Goal: Answer question/provide support: Share knowledge or assist other users

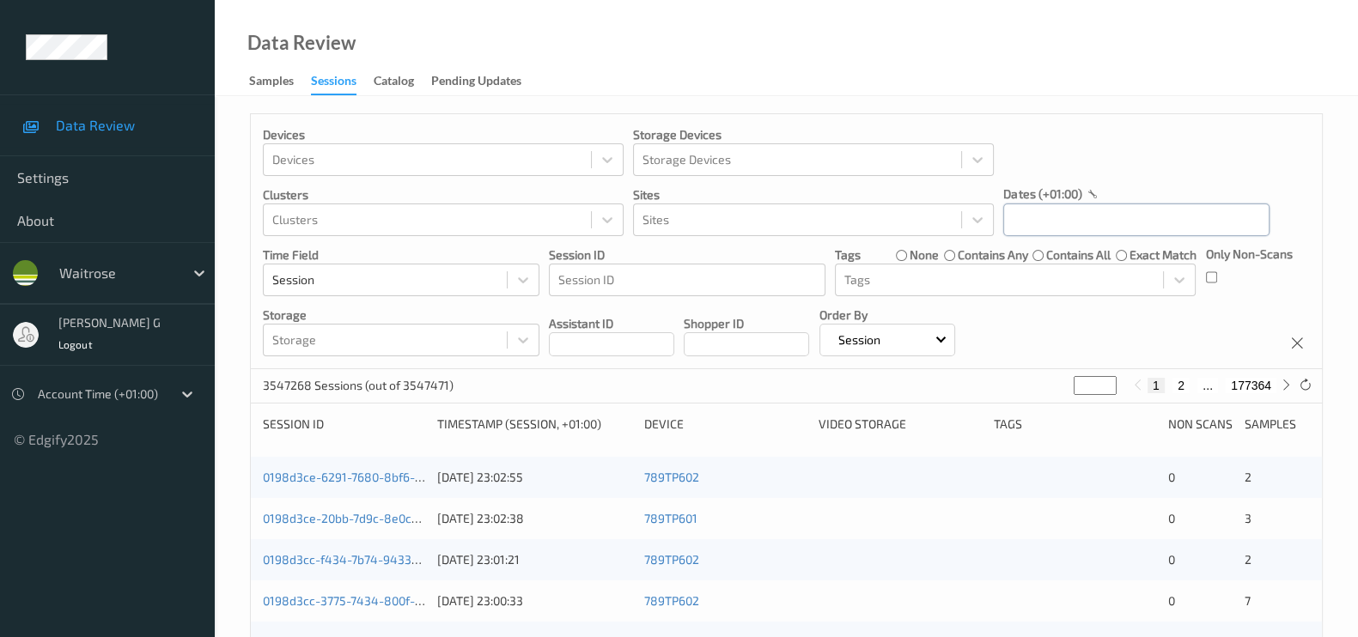
click at [1038, 216] on input "text" at bounding box center [1136, 220] width 266 height 33
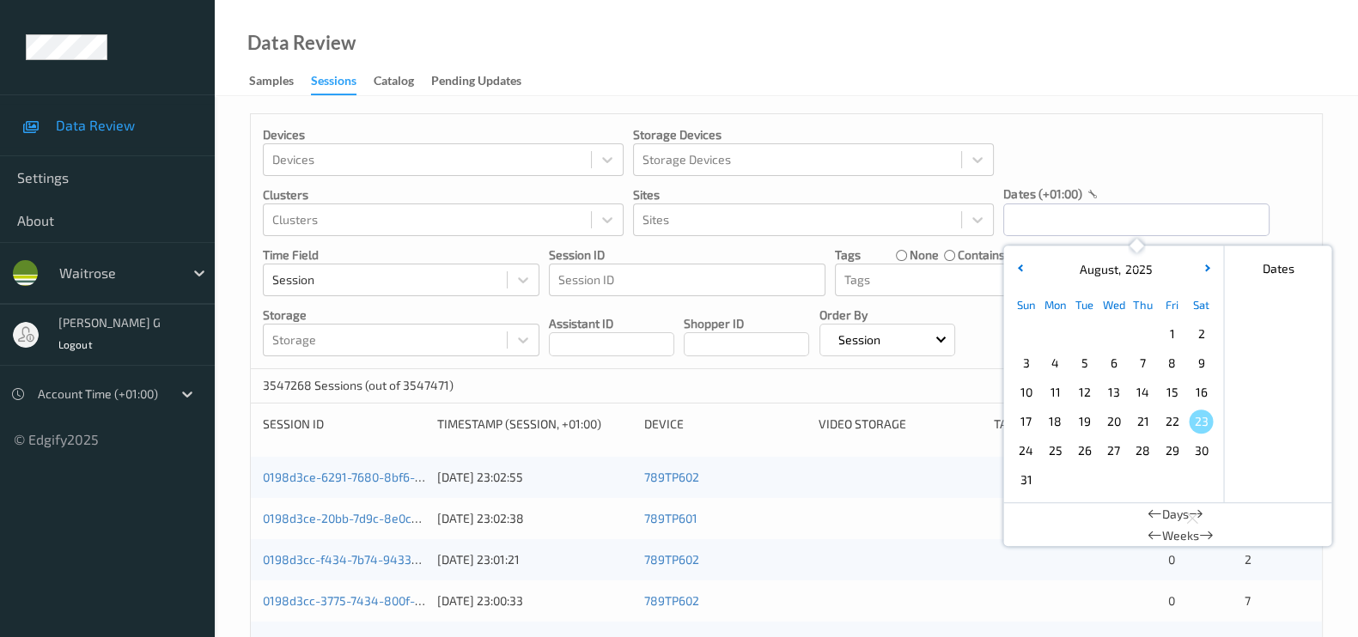
click at [1110, 427] on span "20" at bounding box center [1113, 422] width 24 height 24
type input "20/08/2025 00:00 -> 20/08/2025 23:59"
click at [1242, 141] on div "Devices Devices Storage Devices Storage Devices Clusters Clusters Sites Sites d…" at bounding box center [786, 241] width 1071 height 255
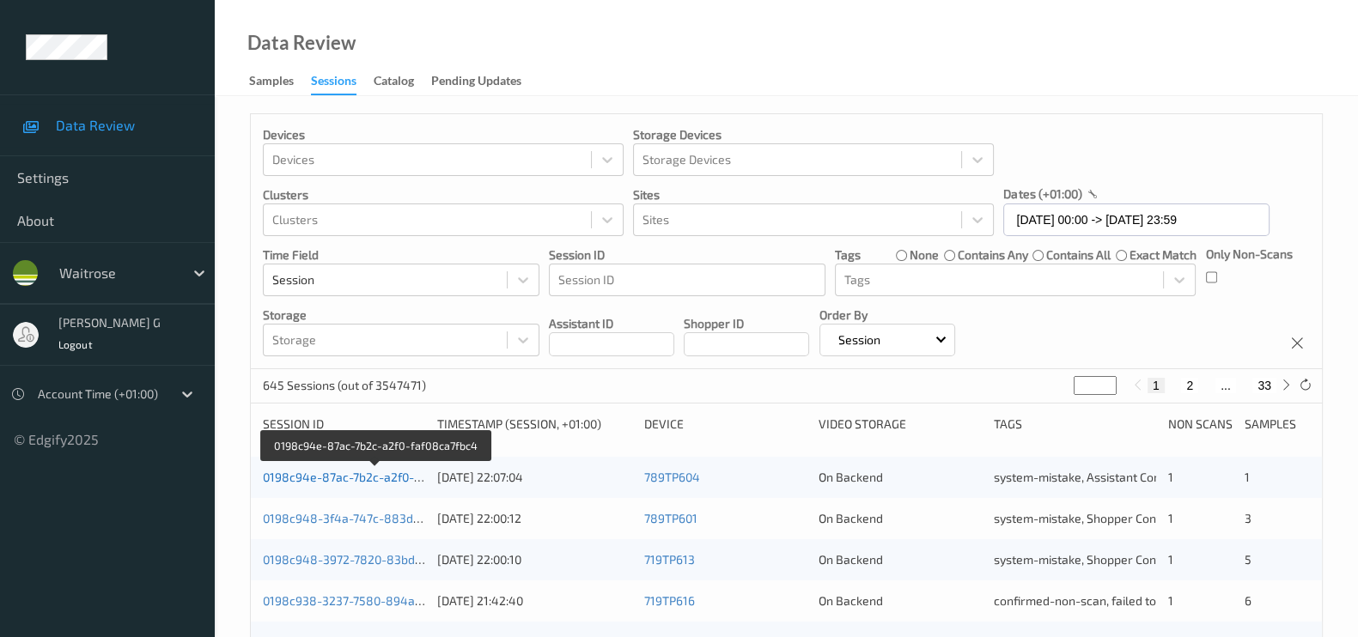
click at [343, 474] on link "0198c94e-87ac-7b2c-a2f0-faf08ca7fbc4" at bounding box center [375, 477] width 225 height 15
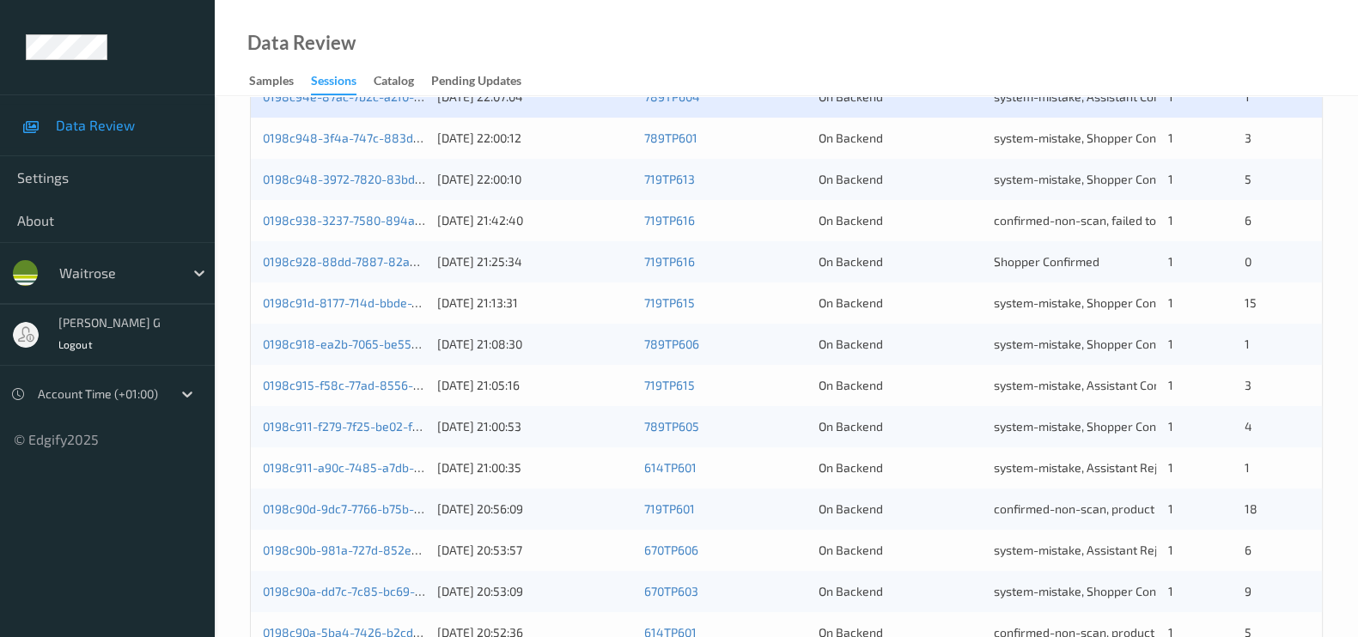
scroll to position [429, 0]
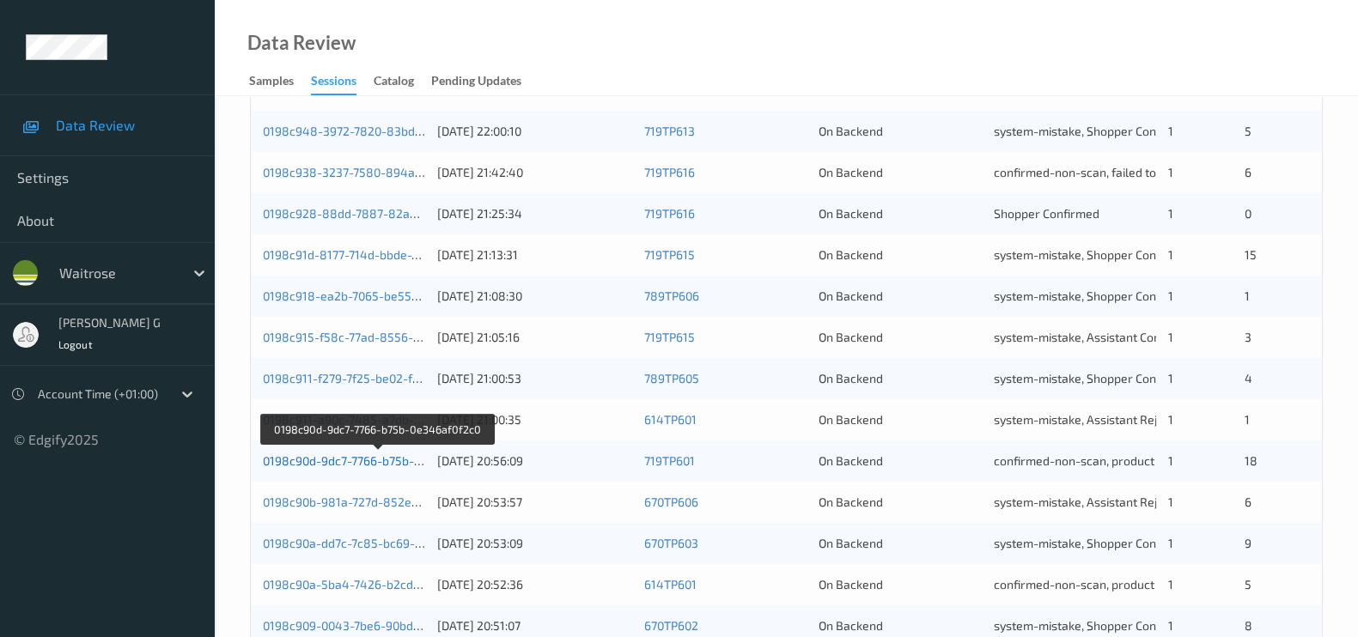
click at [352, 459] on link "0198c90d-9dc7-7766-b75b-0e346af0f2c0" at bounding box center [377, 460] width 228 height 15
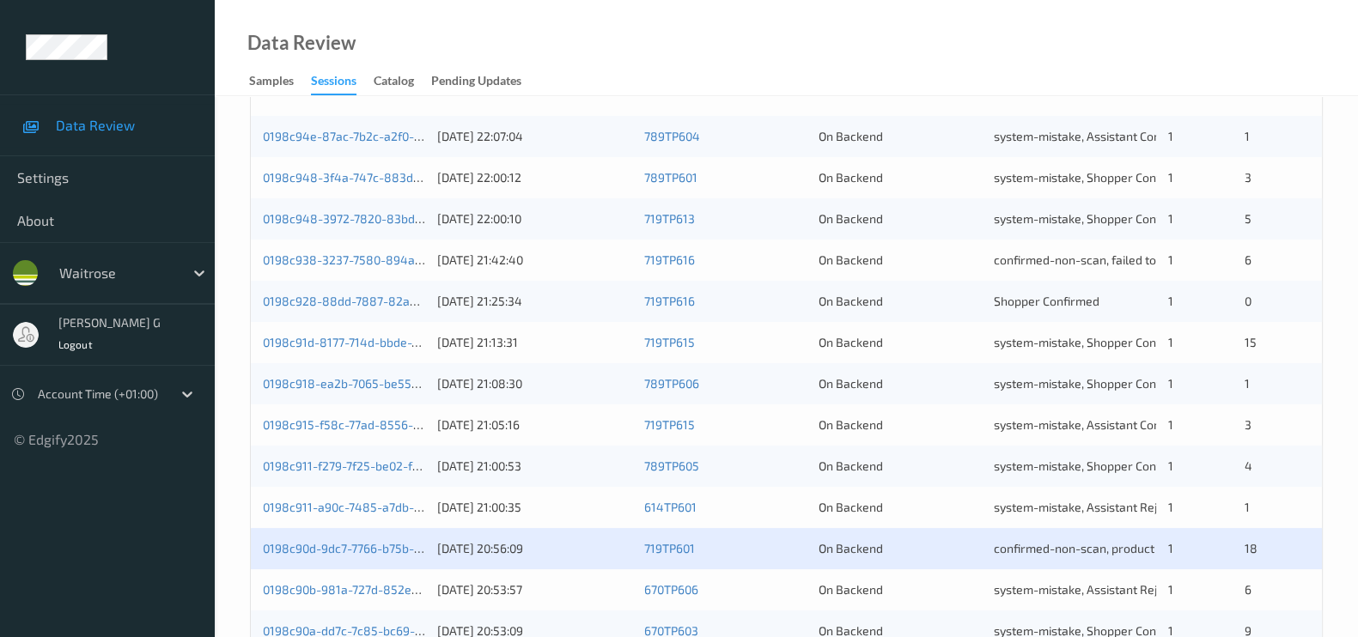
scroll to position [214, 0]
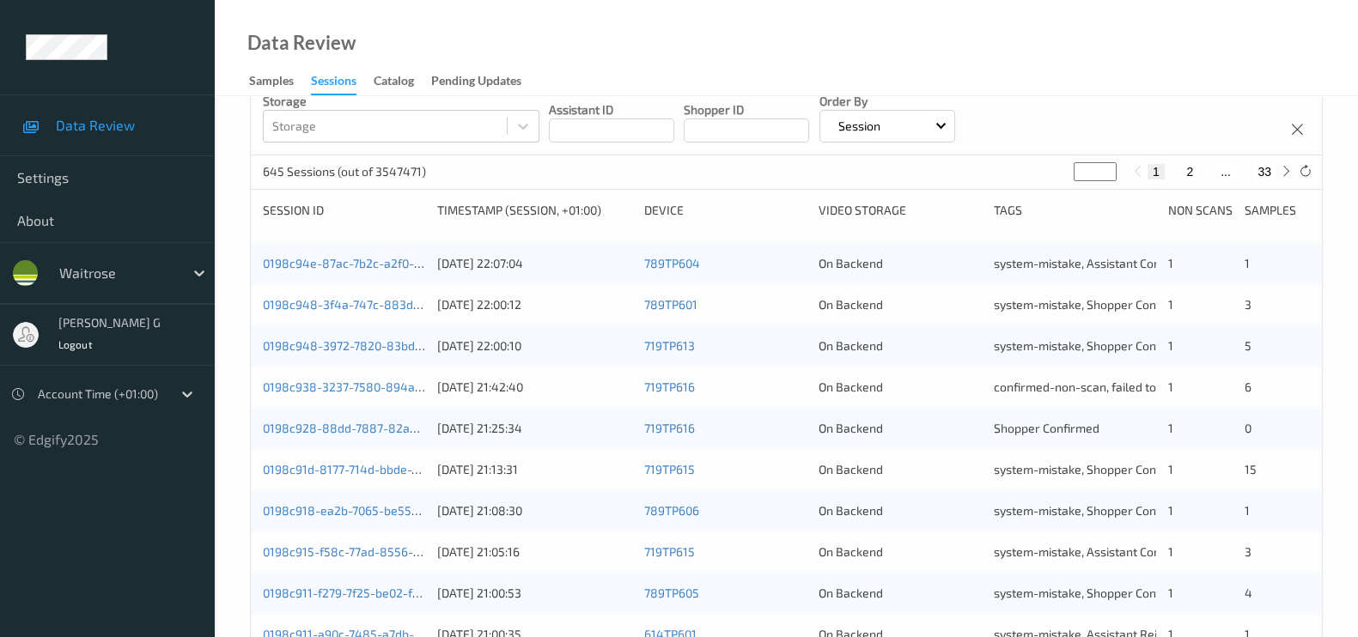
click at [1005, 177] on div "645 Sessions (out of 3547471) * 1 2 ... 33" at bounding box center [786, 172] width 1071 height 34
click at [1283, 175] on icon at bounding box center [1286, 171] width 13 height 13
type input "*"
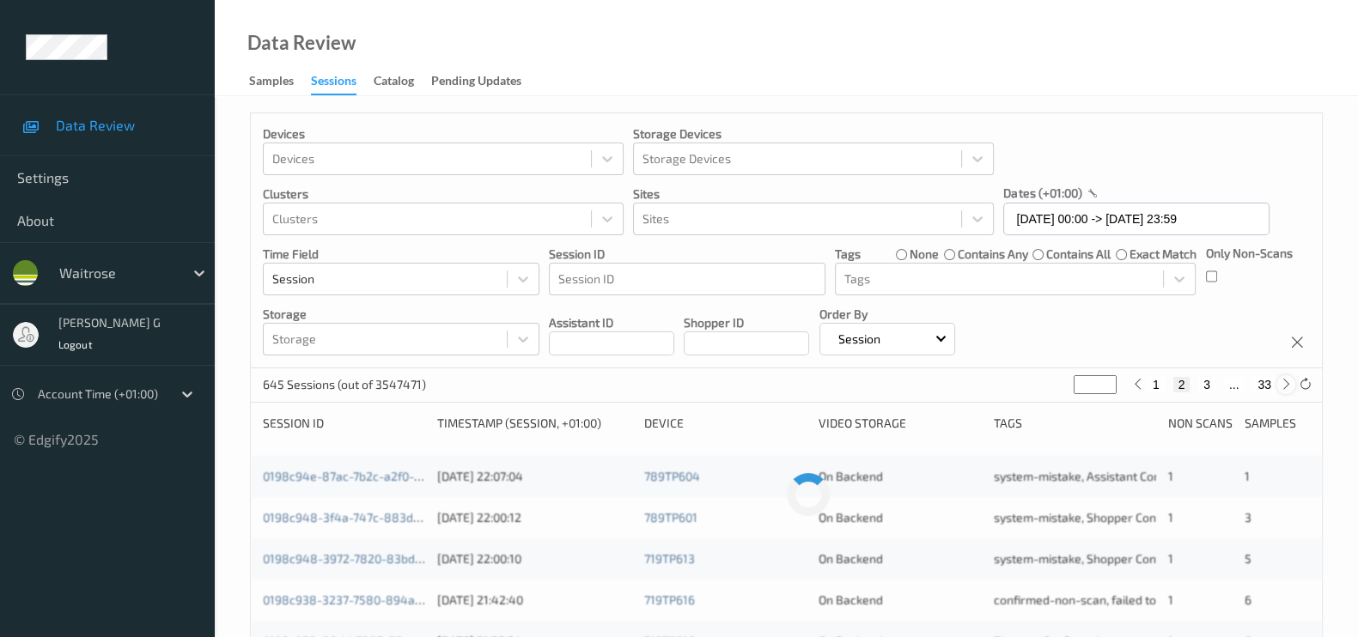
scroll to position [0, 0]
click at [1283, 175] on div "Devices Devices Storage Devices Storage Devices Clusters Clusters Sites Sites d…" at bounding box center [786, 241] width 1071 height 255
click at [1284, 388] on icon at bounding box center [1286, 385] width 13 height 13
type input "*"
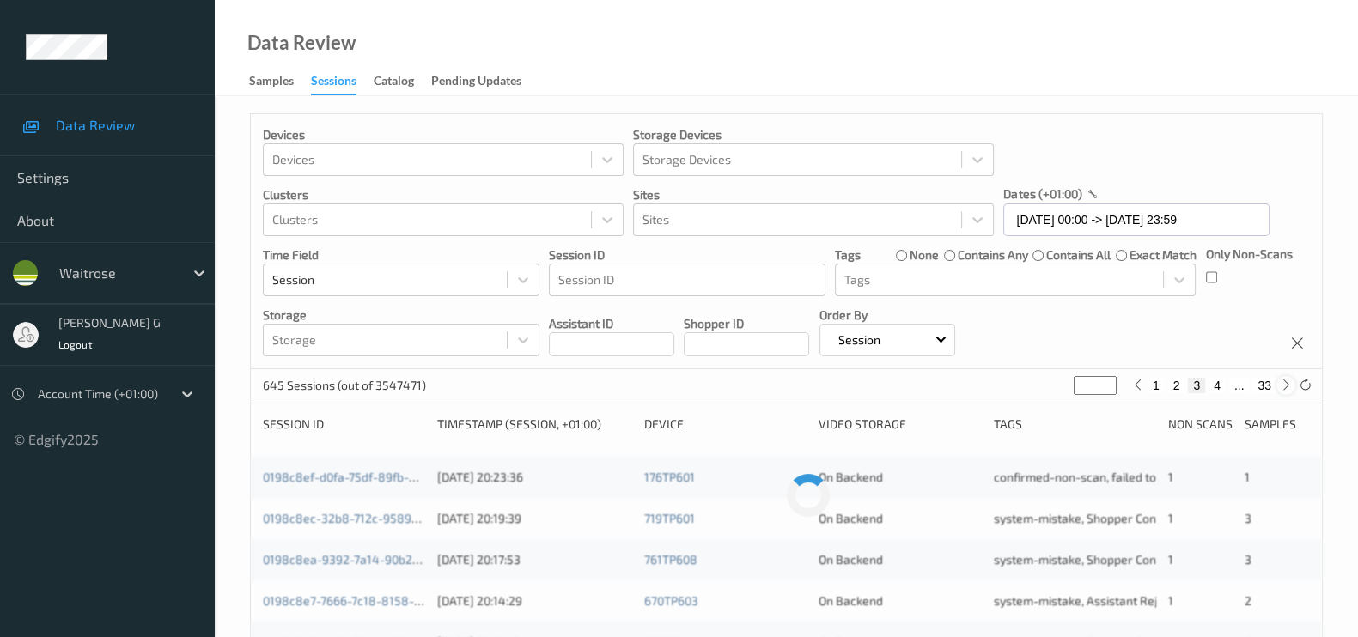
click at [1284, 388] on icon at bounding box center [1286, 385] width 13 height 13
type input "*"
click at [1284, 388] on icon at bounding box center [1286, 385] width 13 height 13
type input "*"
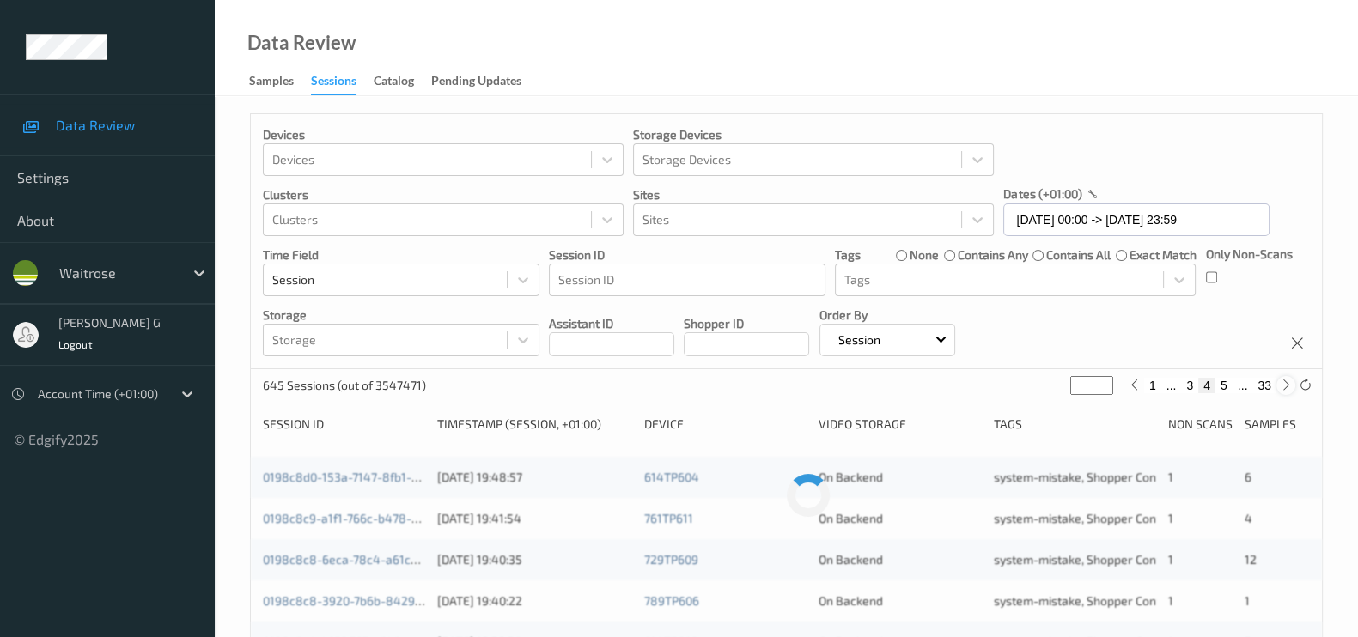
type input "*"
click at [1284, 388] on icon at bounding box center [1286, 385] width 13 height 13
type input "*"
click at [1284, 388] on icon at bounding box center [1286, 385] width 13 height 13
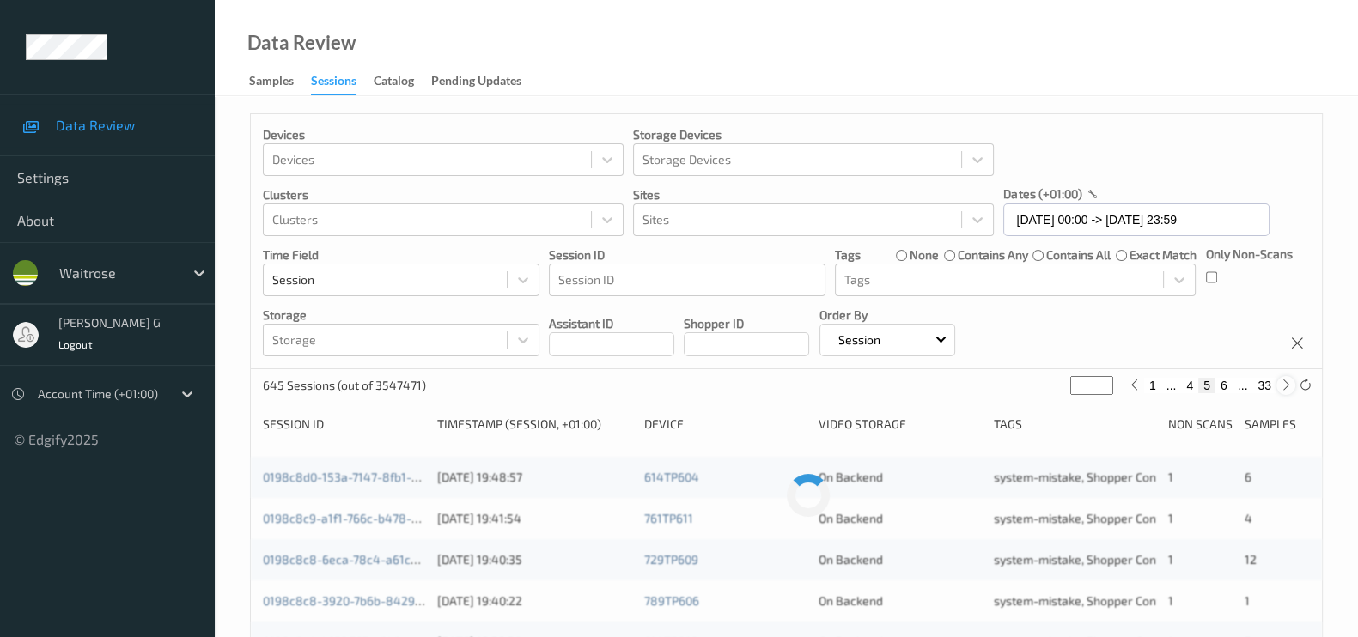
type input "*"
click at [1284, 388] on icon at bounding box center [1286, 385] width 13 height 13
type input "*"
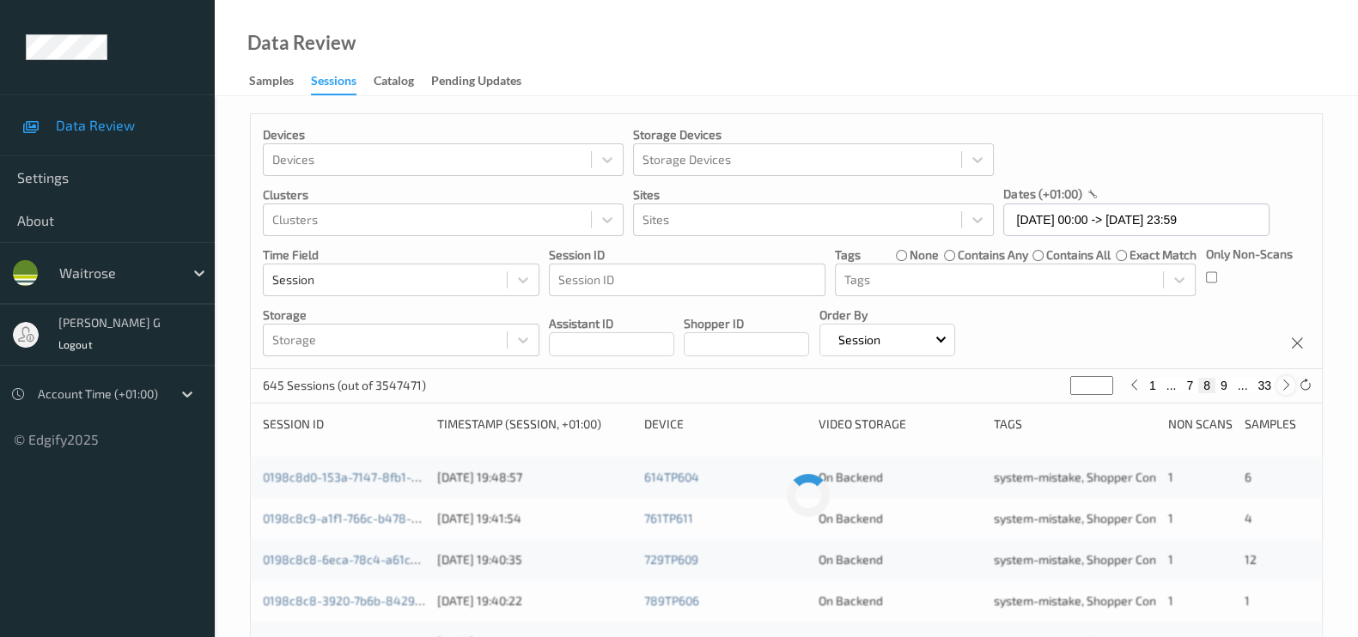
click at [1284, 388] on icon at bounding box center [1286, 385] width 13 height 13
type input "*"
click at [1284, 388] on icon at bounding box center [1286, 385] width 13 height 13
type input "**"
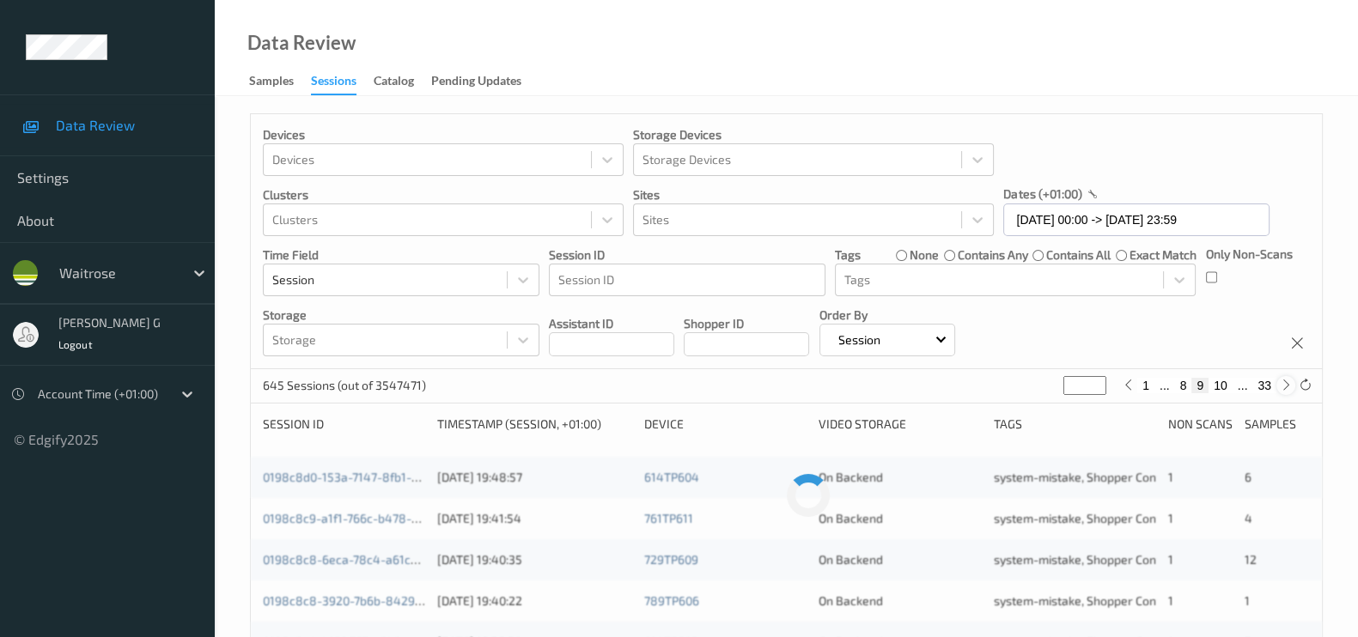
type input "**"
click at [1284, 388] on icon at bounding box center [1286, 385] width 13 height 13
type input "**"
click at [1284, 388] on icon at bounding box center [1286, 385] width 13 height 13
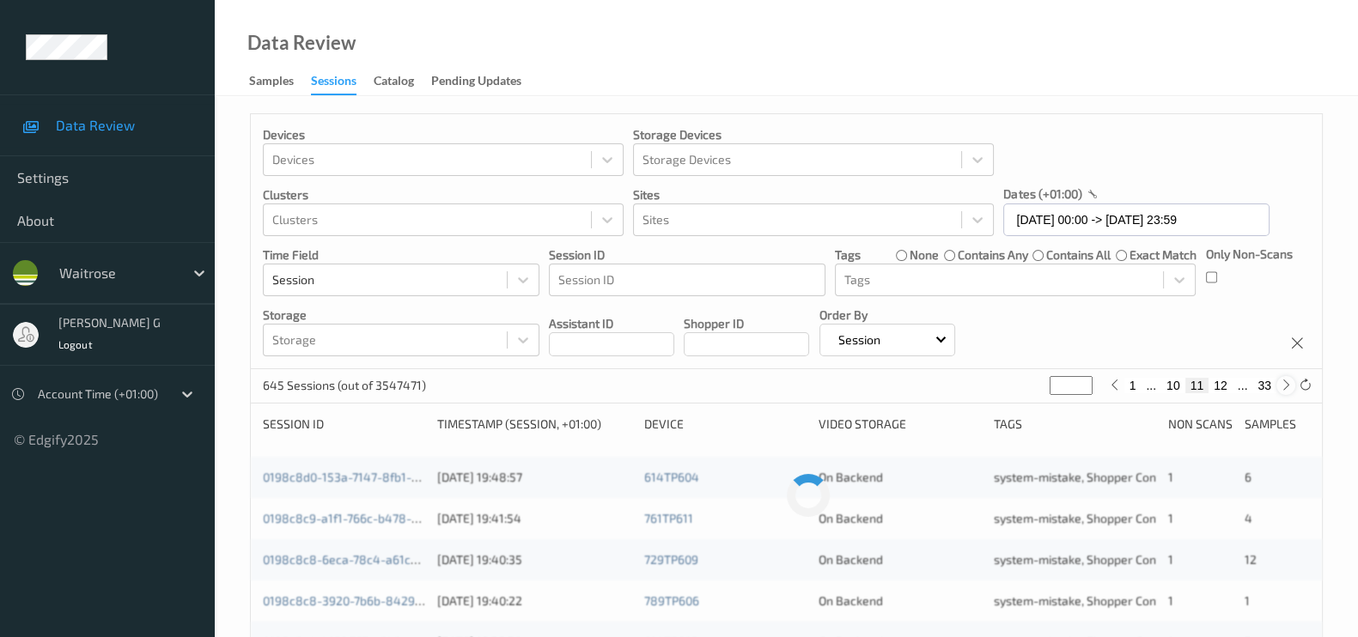
type input "**"
click at [1284, 388] on icon at bounding box center [1286, 385] width 13 height 13
type input "**"
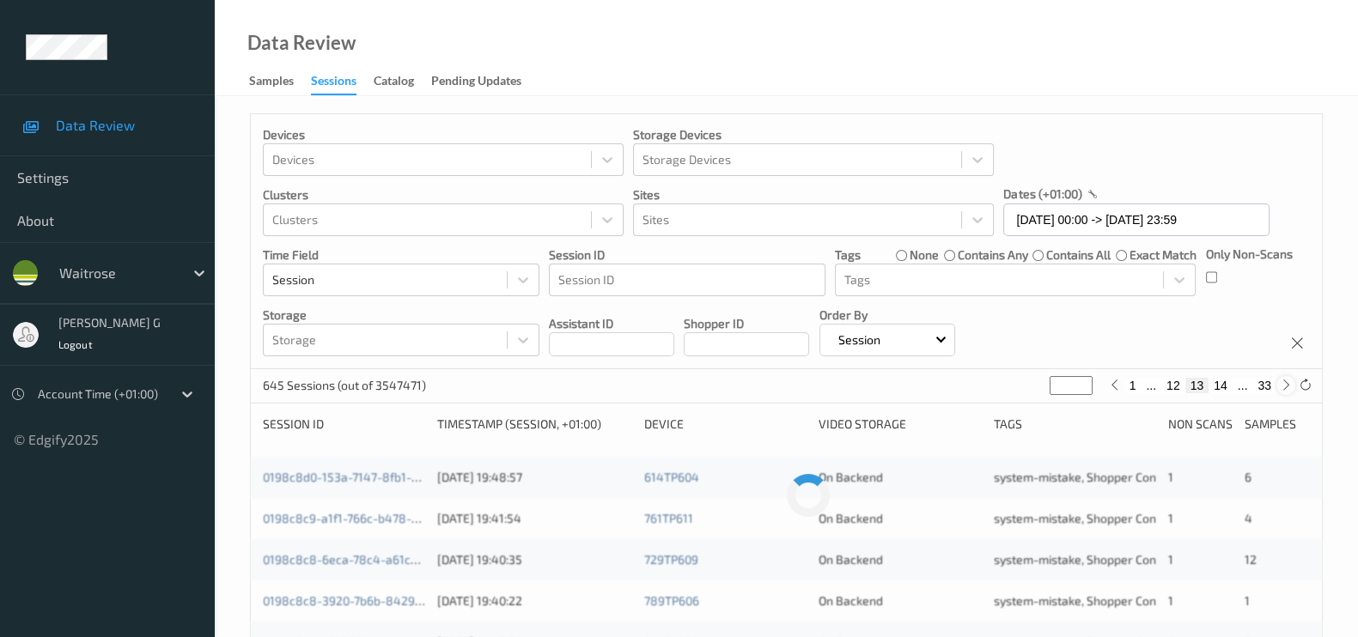
click at [1284, 388] on icon at bounding box center [1286, 385] width 13 height 13
type input "**"
click at [1284, 388] on icon at bounding box center [1286, 385] width 13 height 13
type input "**"
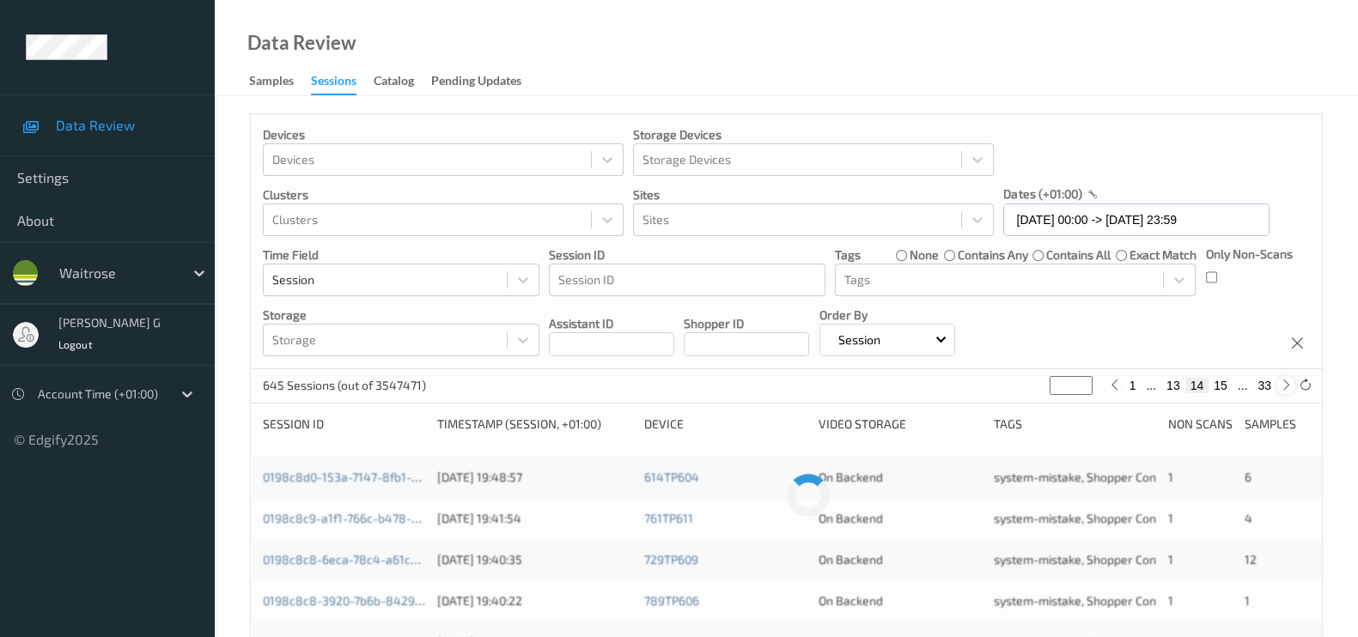
type input "**"
click at [1284, 388] on icon at bounding box center [1286, 385] width 13 height 13
type input "**"
click at [1284, 388] on icon at bounding box center [1286, 385] width 13 height 13
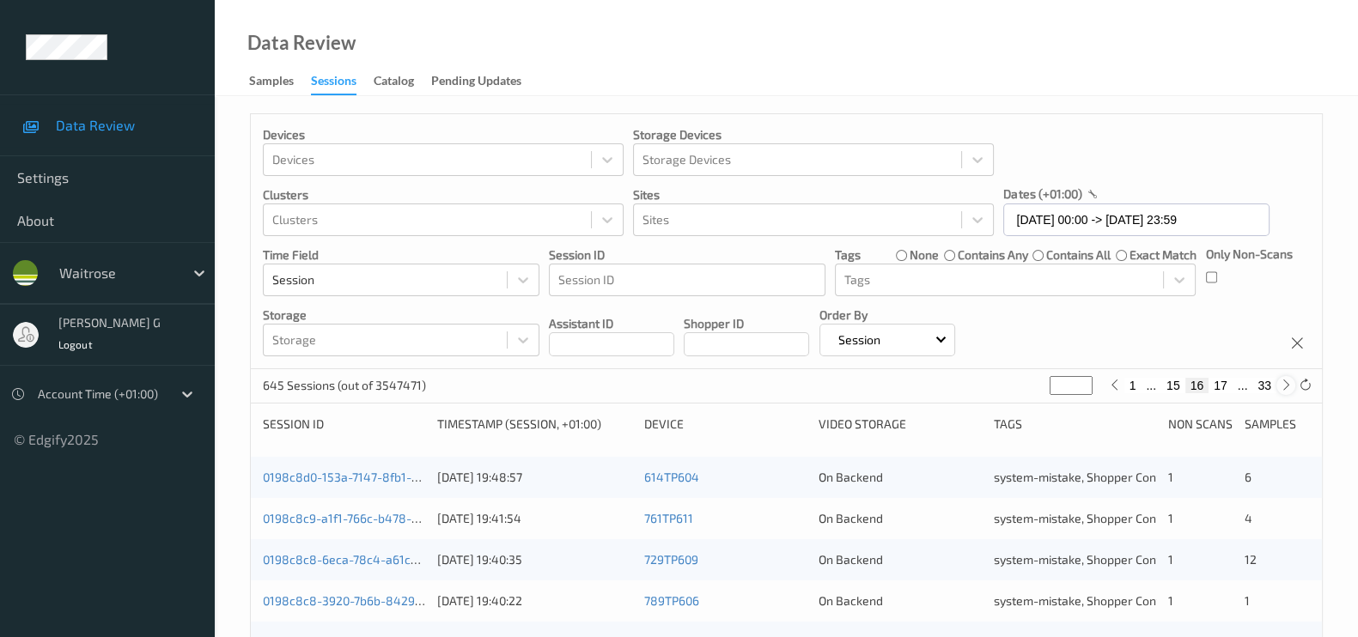
type input "**"
click at [1284, 388] on icon at bounding box center [1286, 385] width 13 height 13
type input "**"
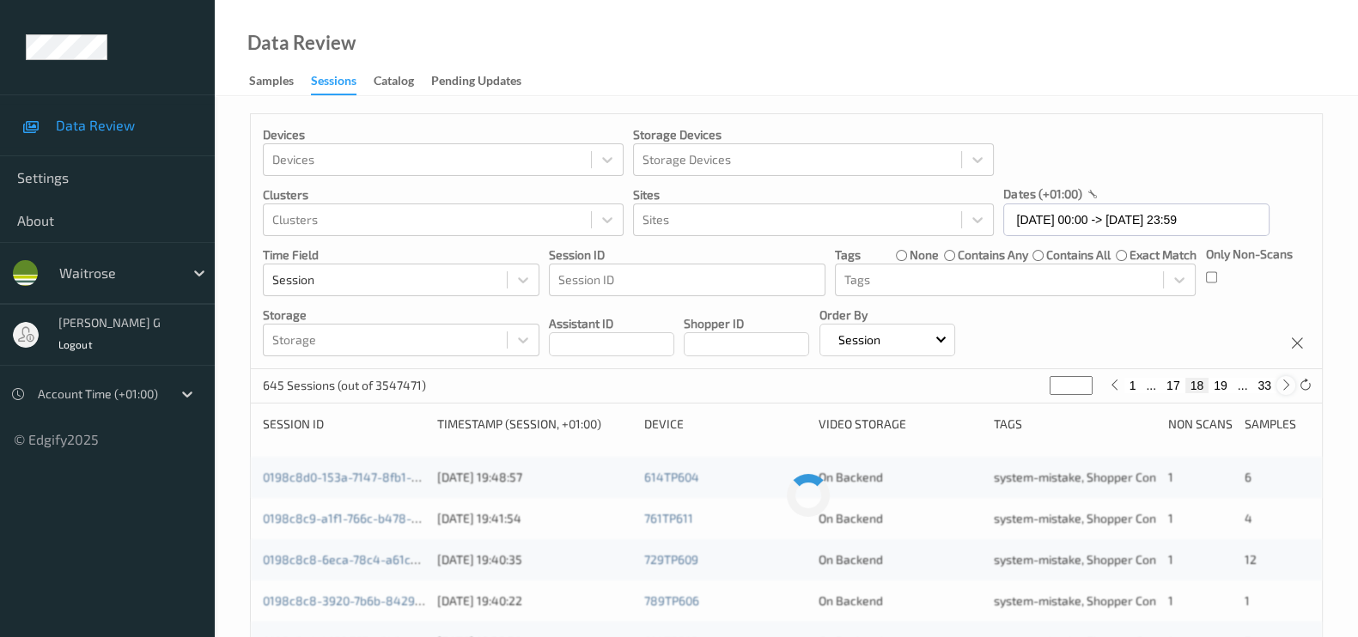
click at [1284, 388] on icon at bounding box center [1286, 385] width 13 height 13
type input "**"
click at [1284, 388] on icon at bounding box center [1286, 385] width 13 height 13
type input "**"
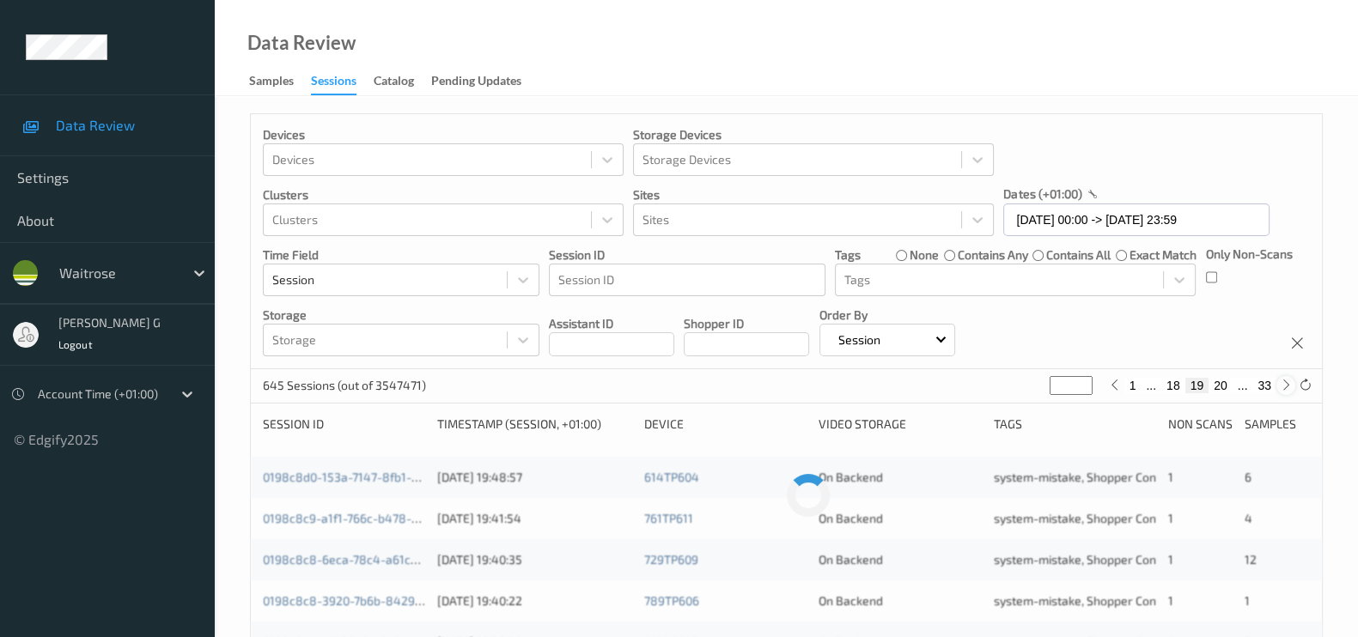
type input "**"
click at [1284, 388] on icon at bounding box center [1286, 385] width 13 height 13
type input "**"
click at [1284, 388] on icon at bounding box center [1286, 385] width 13 height 13
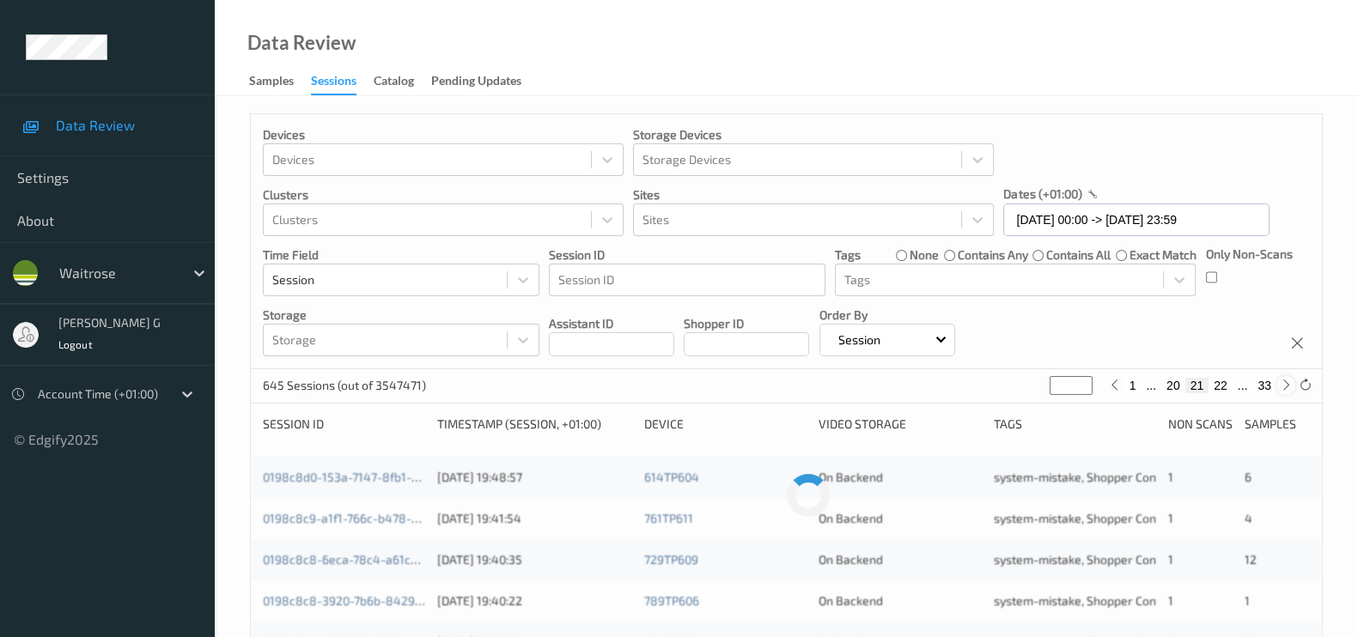
type input "**"
click at [1284, 388] on icon at bounding box center [1286, 385] width 13 height 13
type input "**"
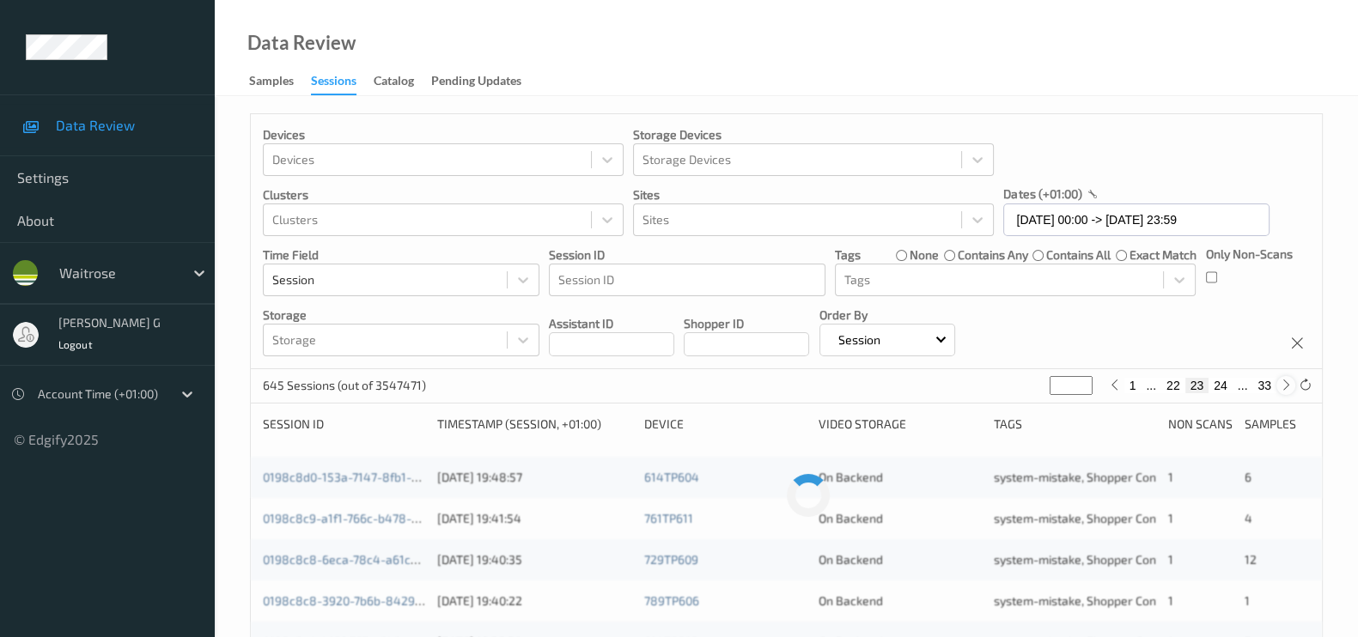
click at [1284, 388] on icon at bounding box center [1286, 385] width 13 height 13
type input "**"
click at [1284, 388] on icon at bounding box center [1286, 385] width 13 height 13
type input "**"
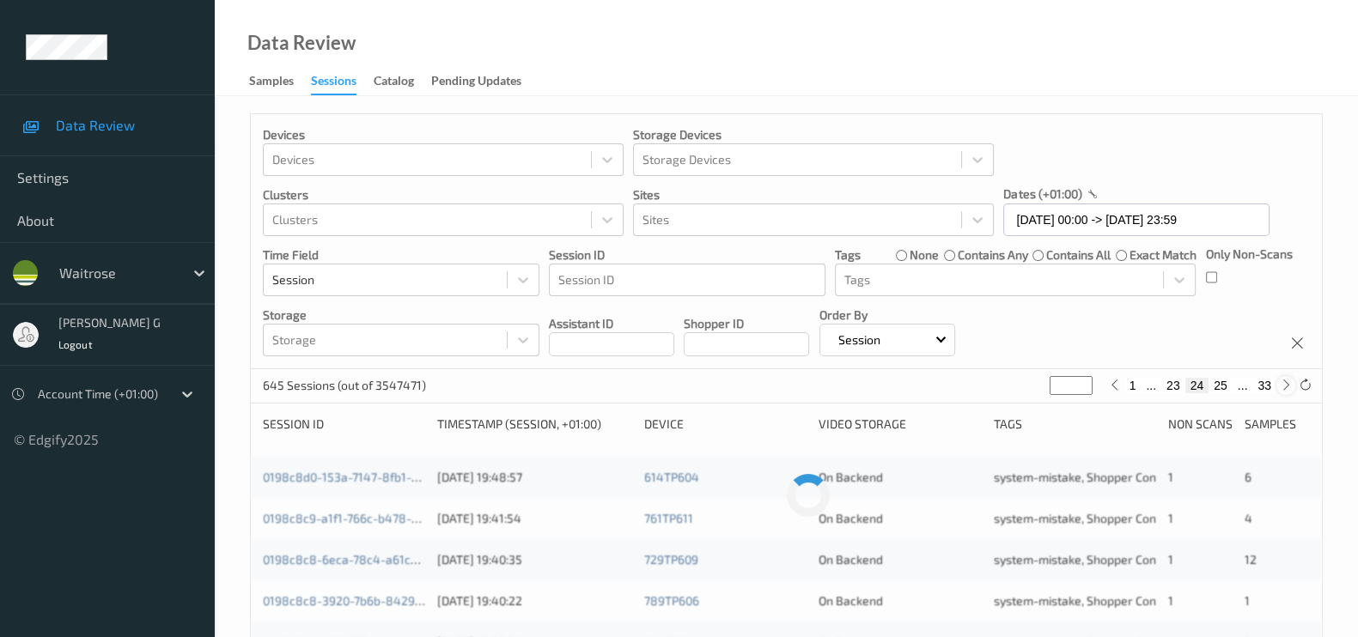
type input "**"
click at [1284, 388] on icon at bounding box center [1286, 385] width 13 height 13
type input "**"
click at [1284, 388] on icon at bounding box center [1286, 385] width 13 height 13
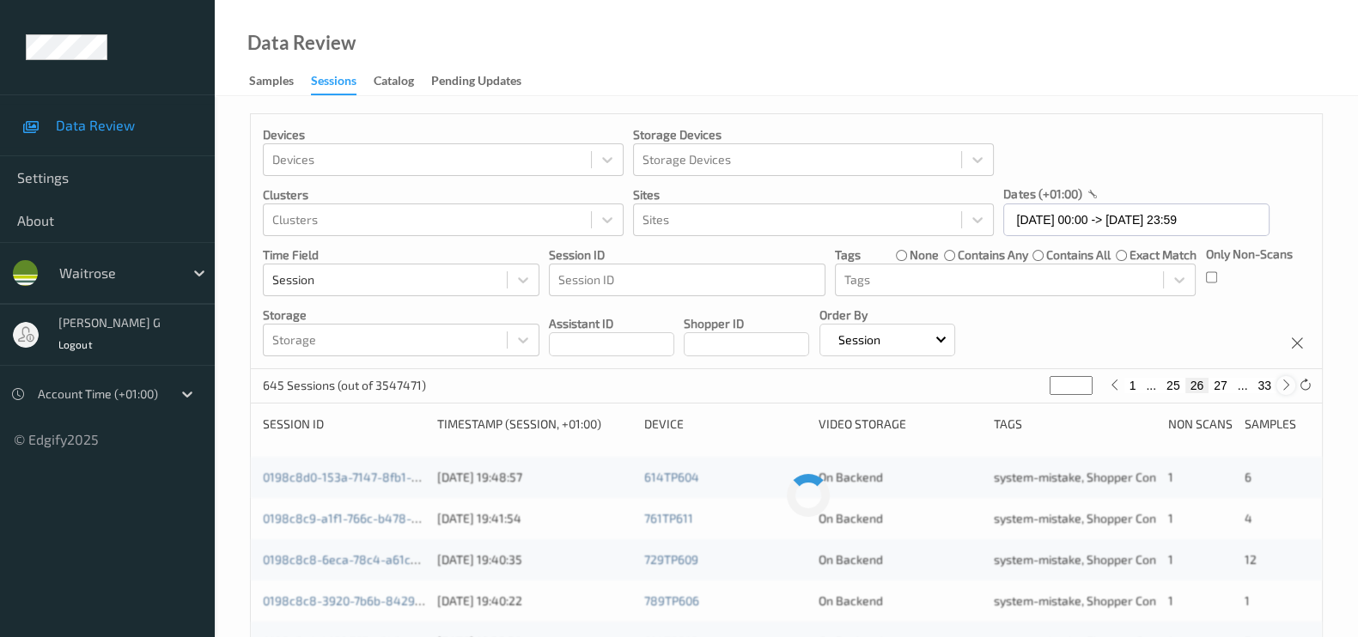
type input "**"
click at [1284, 388] on icon at bounding box center [1286, 385] width 13 height 13
type input "**"
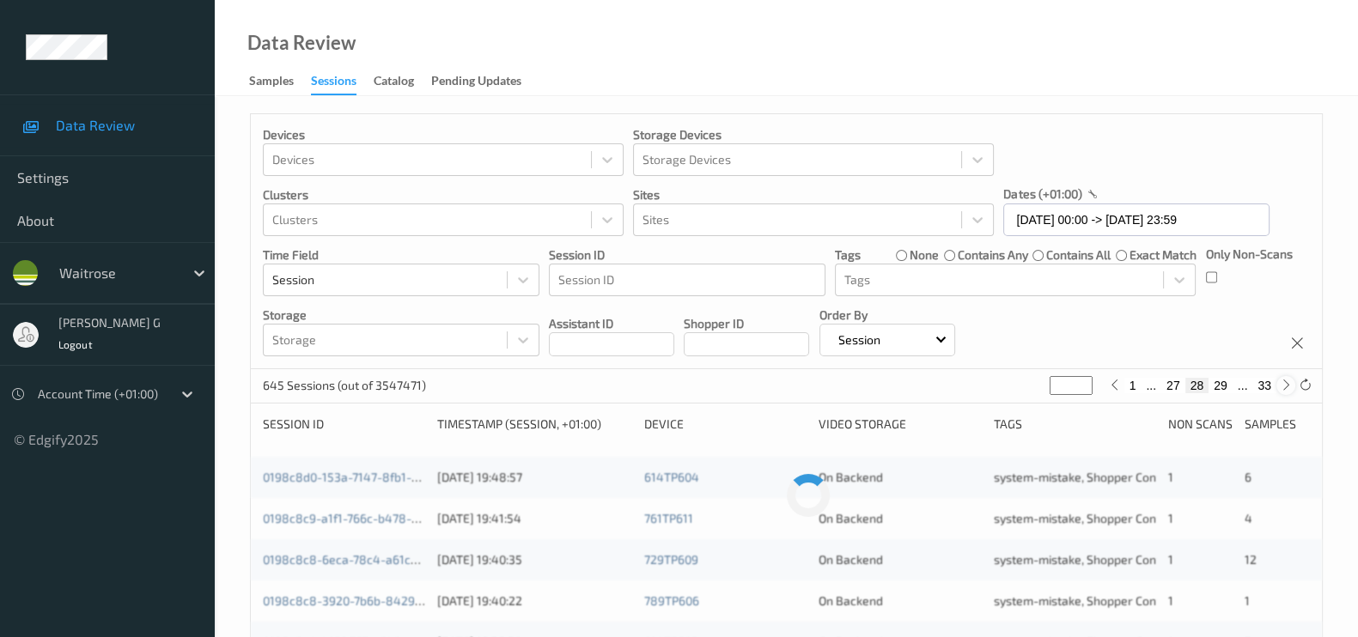
click at [1284, 388] on icon at bounding box center [1286, 385] width 13 height 13
type input "**"
click at [1284, 388] on icon at bounding box center [1286, 385] width 13 height 13
type input "**"
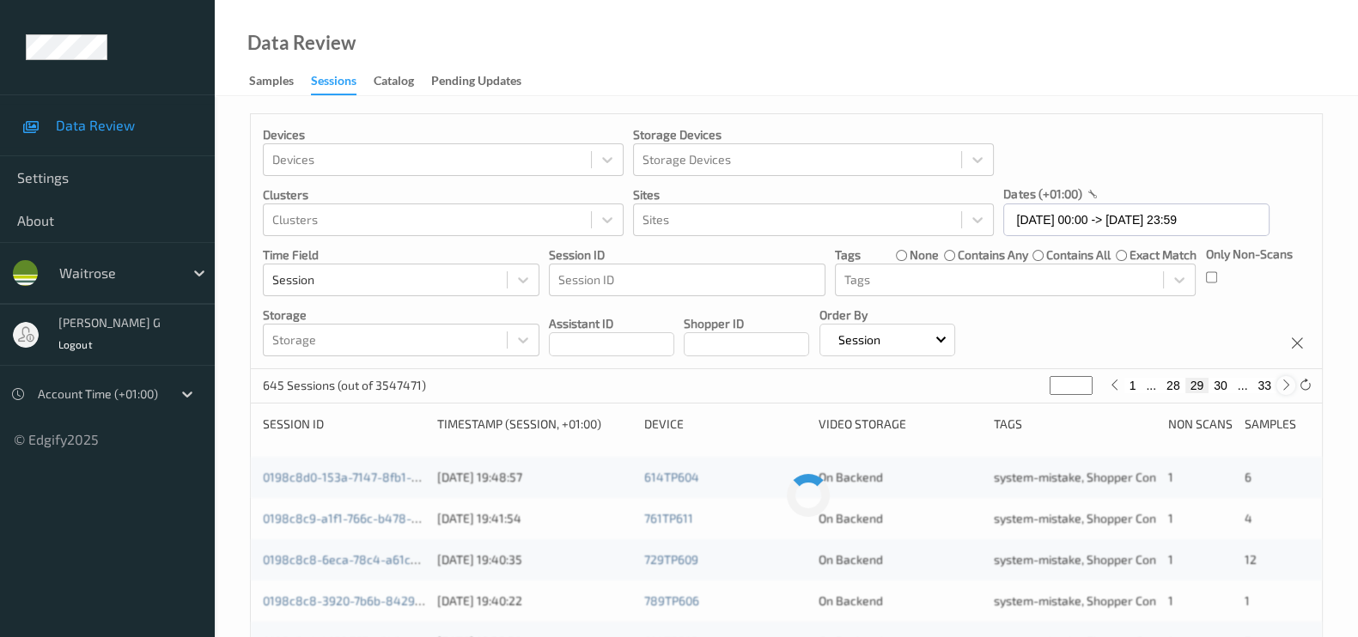
type input "**"
click at [1284, 388] on icon at bounding box center [1286, 385] width 13 height 13
type input "**"
click at [1153, 388] on button "1" at bounding box center [1152, 385] width 17 height 15
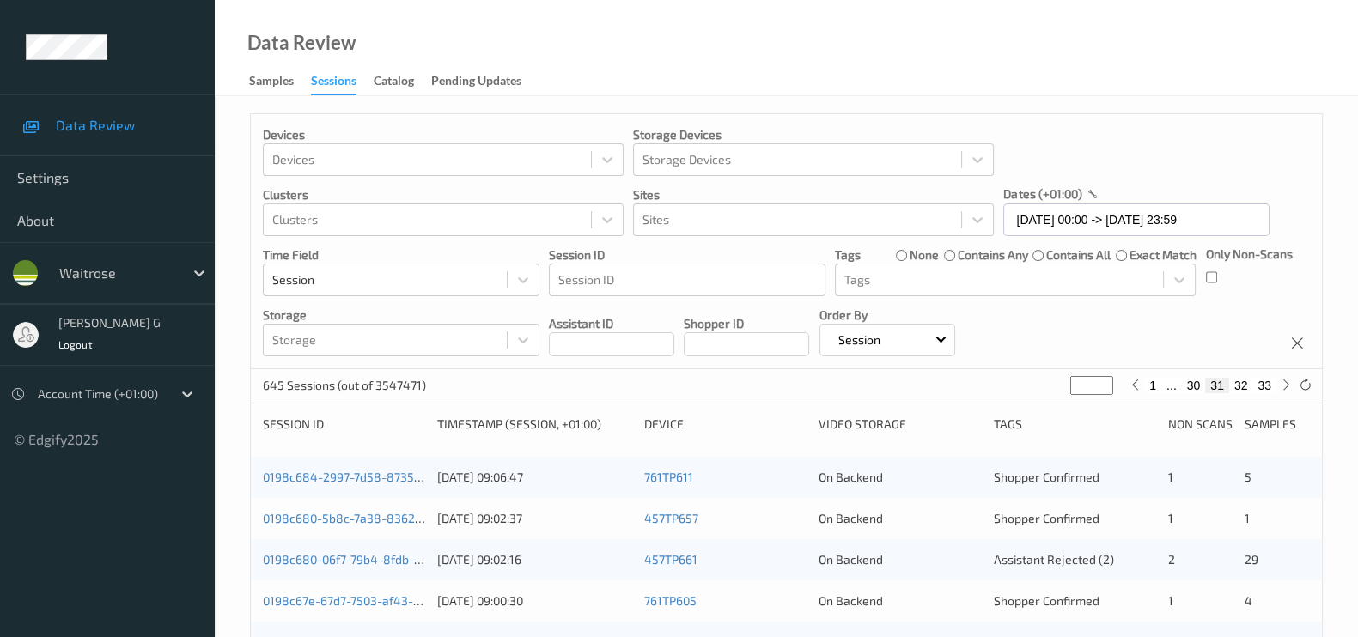
type input "*"
click at [1273, 388] on button "33" at bounding box center [1264, 385] width 24 height 15
type input "**"
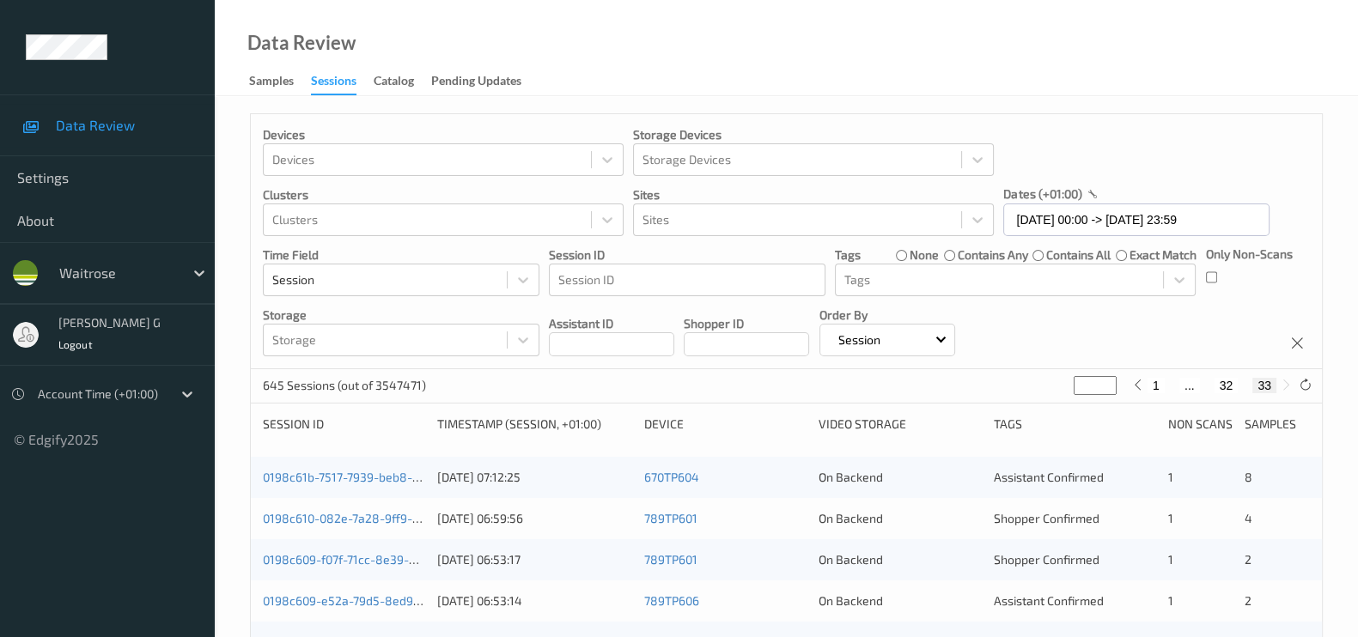
click at [1228, 384] on button "32" at bounding box center [1226, 385] width 24 height 15
type input "**"
click at [1138, 389] on icon at bounding box center [1137, 385] width 13 height 13
type input "**"
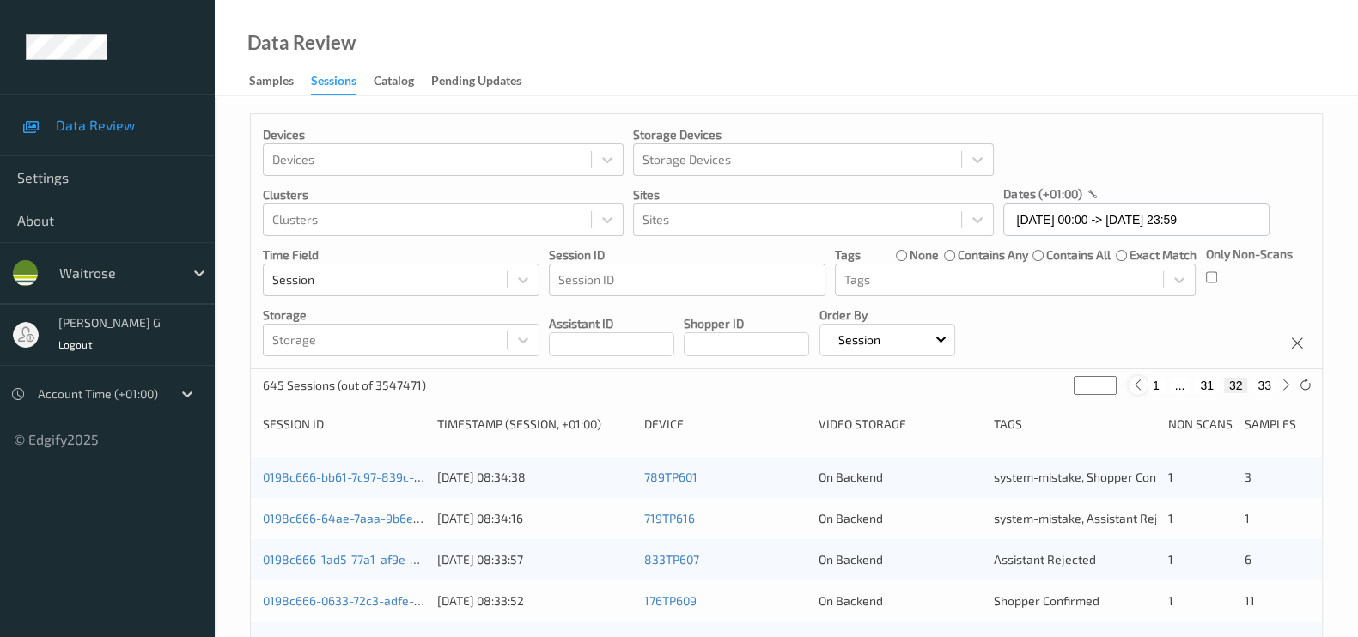
type input "**"
click at [1138, 389] on icon at bounding box center [1135, 385] width 13 height 13
type input "**"
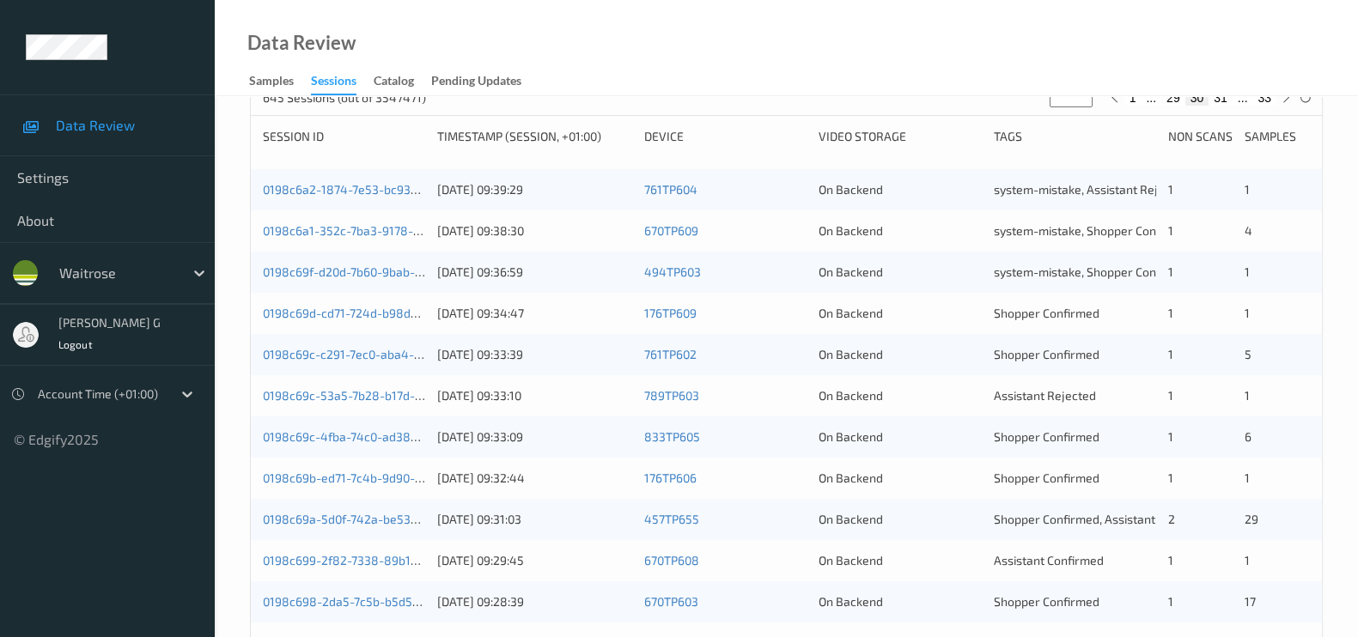
scroll to position [322, 0]
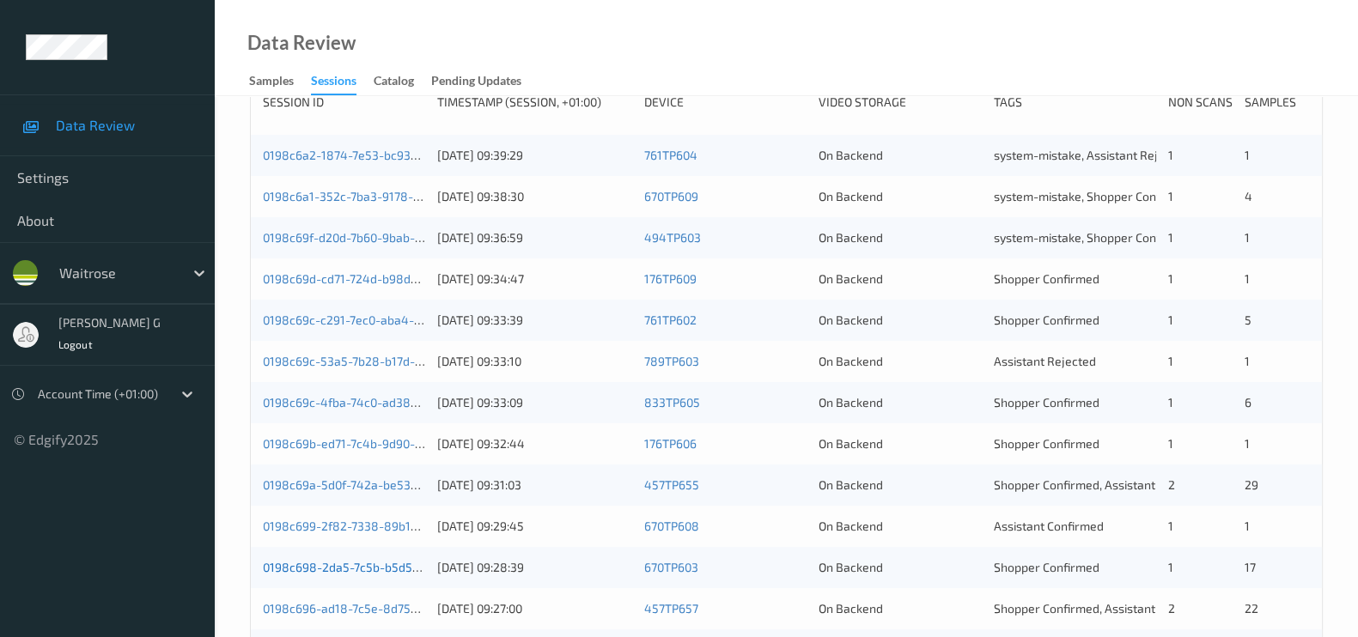
click at [336, 572] on link "0198c698-2da5-7c5b-b5d5-13dbbf8f5e8b" at bounding box center [379, 567] width 232 height 15
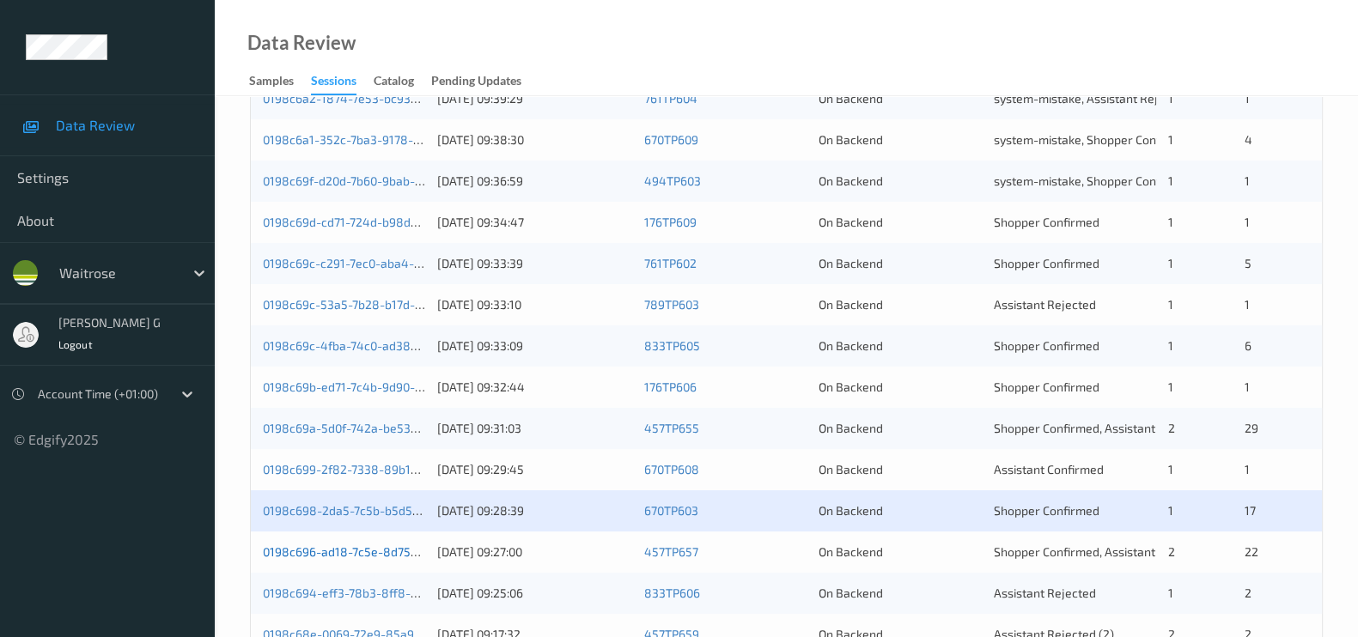
scroll to position [537, 0]
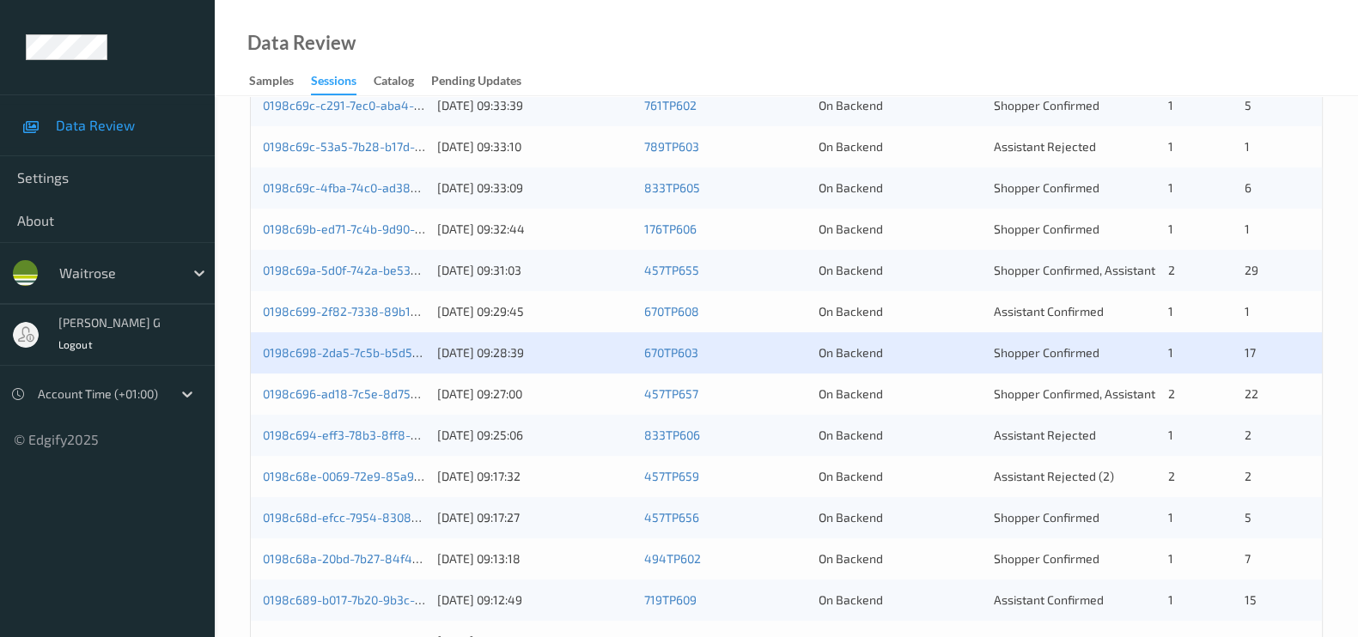
click at [292, 401] on div "0198c696-ad18-7c5e-8d75-512d0a338fb0" at bounding box center [344, 394] width 162 height 17
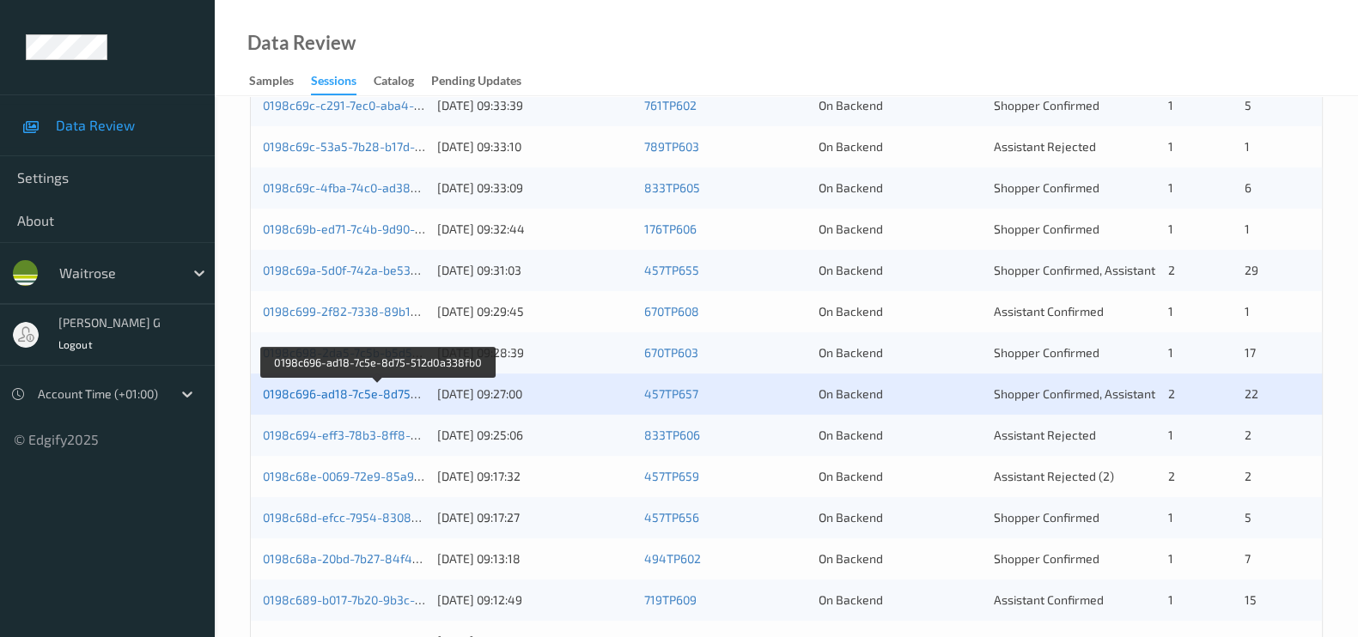
click at [332, 397] on link "0198c696-ad18-7c5e-8d75-512d0a338fb0" at bounding box center [379, 393] width 232 height 15
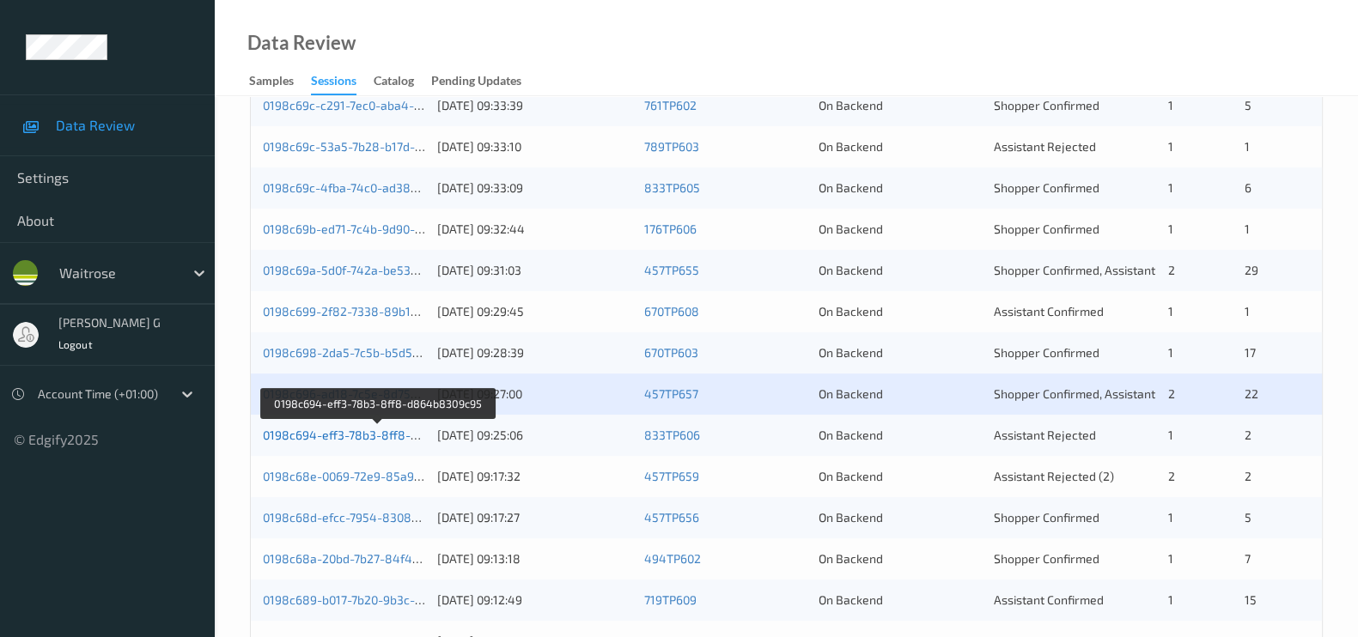
click at [339, 432] on link "0198c694-eff3-78b3-8ff8-d864b8309c95" at bounding box center [379, 435] width 232 height 15
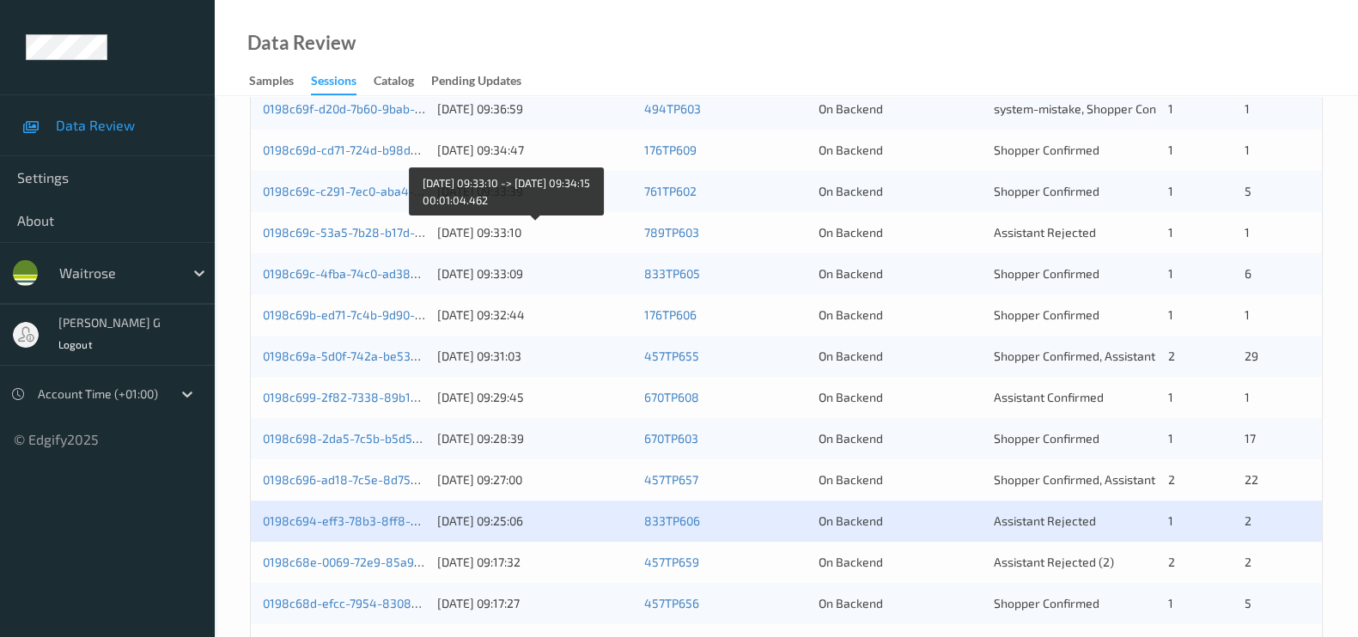
scroll to position [605, 0]
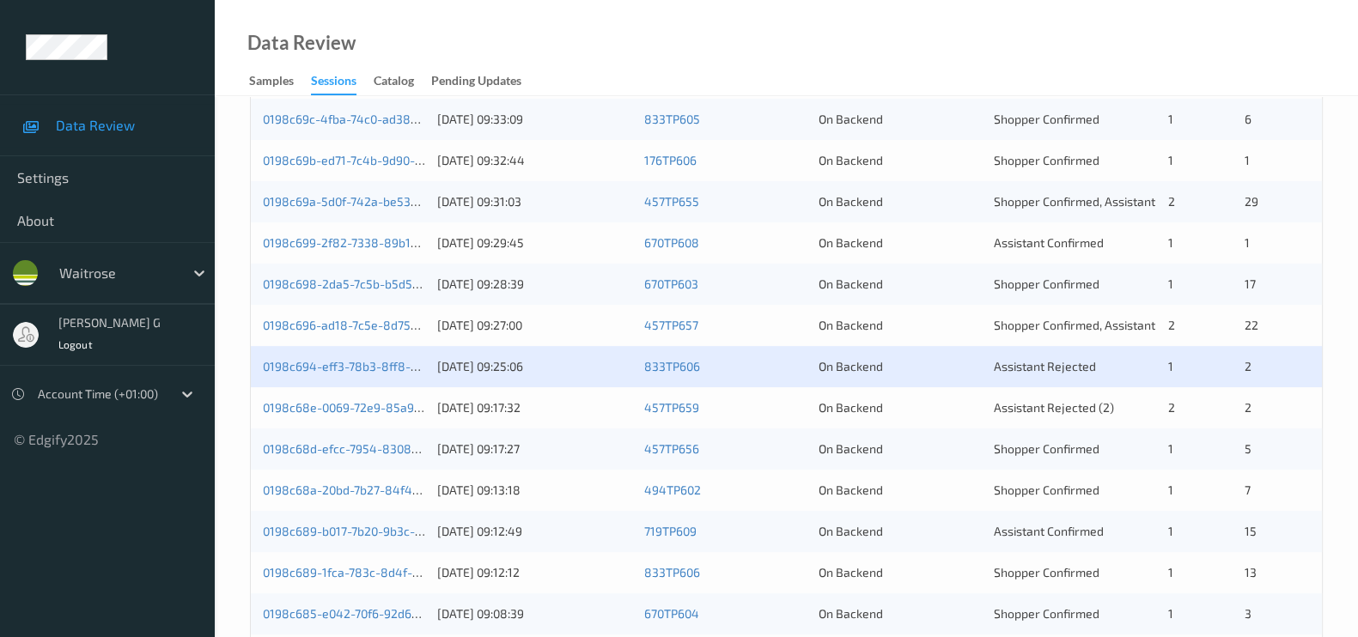
click at [338, 392] on div "0198c68e-0069-72e9-85a9-dd65a6ce9faf 20/08/2025 09:17:32 457TP659 On Backend As…" at bounding box center [786, 407] width 1071 height 41
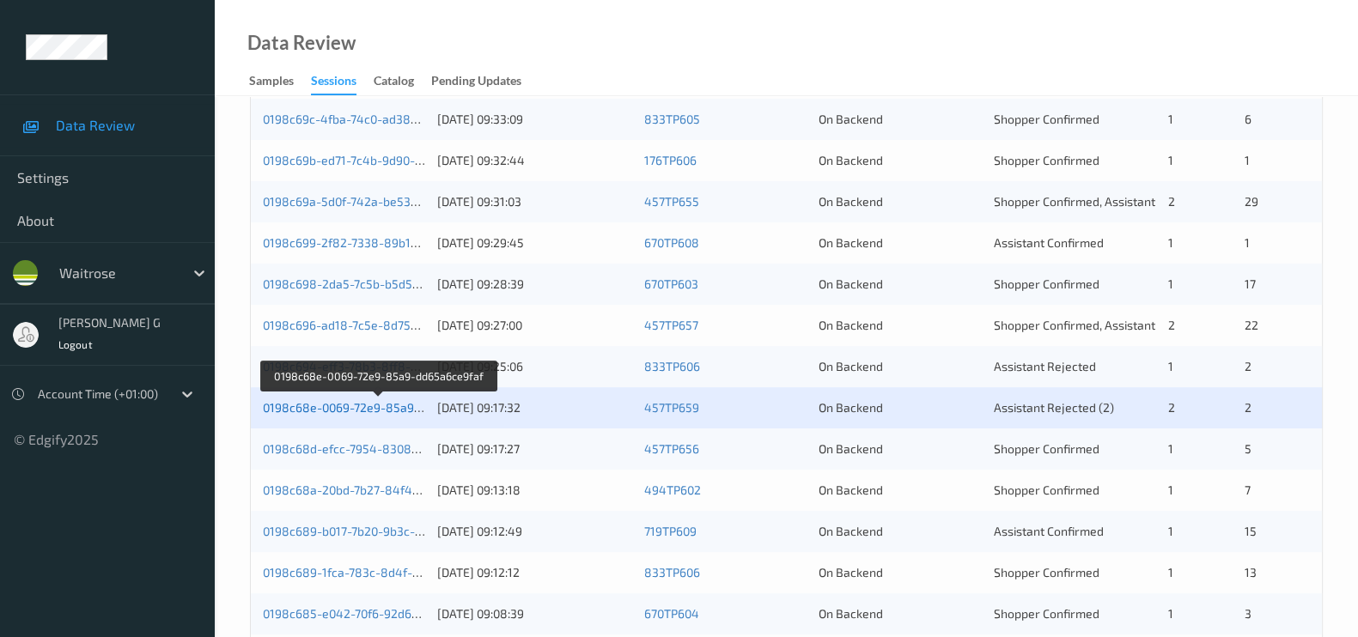
click at [300, 408] on link "0198c68e-0069-72e9-85a9-dd65a6ce9faf" at bounding box center [379, 407] width 233 height 15
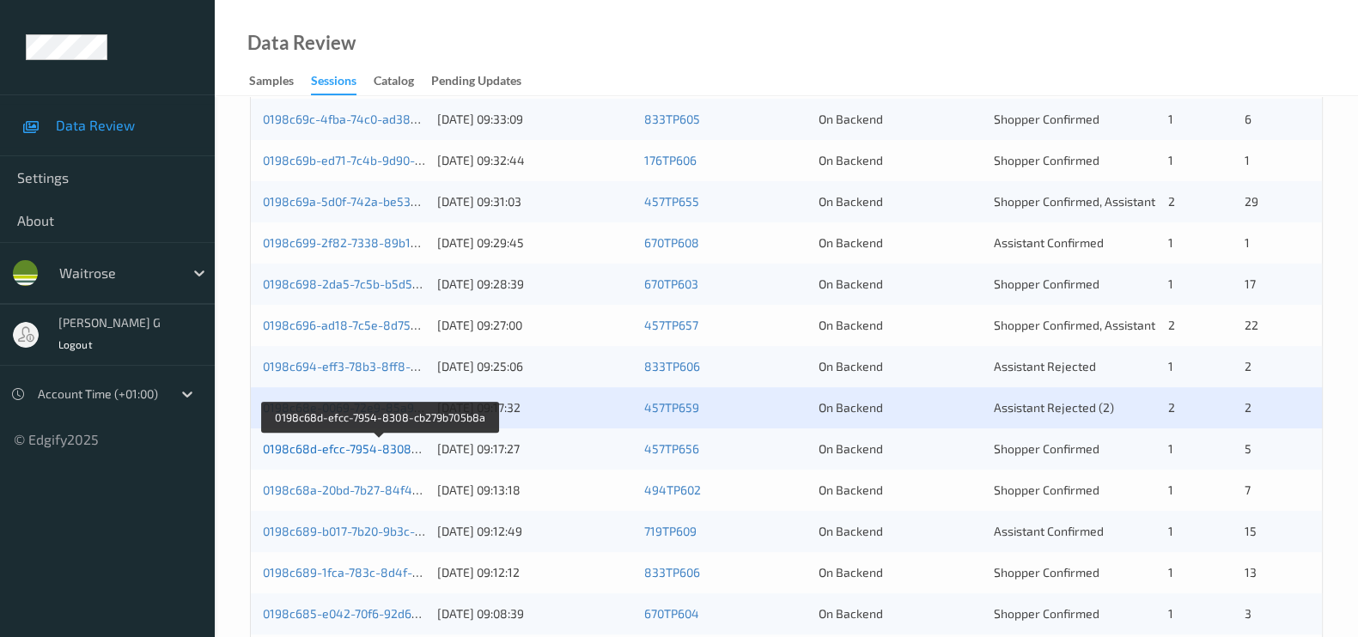
click at [331, 444] on link "0198c68d-efcc-7954-8308-cb279b705b8a" at bounding box center [380, 448] width 234 height 15
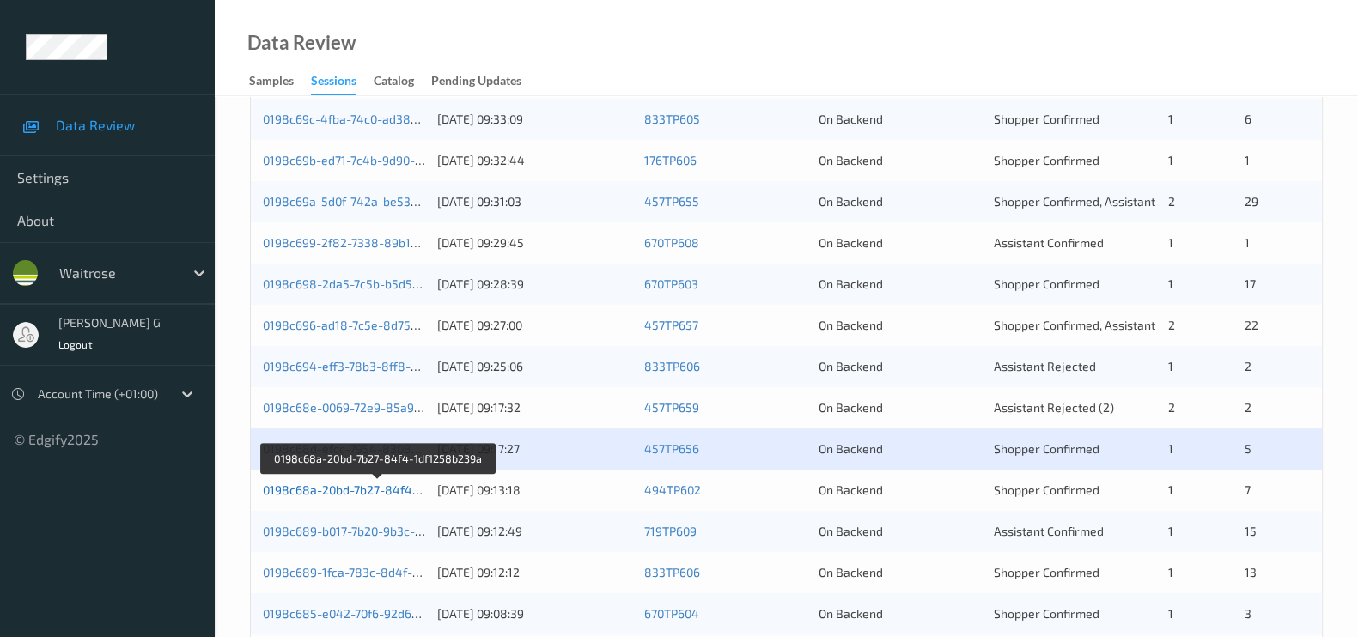
click at [318, 491] on link "0198c68a-20bd-7b27-84f4-1df1258b239a" at bounding box center [379, 490] width 232 height 15
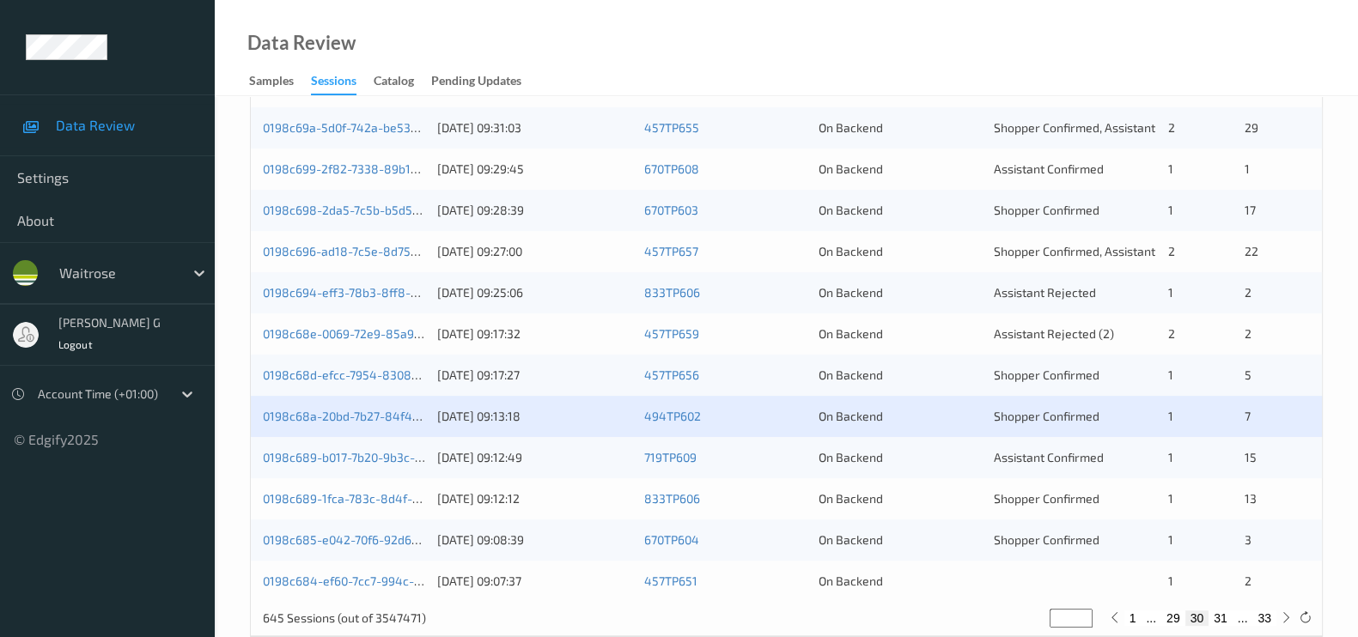
scroll to position [712, 0]
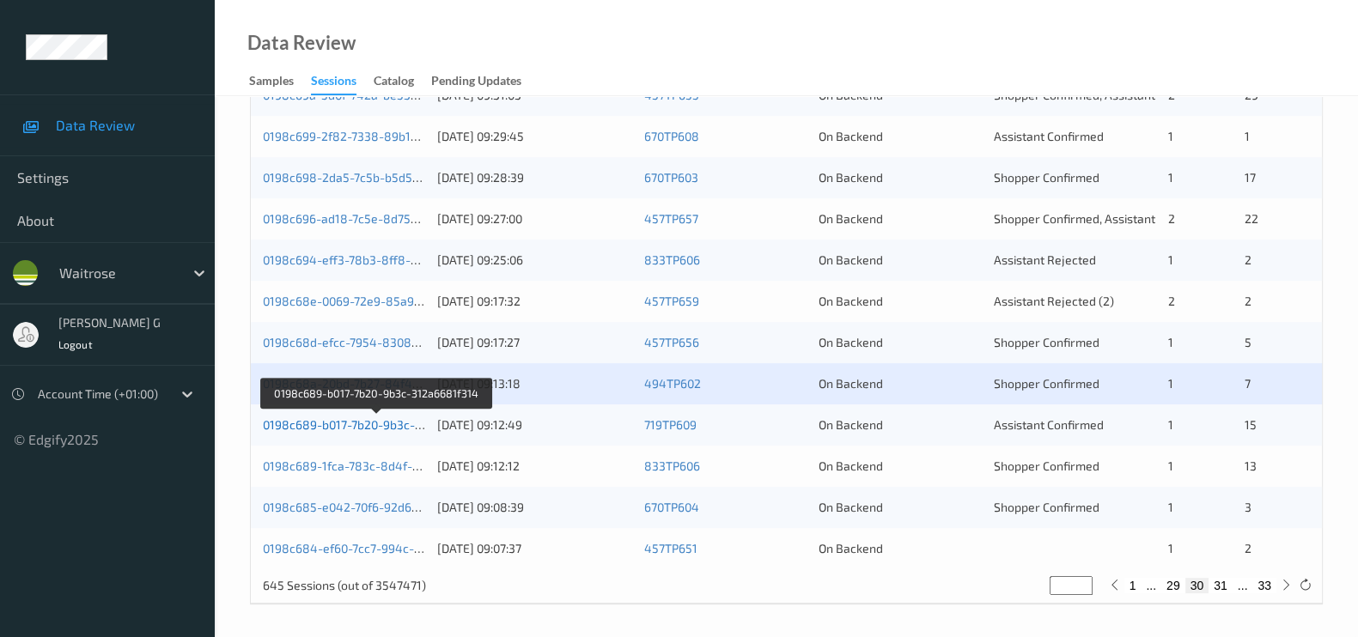
click at [335, 421] on link "0198c689-b017-7b20-9b3c-312a6681f314" at bounding box center [377, 424] width 228 height 15
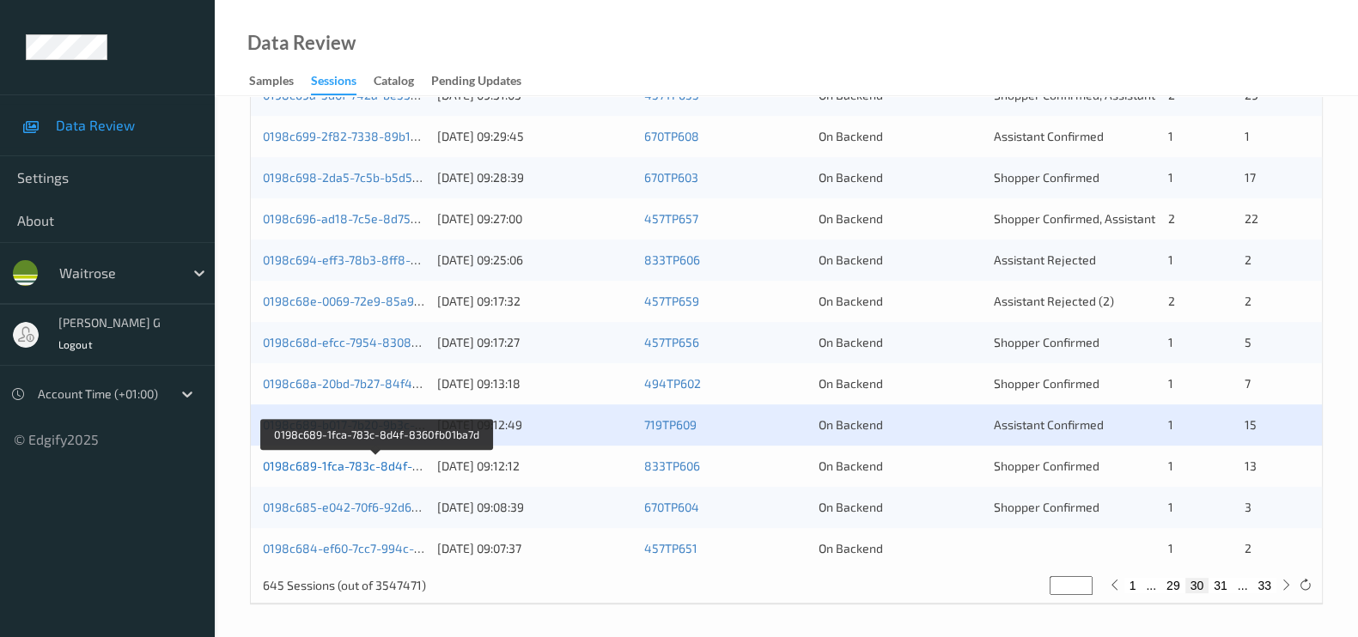
click at [295, 465] on link "0198c689-1fca-783c-8d4f-8360fb01ba7d" at bounding box center [377, 466] width 228 height 15
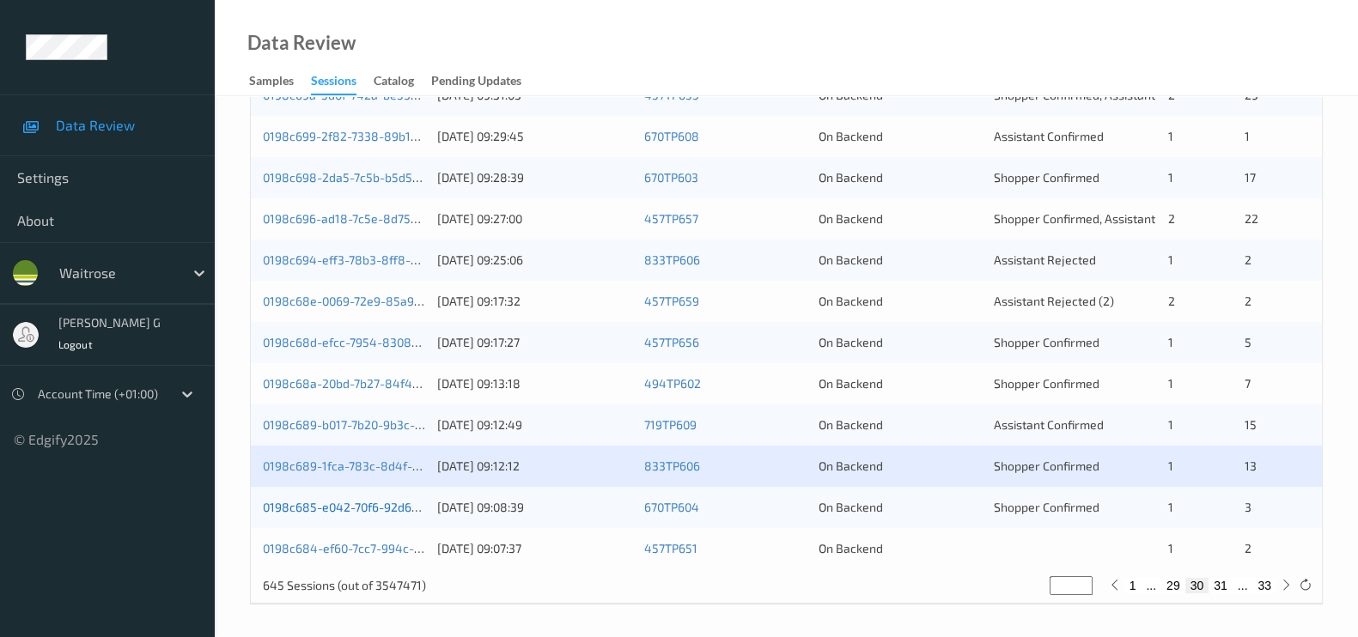
click at [332, 508] on link "0198c685-e042-70f6-92d6-dd3c8faad6cf" at bounding box center [378, 507] width 230 height 15
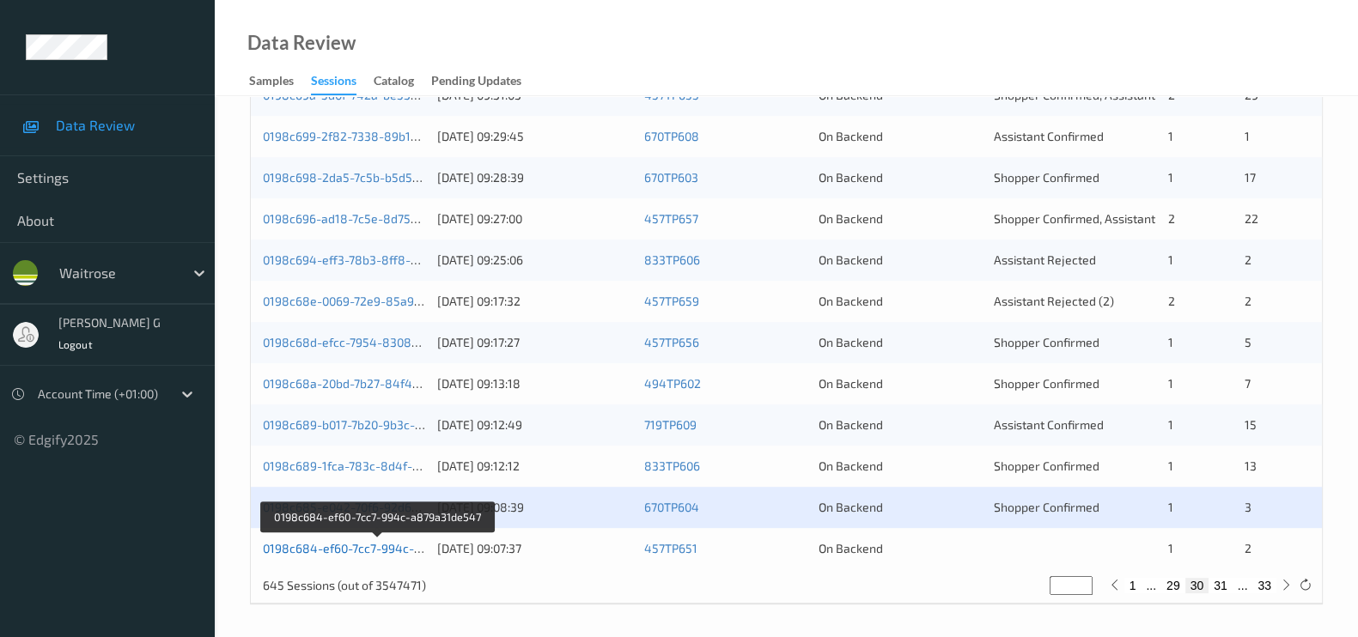
click at [328, 545] on link "0198c684-ef60-7cc7-994c-a879a31de547" at bounding box center [379, 548] width 232 height 15
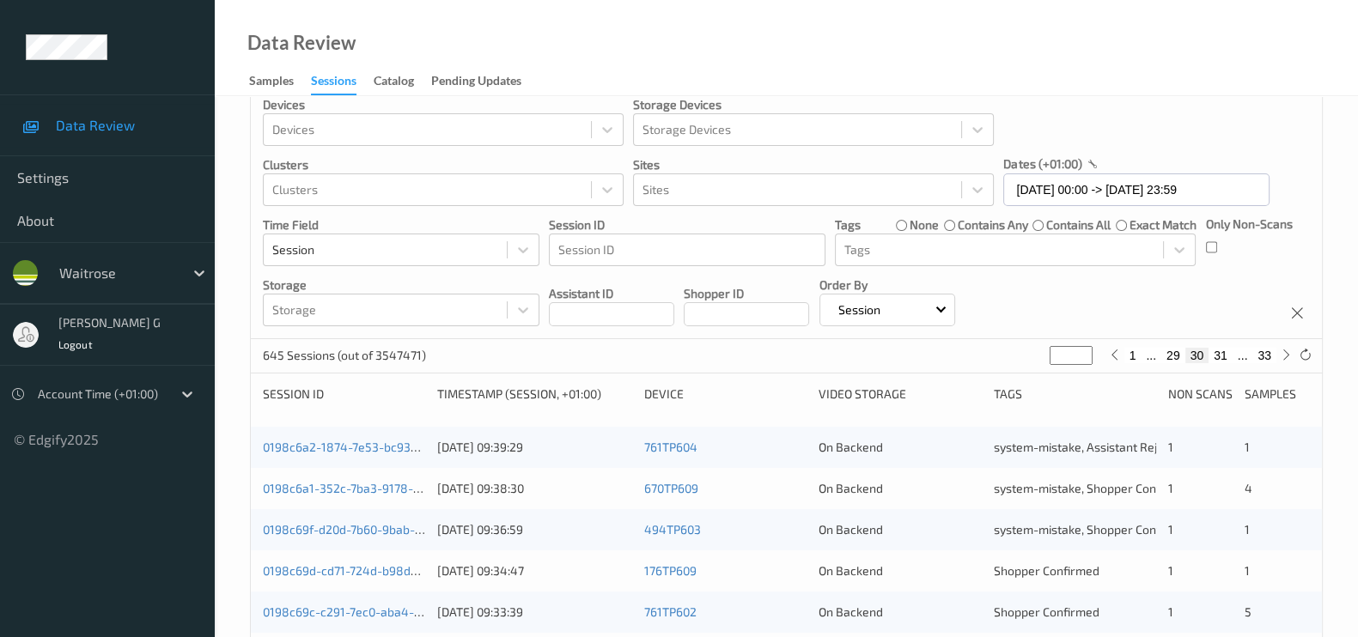
scroll to position [0, 0]
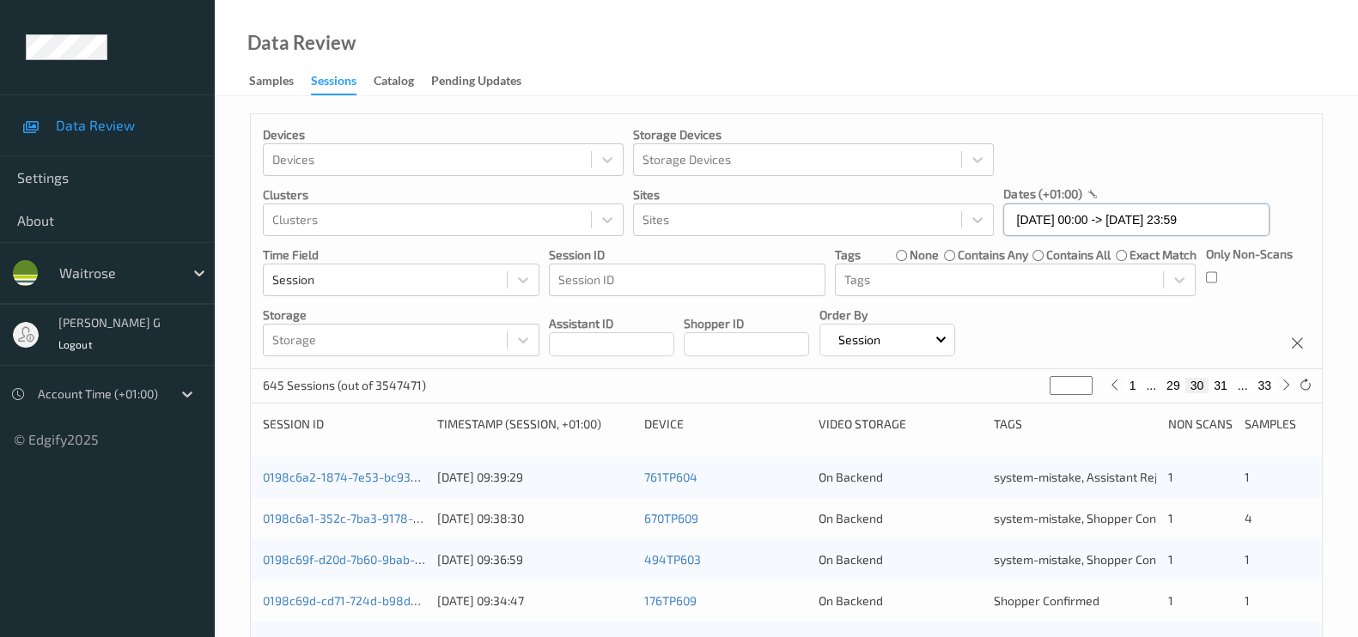
click at [1246, 209] on input "20/08/2025 00:00 -> 20/08/2025 23:59" at bounding box center [1136, 220] width 266 height 33
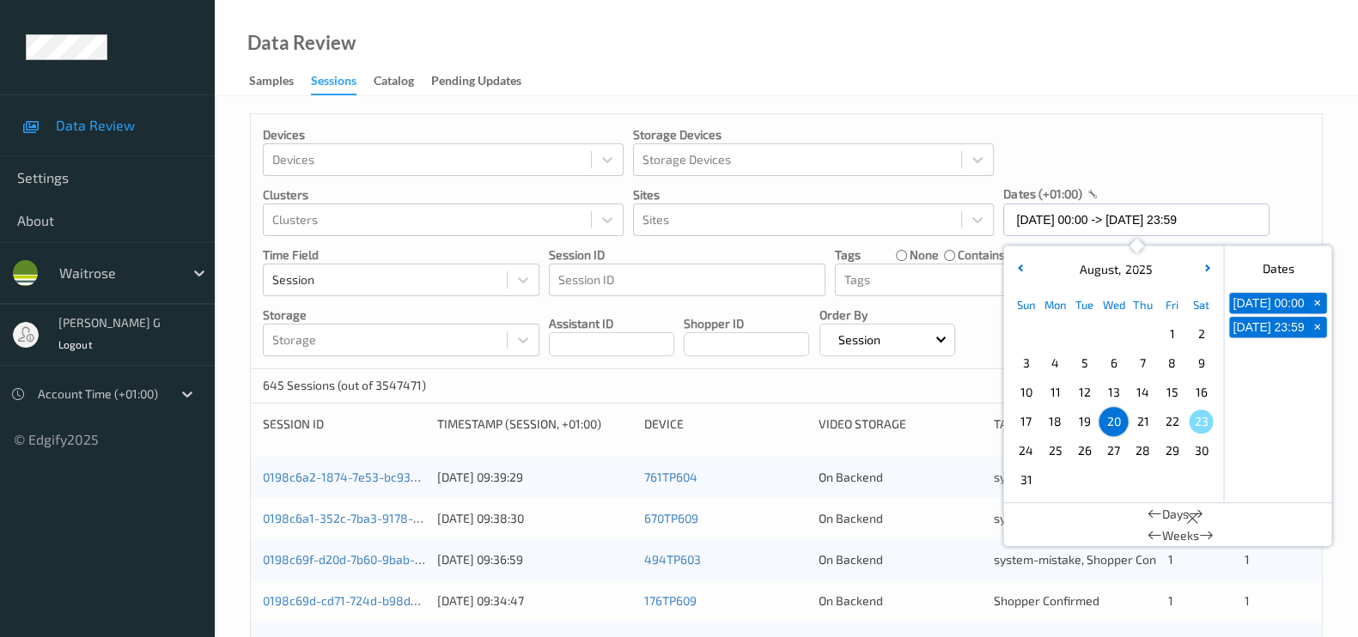
click at [1318, 310] on span "+" at bounding box center [1317, 304] width 18 height 18
type input "20/08/2025 00:00"
type input "*"
click at [1312, 312] on span "+" at bounding box center [1317, 304] width 18 height 18
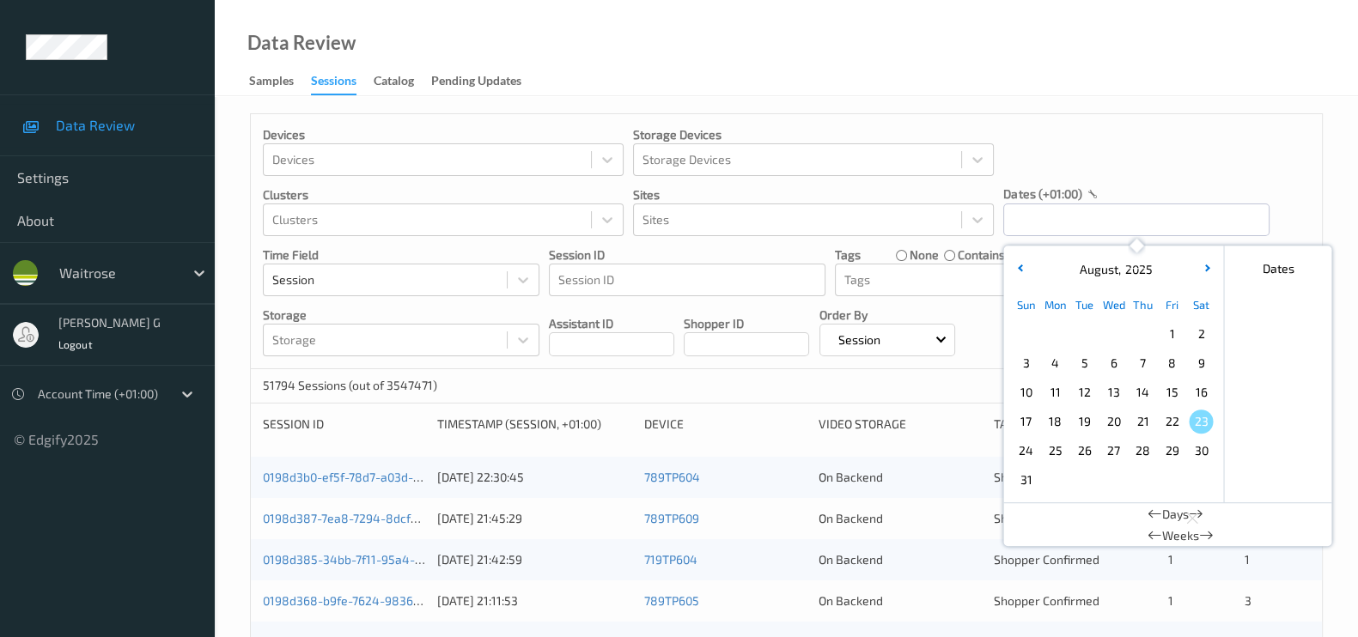
click at [1142, 426] on span "21" at bounding box center [1142, 422] width 24 height 24
type input "21/08/2025 00:00 -> 21/08/2025 23:59"
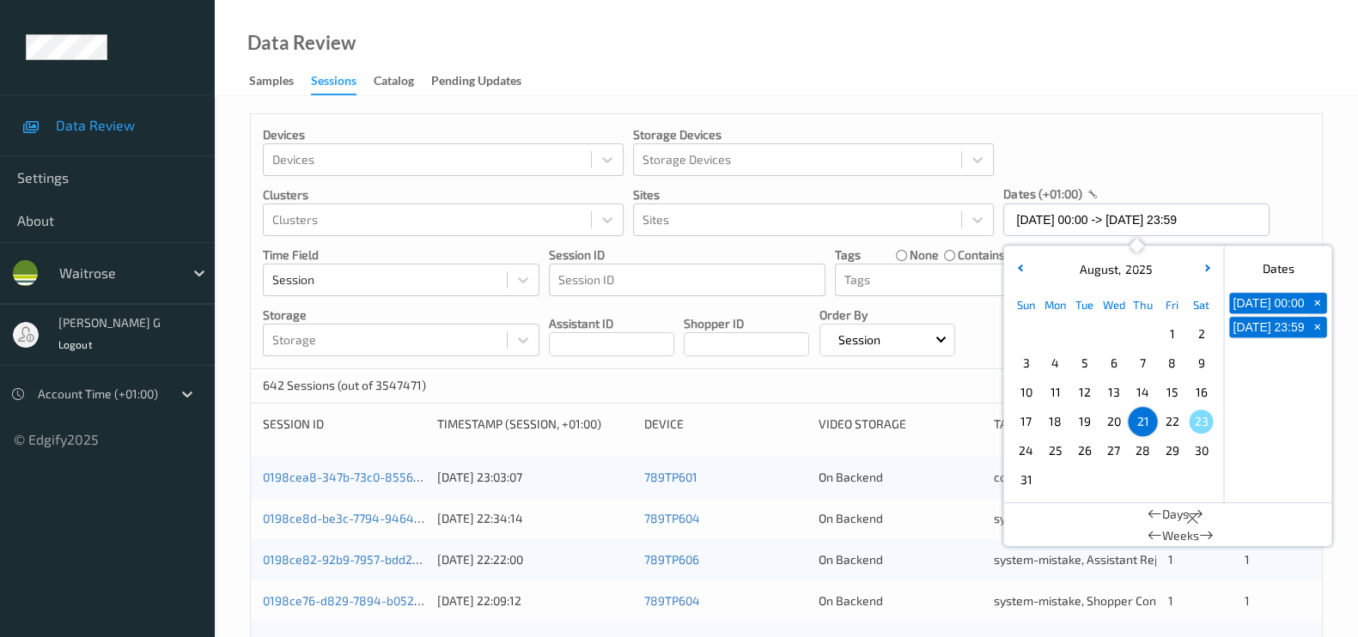
click at [1295, 202] on div "Devices Devices Storage Devices Storage Devices Clusters Clusters Sites Sites d…" at bounding box center [786, 241] width 1071 height 255
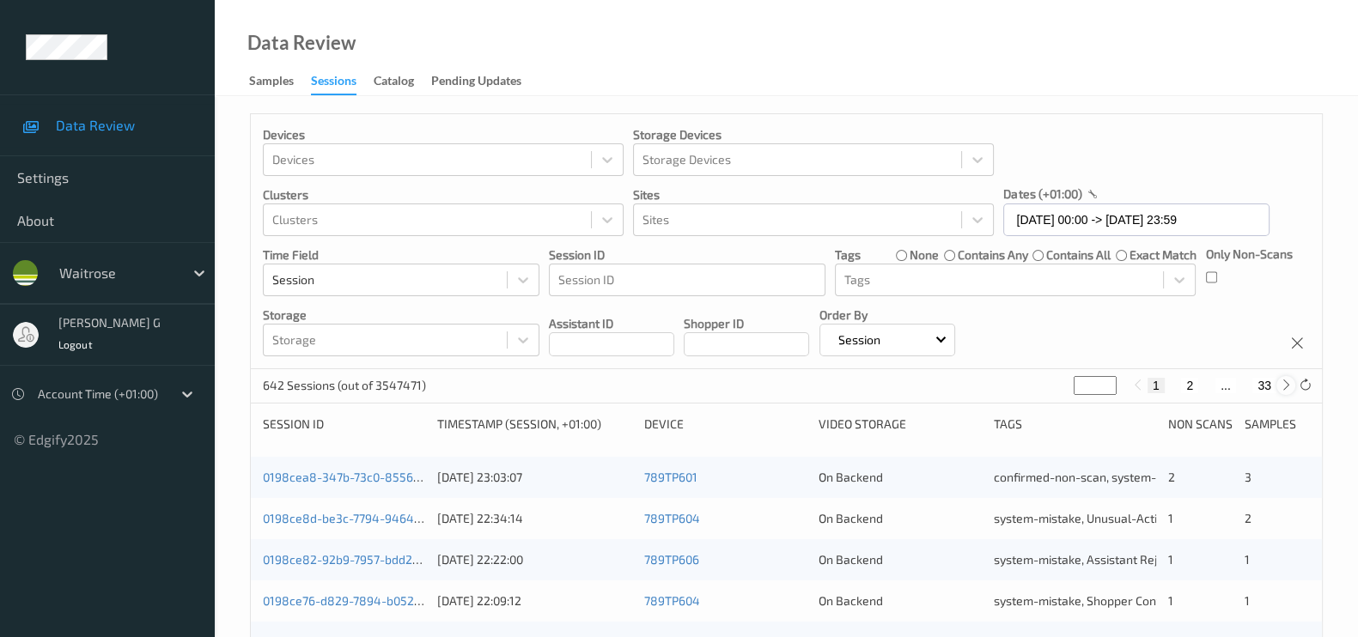
click at [1282, 391] on icon at bounding box center [1286, 385] width 13 height 13
type input "*"
click at [1282, 391] on icon at bounding box center [1286, 385] width 13 height 13
type input "*"
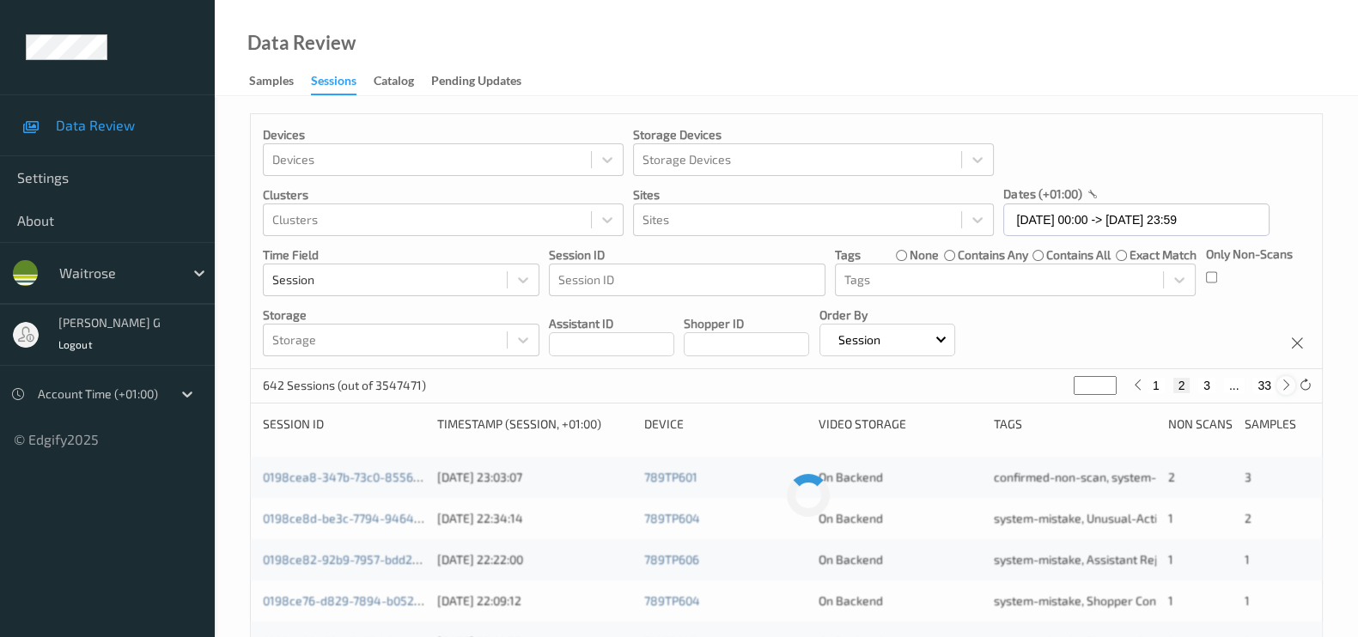
type input "*"
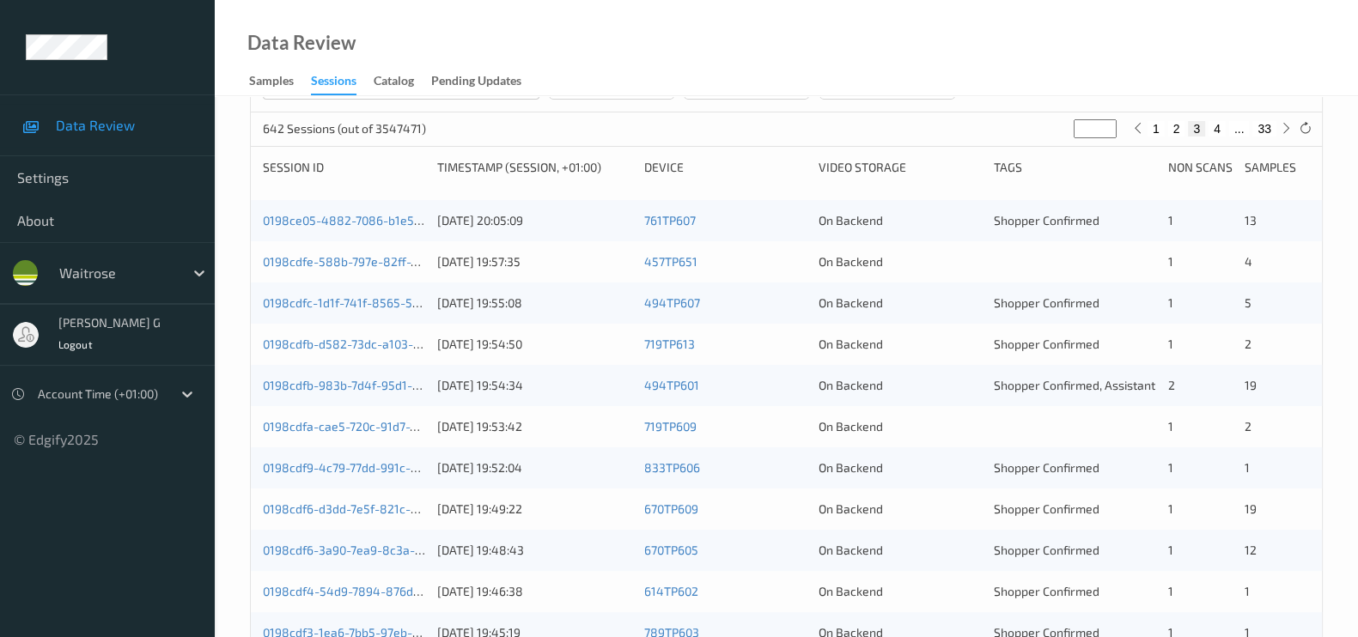
scroll to position [322, 0]
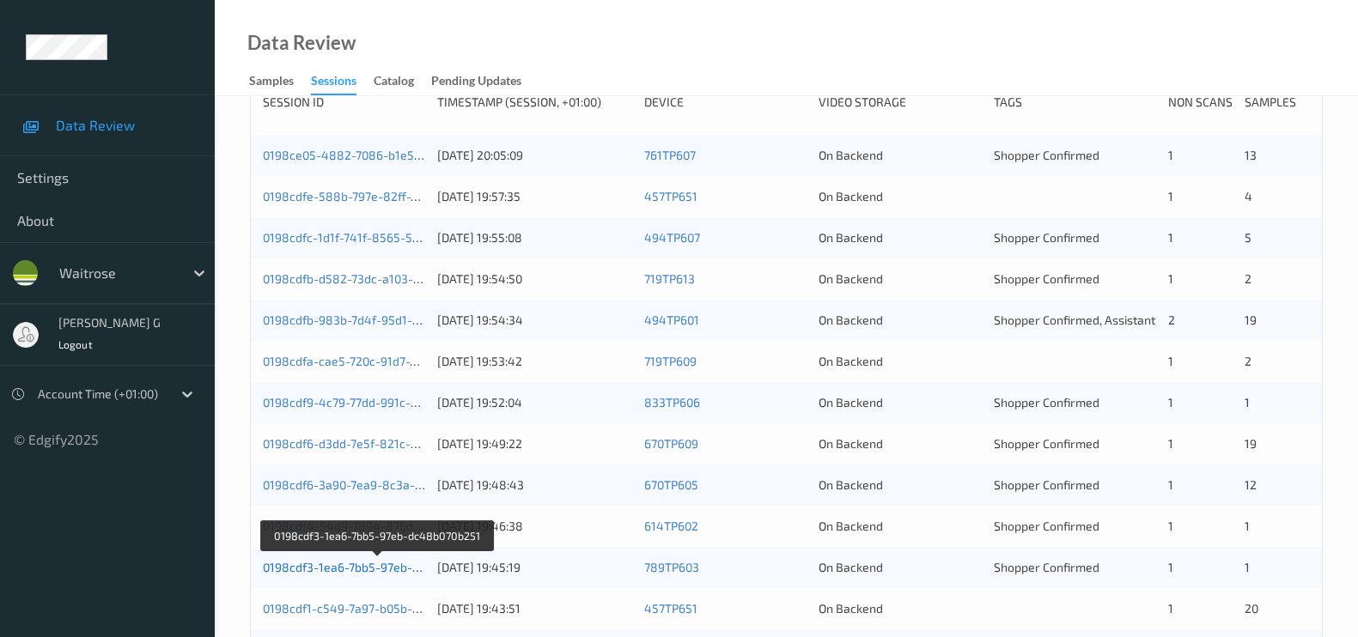
click at [314, 568] on link "0198cdf3-1ea6-7bb5-97eb-dc48b070b251" at bounding box center [378, 567] width 230 height 15
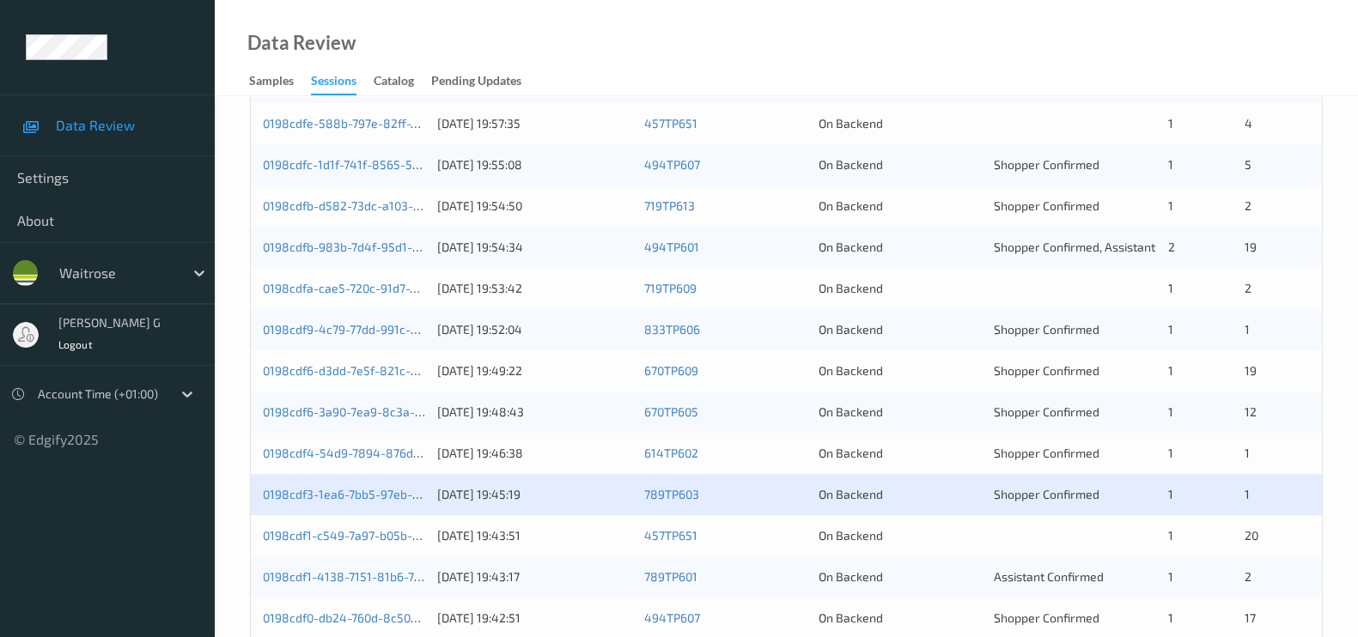
scroll to position [429, 0]
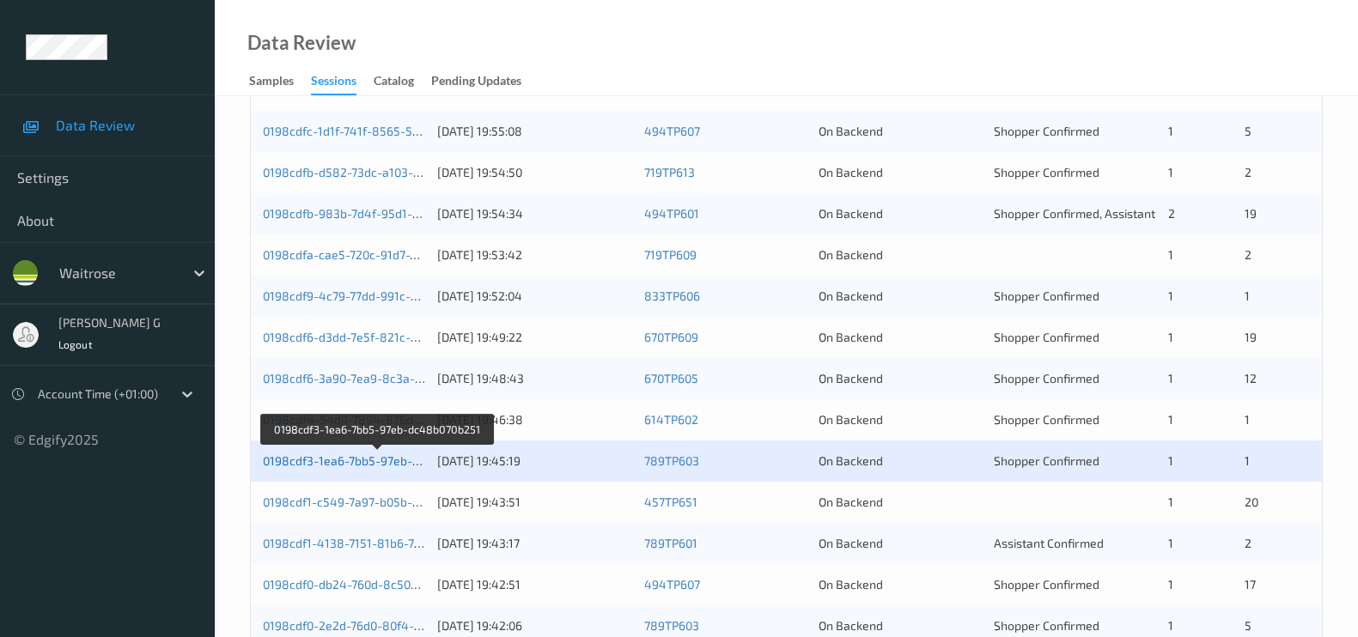
click at [332, 462] on link "0198cdf3-1ea6-7bb5-97eb-dc48b070b251" at bounding box center [378, 460] width 230 height 15
click at [316, 457] on link "0198cdf3-1ea6-7bb5-97eb-dc48b070b251" at bounding box center [378, 460] width 230 height 15
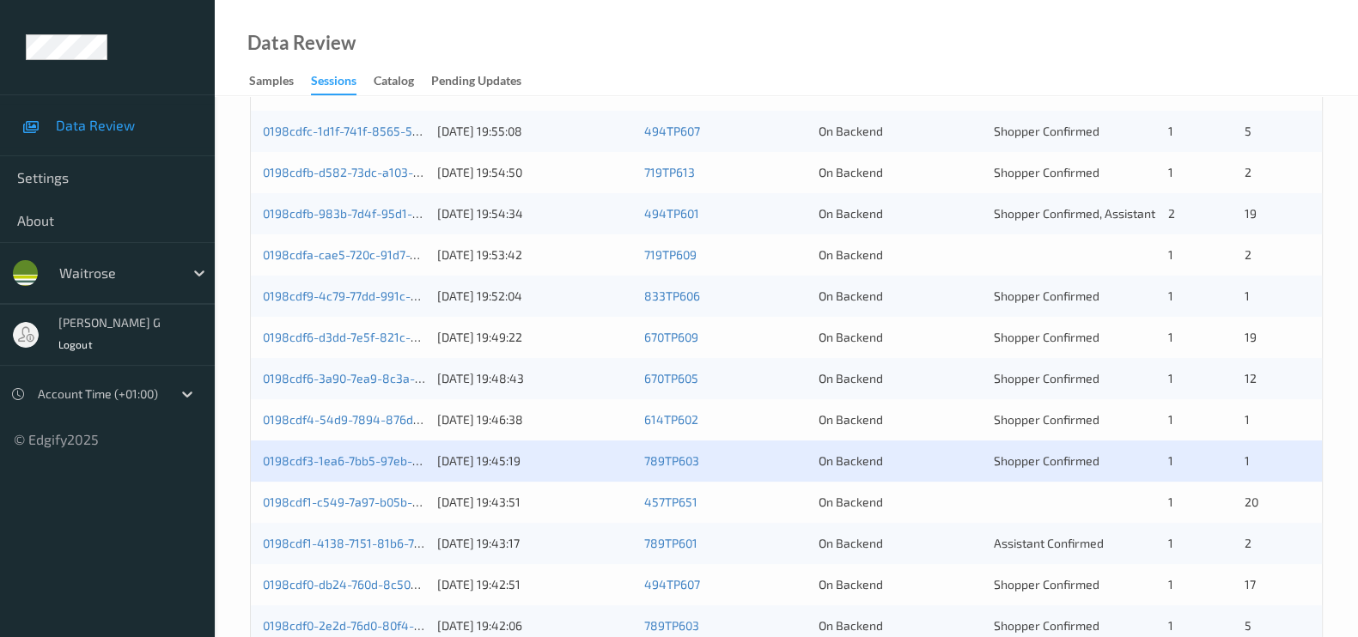
scroll to position [537, 0]
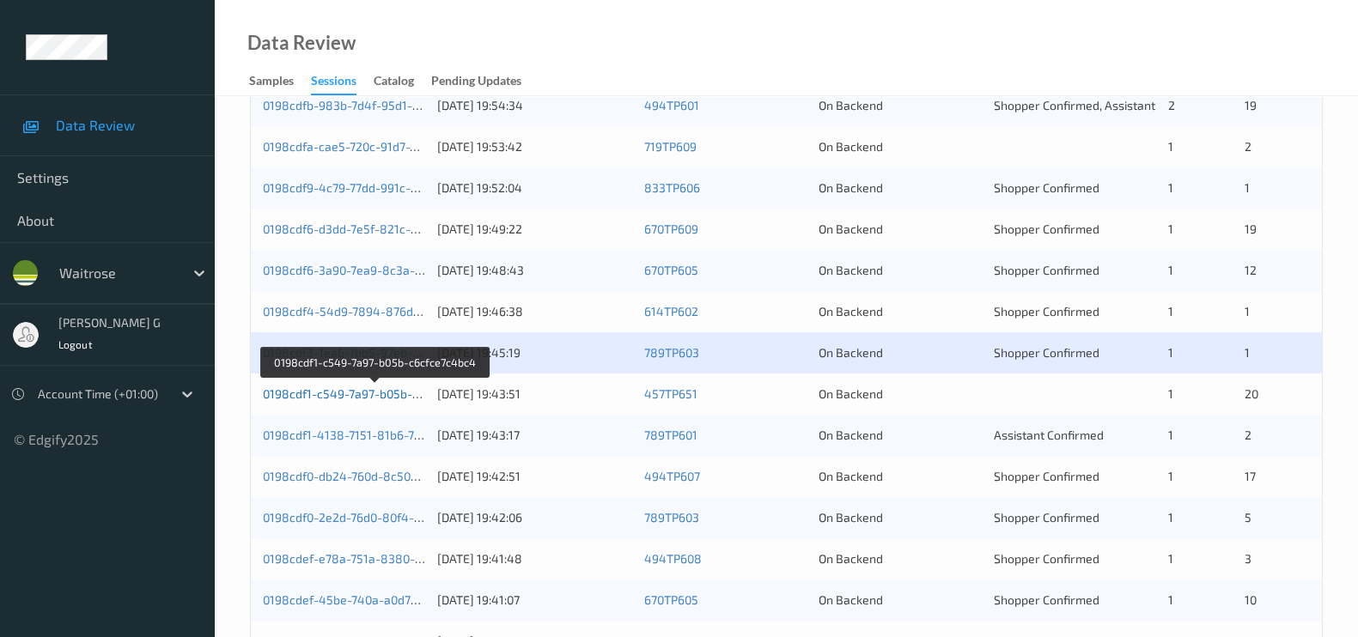
click at [333, 392] on link "0198cdf1-c549-7a97-b05b-c6cfce7c4bc4" at bounding box center [376, 393] width 226 height 15
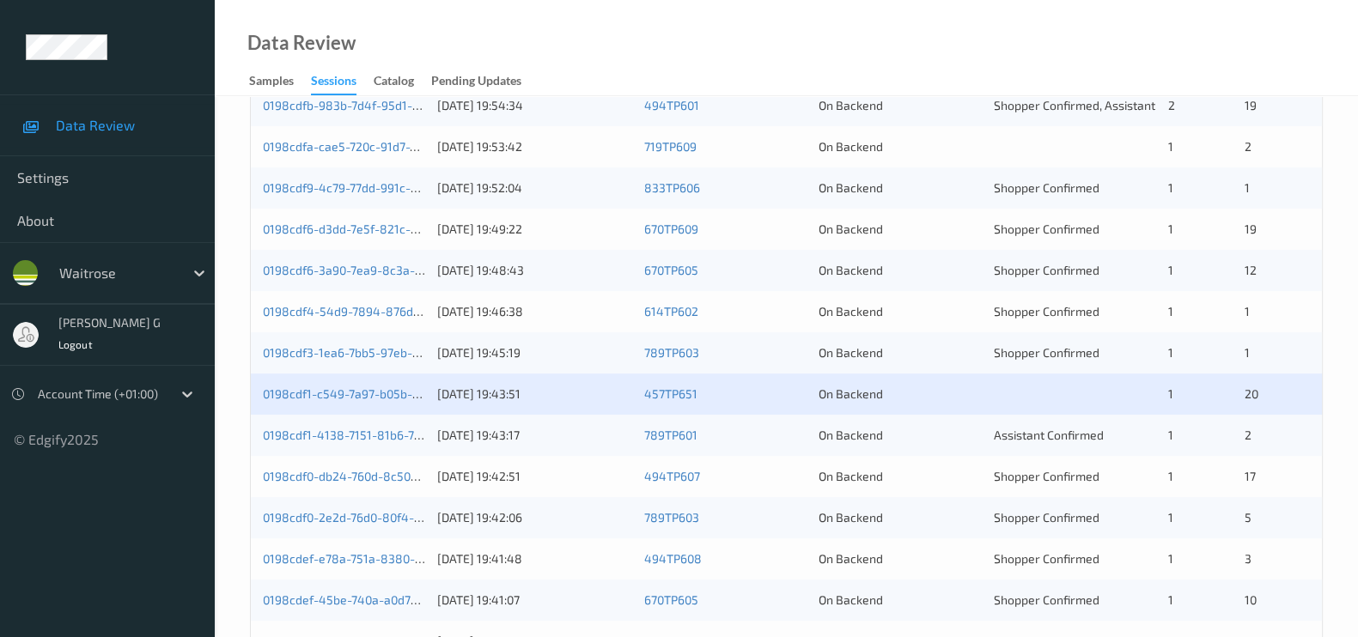
click at [398, 409] on div "0198cdf1-c549-7a97-b05b-c6cfce7c4bc4 21/08/2025 19:43:51 457TP651 On Backend 1 …" at bounding box center [786, 394] width 1071 height 41
click at [395, 396] on link "0198cdf1-c549-7a97-b05b-c6cfce7c4bc4" at bounding box center [376, 393] width 226 height 15
click at [336, 436] on link "0198cdf1-4138-7151-81b6-7b94baebd372" at bounding box center [376, 435] width 227 height 15
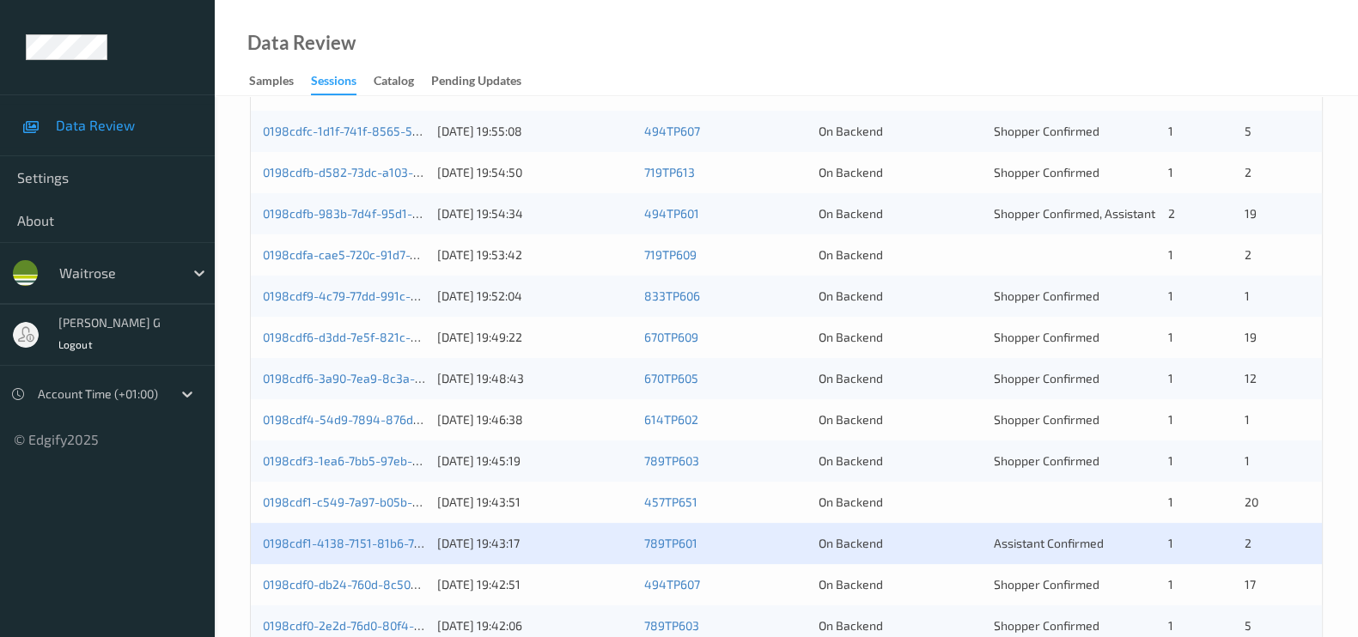
scroll to position [712, 0]
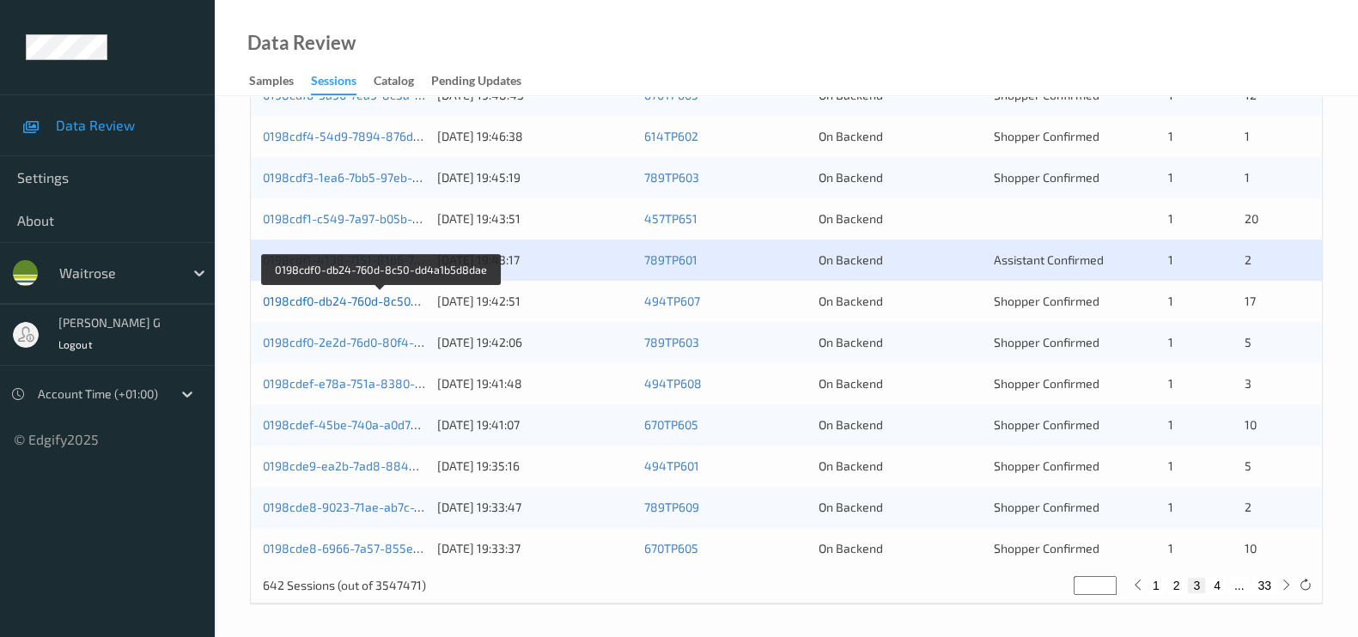
click at [325, 301] on link "0198cdf0-db24-760d-8c50-dd4a1b5d8dae" at bounding box center [380, 301] width 235 height 15
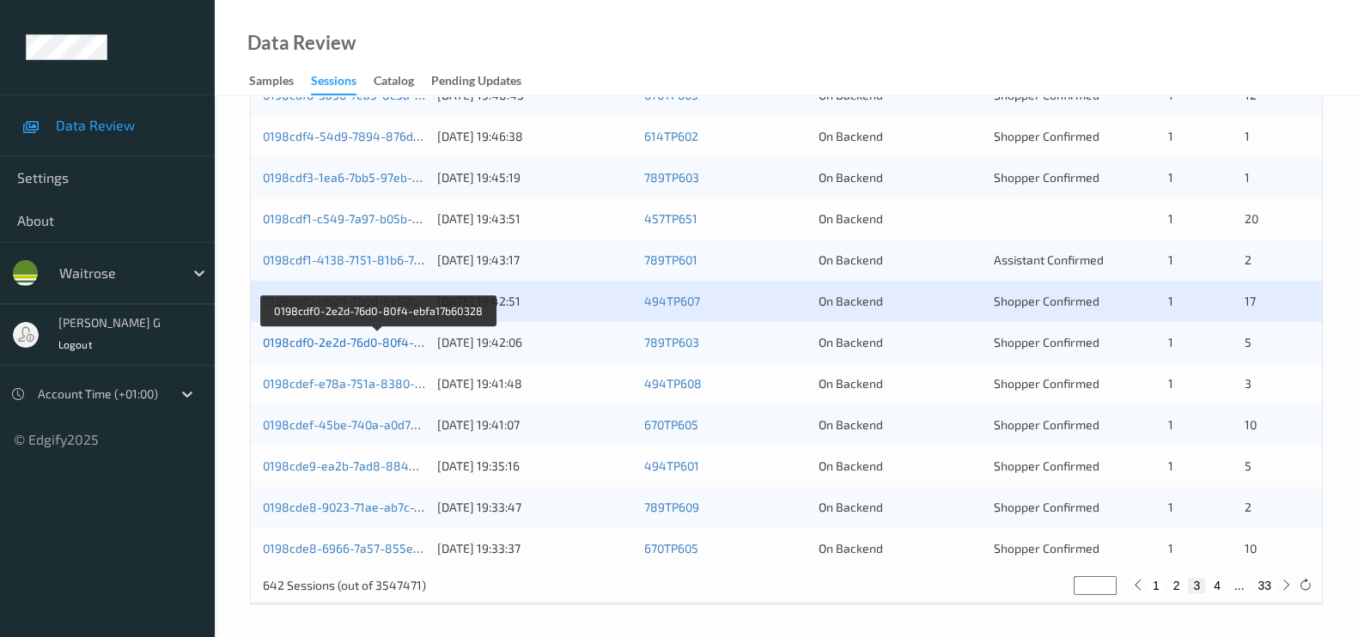
click at [328, 341] on link "0198cdf0-2e2d-76d0-80f4-ebfa17b60328" at bounding box center [377, 342] width 229 height 15
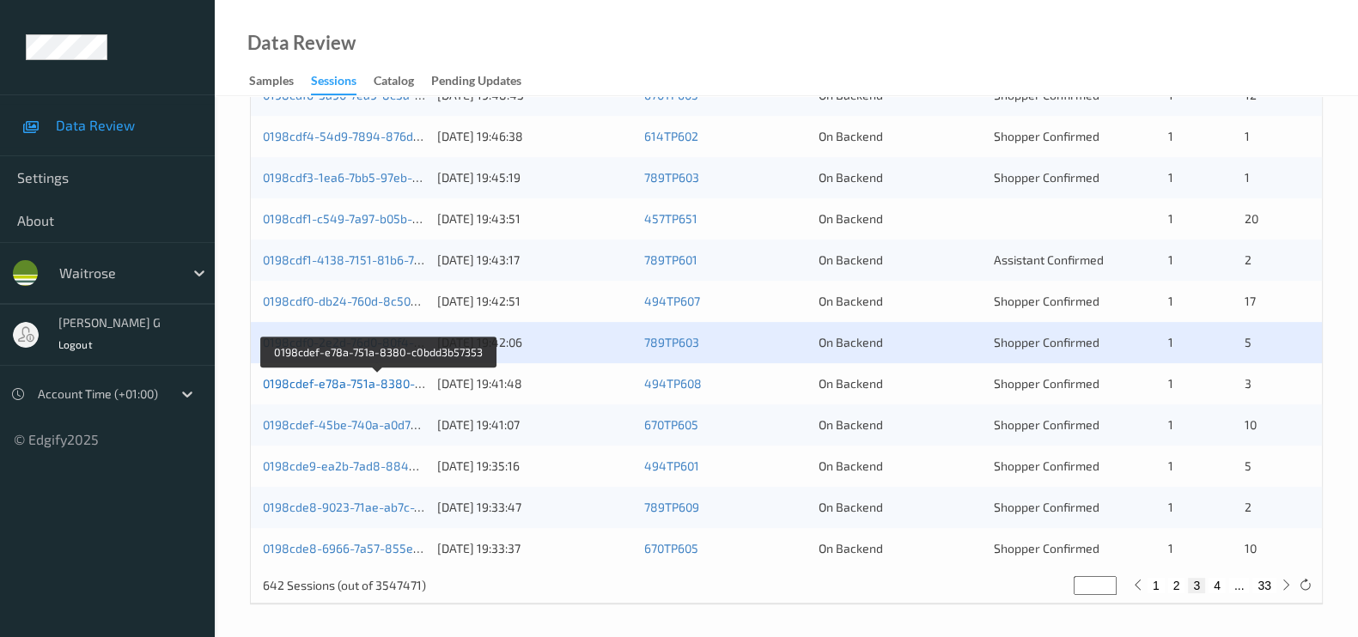
click at [321, 380] on link "0198cdef-e78a-751a-8380-c0bdd3b57353" at bounding box center [379, 383] width 233 height 15
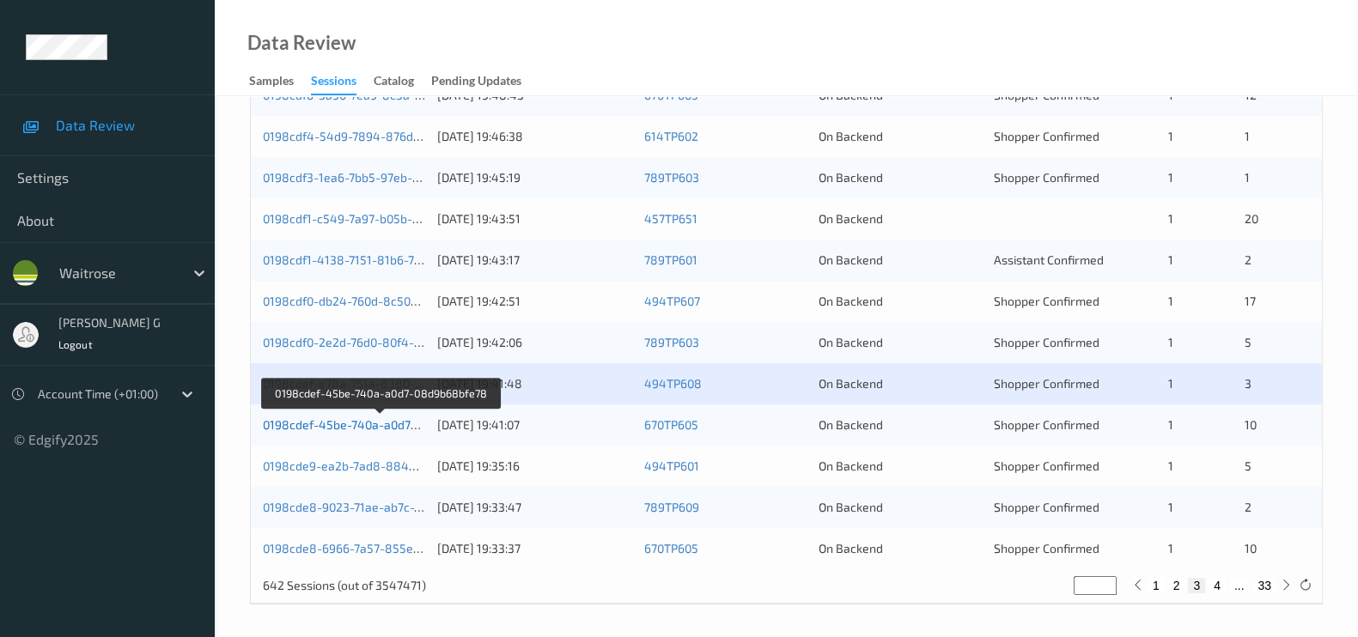
click at [304, 425] on link "0198cdef-45be-740a-a0d7-08d9b68bfe78" at bounding box center [380, 424] width 234 height 15
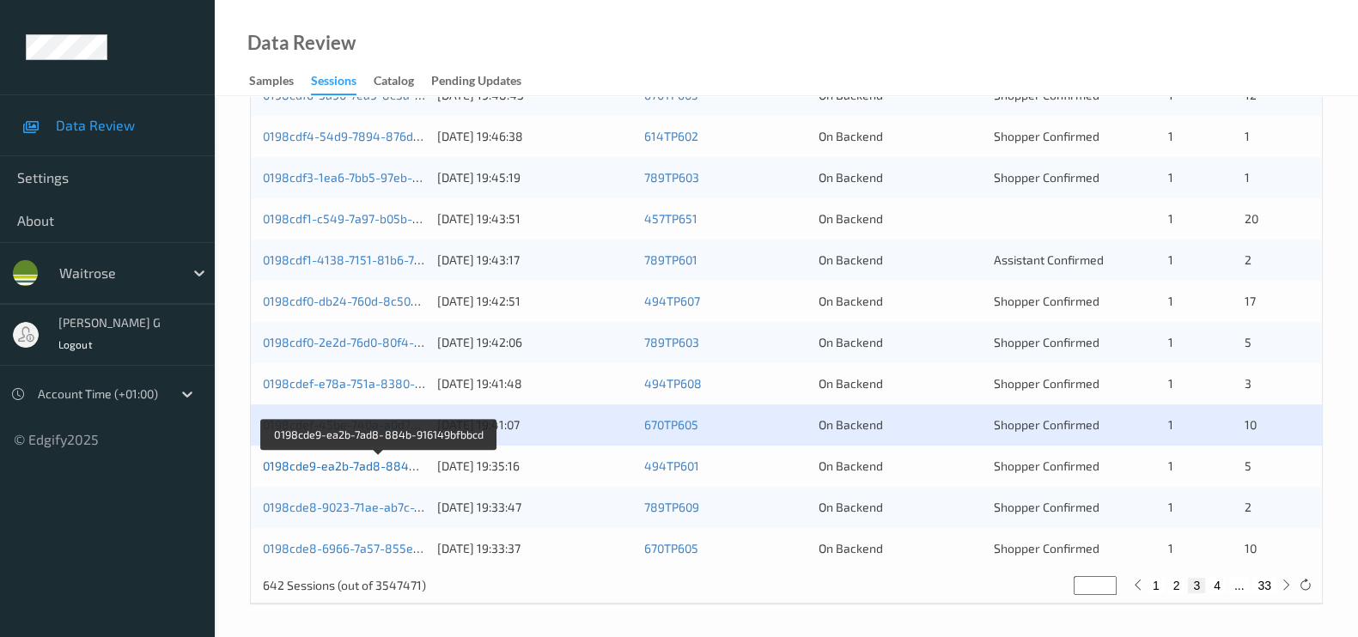
click at [319, 461] on link "0198cde9-ea2b-7ad8-884b-916149bfbbcd" at bounding box center [380, 466] width 234 height 15
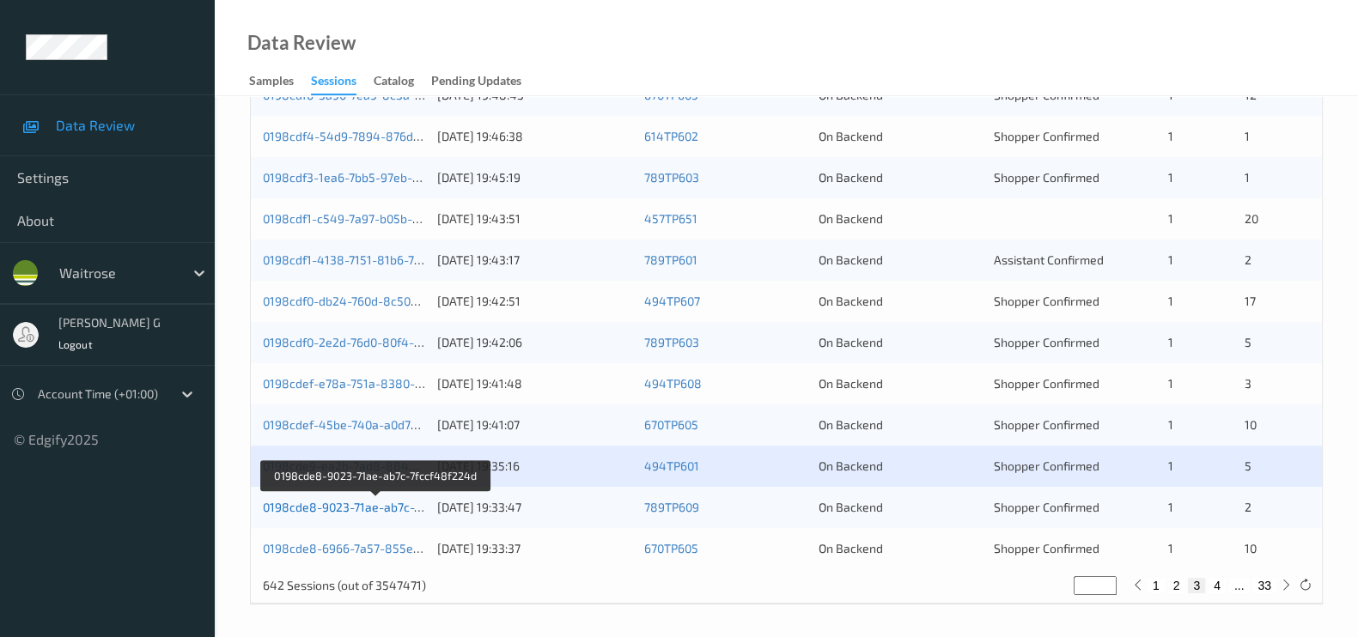
click at [325, 508] on link "0198cde8-9023-71ae-ab7c-7fccf48f224d" at bounding box center [376, 507] width 226 height 15
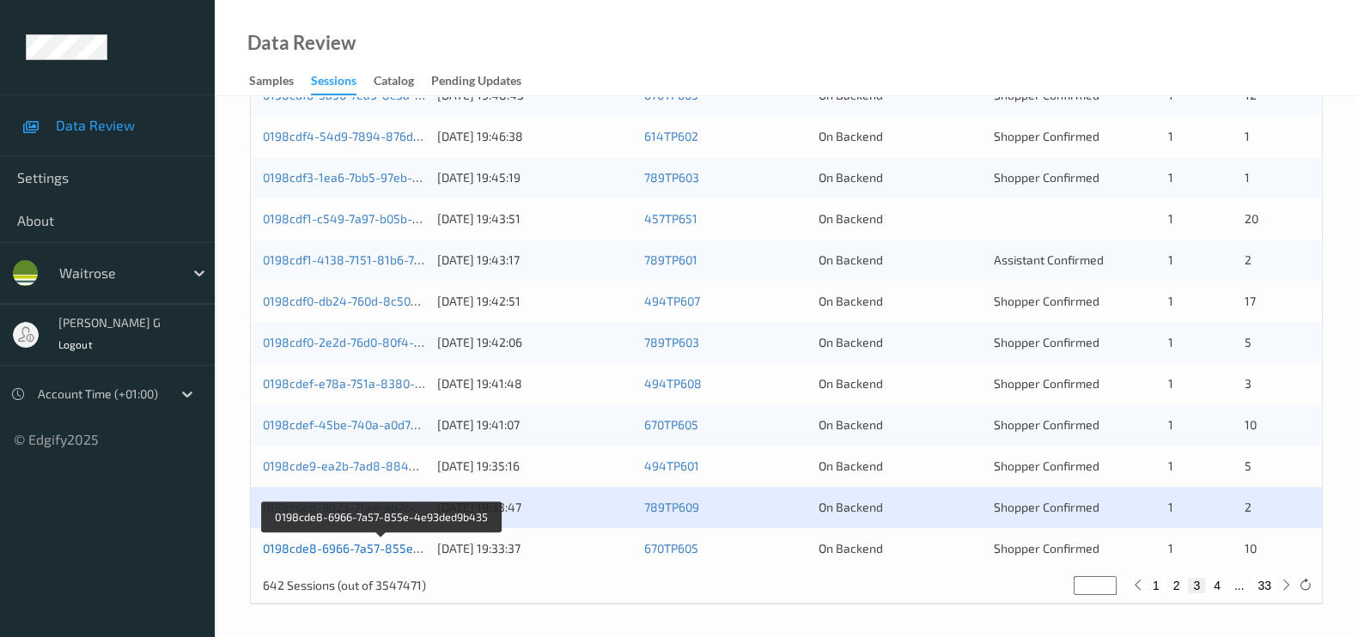
click at [350, 543] on link "0198cde8-6966-7a57-855e-4e93ded9b435" at bounding box center [383, 548] width 240 height 15
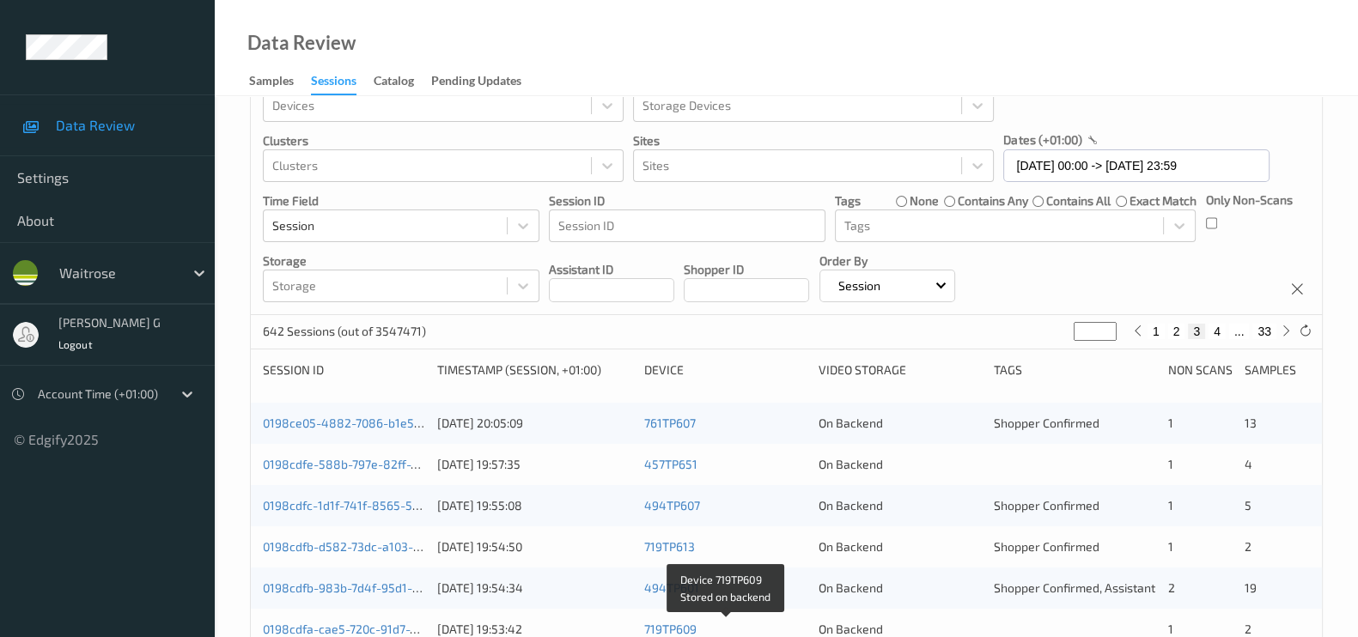
scroll to position [0, 0]
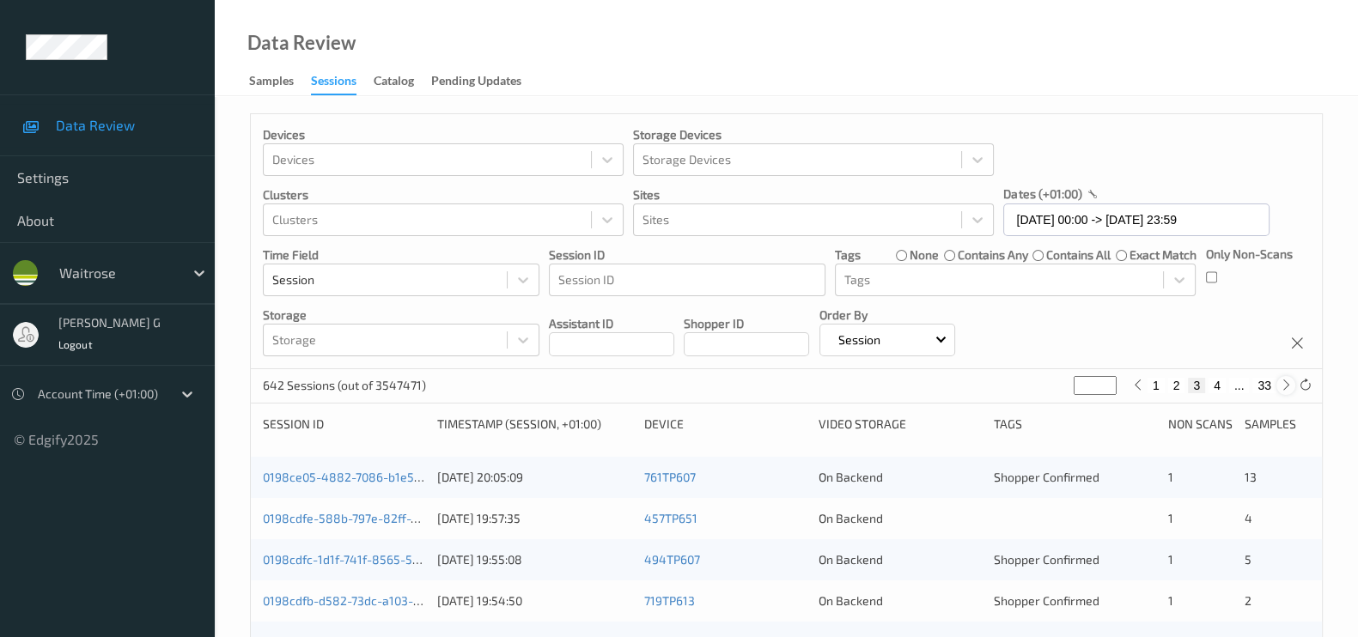
click at [1284, 388] on icon at bounding box center [1286, 385] width 13 height 13
type input "*"
click at [1284, 388] on icon at bounding box center [1286, 385] width 13 height 13
type input "*"
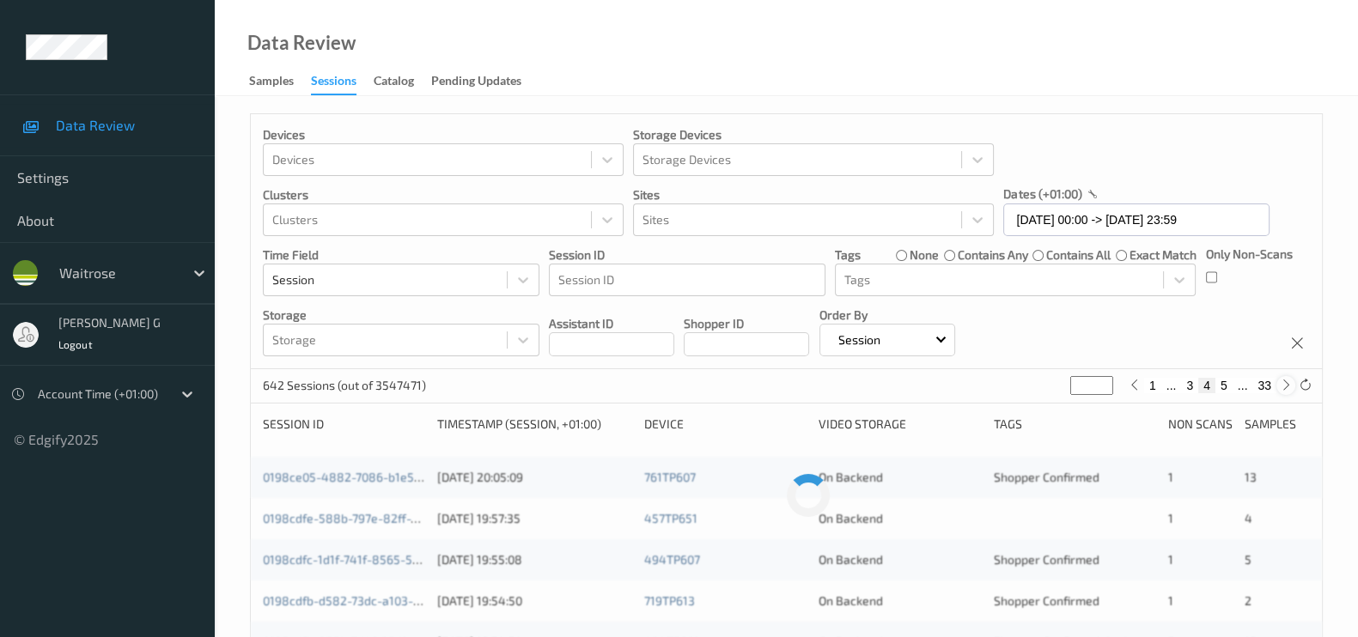
type input "*"
click at [1284, 388] on icon at bounding box center [1286, 385] width 13 height 13
type input "*"
click at [1284, 388] on icon at bounding box center [1286, 385] width 13 height 13
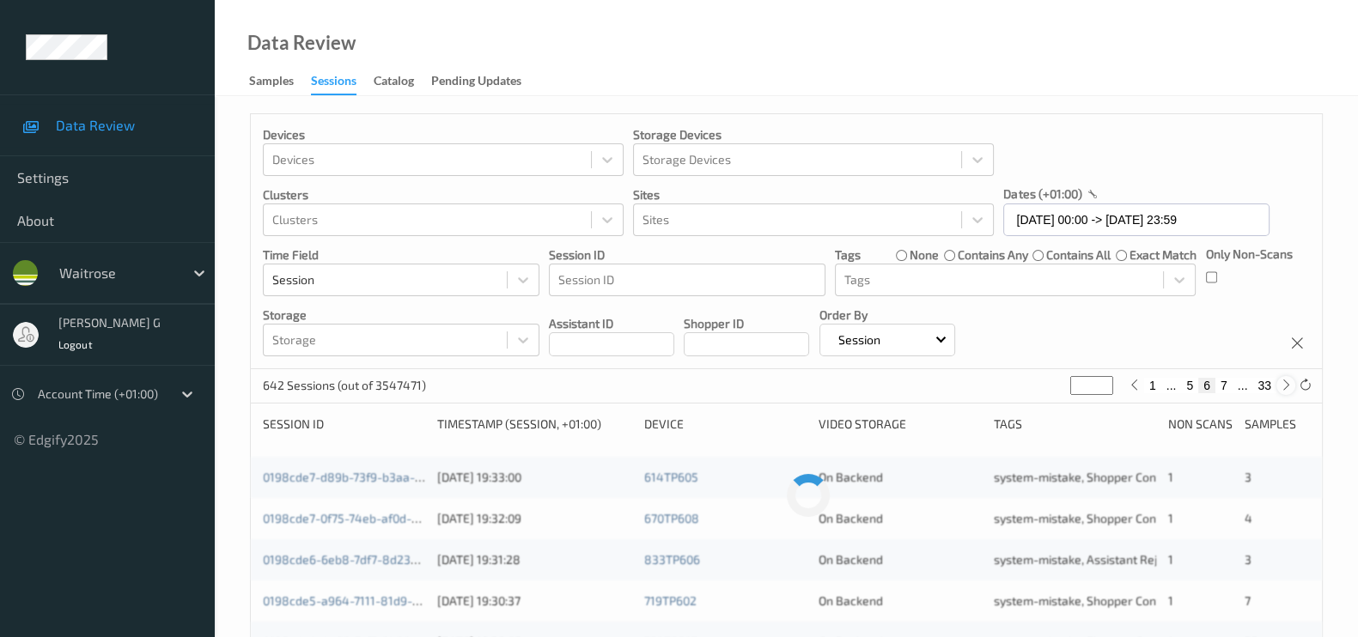
type input "*"
click at [1284, 388] on icon at bounding box center [1286, 385] width 13 height 13
type input "*"
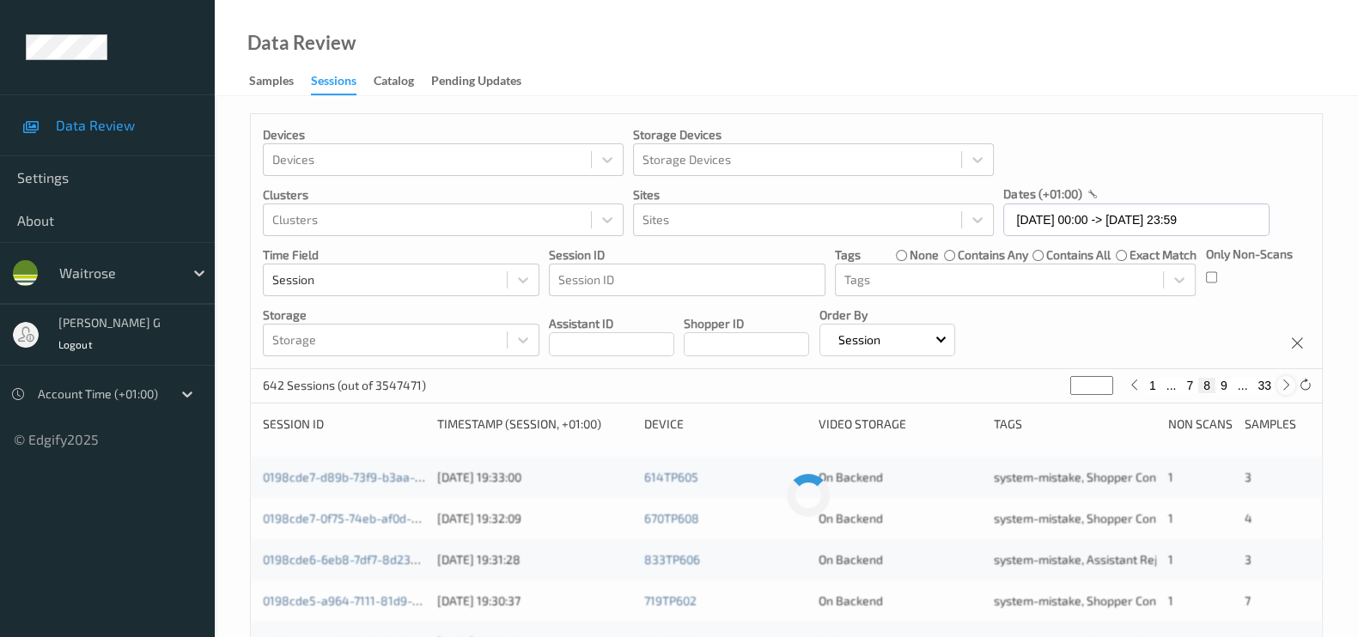
click at [1284, 388] on icon at bounding box center [1286, 385] width 13 height 13
type input "*"
click at [1284, 388] on icon at bounding box center [1286, 385] width 13 height 13
type input "**"
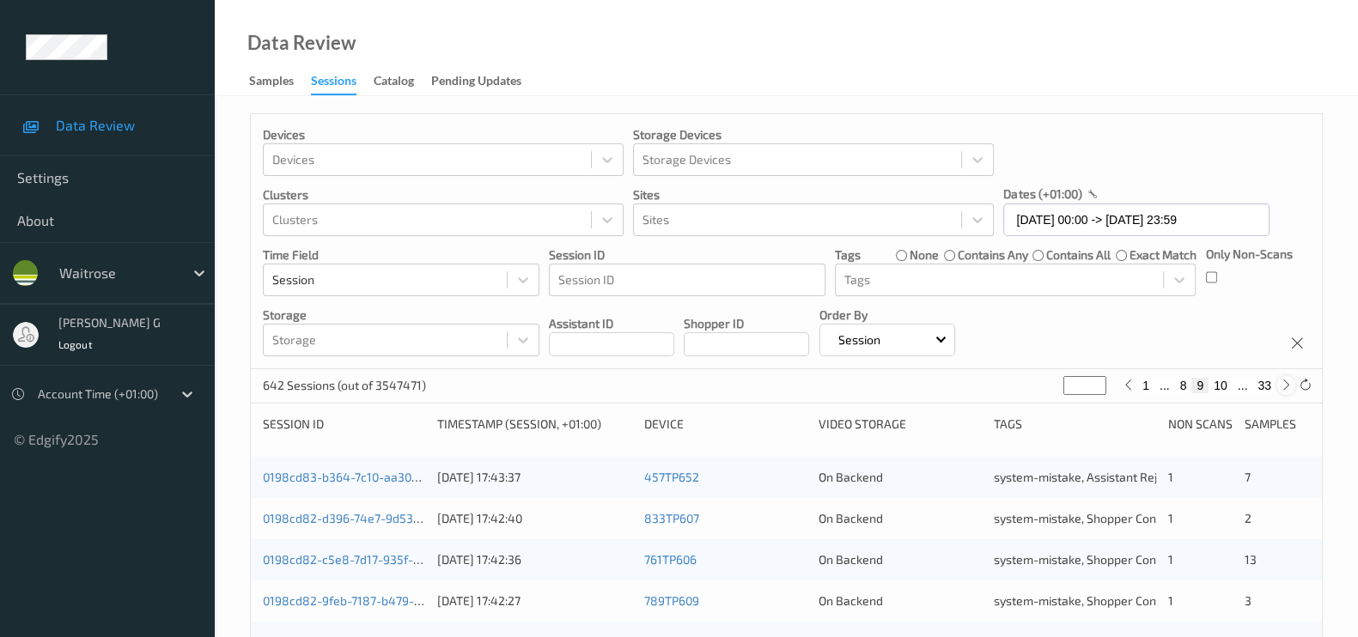
type input "**"
click at [1284, 388] on icon at bounding box center [1286, 385] width 13 height 13
type input "**"
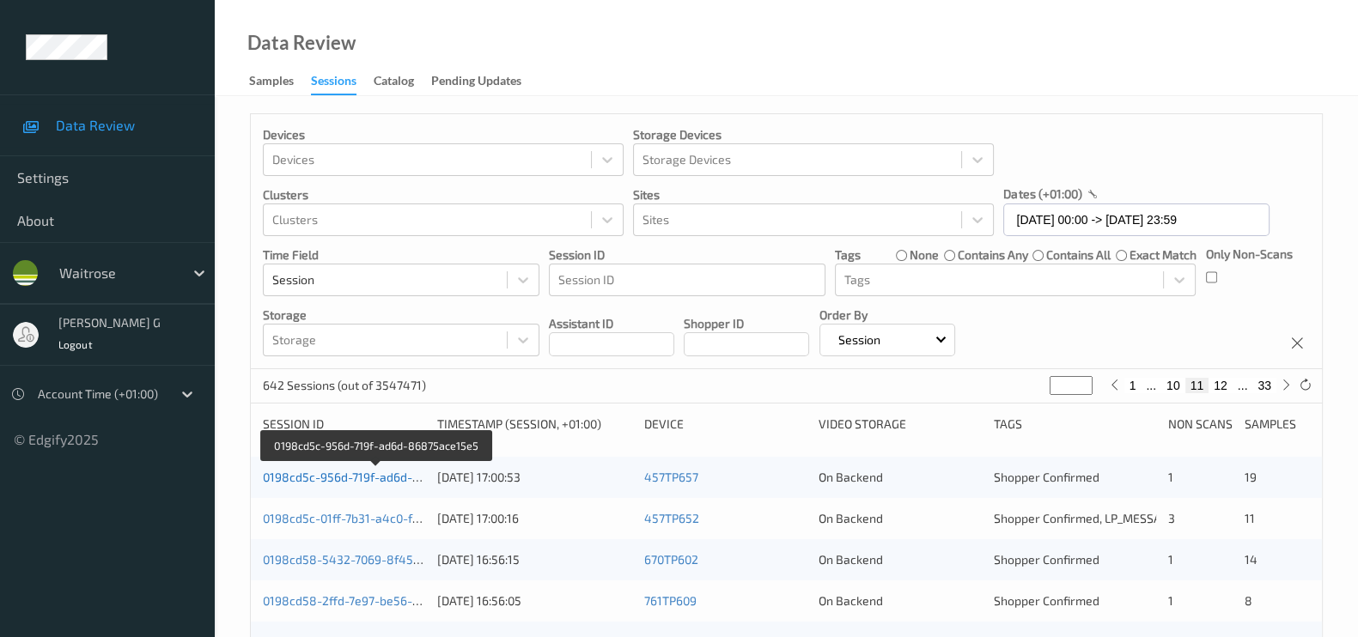
click at [335, 472] on link "0198cd5c-956d-719f-ad6d-86875ace15e5" at bounding box center [378, 477] width 230 height 15
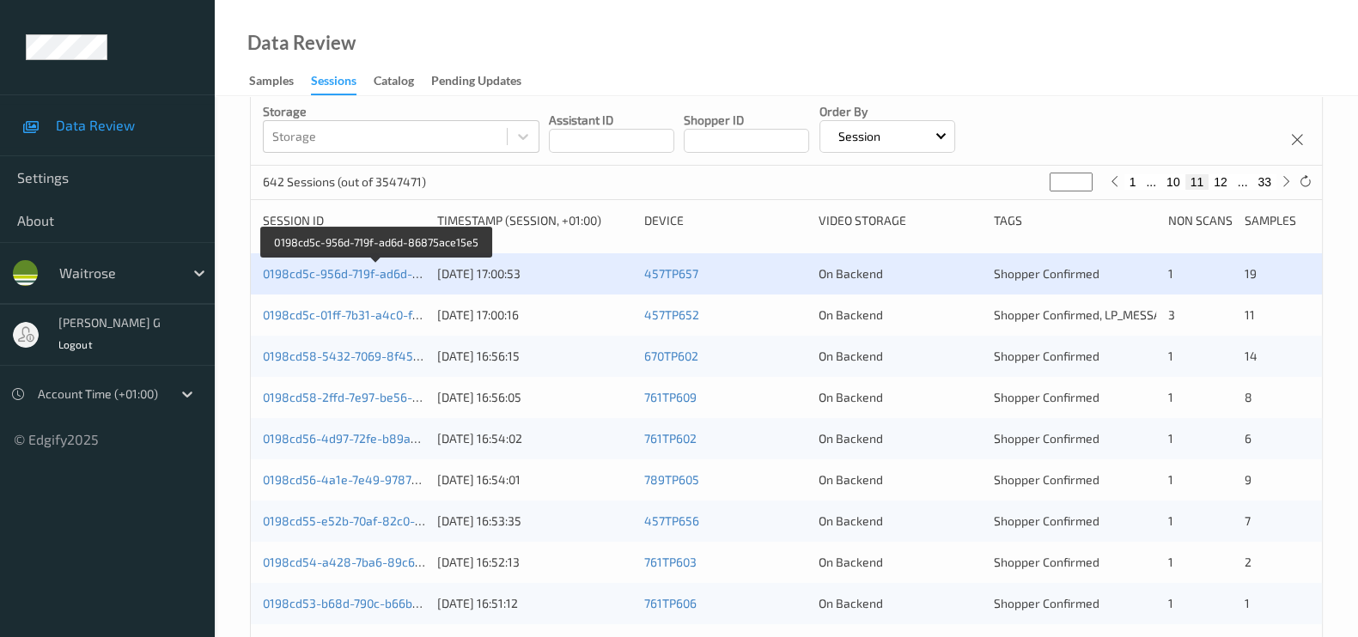
scroll to position [322, 0]
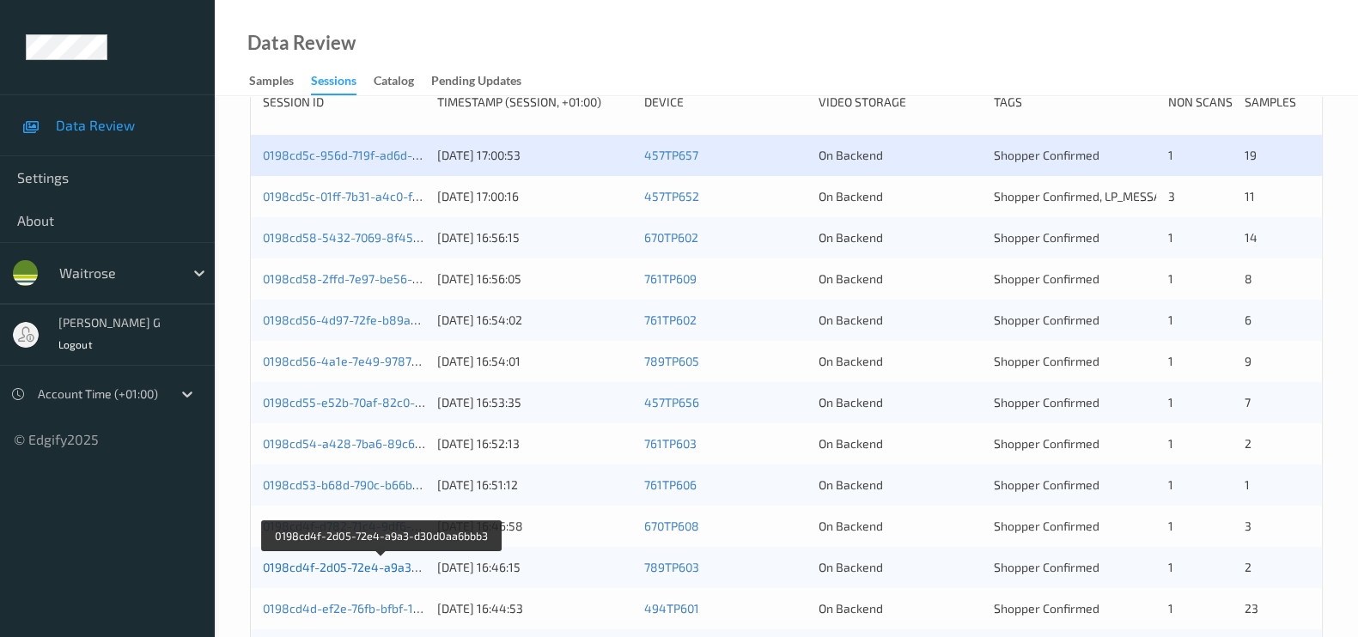
click at [313, 560] on link "0198cd4f-2d05-72e4-a9a3-d30d0aa6bbb3" at bounding box center [381, 567] width 236 height 15
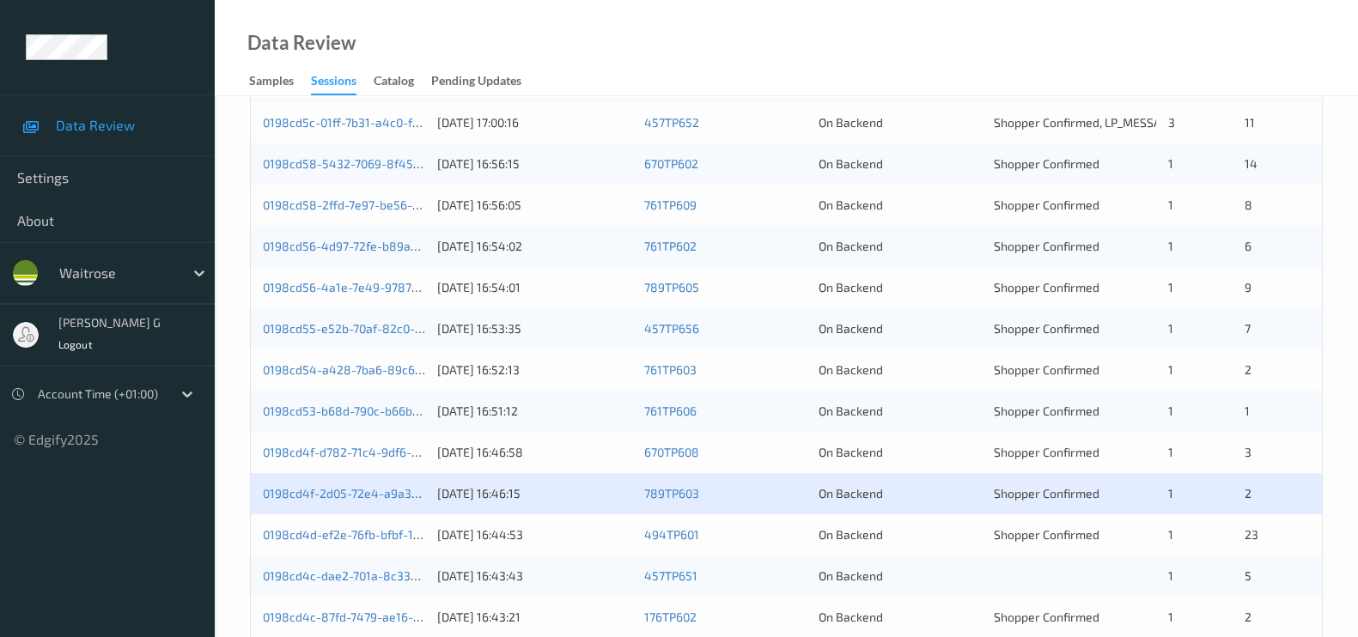
scroll to position [429, 0]
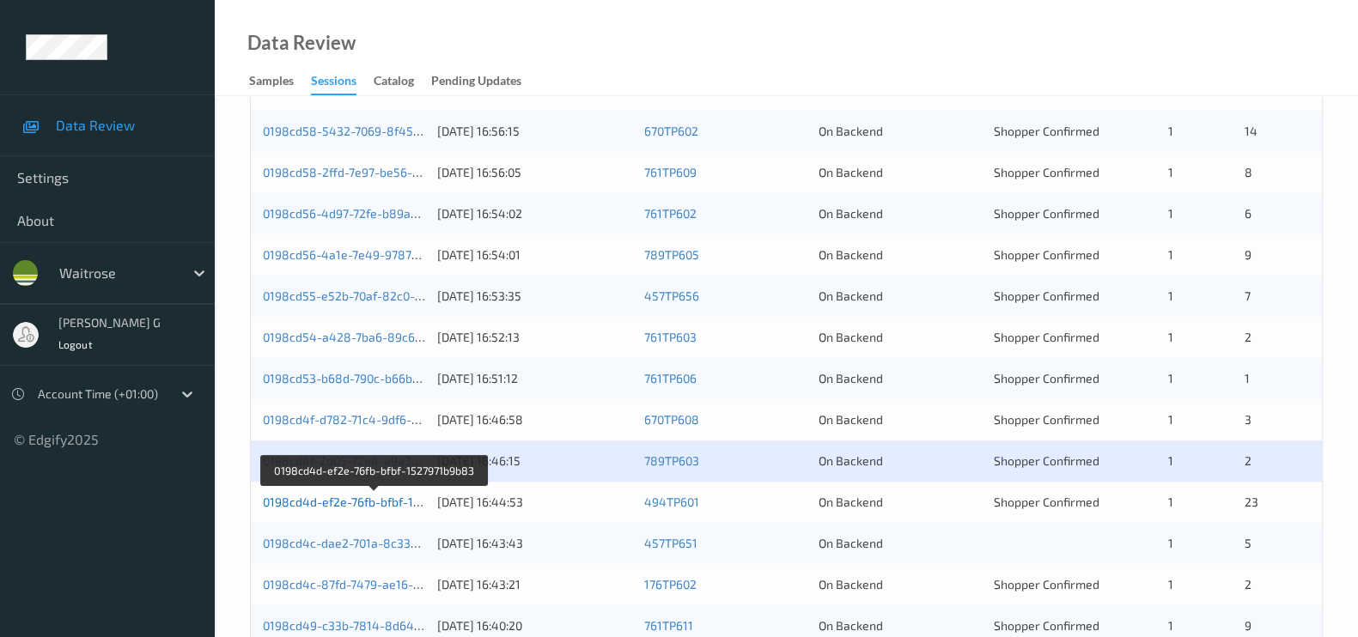
click at [322, 502] on link "0198cd4d-ef2e-76fb-bfbf-1527971b9b83" at bounding box center [374, 502] width 223 height 15
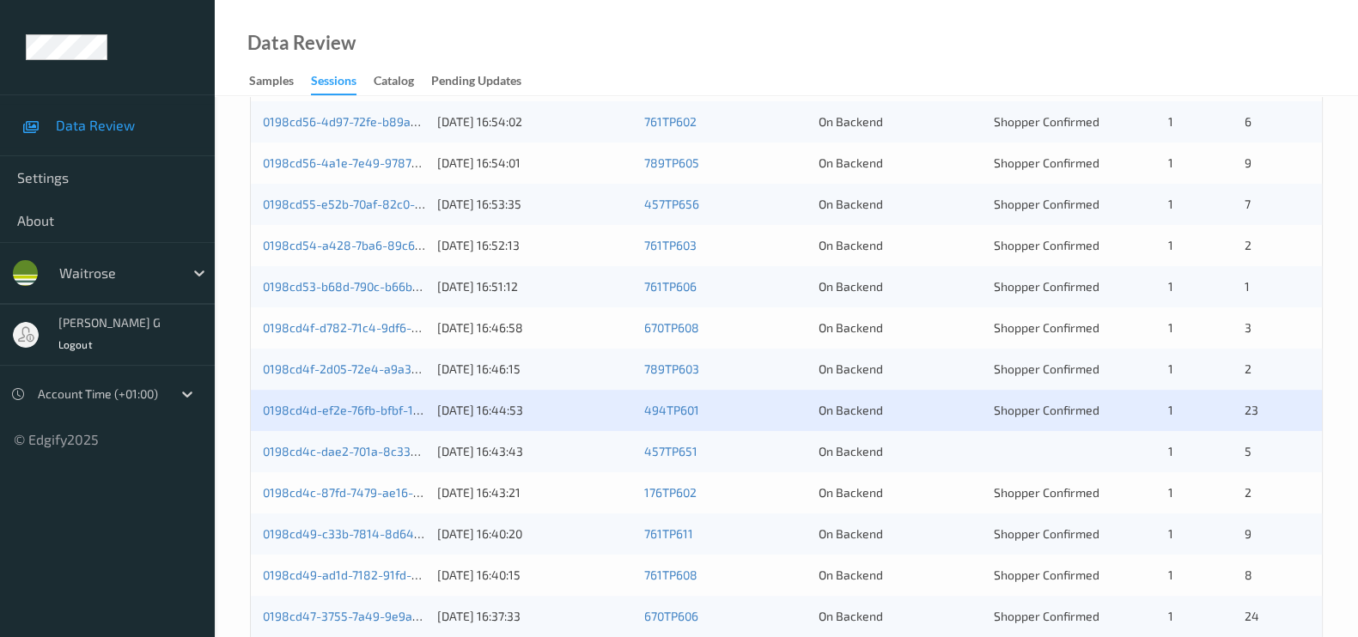
scroll to position [712, 0]
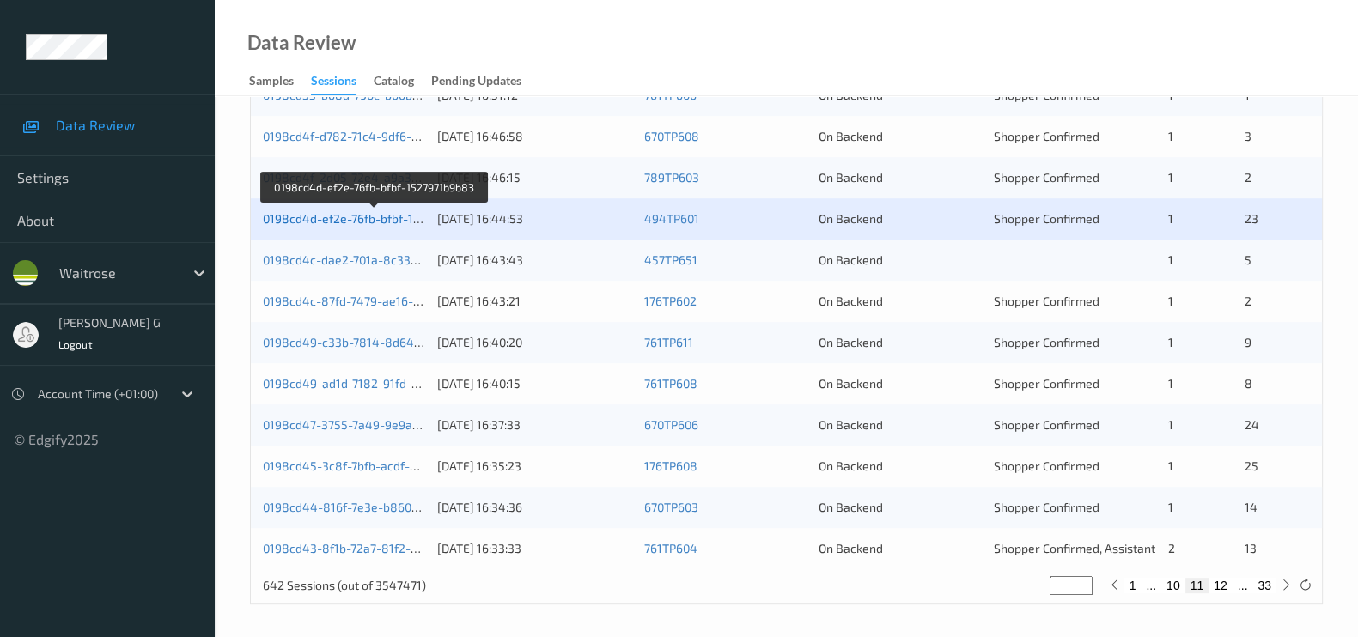
click at [339, 219] on link "0198cd4d-ef2e-76fb-bfbf-1527971b9b83" at bounding box center [374, 218] width 223 height 15
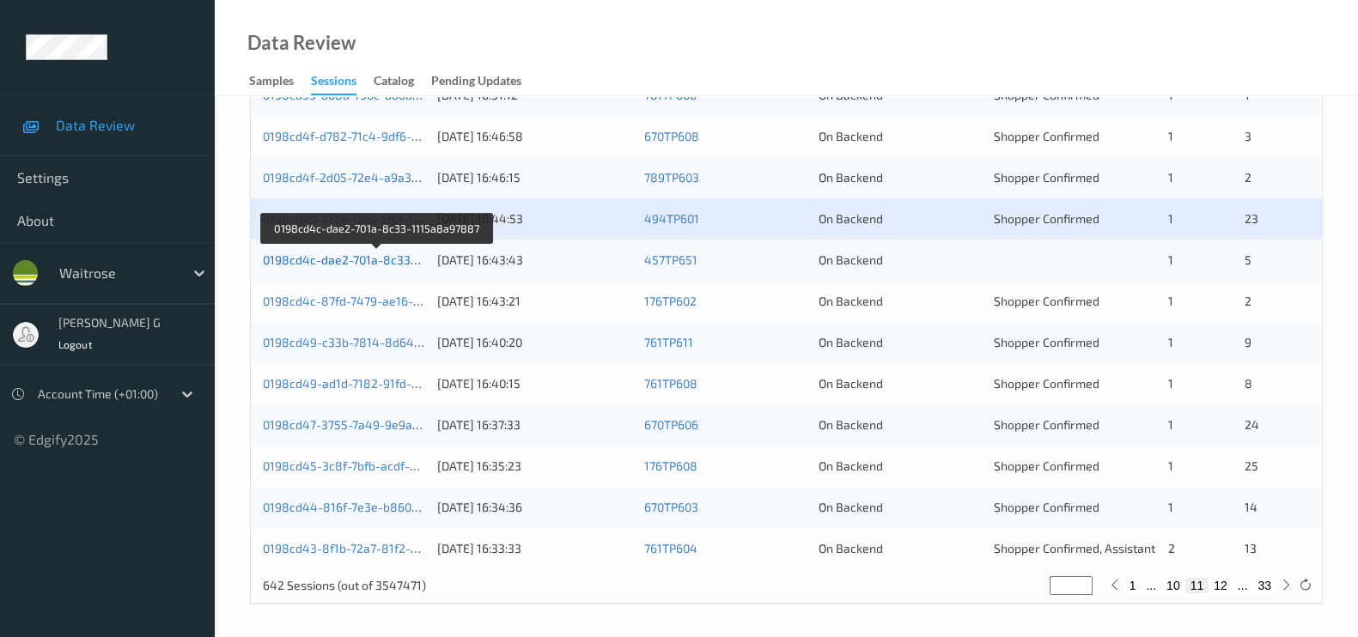
click at [356, 261] on link "0198cd4c-dae2-701a-8c33-1115a8a97887" at bounding box center [378, 259] width 231 height 15
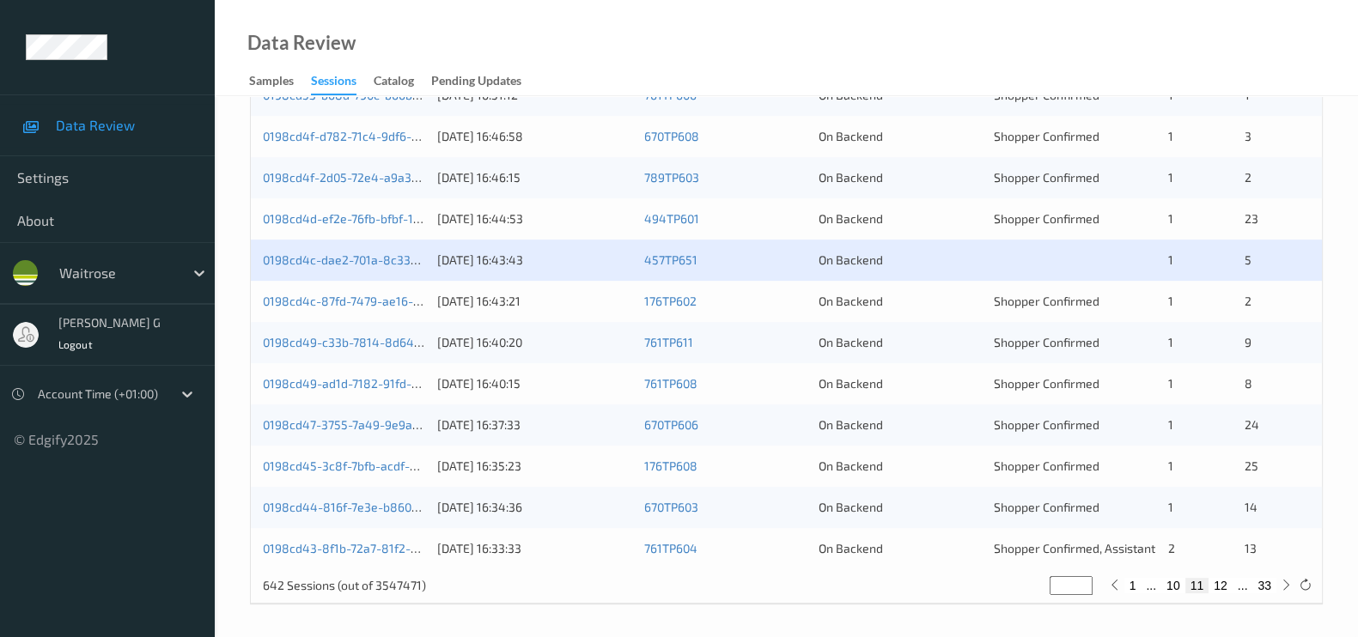
click at [327, 309] on div "0198cd4c-87fd-7479-ae16-5b7ddae9504f 21/08/2025 16:43:21 176TP602 On Backend Sh…" at bounding box center [786, 301] width 1071 height 41
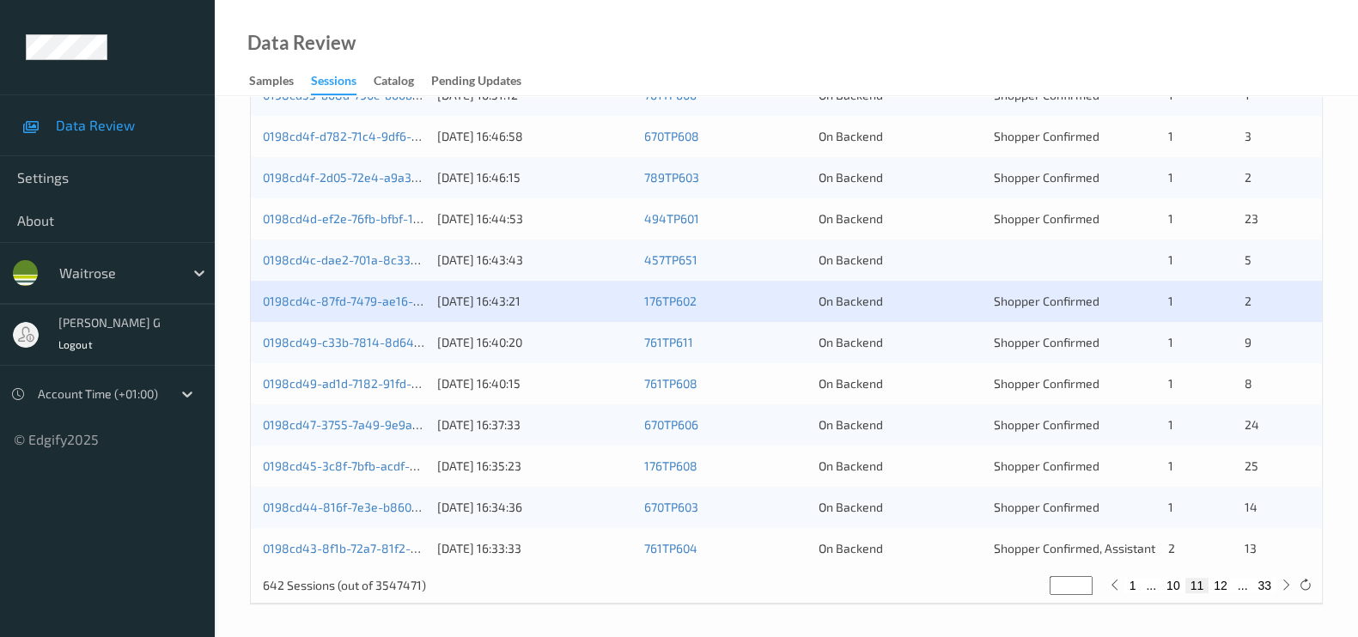
click at [327, 309] on div "0198cd4c-87fd-7479-ae16-5b7ddae9504f 21/08/2025 16:43:21 176TP602 On Backend Sh…" at bounding box center [786, 301] width 1071 height 41
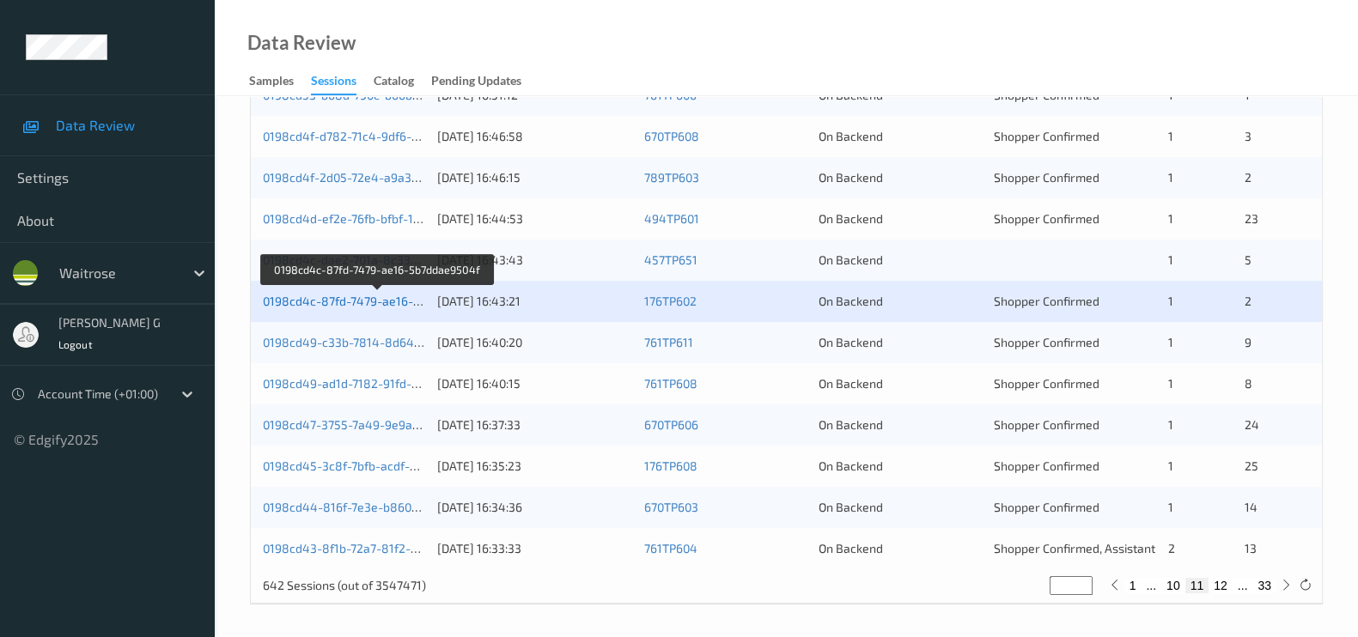
click at [332, 303] on link "0198cd4c-87fd-7479-ae16-5b7ddae9504f" at bounding box center [378, 301] width 230 height 15
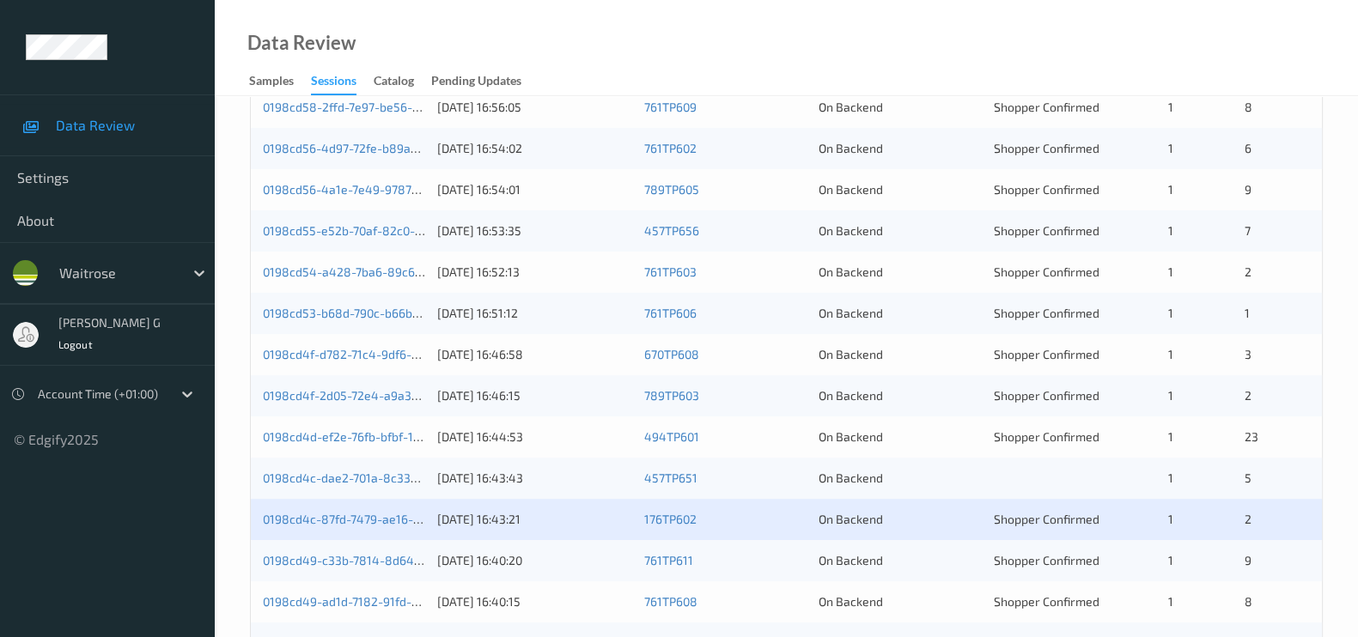
scroll to position [498, 0]
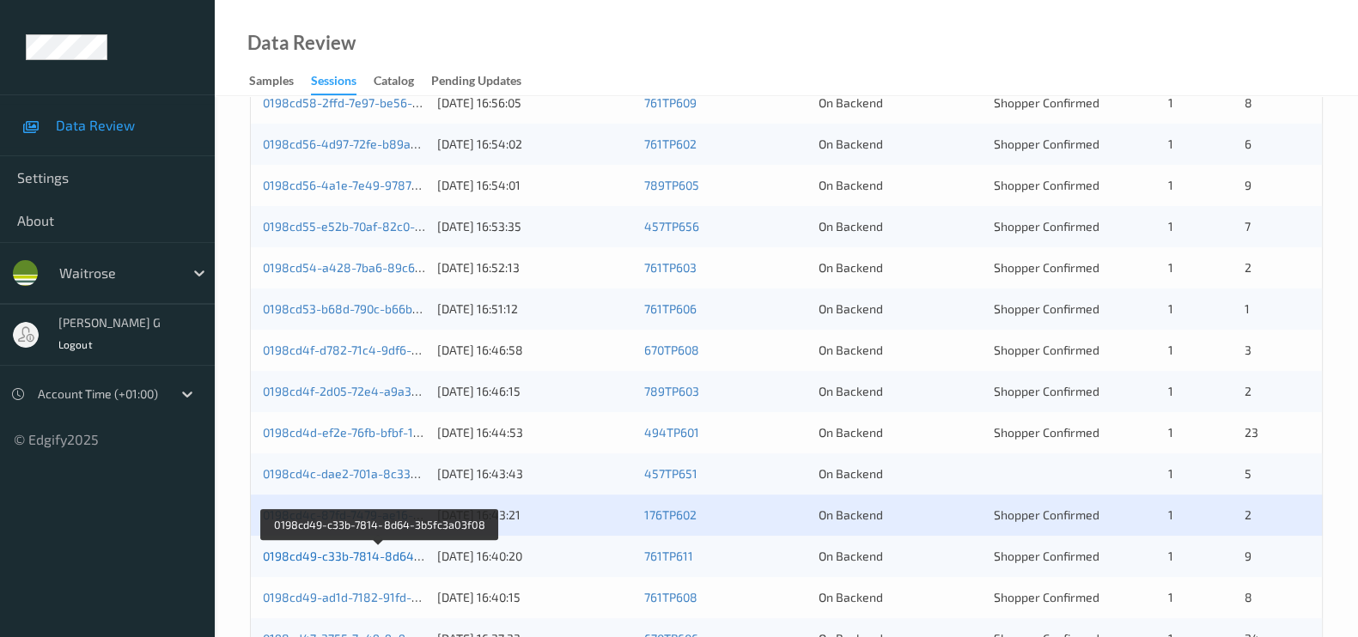
click at [368, 558] on link "0198cd49-c33b-7814-8d64-3b5fc3a03f08" at bounding box center [380, 556] width 234 height 15
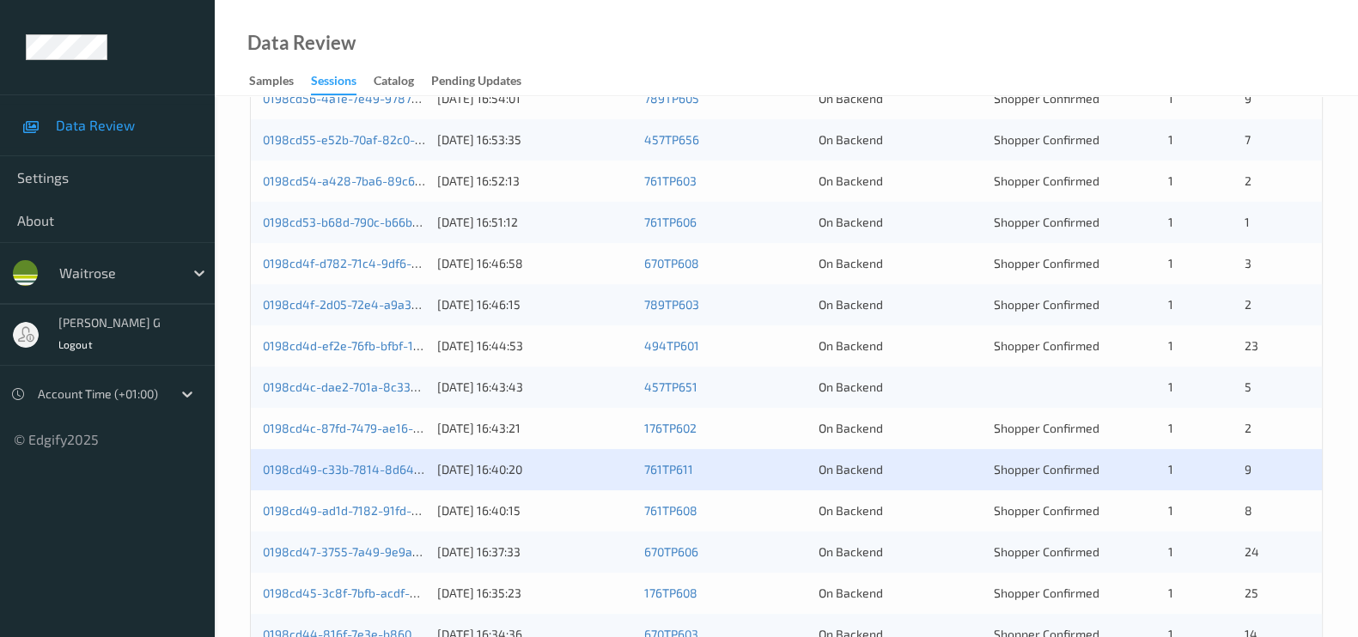
scroll to position [605, 0]
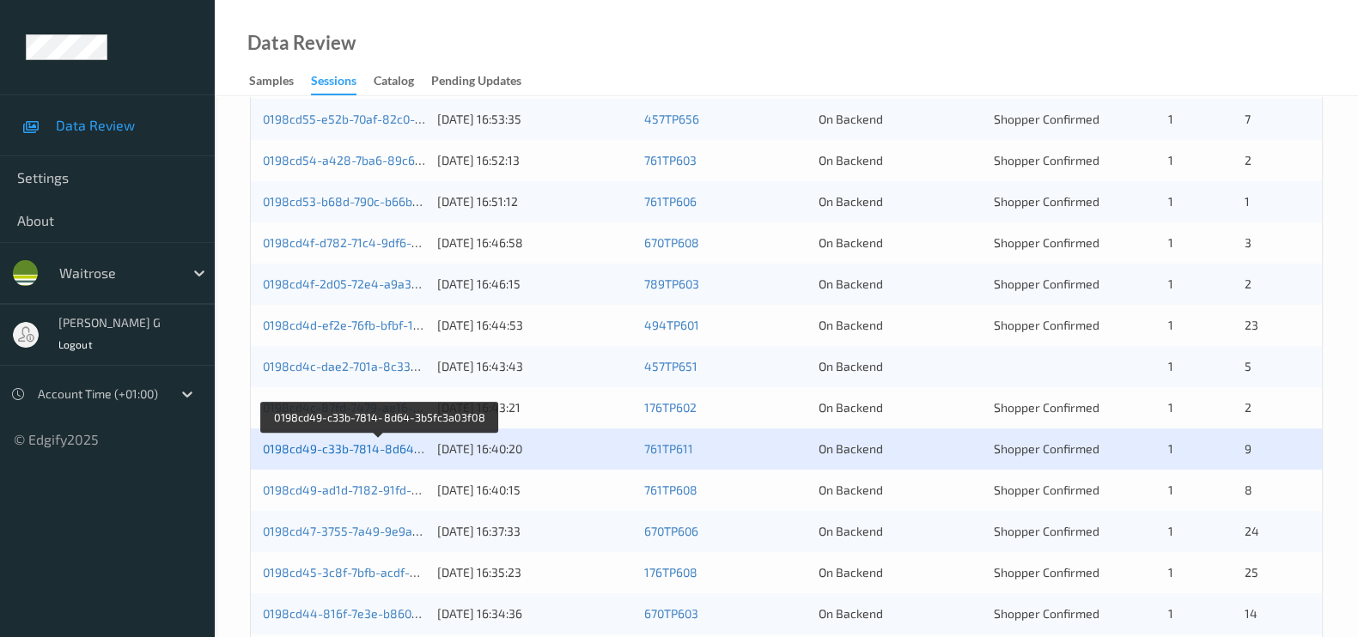
click at [328, 448] on link "0198cd49-c33b-7814-8d64-3b5fc3a03f08" at bounding box center [380, 448] width 234 height 15
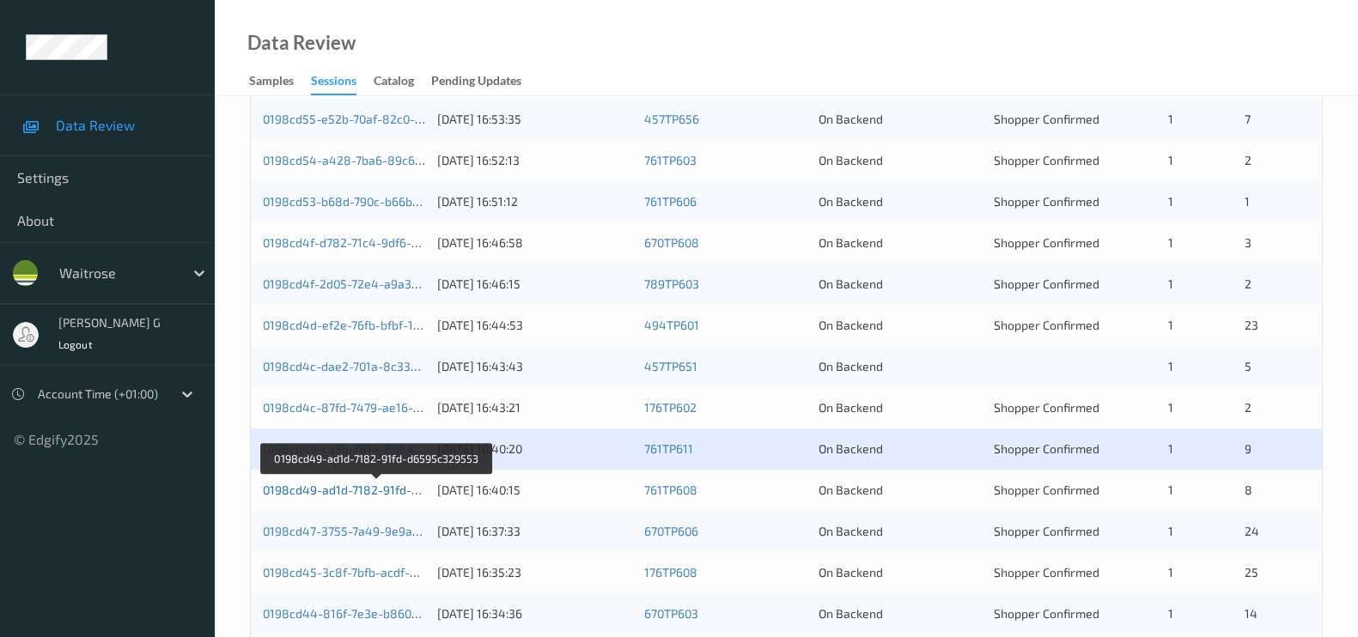
click at [319, 488] on link "0198cd49-ad1d-7182-91fd-d6595c329553" at bounding box center [378, 490] width 230 height 15
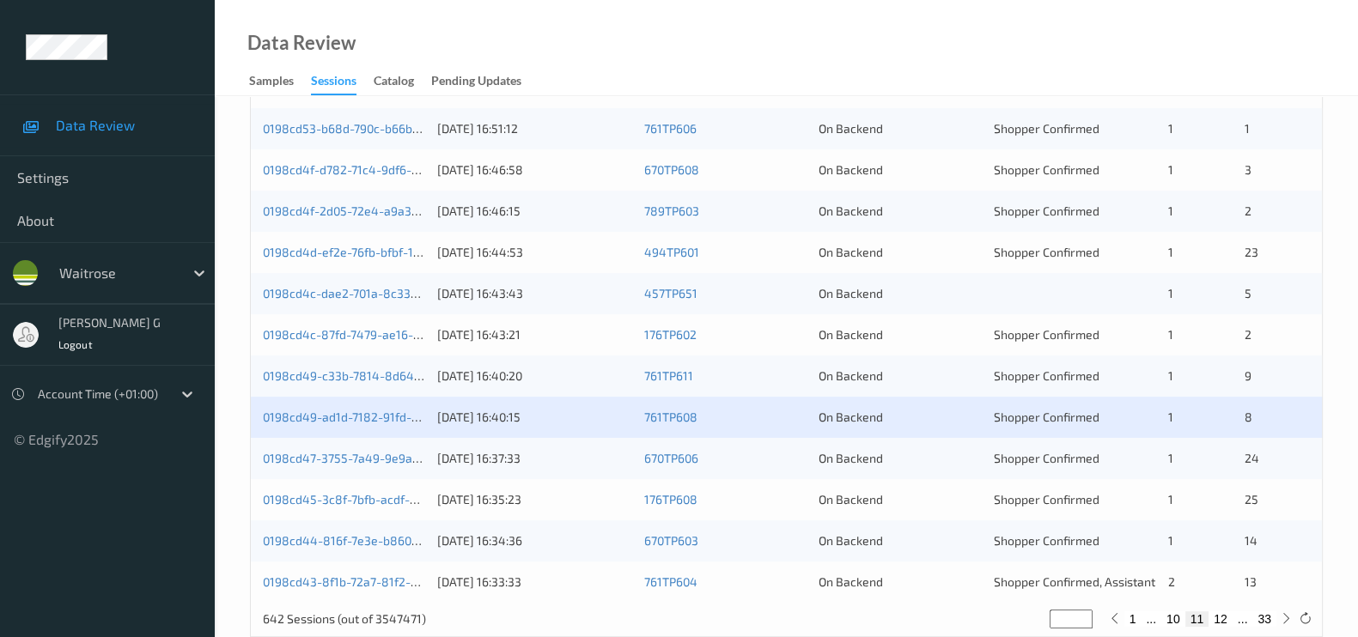
scroll to position [712, 0]
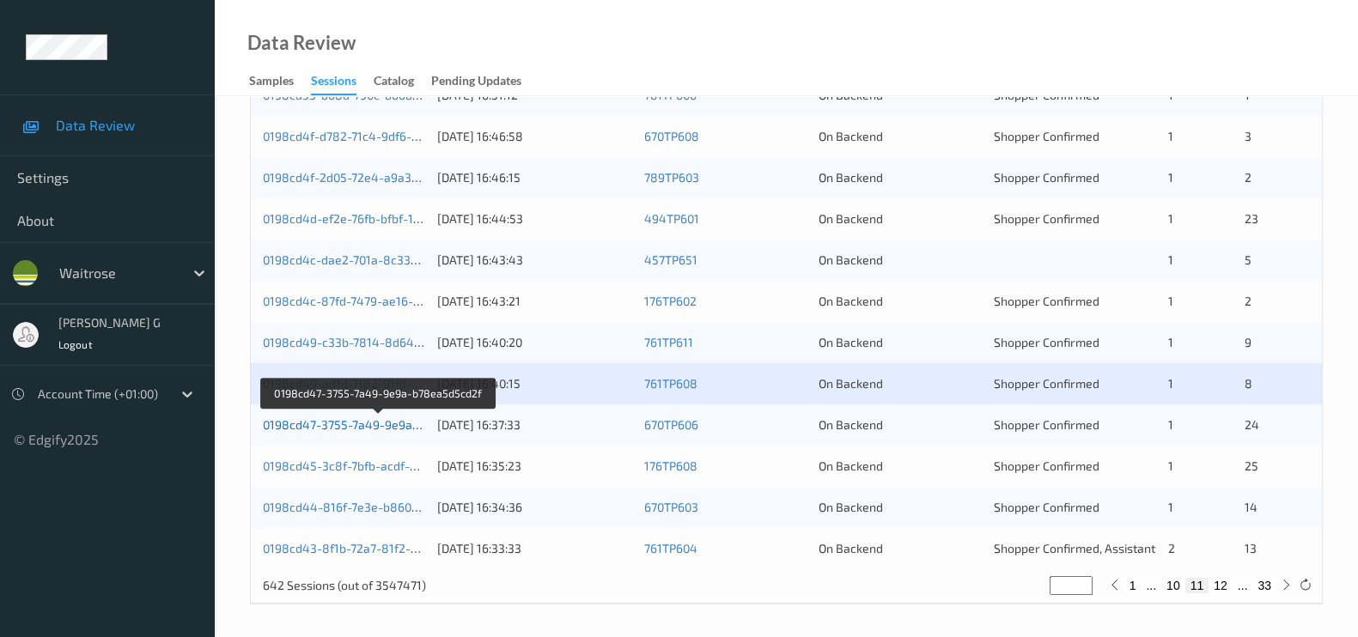
click at [348, 422] on link "0198cd47-3755-7a49-9e9a-b78ea5d5cd2f" at bounding box center [380, 424] width 234 height 15
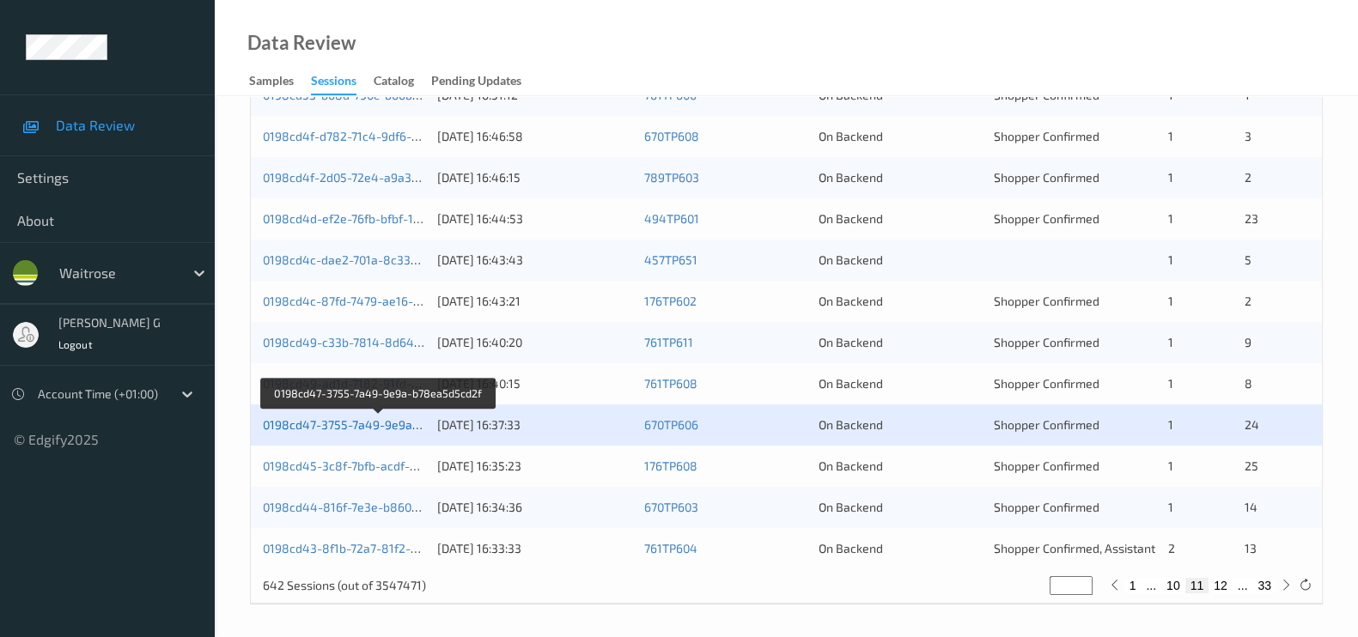
click at [334, 428] on link "0198cd47-3755-7a49-9e9a-b78ea5d5cd2f" at bounding box center [380, 424] width 234 height 15
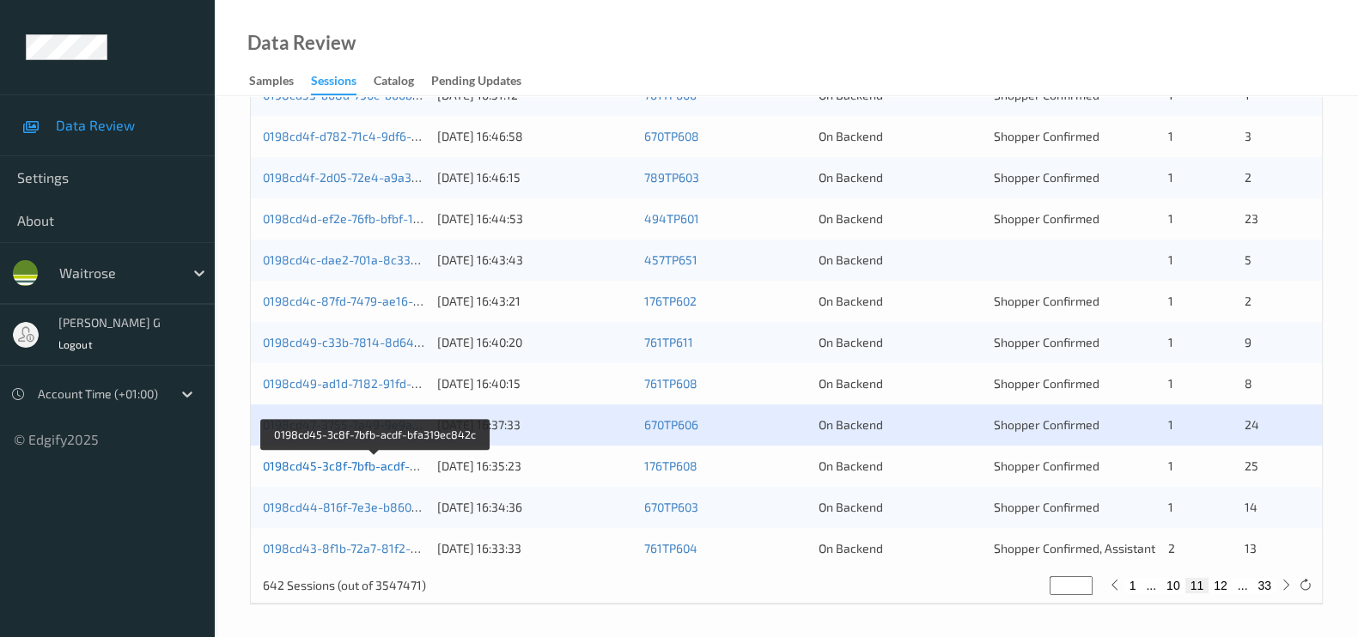
click at [361, 465] on link "0198cd45-3c8f-7bfb-acdf-bfa319ec842c" at bounding box center [375, 466] width 225 height 15
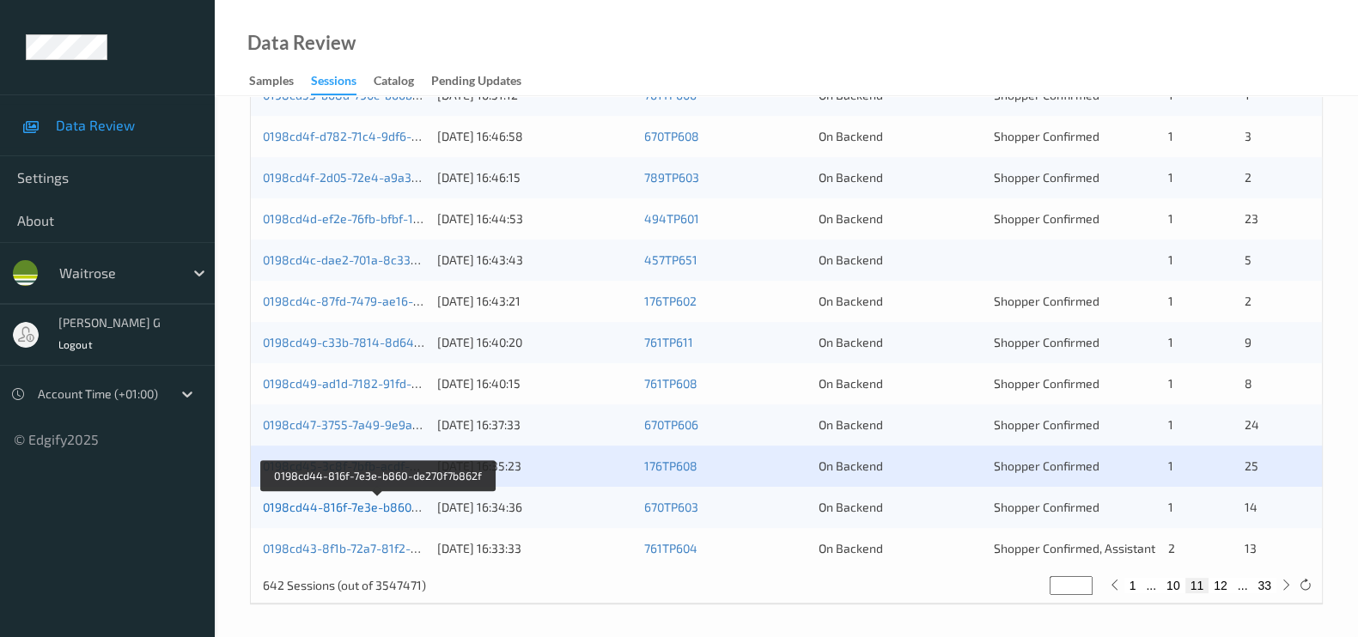
click at [323, 509] on link "0198cd44-816f-7e3e-b860-de270f7b862f" at bounding box center [378, 507] width 230 height 15
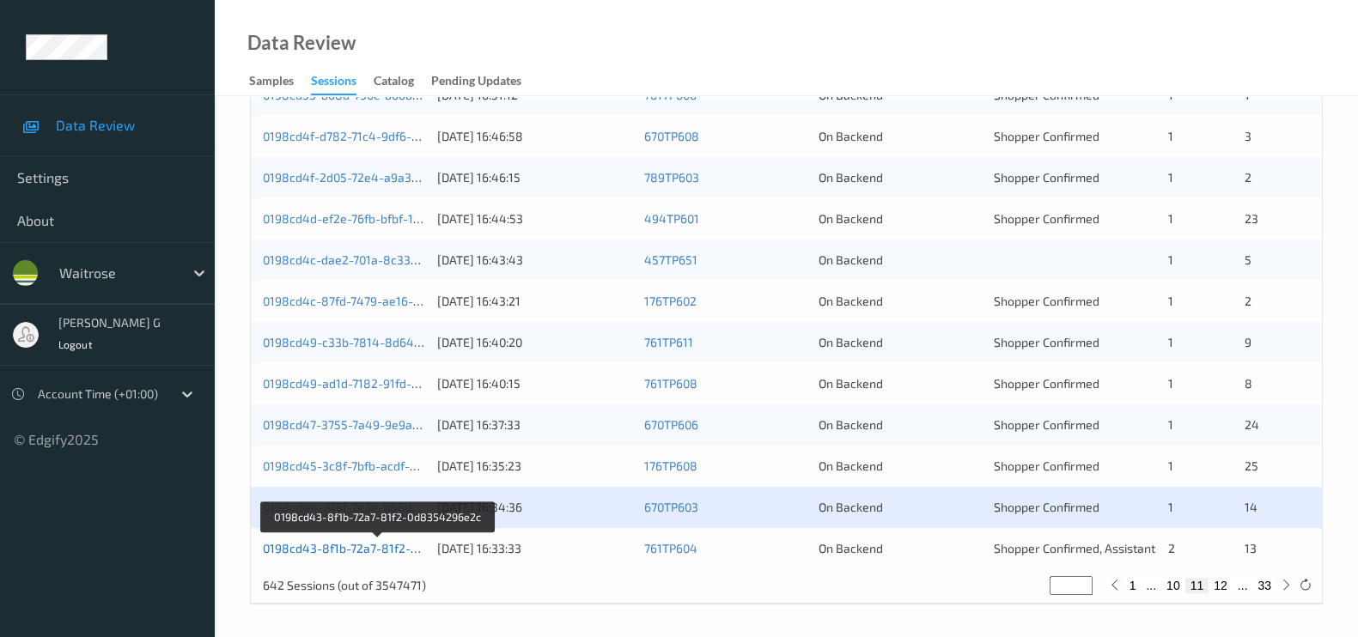
click at [295, 547] on link "0198cd43-8f1b-72a7-81f2-0d8354296e2c" at bounding box center [378, 548] width 231 height 15
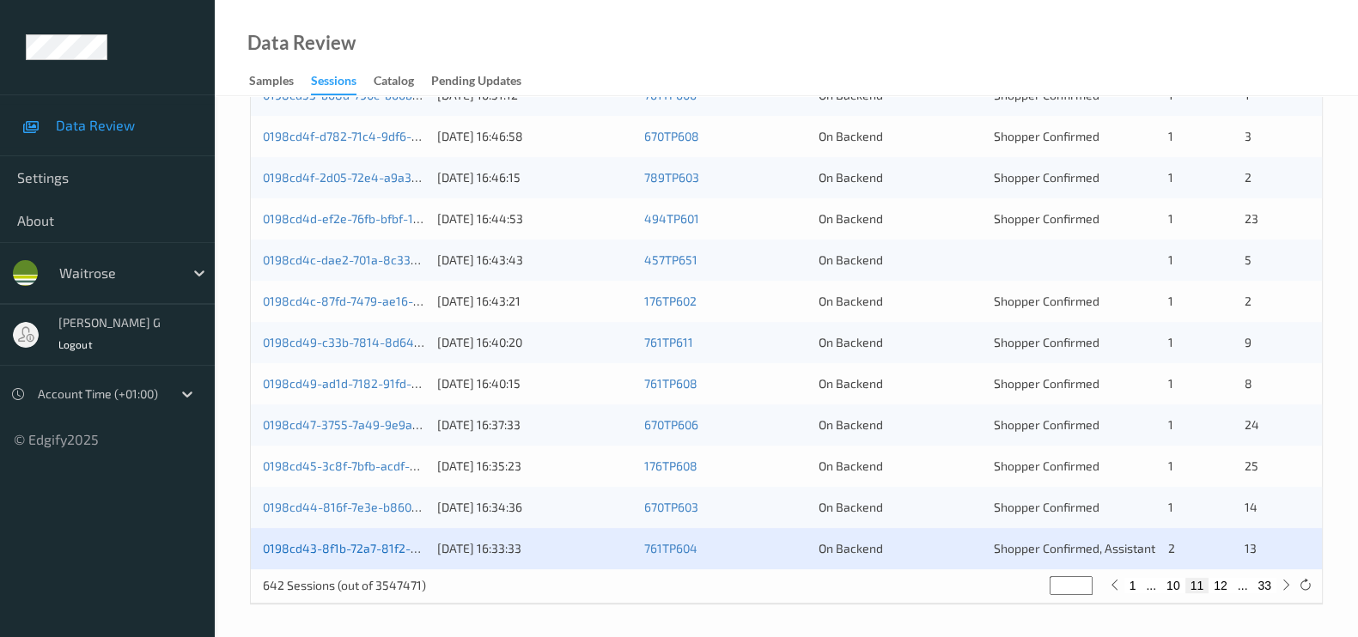
click at [341, 547] on link "0198cd43-8f1b-72a7-81f2-0d8354296e2c" at bounding box center [378, 548] width 231 height 15
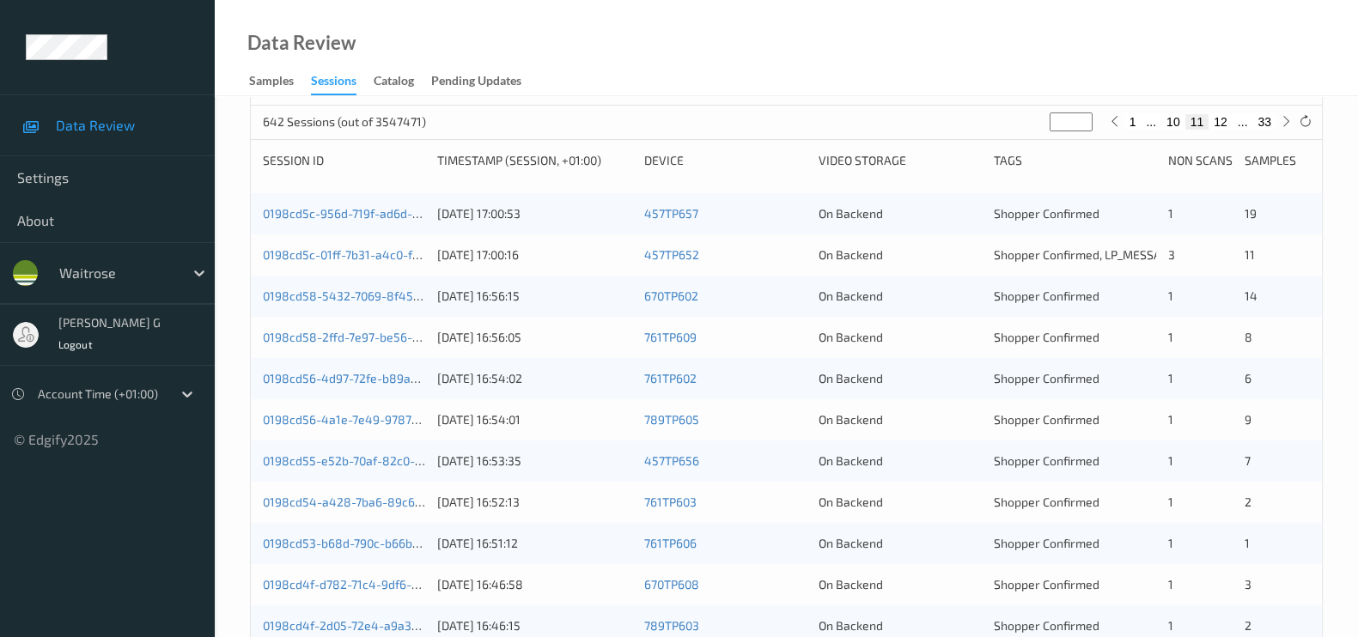
scroll to position [175, 0]
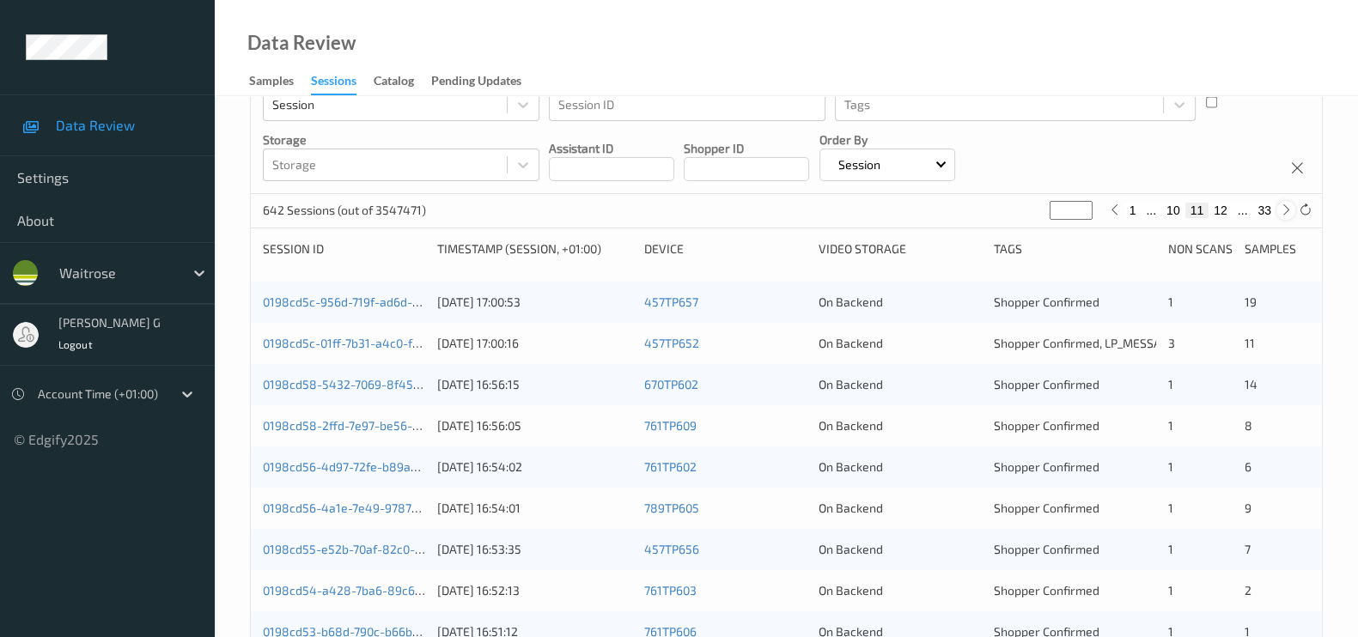
click at [1281, 212] on icon at bounding box center [1286, 210] width 13 height 13
type input "**"
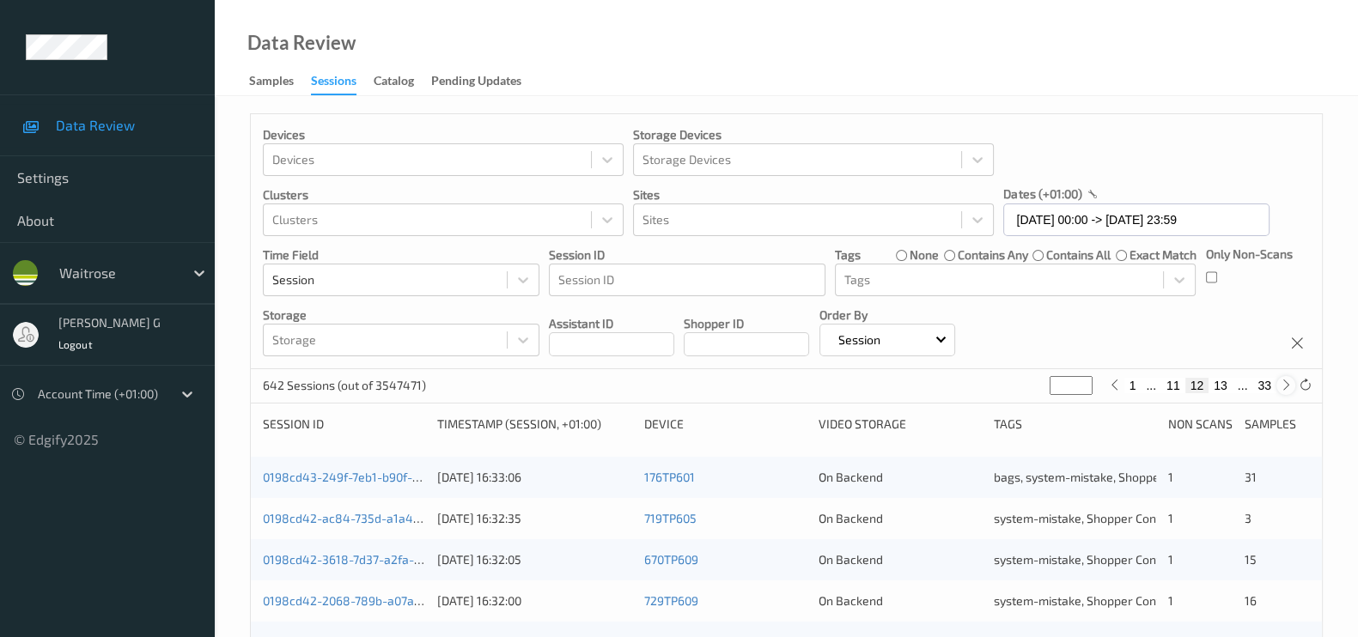
click at [1280, 380] on icon at bounding box center [1286, 385] width 13 height 13
type input "**"
click at [1280, 380] on icon at bounding box center [1286, 385] width 13 height 13
type input "**"
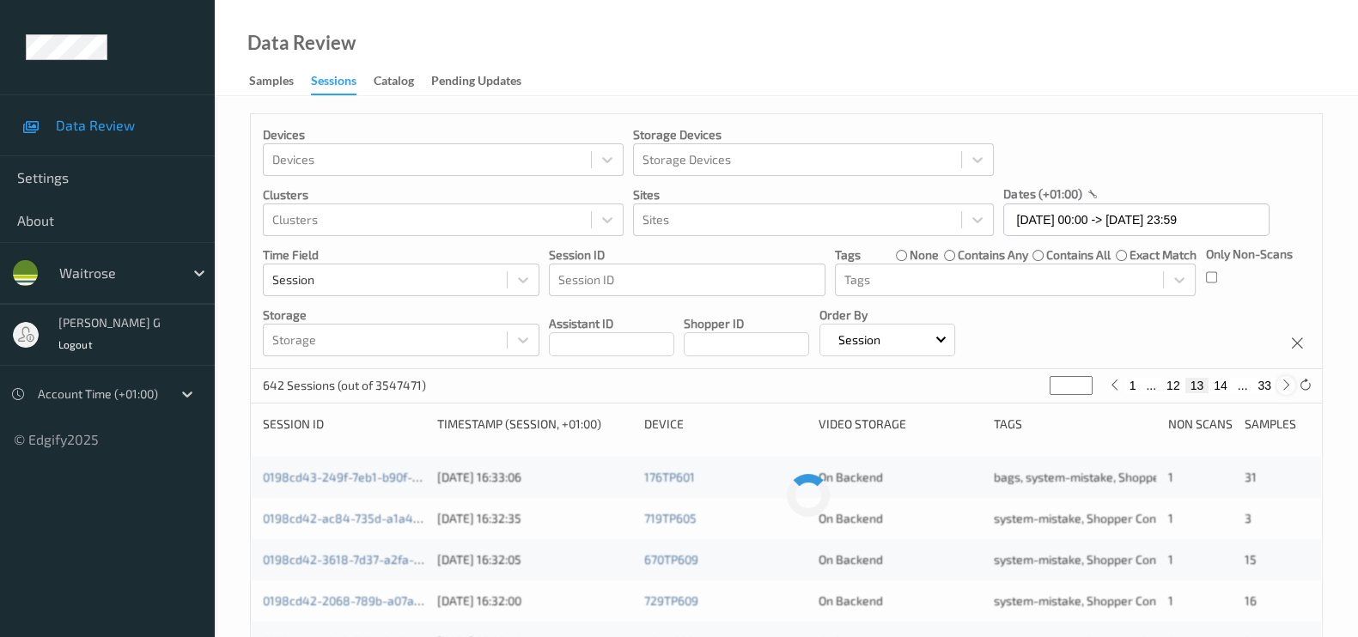
type input "**"
click at [1280, 380] on icon at bounding box center [1286, 385] width 13 height 13
type input "**"
click at [1280, 380] on icon at bounding box center [1286, 385] width 13 height 13
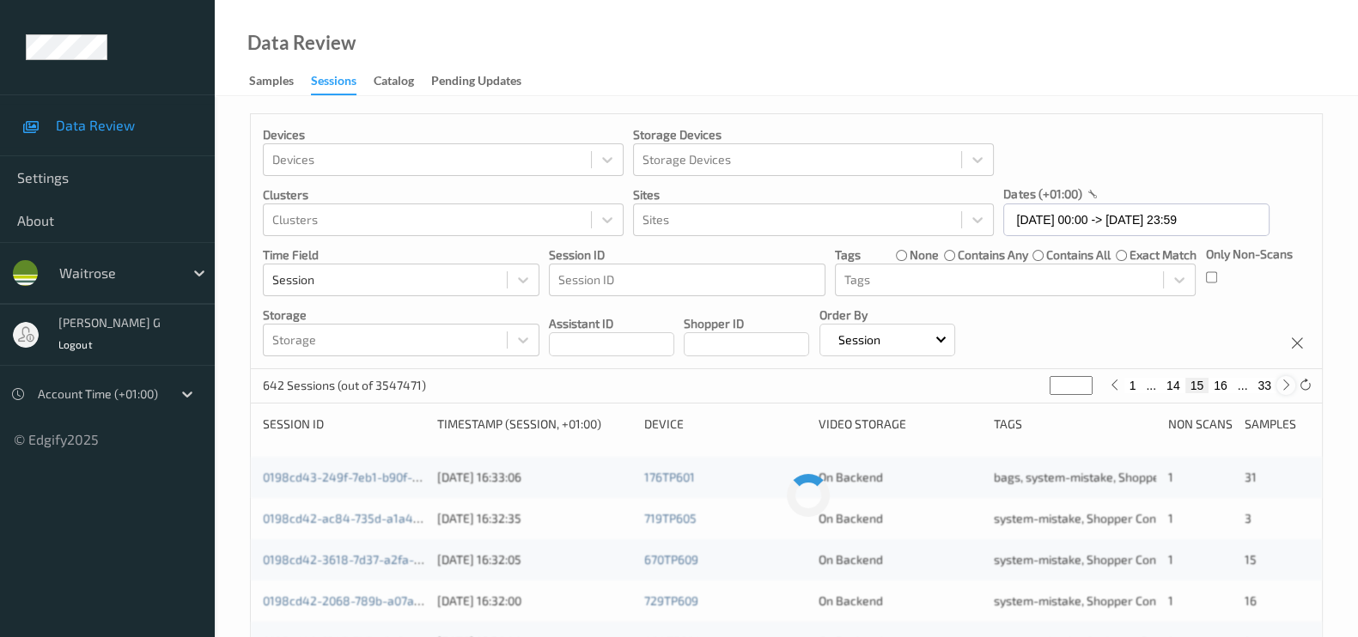
type input "**"
click at [1280, 380] on icon at bounding box center [1286, 385] width 13 height 13
type input "**"
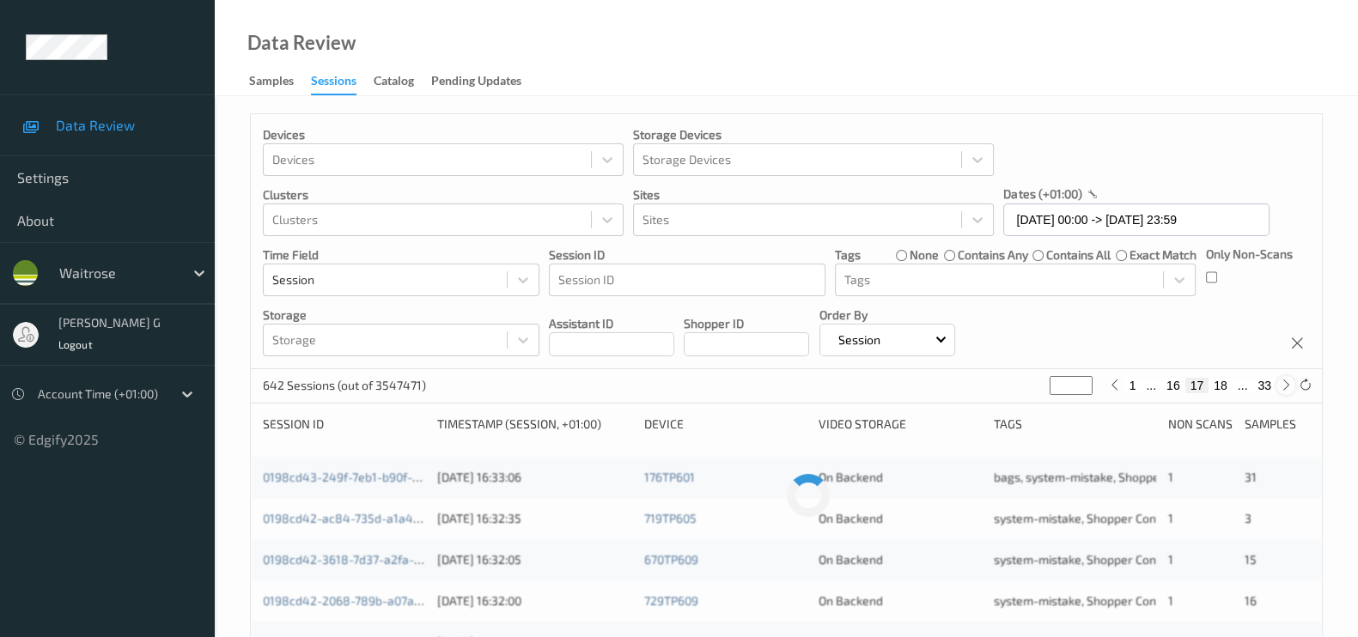
click at [1280, 380] on icon at bounding box center [1286, 385] width 13 height 13
type input "**"
click at [1280, 380] on icon at bounding box center [1286, 385] width 13 height 13
type input "**"
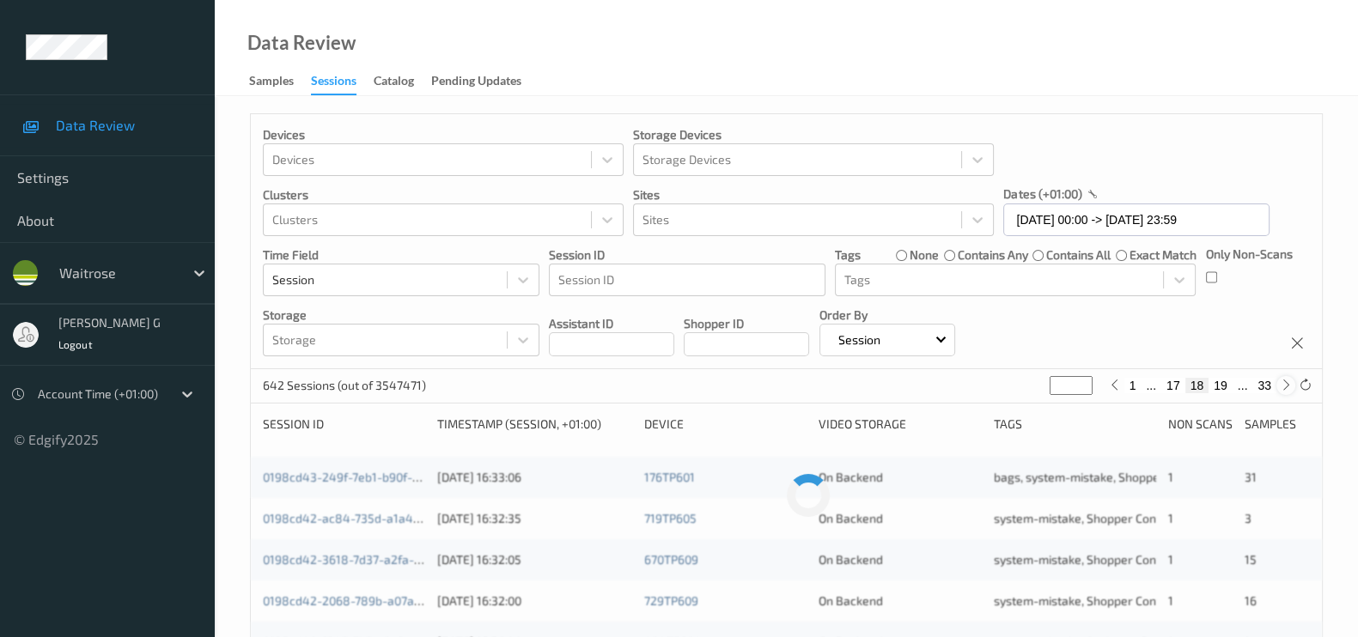
type input "**"
click at [1280, 380] on icon at bounding box center [1286, 385] width 13 height 13
type input "**"
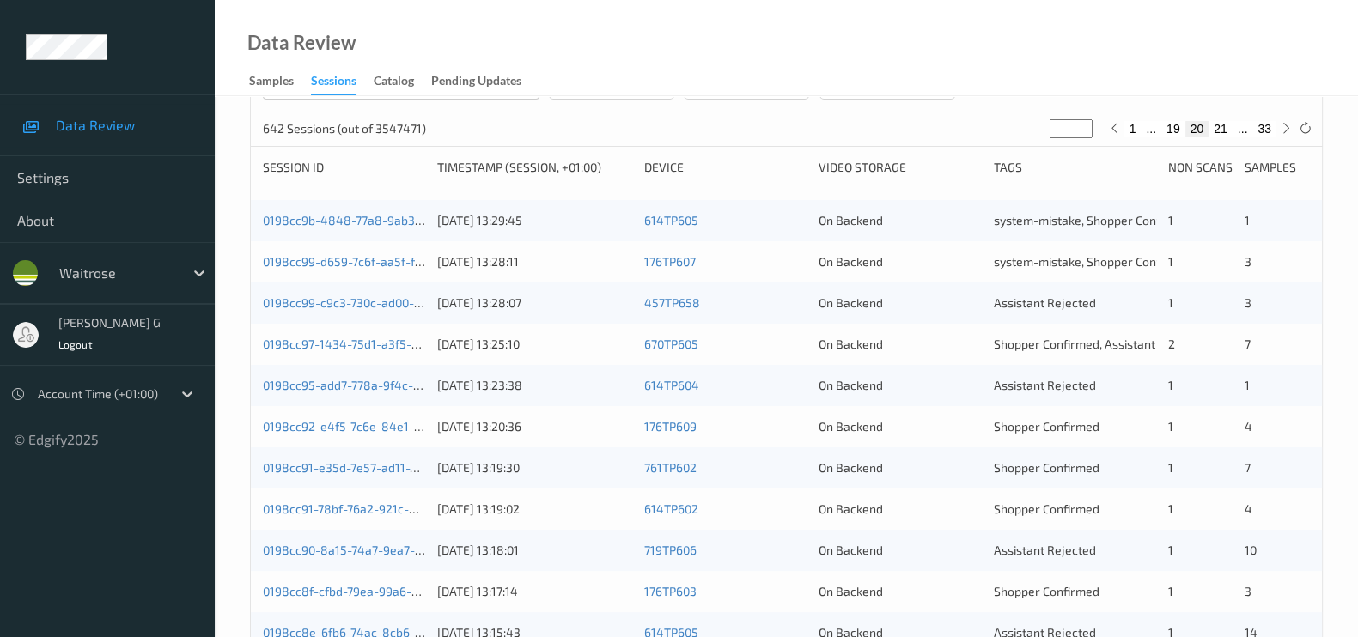
scroll to position [322, 0]
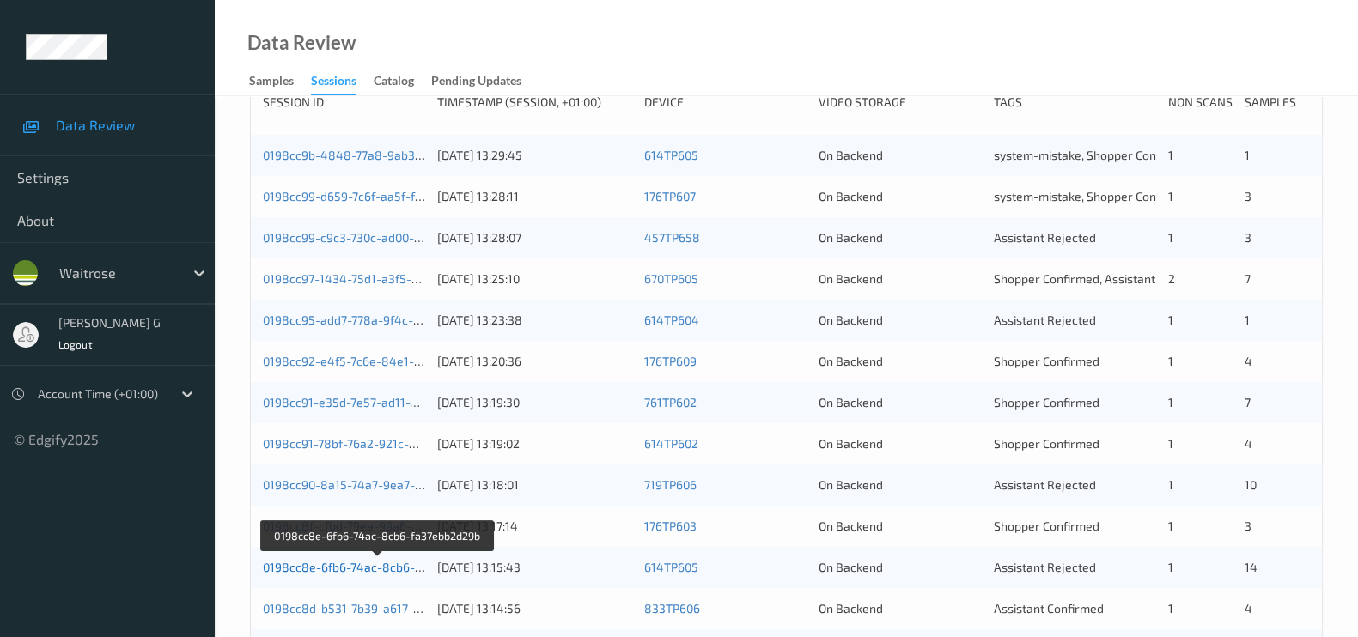
click at [344, 563] on link "0198cc8e-6fb6-74ac-8cb6-fa37ebb2d29b" at bounding box center [378, 567] width 231 height 15
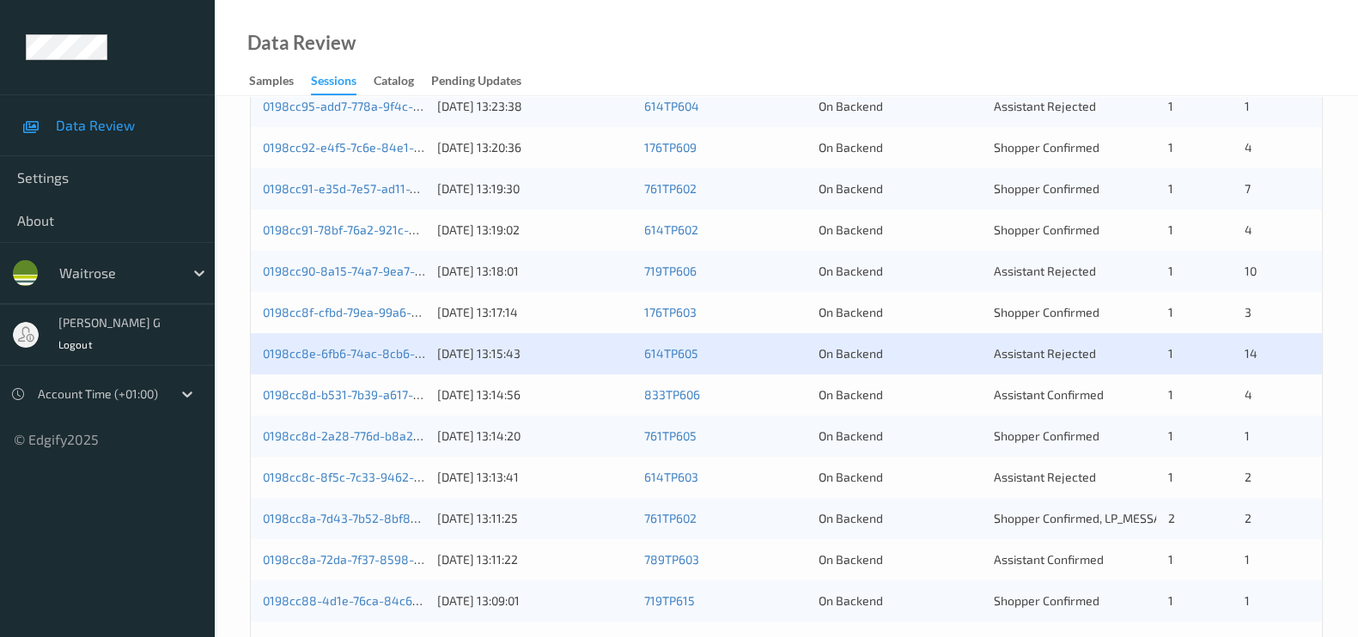
scroll to position [537, 0]
click at [322, 394] on link "0198cc8d-b531-7b39-a617-2babb36cd0b8" at bounding box center [379, 393] width 233 height 15
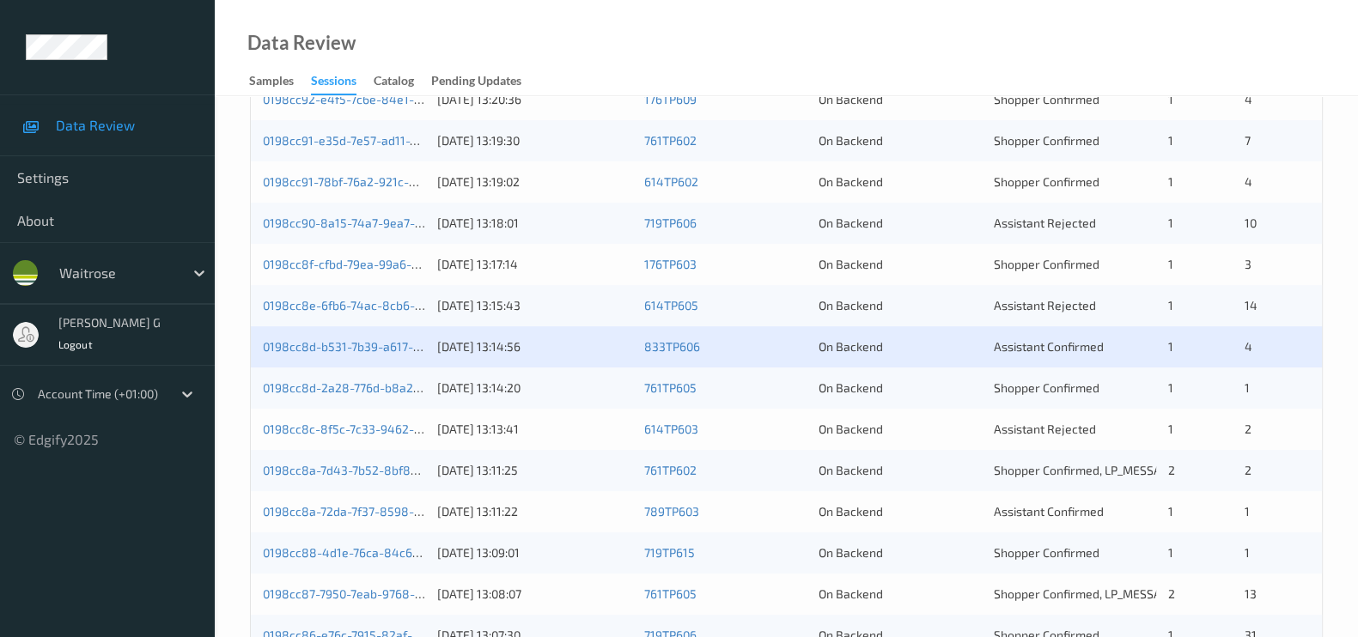
scroll to position [712, 0]
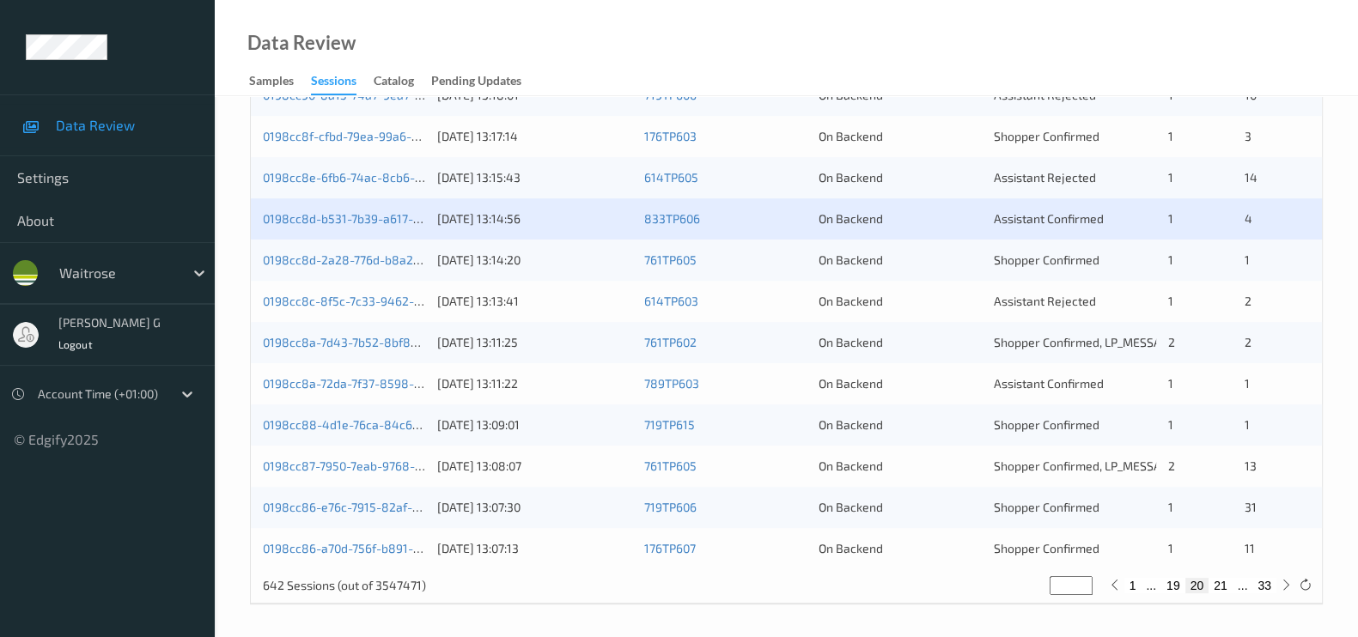
click at [318, 266] on div "0198cc8d-2a28-776d-b8a2-2158f398bf25 21/08/2025 13:14:20 761TP605 On Backend Sh…" at bounding box center [786, 260] width 1071 height 41
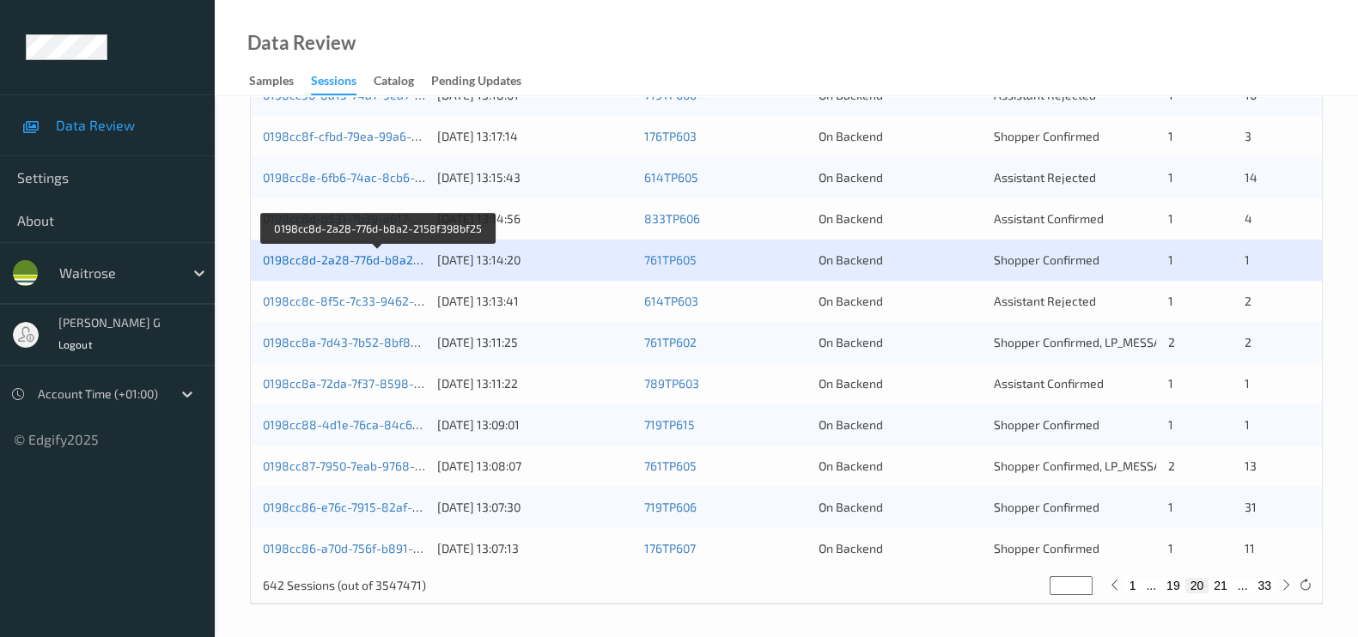
click at [303, 259] on link "0198cc8d-2a28-776d-b8a2-2158f398bf25" at bounding box center [379, 259] width 233 height 15
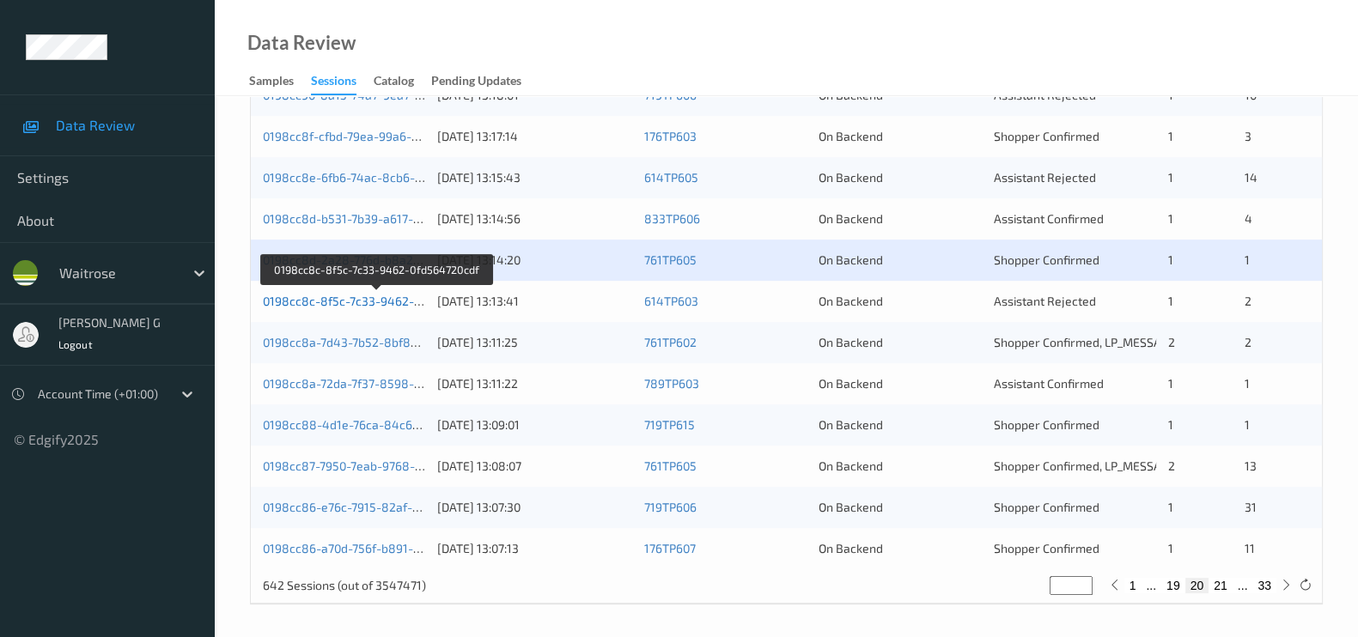
click at [318, 303] on link "0198cc8c-8f5c-7c33-9462-0fd564720cdf" at bounding box center [377, 301] width 228 height 15
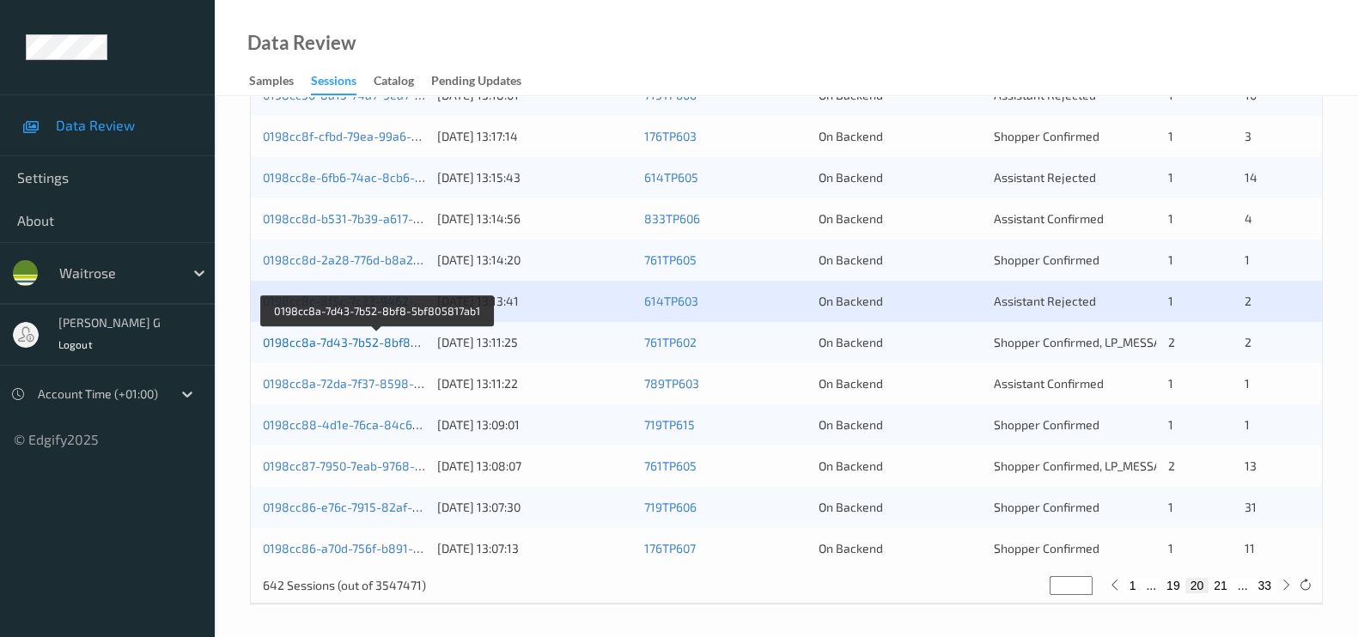
click at [343, 343] on link "0198cc8a-7d43-7b52-8bf8-5bf805817ab1" at bounding box center [378, 342] width 230 height 15
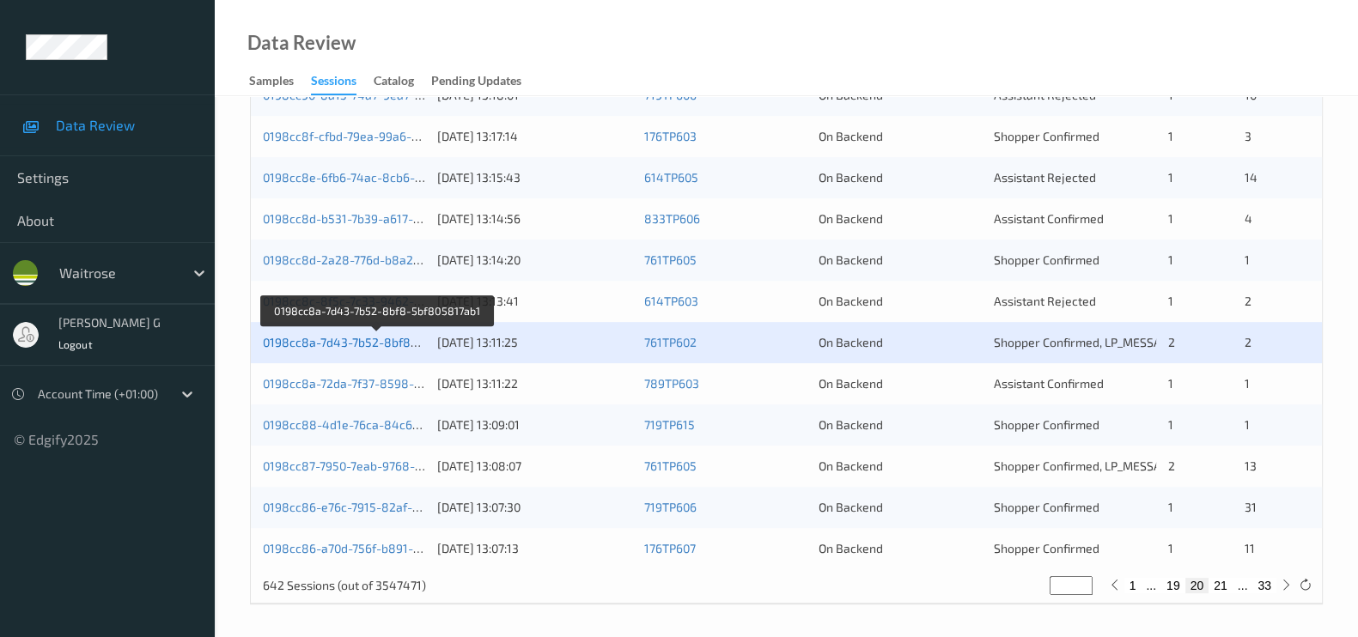
click at [301, 339] on link "0198cc8a-7d43-7b52-8bf8-5bf805817ab1" at bounding box center [378, 342] width 230 height 15
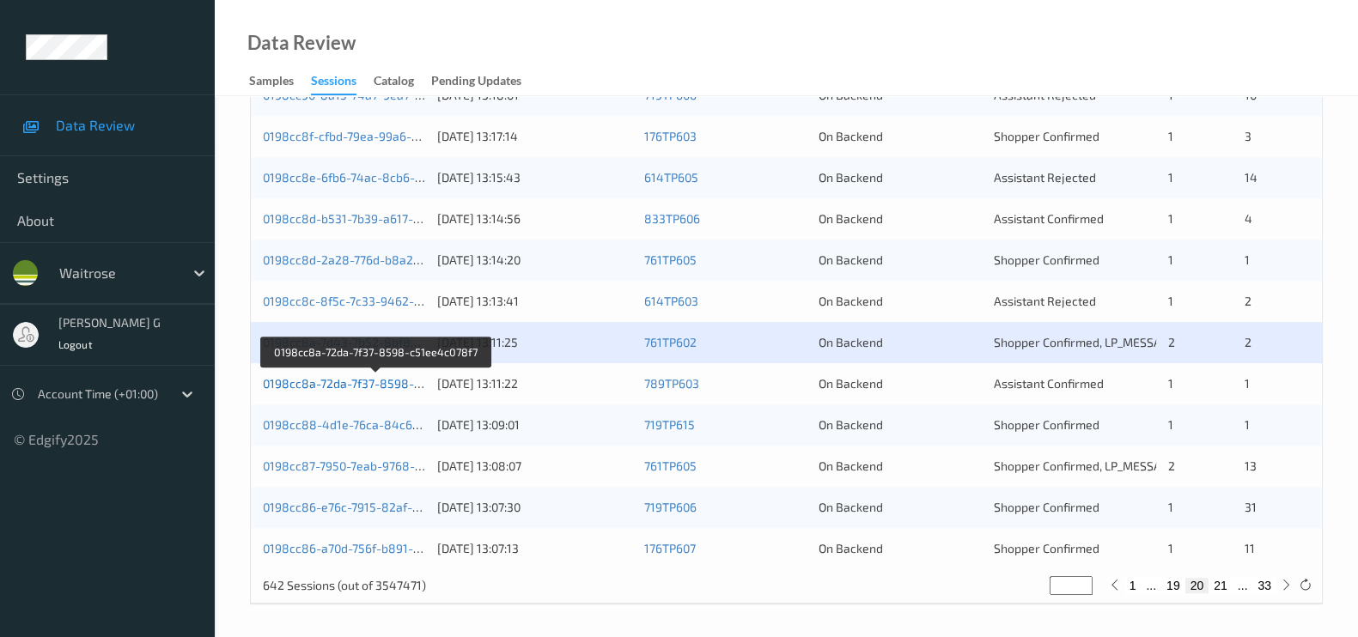
click at [311, 385] on link "0198cc8a-72da-7f37-8598-c51ee4c078f7" at bounding box center [377, 383] width 228 height 15
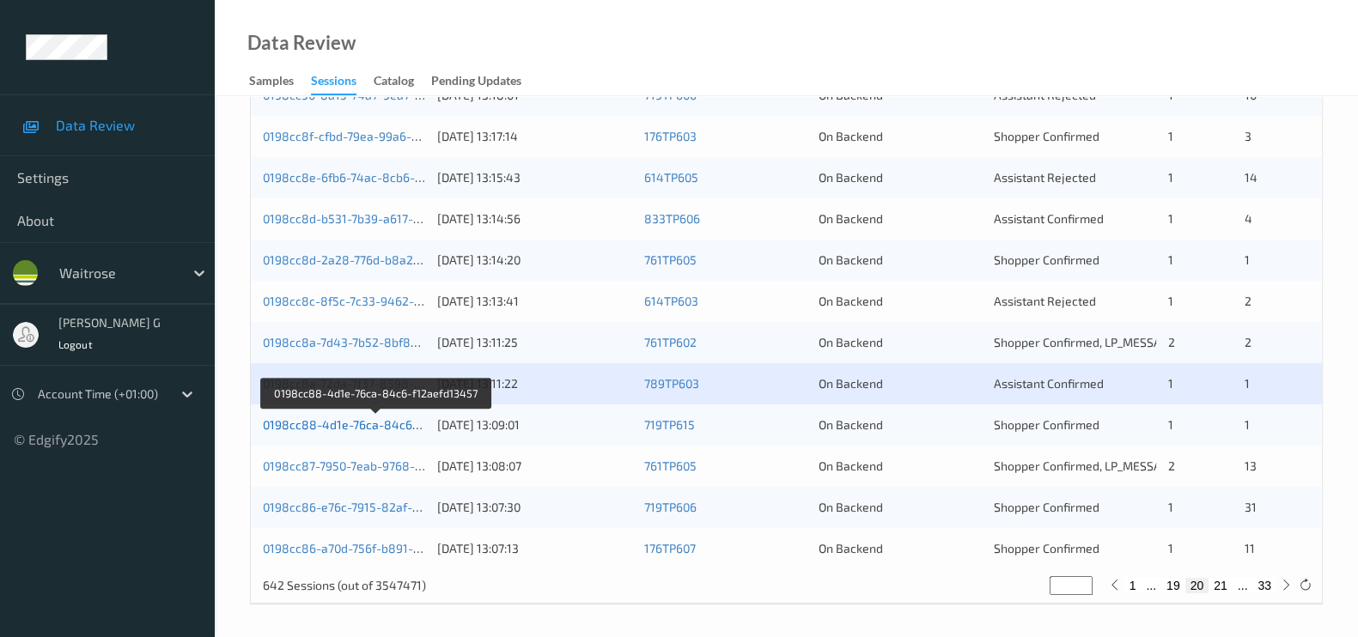
click at [312, 418] on link "0198cc88-4d1e-76ca-84c6-f12aefd13457" at bounding box center [377, 424] width 228 height 15
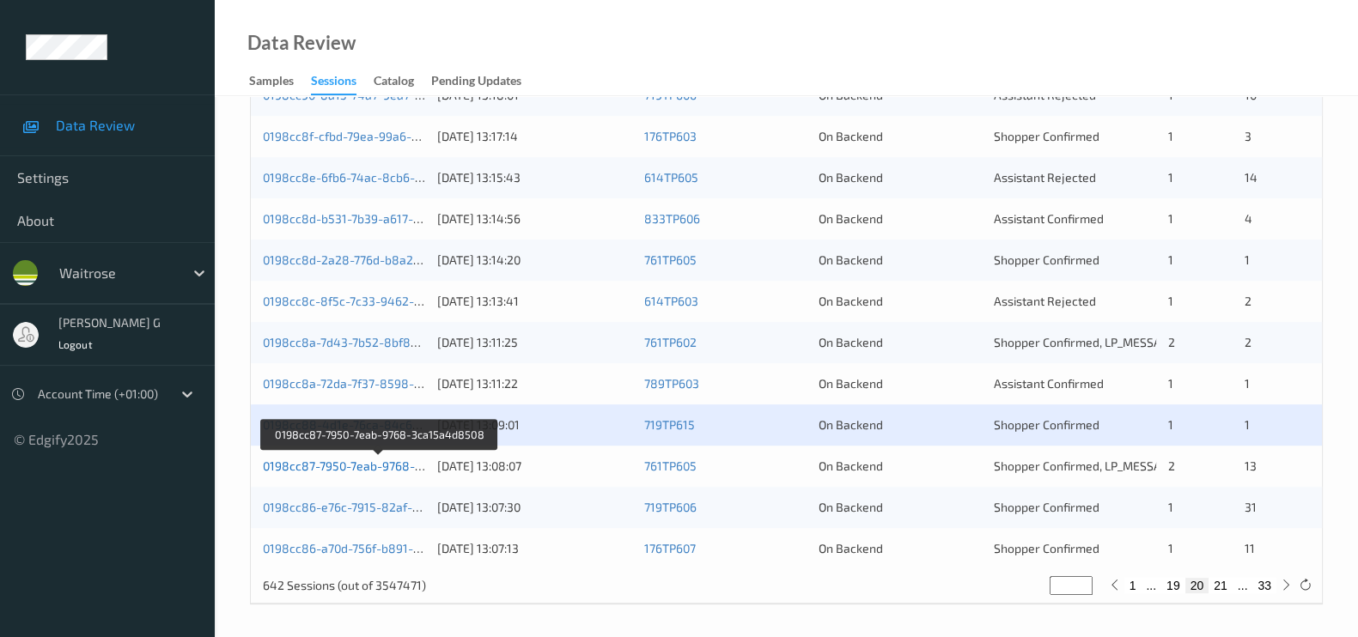
click at [317, 462] on link "0198cc87-7950-7eab-9768-3ca15a4d8508" at bounding box center [380, 466] width 234 height 15
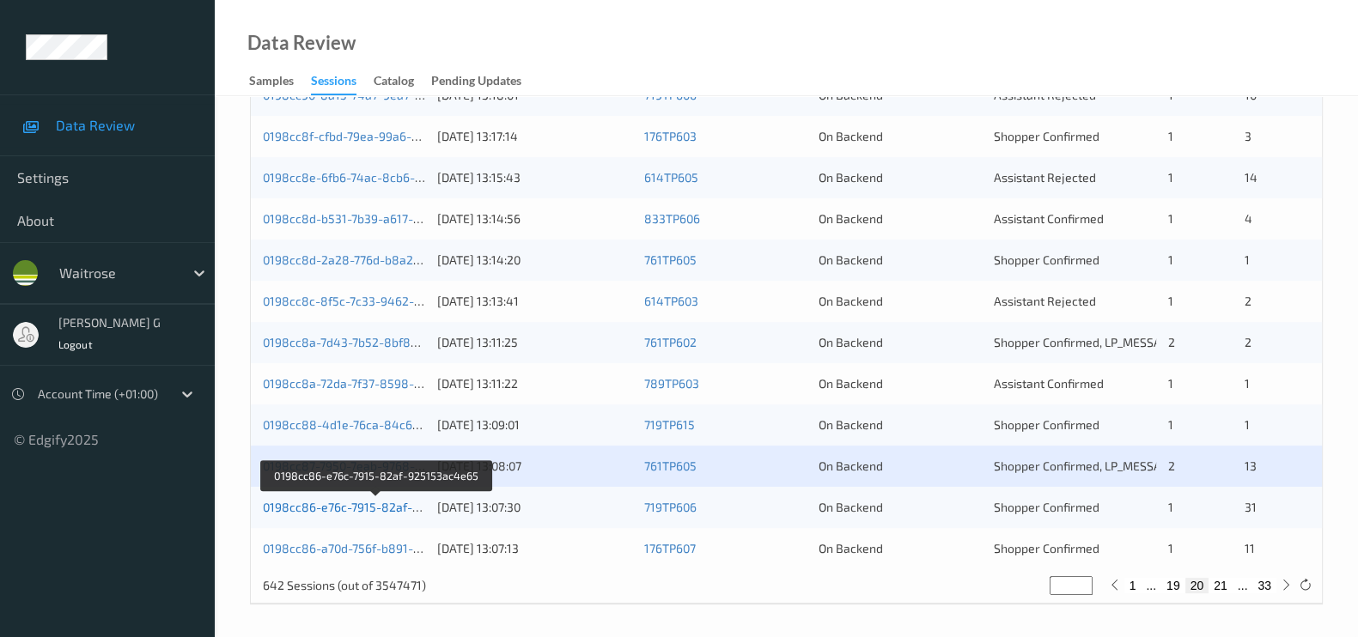
click at [340, 502] on link "0198cc86-e76c-7915-82af-925153ac4e65" at bounding box center [378, 507] width 230 height 15
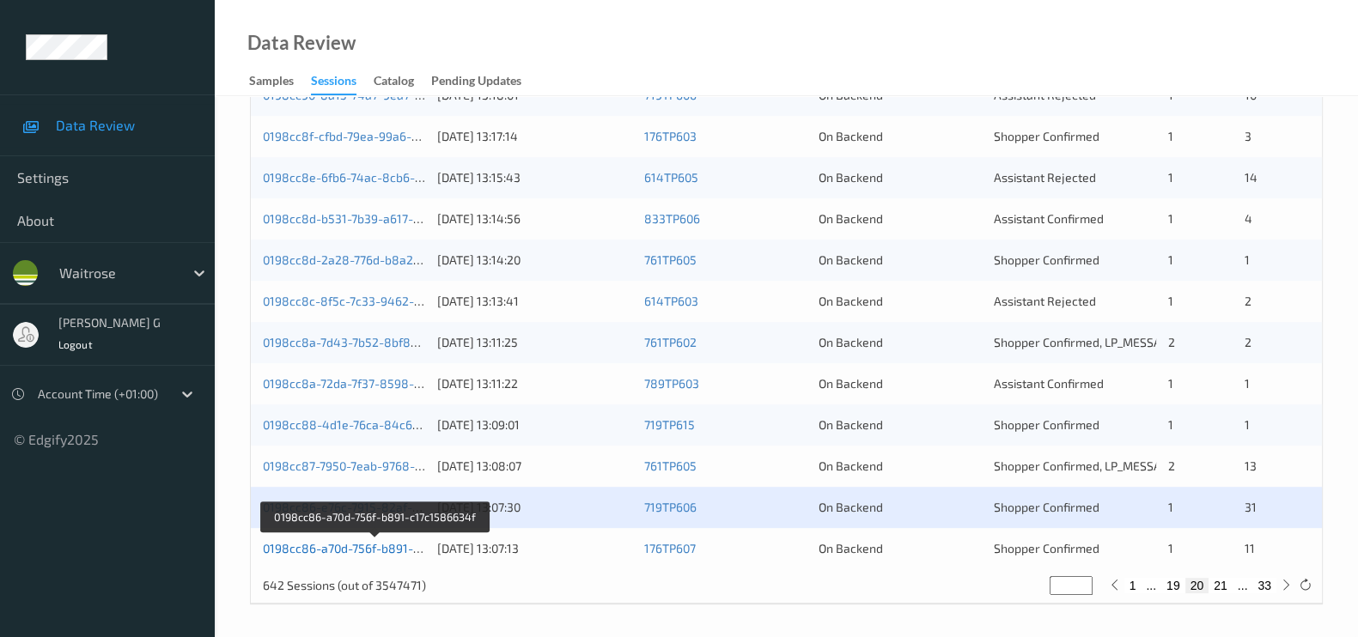
click at [330, 549] on link "0198cc86-a70d-756f-b891-c17c1586634f" at bounding box center [376, 548] width 226 height 15
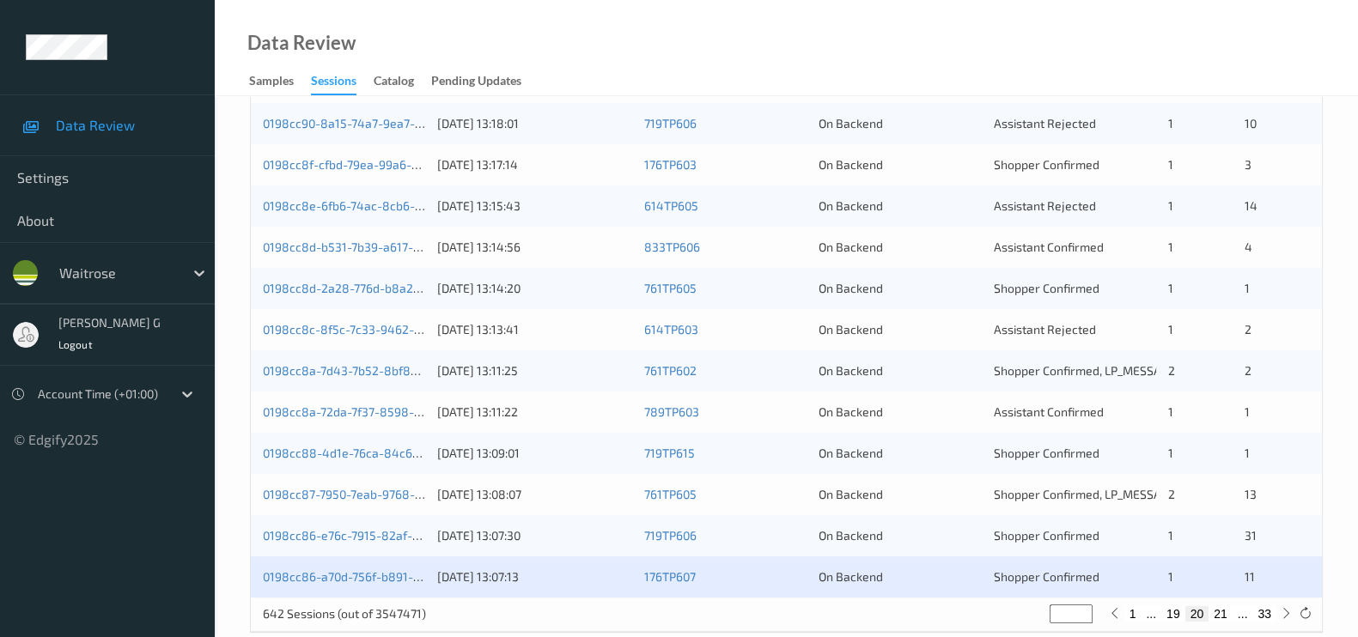
scroll to position [712, 0]
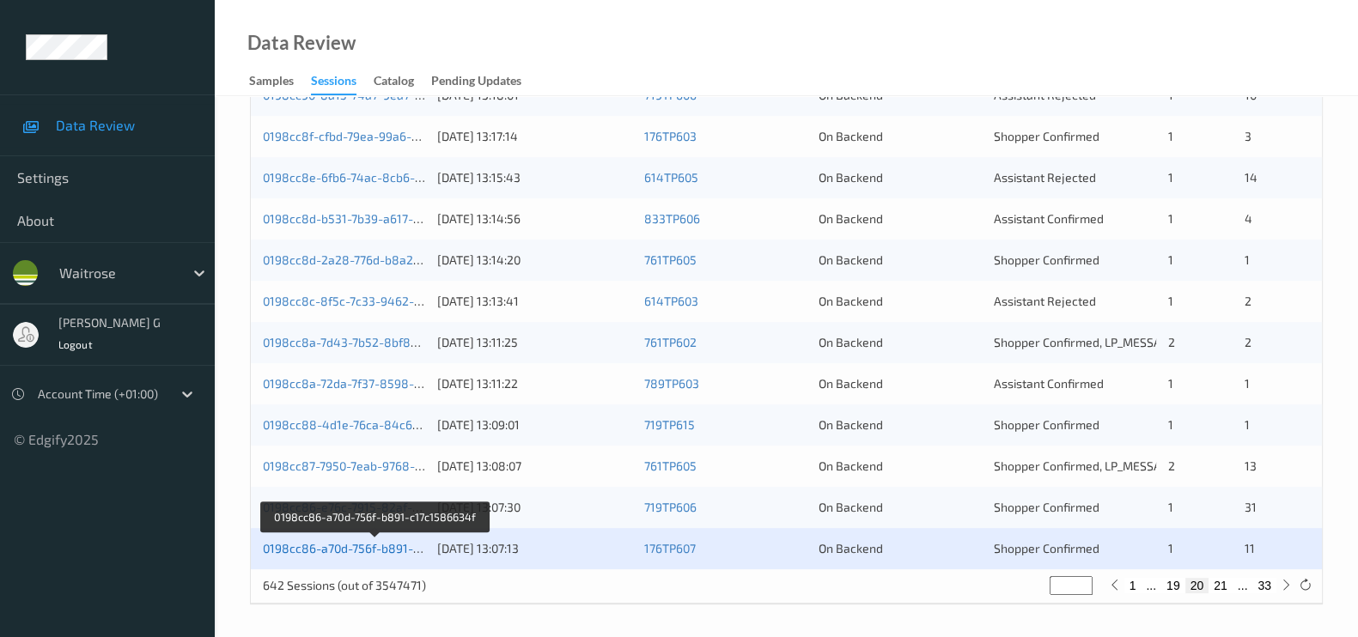
click at [353, 550] on link "0198cc86-a70d-756f-b891-c17c1586634f" at bounding box center [376, 548] width 226 height 15
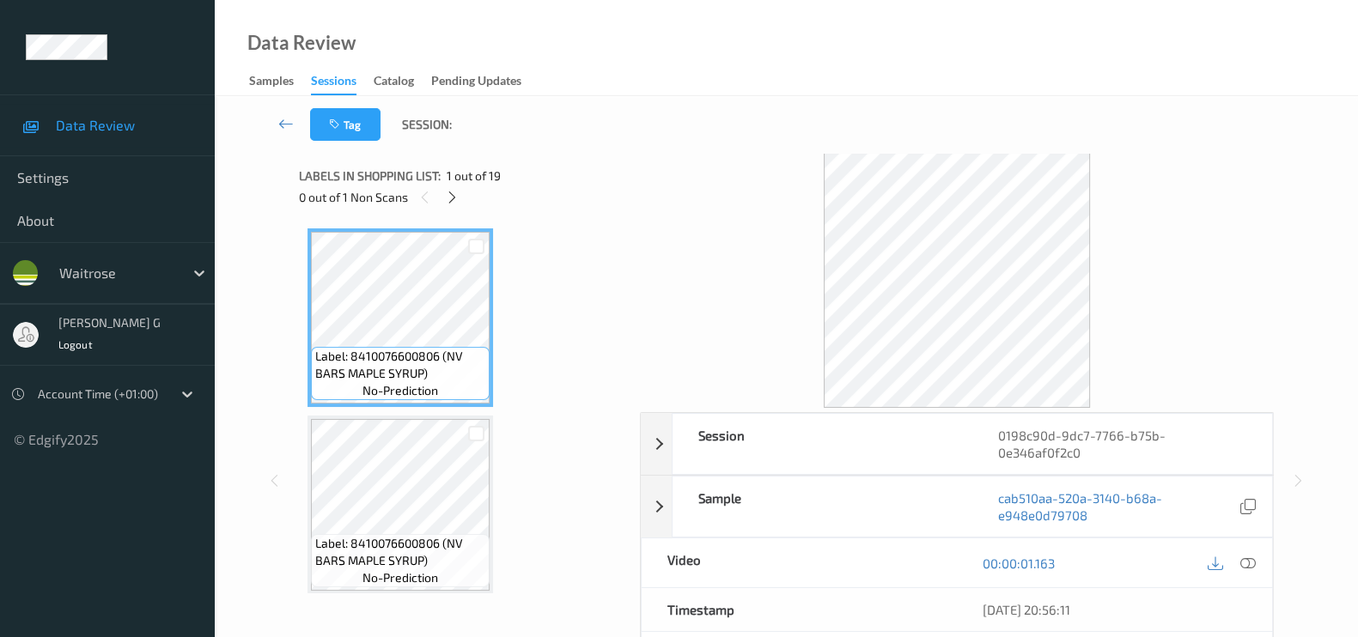
click at [502, 110] on div "Tag Session:" at bounding box center [786, 124] width 1073 height 57
click at [442, 204] on div "0 out of 1 Non Scans" at bounding box center [463, 196] width 329 height 21
click at [447, 204] on icon at bounding box center [452, 197] width 15 height 15
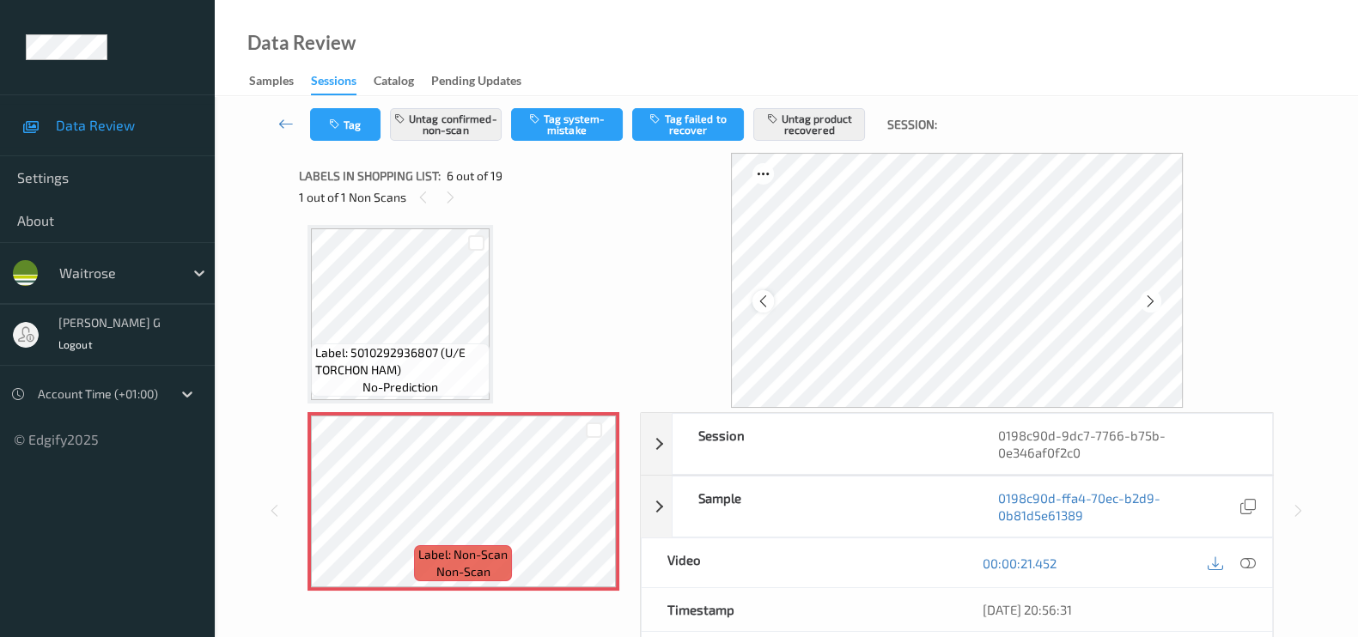
click at [769, 303] on icon at bounding box center [763, 301] width 15 height 15
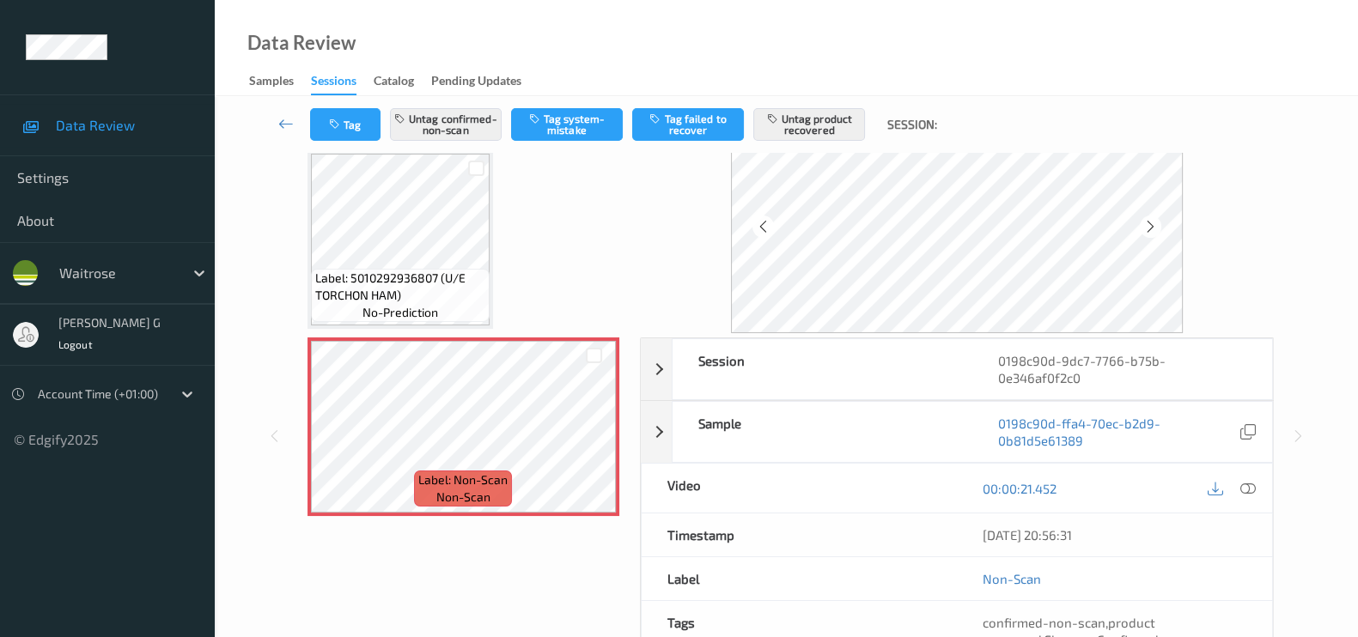
scroll to position [106, 0]
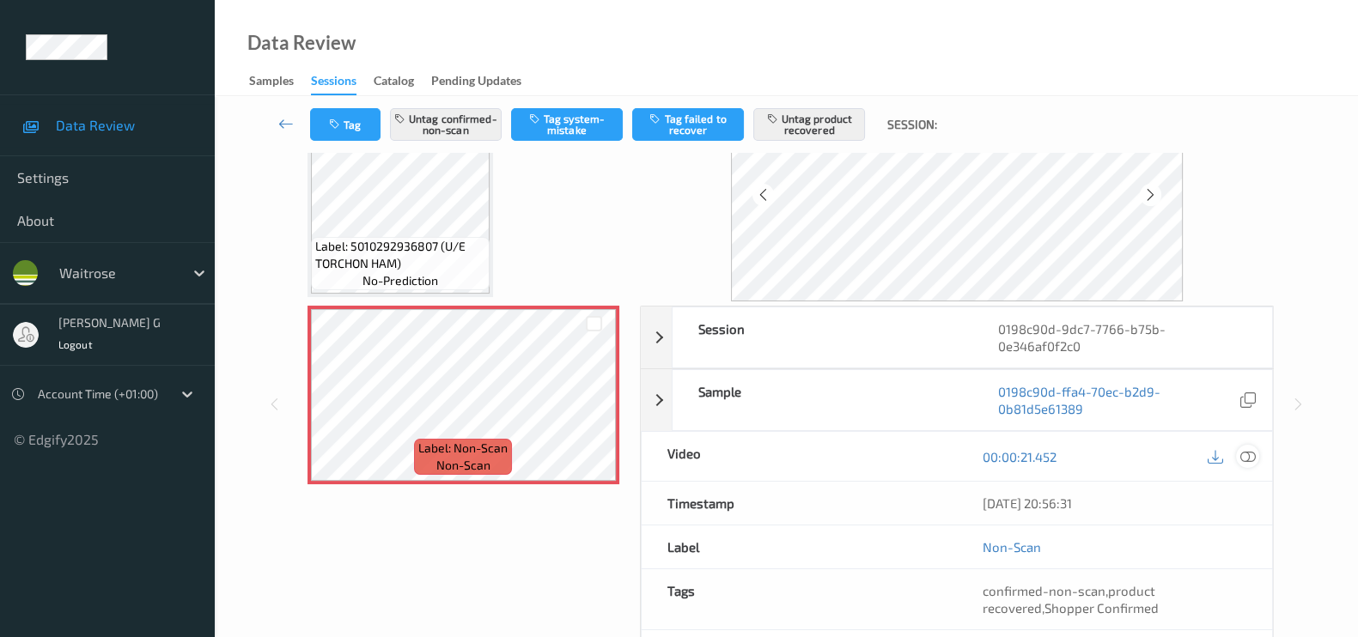
click at [1250, 459] on icon at bounding box center [1247, 456] width 15 height 15
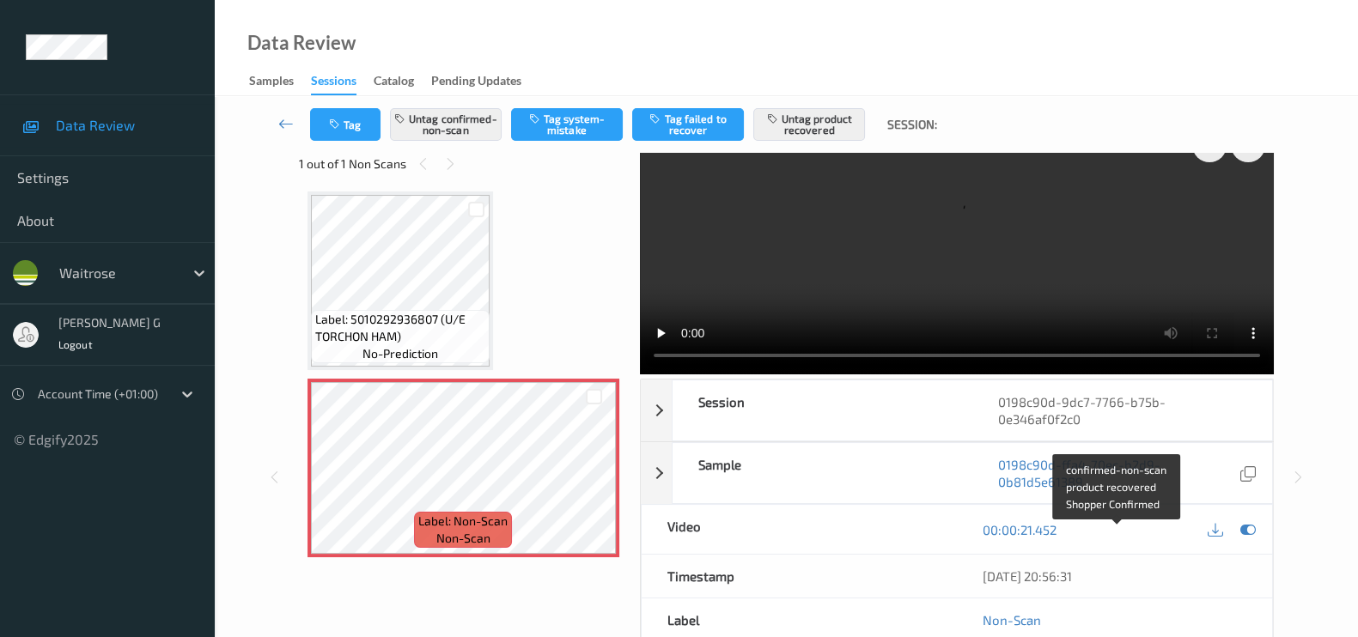
scroll to position [0, 0]
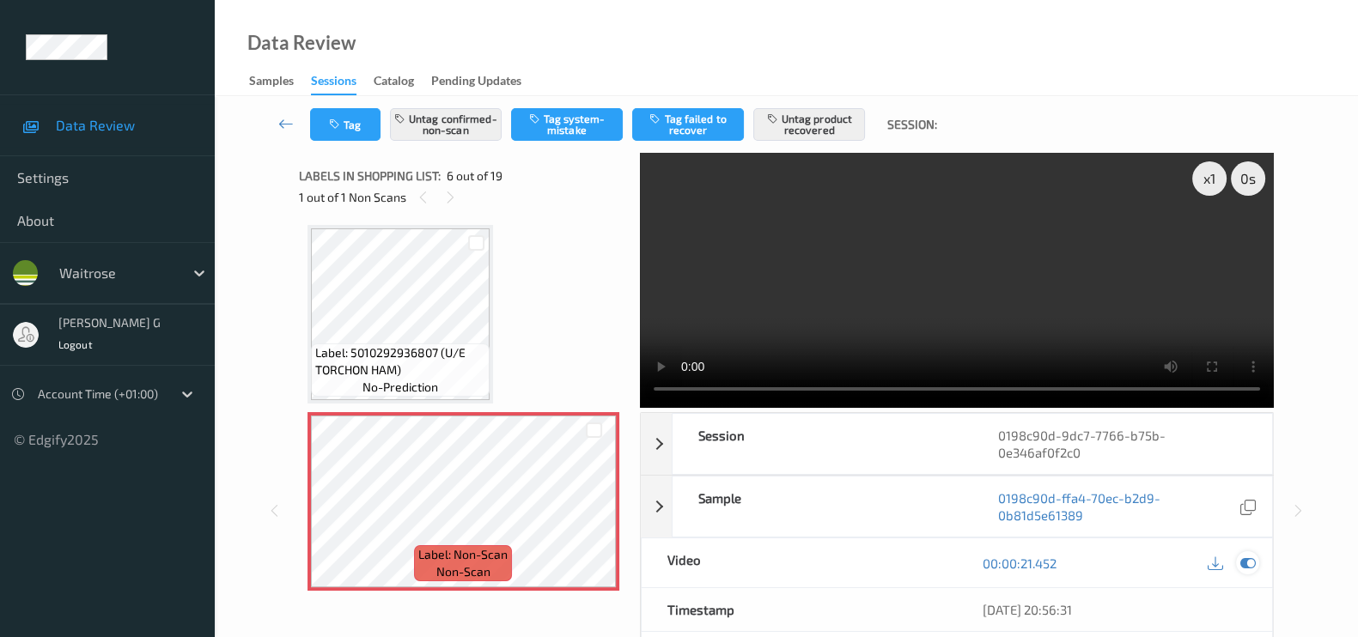
click at [1244, 557] on icon at bounding box center [1247, 563] width 15 height 15
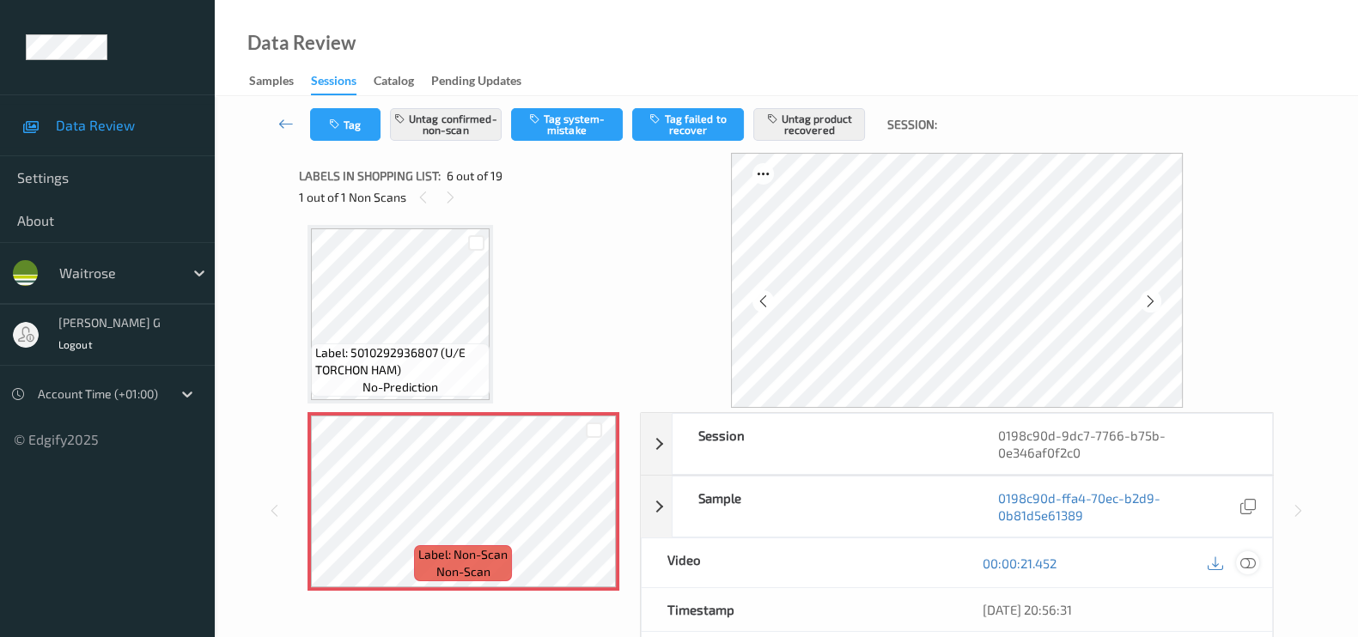
click at [1250, 568] on icon at bounding box center [1247, 563] width 15 height 15
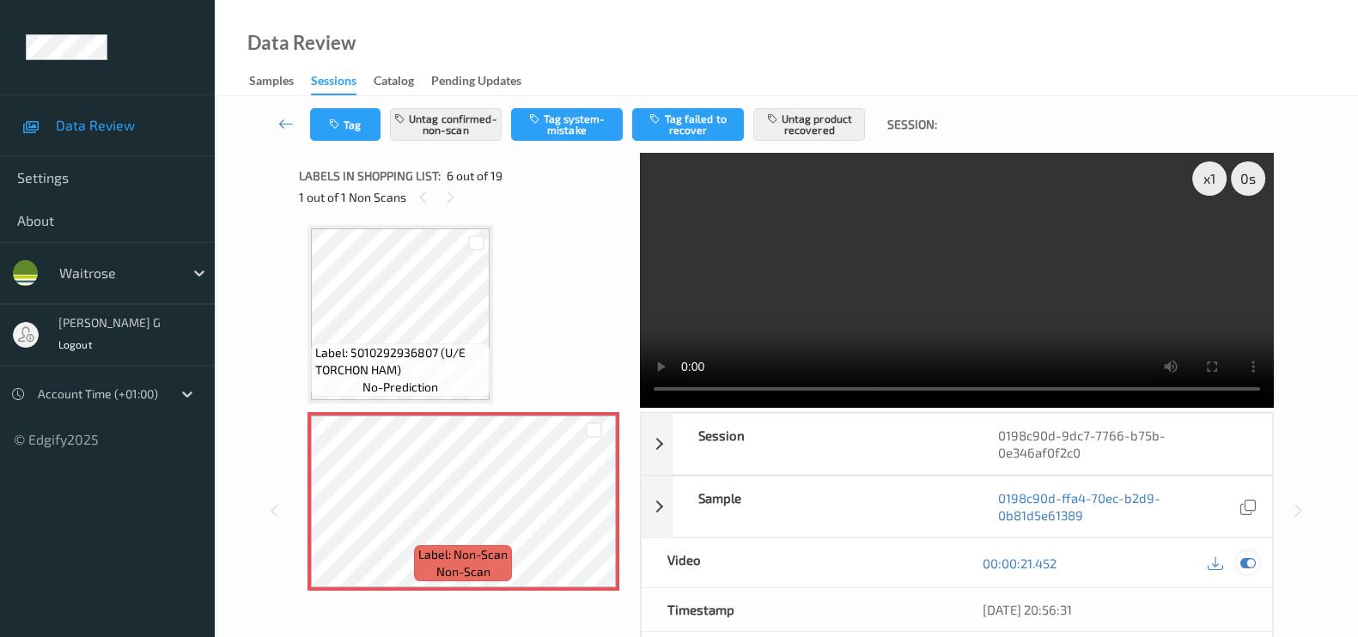
click at [1249, 560] on icon at bounding box center [1247, 563] width 15 height 15
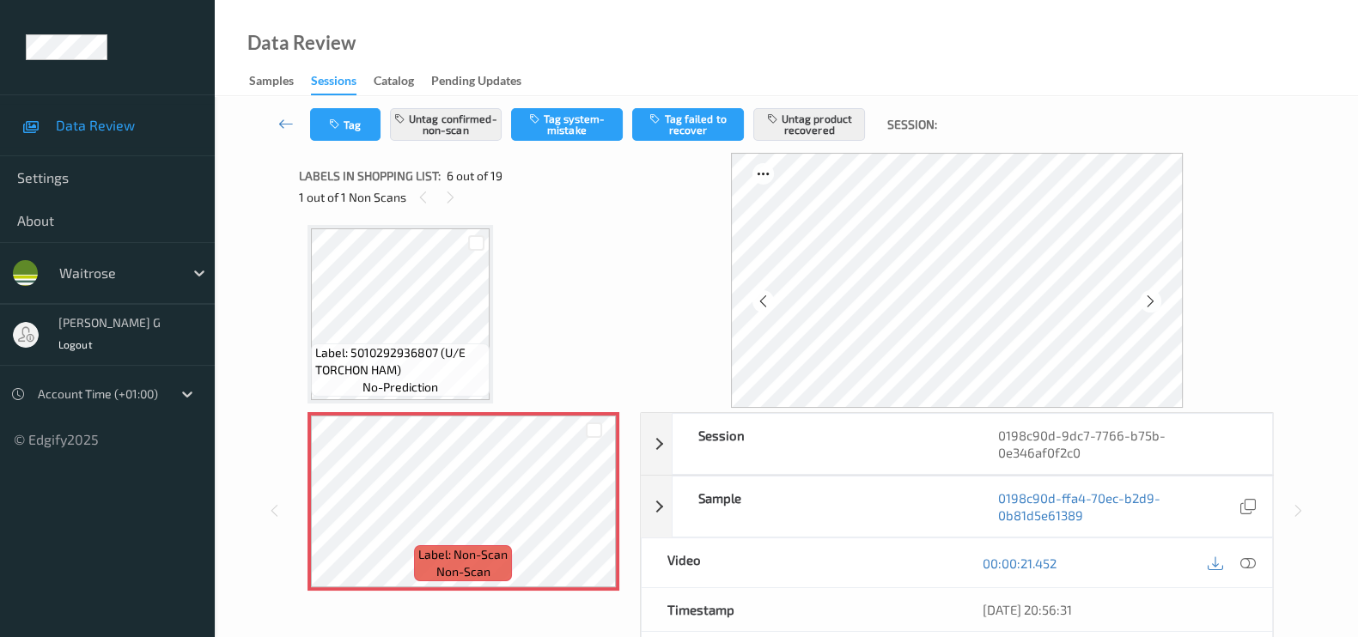
click at [1289, 342] on div "Session 0198c90d-9dc7-7766-b75b-0e346af0f2c0 Session ID 0198c90d-9dc7-7766-b75b…" at bounding box center [786, 511] width 1073 height 716
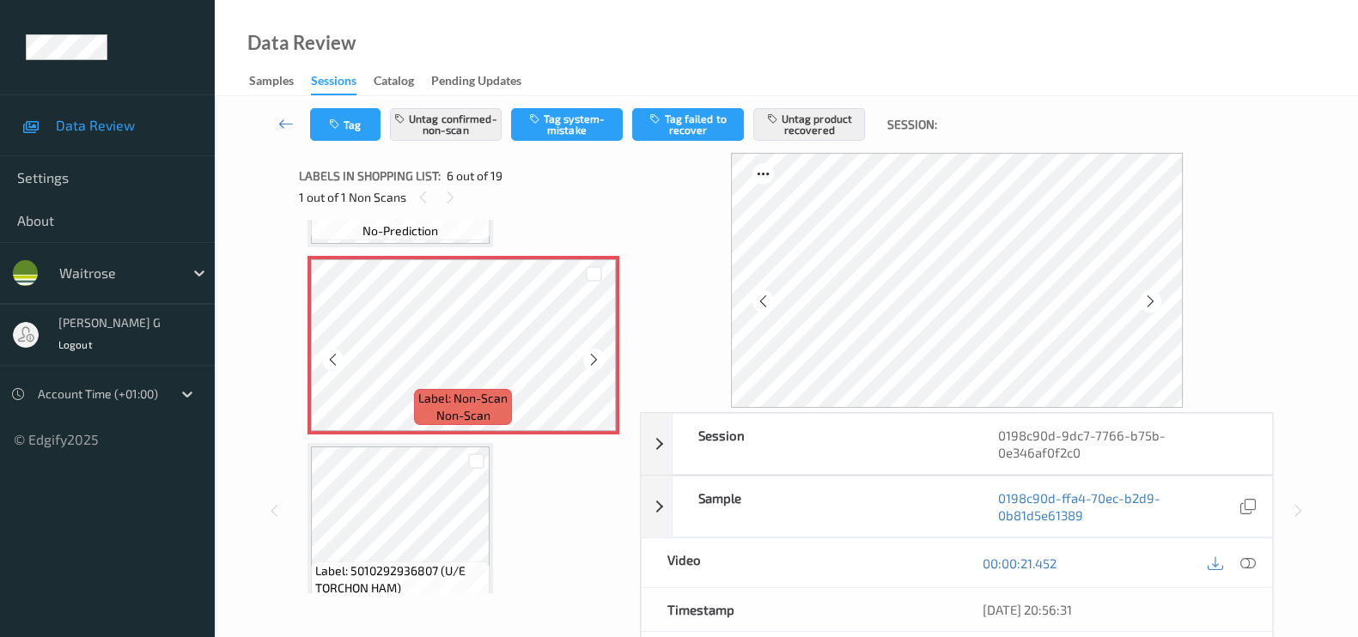
scroll to position [967, 0]
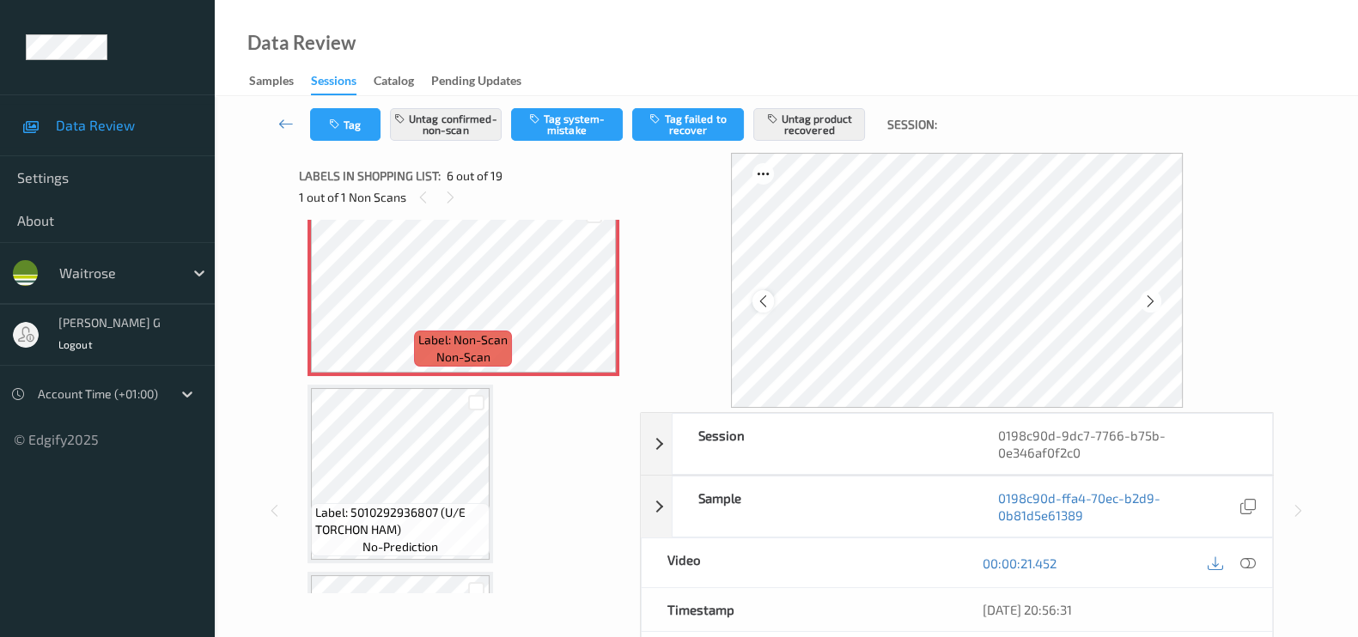
click at [768, 298] on icon at bounding box center [763, 301] width 15 height 15
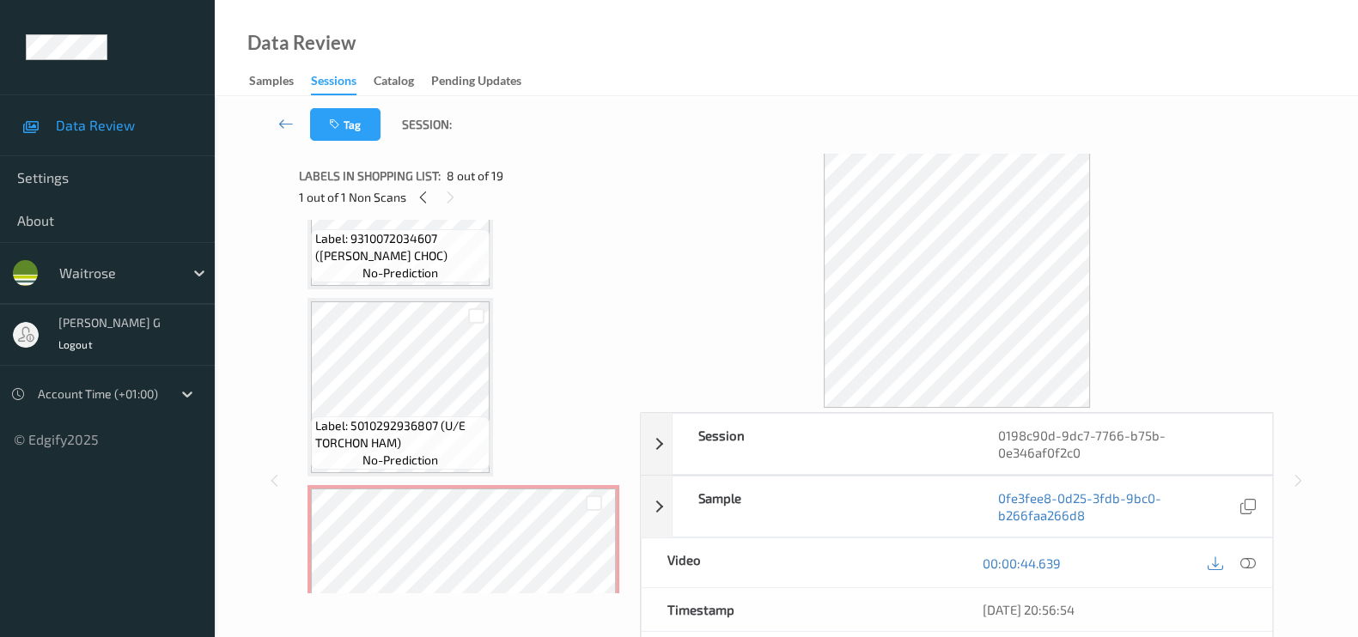
scroll to position [645, 0]
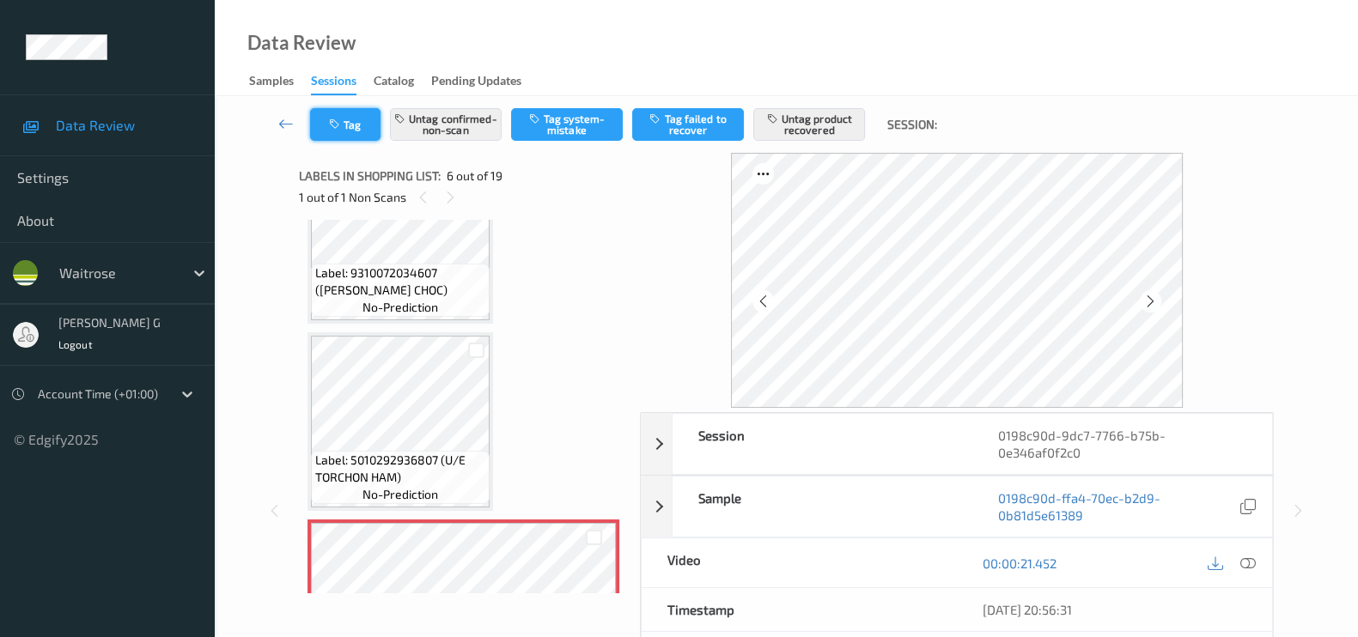
click at [339, 129] on icon "button" at bounding box center [336, 125] width 15 height 12
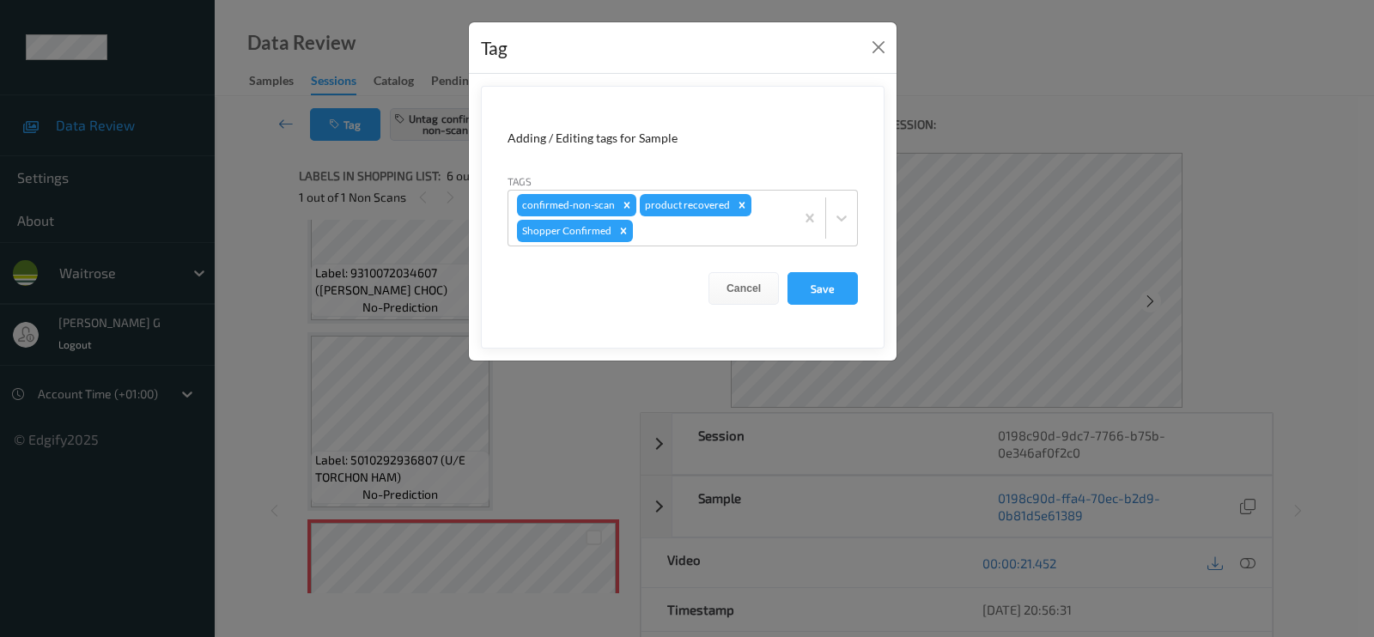
click at [259, 208] on div "Tag Adding / Editing tags for Sample Tags confirmed-non-scan product recovered …" at bounding box center [687, 318] width 1374 height 637
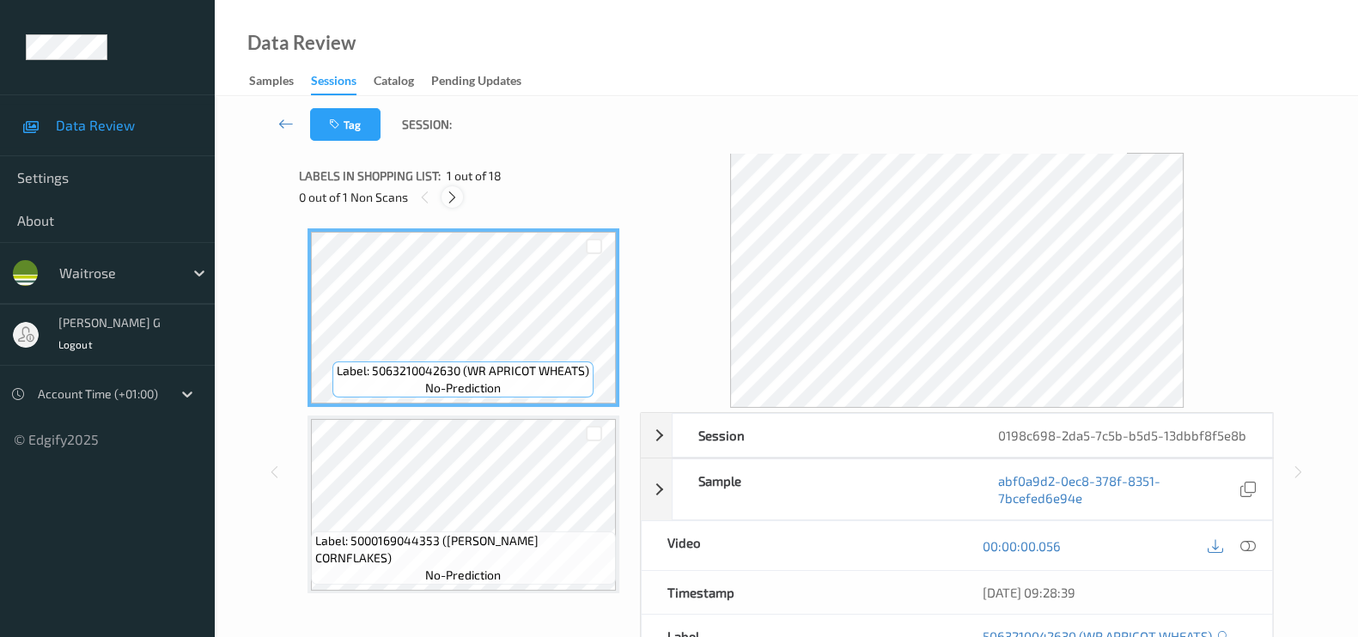
click at [459, 199] on icon at bounding box center [452, 197] width 15 height 15
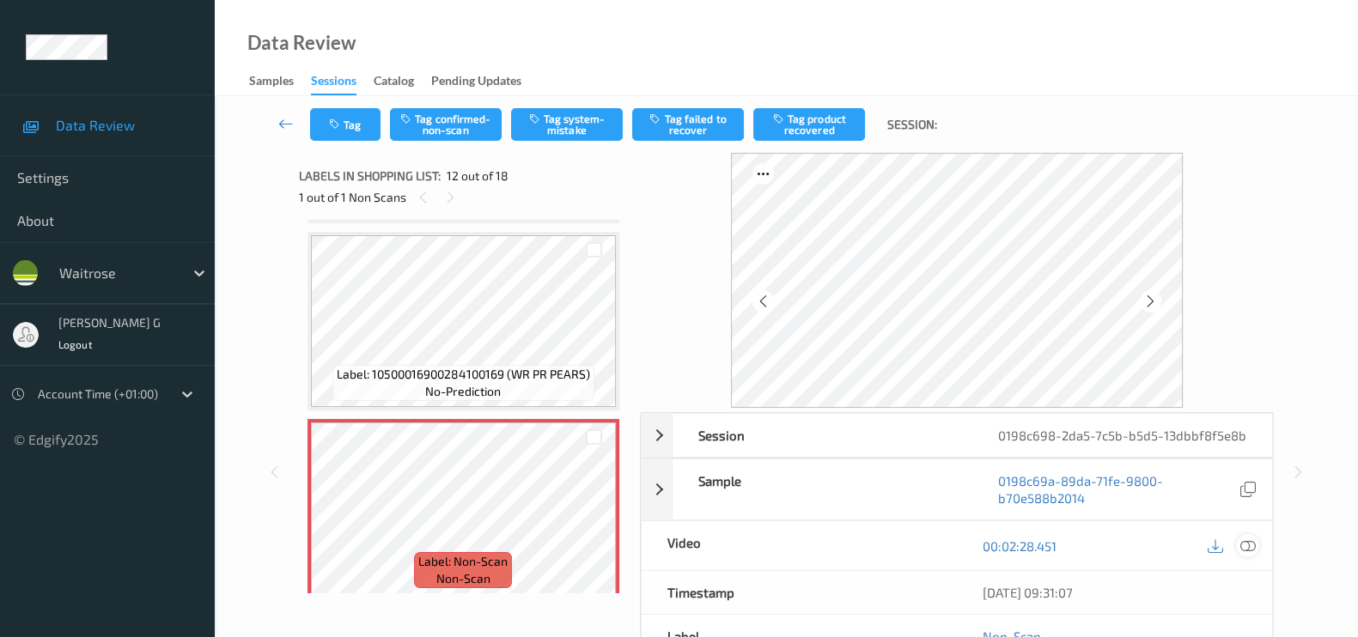
click at [1254, 545] on icon at bounding box center [1247, 545] width 15 height 15
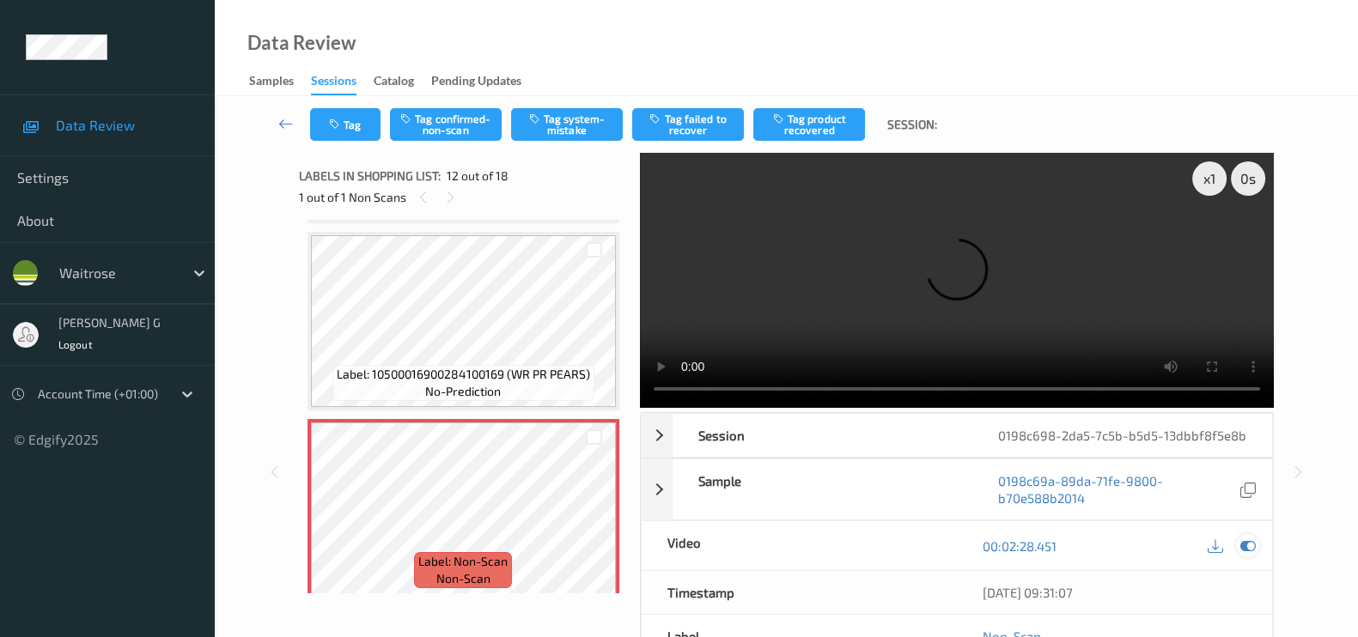
click at [1245, 546] on icon at bounding box center [1247, 545] width 15 height 15
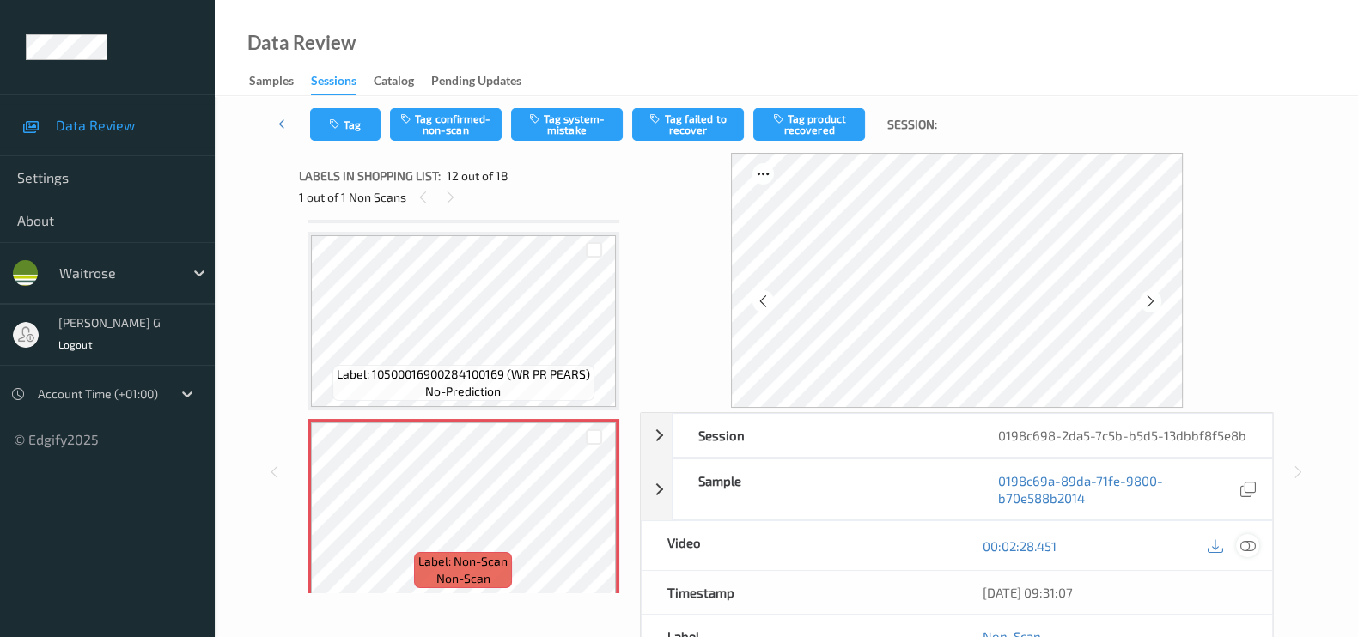
click at [1248, 538] on icon at bounding box center [1247, 545] width 15 height 15
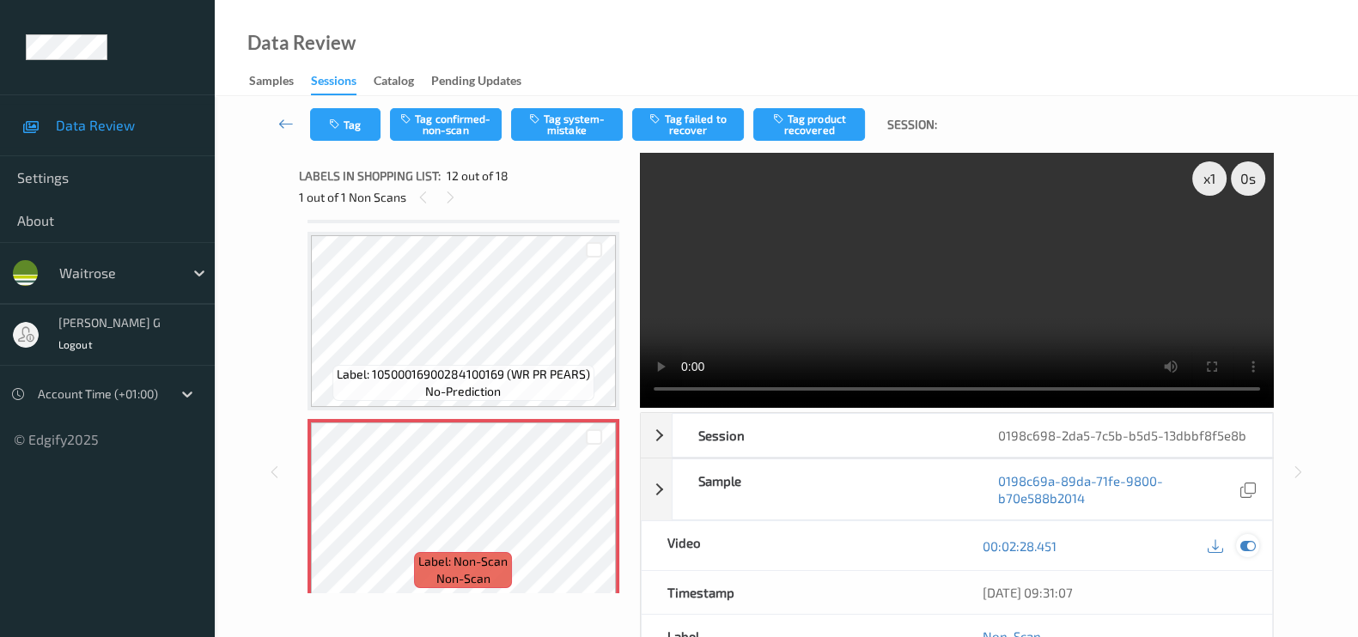
click at [1252, 548] on icon at bounding box center [1247, 545] width 15 height 15
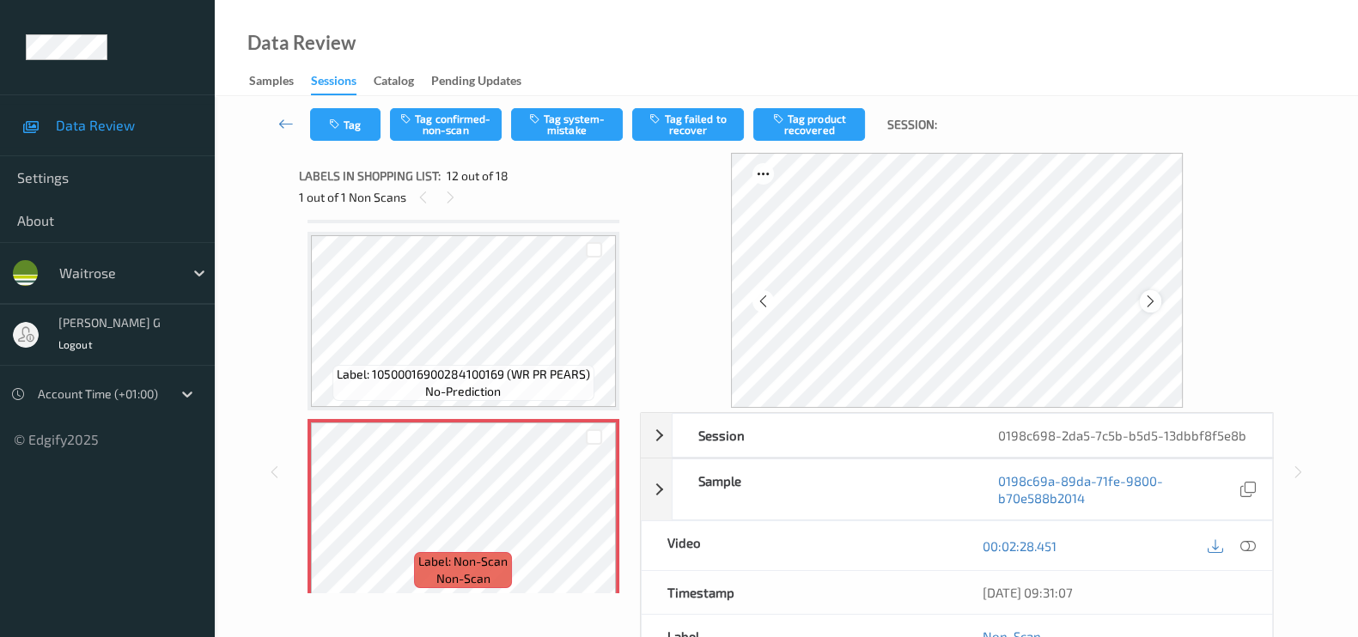
click at [1152, 299] on icon at bounding box center [1150, 301] width 15 height 15
click at [1244, 547] on icon at bounding box center [1247, 545] width 15 height 15
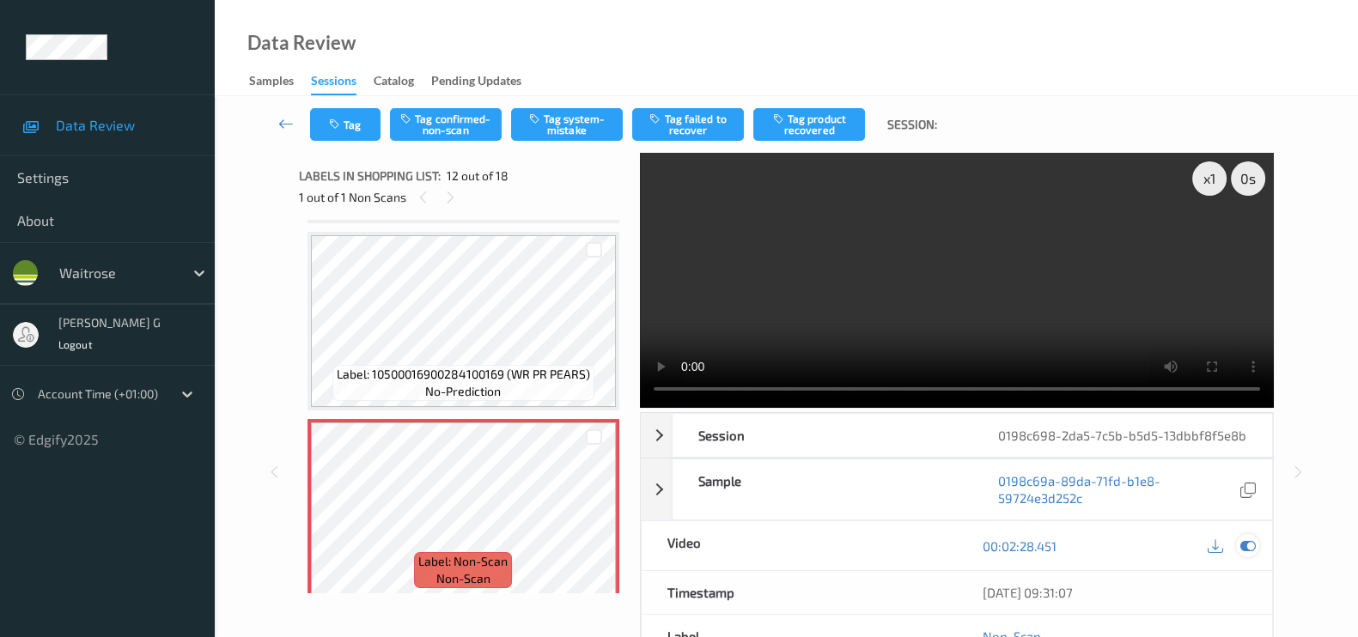
click at [1241, 546] on icon at bounding box center [1247, 545] width 15 height 15
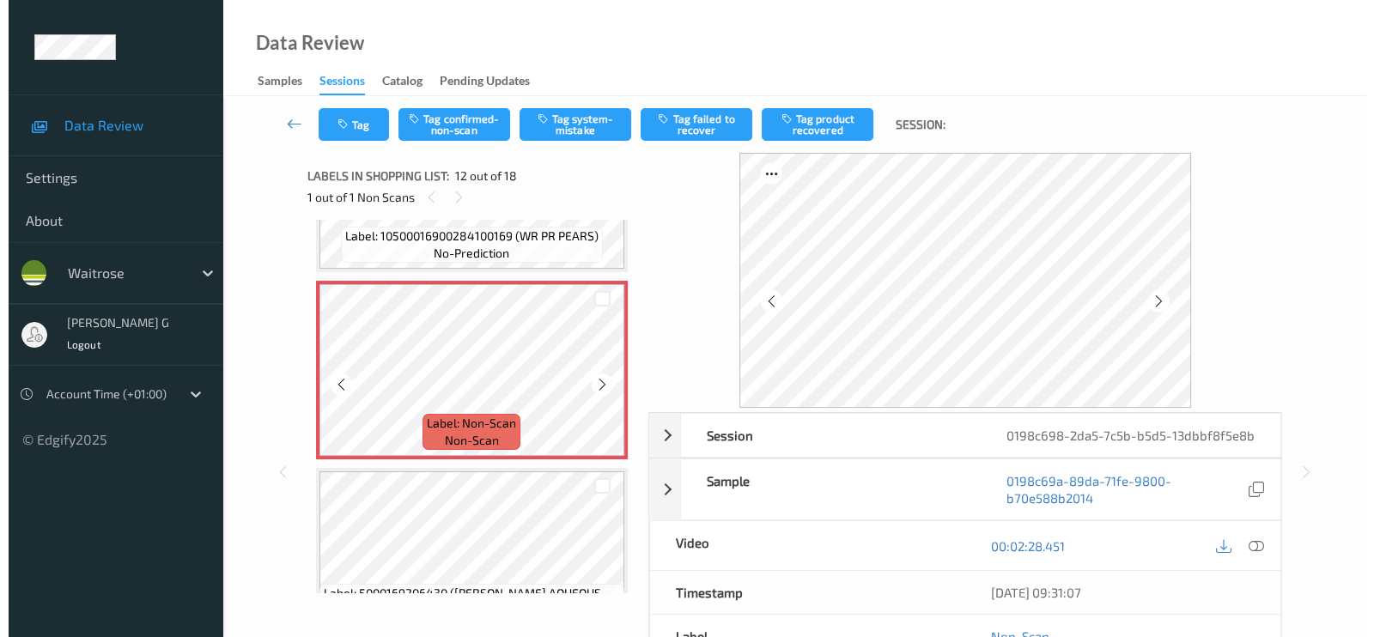
scroll to position [2084, 0]
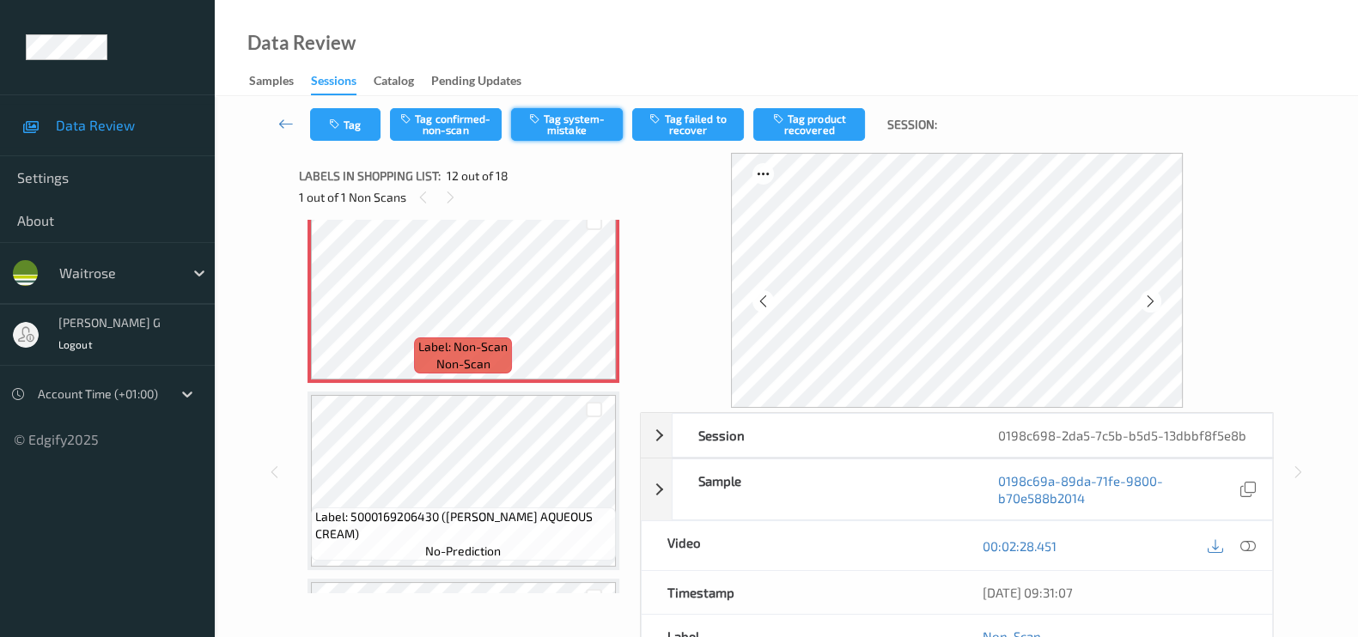
click at [566, 129] on button "Tag system-mistake" at bounding box center [567, 124] width 112 height 33
click at [338, 152] on div "Tag Tag confirmed-non-scan Untag system-mistake Tag failed to recover Tag produ…" at bounding box center [786, 124] width 1073 height 57
click at [350, 129] on button "Tag" at bounding box center [345, 124] width 70 height 33
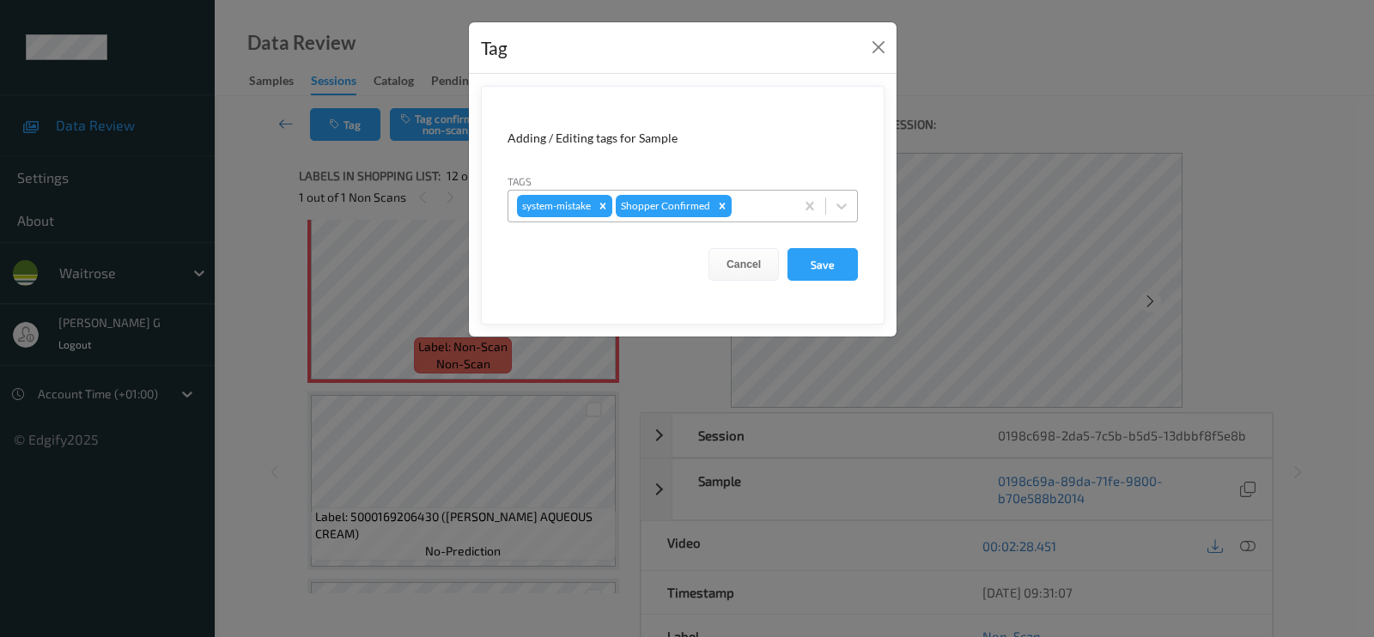
click at [785, 212] on div at bounding box center [760, 206] width 51 height 21
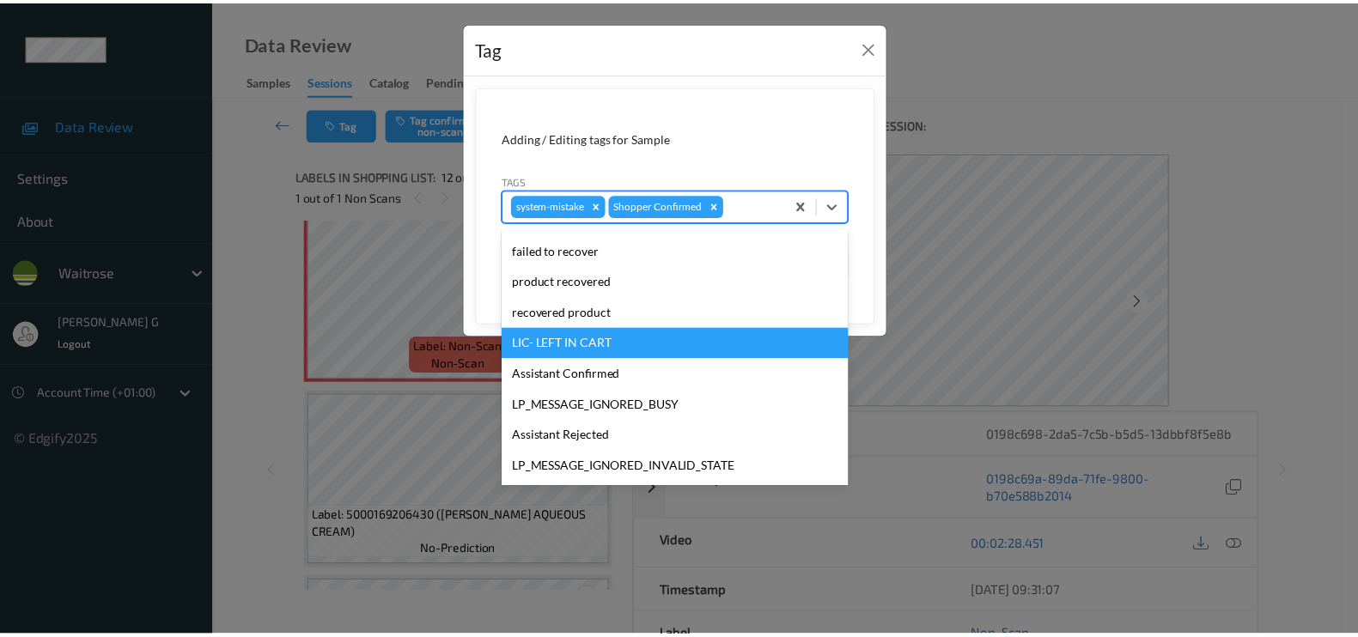
scroll to position [336, 0]
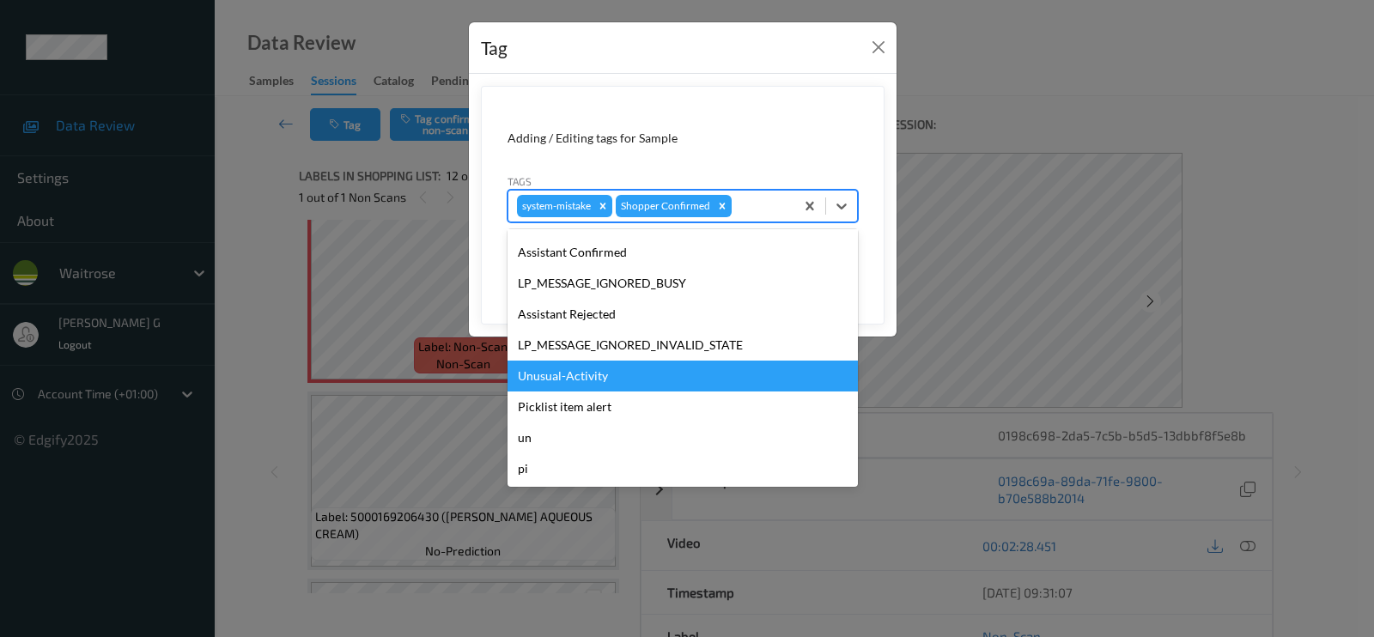
click at [557, 372] on div "Unusual-Activity" at bounding box center [683, 376] width 350 height 31
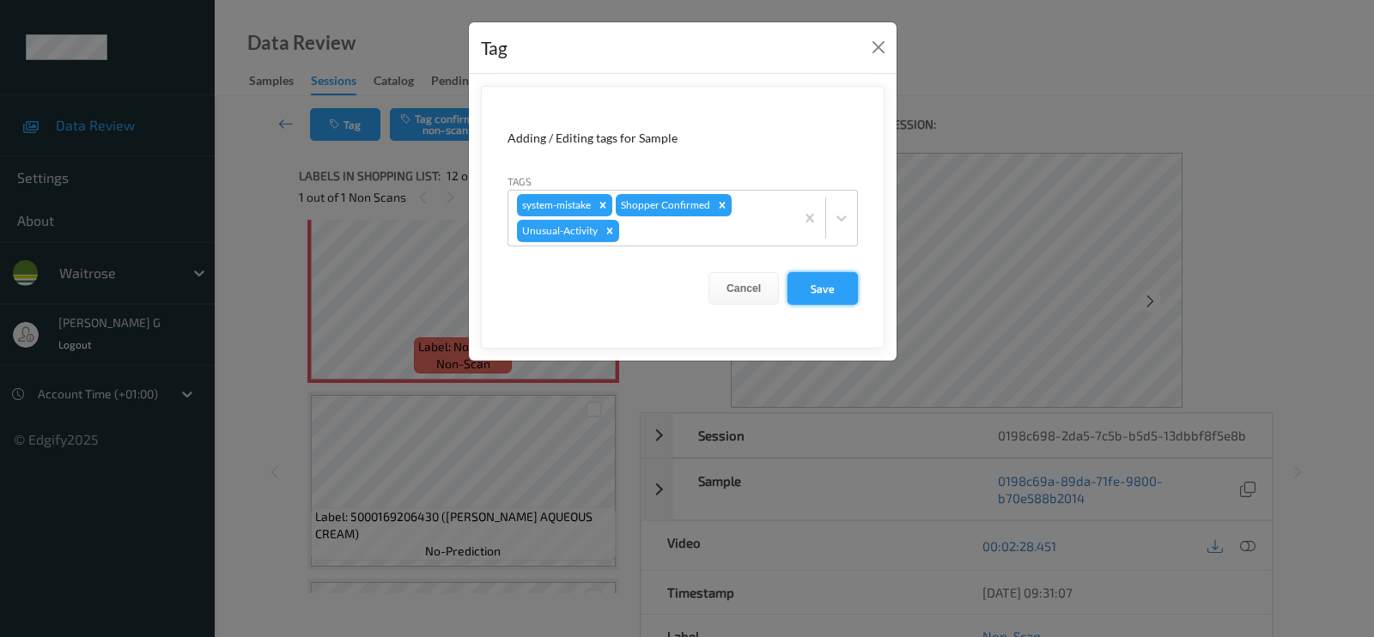
click at [810, 283] on button "Save" at bounding box center [823, 288] width 70 height 33
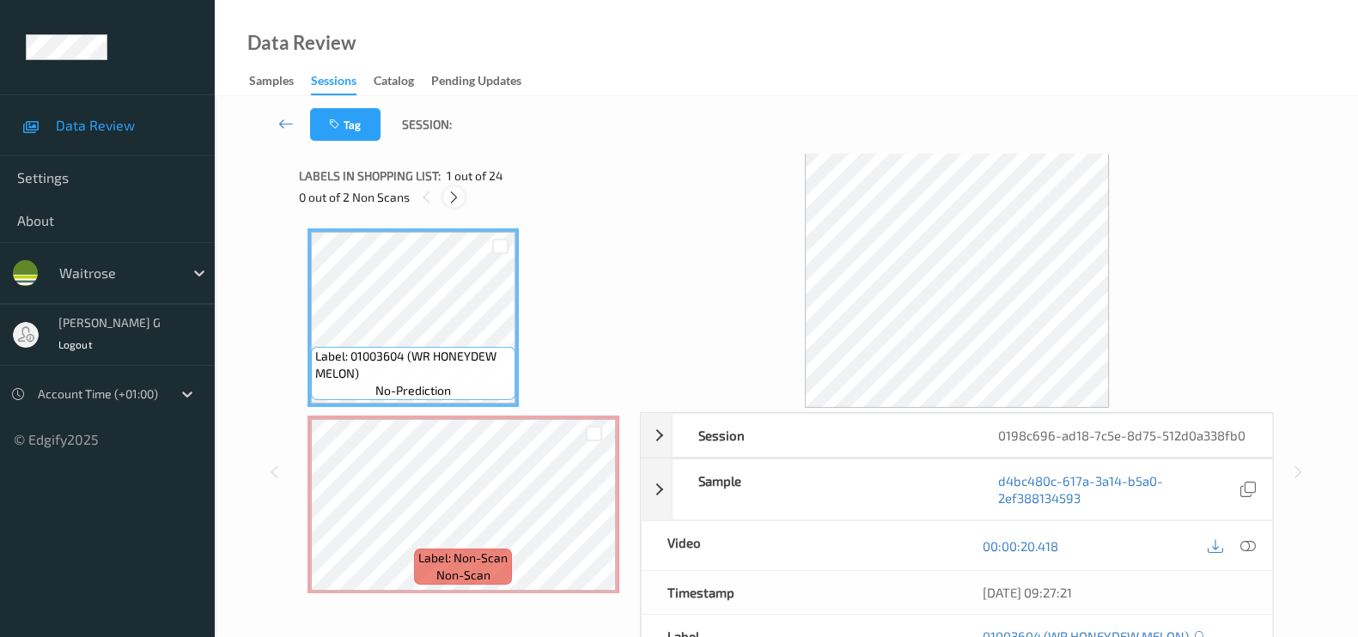
click at [452, 190] on icon at bounding box center [454, 197] width 15 height 15
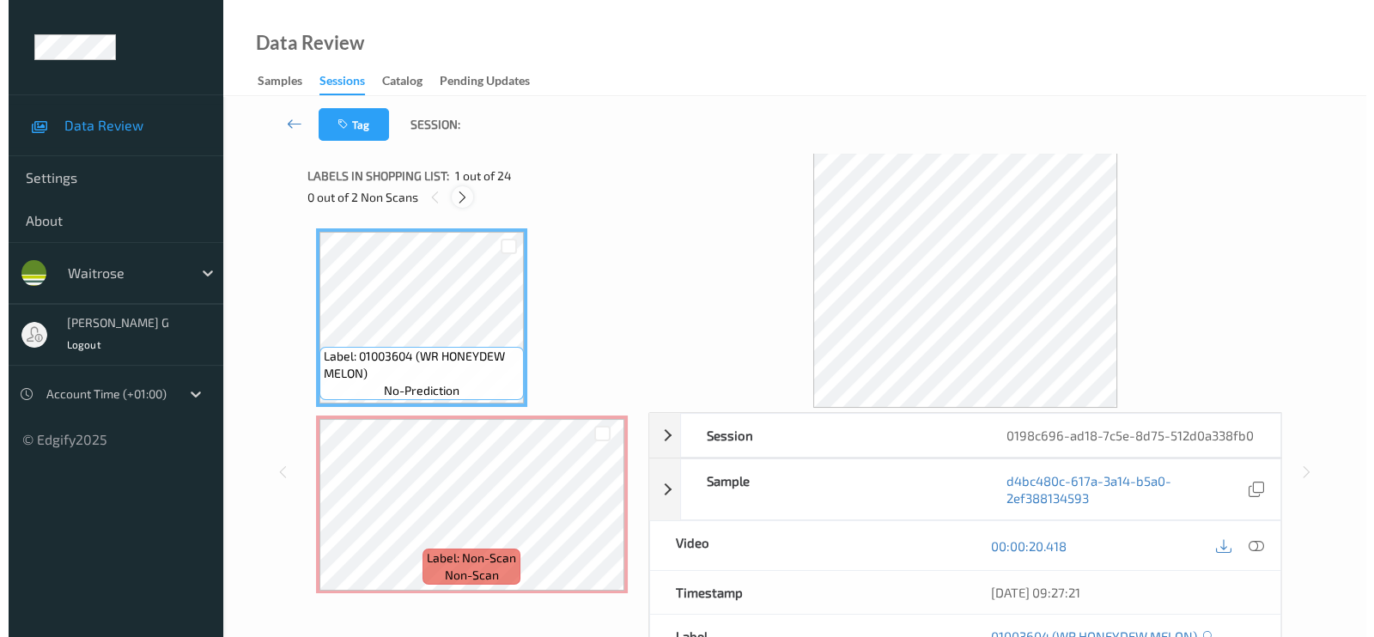
scroll to position [9, 0]
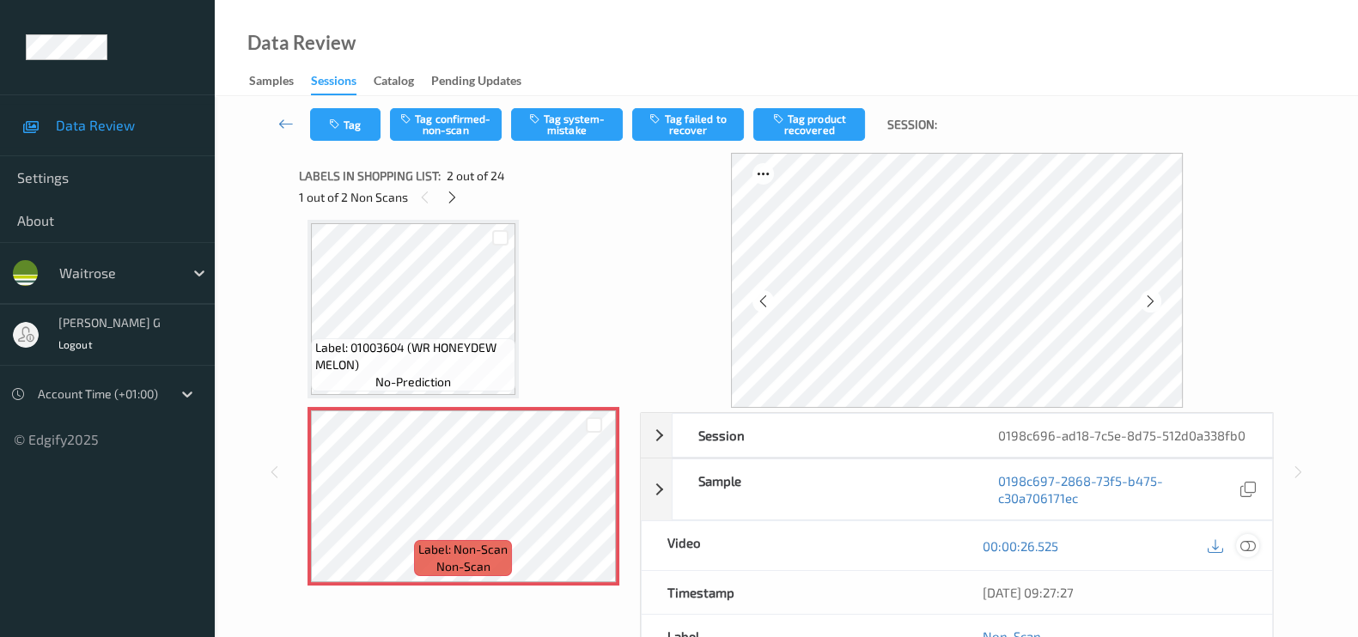
click at [1245, 554] on icon at bounding box center [1247, 545] width 15 height 15
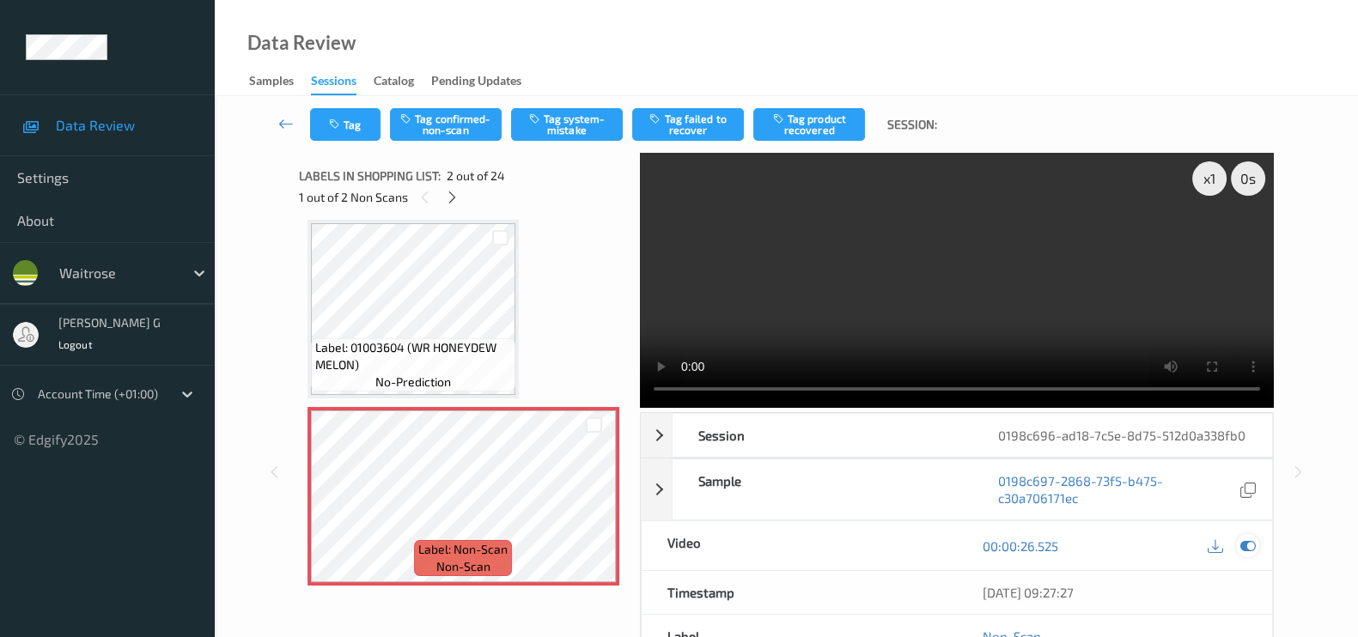
click at [1250, 554] on icon at bounding box center [1247, 545] width 15 height 15
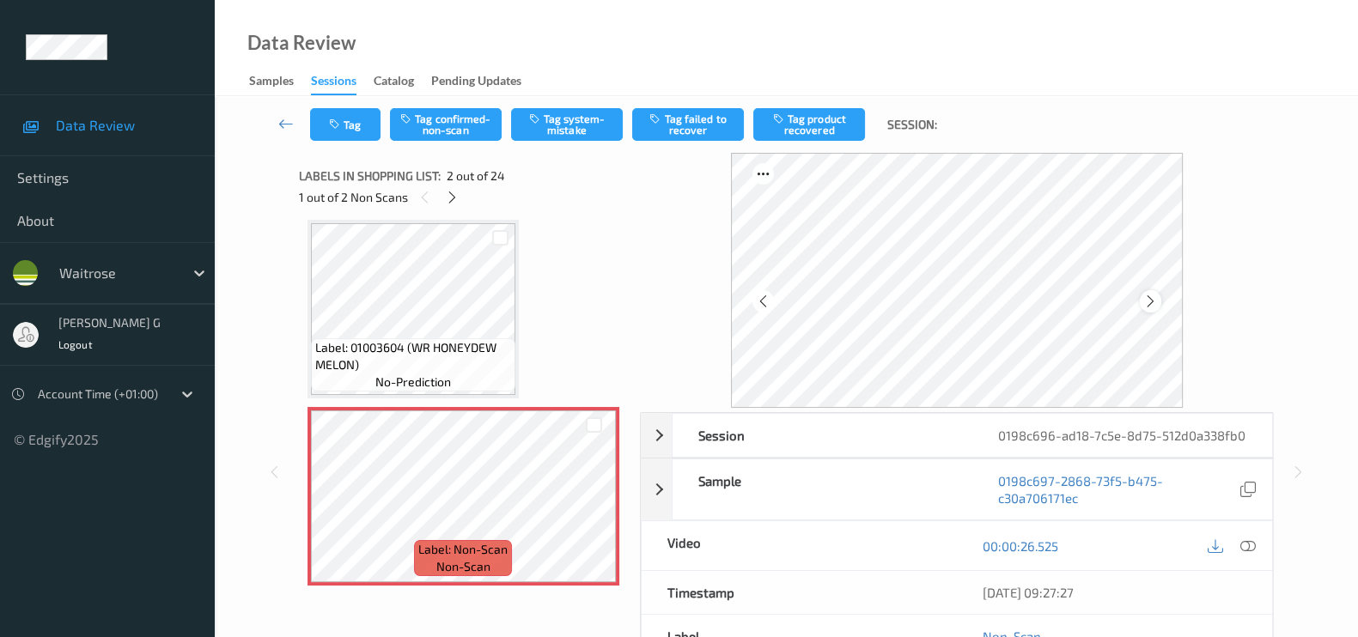
click at [1149, 296] on icon at bounding box center [1150, 301] width 15 height 15
click at [538, 123] on icon "button" at bounding box center [536, 119] width 15 height 12
click at [340, 145] on div "Tag Tag confirmed-non-scan Untag system-mistake Tag failed to recover Tag produ…" at bounding box center [786, 124] width 1073 height 57
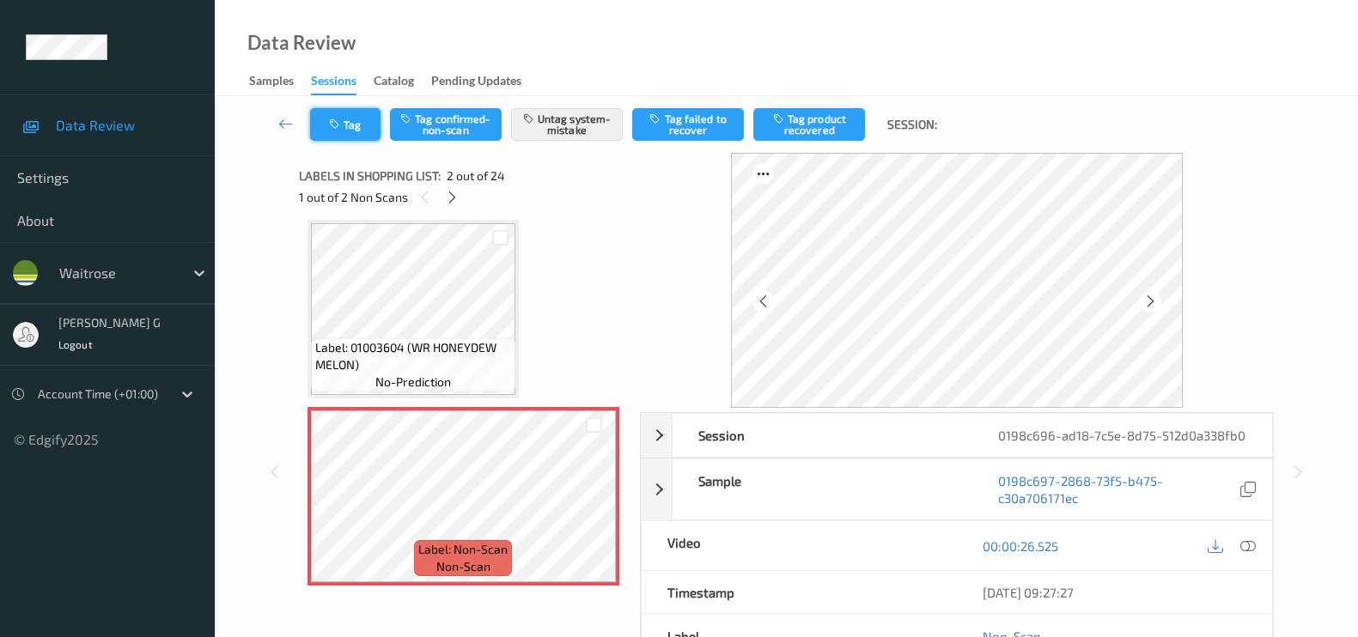
click at [341, 131] on button "Tag" at bounding box center [345, 124] width 70 height 33
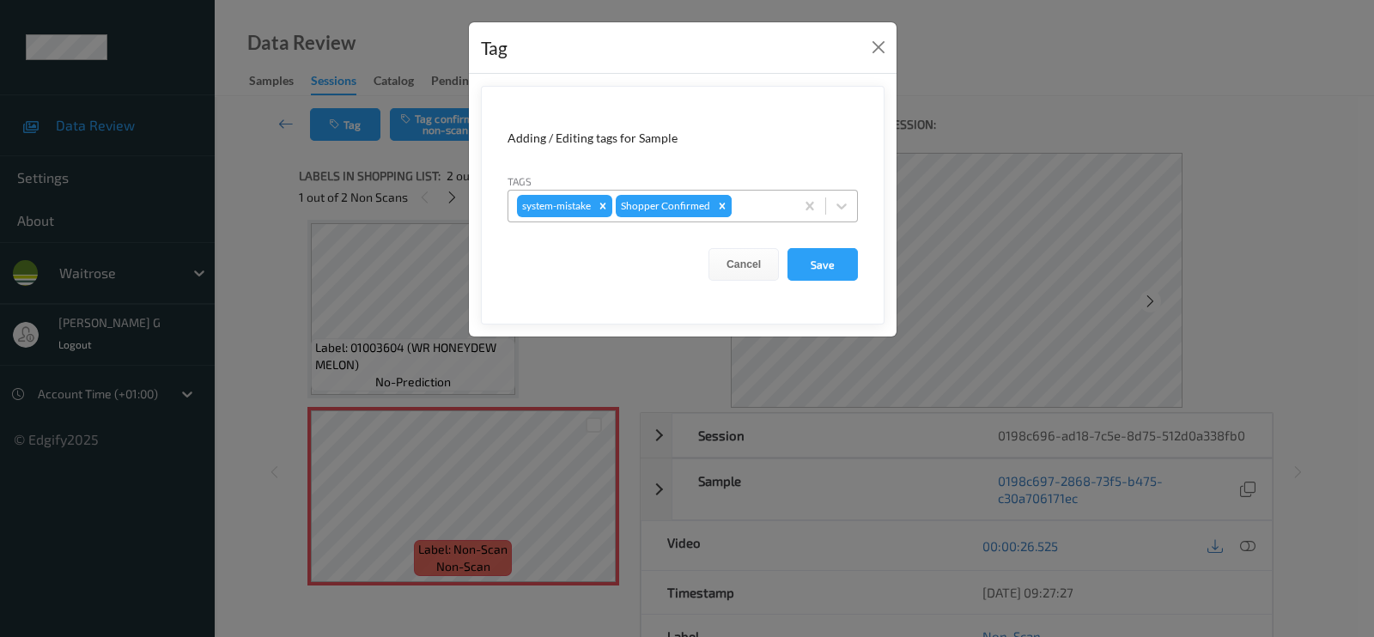
click at [729, 203] on div "Remove Shopper Confirmed" at bounding box center [722, 206] width 19 height 22
click at [878, 49] on button "Close" at bounding box center [879, 47] width 24 height 24
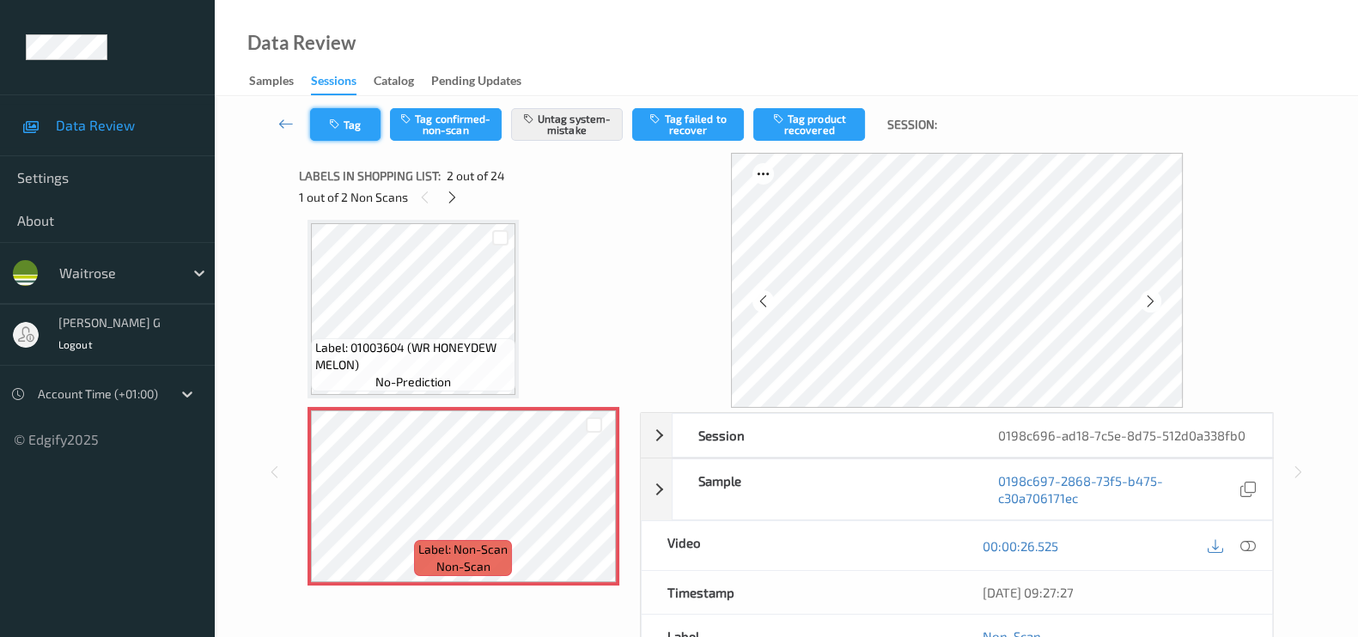
click at [368, 119] on button "Tag" at bounding box center [345, 124] width 70 height 33
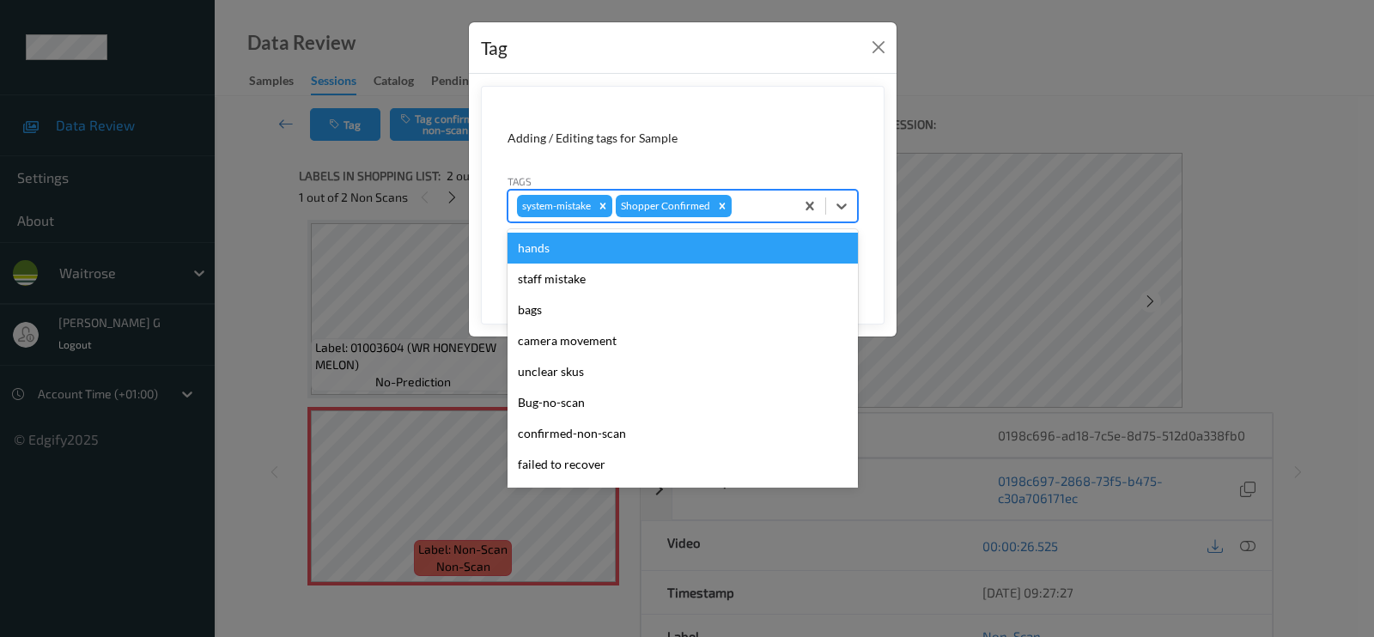
click at [771, 205] on div at bounding box center [760, 206] width 51 height 21
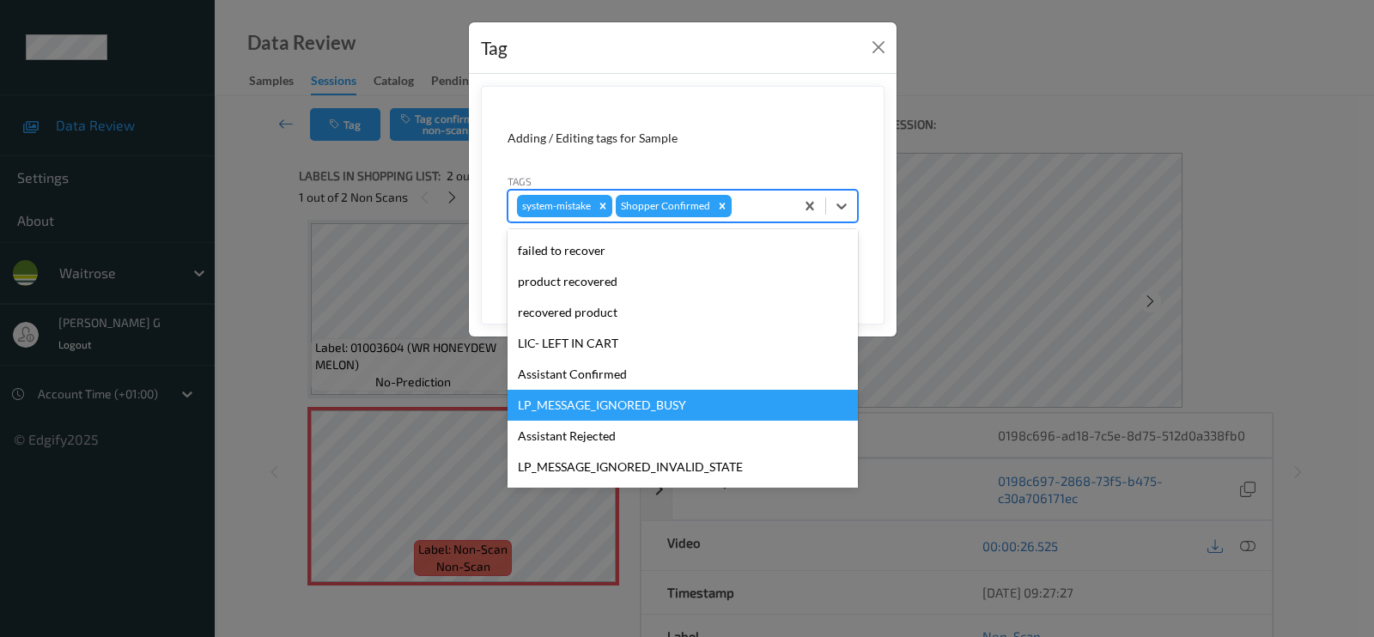
scroll to position [336, 0]
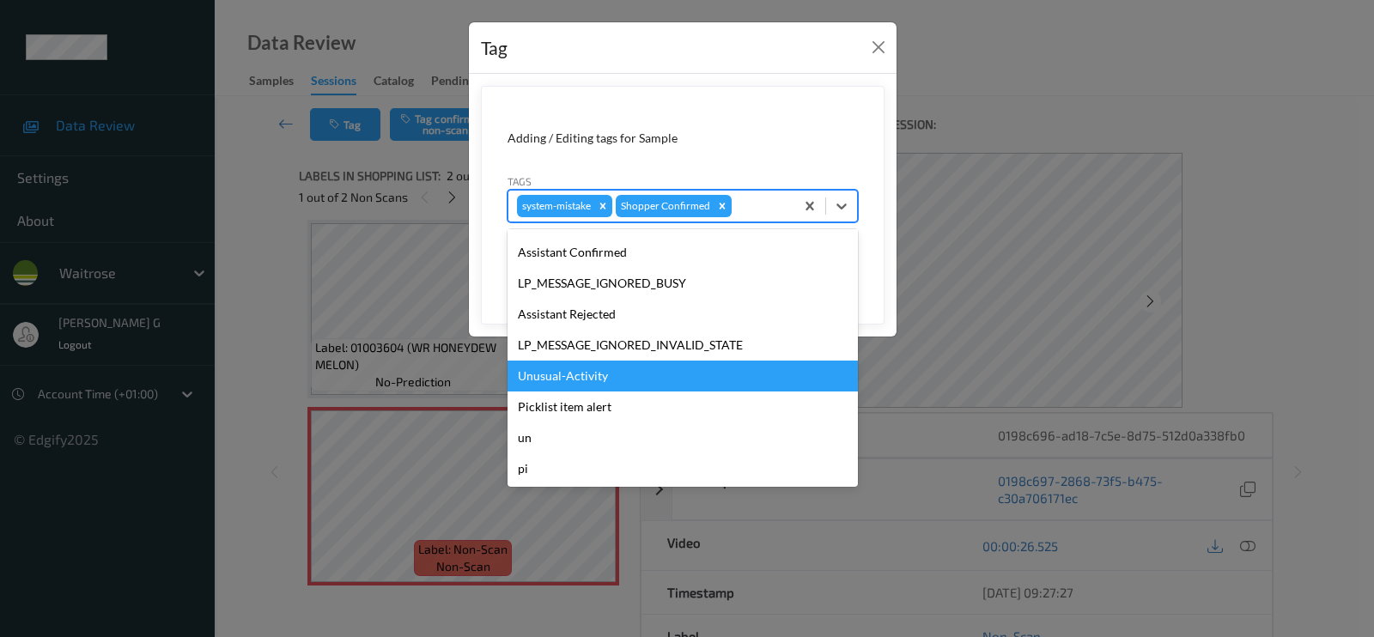
click at [563, 371] on div "Unusual-Activity" at bounding box center [683, 376] width 350 height 31
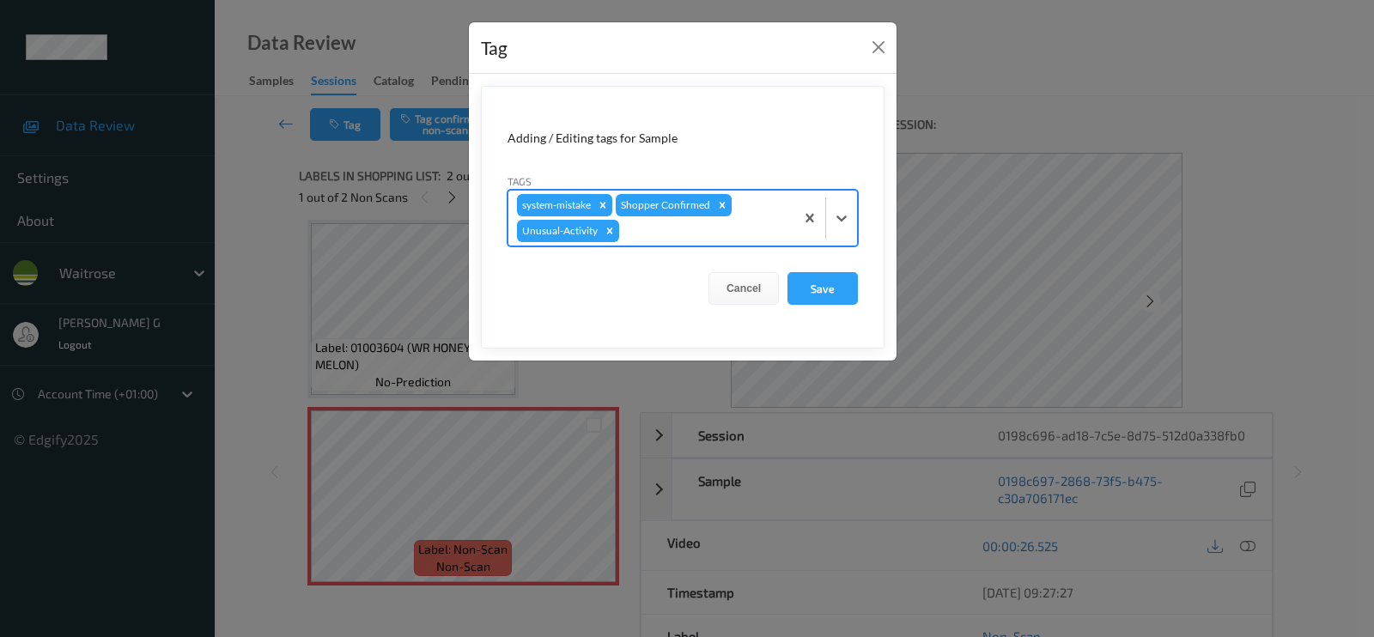
click at [657, 236] on div at bounding box center [704, 231] width 163 height 21
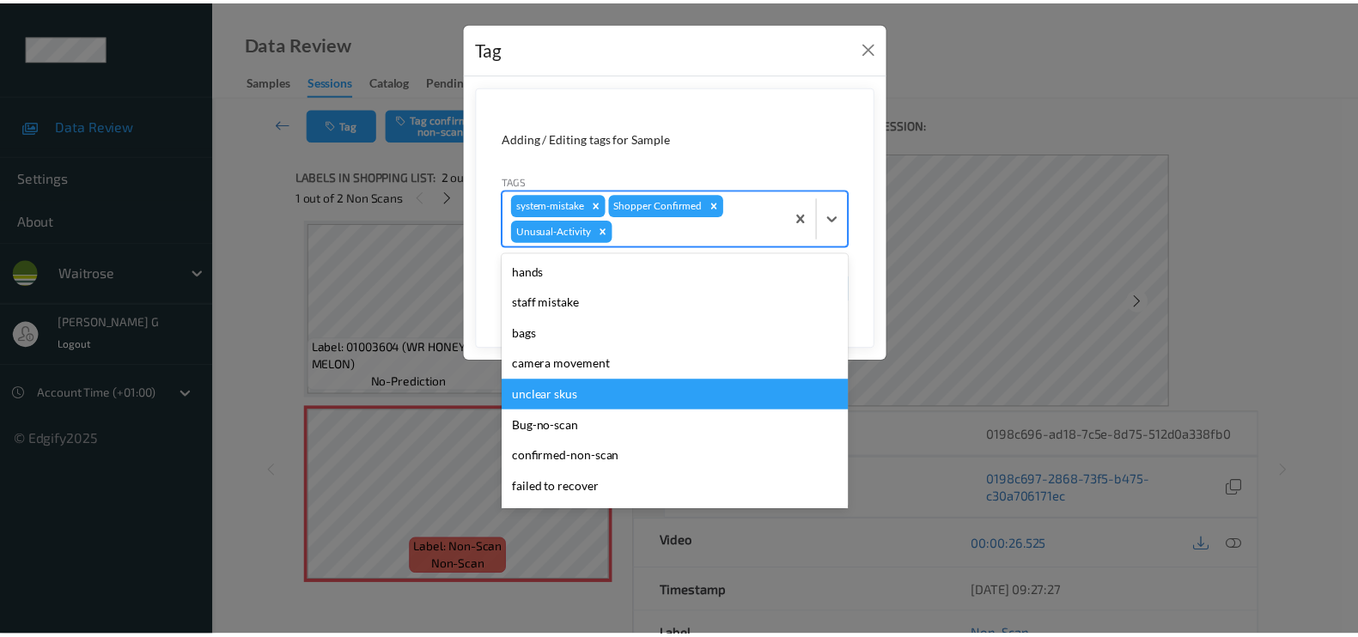
scroll to position [305, 0]
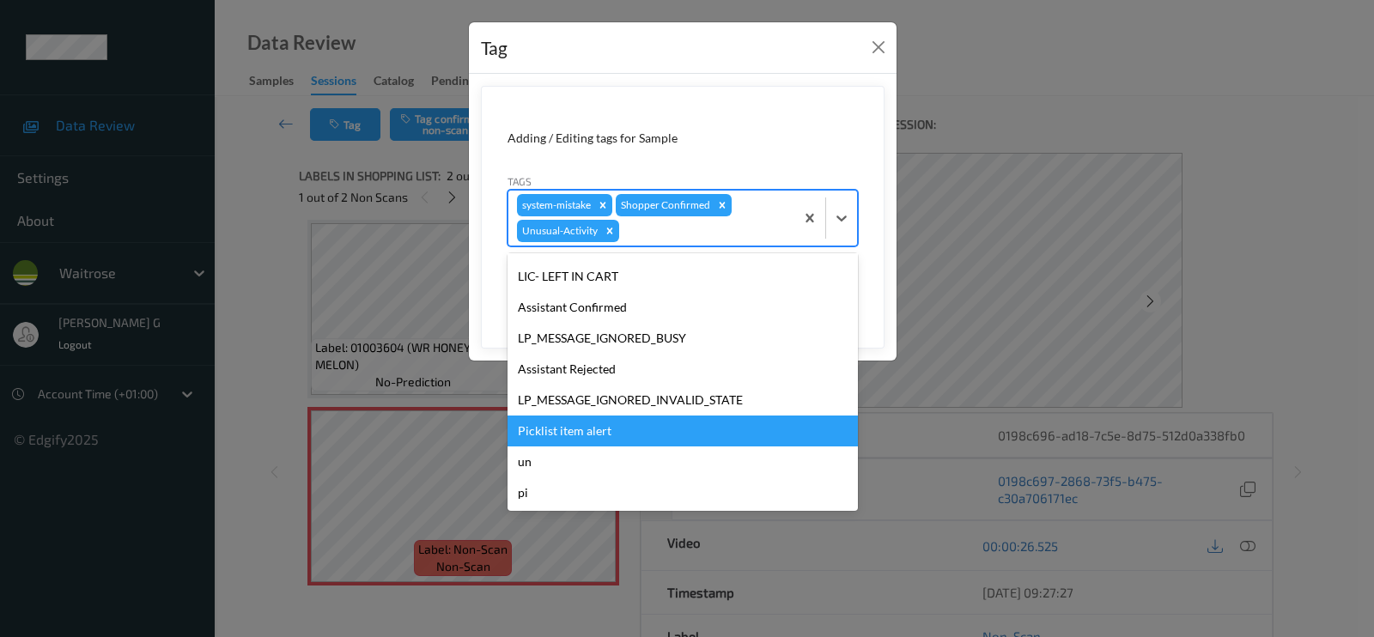
click at [558, 431] on div "Picklist item alert" at bounding box center [683, 431] width 350 height 31
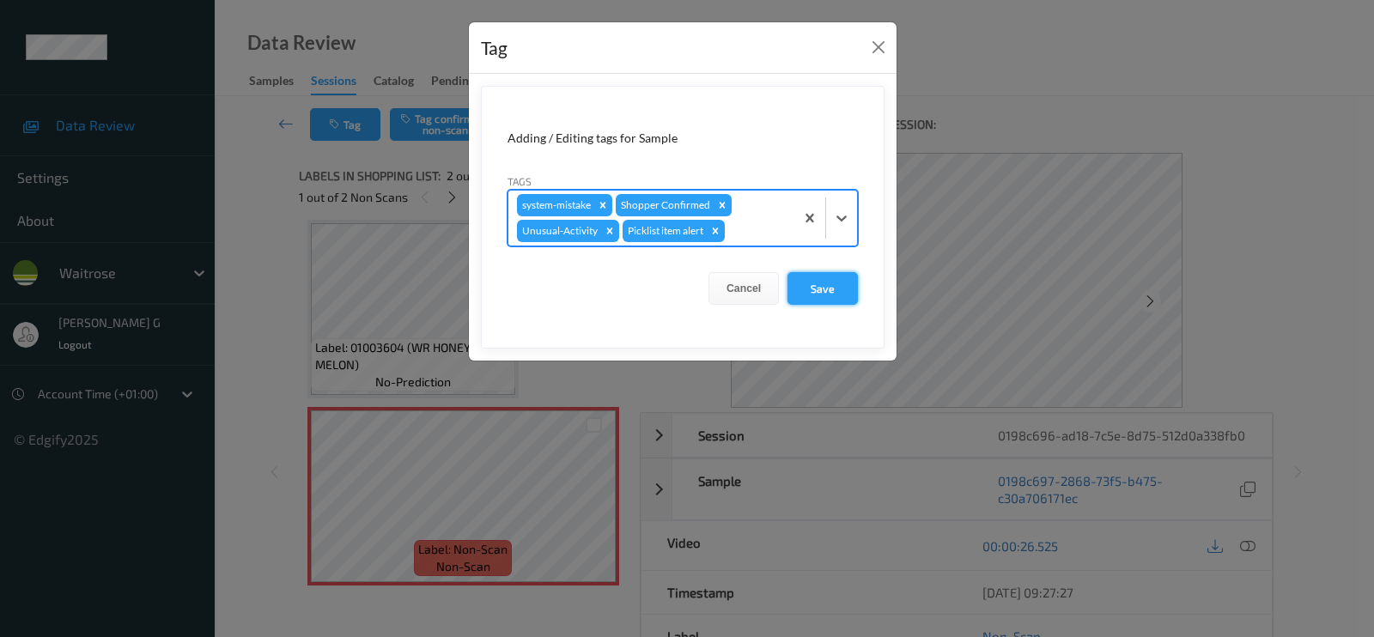
click at [801, 278] on button "Save" at bounding box center [823, 288] width 70 height 33
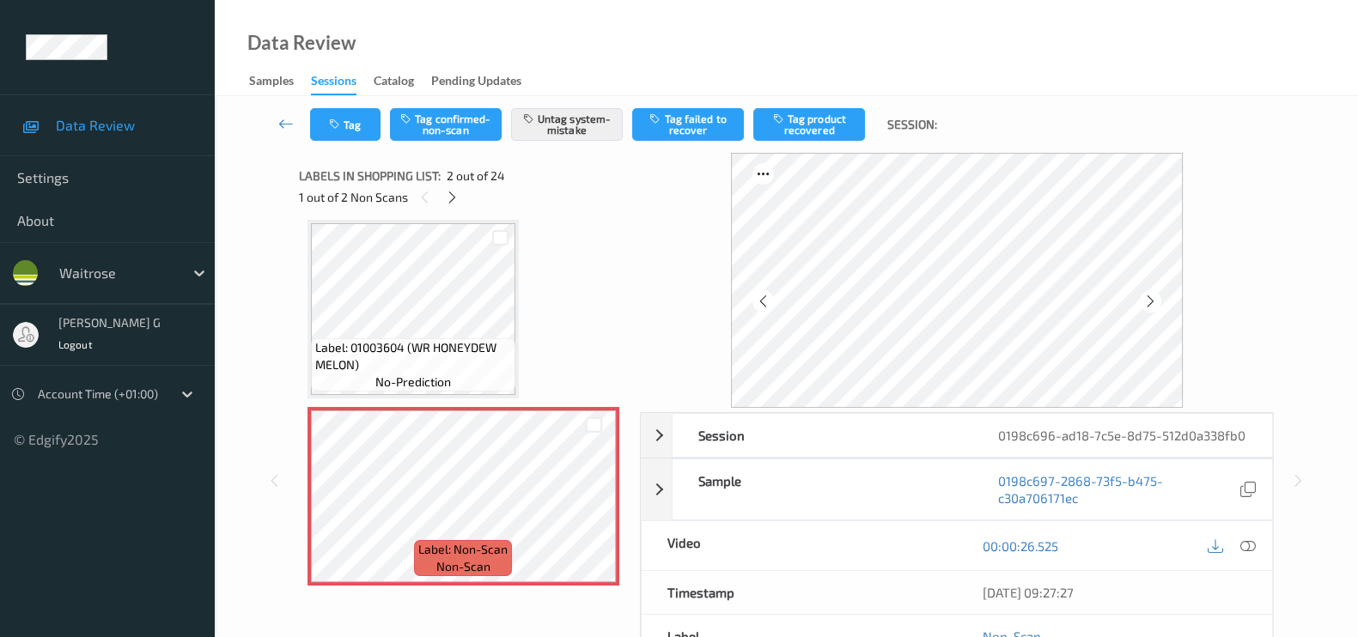
click at [678, 225] on div at bounding box center [957, 280] width 634 height 255
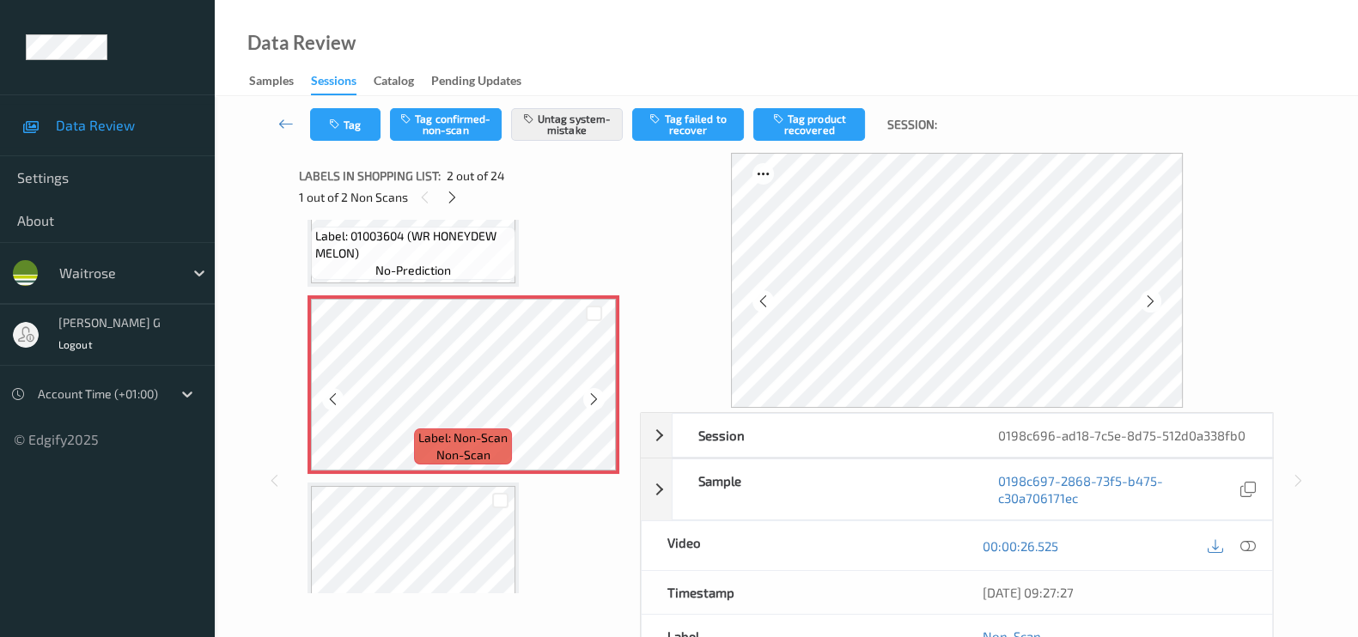
scroll to position [9, 0]
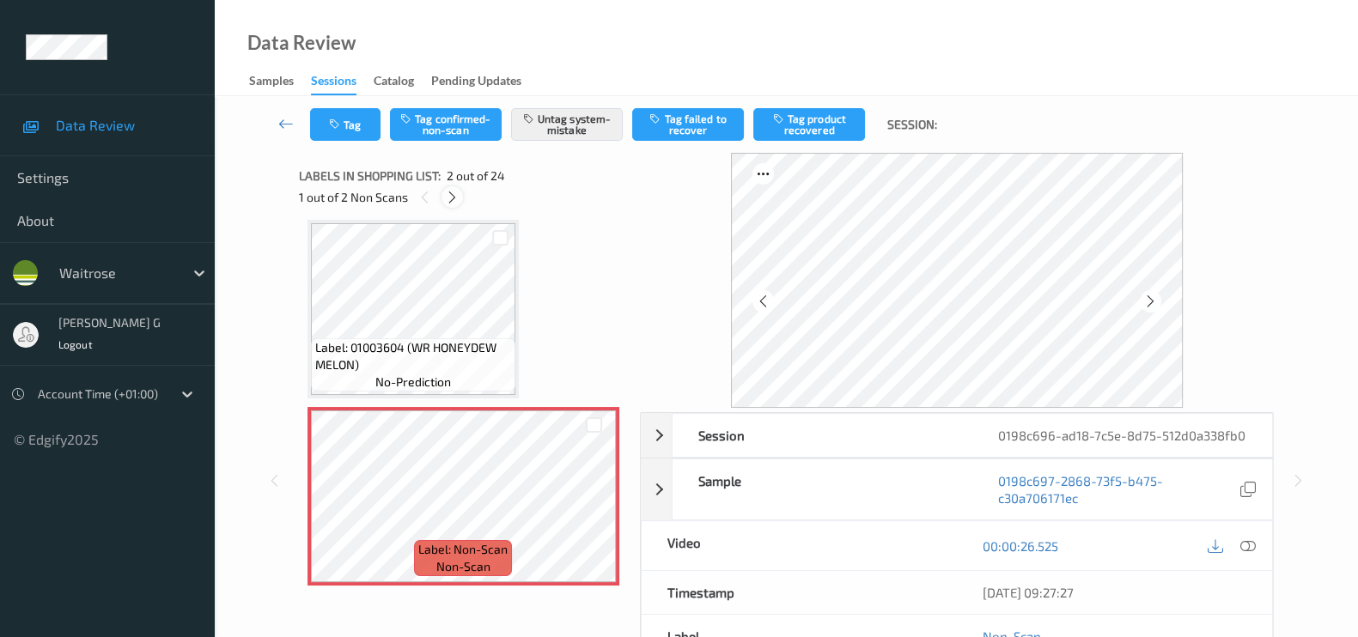
click at [445, 201] on icon at bounding box center [452, 197] width 15 height 15
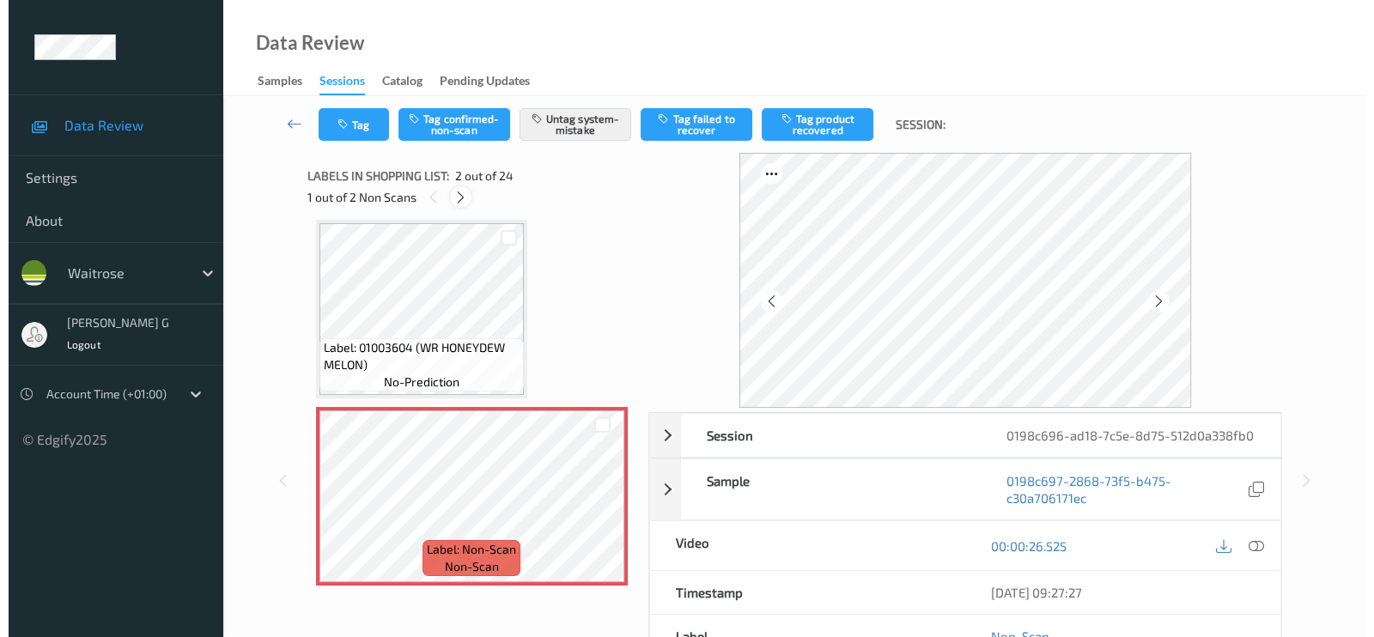
scroll to position [752, 0]
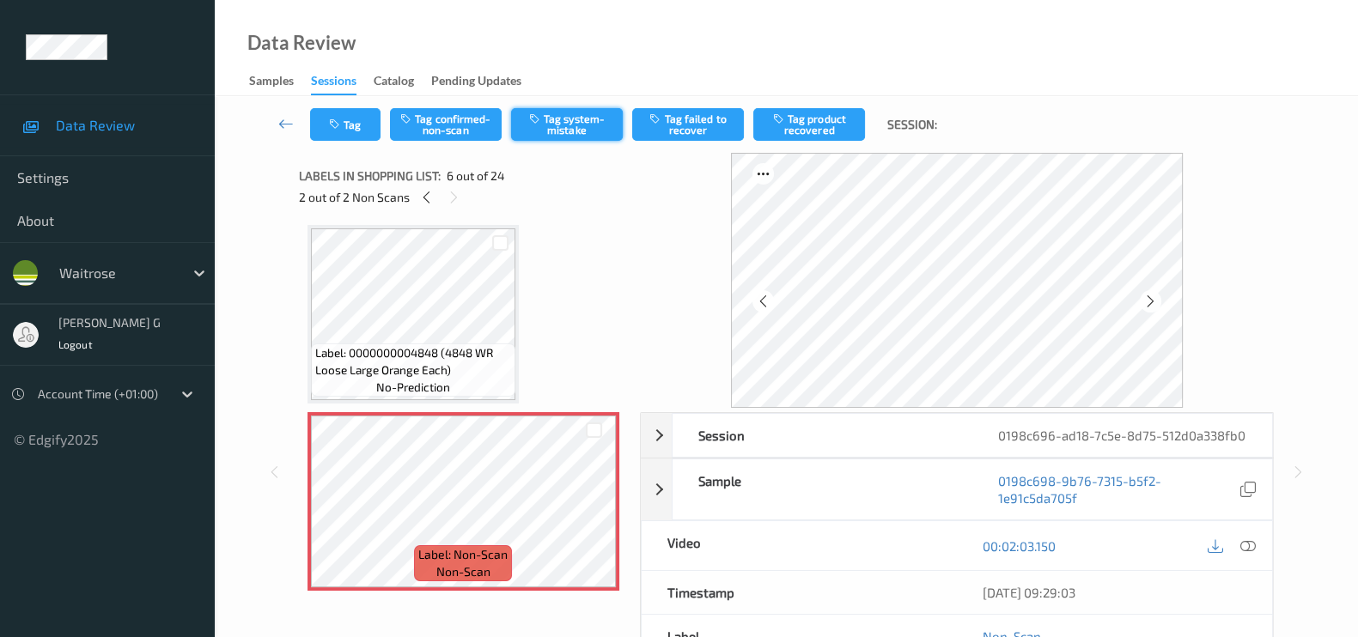
click at [575, 123] on button "Tag system-mistake" at bounding box center [567, 124] width 112 height 33
click at [340, 144] on div "Tag Tag confirmed-non-scan Untag system-mistake Tag failed to recover Tag produ…" at bounding box center [786, 124] width 1073 height 57
click at [350, 128] on button "Tag" at bounding box center [345, 124] width 70 height 33
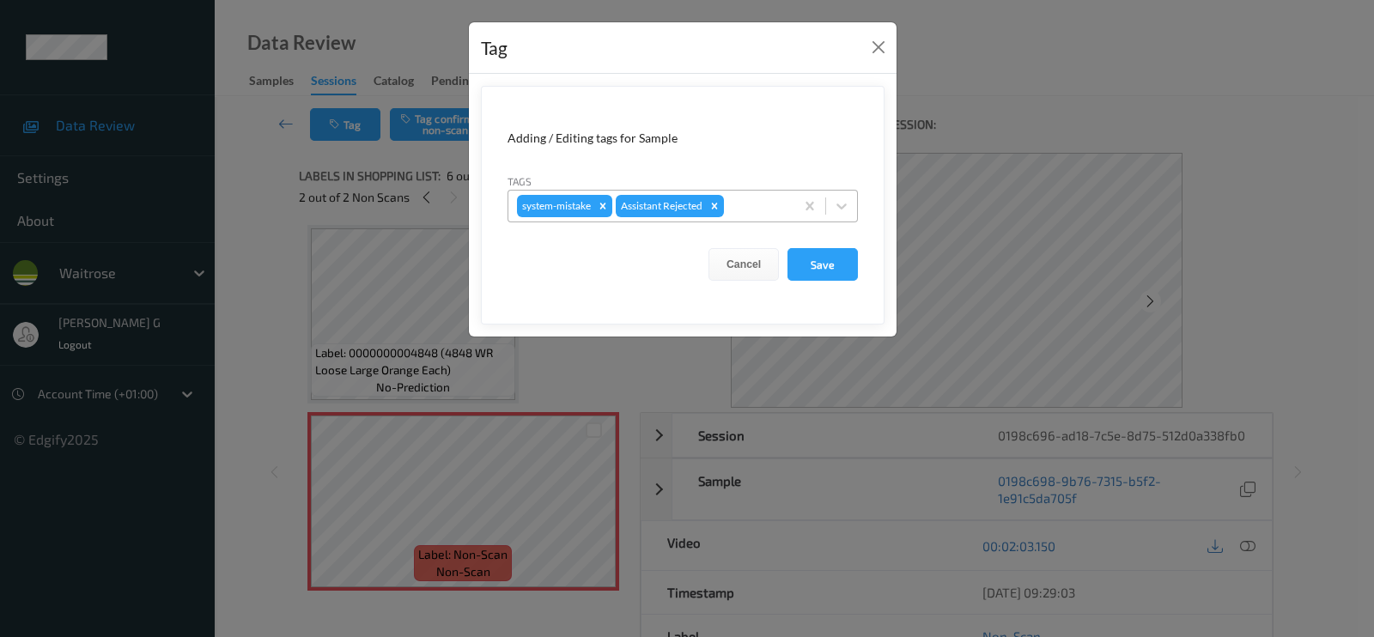
click at [761, 201] on div at bounding box center [756, 206] width 58 height 21
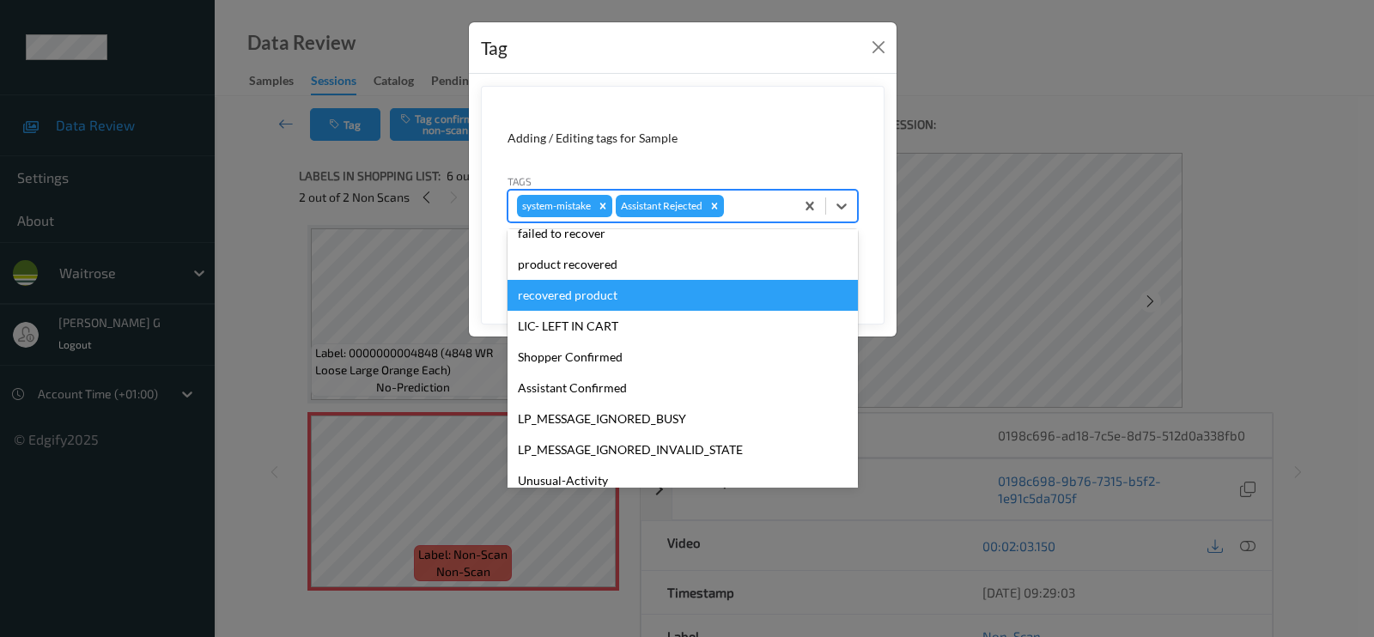
scroll to position [336, 0]
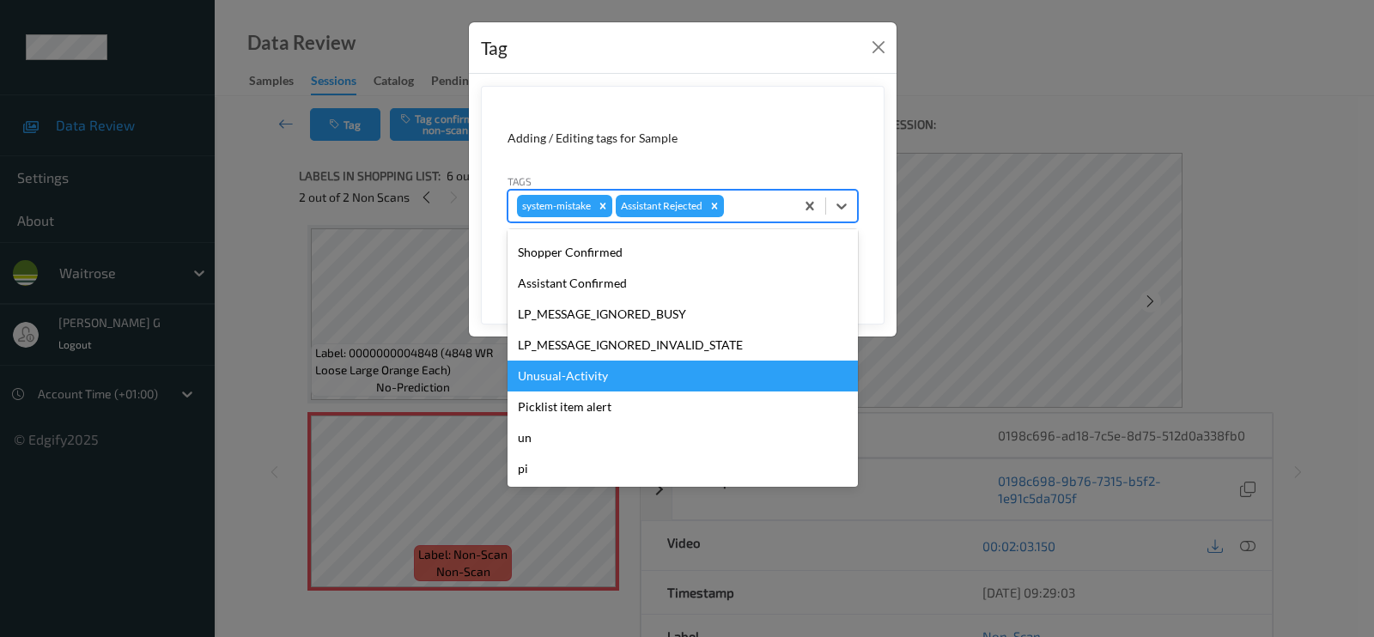
click at [571, 377] on div "Unusual-Activity" at bounding box center [683, 376] width 350 height 31
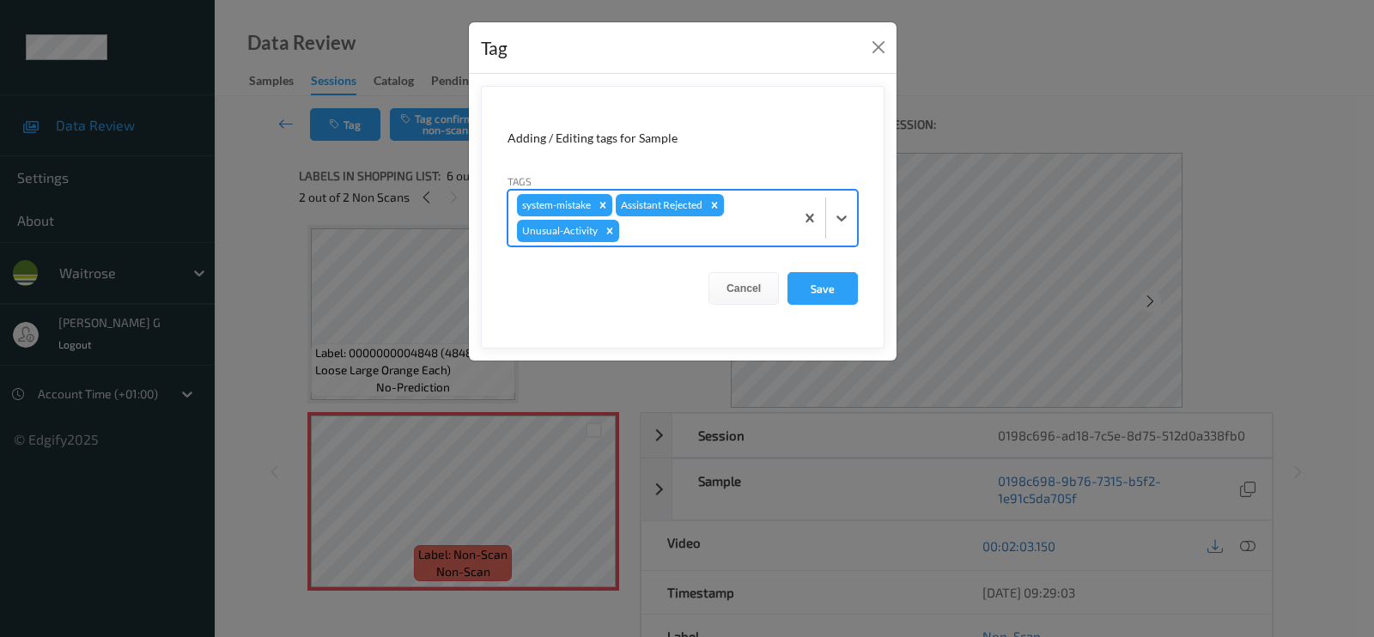
click at [709, 234] on div at bounding box center [704, 231] width 163 height 21
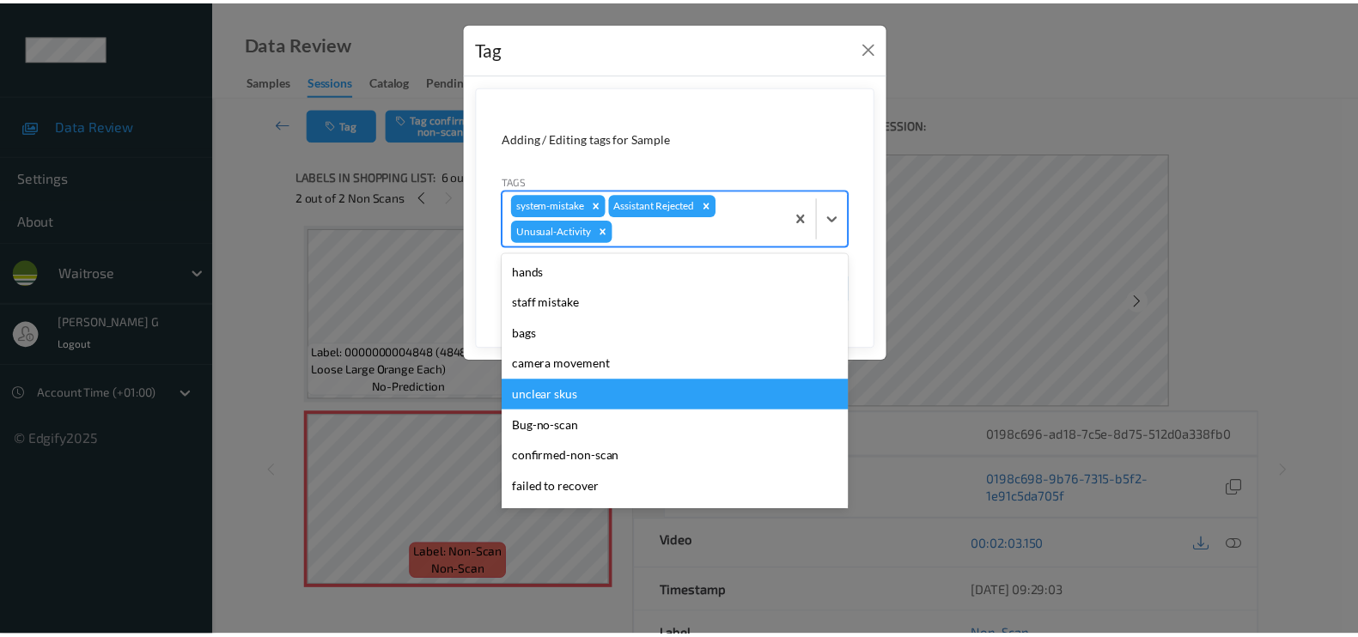
scroll to position [305, 0]
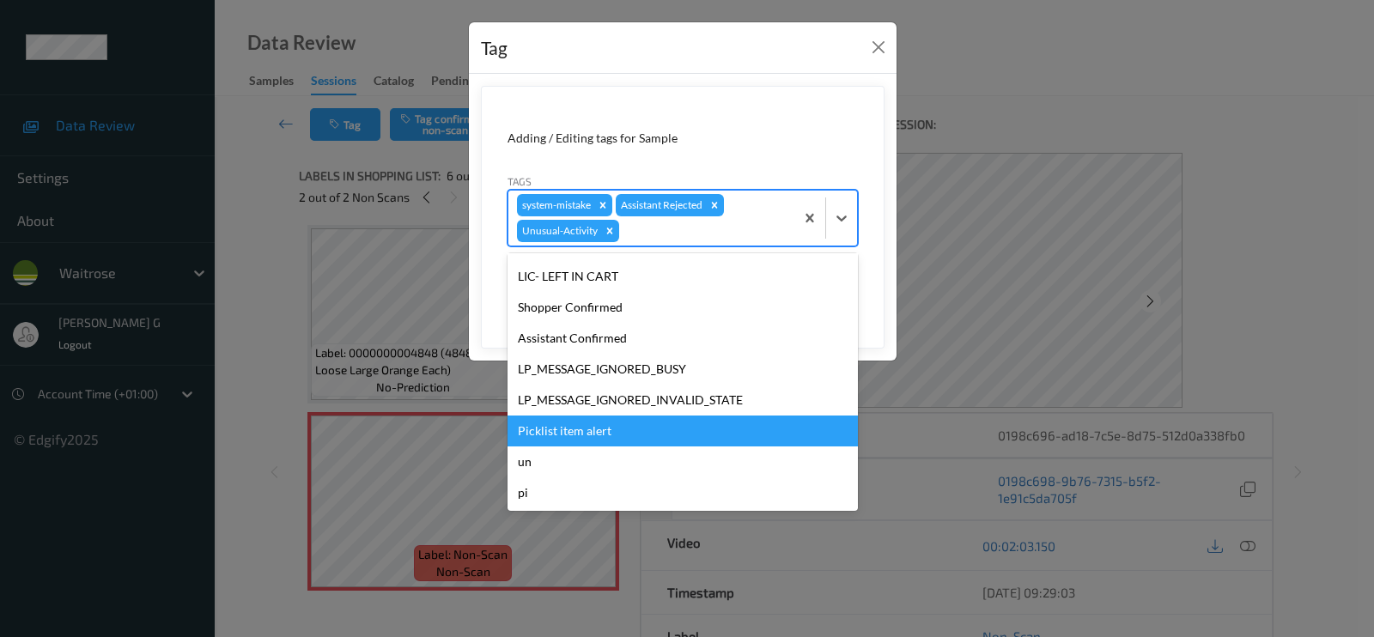
click at [564, 423] on div "Picklist item alert" at bounding box center [683, 431] width 350 height 31
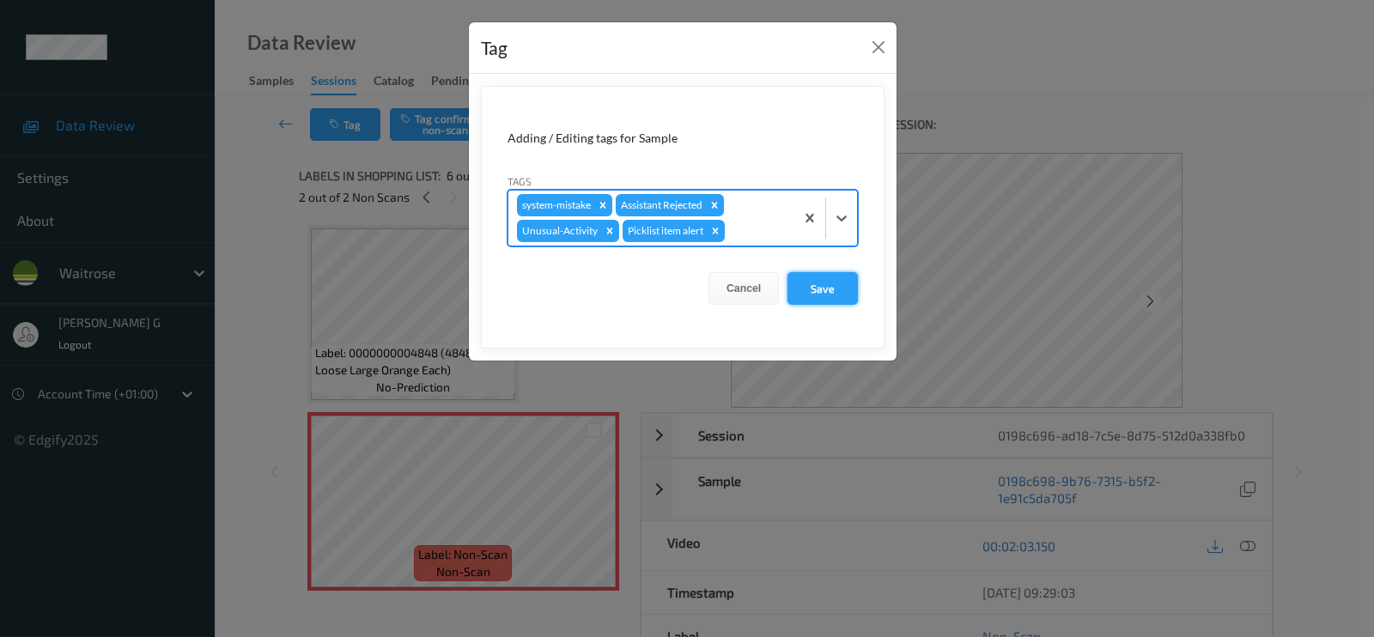
click at [818, 283] on button "Save" at bounding box center [823, 288] width 70 height 33
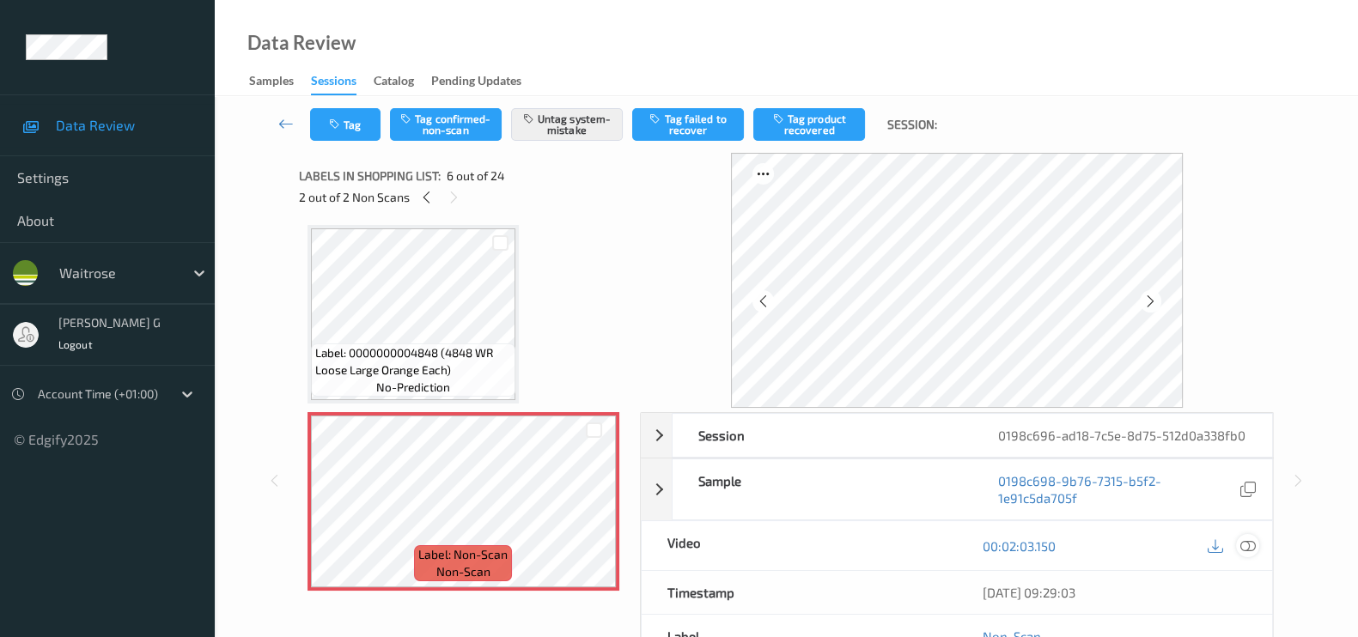
click at [1250, 554] on icon at bounding box center [1247, 545] width 15 height 15
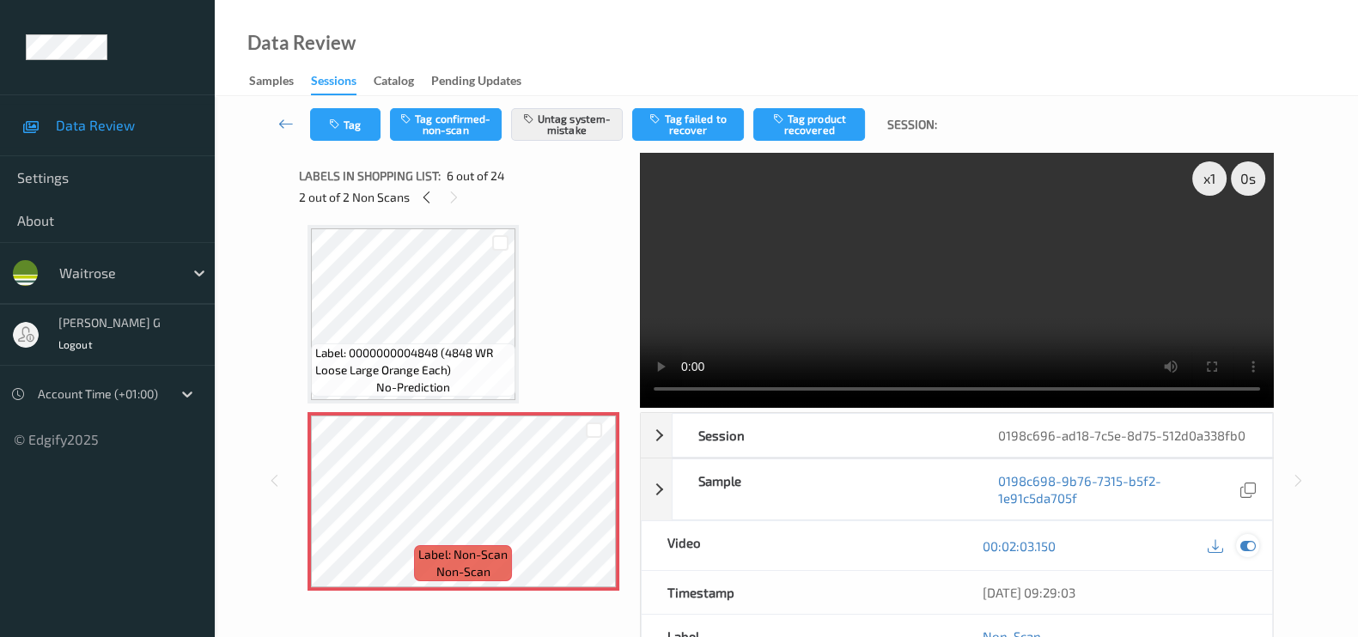
click at [1244, 554] on icon at bounding box center [1247, 545] width 15 height 15
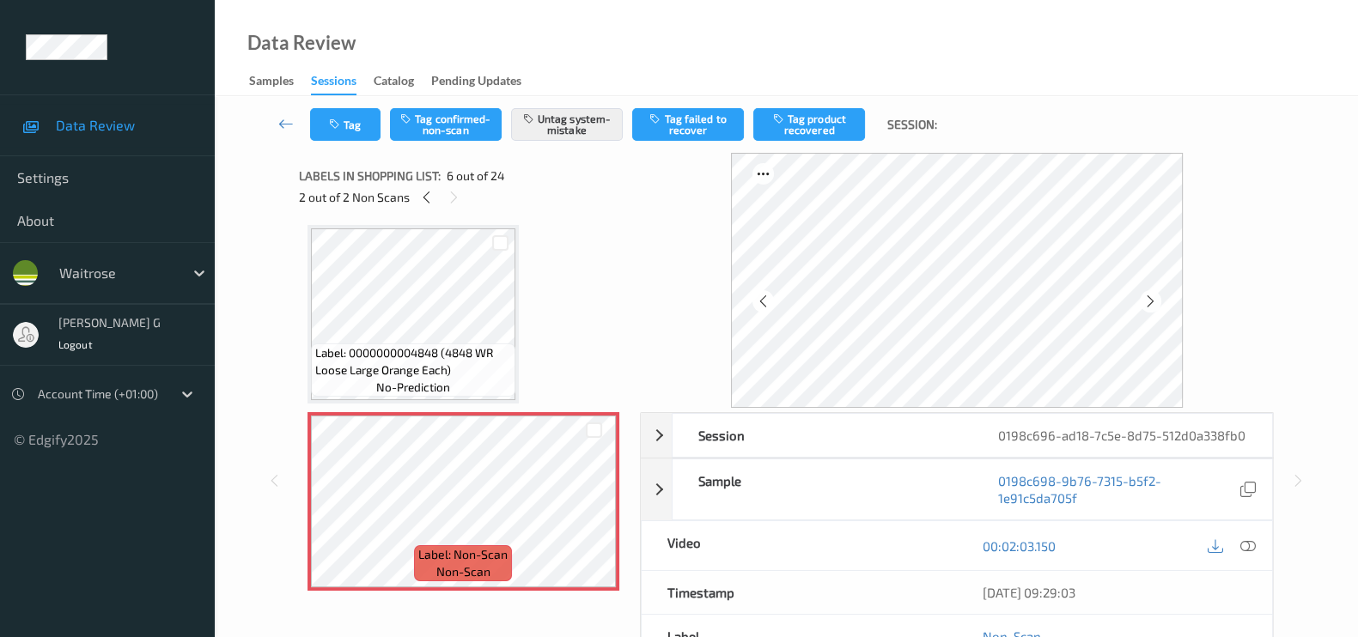
click at [1354, 362] on div "Tag Tag confirmed-non-scan Untag system-mistake Tag failed to recover Tag produ…" at bounding box center [786, 469] width 1143 height 747
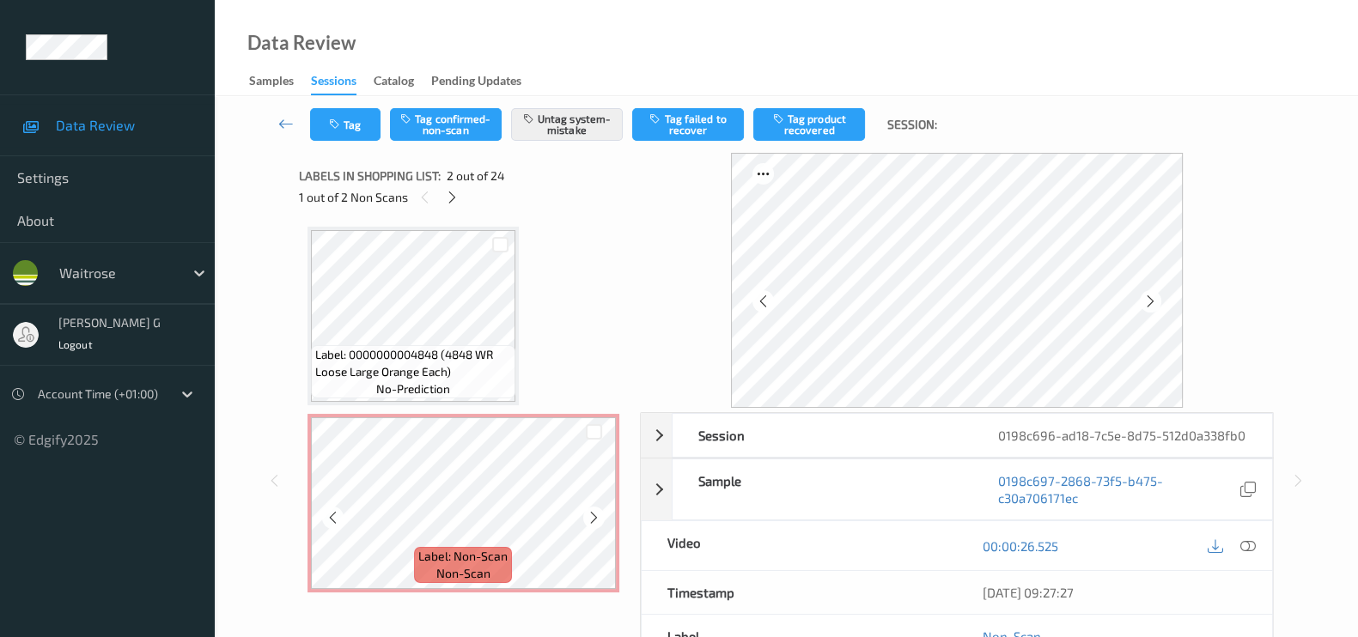
scroll to position [966, 0]
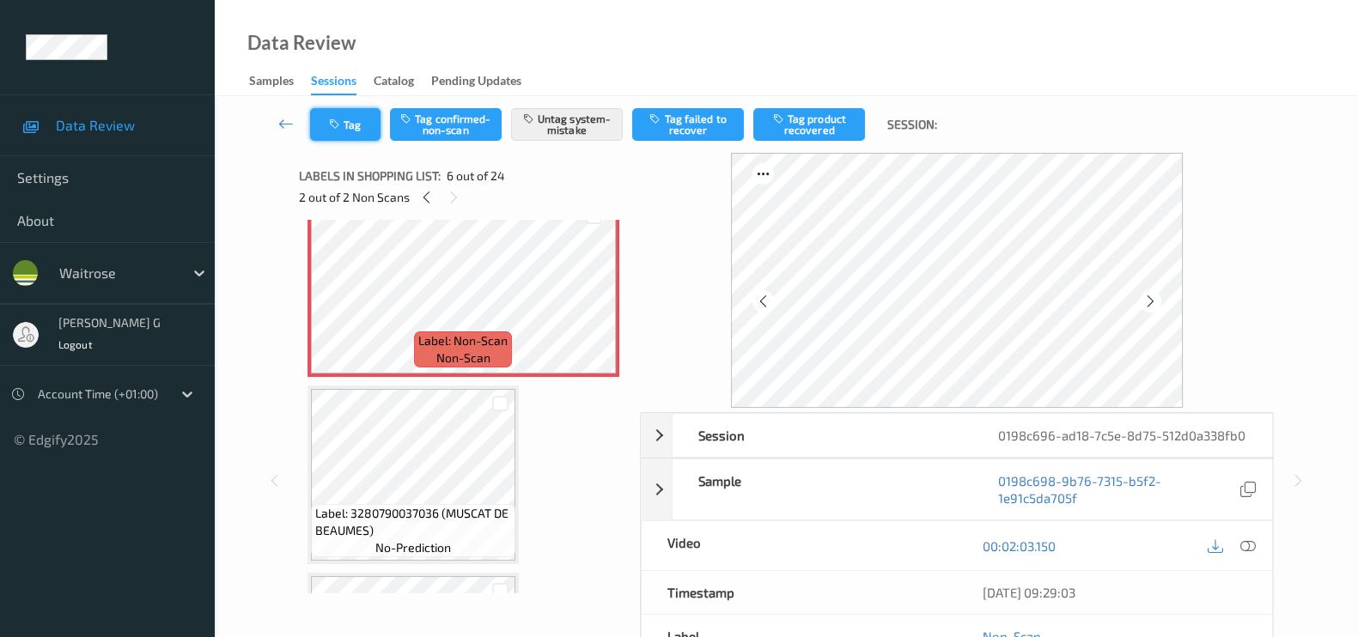
click at [341, 120] on icon "button" at bounding box center [336, 125] width 15 height 12
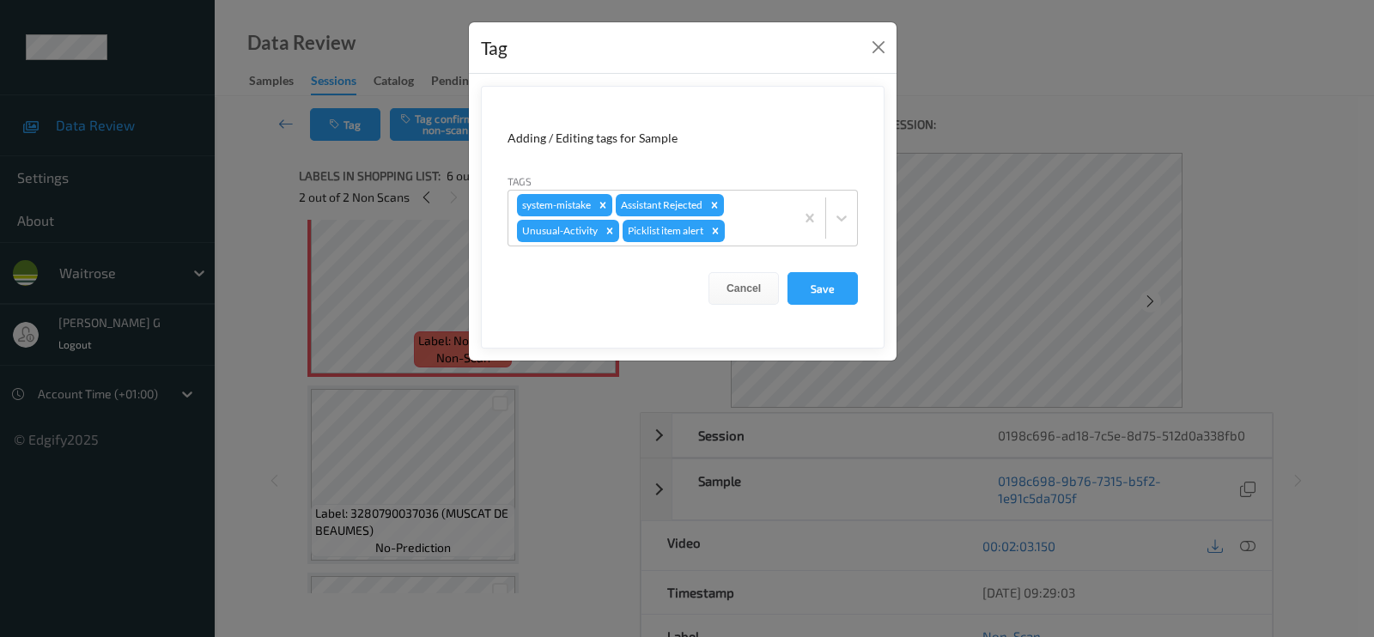
click at [236, 410] on div "Tag Adding / Editing tags for Sample Tags system-mistake Assistant Rejected Unu…" at bounding box center [687, 318] width 1374 height 637
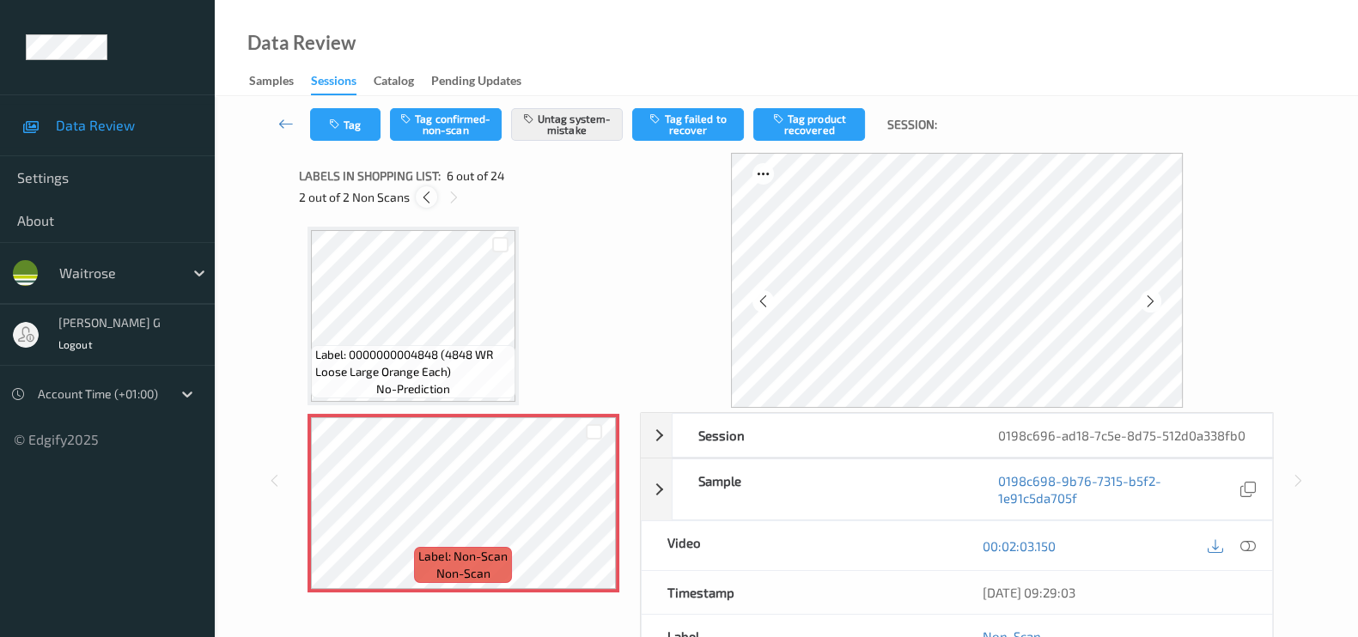
click at [429, 201] on icon at bounding box center [426, 197] width 15 height 15
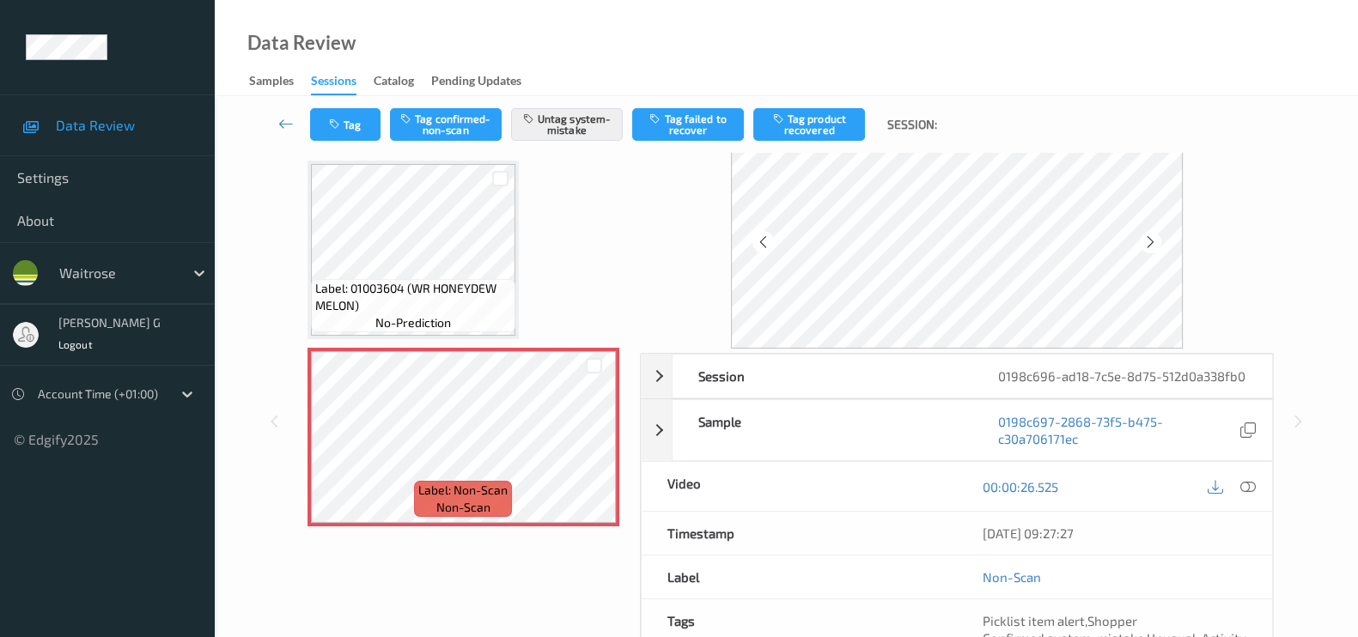
scroll to position [0, 0]
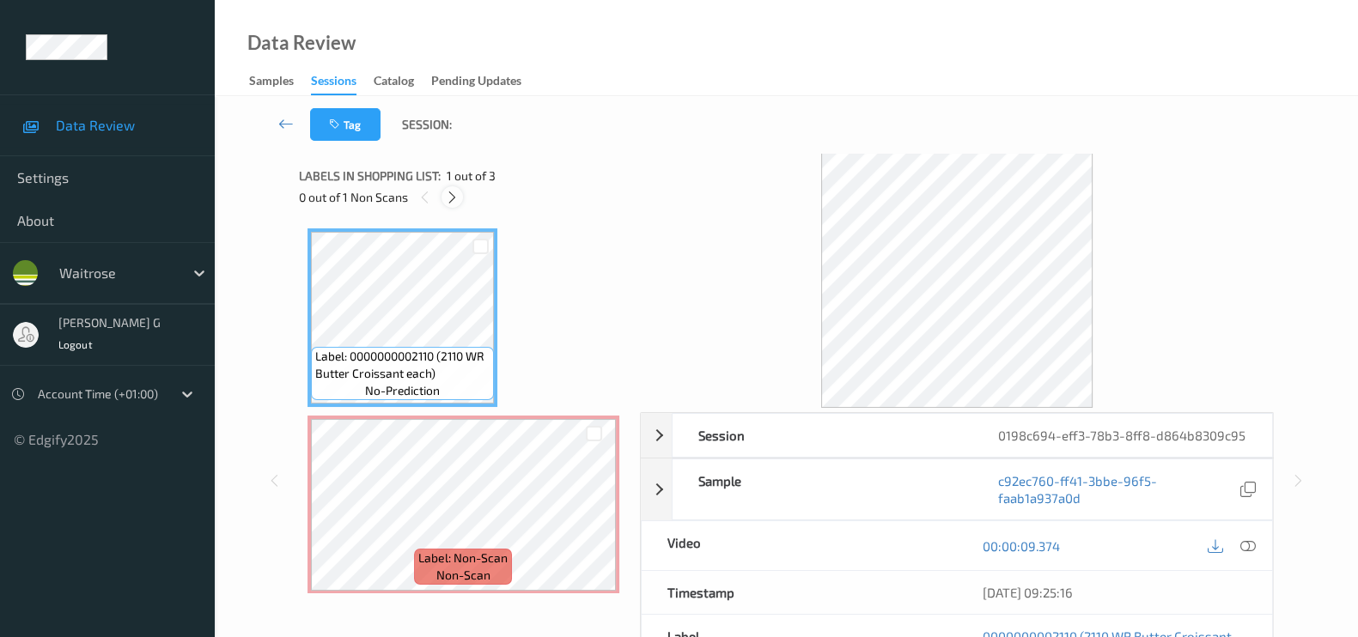
click at [457, 196] on icon at bounding box center [452, 197] width 15 height 15
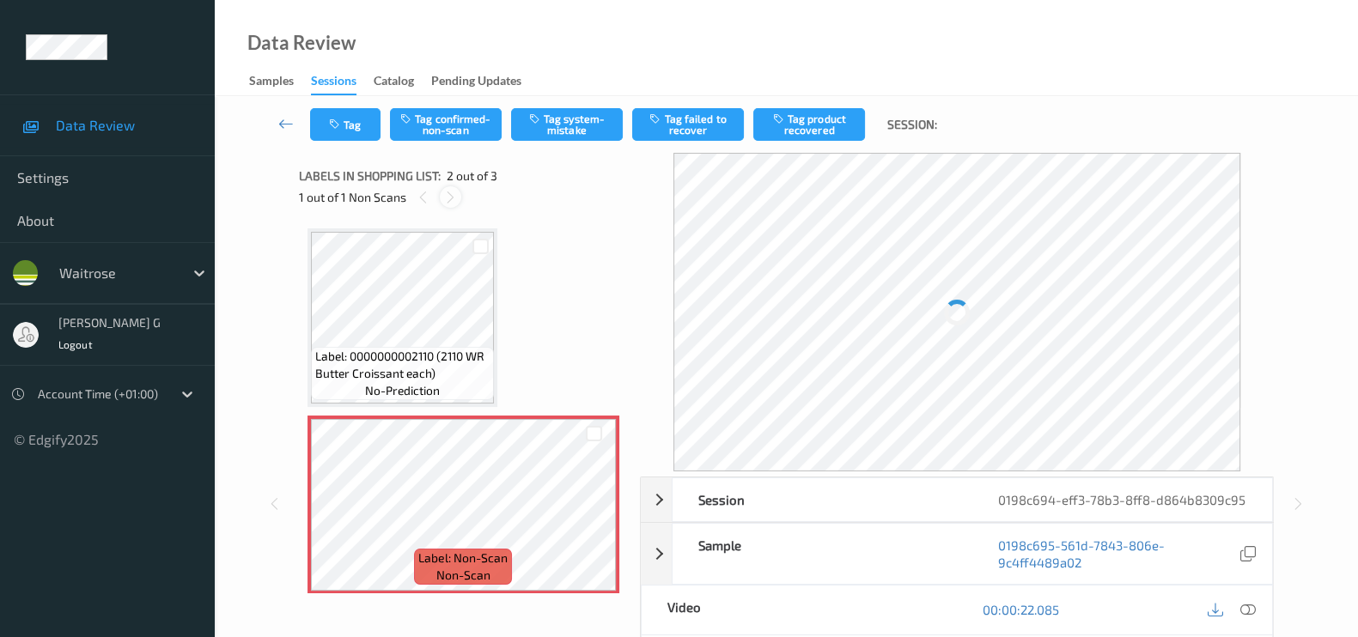
scroll to position [9, 0]
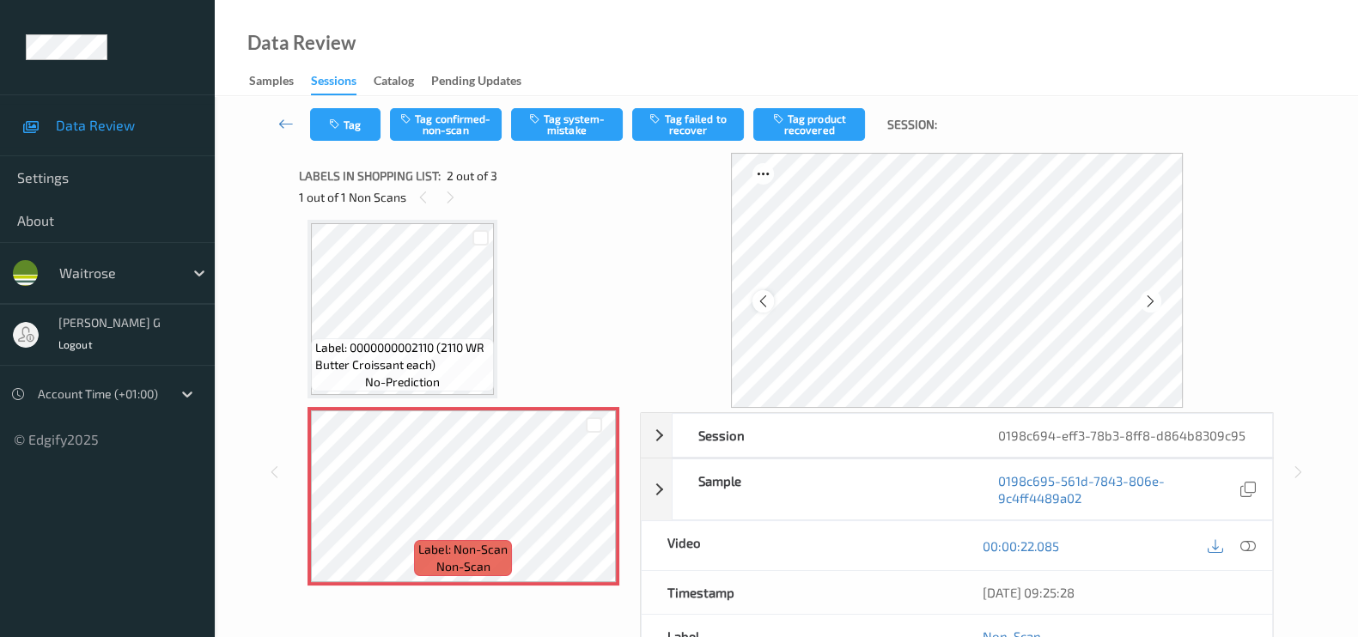
click at [763, 294] on icon at bounding box center [763, 301] width 15 height 15
click at [1161, 302] on div at bounding box center [1150, 300] width 21 height 21
click at [1240, 554] on icon at bounding box center [1247, 545] width 15 height 15
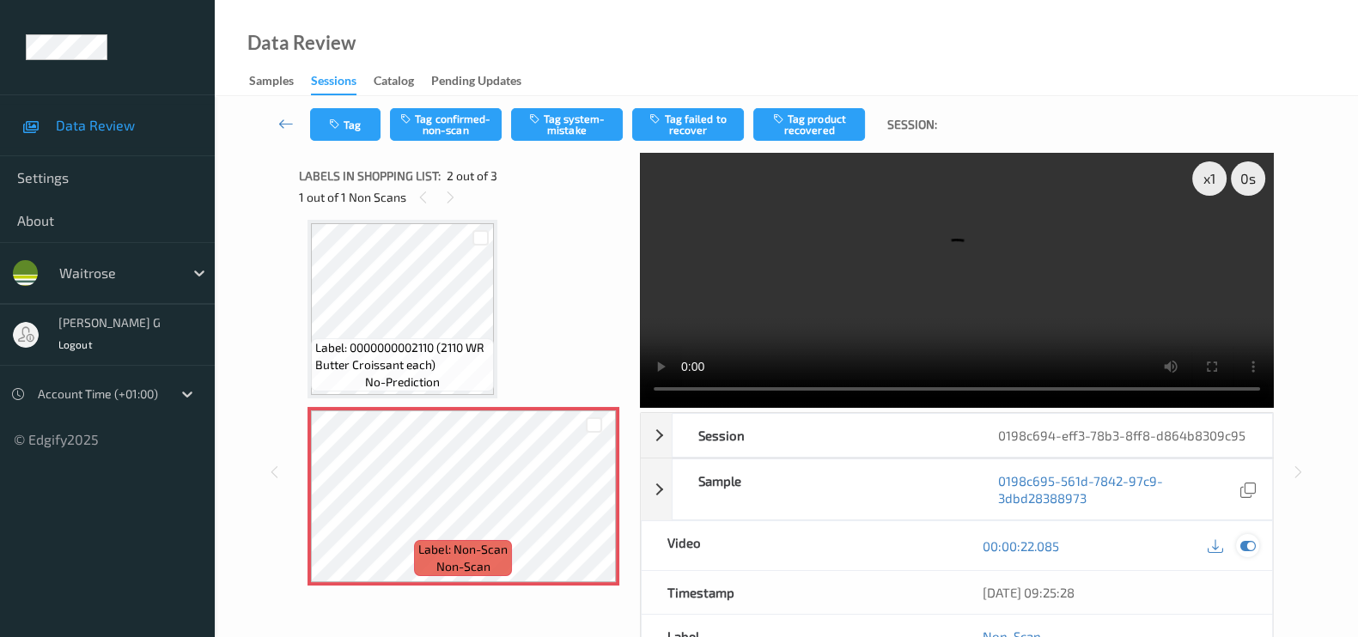
click at [1250, 534] on div at bounding box center [1247, 545] width 23 height 23
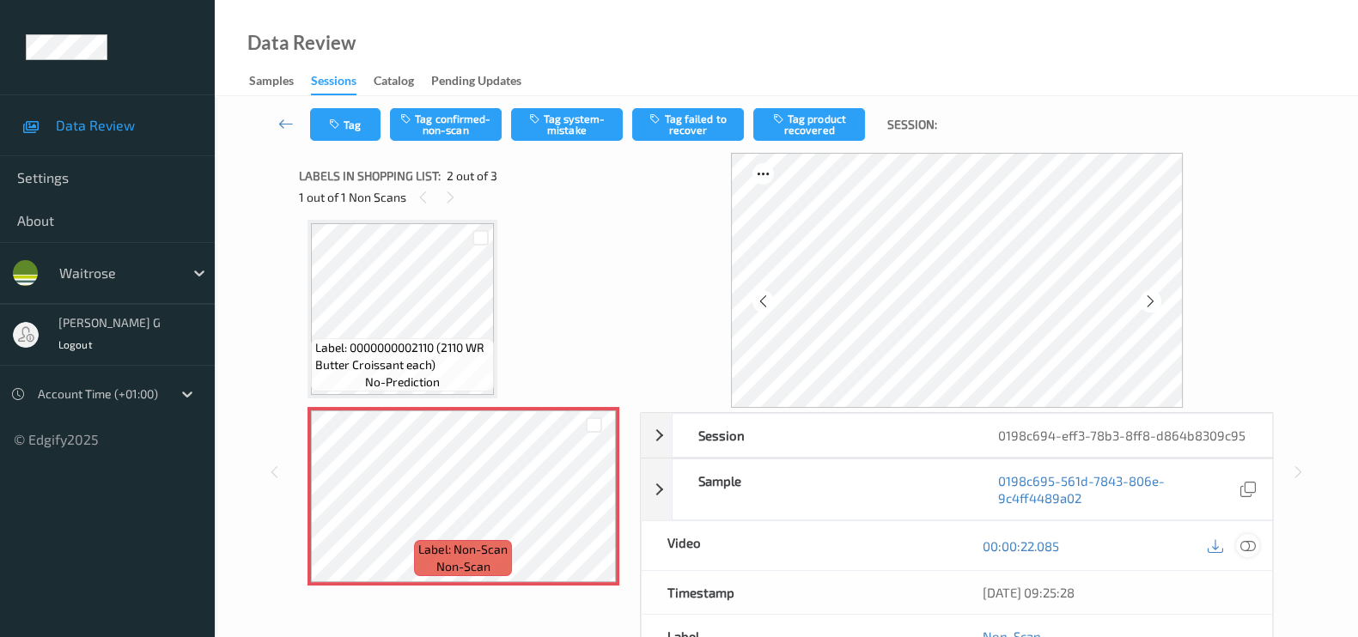
click at [1249, 554] on icon at bounding box center [1247, 545] width 15 height 15
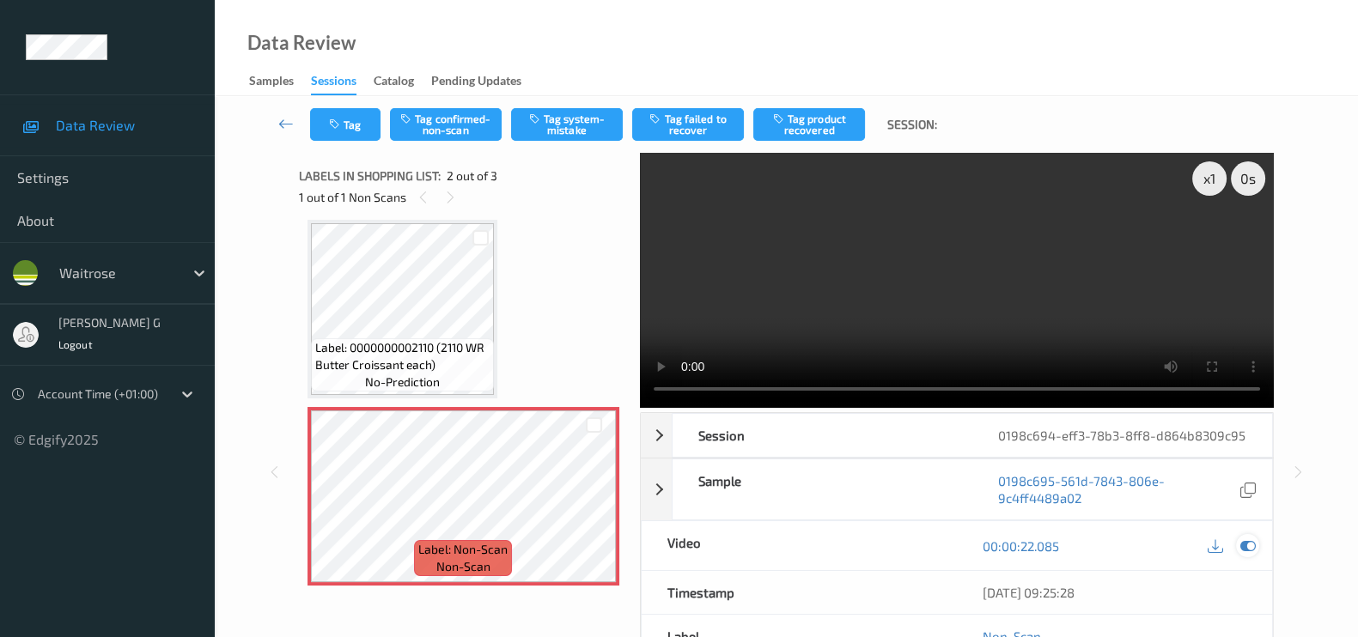
click at [1249, 554] on icon at bounding box center [1247, 545] width 15 height 15
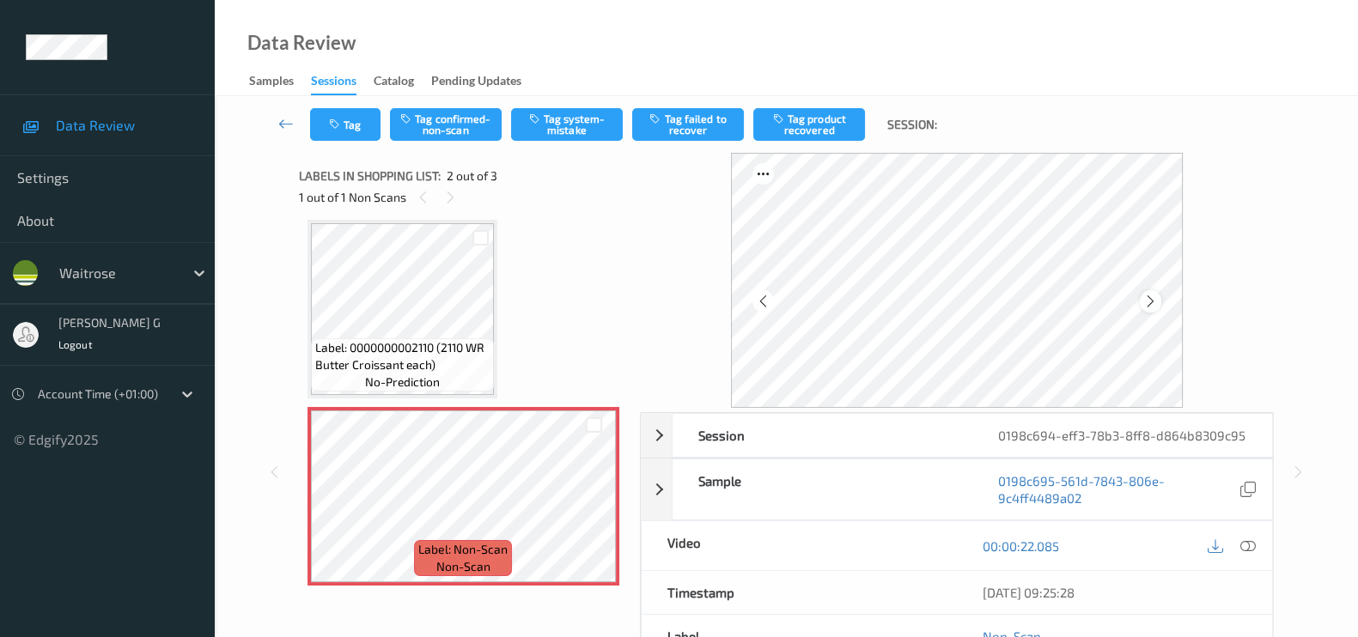
click at [1158, 302] on icon at bounding box center [1150, 301] width 15 height 15
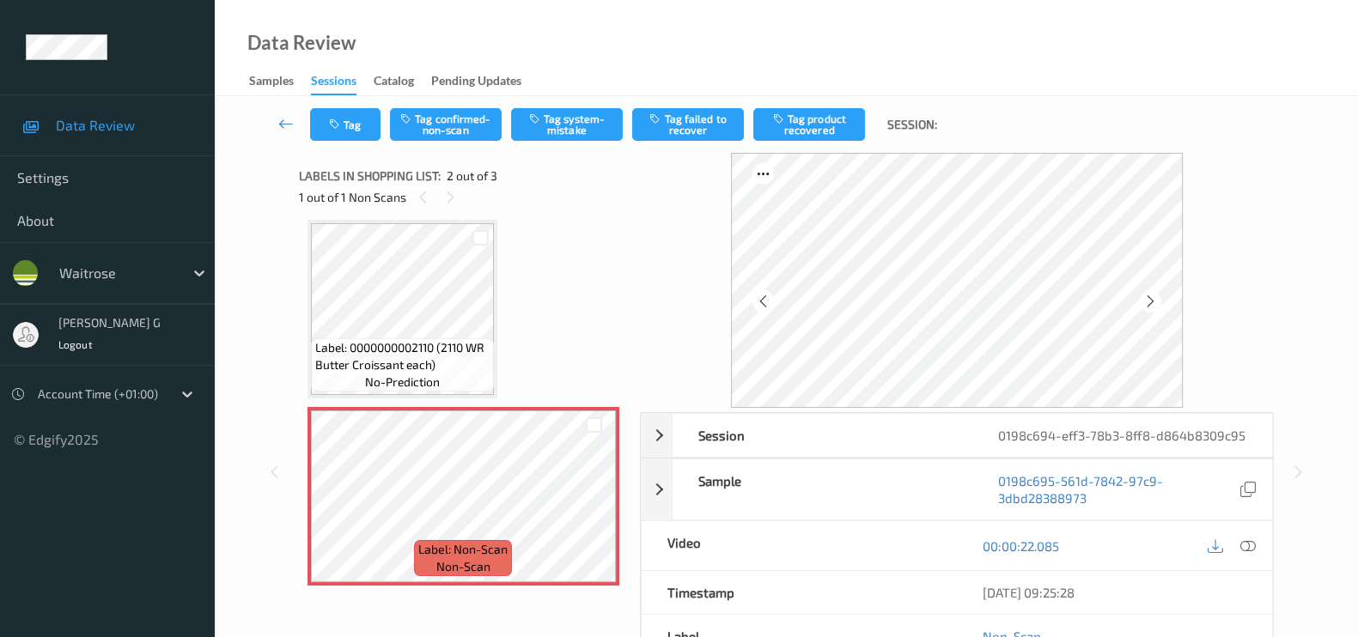
click at [1158, 302] on icon at bounding box center [1150, 301] width 15 height 15
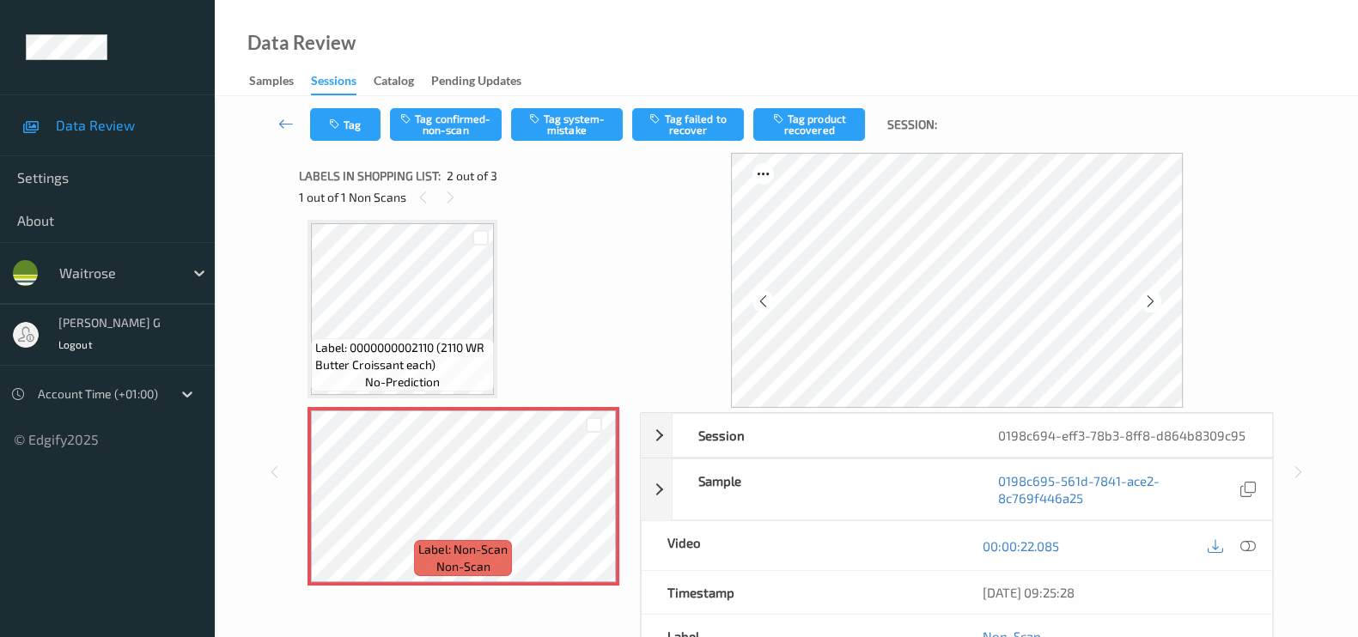
click at [1158, 302] on icon at bounding box center [1150, 301] width 15 height 15
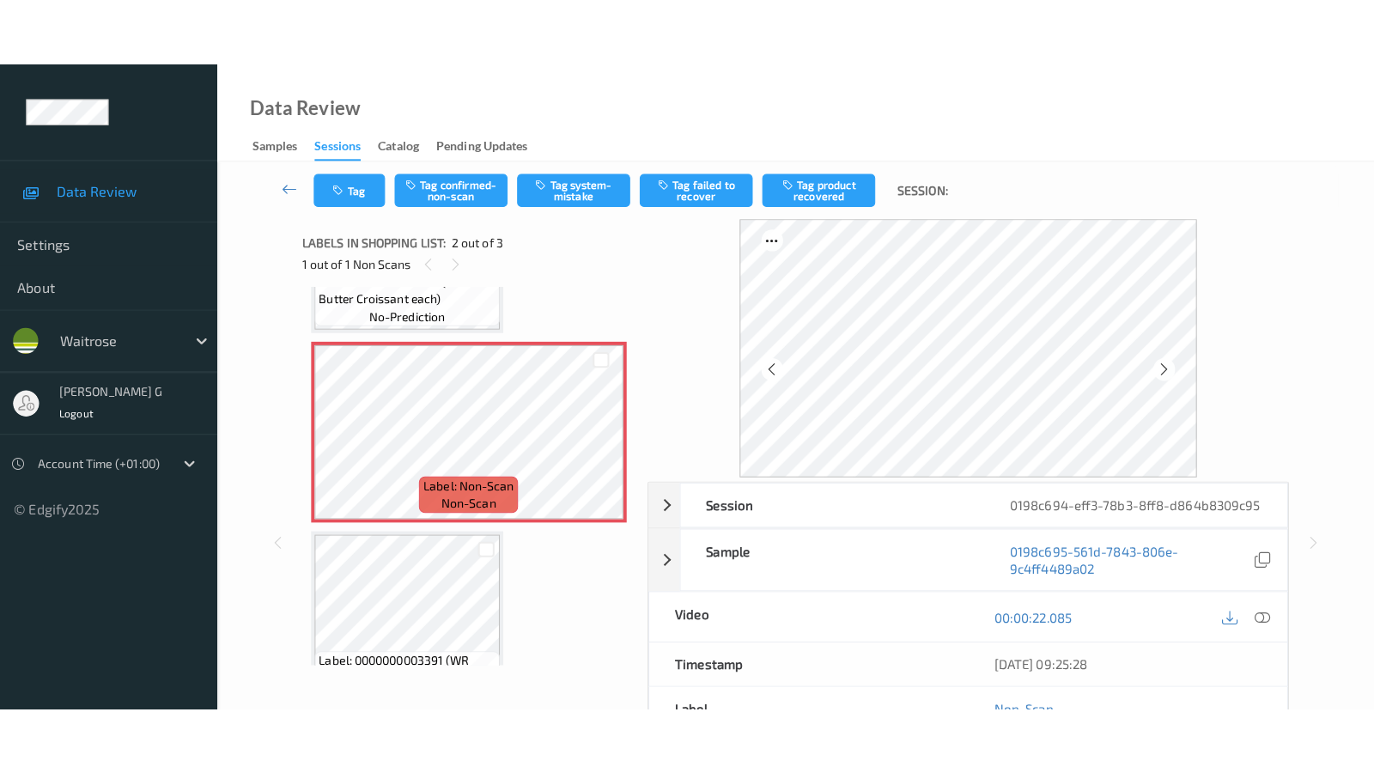
scroll to position [192, 0]
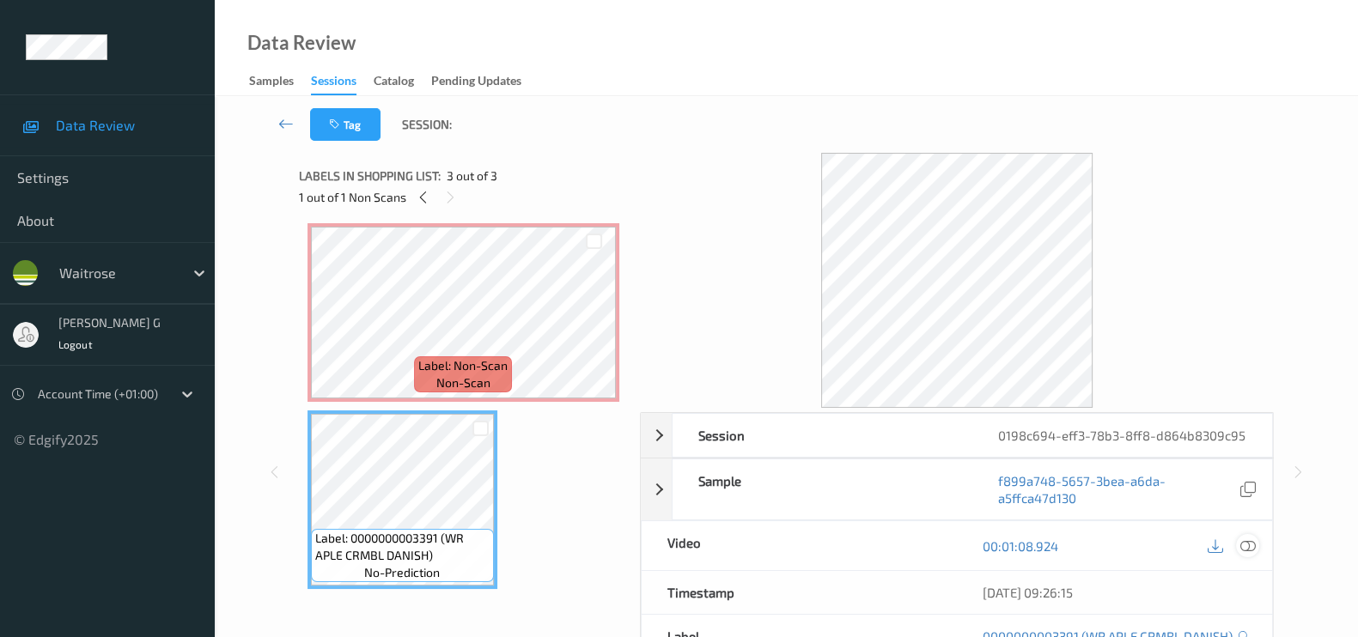
click at [1246, 554] on icon at bounding box center [1247, 545] width 15 height 15
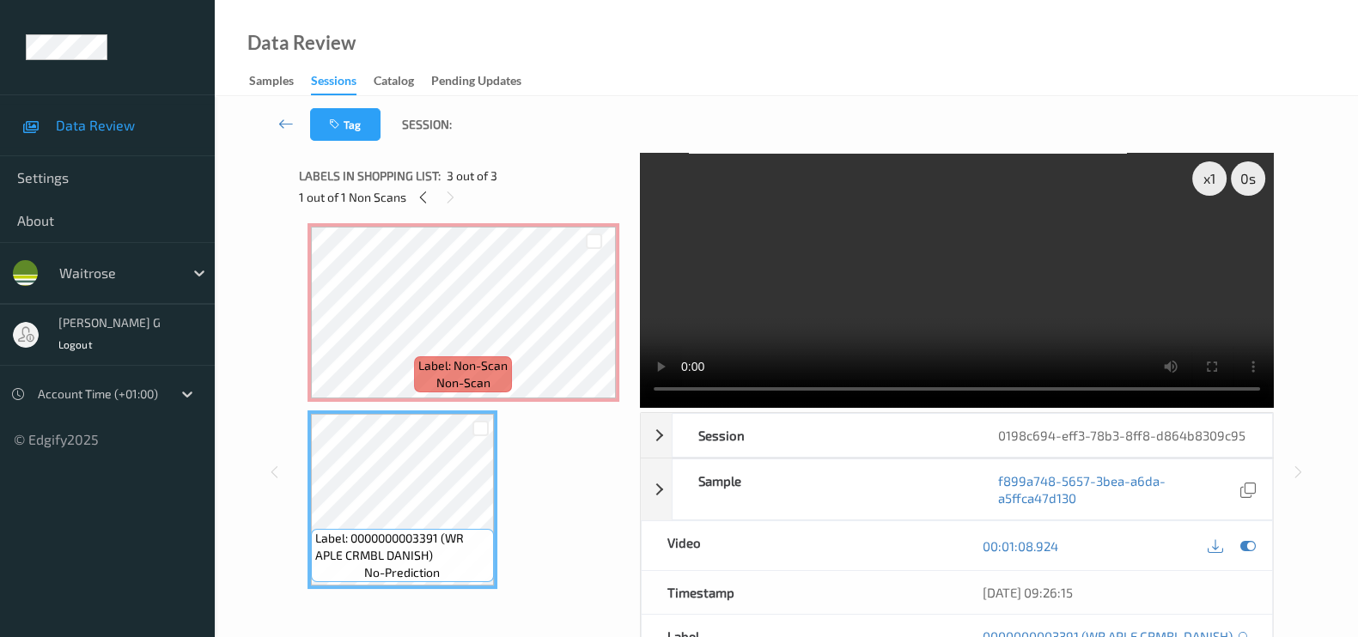
scroll to position [57, 0]
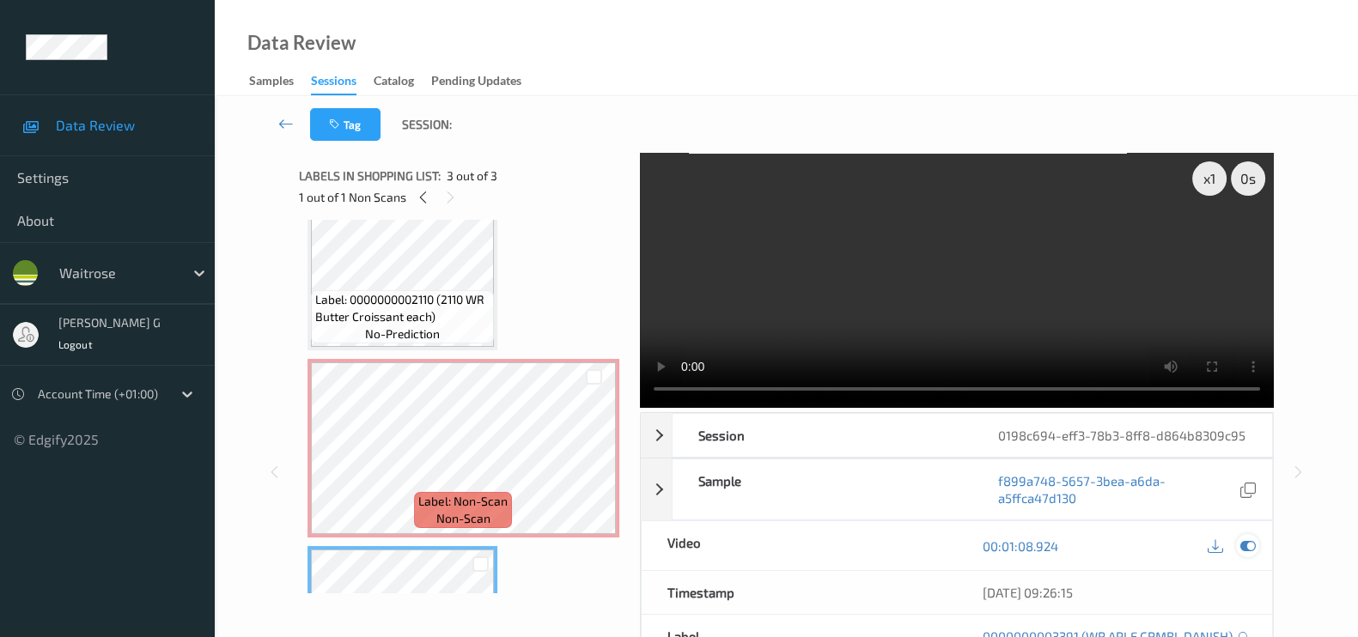
click at [1241, 554] on icon at bounding box center [1247, 545] width 15 height 15
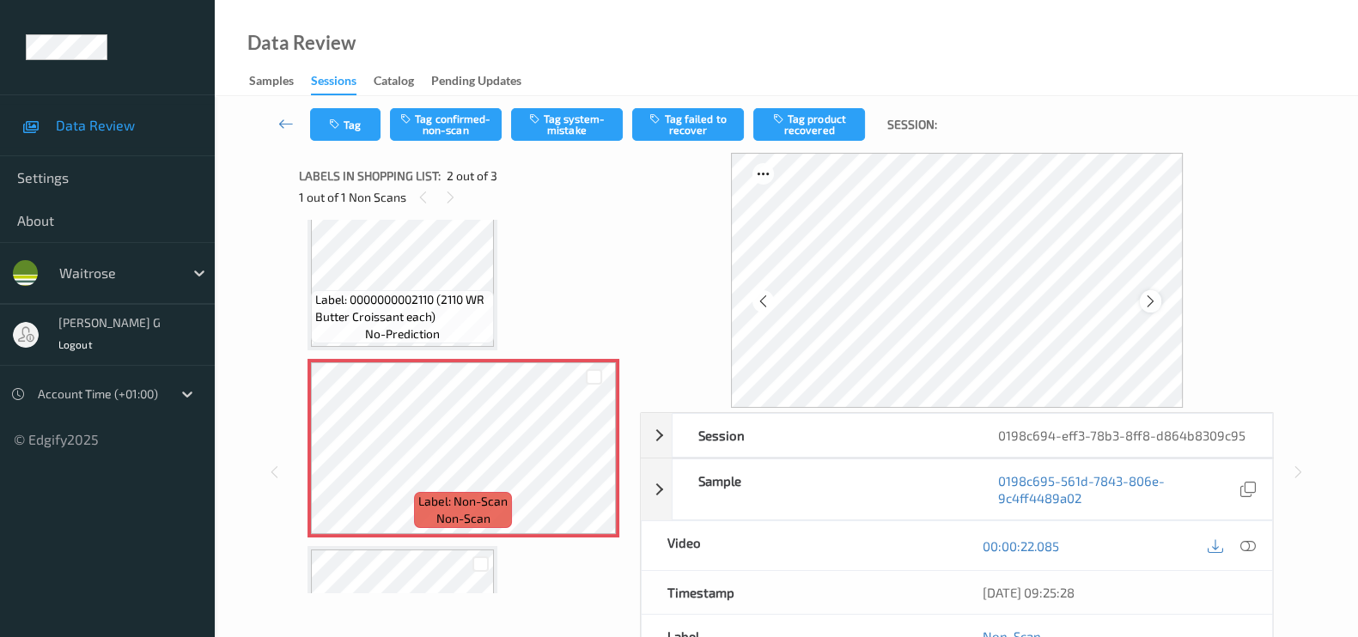
click at [1157, 302] on icon at bounding box center [1150, 301] width 15 height 15
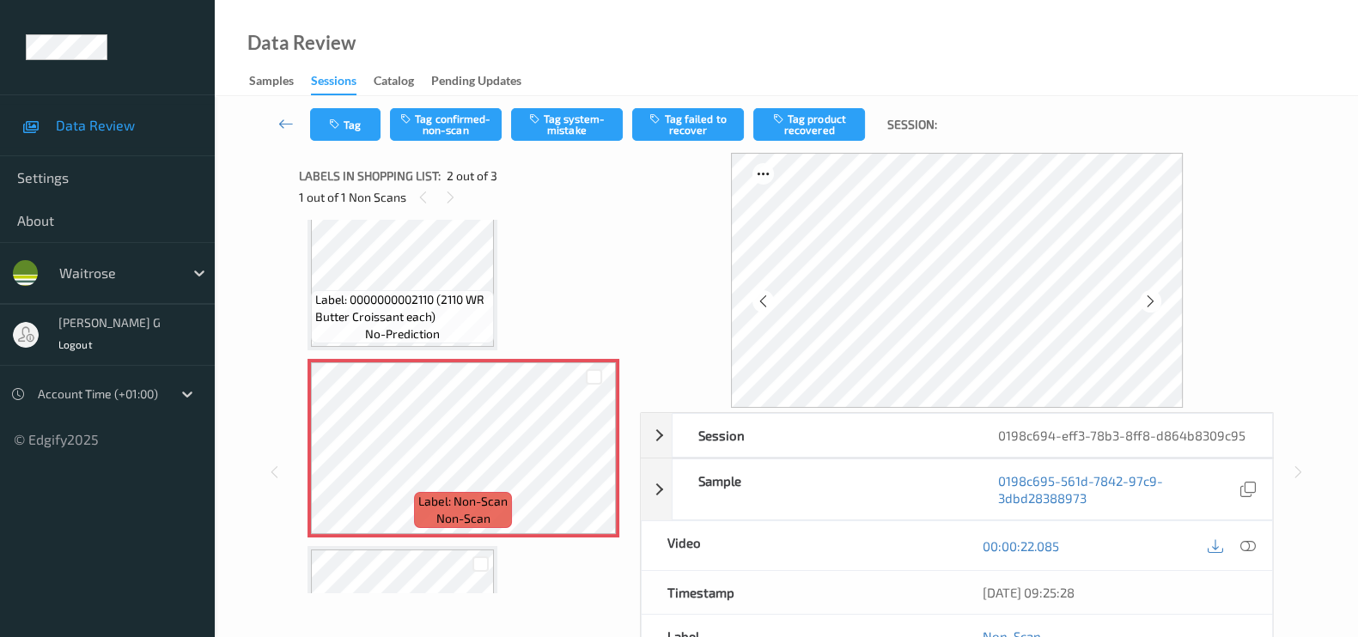
click at [1157, 302] on icon at bounding box center [1150, 301] width 15 height 15
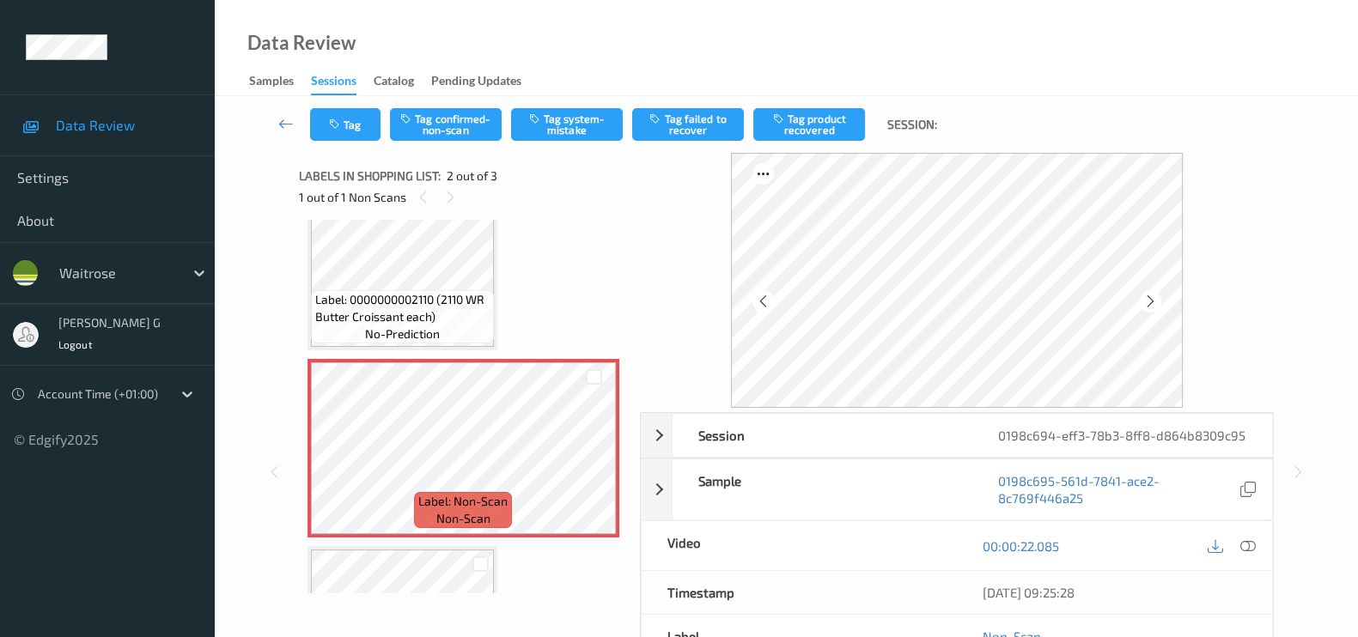
click at [1157, 302] on icon at bounding box center [1150, 301] width 15 height 15
click at [1251, 554] on icon at bounding box center [1247, 545] width 15 height 15
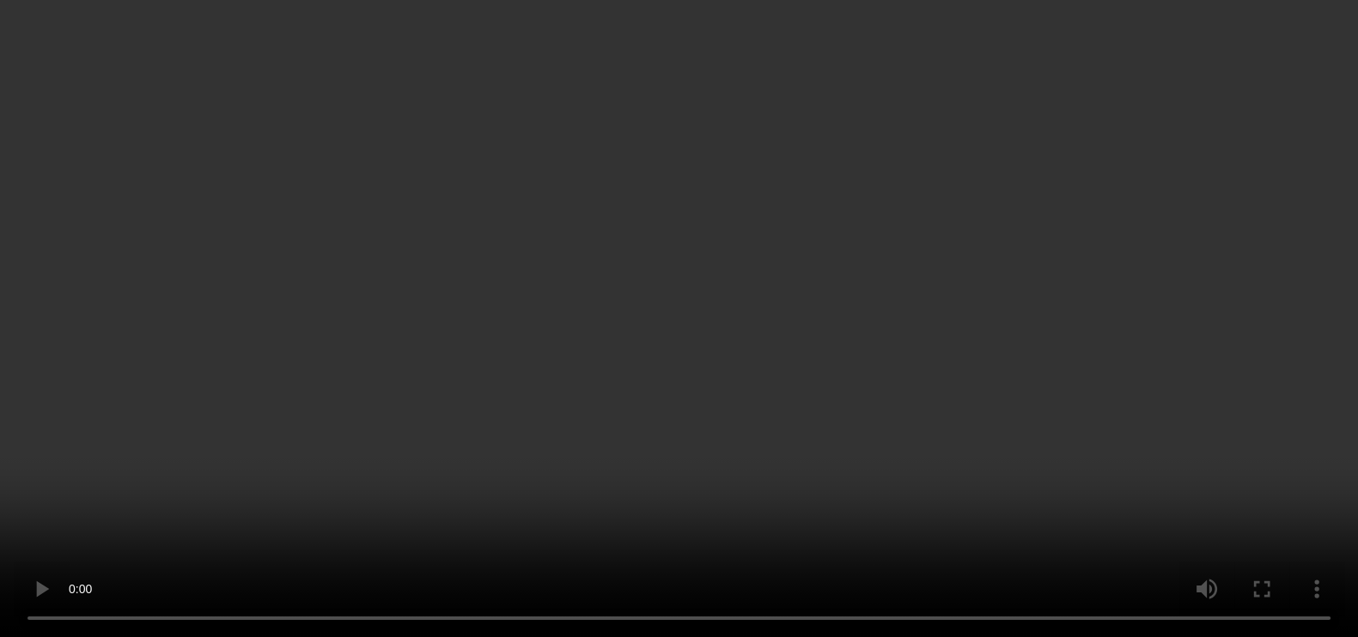
click at [1248, 299] on icon at bounding box center [1247, 290] width 15 height 15
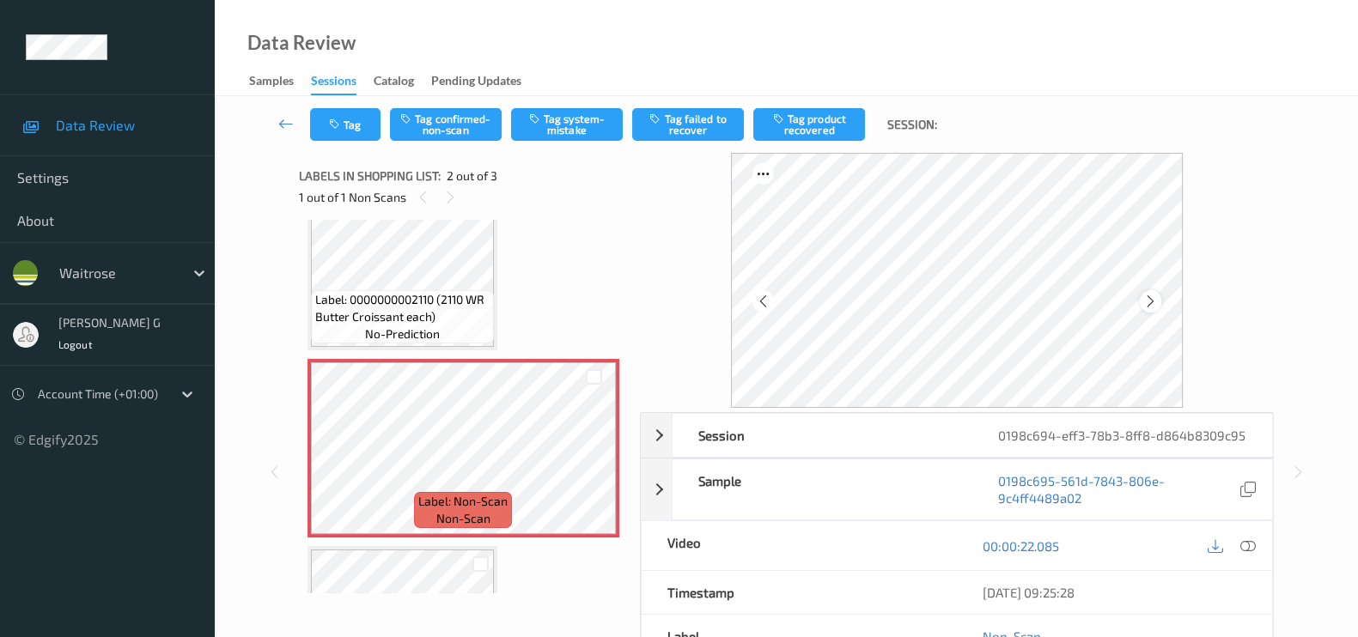
click at [1158, 303] on icon at bounding box center [1150, 301] width 15 height 15
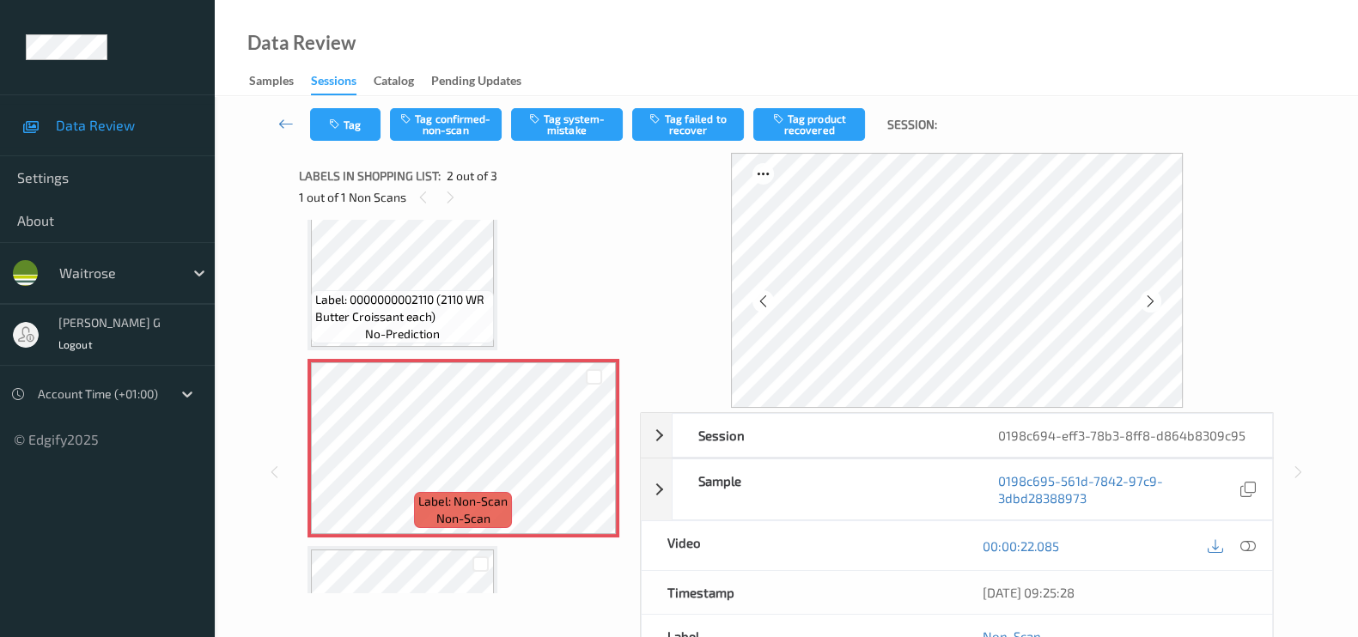
click at [1158, 303] on icon at bounding box center [1150, 301] width 15 height 15
click at [1246, 554] on icon at bounding box center [1247, 545] width 15 height 15
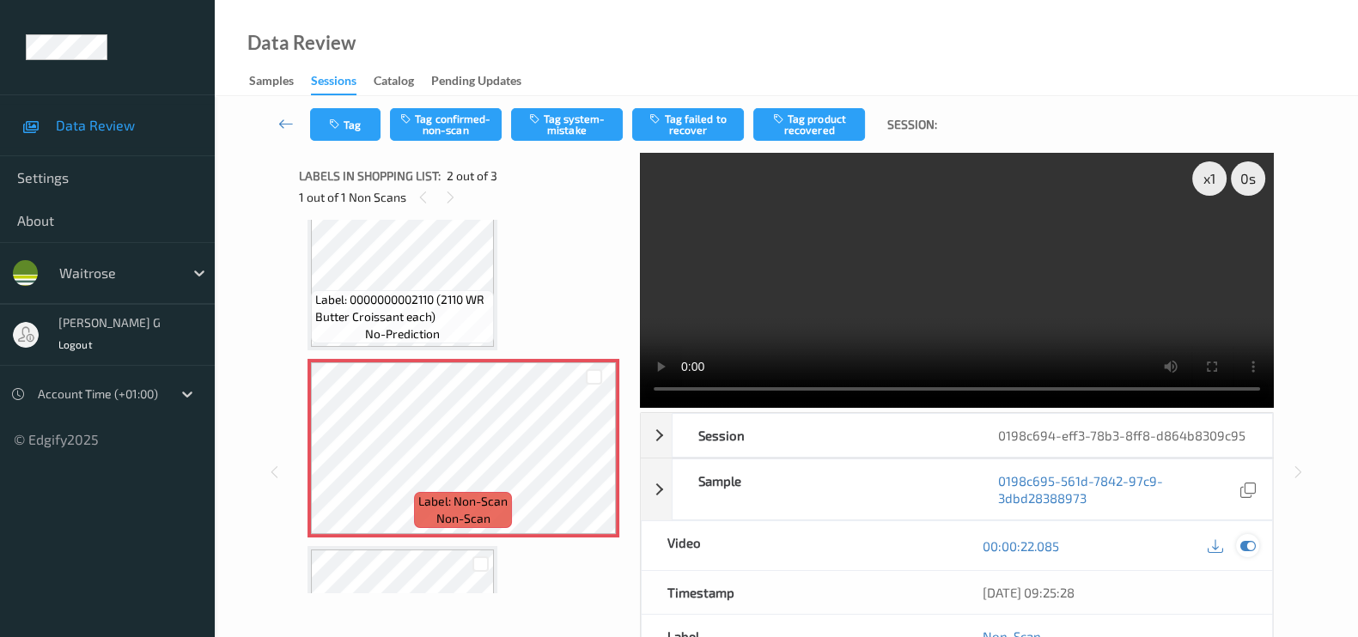
click at [1246, 554] on icon at bounding box center [1247, 545] width 15 height 15
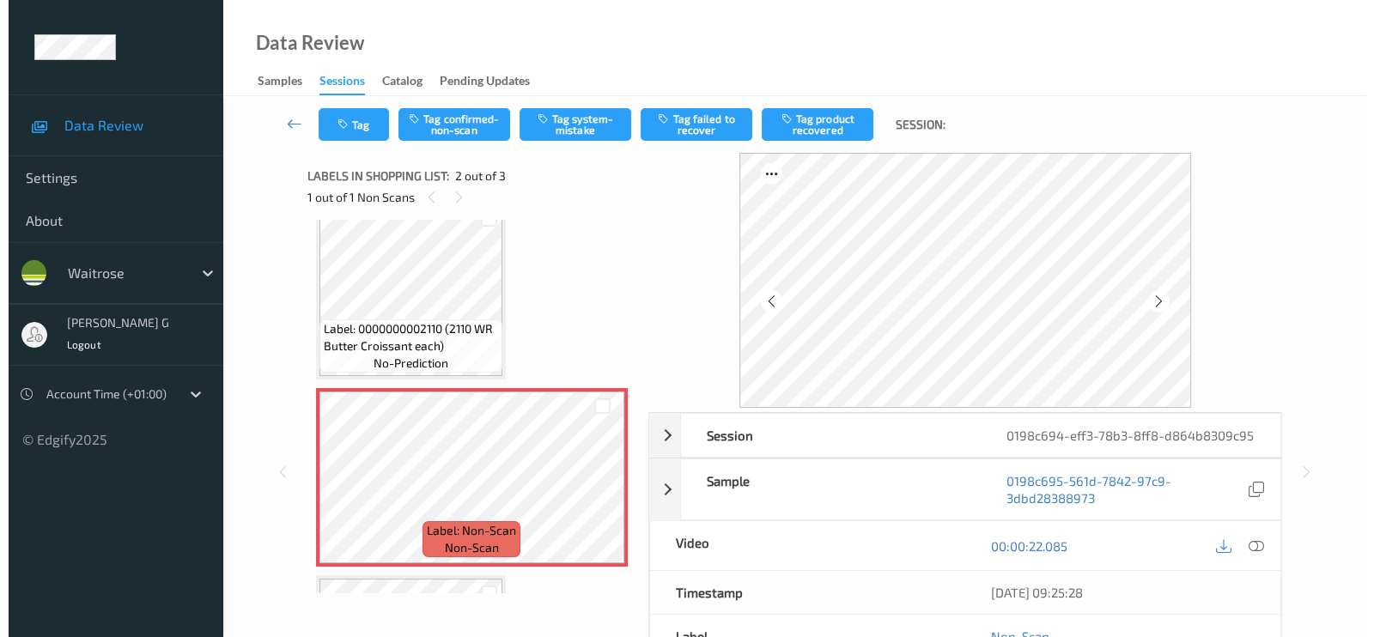
scroll to position [0, 0]
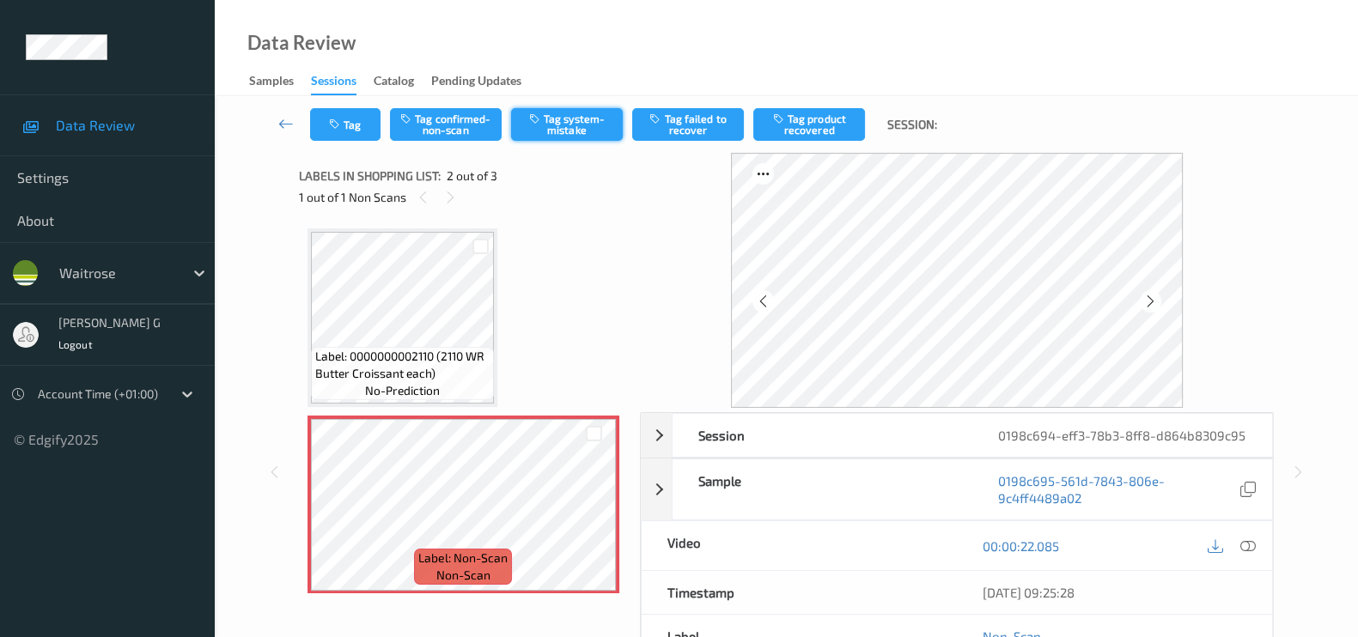
click at [561, 123] on button "Tag system-mistake" at bounding box center [567, 124] width 112 height 33
click at [360, 120] on button "Tag" at bounding box center [345, 124] width 70 height 33
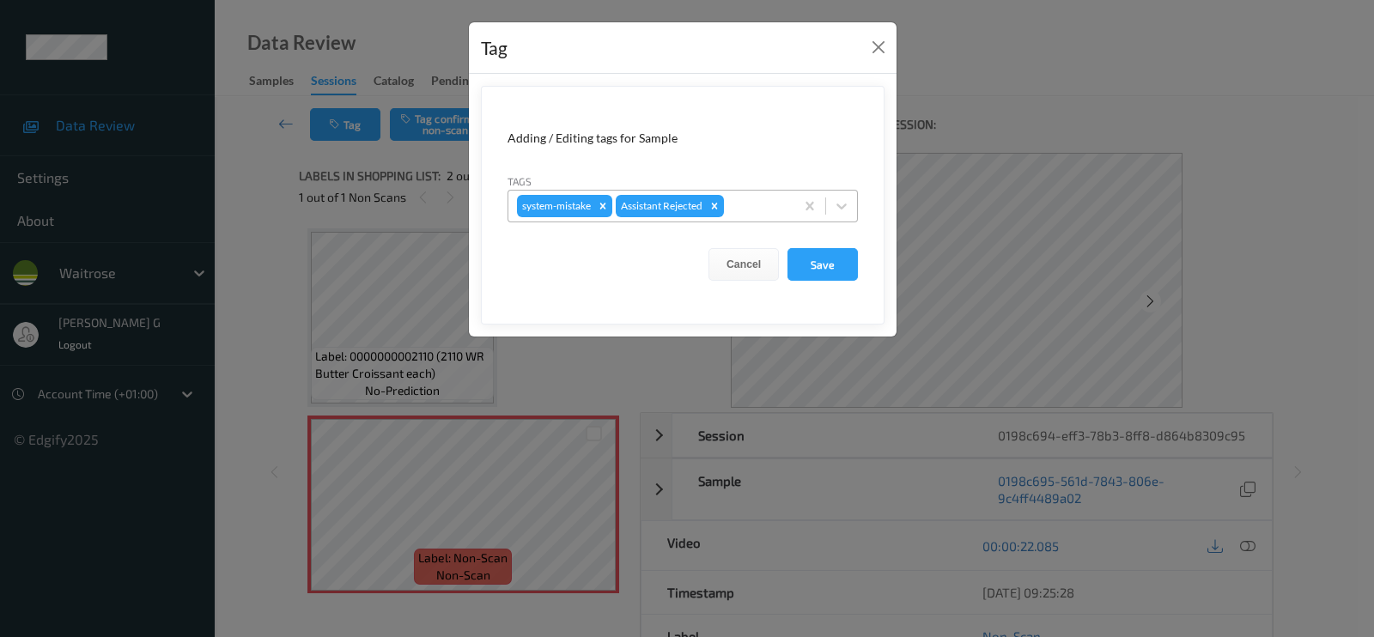
click at [739, 209] on div at bounding box center [756, 206] width 58 height 21
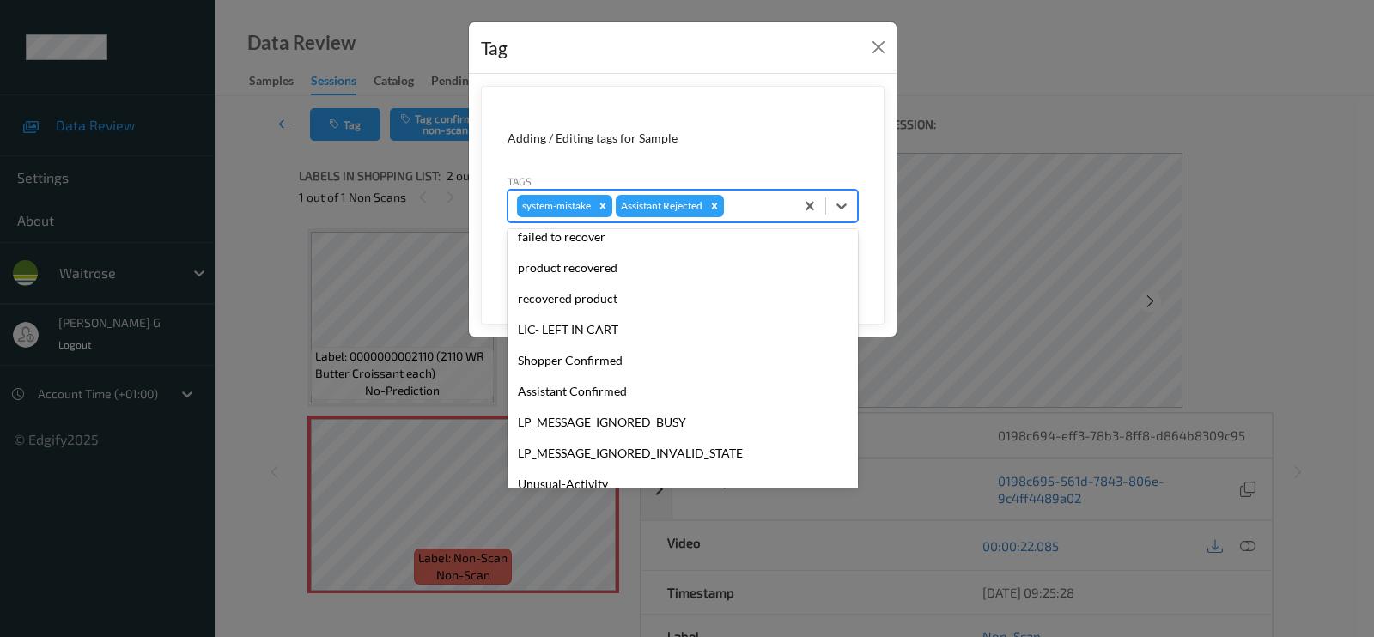
scroll to position [336, 0]
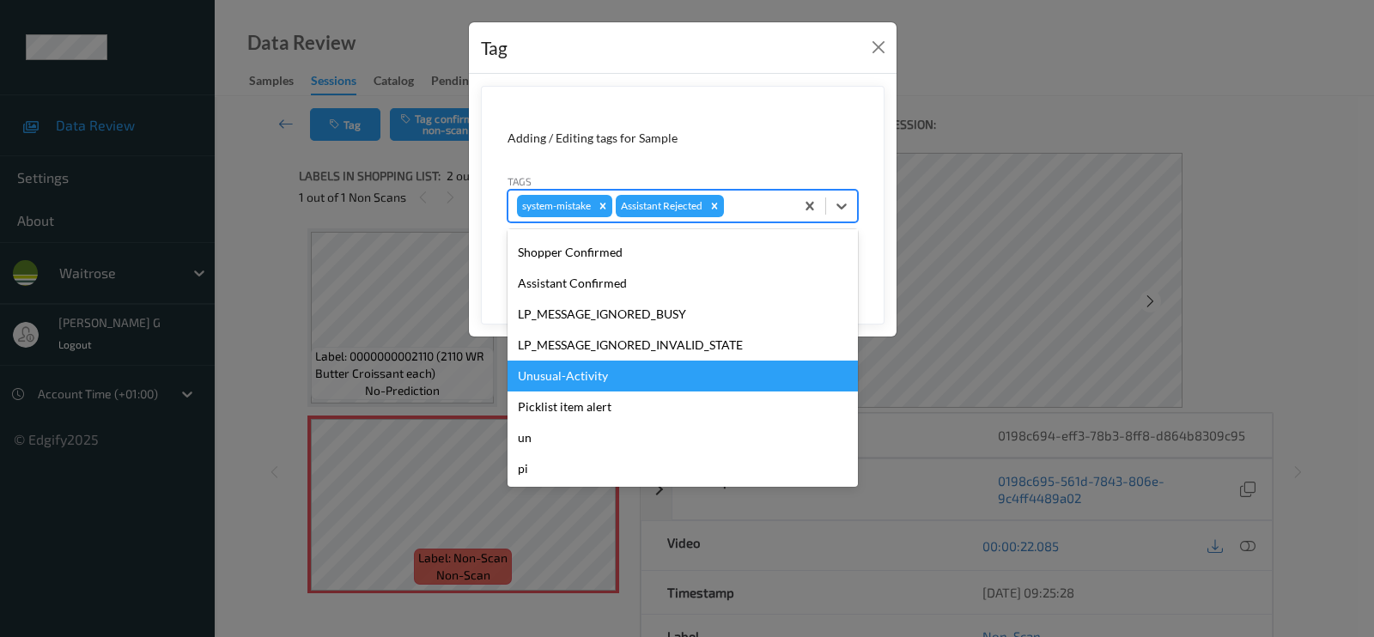
click at [592, 375] on div "Unusual-Activity" at bounding box center [683, 376] width 350 height 31
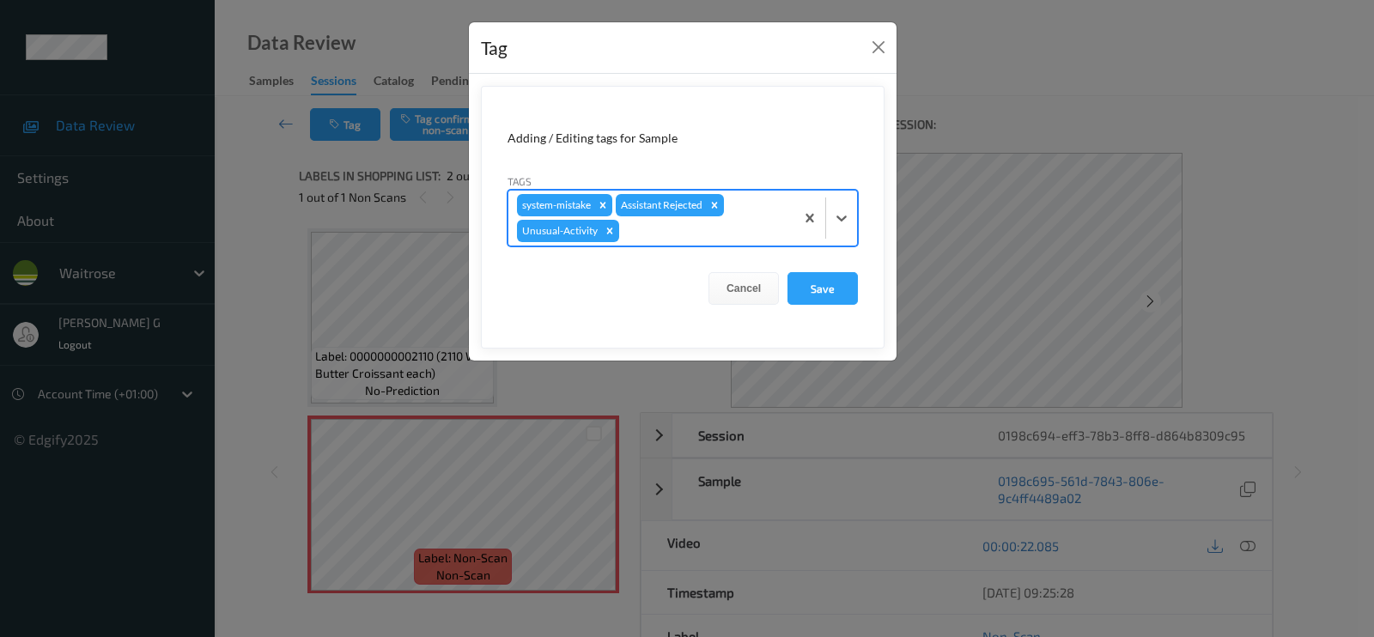
click at [693, 241] on div "system-mistake Assistant Rejected Unusual-Activity" at bounding box center [651, 218] width 286 height 55
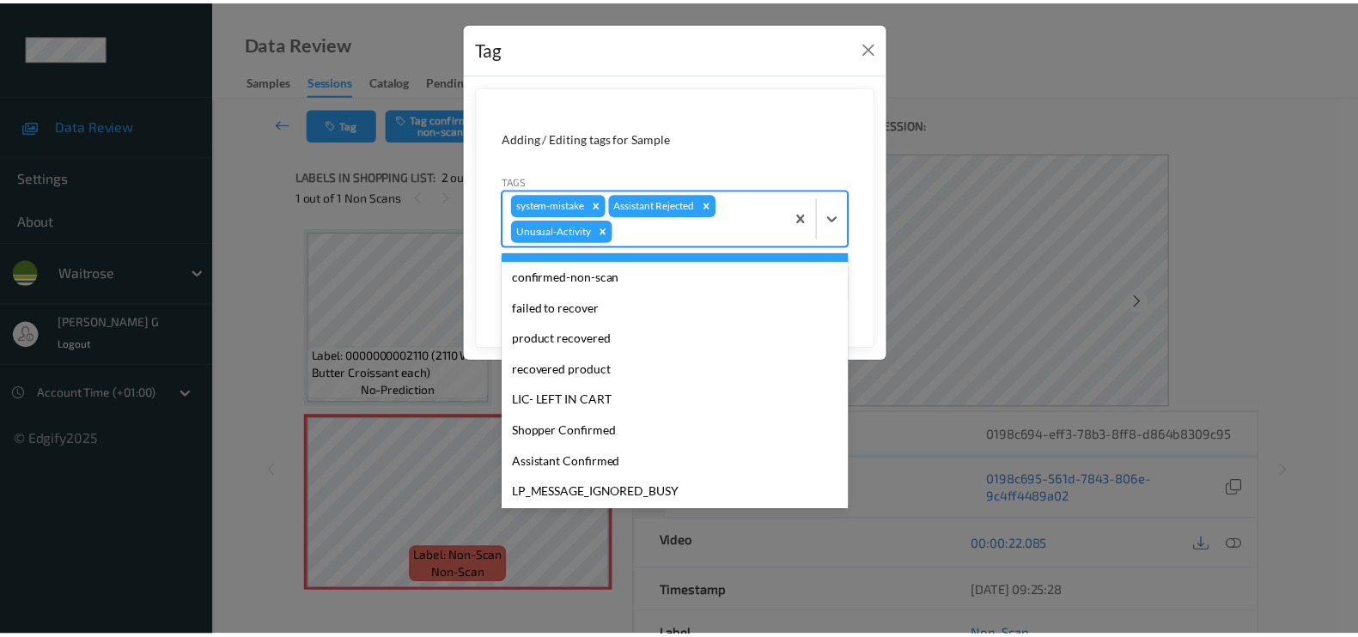
scroll to position [305, 0]
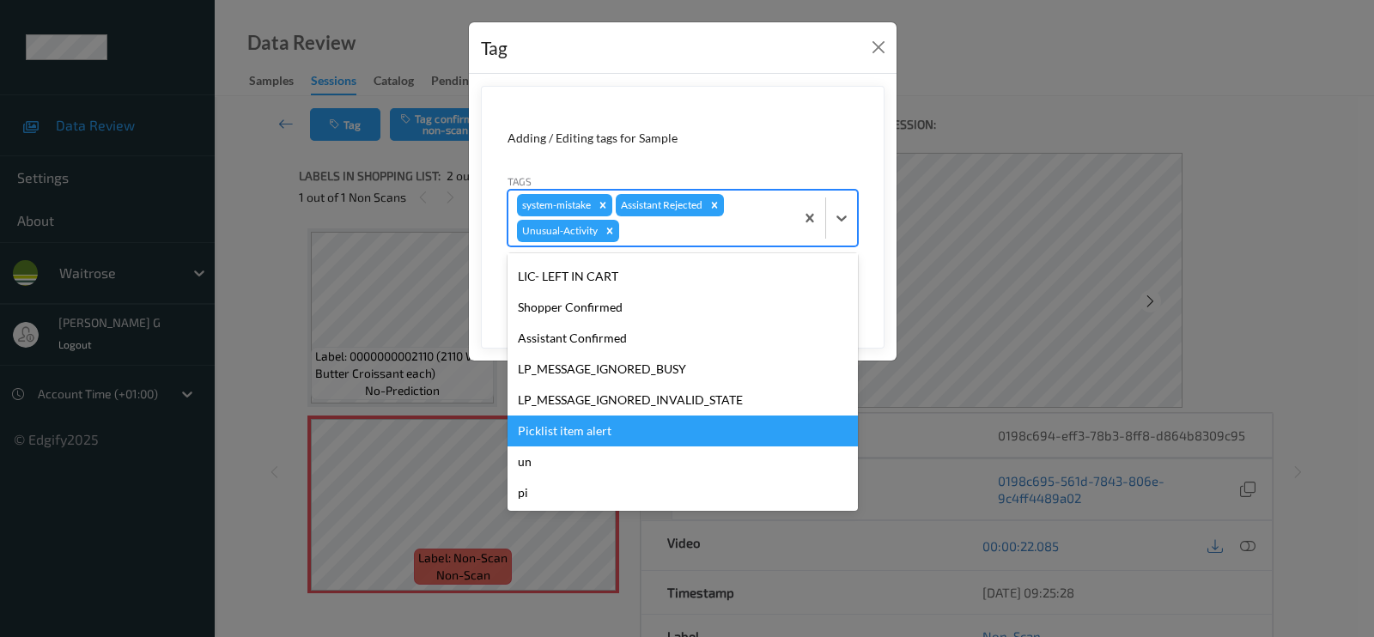
click at [554, 430] on div "Picklist item alert" at bounding box center [683, 431] width 350 height 31
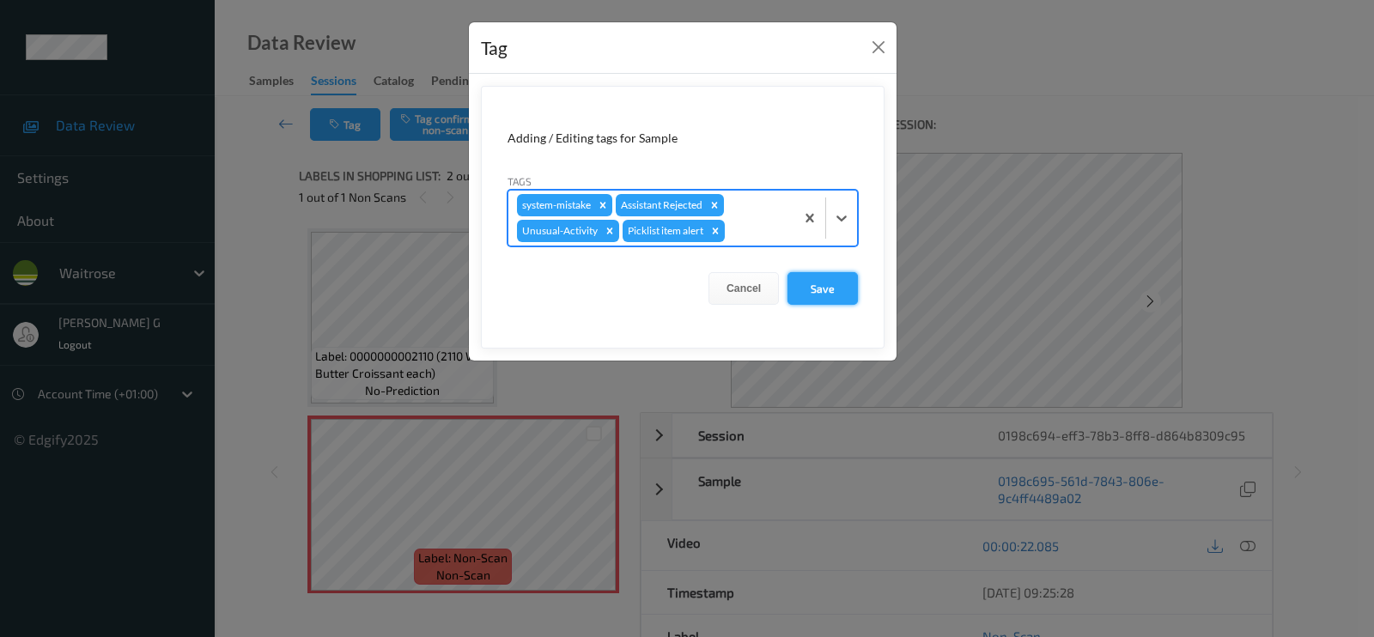
click at [830, 289] on button "Save" at bounding box center [823, 288] width 70 height 33
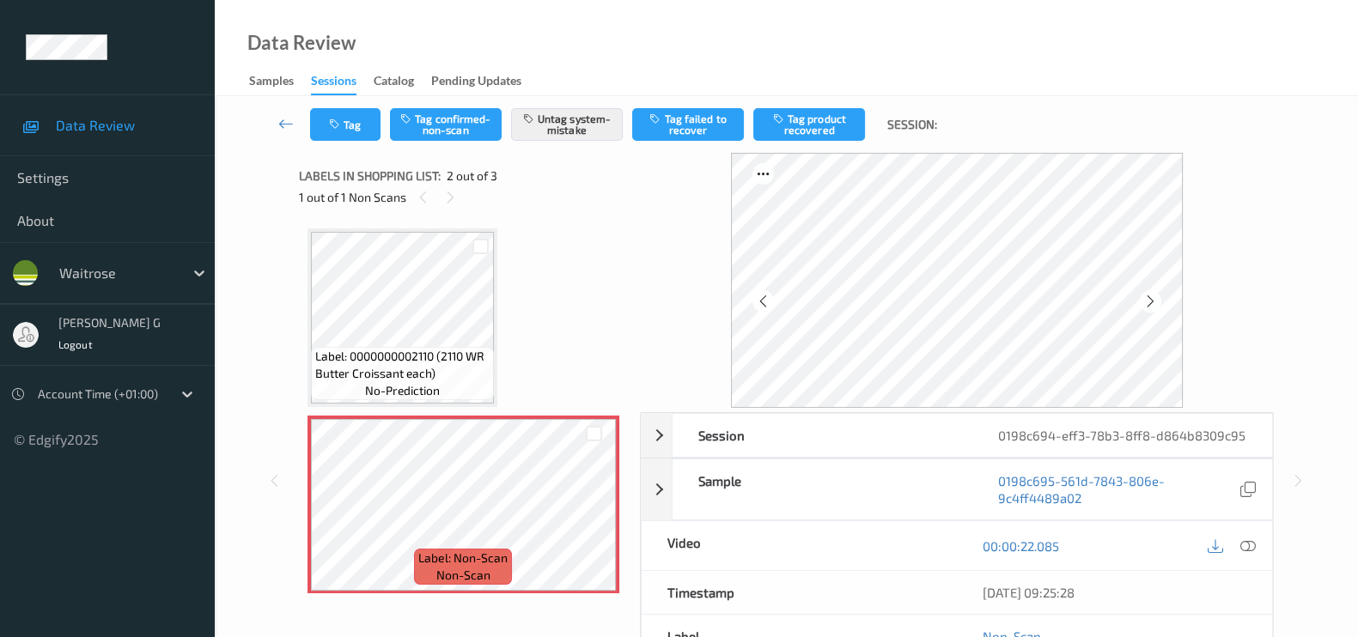
click at [243, 354] on div "Tag Tag confirmed-non-scan Untag system-mistake Tag failed to recover Tag produ…" at bounding box center [786, 469] width 1143 height 747
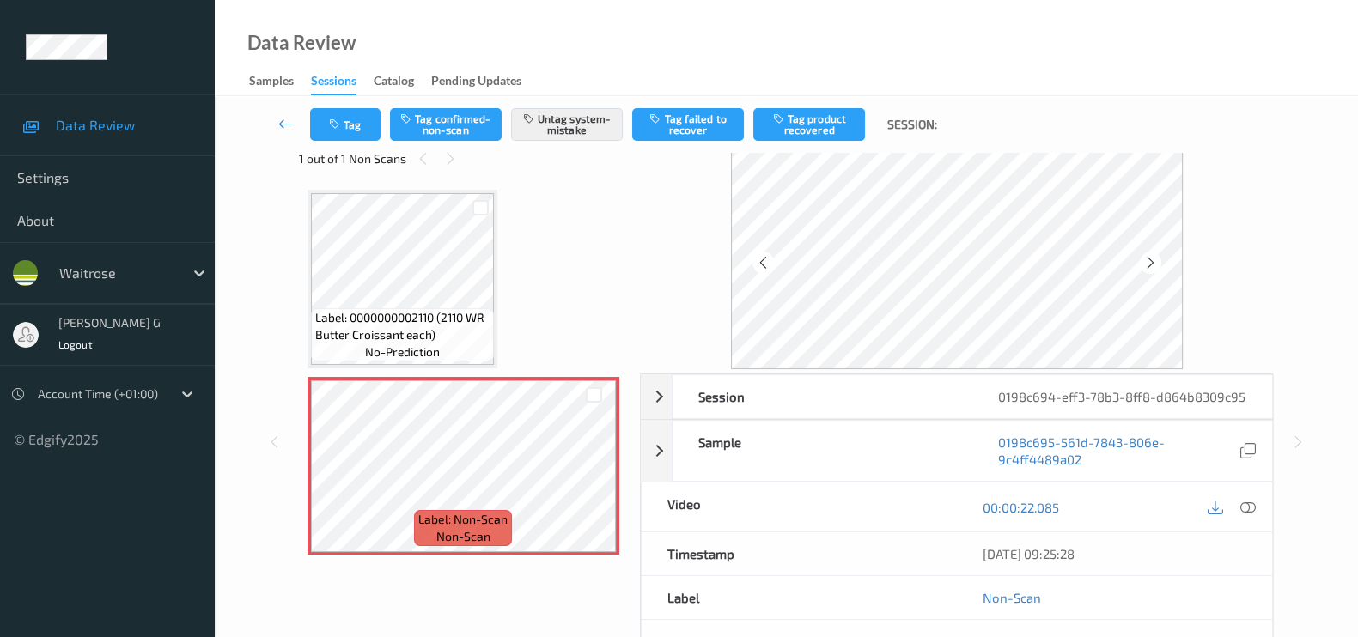
scroll to position [0, 0]
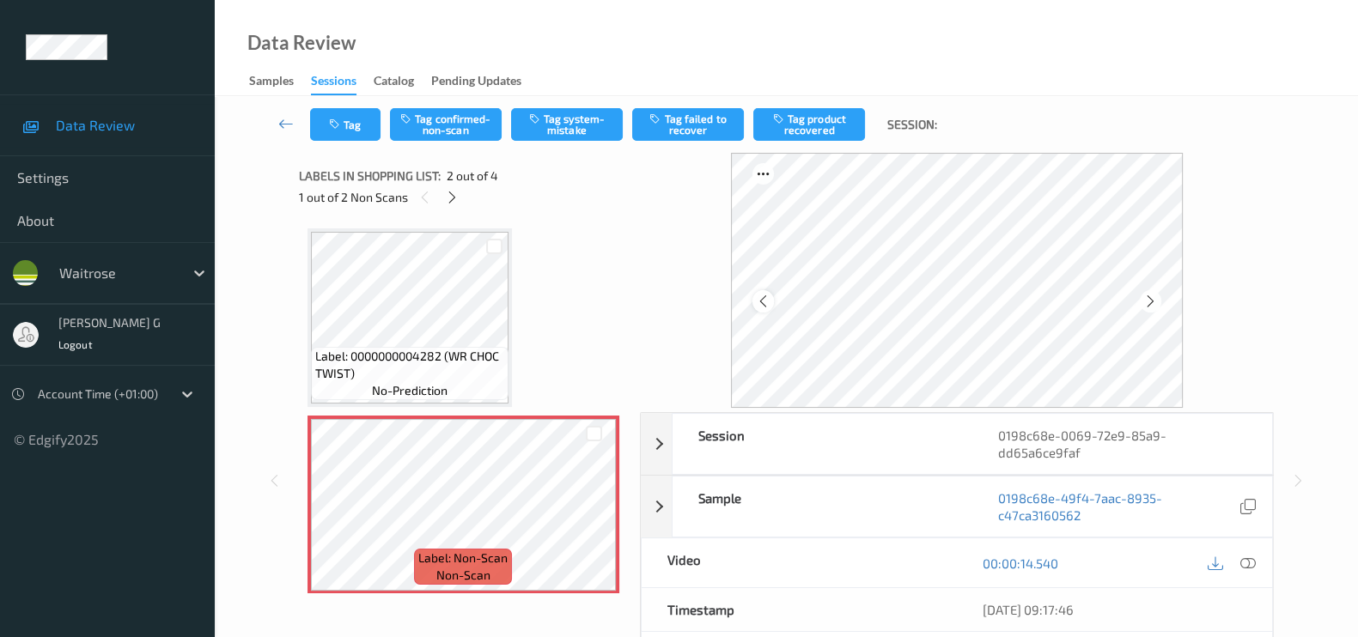
click at [764, 301] on icon at bounding box center [763, 301] width 15 height 15
click at [1251, 559] on icon at bounding box center [1247, 563] width 15 height 15
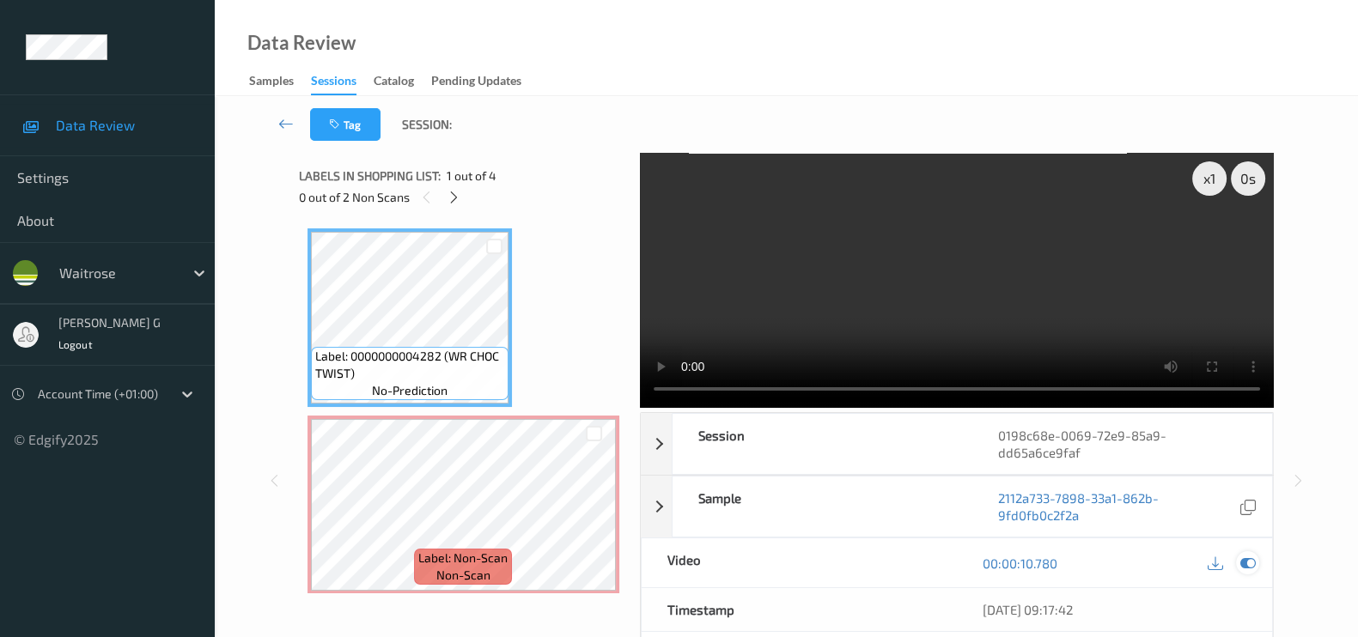
click at [1249, 557] on icon at bounding box center [1247, 563] width 15 height 15
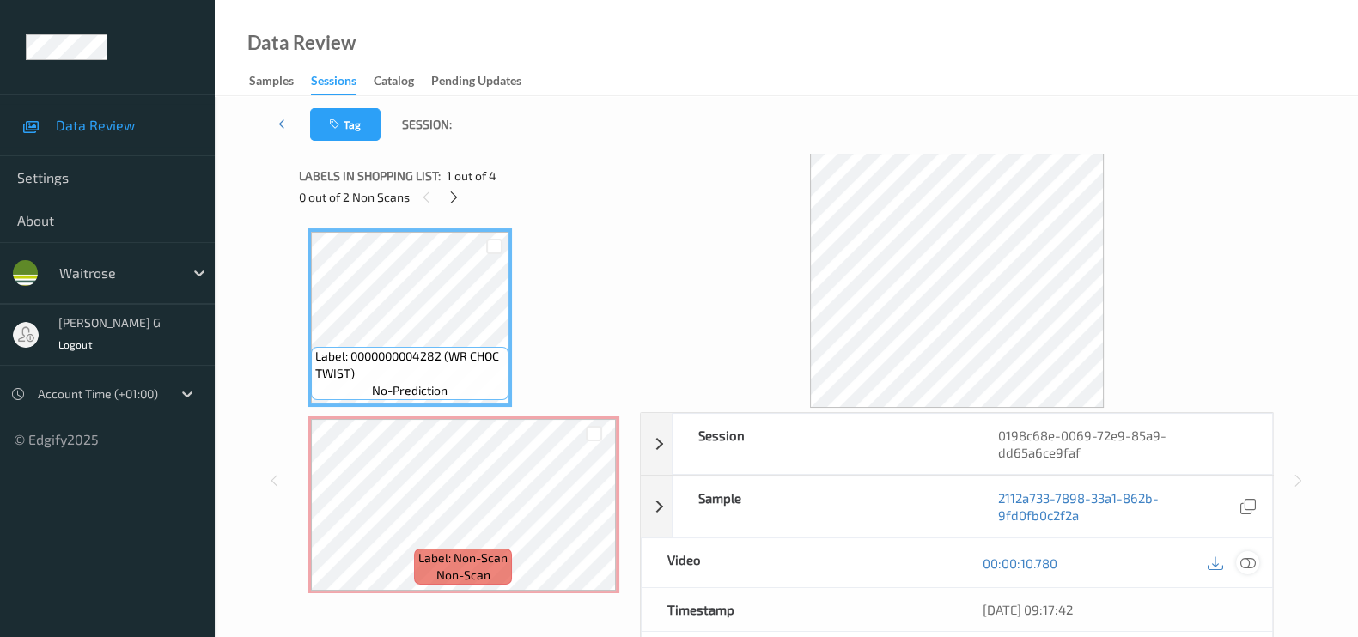
click at [1246, 564] on icon at bounding box center [1247, 563] width 15 height 15
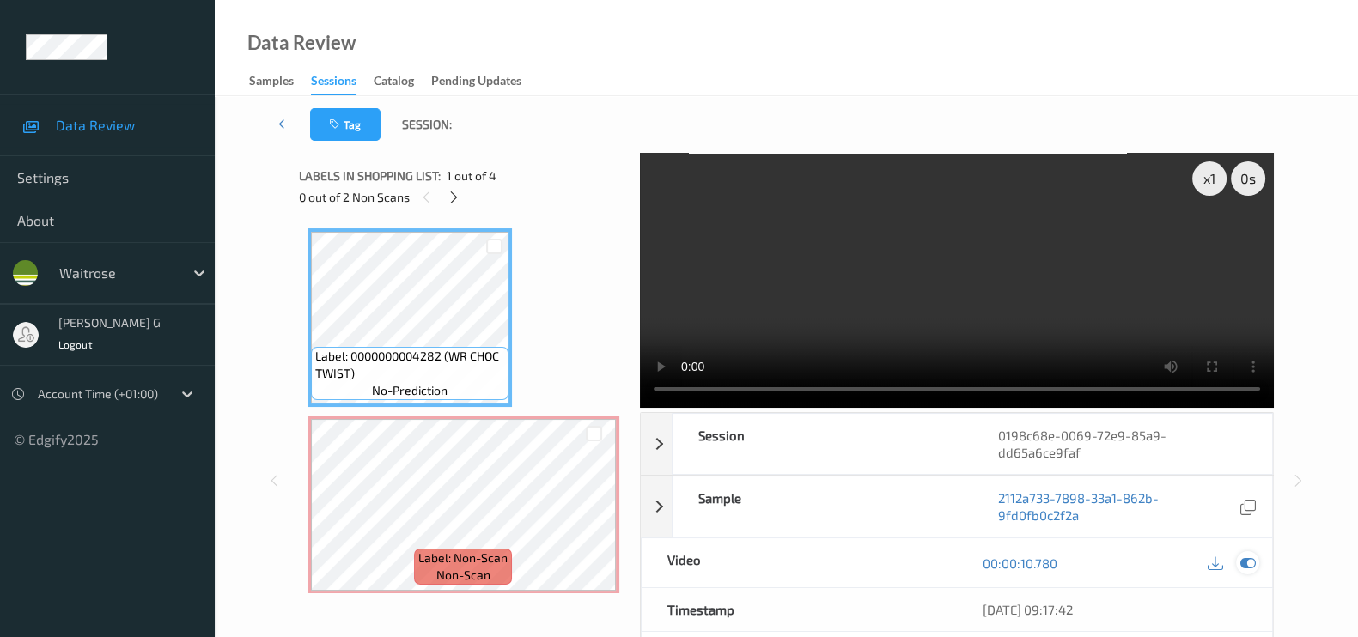
click at [1240, 558] on icon at bounding box center [1247, 563] width 15 height 15
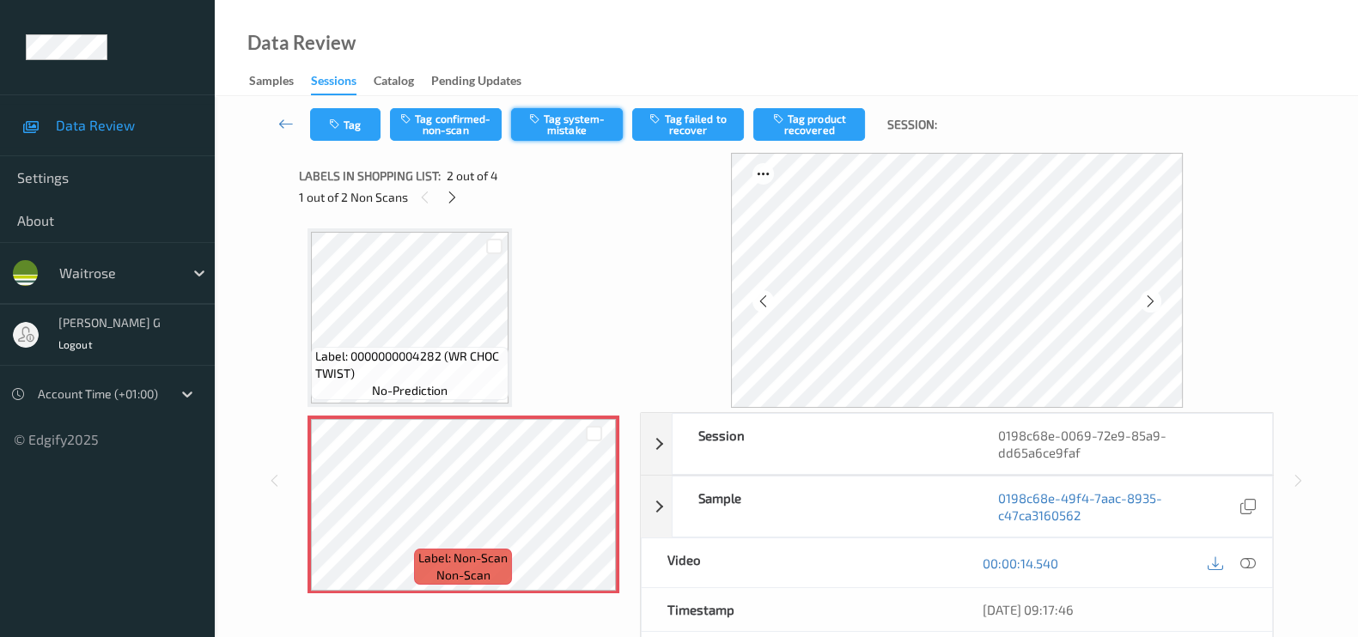
click at [557, 119] on button "Tag system-mistake" at bounding box center [567, 124] width 112 height 33
click at [339, 124] on icon "button" at bounding box center [336, 125] width 15 height 12
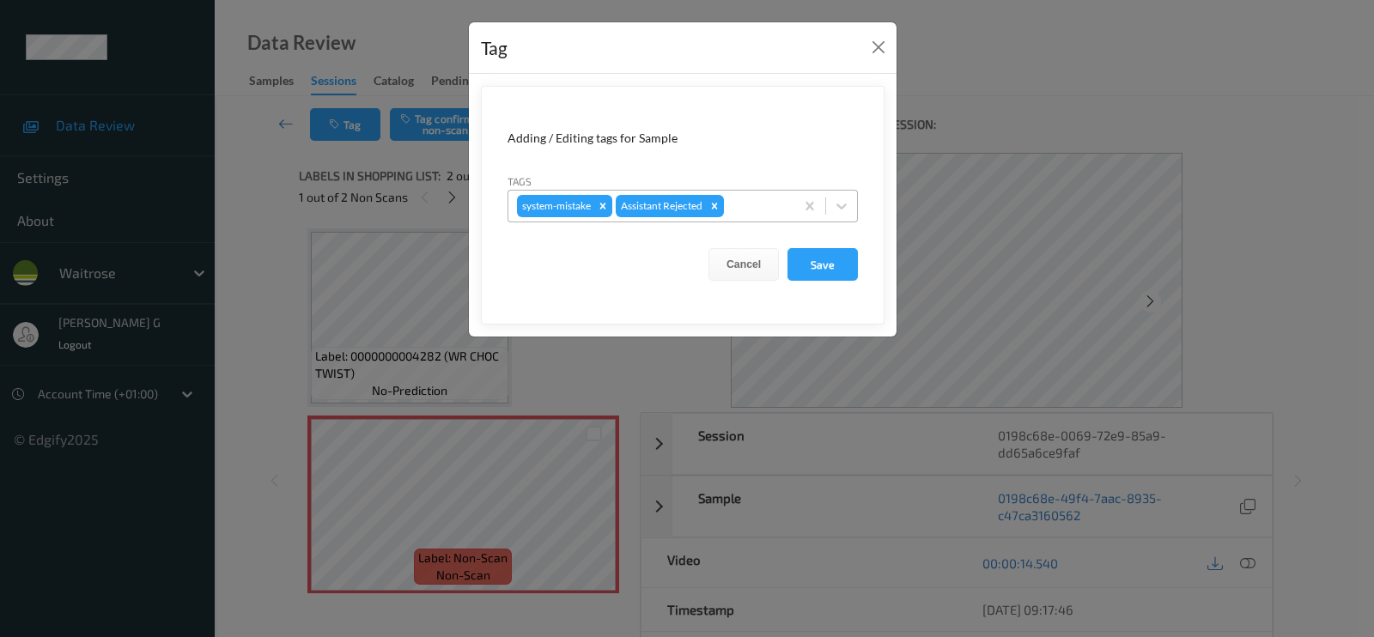
click at [765, 203] on div at bounding box center [756, 206] width 58 height 21
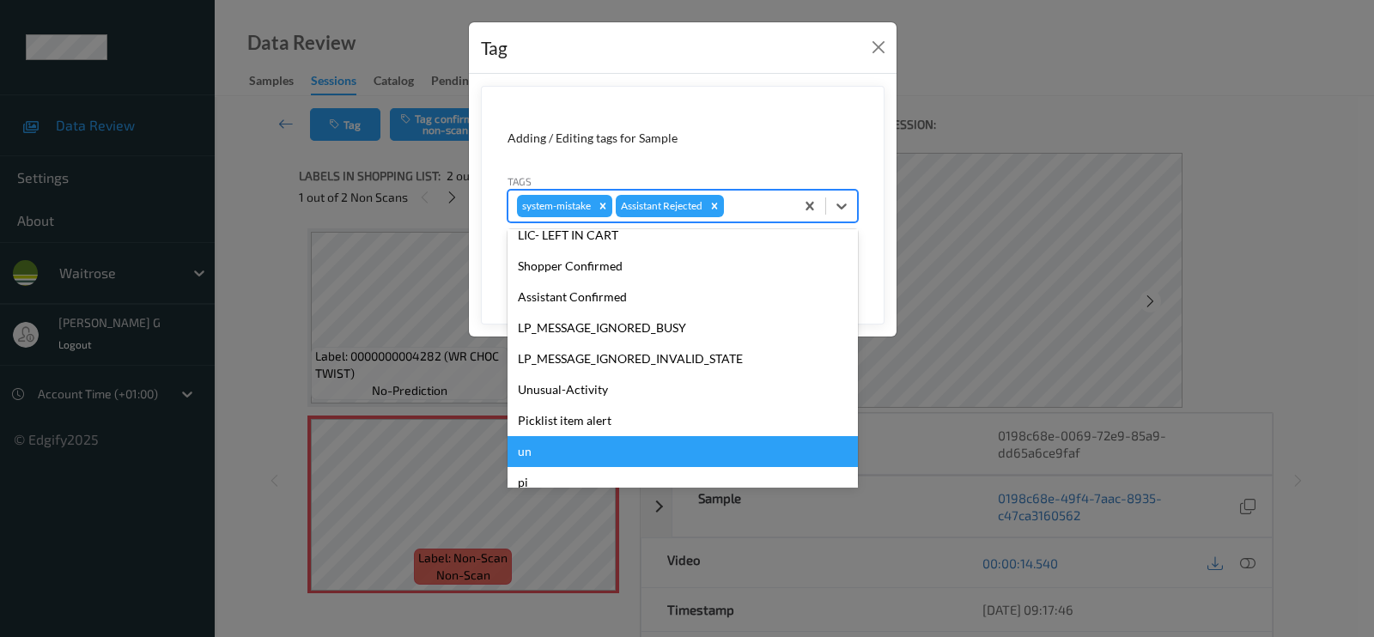
scroll to position [336, 0]
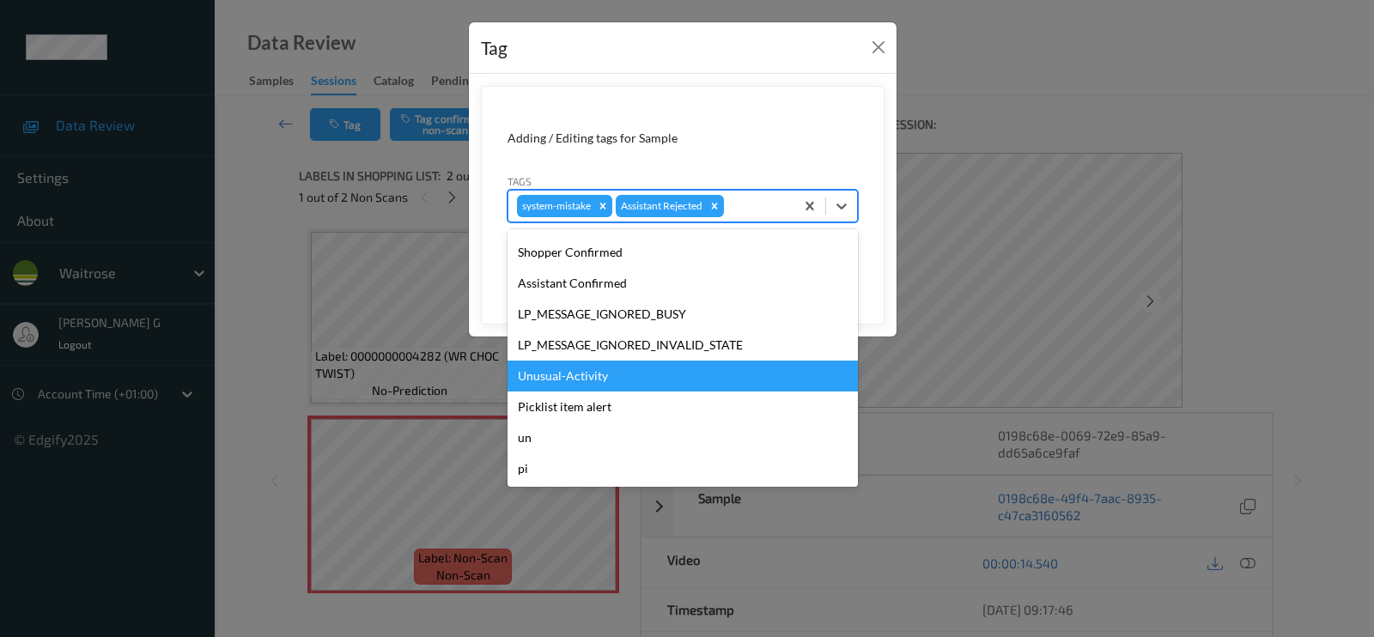
click at [559, 380] on div "Unusual-Activity" at bounding box center [683, 376] width 350 height 31
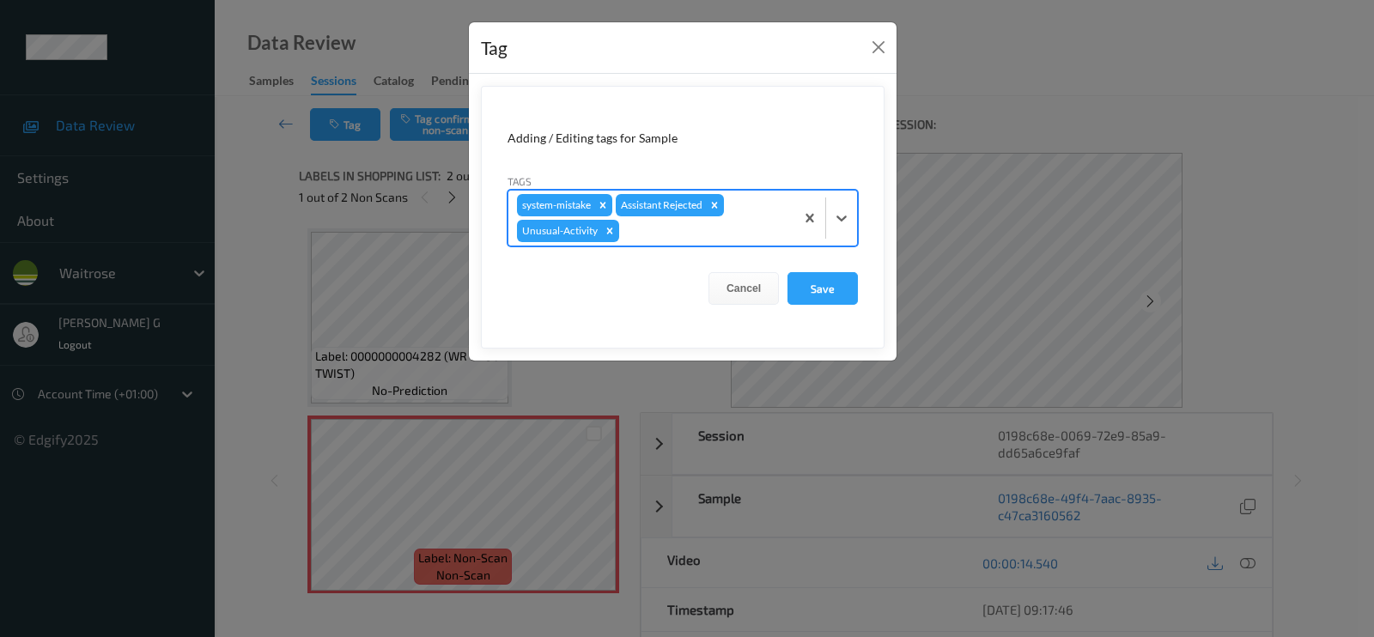
click at [736, 226] on div at bounding box center [704, 231] width 163 height 21
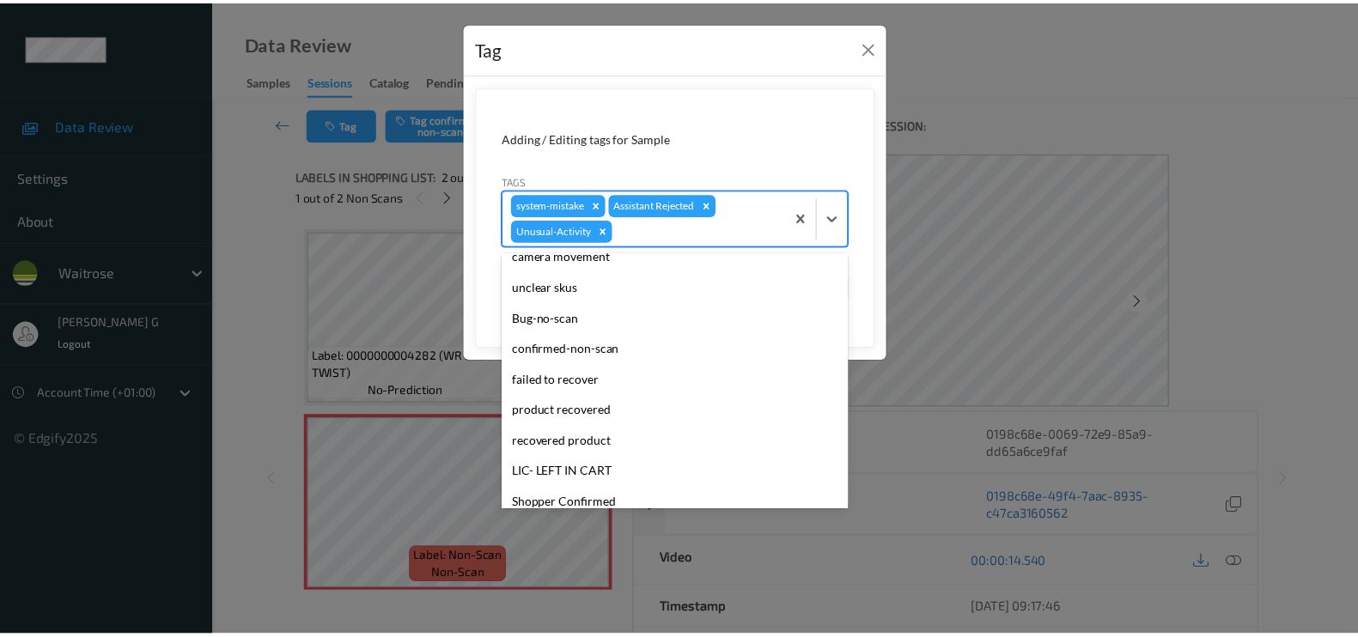
scroll to position [305, 0]
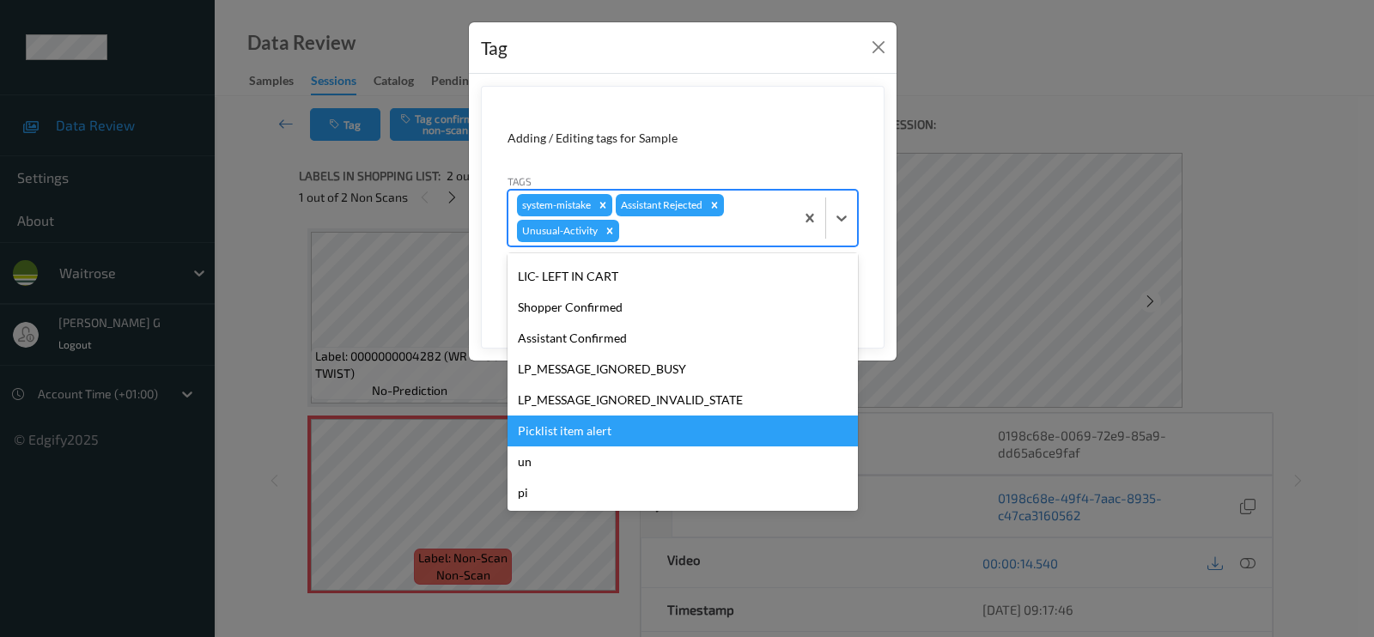
click at [558, 434] on div "Picklist item alert" at bounding box center [683, 431] width 350 height 31
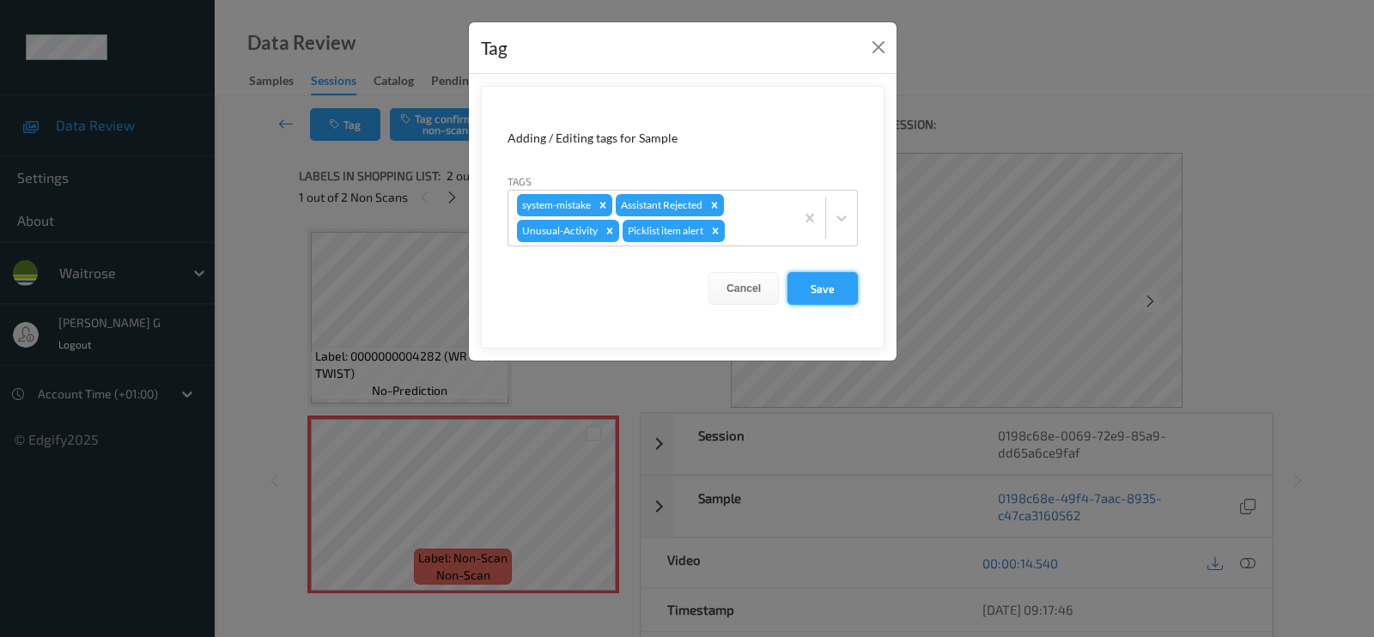
click at [802, 289] on button "Save" at bounding box center [823, 288] width 70 height 33
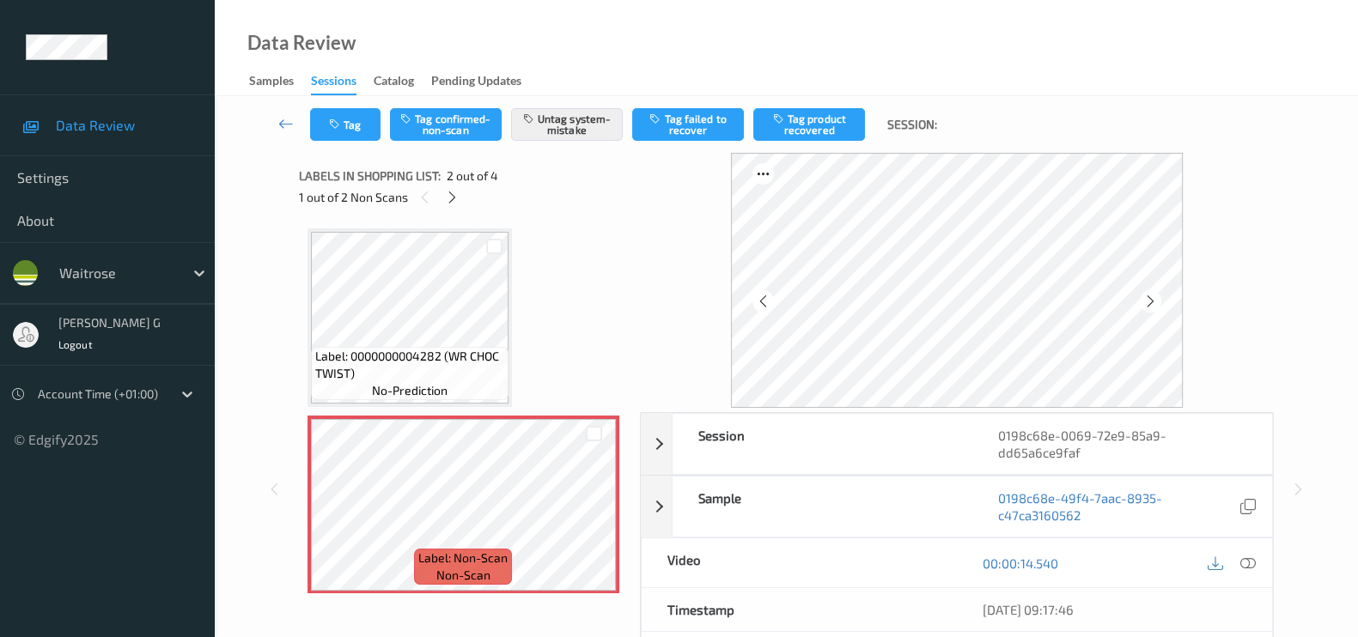
scroll to position [322, 0]
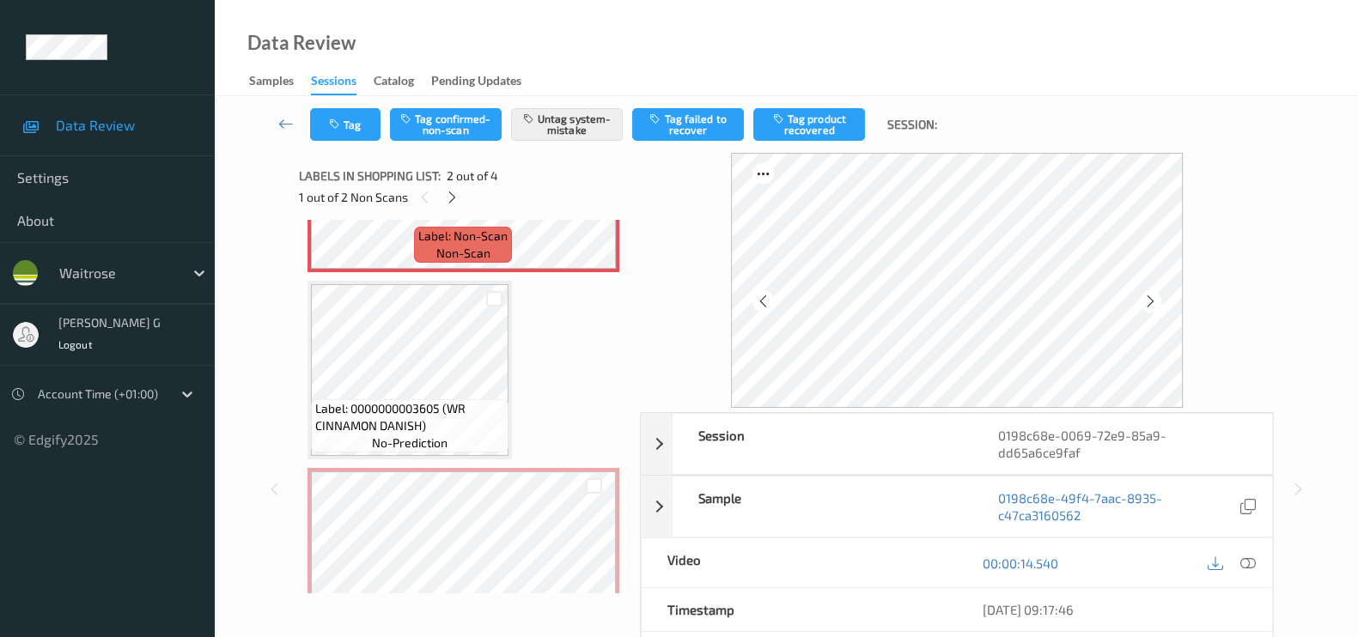
click at [462, 201] on div "1 out of 2 Non Scans" at bounding box center [463, 196] width 329 height 21
click at [452, 203] on icon at bounding box center [452, 197] width 15 height 15
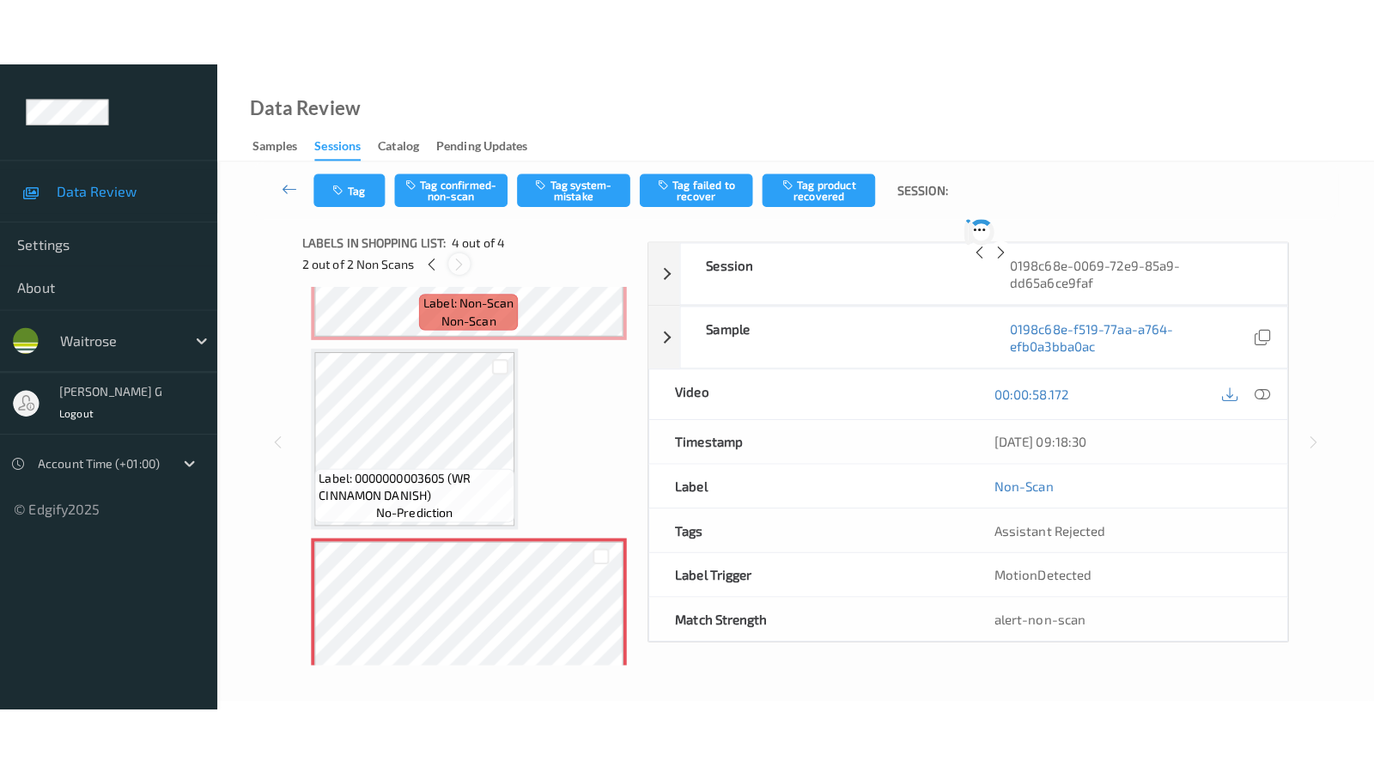
scroll to position [379, 0]
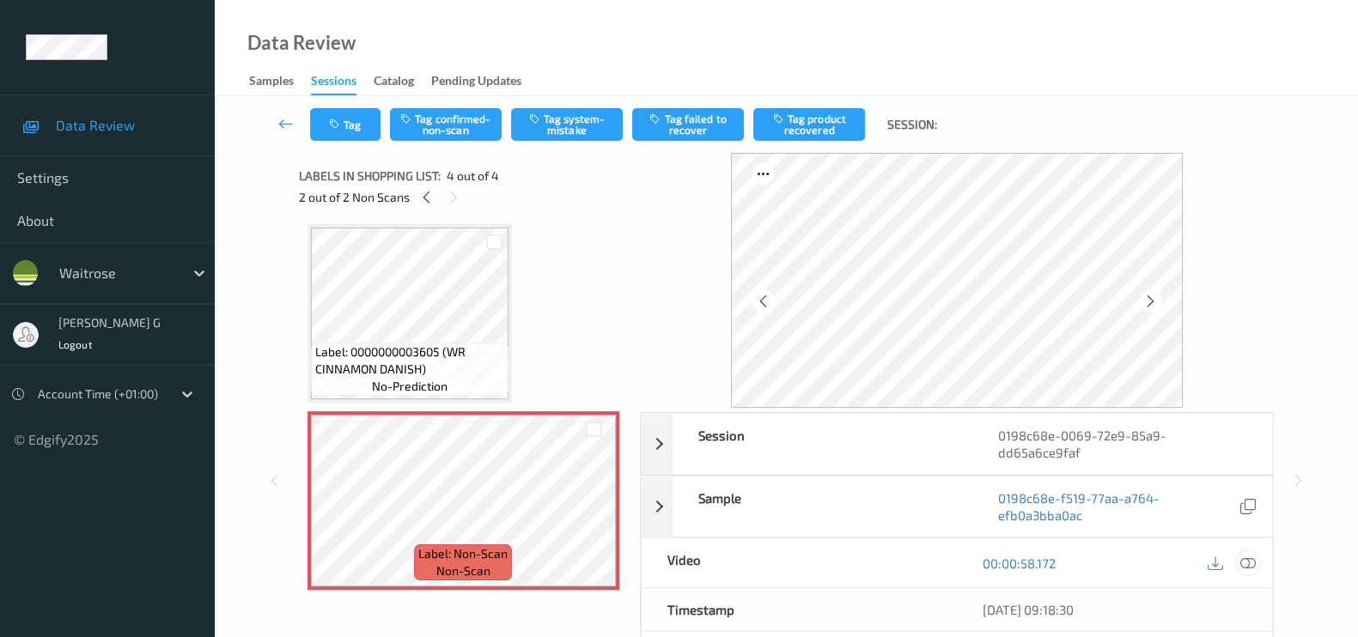
click at [1250, 560] on icon at bounding box center [1247, 563] width 15 height 15
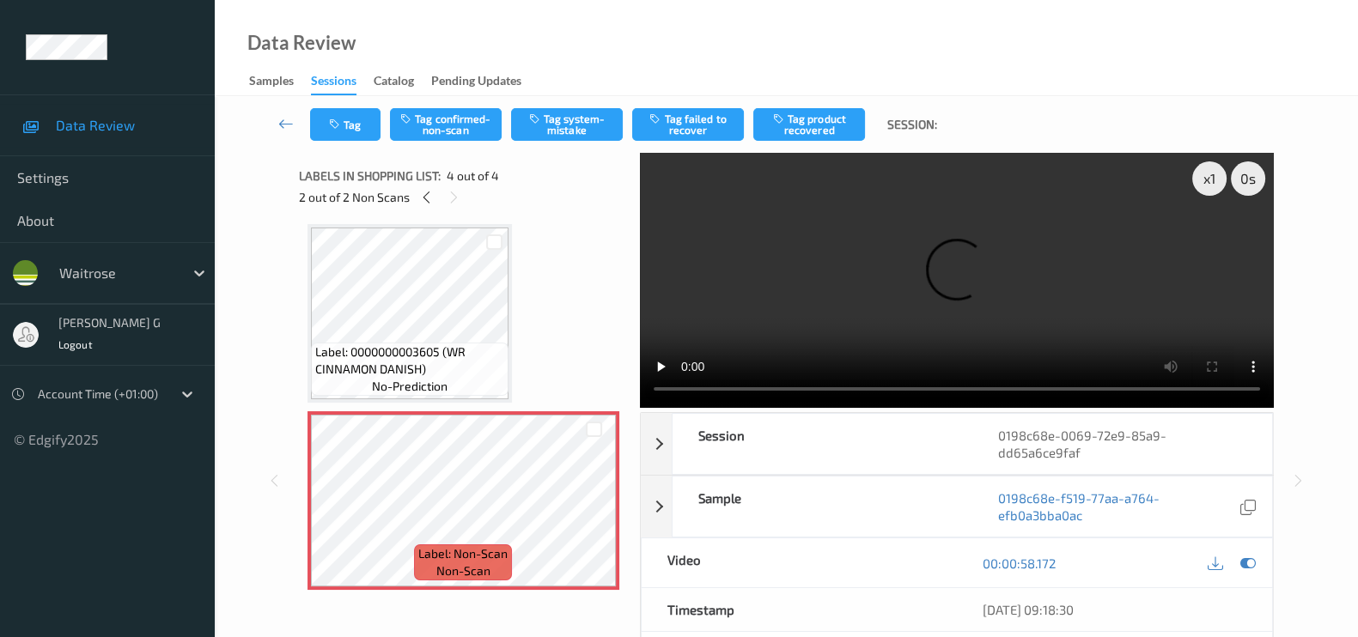
scroll to position [243, 0]
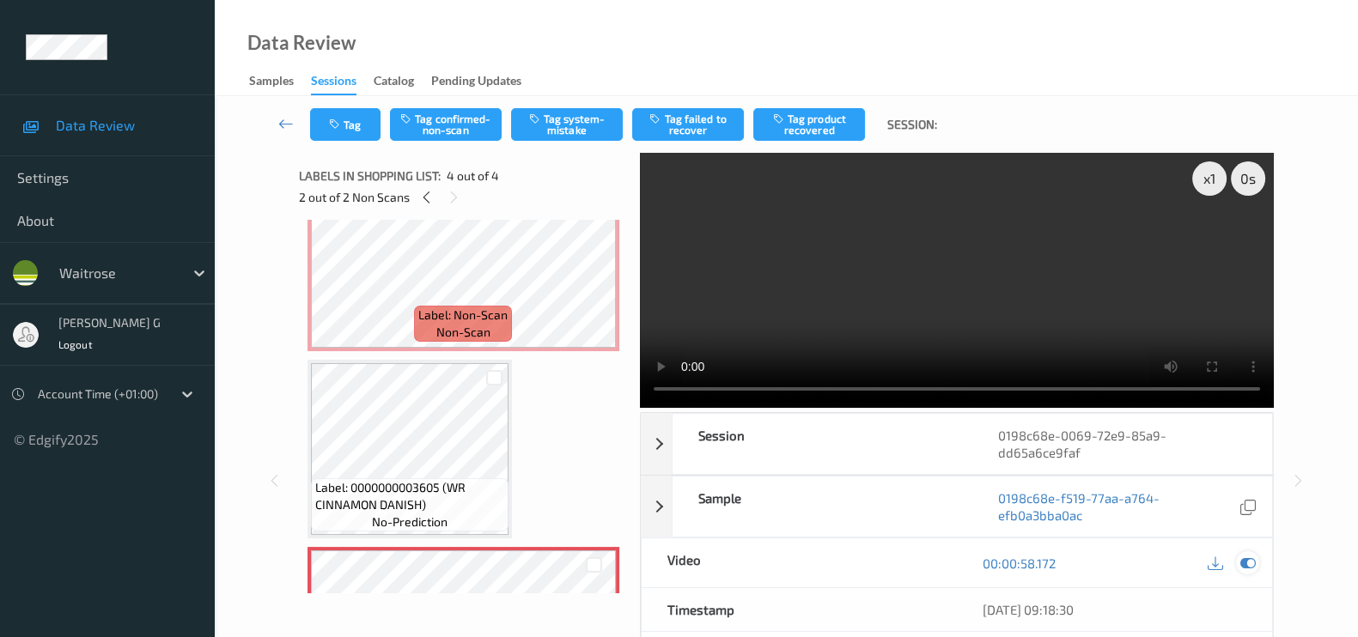
click at [1250, 560] on icon at bounding box center [1247, 563] width 15 height 15
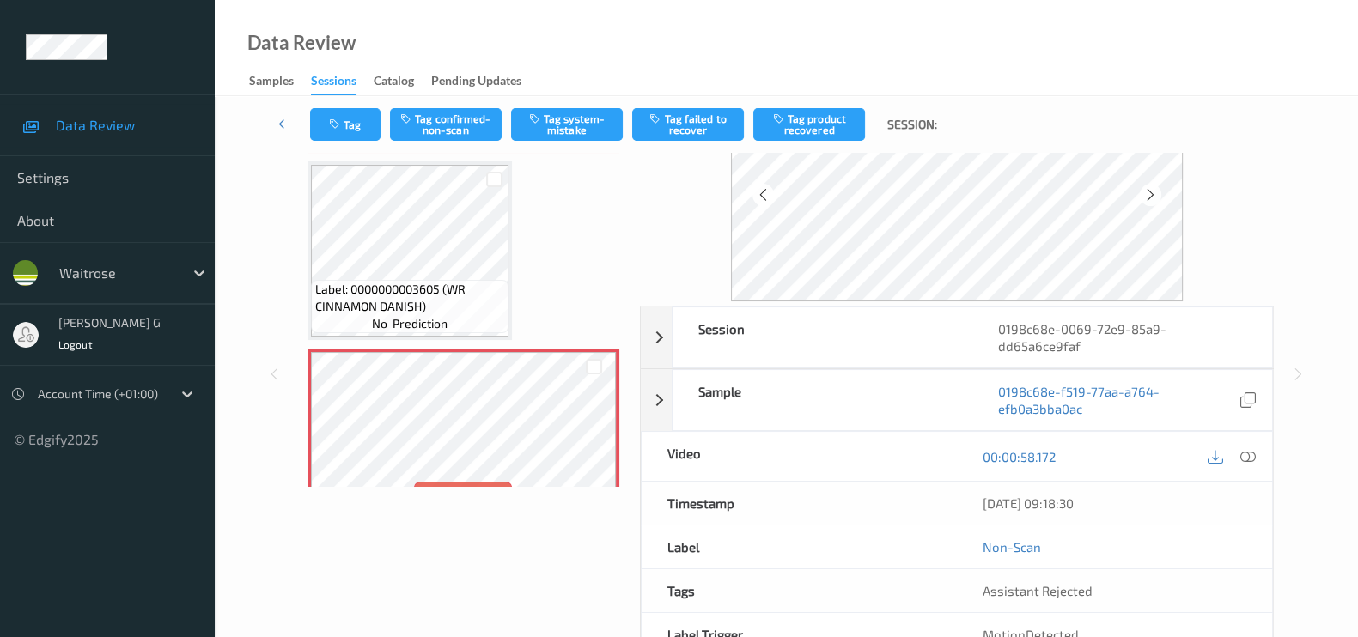
scroll to position [379, 0]
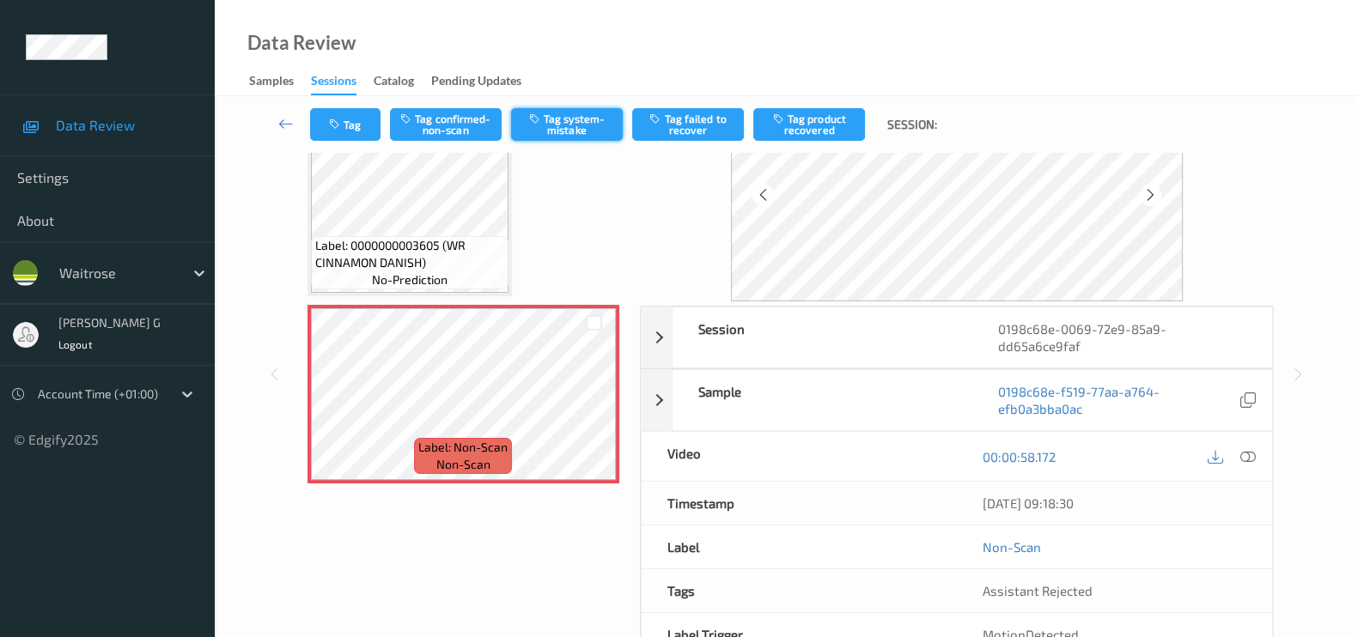
click at [550, 129] on button "Tag system-mistake" at bounding box center [567, 124] width 112 height 33
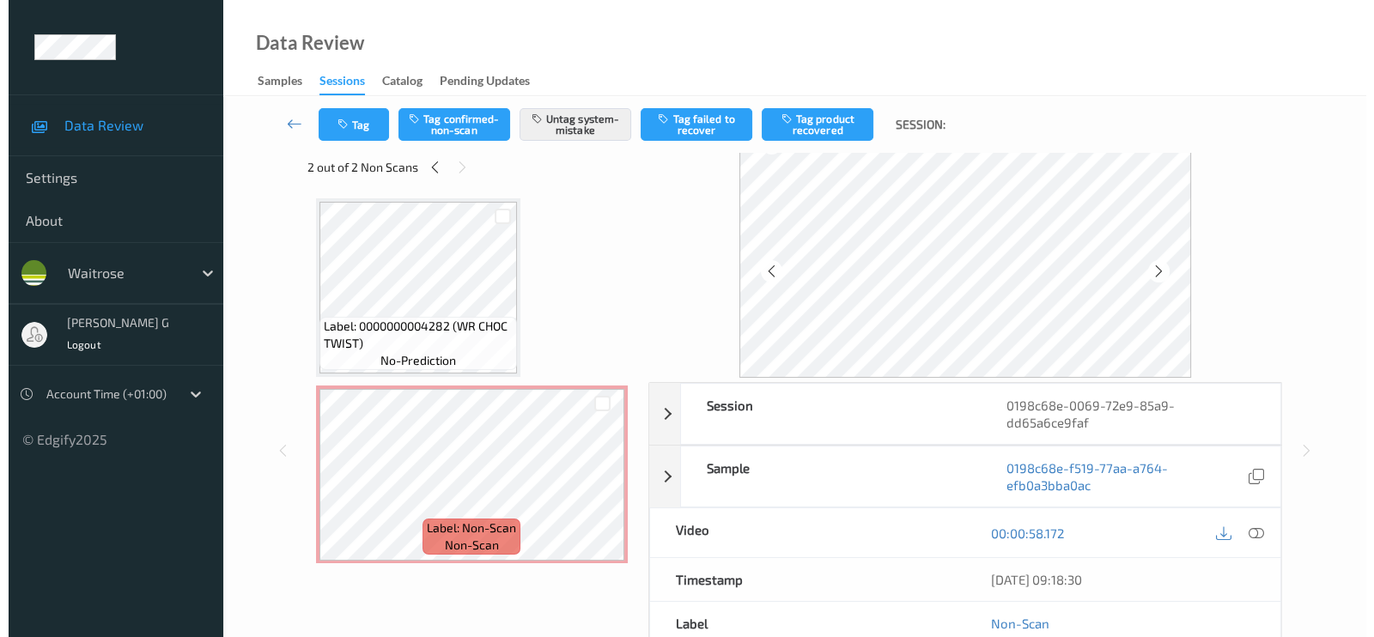
scroll to position [0, 0]
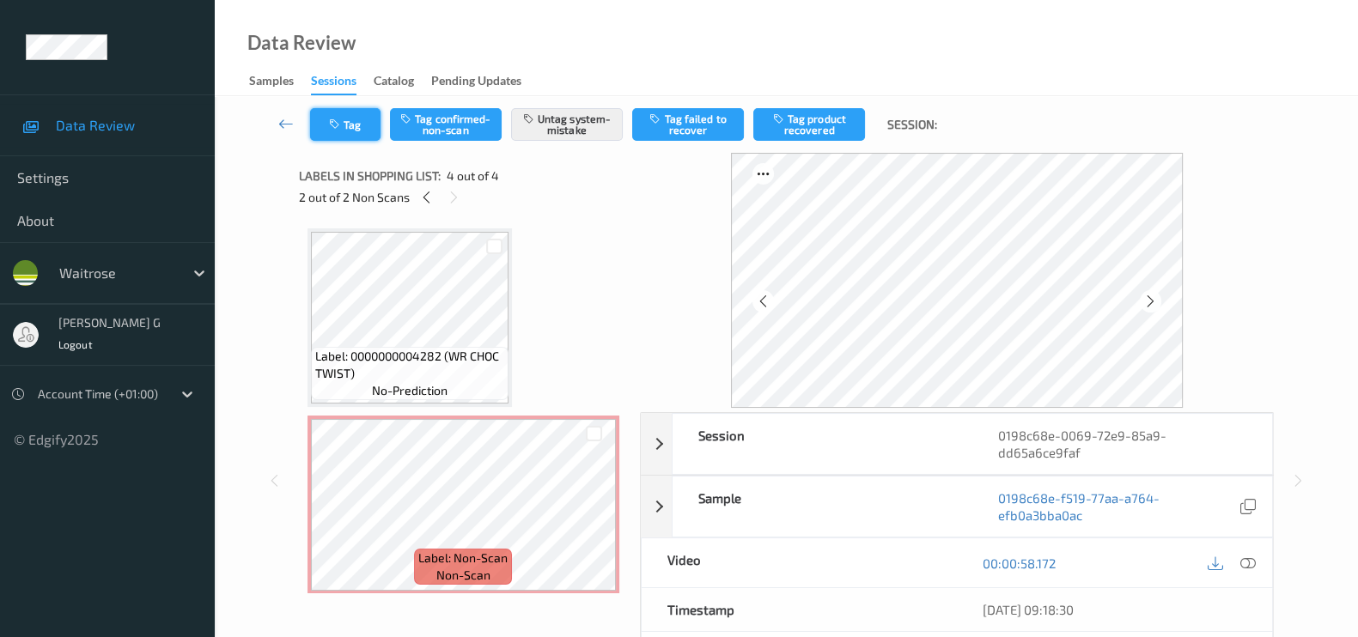
click at [340, 111] on button "Tag" at bounding box center [345, 124] width 70 height 33
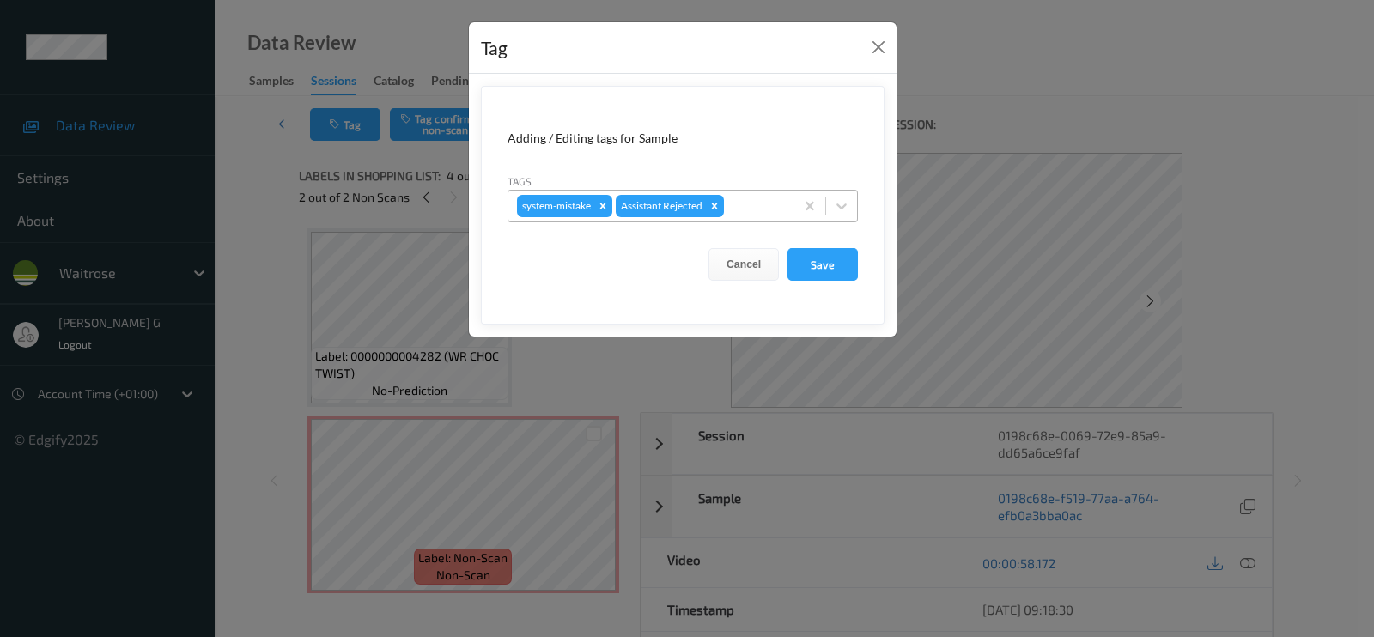
click at [747, 208] on div at bounding box center [756, 206] width 58 height 21
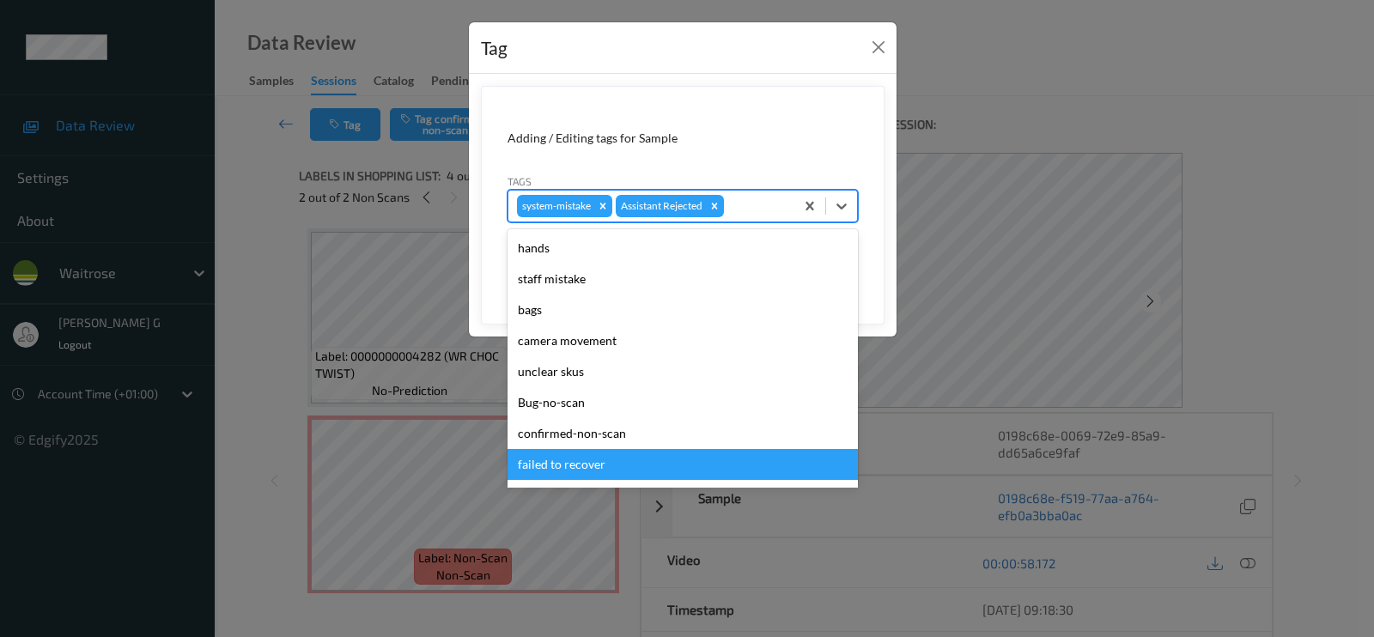
scroll to position [336, 0]
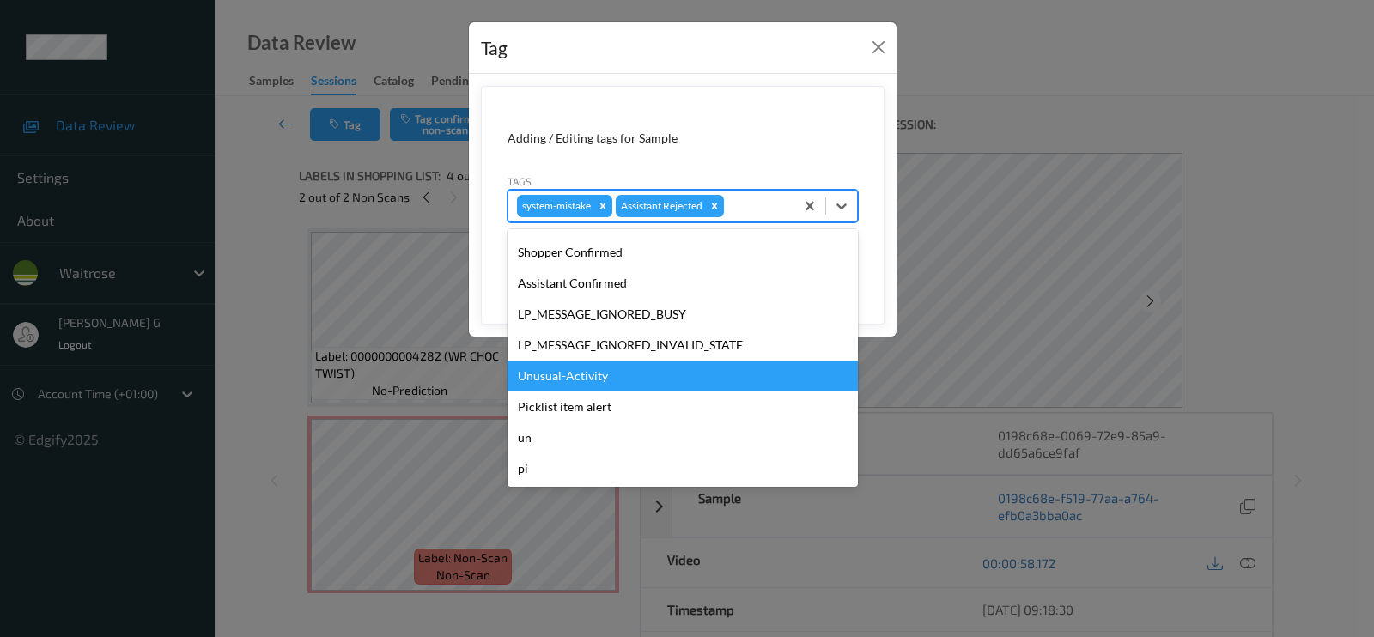
click at [569, 386] on div "Unusual-Activity" at bounding box center [683, 376] width 350 height 31
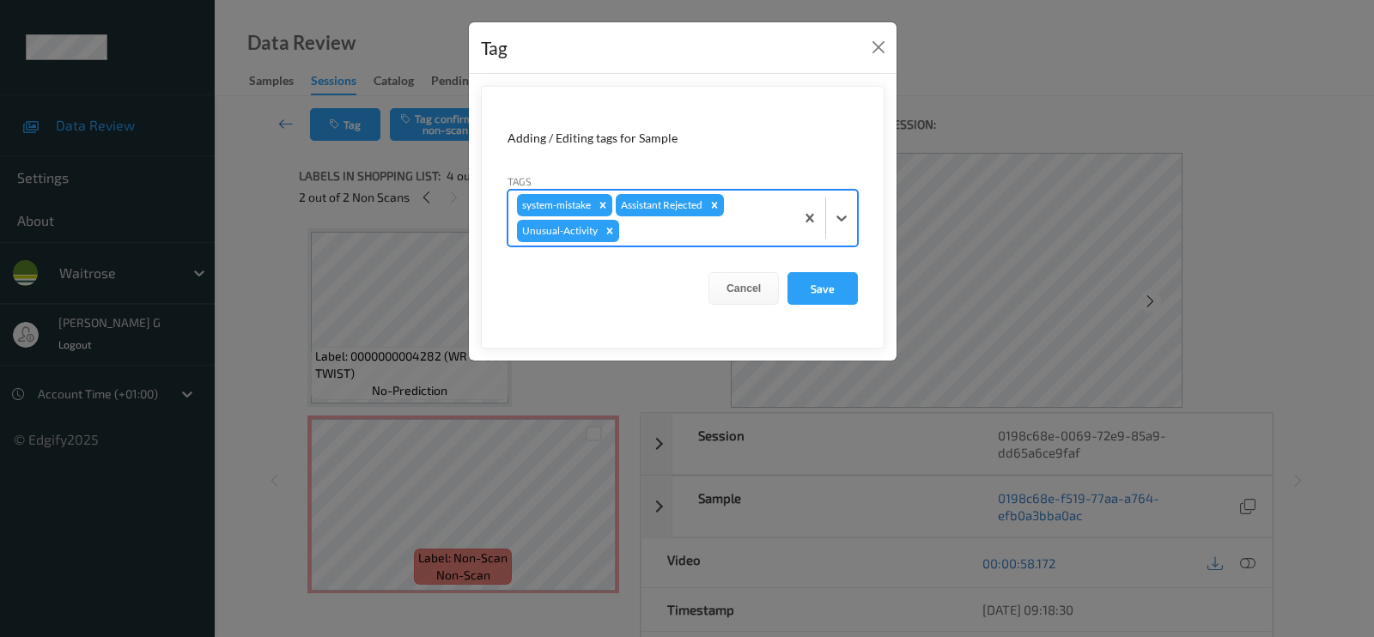
click at [703, 225] on div at bounding box center [704, 231] width 163 height 21
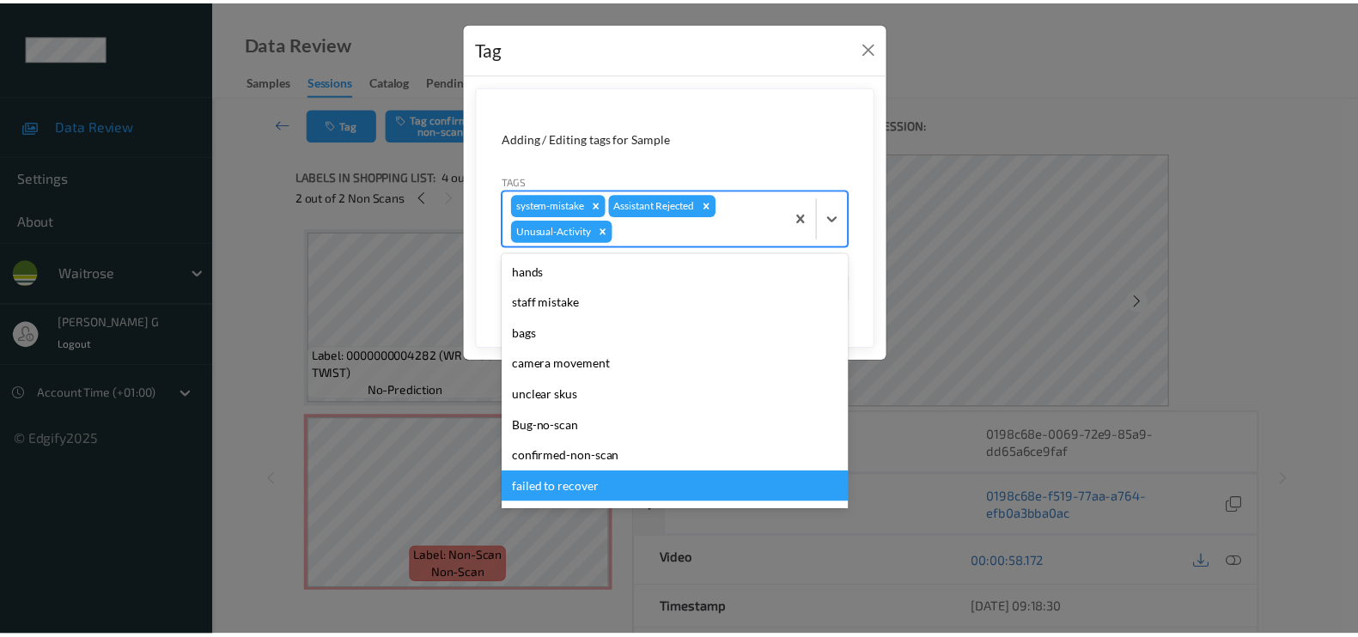
scroll to position [305, 0]
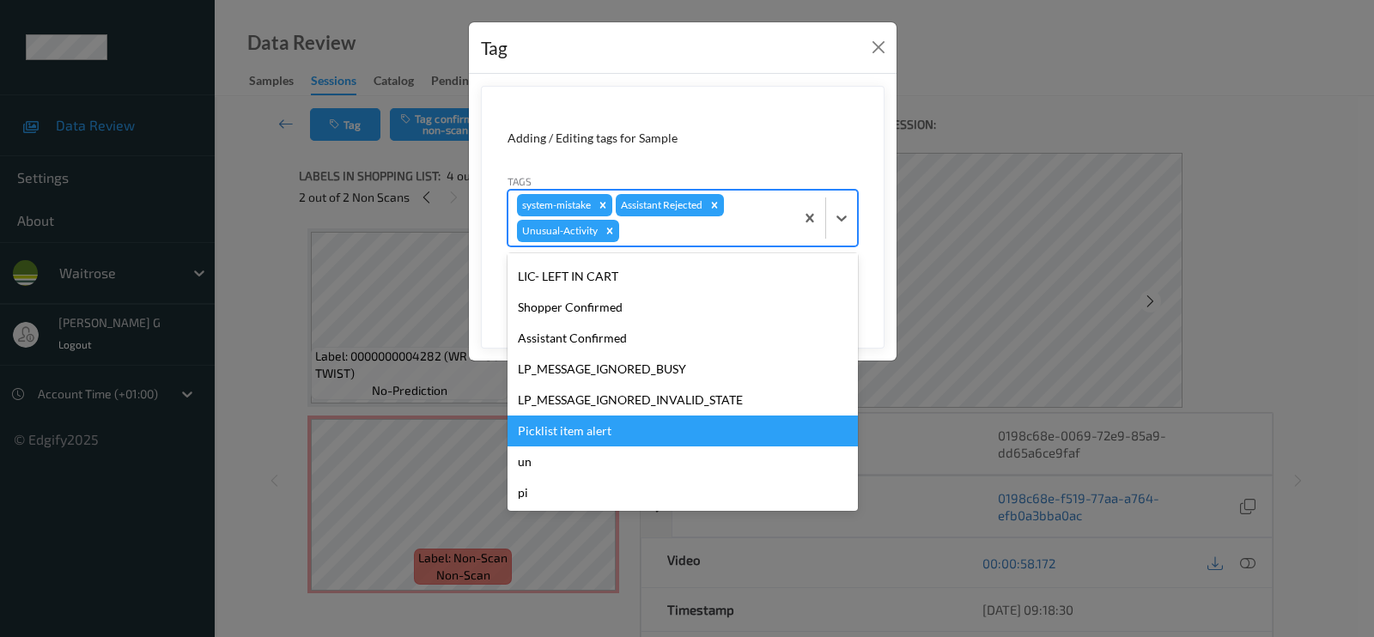
click at [580, 438] on div "Picklist item alert" at bounding box center [683, 431] width 350 height 31
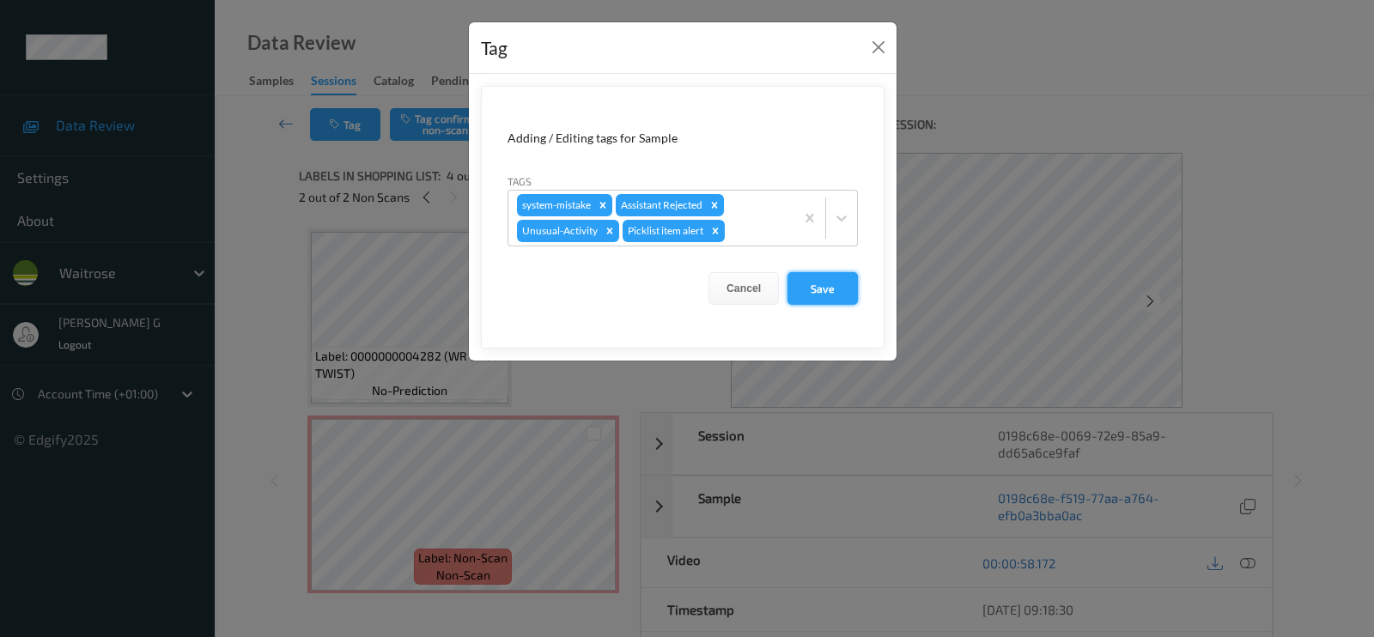
click at [823, 295] on button "Save" at bounding box center [823, 288] width 70 height 33
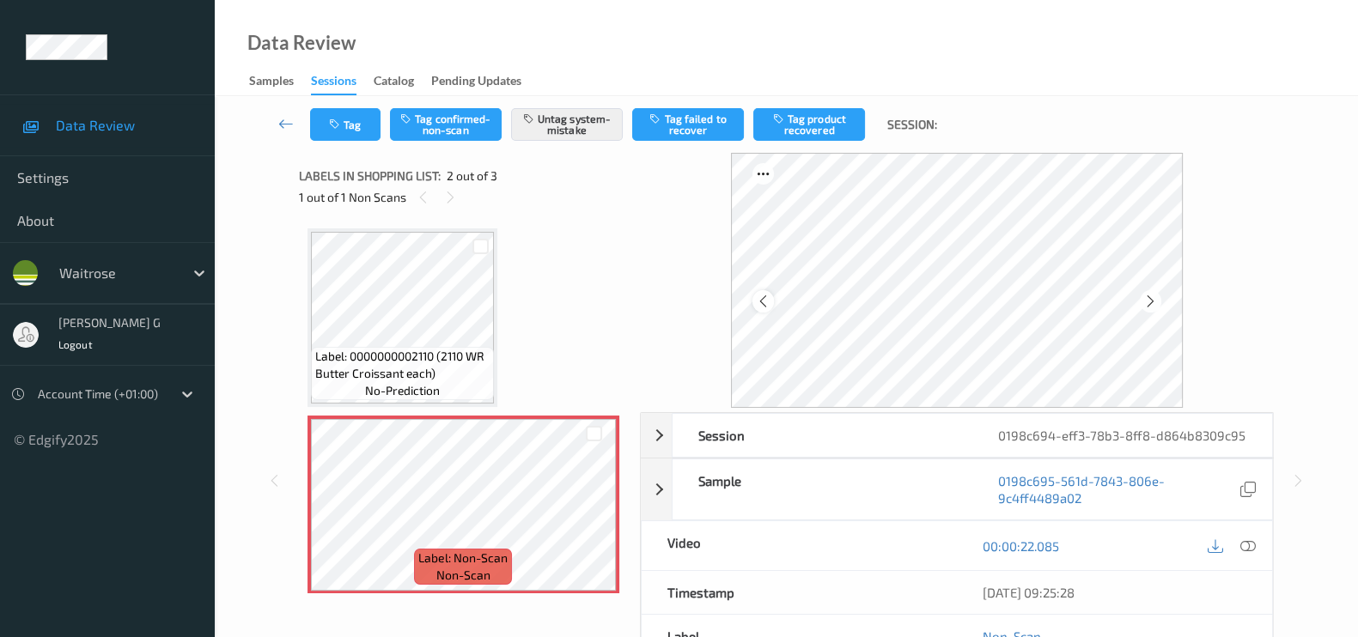
click at [764, 296] on icon at bounding box center [763, 301] width 15 height 15
click at [1158, 302] on icon at bounding box center [1150, 301] width 15 height 15
click at [764, 298] on icon at bounding box center [763, 301] width 15 height 15
click at [1254, 553] on icon at bounding box center [1247, 545] width 15 height 15
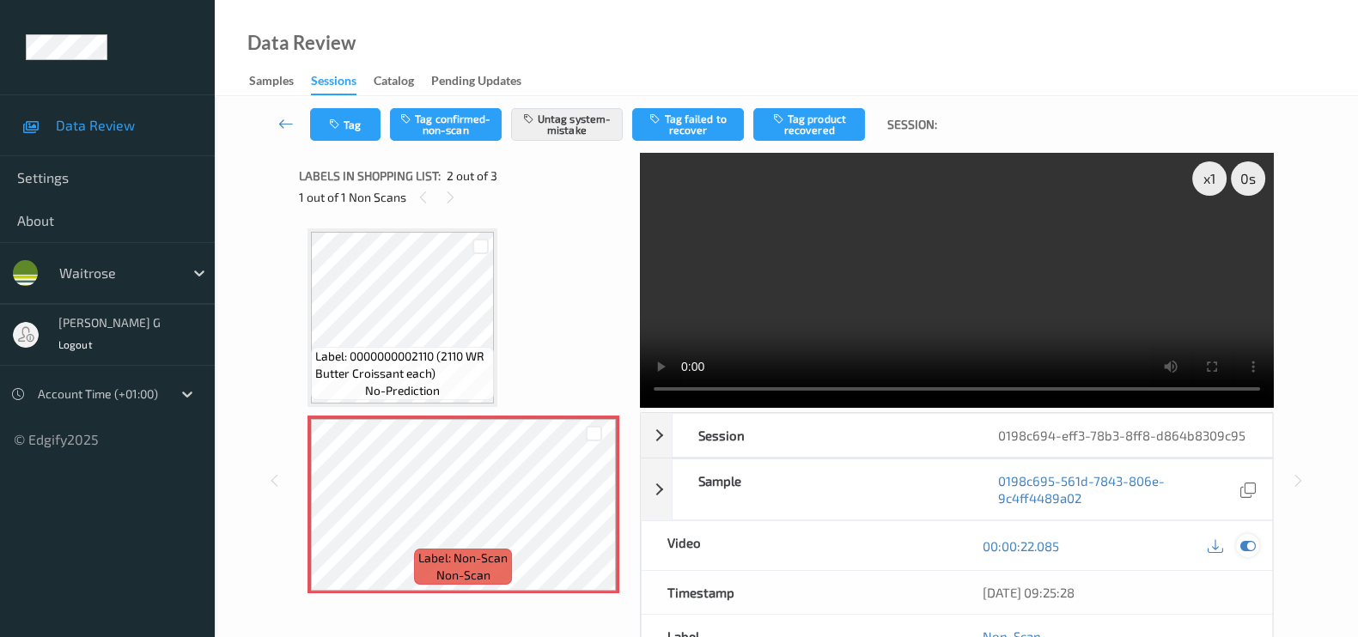
click at [1251, 554] on icon at bounding box center [1247, 545] width 15 height 15
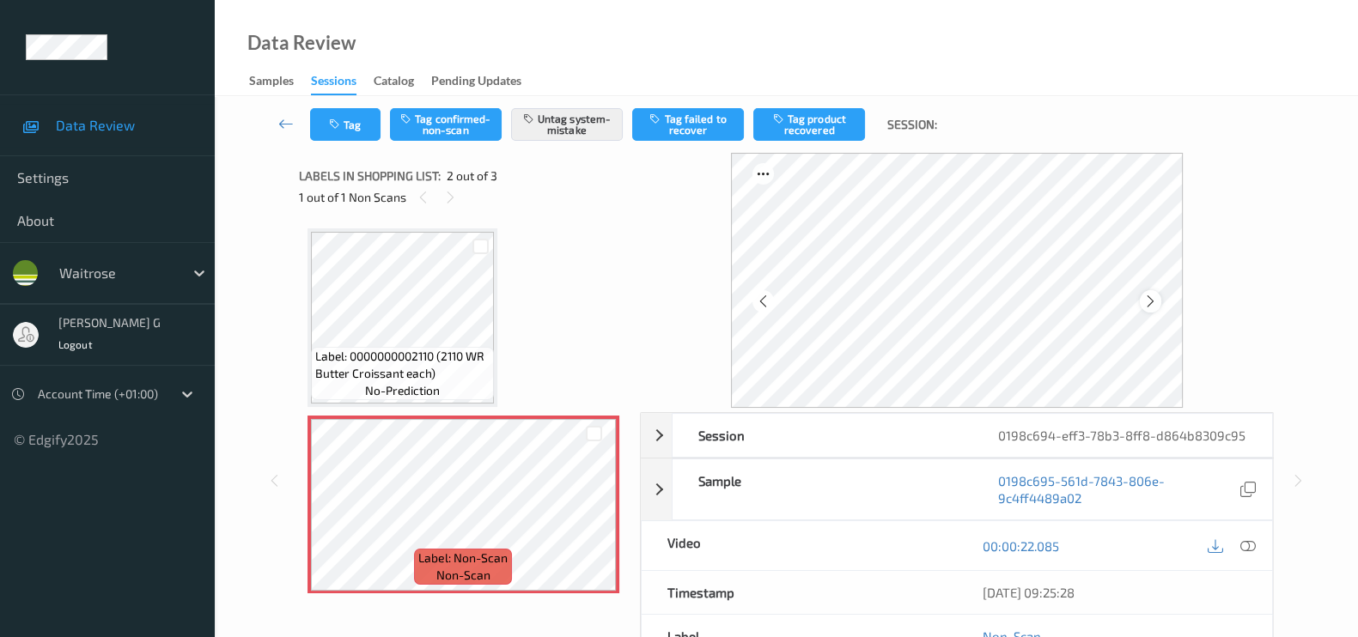
click at [1157, 301] on icon at bounding box center [1150, 301] width 15 height 15
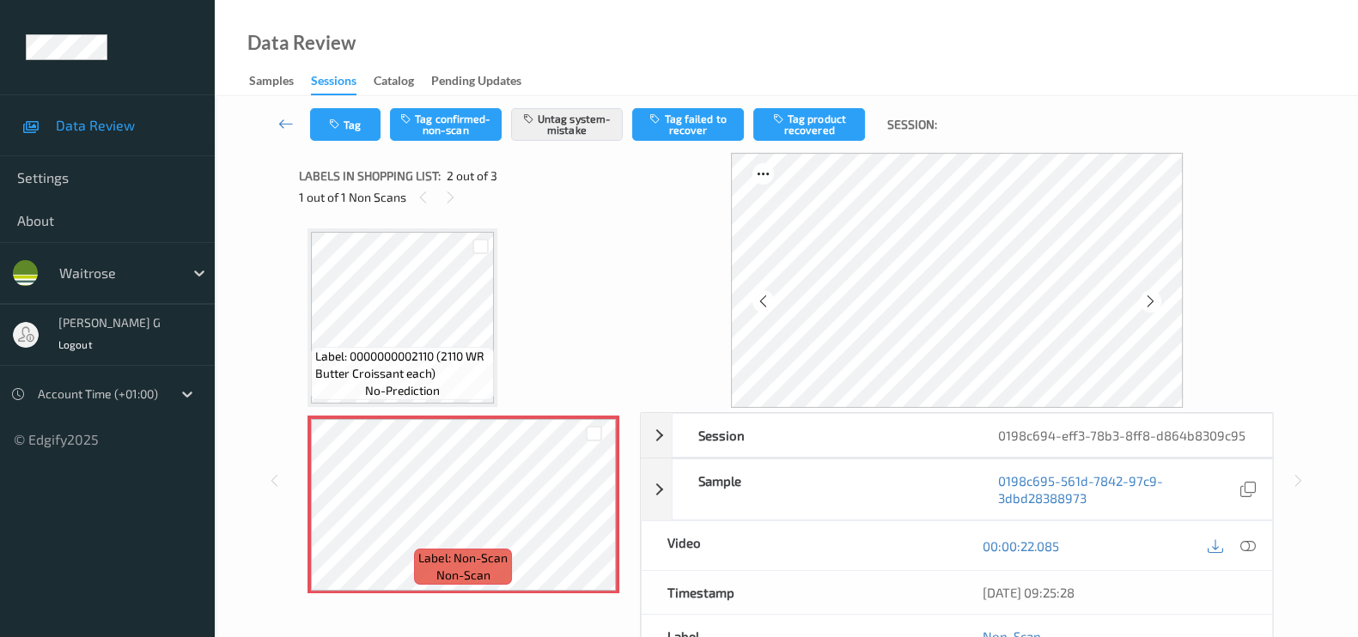
click at [1157, 301] on icon at bounding box center [1150, 301] width 15 height 15
click at [346, 130] on button "Tag" at bounding box center [345, 124] width 70 height 33
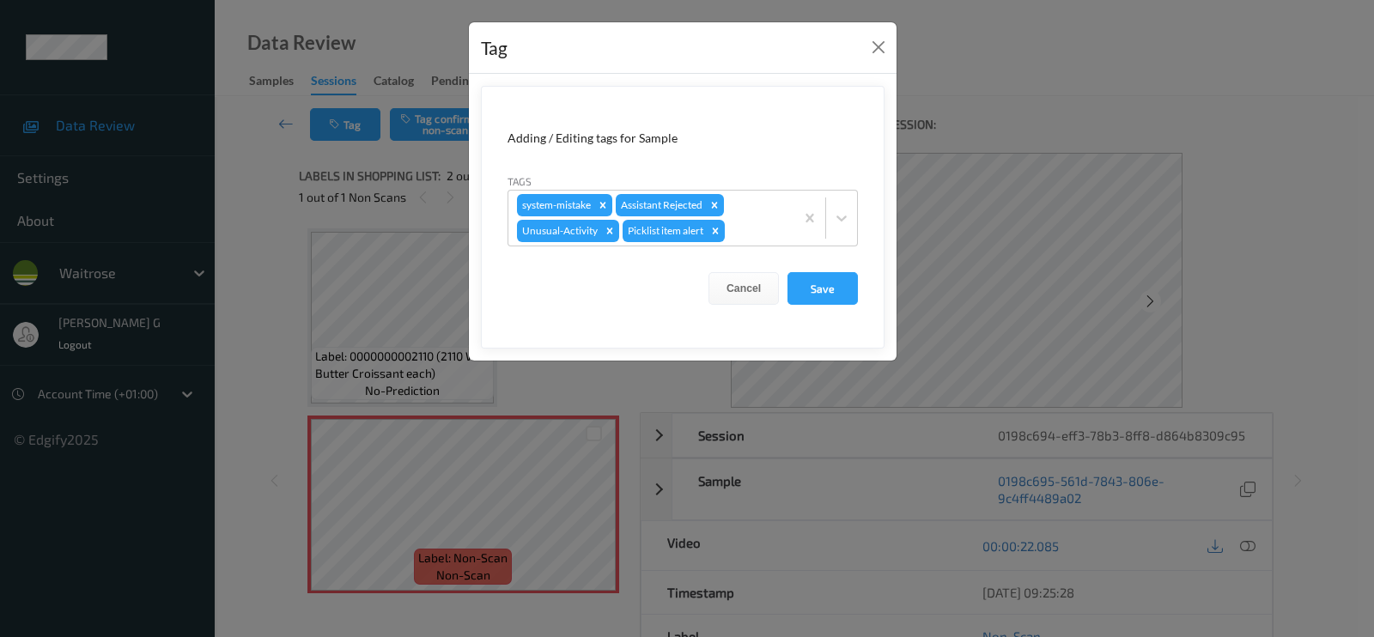
click at [240, 335] on div "Tag Adding / Editing tags for Sample Tags system-mistake Assistant Rejected Unu…" at bounding box center [687, 318] width 1374 height 637
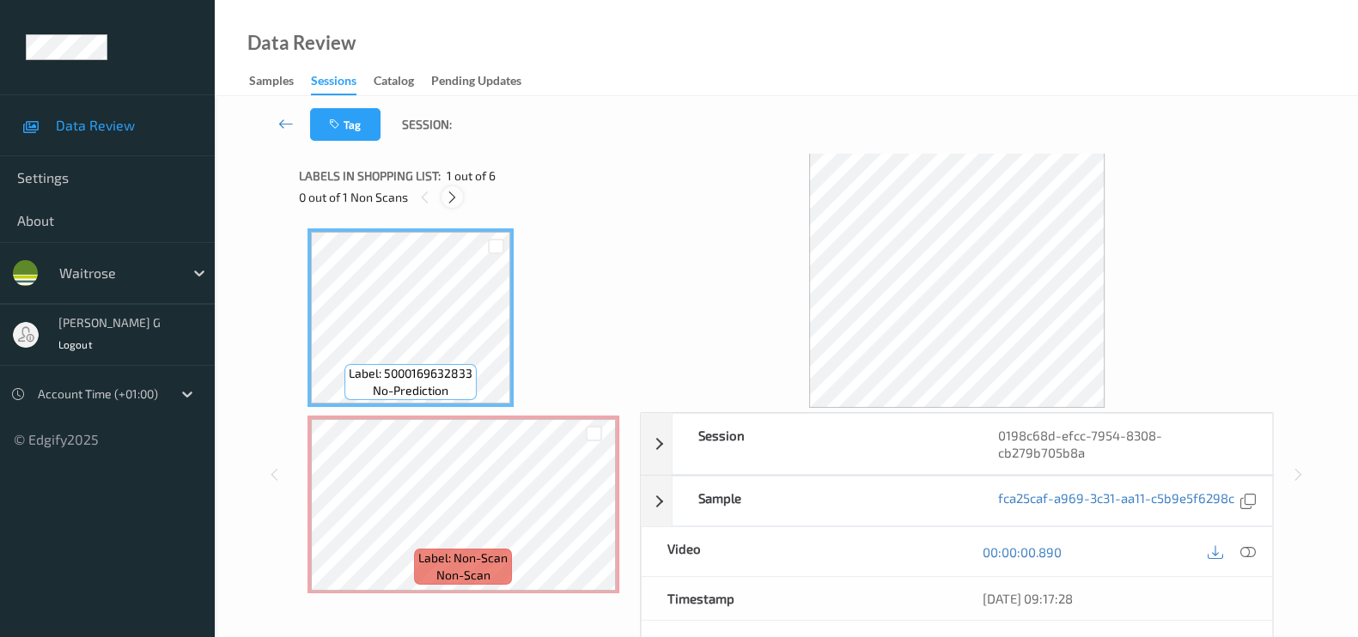
click at [455, 192] on icon at bounding box center [452, 197] width 15 height 15
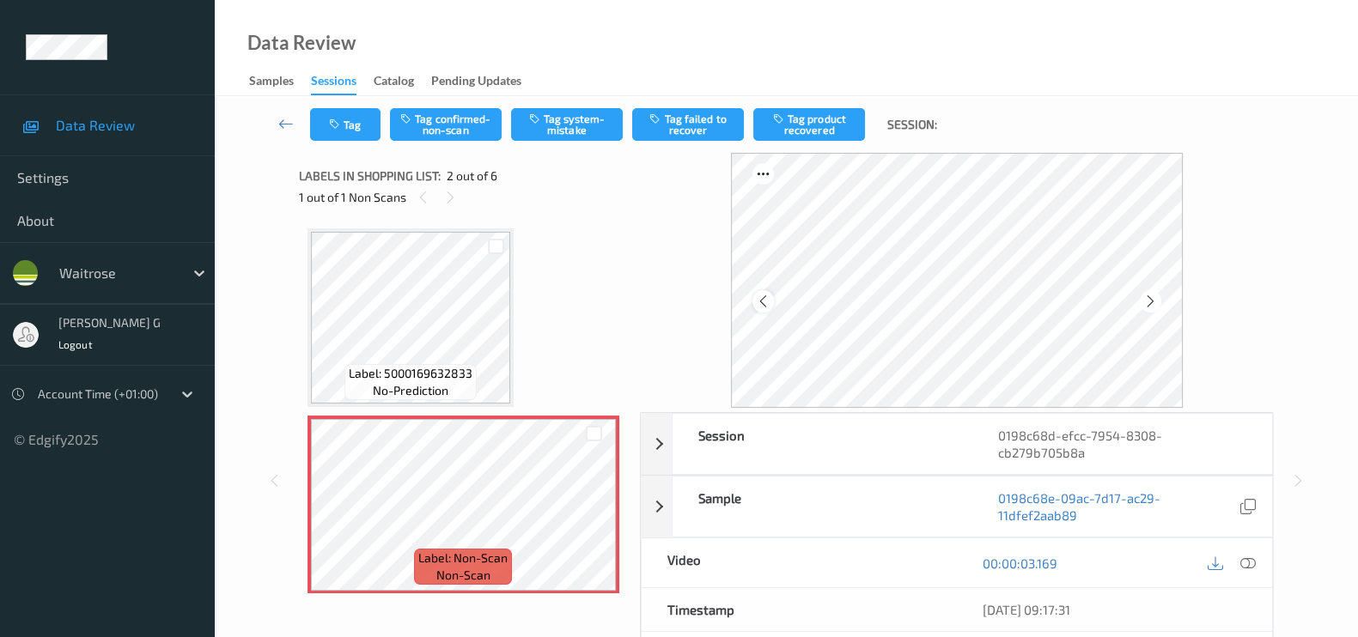
click at [766, 291] on div at bounding box center [762, 300] width 21 height 21
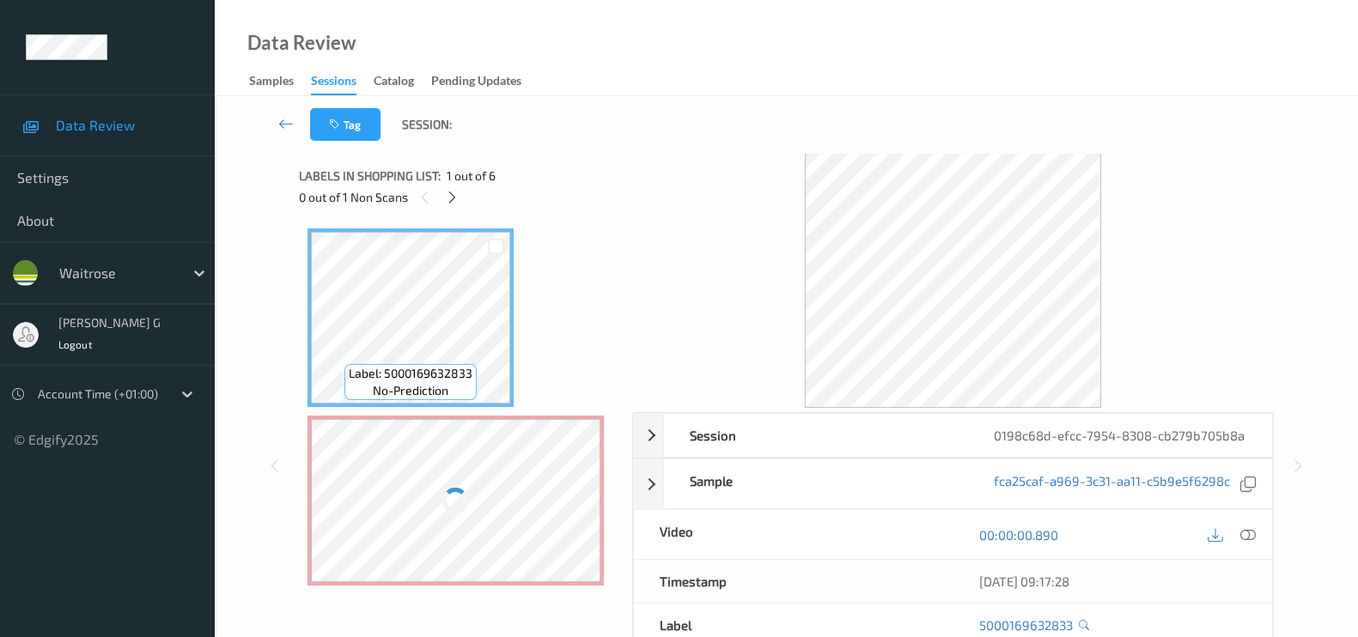
click at [438, 460] on div at bounding box center [455, 500] width 289 height 163
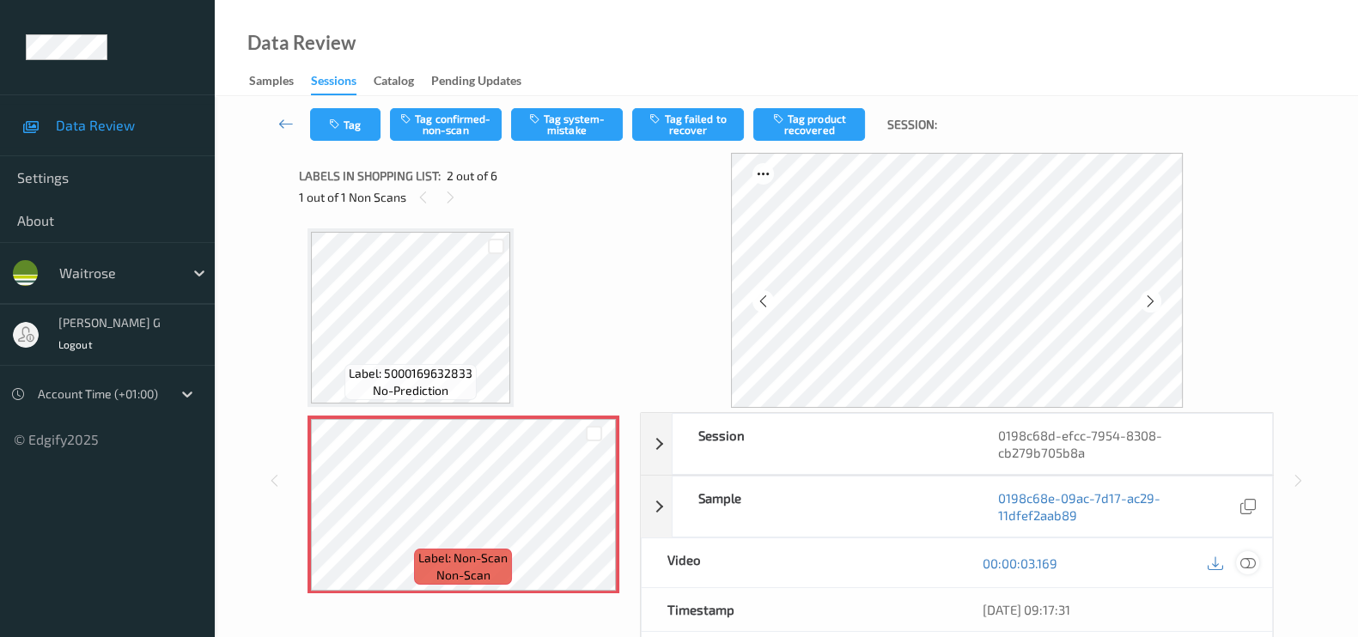
click at [1253, 560] on icon at bounding box center [1247, 563] width 15 height 15
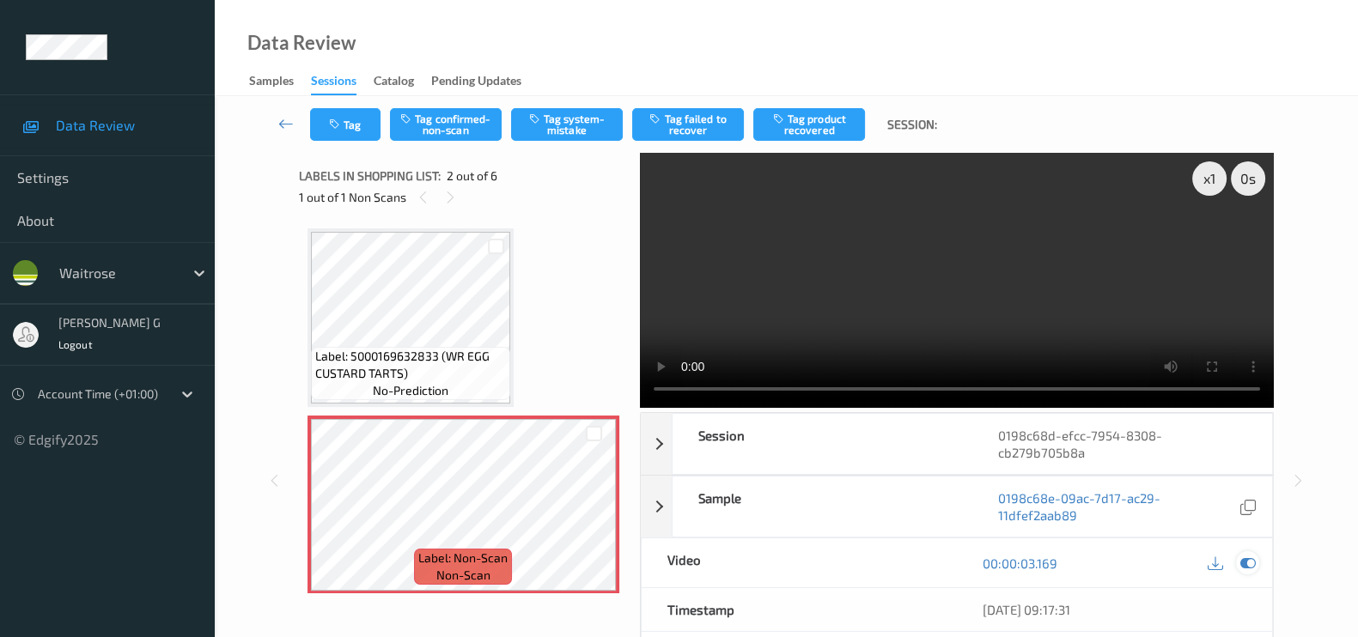
click at [1250, 560] on icon at bounding box center [1247, 563] width 15 height 15
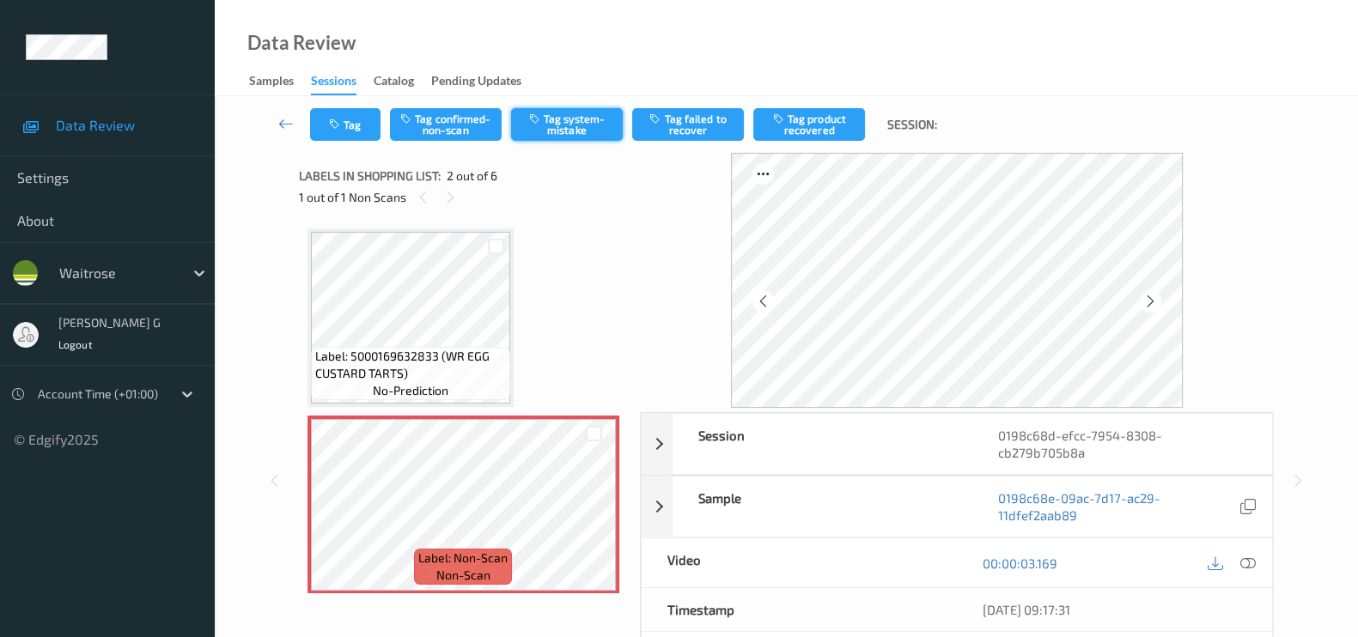
click at [554, 117] on button "Tag system-mistake" at bounding box center [567, 124] width 112 height 33
click at [350, 141] on div "Tag Tag confirmed-non-scan Untag system-mistake Tag failed to recover Tag produ…" at bounding box center [786, 124] width 1073 height 57
click at [350, 133] on button "Tag" at bounding box center [345, 124] width 70 height 33
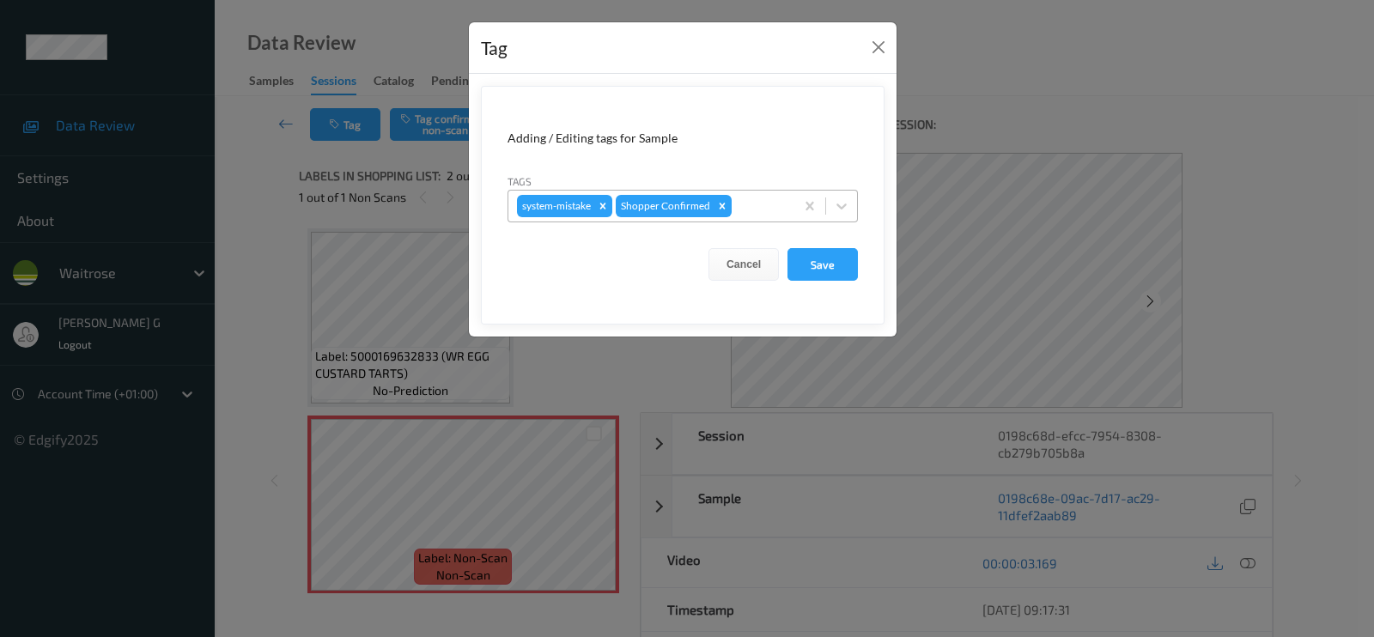
click at [757, 208] on div at bounding box center [760, 206] width 51 height 21
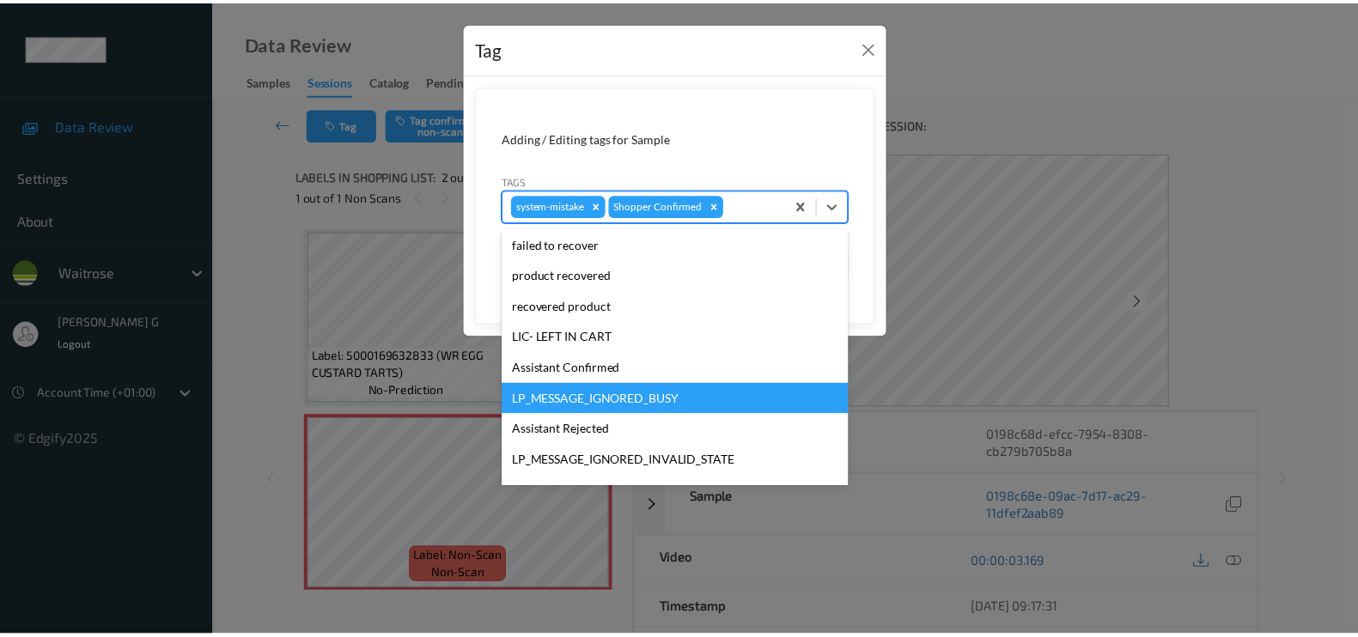
scroll to position [336, 0]
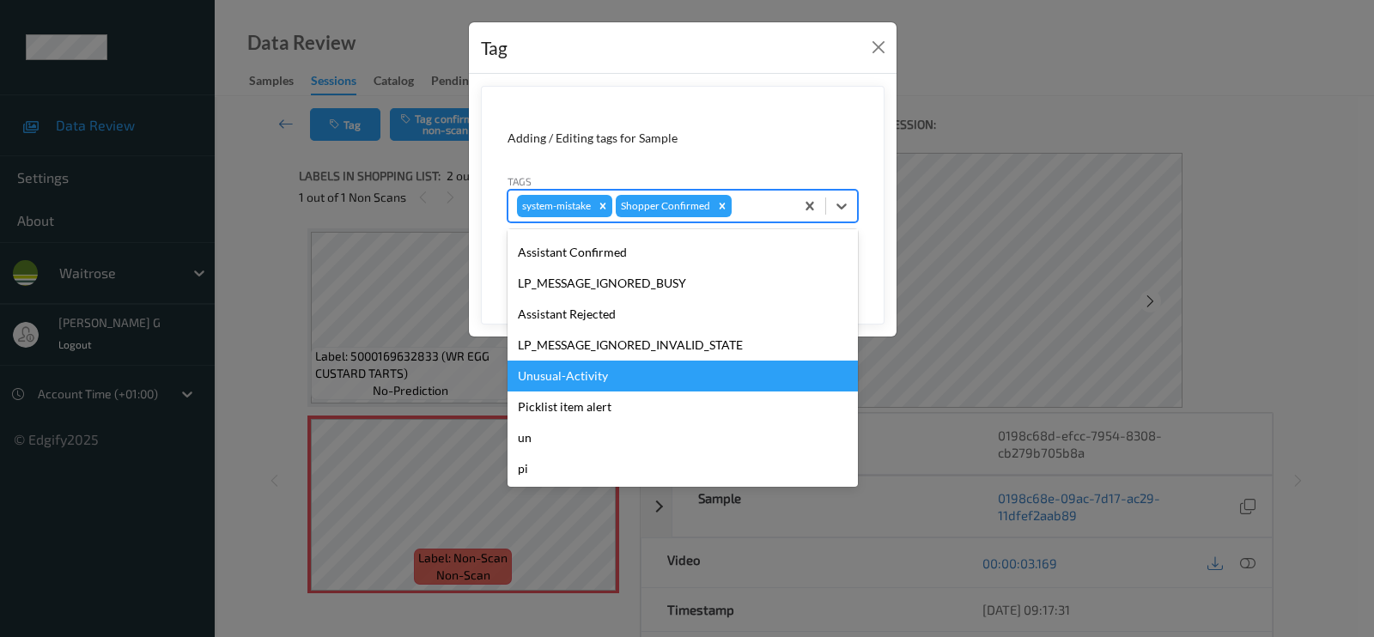
click at [585, 381] on div "Unusual-Activity" at bounding box center [683, 376] width 350 height 31
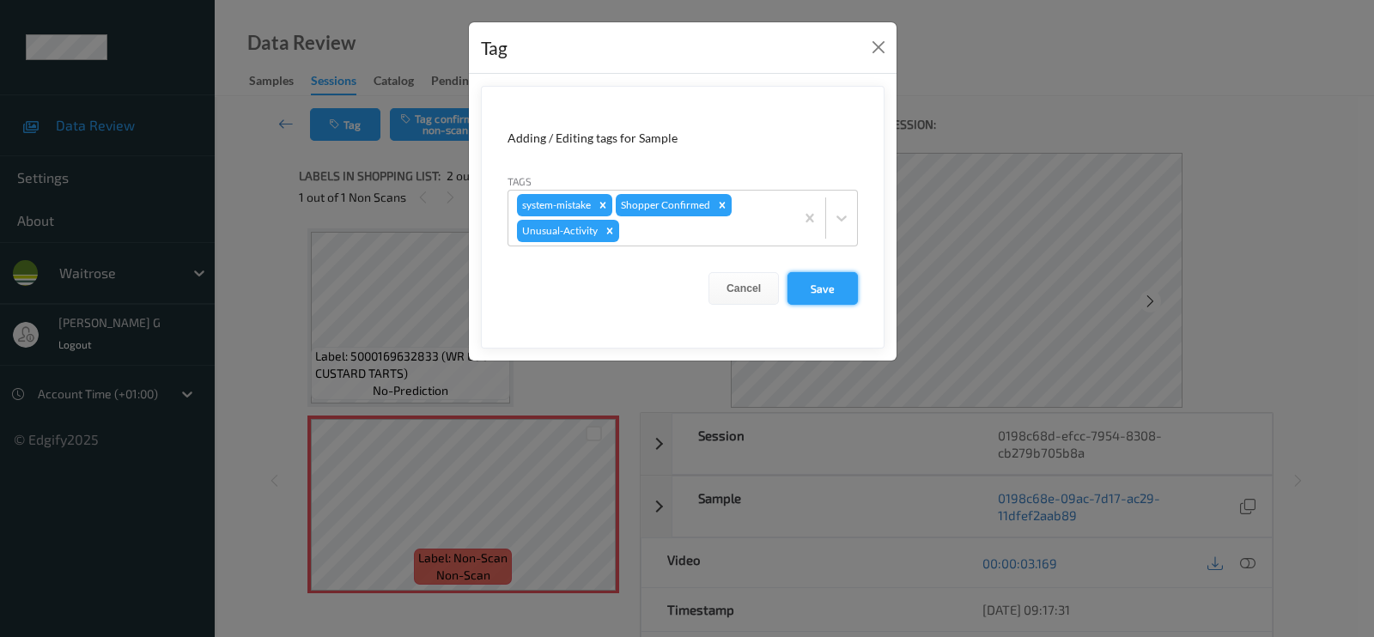
click at [828, 289] on button "Save" at bounding box center [823, 288] width 70 height 33
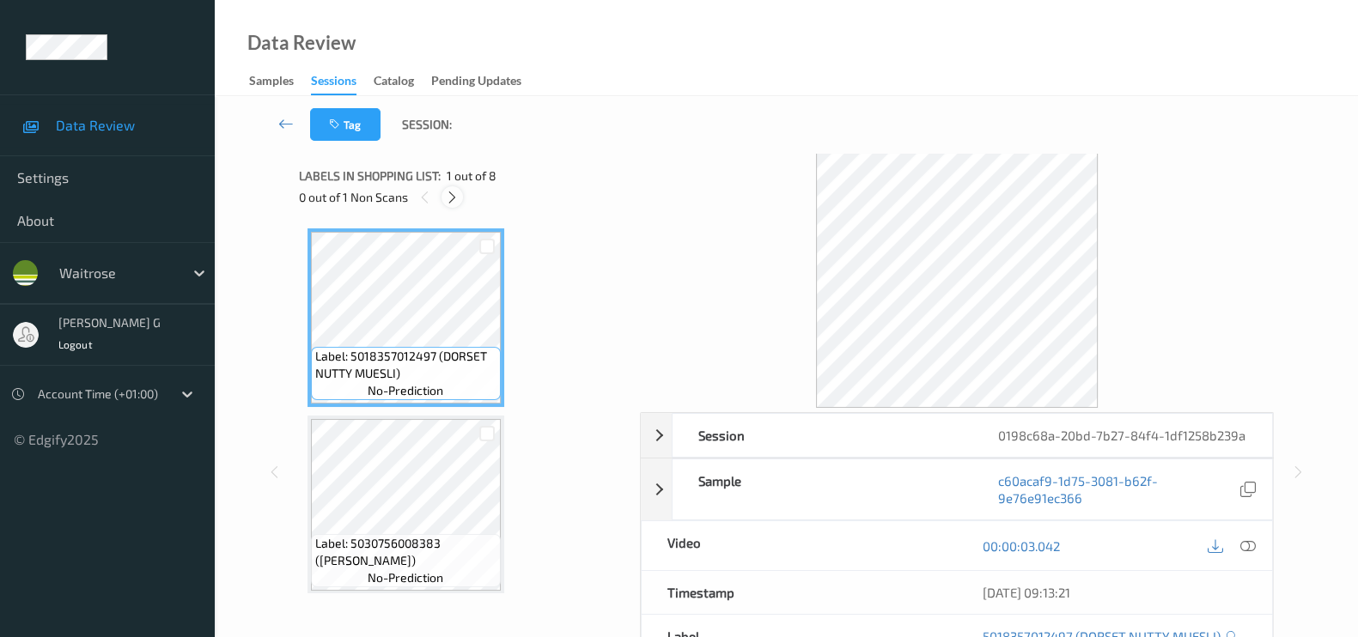
click at [443, 200] on div at bounding box center [451, 196] width 21 height 21
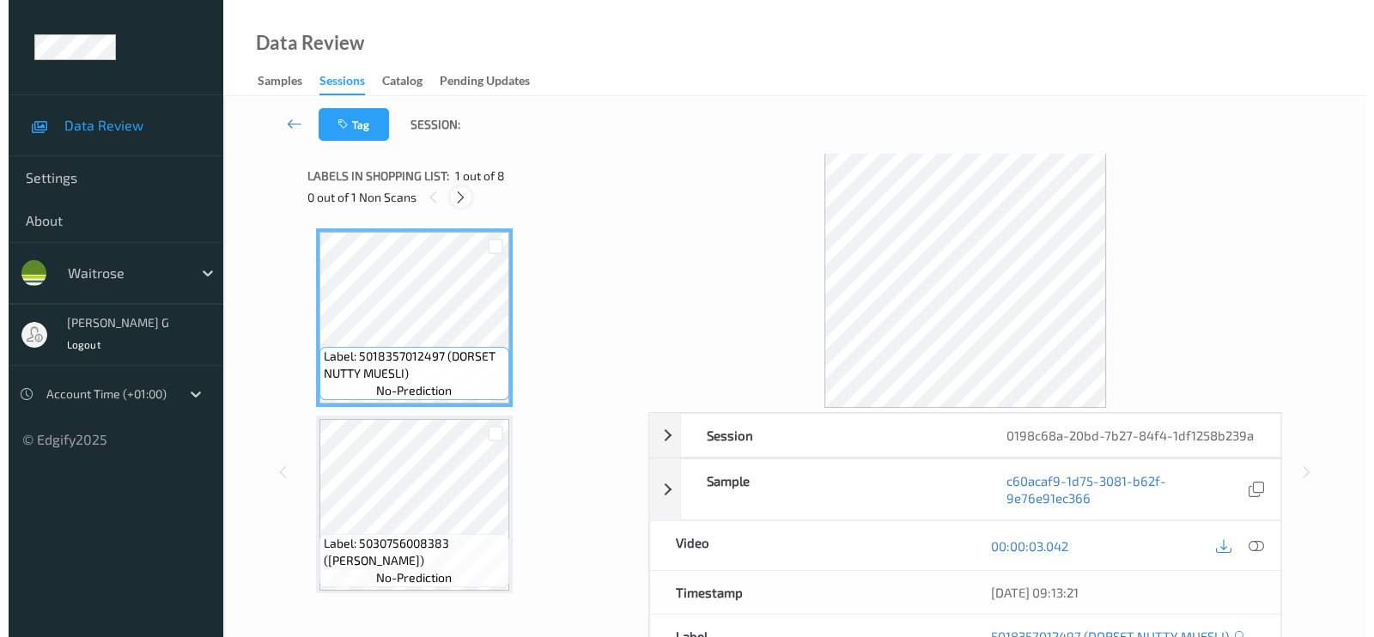
scroll to position [380, 0]
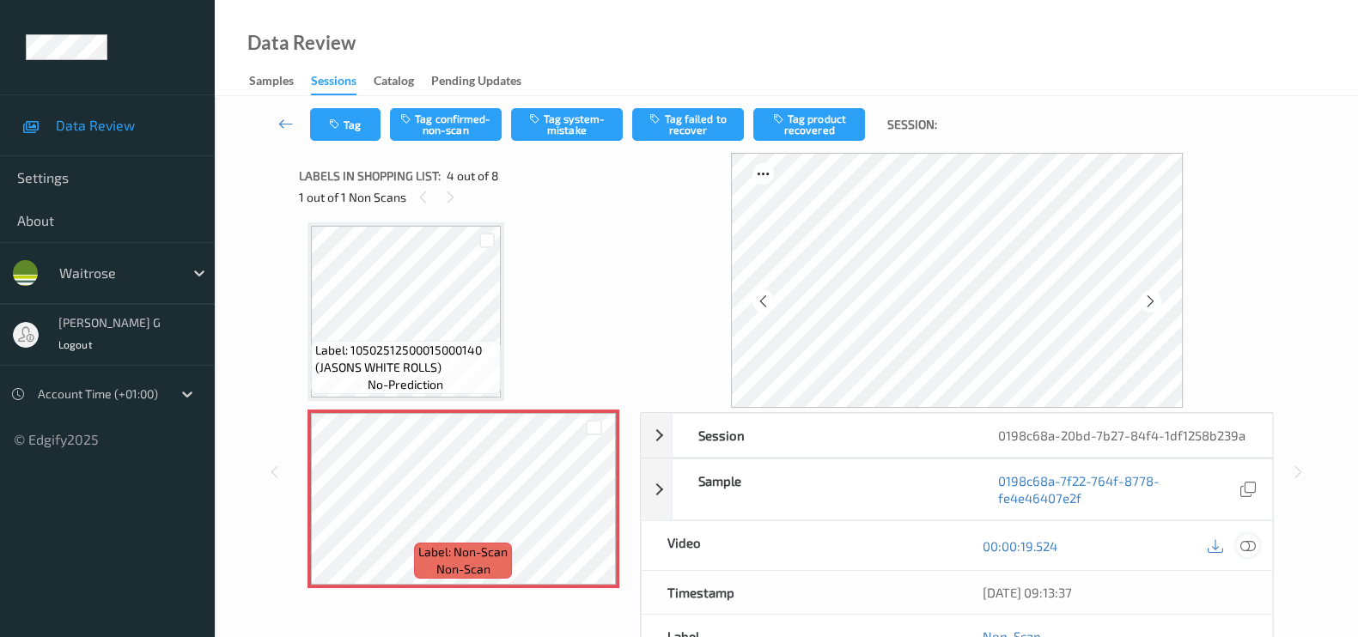
click at [1252, 554] on icon at bounding box center [1247, 545] width 15 height 15
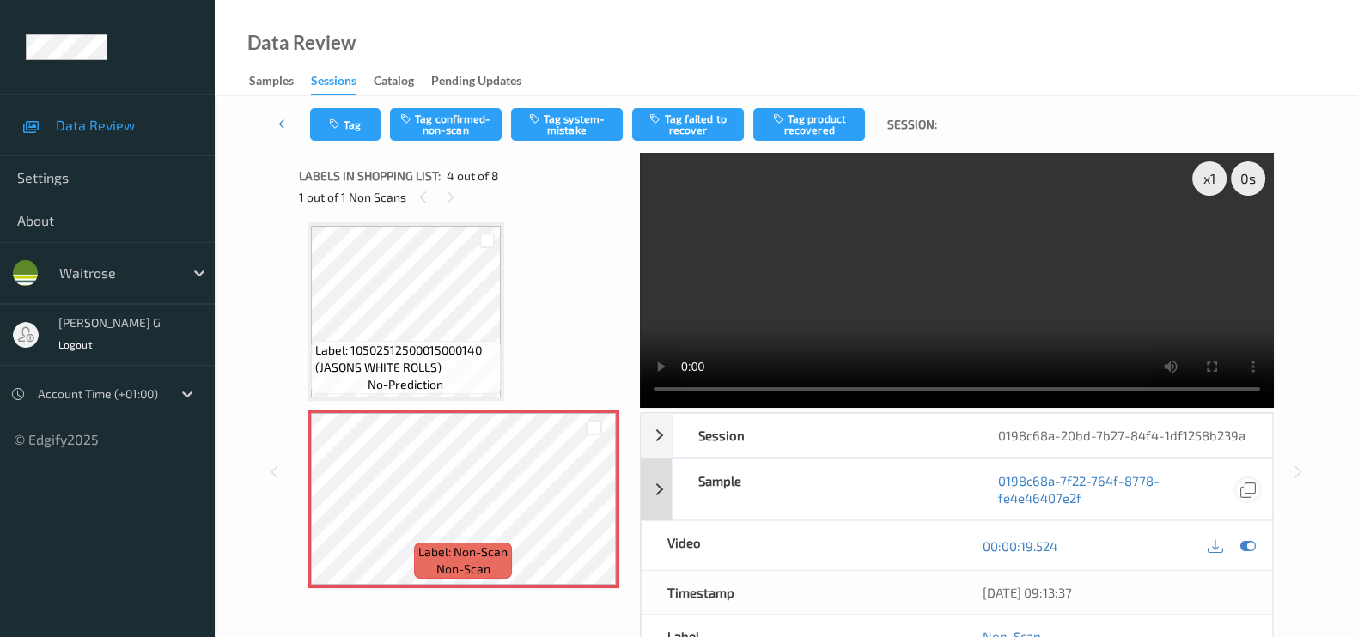
click at [1248, 554] on icon at bounding box center [1247, 545] width 15 height 15
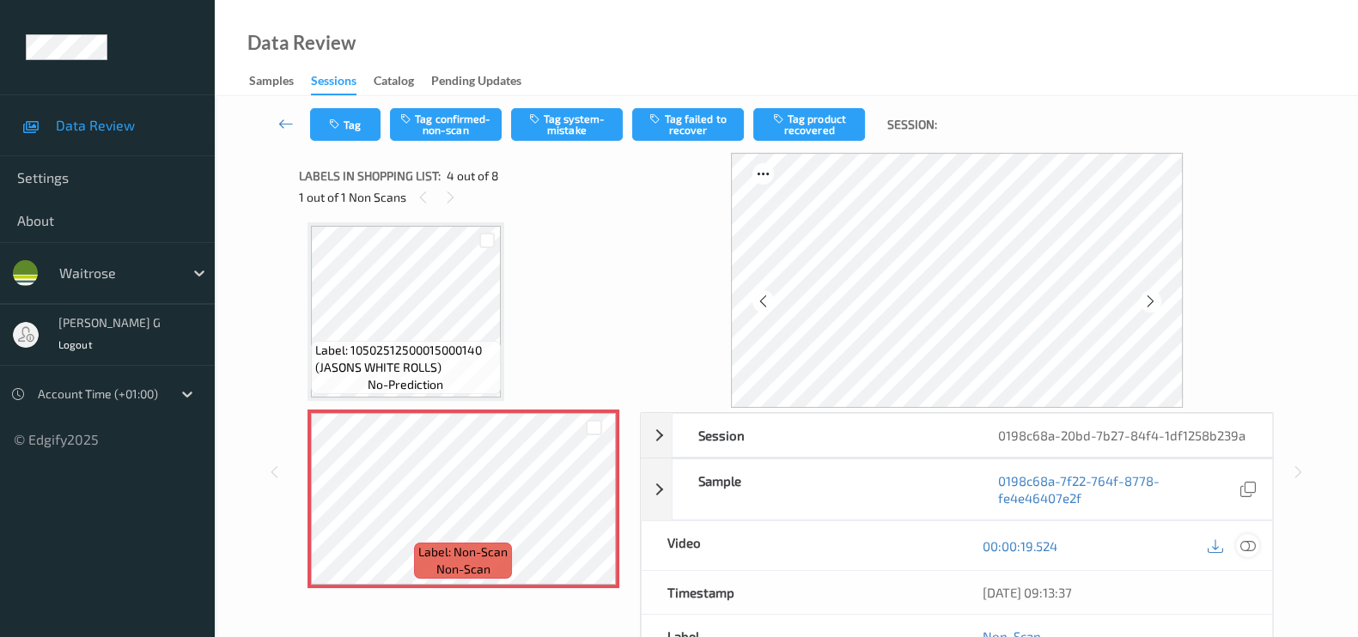
click at [1251, 554] on icon at bounding box center [1247, 545] width 15 height 15
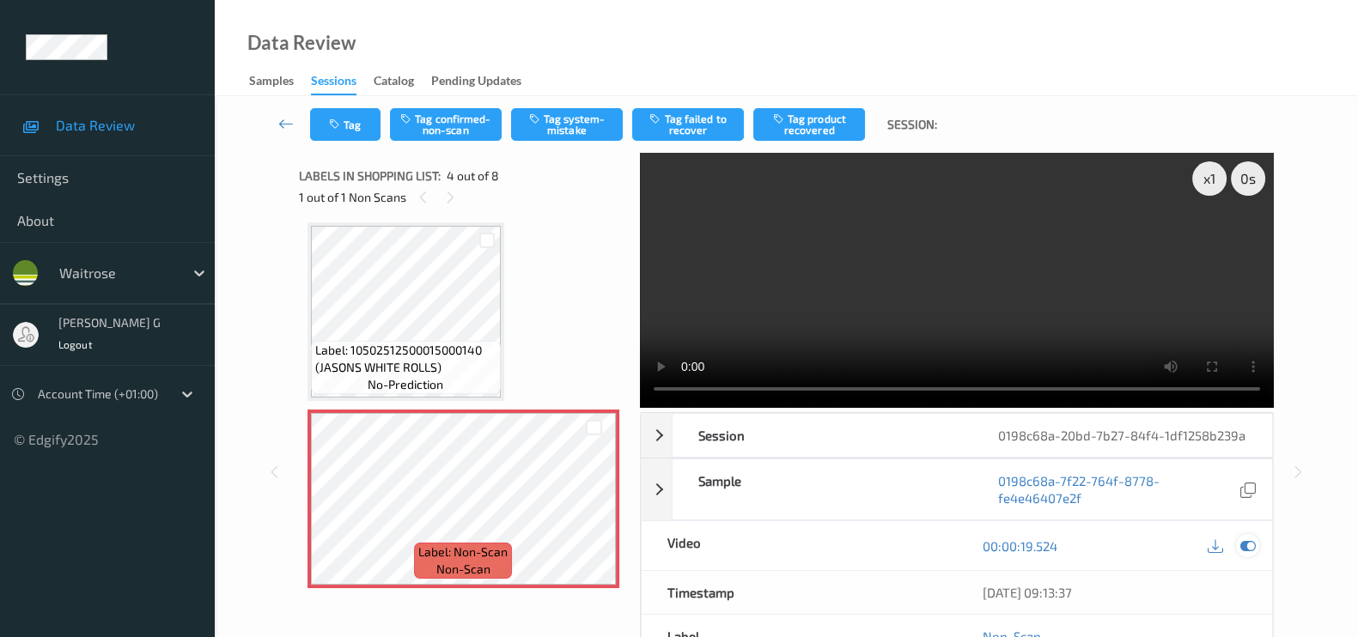
click at [1245, 554] on icon at bounding box center [1247, 545] width 15 height 15
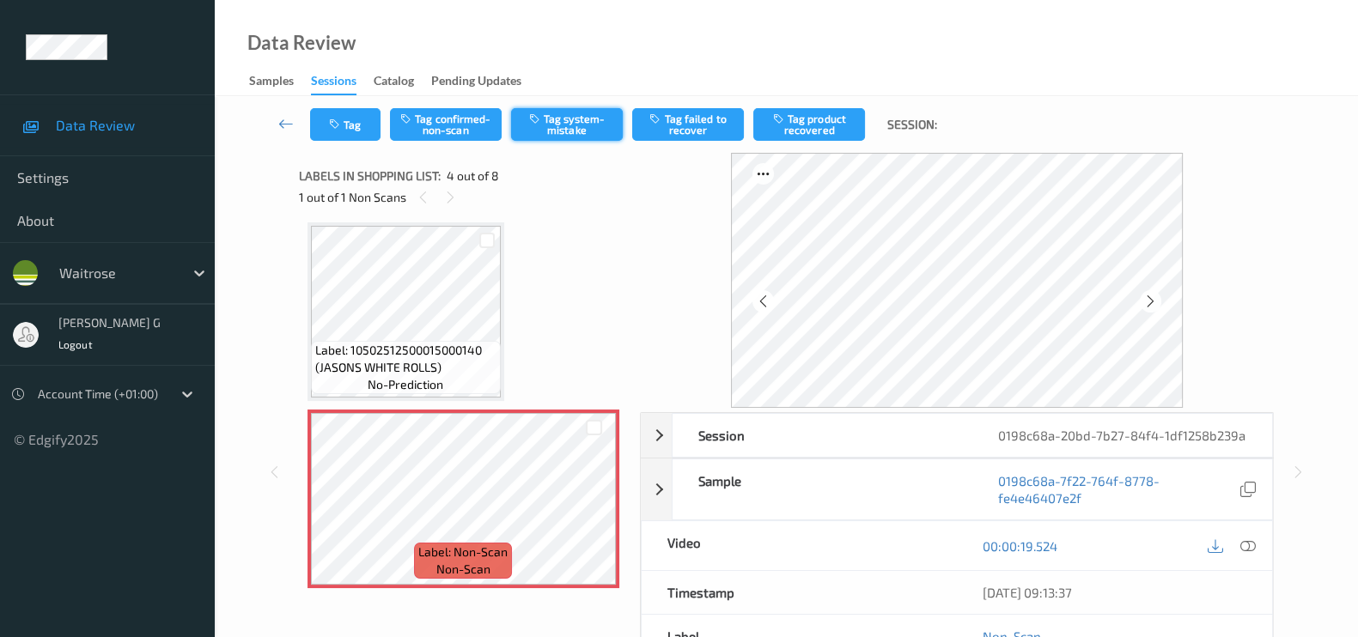
click at [563, 131] on button "Tag system-mistake" at bounding box center [567, 124] width 112 height 33
click at [356, 118] on button "Tag" at bounding box center [345, 124] width 70 height 33
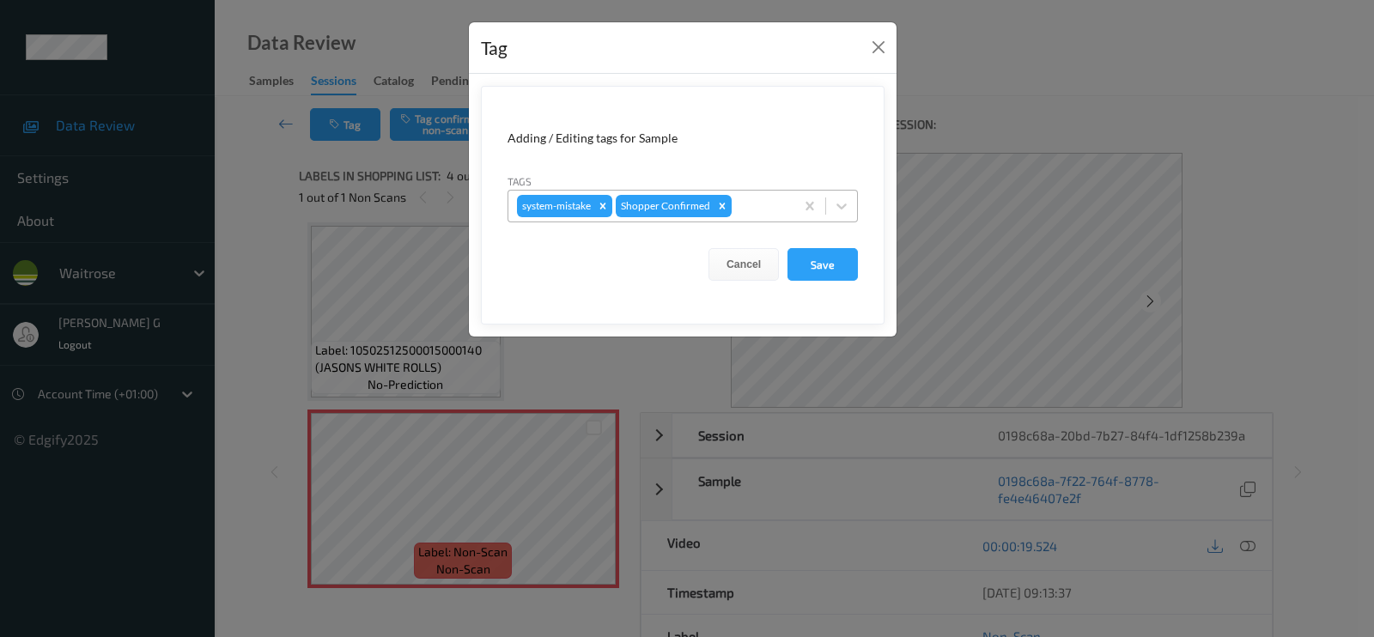
click at [750, 207] on div at bounding box center [760, 206] width 51 height 21
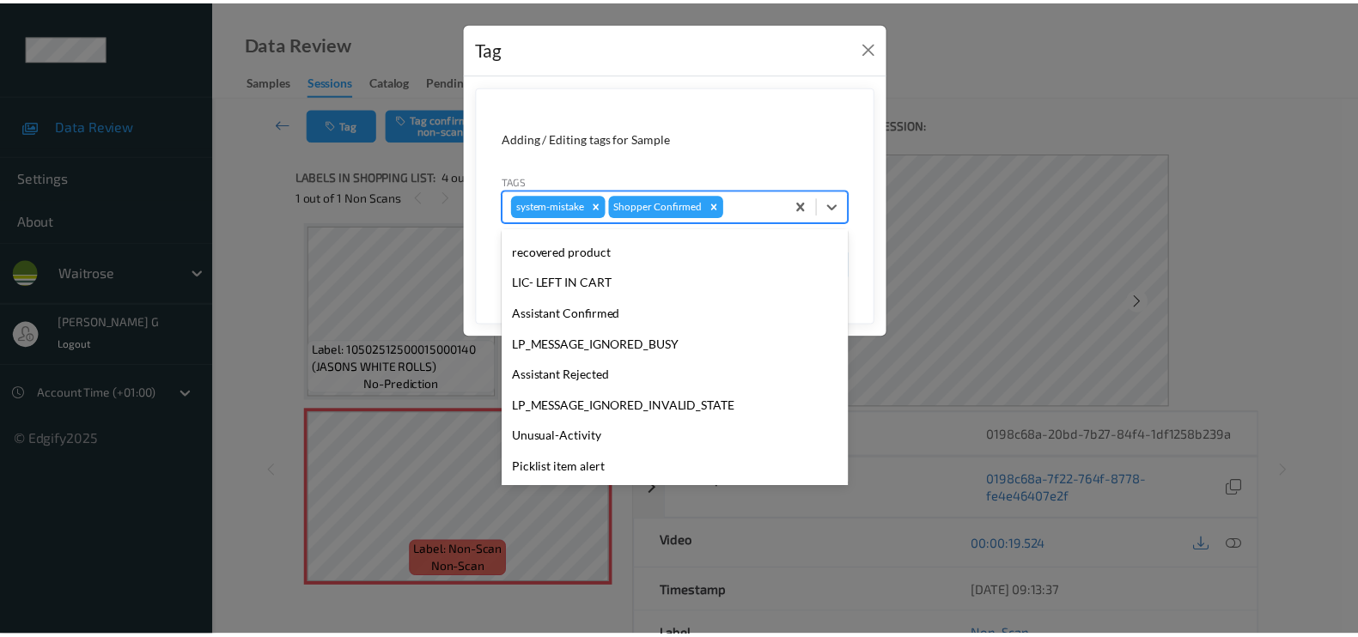
scroll to position [336, 0]
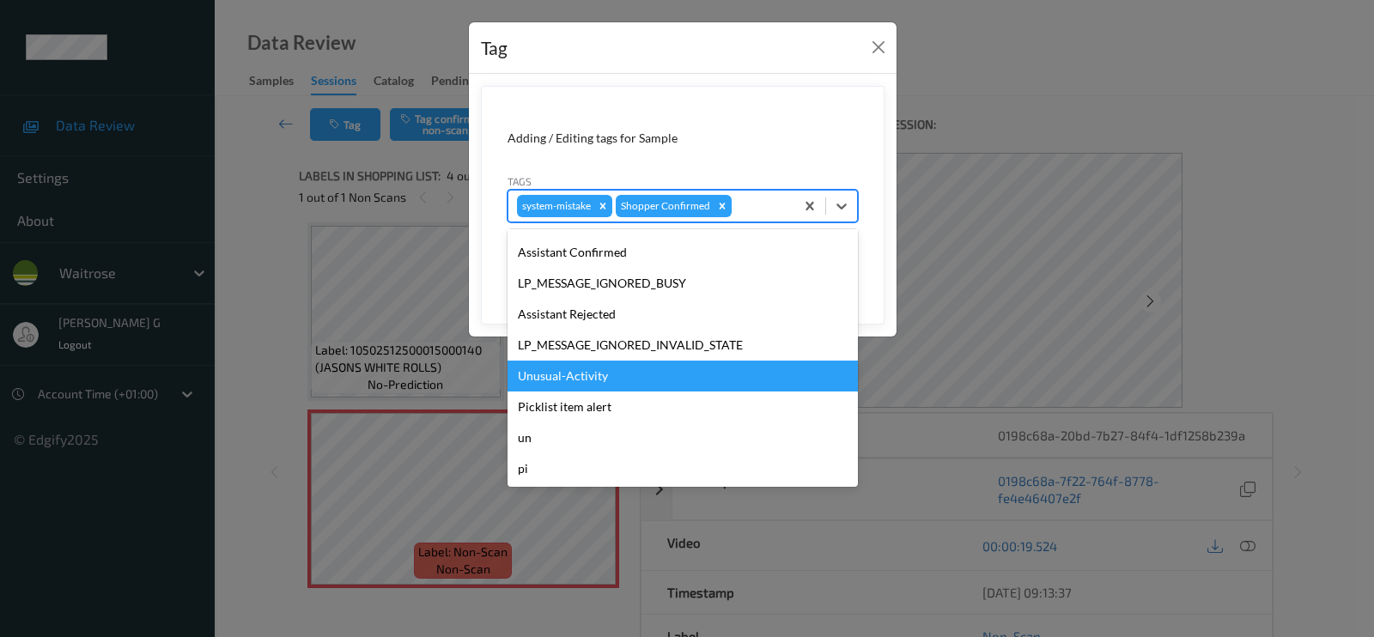
click at [561, 370] on div "Unusual-Activity" at bounding box center [683, 376] width 350 height 31
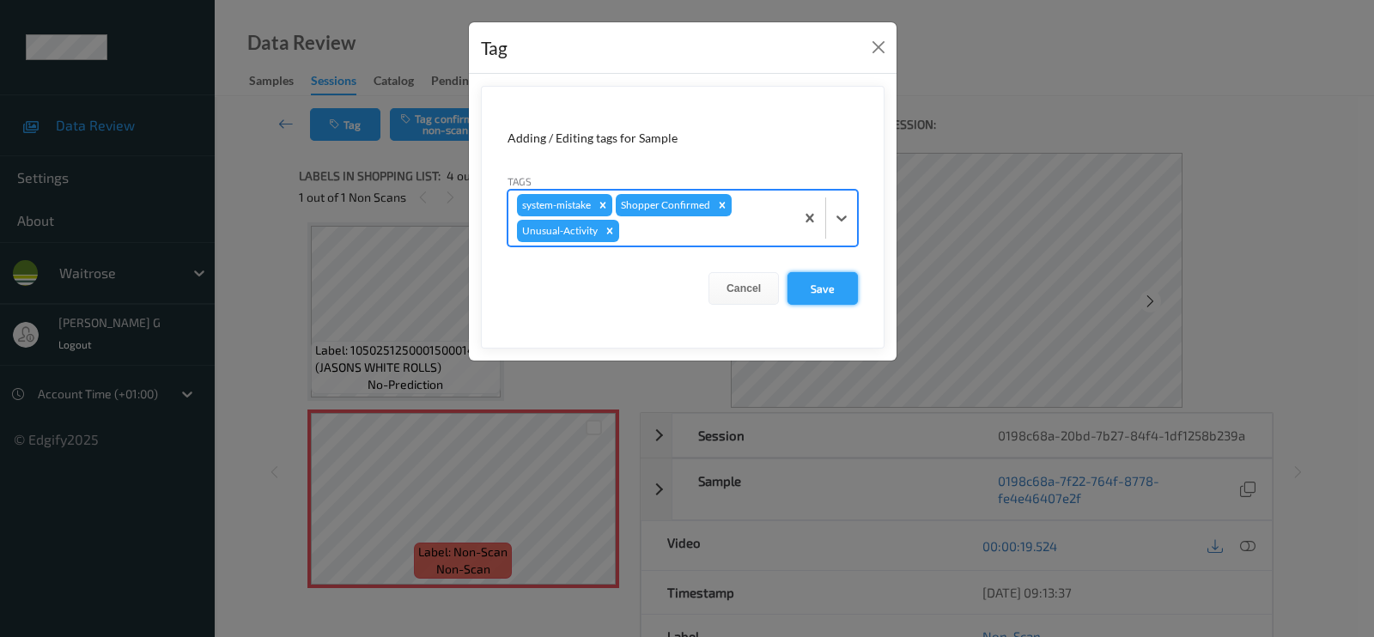
click at [824, 283] on button "Save" at bounding box center [823, 288] width 70 height 33
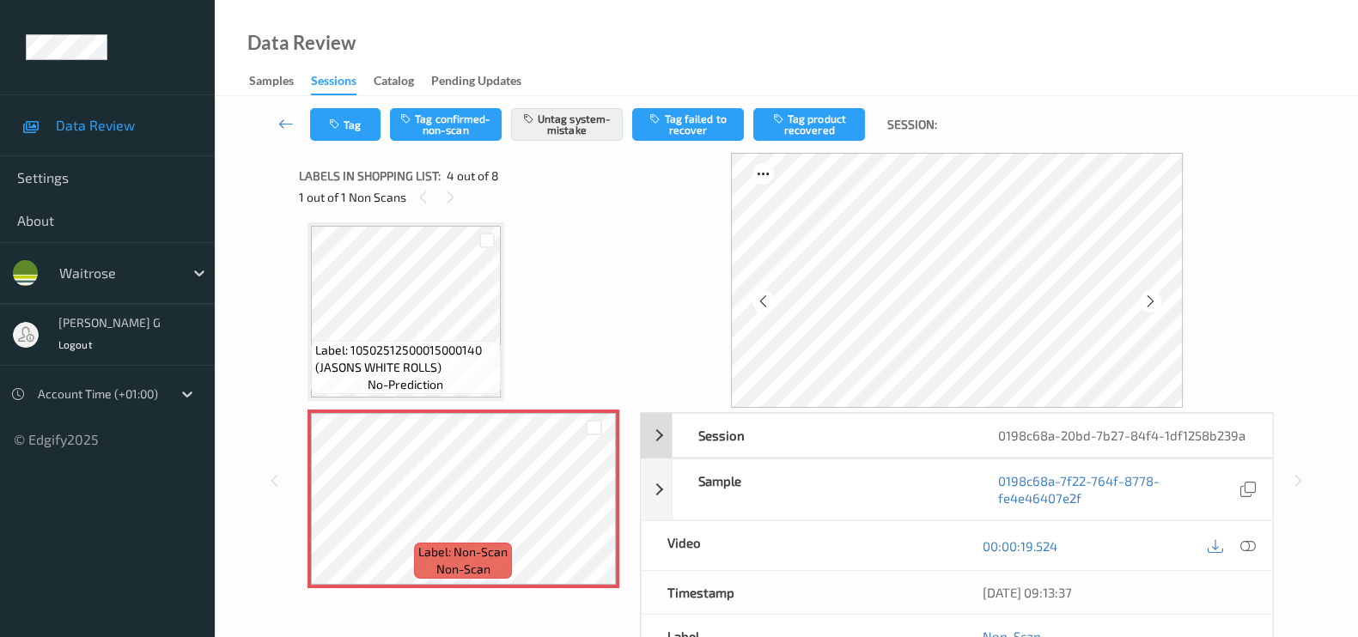
scroll to position [222, 0]
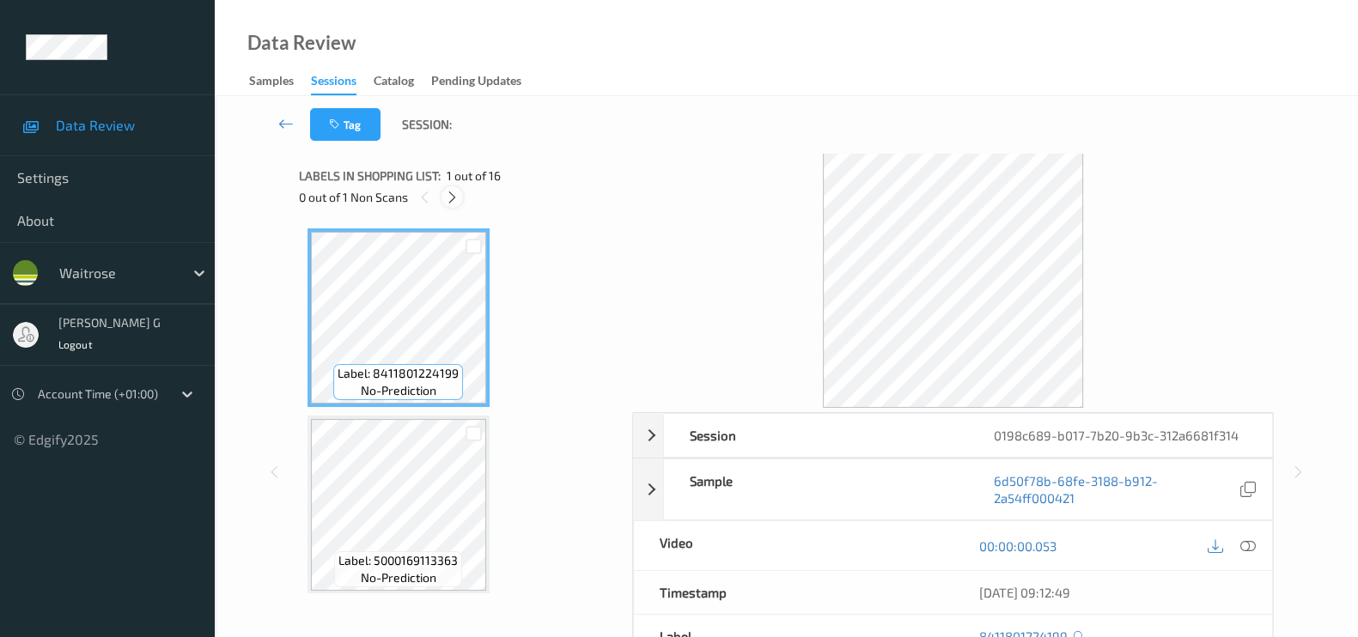
click at [450, 191] on icon at bounding box center [452, 197] width 15 height 15
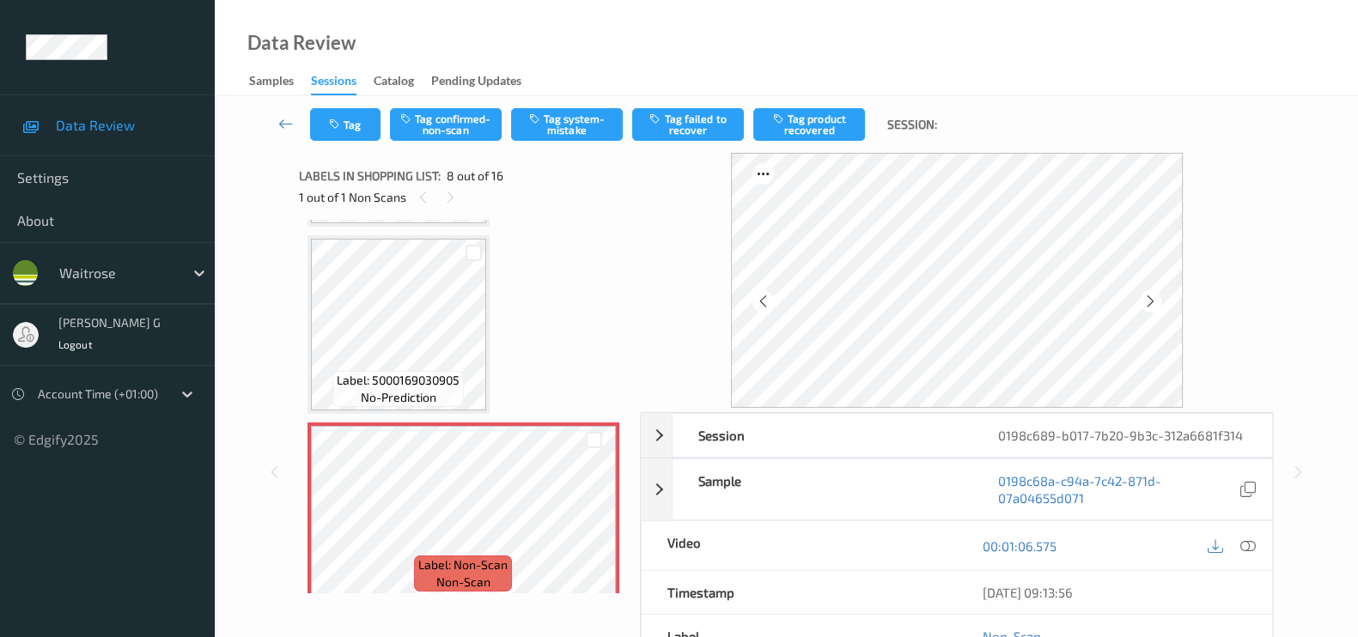
scroll to position [1125, 0]
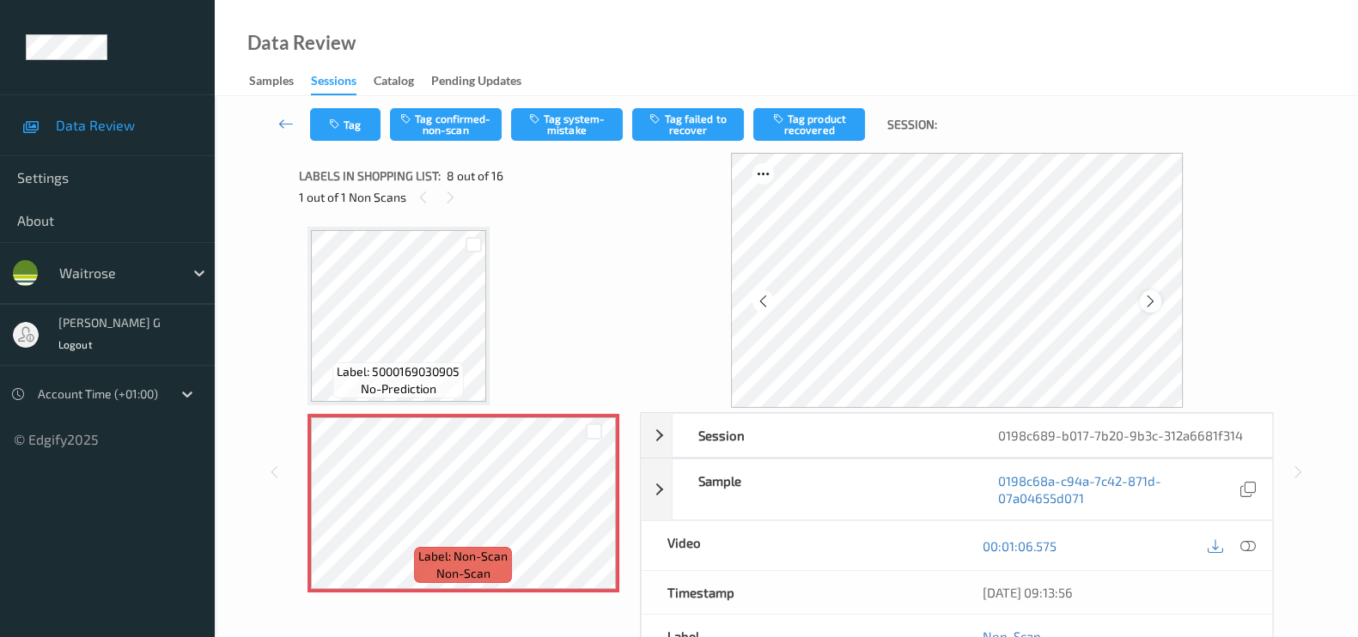
click at [1158, 298] on icon at bounding box center [1150, 301] width 15 height 15
click at [1155, 300] on icon at bounding box center [1150, 301] width 15 height 15
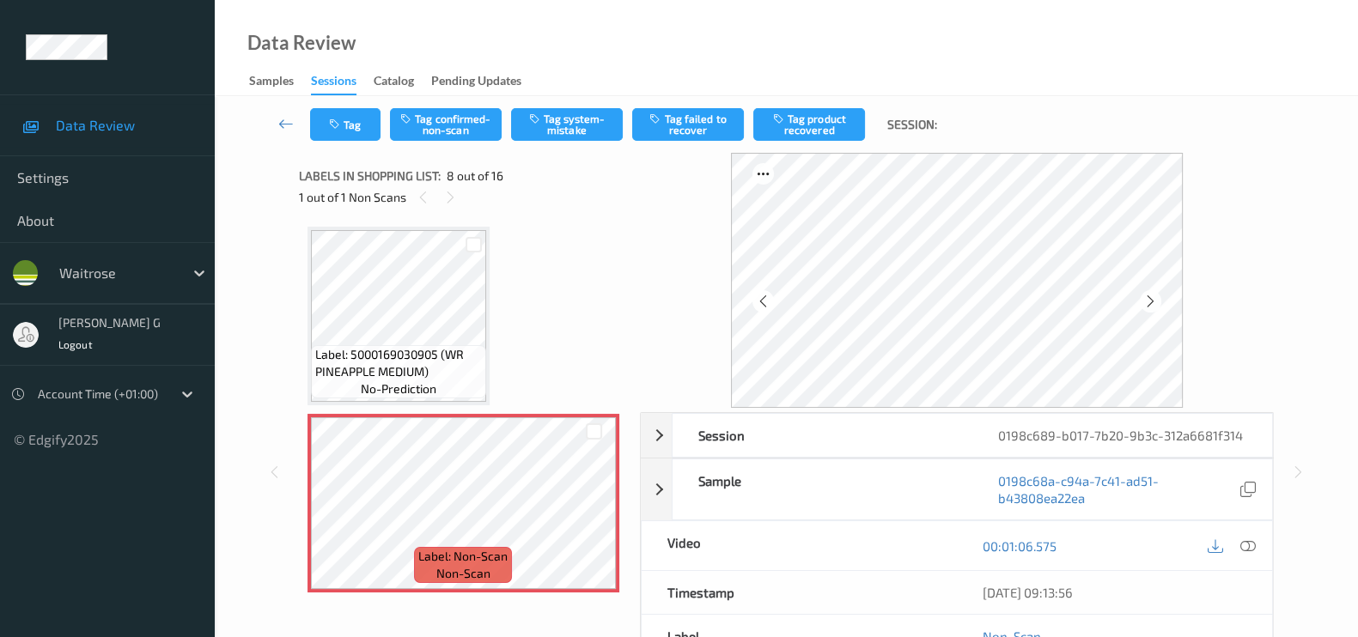
click at [1155, 300] on icon at bounding box center [1150, 301] width 15 height 15
click at [1242, 543] on icon at bounding box center [1247, 545] width 15 height 15
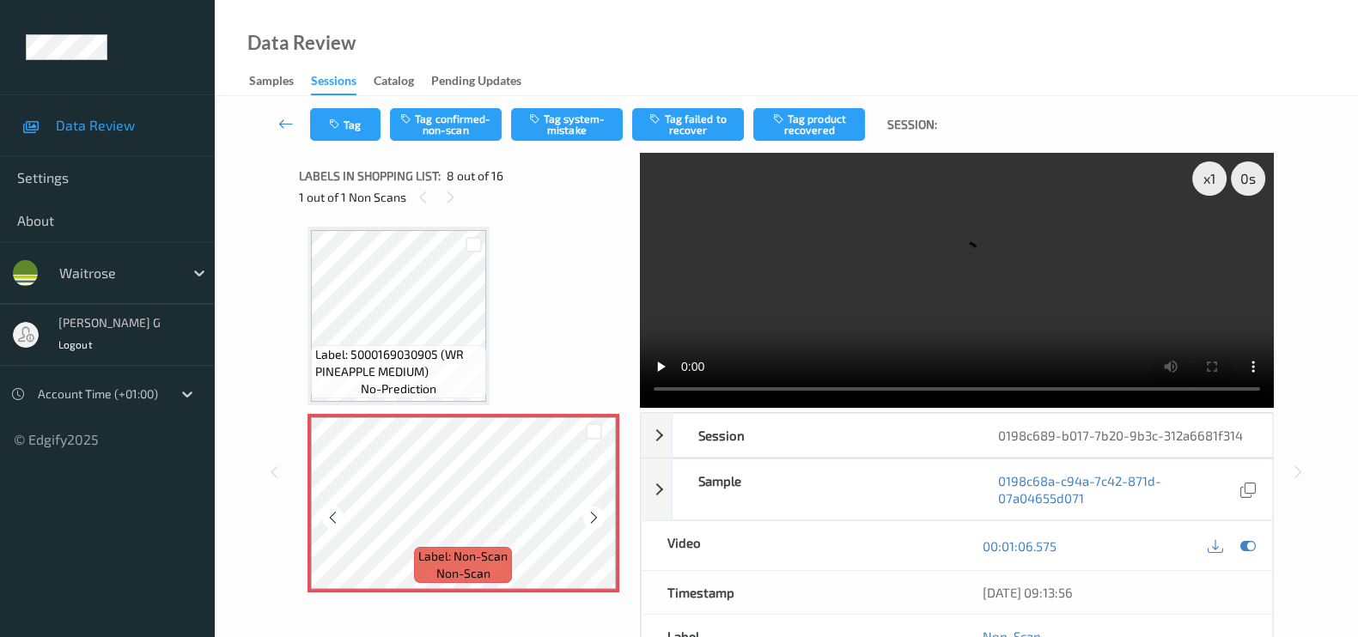
scroll to position [1447, 0]
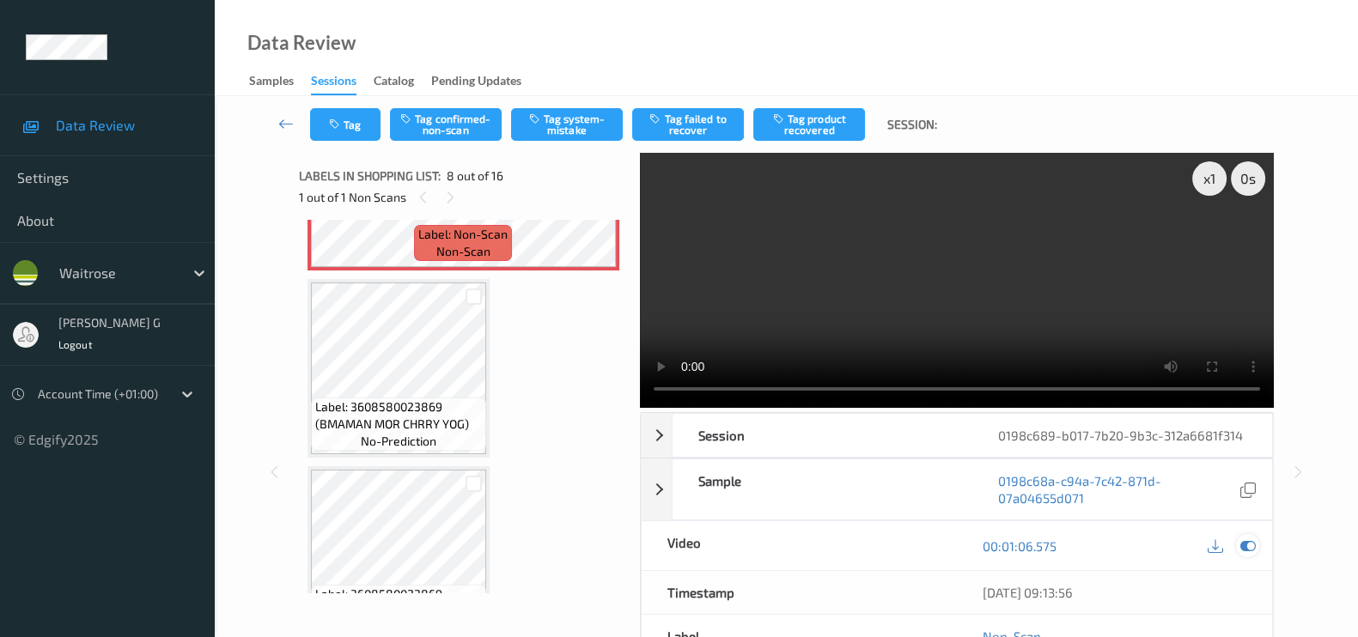
click at [1253, 551] on icon at bounding box center [1247, 545] width 15 height 15
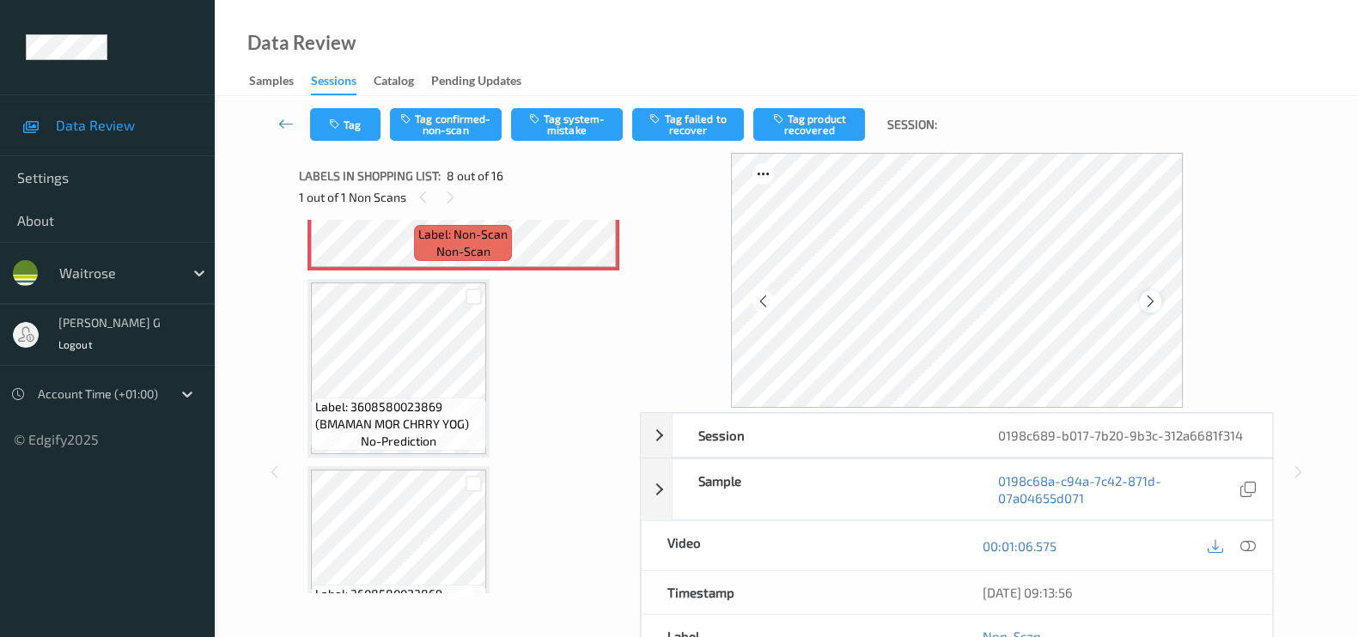
click at [1158, 305] on icon at bounding box center [1150, 301] width 15 height 15
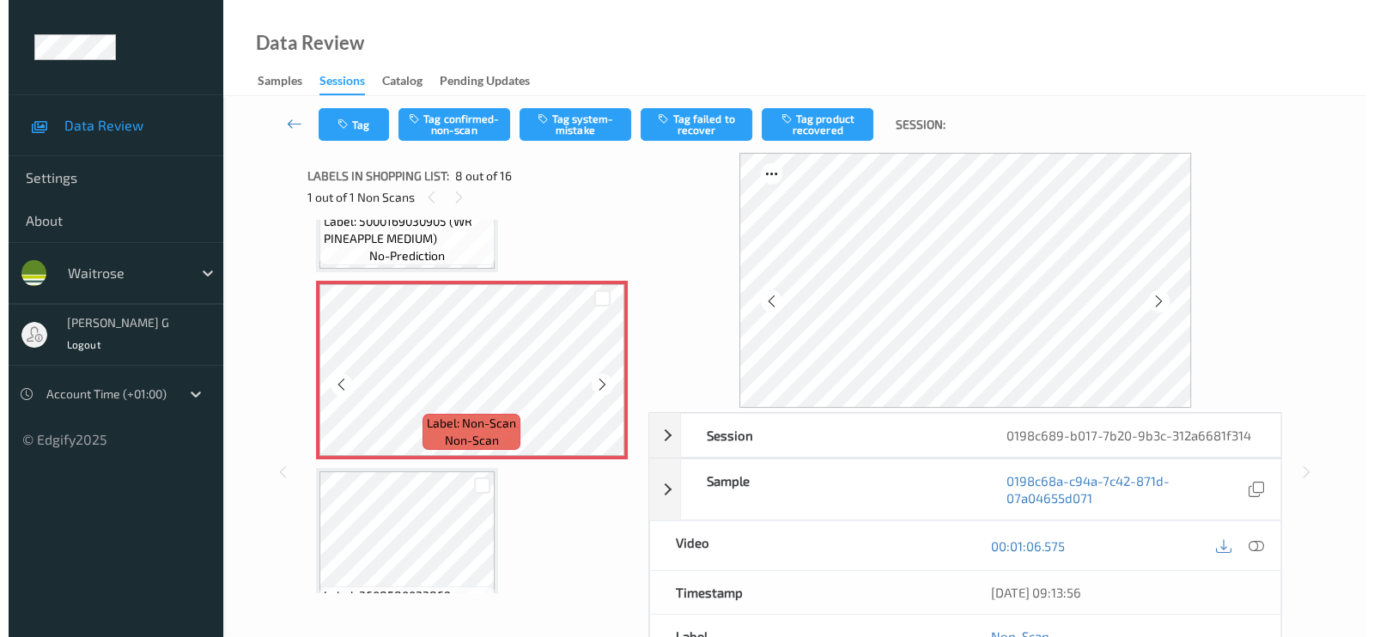
scroll to position [1125, 0]
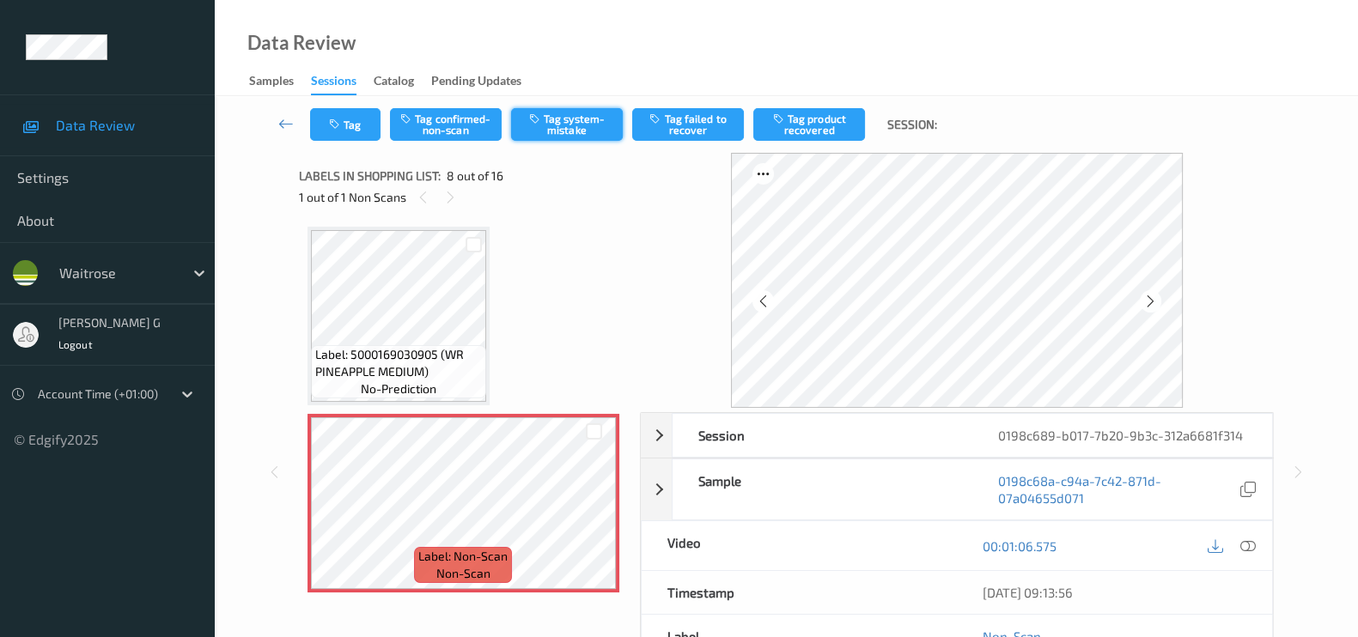
click at [575, 130] on button "Tag system-mistake" at bounding box center [567, 124] width 112 height 33
click at [348, 131] on button "Tag" at bounding box center [345, 124] width 70 height 33
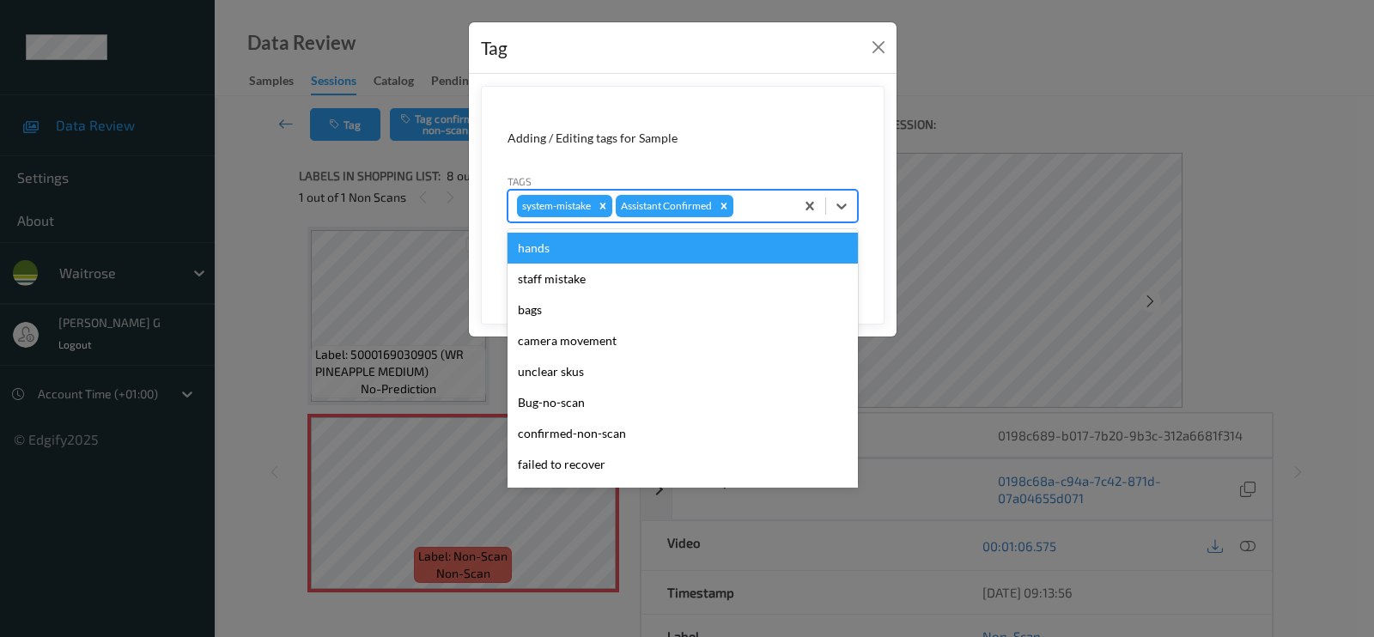
click at [774, 205] on div at bounding box center [761, 206] width 49 height 21
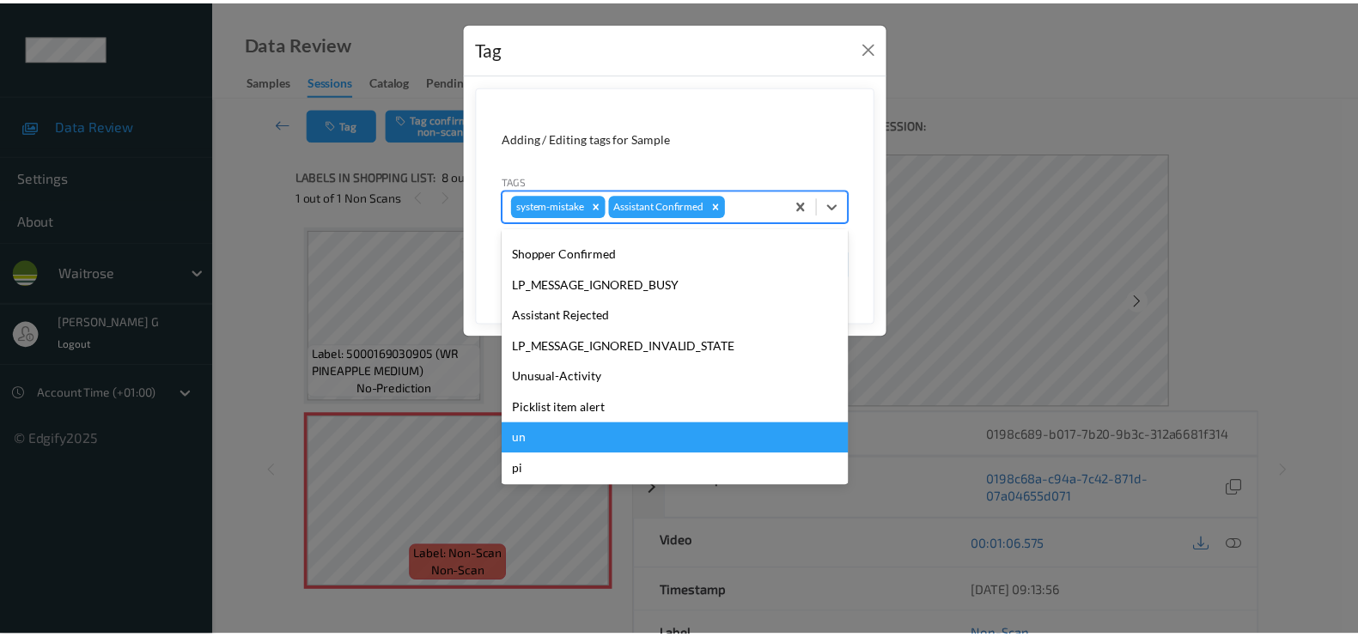
scroll to position [336, 0]
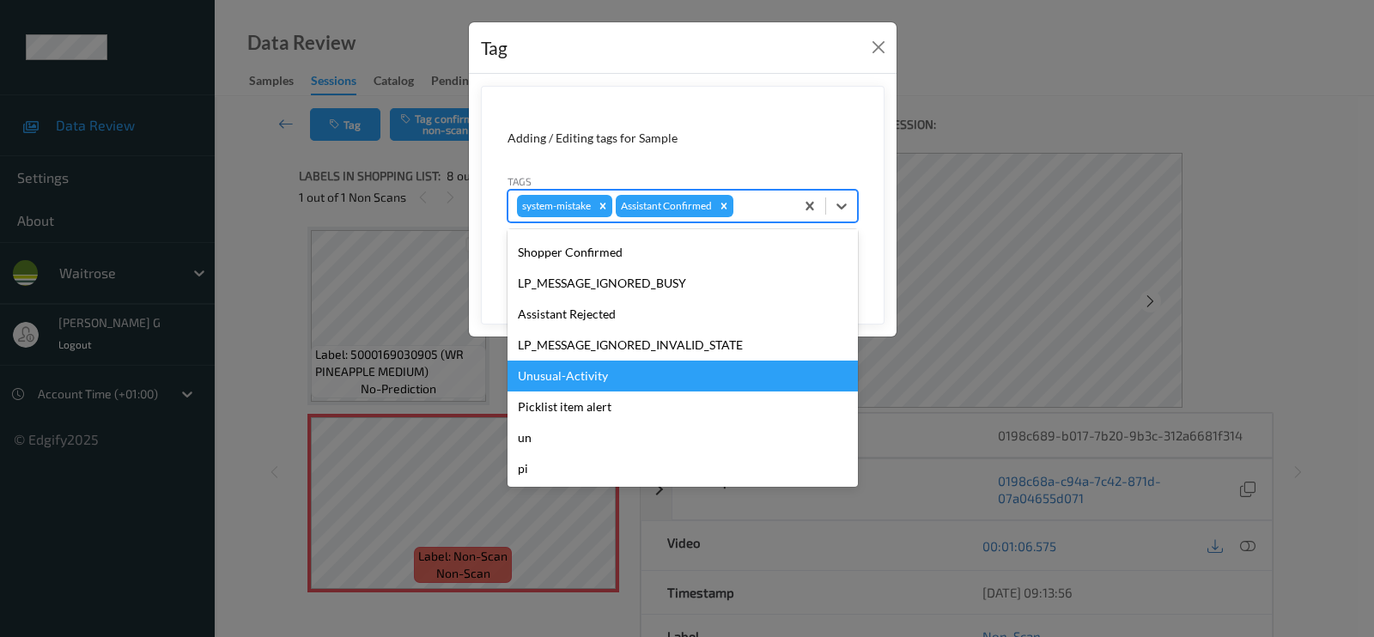
click at [558, 376] on div "Unusual-Activity" at bounding box center [683, 376] width 350 height 31
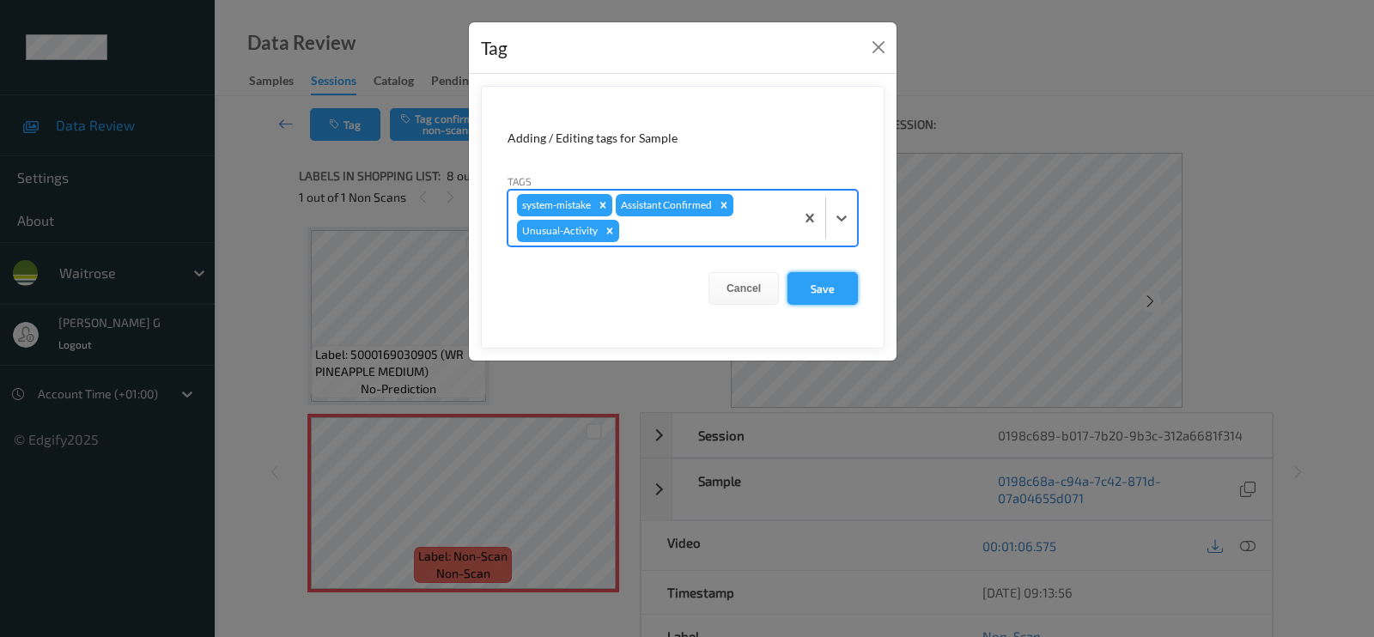
click at [830, 289] on button "Save" at bounding box center [823, 288] width 70 height 33
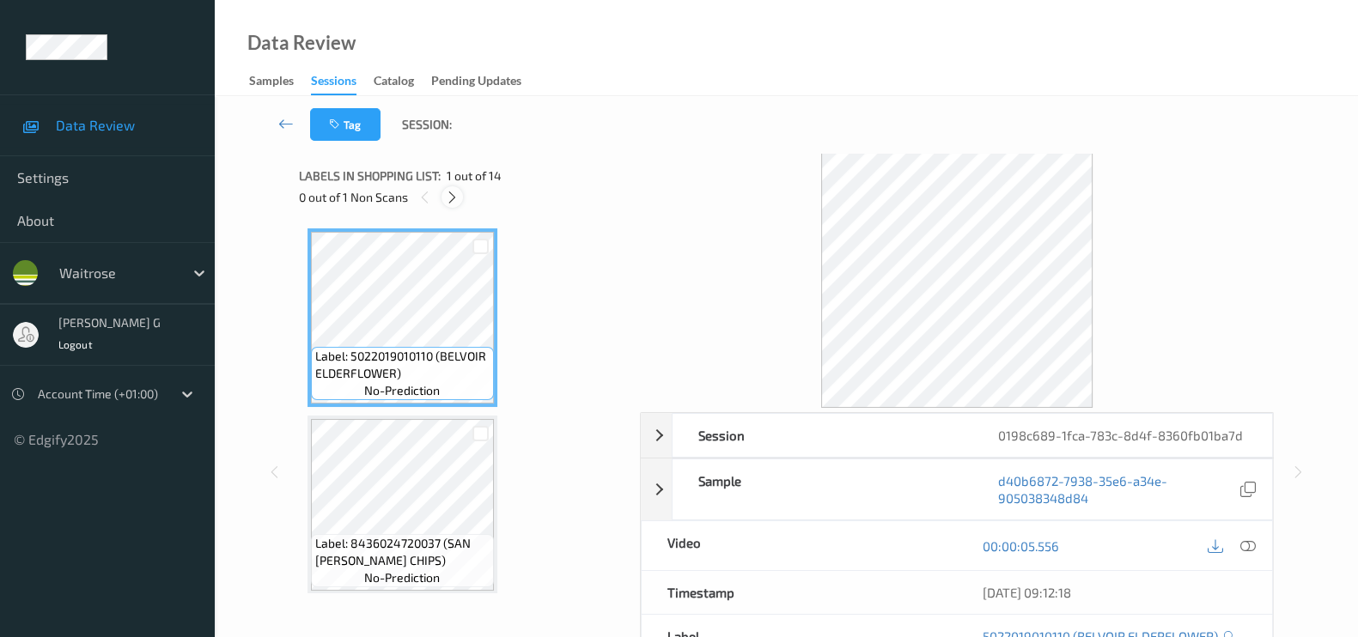
click at [450, 197] on icon at bounding box center [452, 197] width 15 height 15
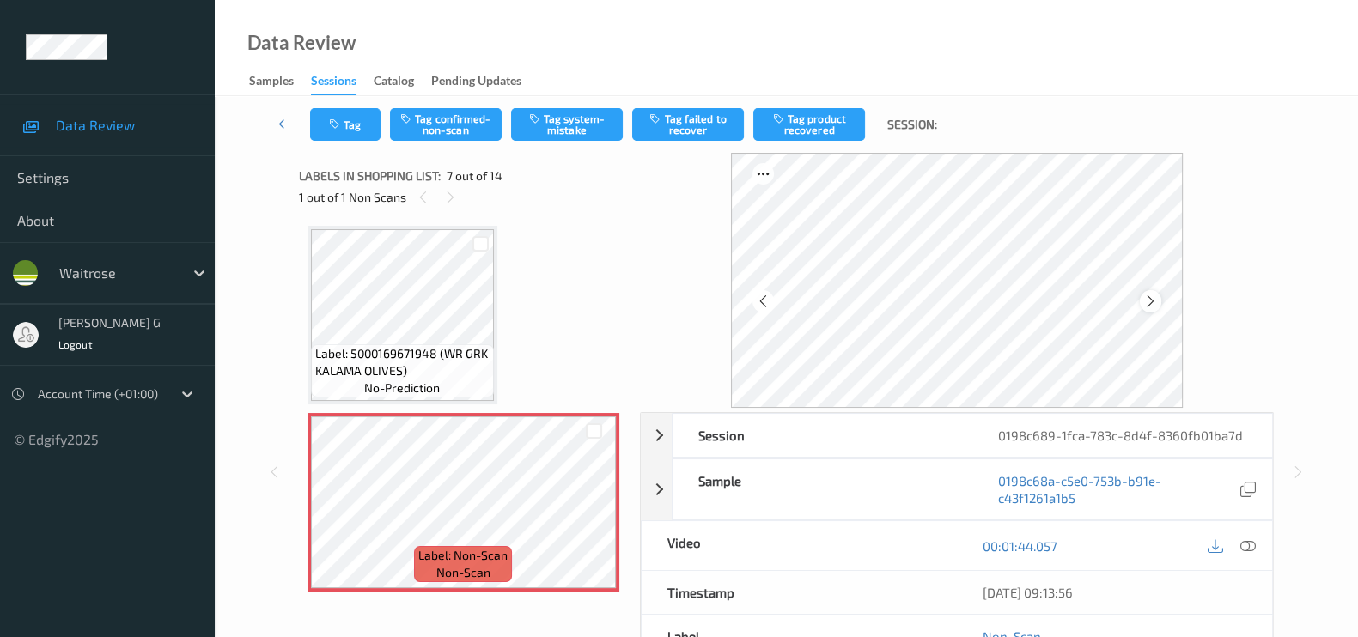
click at [1154, 296] on icon at bounding box center [1150, 301] width 15 height 15
click at [1240, 543] on icon at bounding box center [1247, 545] width 15 height 15
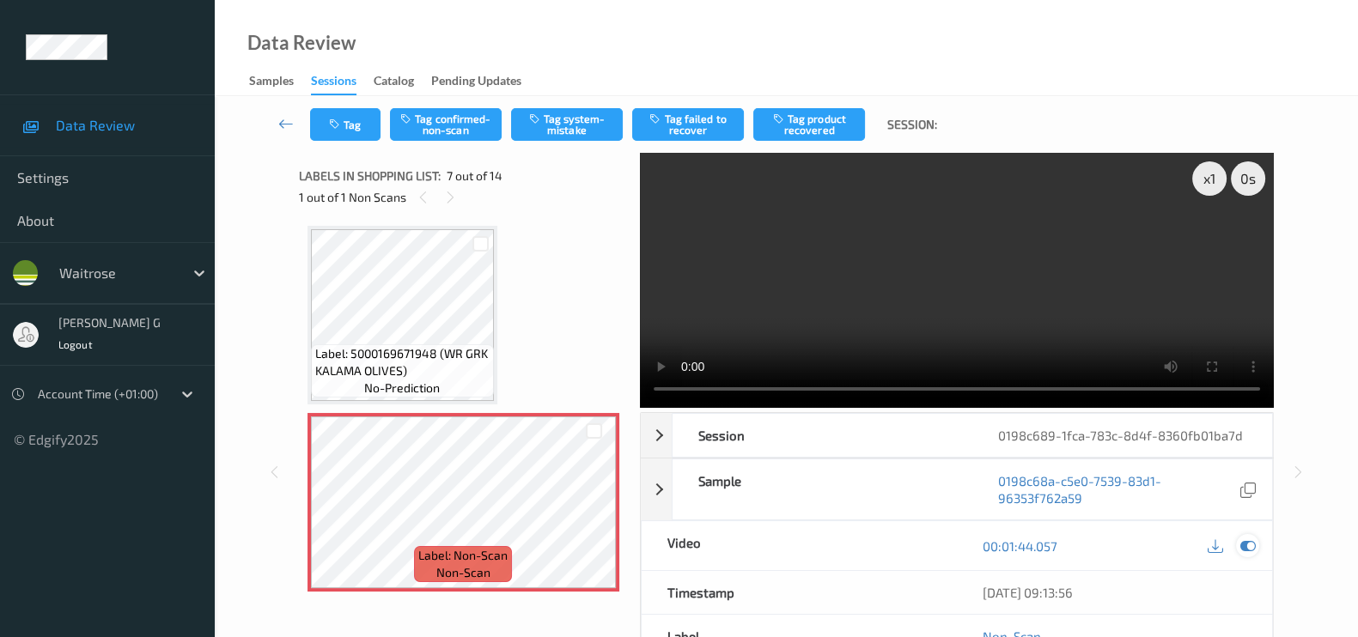
click at [1251, 549] on icon at bounding box center [1247, 545] width 15 height 15
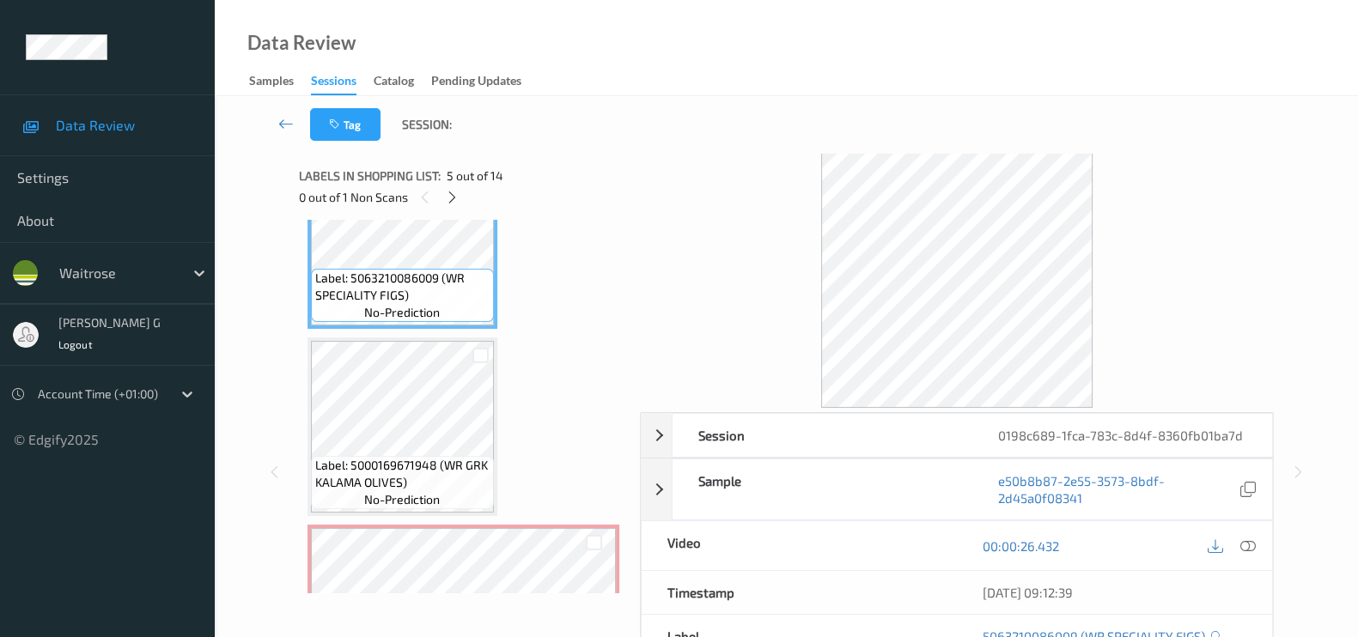
scroll to position [831, 0]
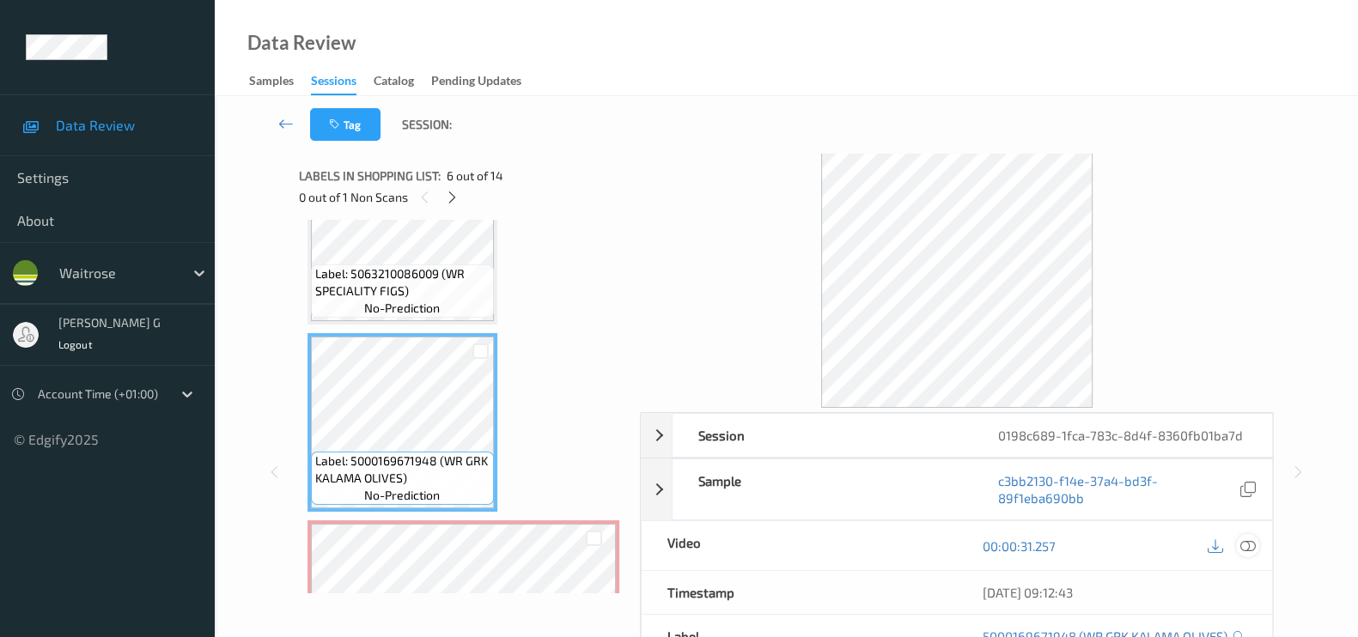
click at [1247, 544] on icon at bounding box center [1247, 545] width 15 height 15
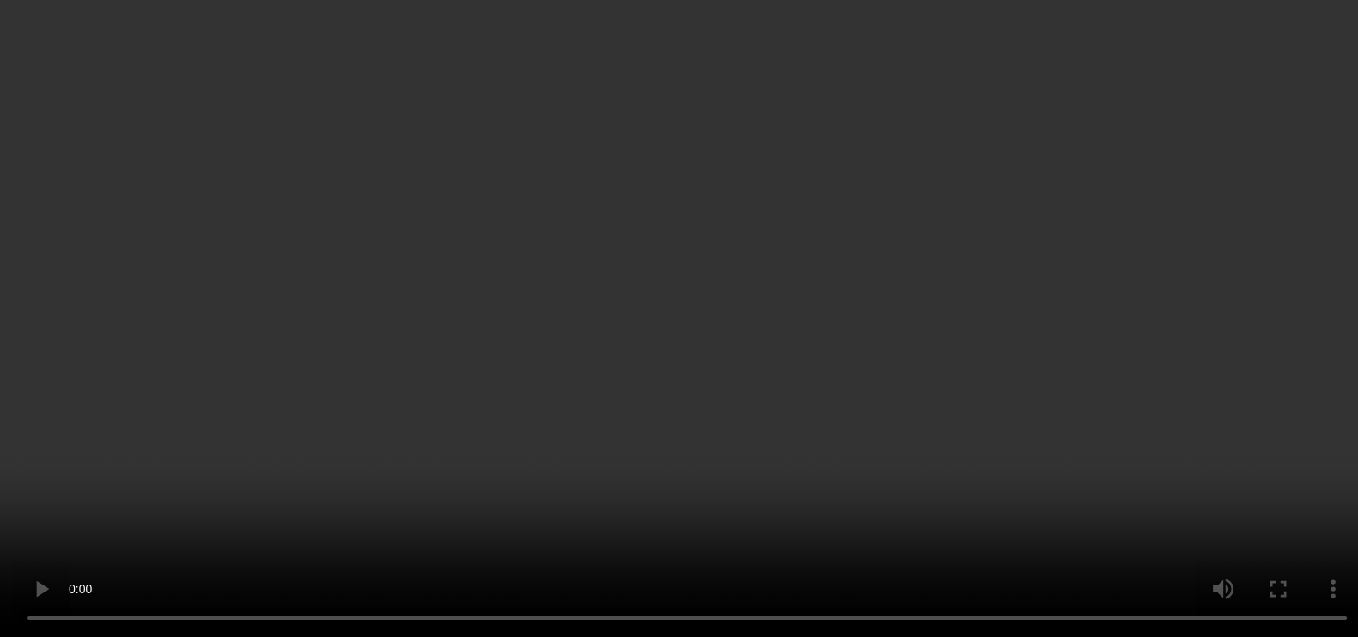
scroll to position [1046, 0]
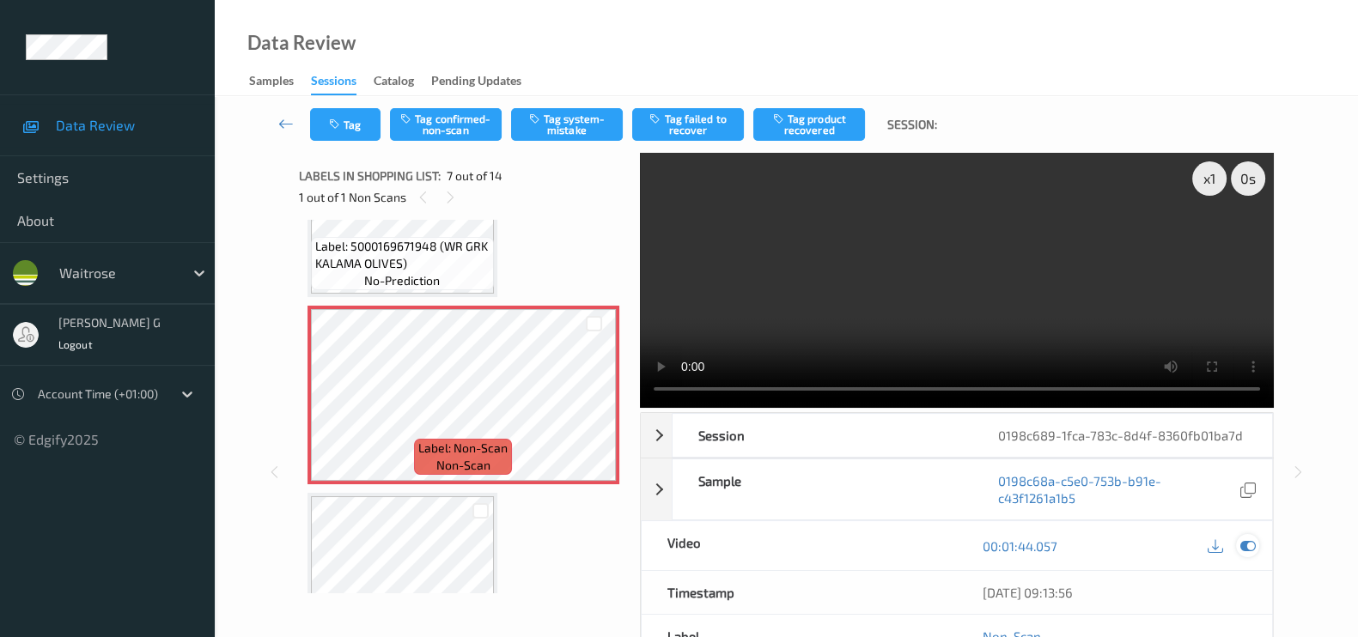
click at [1245, 544] on icon at bounding box center [1247, 545] width 15 height 15
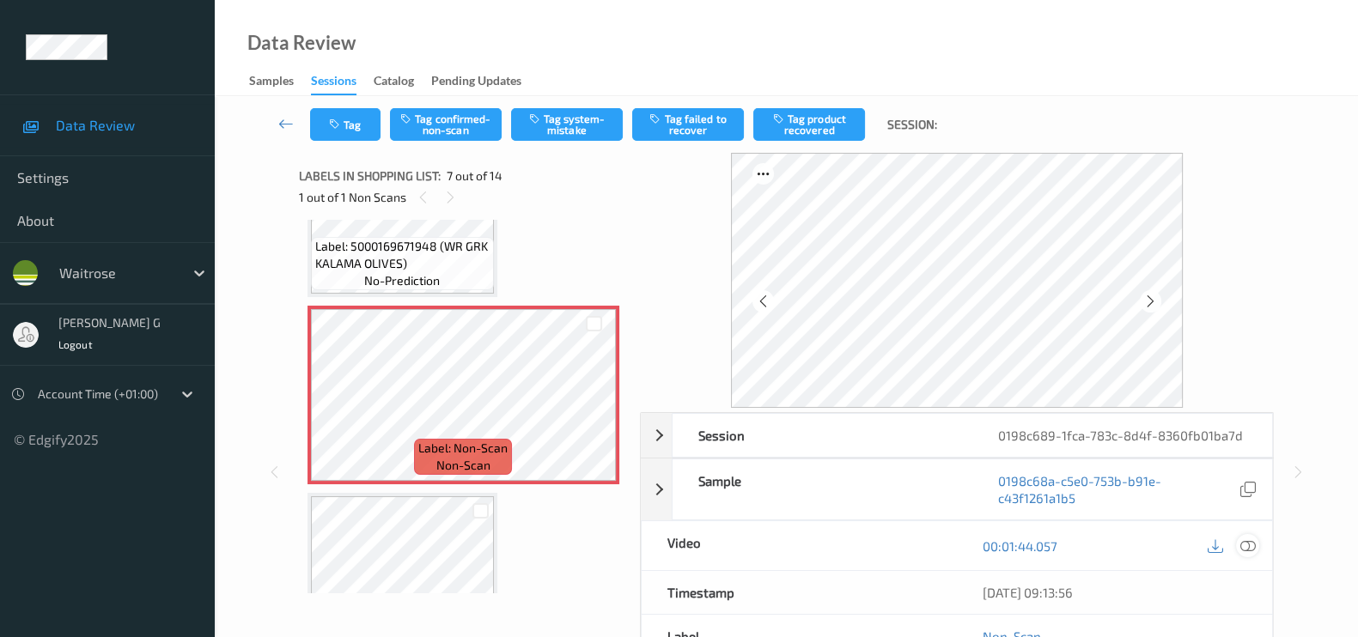
click at [1248, 545] on icon at bounding box center [1247, 545] width 15 height 15
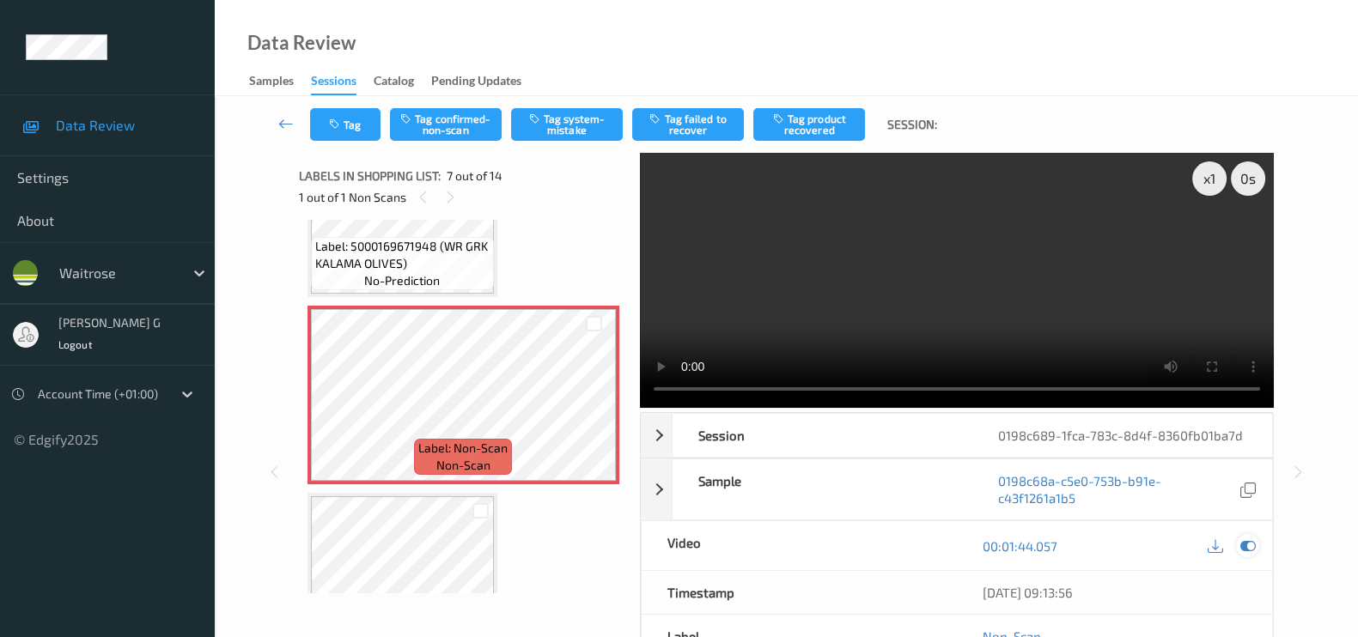
click at [1240, 543] on icon at bounding box center [1247, 545] width 15 height 15
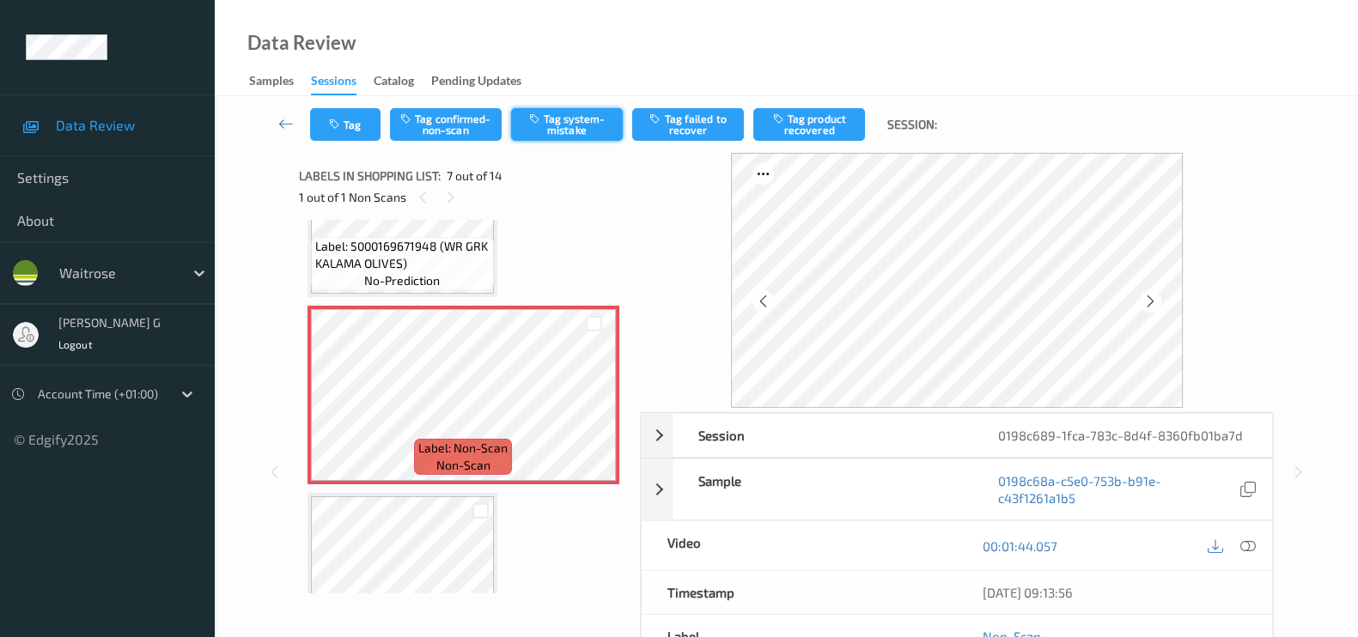
click at [565, 122] on button "Tag system-mistake" at bounding box center [567, 124] width 112 height 33
click at [561, 124] on button "Untag system-mistake" at bounding box center [567, 124] width 112 height 33
click at [429, 129] on button "Tag confirmed-non-scan" at bounding box center [446, 124] width 112 height 33
click at [830, 126] on button "Tag product recovered" at bounding box center [809, 124] width 112 height 33
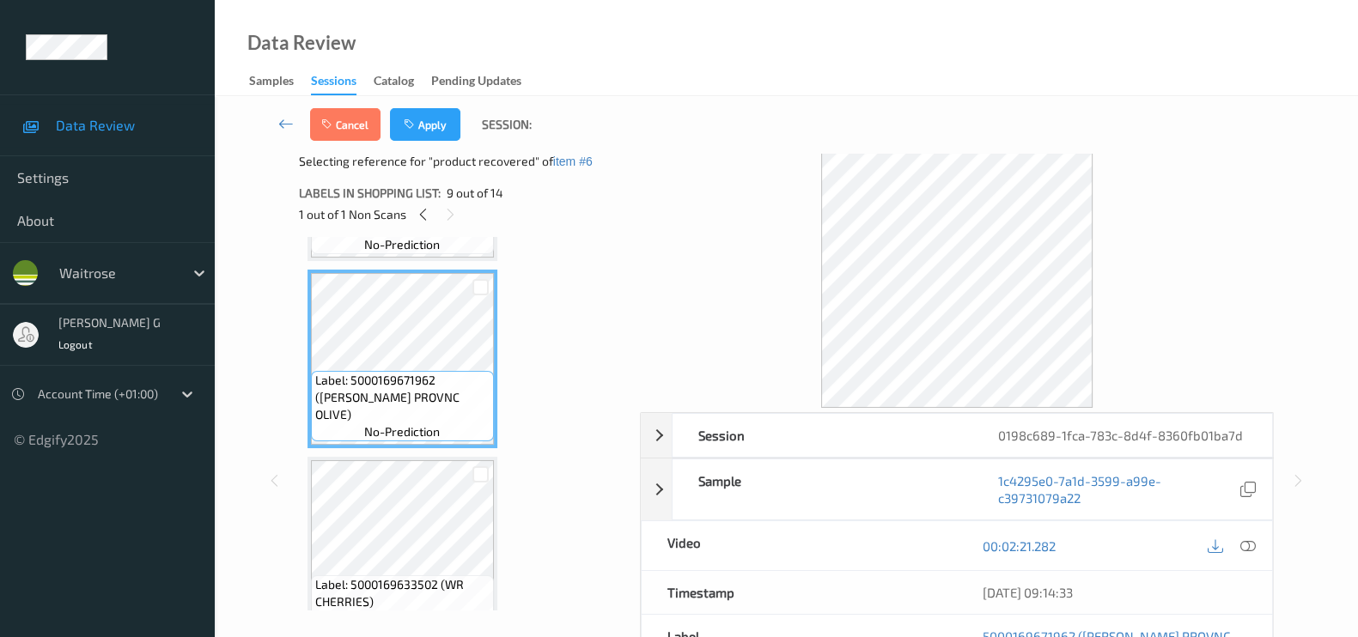
scroll to position [1475, 0]
click at [430, 135] on button "Apply" at bounding box center [425, 124] width 70 height 33
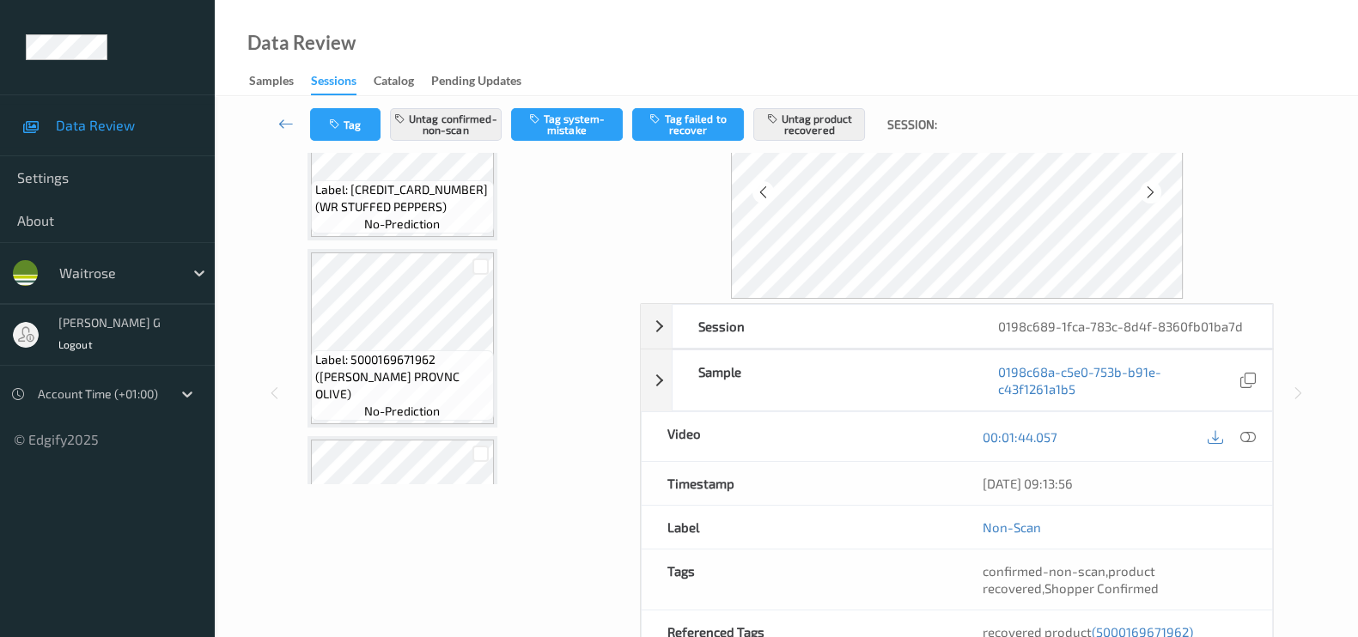
scroll to position [33, 0]
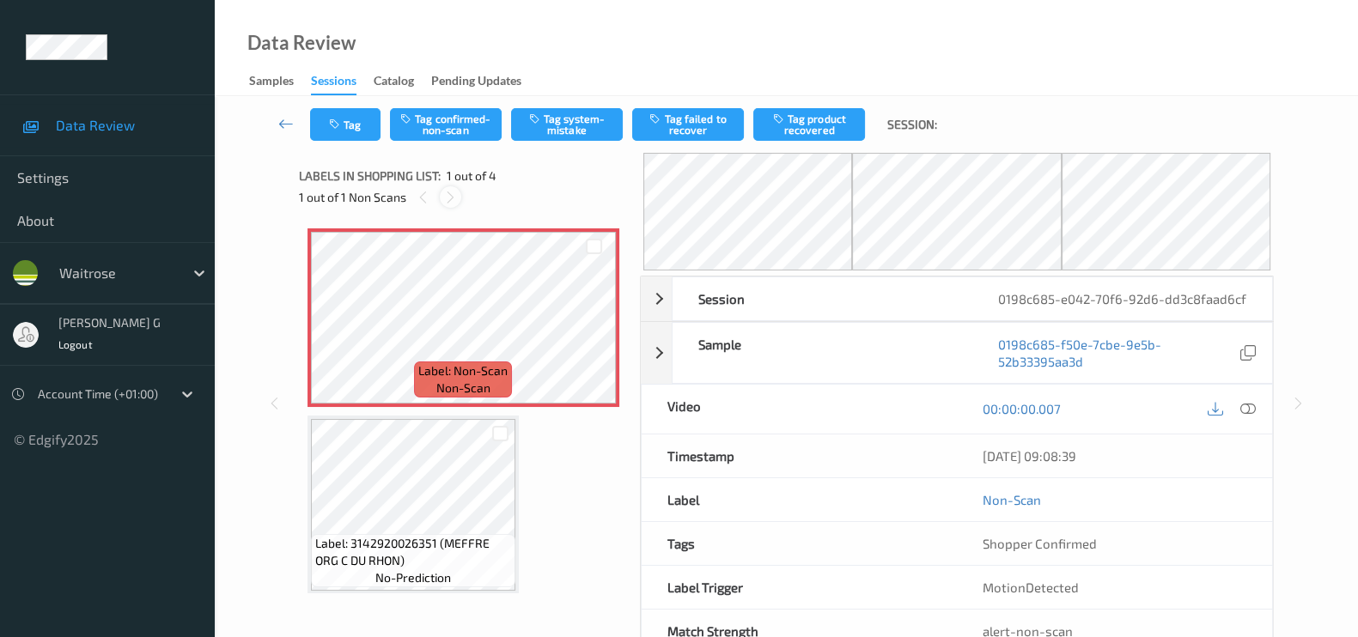
click at [455, 200] on icon at bounding box center [450, 197] width 15 height 15
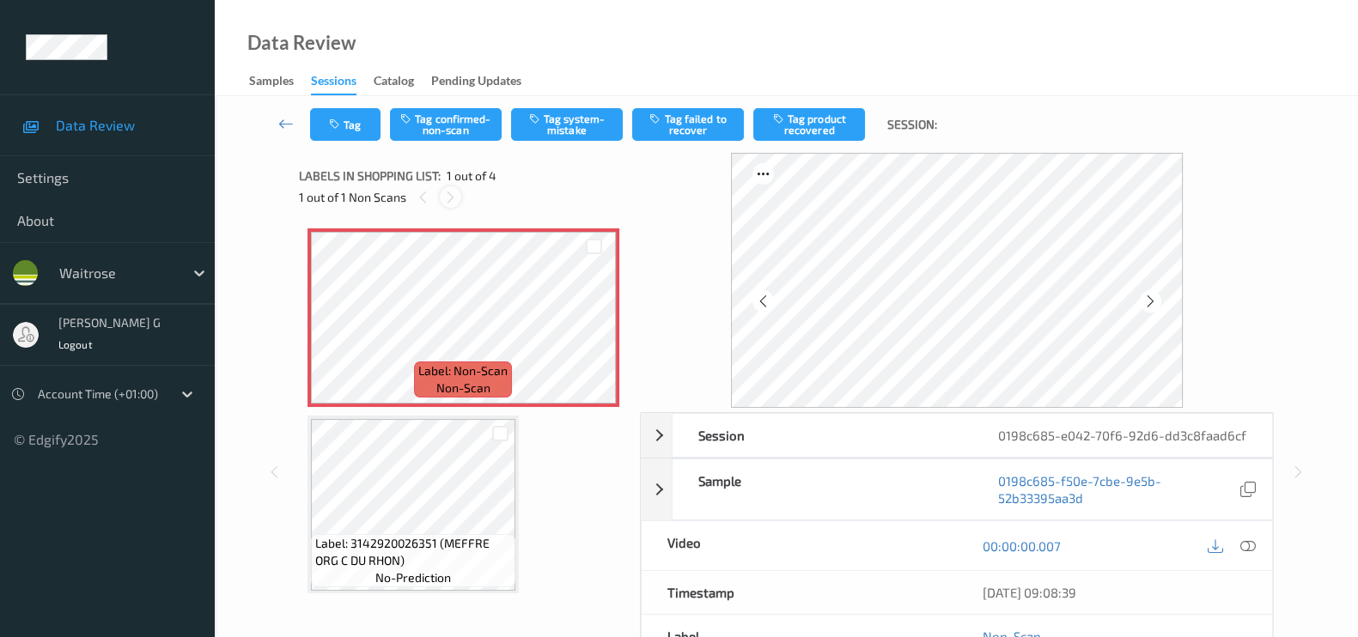
click at [447, 203] on icon at bounding box center [450, 197] width 15 height 15
click at [1149, 299] on icon at bounding box center [1150, 301] width 15 height 15
click at [1245, 554] on icon at bounding box center [1247, 545] width 15 height 15
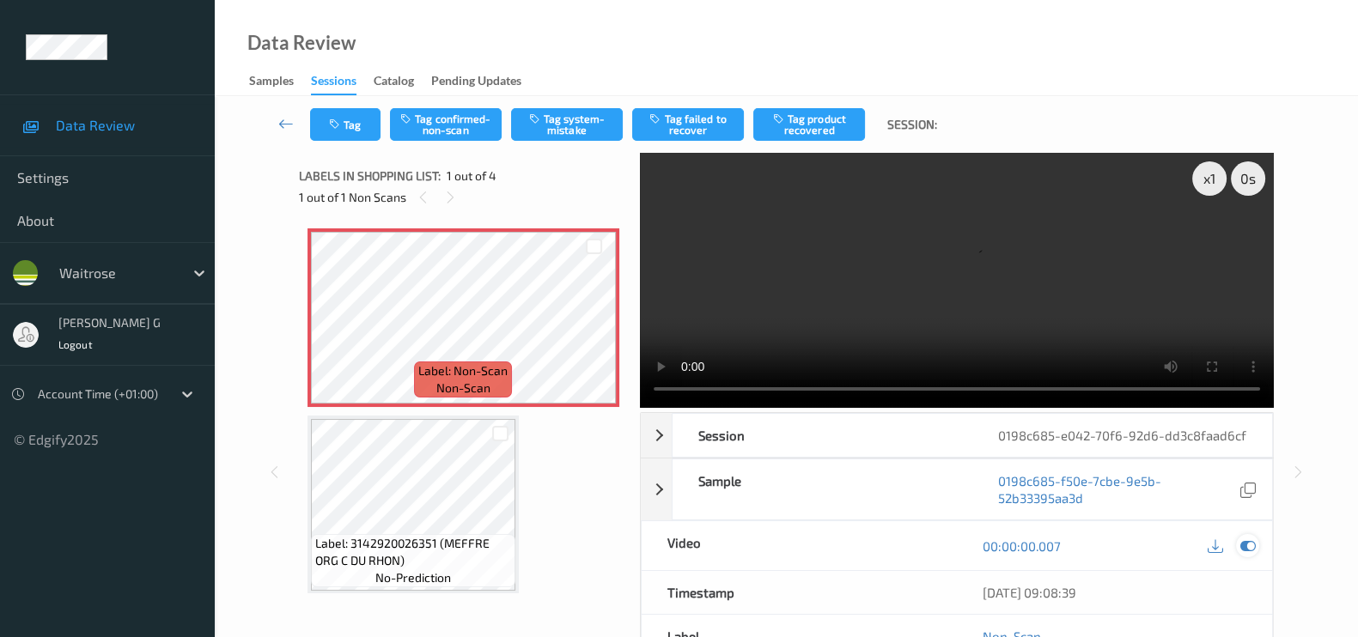
click at [1238, 557] on div at bounding box center [1247, 545] width 23 height 23
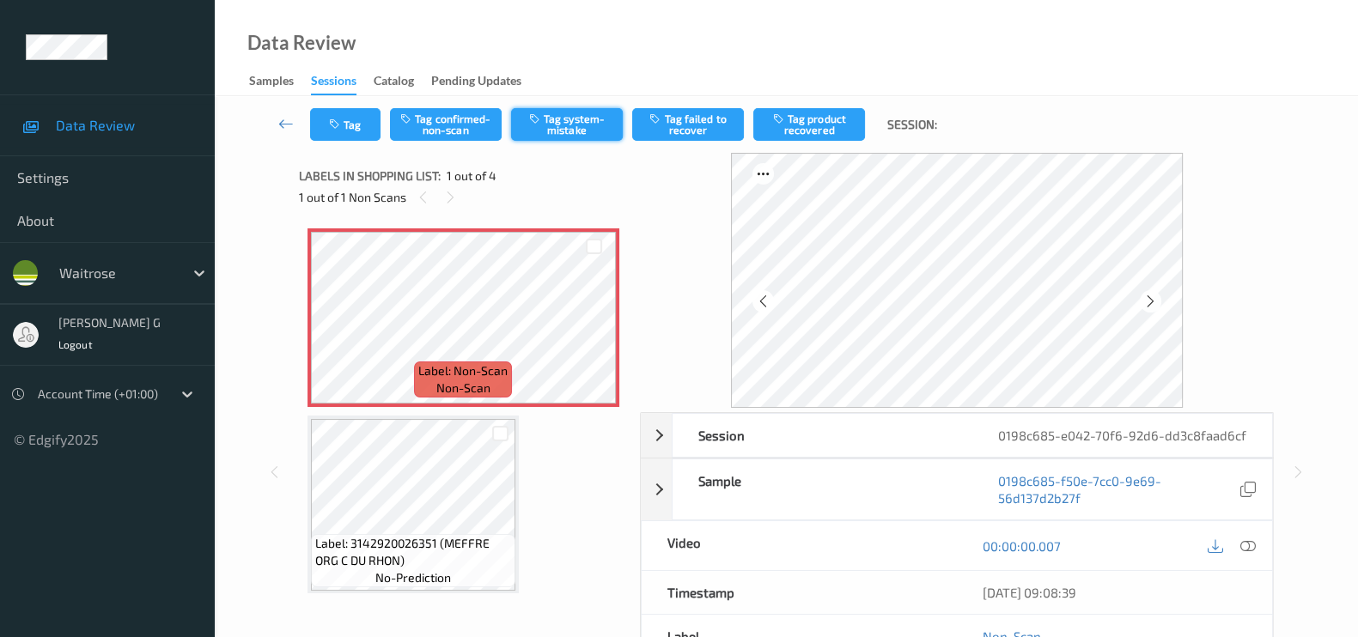
click at [565, 129] on button "Tag system-mistake" at bounding box center [567, 124] width 112 height 33
click at [344, 128] on button "Tag" at bounding box center [345, 124] width 70 height 33
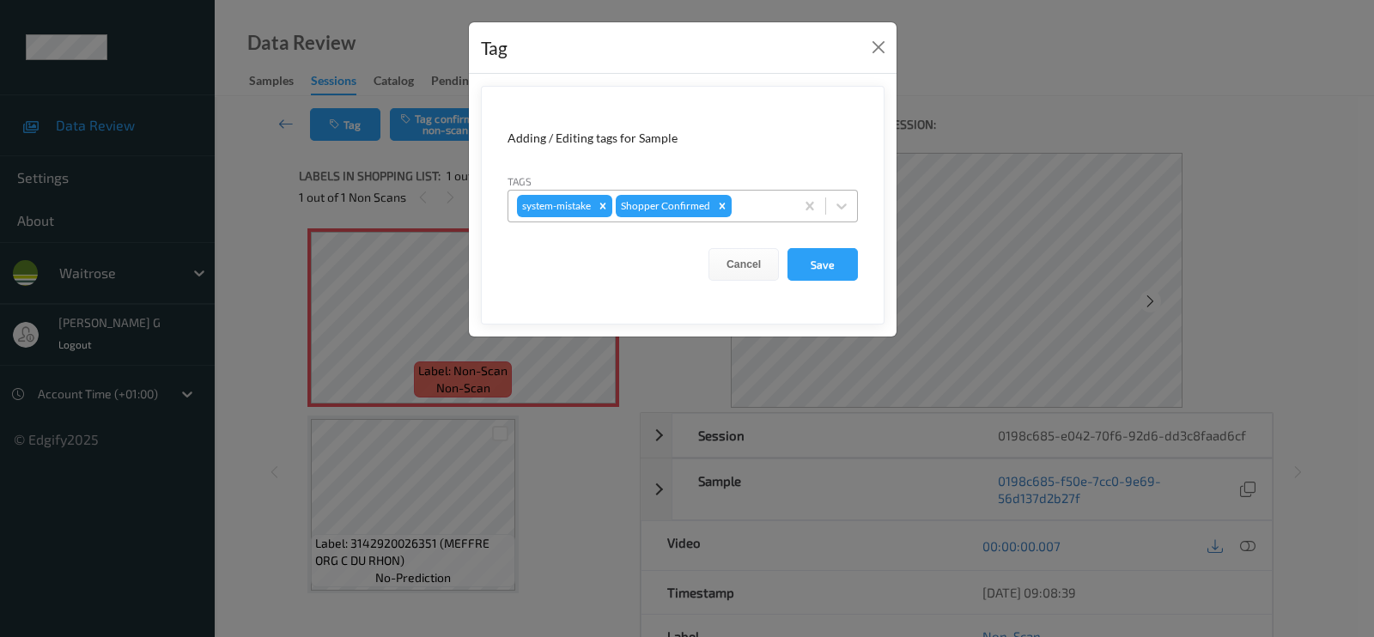
click at [758, 205] on div at bounding box center [760, 206] width 51 height 21
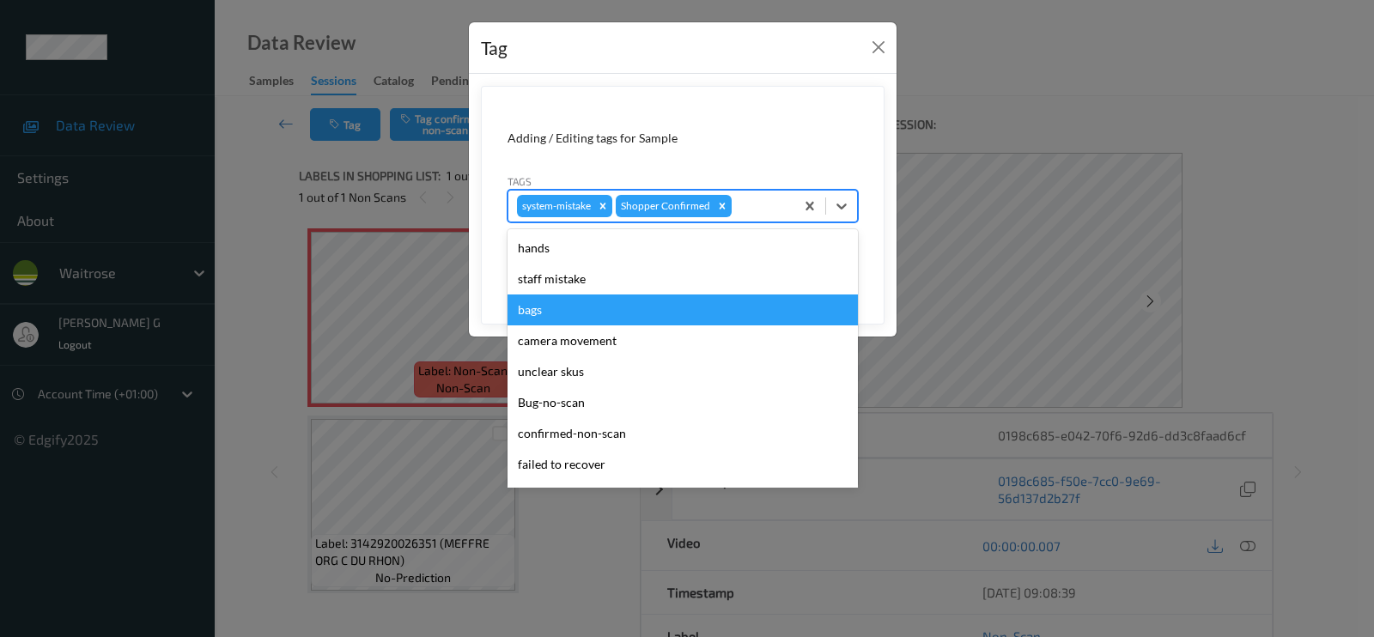
click at [545, 322] on div "bags" at bounding box center [683, 310] width 350 height 31
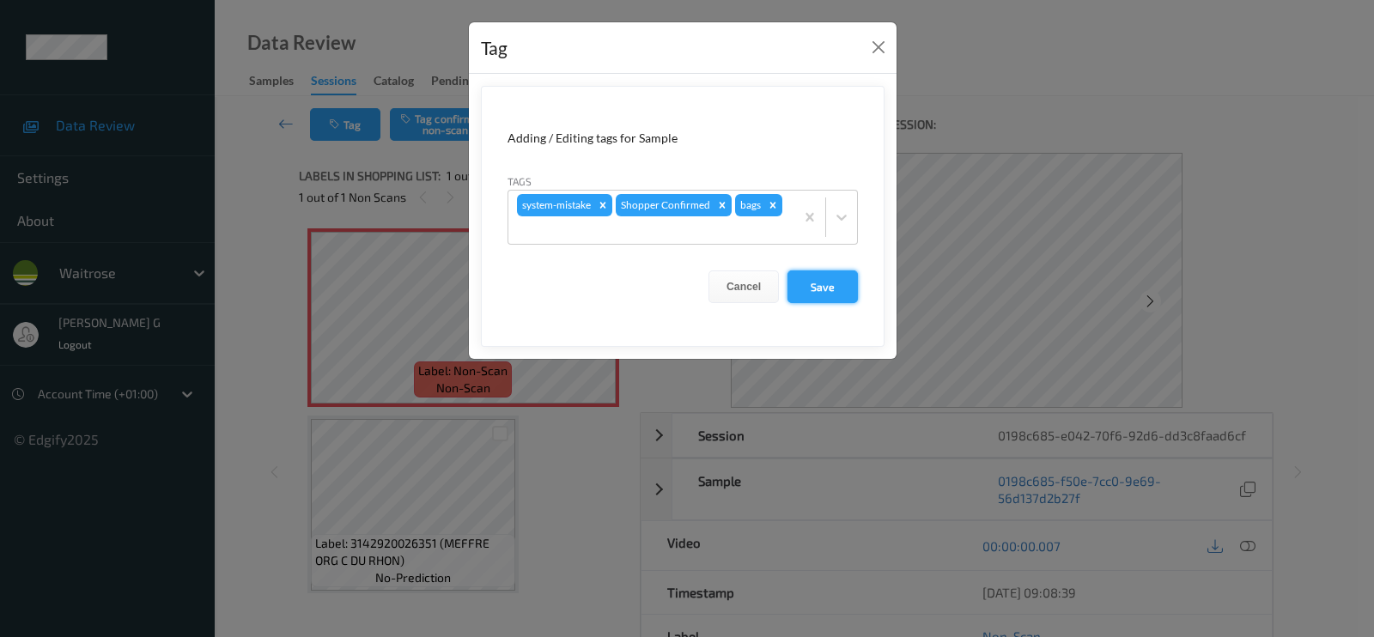
click at [832, 288] on button "Save" at bounding box center [823, 287] width 70 height 33
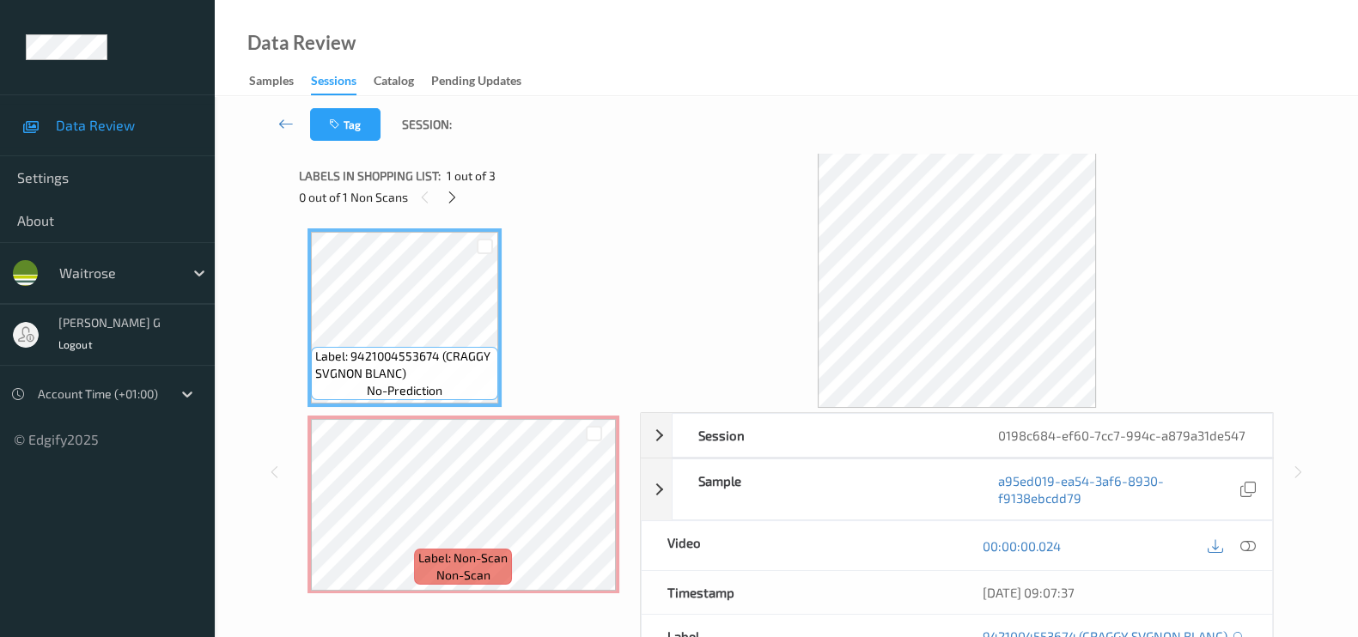
click at [464, 202] on div "0 out of 1 Non Scans" at bounding box center [463, 196] width 329 height 21
click at [459, 192] on div at bounding box center [451, 196] width 21 height 21
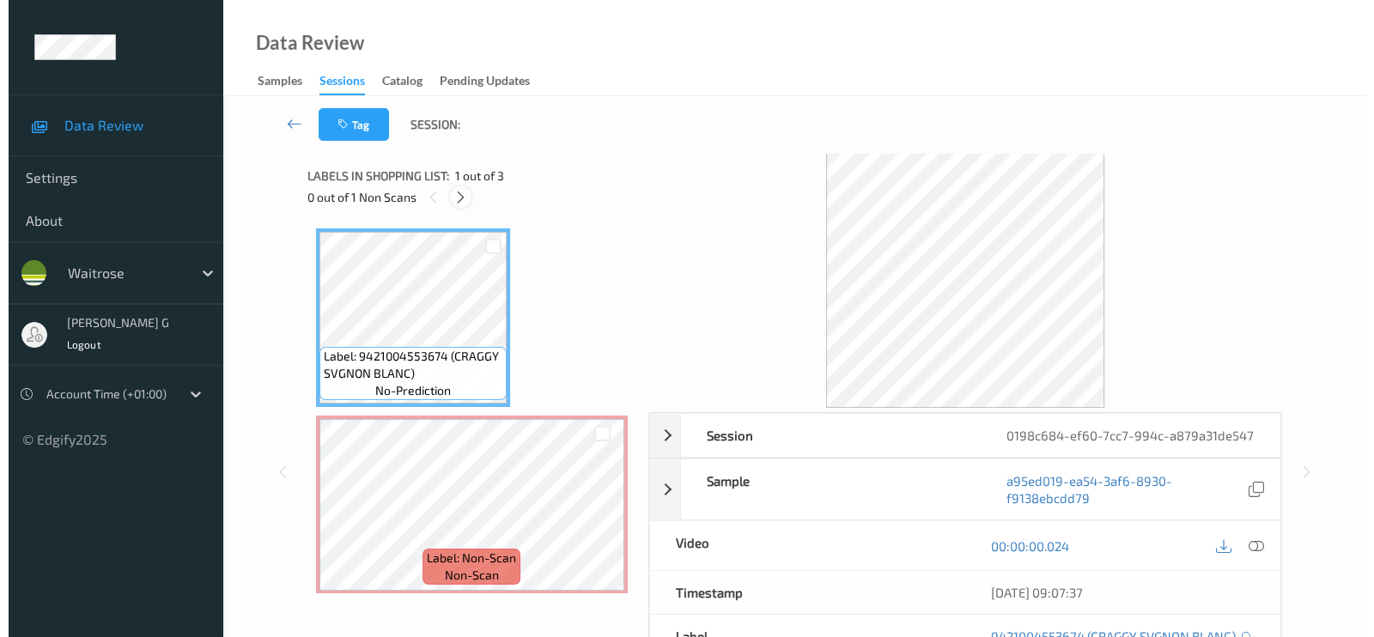
scroll to position [9, 0]
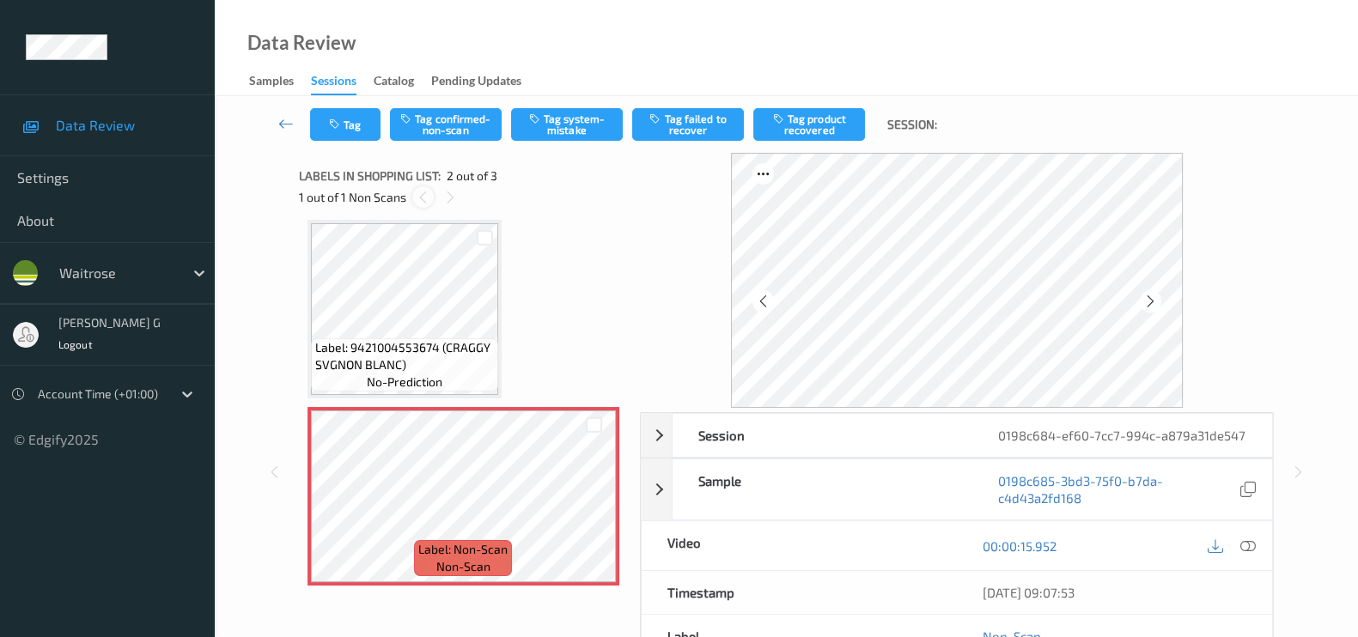
click at [426, 193] on icon at bounding box center [423, 197] width 15 height 15
click at [448, 196] on icon at bounding box center [450, 197] width 15 height 15
click at [1245, 554] on icon at bounding box center [1247, 545] width 15 height 15
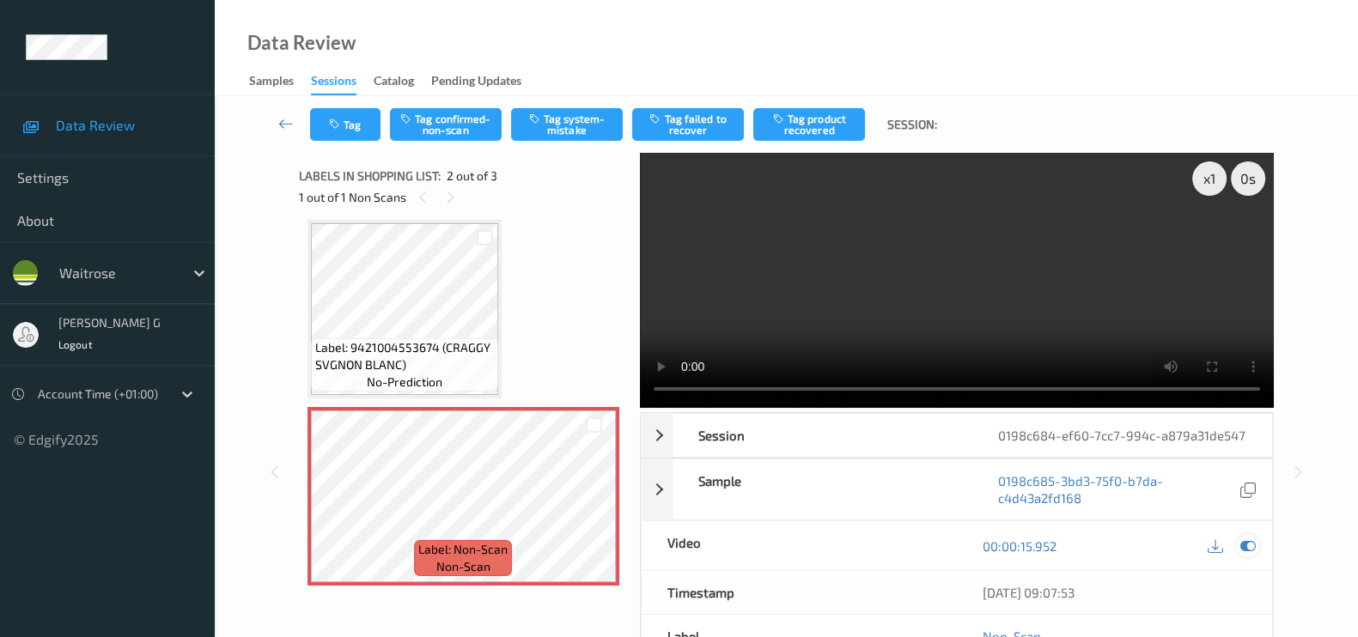
click at [1247, 554] on icon at bounding box center [1247, 545] width 15 height 15
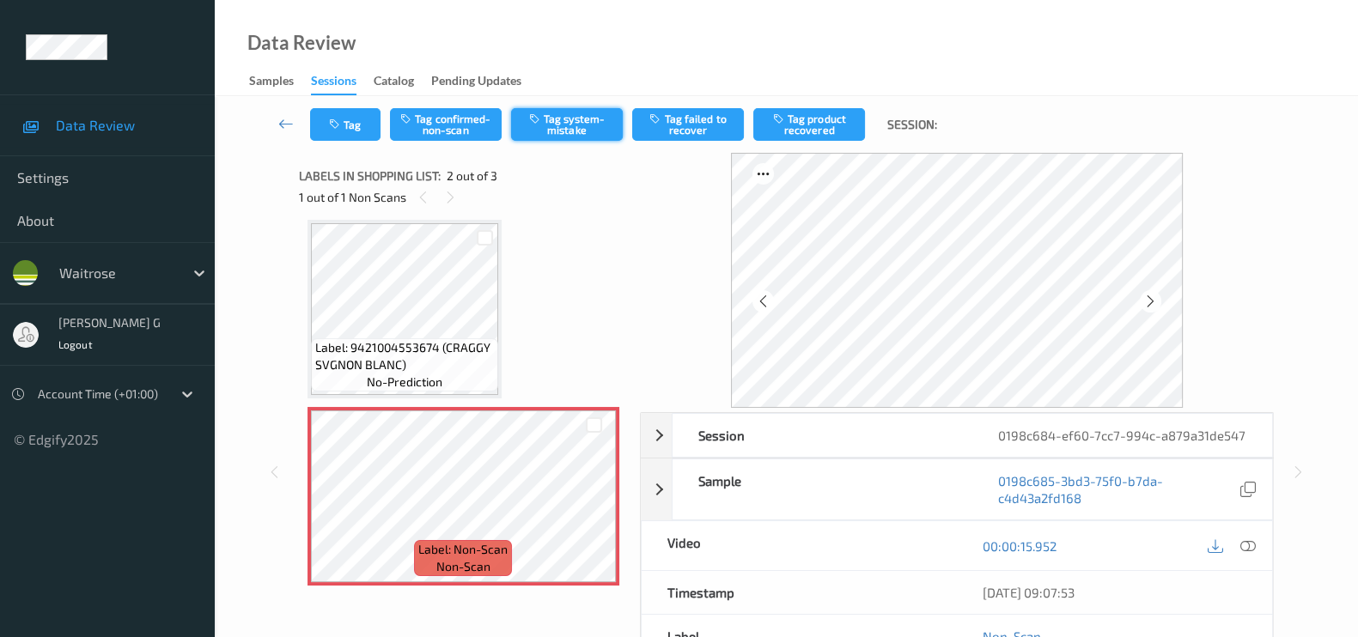
click at [546, 121] on button "Tag system-mistake" at bounding box center [567, 124] width 112 height 33
click at [350, 125] on button "Tag" at bounding box center [345, 124] width 70 height 33
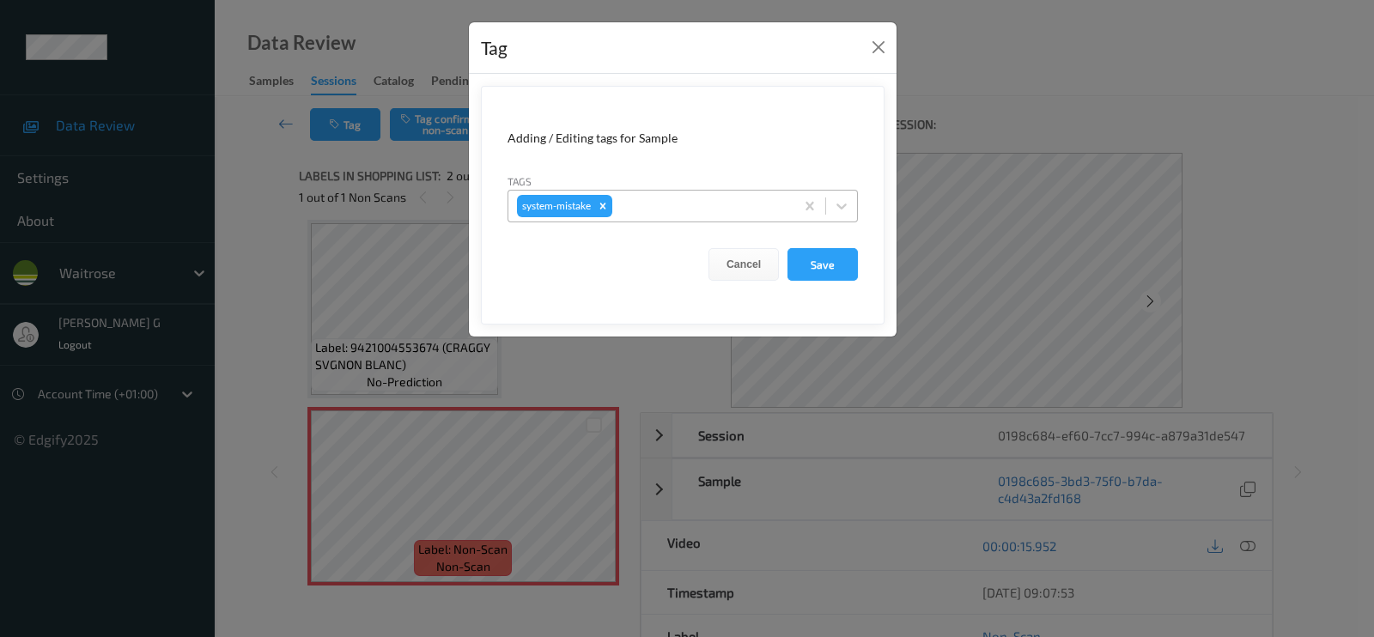
click at [695, 217] on div "system-mistake" at bounding box center [651, 206] width 286 height 29
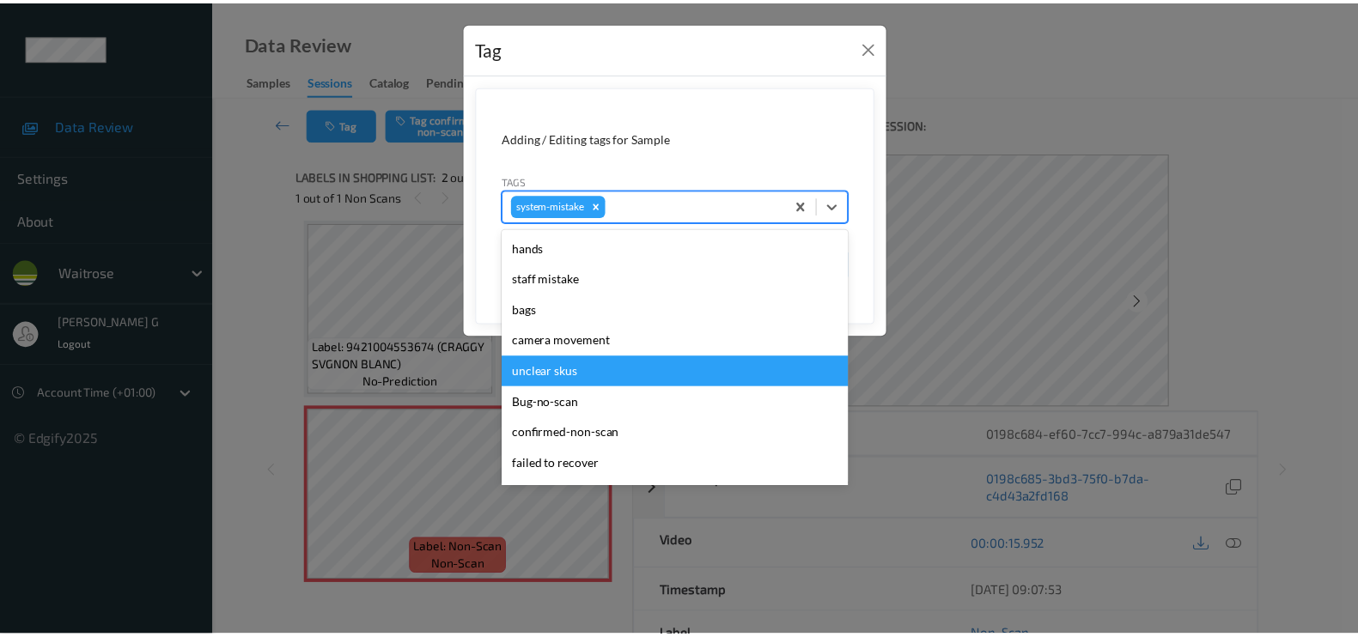
scroll to position [367, 0]
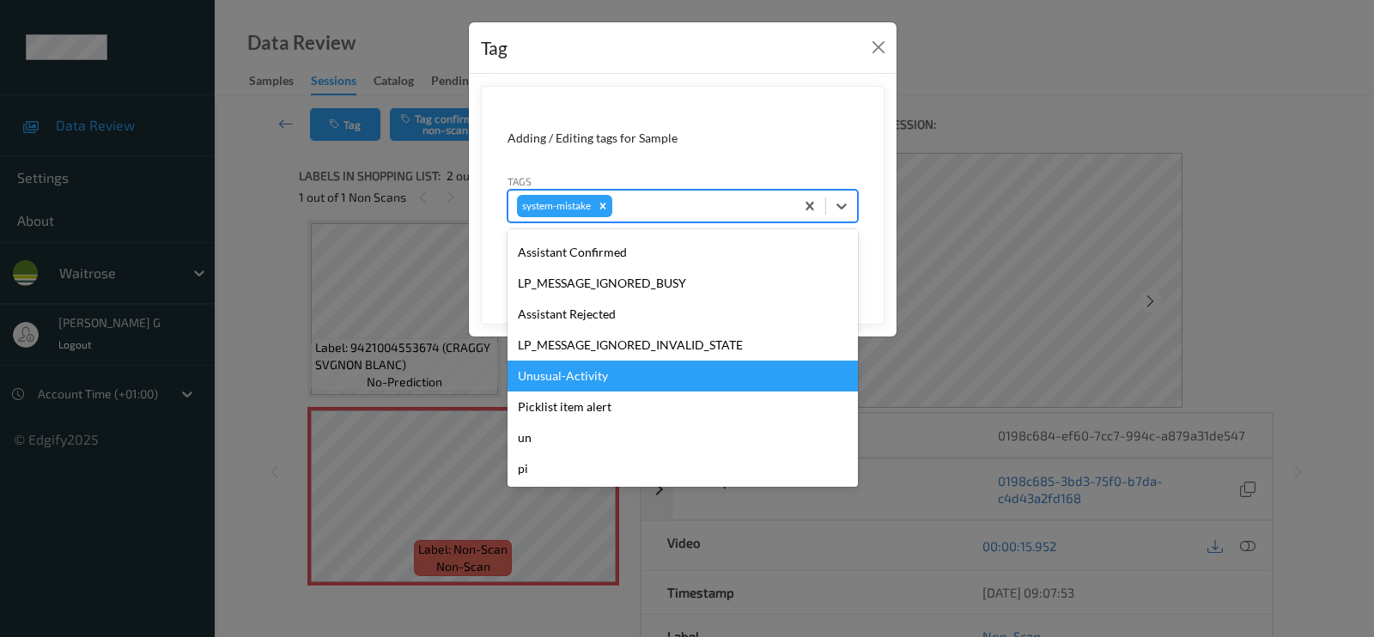
click at [572, 380] on div "Unusual-Activity" at bounding box center [683, 376] width 350 height 31
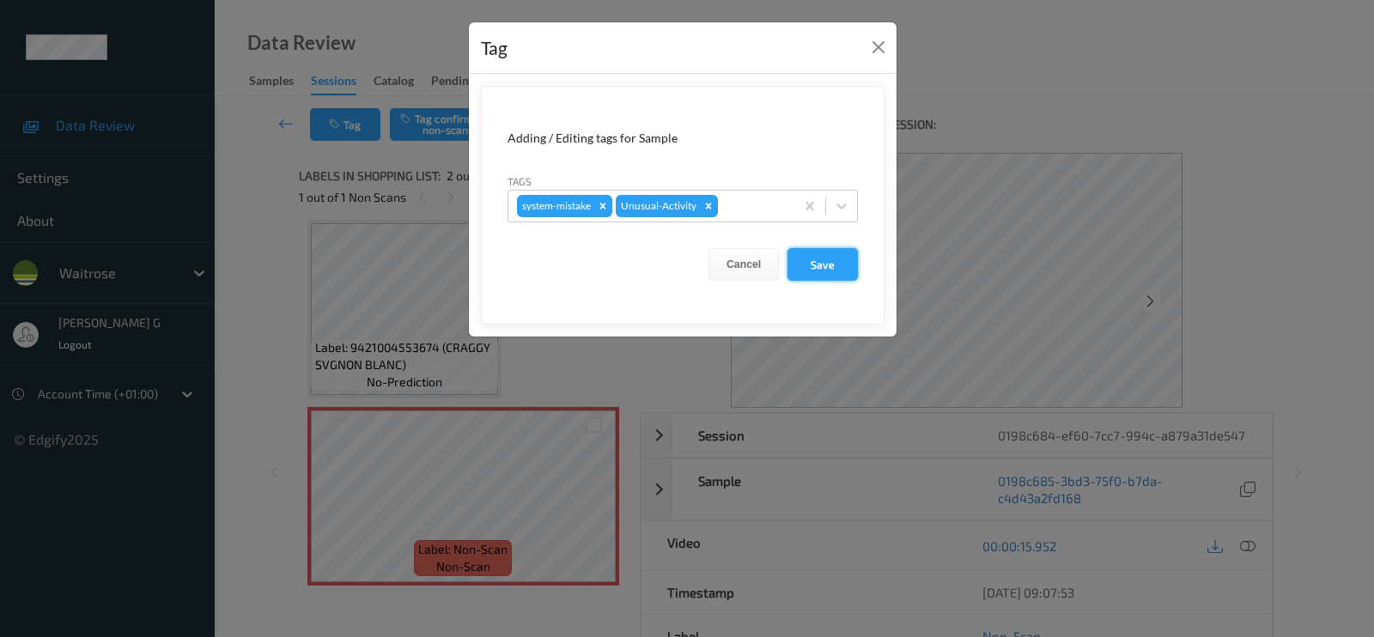
click at [824, 263] on button "Save" at bounding box center [823, 264] width 70 height 33
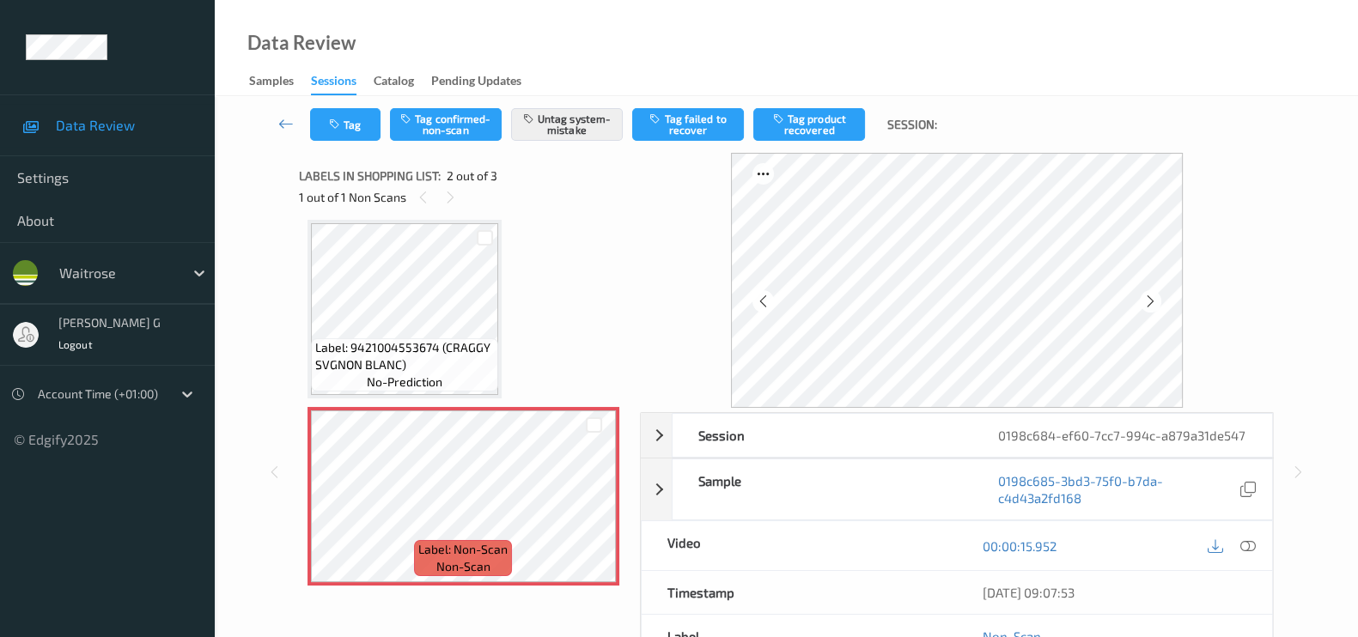
scroll to position [204, 0]
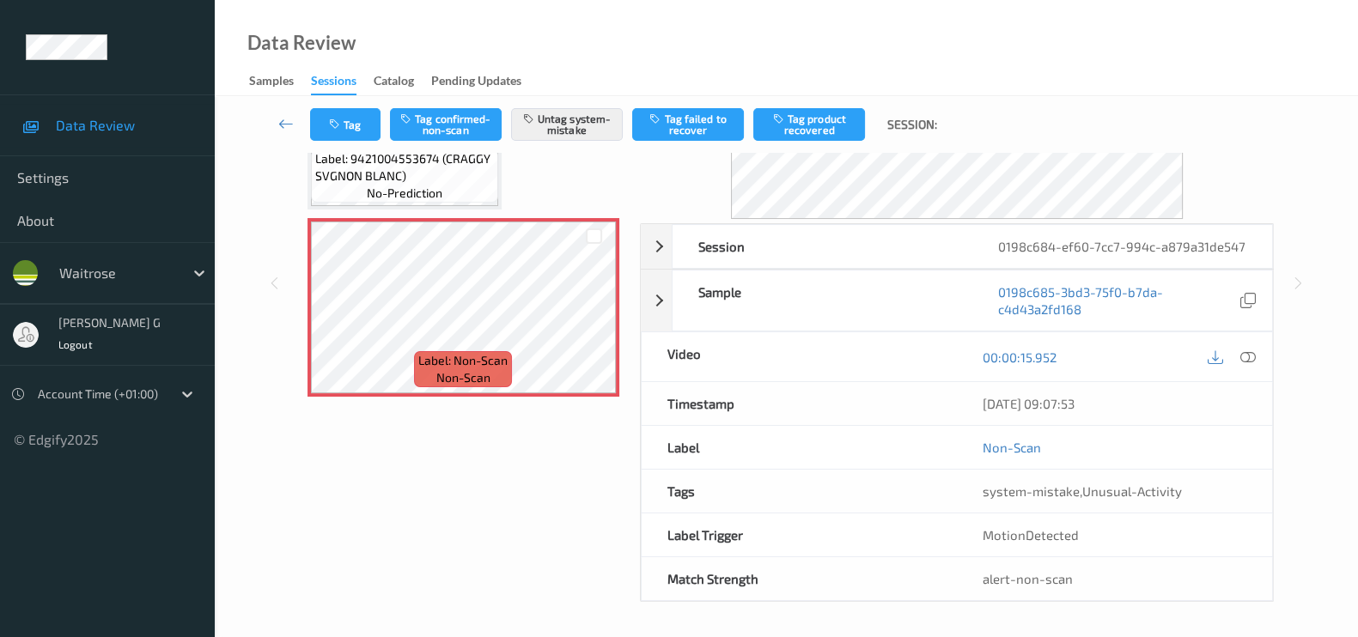
click at [197, 577] on ul "Data Review Settings About waitrose varsha g Logout Account Time (+01:00) © Edg…" at bounding box center [107, 318] width 215 height 637
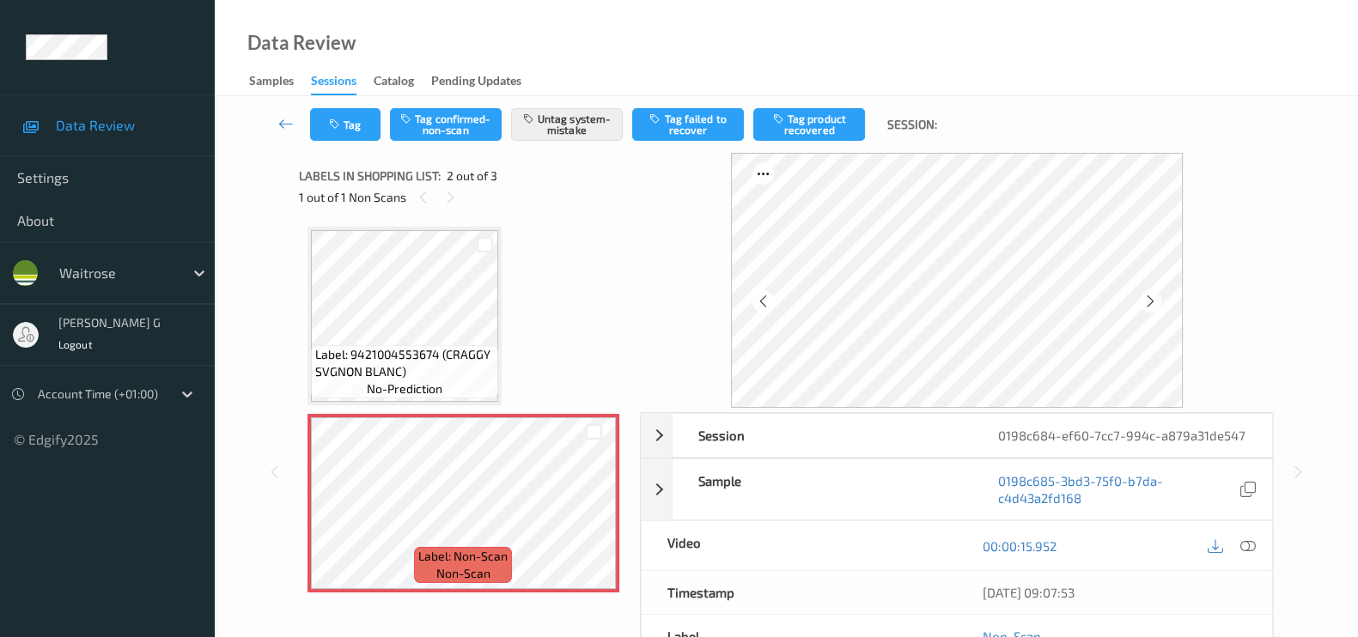
scroll to position [0, 0]
click at [351, 127] on button "Tag" at bounding box center [345, 124] width 70 height 33
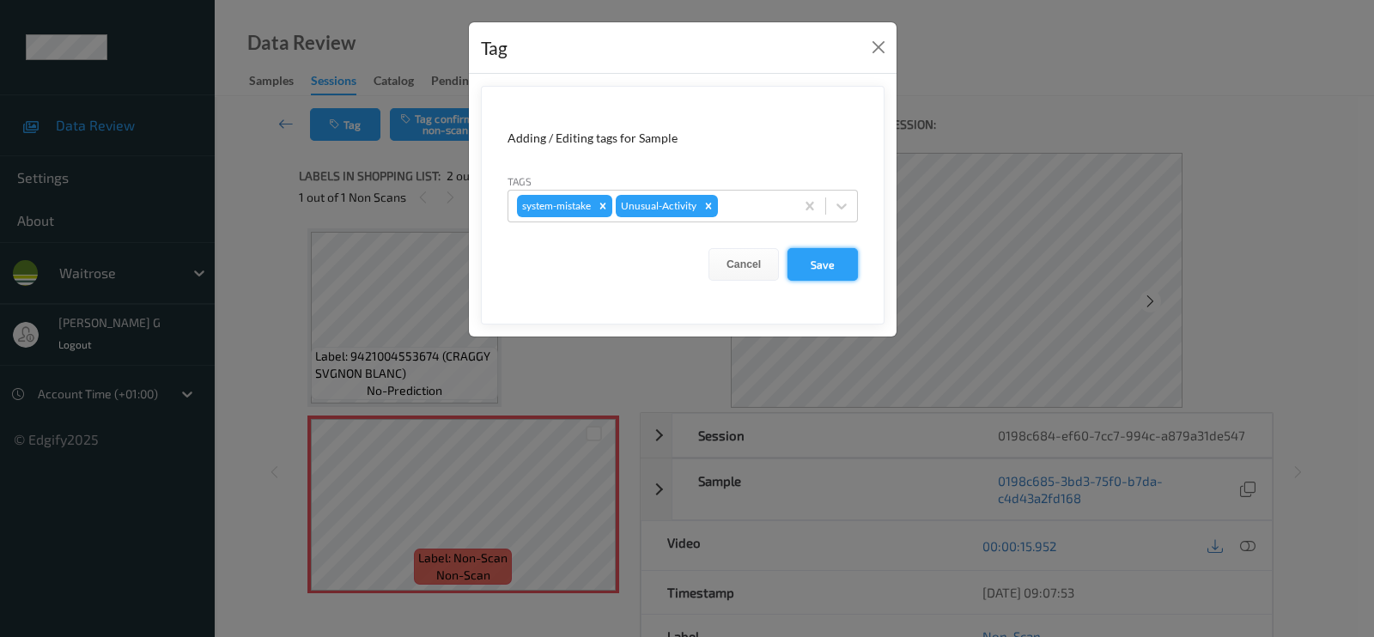
click at [809, 265] on button "Save" at bounding box center [823, 264] width 70 height 33
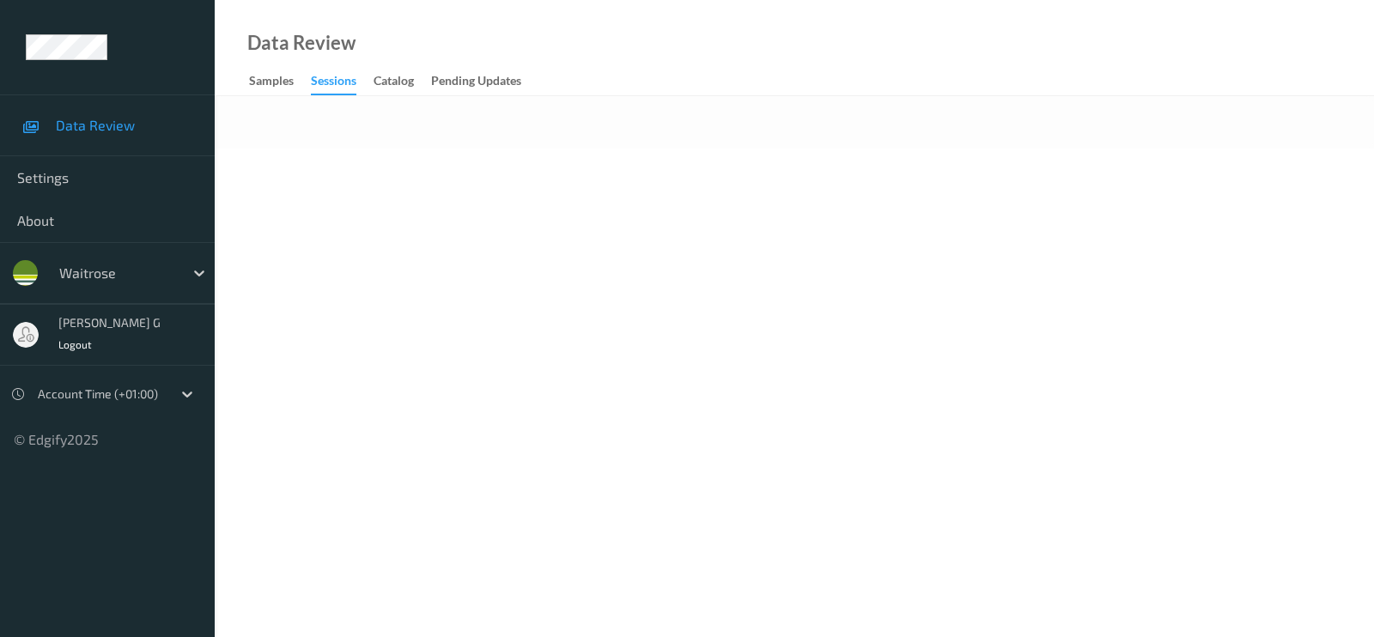
click at [588, 176] on body "Data Review Settings About waitrose [PERSON_NAME] g Logout Account Time (+01:00…" at bounding box center [687, 318] width 1374 height 637
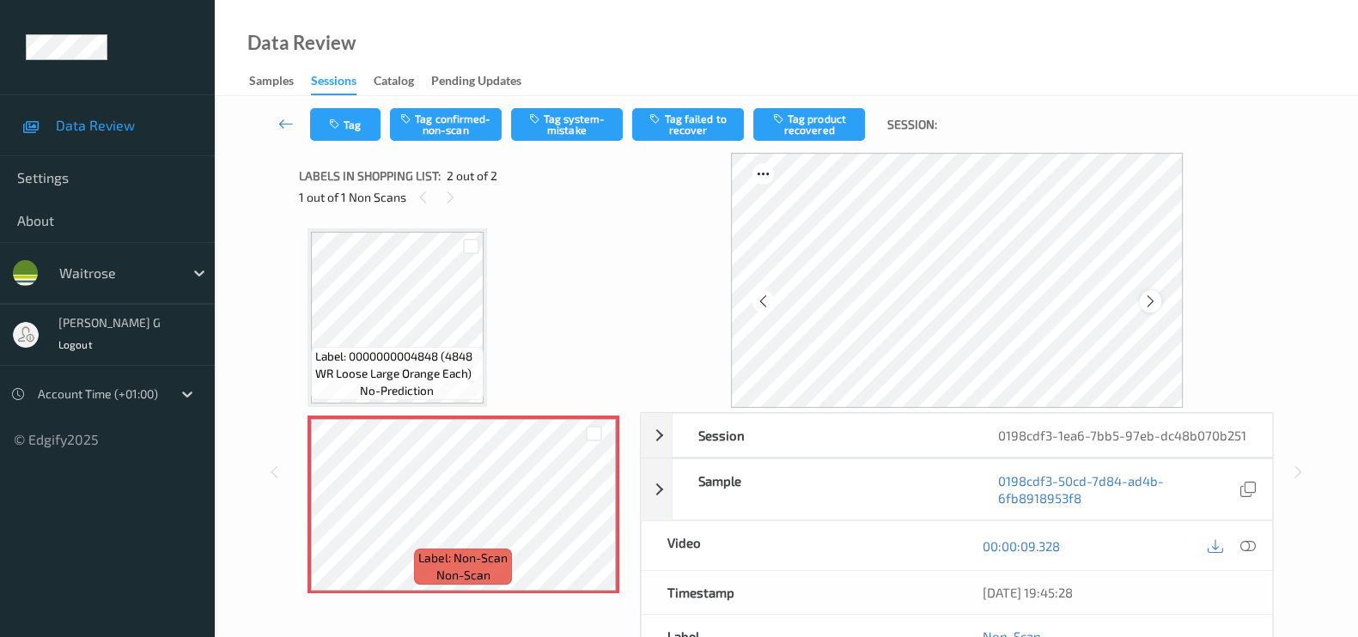
click at [1157, 299] on icon at bounding box center [1150, 301] width 15 height 15
click at [1249, 544] on icon at bounding box center [1247, 545] width 15 height 15
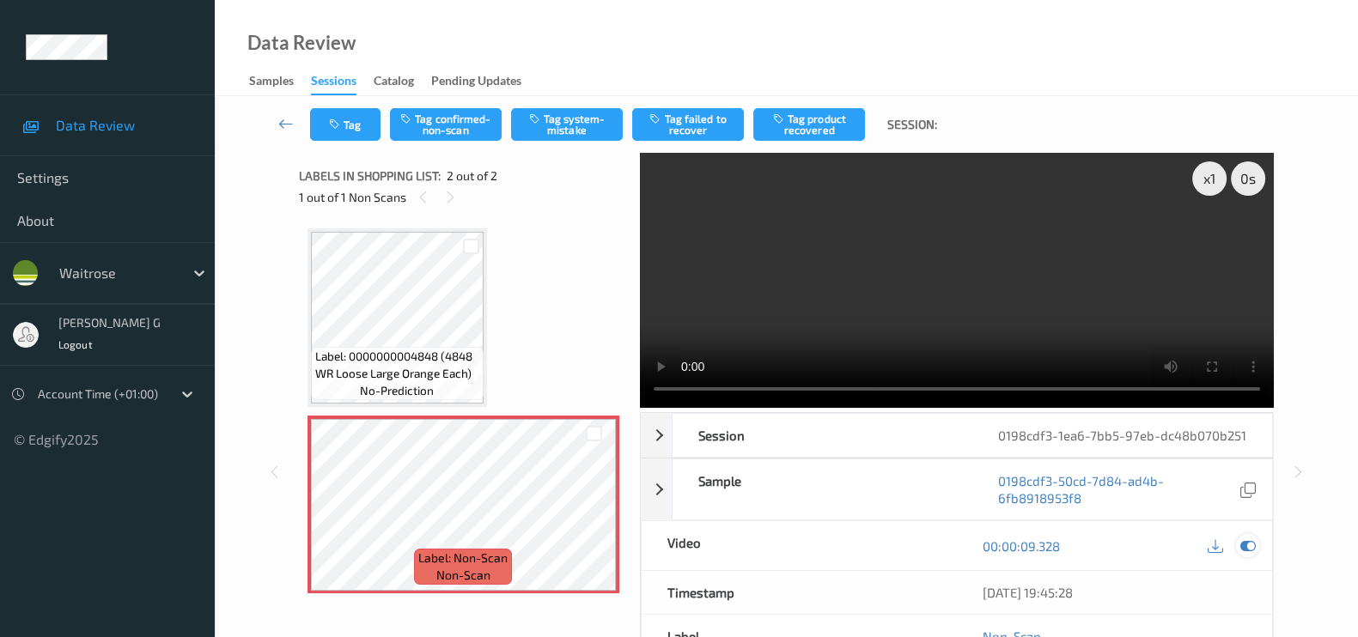
click at [1249, 546] on icon at bounding box center [1247, 545] width 15 height 15
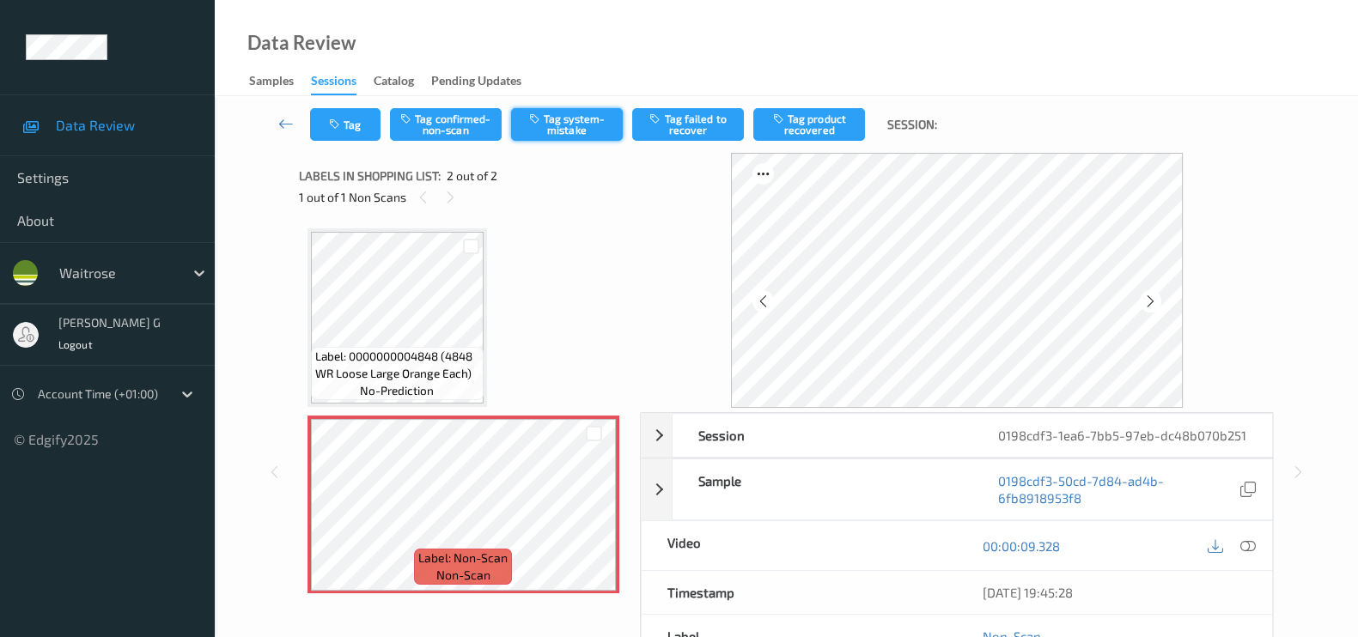
click at [568, 116] on button "Tag system-mistake" at bounding box center [567, 124] width 112 height 33
click at [340, 125] on icon "button" at bounding box center [336, 125] width 15 height 12
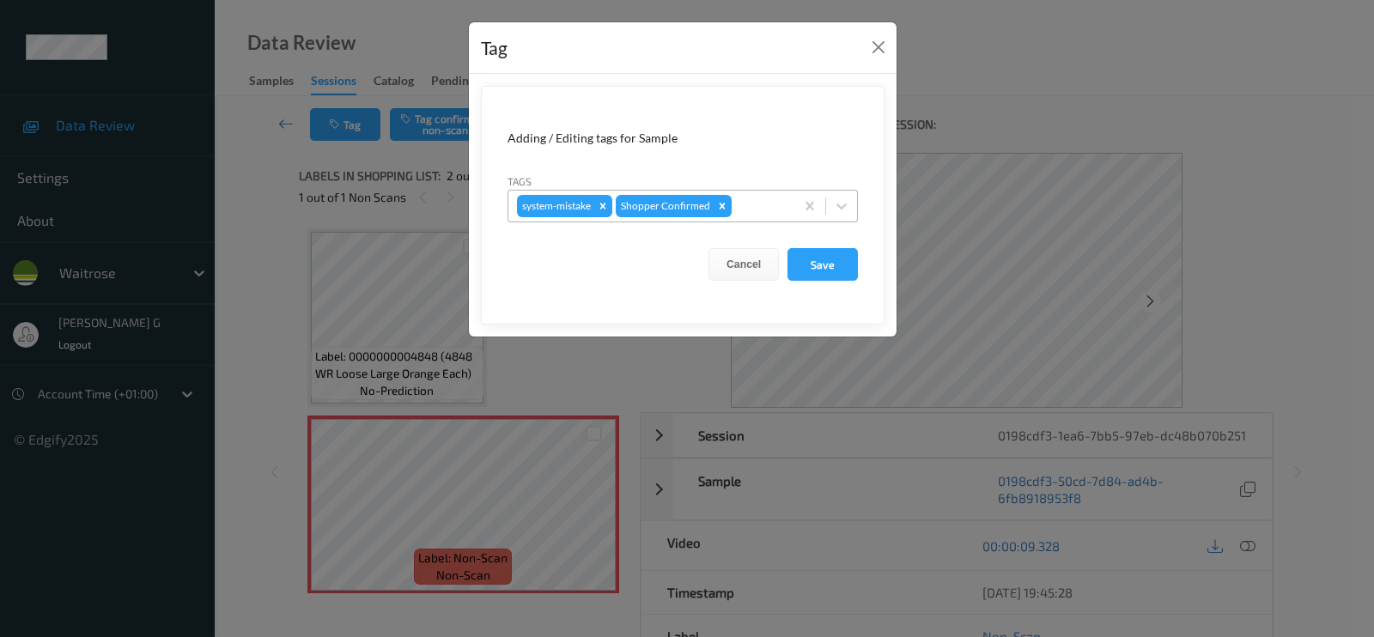
click at [764, 206] on div at bounding box center [760, 206] width 51 height 21
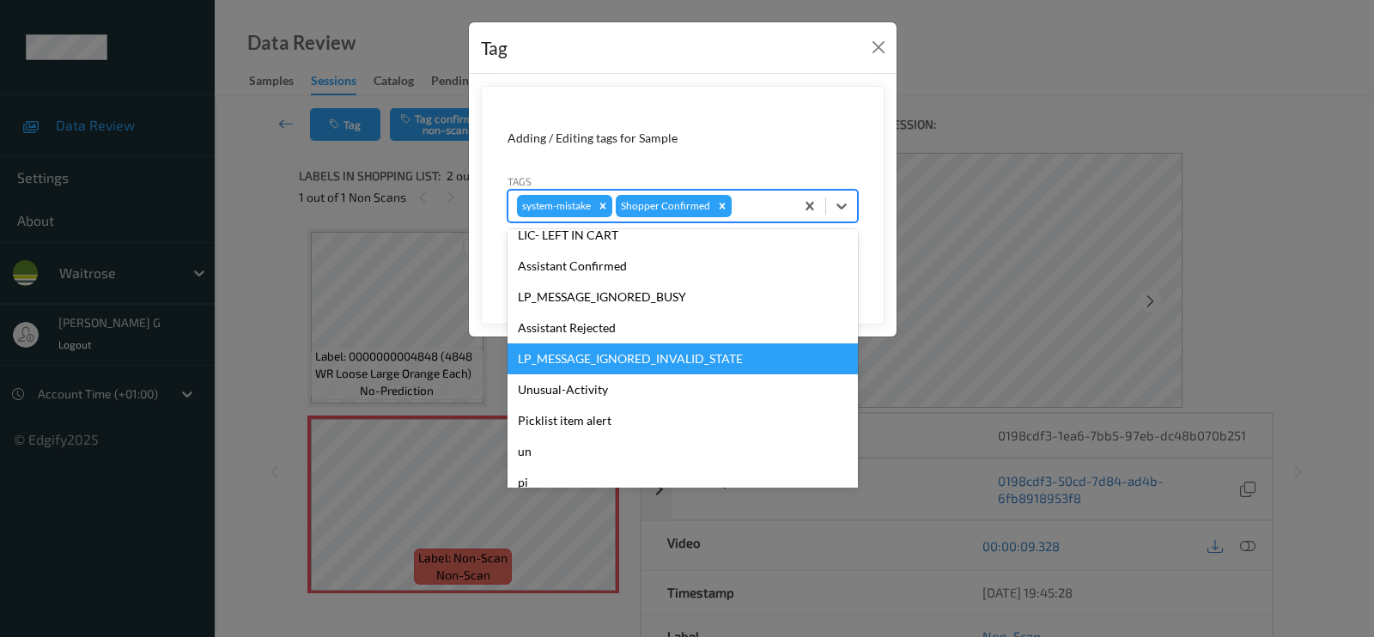
scroll to position [336, 0]
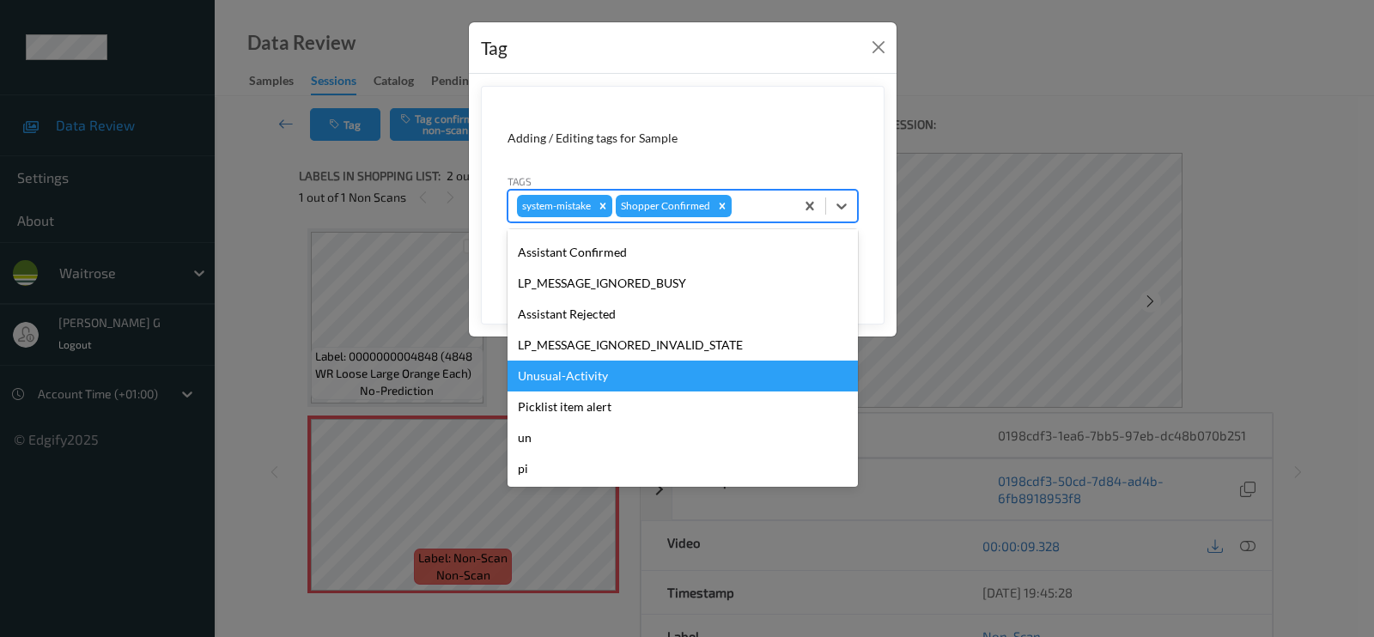
click at [578, 385] on div "Unusual-Activity" at bounding box center [683, 376] width 350 height 31
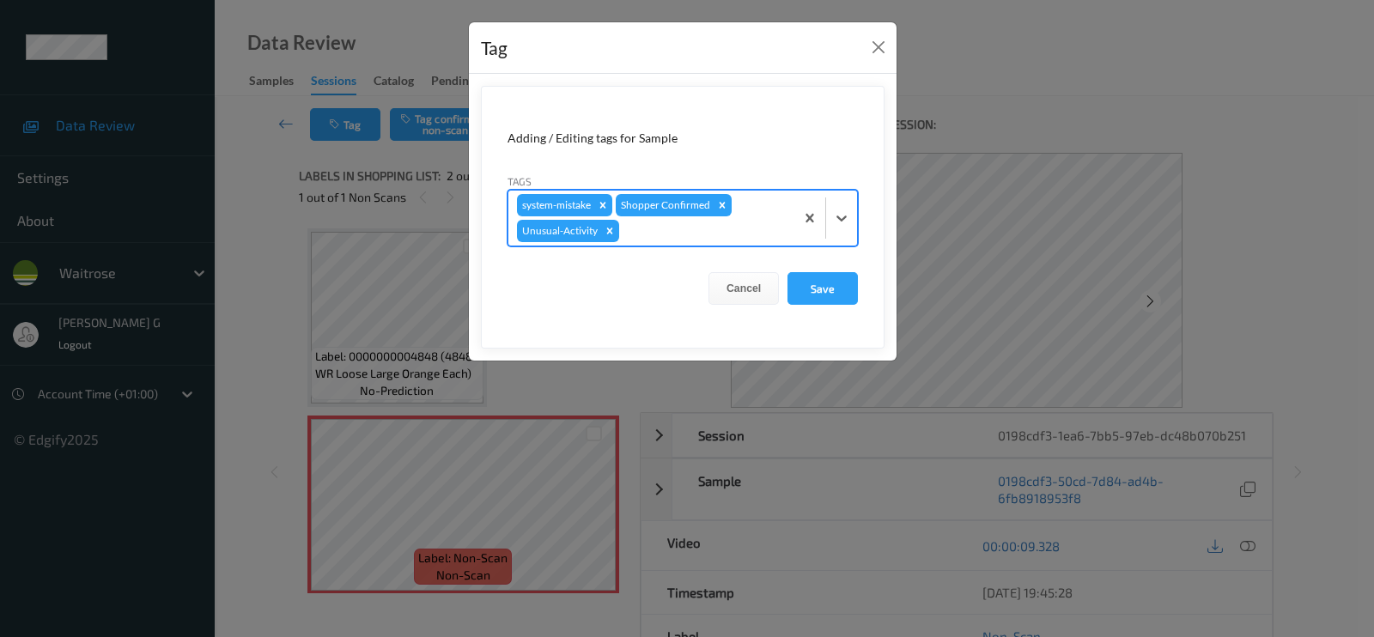
click at [709, 236] on div at bounding box center [704, 231] width 163 height 21
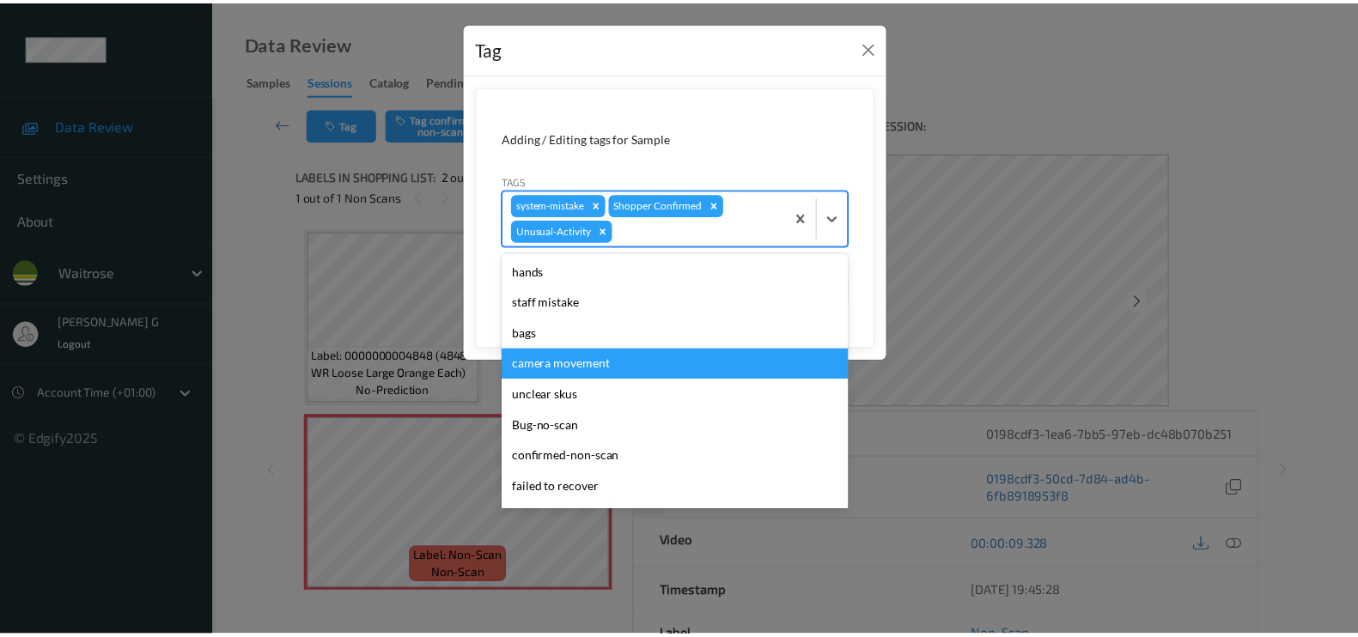
scroll to position [305, 0]
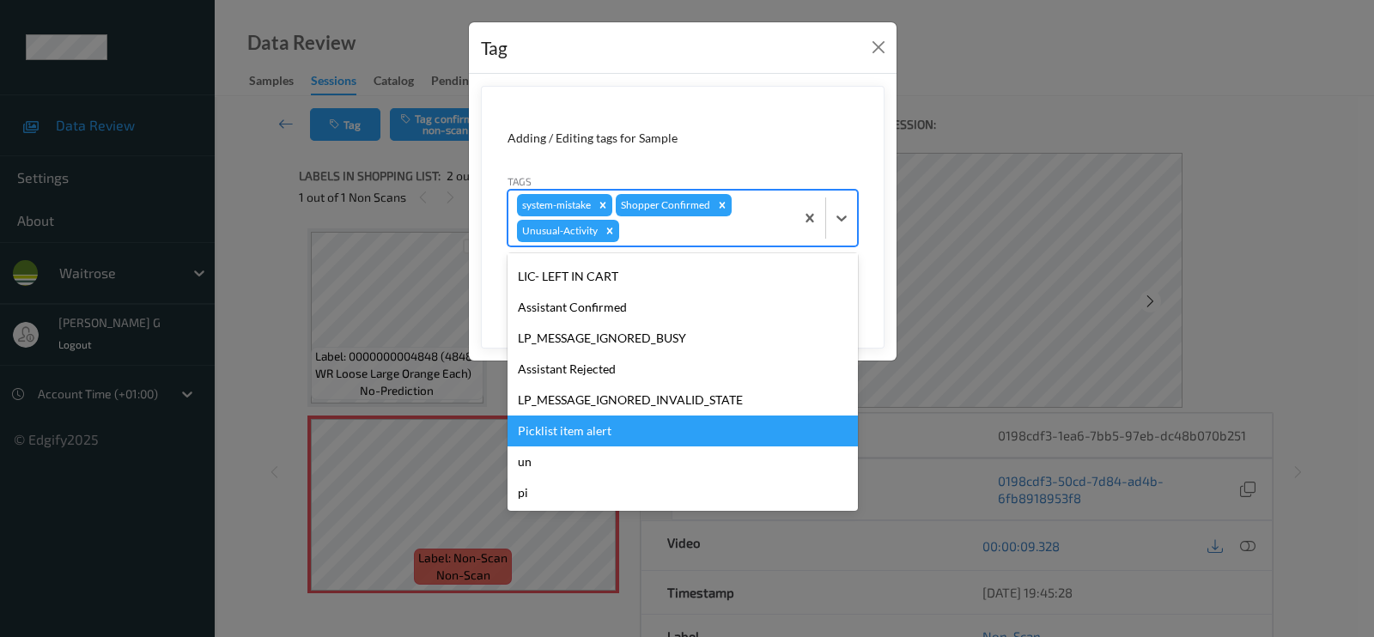
click at [569, 430] on div "Picklist item alert" at bounding box center [683, 431] width 350 height 31
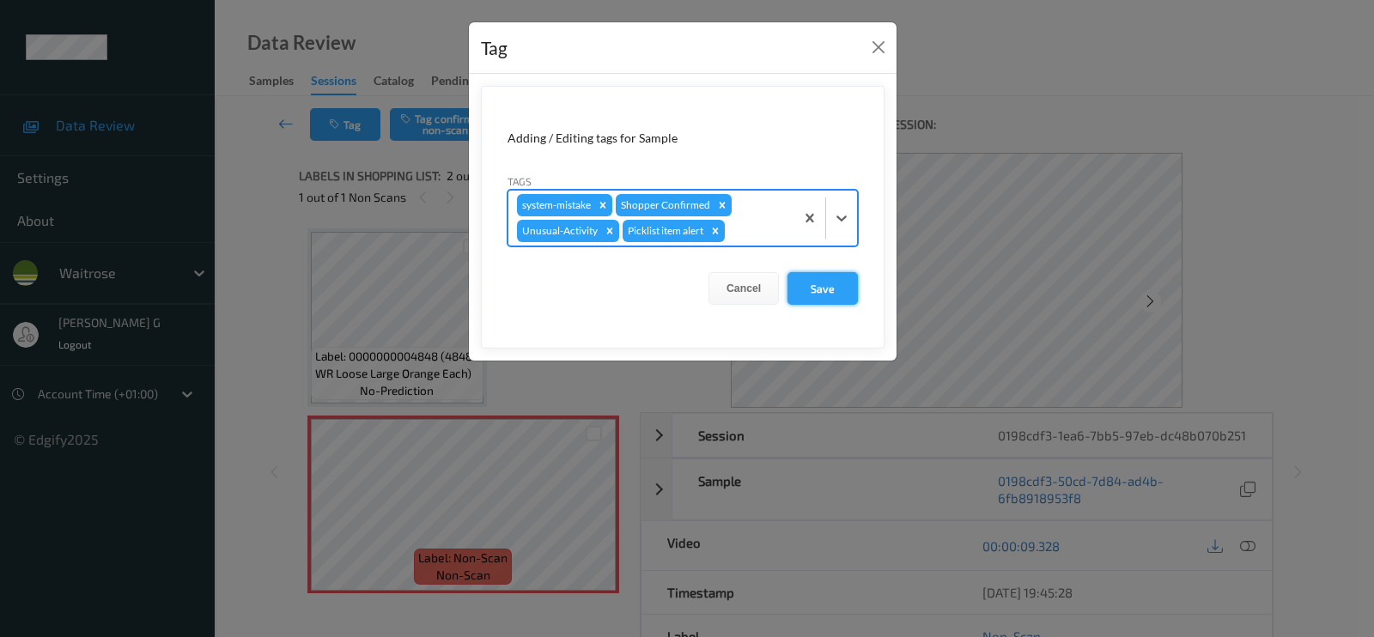
click at [837, 289] on button "Save" at bounding box center [823, 288] width 70 height 33
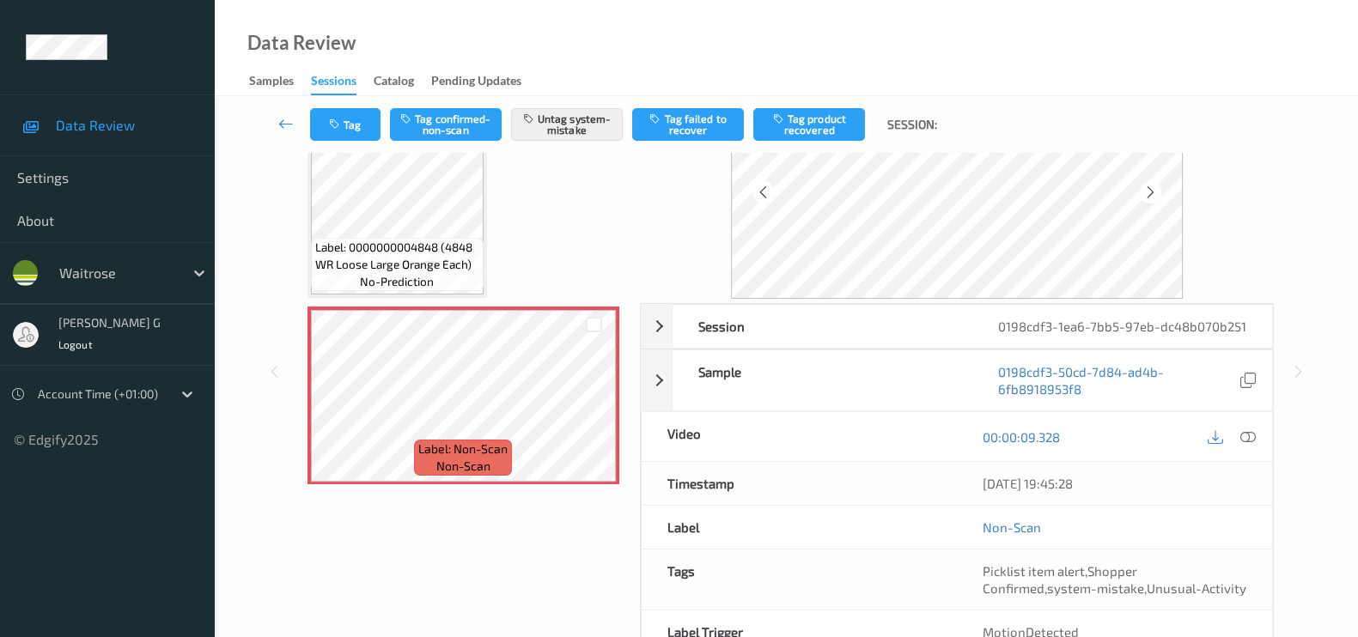
scroll to position [0, 0]
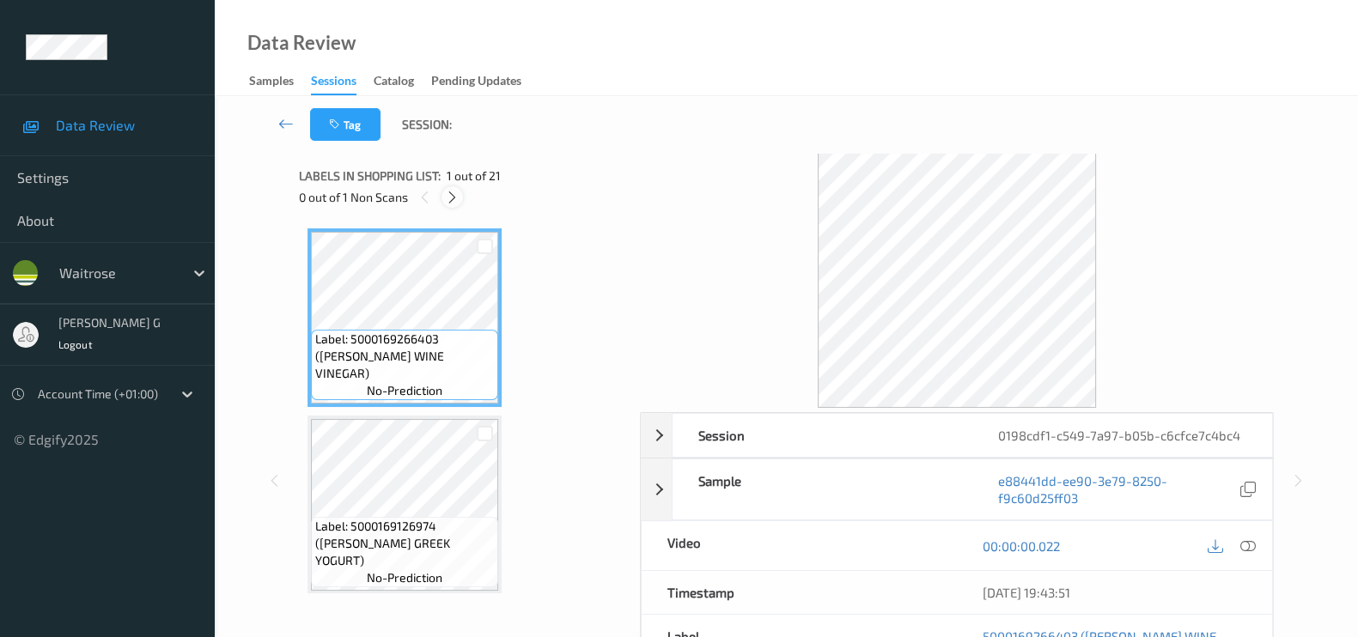
click at [454, 197] on icon at bounding box center [452, 197] width 15 height 15
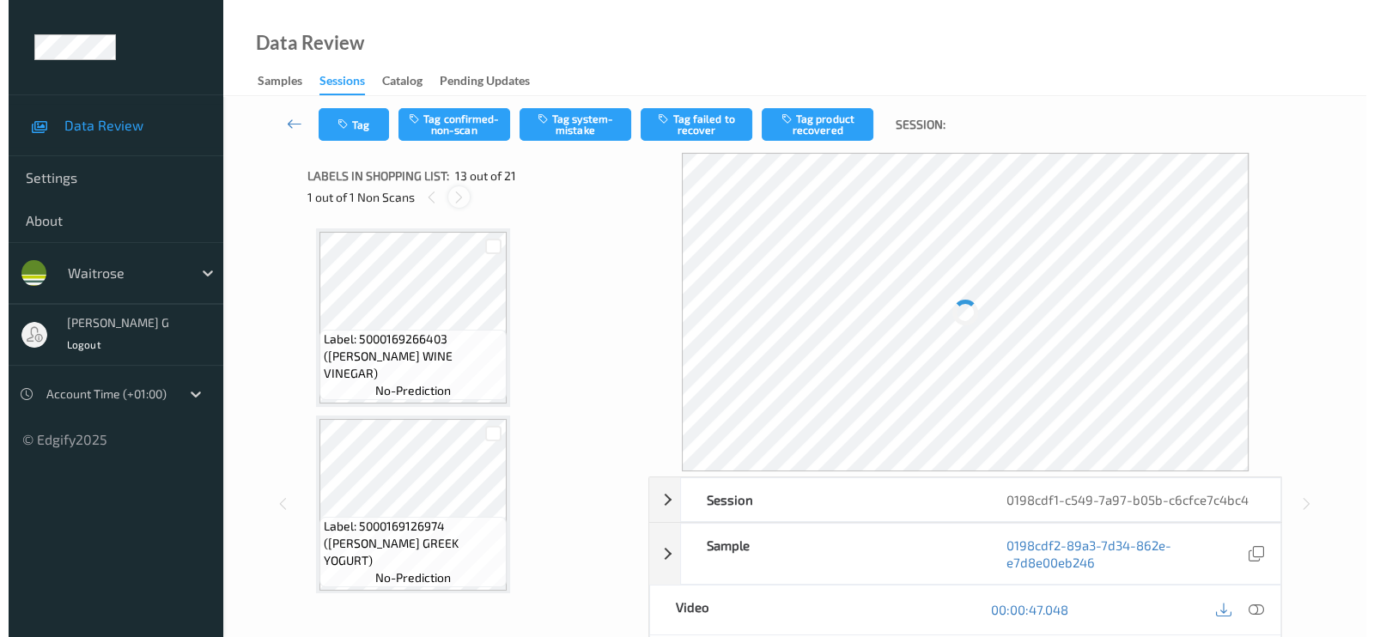
scroll to position [2055, 0]
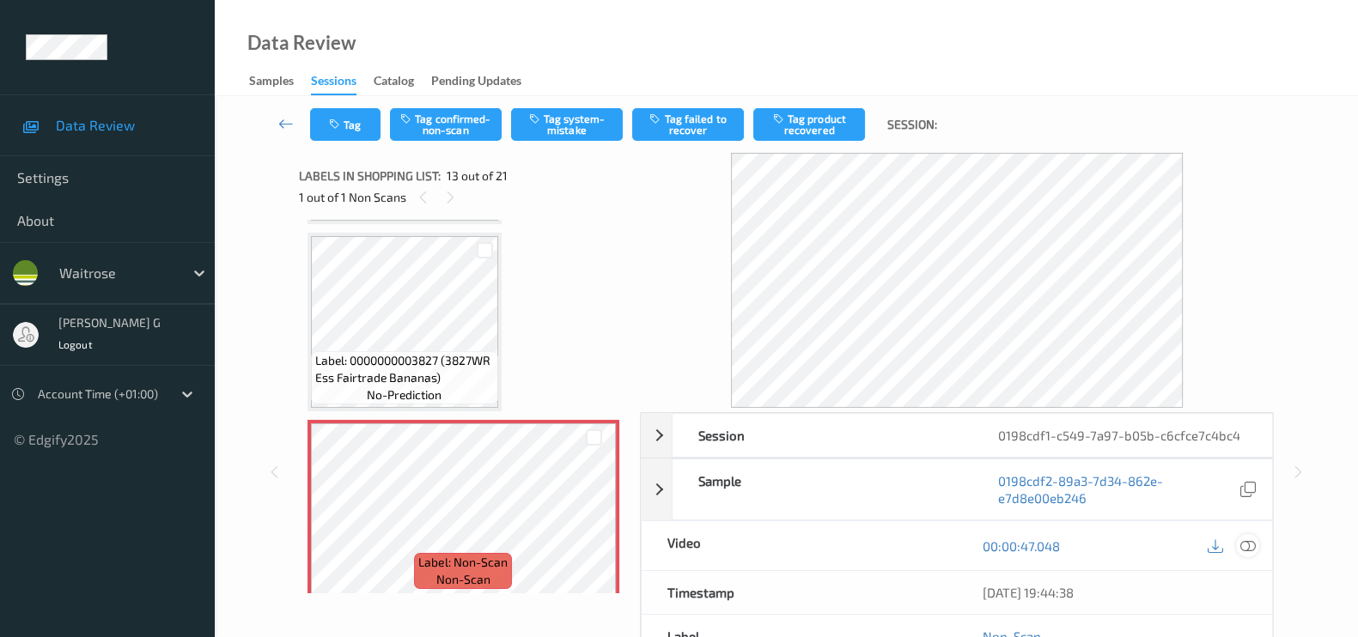
click at [1244, 542] on icon at bounding box center [1247, 545] width 15 height 15
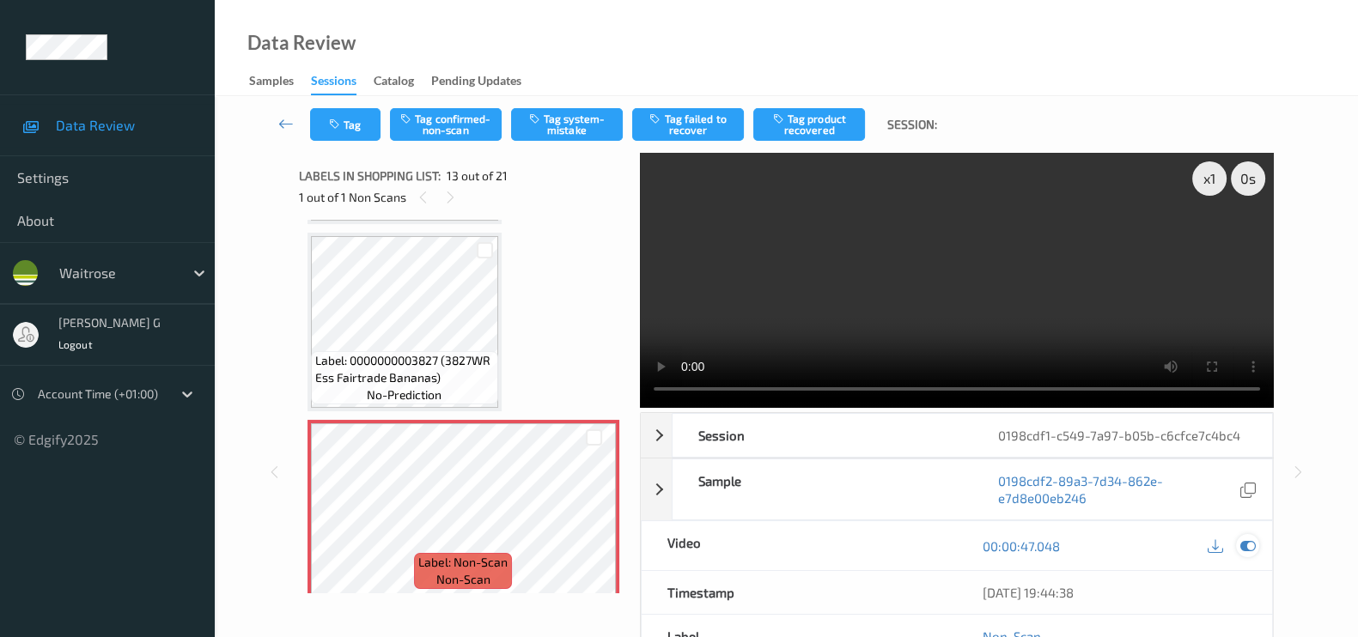
click at [1245, 546] on icon at bounding box center [1247, 545] width 15 height 15
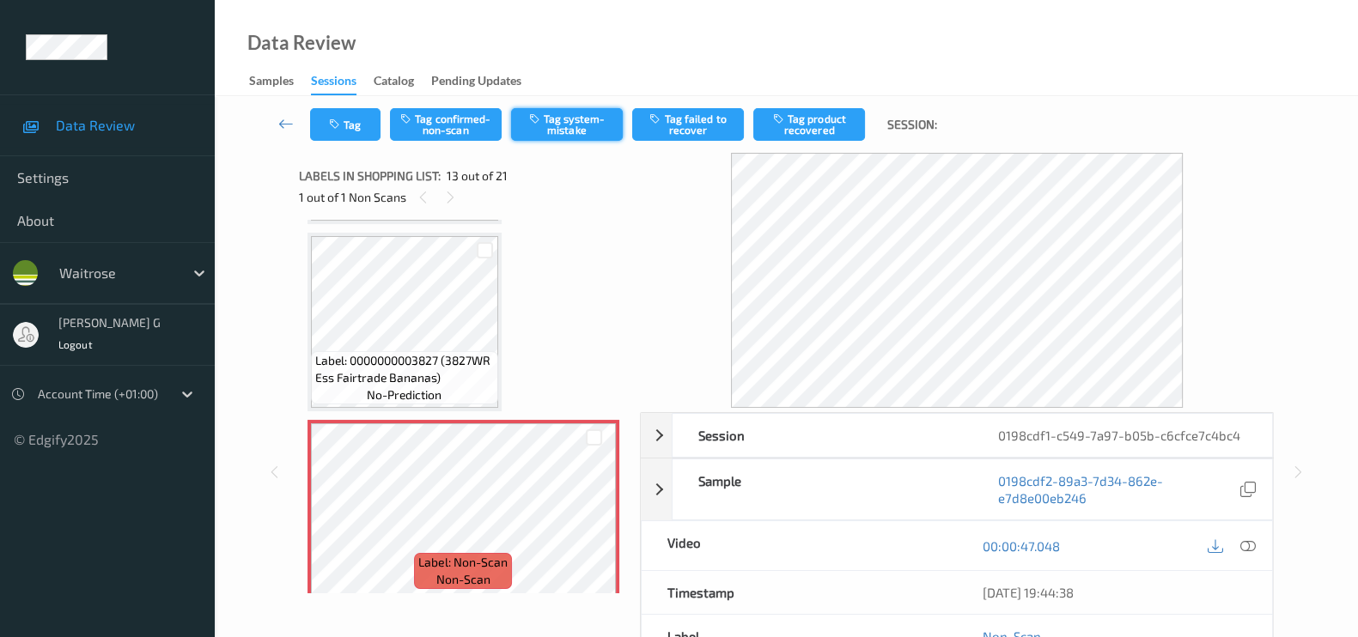
click at [575, 121] on button "Tag system-mistake" at bounding box center [567, 124] width 112 height 33
click at [344, 126] on button "Tag" at bounding box center [345, 124] width 70 height 33
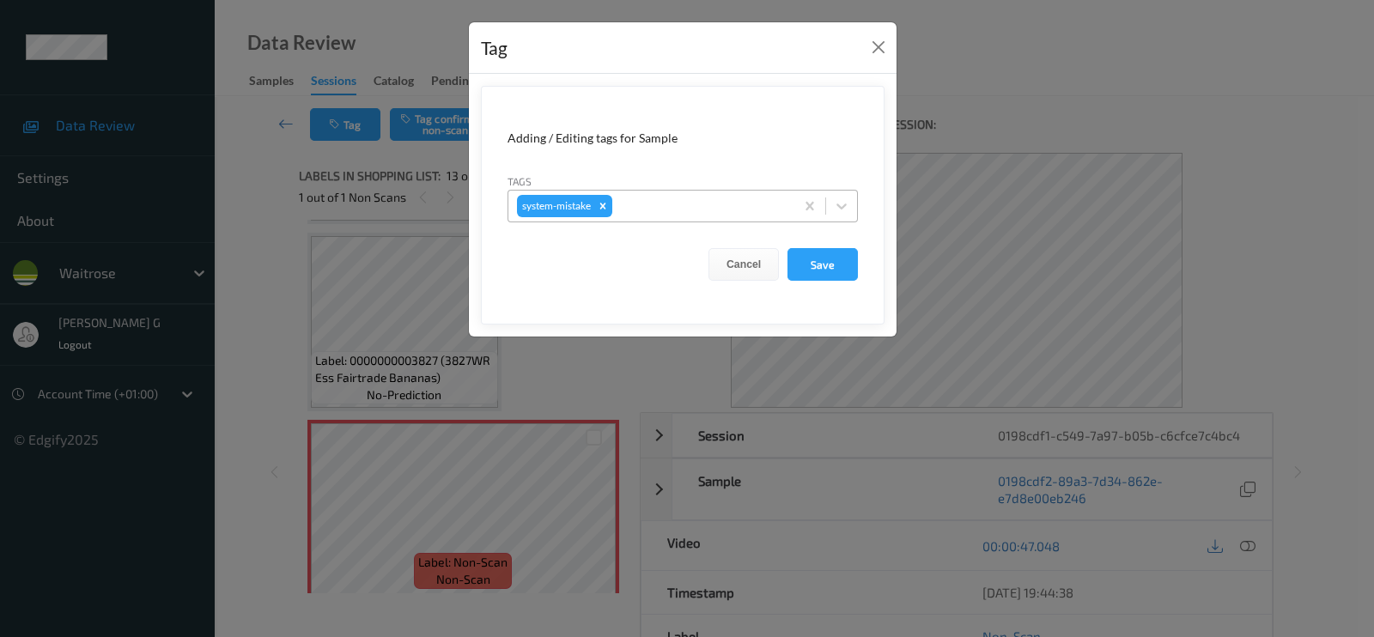
click at [689, 197] on div at bounding box center [701, 206] width 170 height 21
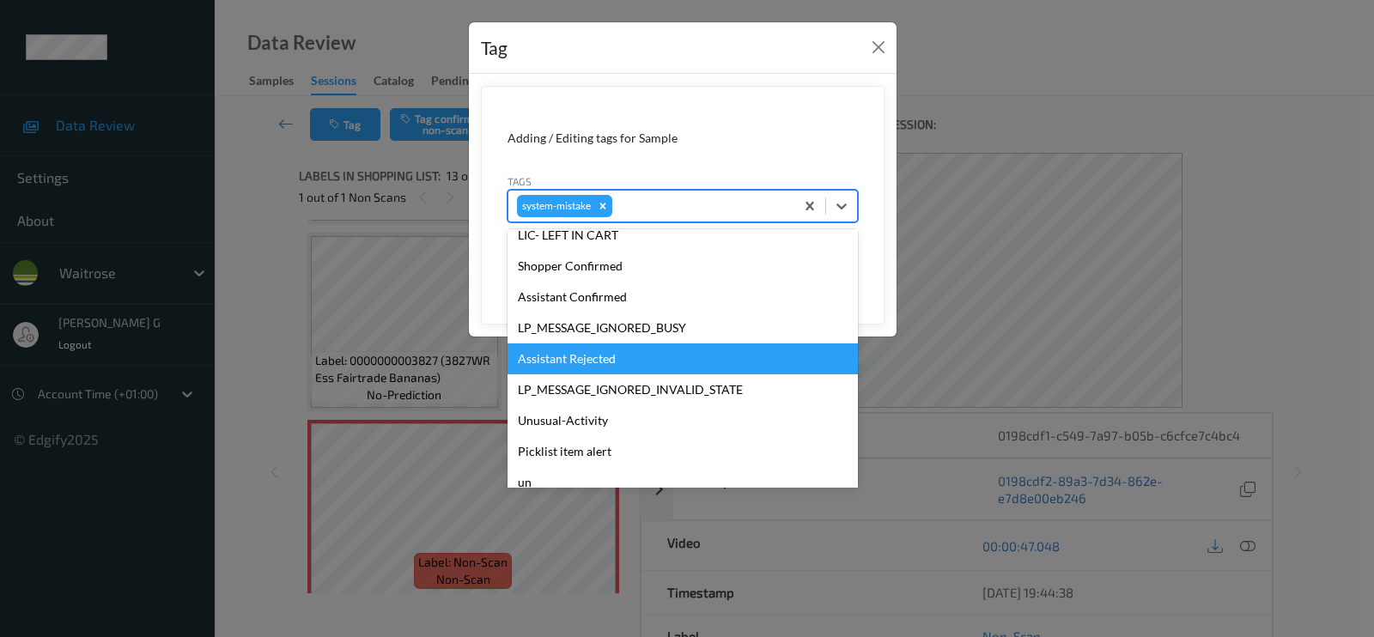
scroll to position [367, 0]
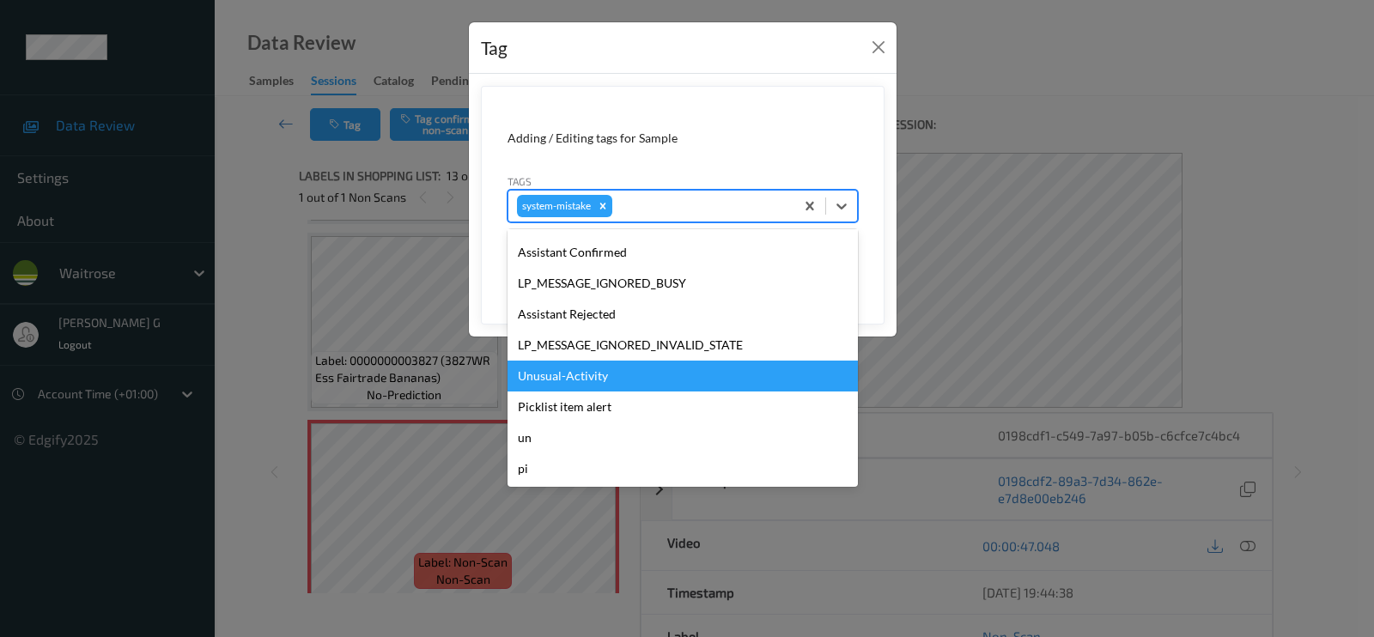
click at [577, 376] on div "Unusual-Activity" at bounding box center [683, 376] width 350 height 31
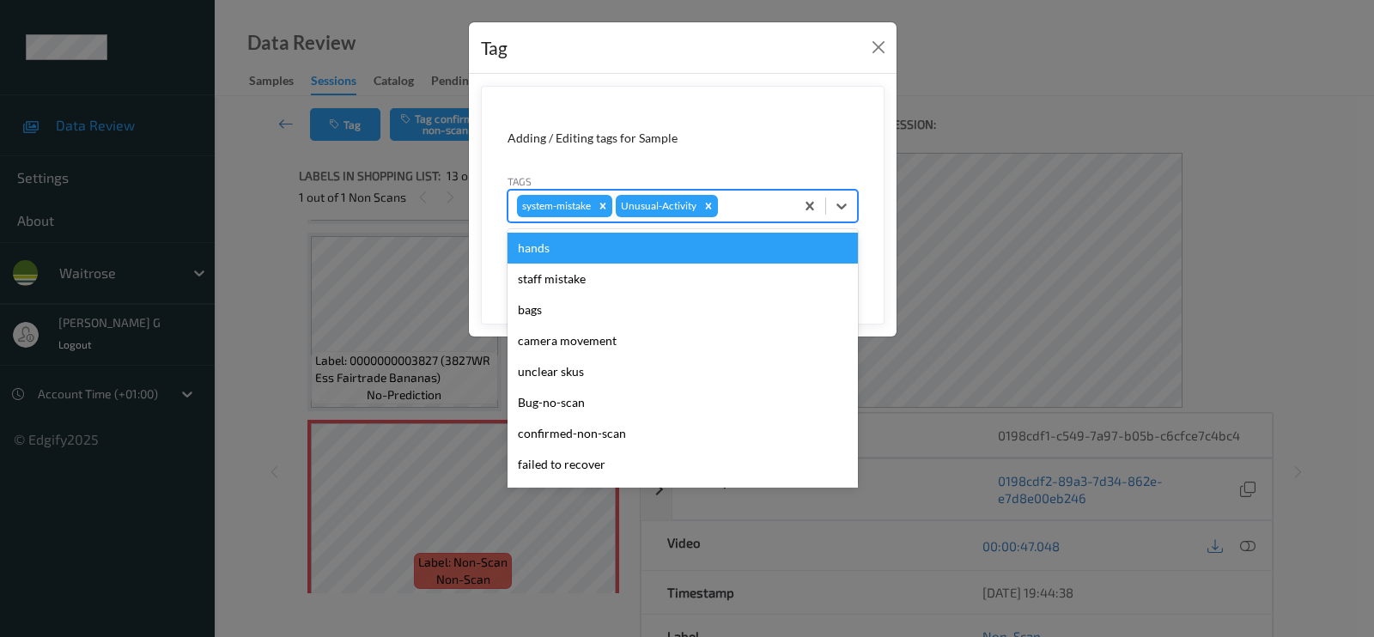
click at [751, 200] on div at bounding box center [753, 206] width 64 height 21
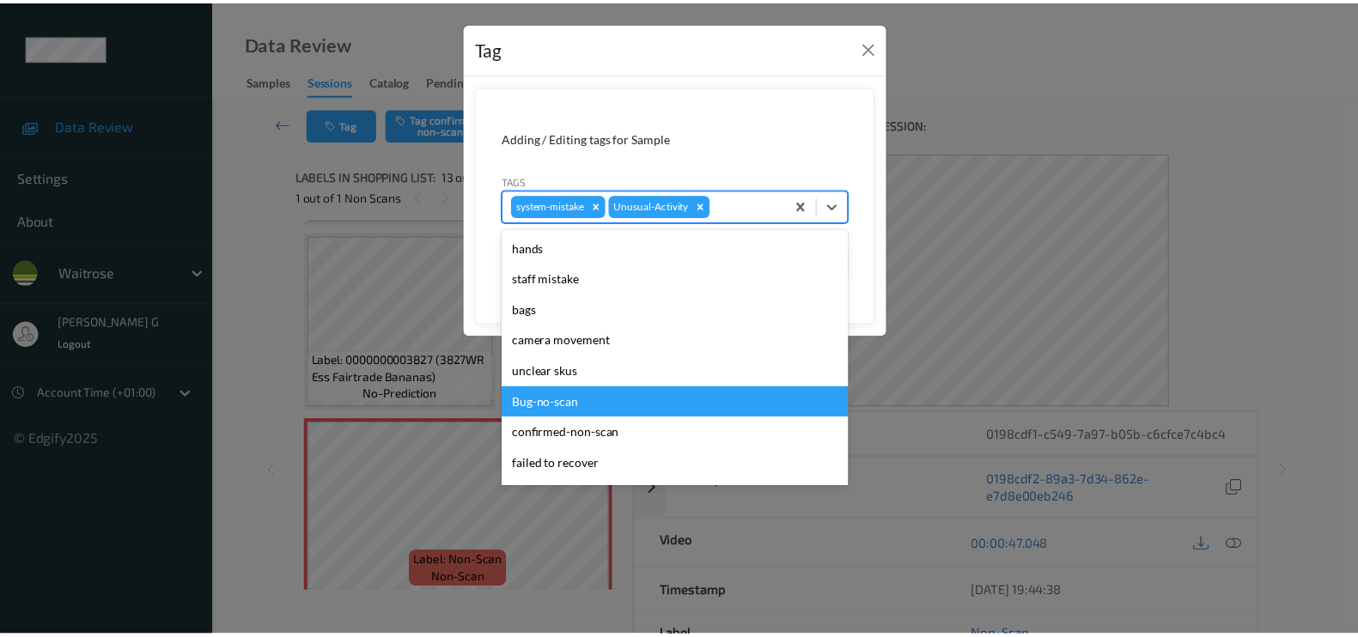
scroll to position [336, 0]
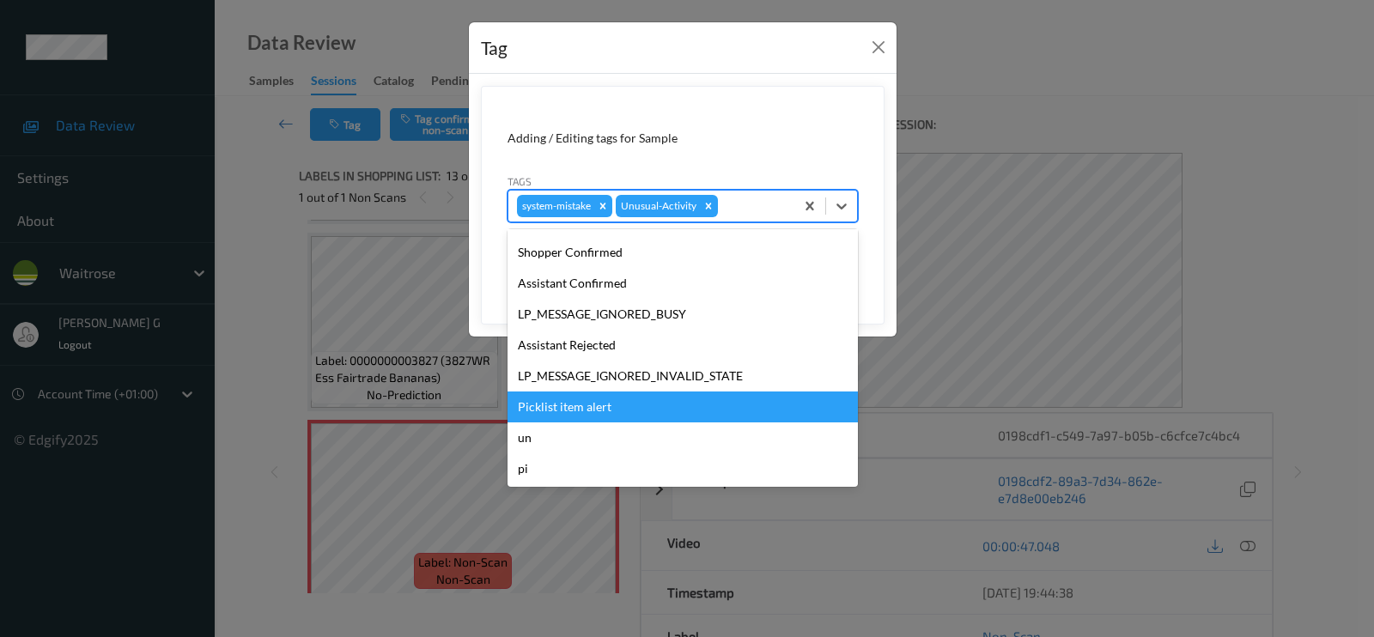
click at [562, 408] on div "Picklist item alert" at bounding box center [683, 407] width 350 height 31
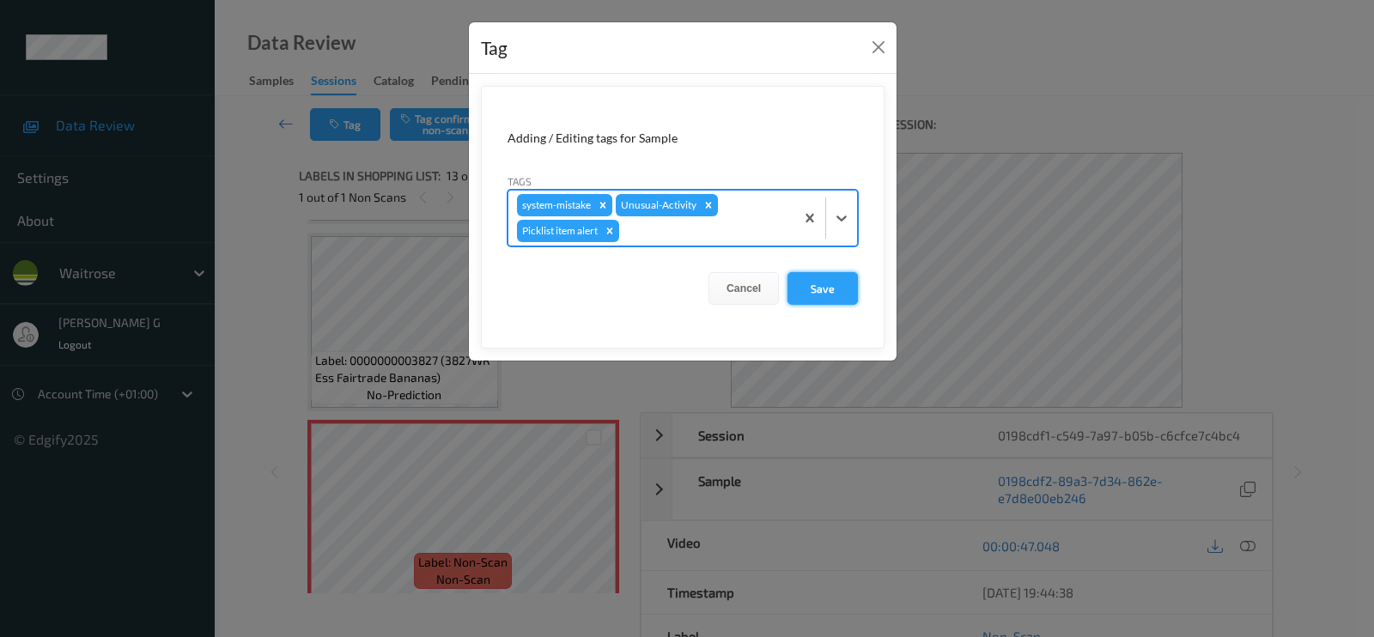
click at [824, 291] on button "Save" at bounding box center [823, 288] width 70 height 33
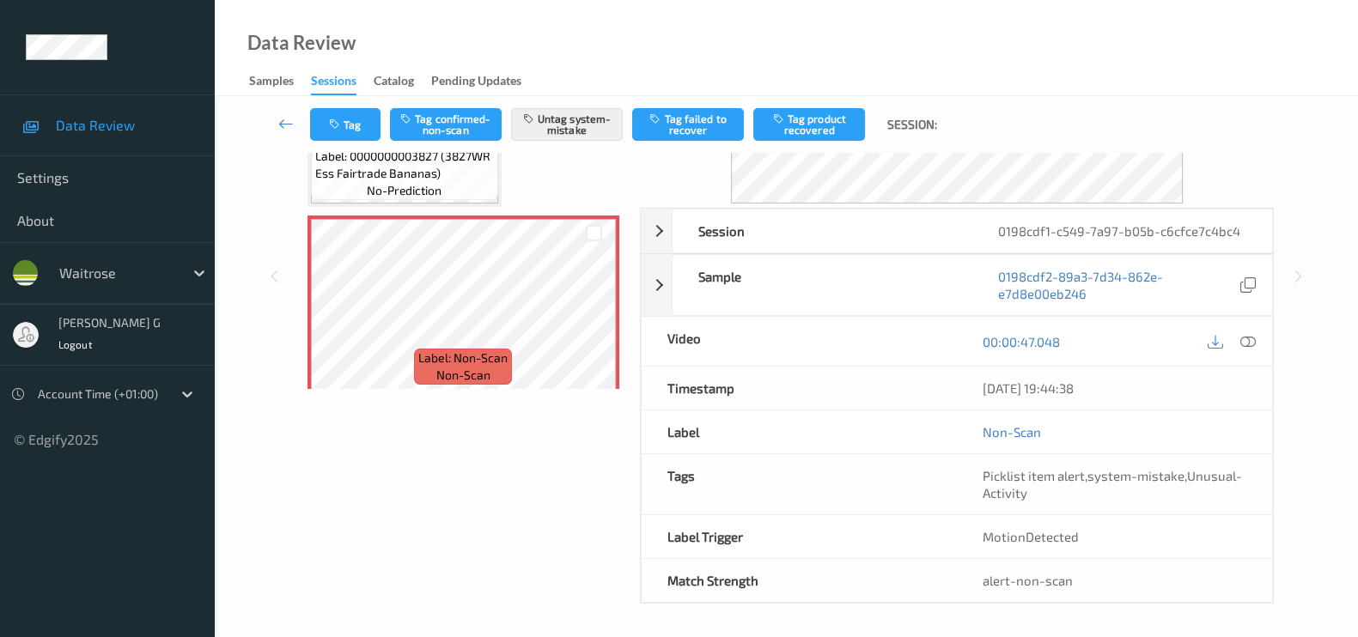
scroll to position [0, 0]
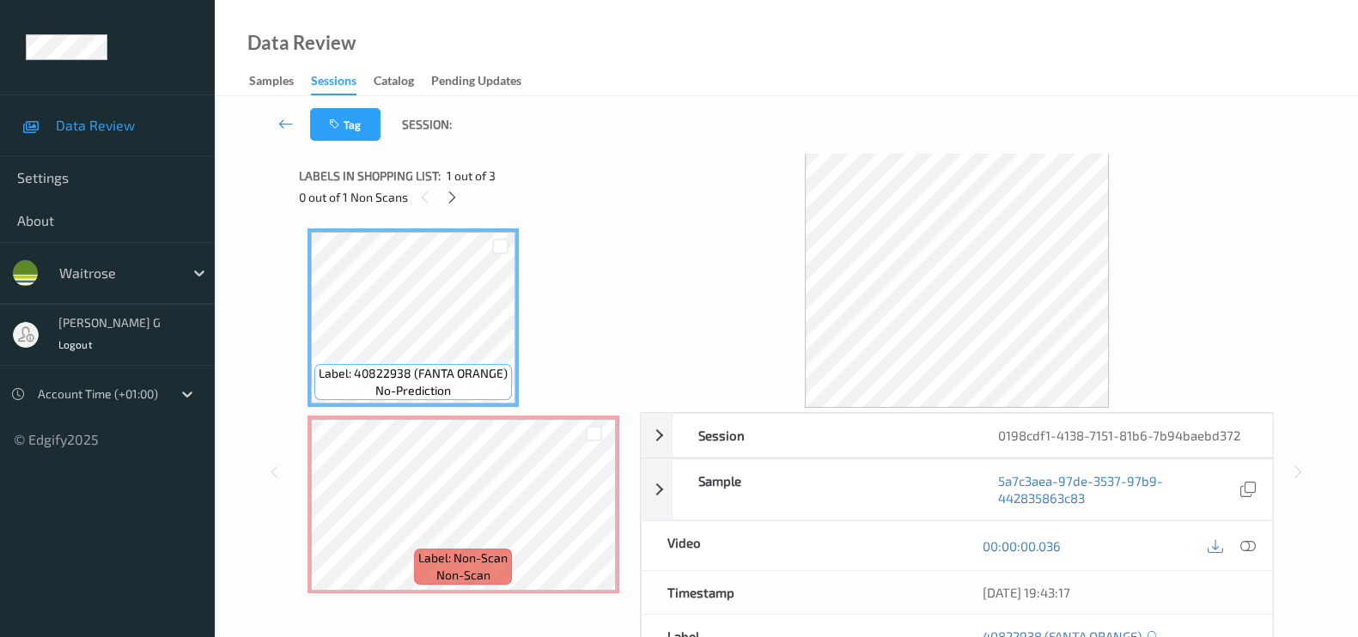
click at [439, 199] on div "0 out of 1 Non Scans" at bounding box center [463, 196] width 329 height 21
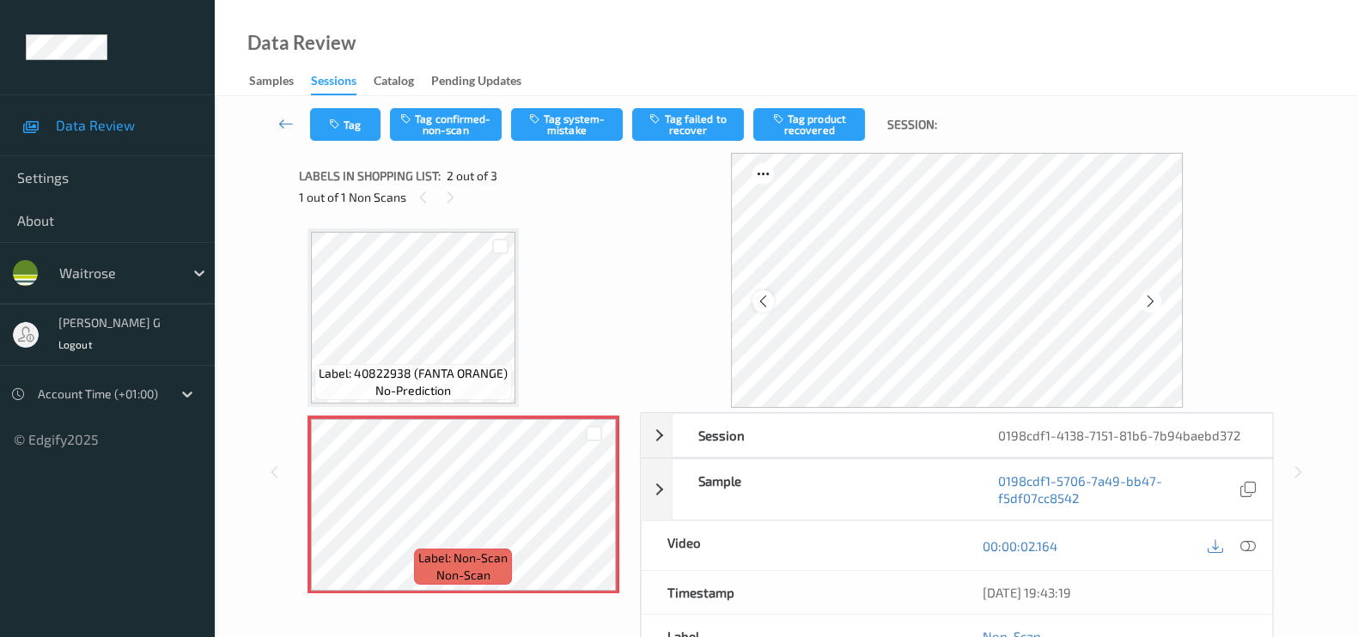
click at [764, 303] on icon at bounding box center [763, 301] width 15 height 15
click at [1245, 543] on icon at bounding box center [1247, 545] width 15 height 15
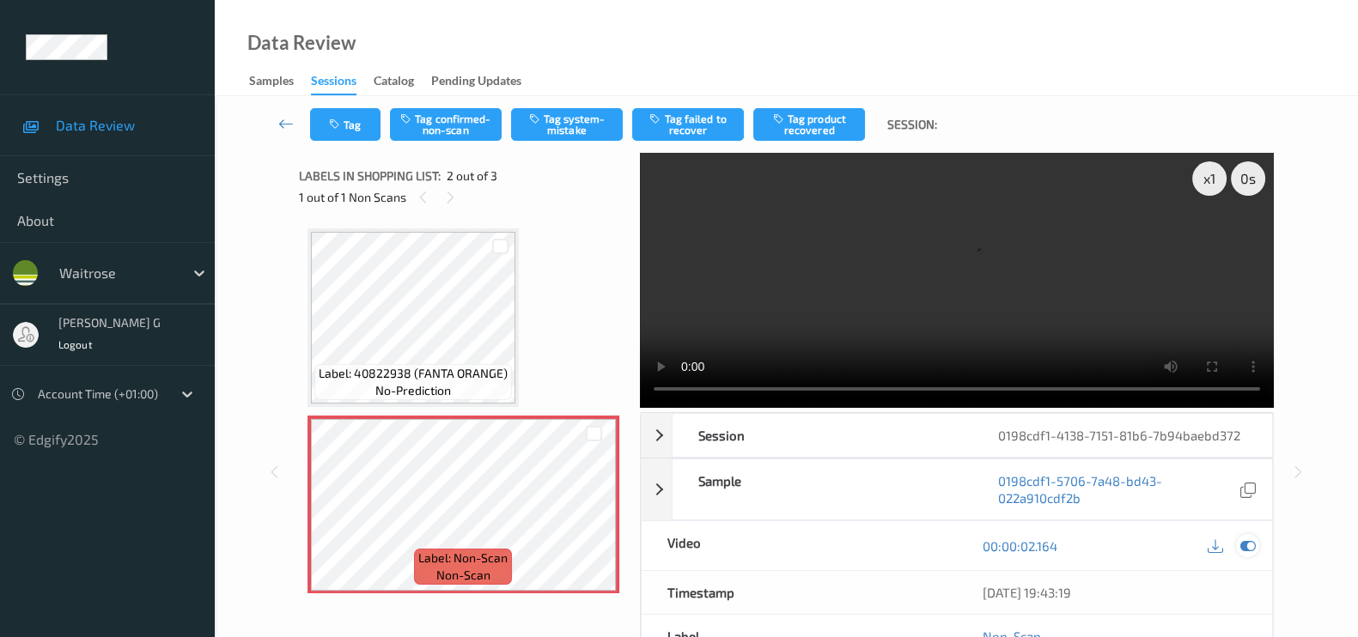
click at [1250, 545] on icon at bounding box center [1247, 545] width 15 height 15
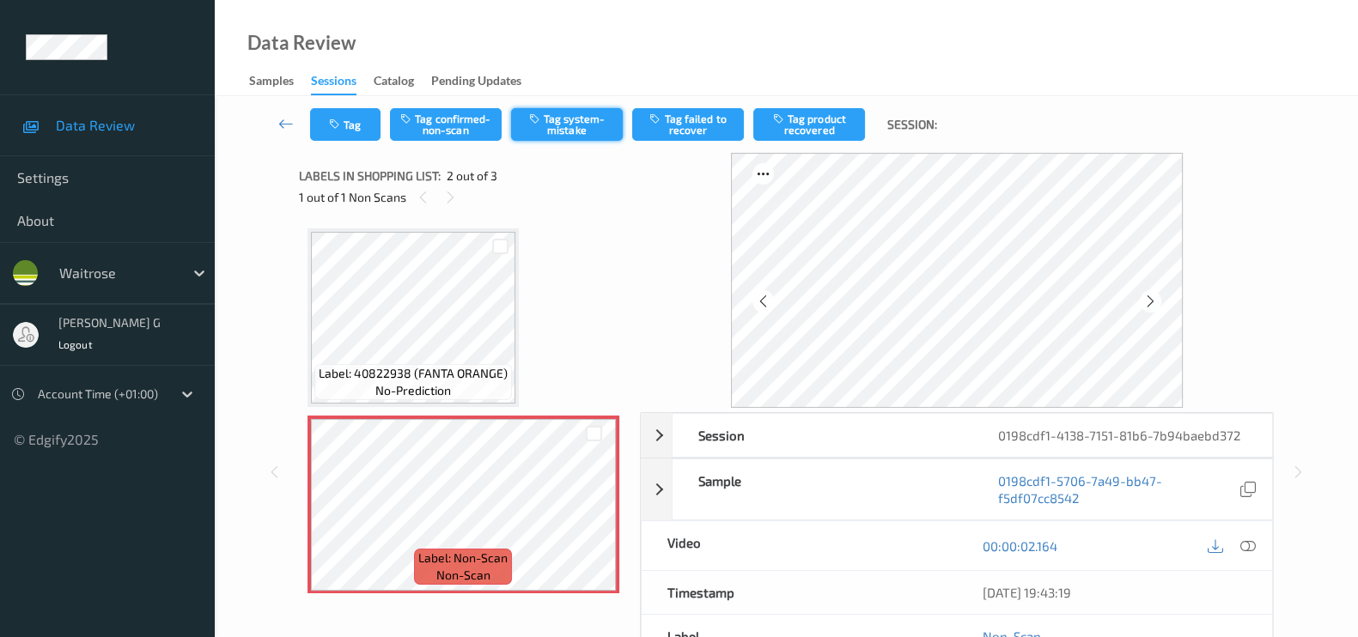
click at [564, 121] on button "Tag system-mistake" at bounding box center [567, 124] width 112 height 33
click at [340, 129] on icon "button" at bounding box center [336, 125] width 15 height 12
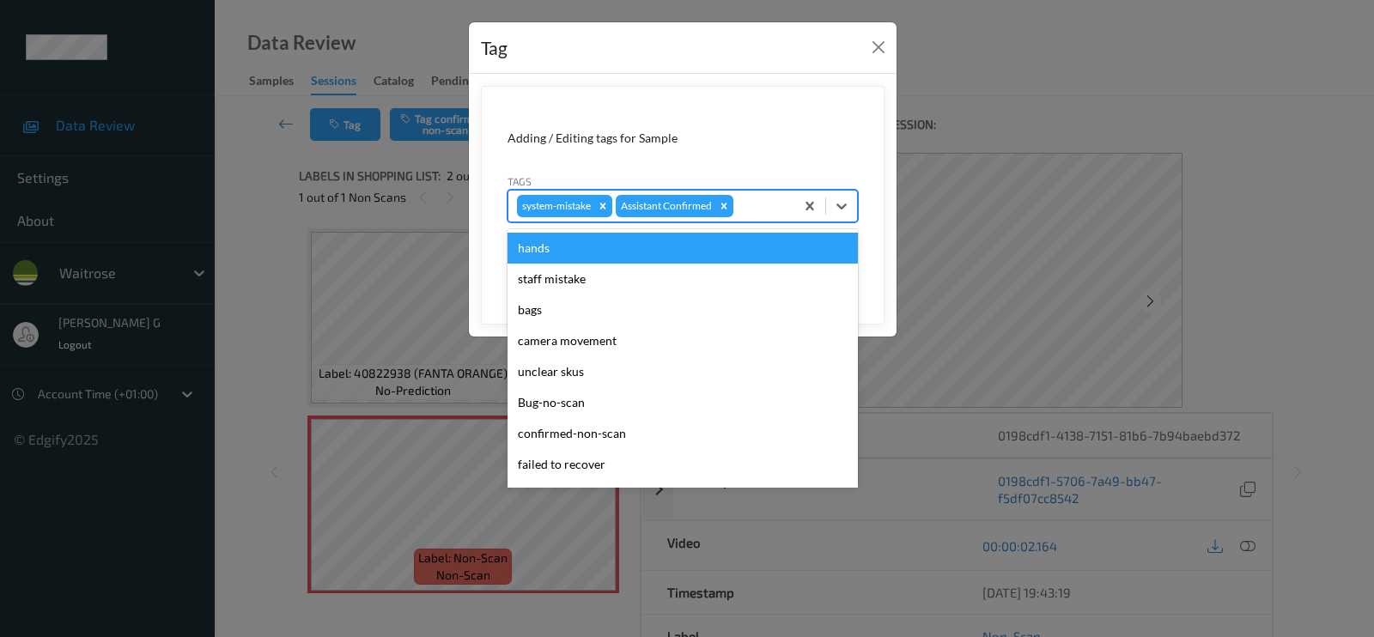
click at [748, 220] on div "system-mistake Assistant Confirmed" at bounding box center [651, 206] width 286 height 29
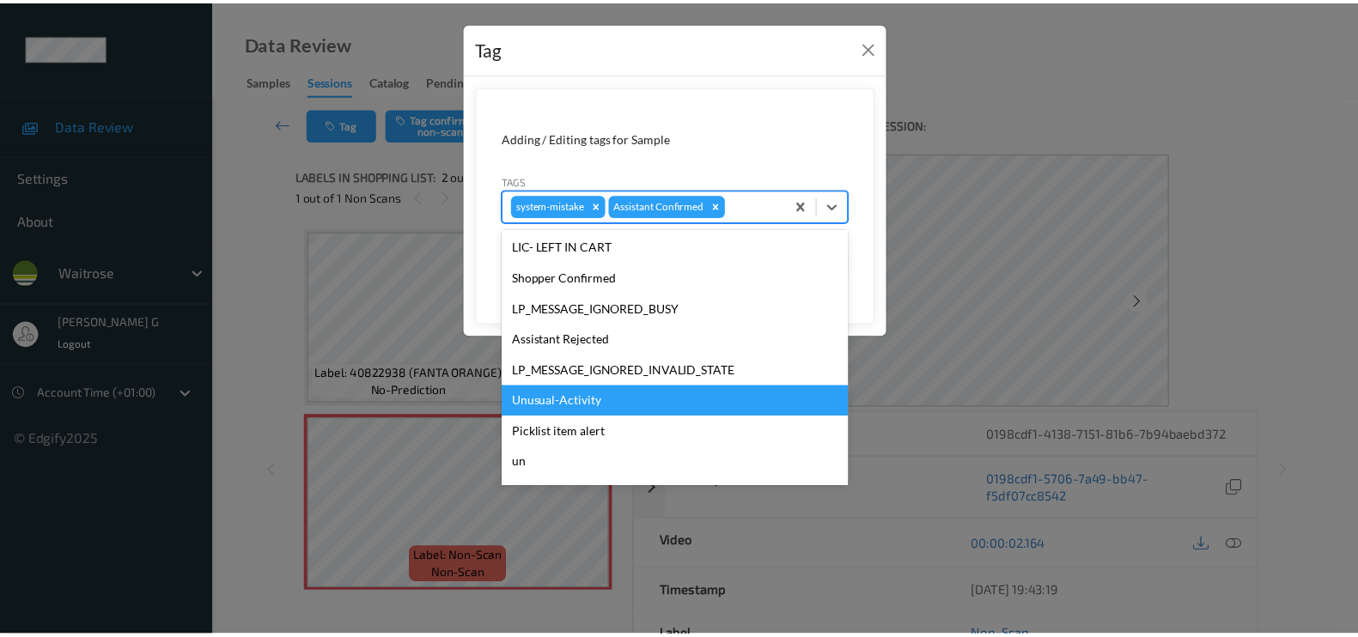
scroll to position [322, 0]
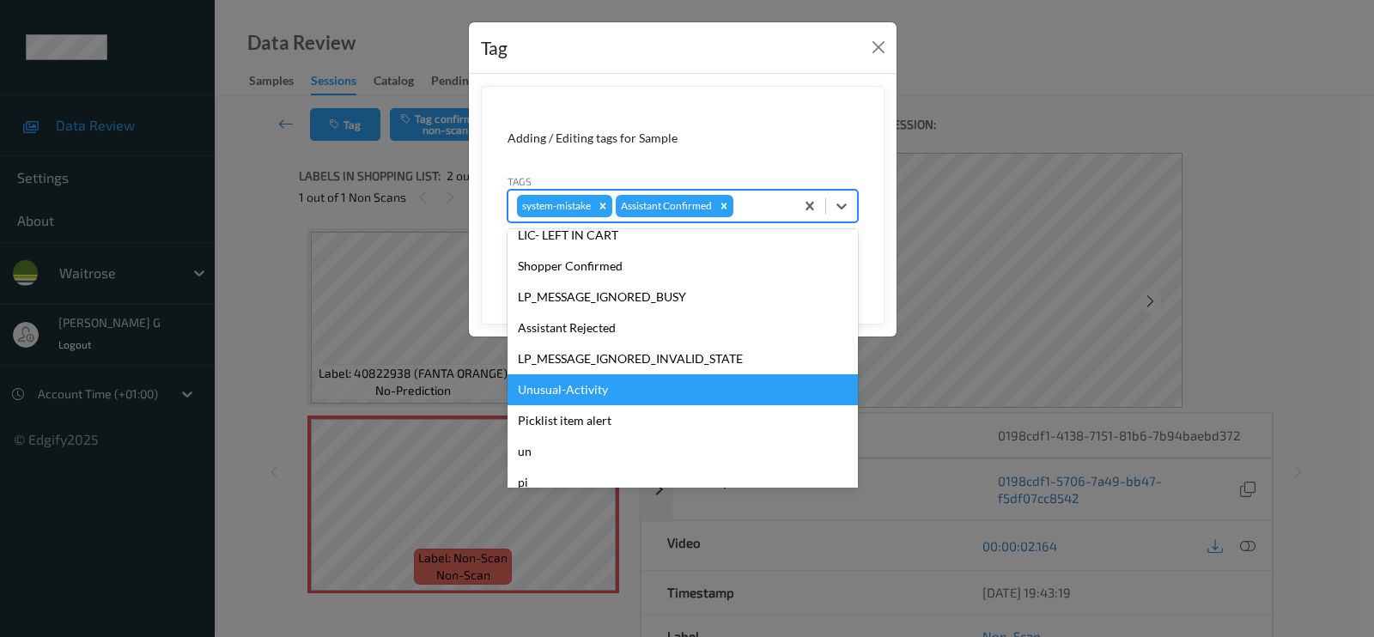
click at [579, 381] on div "Unusual-Activity" at bounding box center [683, 389] width 350 height 31
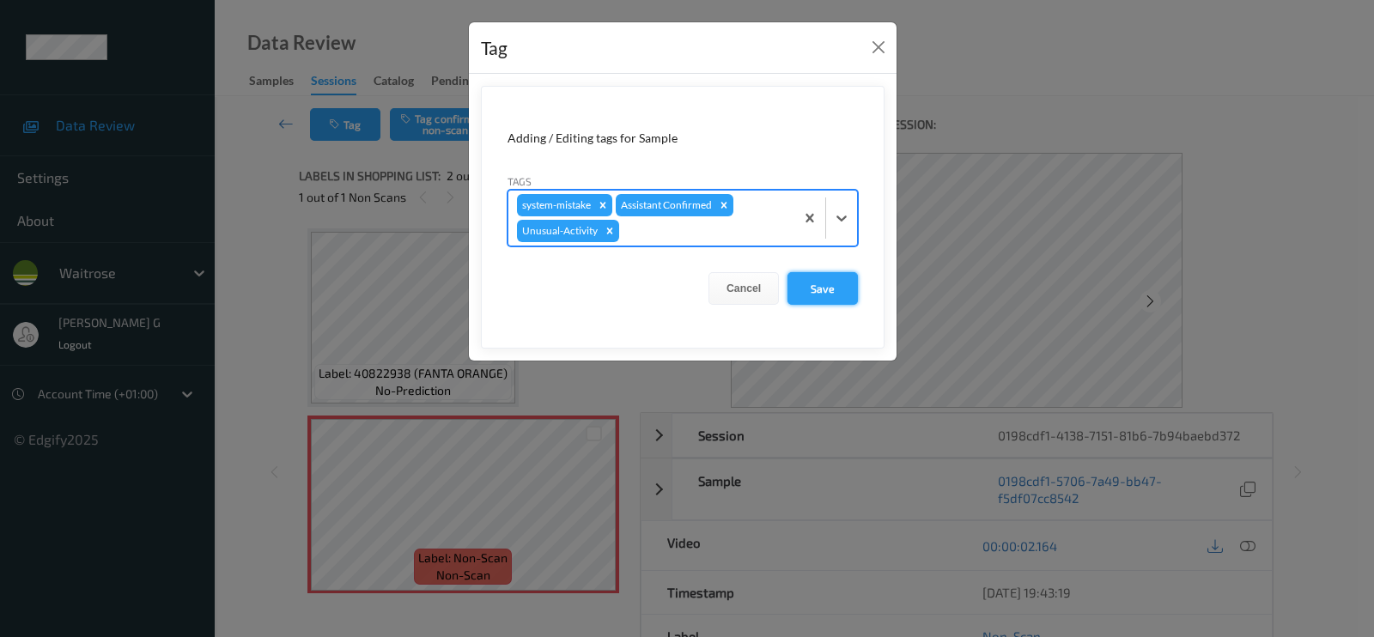
click at [837, 284] on button "Save" at bounding box center [823, 288] width 70 height 33
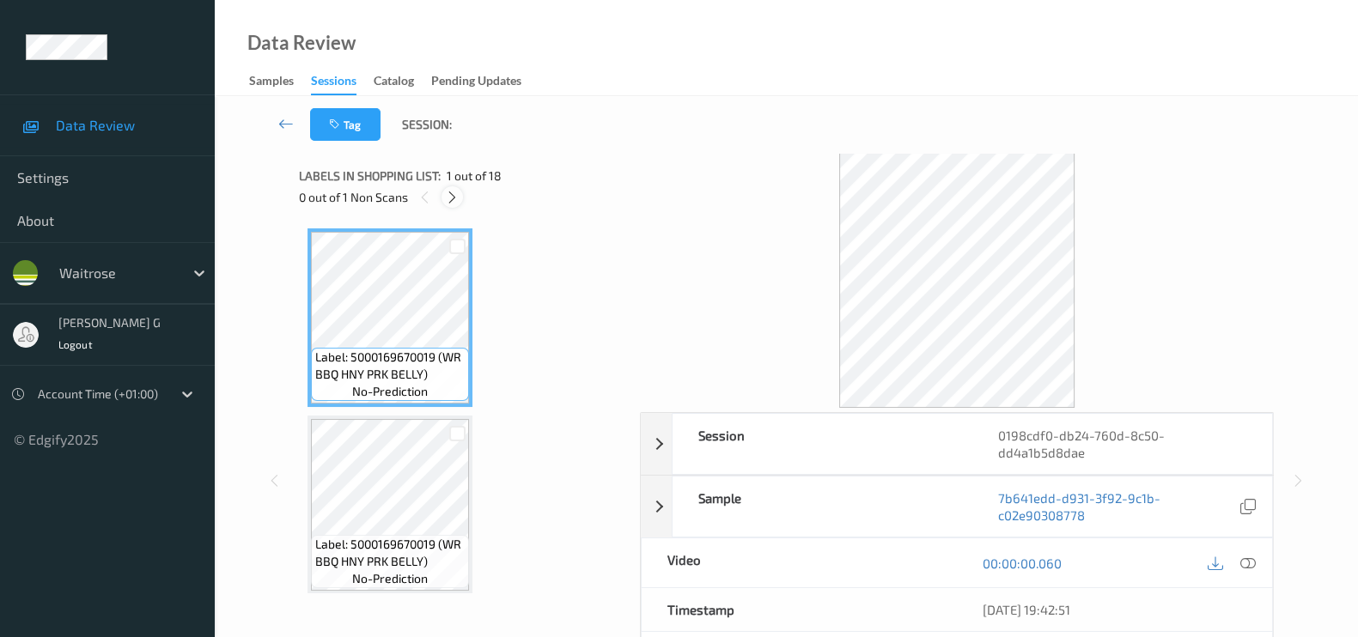
click at [458, 197] on icon at bounding box center [452, 197] width 15 height 15
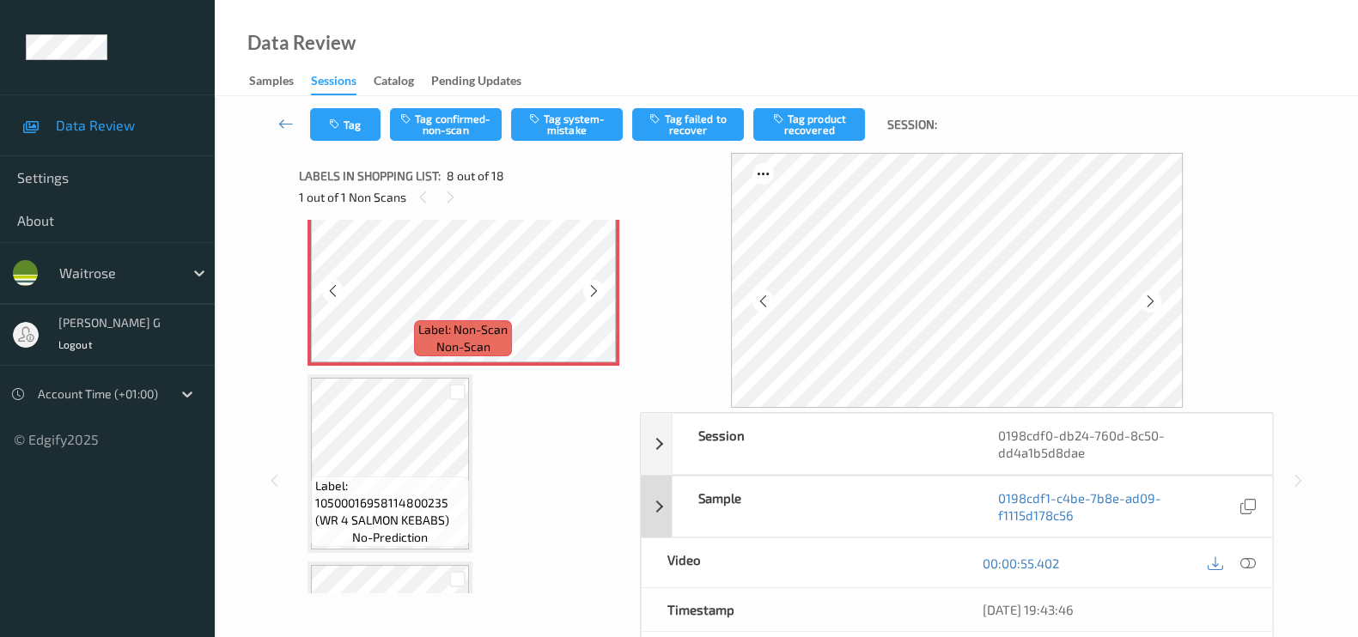
scroll to position [1446, 0]
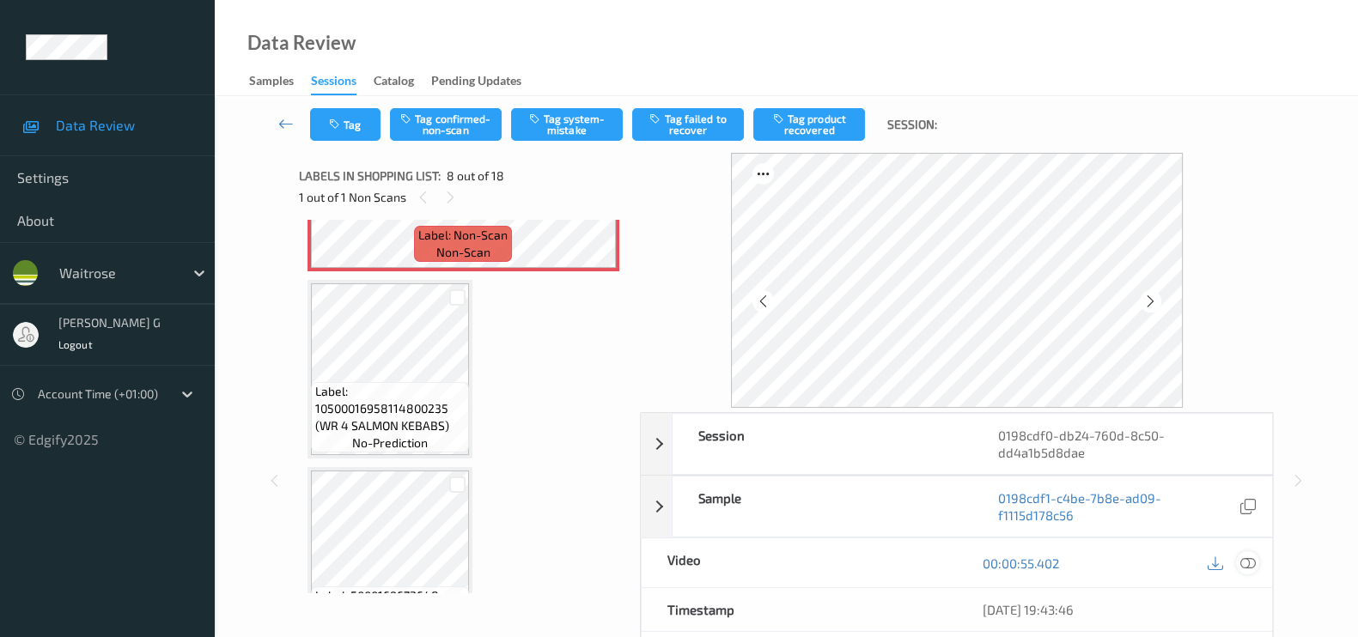
click at [1247, 564] on icon at bounding box center [1247, 563] width 15 height 15
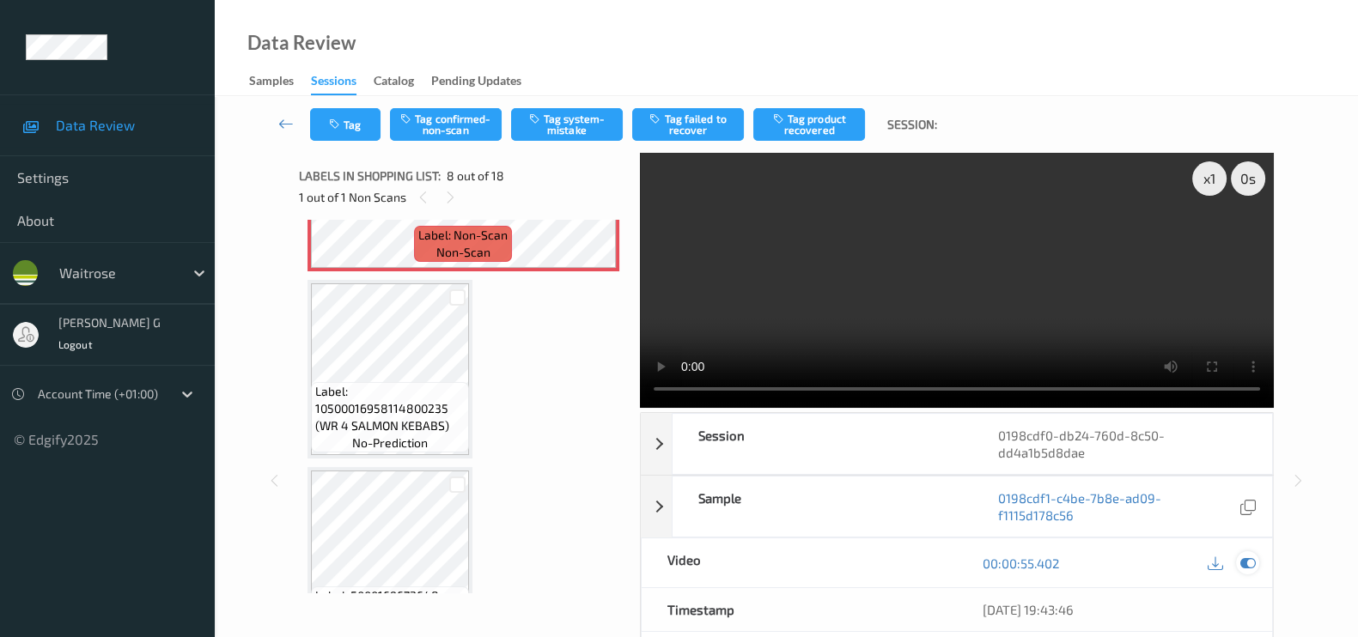
click at [1242, 562] on icon at bounding box center [1247, 563] width 15 height 15
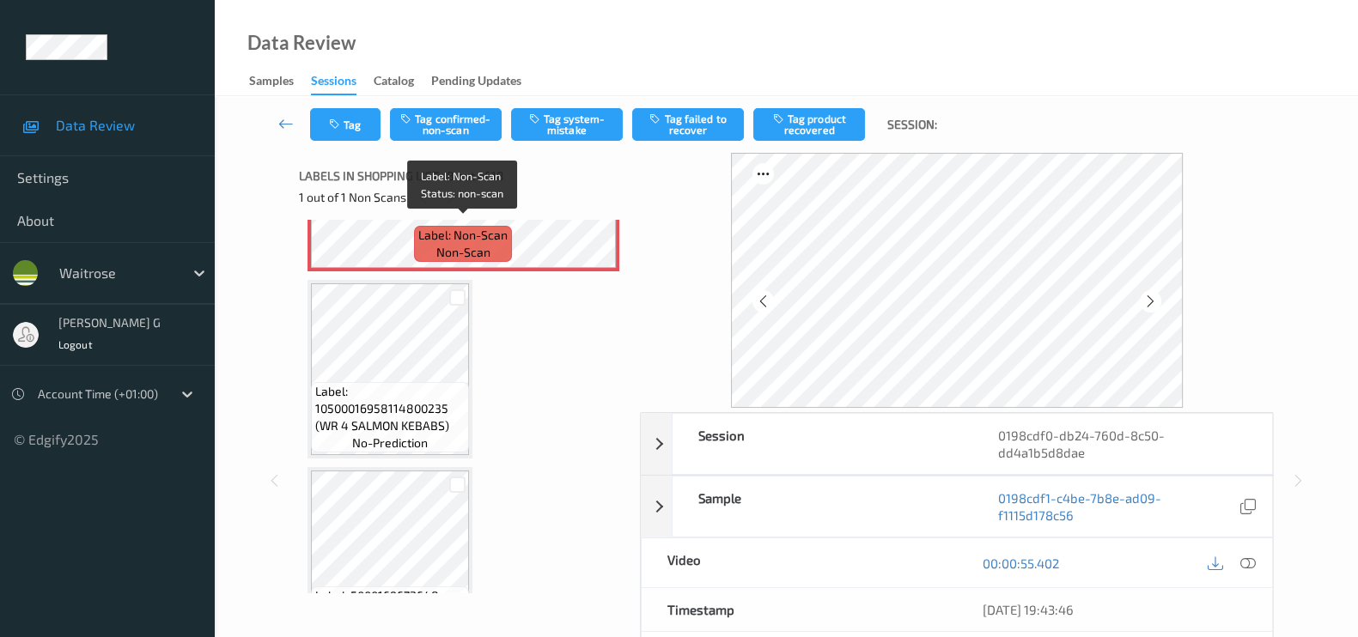
click at [442, 232] on span "Label: Non-Scan" at bounding box center [462, 235] width 89 height 17
click at [423, 122] on button "Tag confirmed-non-scan" at bounding box center [446, 124] width 112 height 33
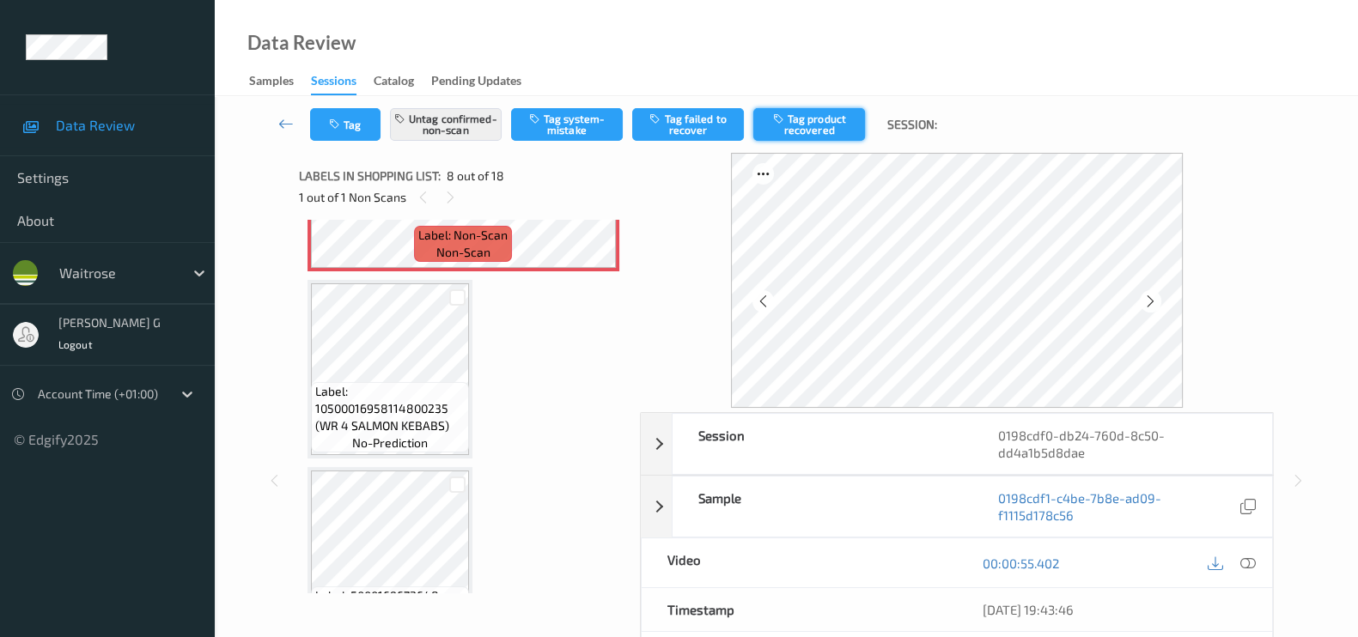
click at [794, 119] on button "Tag product recovered" at bounding box center [809, 124] width 112 height 33
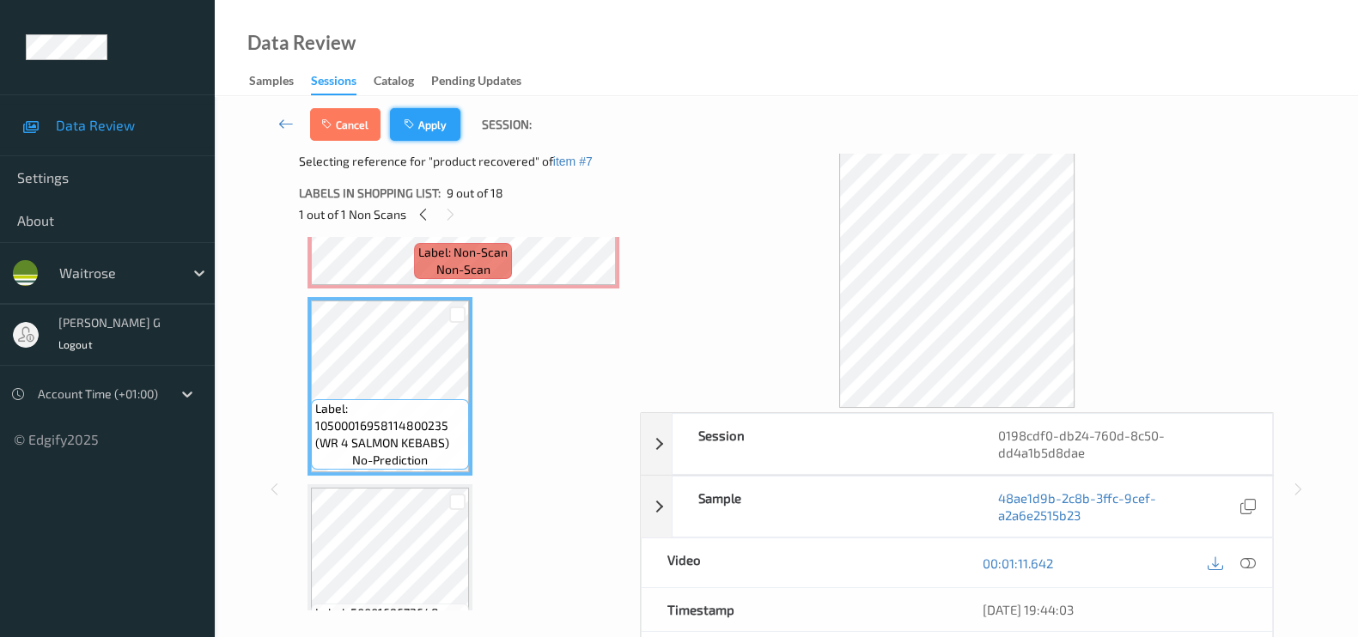
click at [425, 128] on button "Apply" at bounding box center [425, 124] width 70 height 33
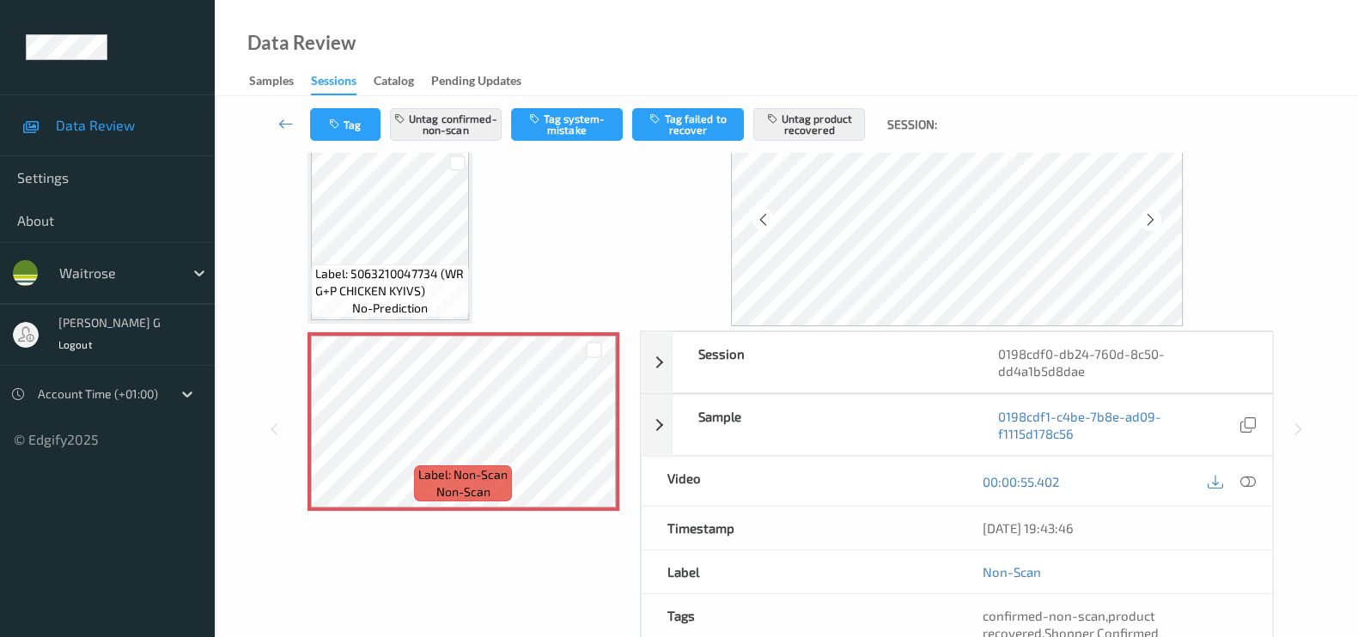
scroll to position [0, 0]
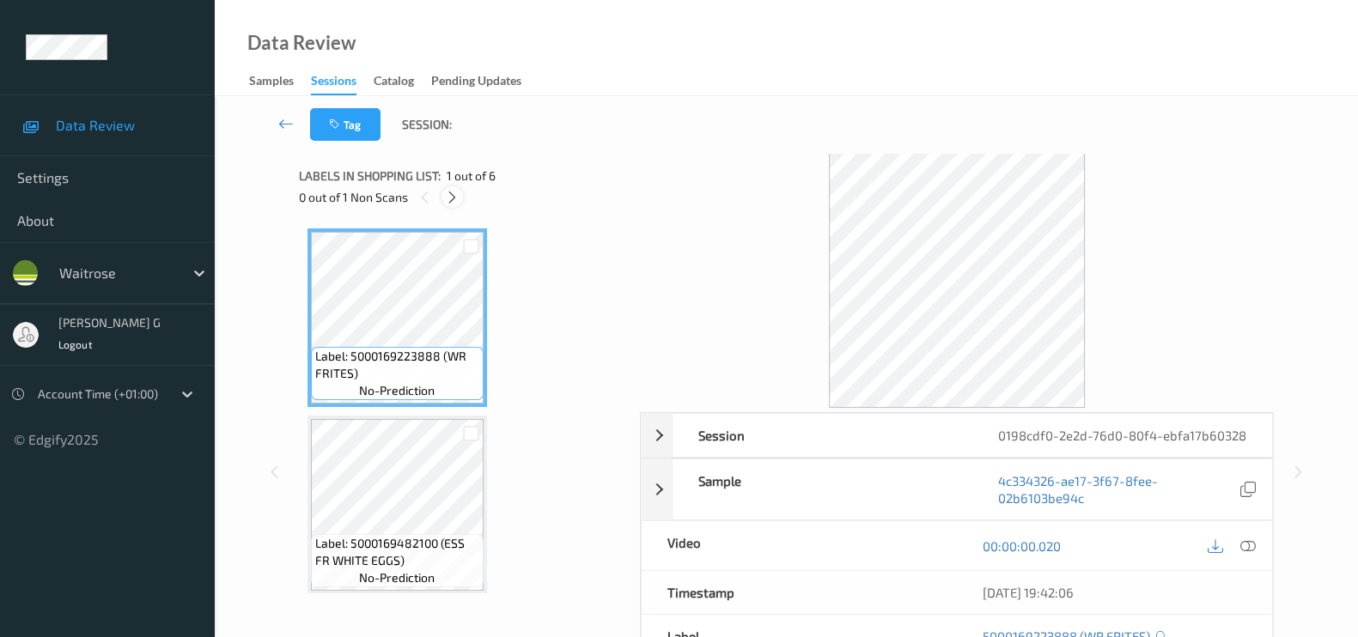
click at [453, 192] on icon at bounding box center [452, 197] width 15 height 15
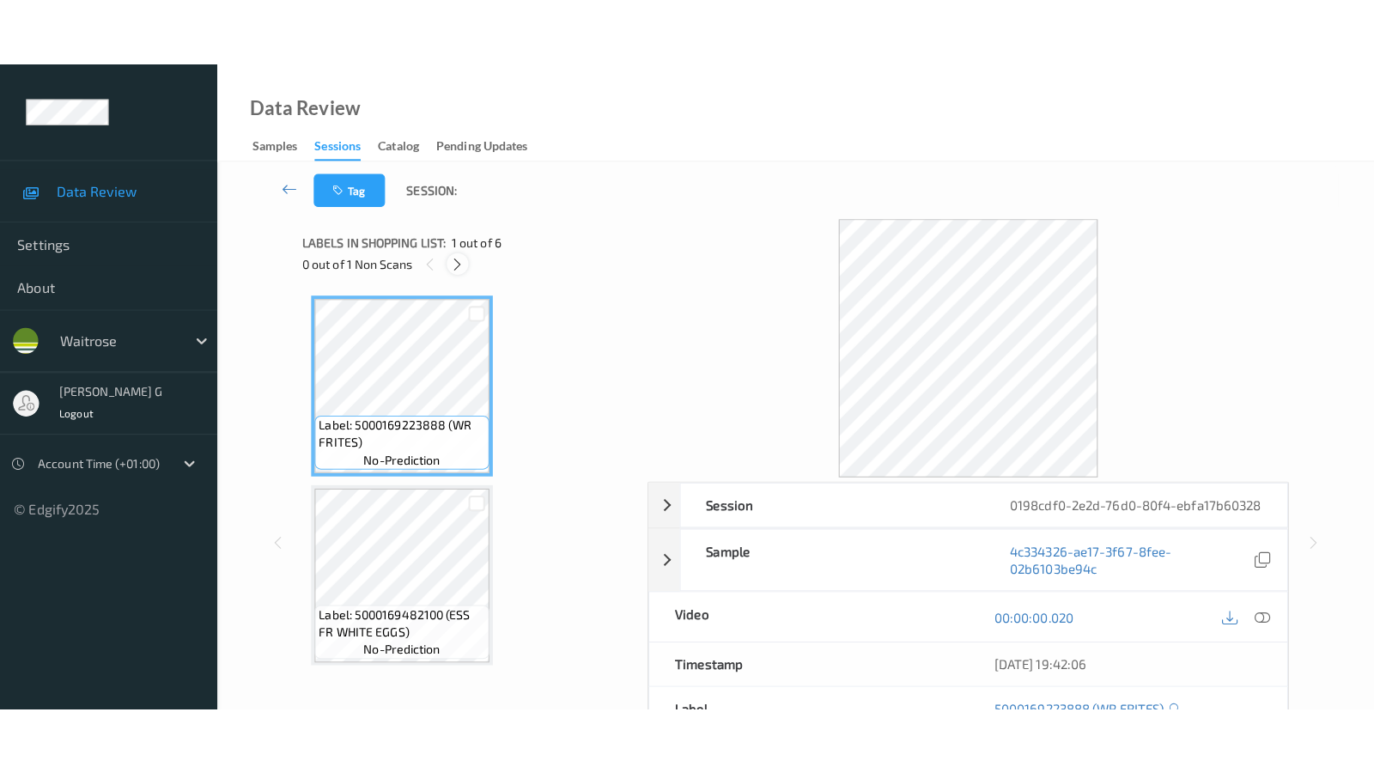
scroll to position [751, 0]
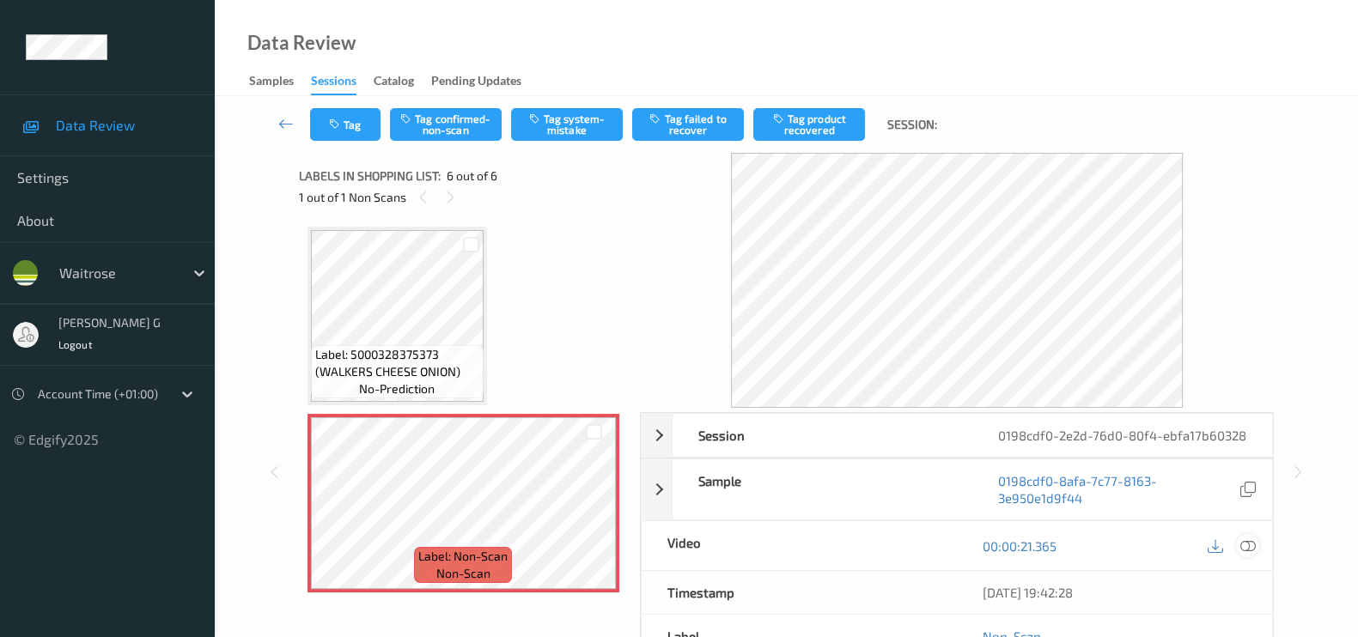
click at [1245, 554] on icon at bounding box center [1247, 545] width 15 height 15
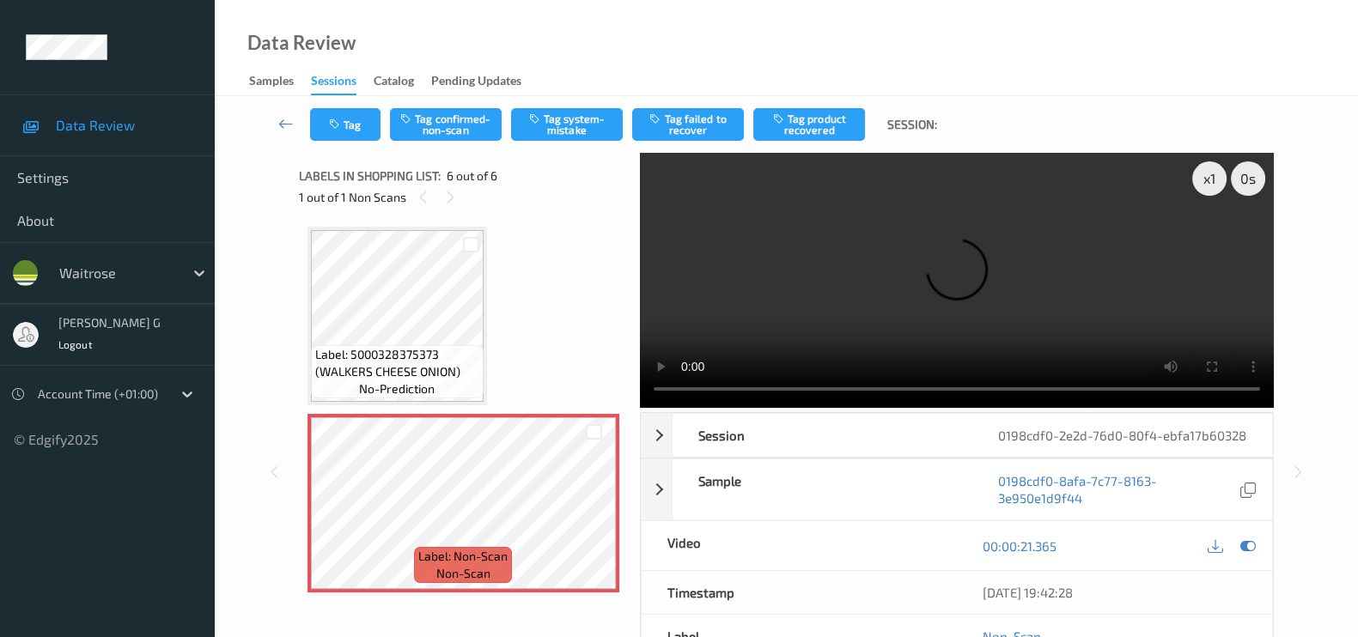
scroll to position [615, 0]
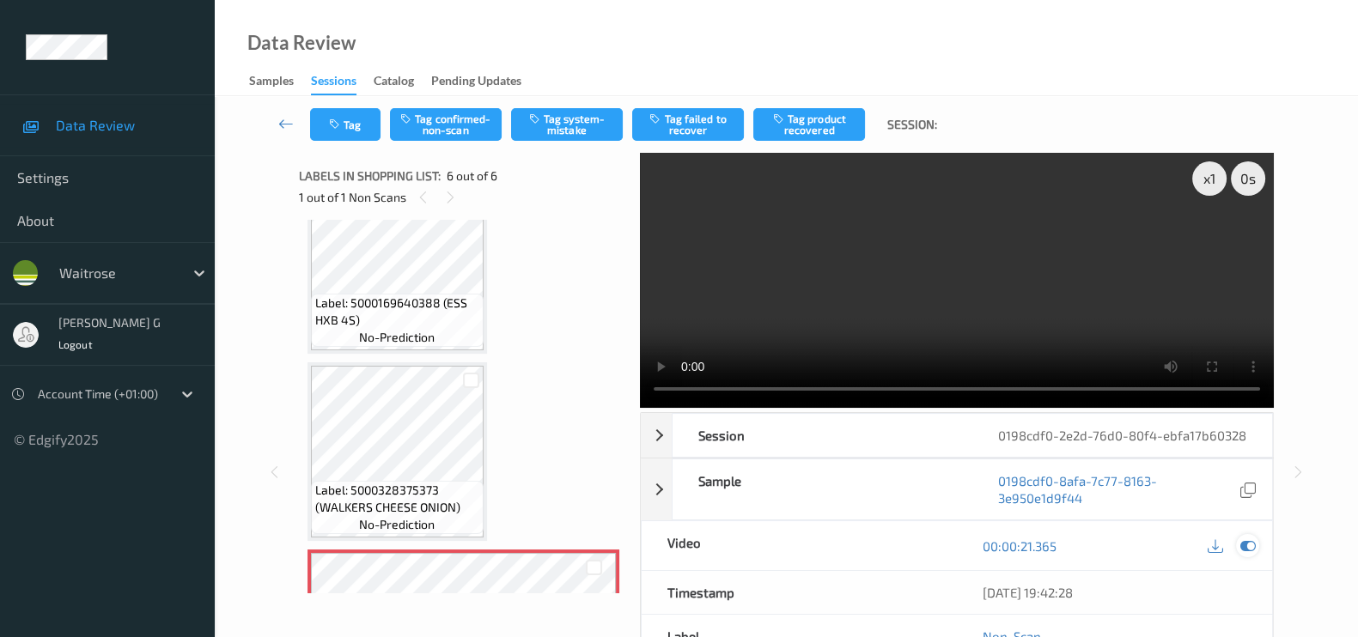
click at [1252, 554] on icon at bounding box center [1247, 545] width 15 height 15
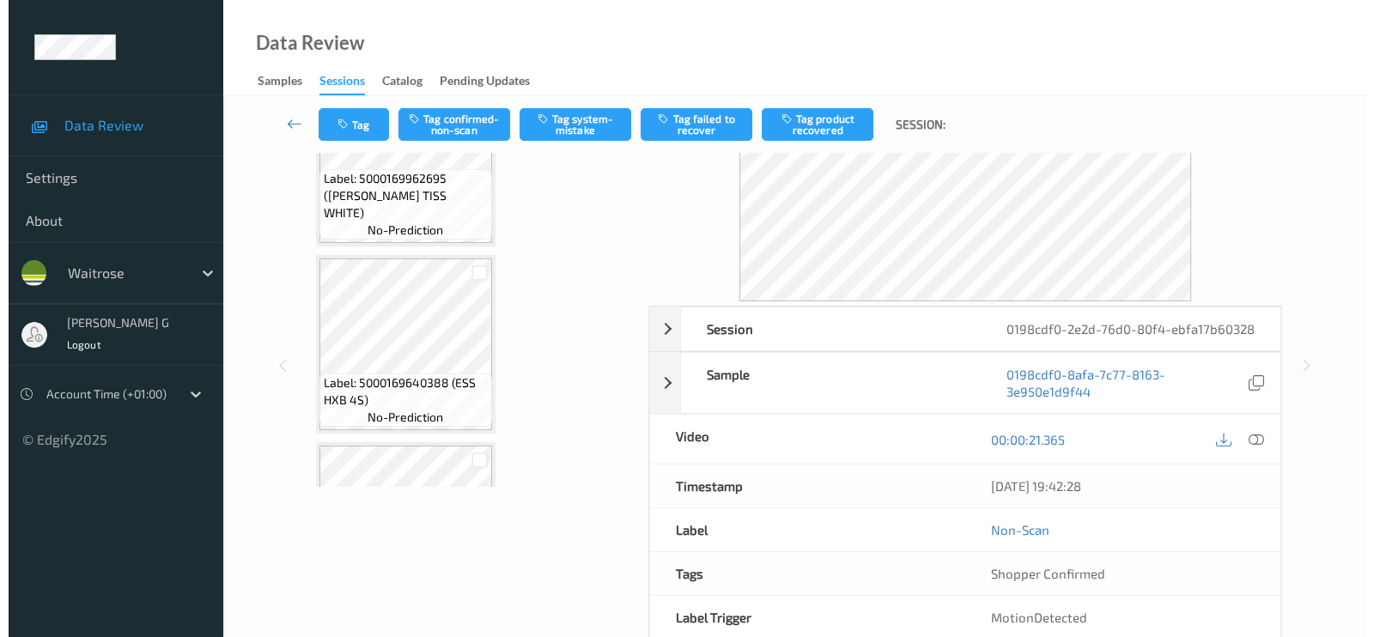
scroll to position [751, 0]
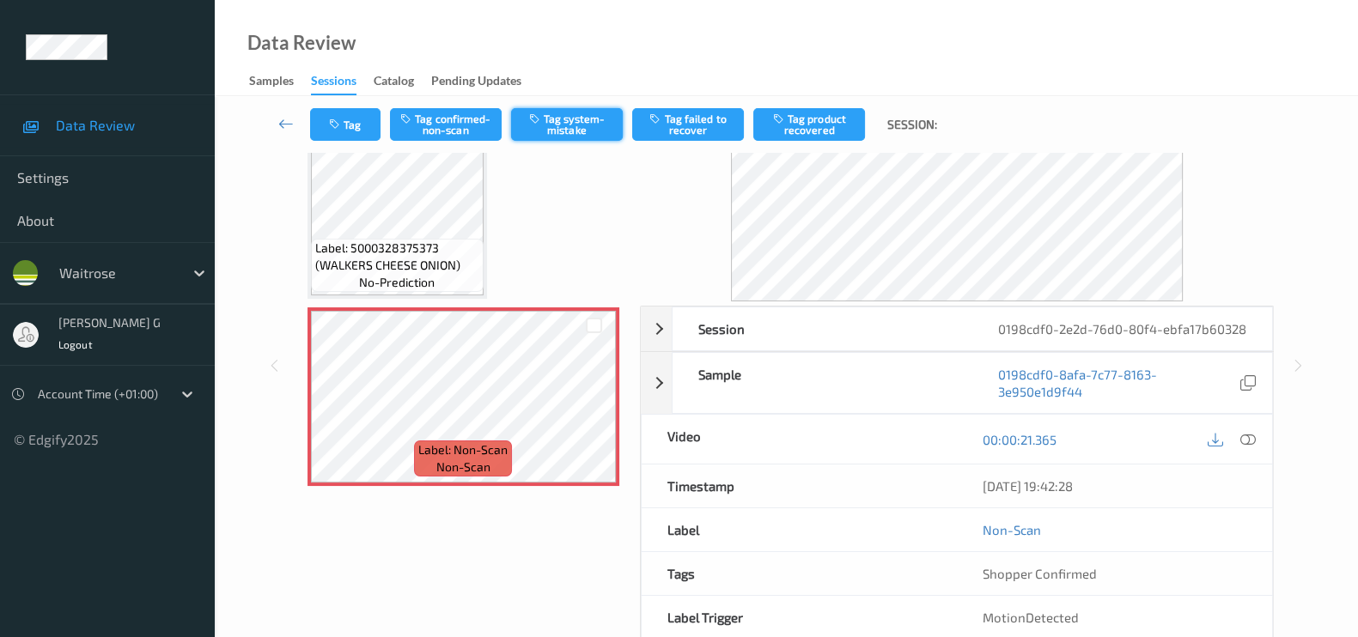
click at [581, 114] on button "Tag system-mistake" at bounding box center [567, 124] width 112 height 33
click at [338, 119] on icon "button" at bounding box center [336, 125] width 15 height 12
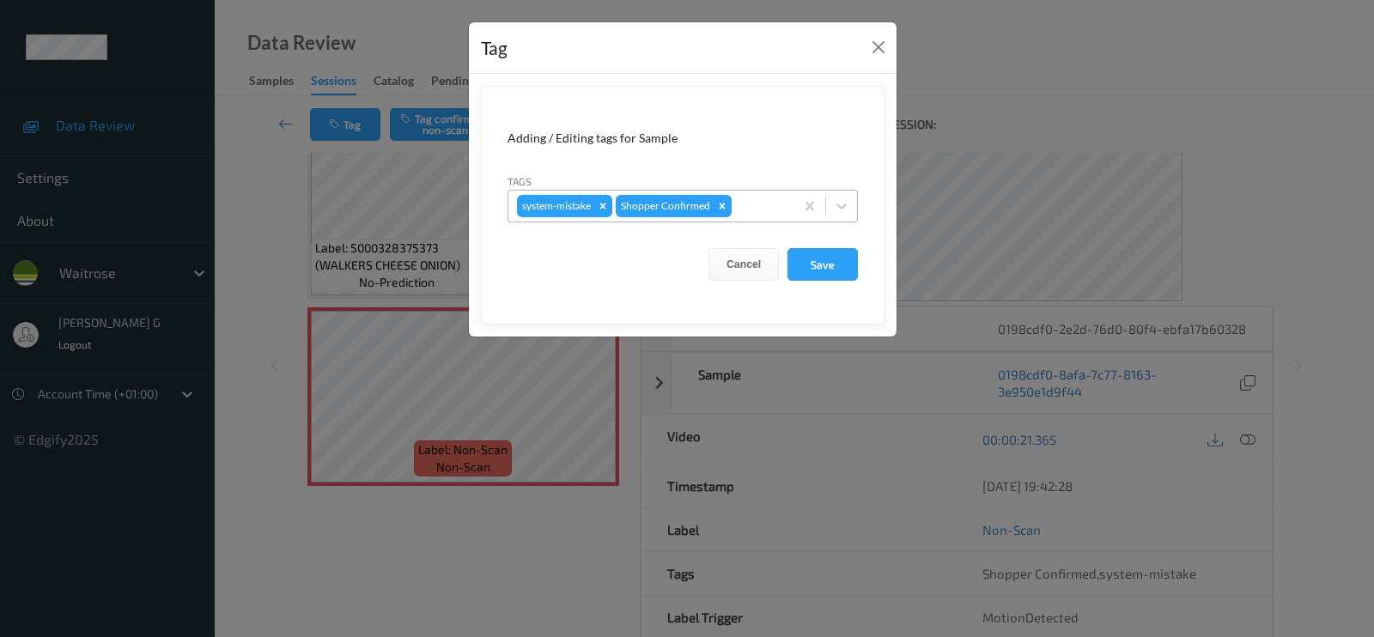
click at [756, 205] on div at bounding box center [760, 206] width 51 height 21
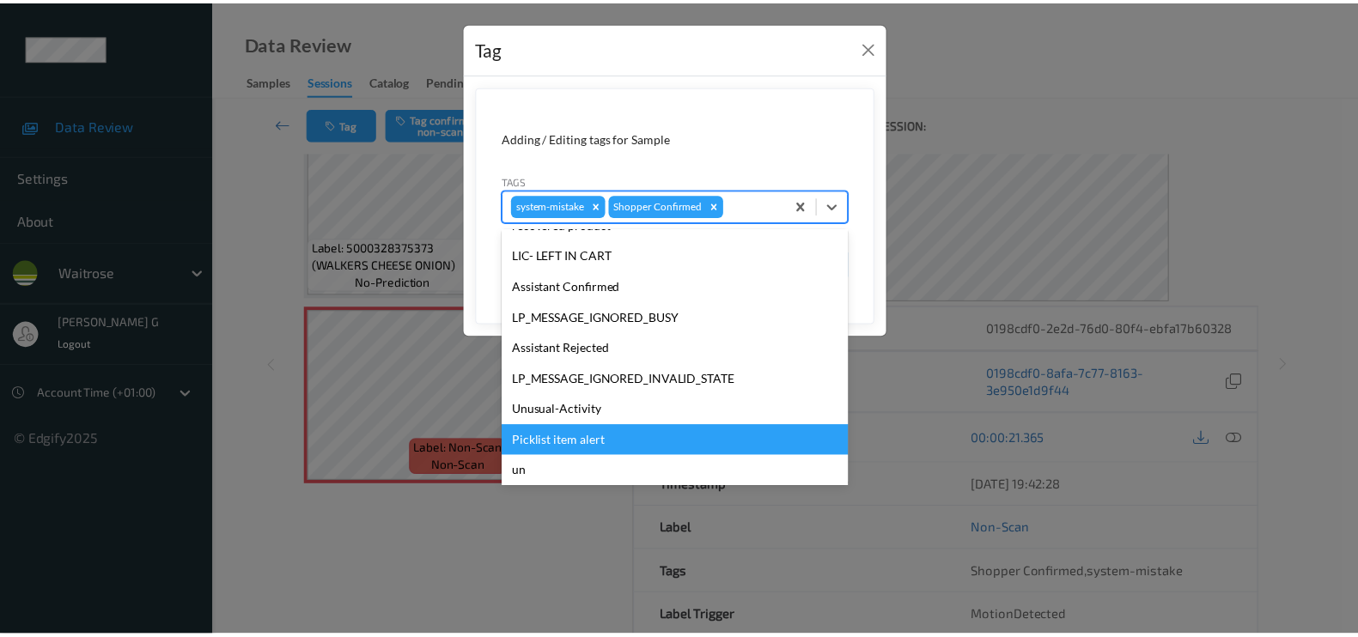
scroll to position [336, 0]
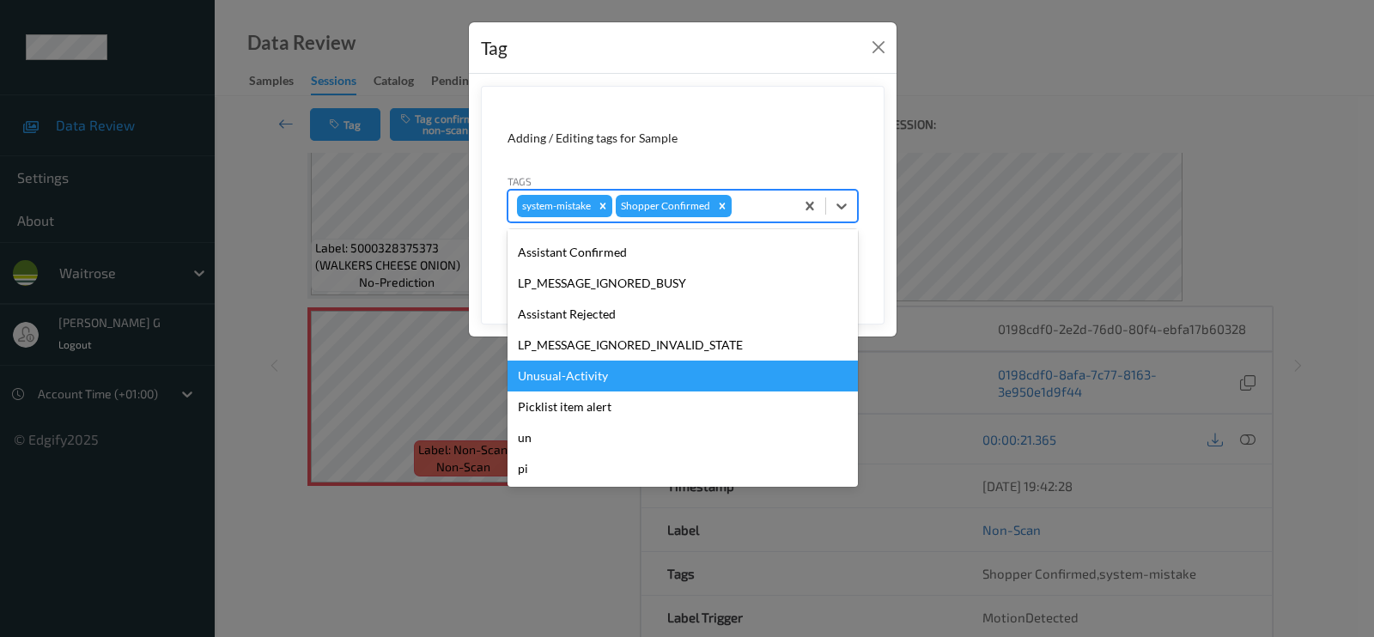
click at [588, 383] on div "Unusual-Activity" at bounding box center [683, 376] width 350 height 31
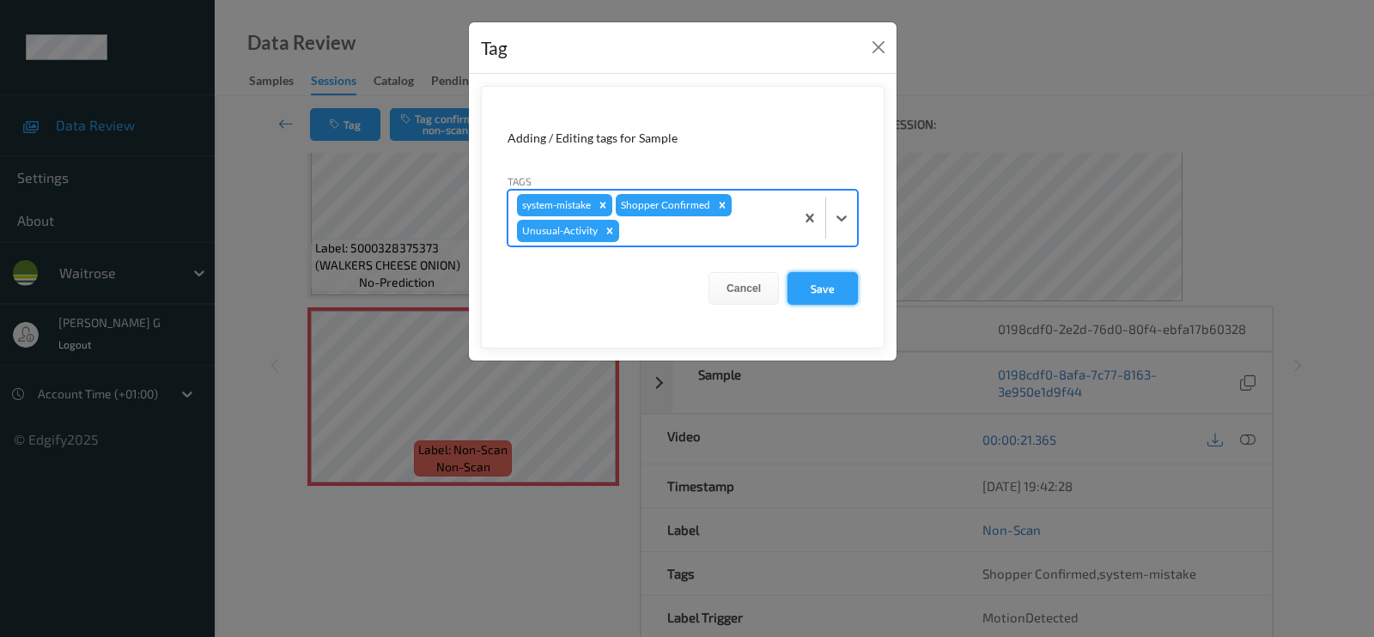
click at [818, 286] on button "Save" at bounding box center [823, 288] width 70 height 33
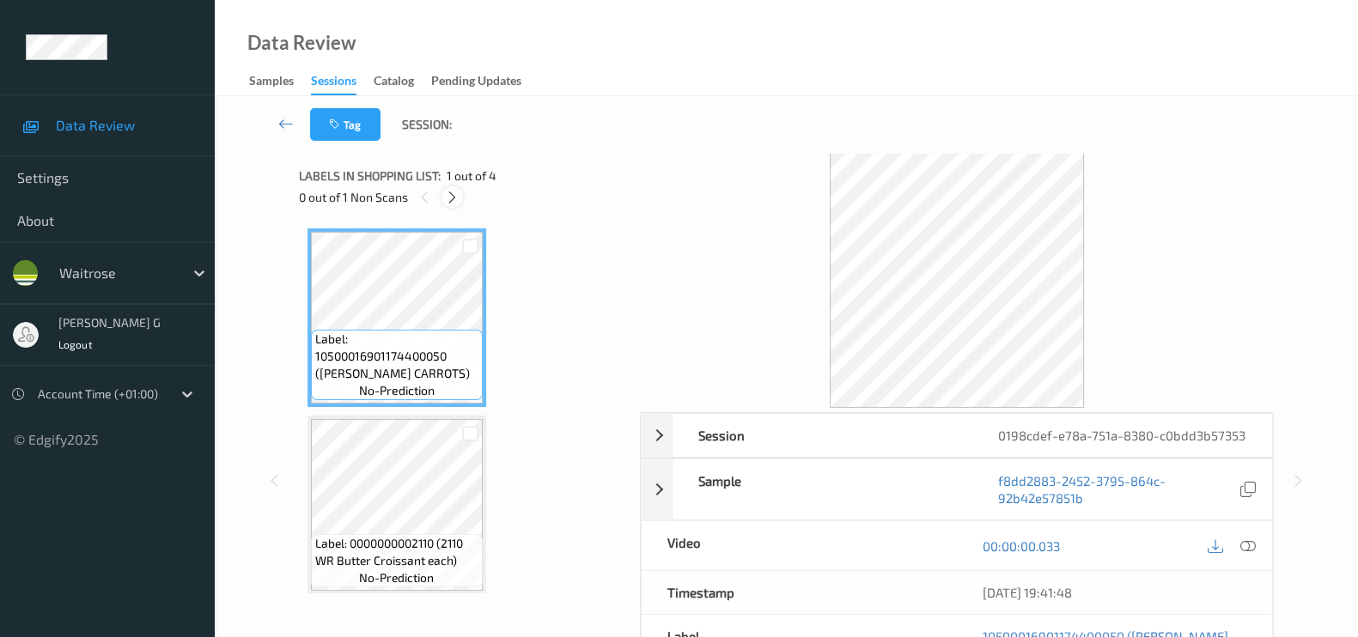
click at [461, 195] on div at bounding box center [451, 196] width 21 height 21
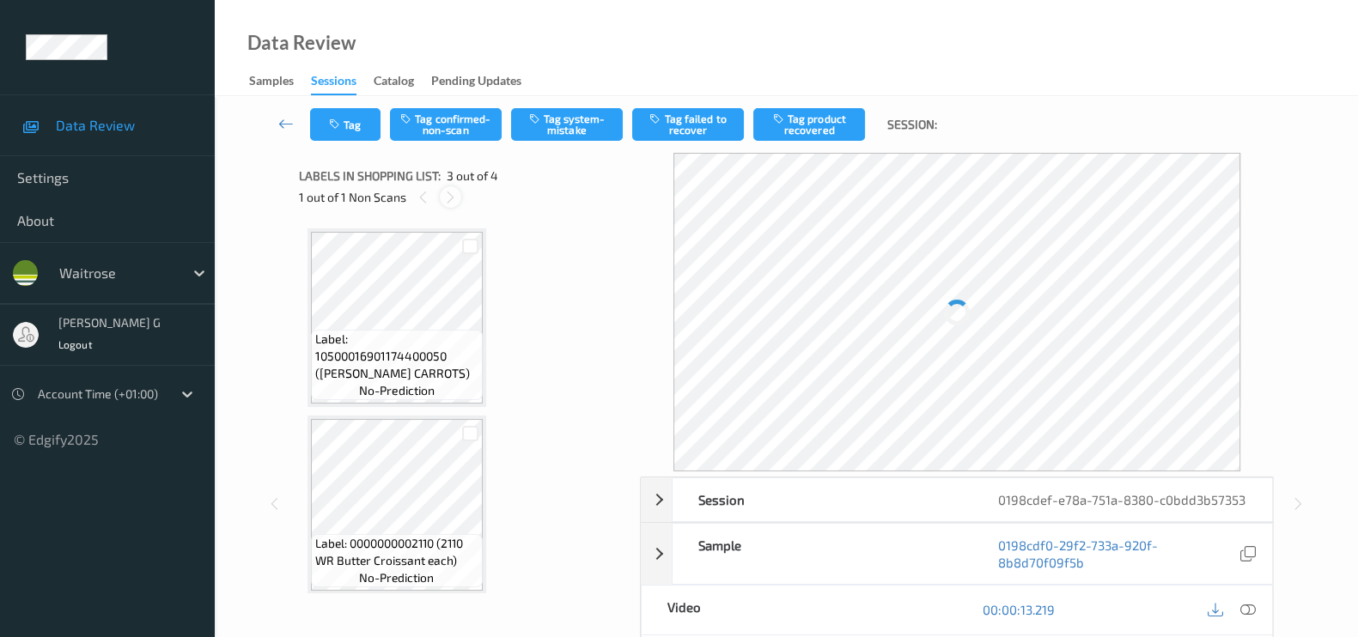
scroll to position [194, 0]
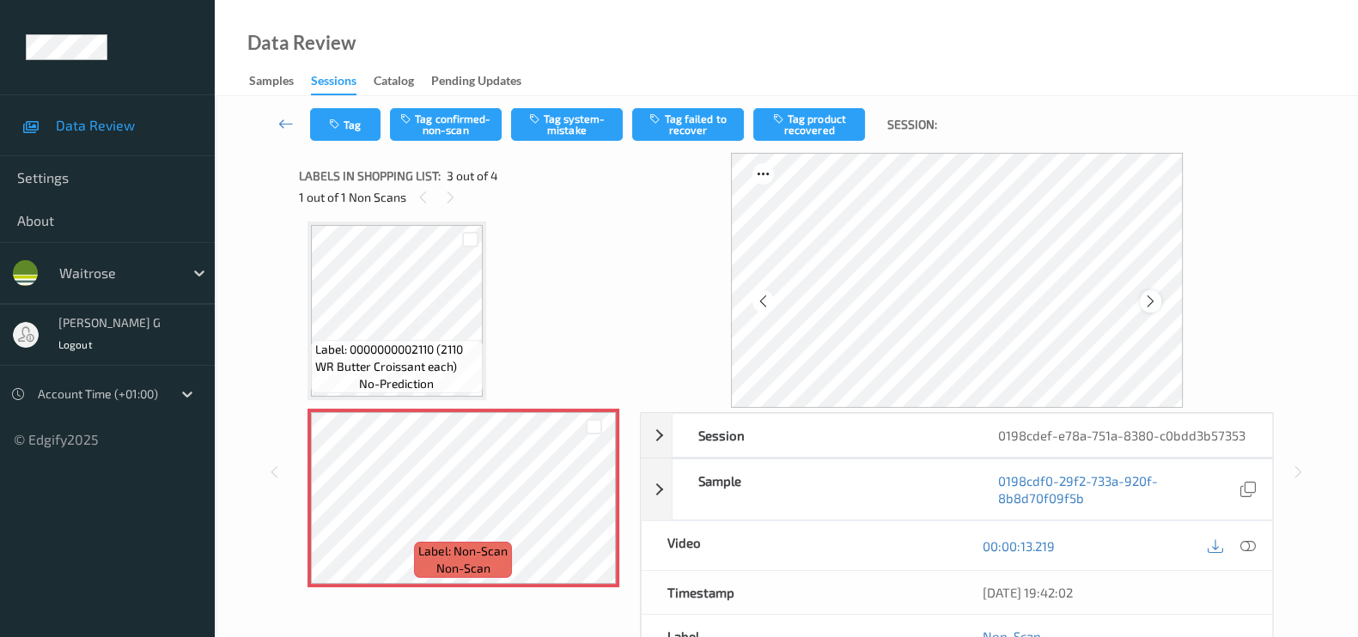
click at [1158, 307] on icon at bounding box center [1150, 301] width 15 height 15
click at [1253, 554] on icon at bounding box center [1247, 545] width 15 height 15
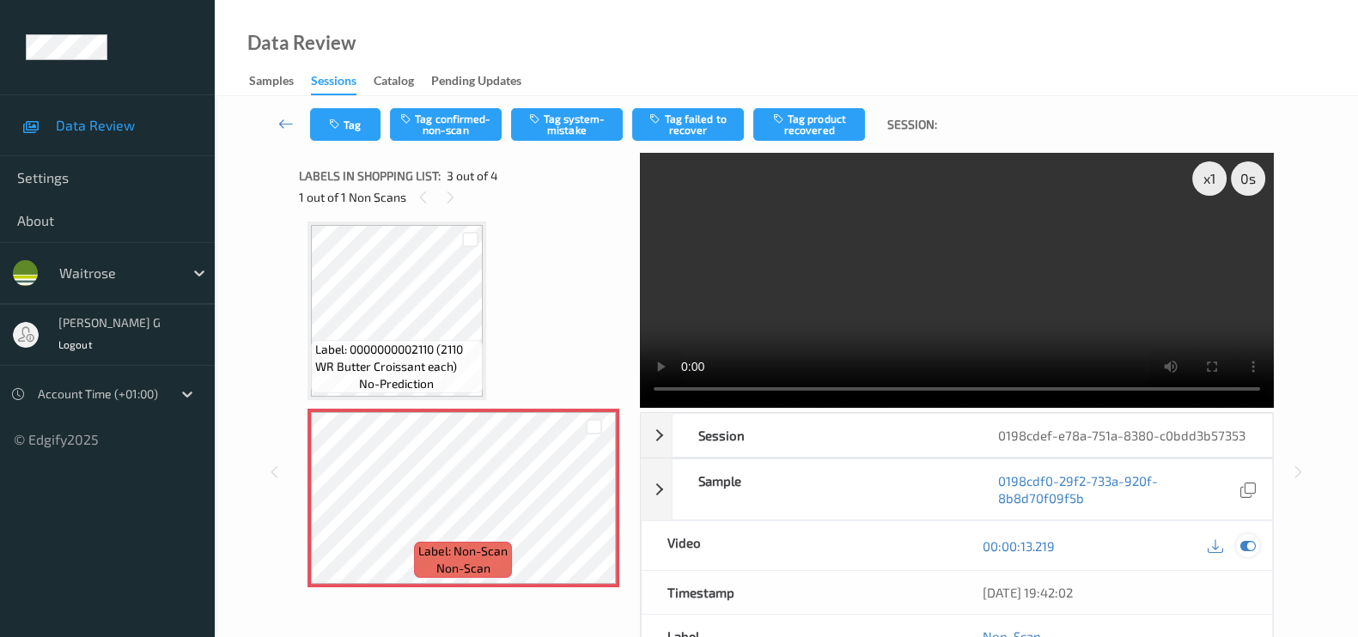
click at [1246, 554] on icon at bounding box center [1247, 545] width 15 height 15
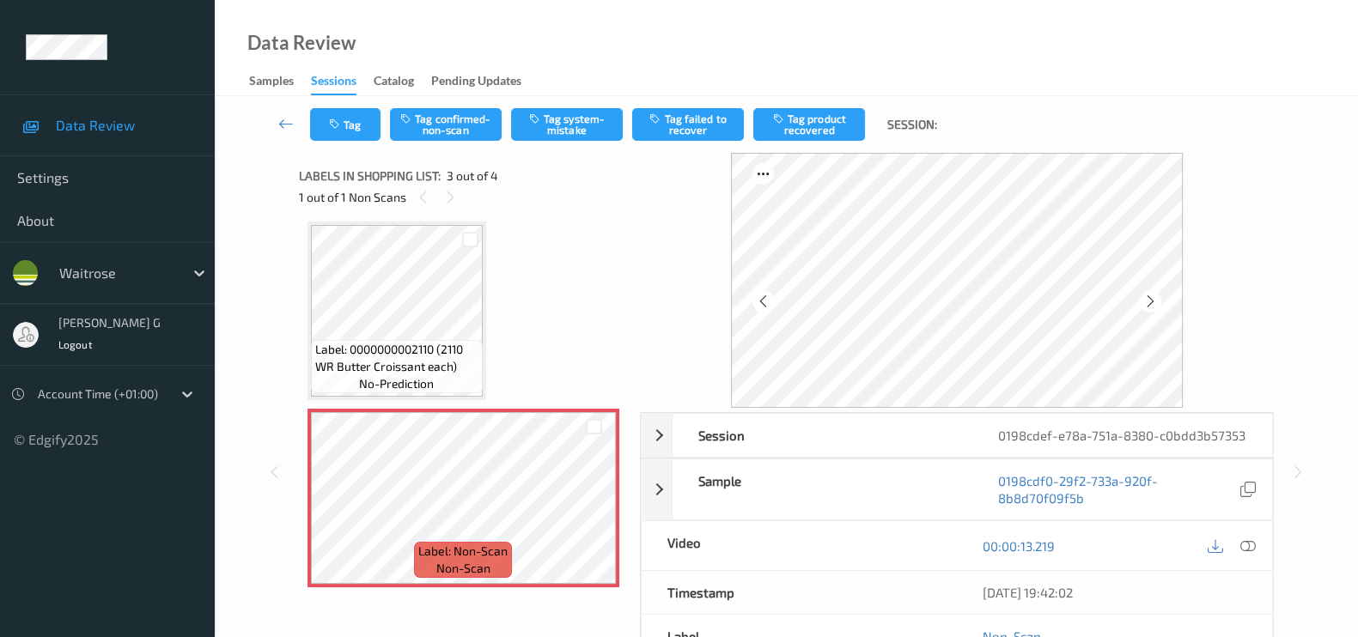
click at [1228, 325] on div at bounding box center [957, 280] width 634 height 255
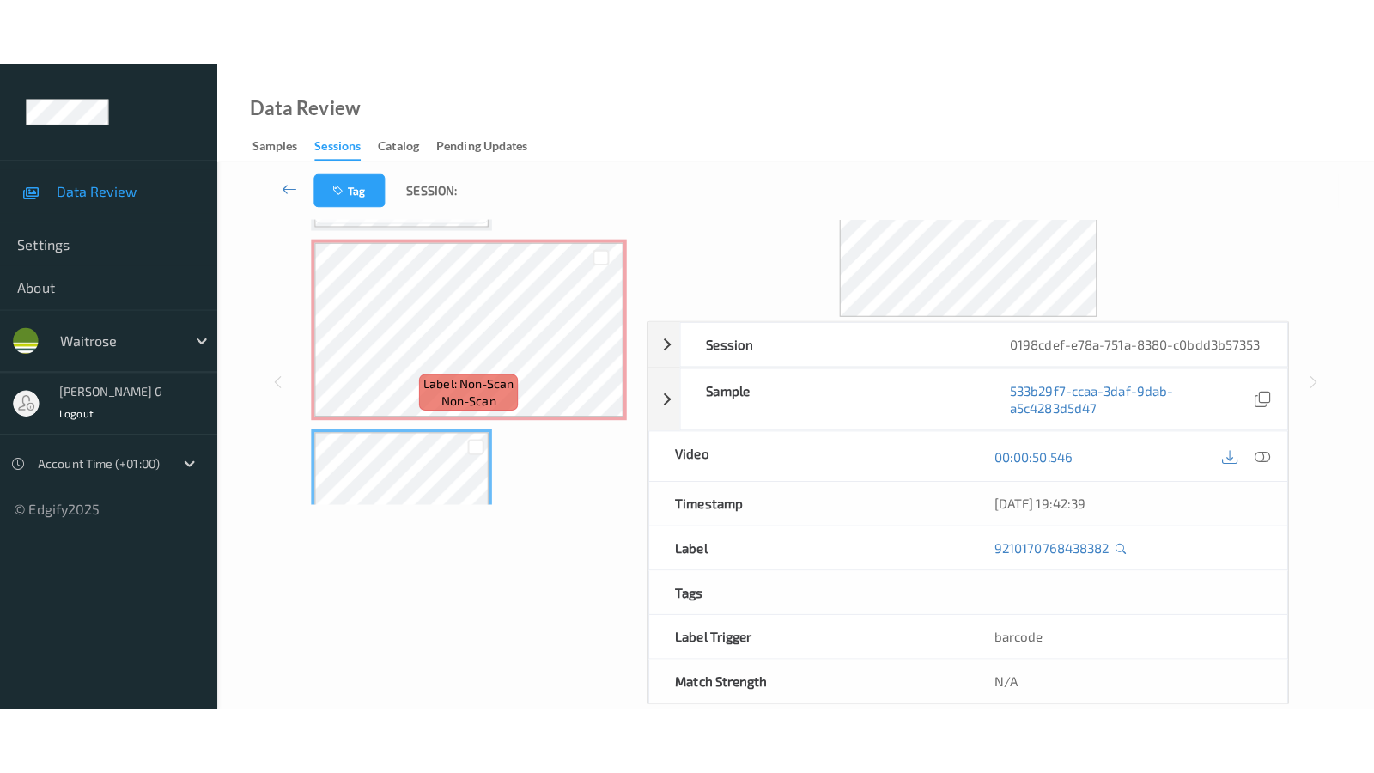
scroll to position [0, 0]
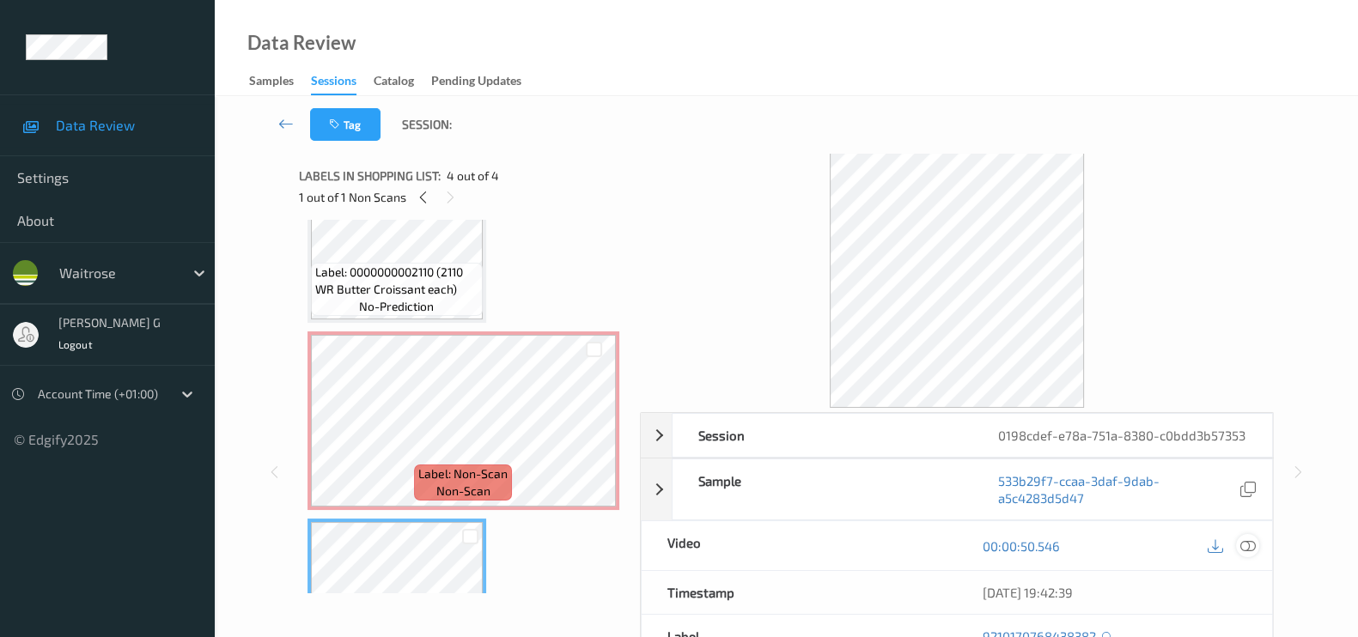
click at [1256, 557] on div at bounding box center [1247, 545] width 23 height 23
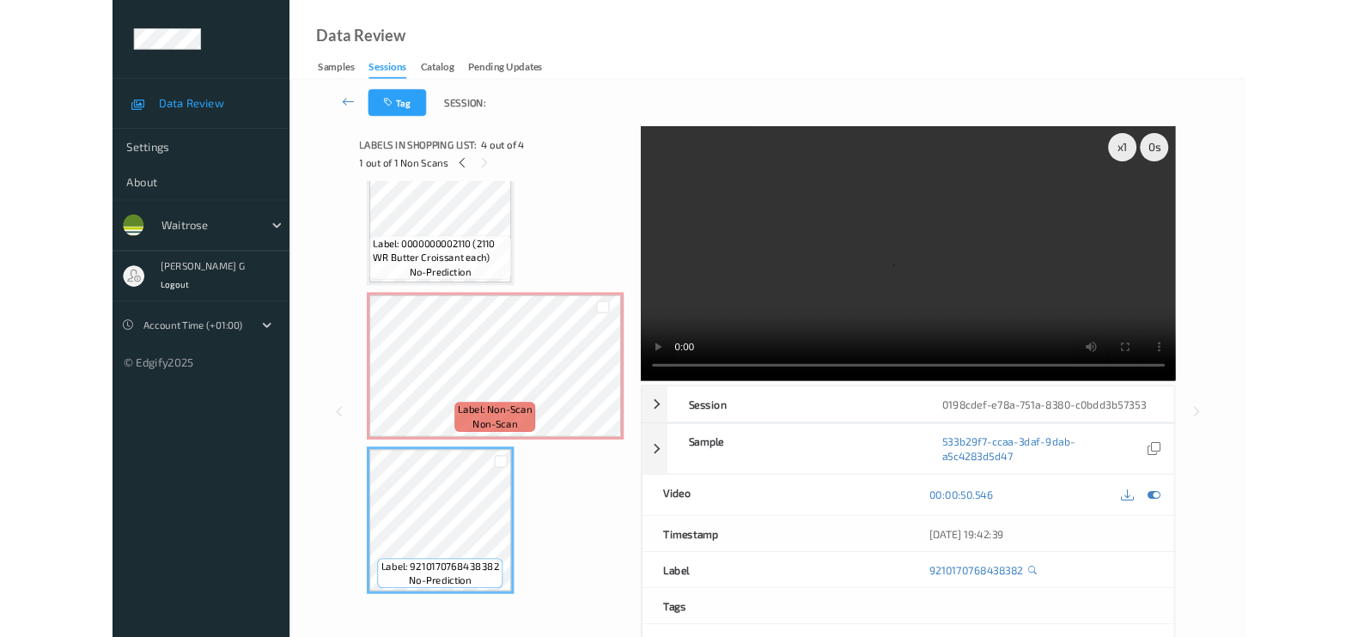
scroll to position [243, 0]
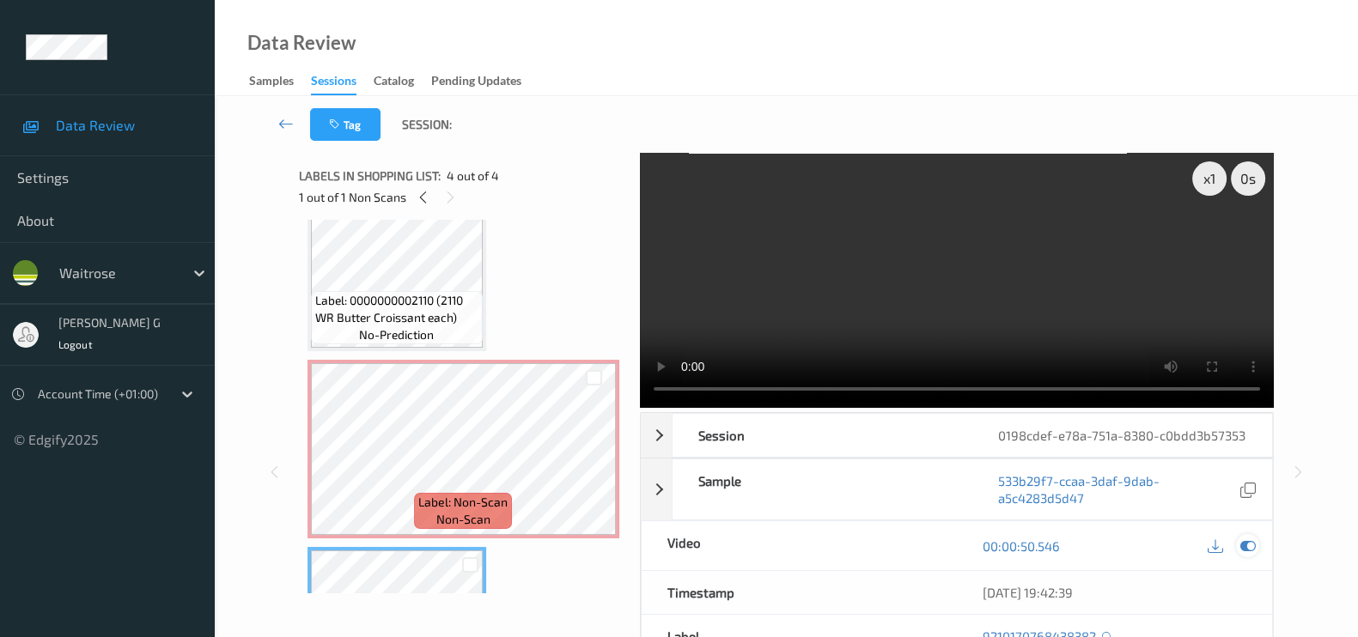
click at [1246, 554] on icon at bounding box center [1247, 545] width 15 height 15
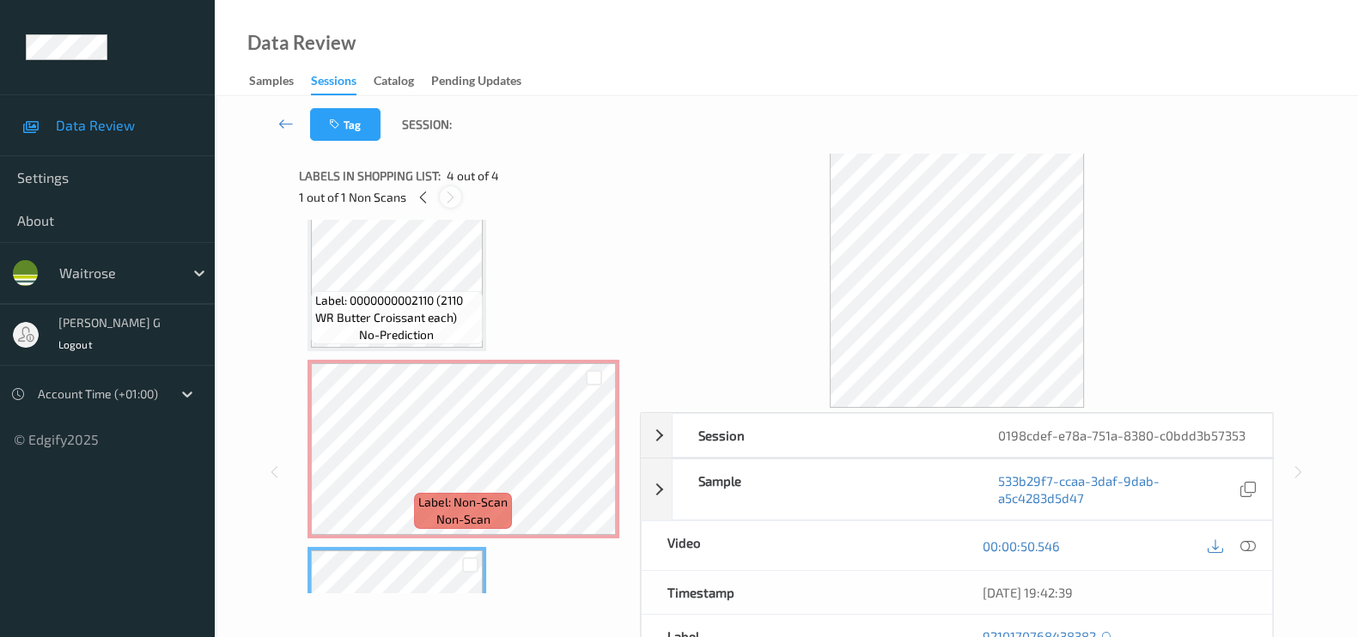
click at [453, 197] on icon at bounding box center [450, 197] width 15 height 15
click at [425, 202] on icon at bounding box center [423, 197] width 15 height 15
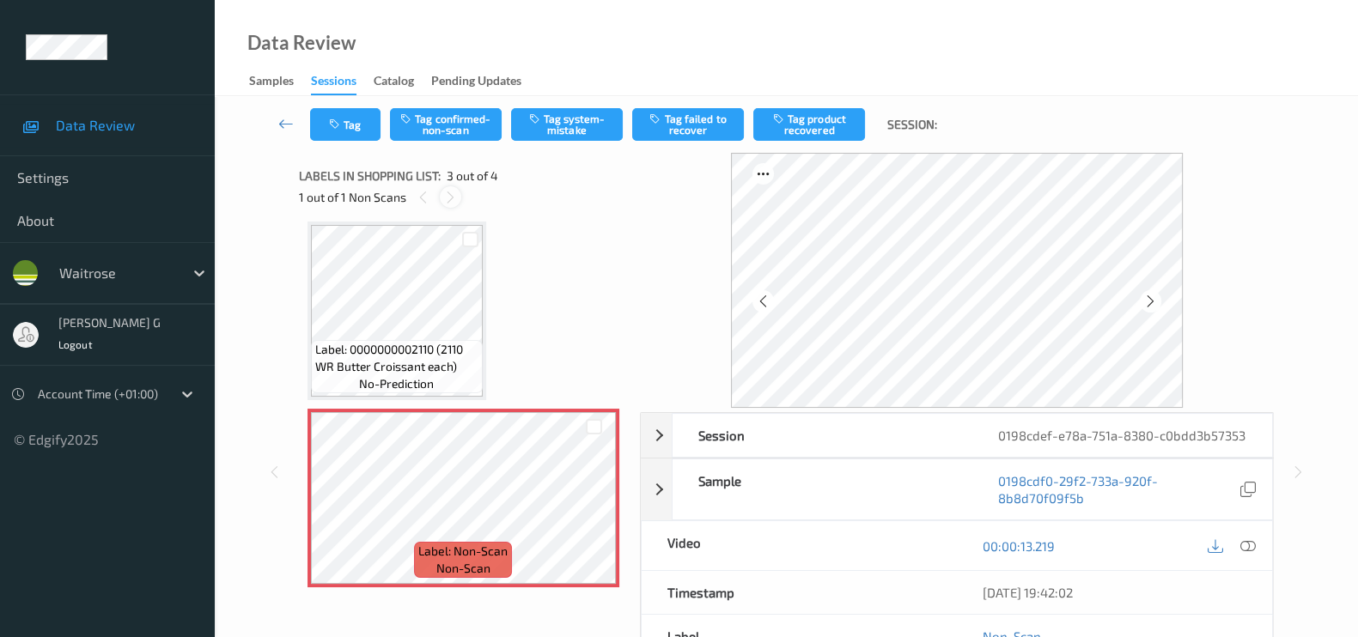
click at [451, 196] on icon at bounding box center [450, 197] width 15 height 15
click at [1153, 307] on icon at bounding box center [1150, 301] width 15 height 15
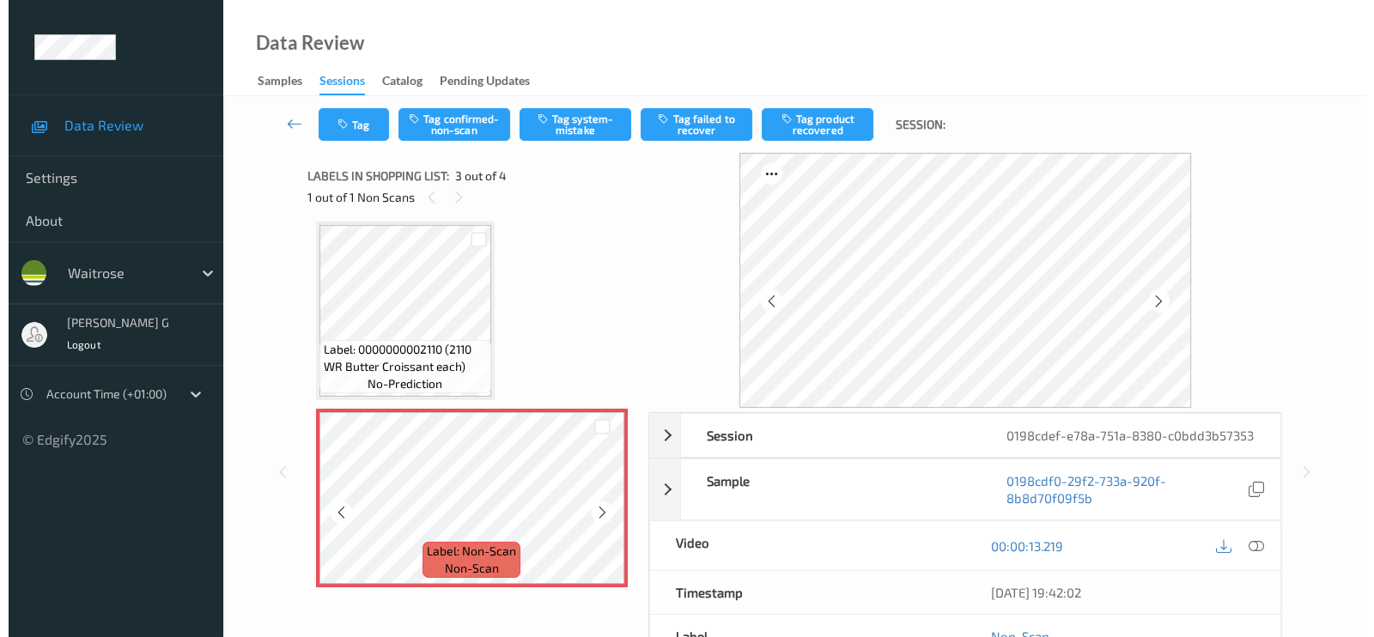
scroll to position [379, 0]
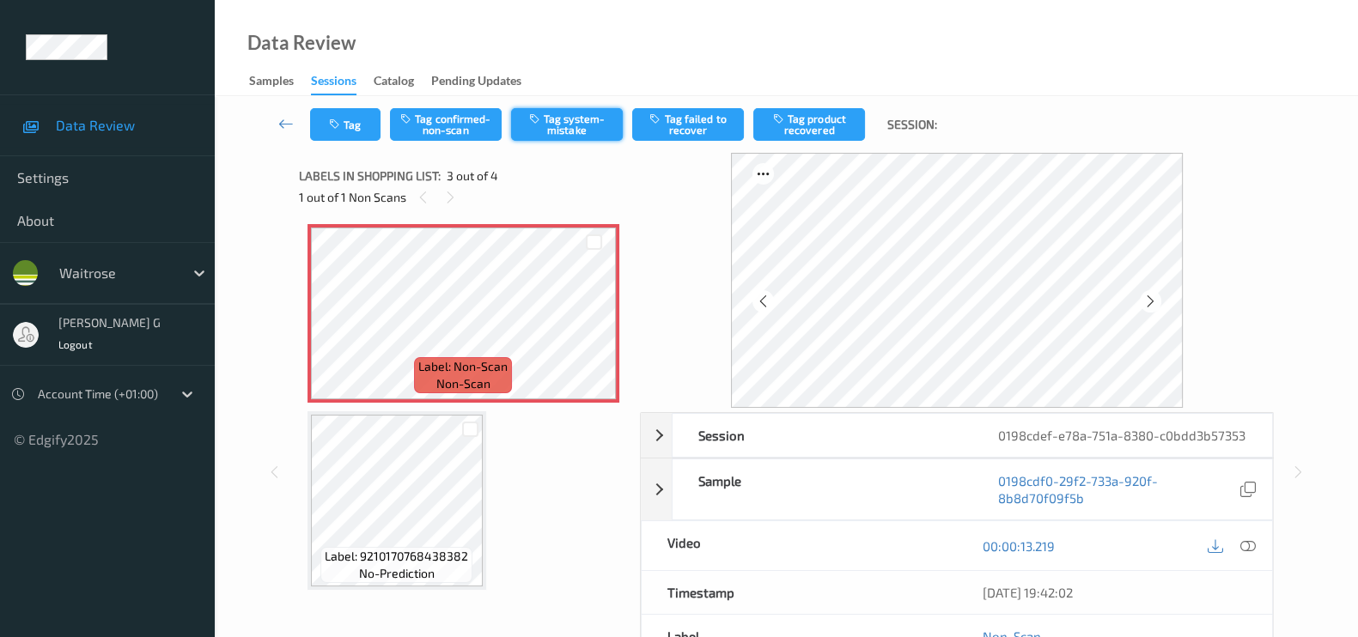
click at [557, 121] on button "Tag system-mistake" at bounding box center [567, 124] width 112 height 33
click at [339, 116] on button "Tag" at bounding box center [345, 124] width 70 height 33
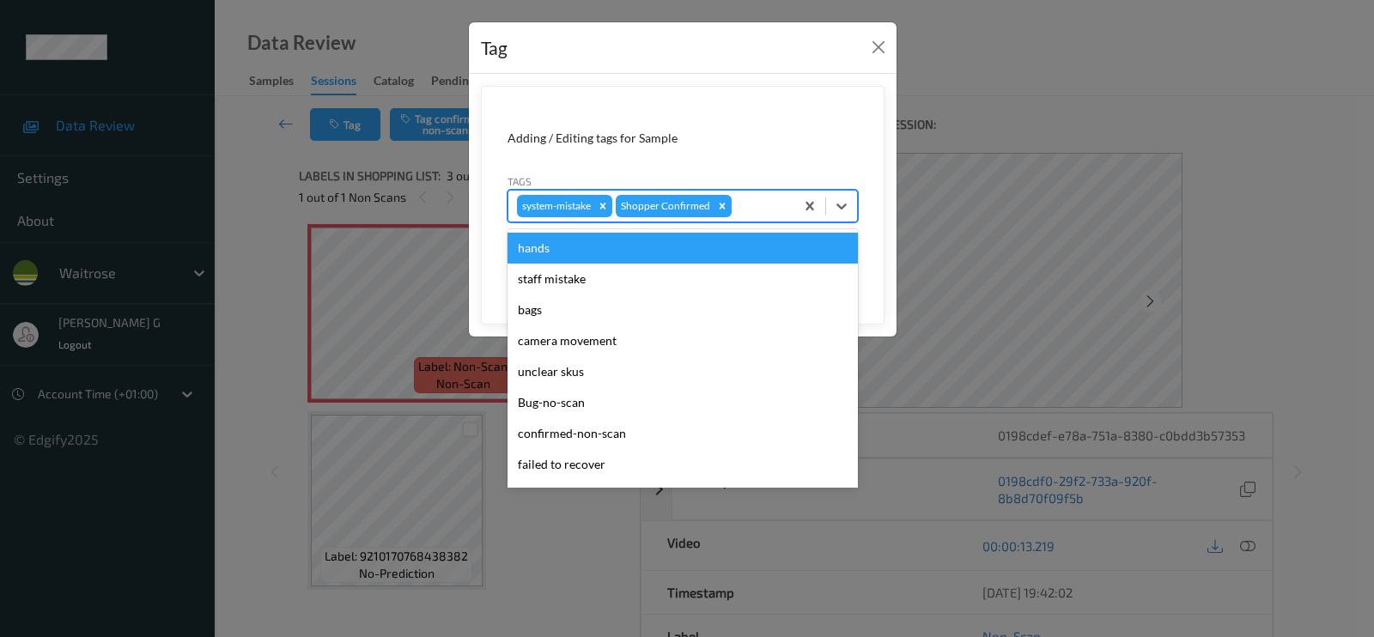
click at [748, 198] on div at bounding box center [760, 206] width 51 height 21
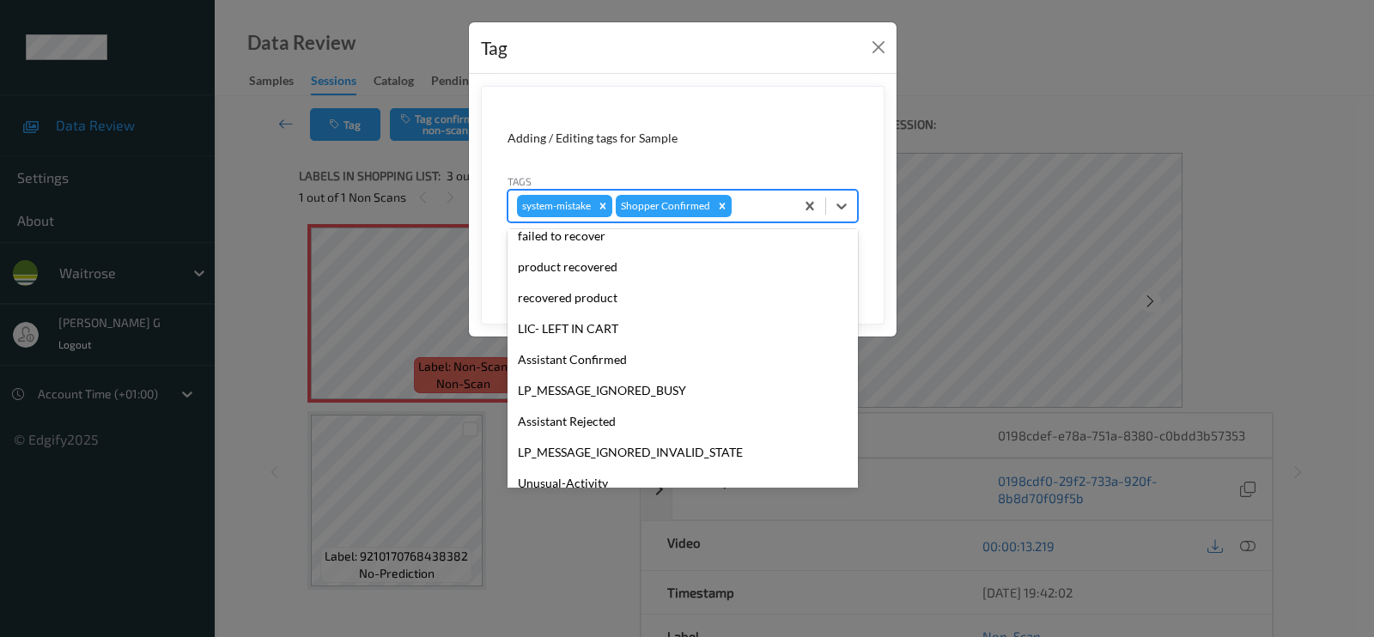
scroll to position [336, 0]
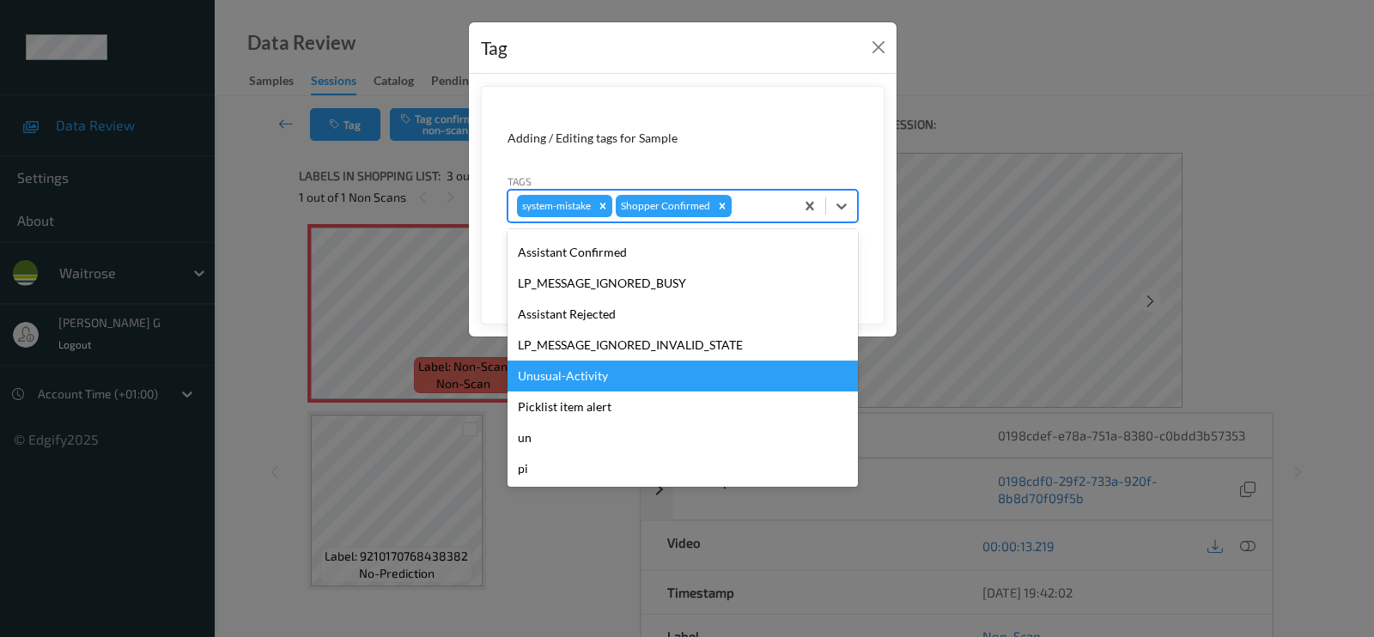
click at [563, 378] on div "Unusual-Activity" at bounding box center [683, 376] width 350 height 31
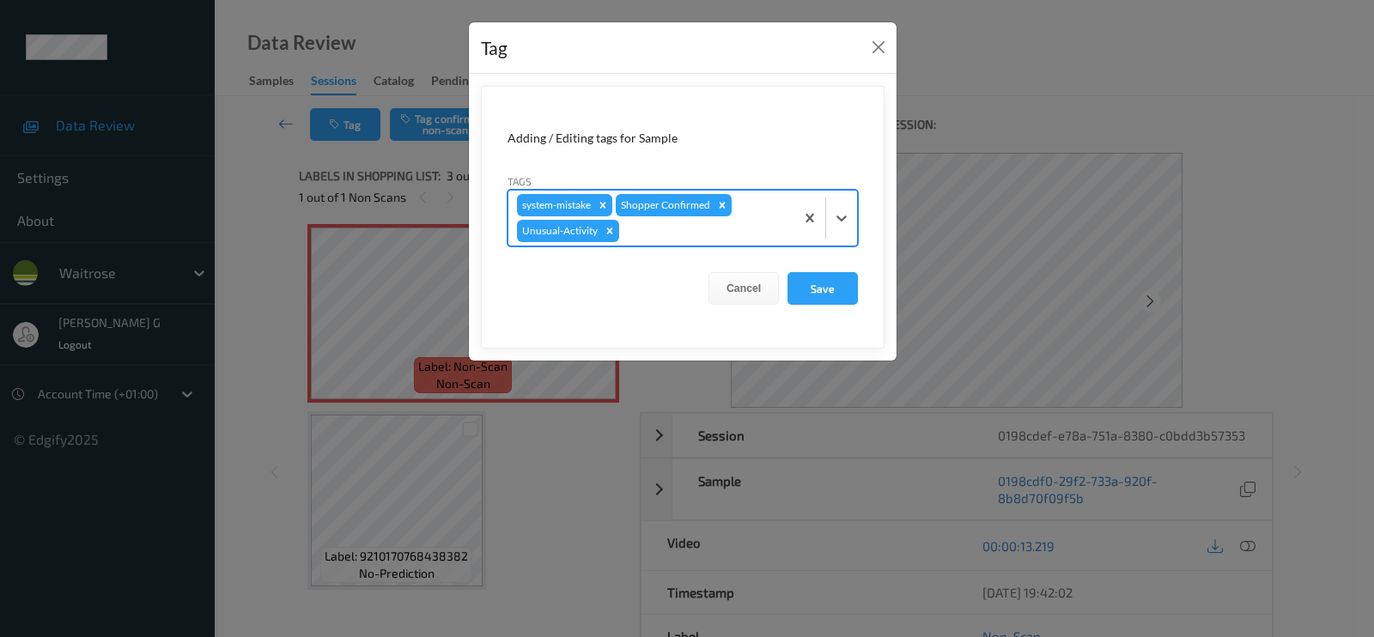
click at [725, 226] on div at bounding box center [704, 231] width 163 height 21
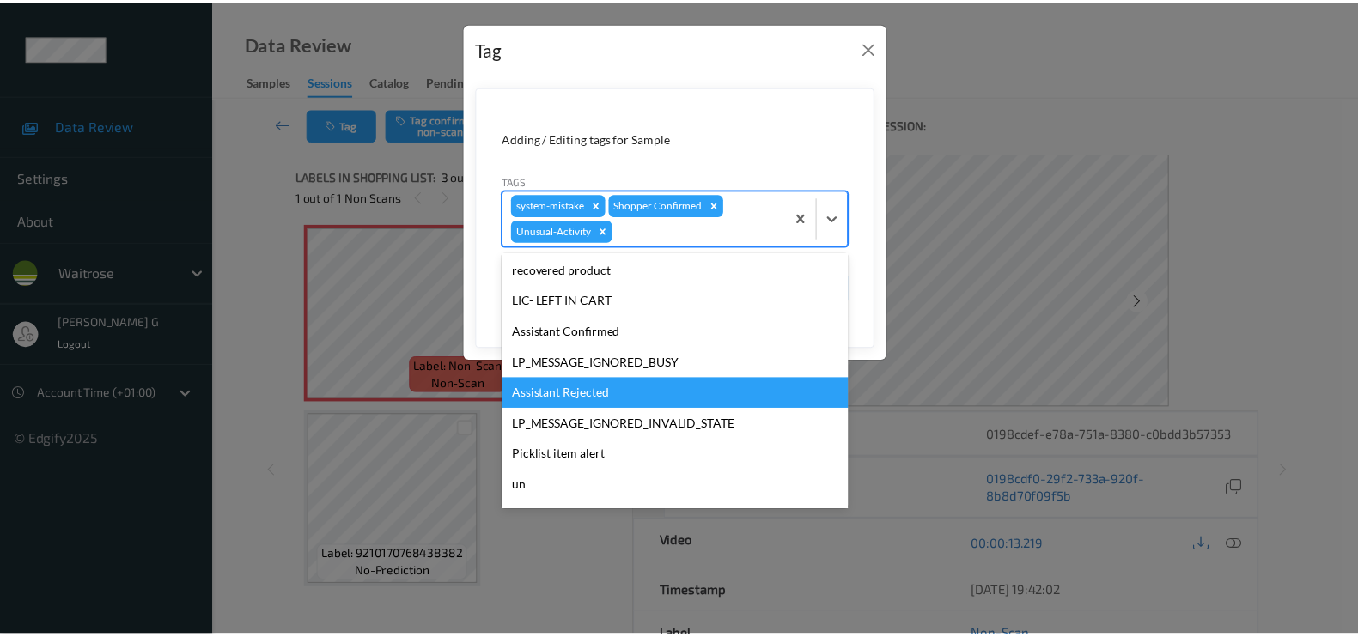
scroll to position [305, 0]
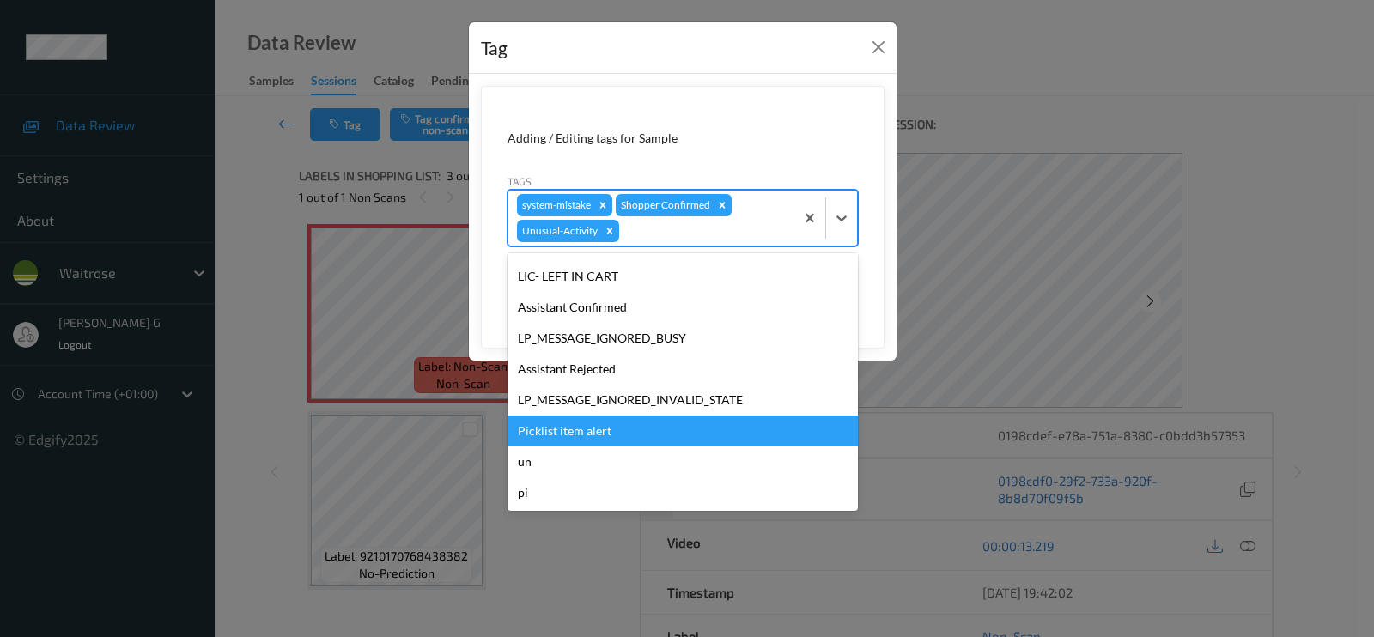
click at [549, 427] on div "Picklist item alert" at bounding box center [683, 431] width 350 height 31
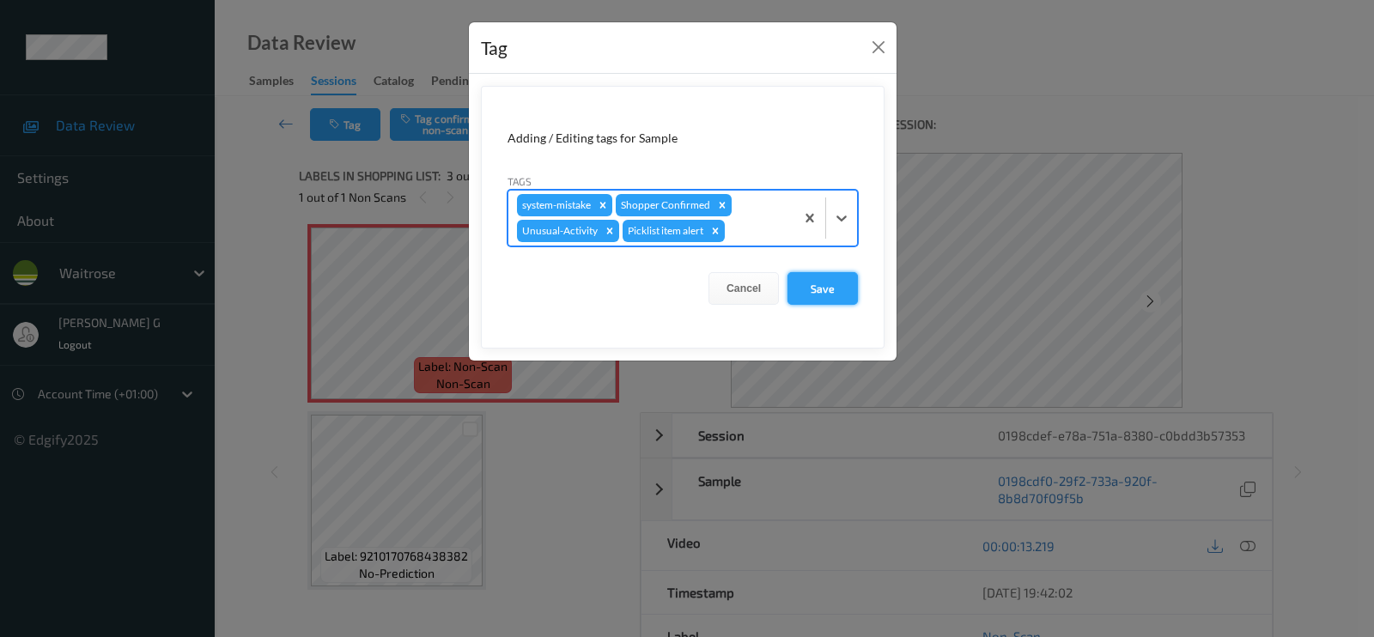
click at [828, 293] on button "Save" at bounding box center [823, 288] width 70 height 33
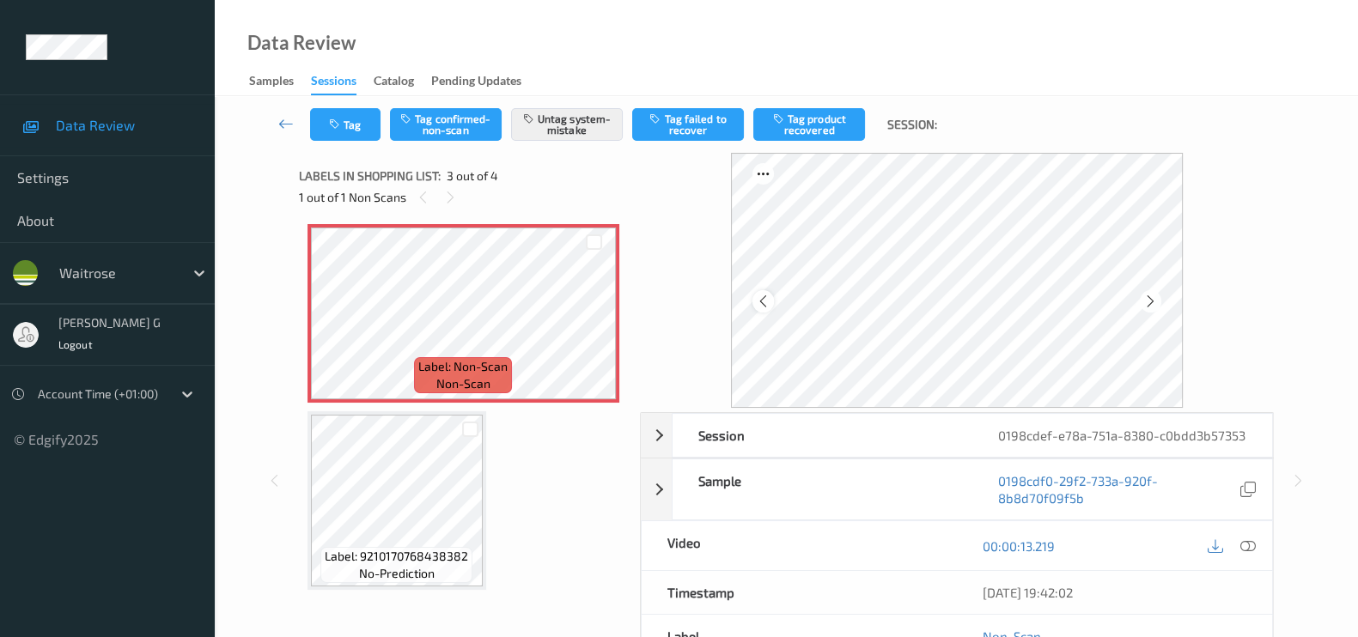
click at [765, 302] on icon at bounding box center [763, 301] width 15 height 15
click at [766, 302] on icon at bounding box center [763, 301] width 15 height 15
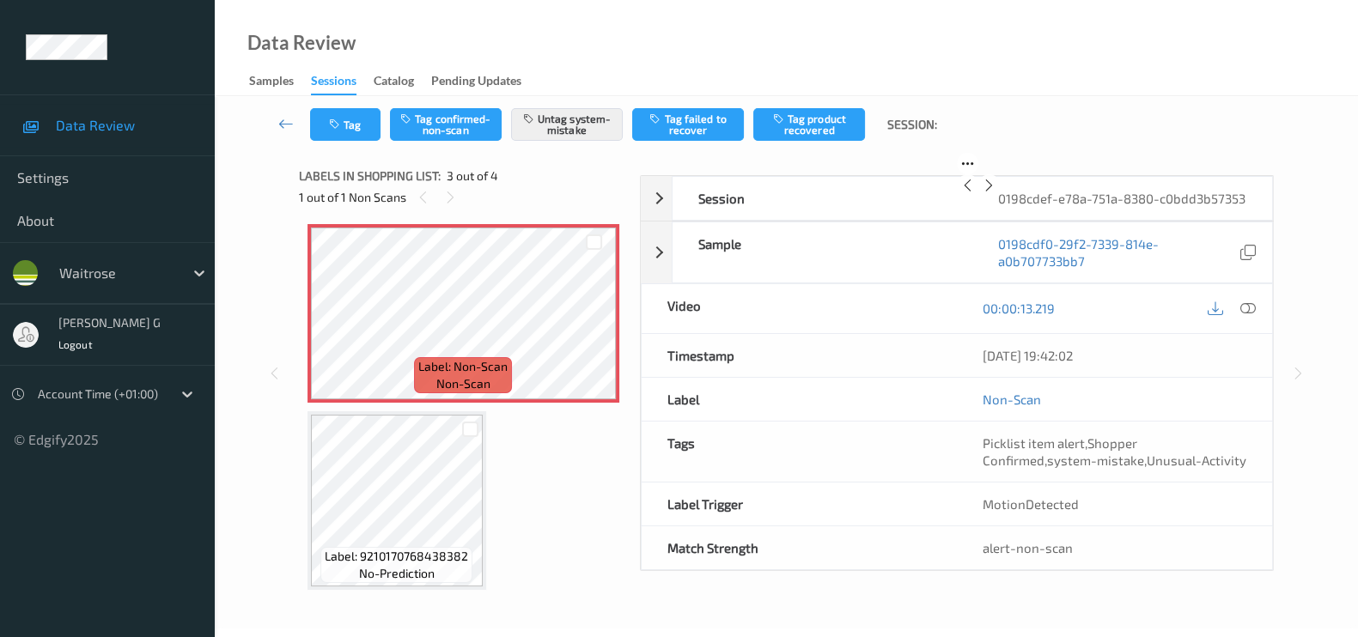
click at [960, 193] on icon at bounding box center [967, 185] width 15 height 15
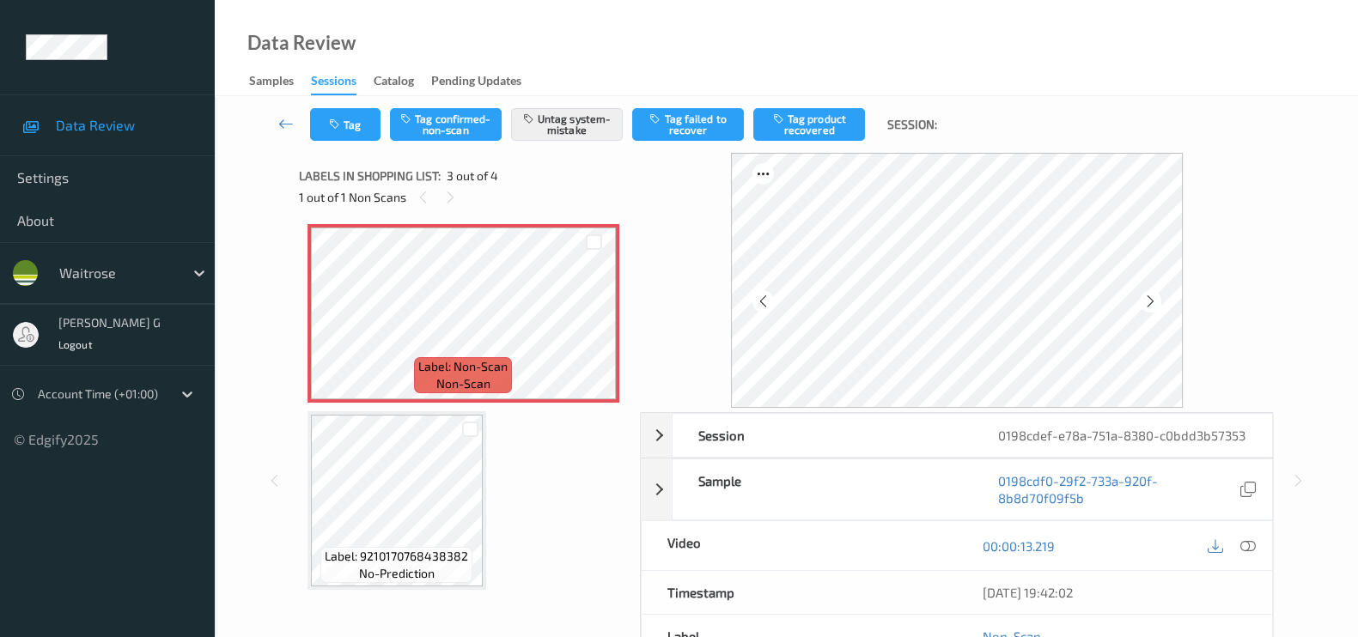
click at [766, 302] on icon at bounding box center [763, 301] width 15 height 15
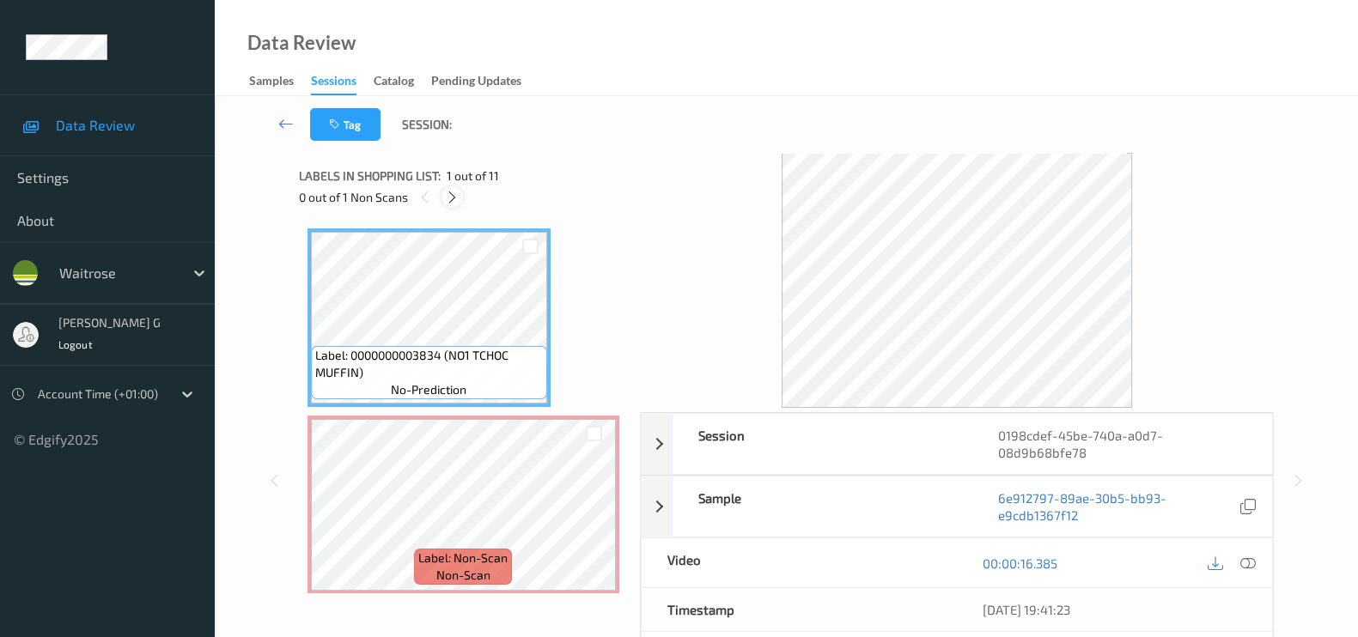
click at [451, 200] on icon at bounding box center [452, 197] width 15 height 15
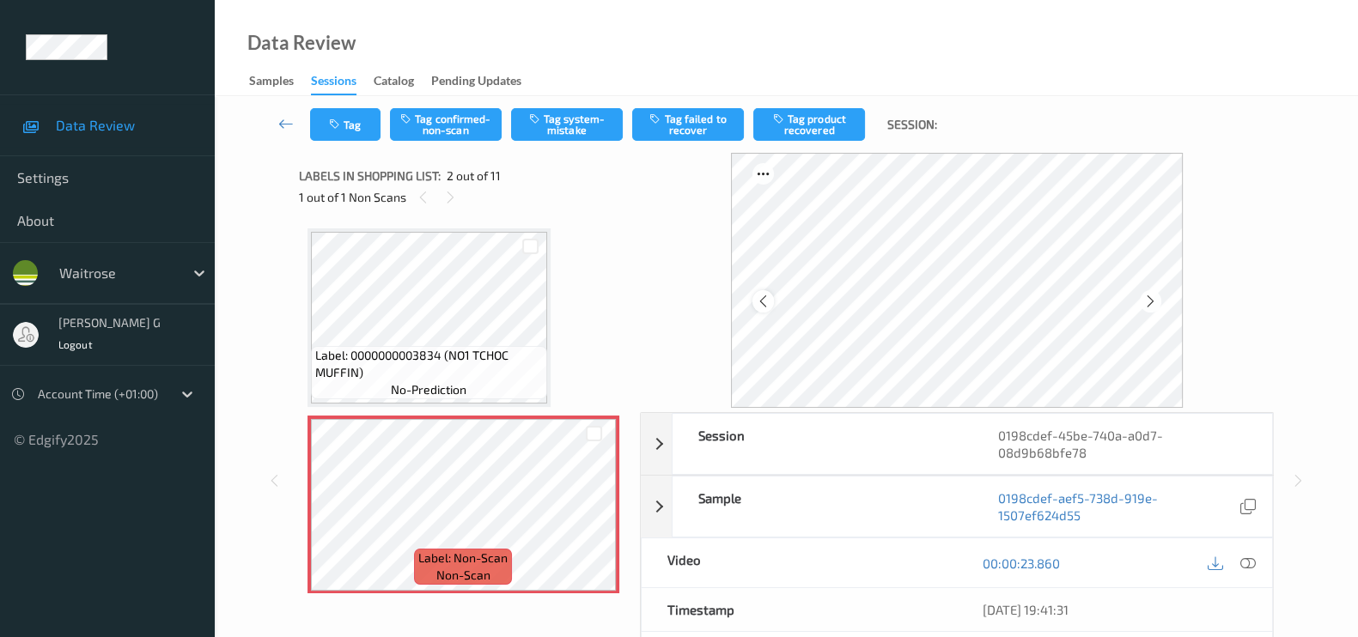
click at [762, 298] on icon at bounding box center [763, 301] width 15 height 15
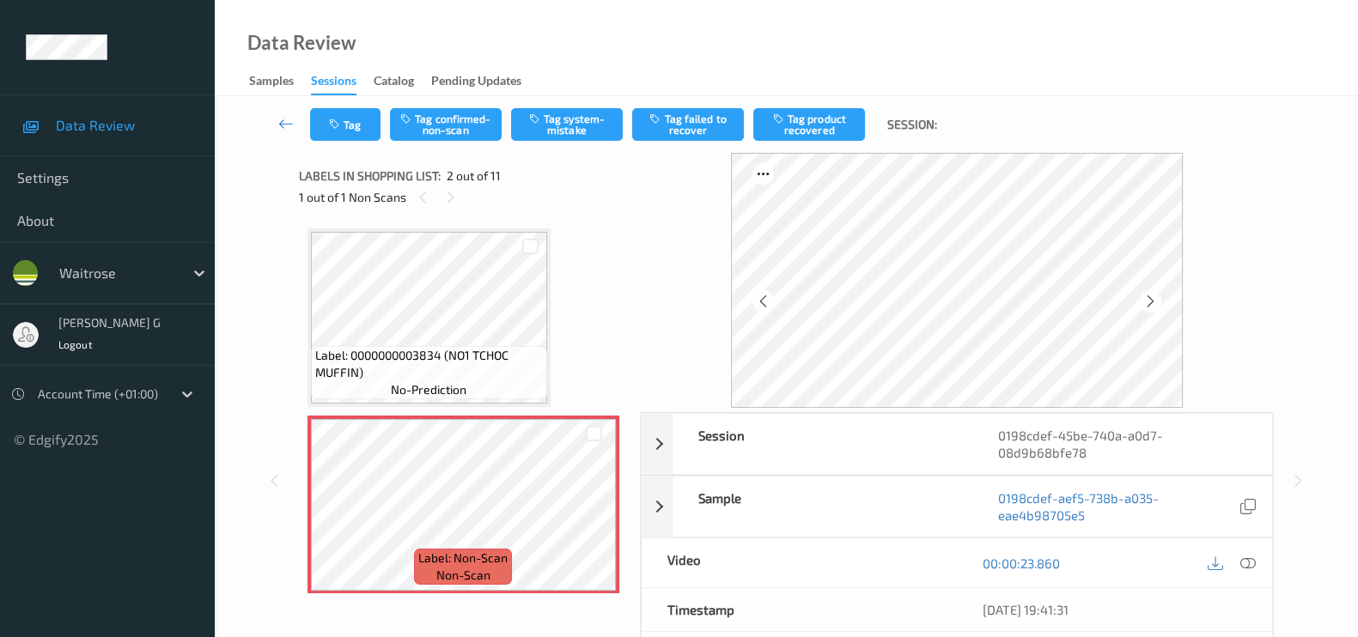
click at [762, 298] on icon at bounding box center [763, 301] width 15 height 15
click at [1259, 564] on div "00:00:23.860" at bounding box center [1114, 562] width 315 height 49
click at [1247, 560] on icon at bounding box center [1247, 563] width 15 height 15
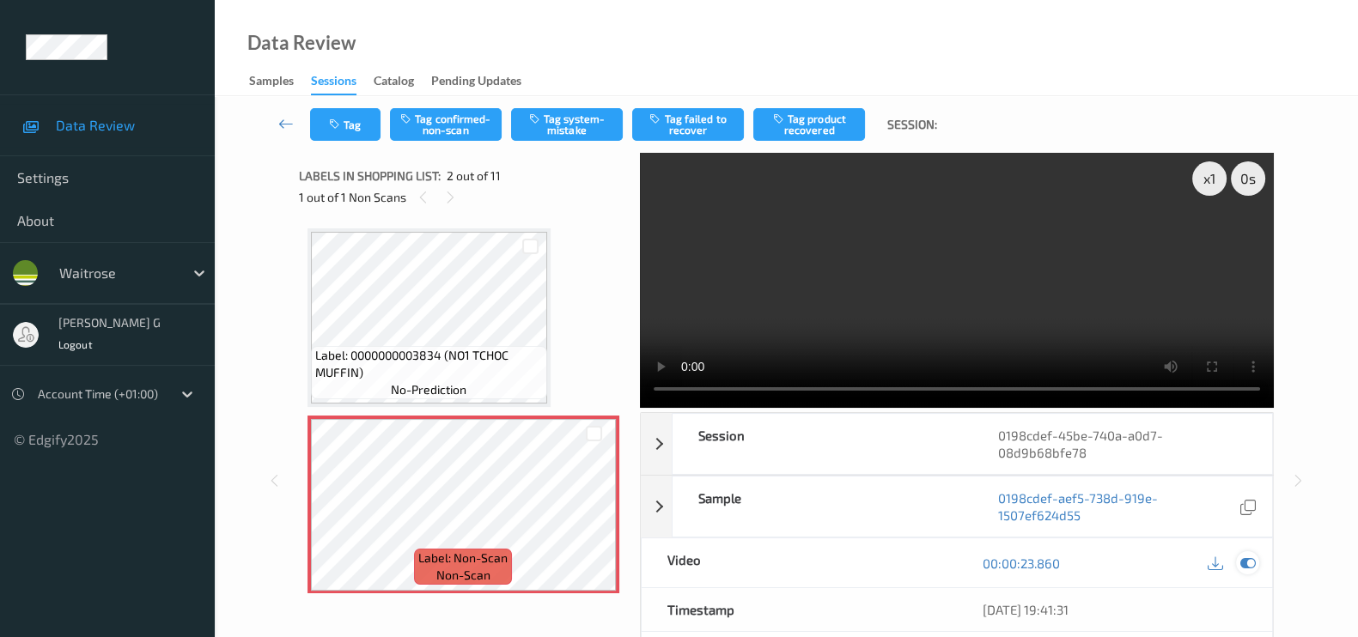
click at [1241, 556] on icon at bounding box center [1247, 563] width 15 height 15
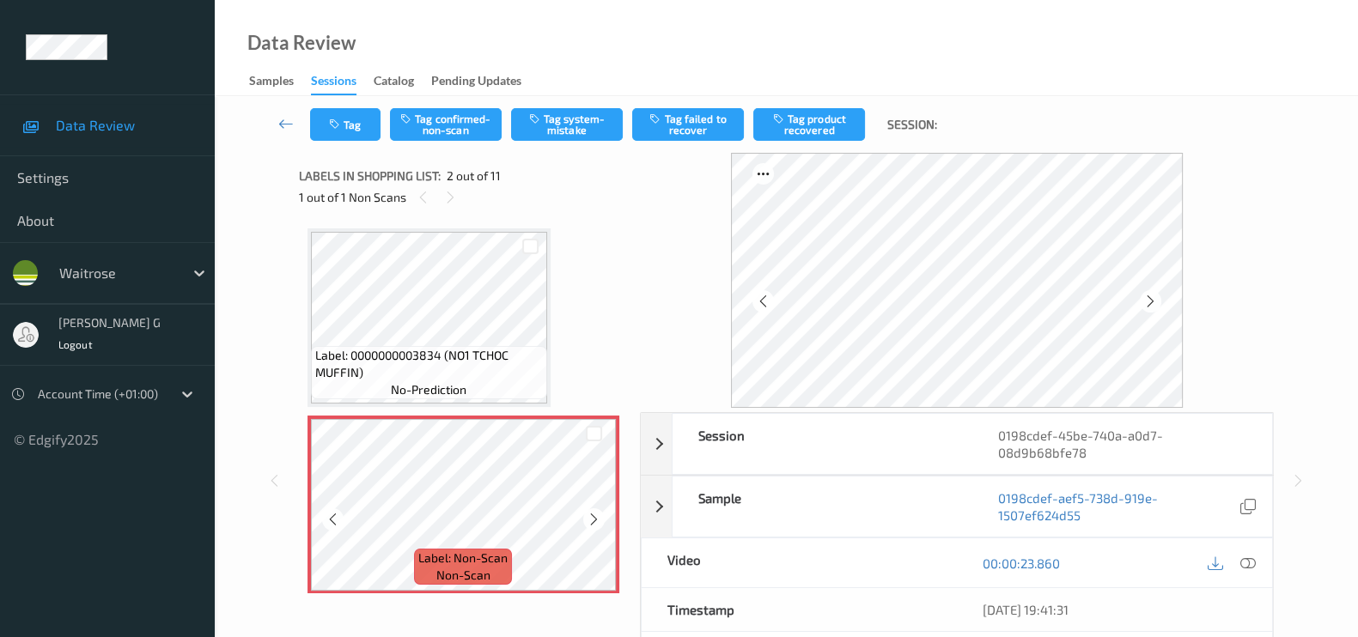
scroll to position [106, 0]
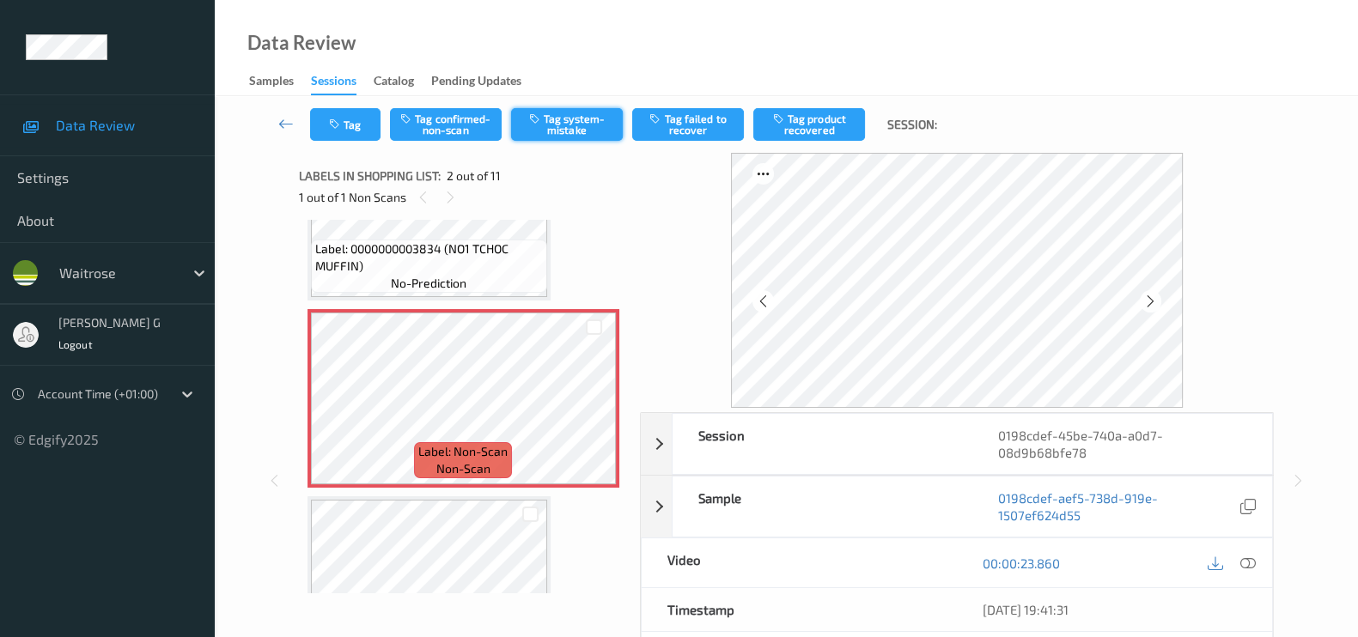
click at [571, 128] on button "Tag system-mistake" at bounding box center [567, 124] width 112 height 33
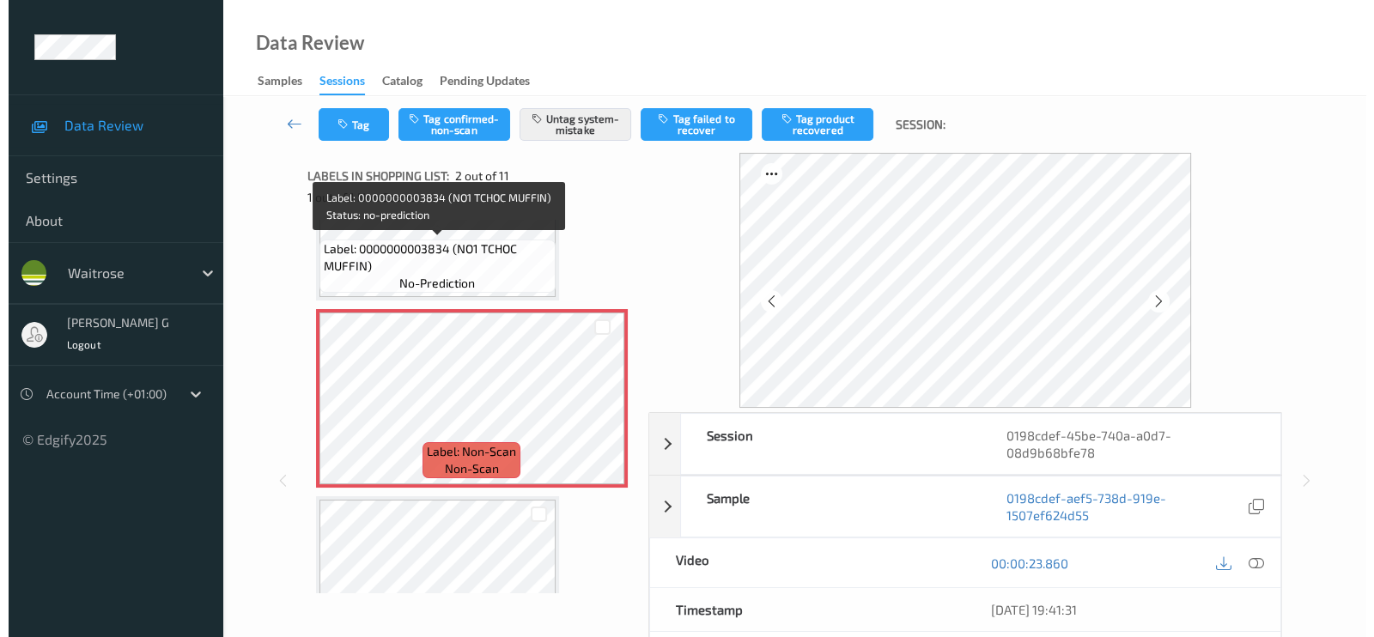
scroll to position [0, 0]
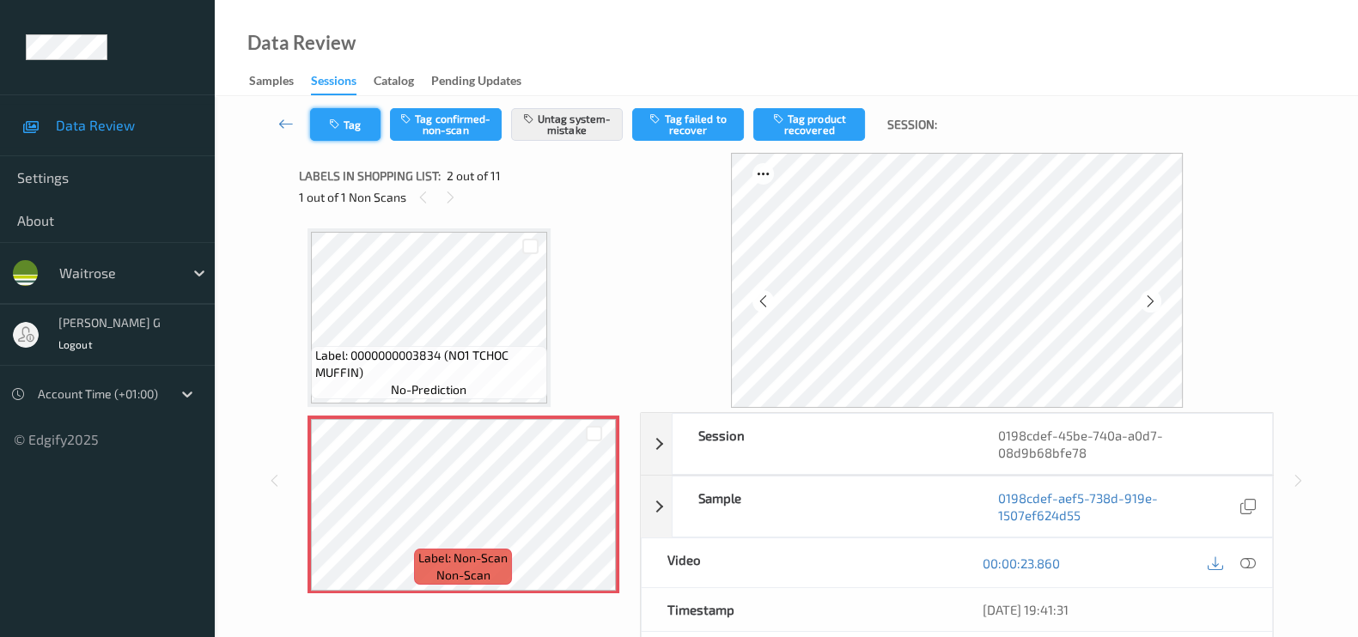
click at [350, 117] on button "Tag" at bounding box center [345, 124] width 70 height 33
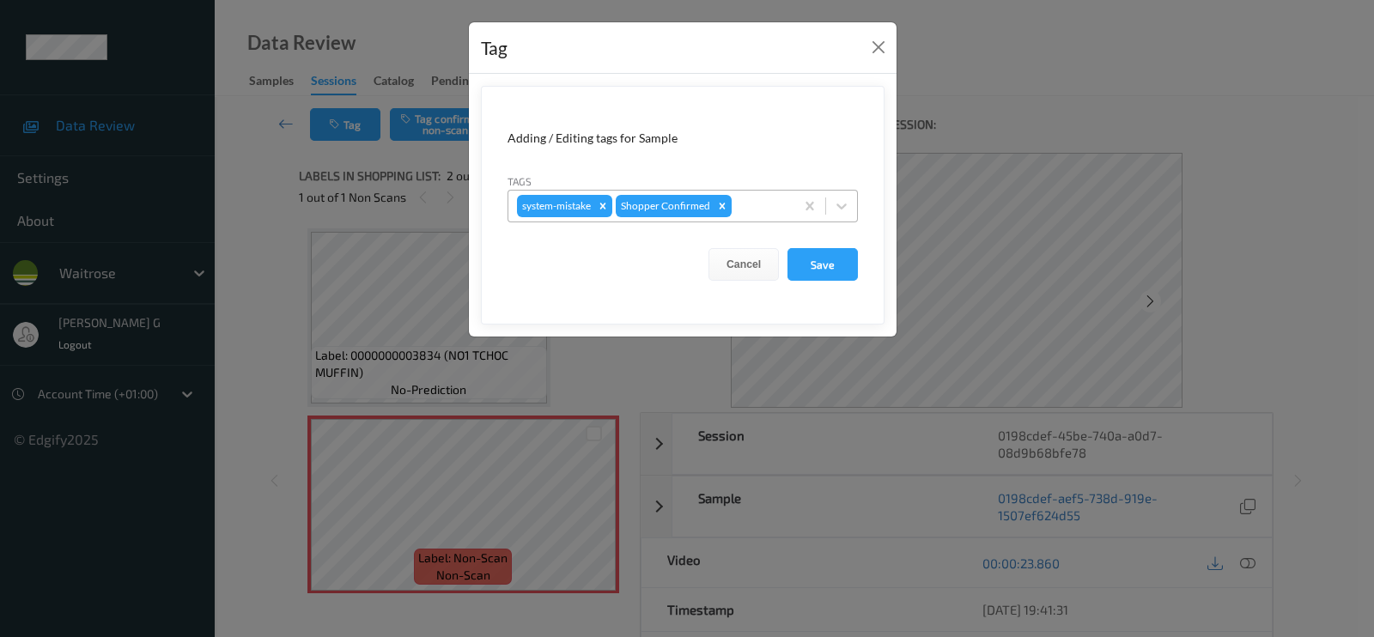
click at [757, 210] on div at bounding box center [760, 206] width 51 height 21
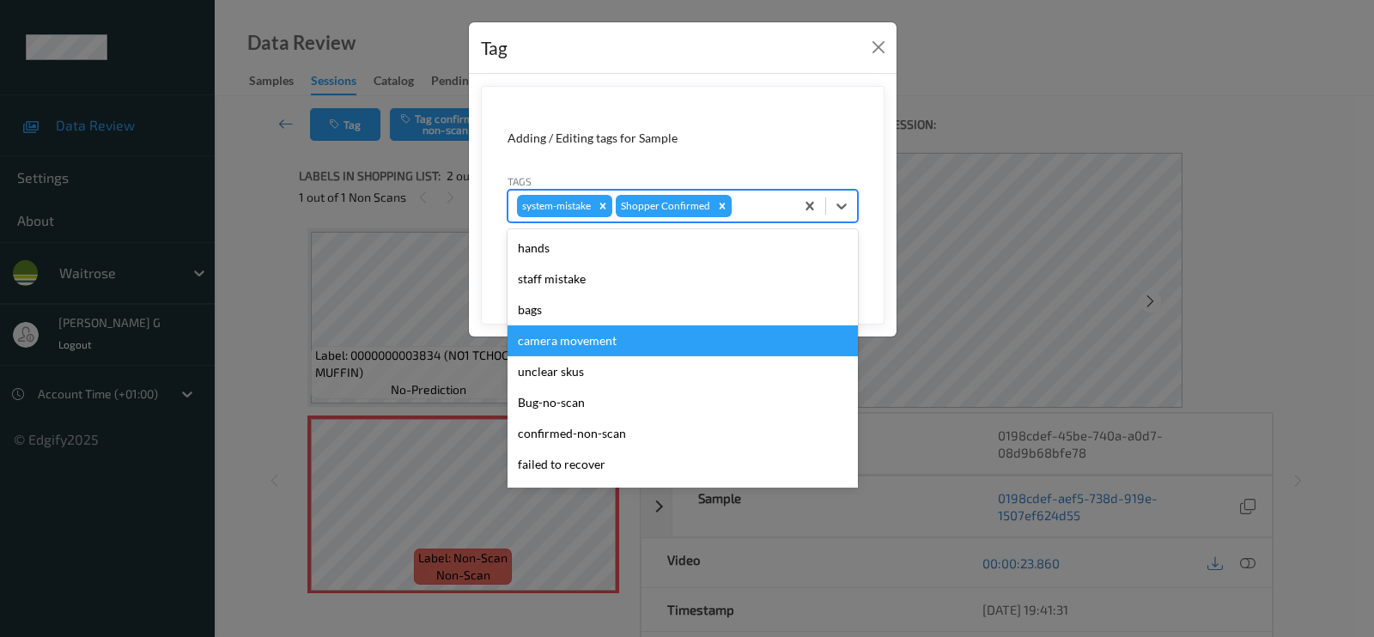
scroll to position [336, 0]
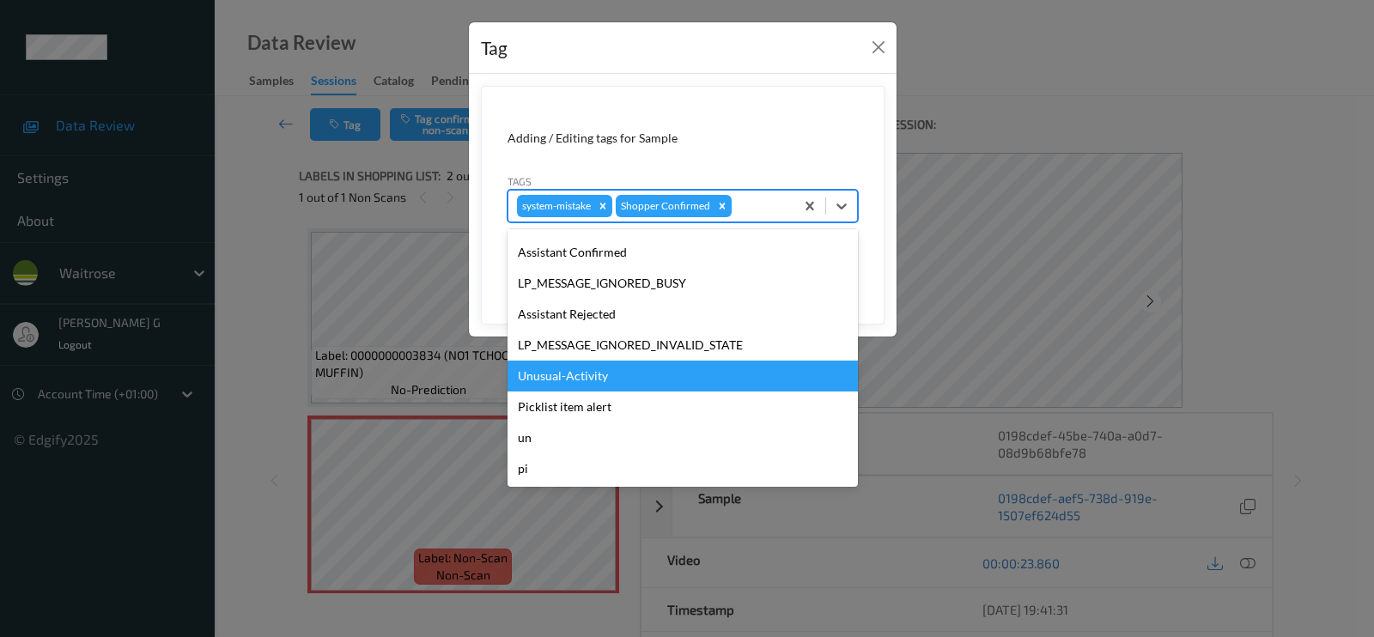
click at [554, 380] on div "Unusual-Activity" at bounding box center [683, 376] width 350 height 31
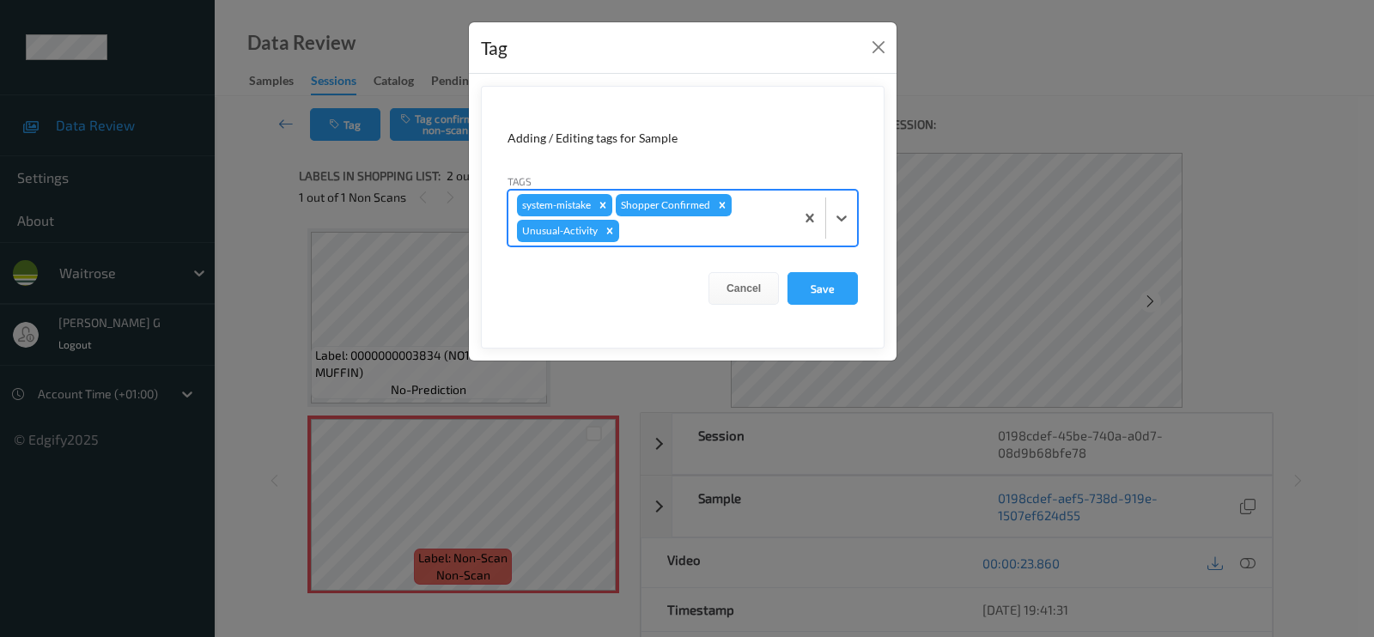
click at [709, 229] on div at bounding box center [704, 231] width 163 height 21
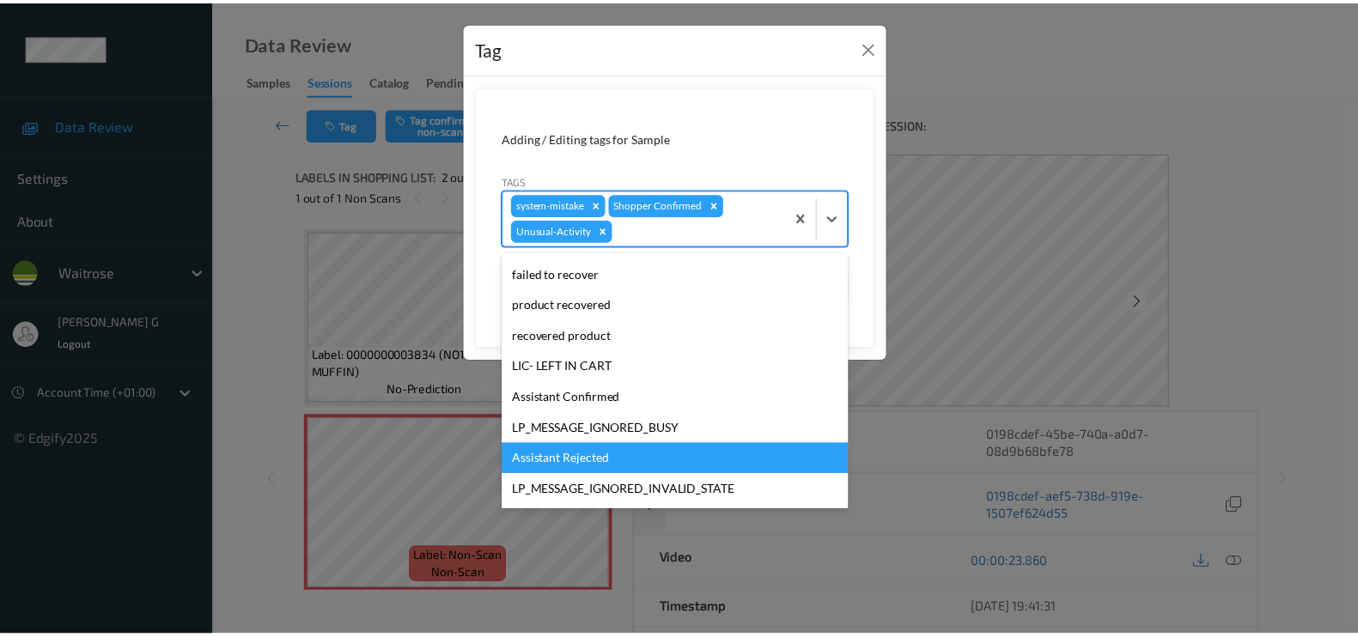
scroll to position [305, 0]
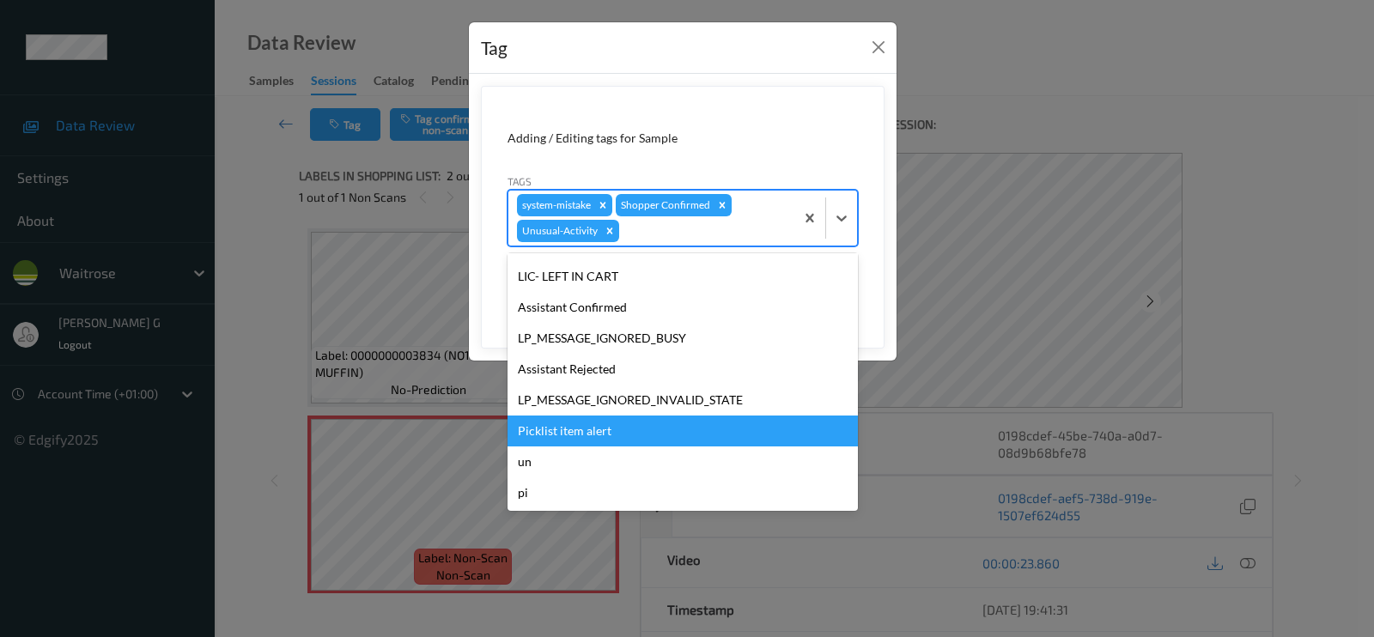
click at [558, 435] on div "Picklist item alert" at bounding box center [683, 431] width 350 height 31
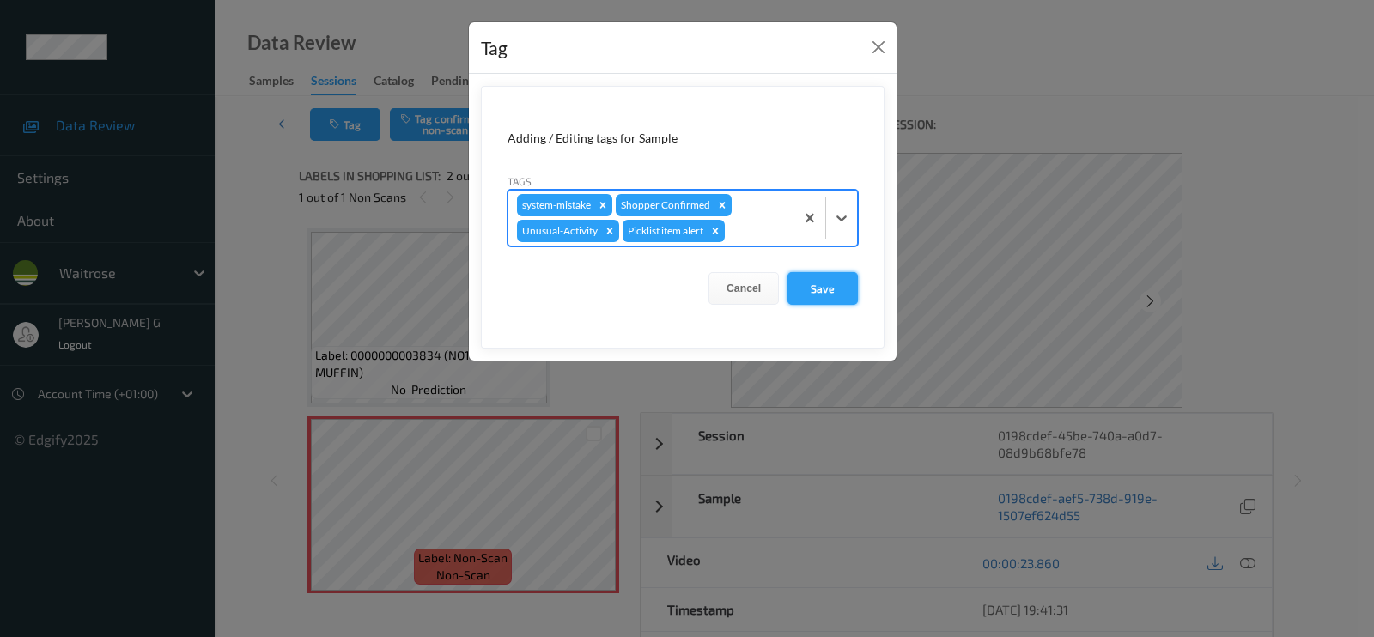
click at [820, 278] on button "Save" at bounding box center [823, 288] width 70 height 33
click at [822, 291] on button "Save" at bounding box center [823, 288] width 70 height 33
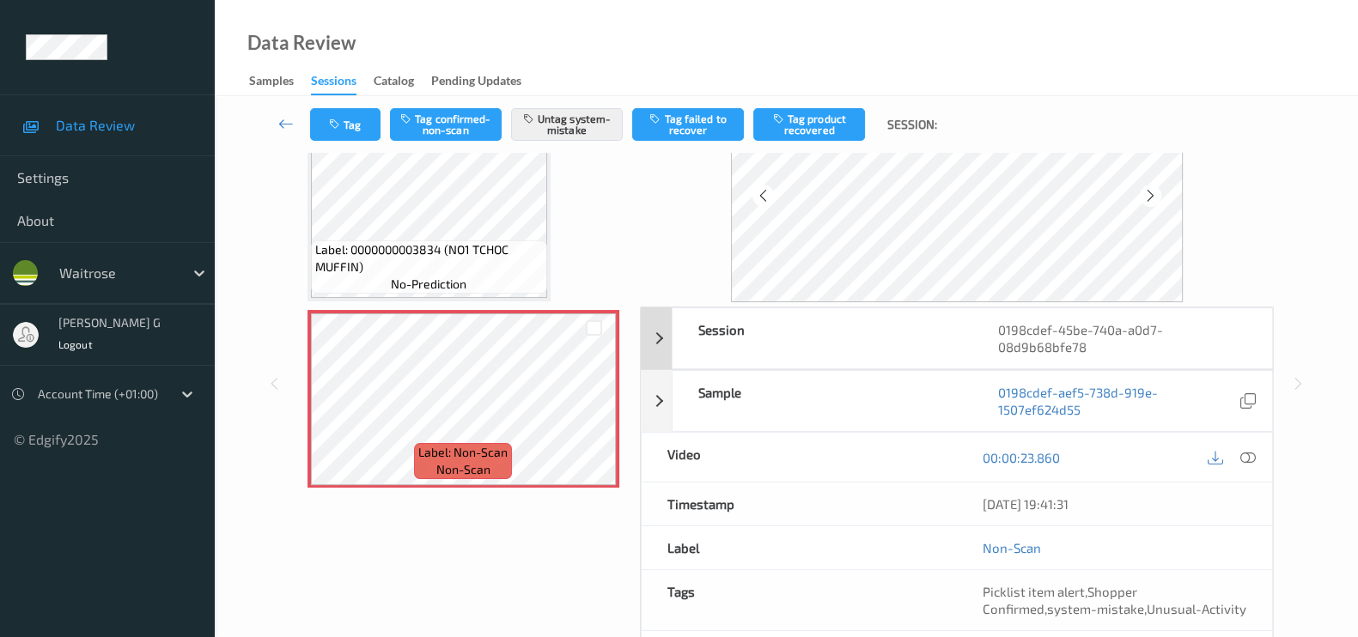
scroll to position [222, 0]
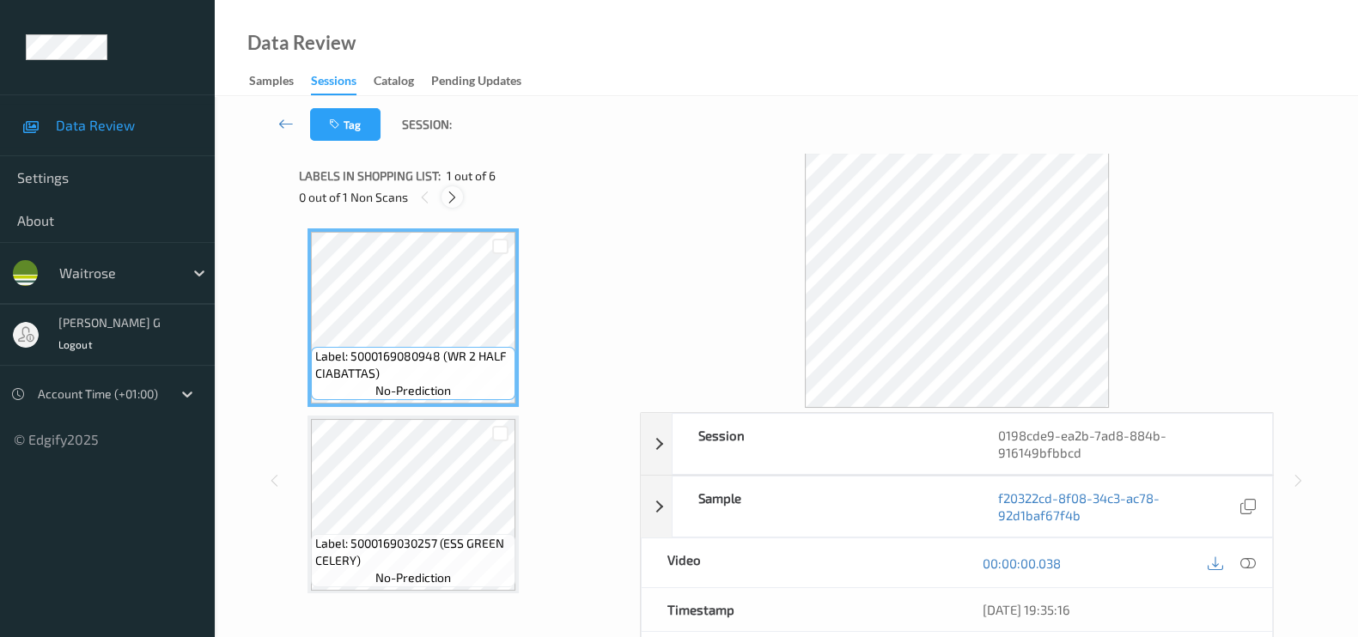
click at [451, 203] on icon at bounding box center [452, 197] width 15 height 15
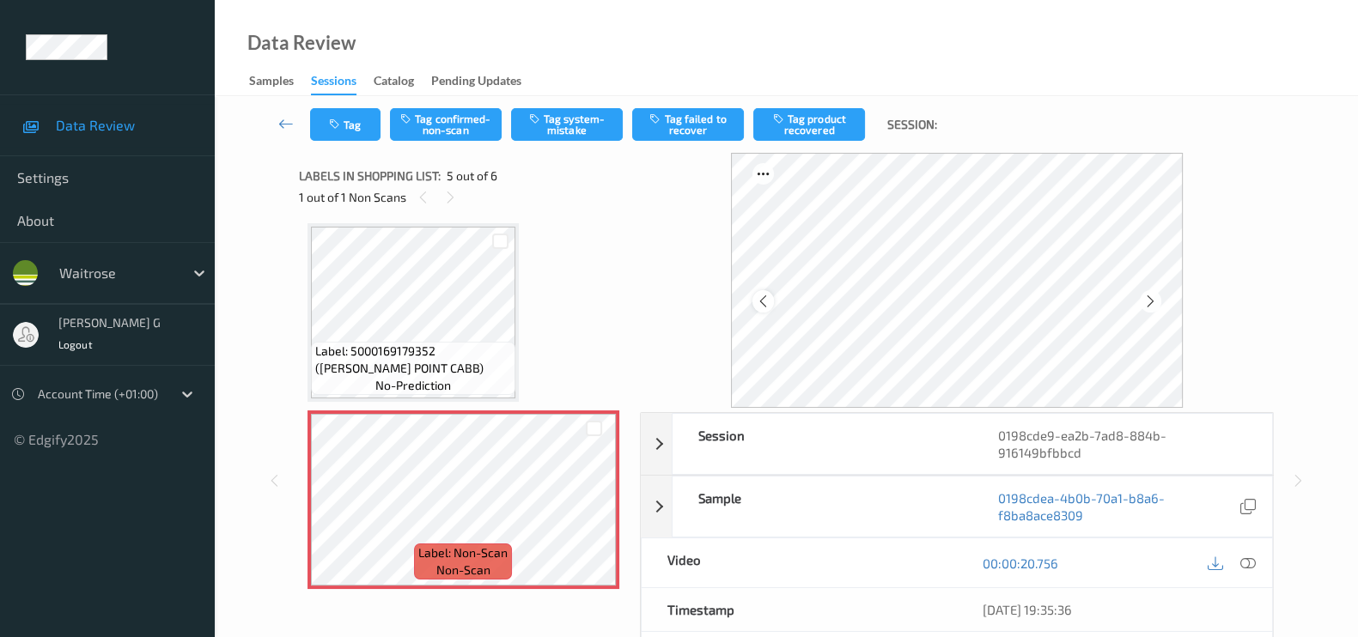
click at [760, 306] on icon at bounding box center [763, 301] width 15 height 15
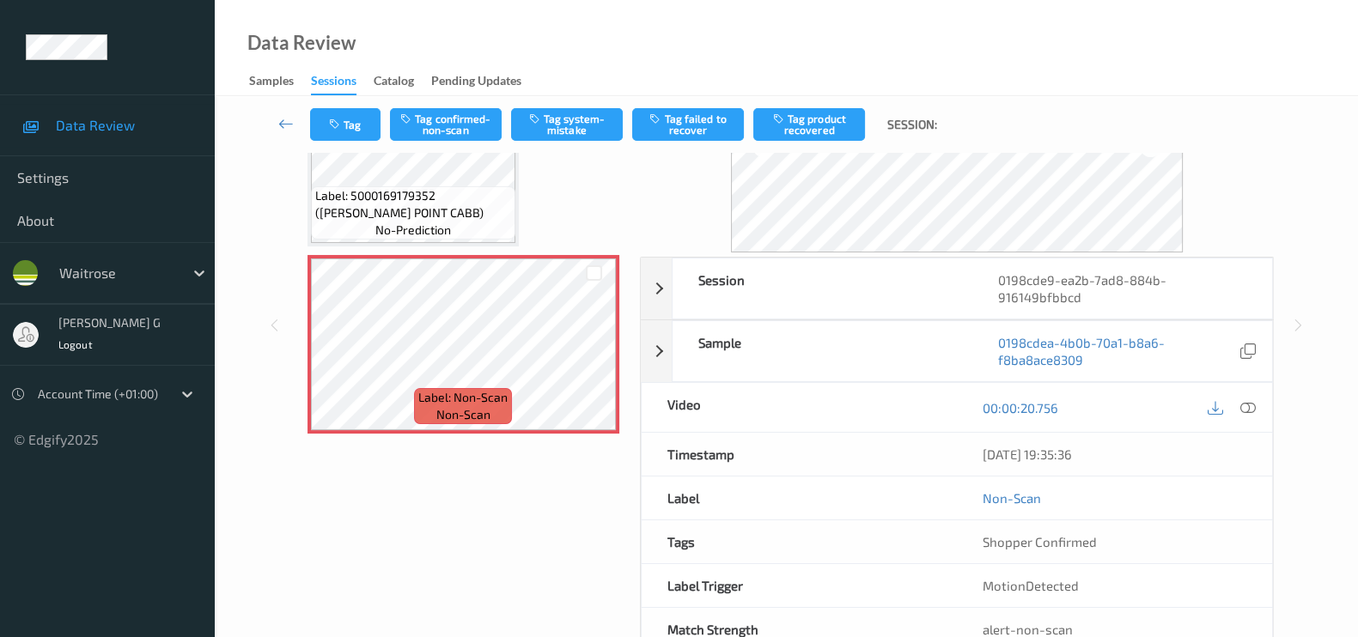
scroll to position [204, 0]
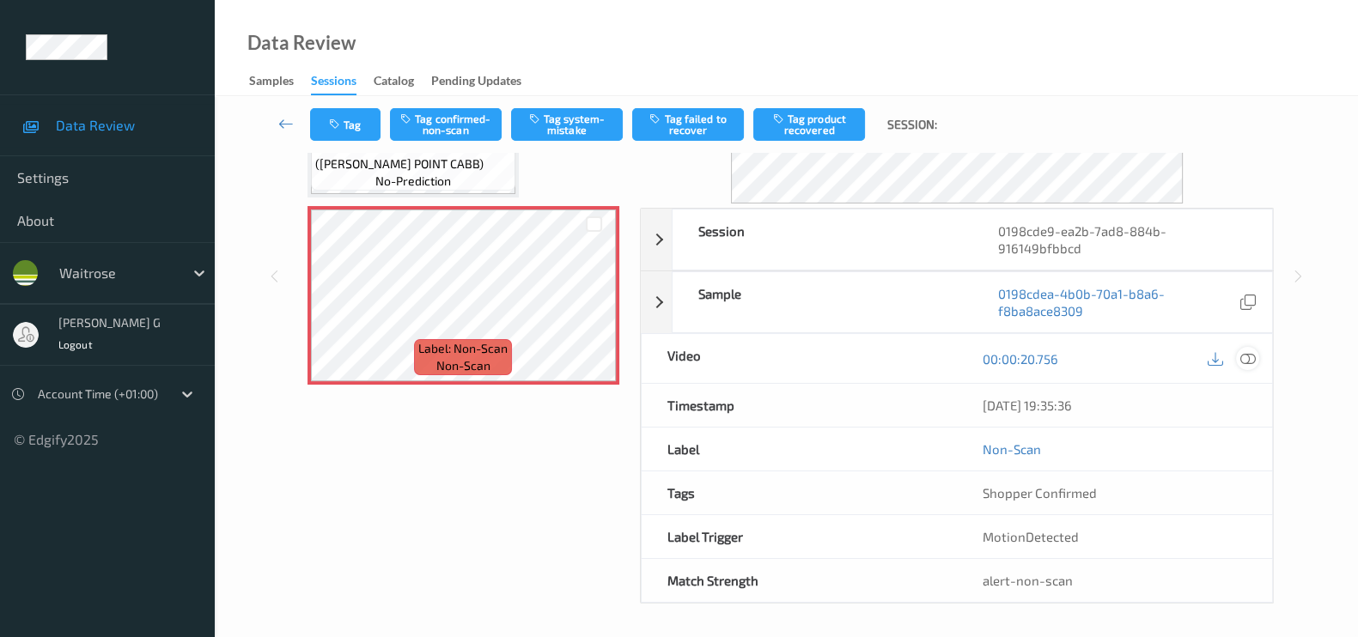
click at [1250, 354] on icon at bounding box center [1247, 358] width 15 height 15
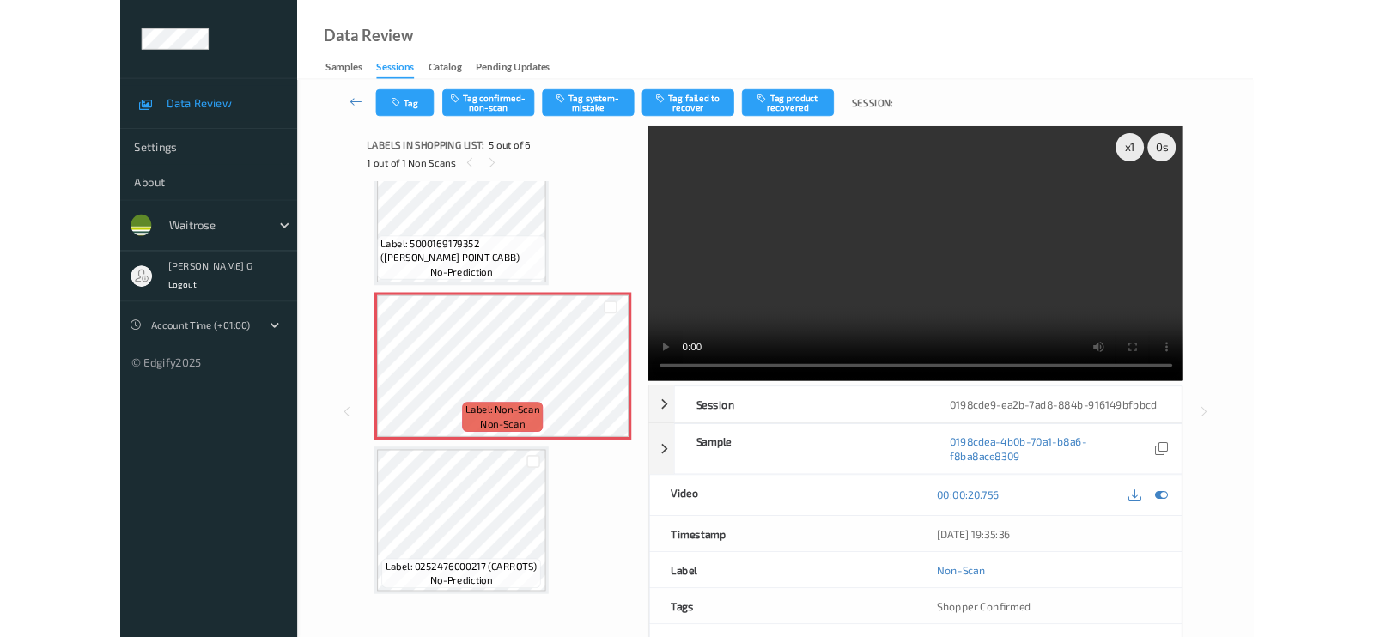
scroll to position [615, 0]
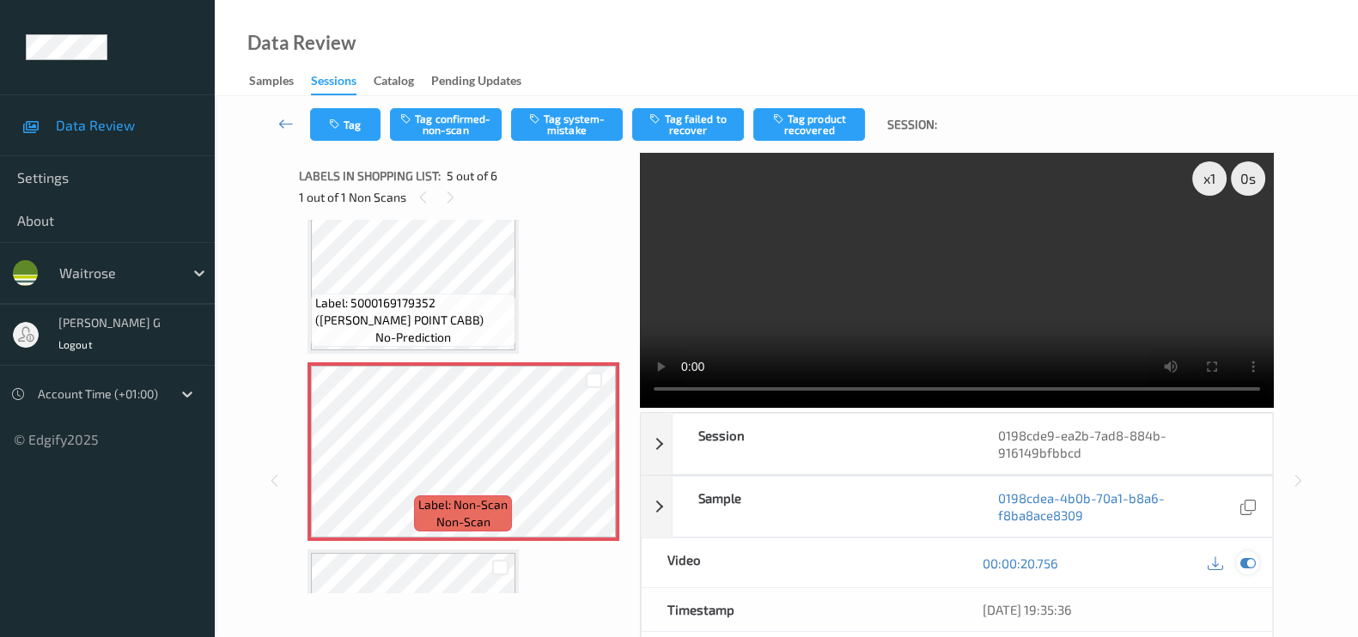
click at [1250, 559] on icon at bounding box center [1247, 563] width 15 height 15
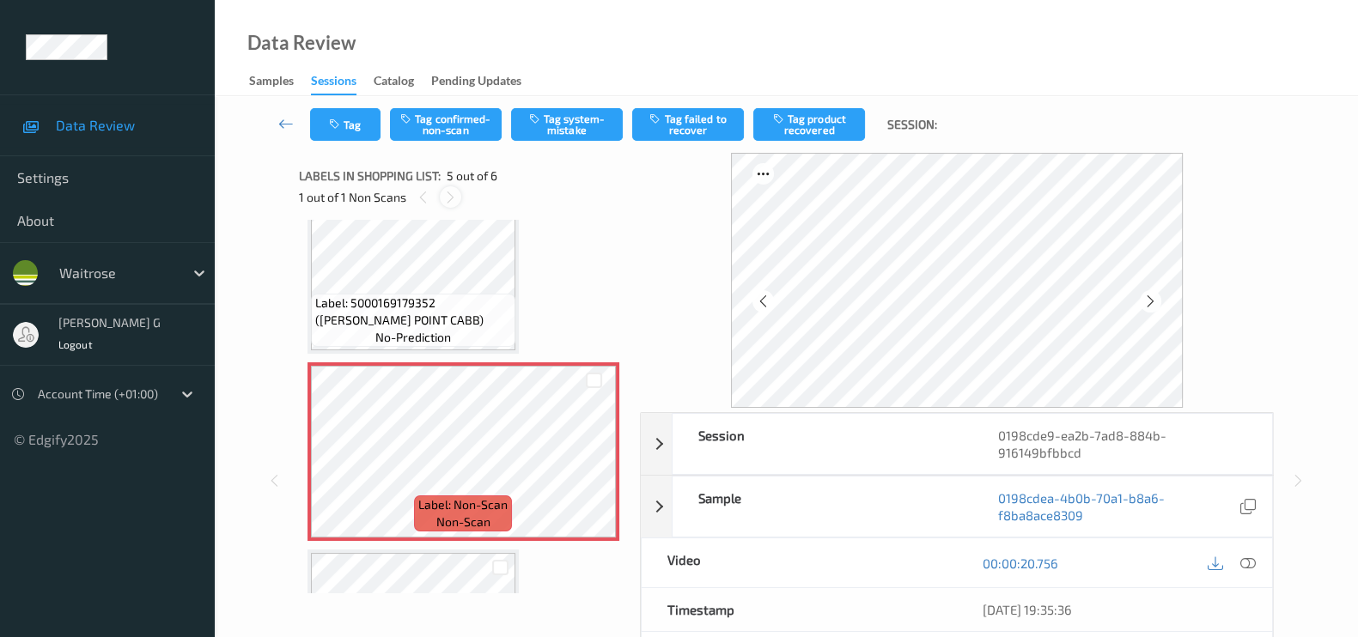
click at [450, 197] on icon at bounding box center [450, 197] width 15 height 15
click at [547, 130] on button "Tag system-mistake" at bounding box center [567, 124] width 112 height 33
click at [359, 125] on button "Tag" at bounding box center [345, 124] width 70 height 33
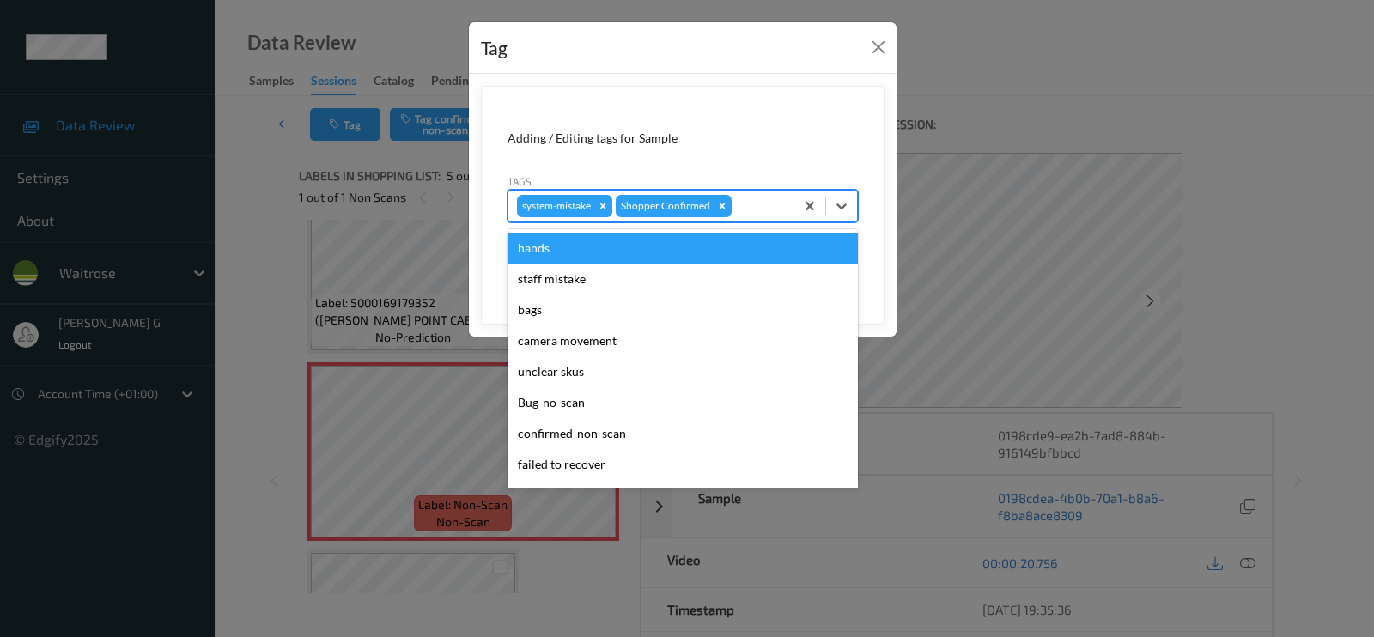
click at [765, 212] on div at bounding box center [760, 206] width 51 height 21
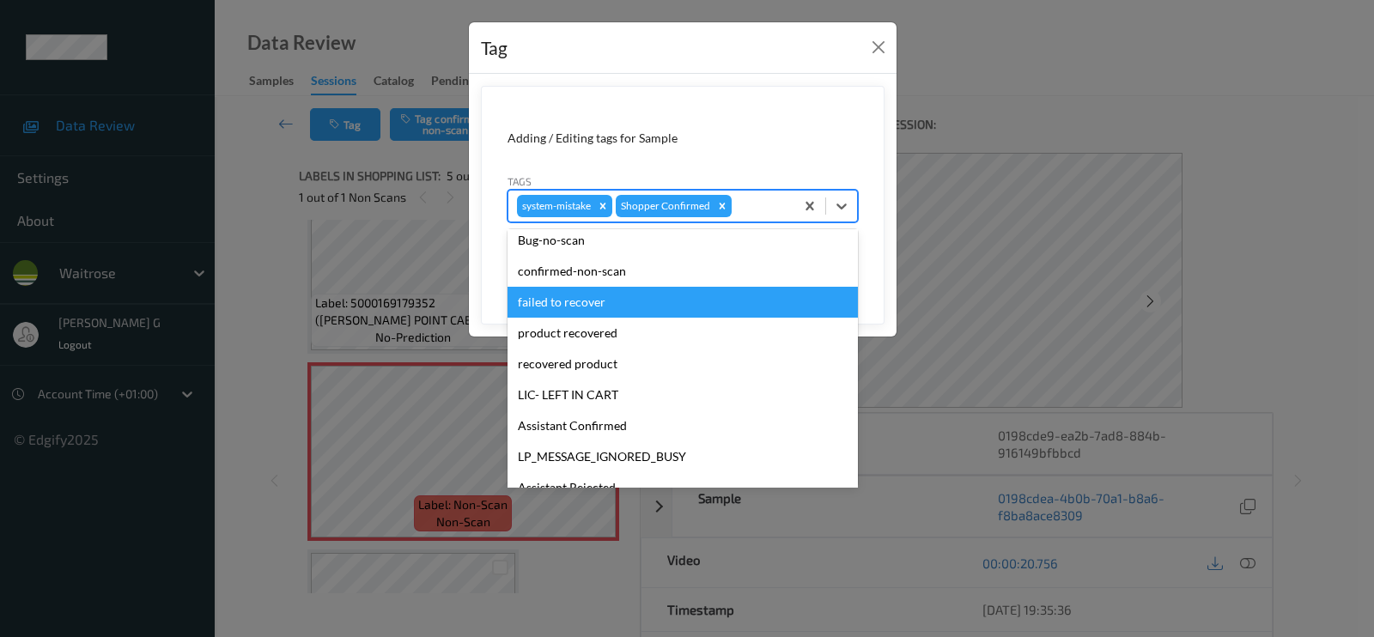
scroll to position [336, 0]
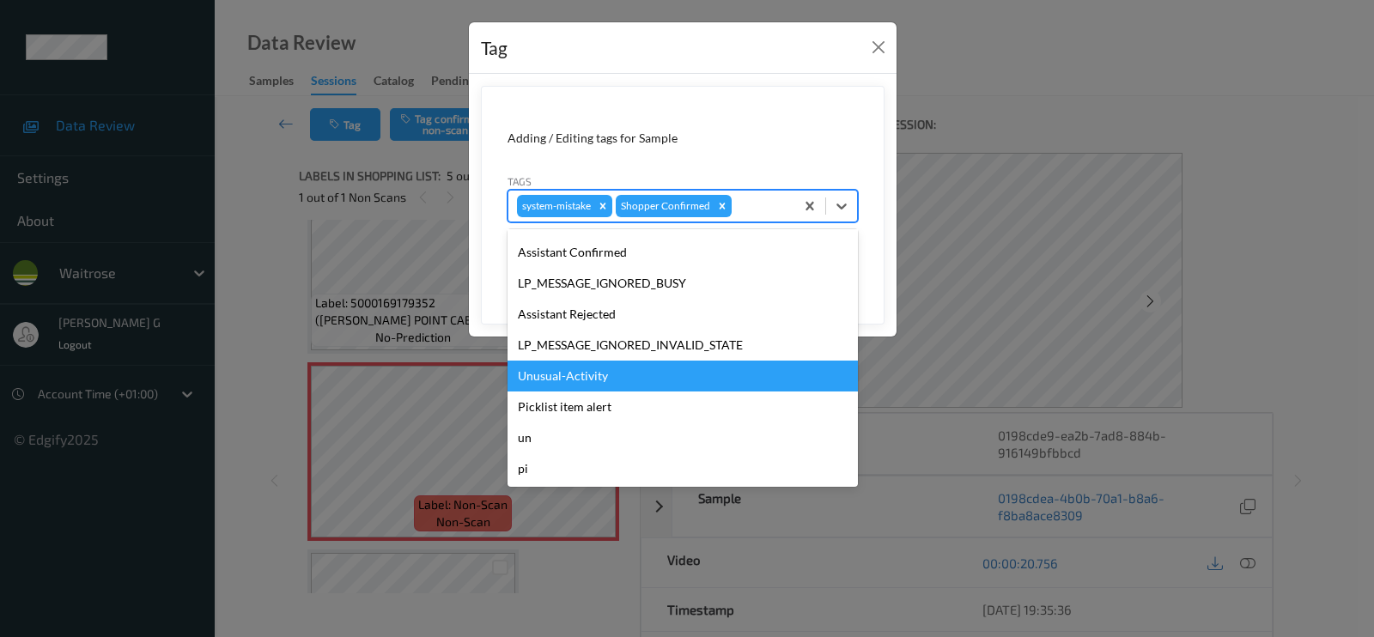
click at [588, 371] on div "Unusual-Activity" at bounding box center [683, 376] width 350 height 31
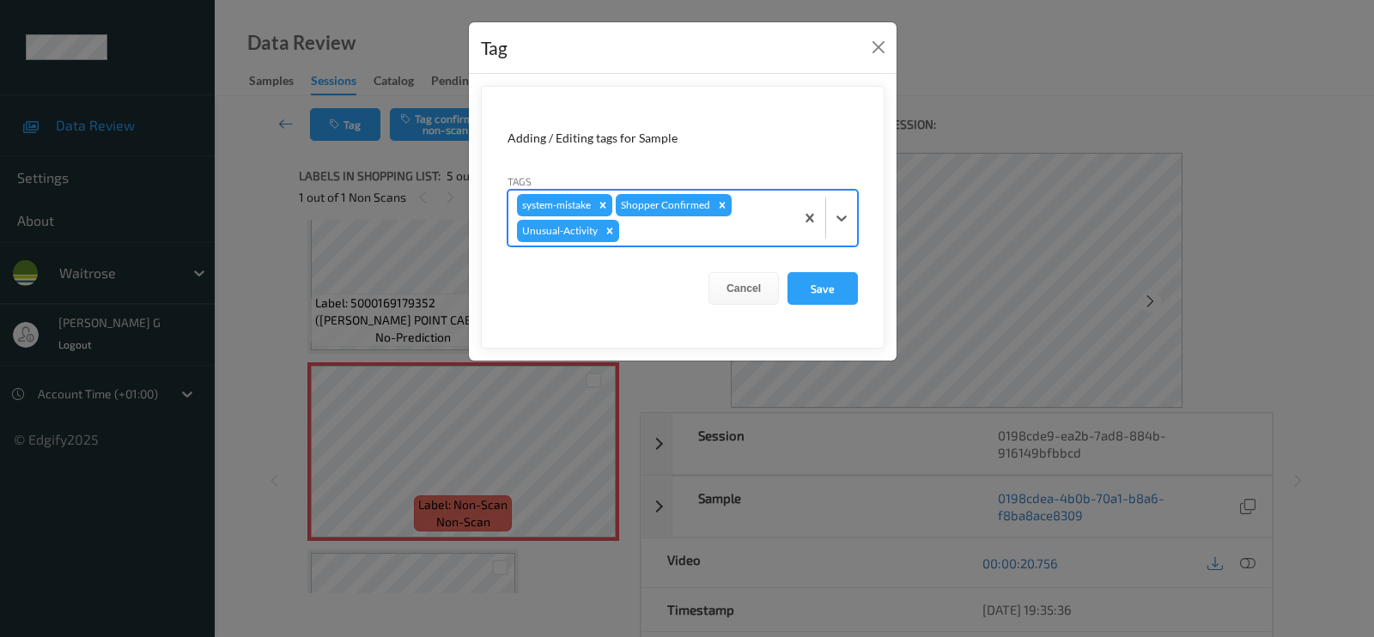
click at [709, 232] on div at bounding box center [704, 231] width 163 height 21
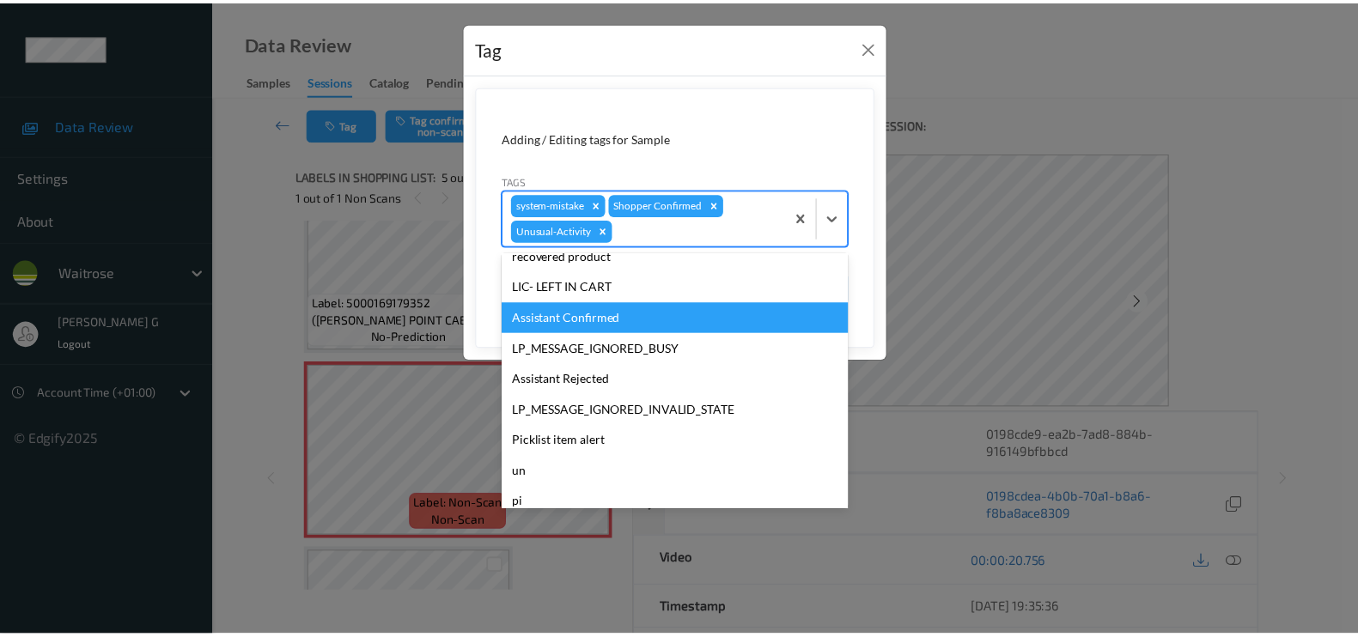
scroll to position [305, 0]
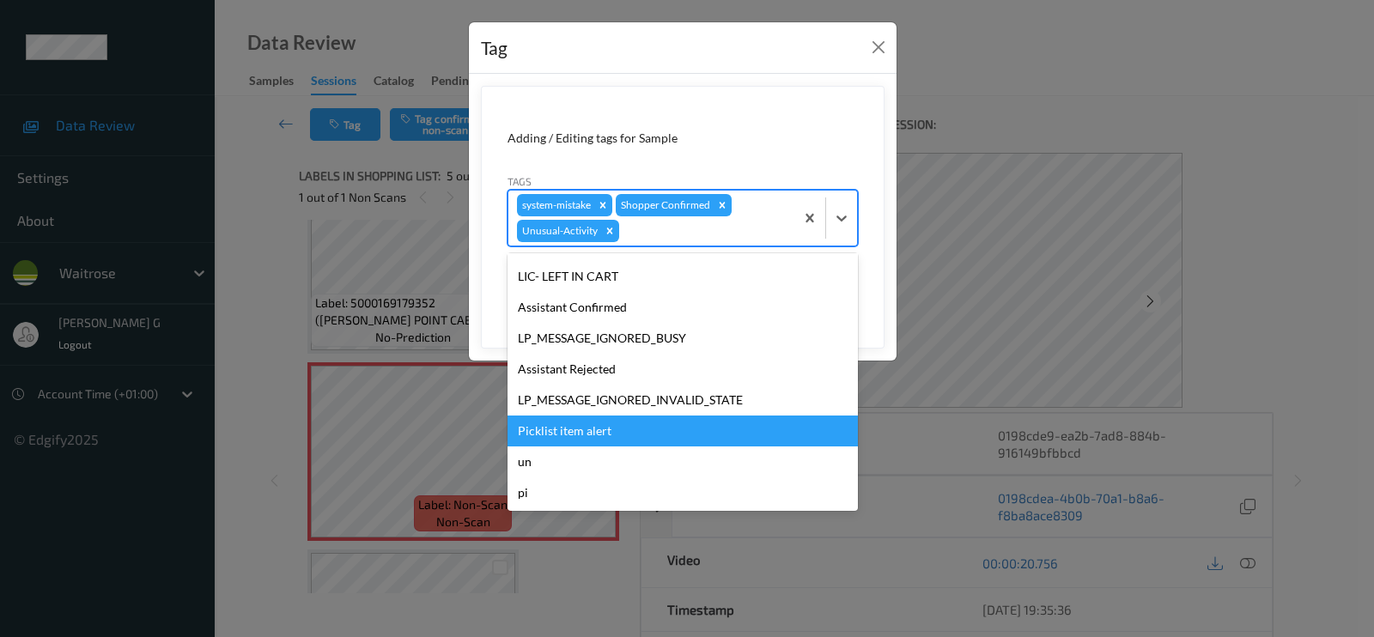
click at [560, 429] on div "Picklist item alert" at bounding box center [683, 431] width 350 height 31
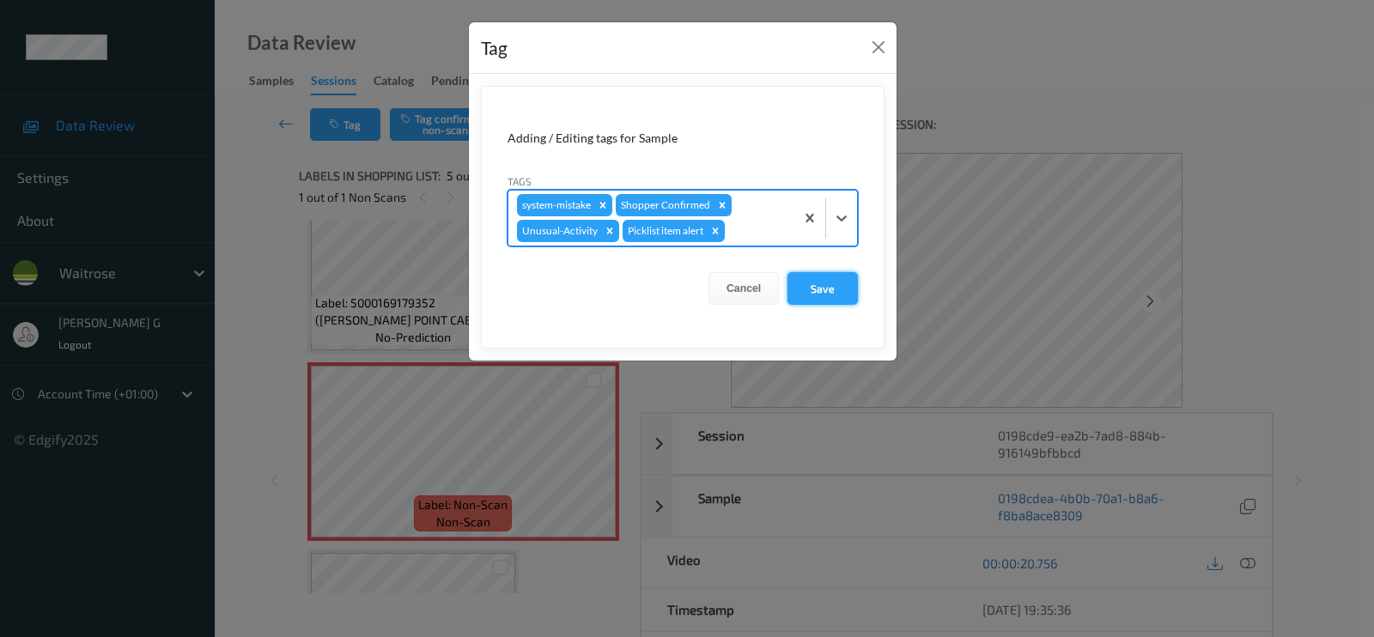
click at [828, 283] on button "Save" at bounding box center [823, 288] width 70 height 33
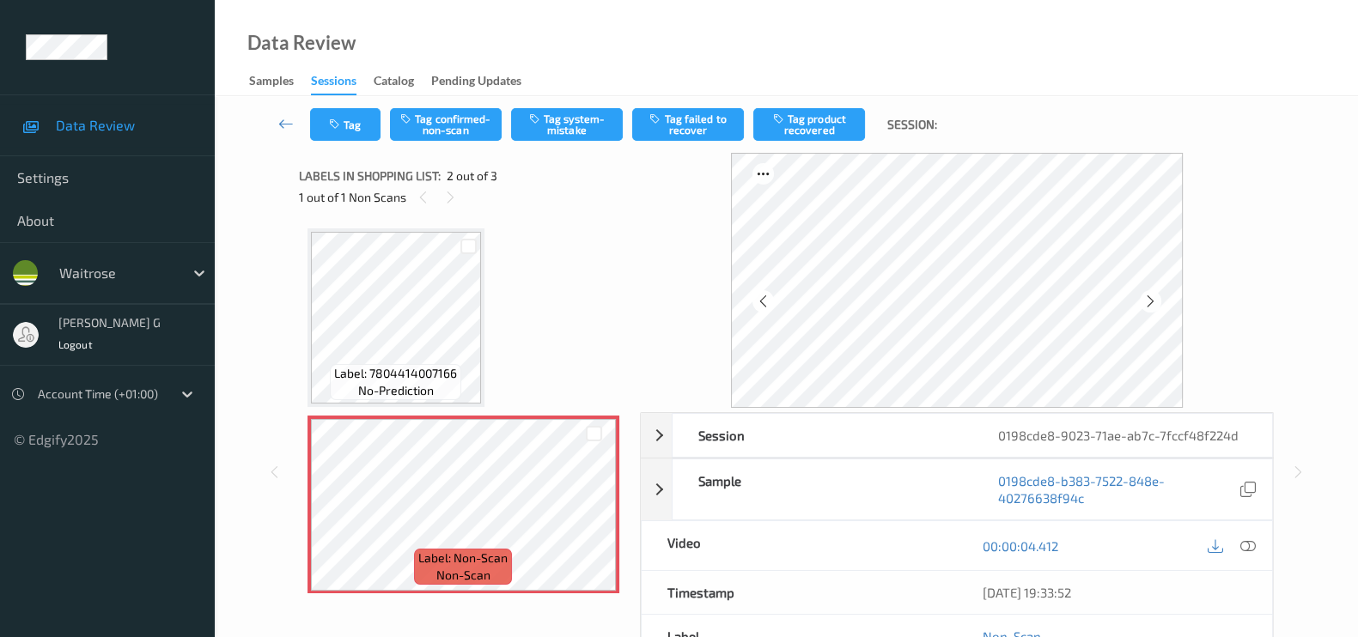
click at [1245, 535] on div at bounding box center [1247, 545] width 23 height 23
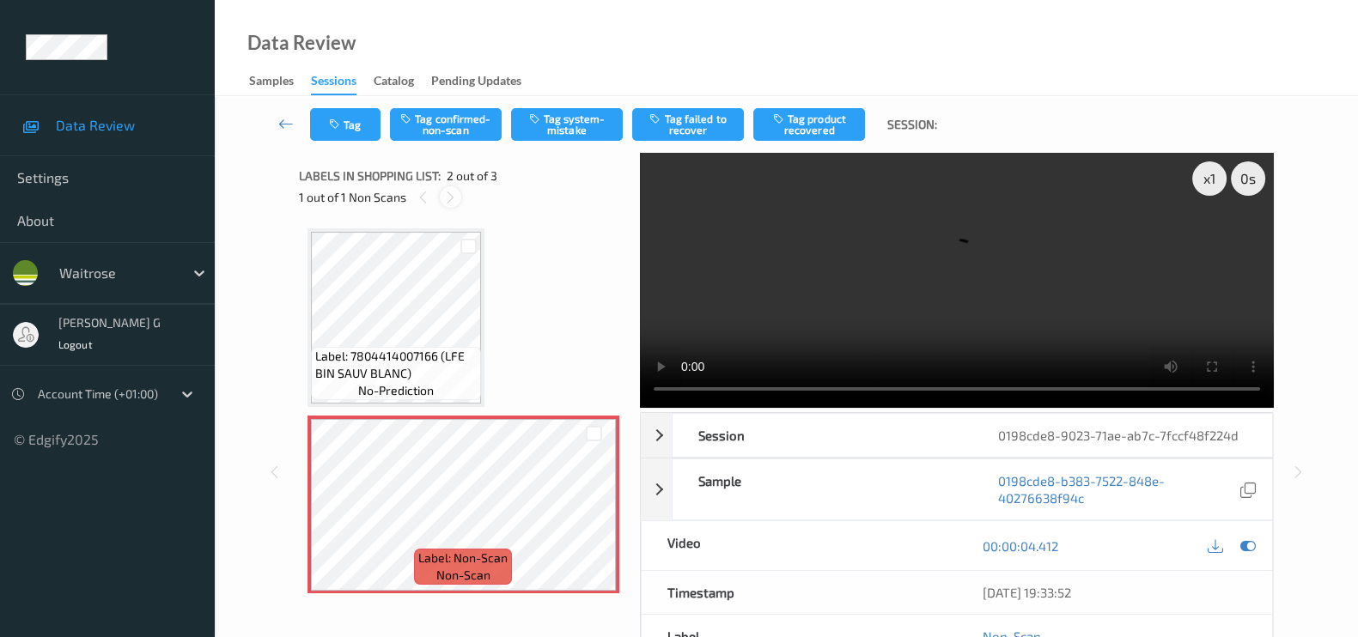
click at [458, 198] on div at bounding box center [450, 196] width 21 height 21
click at [1240, 545] on icon at bounding box center [1247, 545] width 15 height 15
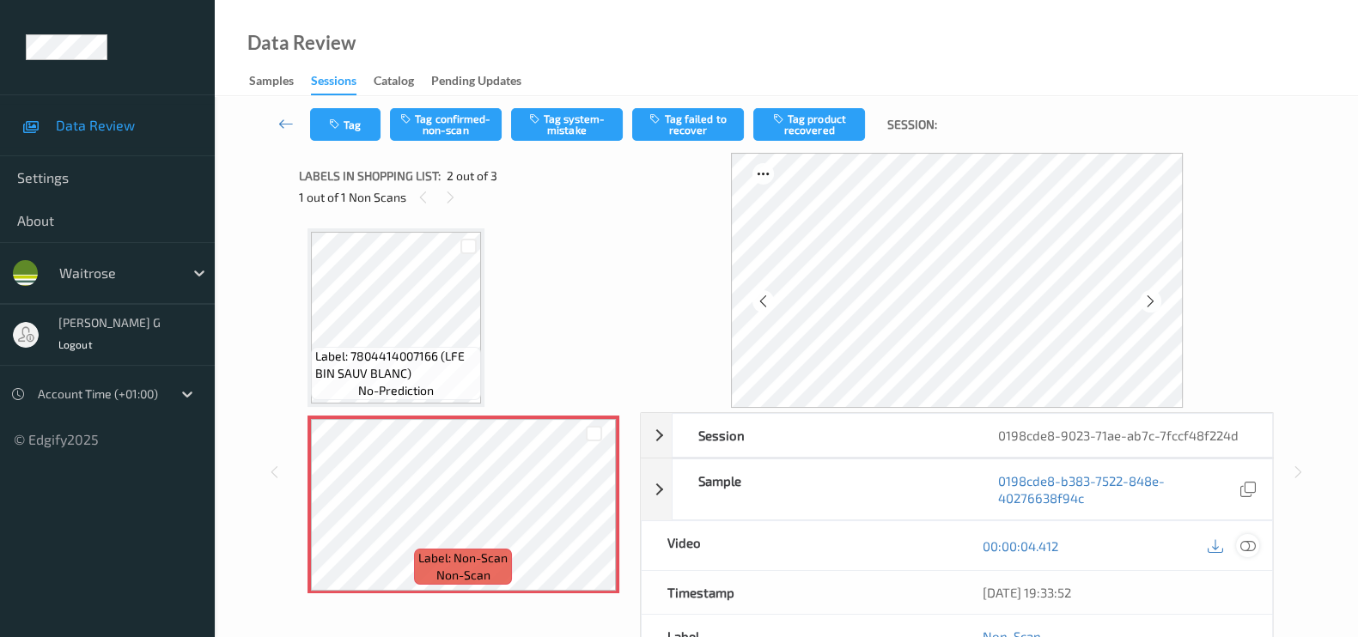
click at [1247, 546] on icon at bounding box center [1247, 545] width 15 height 15
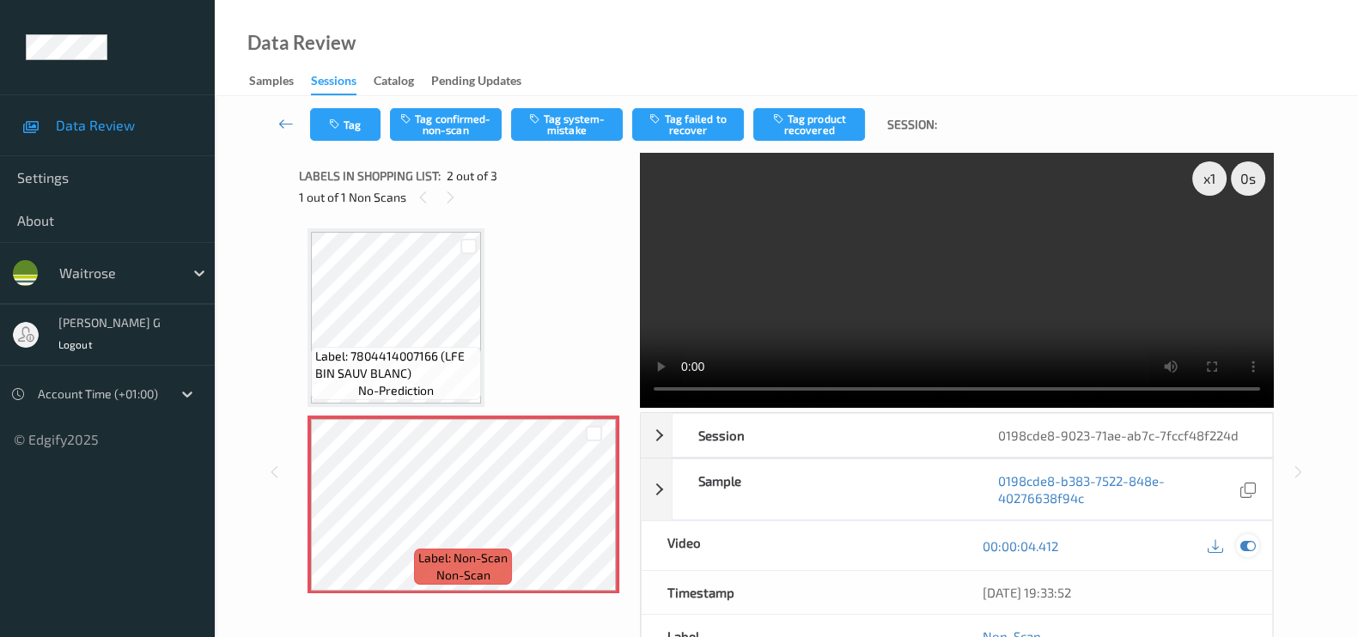
click at [1244, 538] on icon at bounding box center [1247, 545] width 15 height 15
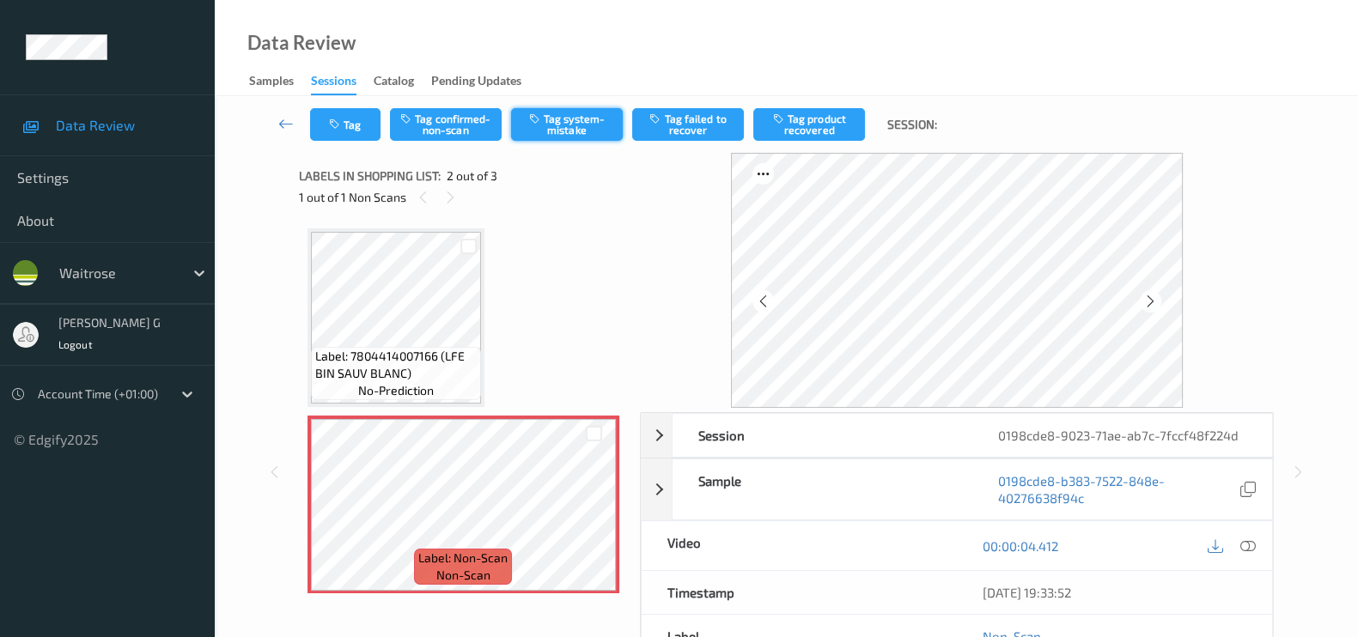
click at [564, 125] on button "Tag system-mistake" at bounding box center [567, 124] width 112 height 33
click at [350, 131] on button "Tag" at bounding box center [345, 124] width 70 height 33
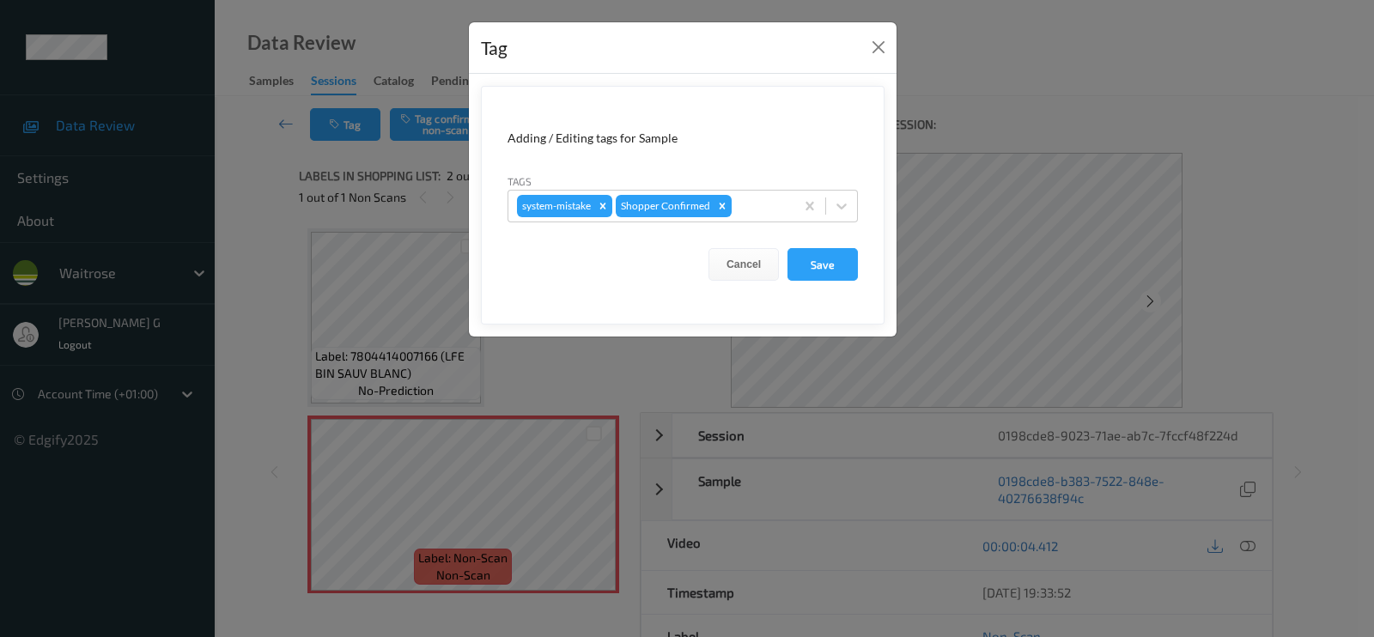
click at [752, 222] on form "Adding / Editing tags for Sample Tags system-mistake Shopper Confirmed Cancel S…" at bounding box center [683, 205] width 404 height 239
click at [764, 196] on div at bounding box center [760, 206] width 51 height 21
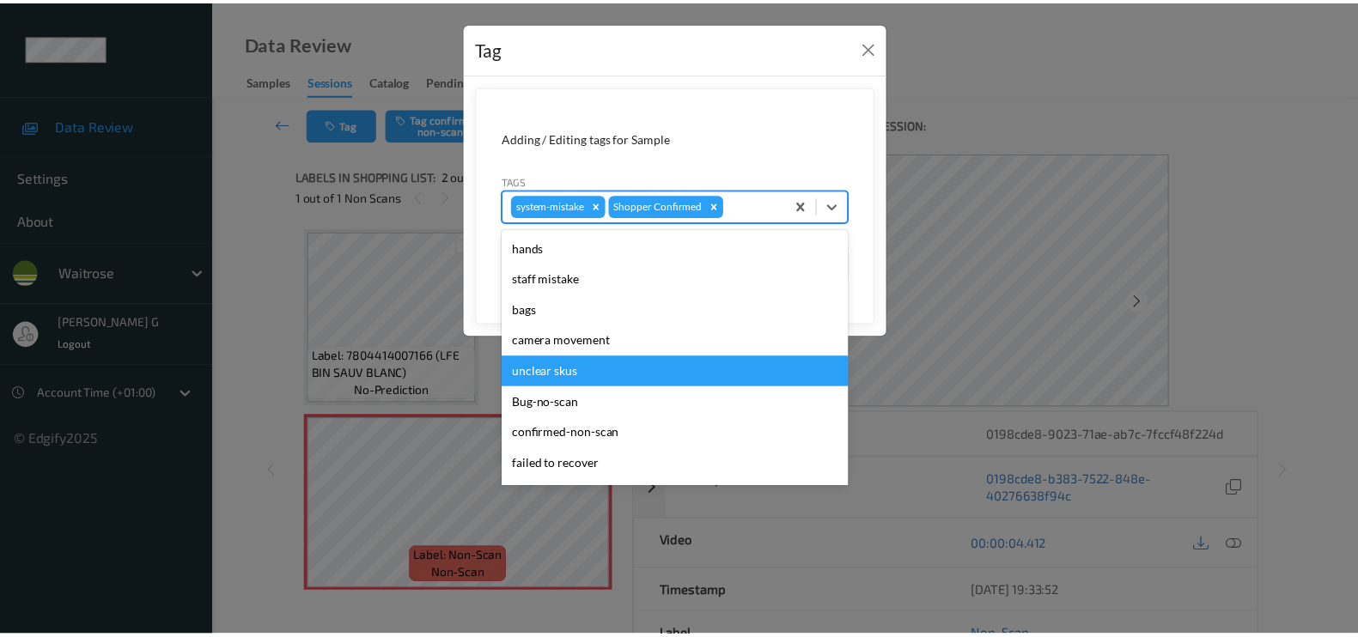
scroll to position [336, 0]
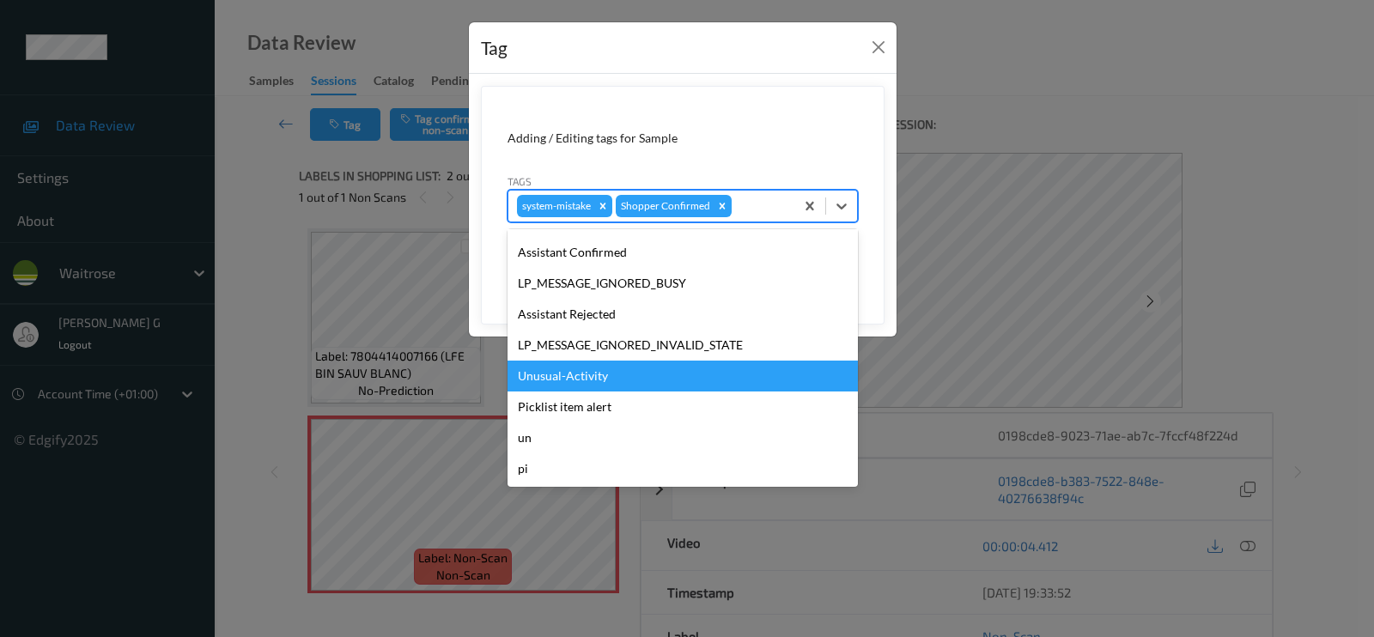
click at [542, 375] on div "Unusual-Activity" at bounding box center [683, 376] width 350 height 31
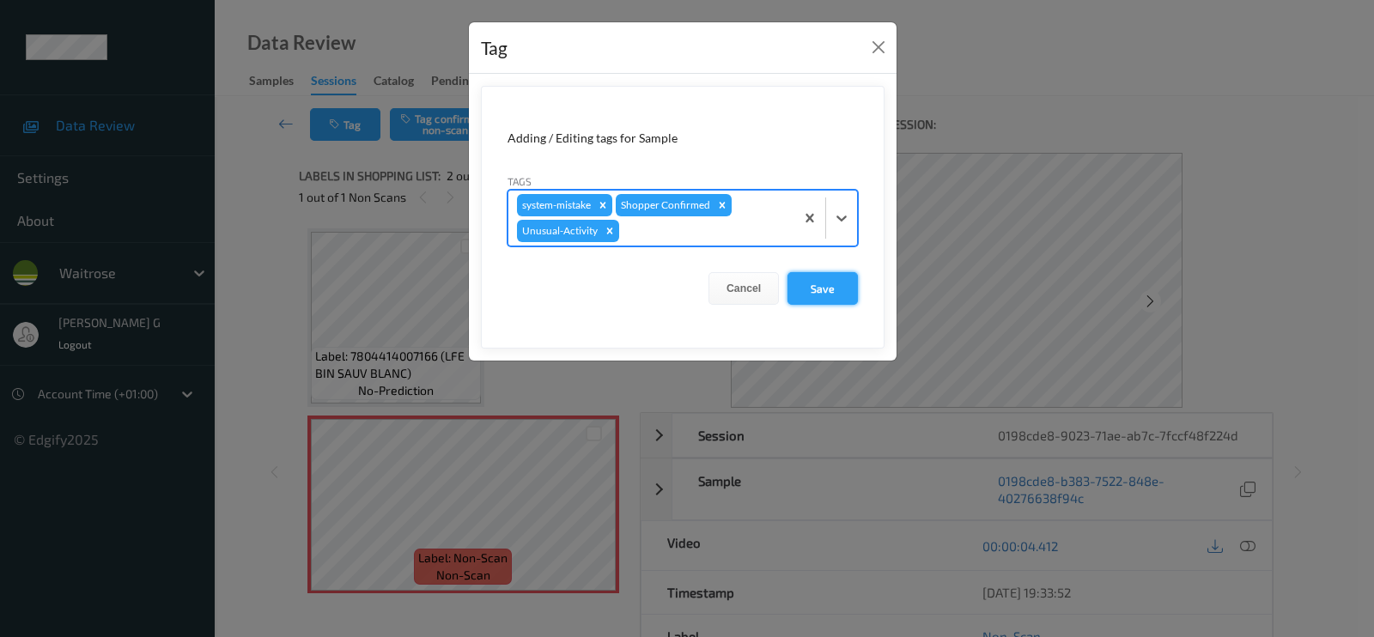
click at [800, 295] on button "Save" at bounding box center [823, 288] width 70 height 33
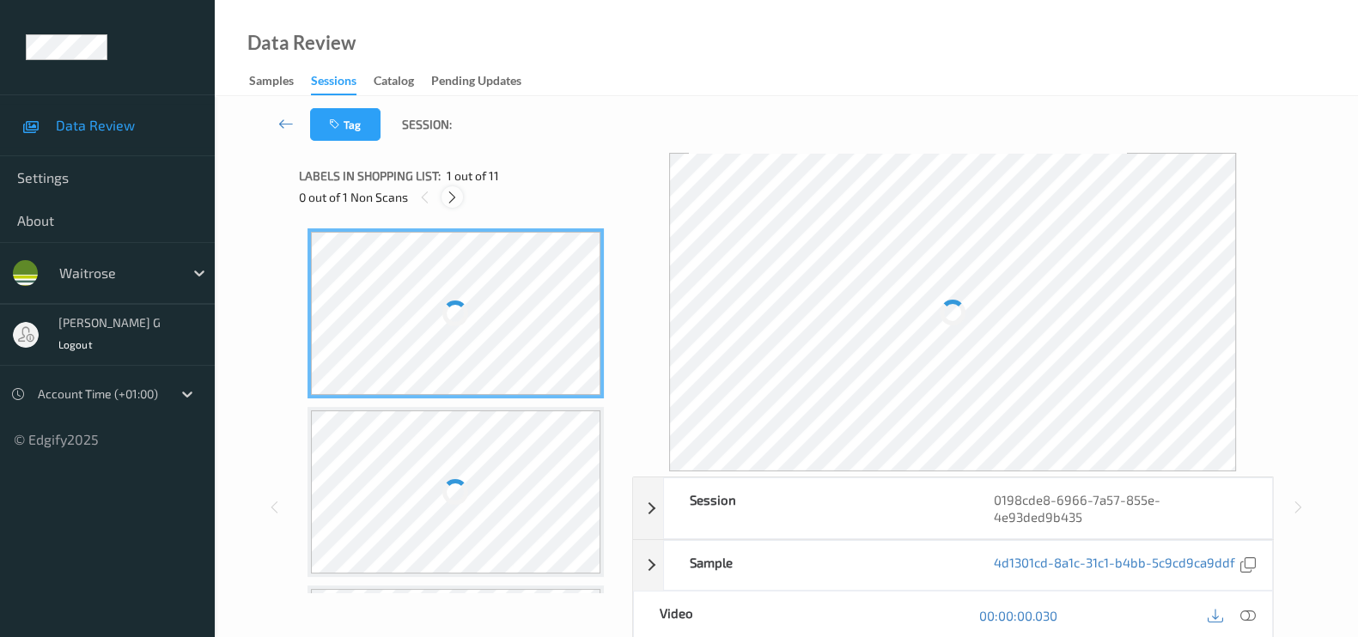
click at [451, 195] on icon at bounding box center [452, 197] width 15 height 15
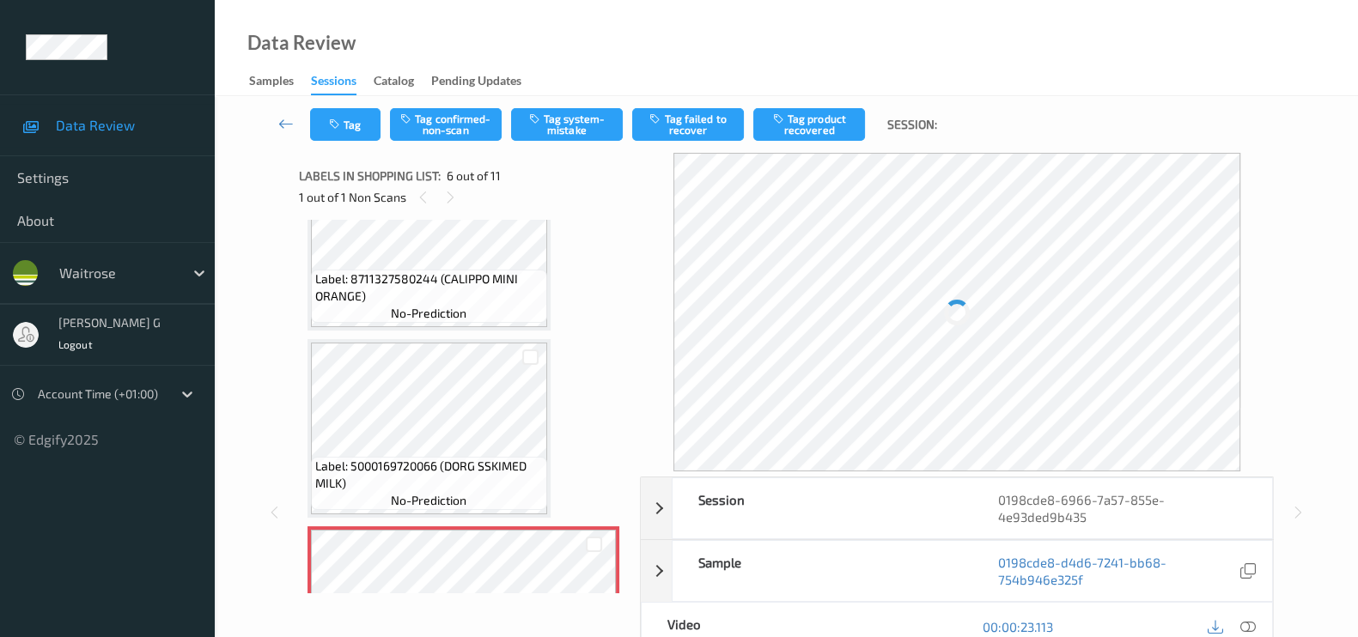
scroll to position [745, 0]
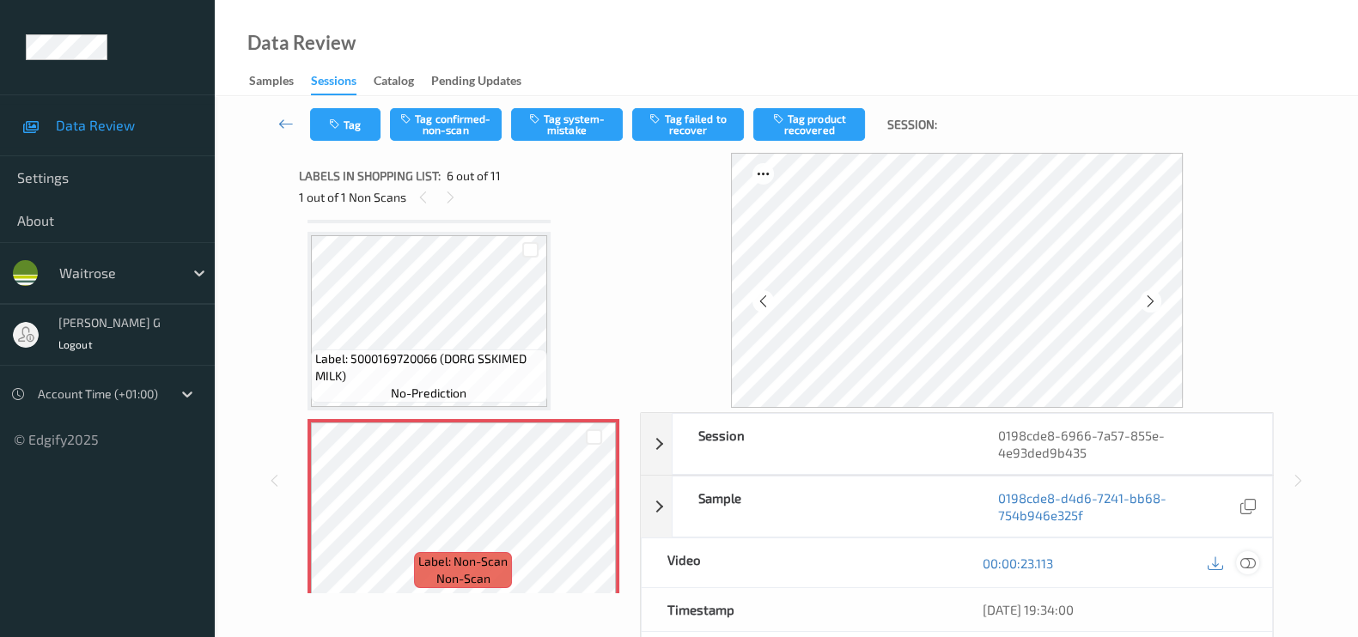
click at [1248, 563] on icon at bounding box center [1247, 563] width 15 height 15
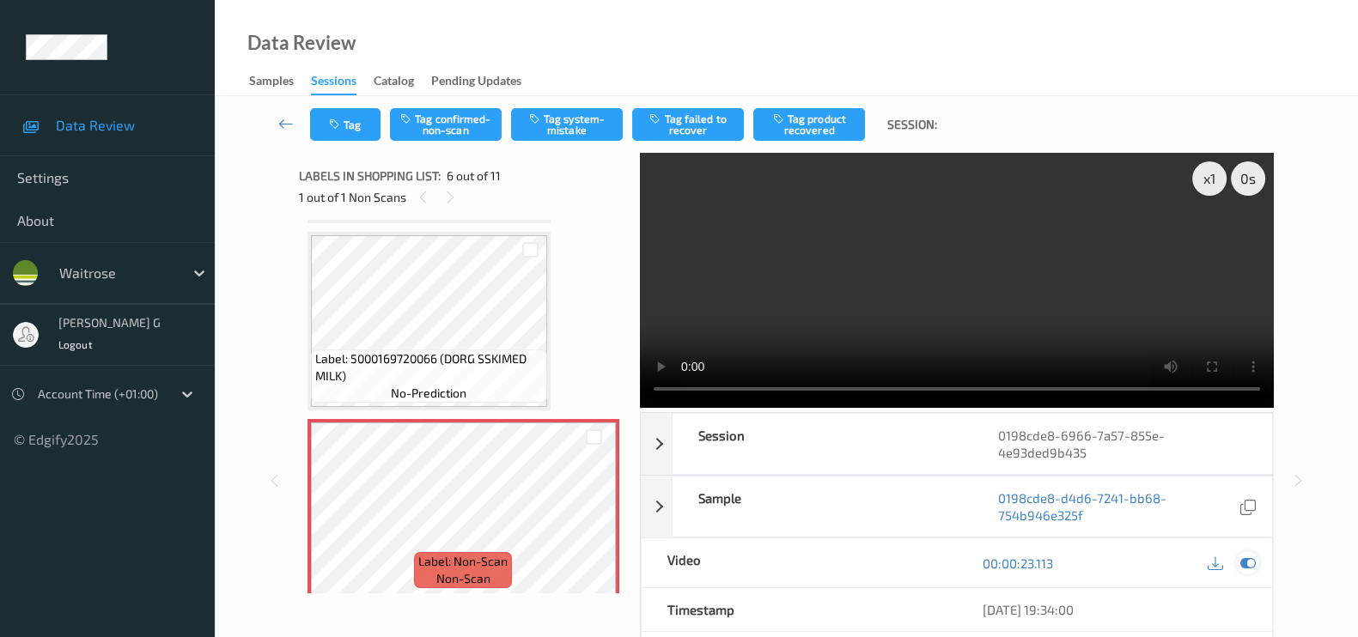
click at [1249, 560] on icon at bounding box center [1247, 563] width 15 height 15
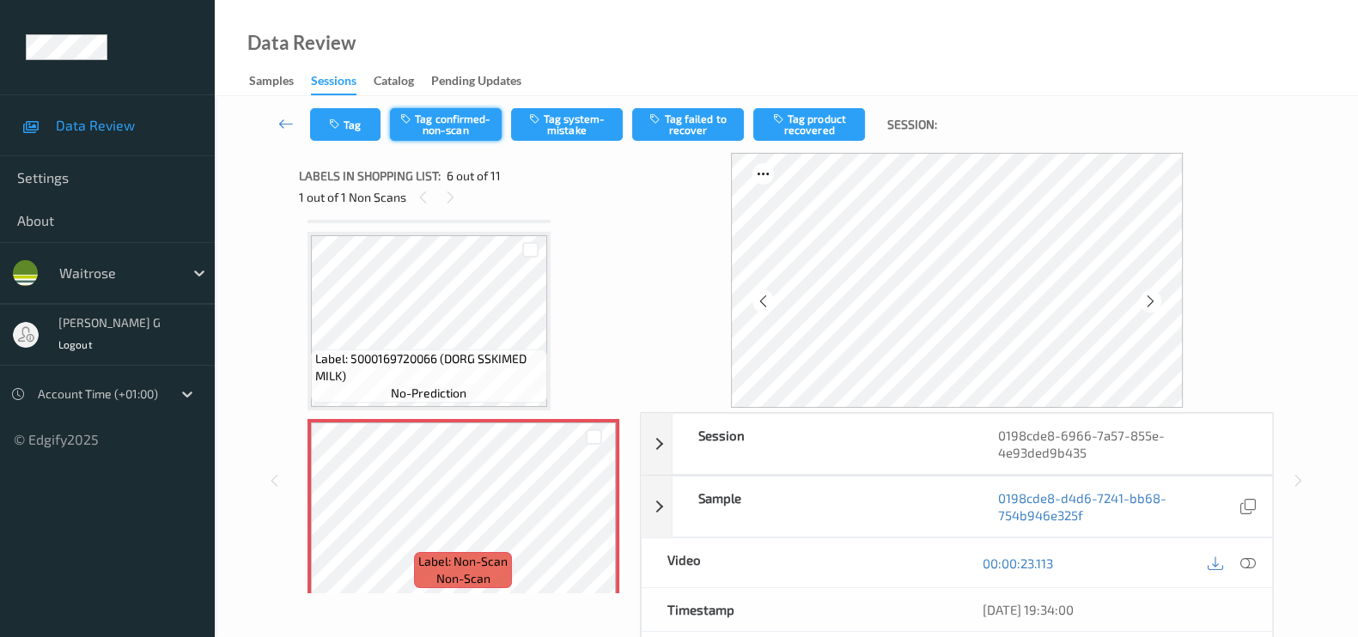
click at [447, 125] on button "Tag confirmed-non-scan" at bounding box center [446, 124] width 112 height 33
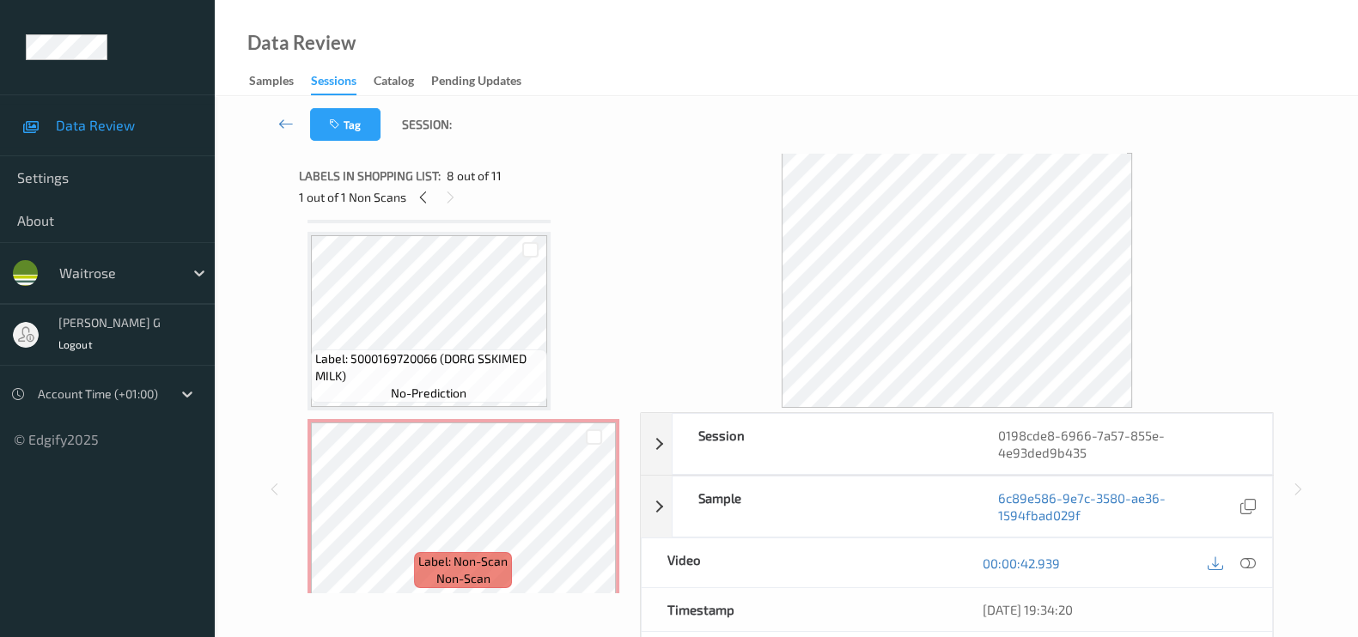
click at [293, 471] on div "Session 0198cde8-6966-7a57-855e-4e93ded9b435 Session ID 0198cde8-6966-7a57-855e…" at bounding box center [786, 489] width 1073 height 672
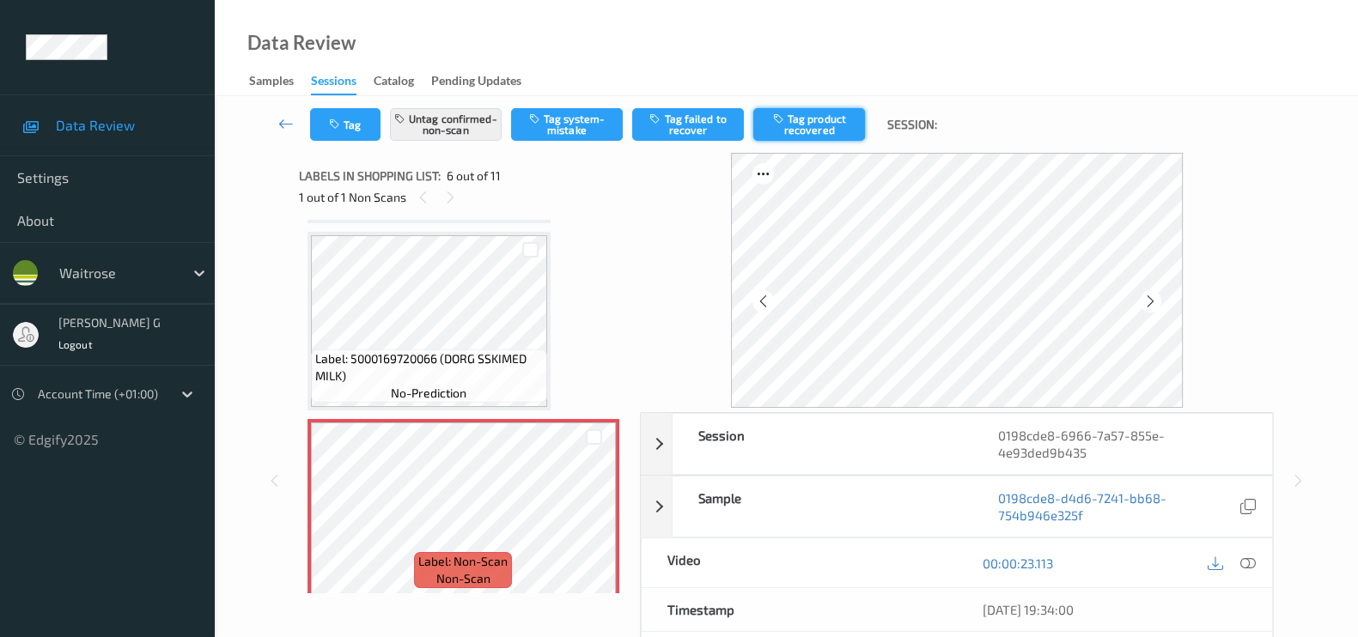
click at [807, 123] on button "Tag product recovered" at bounding box center [809, 124] width 112 height 33
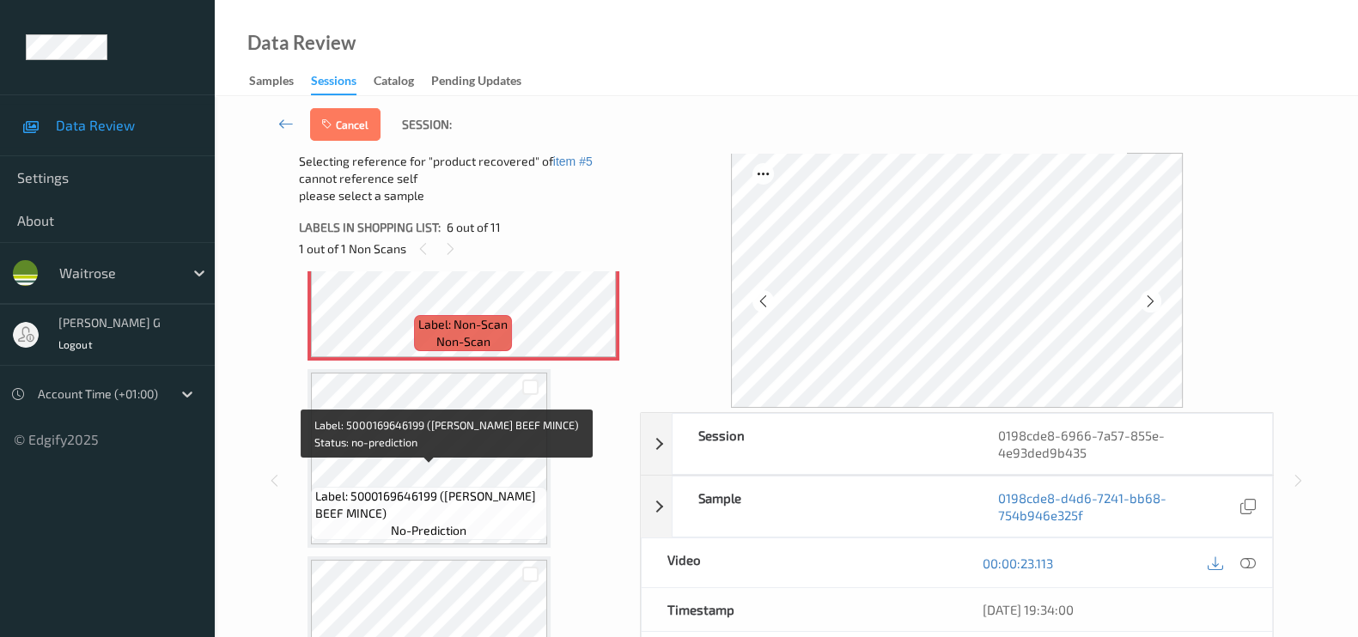
scroll to position [1068, 0]
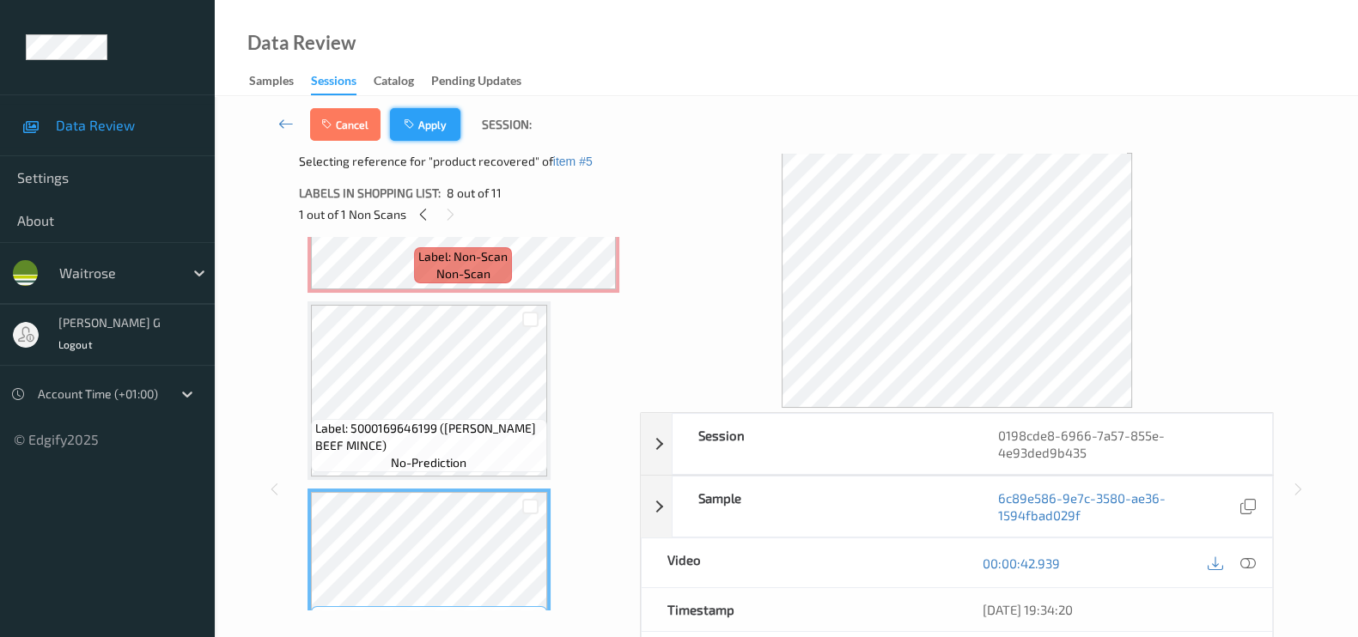
click at [424, 130] on button "Apply" at bounding box center [425, 124] width 70 height 33
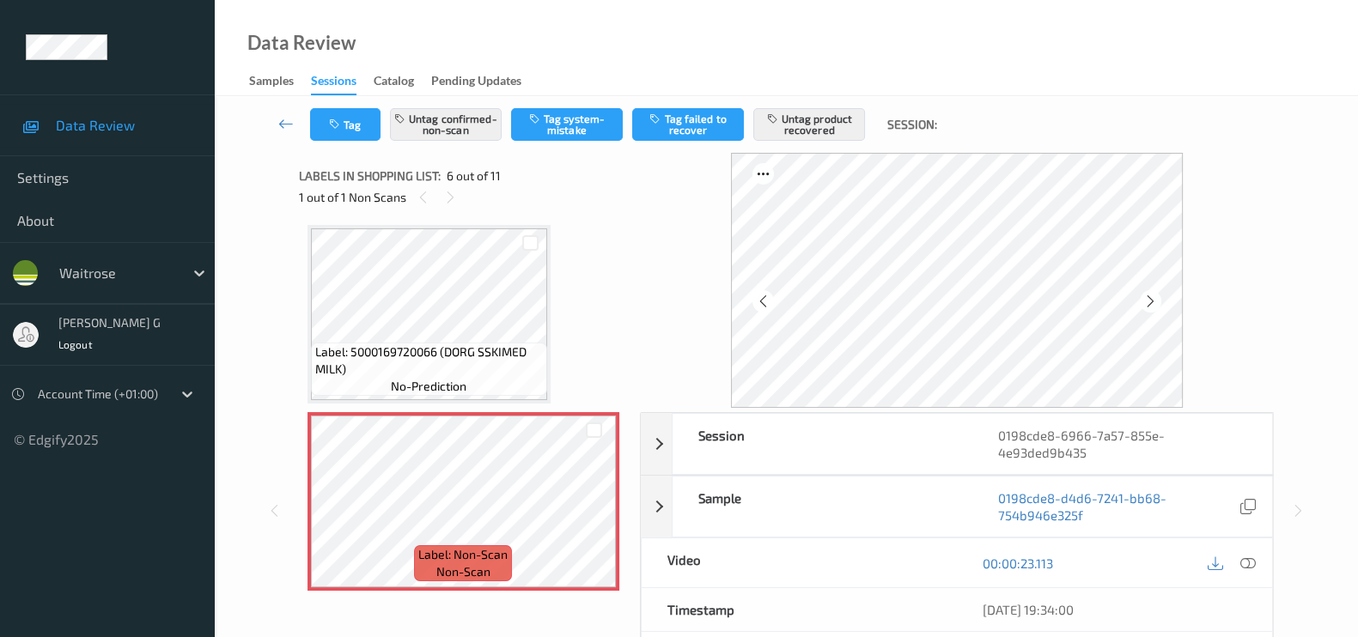
scroll to position [265, 0]
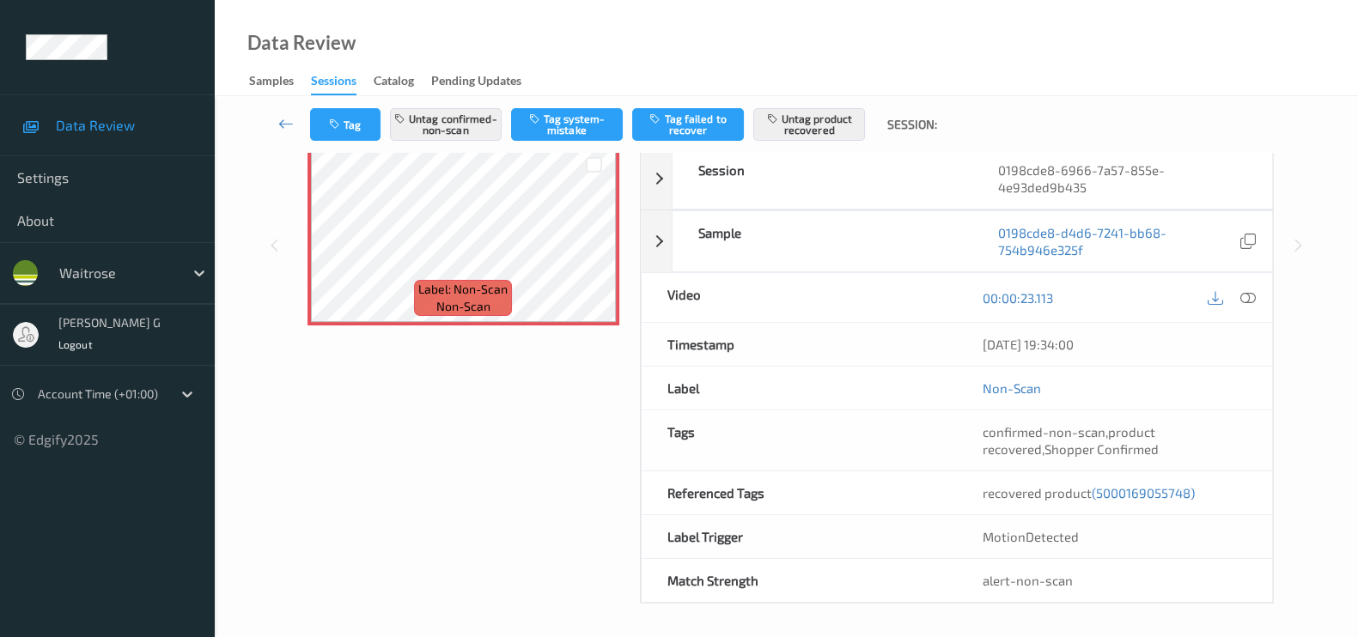
click at [507, 502] on div "Labels in shopping list: 6 out of 11 1 out of 1 Non Scans Label: 5060198645815 …" at bounding box center [463, 245] width 329 height 716
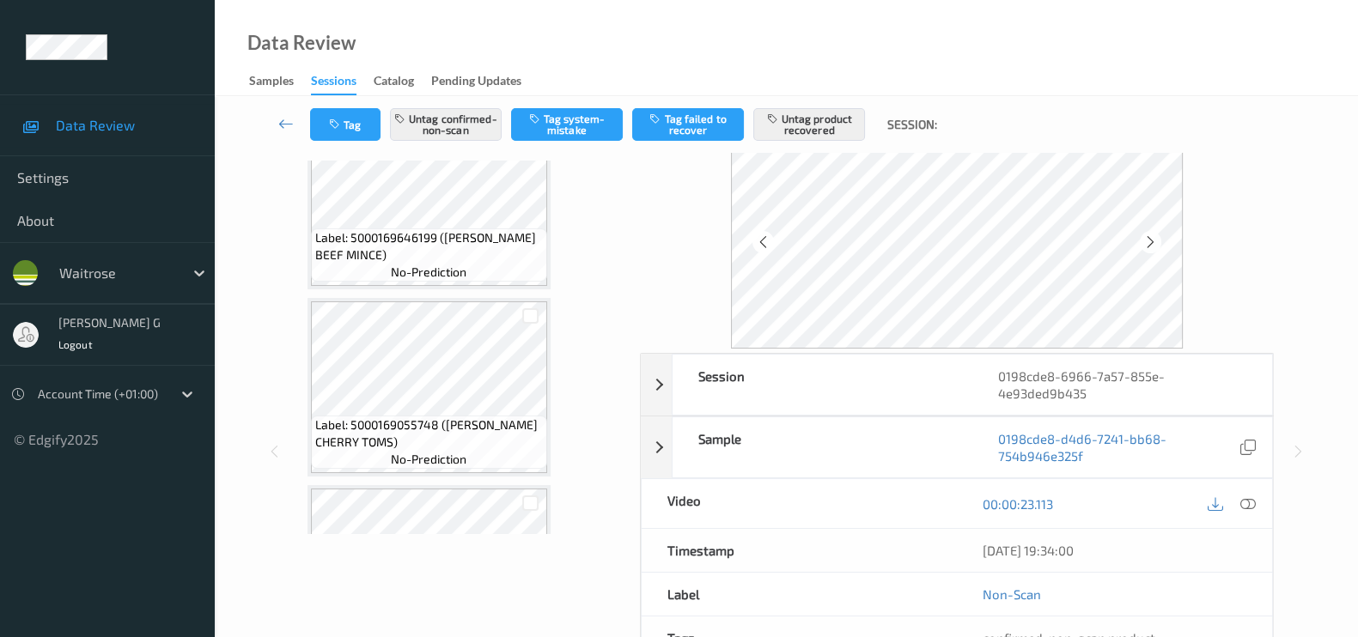
scroll to position [0, 0]
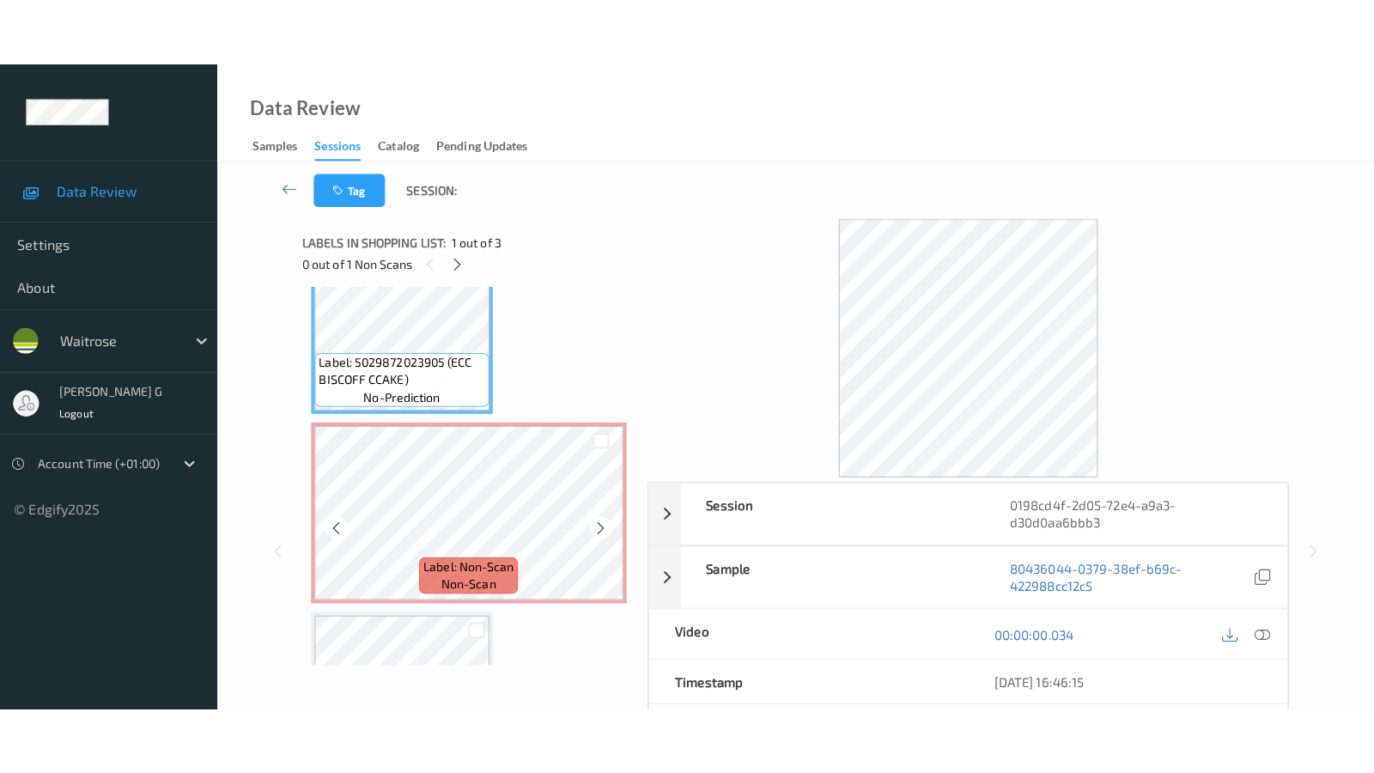
scroll to position [106, 0]
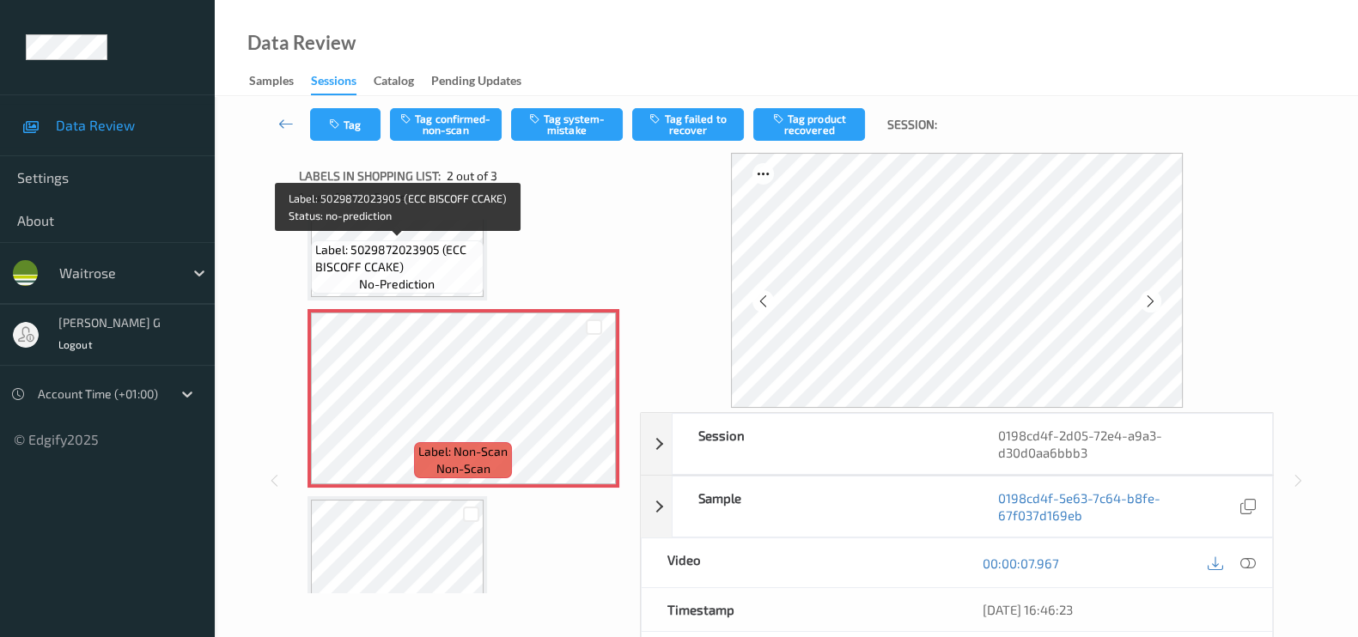
click at [441, 242] on span "Label: 5029872023905 (ECC BISCOFF CCAKE)" at bounding box center [397, 258] width 164 height 34
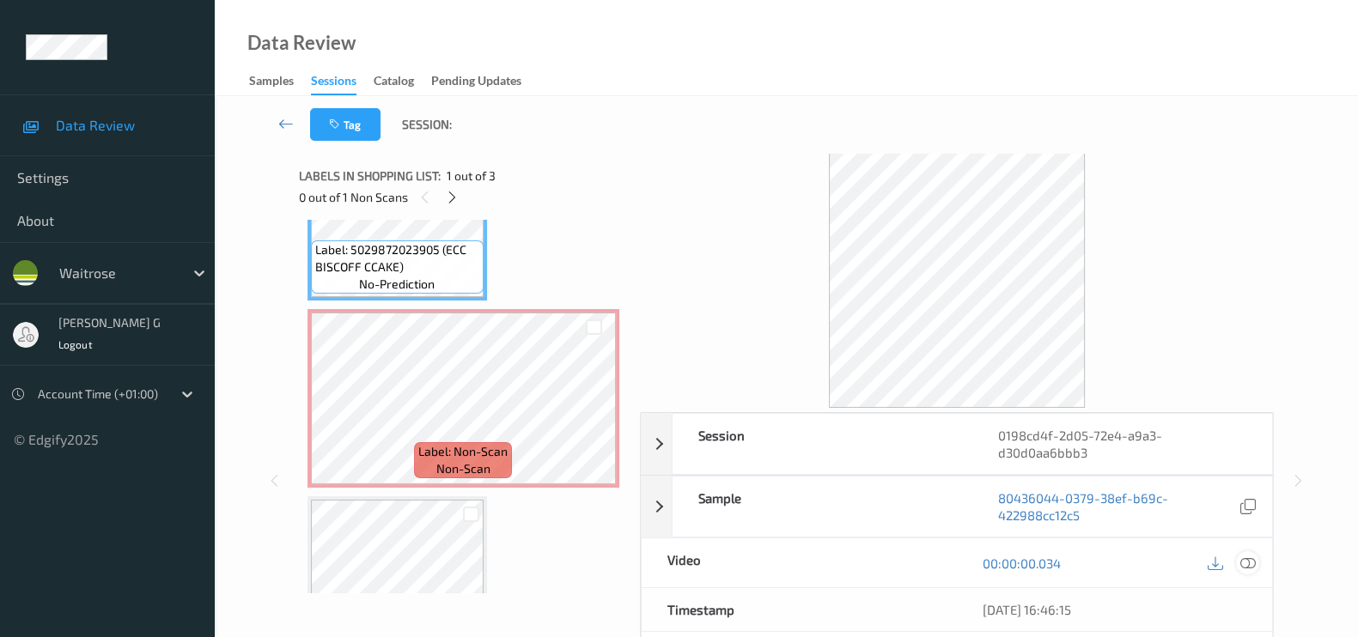
click at [1250, 561] on icon at bounding box center [1247, 563] width 15 height 15
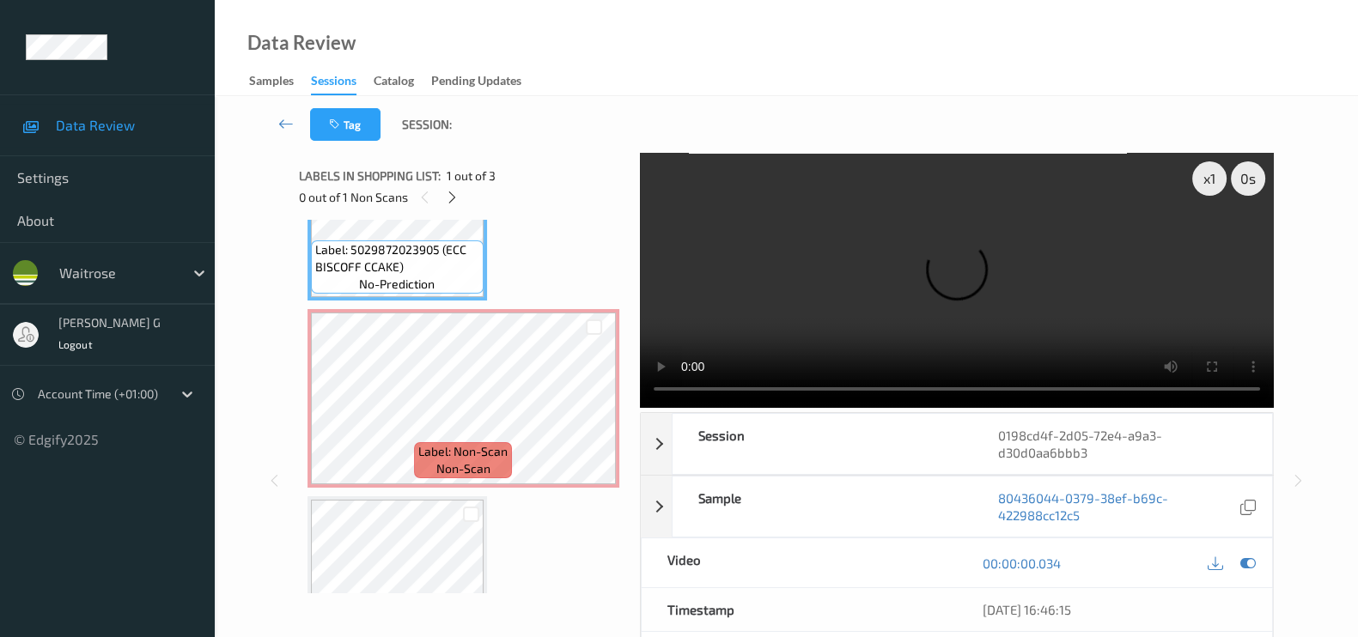
scroll to position [57, 0]
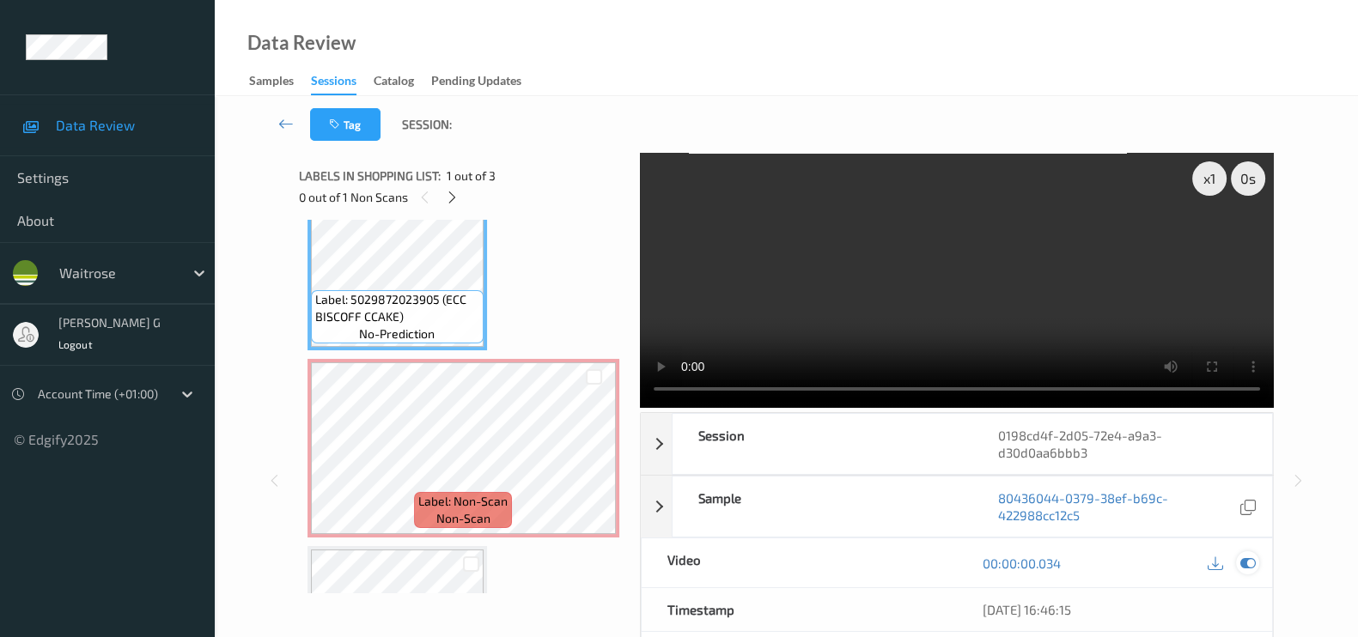
click at [1255, 560] on icon at bounding box center [1247, 563] width 15 height 15
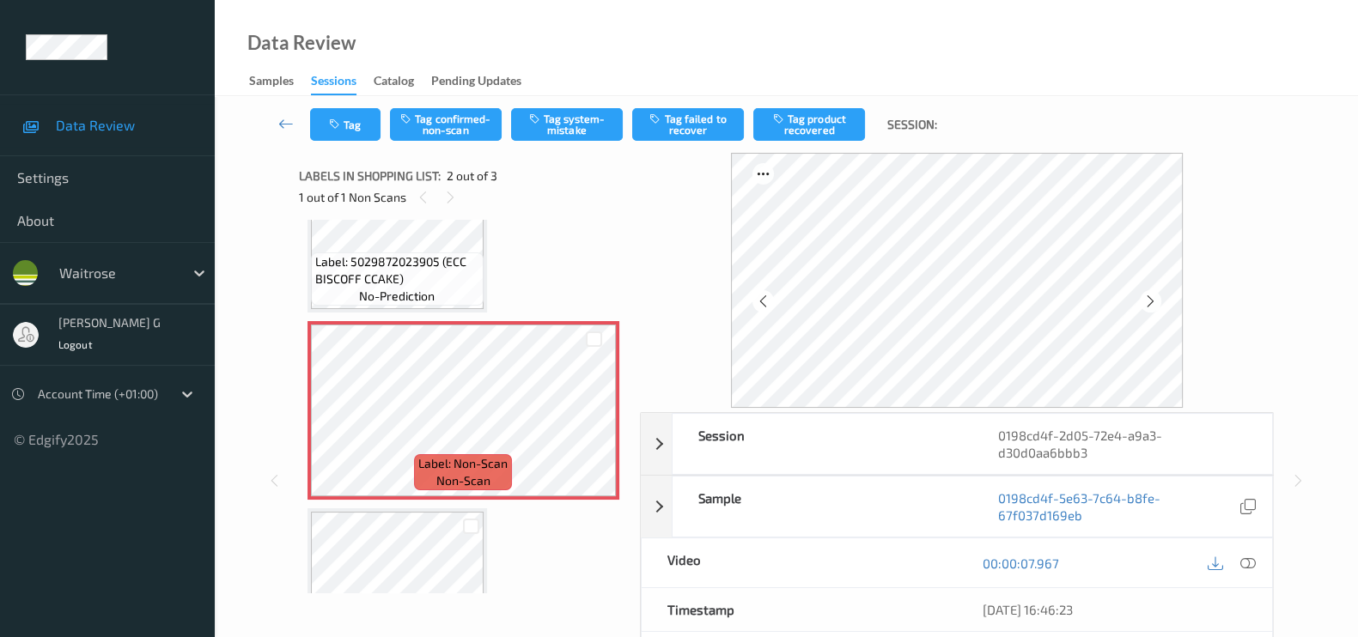
scroll to position [0, 0]
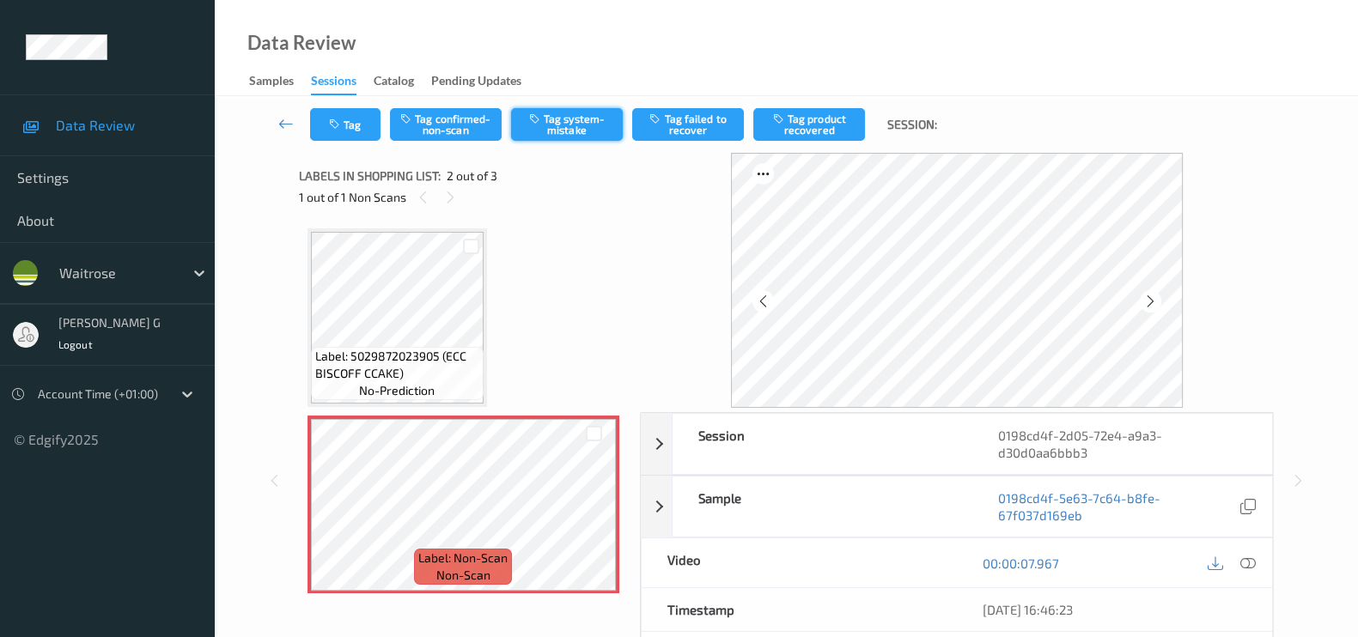
click at [570, 134] on button "Tag system-mistake" at bounding box center [567, 124] width 112 height 33
click at [335, 142] on div "Tag Tag confirmed-non-scan Untag system-mistake Tag failed to recover Tag produ…" at bounding box center [786, 124] width 1073 height 57
click at [349, 114] on button "Tag" at bounding box center [345, 124] width 70 height 33
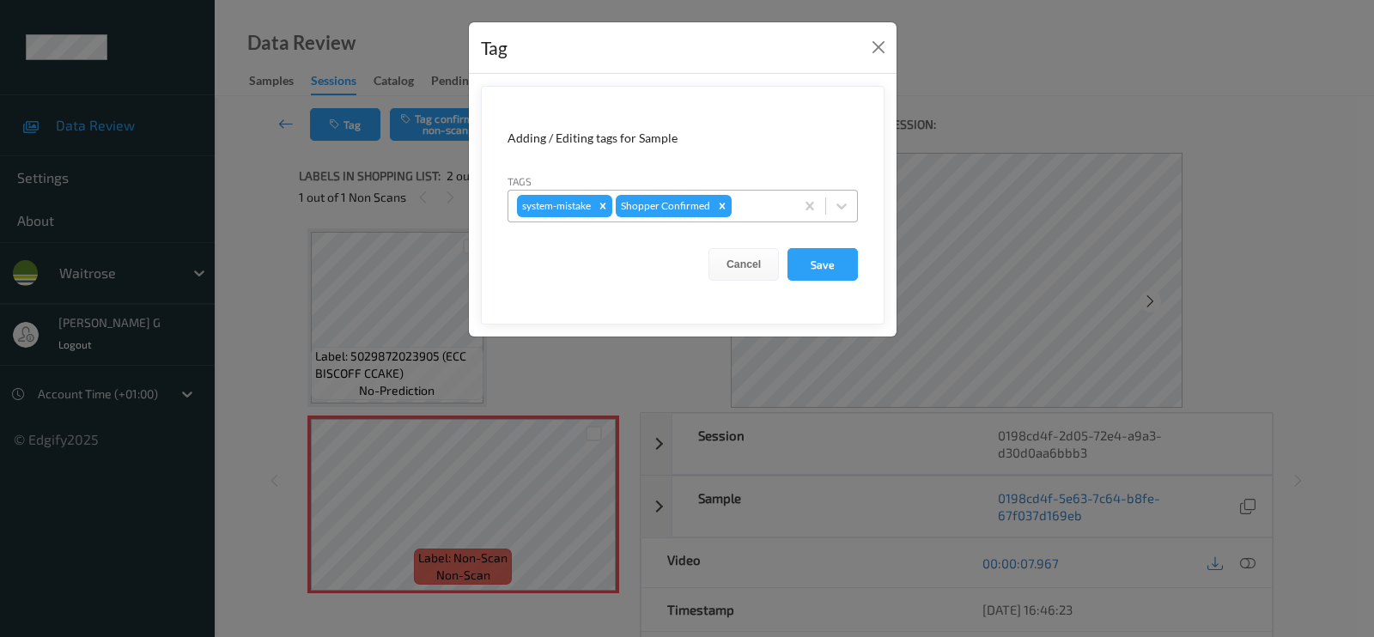
click at [744, 206] on div at bounding box center [760, 206] width 51 height 21
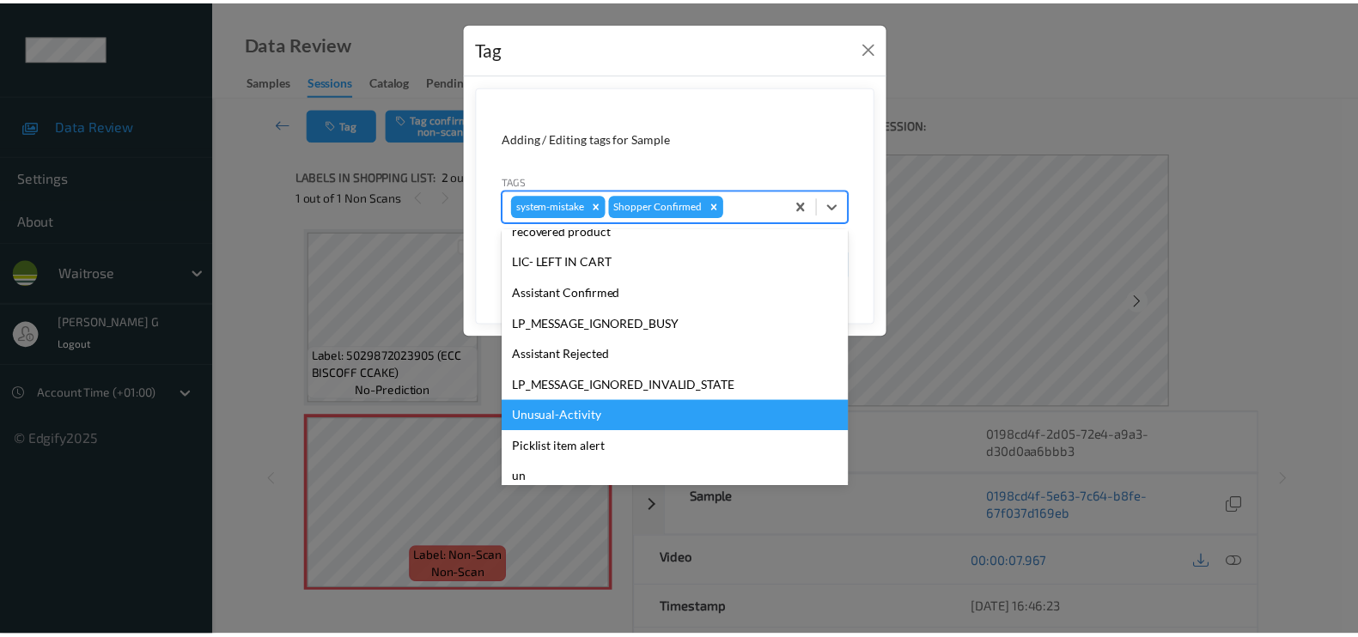
scroll to position [336, 0]
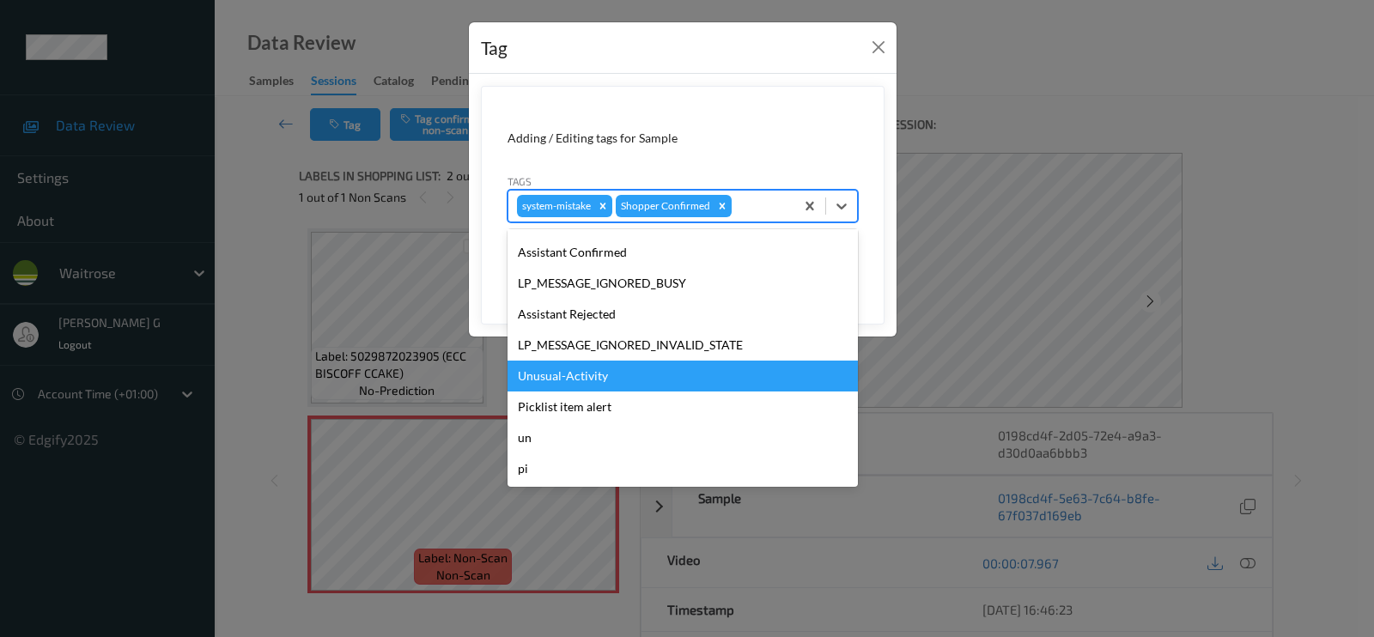
click at [558, 385] on div "Unusual-Activity" at bounding box center [683, 376] width 350 height 31
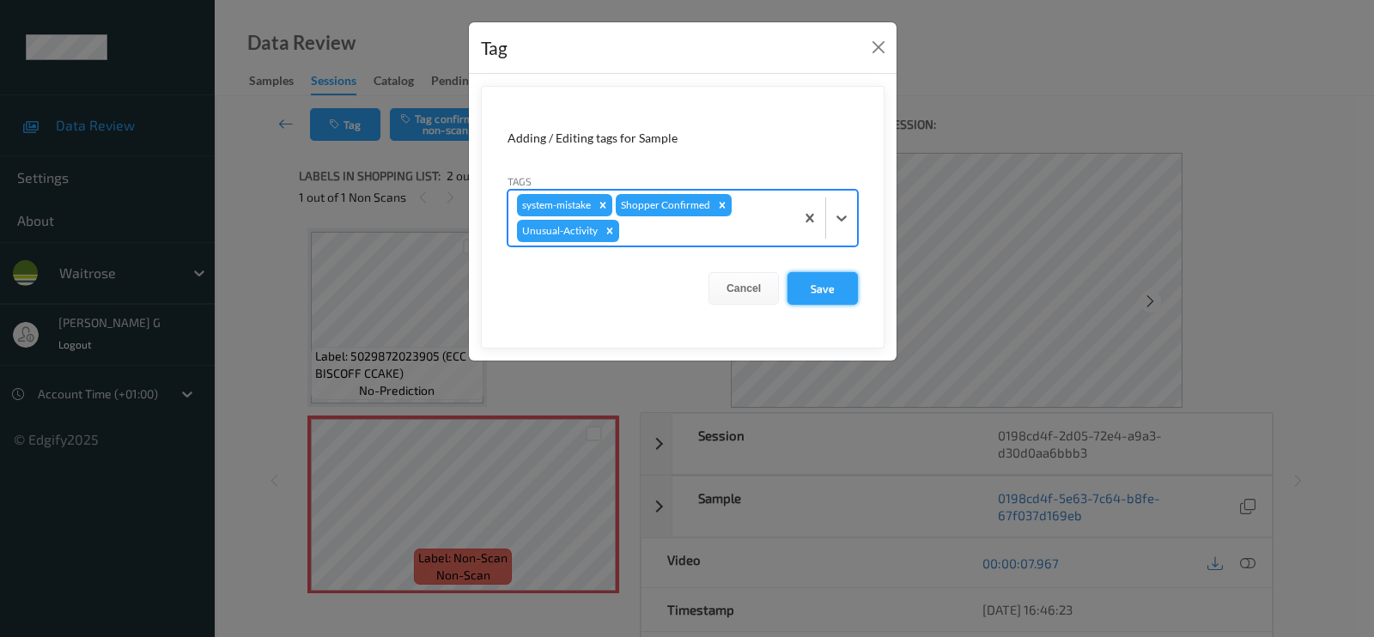
click at [816, 286] on button "Save" at bounding box center [823, 288] width 70 height 33
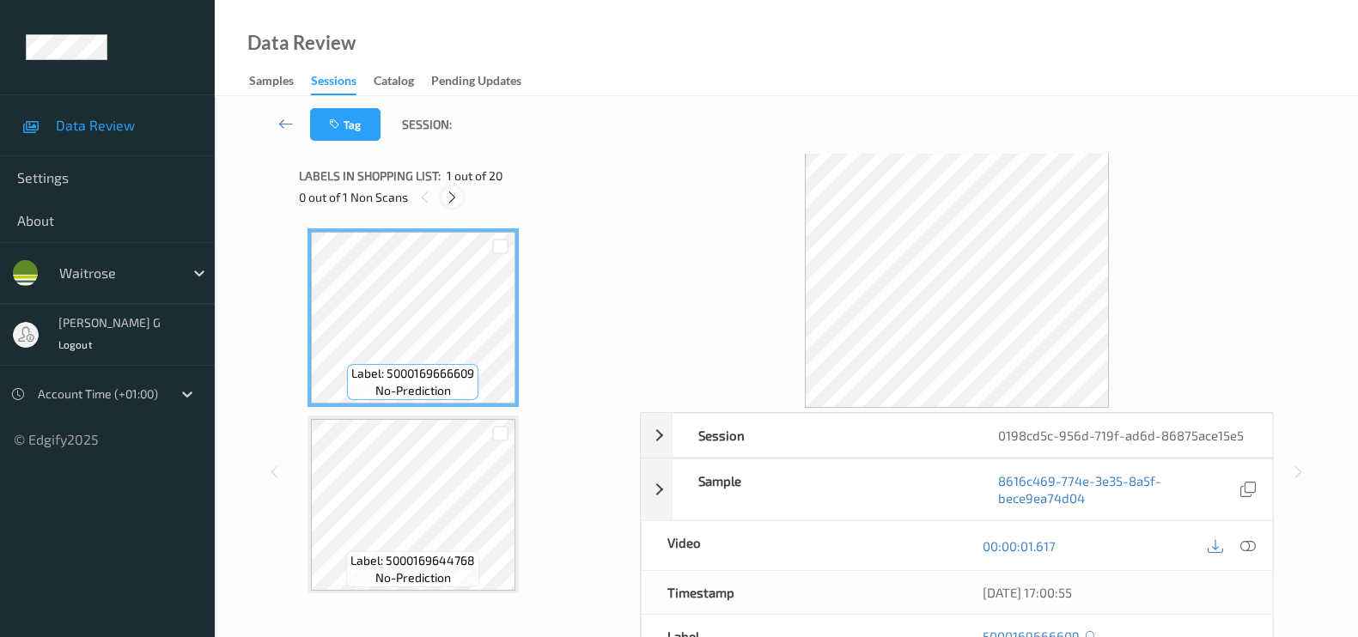
click at [452, 195] on icon at bounding box center [452, 197] width 15 height 15
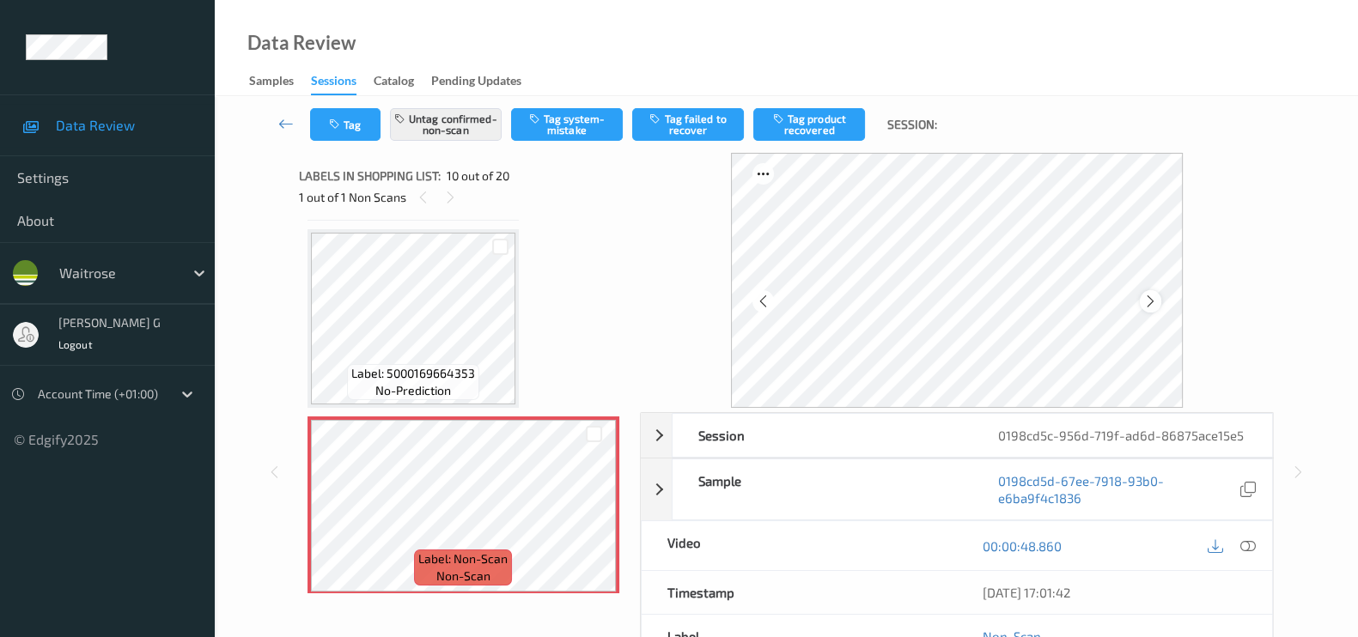
click at [1158, 298] on icon at bounding box center [1150, 301] width 15 height 15
click at [1246, 543] on icon at bounding box center [1247, 545] width 15 height 15
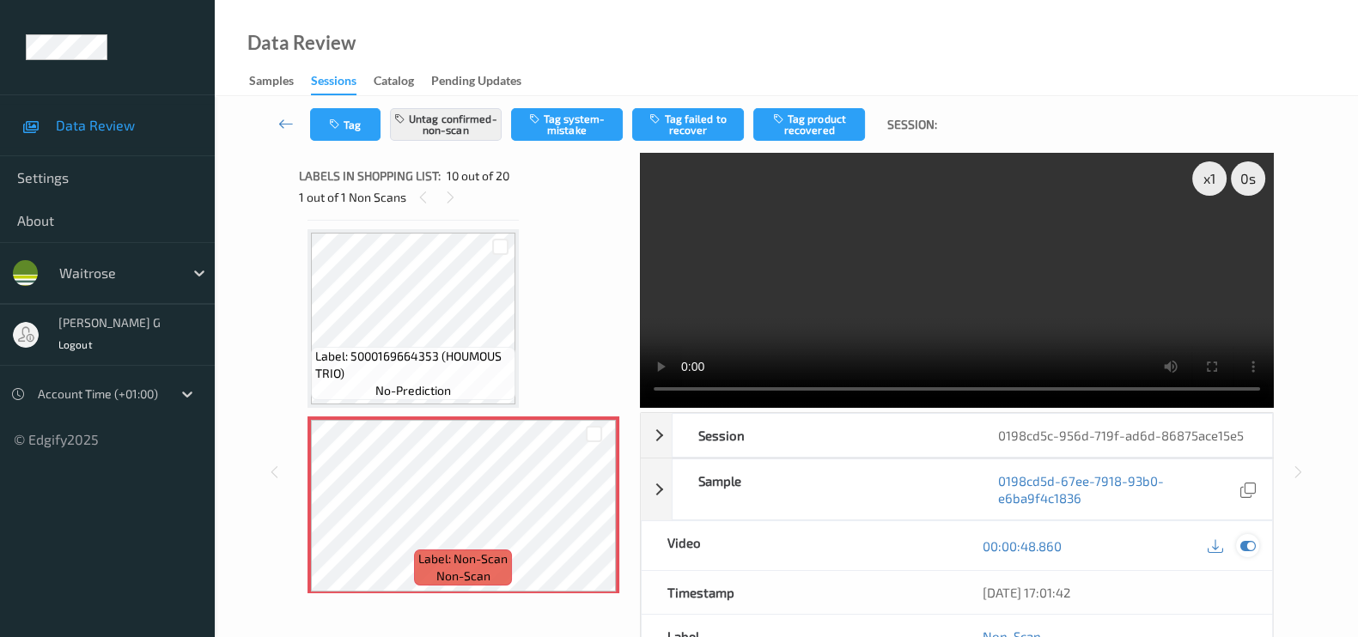
click at [1244, 549] on icon at bounding box center [1247, 545] width 15 height 15
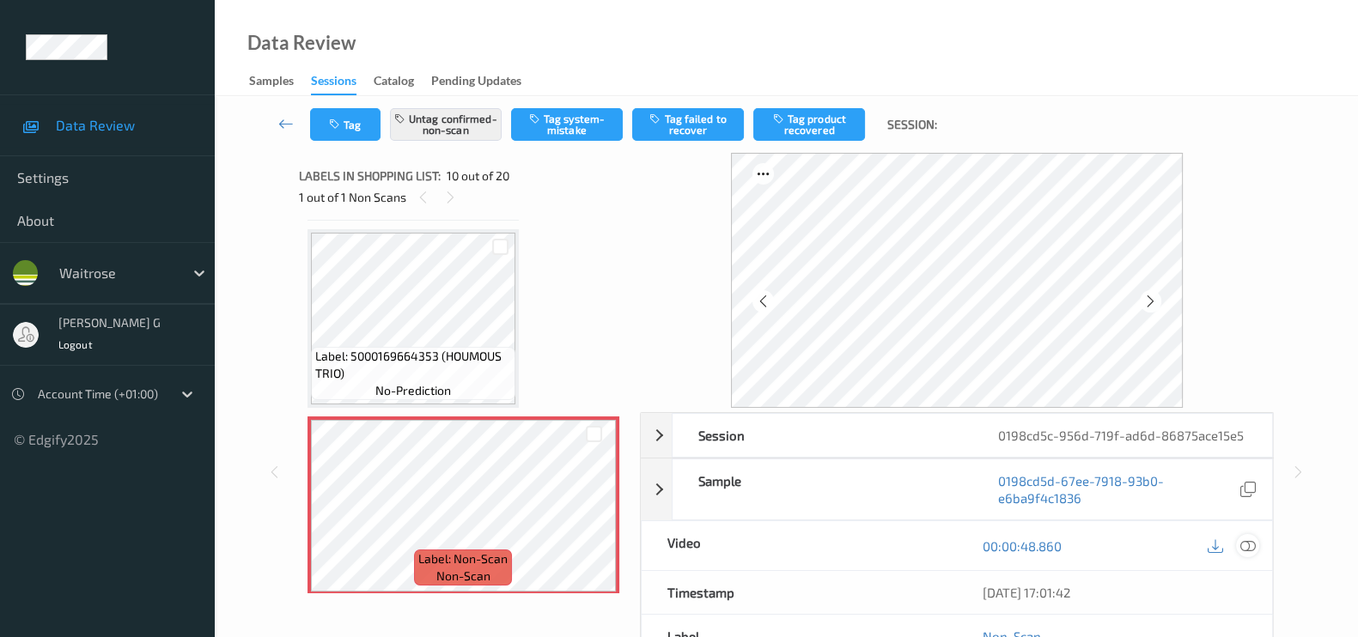
click at [1252, 550] on icon at bounding box center [1247, 545] width 15 height 15
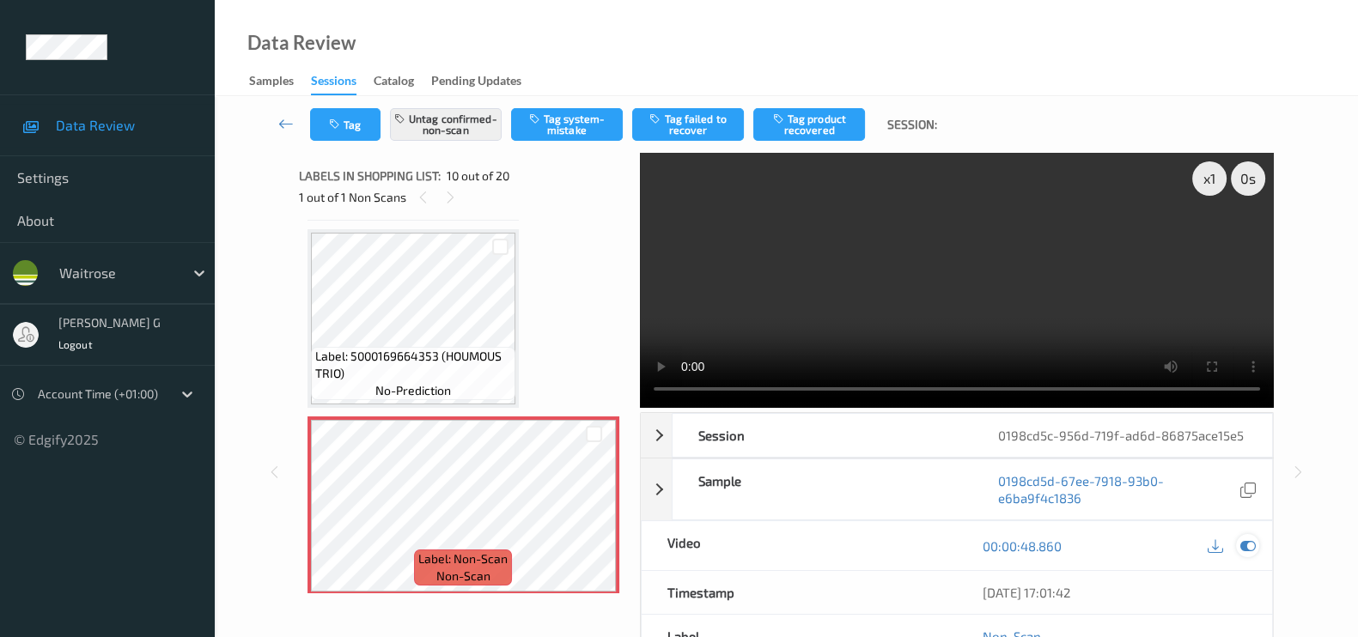
click at [1250, 551] on icon at bounding box center [1247, 545] width 15 height 15
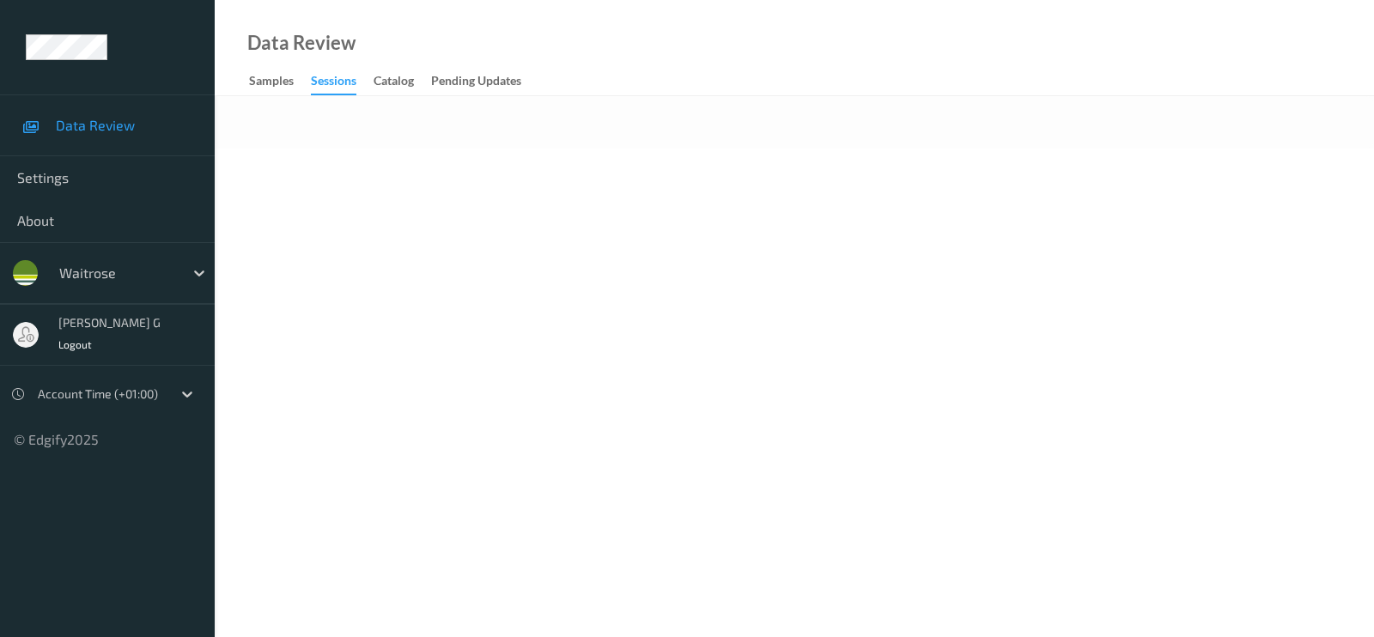
click at [335, 136] on div at bounding box center [794, 122] width 1159 height 52
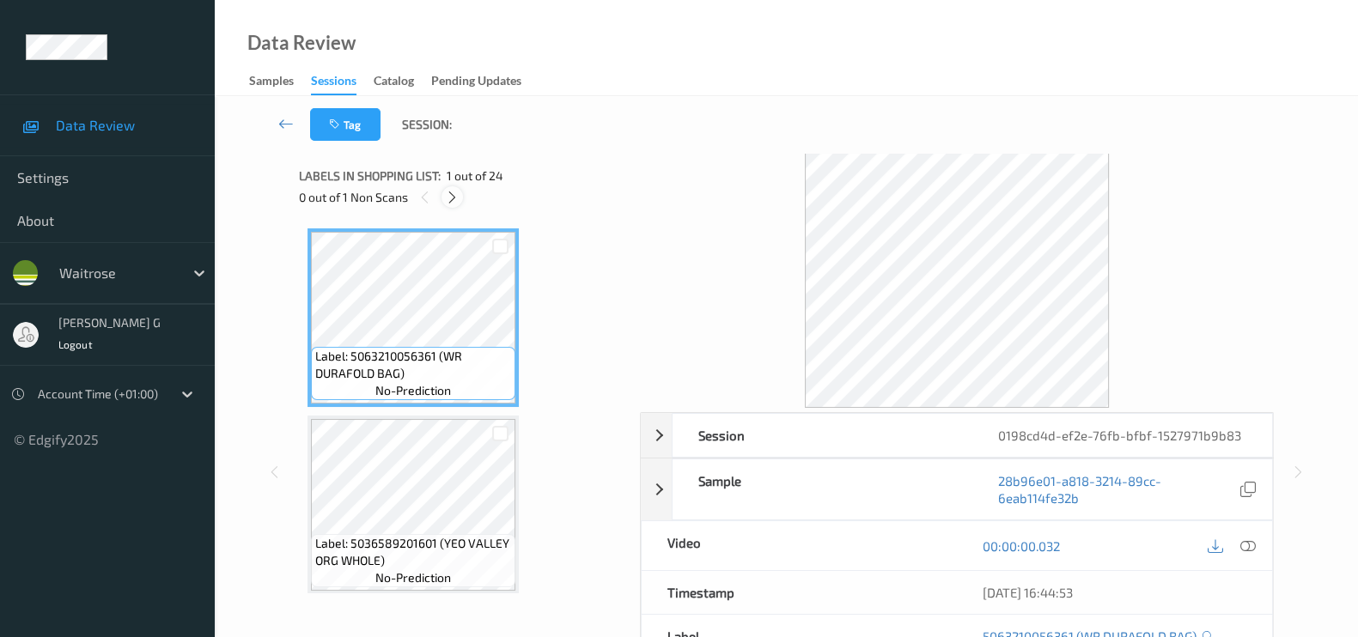
click at [446, 198] on icon at bounding box center [452, 197] width 15 height 15
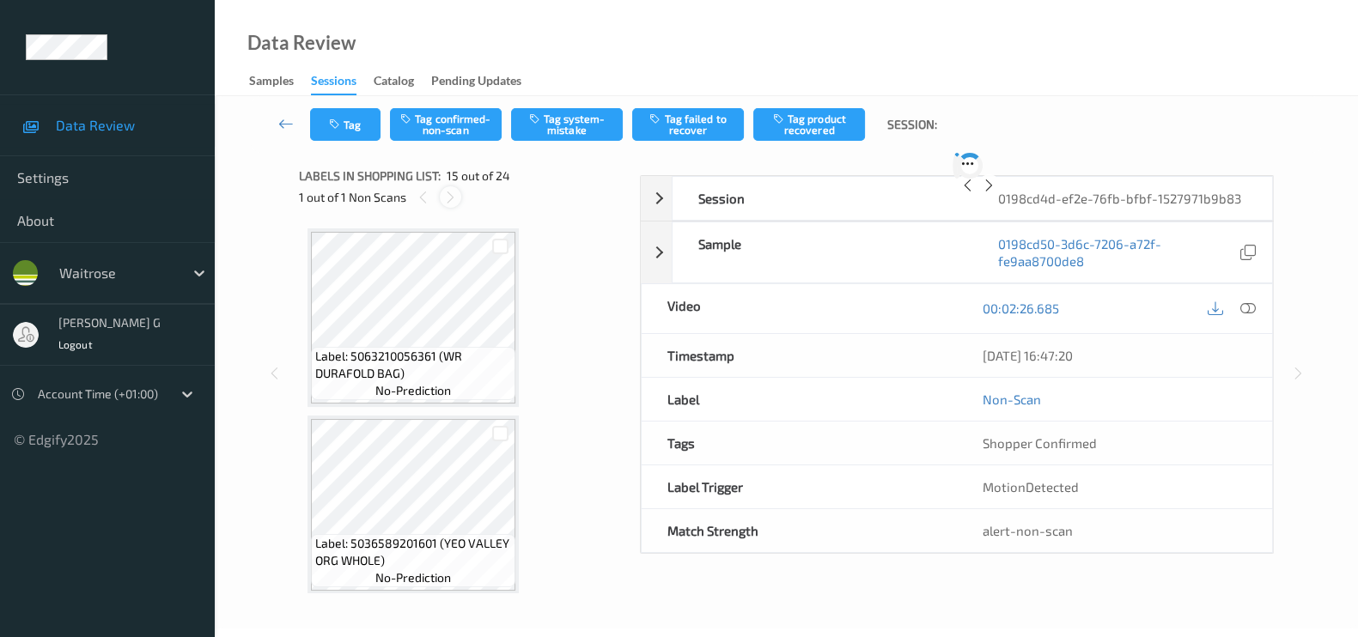
scroll to position [2426, 0]
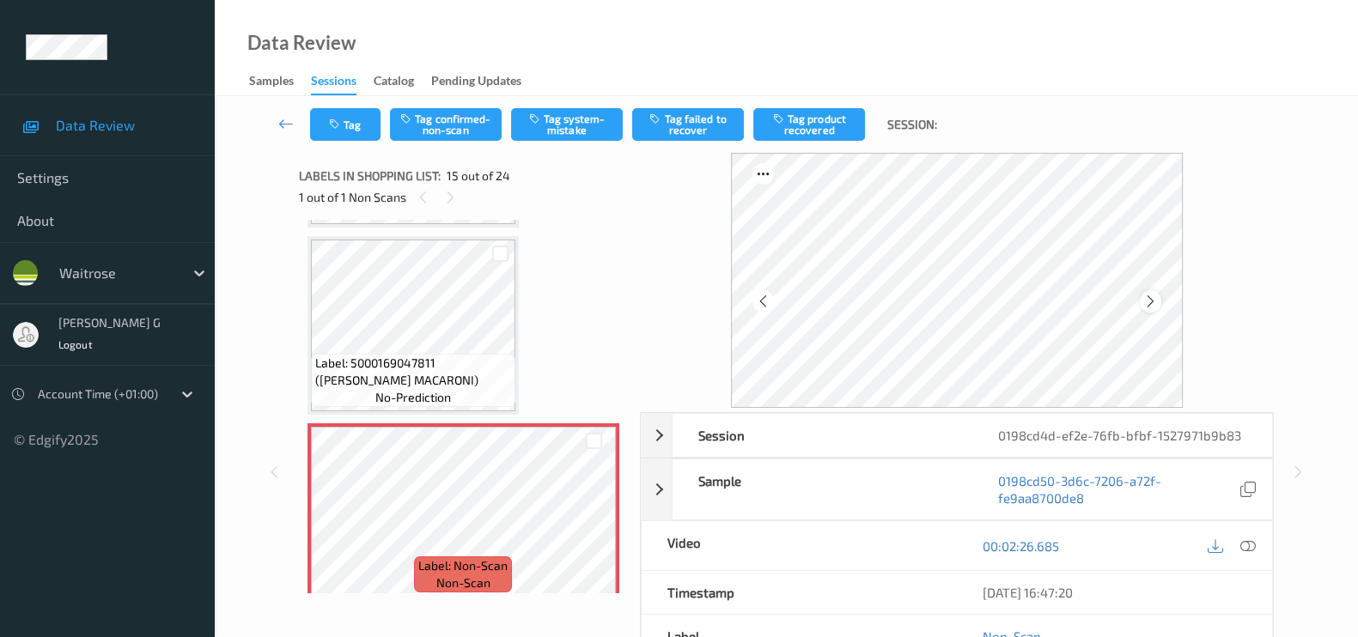
click at [1158, 302] on icon at bounding box center [1150, 301] width 15 height 15
click at [1245, 544] on icon at bounding box center [1247, 545] width 15 height 15
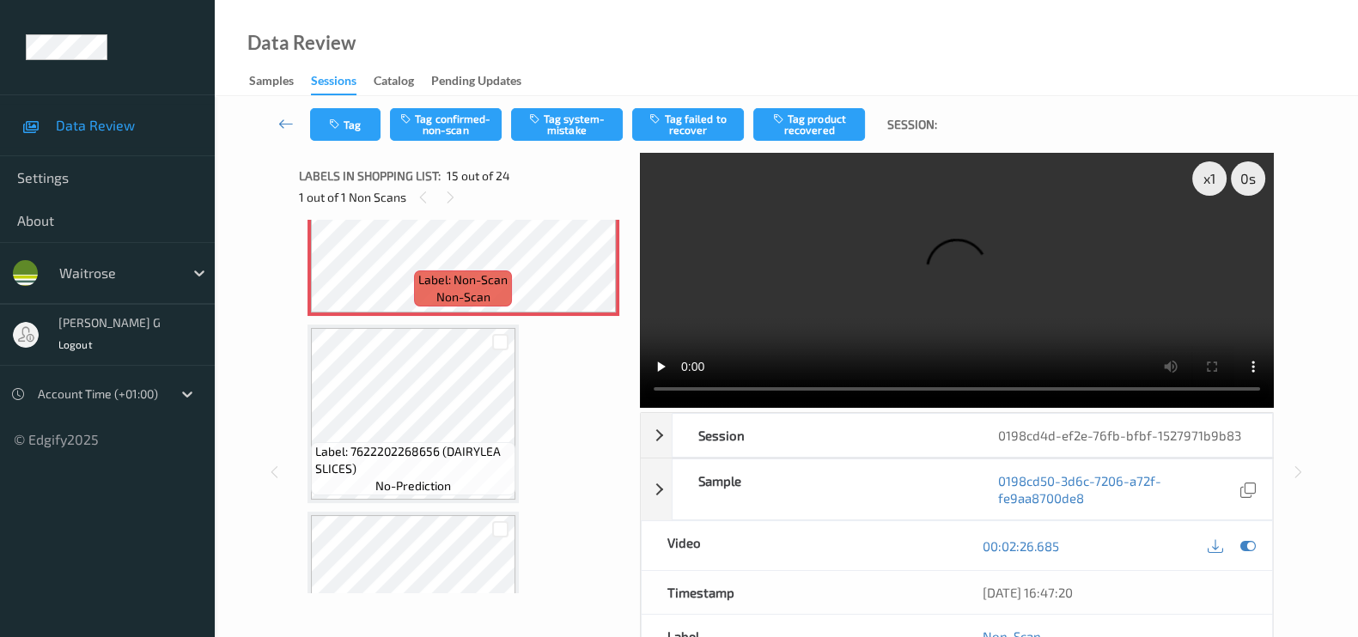
scroll to position [2748, 0]
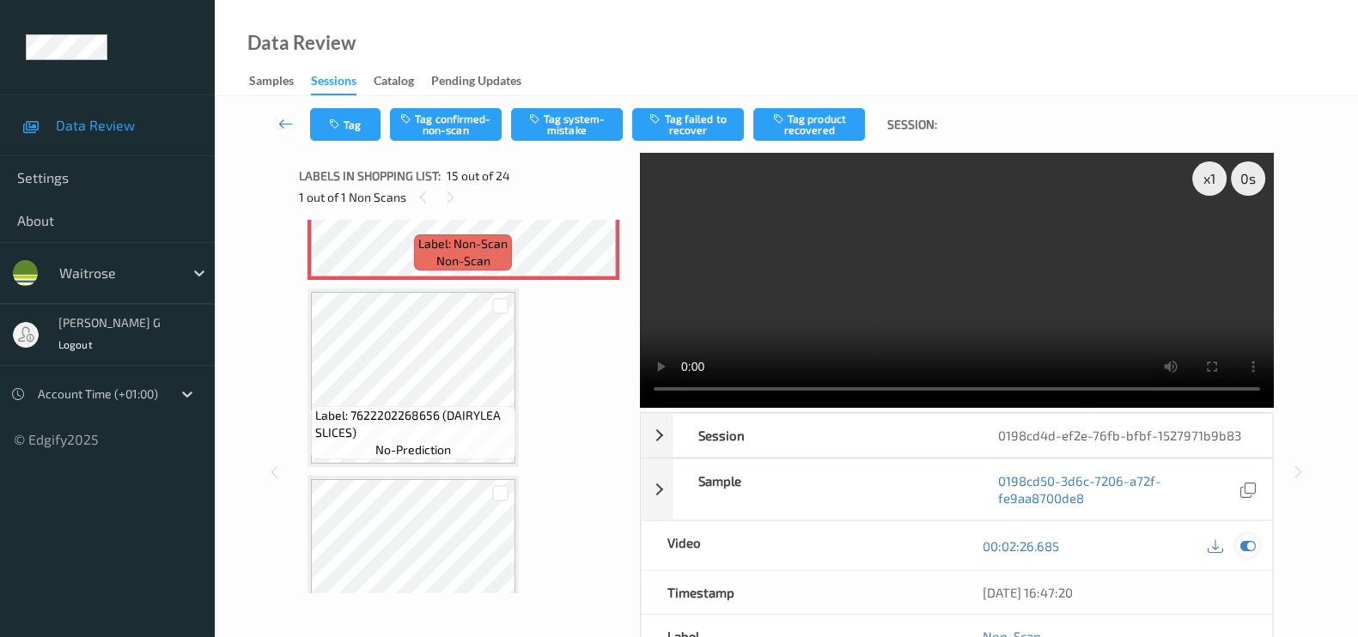
click at [1249, 541] on icon at bounding box center [1247, 545] width 15 height 15
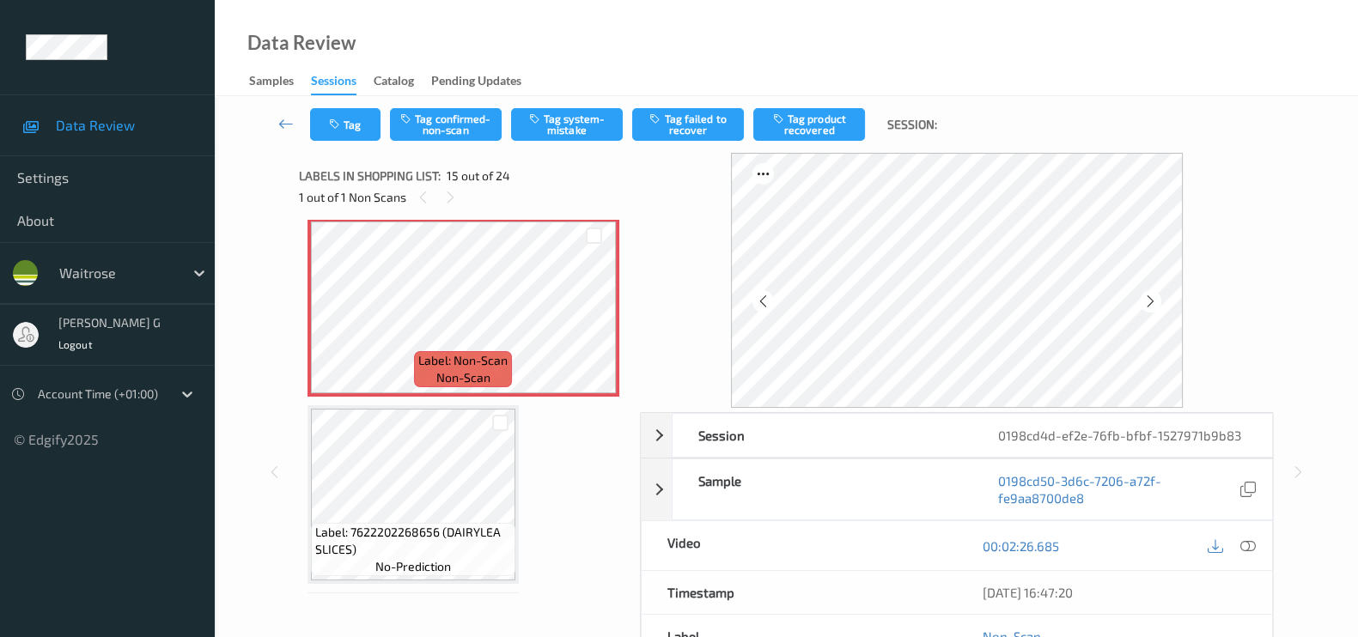
scroll to position [2534, 0]
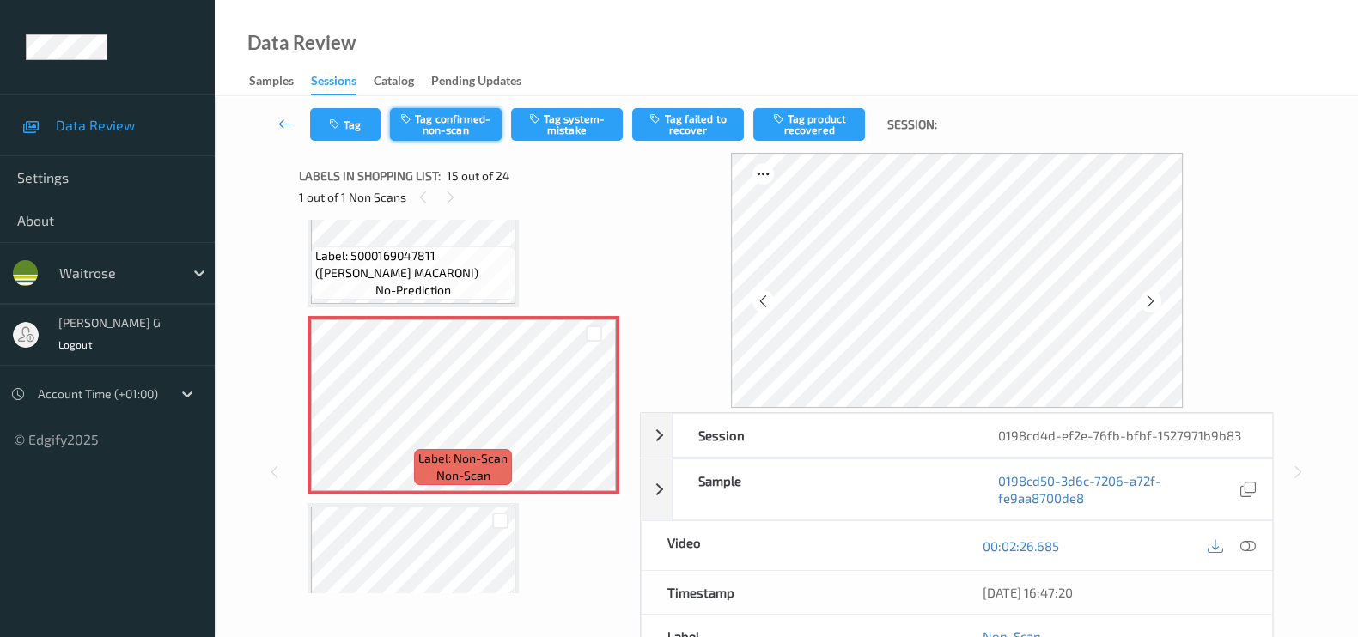
click at [443, 132] on button "Tag confirmed-non-scan" at bounding box center [446, 124] width 112 height 33
click at [440, 120] on button "Tag confirmed-non-scan" at bounding box center [446, 124] width 112 height 33
click at [797, 120] on button "Tag product recovered" at bounding box center [809, 124] width 112 height 33
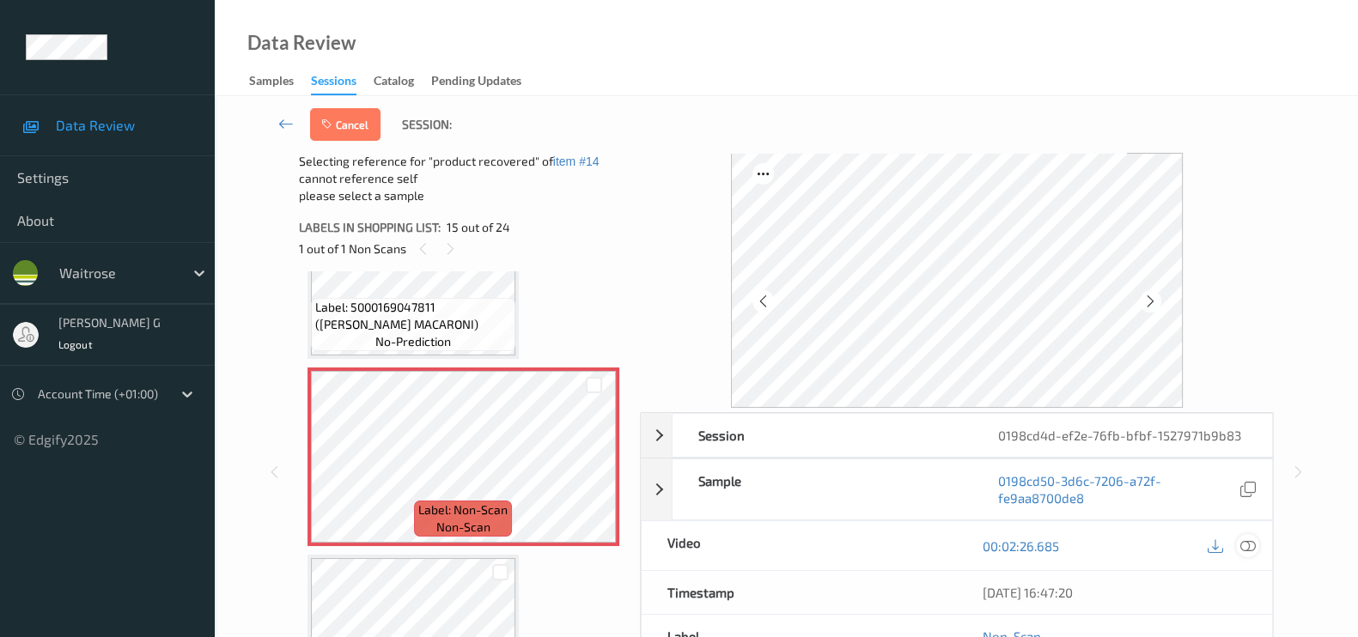
click at [1252, 547] on icon at bounding box center [1247, 545] width 15 height 15
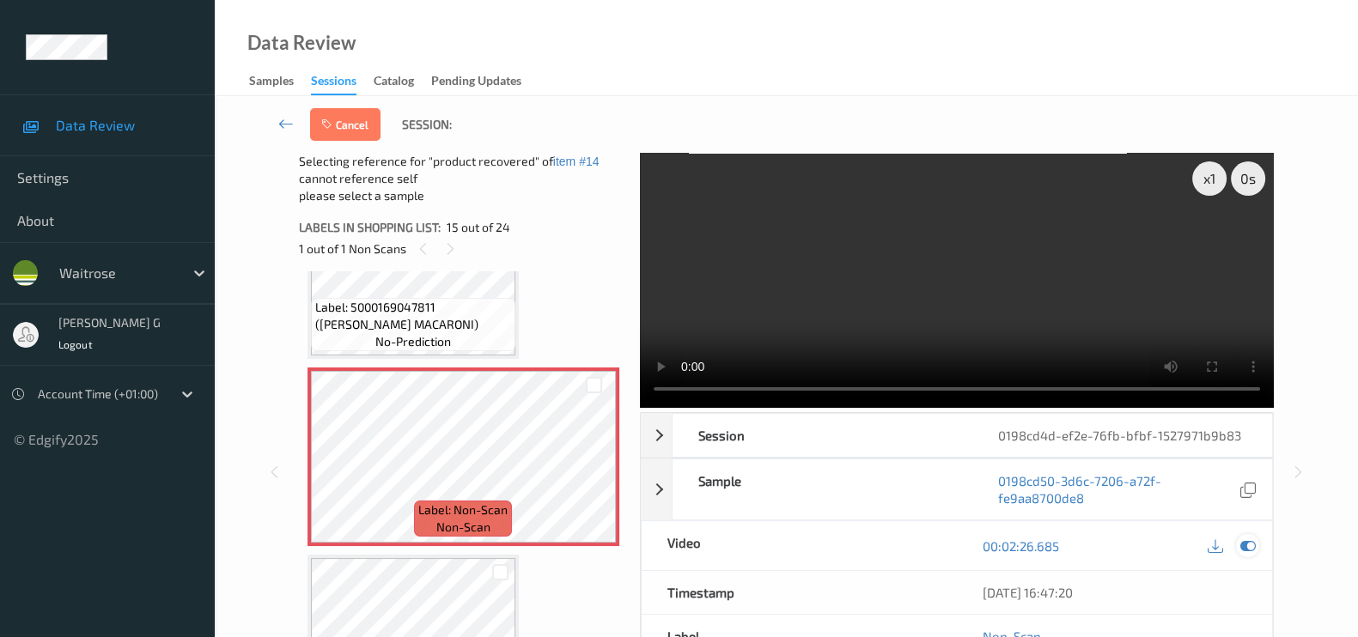
click at [1250, 548] on icon at bounding box center [1247, 545] width 15 height 15
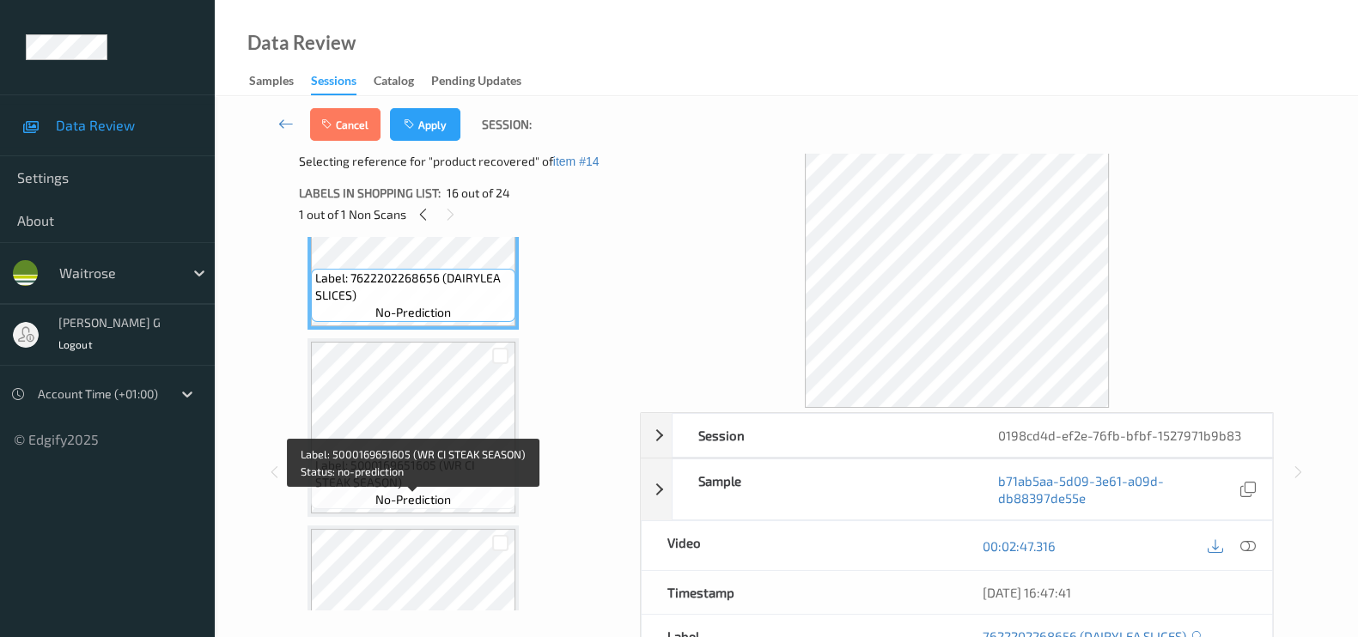
scroll to position [2748, 0]
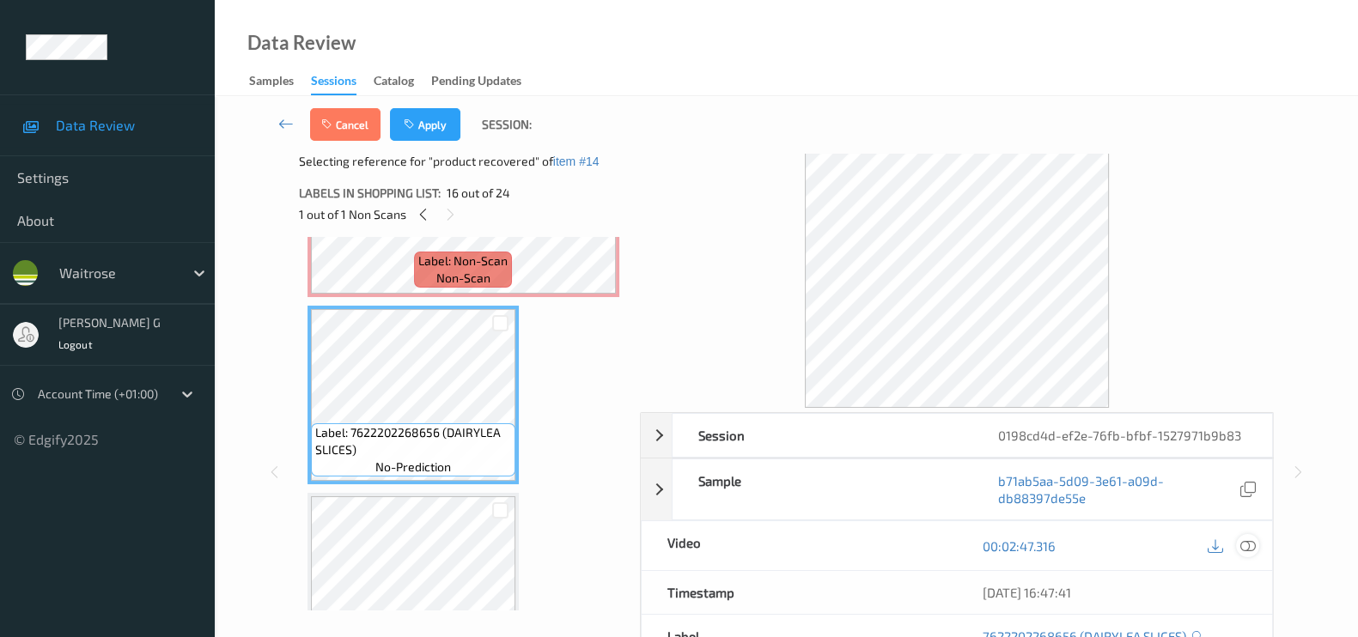
click at [1253, 545] on icon at bounding box center [1247, 545] width 15 height 15
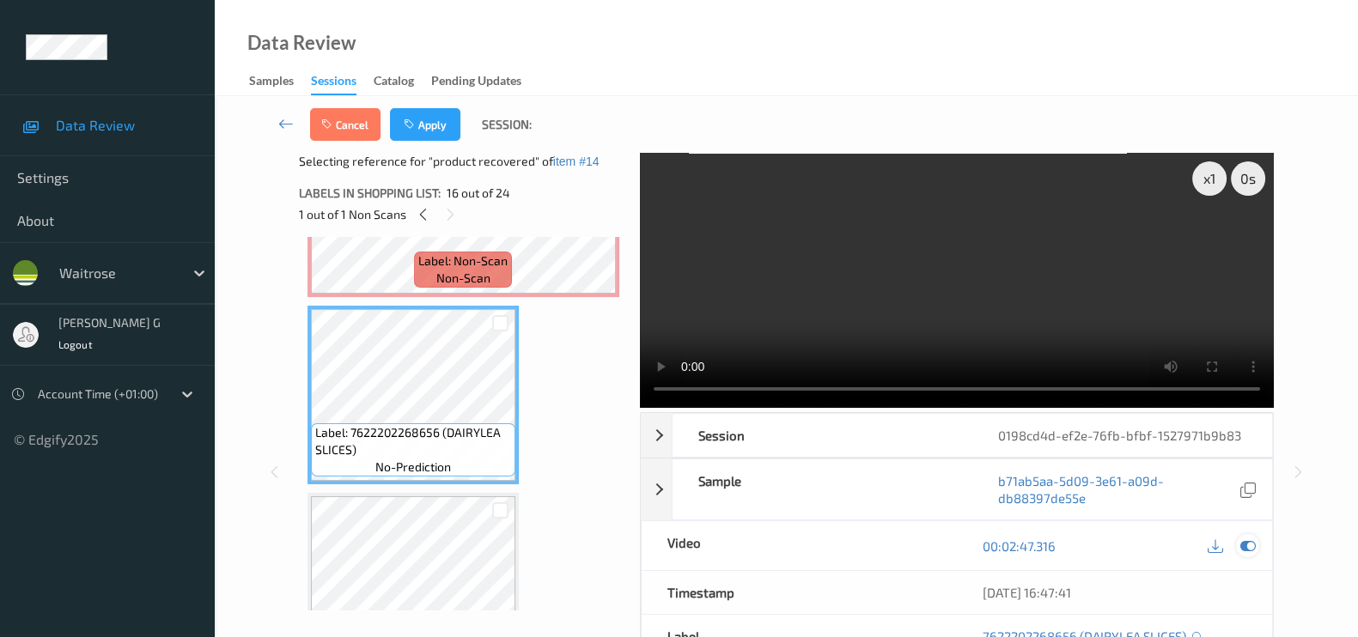
click at [1247, 552] on icon at bounding box center [1247, 545] width 15 height 15
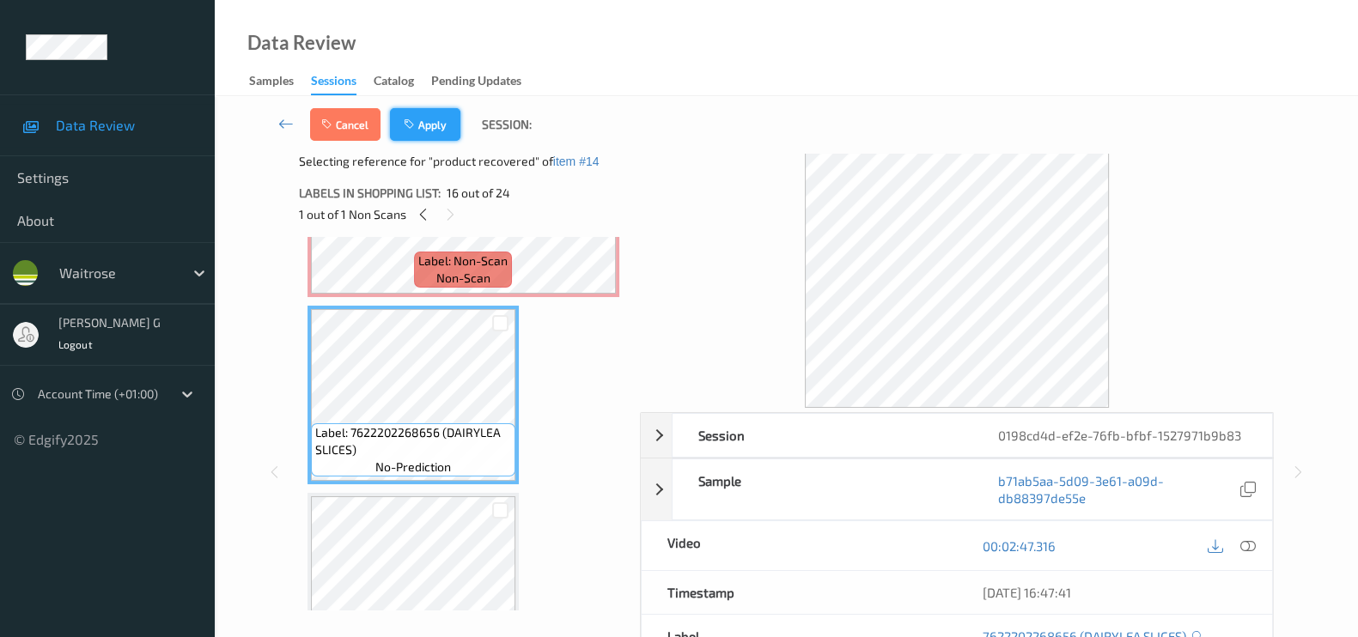
click at [426, 125] on button "Apply" at bounding box center [425, 124] width 70 height 33
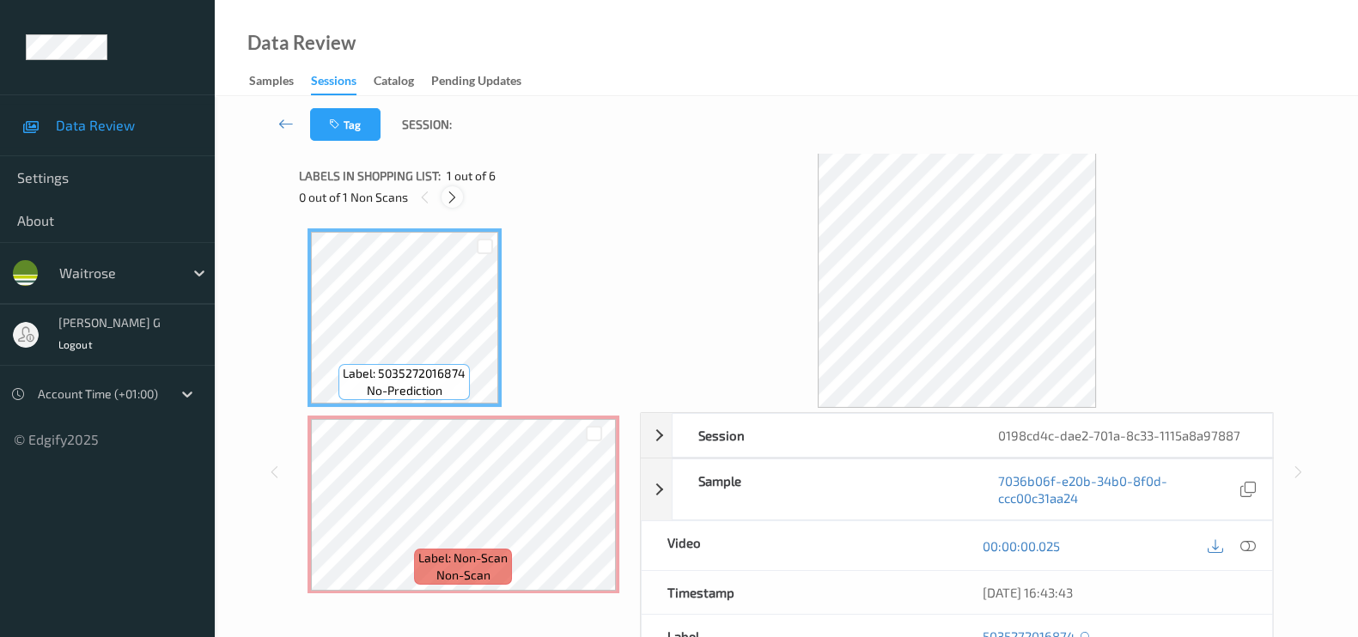
click at [455, 193] on icon at bounding box center [452, 197] width 15 height 15
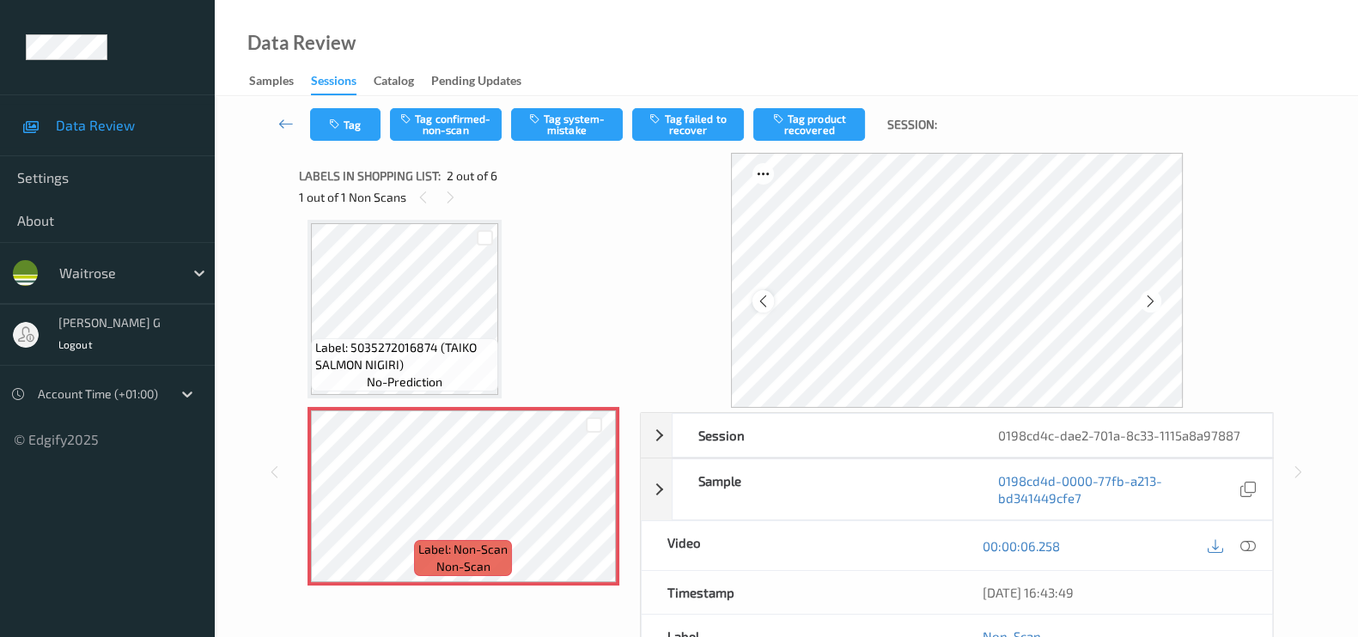
click at [760, 300] on icon at bounding box center [763, 301] width 15 height 15
click at [1244, 546] on icon at bounding box center [1247, 545] width 15 height 15
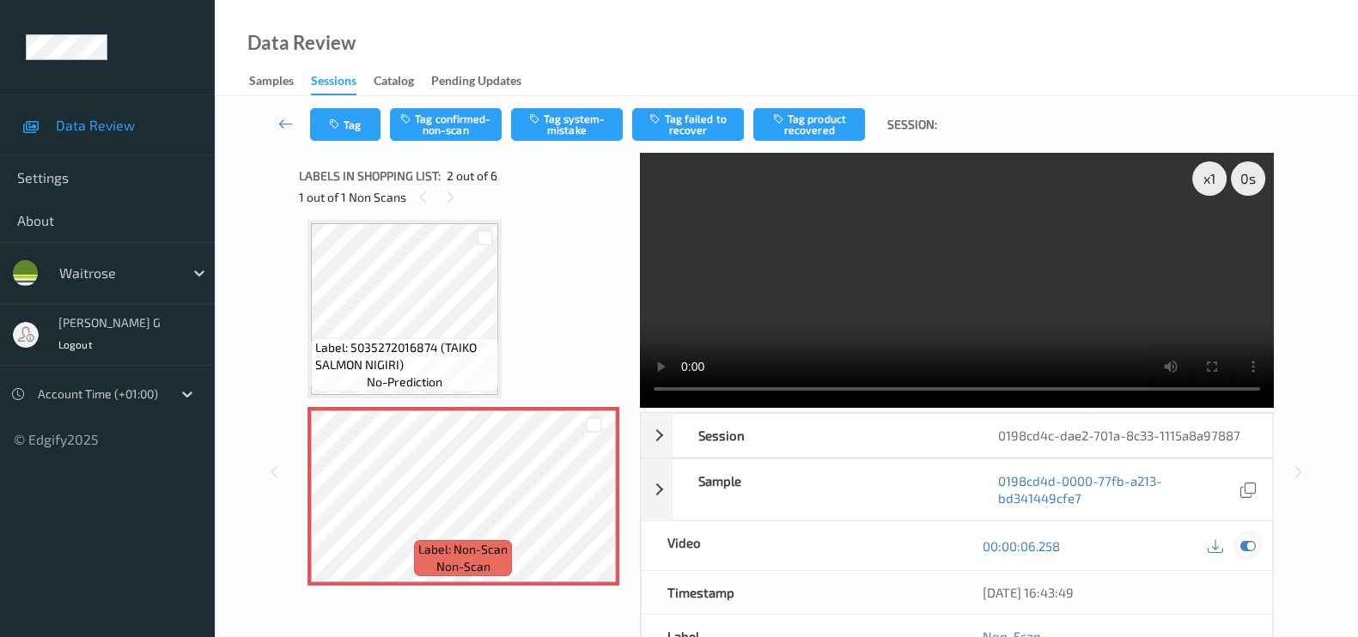
click at [1253, 544] on icon at bounding box center [1247, 545] width 15 height 15
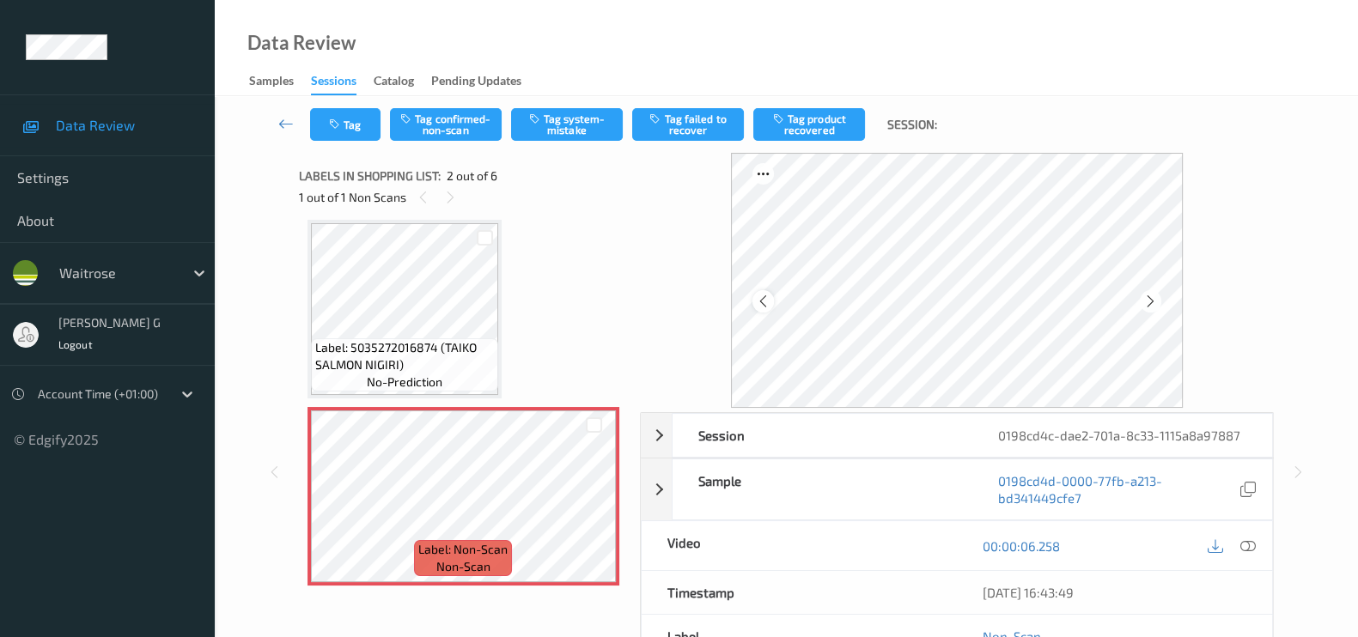
click at [763, 303] on icon at bounding box center [763, 301] width 15 height 15
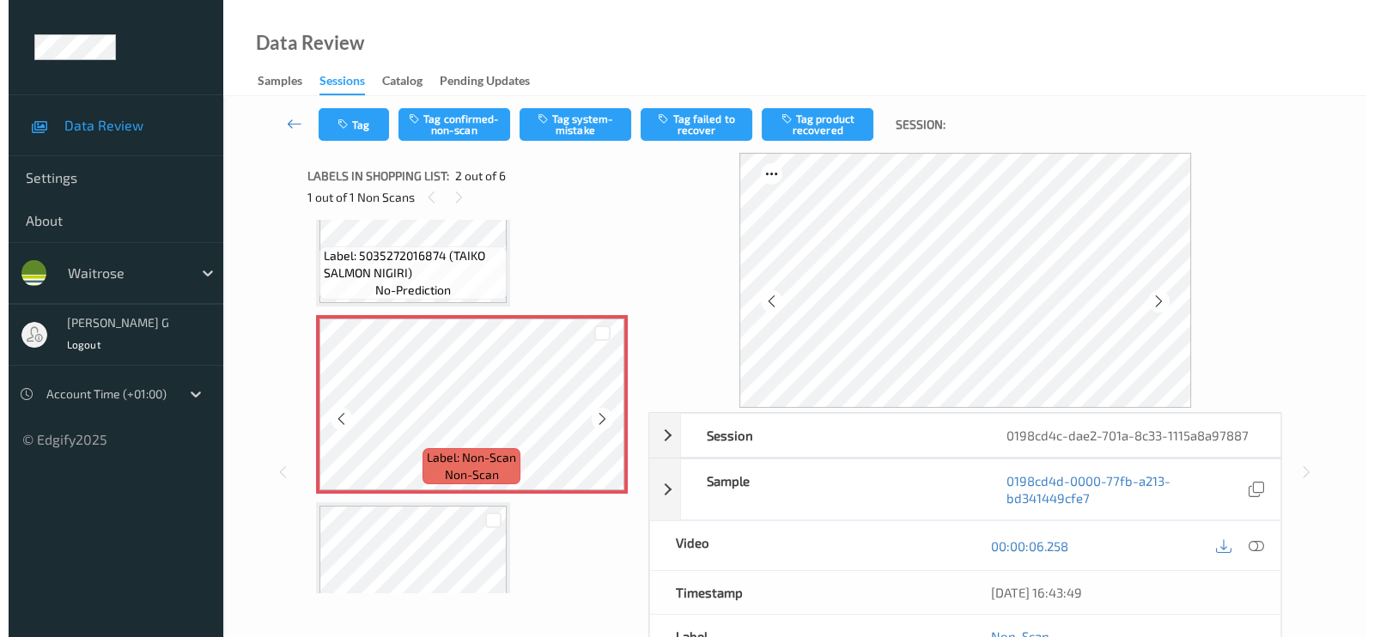
scroll to position [0, 0]
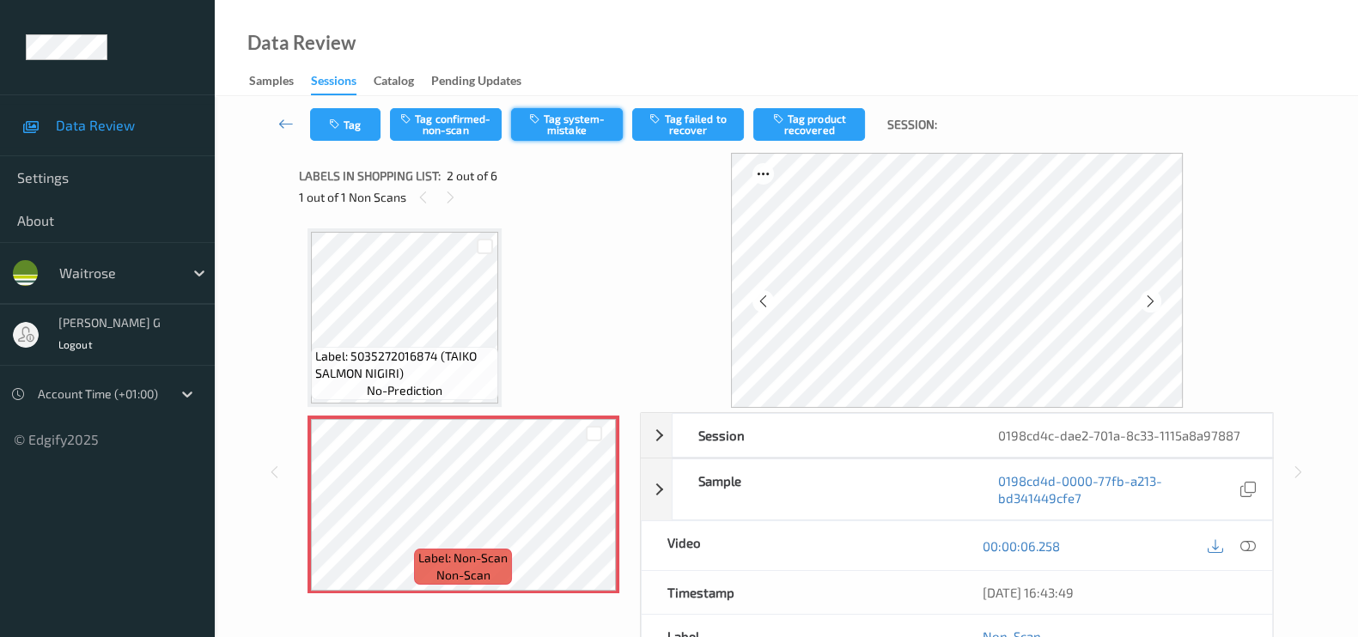
click at [586, 112] on button "Tag system-mistake" at bounding box center [567, 124] width 112 height 33
click at [339, 137] on button "Tag" at bounding box center [345, 124] width 70 height 33
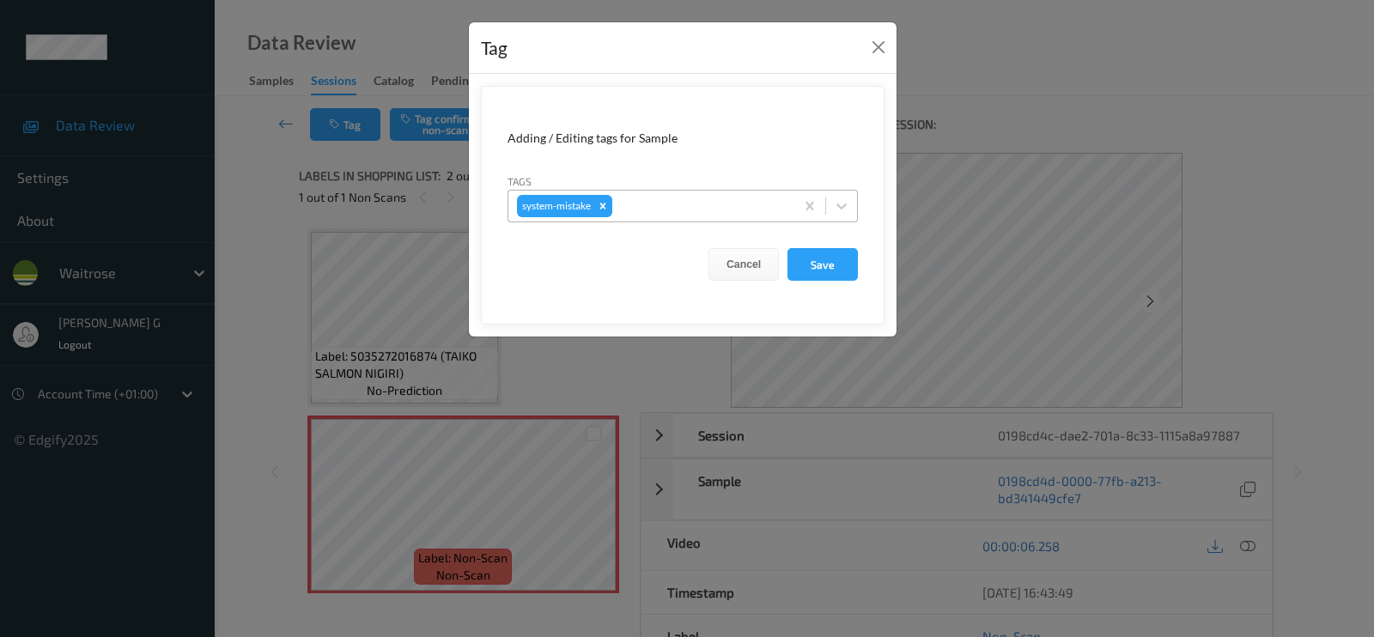
click at [650, 213] on div at bounding box center [701, 206] width 170 height 21
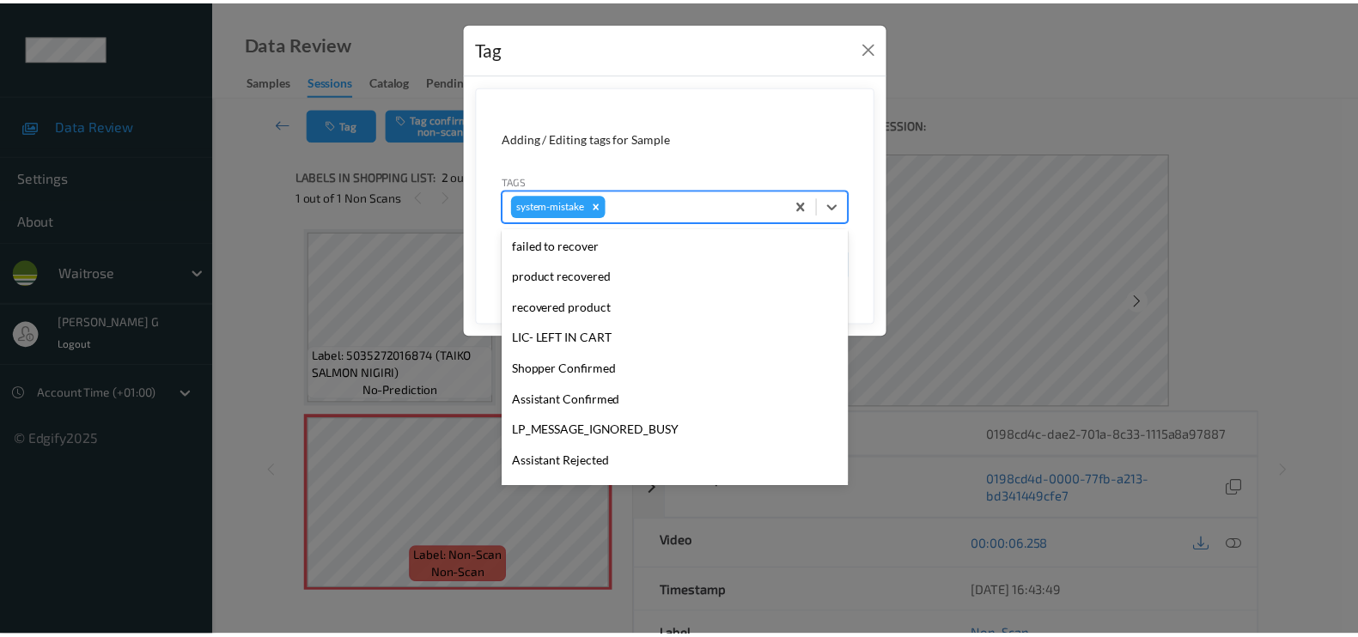
scroll to position [367, 0]
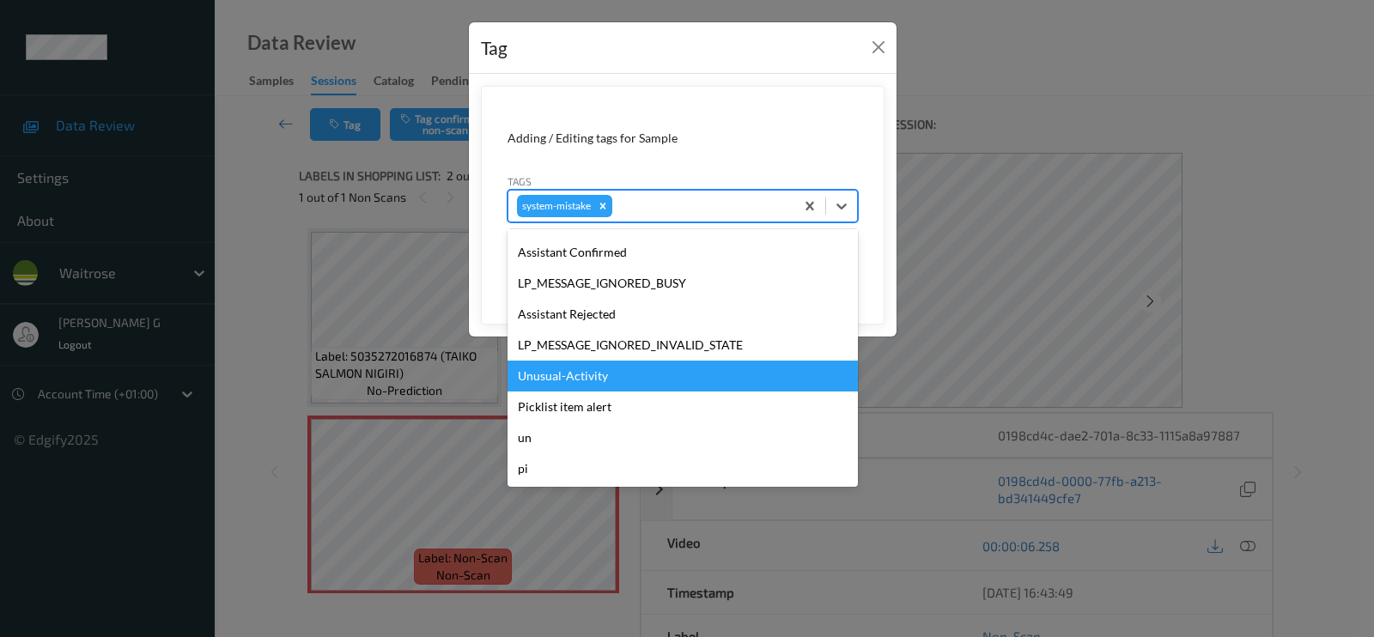
click at [550, 382] on div "Unusual-Activity" at bounding box center [683, 376] width 350 height 31
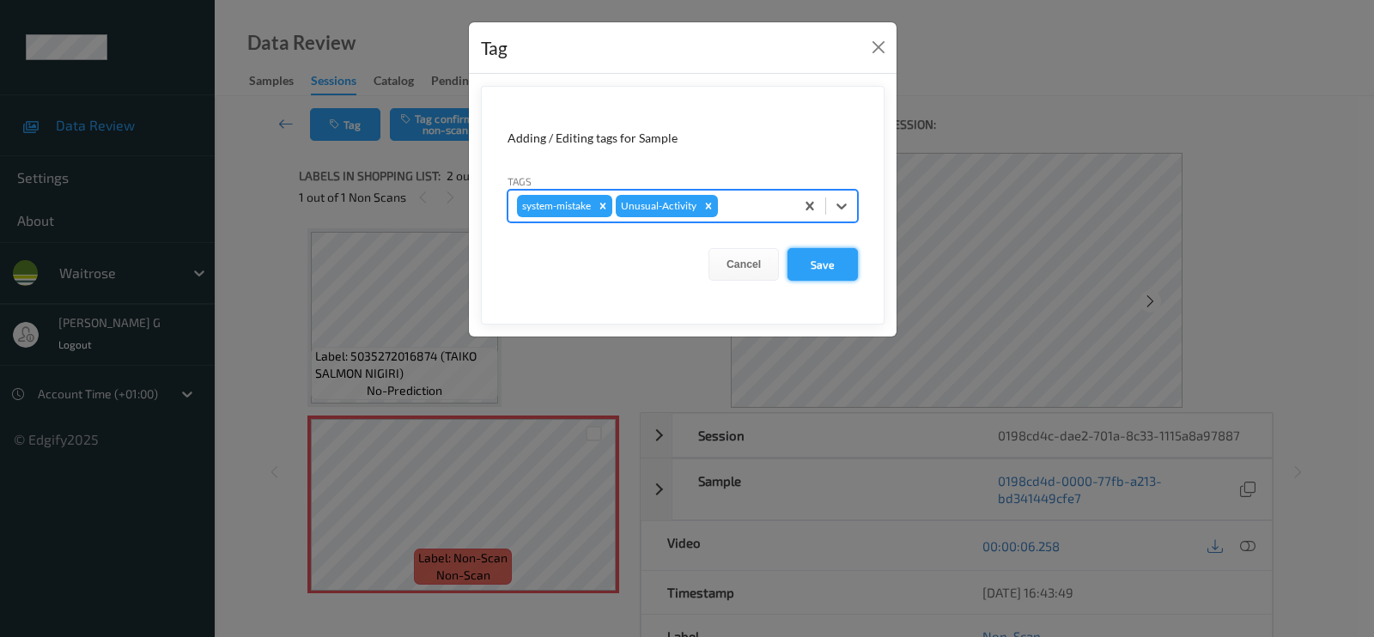
click at [816, 267] on button "Save" at bounding box center [823, 264] width 70 height 33
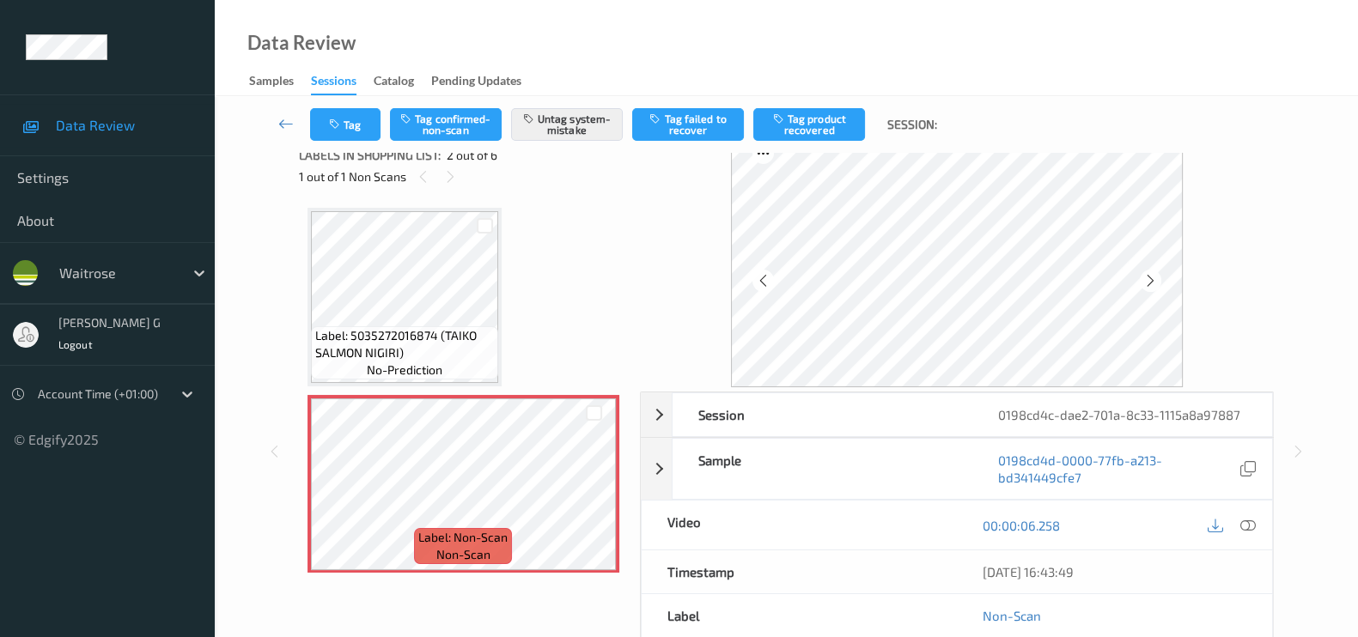
scroll to position [0, 0]
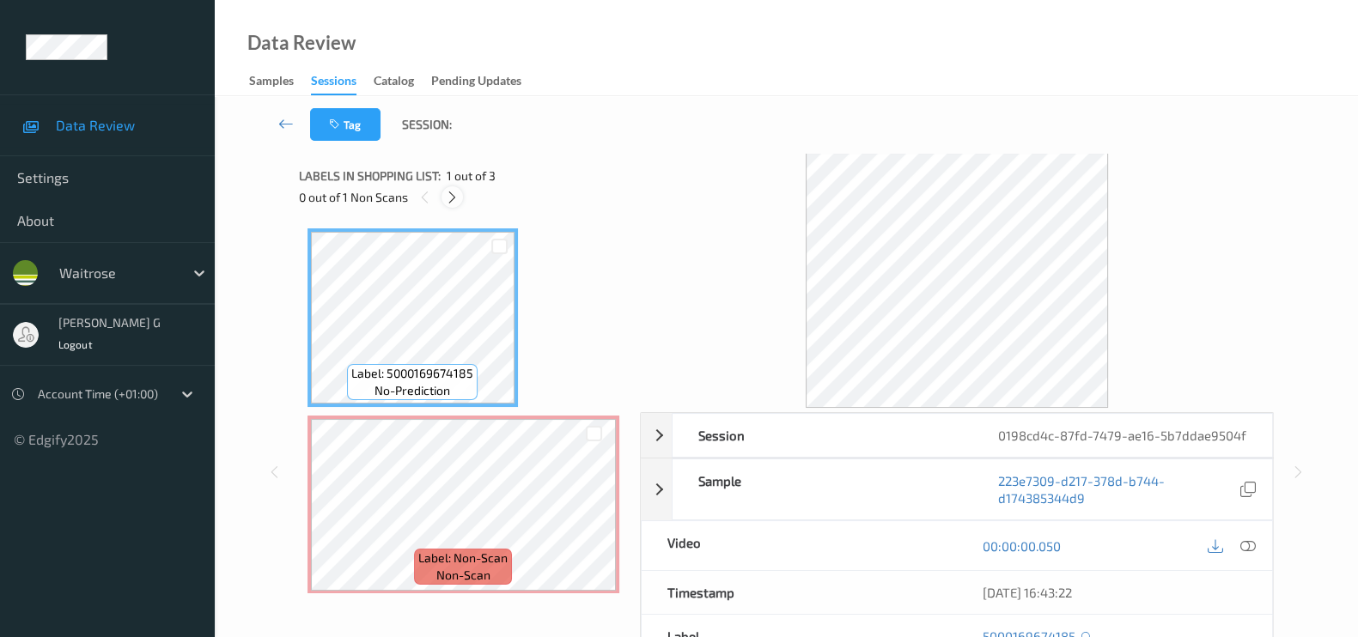
click at [448, 201] on icon at bounding box center [452, 197] width 15 height 15
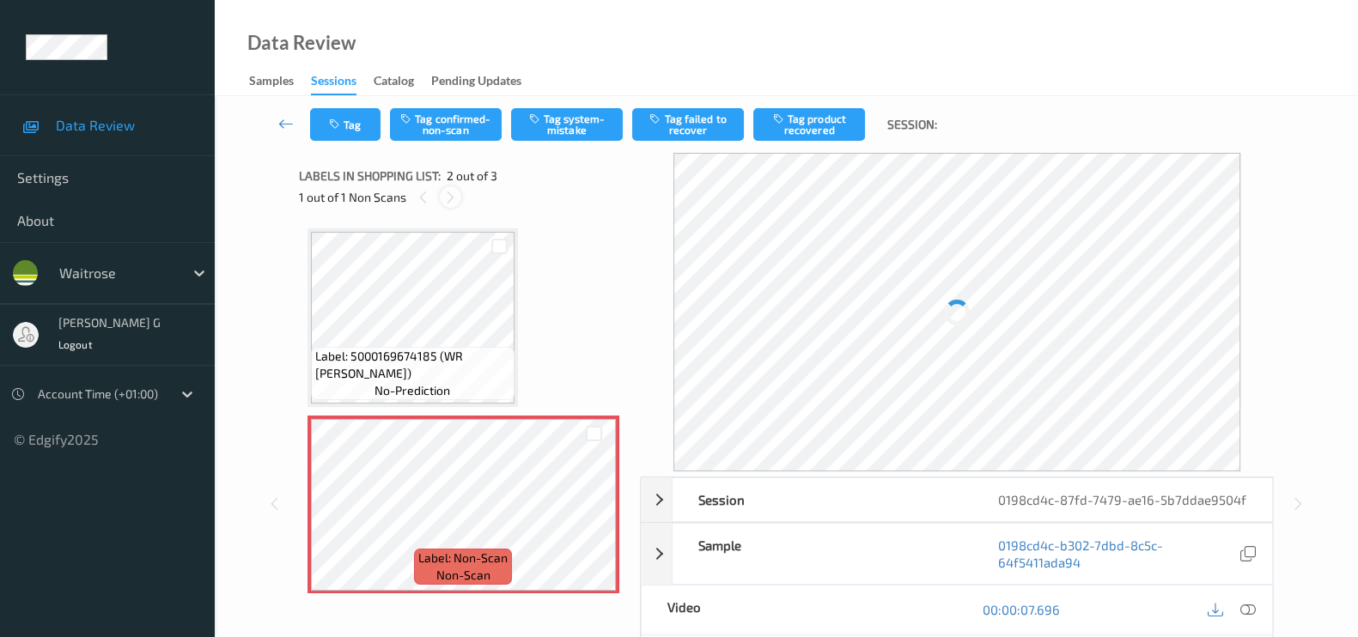
scroll to position [9, 0]
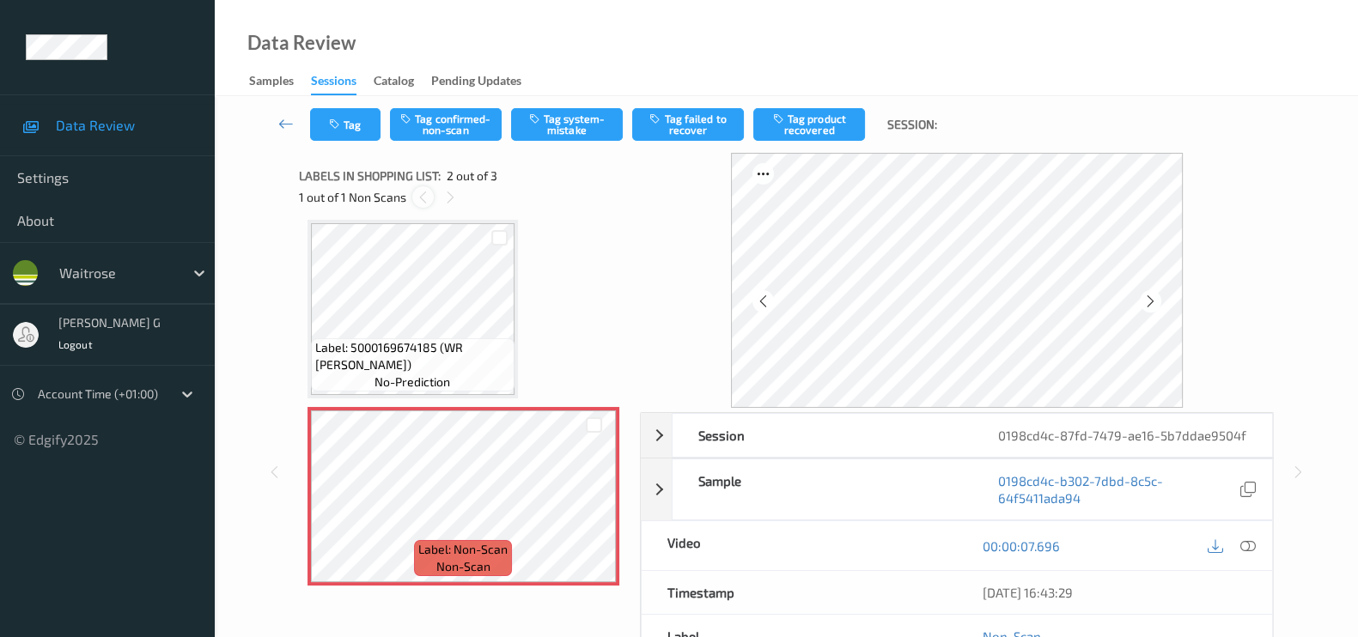
click at [427, 195] on icon at bounding box center [423, 197] width 15 height 15
click at [455, 195] on icon at bounding box center [450, 197] width 15 height 15
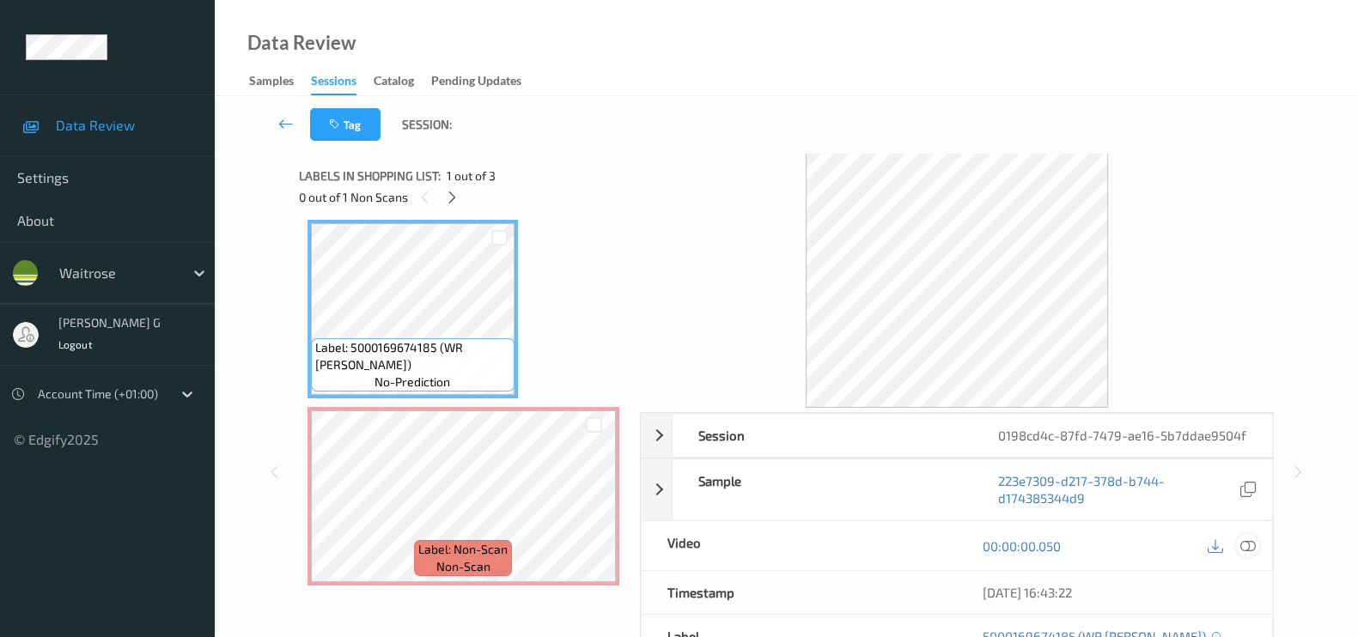
click at [1250, 548] on icon at bounding box center [1247, 545] width 15 height 15
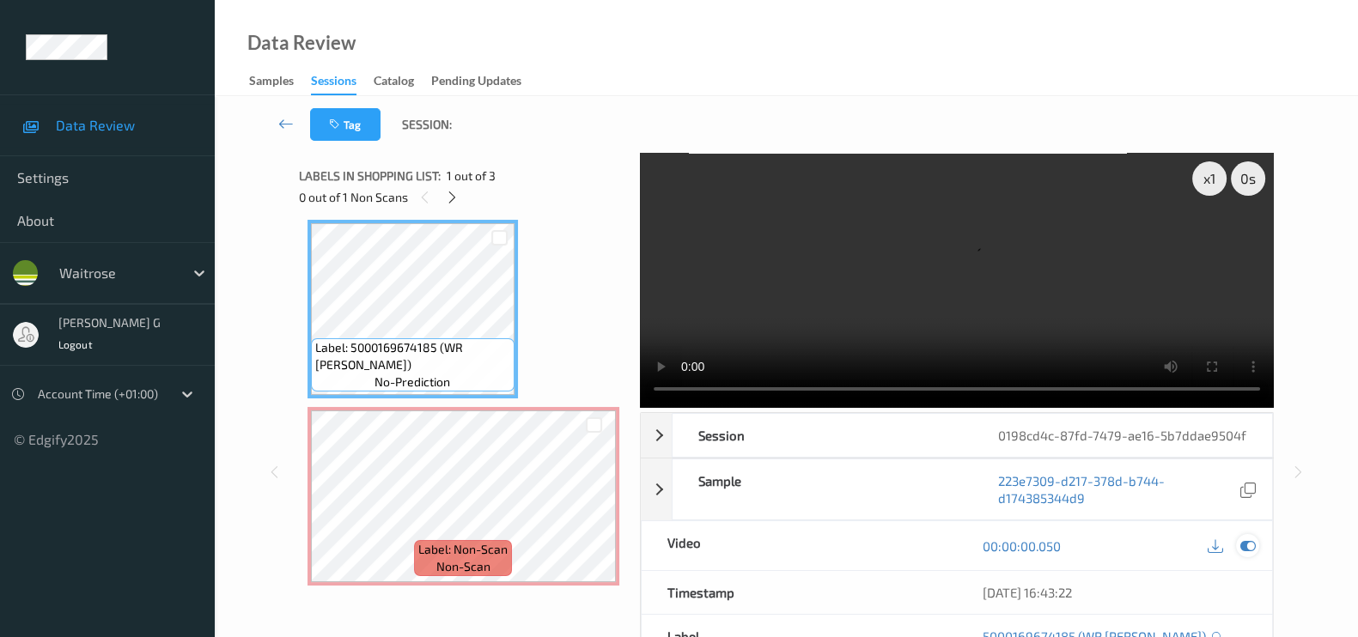
click at [1252, 538] on icon at bounding box center [1247, 545] width 15 height 15
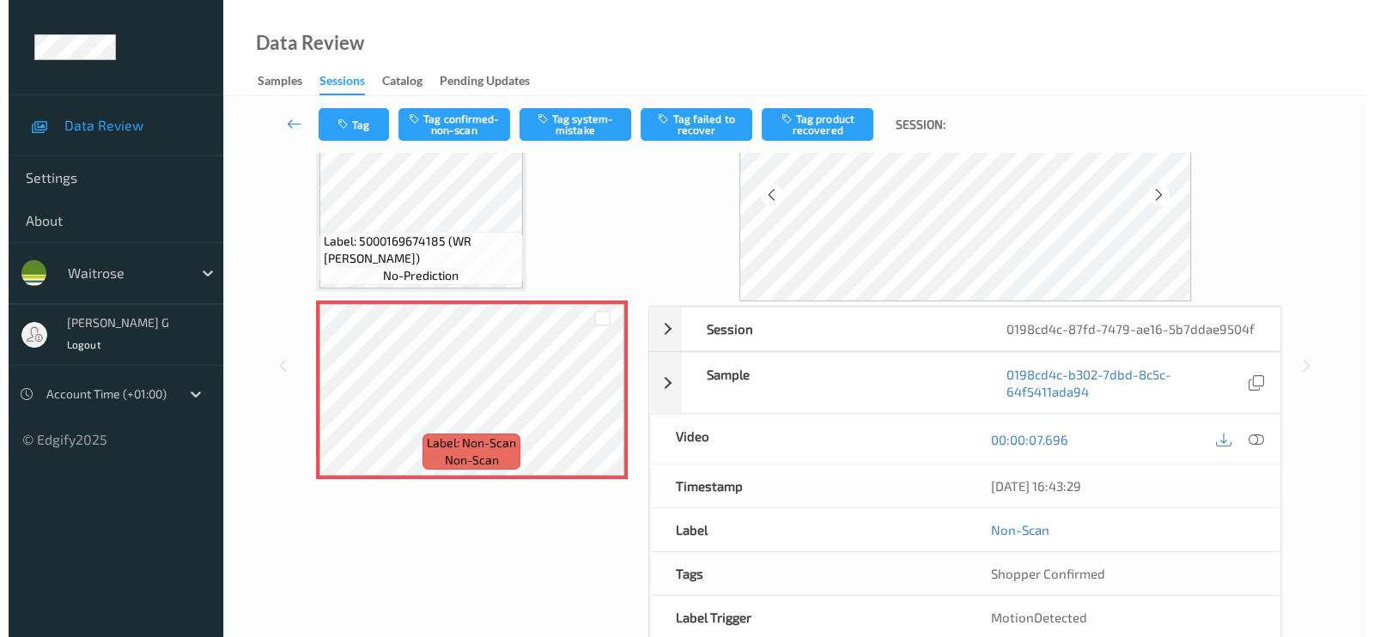
scroll to position [0, 0]
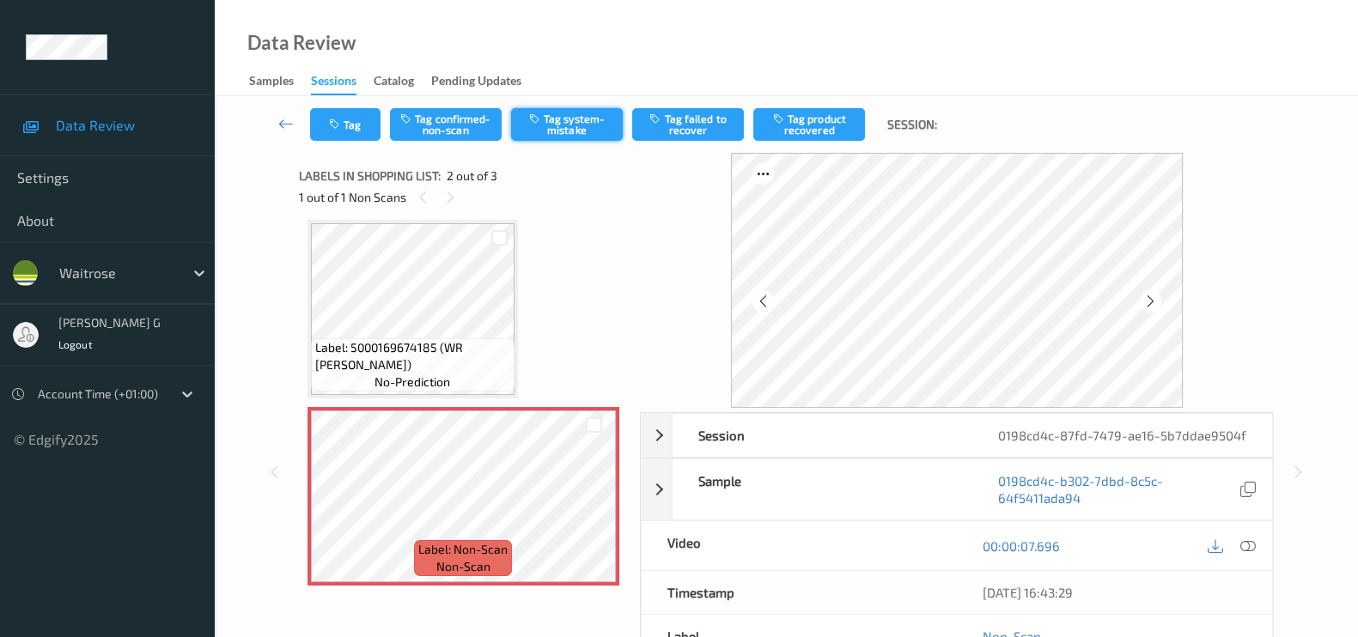
click at [579, 124] on button "Tag system-mistake" at bounding box center [567, 124] width 112 height 33
click at [356, 124] on button "Tag" at bounding box center [345, 124] width 70 height 33
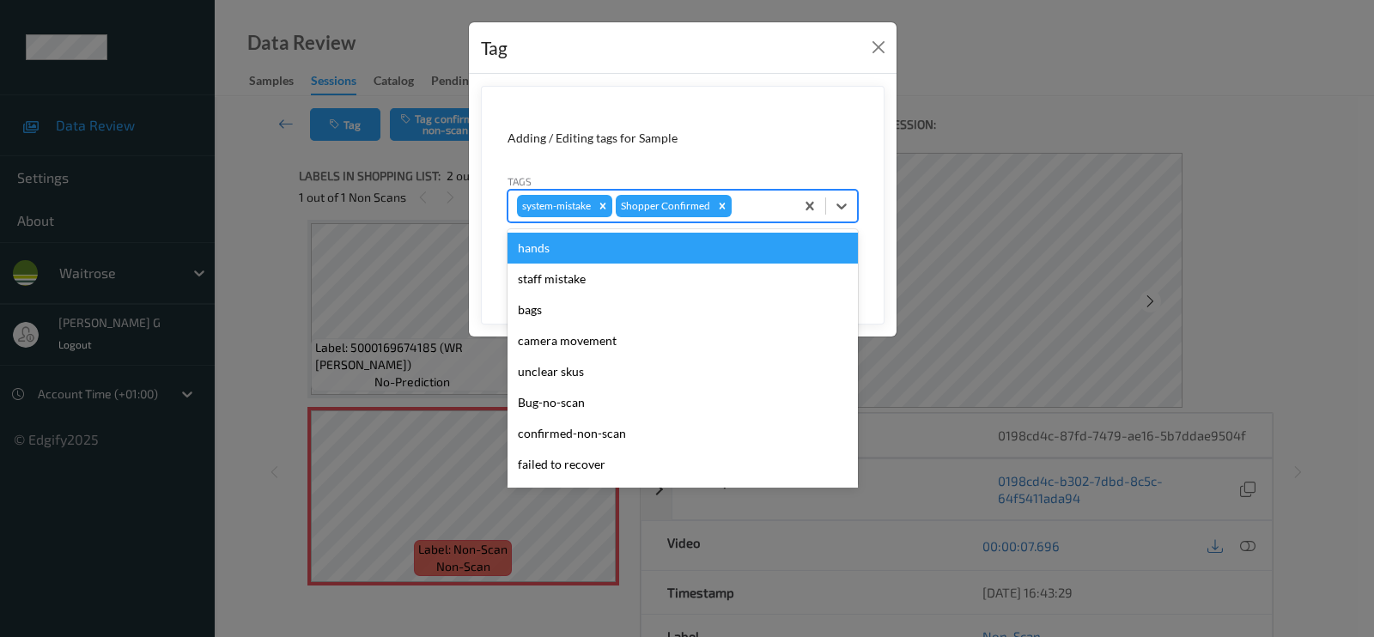
click at [761, 193] on div "system-mistake Shopper Confirmed" at bounding box center [651, 206] width 286 height 29
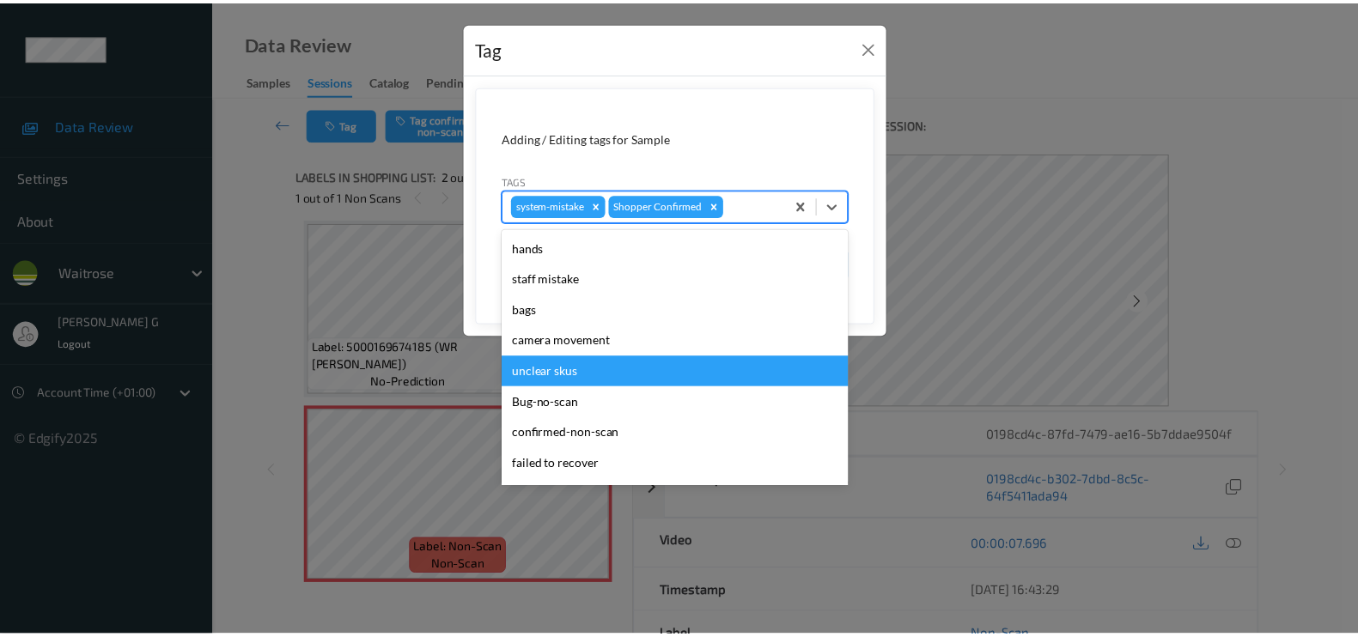
scroll to position [336, 0]
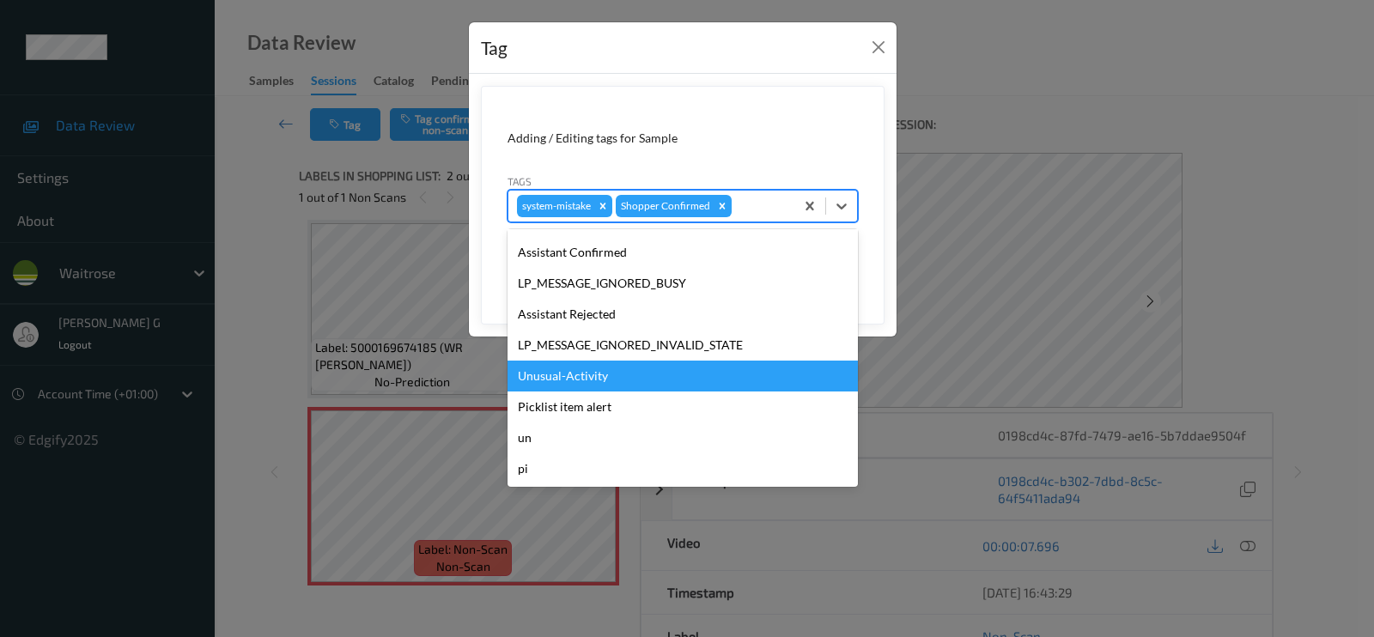
click at [591, 377] on div "Unusual-Activity" at bounding box center [683, 376] width 350 height 31
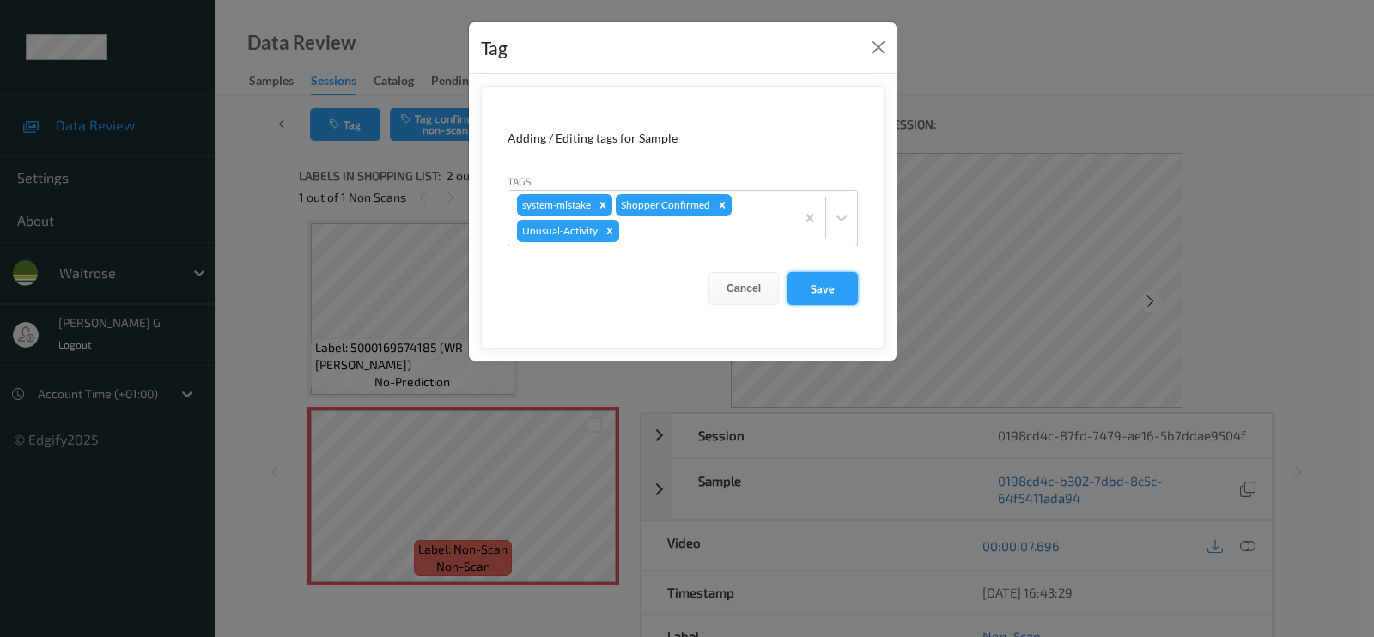
click at [833, 283] on button "Save" at bounding box center [823, 288] width 70 height 33
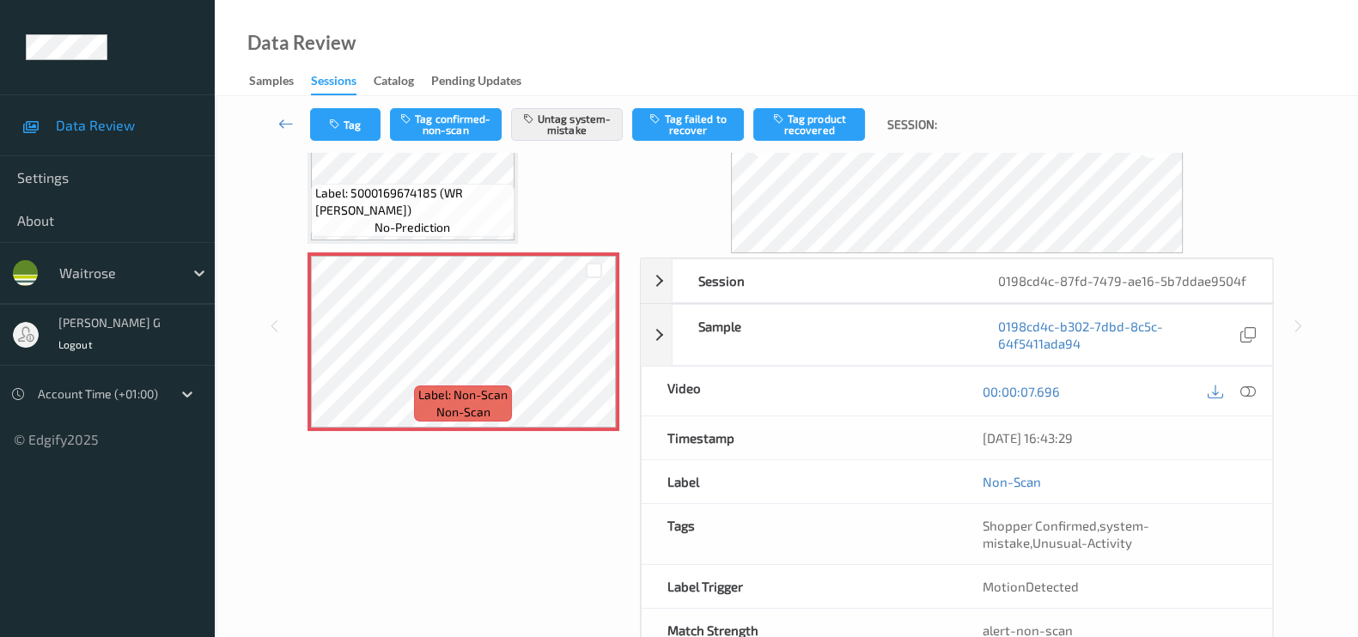
scroll to position [204, 0]
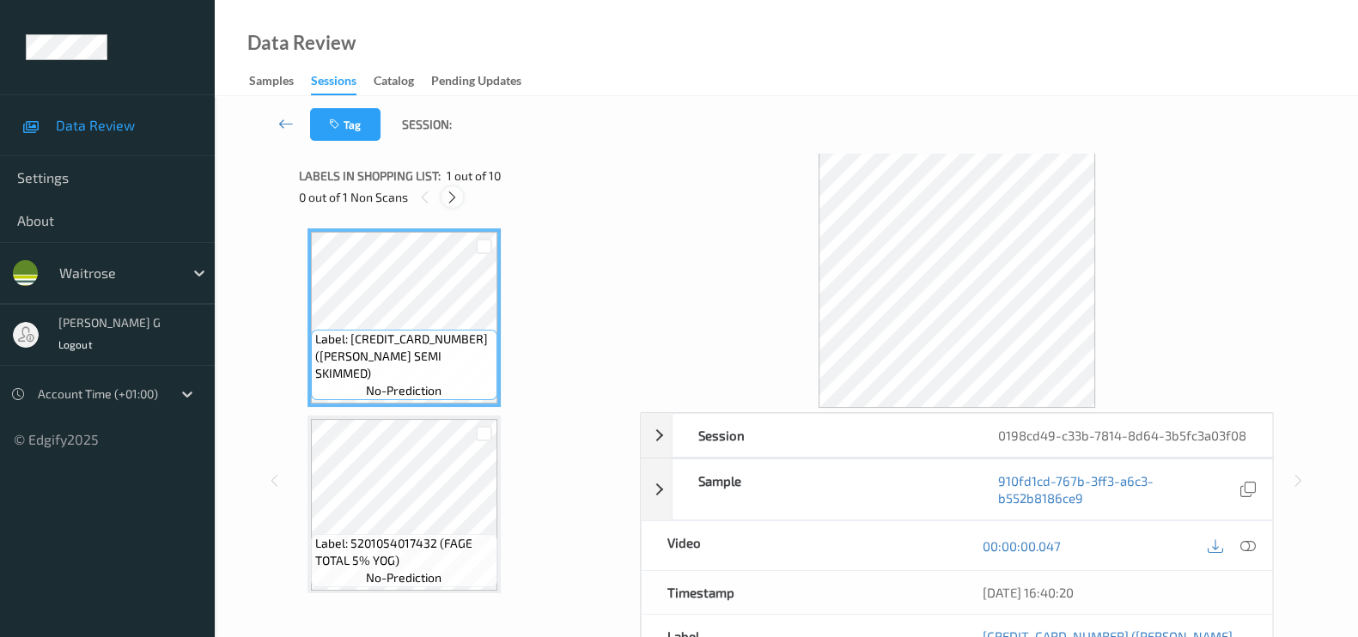
click at [451, 204] on icon at bounding box center [452, 197] width 15 height 15
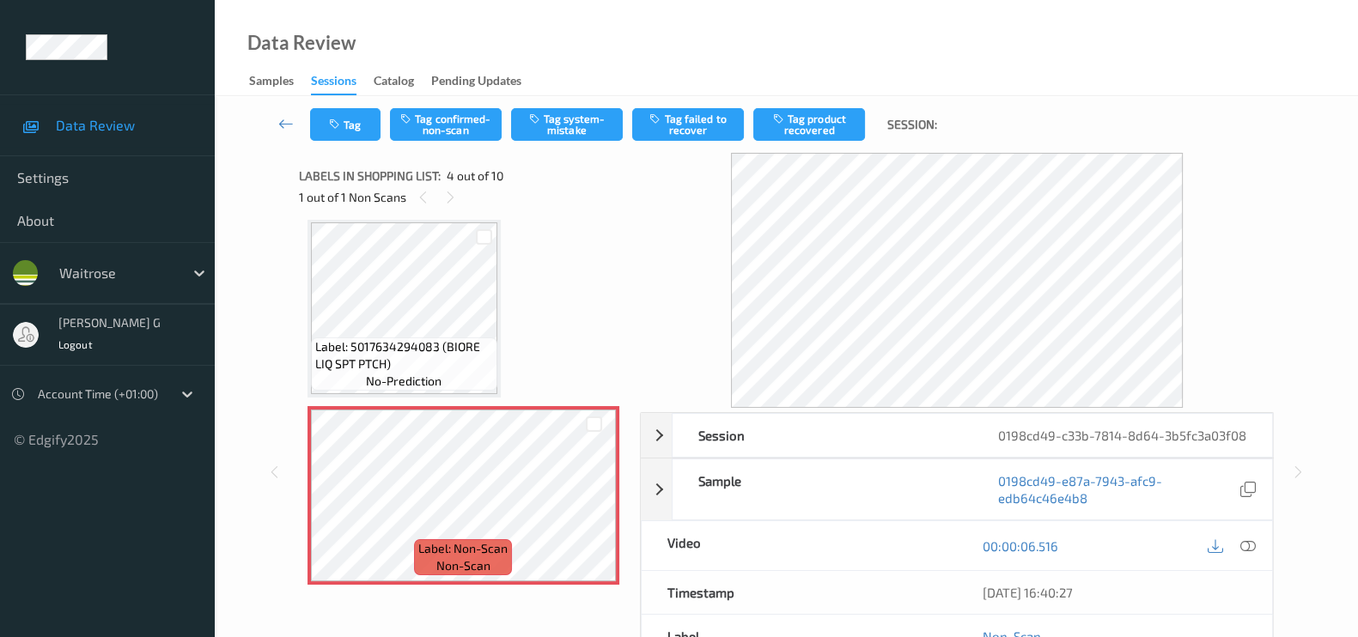
scroll to position [429, 0]
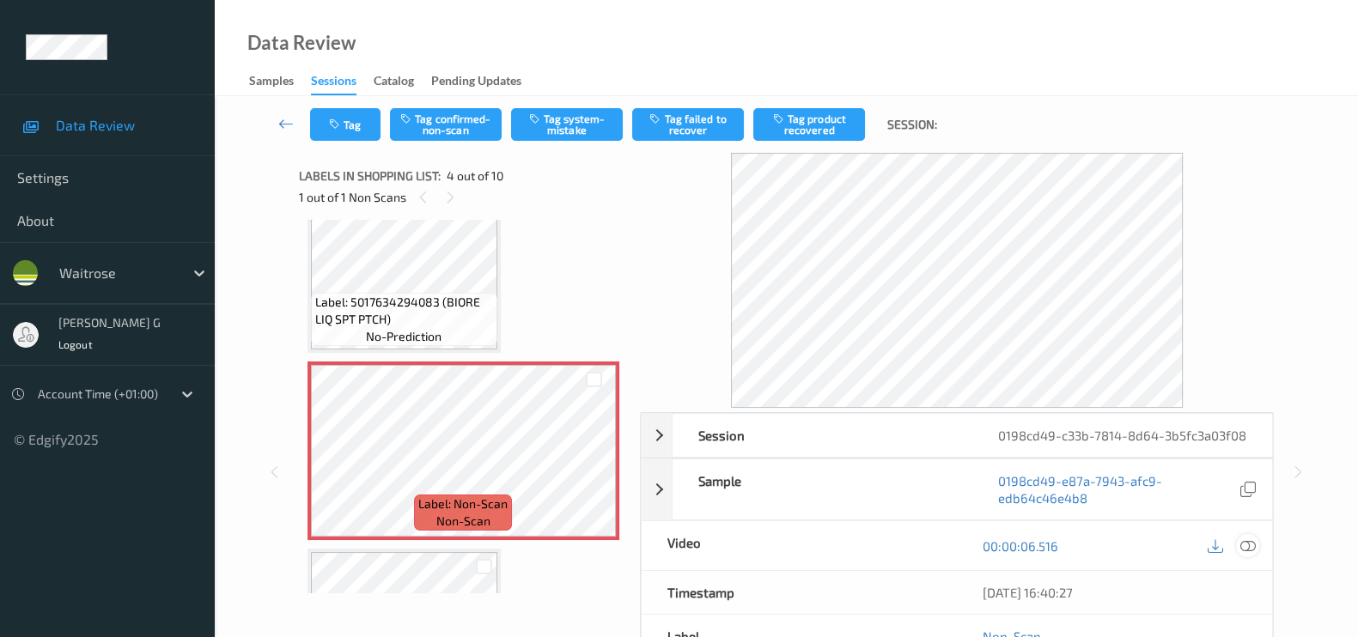
click at [1250, 554] on icon at bounding box center [1247, 545] width 15 height 15
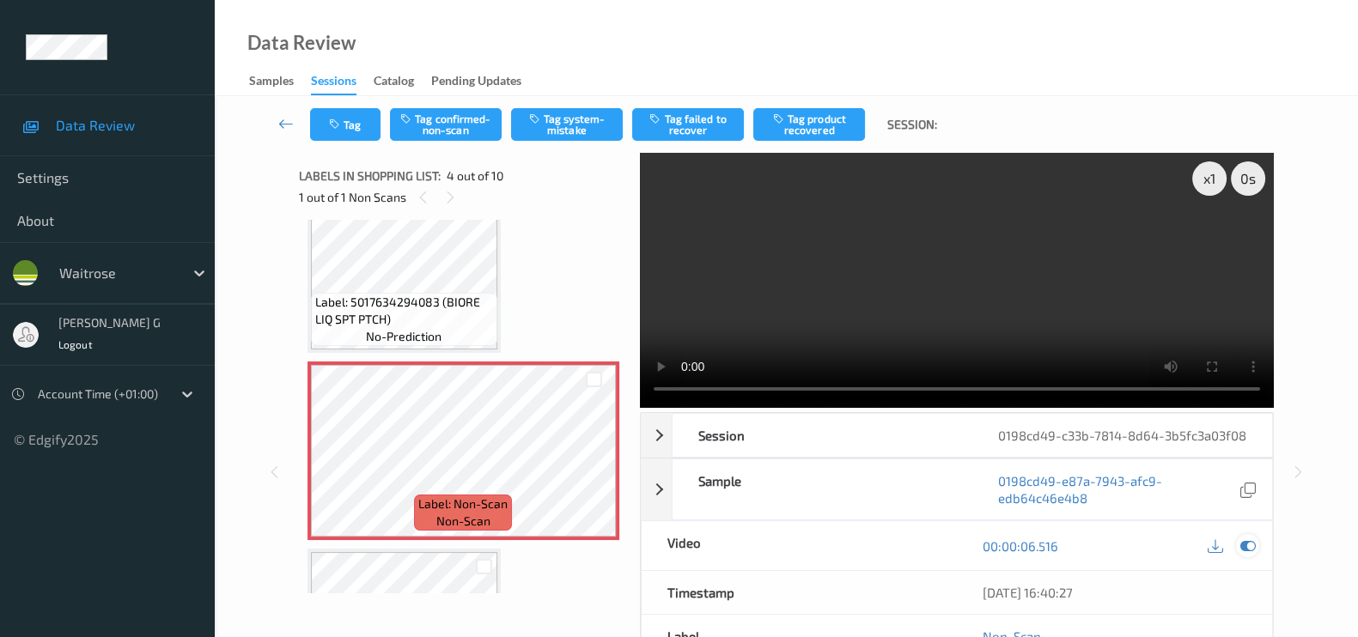
click at [1245, 554] on icon at bounding box center [1247, 545] width 15 height 15
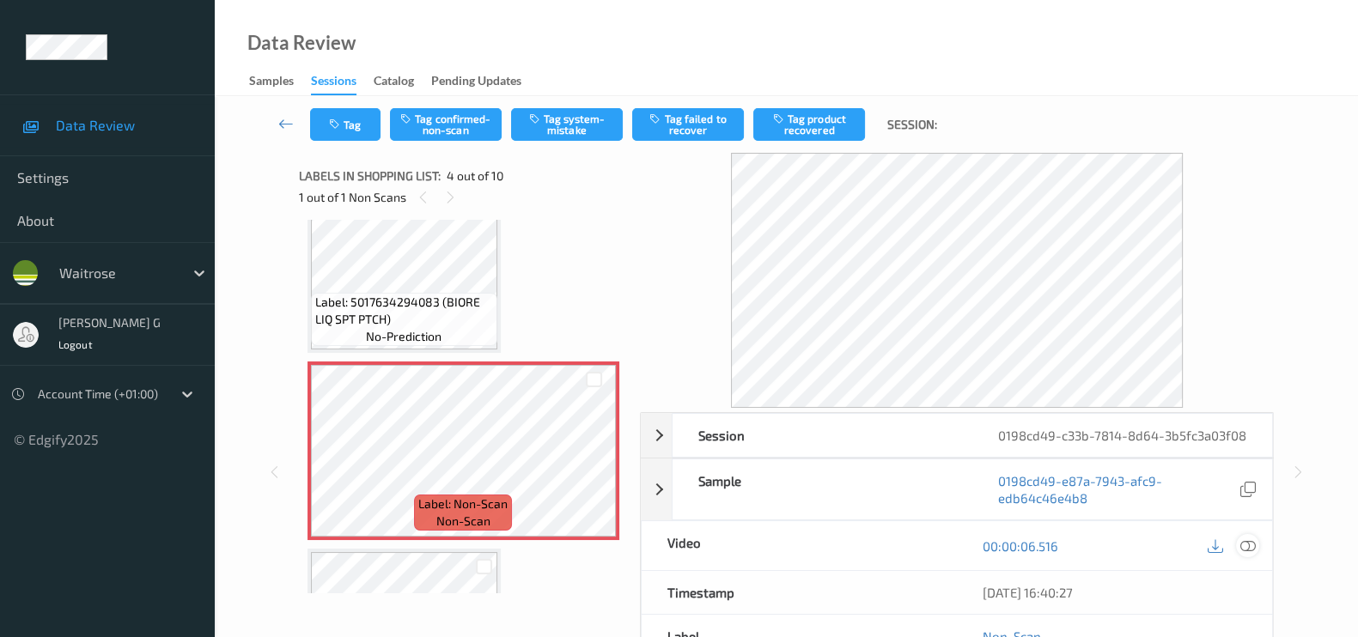
click at [1250, 554] on icon at bounding box center [1247, 545] width 15 height 15
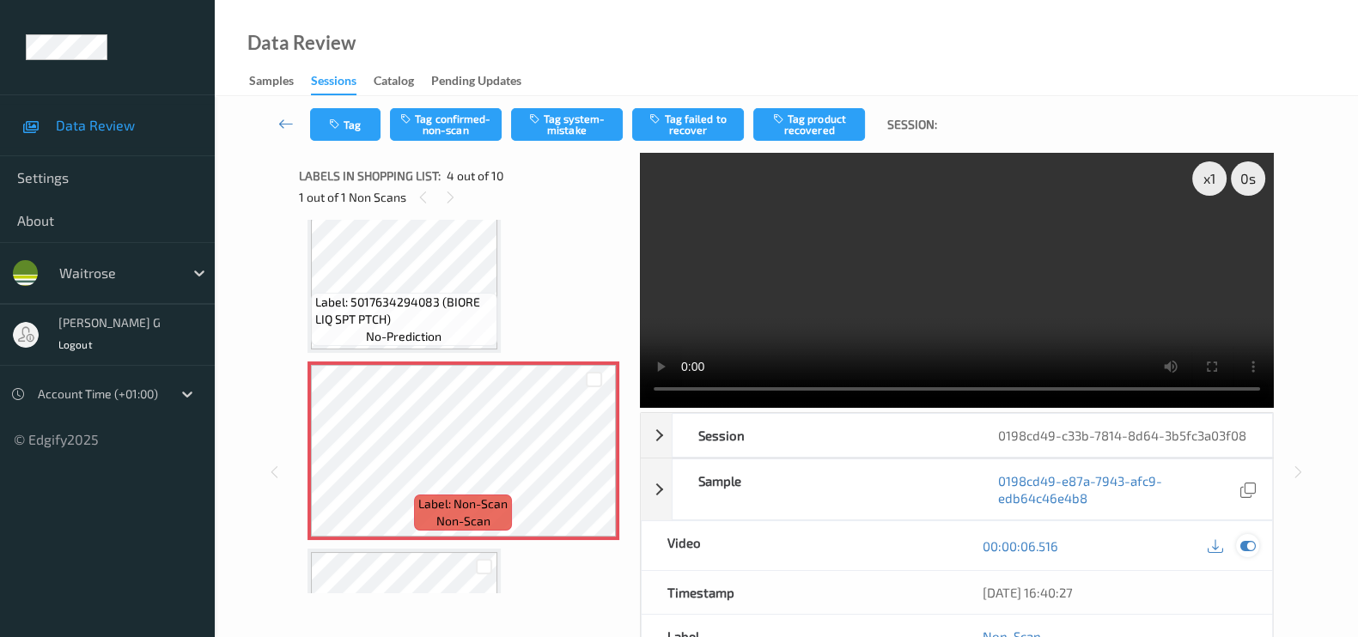
click at [1246, 554] on icon at bounding box center [1247, 545] width 15 height 15
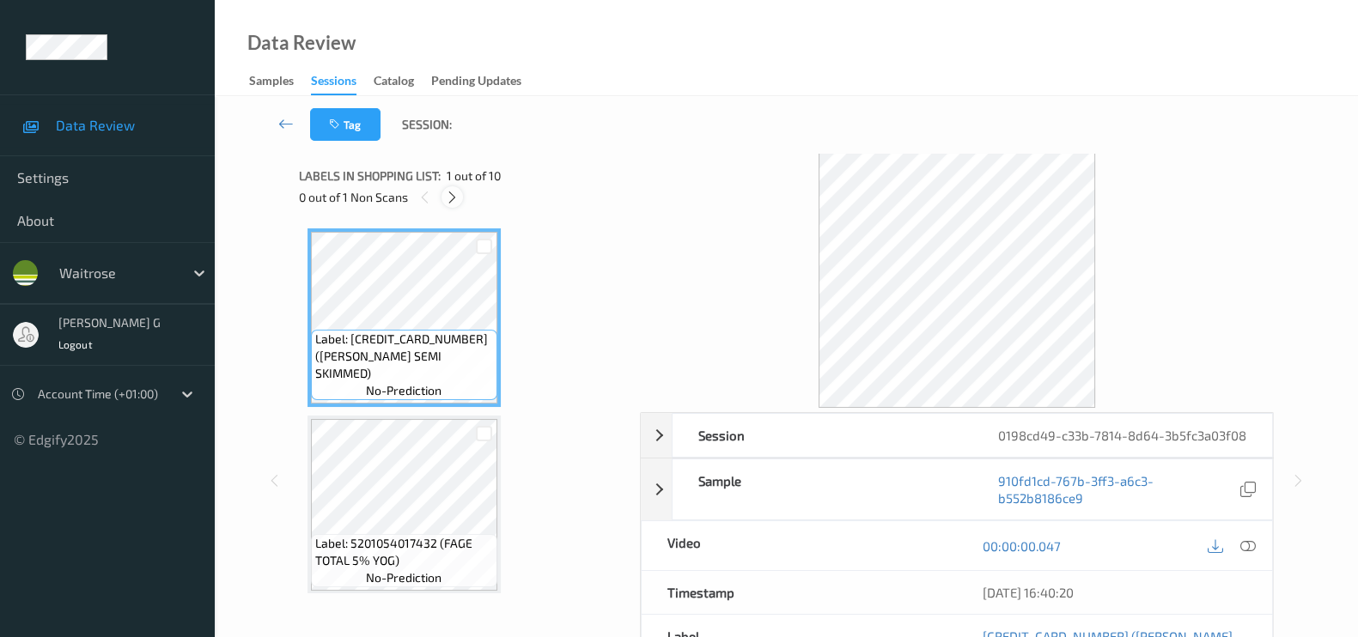
click at [454, 204] on icon at bounding box center [452, 197] width 15 height 15
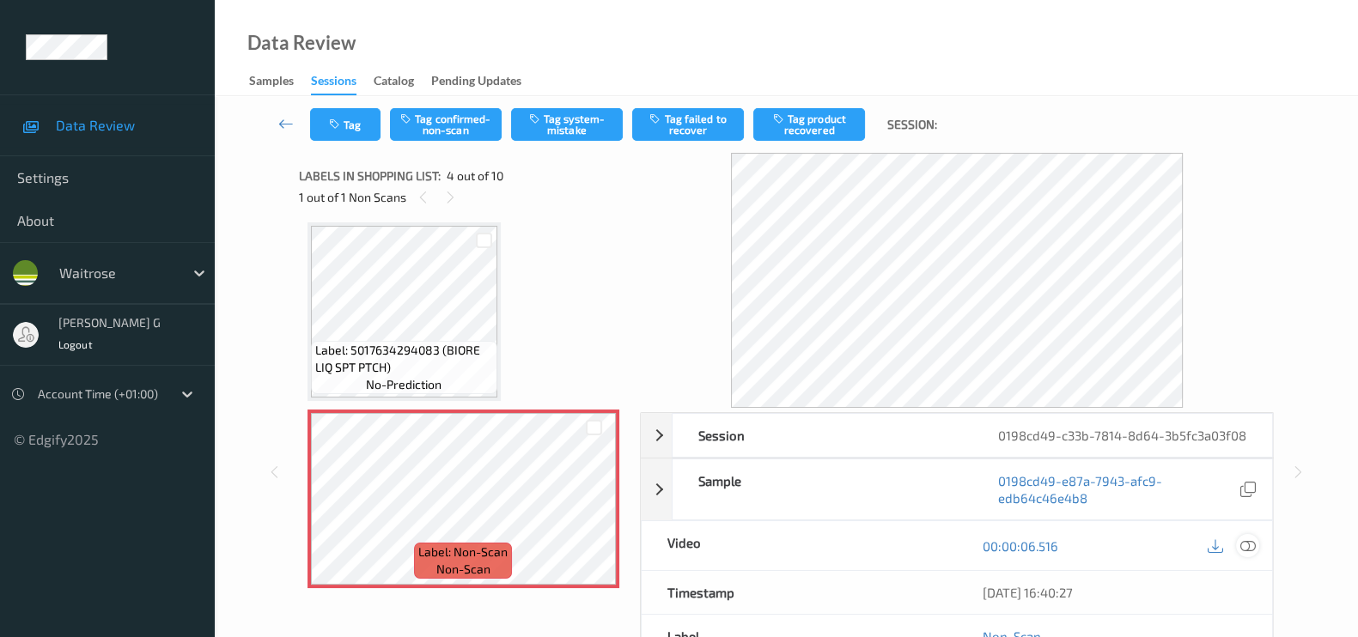
click at [1246, 554] on icon at bounding box center [1247, 545] width 15 height 15
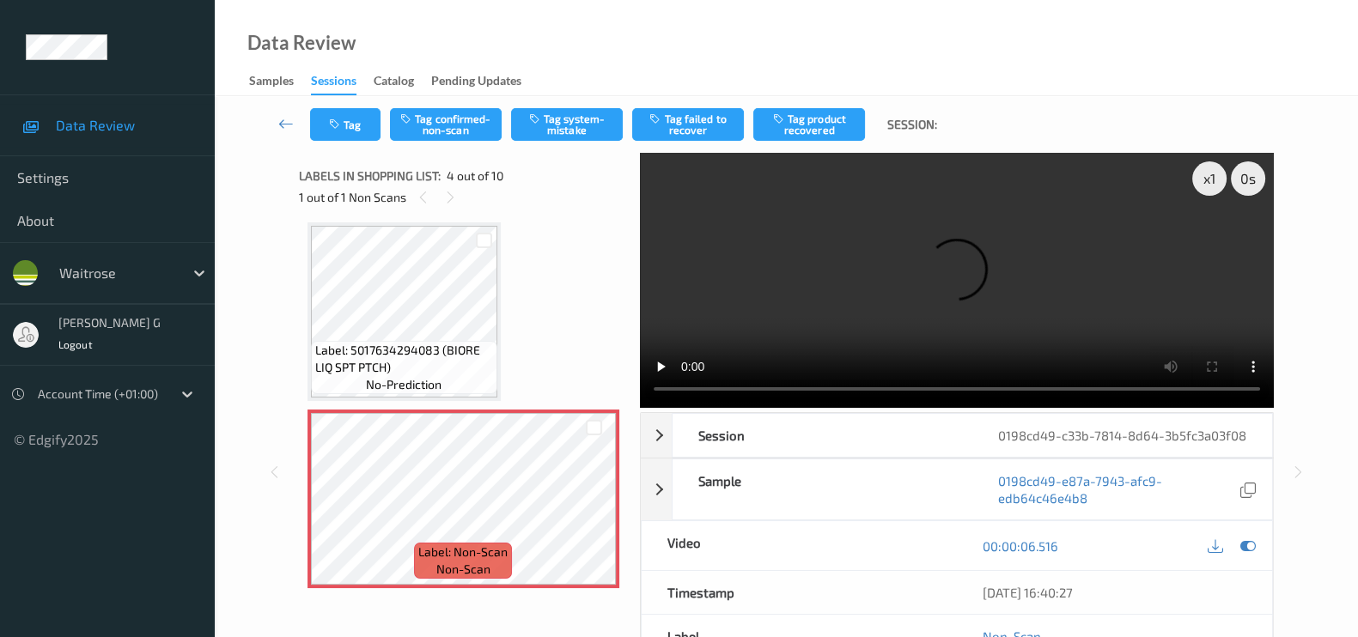
click at [880, 58] on div "Data Review Samples Sessions Catalog Pending Updates" at bounding box center [786, 48] width 1143 height 96
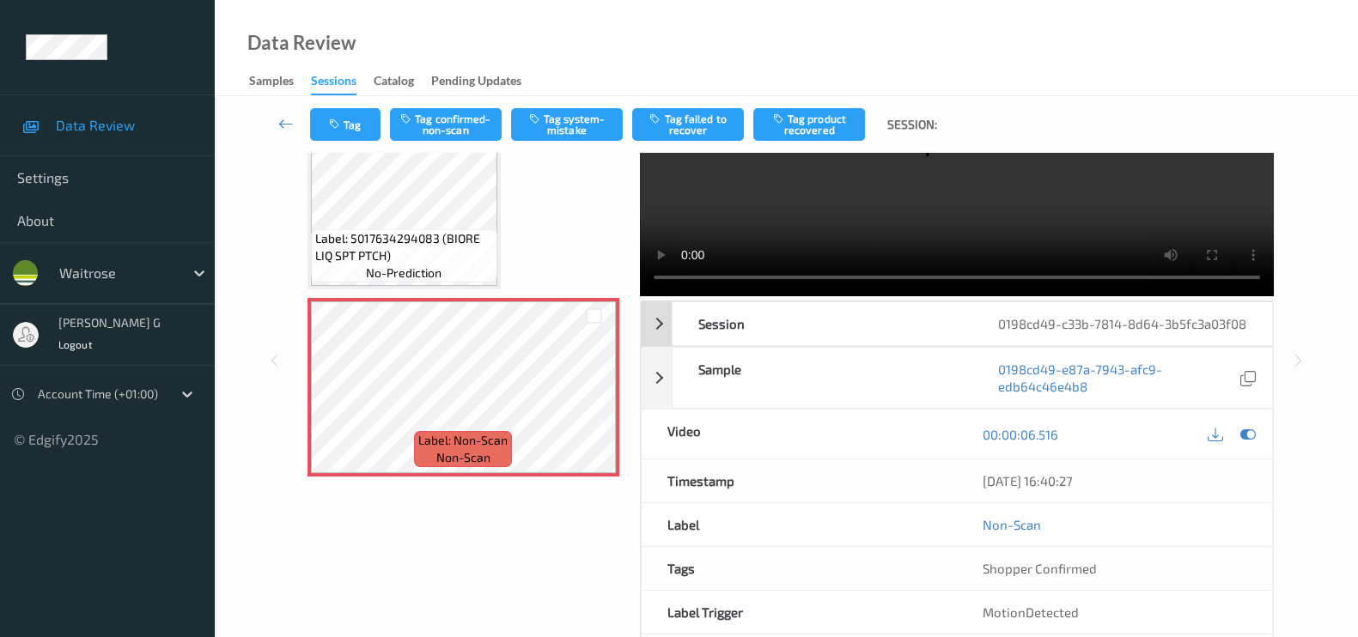
scroll to position [0, 0]
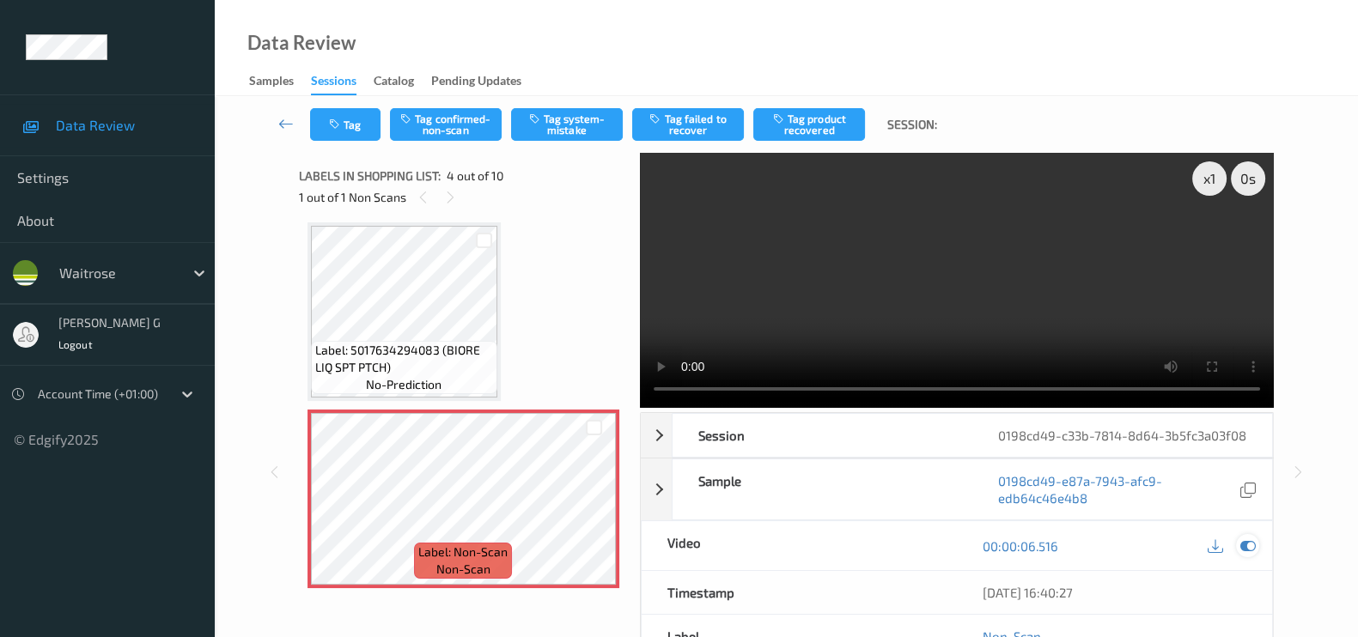
click at [1250, 554] on icon at bounding box center [1247, 545] width 15 height 15
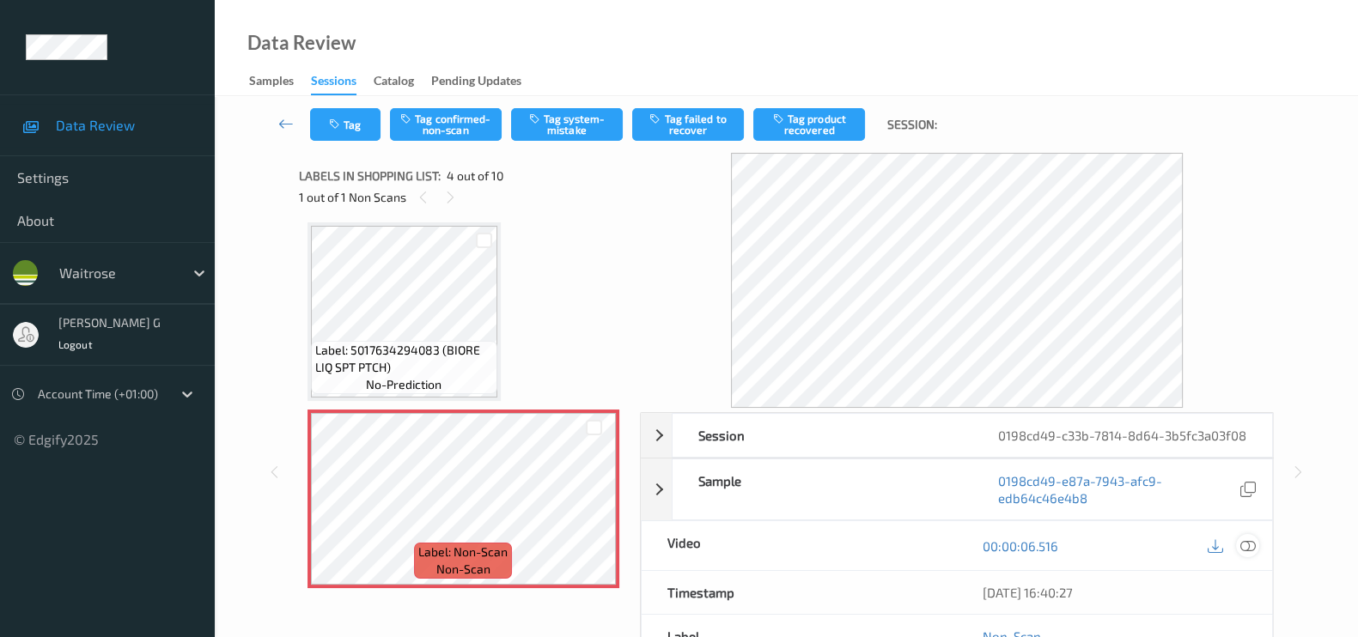
click at [1248, 554] on icon at bounding box center [1247, 545] width 15 height 15
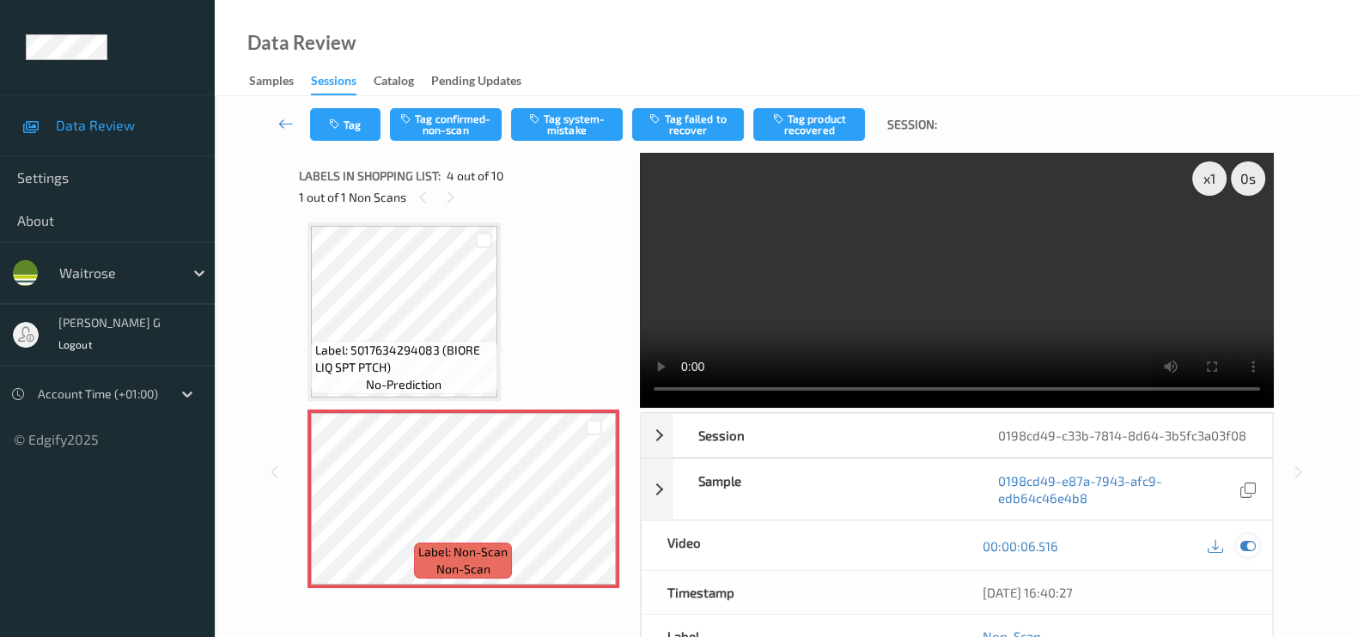
click at [1242, 554] on icon at bounding box center [1247, 545] width 15 height 15
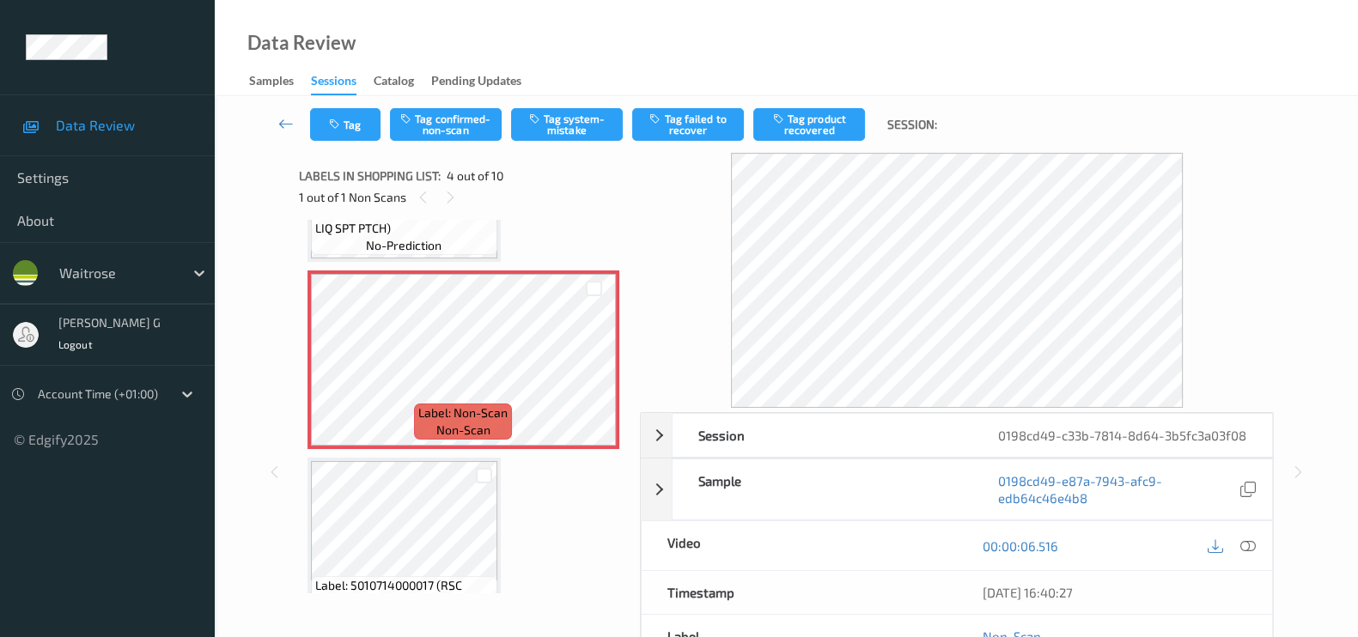
scroll to position [488, 0]
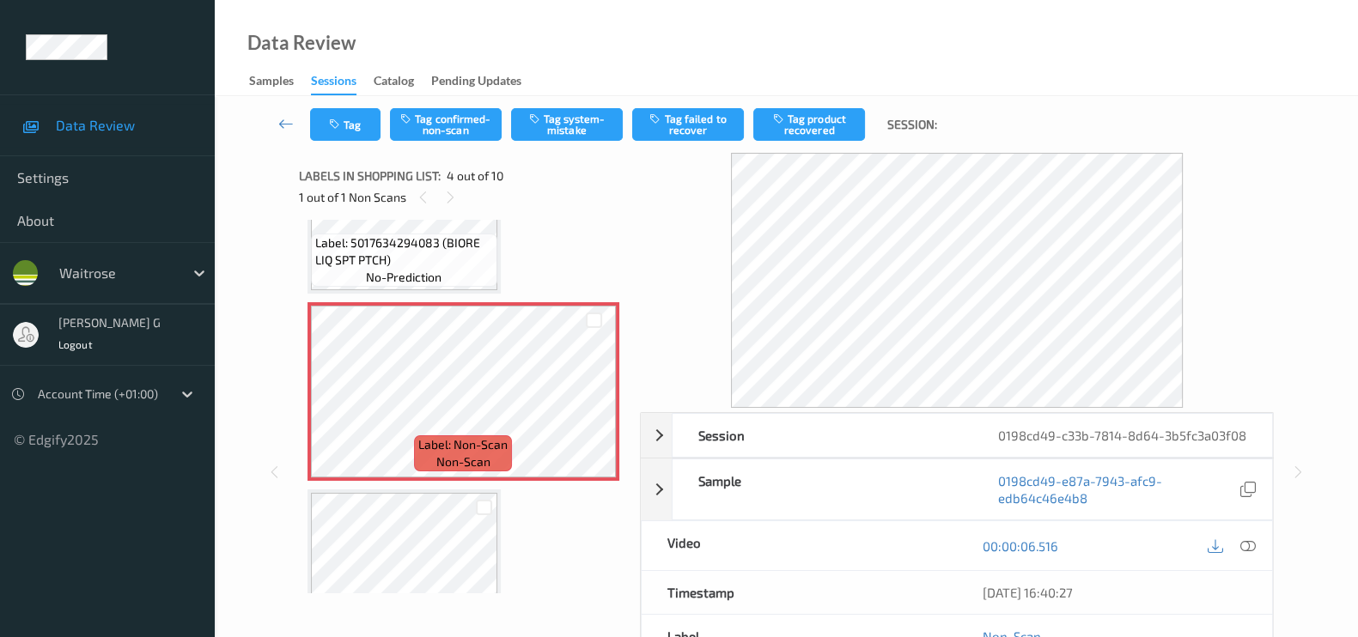
click at [269, 422] on div "Session 0198cd49-c33b-7814-8d64-3b5fc3a03f08 Session ID 0198cd49-c33b-7814-8d64…" at bounding box center [786, 472] width 1073 height 638
click at [1250, 554] on icon at bounding box center [1247, 545] width 15 height 15
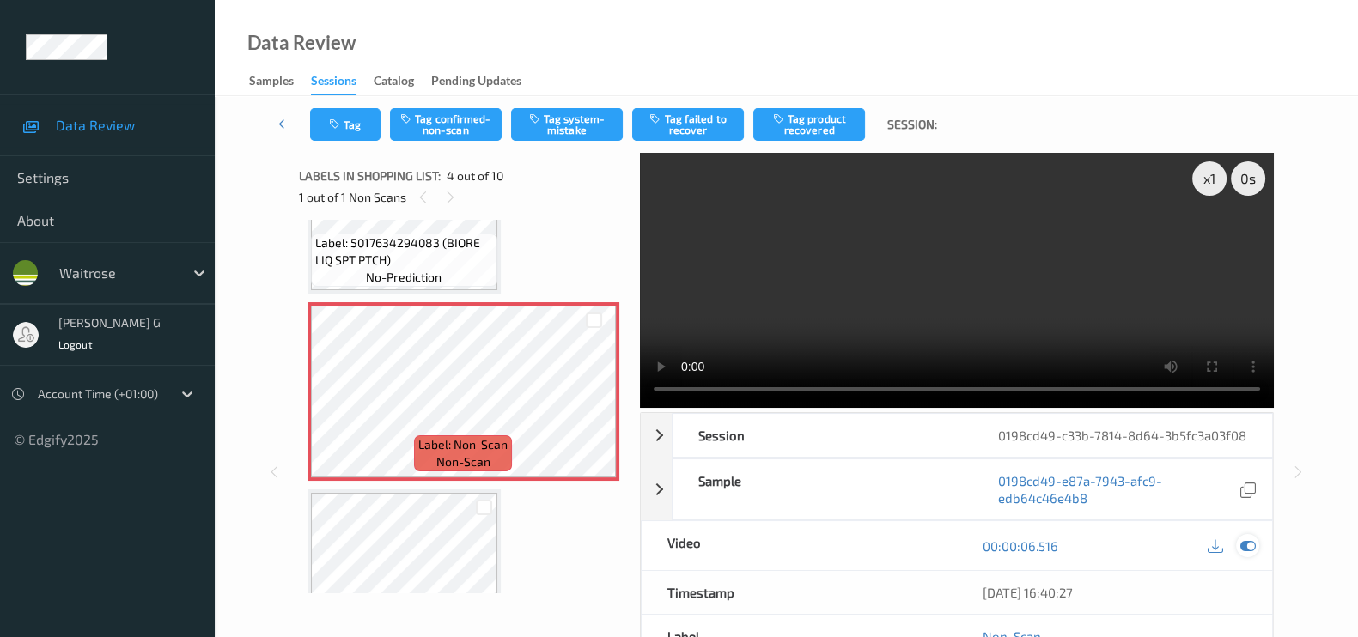
click at [1238, 557] on div at bounding box center [1247, 545] width 23 height 23
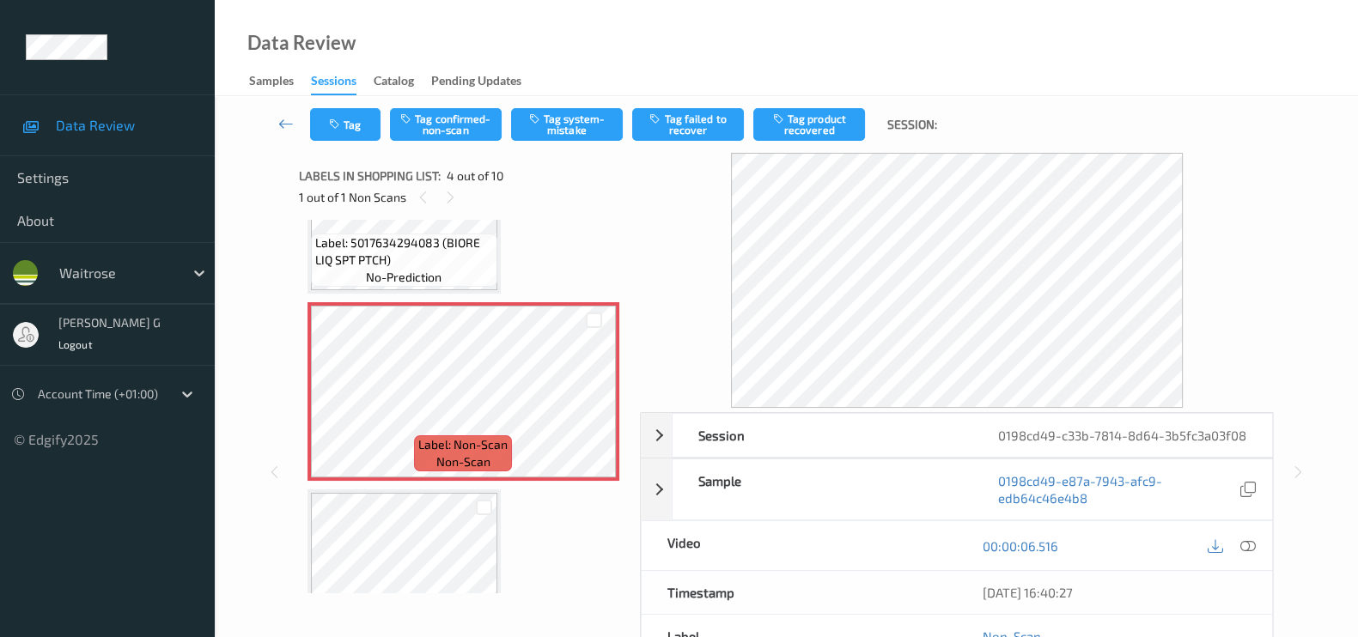
click at [1319, 435] on div "Session 0198cd49-c33b-7814-8d64-3b5fc3a03f08 Session ID 0198cd49-c33b-7814-8d64…" at bounding box center [786, 472] width 1073 height 638
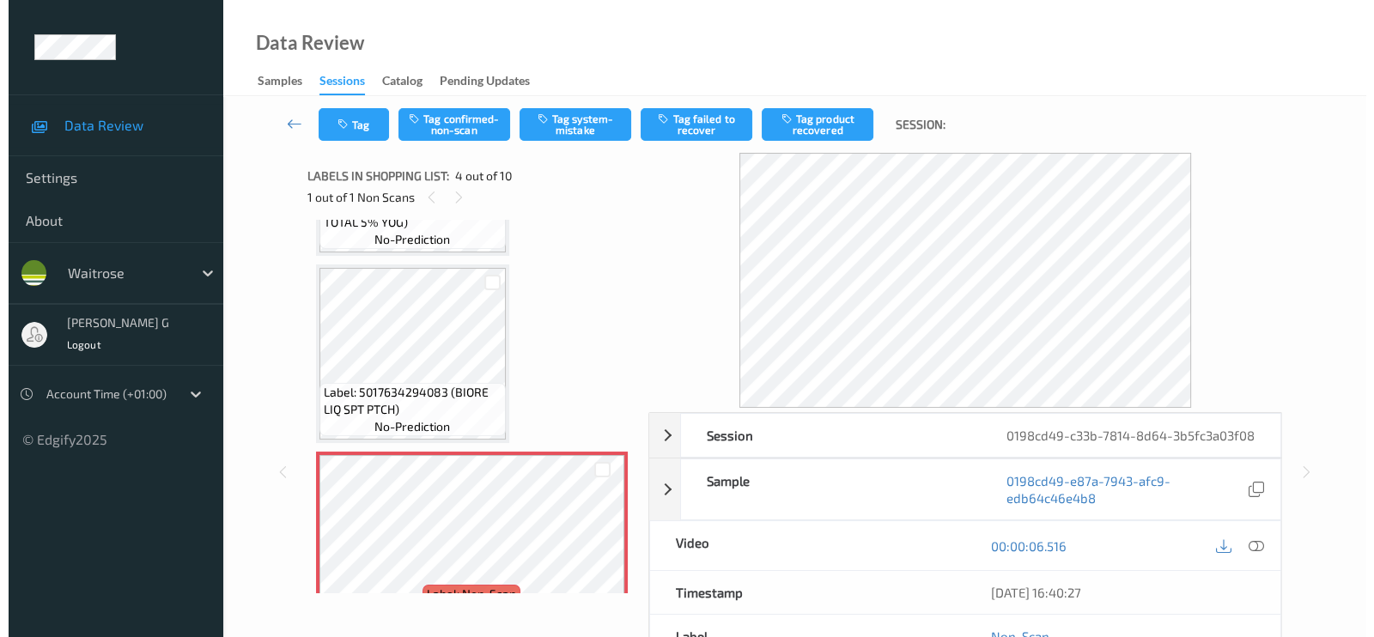
scroll to position [273, 0]
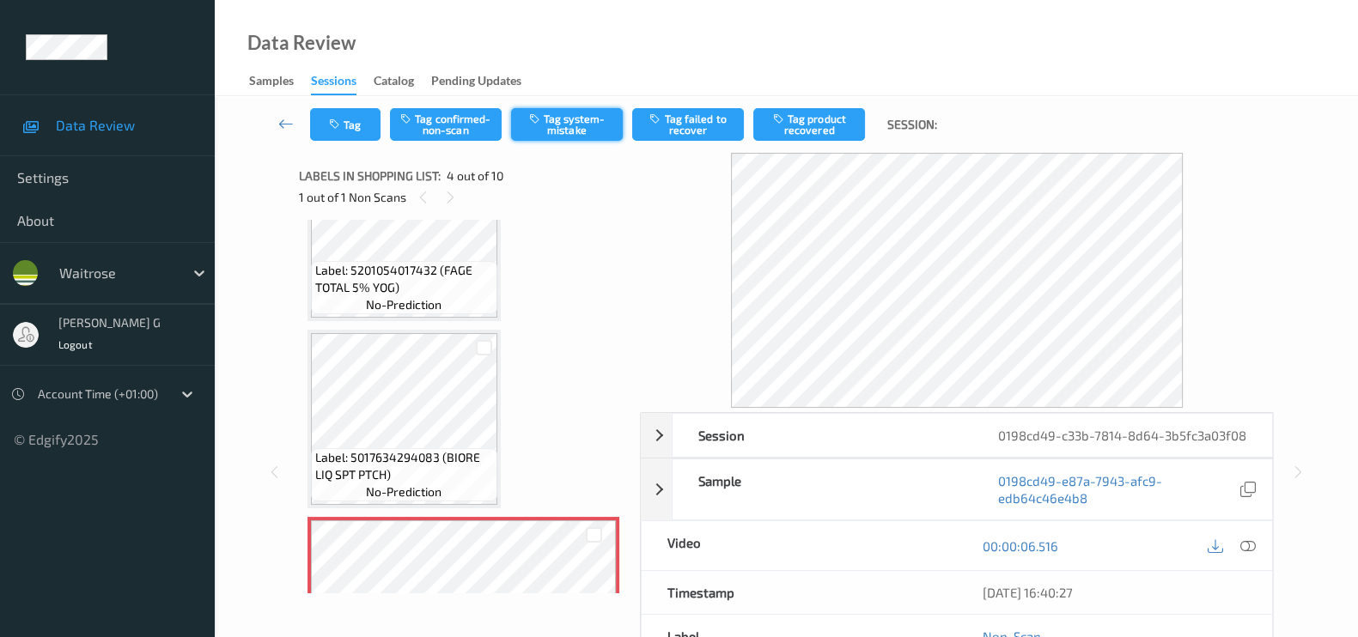
click at [575, 124] on button "Tag system-mistake" at bounding box center [567, 124] width 112 height 33
click at [346, 120] on button "Tag" at bounding box center [345, 124] width 70 height 33
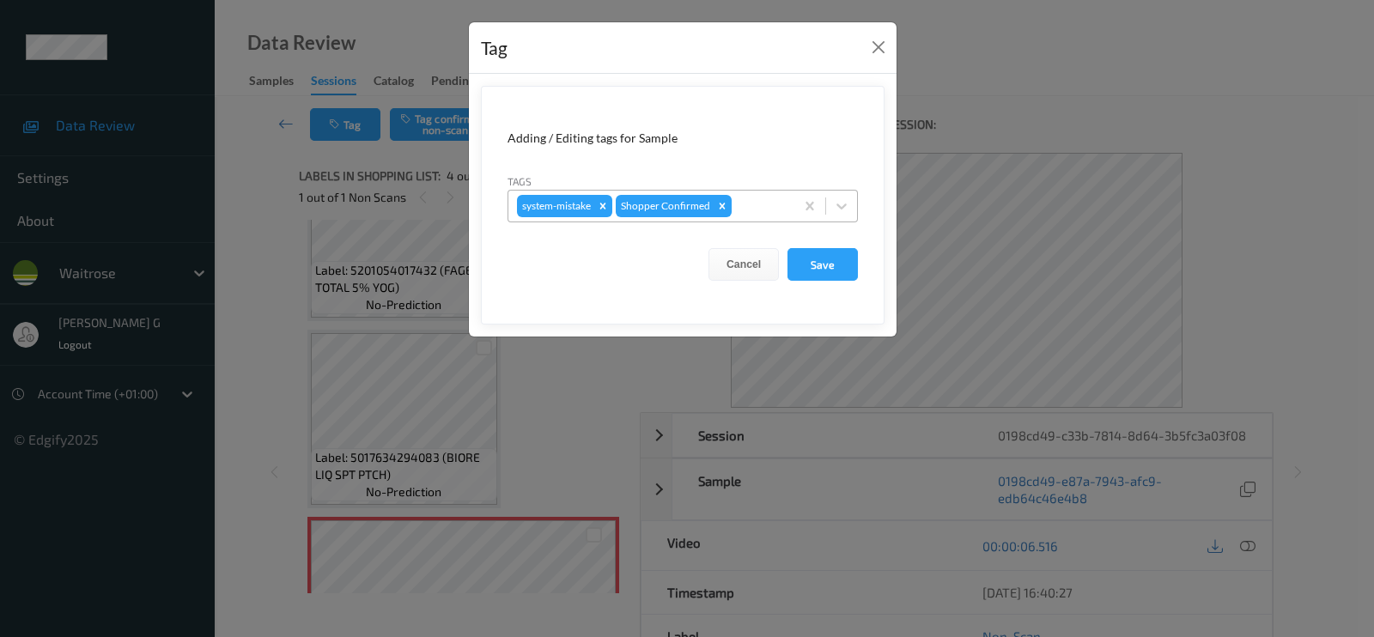
click at [760, 211] on div at bounding box center [760, 206] width 51 height 21
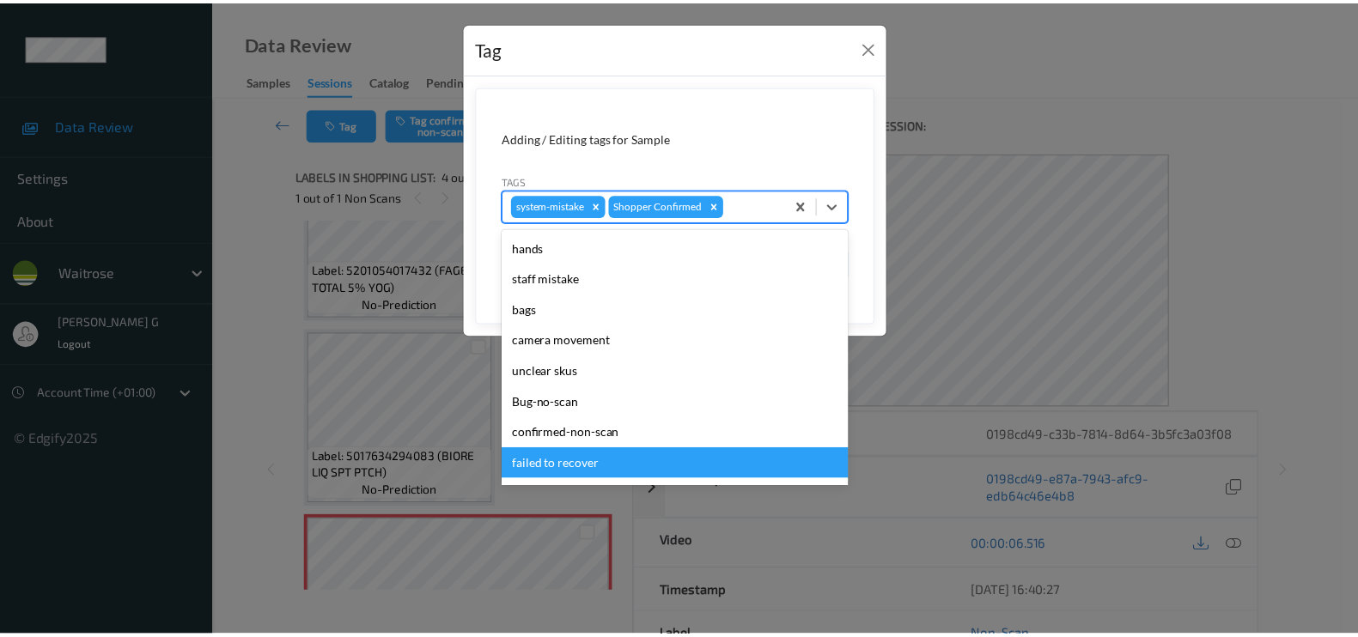
scroll to position [336, 0]
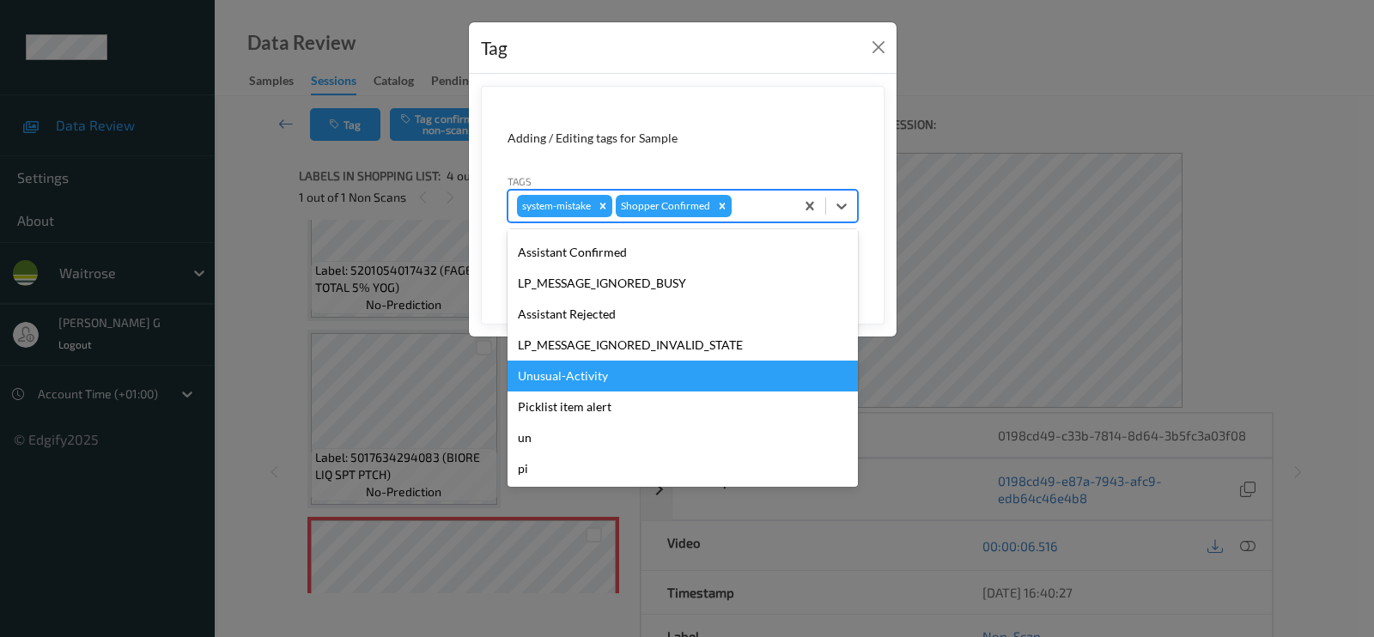
click at [574, 383] on div "Unusual-Activity" at bounding box center [683, 376] width 350 height 31
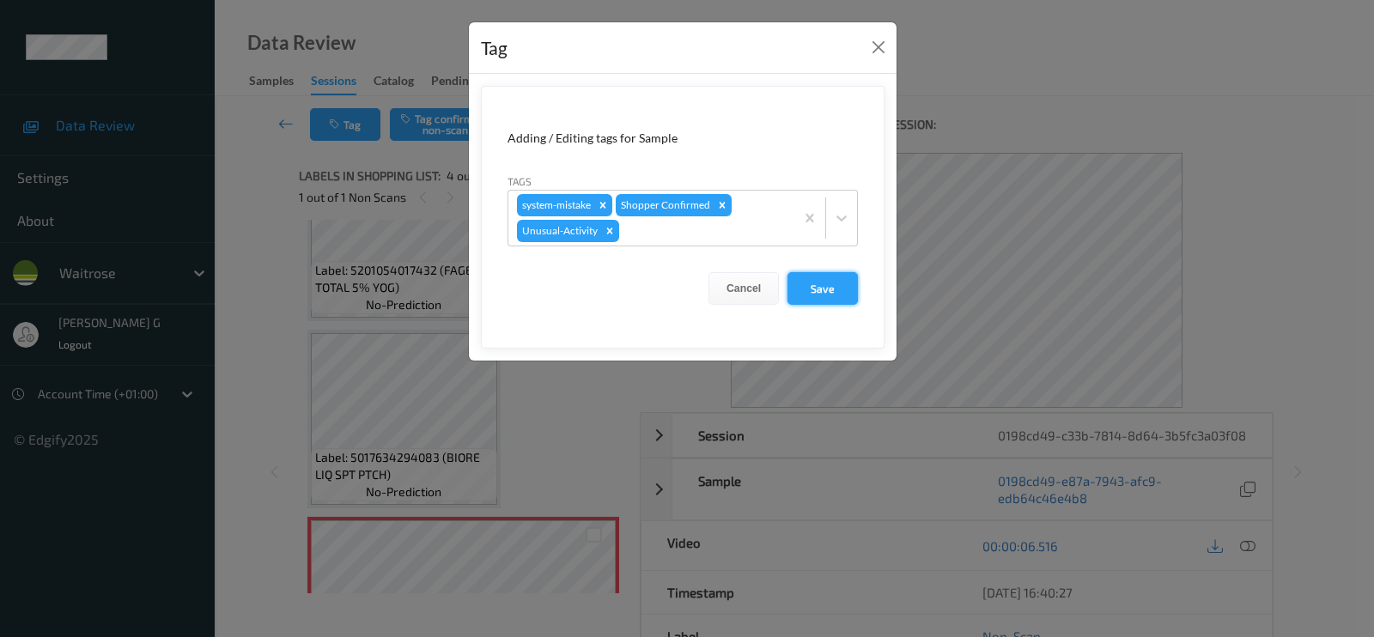
click at [816, 287] on button "Save" at bounding box center [823, 288] width 70 height 33
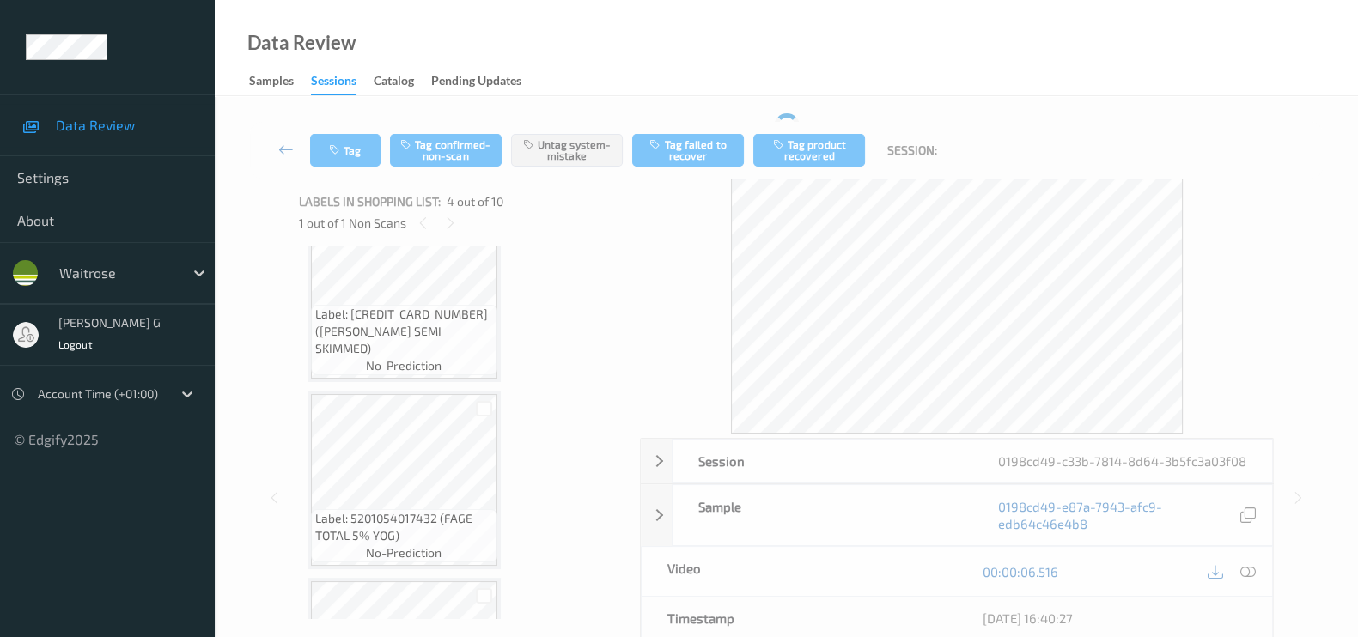
scroll to position [0, 0]
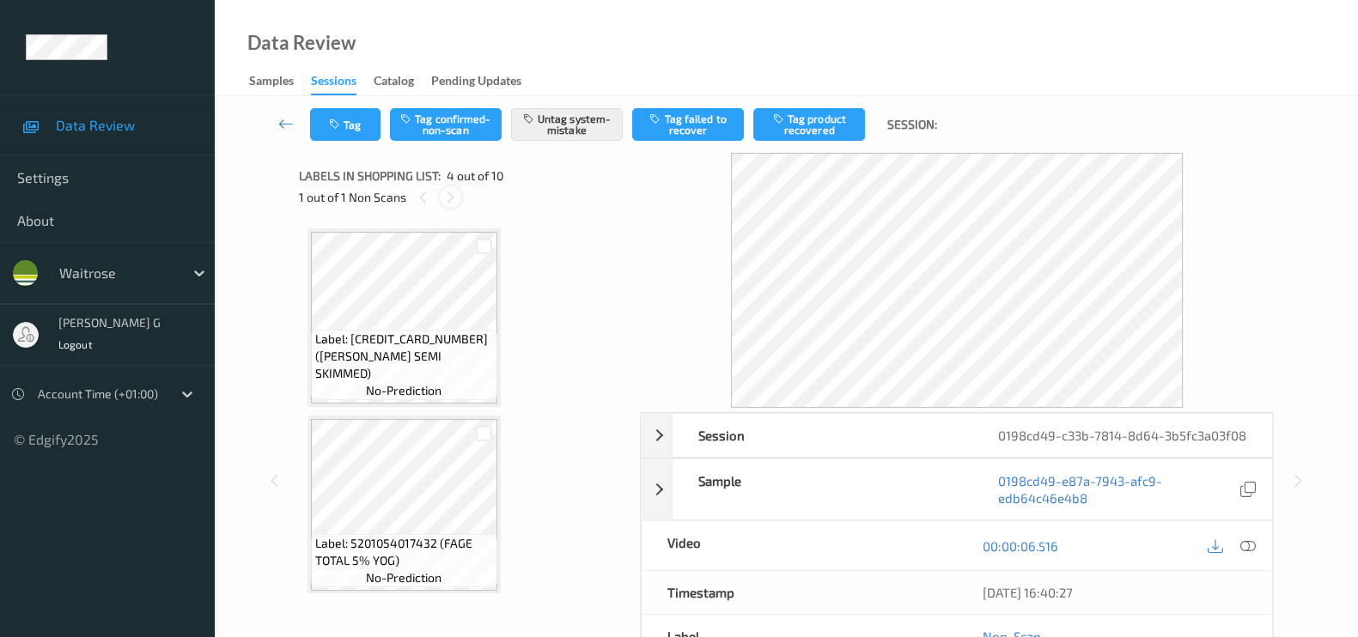
click at [448, 192] on icon at bounding box center [450, 197] width 15 height 15
click at [347, 117] on button "Tag" at bounding box center [345, 124] width 70 height 33
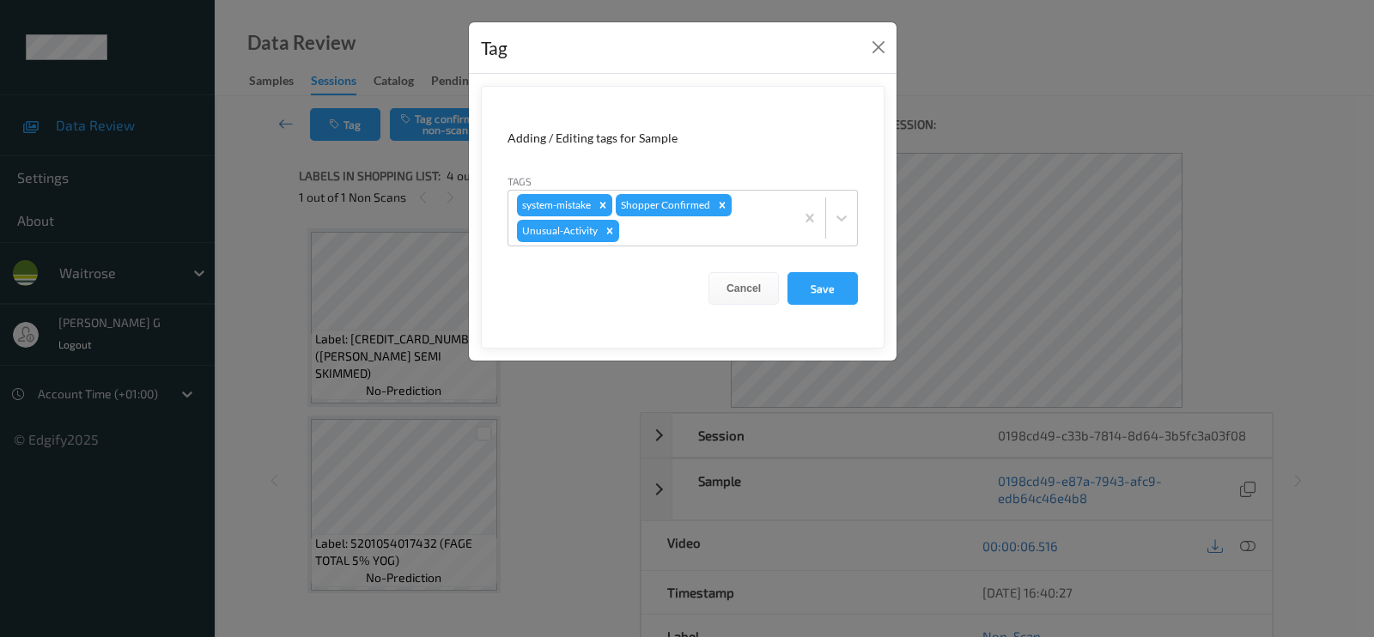
click at [239, 258] on div "Tag Adding / Editing tags for Sample Tags system-mistake Shopper Confirmed Unus…" at bounding box center [687, 318] width 1374 height 637
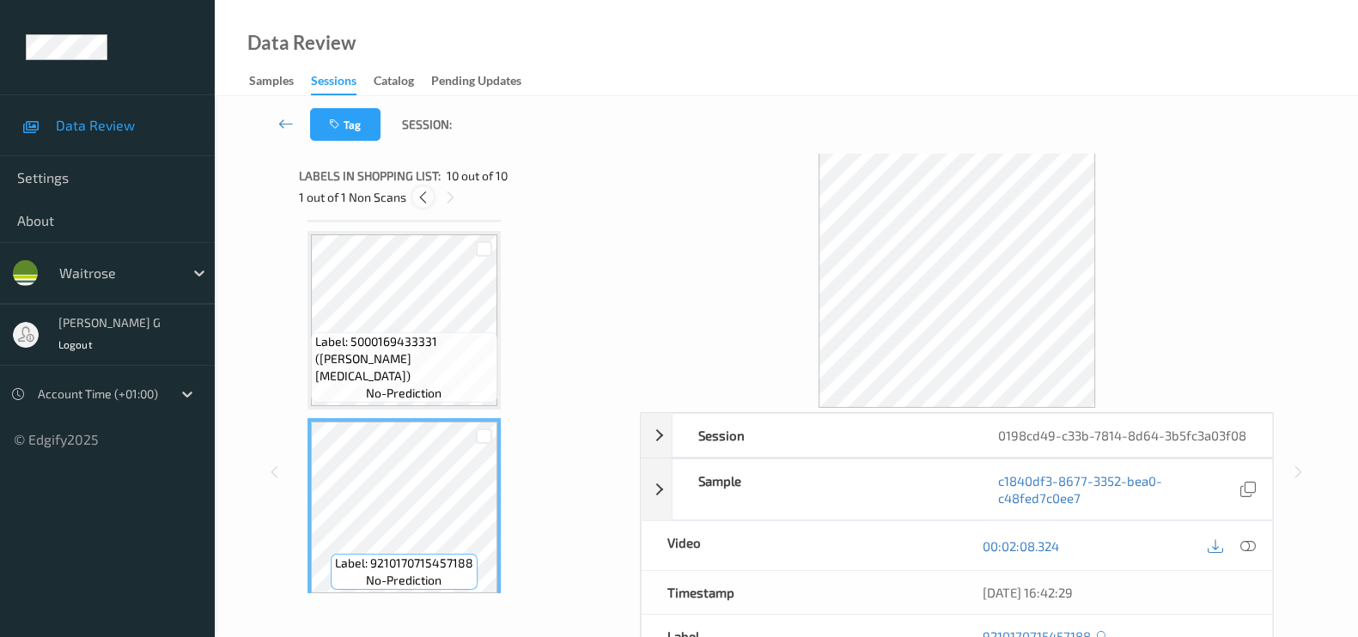
click at [430, 197] on div at bounding box center [422, 196] width 21 height 21
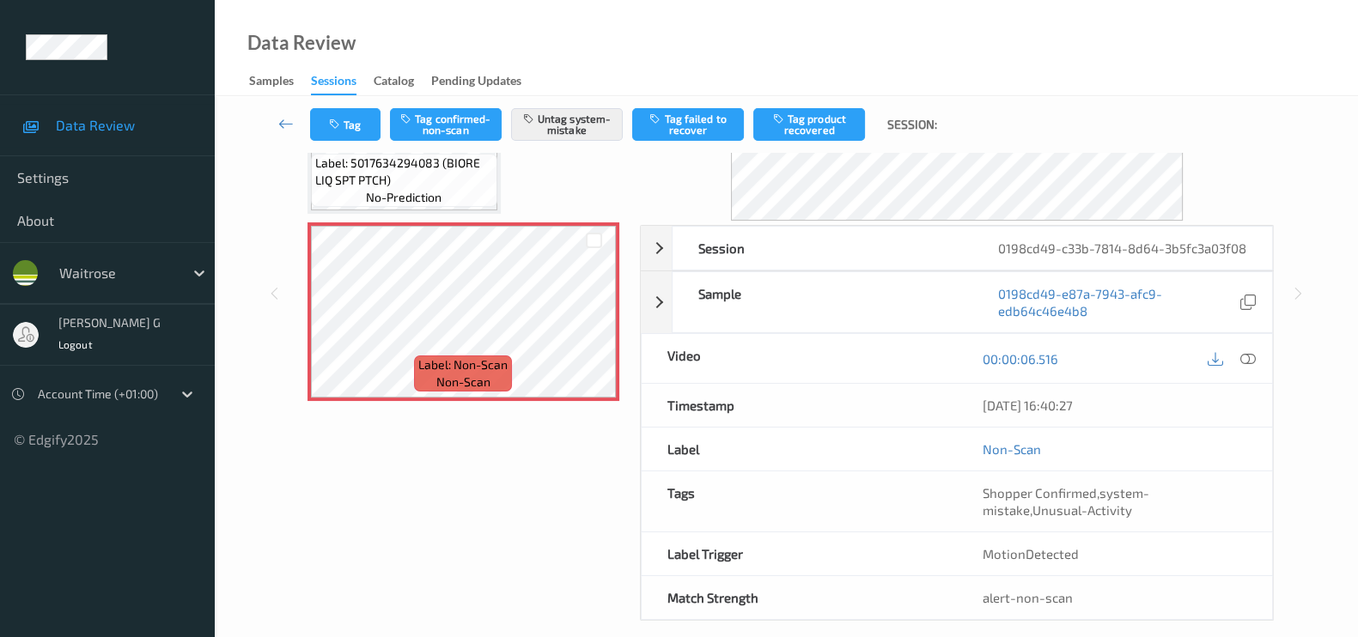
scroll to position [222, 0]
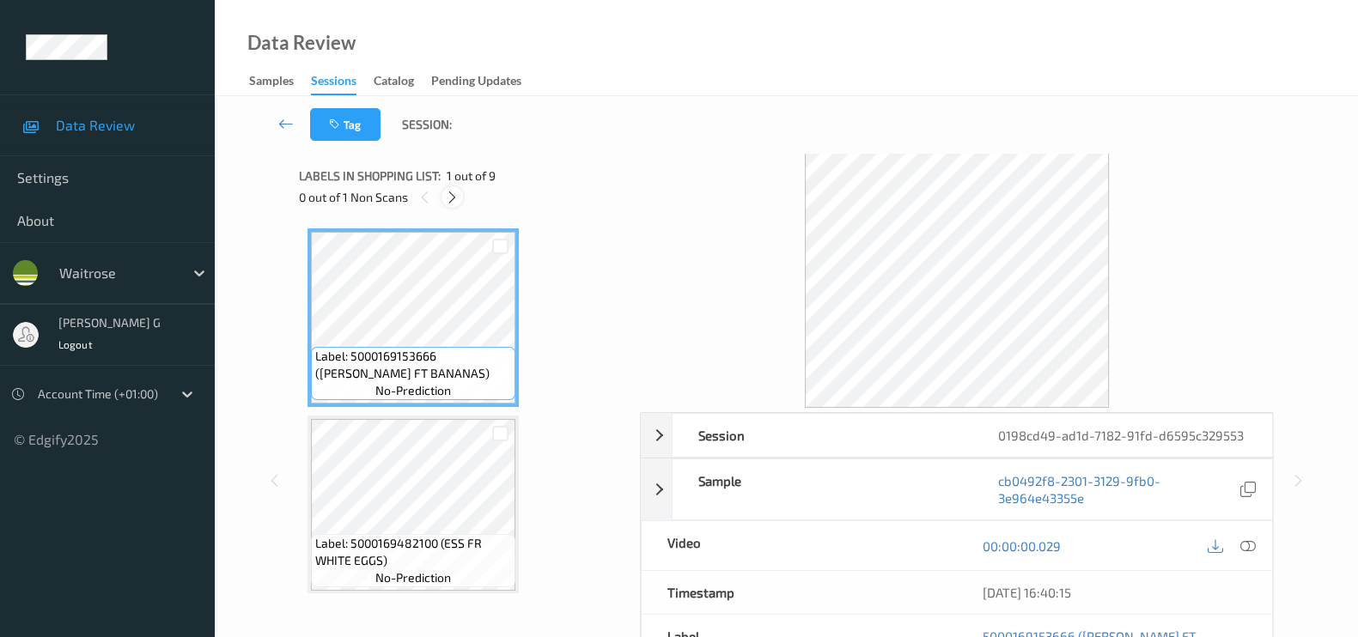
click at [451, 198] on icon at bounding box center [452, 197] width 15 height 15
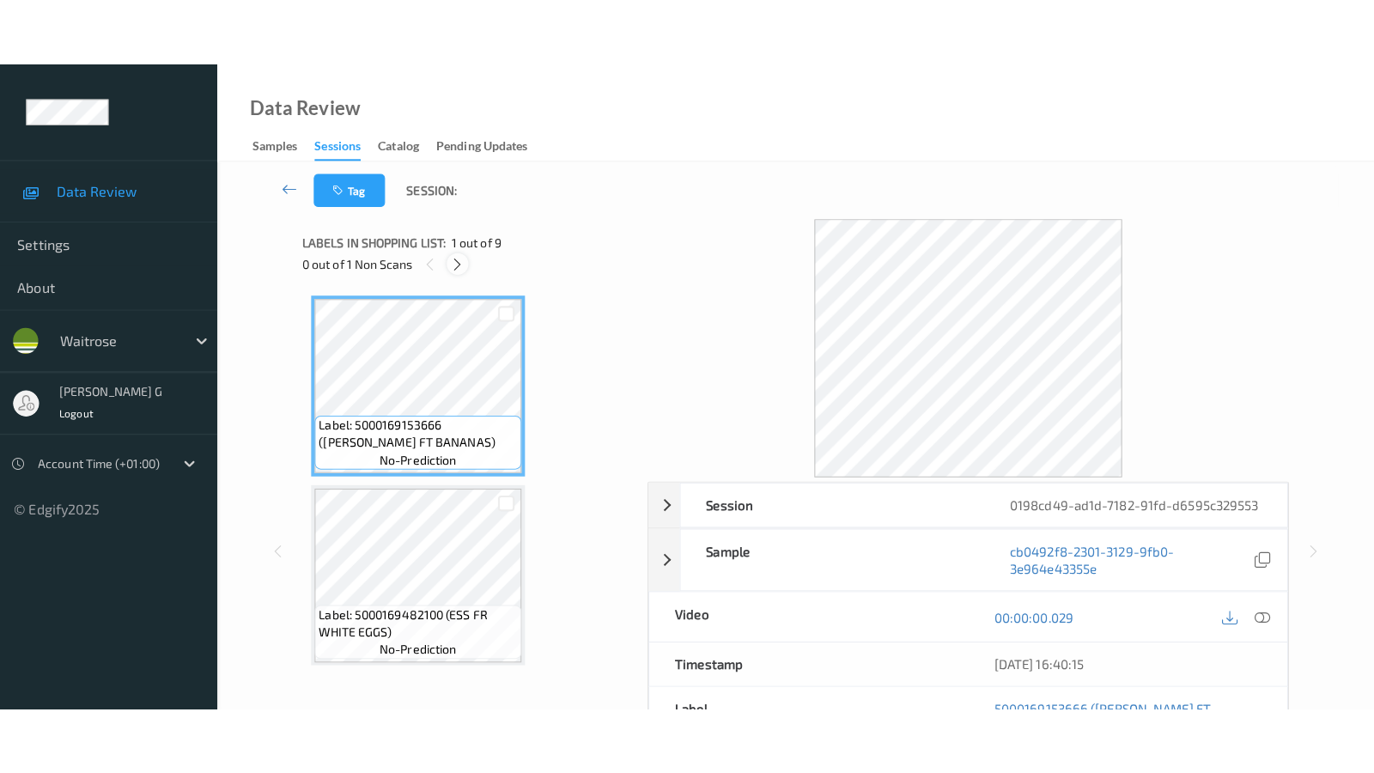
scroll to position [1310, 0]
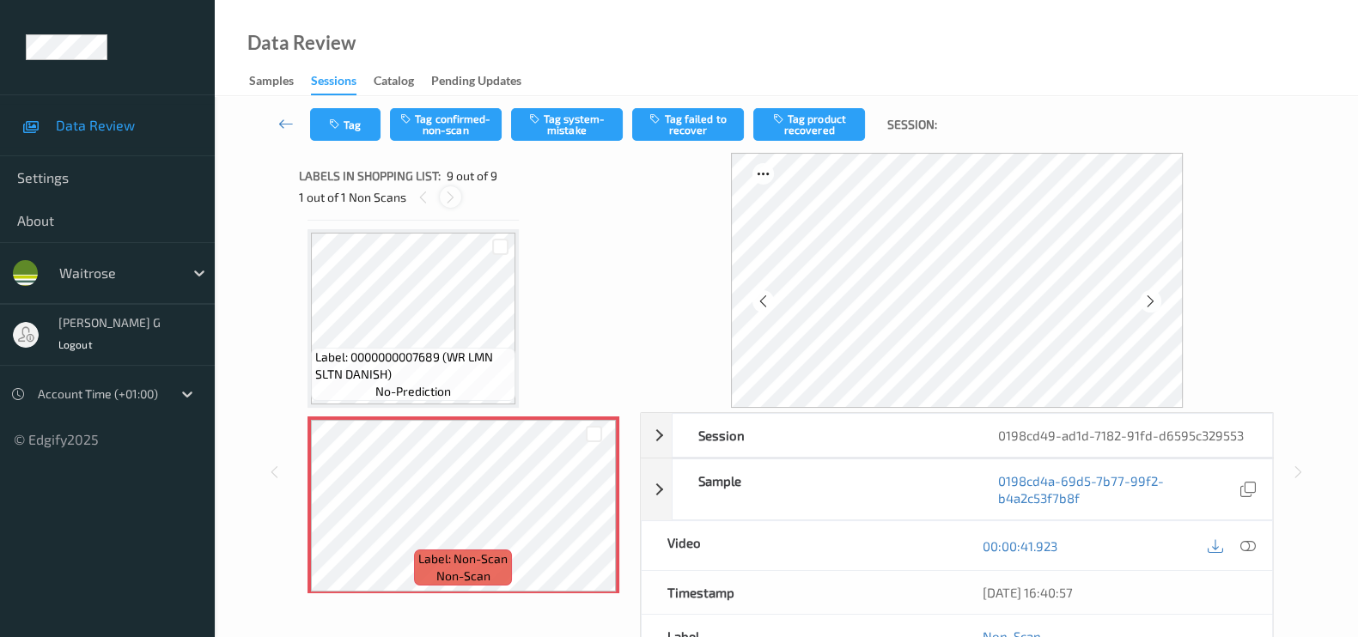
click at [447, 192] on icon at bounding box center [450, 197] width 15 height 15
click at [1151, 308] on icon at bounding box center [1150, 301] width 15 height 15
click at [1155, 298] on icon at bounding box center [1150, 301] width 15 height 15
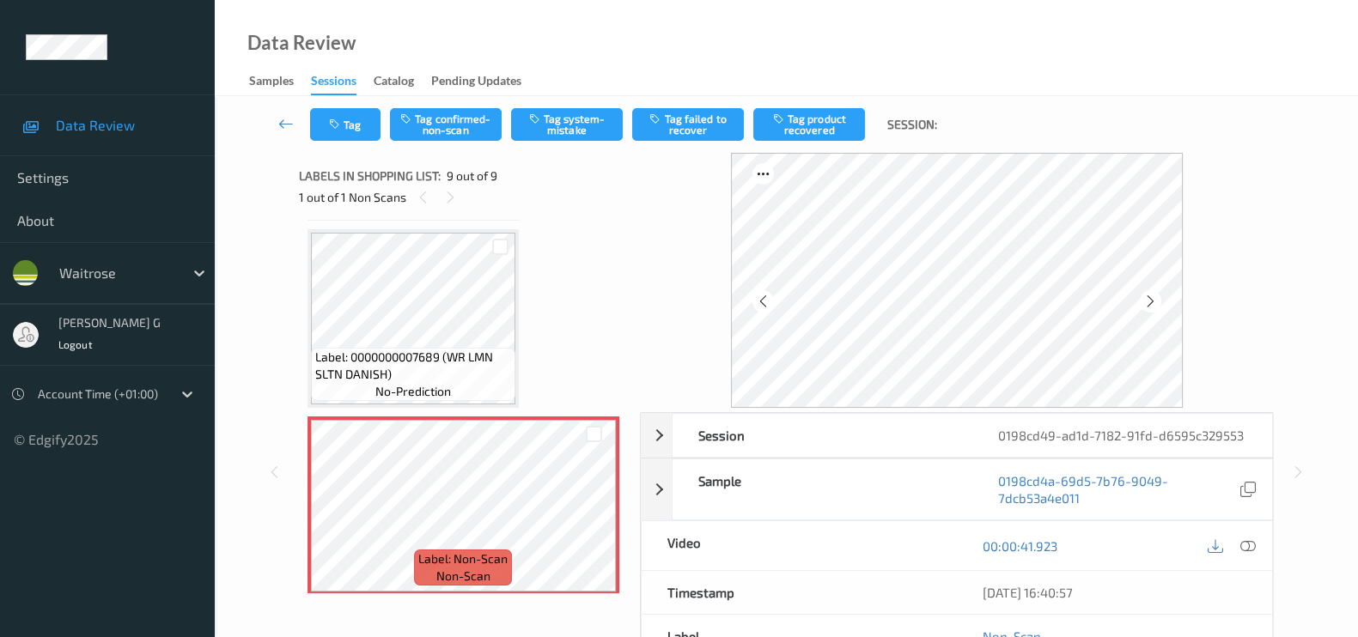
click at [1155, 298] on icon at bounding box center [1150, 301] width 15 height 15
click at [1250, 547] on icon at bounding box center [1247, 545] width 15 height 15
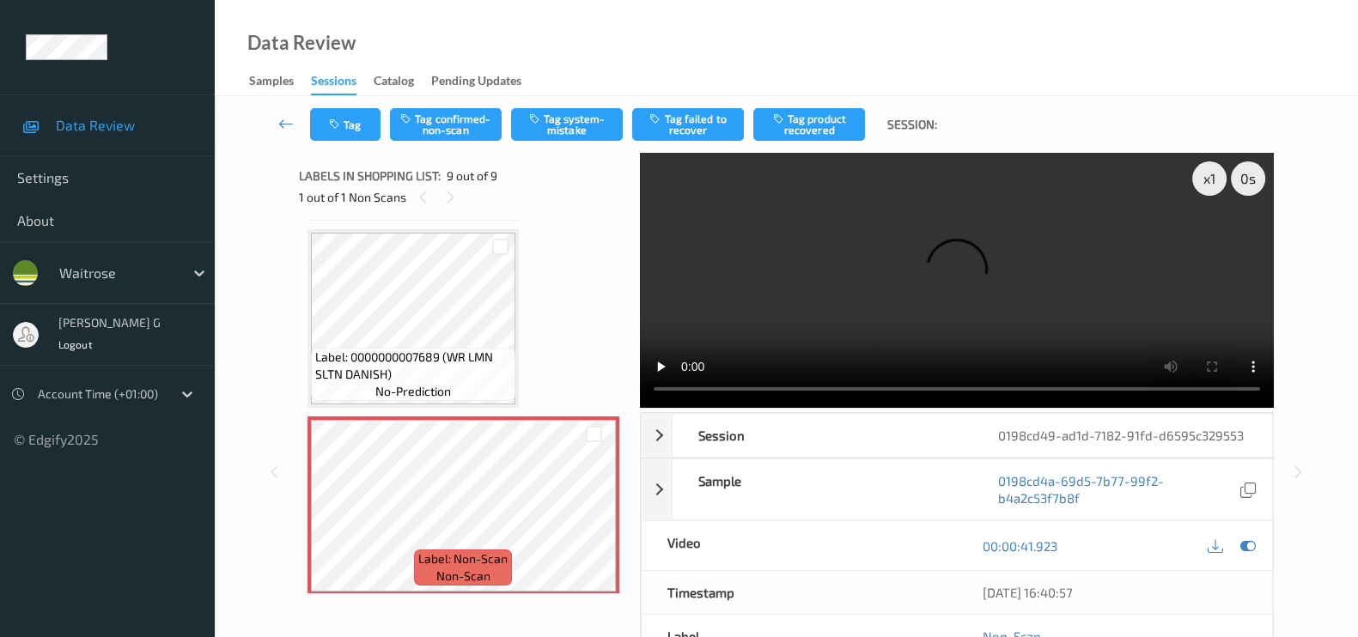
scroll to position [1173, 0]
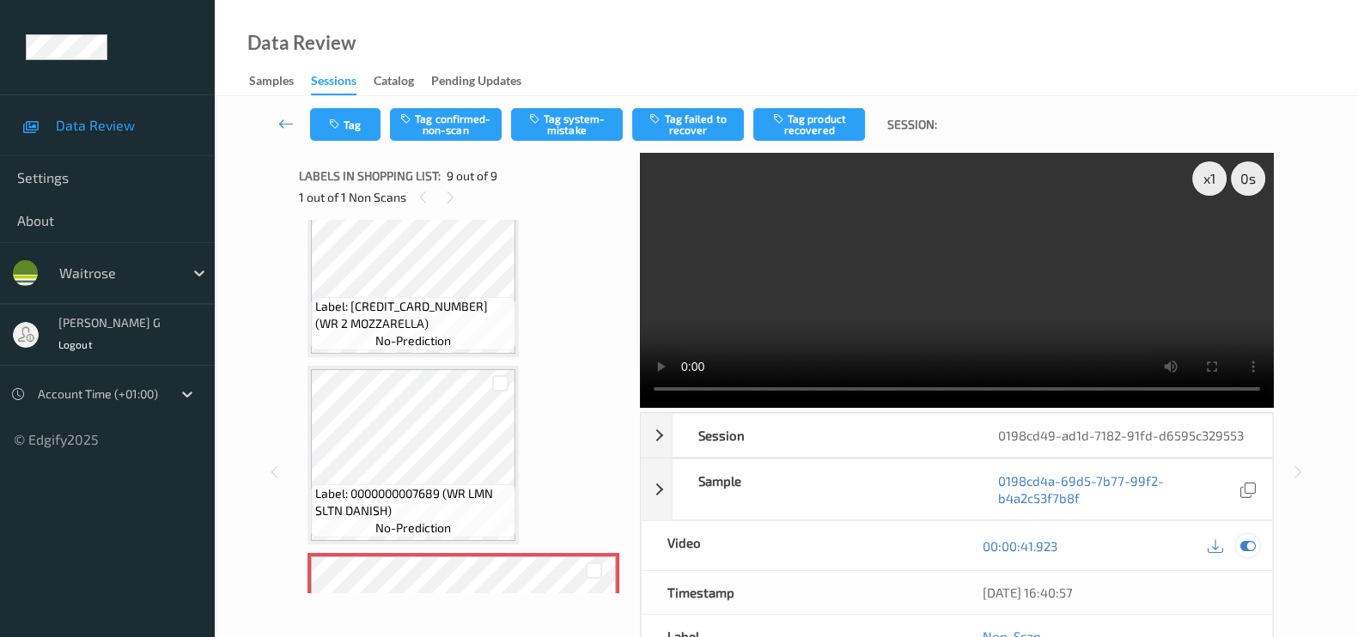
click at [1247, 542] on icon at bounding box center [1247, 545] width 15 height 15
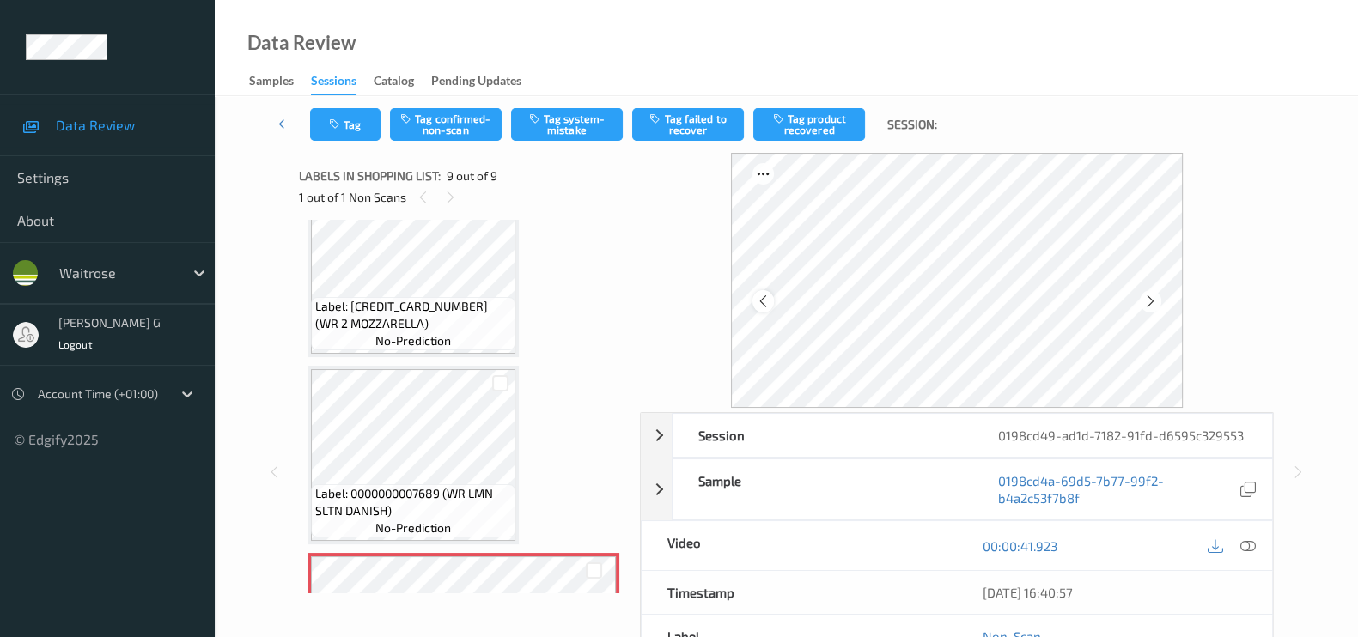
click at [761, 305] on icon at bounding box center [763, 301] width 15 height 15
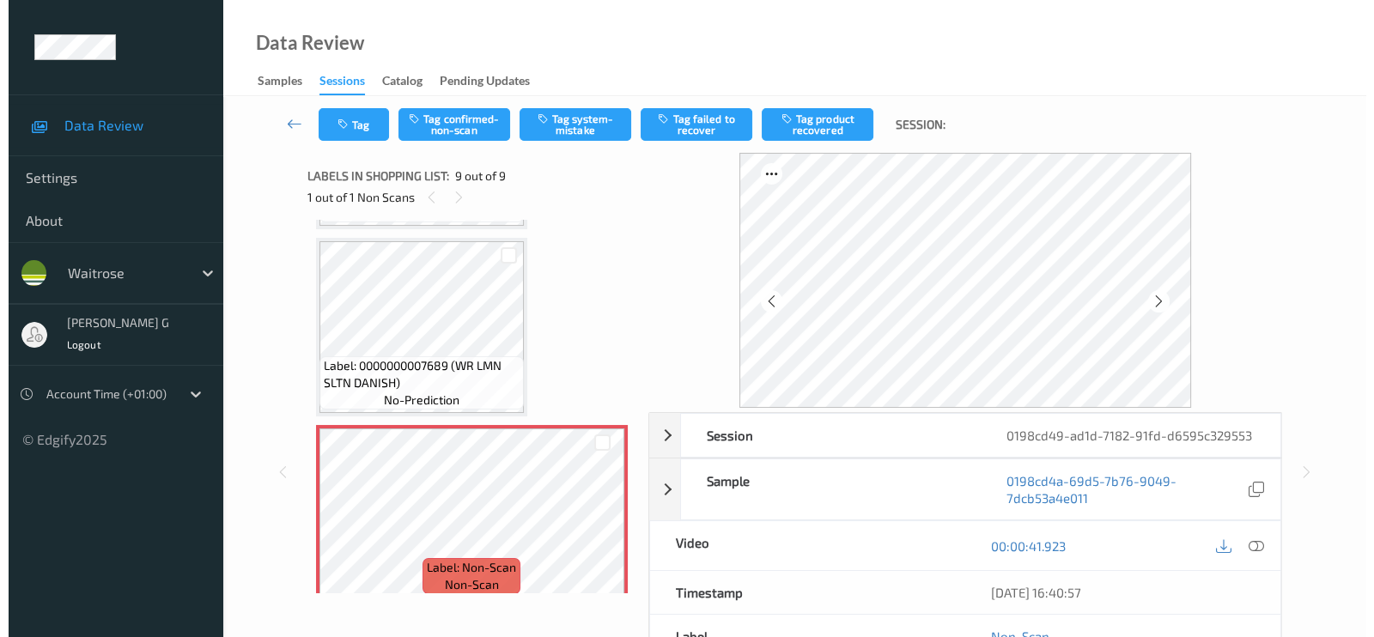
scroll to position [1310, 0]
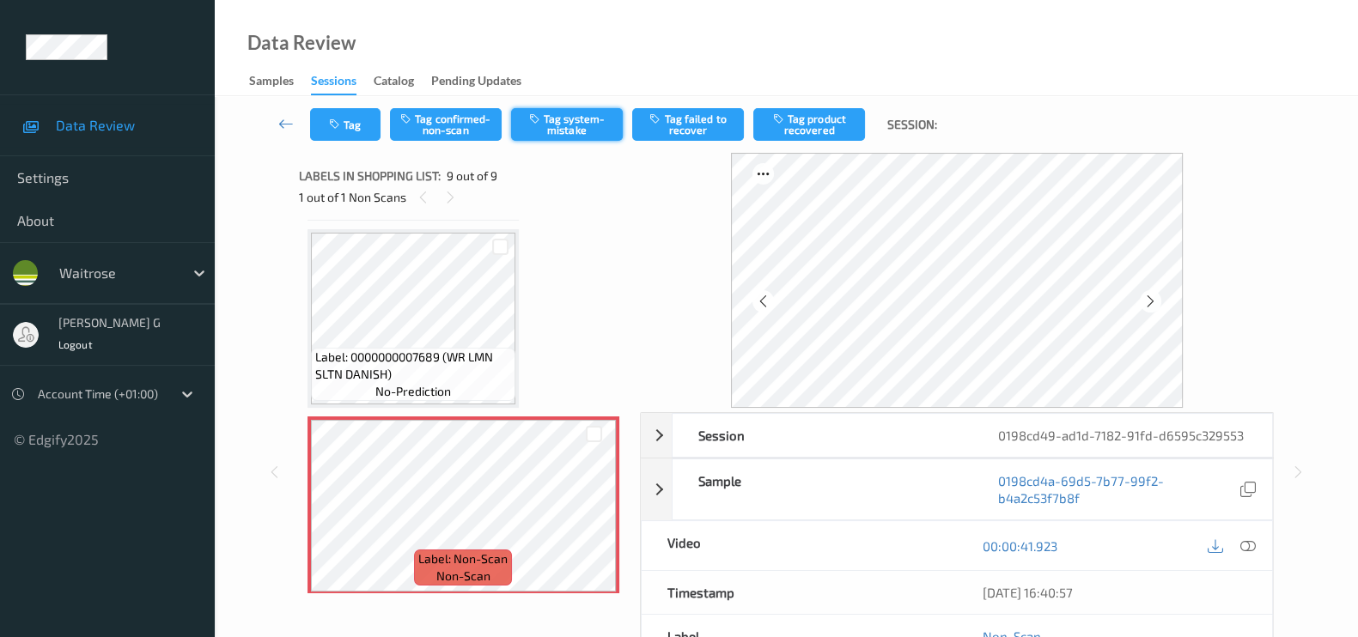
click at [578, 118] on button "Tag system-mistake" at bounding box center [567, 124] width 112 height 33
click at [344, 126] on button "Tag" at bounding box center [345, 124] width 70 height 33
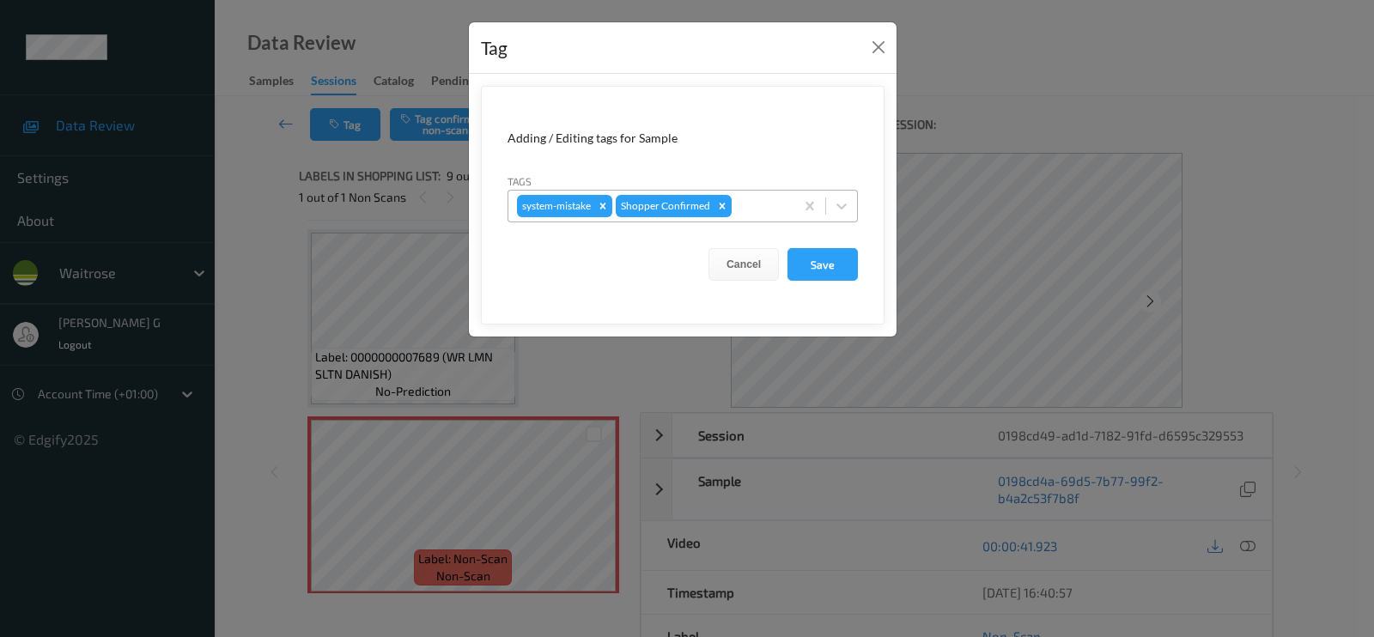
click at [745, 209] on div at bounding box center [760, 206] width 51 height 21
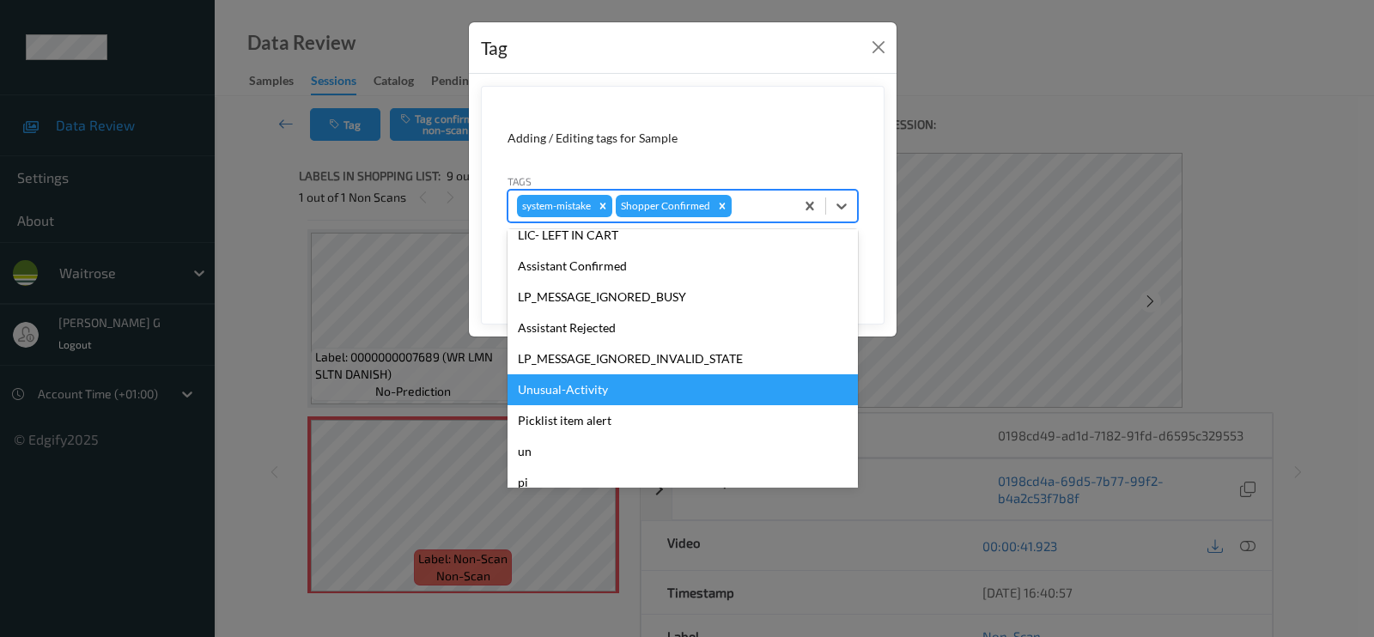
scroll to position [336, 0]
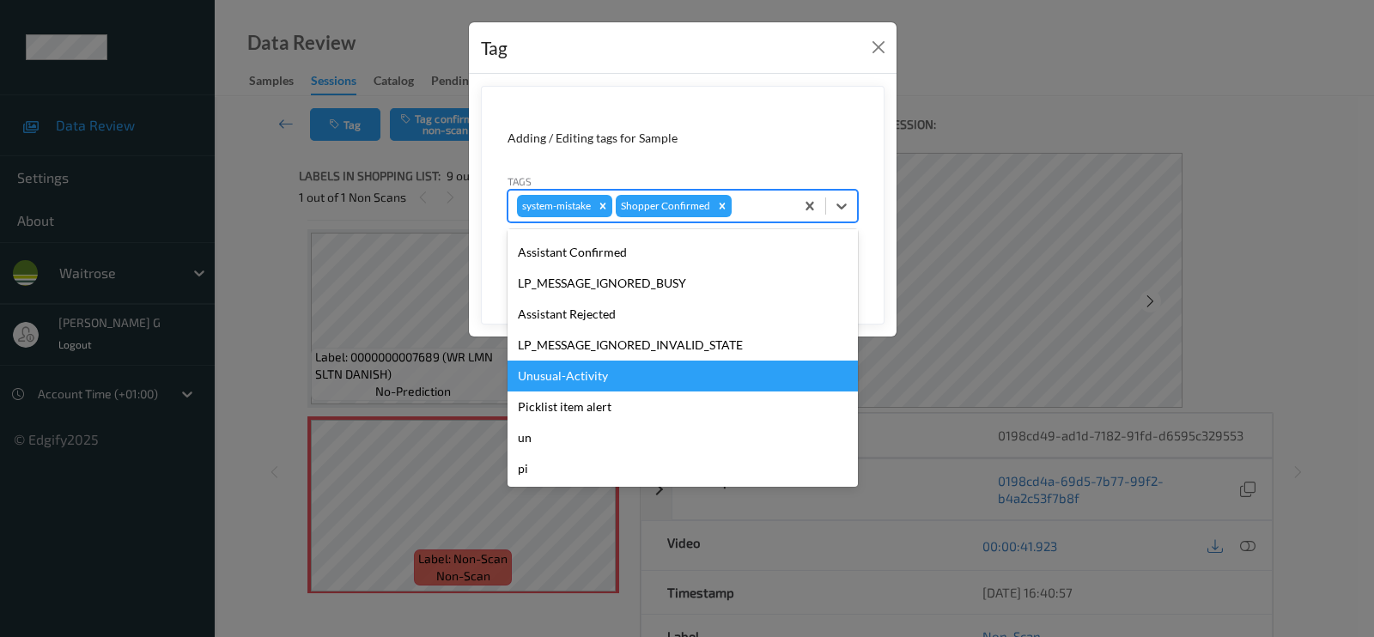
click at [542, 378] on div "Unusual-Activity" at bounding box center [683, 376] width 350 height 31
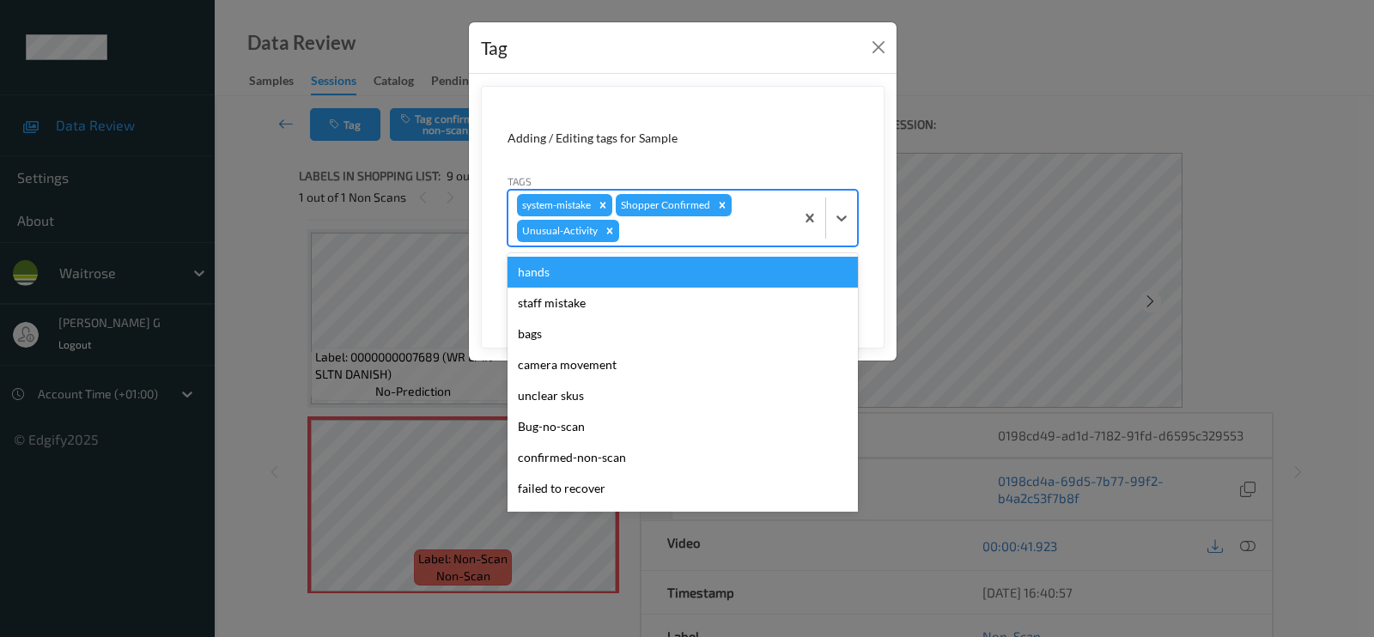
click at [688, 226] on div at bounding box center [704, 231] width 163 height 21
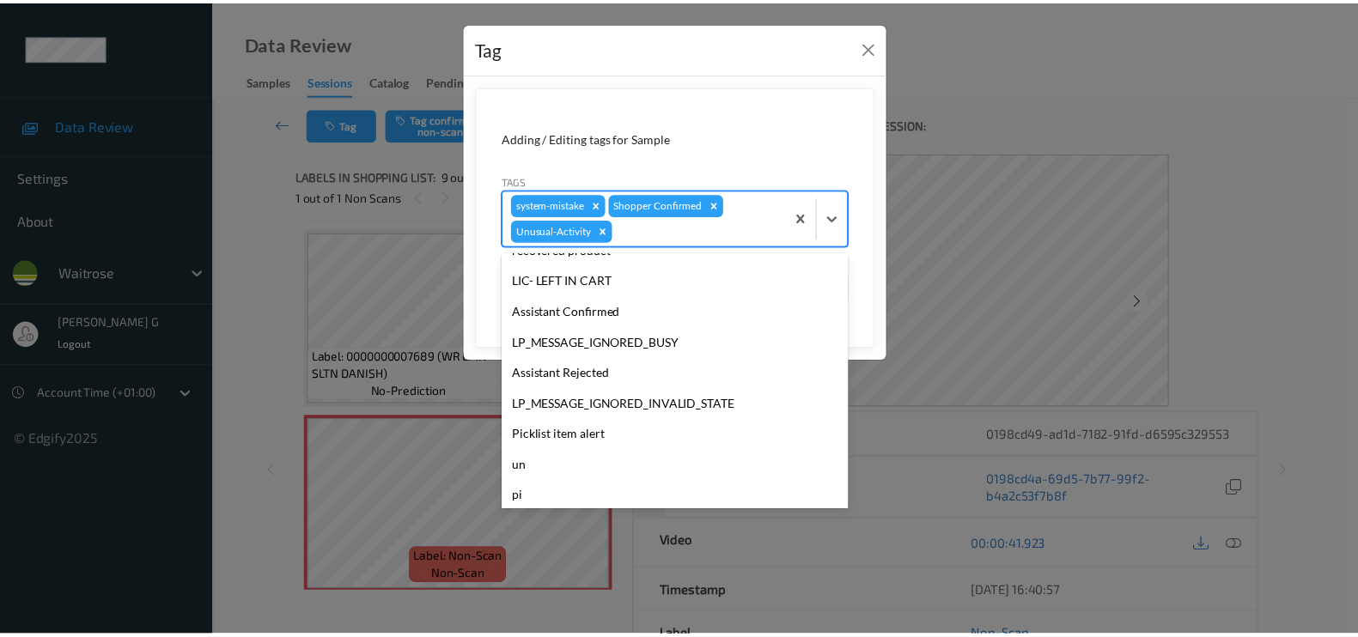
scroll to position [305, 0]
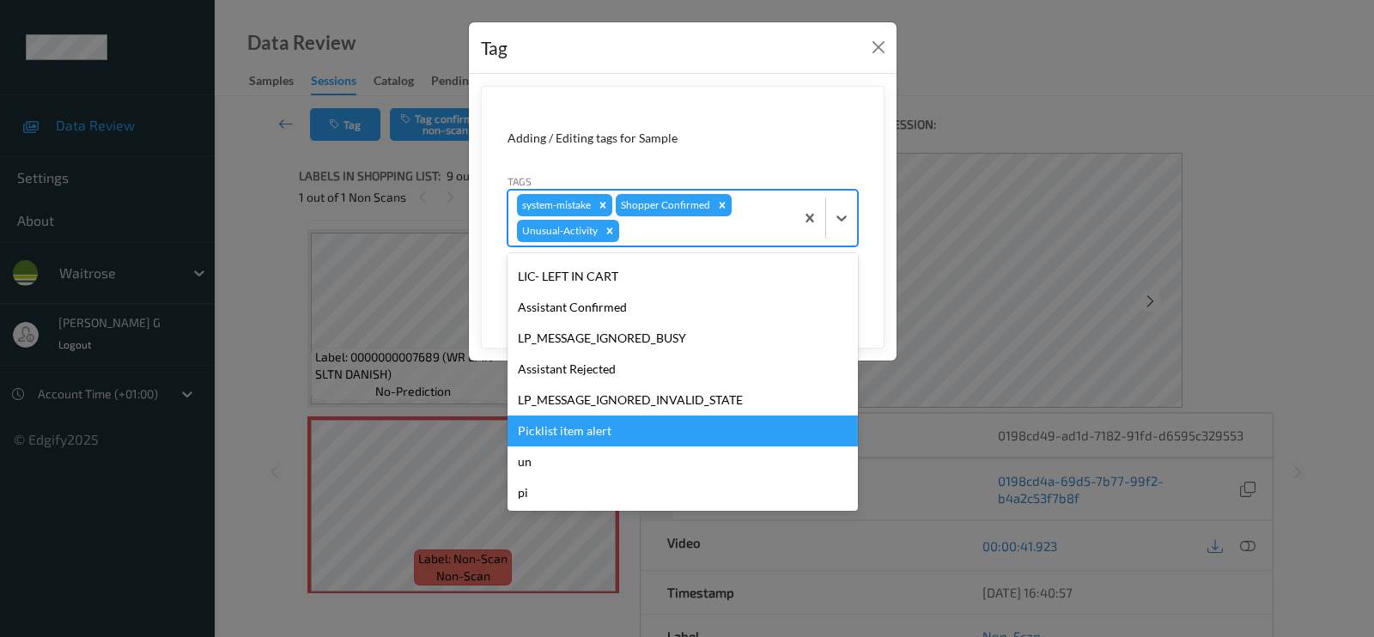
click at [568, 427] on div "Picklist item alert" at bounding box center [683, 431] width 350 height 31
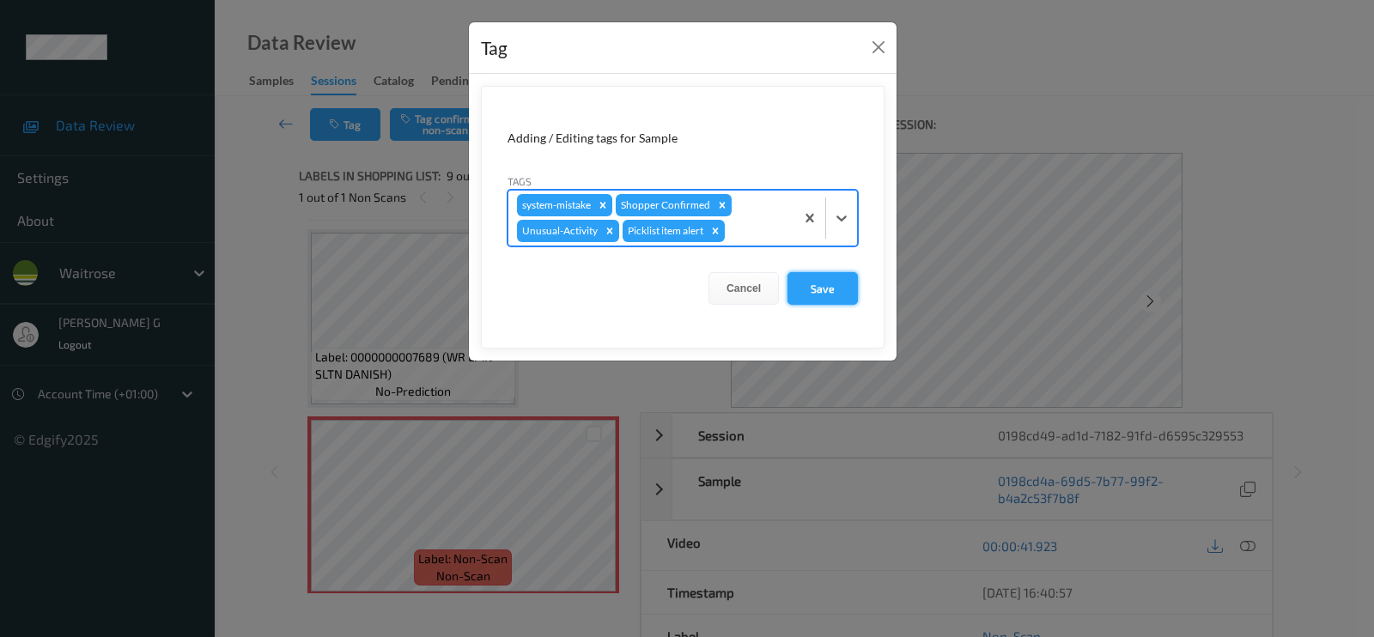
click at [824, 284] on button "Save" at bounding box center [823, 288] width 70 height 33
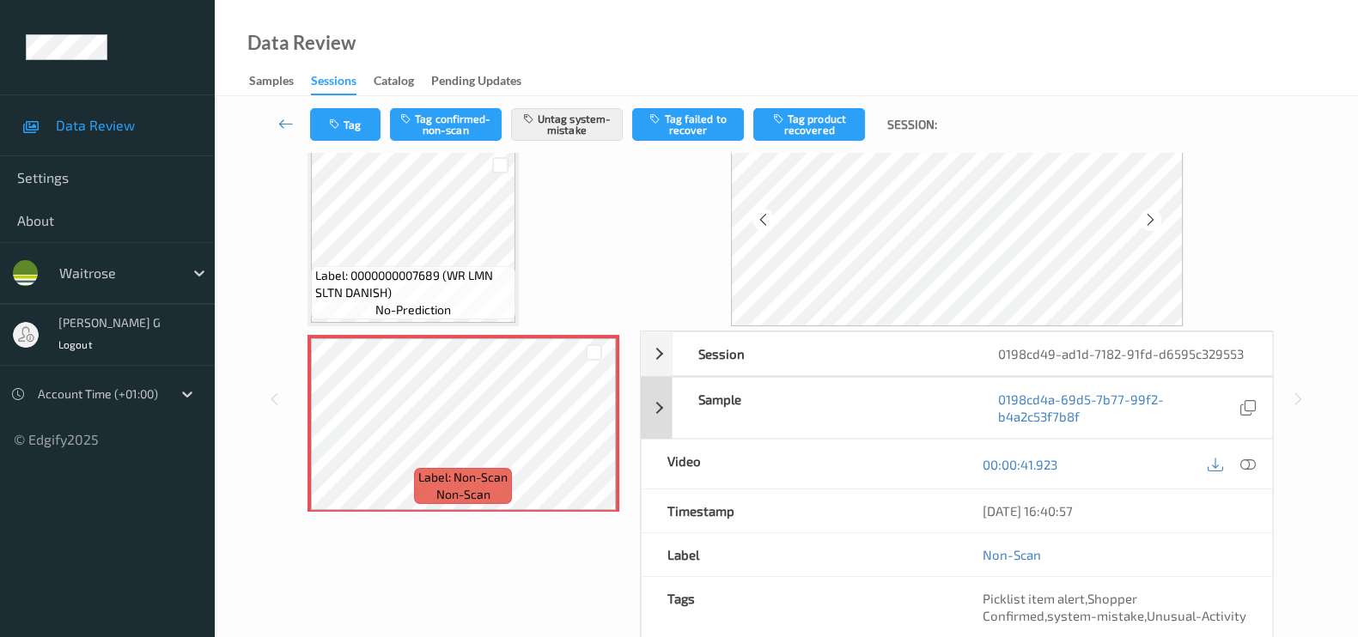
scroll to position [0, 0]
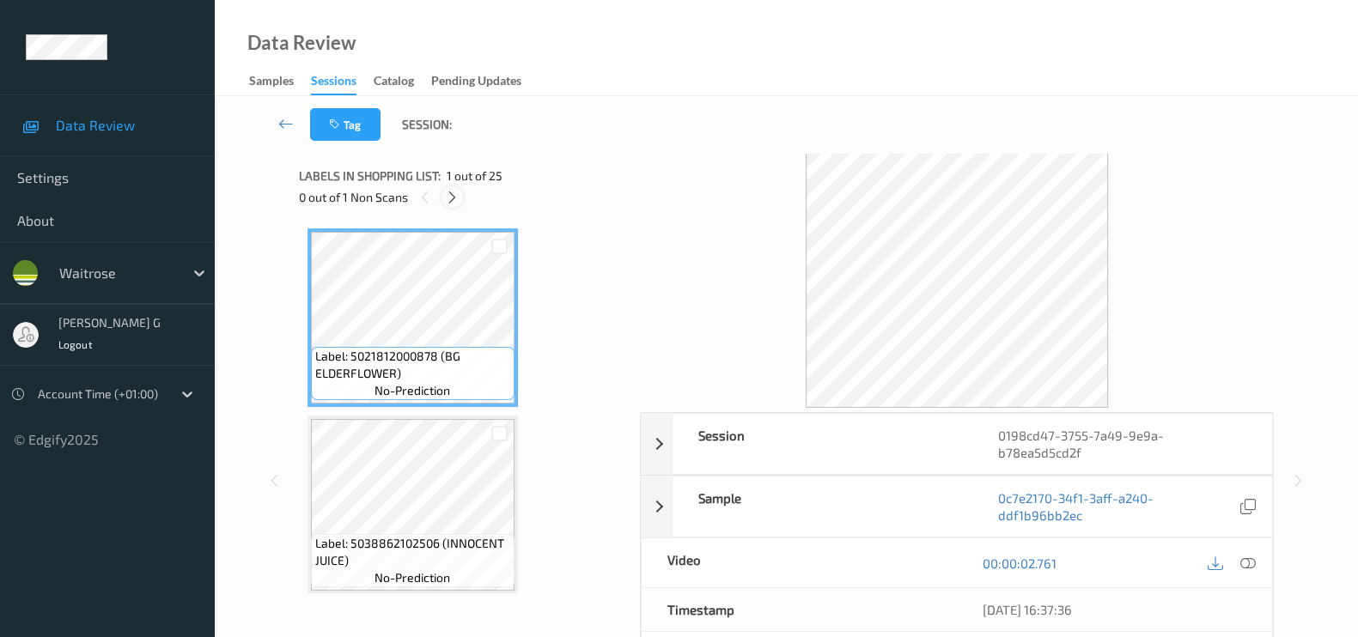
click at [448, 191] on icon at bounding box center [452, 197] width 15 height 15
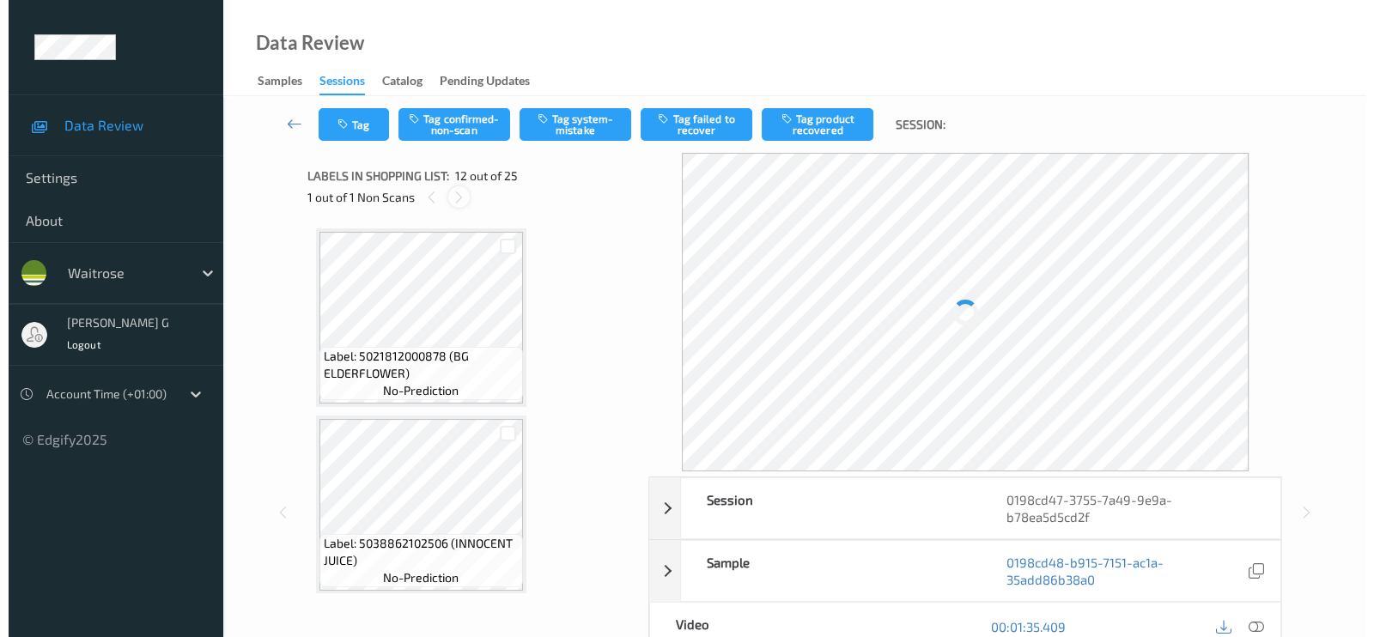
scroll to position [1869, 0]
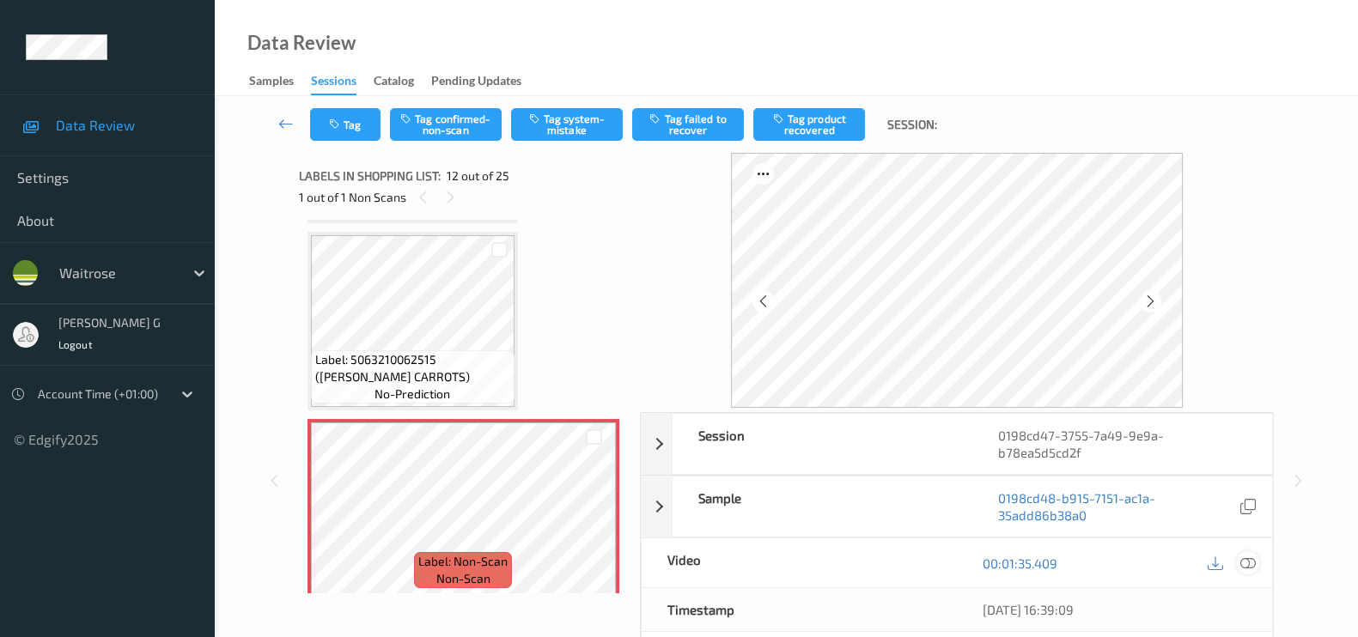
click at [1250, 564] on icon at bounding box center [1247, 563] width 15 height 15
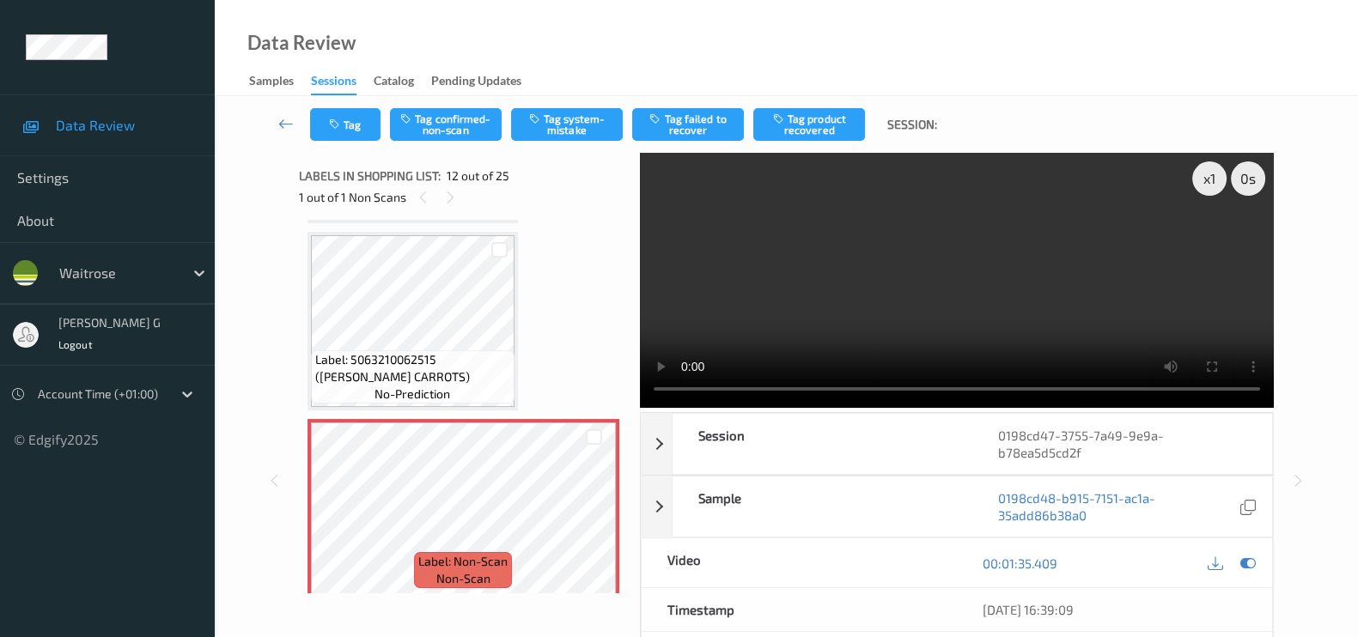
click at [667, 240] on video at bounding box center [957, 280] width 634 height 255
click at [1249, 560] on icon at bounding box center [1247, 563] width 15 height 15
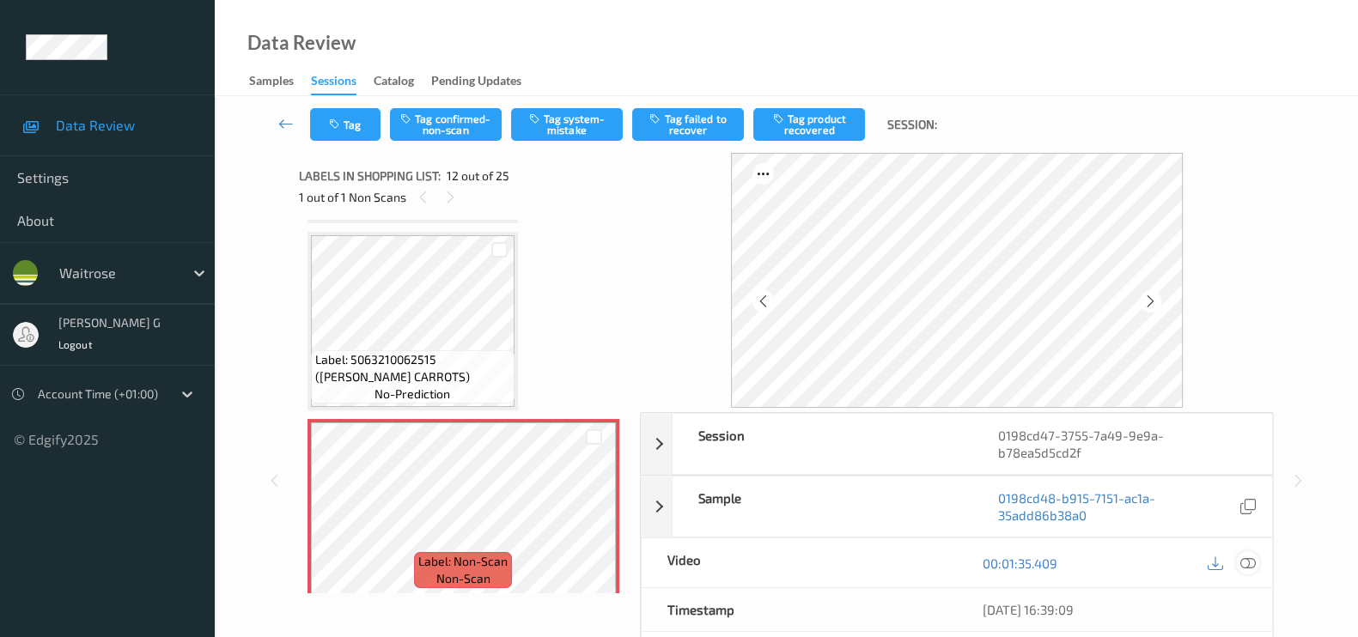
click at [1251, 564] on icon at bounding box center [1247, 563] width 15 height 15
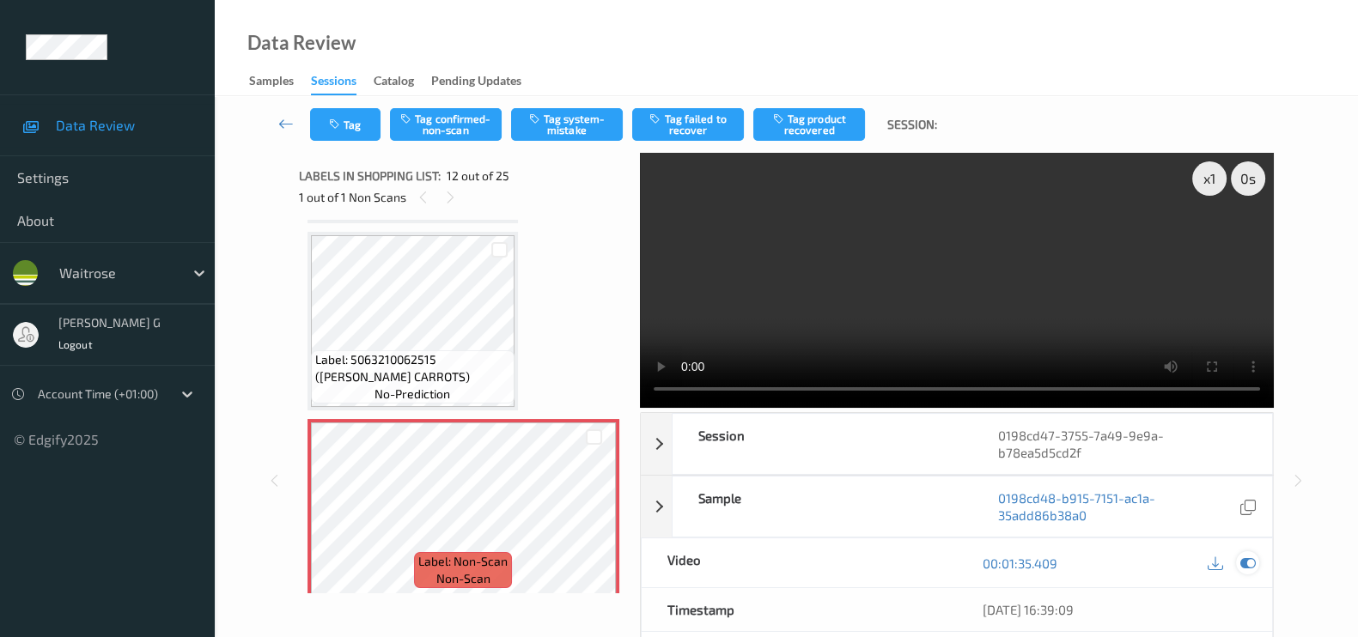
click at [1244, 559] on icon at bounding box center [1247, 563] width 15 height 15
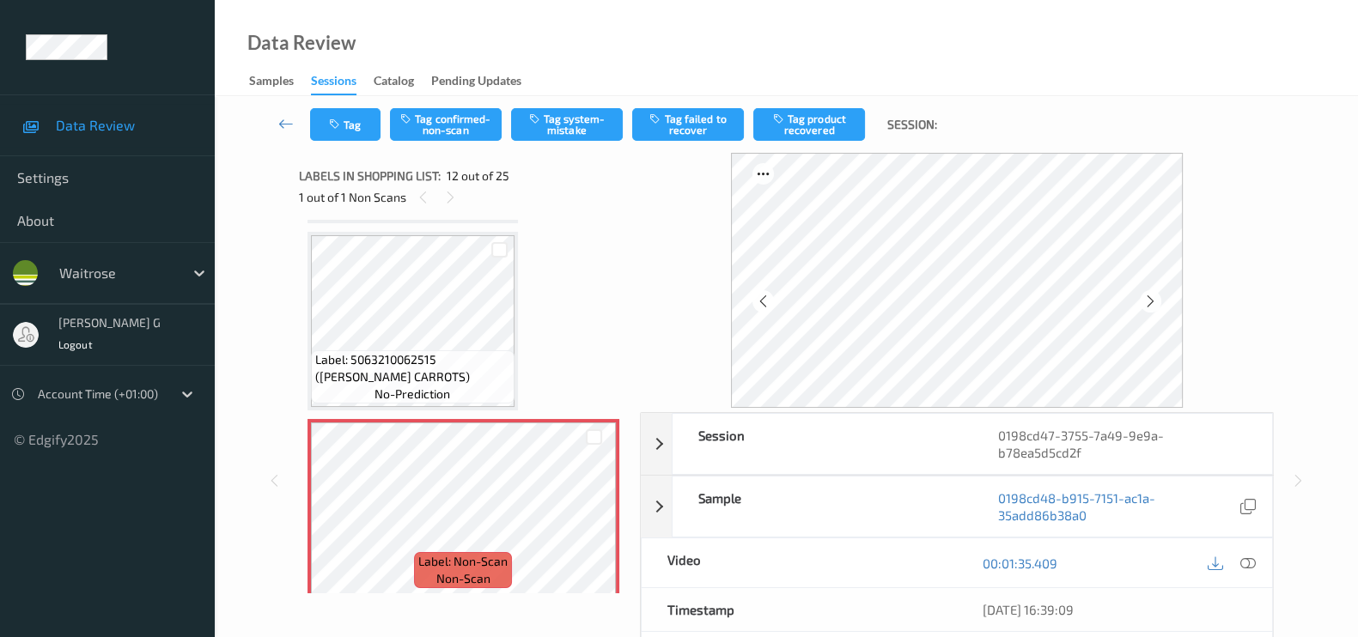
click at [572, 122] on button "Tag system-mistake" at bounding box center [567, 124] width 112 height 33
click at [345, 131] on button "Tag" at bounding box center [345, 124] width 70 height 33
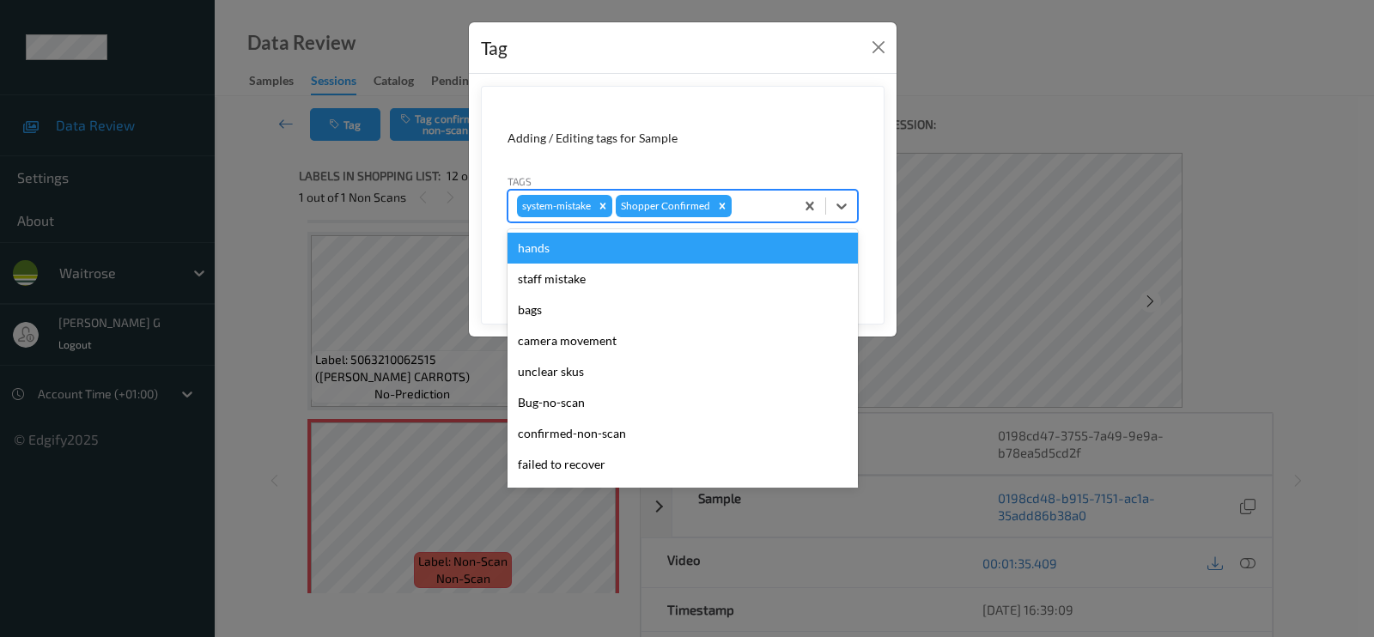
click at [737, 200] on div at bounding box center [760, 206] width 51 height 21
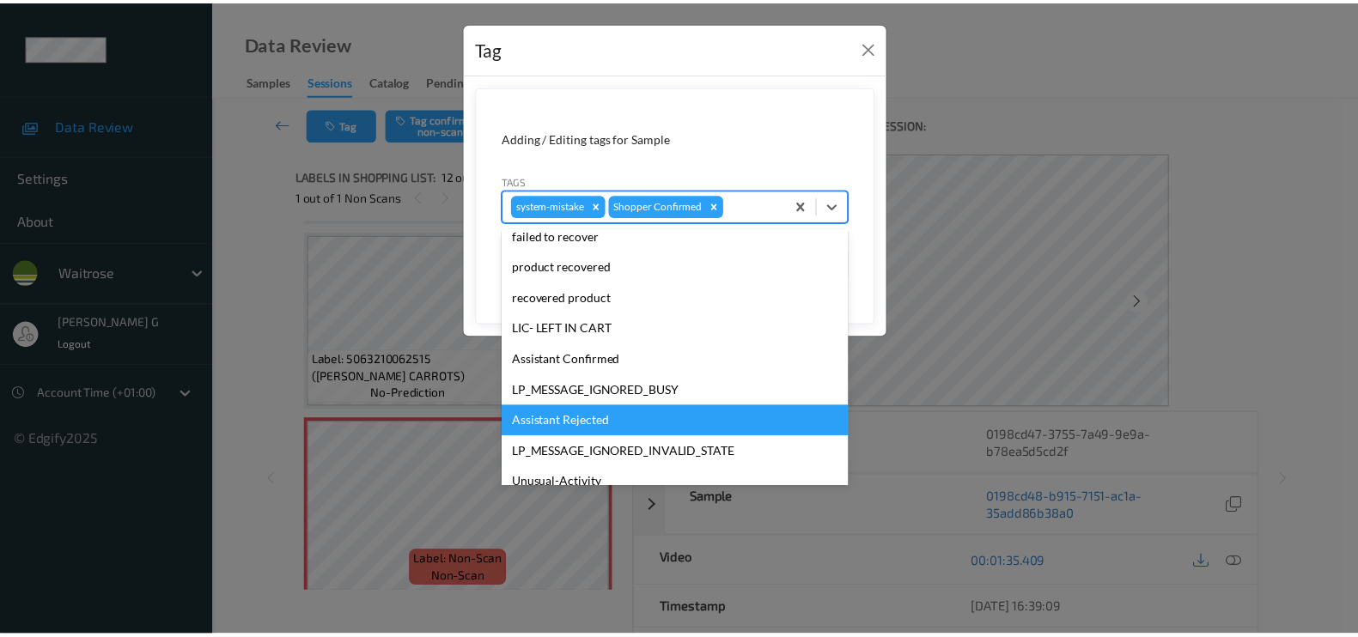
scroll to position [336, 0]
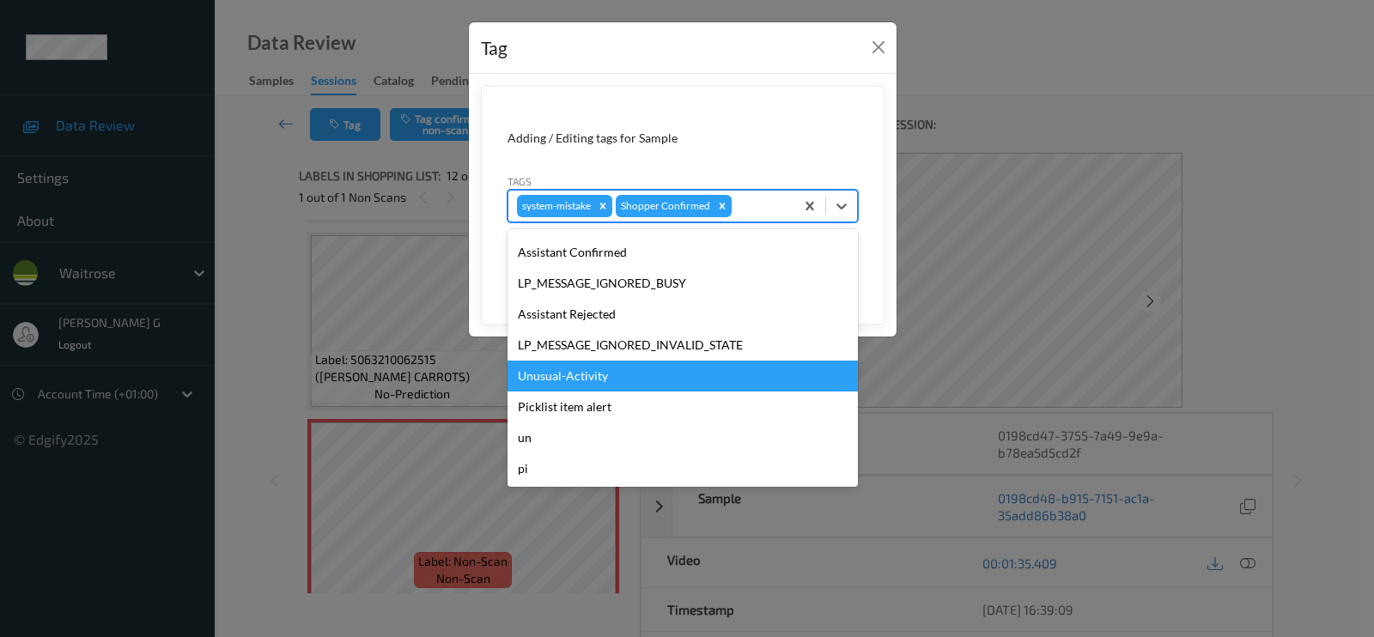
click at [551, 377] on div "Unusual-Activity" at bounding box center [683, 376] width 350 height 31
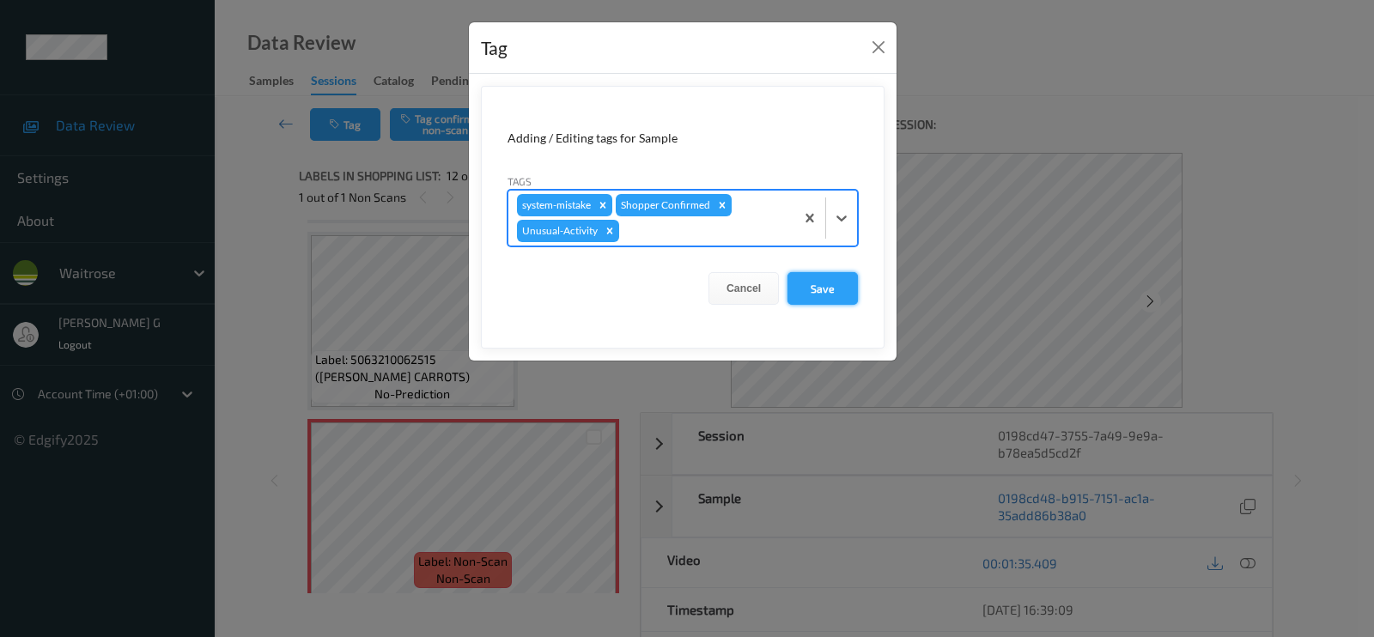
click at [812, 295] on button "Save" at bounding box center [823, 288] width 70 height 33
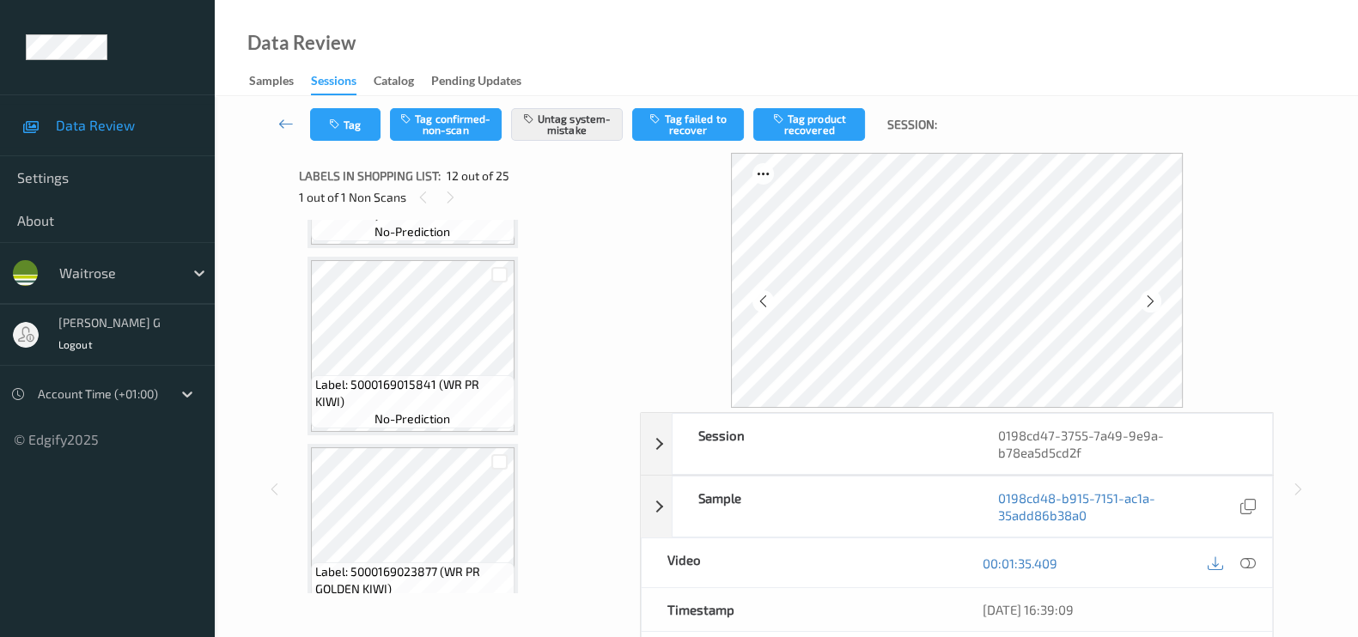
scroll to position [2513, 0]
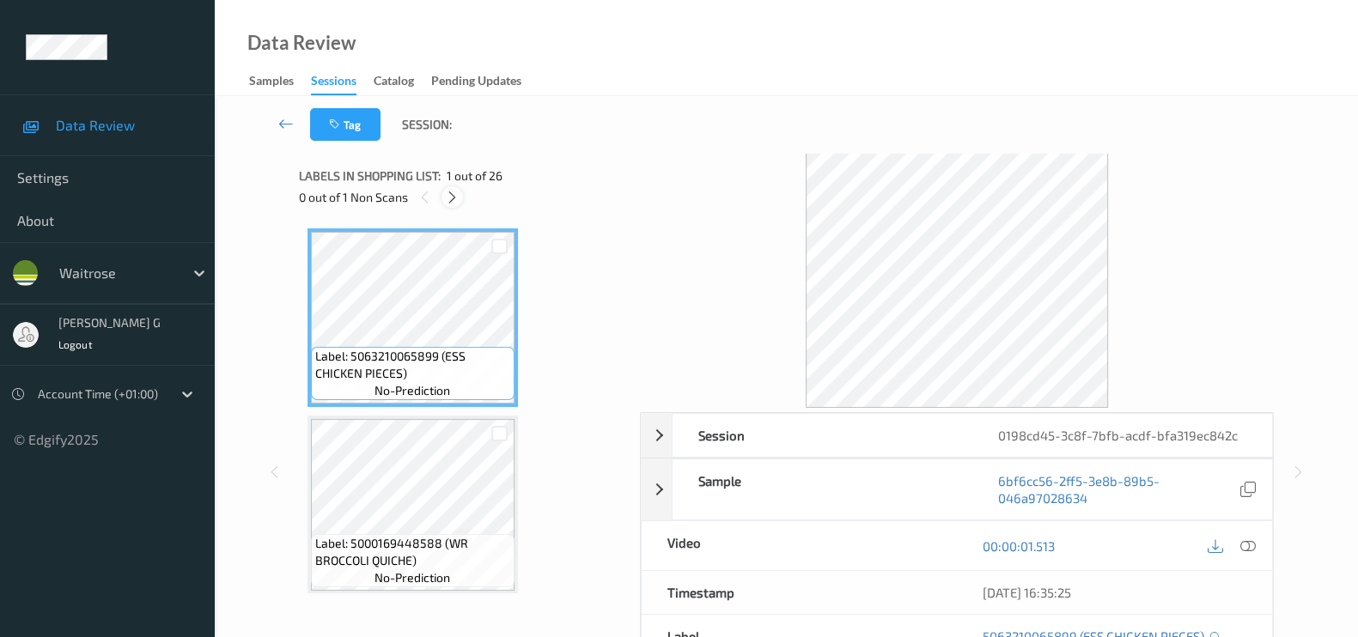
click at [447, 193] on icon at bounding box center [452, 197] width 15 height 15
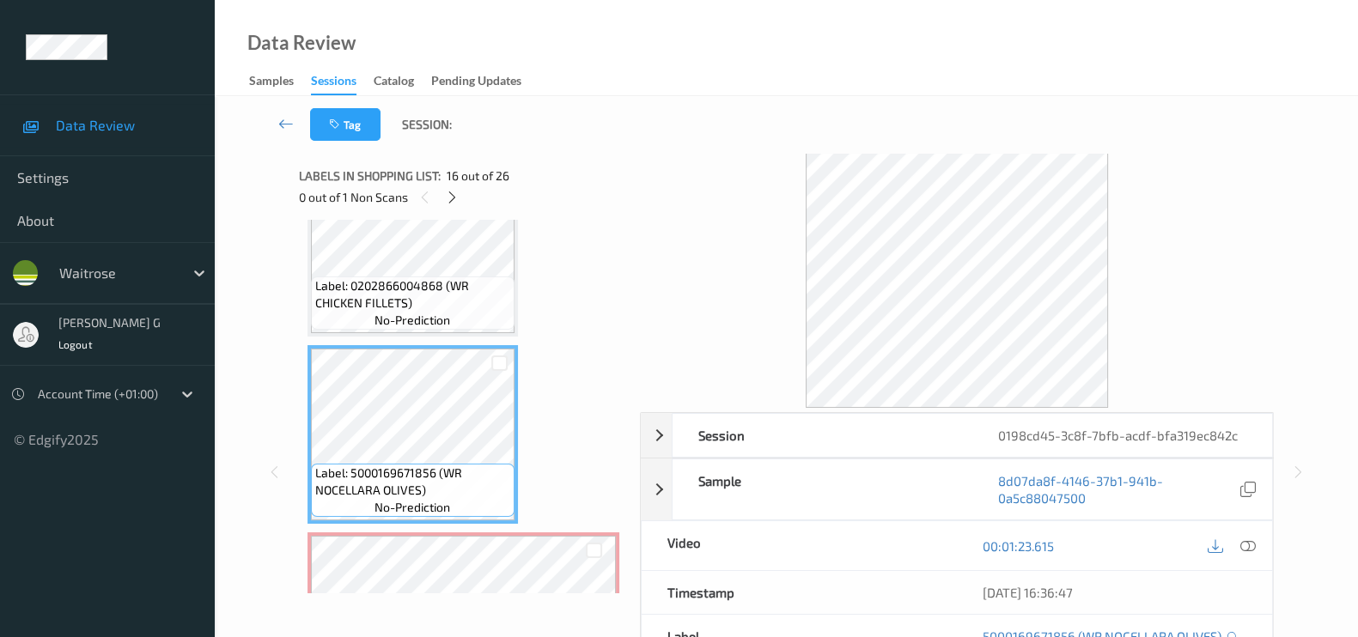
scroll to position [2799, 0]
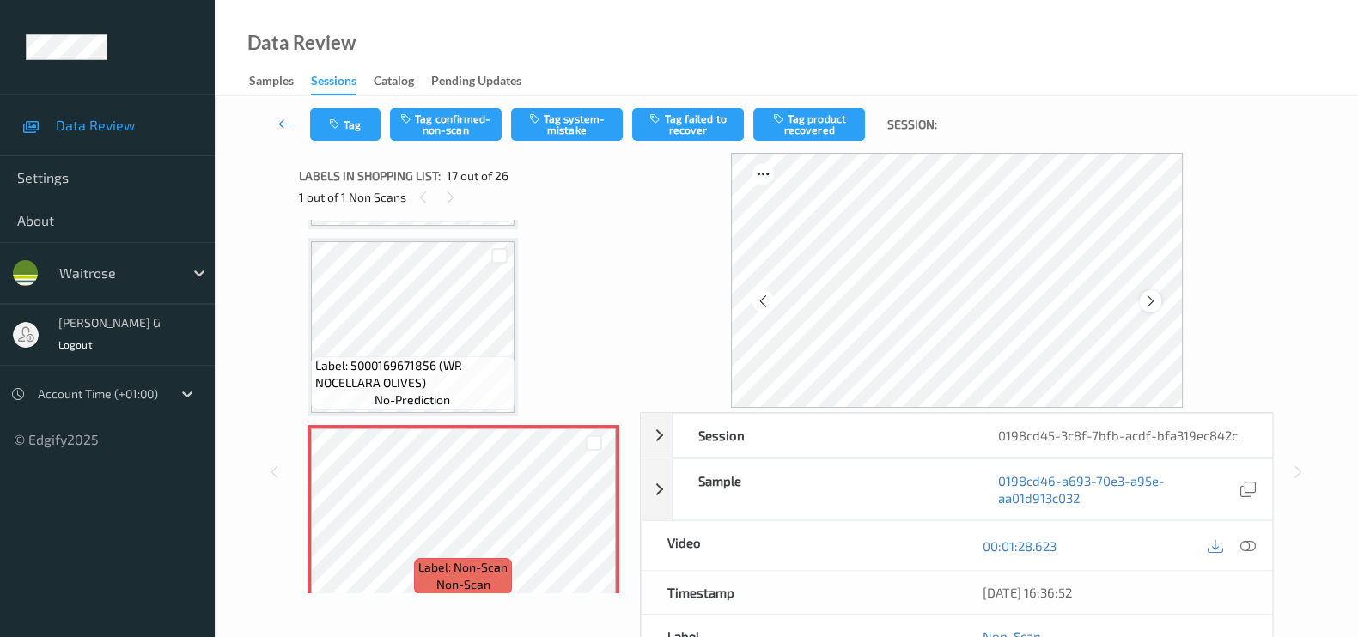
click at [1153, 294] on icon at bounding box center [1150, 301] width 15 height 15
click at [1238, 539] on div at bounding box center [1247, 545] width 23 height 23
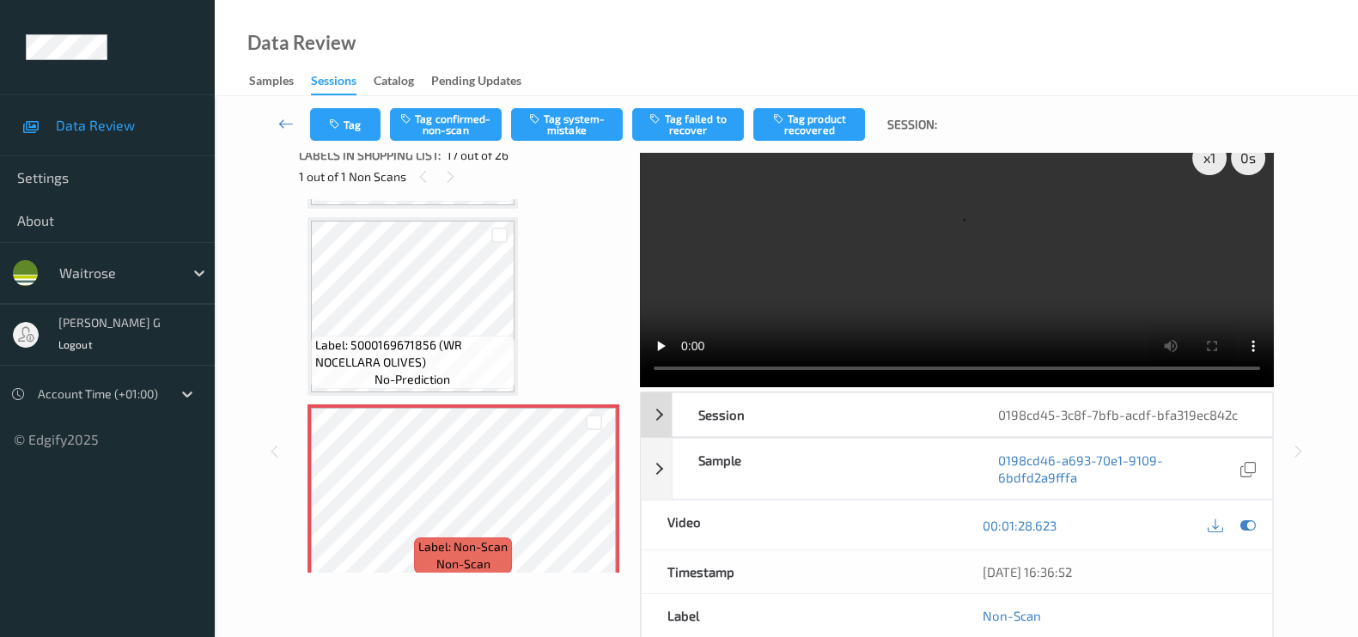
scroll to position [0, 0]
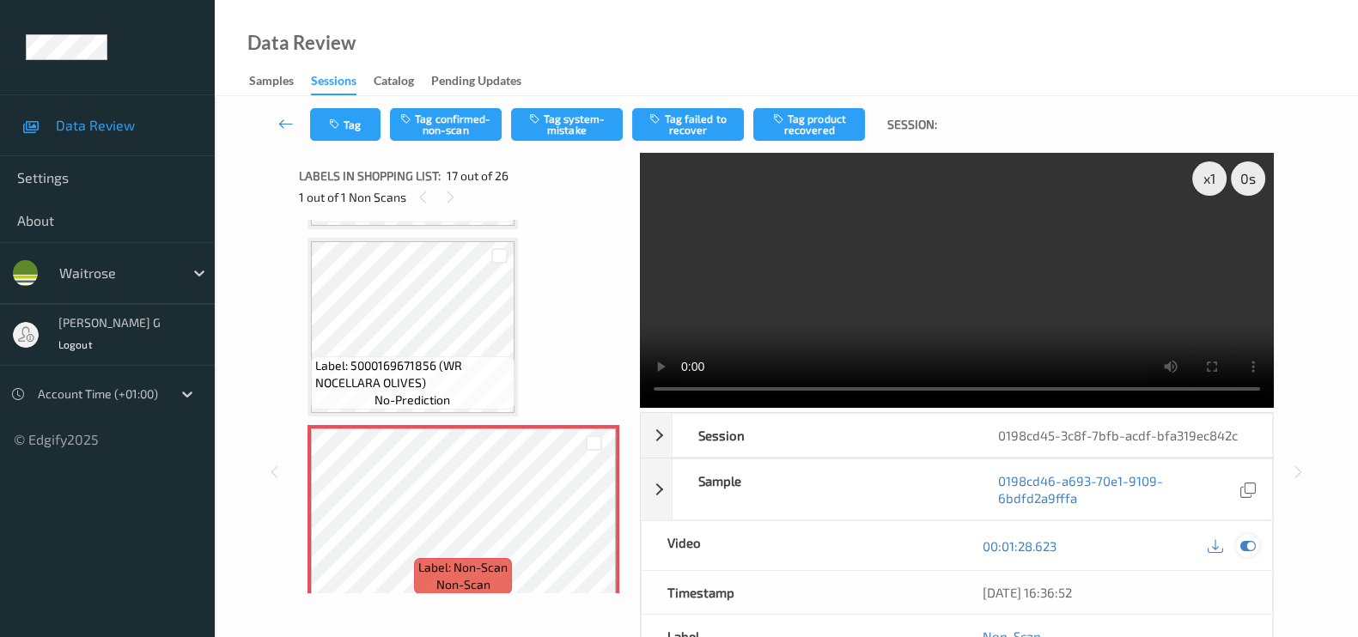
click at [1254, 549] on icon at bounding box center [1247, 545] width 15 height 15
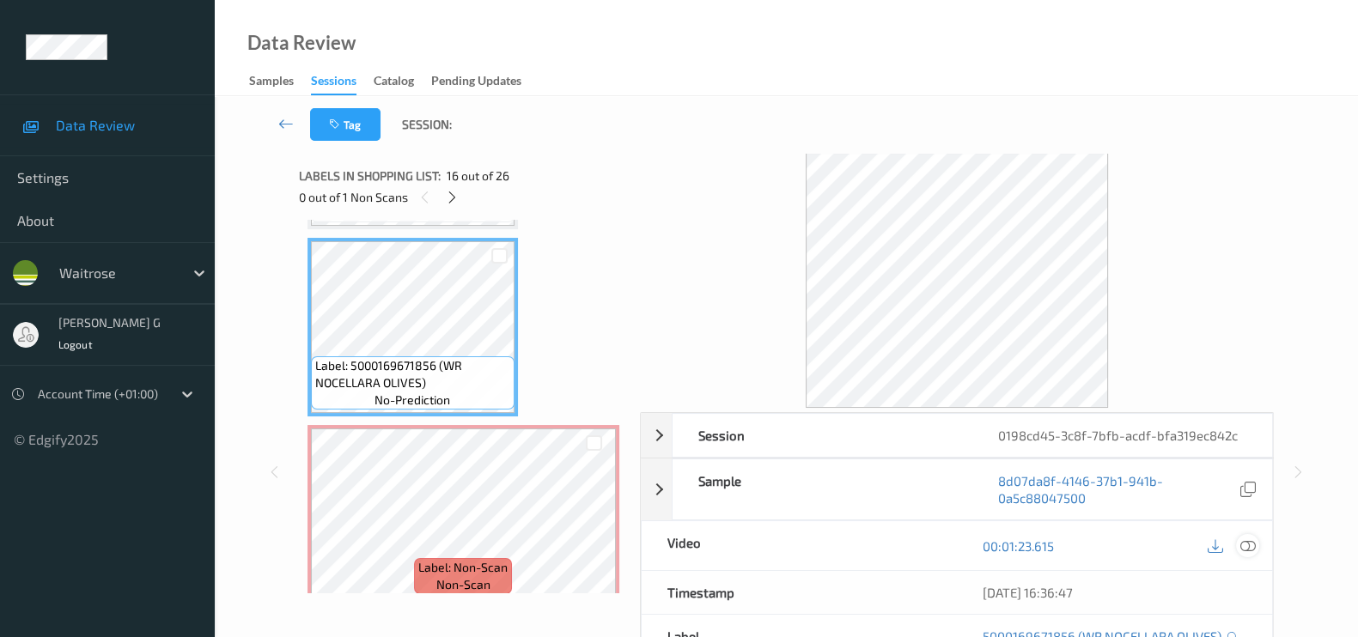
click at [1250, 540] on icon at bounding box center [1247, 545] width 15 height 15
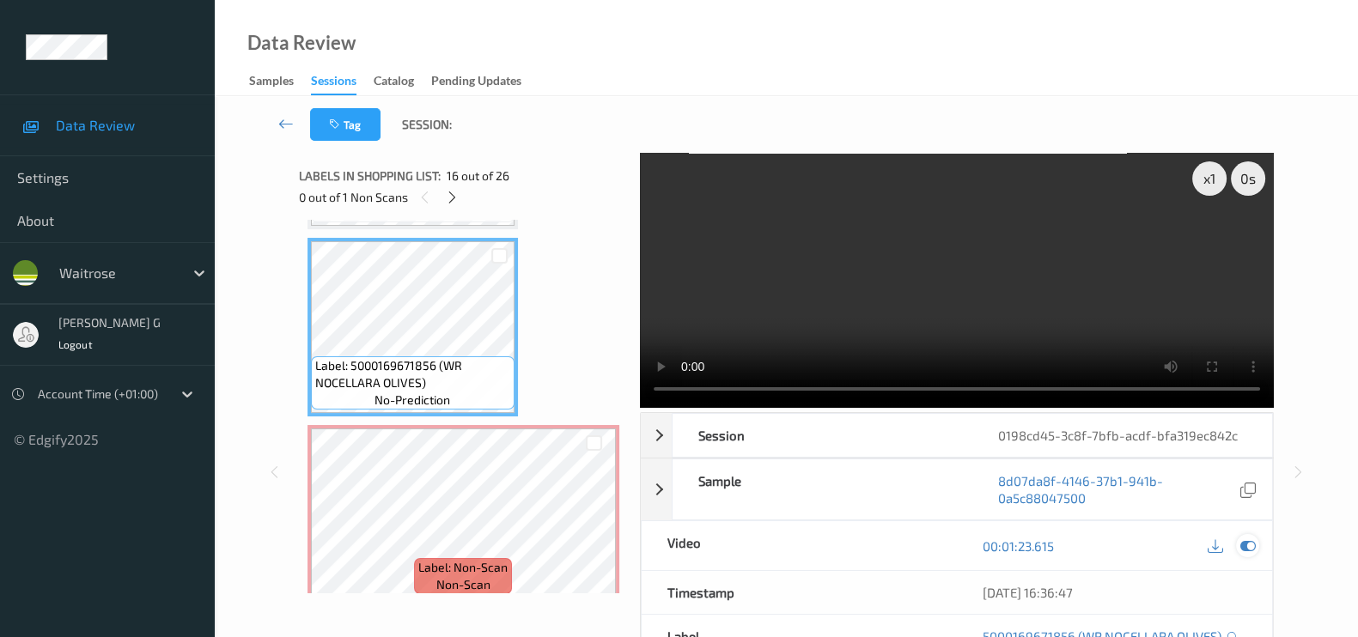
click at [1241, 552] on icon at bounding box center [1247, 545] width 15 height 15
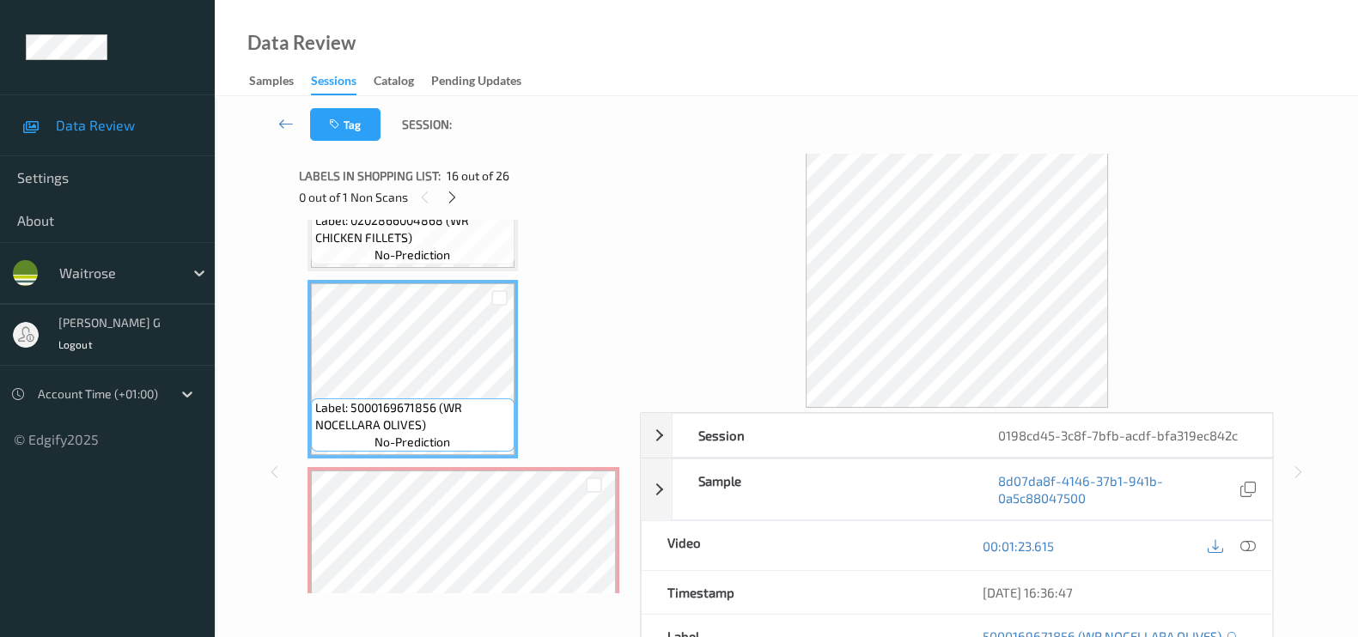
scroll to position [2799, 0]
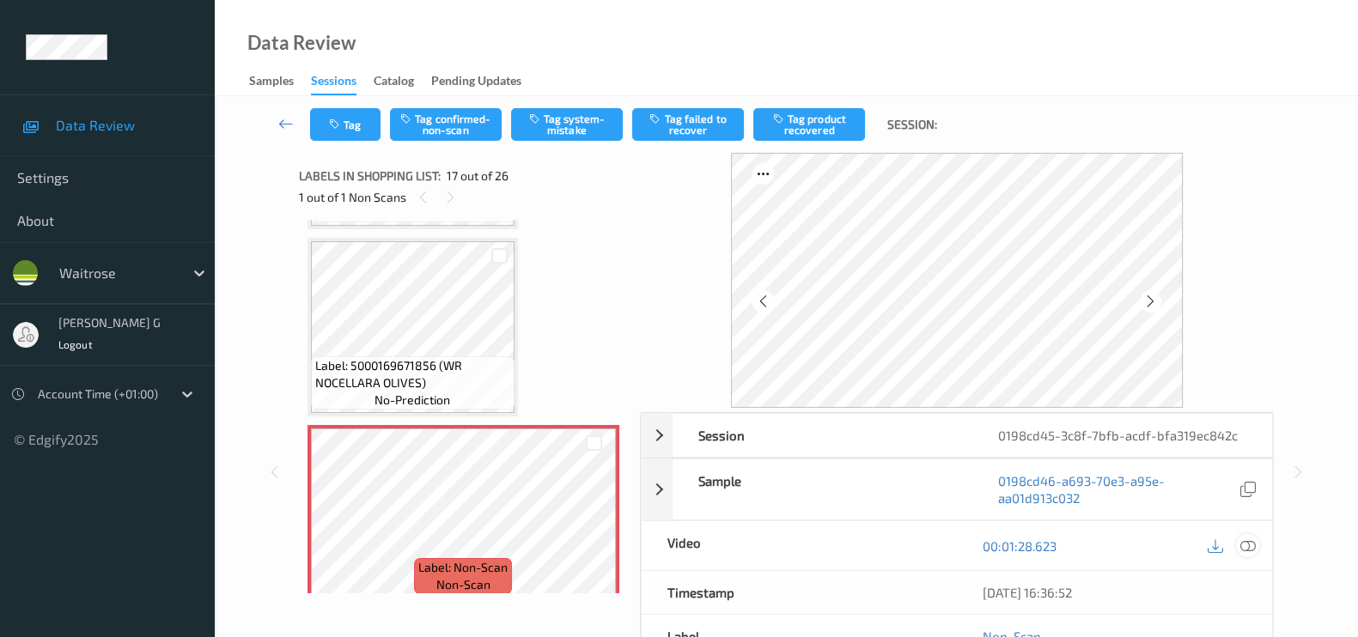
click at [1245, 543] on icon at bounding box center [1247, 545] width 15 height 15
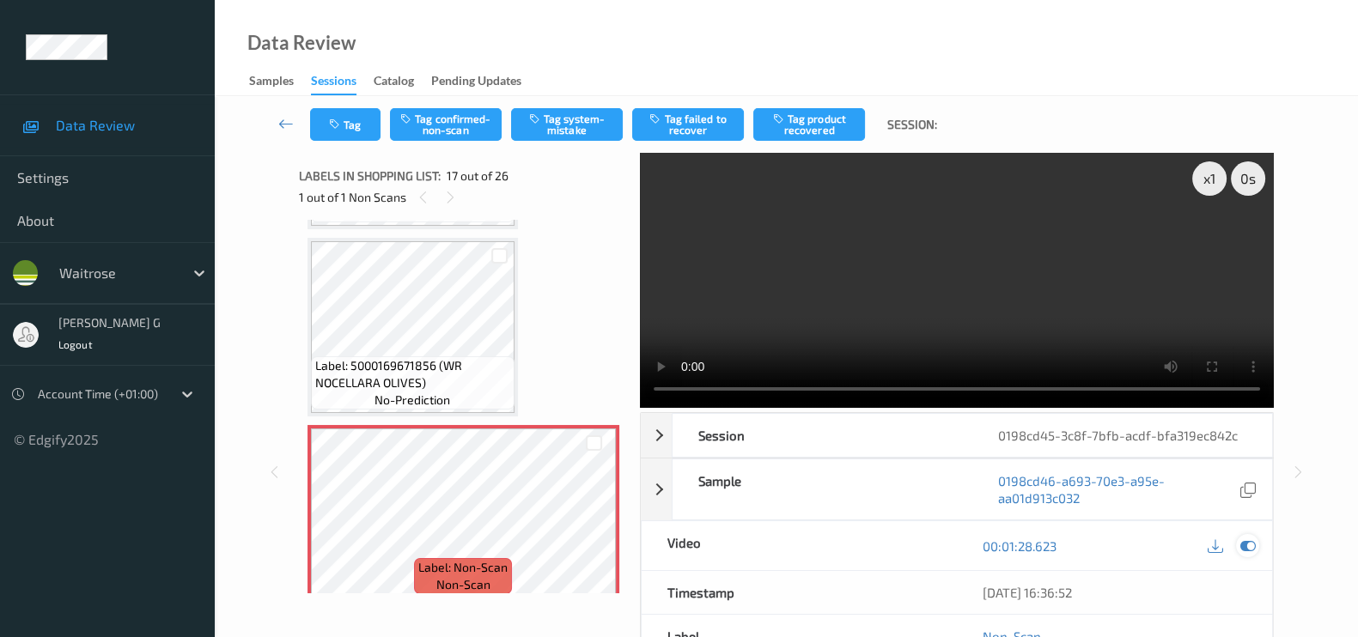
click at [1250, 542] on icon at bounding box center [1247, 545] width 15 height 15
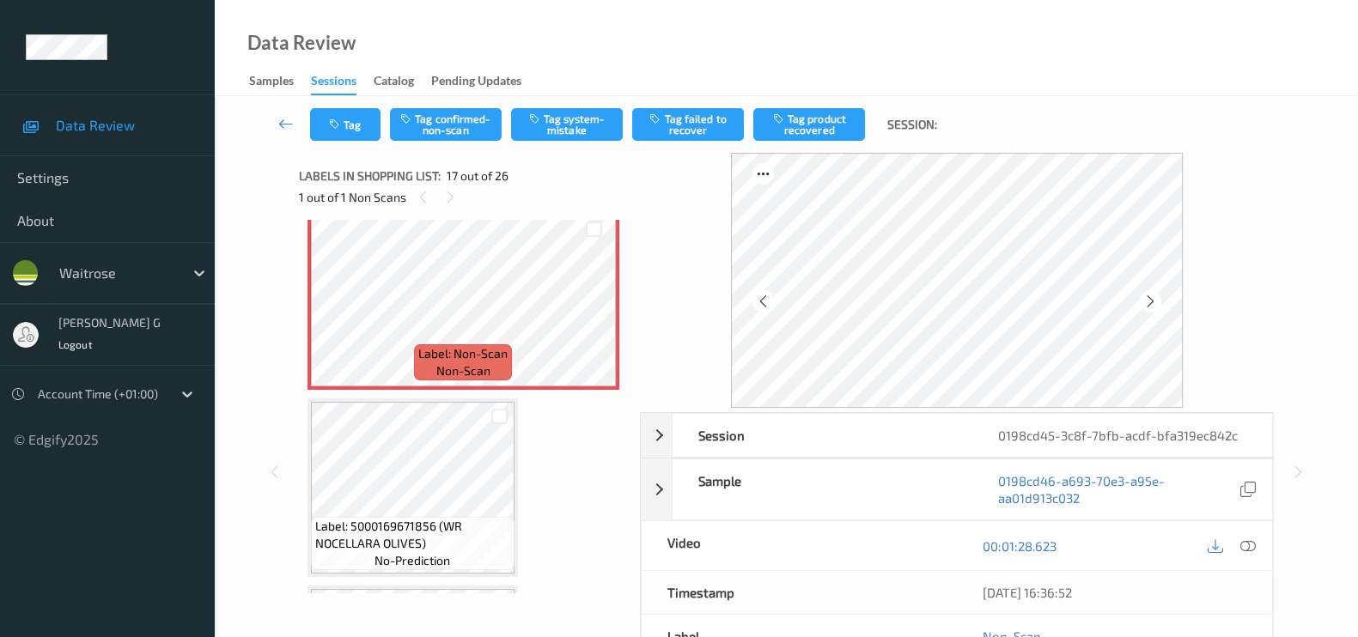
scroll to position [3014, 0]
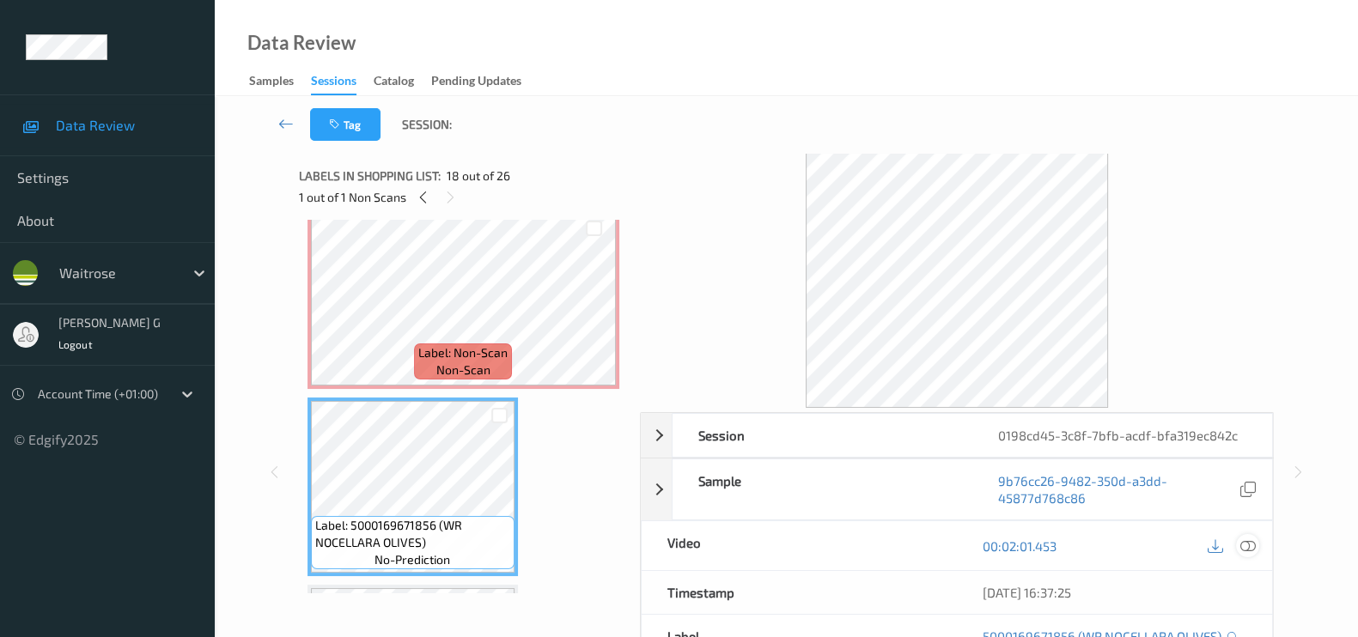
click at [1245, 547] on icon at bounding box center [1247, 545] width 15 height 15
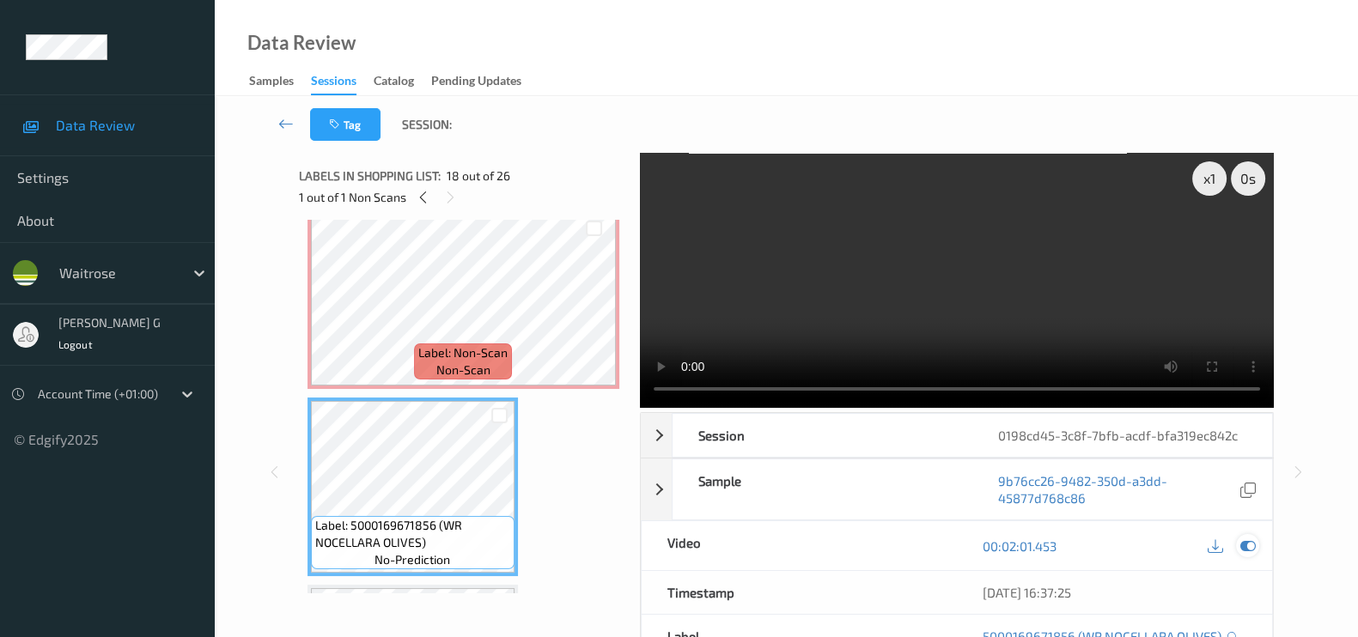
click at [1253, 540] on icon at bounding box center [1247, 545] width 15 height 15
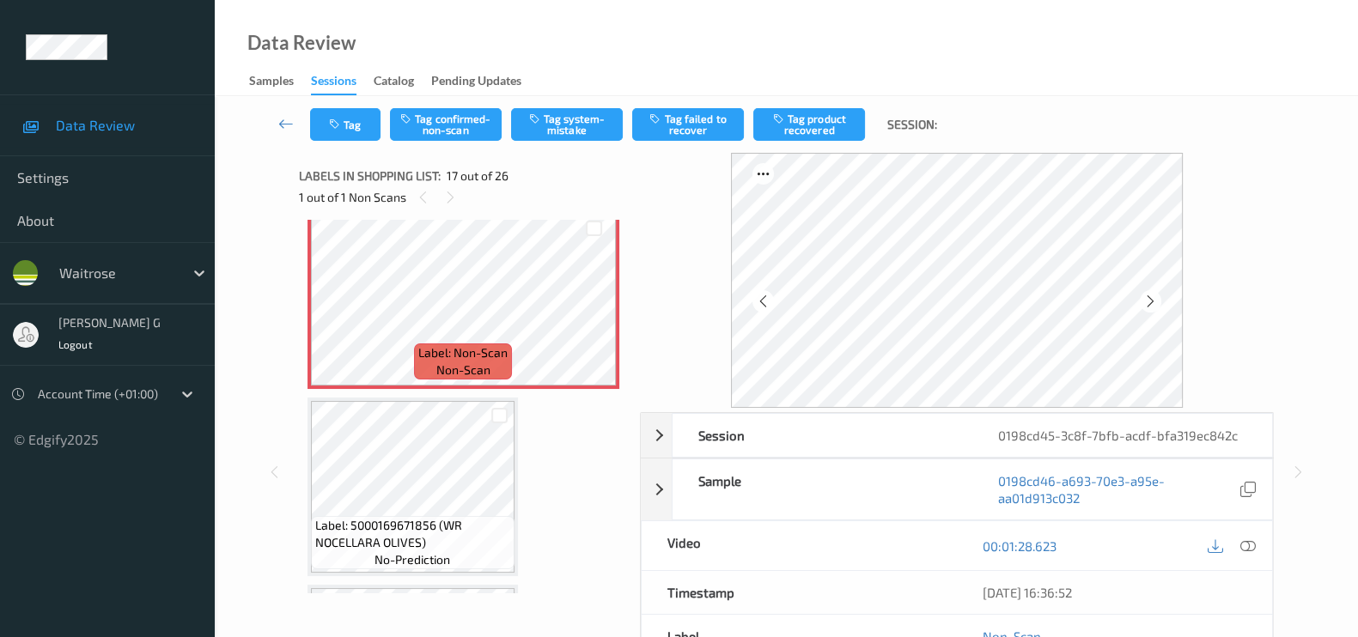
scroll to position [2906, 0]
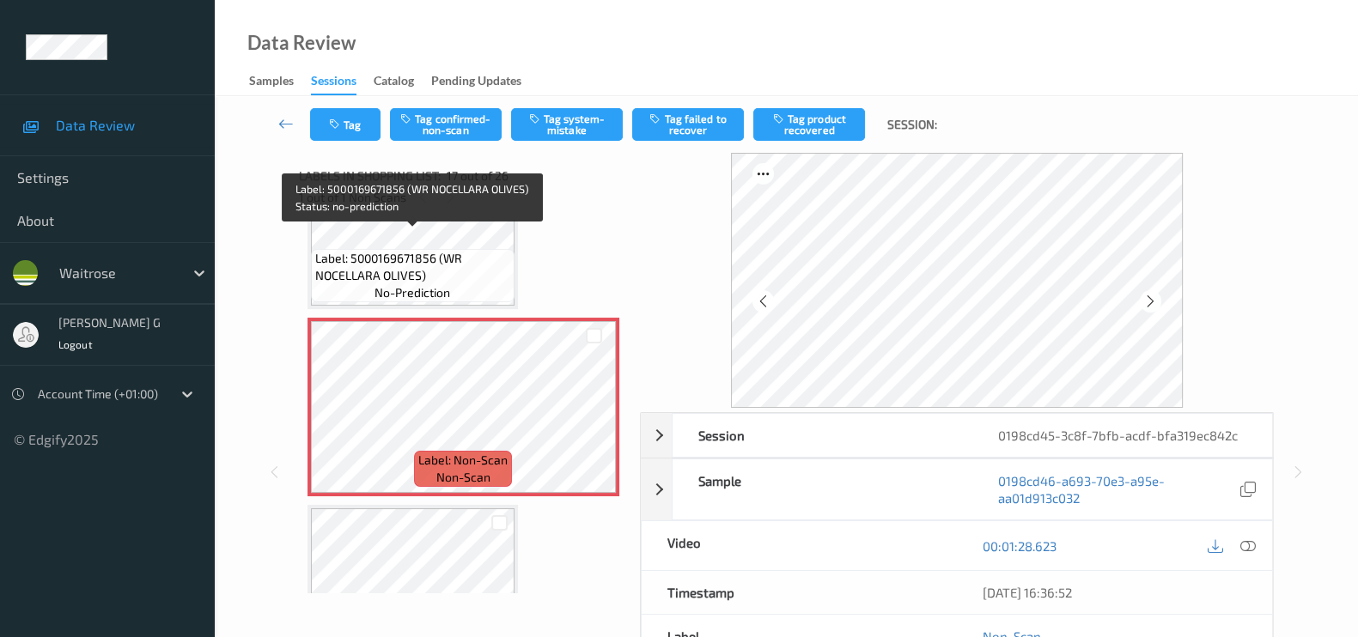
click at [434, 259] on span "Label: 5000169671856 (WR NOCELLARA OLIVES)" at bounding box center [412, 267] width 195 height 34
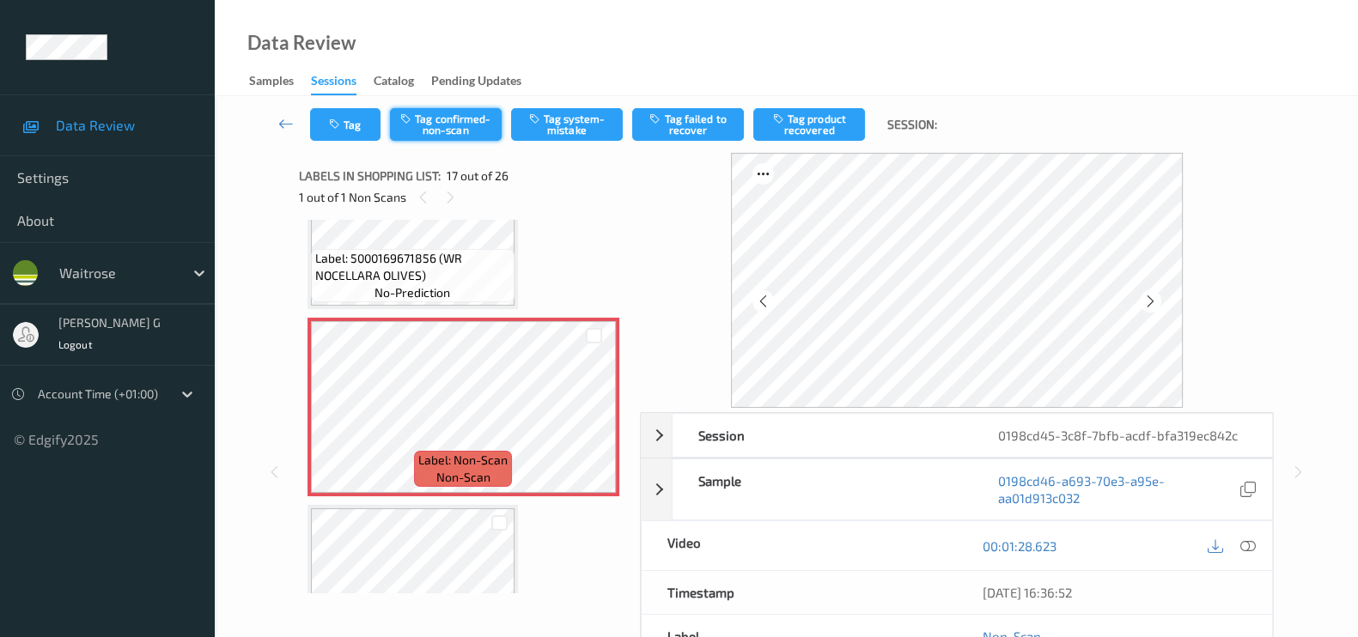
click at [457, 122] on button "Tag confirmed-non-scan" at bounding box center [446, 124] width 112 height 33
click at [784, 123] on icon "button" at bounding box center [780, 119] width 15 height 12
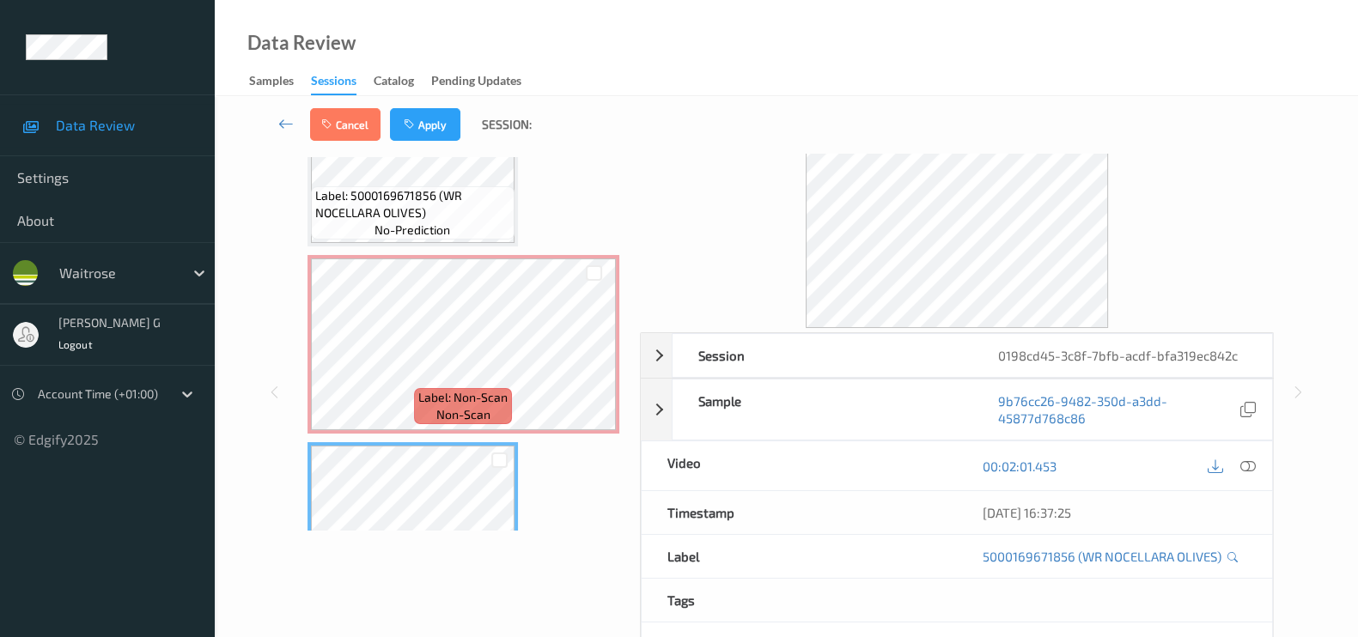
scroll to position [3014, 0]
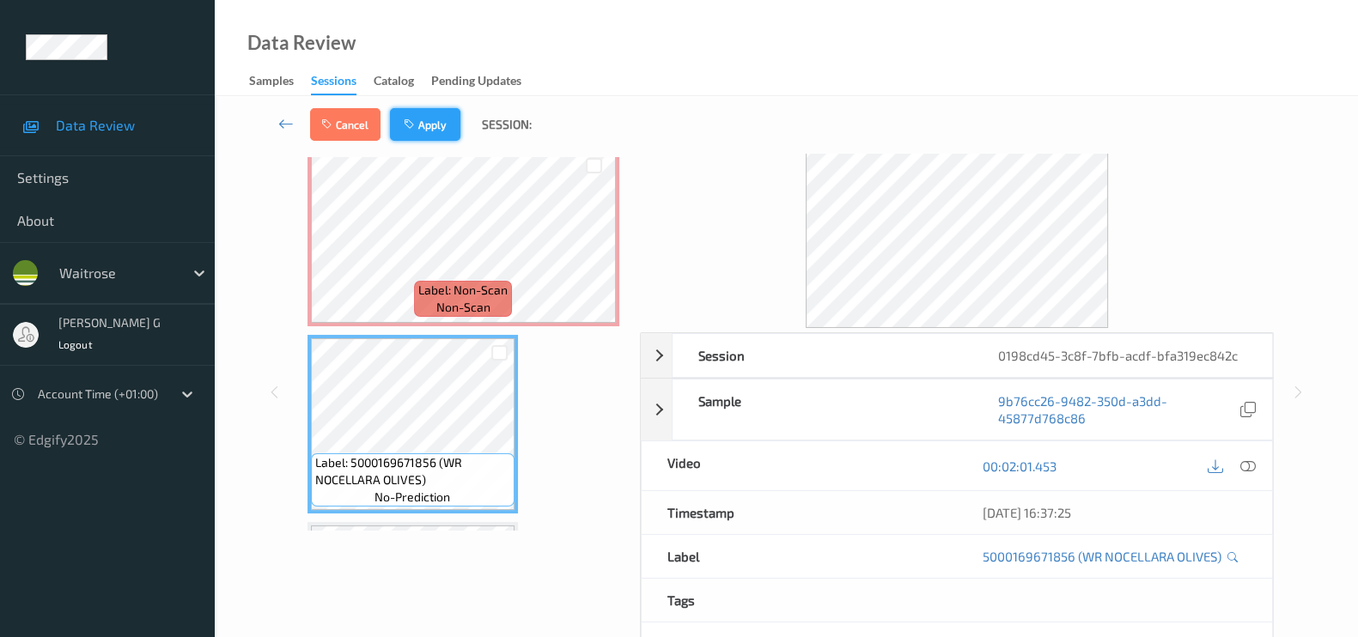
click at [424, 131] on button "Apply" at bounding box center [425, 124] width 70 height 33
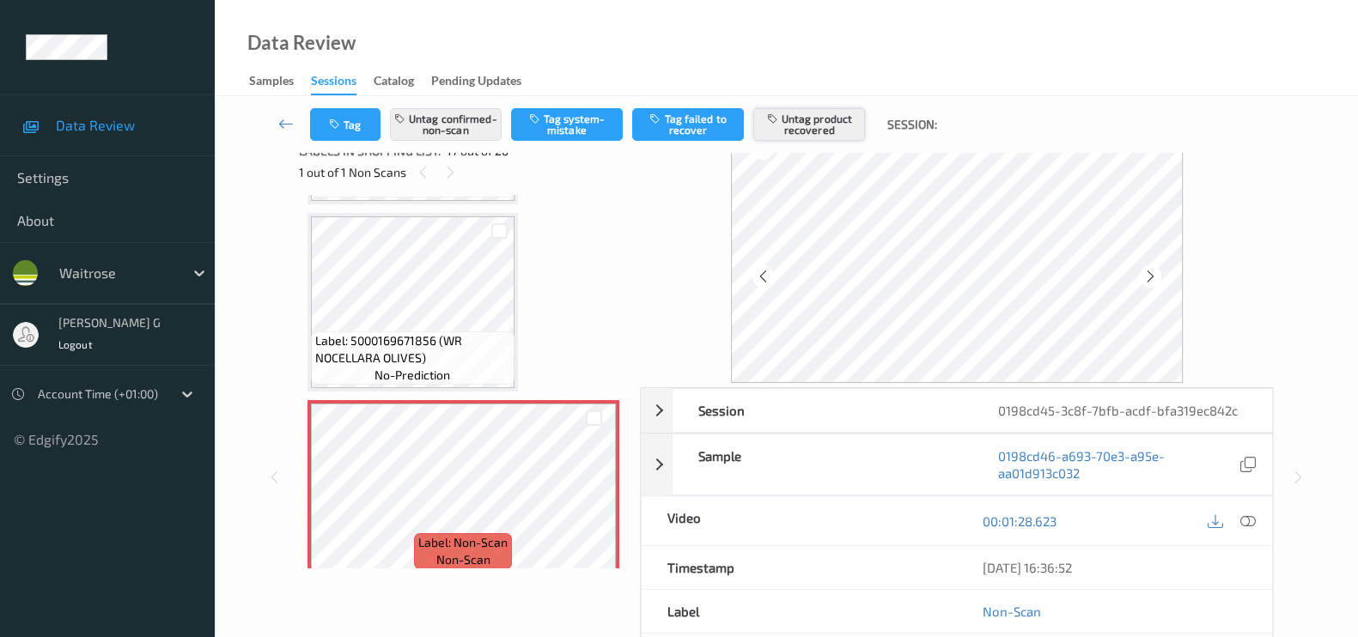
scroll to position [0, 0]
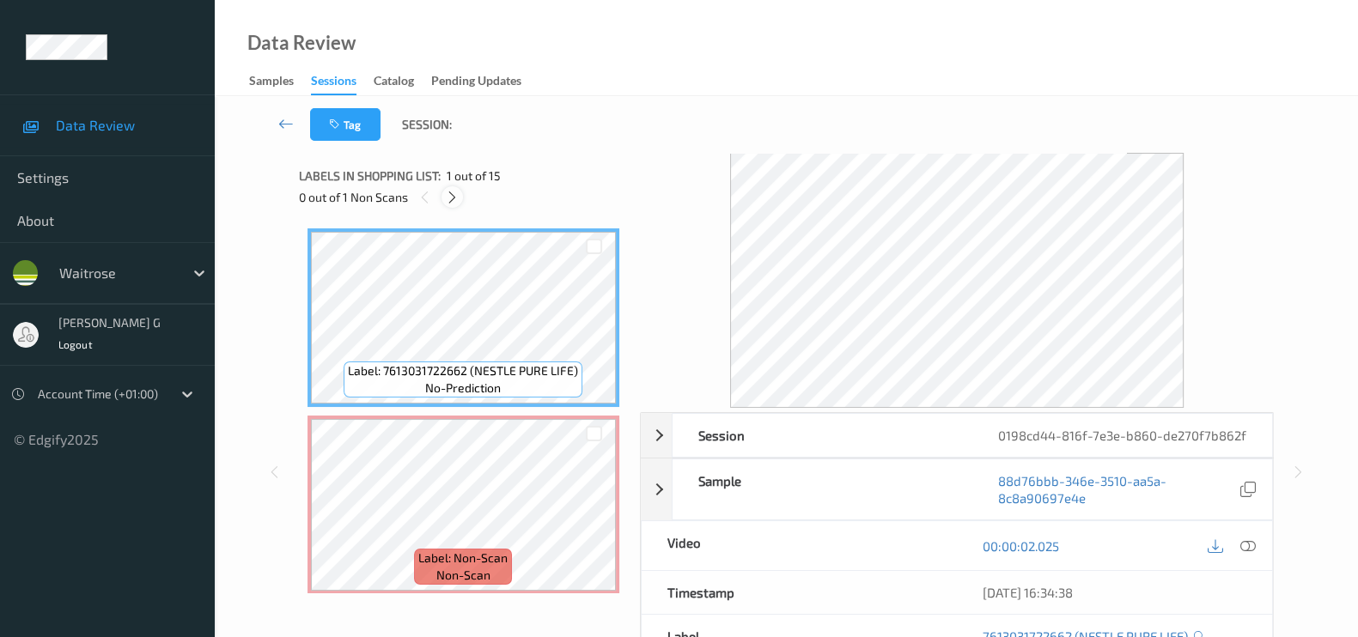
click at [458, 195] on icon at bounding box center [452, 197] width 15 height 15
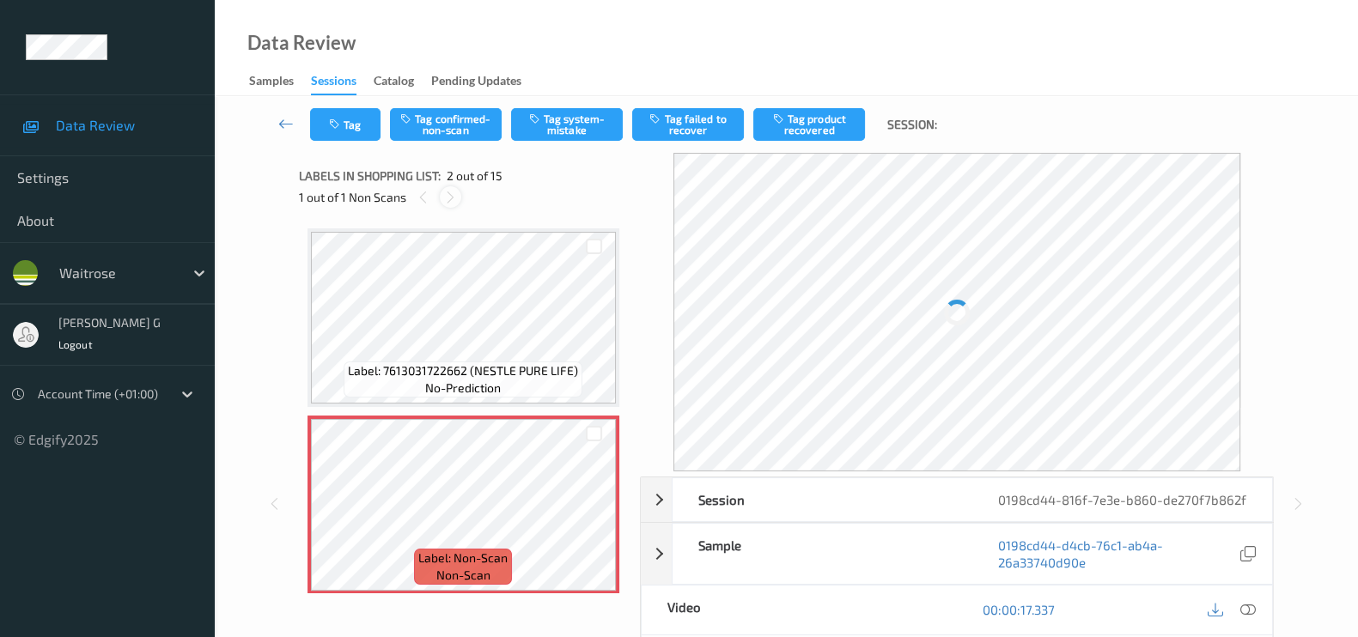
scroll to position [9, 0]
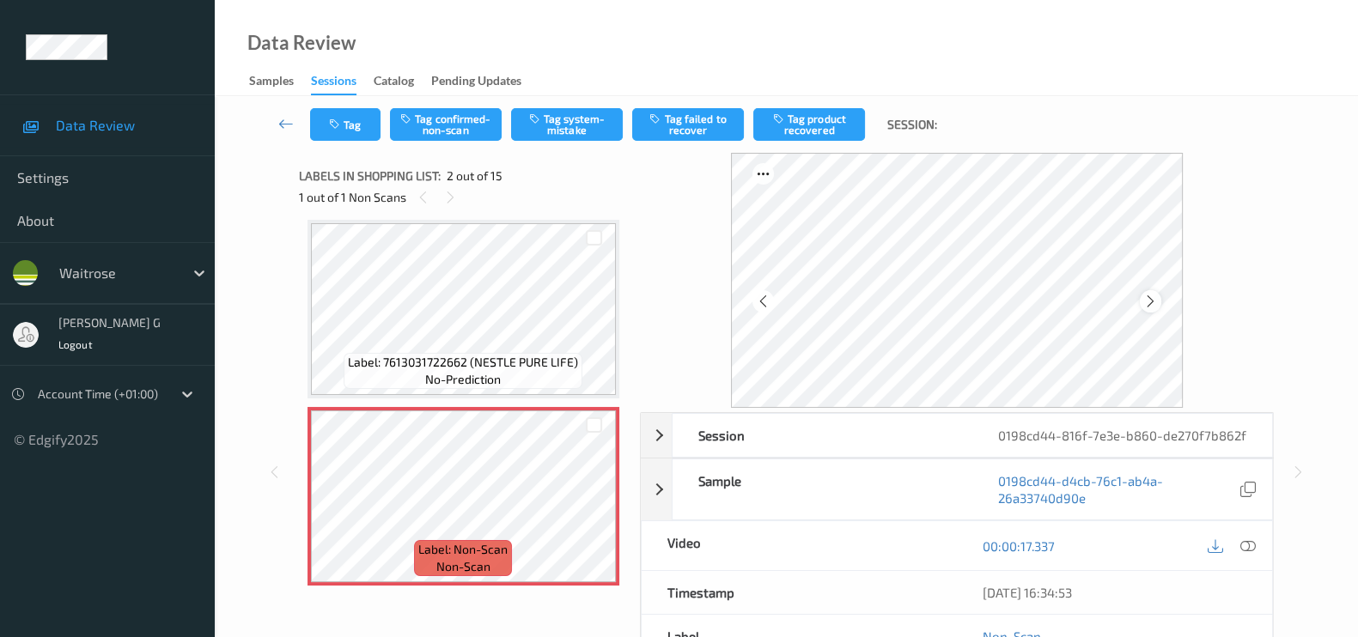
click at [1153, 305] on icon at bounding box center [1150, 301] width 15 height 15
click at [1246, 542] on icon at bounding box center [1247, 545] width 15 height 15
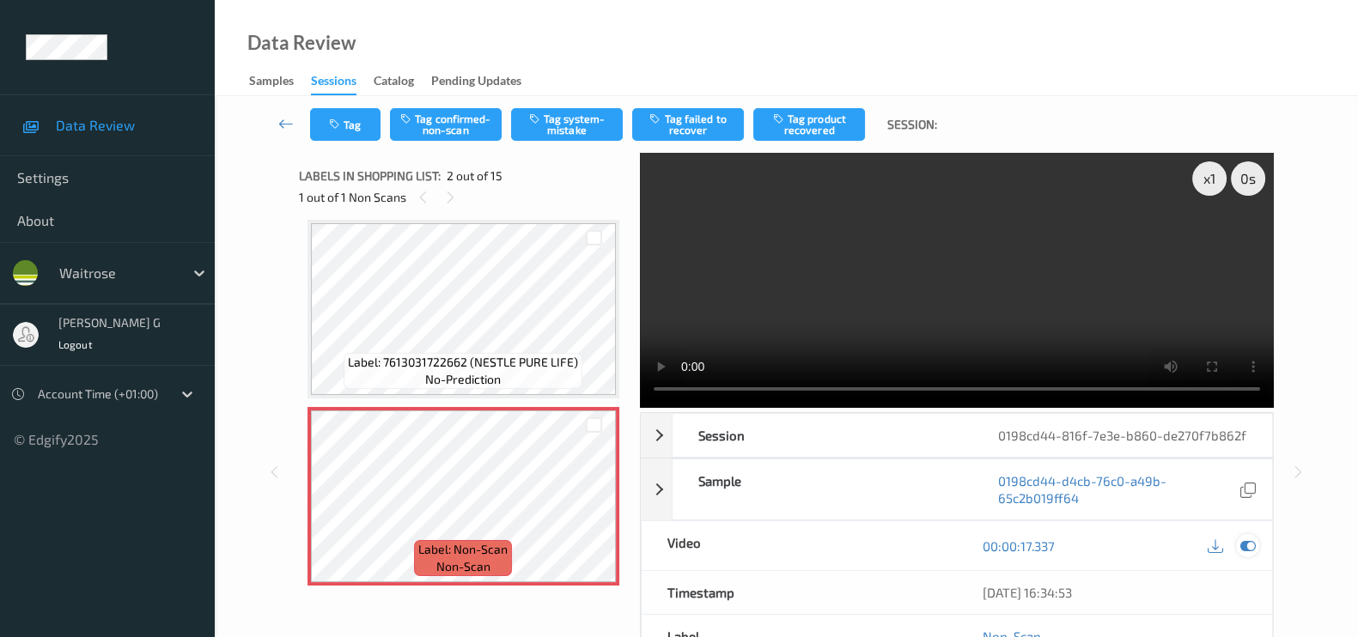
click at [1245, 543] on icon at bounding box center [1247, 545] width 15 height 15
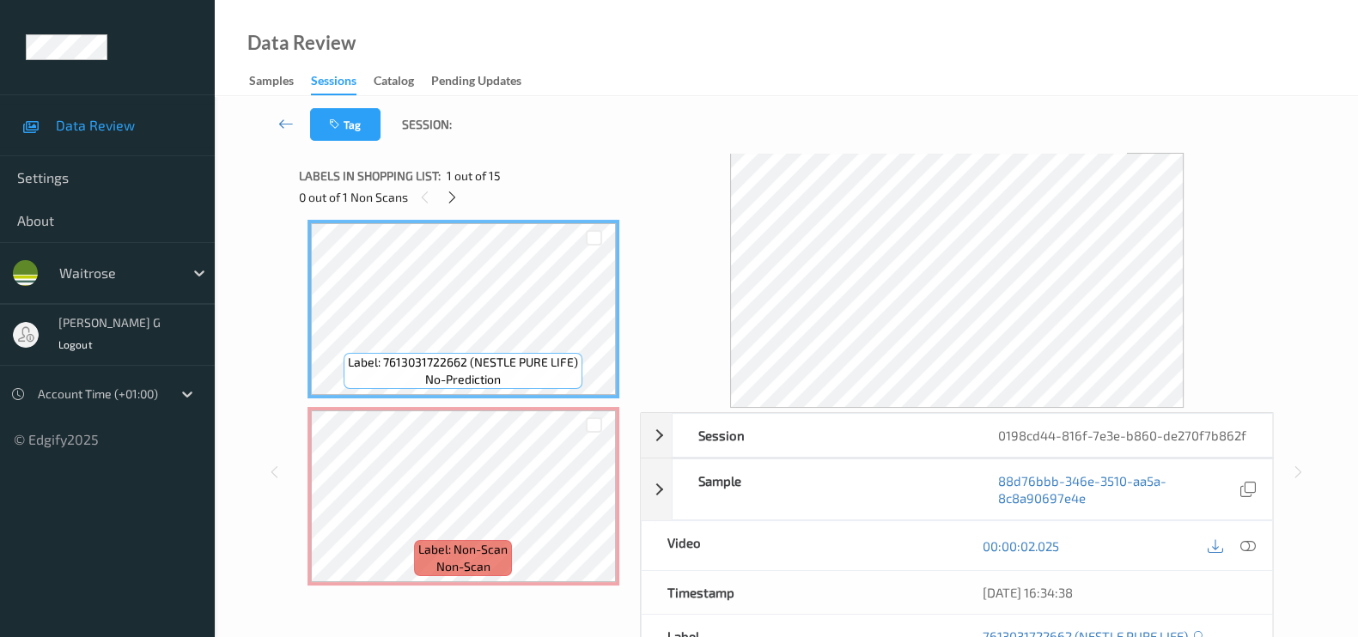
scroll to position [0, 0]
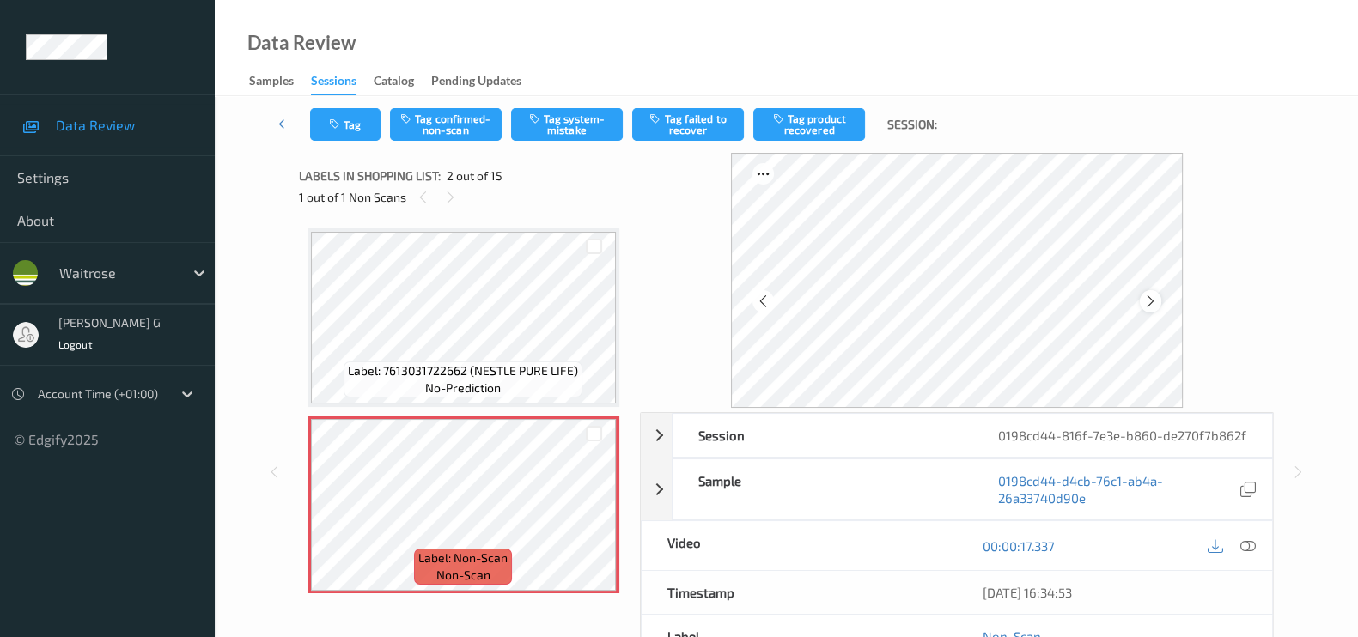
click at [1150, 304] on icon at bounding box center [1150, 301] width 15 height 15
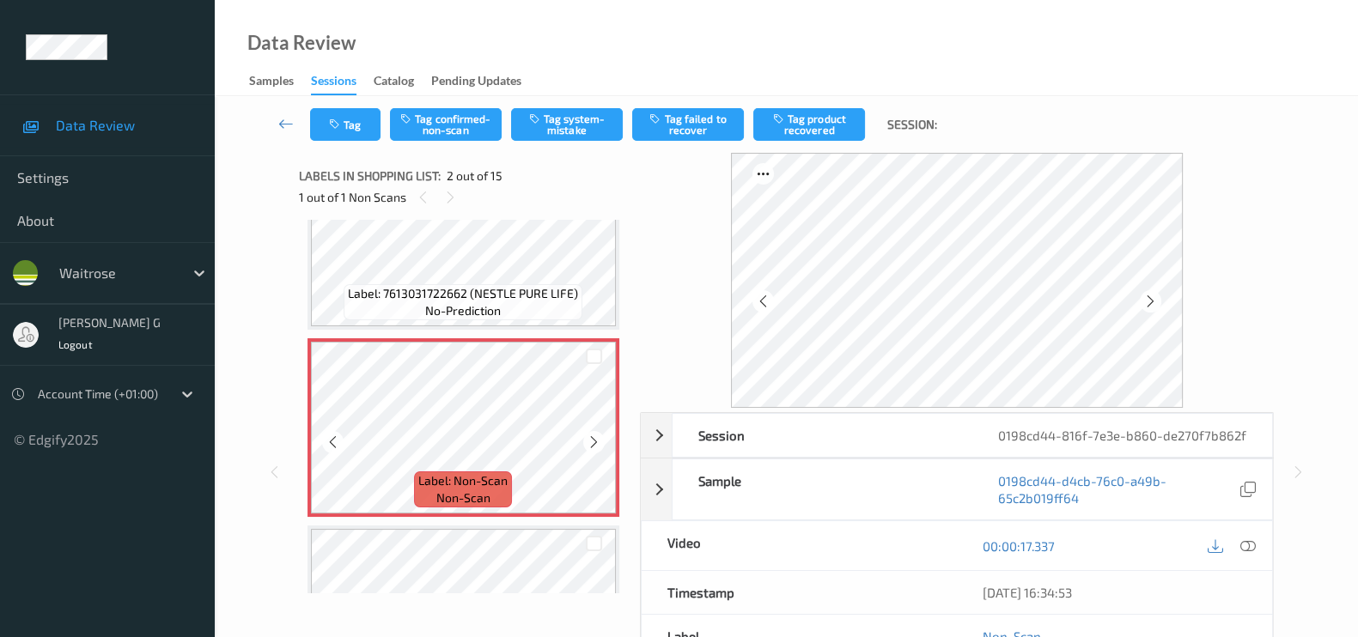
scroll to position [106, 0]
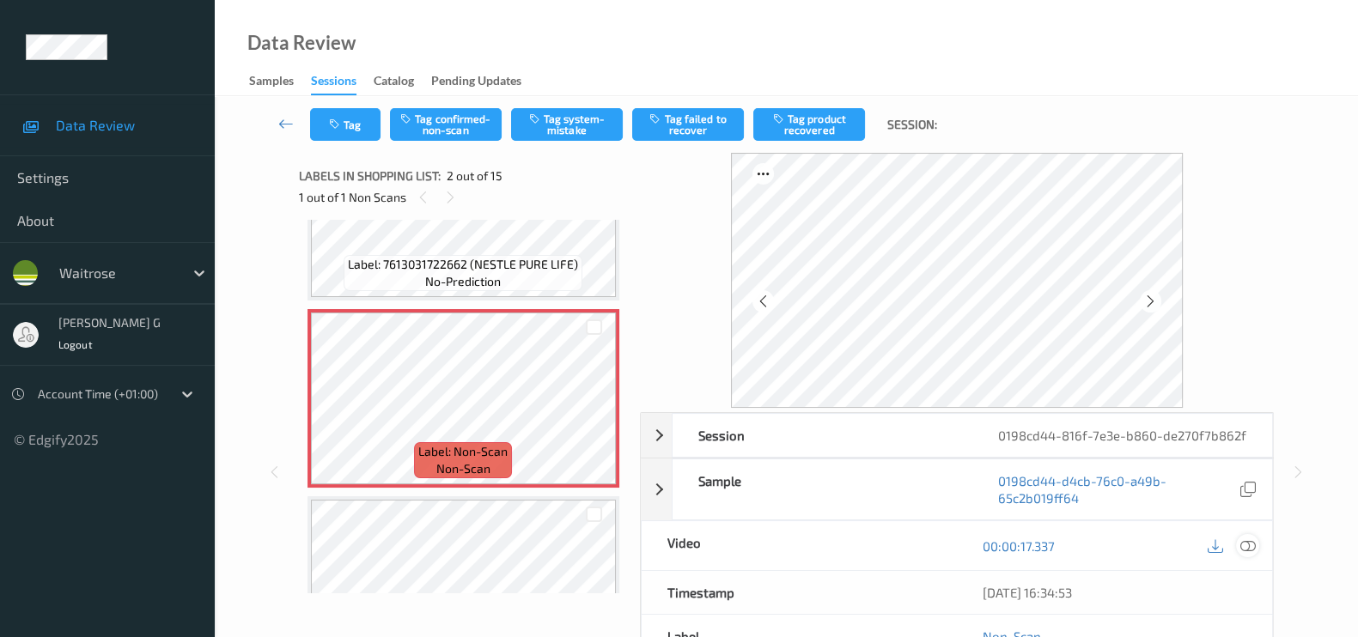
click at [1242, 543] on icon at bounding box center [1247, 545] width 15 height 15
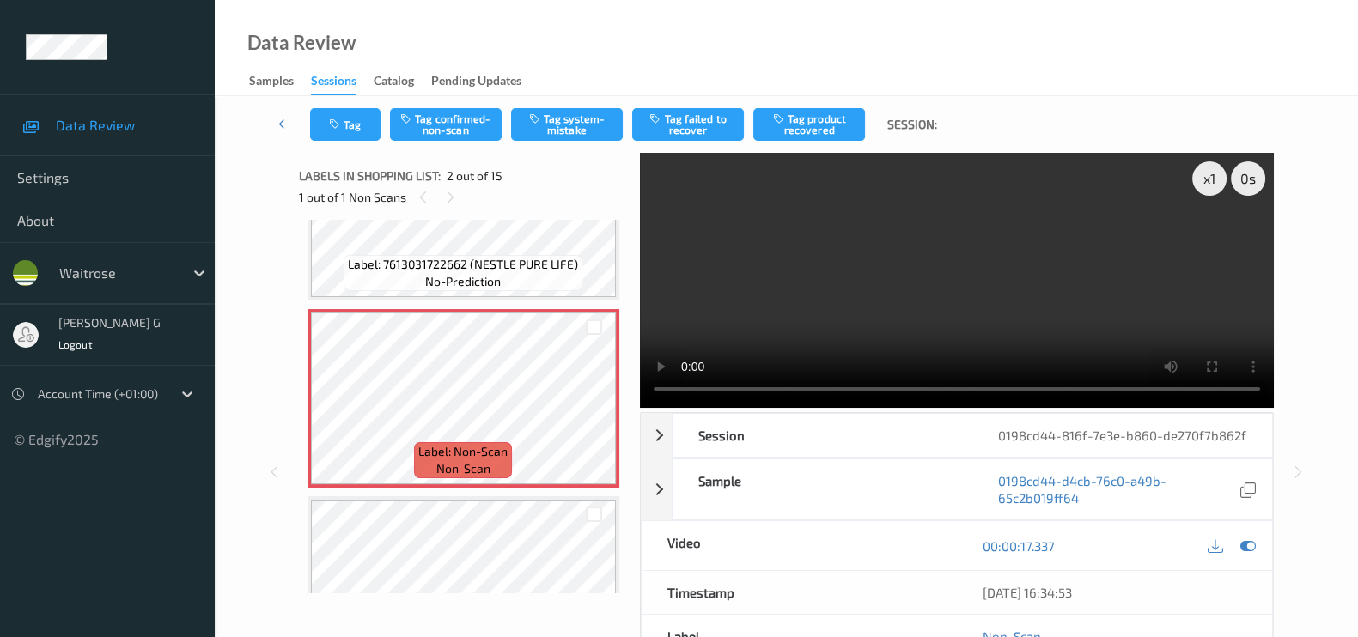
scroll to position [0, 0]
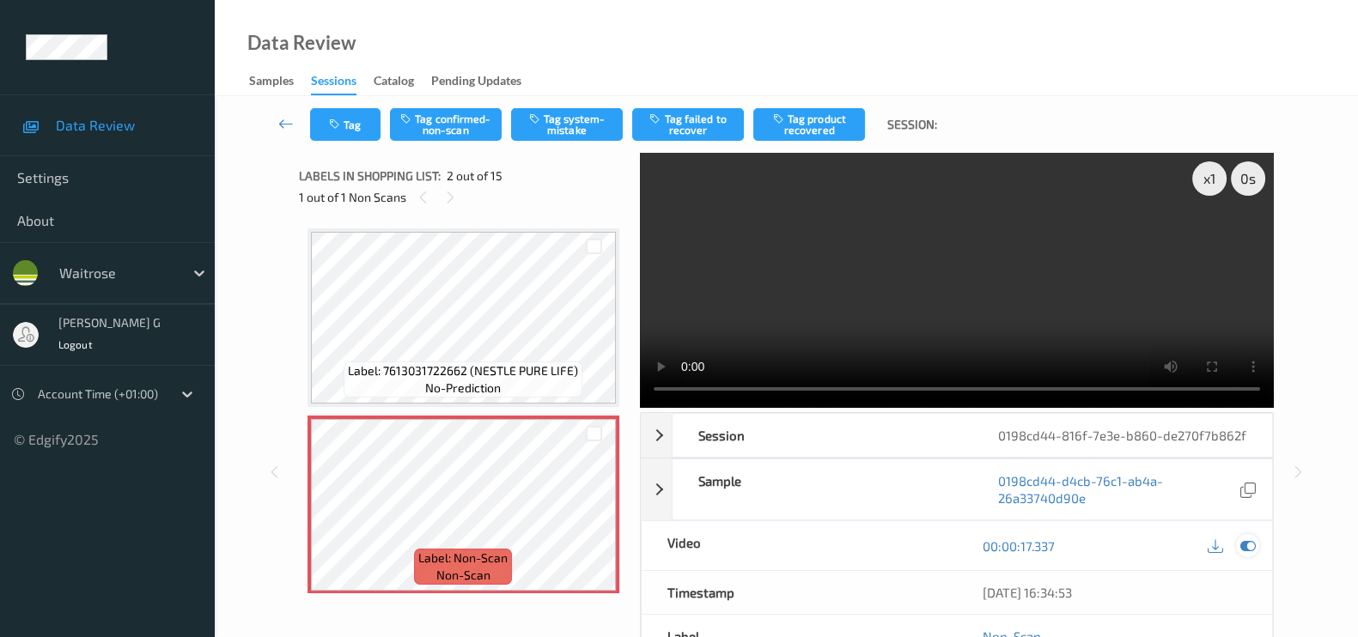
click at [1247, 546] on icon at bounding box center [1247, 545] width 15 height 15
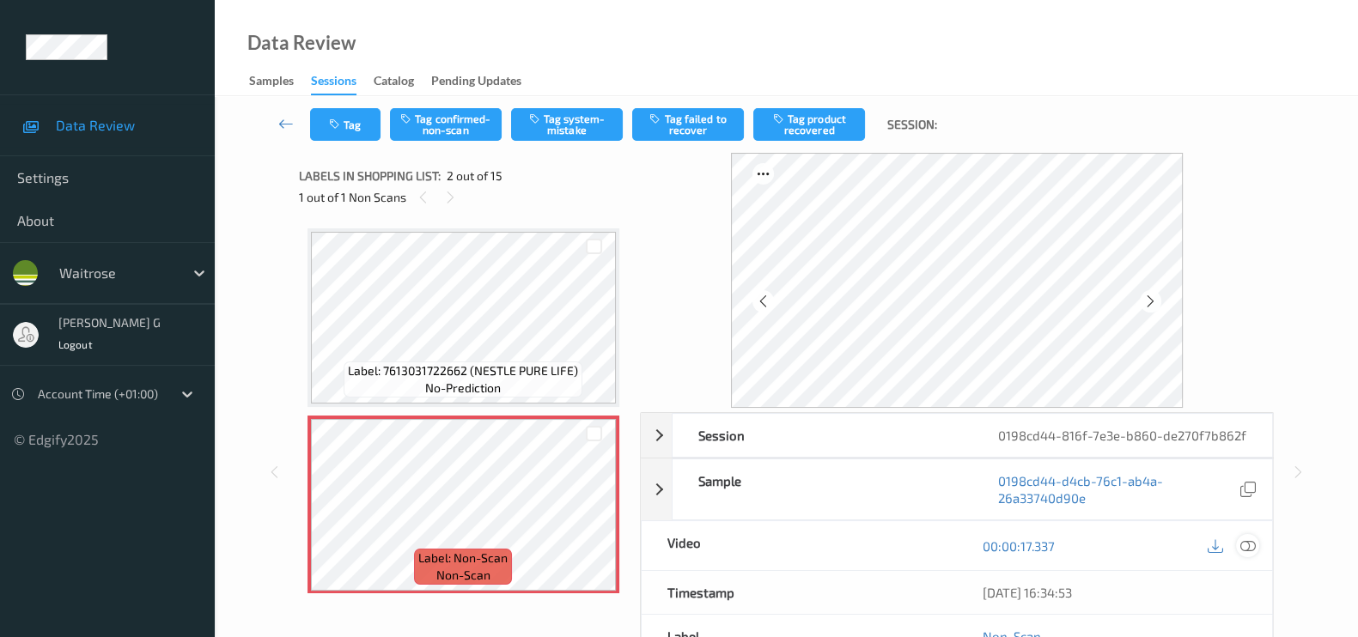
click at [1248, 546] on icon at bounding box center [1247, 545] width 15 height 15
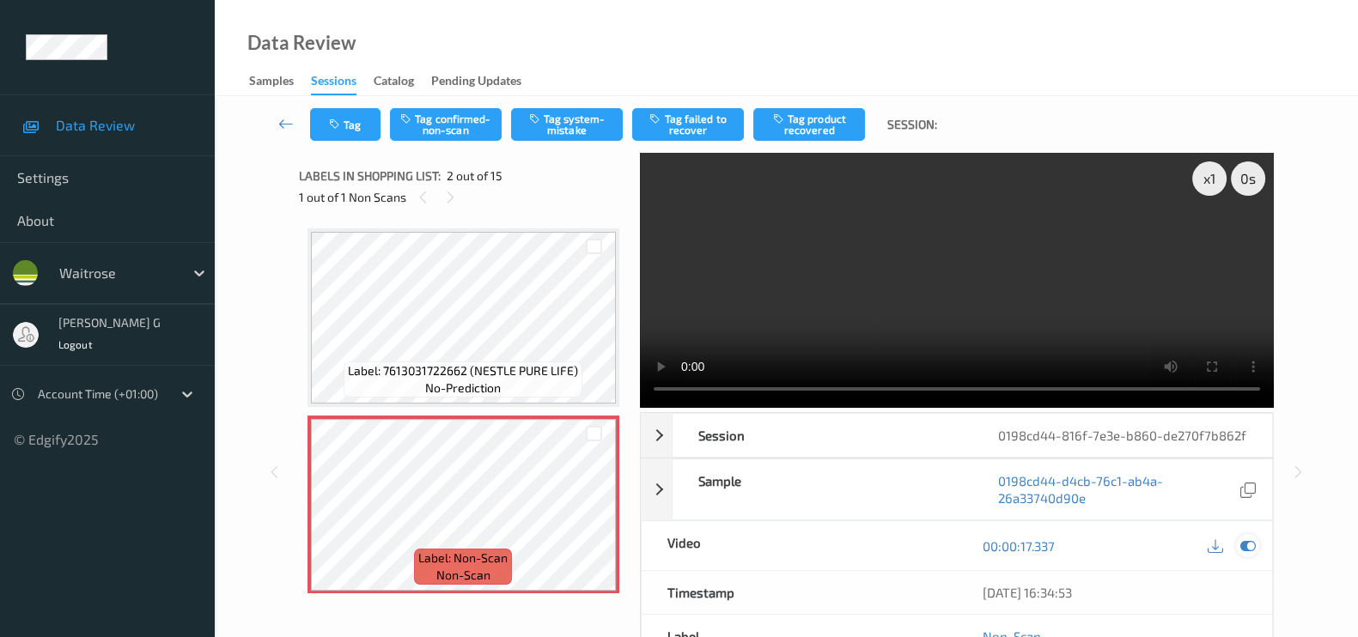
click at [1253, 543] on icon at bounding box center [1247, 545] width 15 height 15
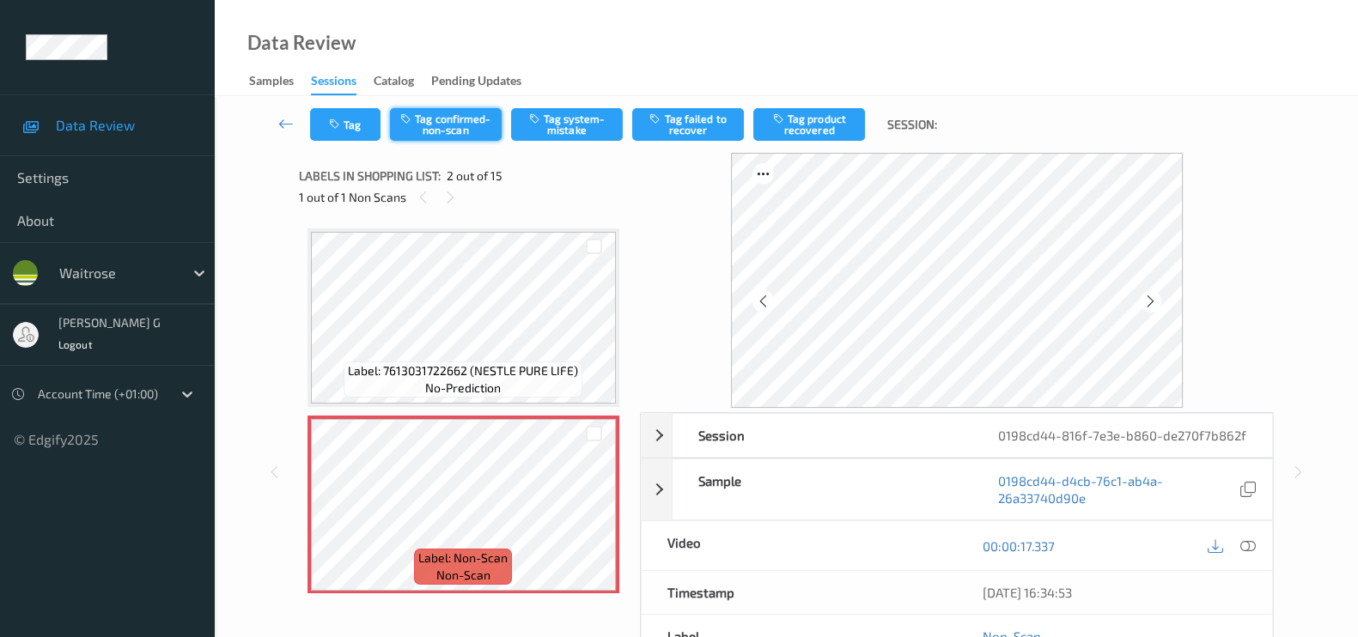
click at [453, 119] on button "Tag confirmed-non-scan" at bounding box center [446, 124] width 112 height 33
click at [824, 137] on button "Tag product recovered" at bounding box center [809, 124] width 112 height 33
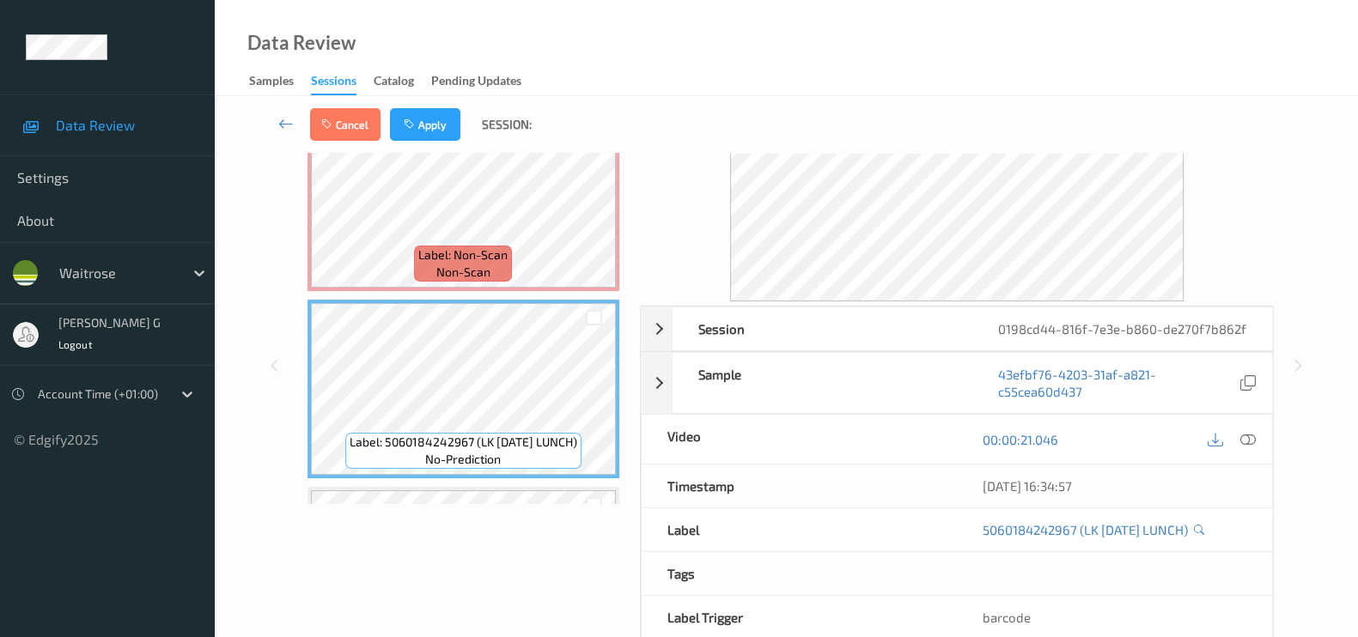
scroll to position [322, 0]
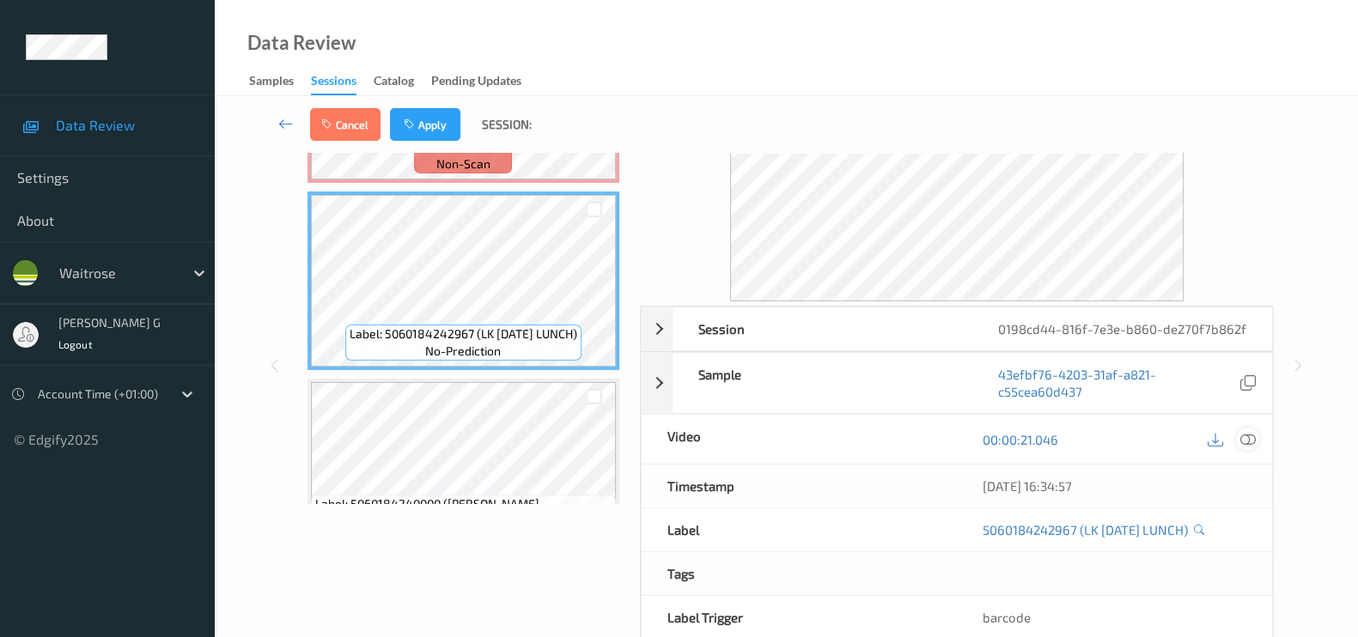
click at [1247, 435] on icon at bounding box center [1247, 439] width 15 height 15
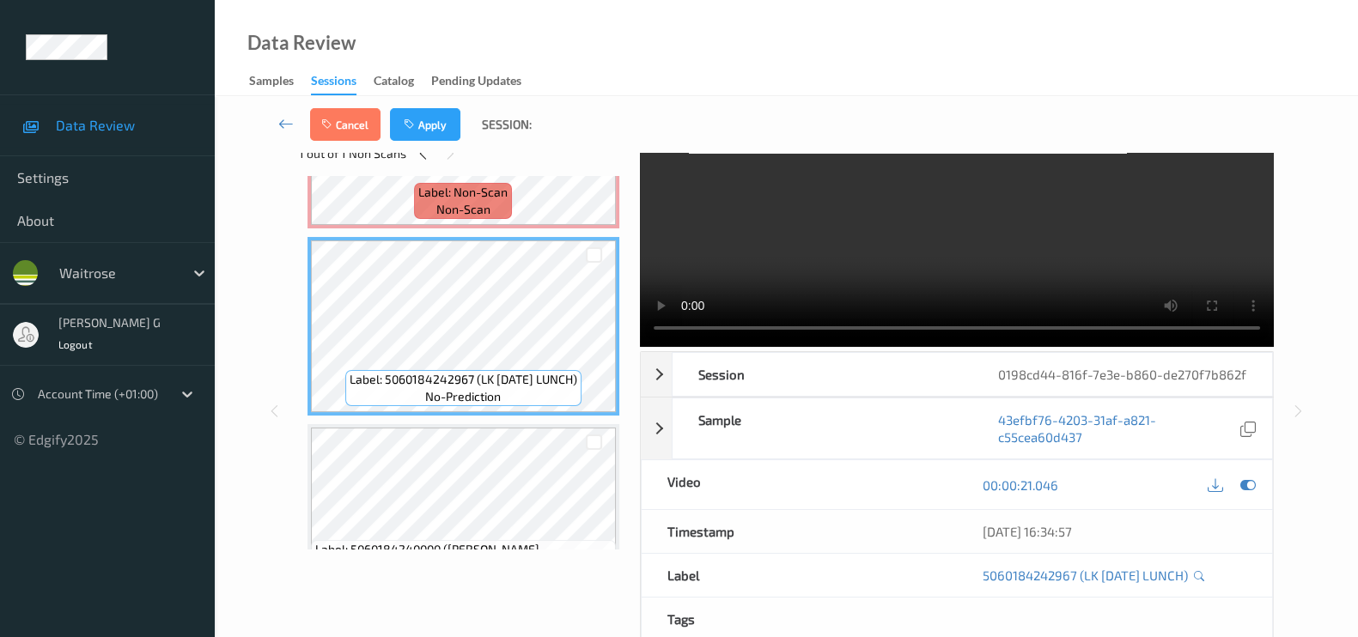
scroll to position [0, 0]
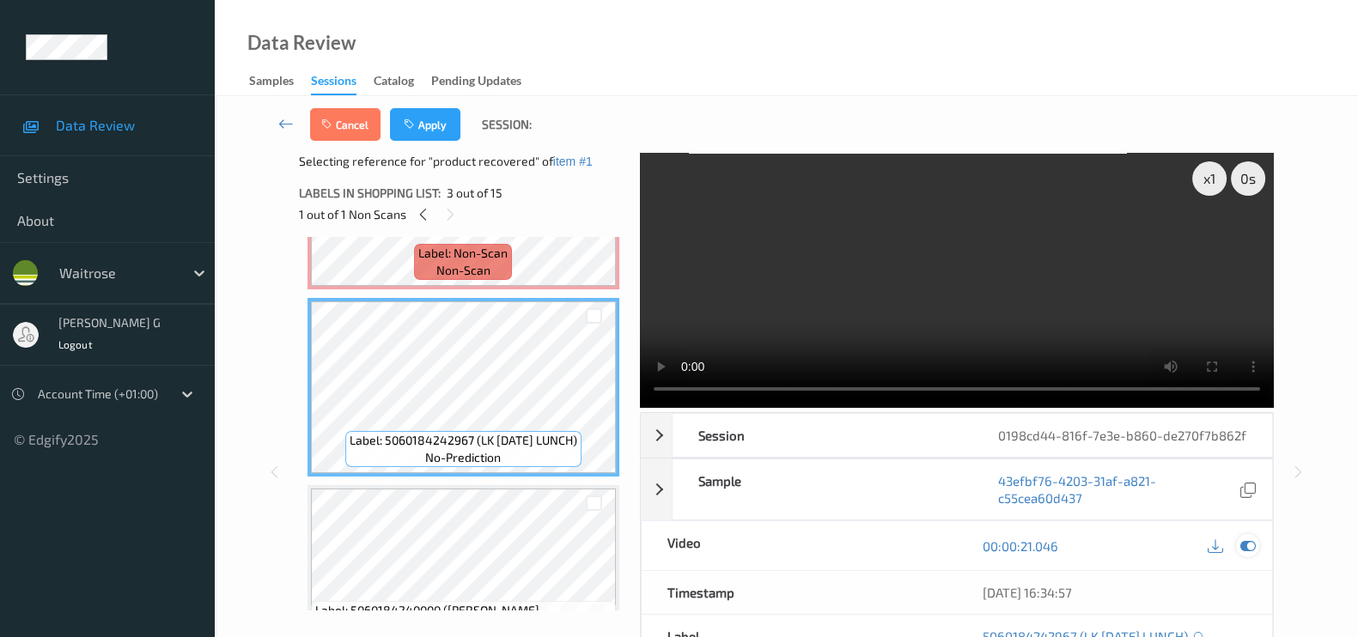
click at [1244, 542] on icon at bounding box center [1247, 545] width 15 height 15
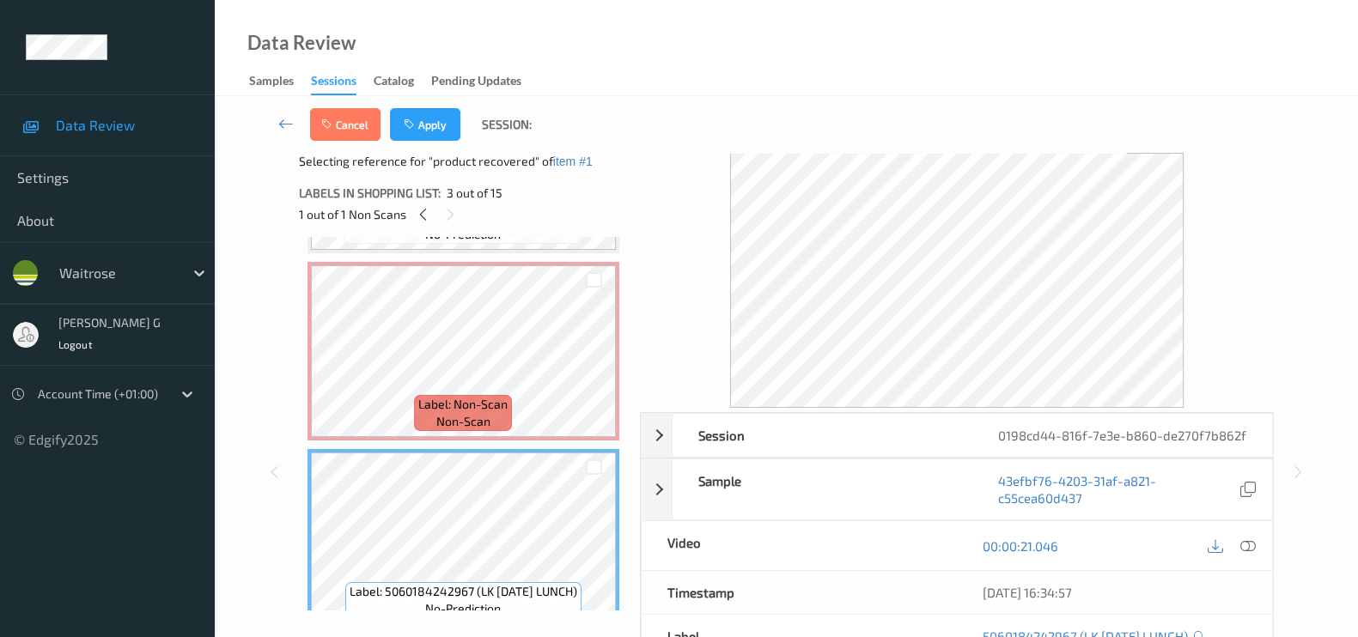
scroll to position [214, 0]
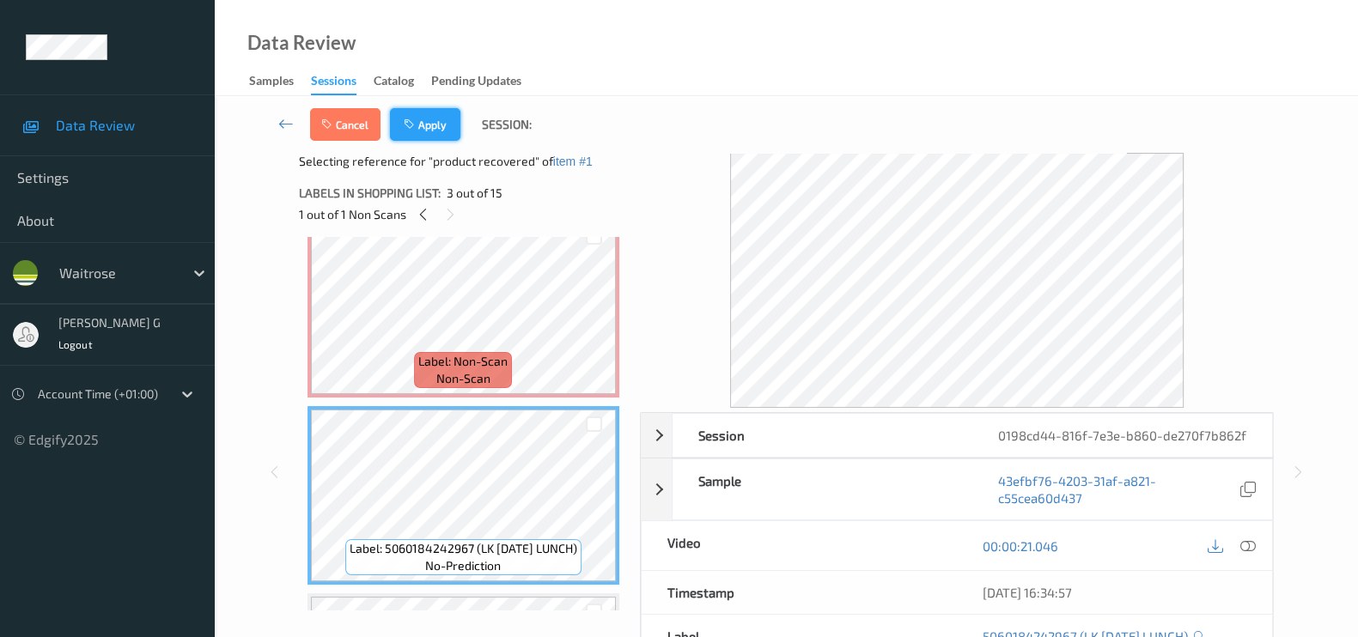
click at [429, 117] on button "Apply" at bounding box center [425, 124] width 70 height 33
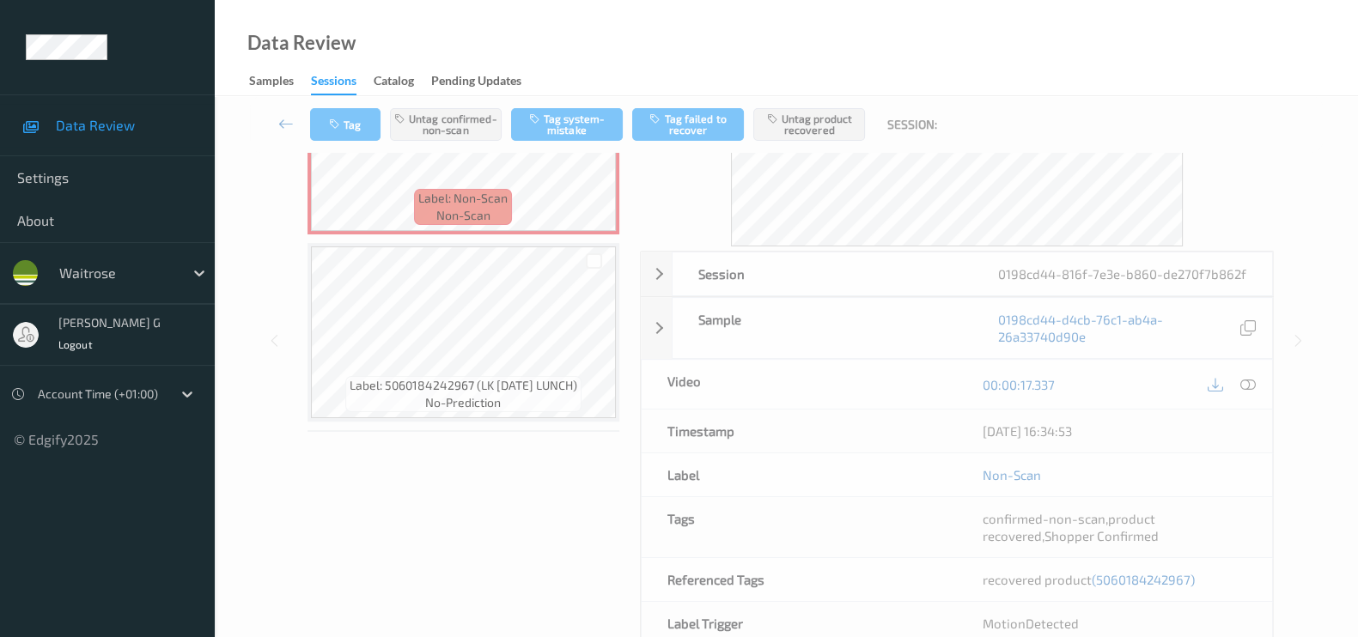
scroll to position [322, 0]
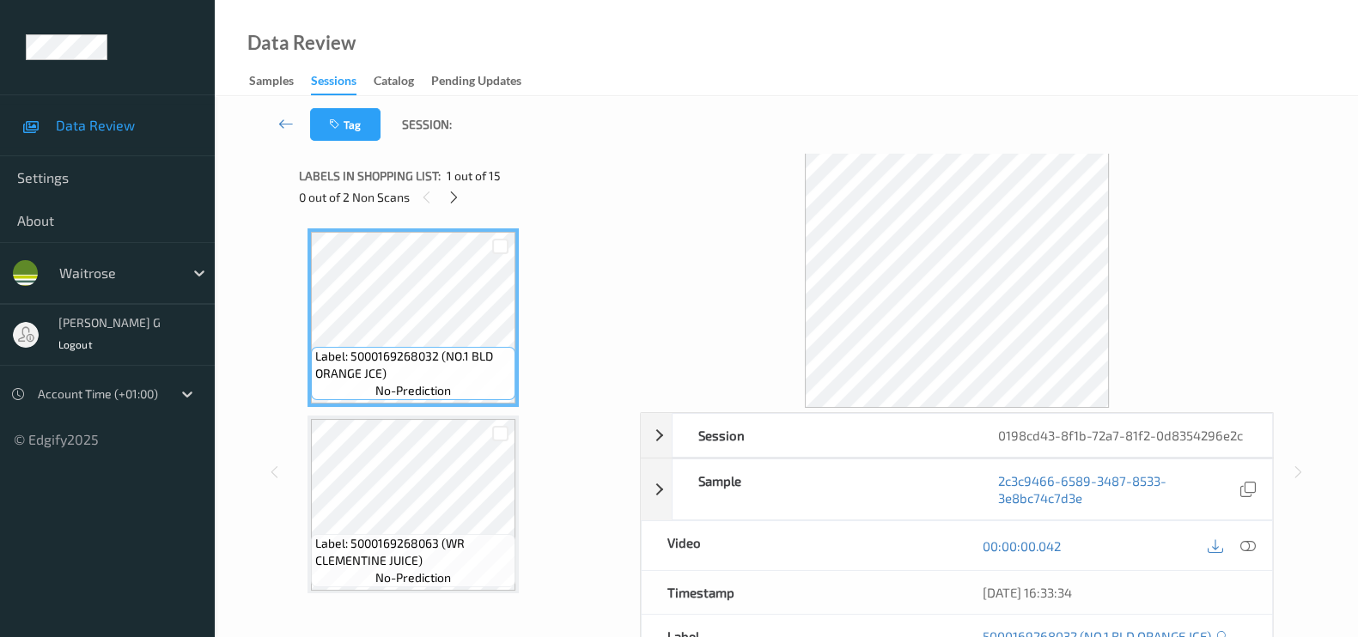
click at [547, 195] on div "0 out of 2 Non Scans" at bounding box center [463, 196] width 329 height 21
click at [453, 199] on icon at bounding box center [454, 197] width 15 height 15
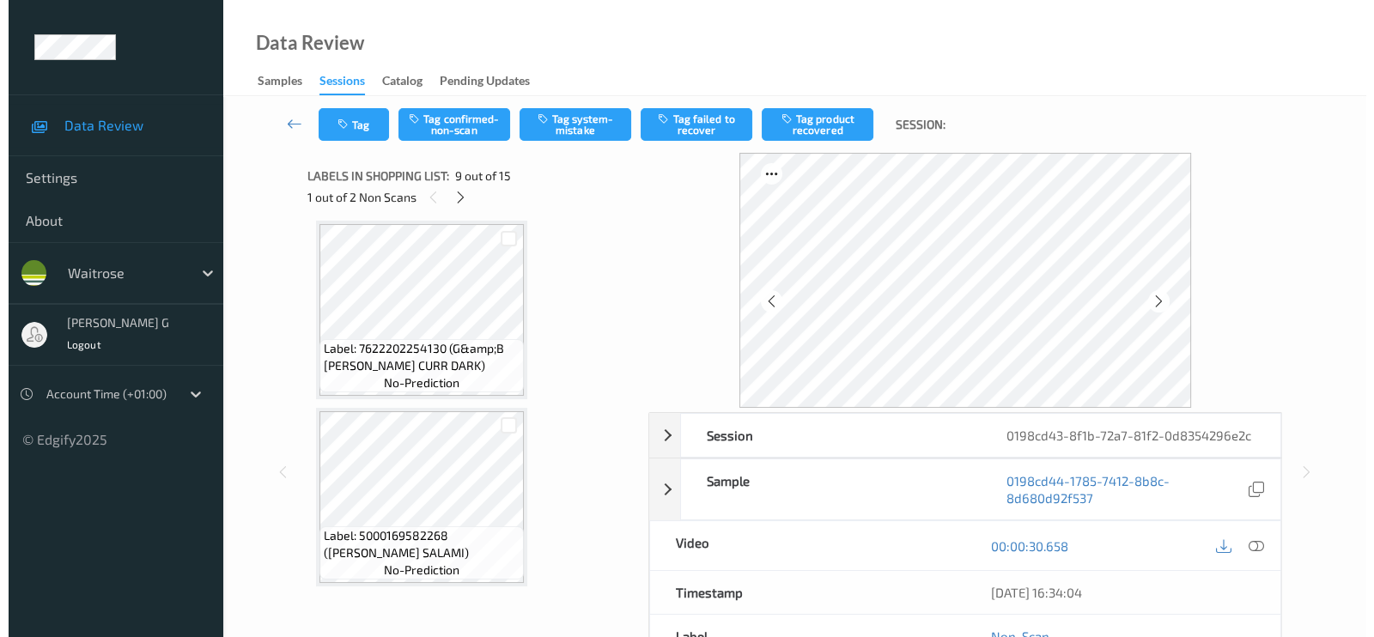
scroll to position [1203, 0]
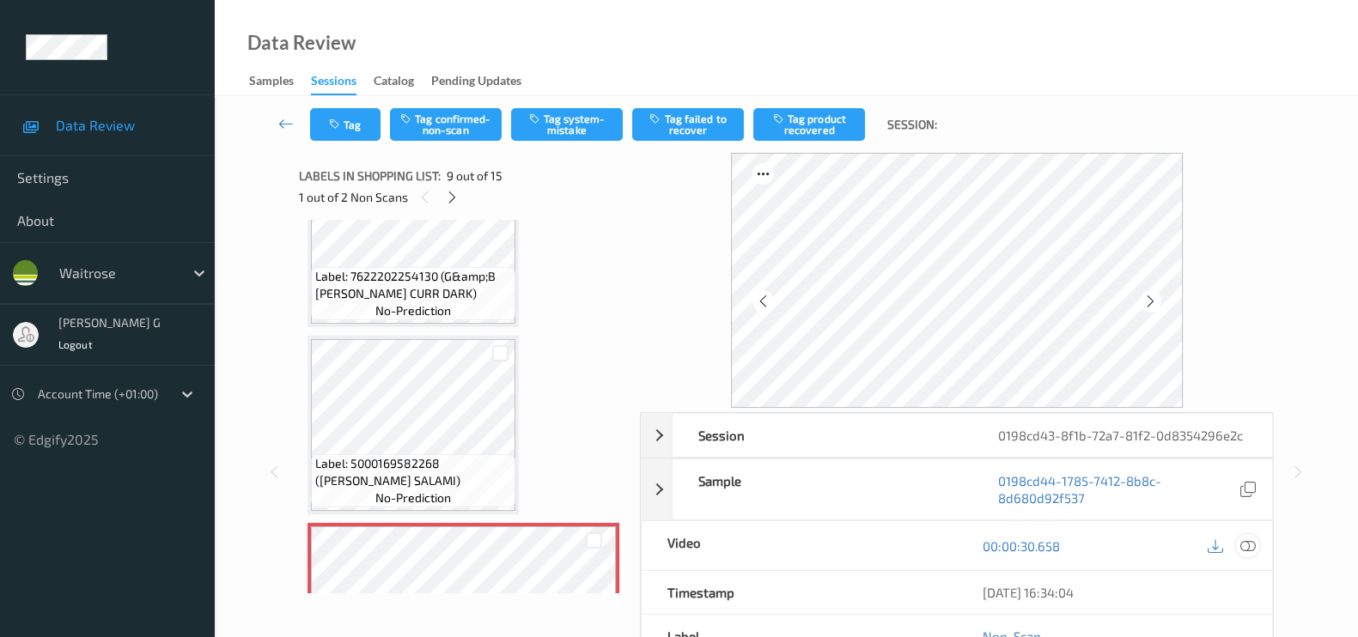
click at [1249, 545] on icon at bounding box center [1247, 545] width 15 height 15
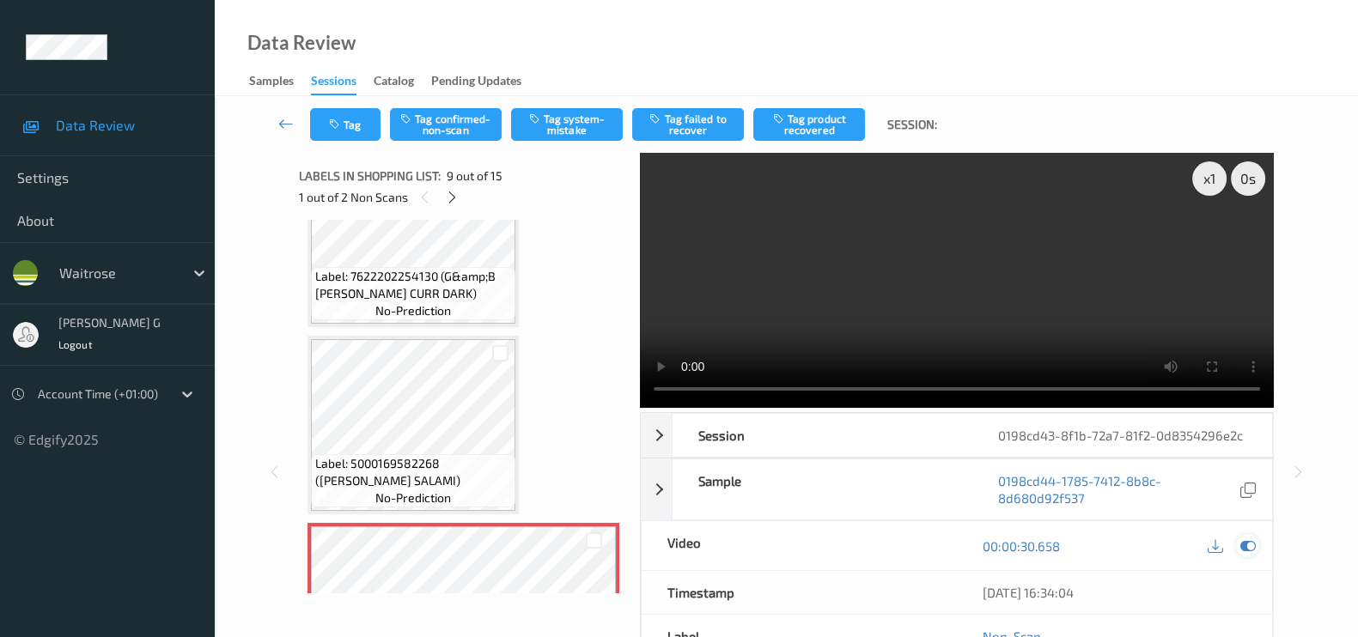
click at [1254, 545] on icon at bounding box center [1247, 545] width 15 height 15
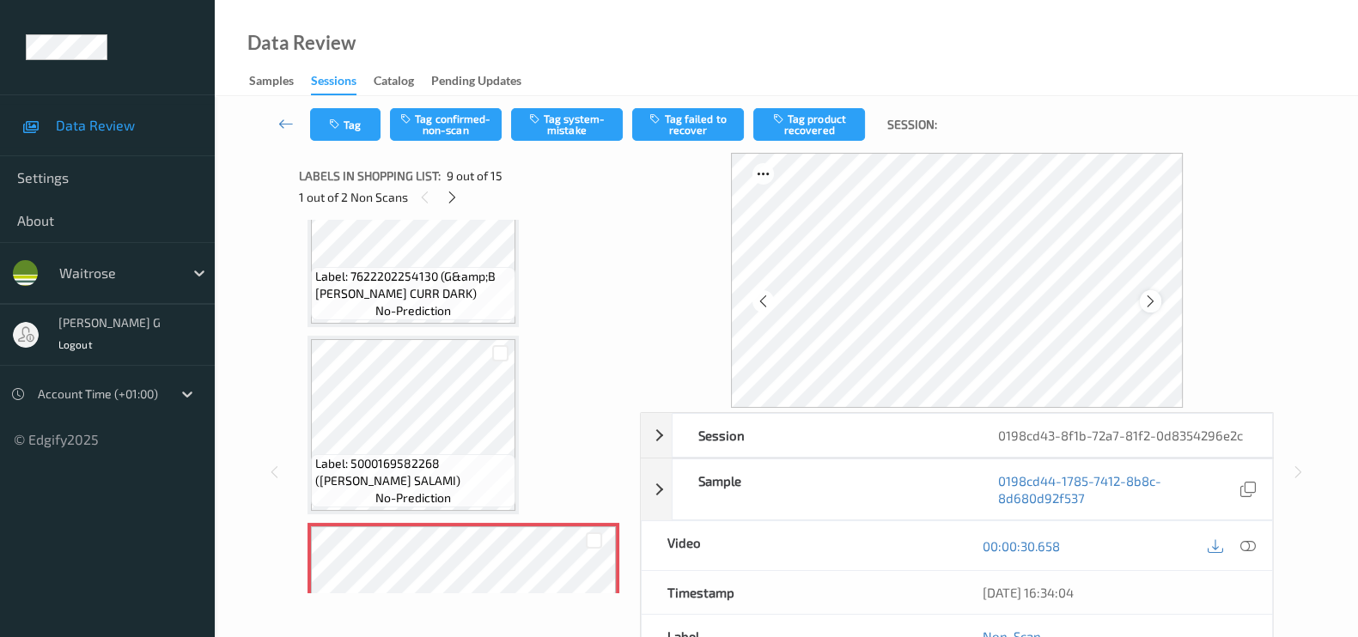
click at [1156, 293] on div at bounding box center [1150, 300] width 21 height 21
click at [1250, 547] on icon at bounding box center [1247, 545] width 15 height 15
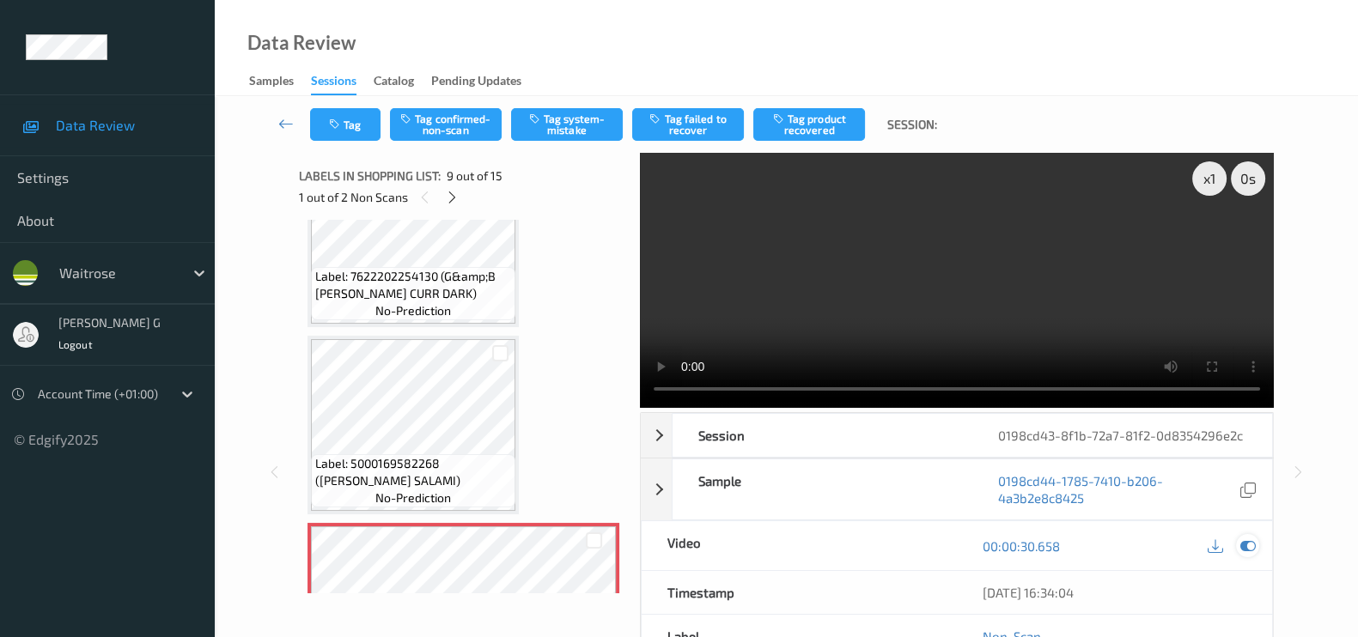
click at [1245, 543] on icon at bounding box center [1247, 545] width 15 height 15
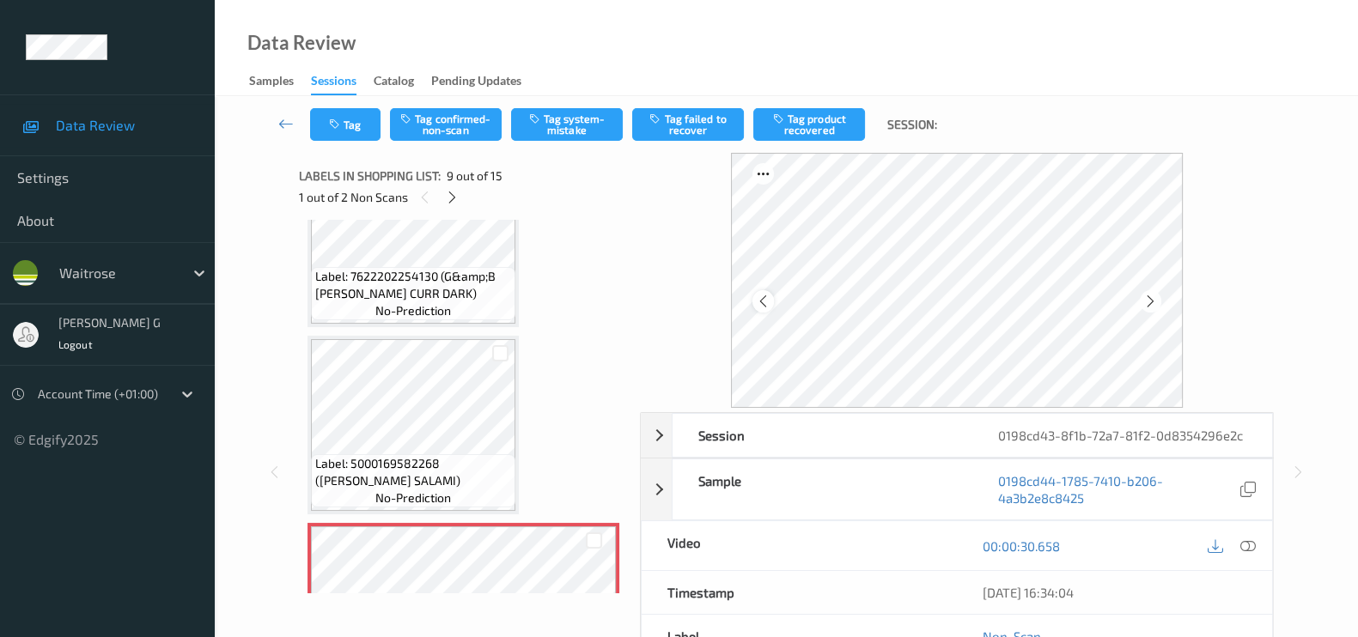
click at [764, 302] on icon at bounding box center [763, 301] width 15 height 15
click at [1158, 297] on icon at bounding box center [1150, 301] width 15 height 15
click at [566, 128] on button "Tag system-mistake" at bounding box center [567, 124] width 112 height 33
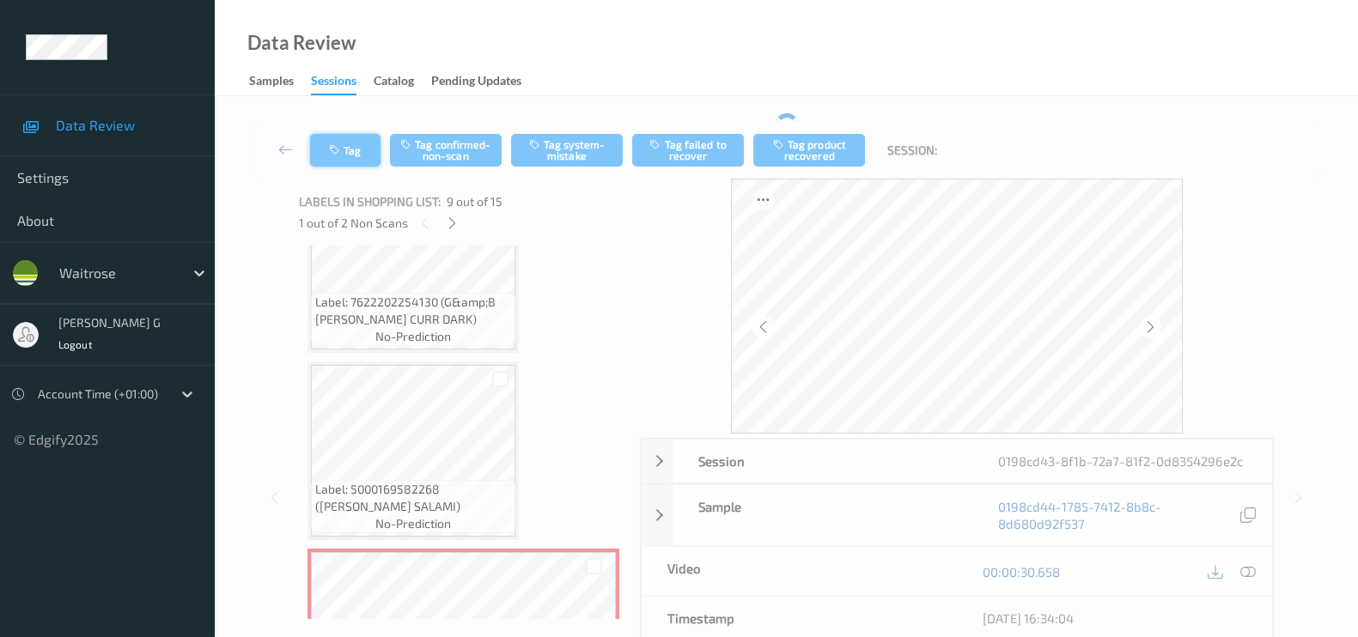
click at [338, 148] on icon "button" at bounding box center [336, 150] width 15 height 12
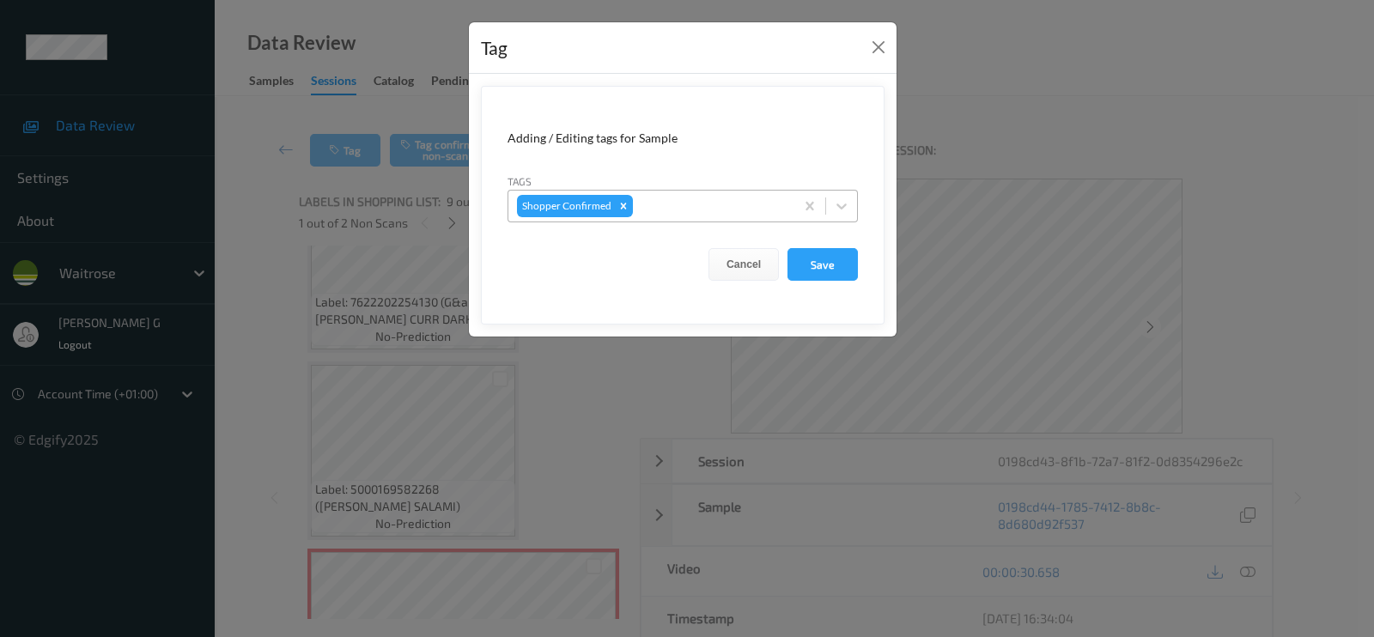
click at [688, 208] on div at bounding box center [710, 206] width 149 height 21
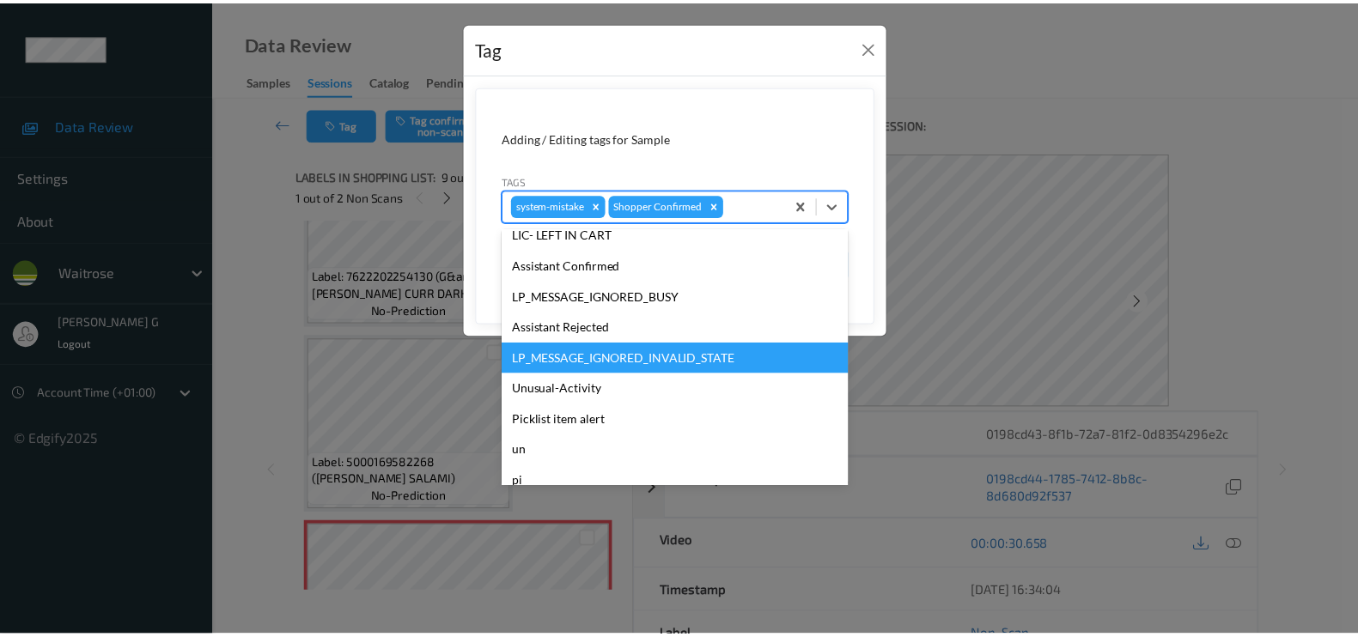
scroll to position [291, 0]
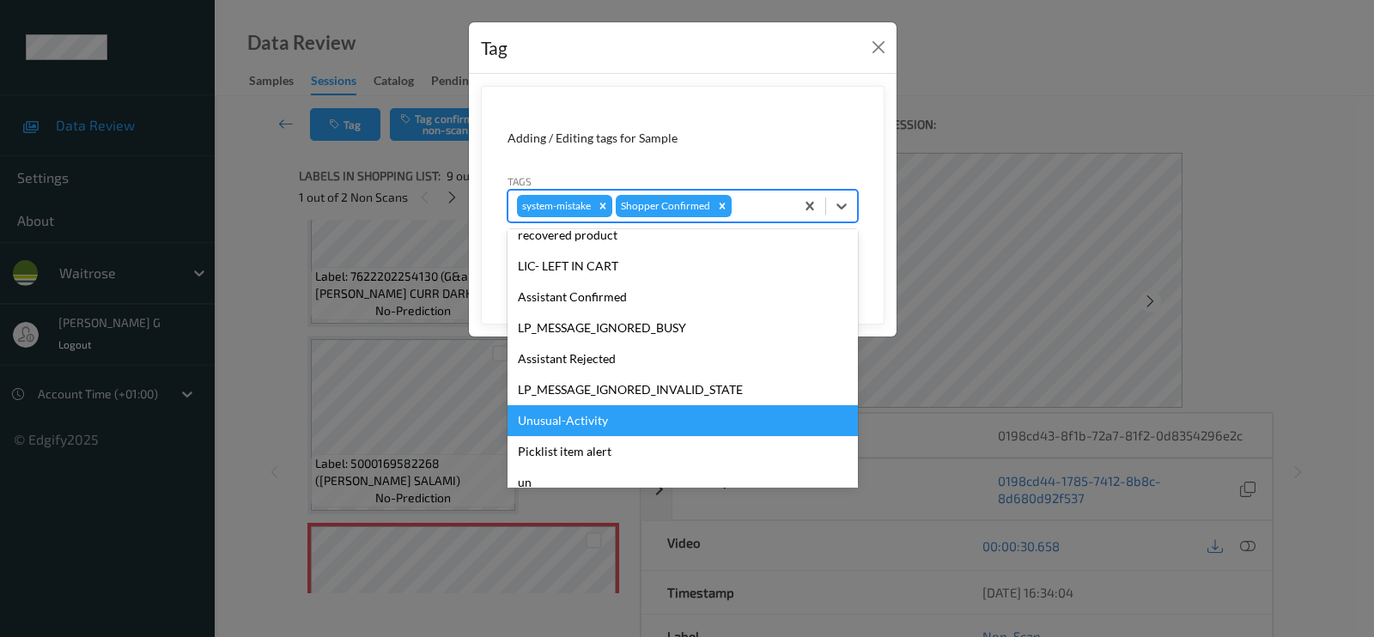
click at [558, 426] on div "Unusual-Activity" at bounding box center [683, 420] width 350 height 31
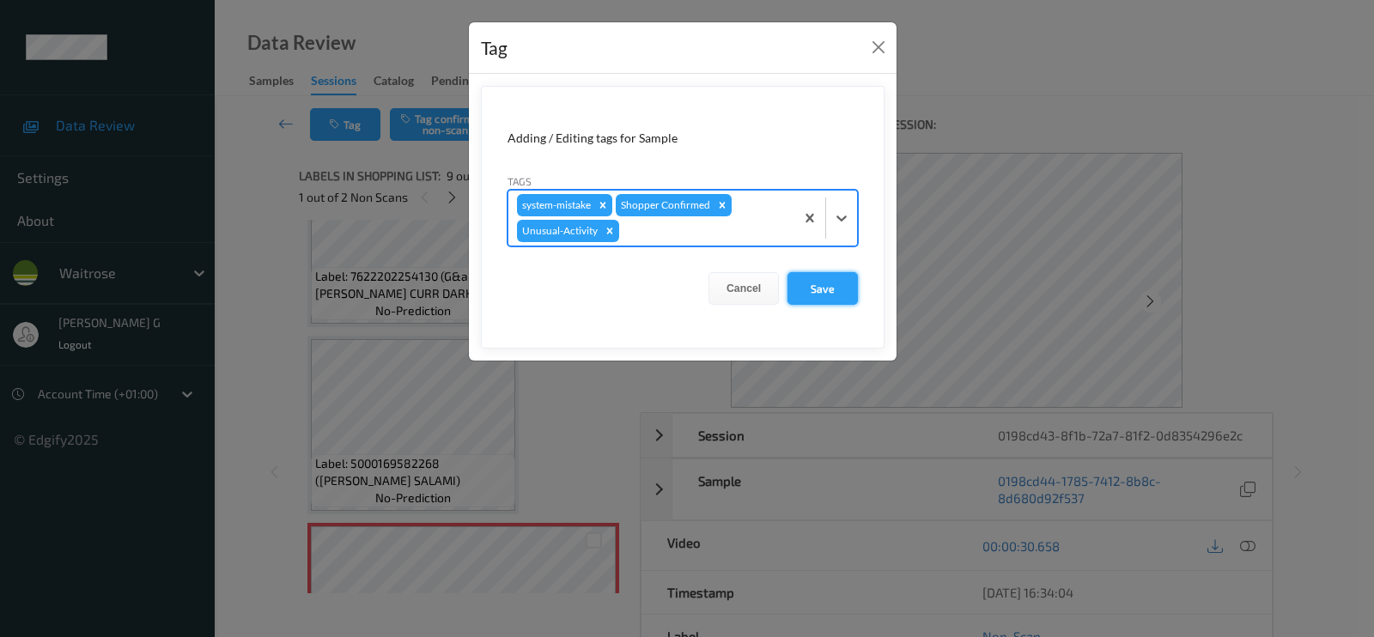
click at [820, 283] on button "Save" at bounding box center [823, 288] width 70 height 33
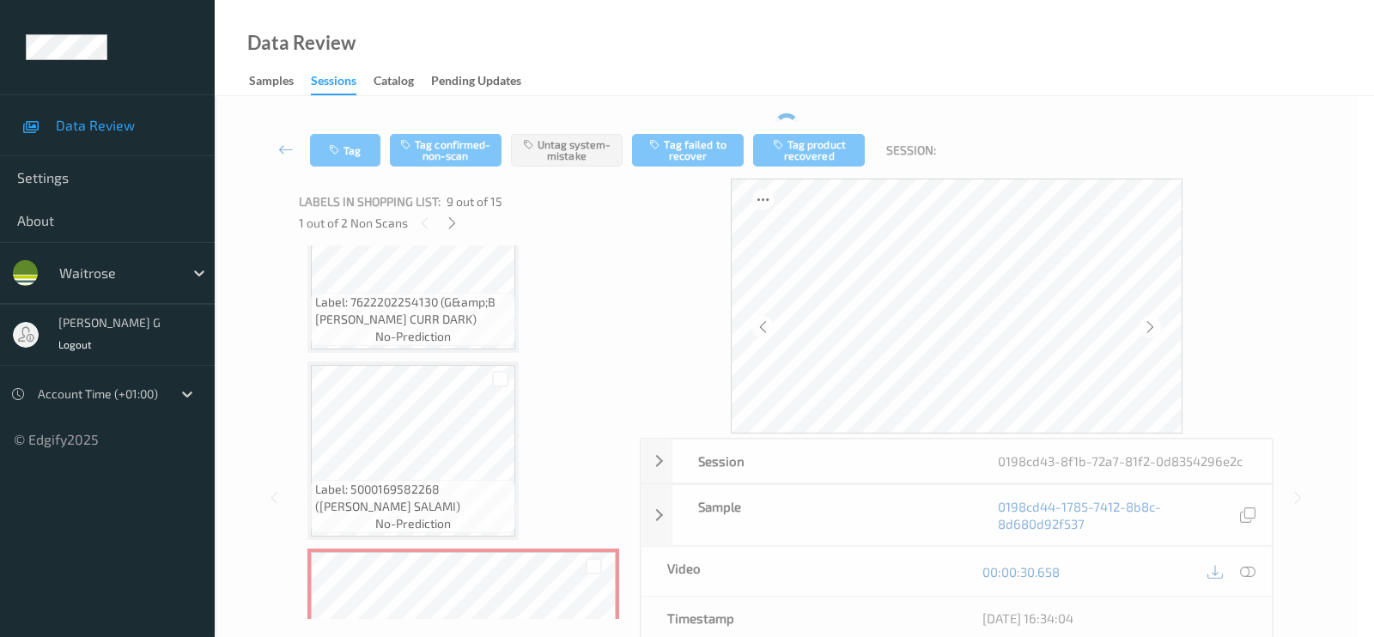
click at [820, 282] on form "Adding / Editing tags for Sample Tags Shopper Confirmed Cancel Save" at bounding box center [683, 162] width 404 height 239
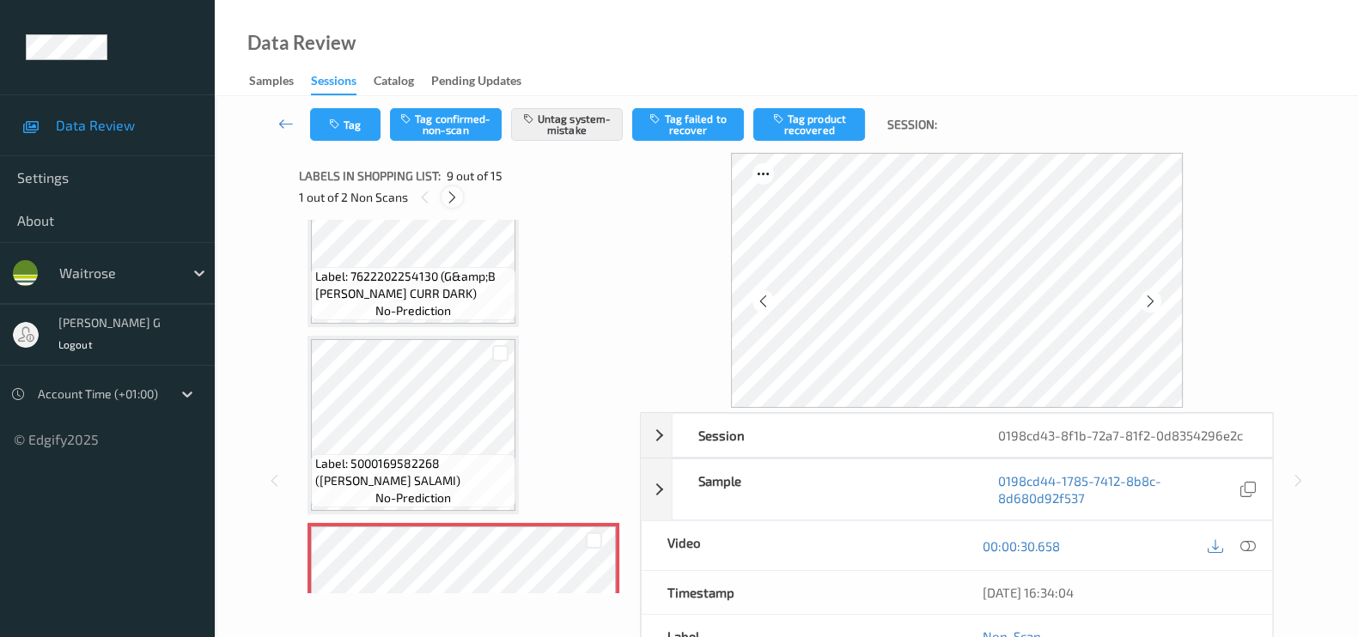
click at [451, 192] on icon at bounding box center [452, 197] width 15 height 15
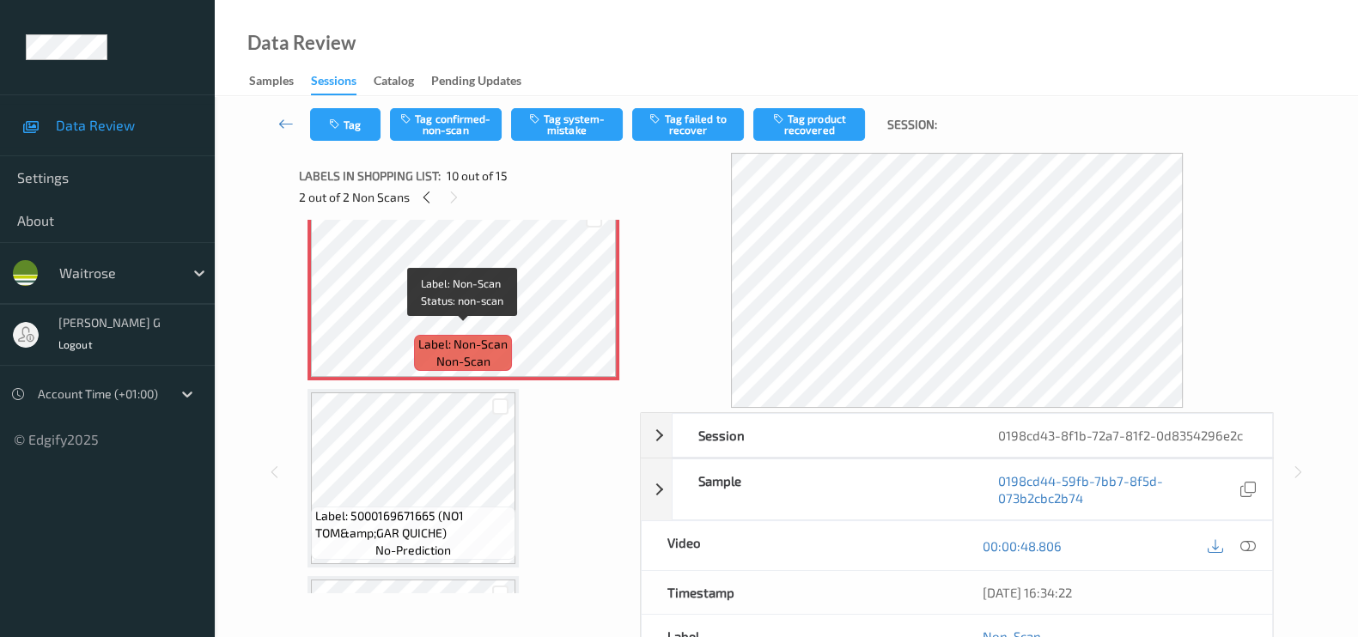
scroll to position [1390, 0]
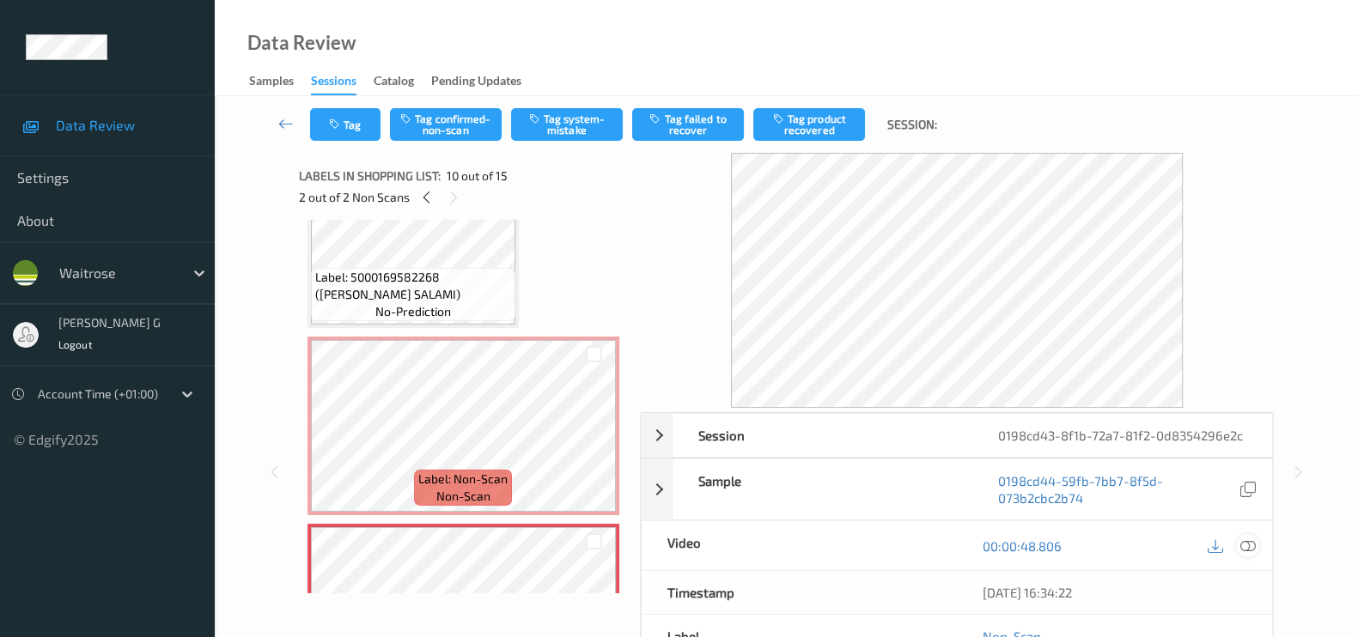
click at [1250, 540] on icon at bounding box center [1247, 545] width 15 height 15
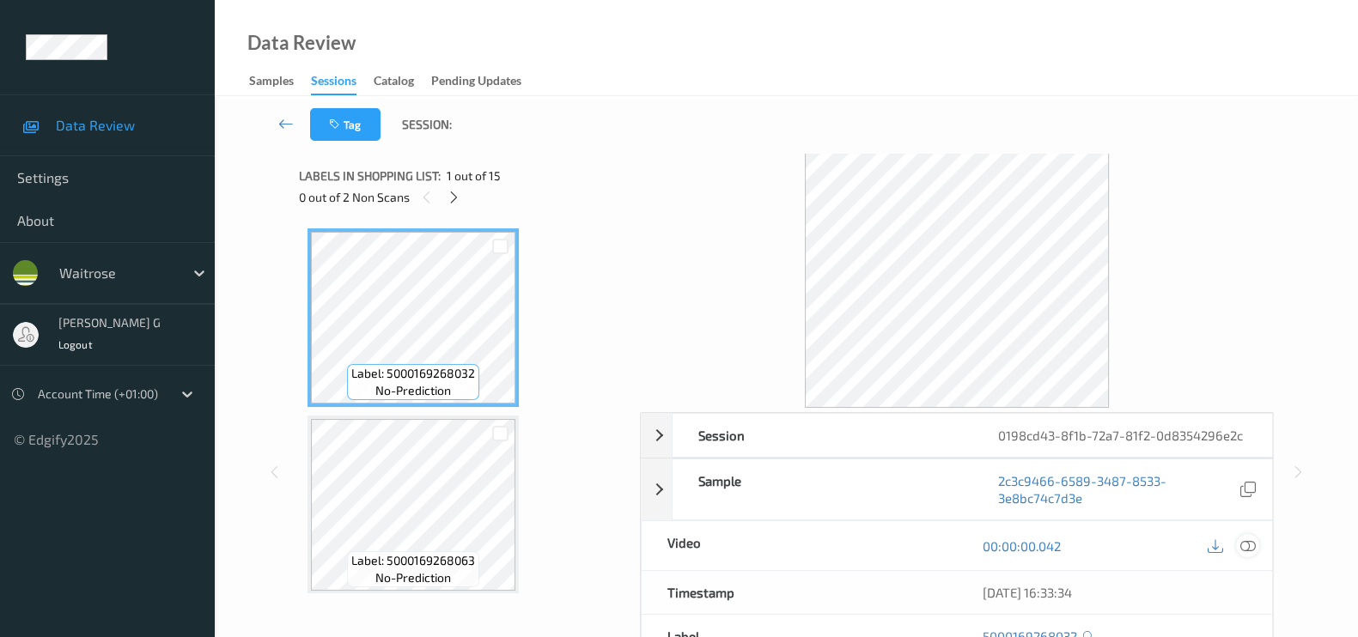
click at [1244, 541] on icon at bounding box center [1247, 545] width 15 height 15
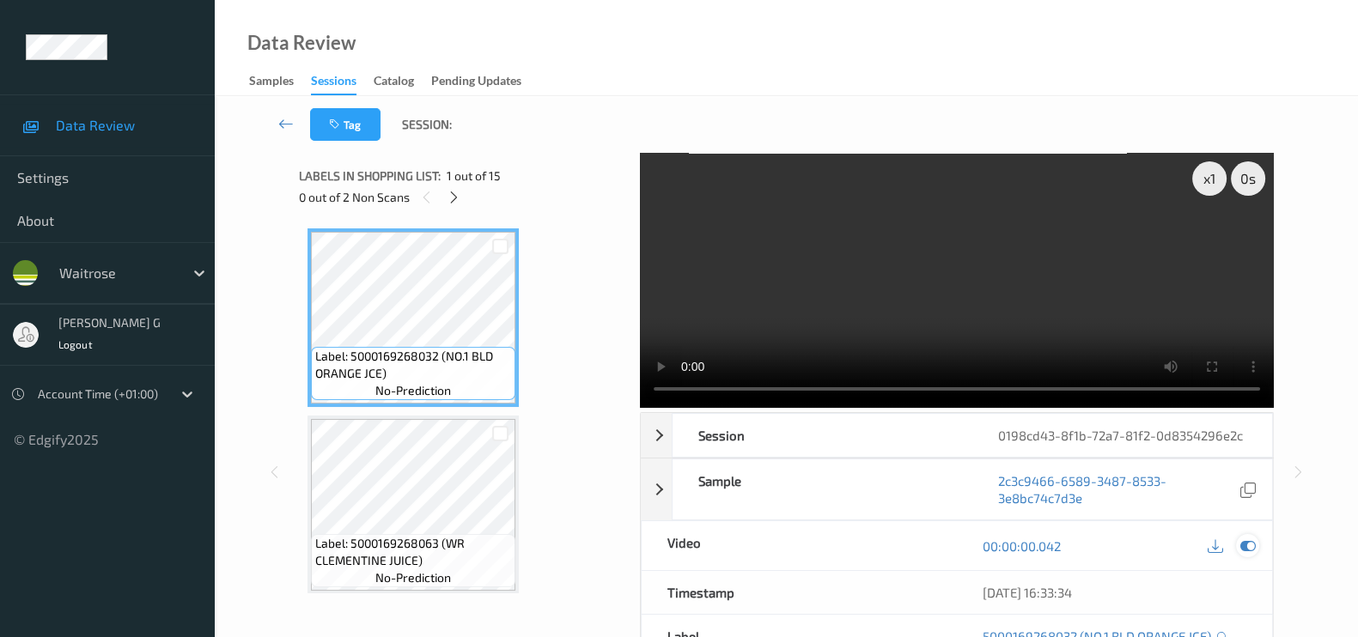
click at [1255, 547] on icon at bounding box center [1247, 545] width 15 height 15
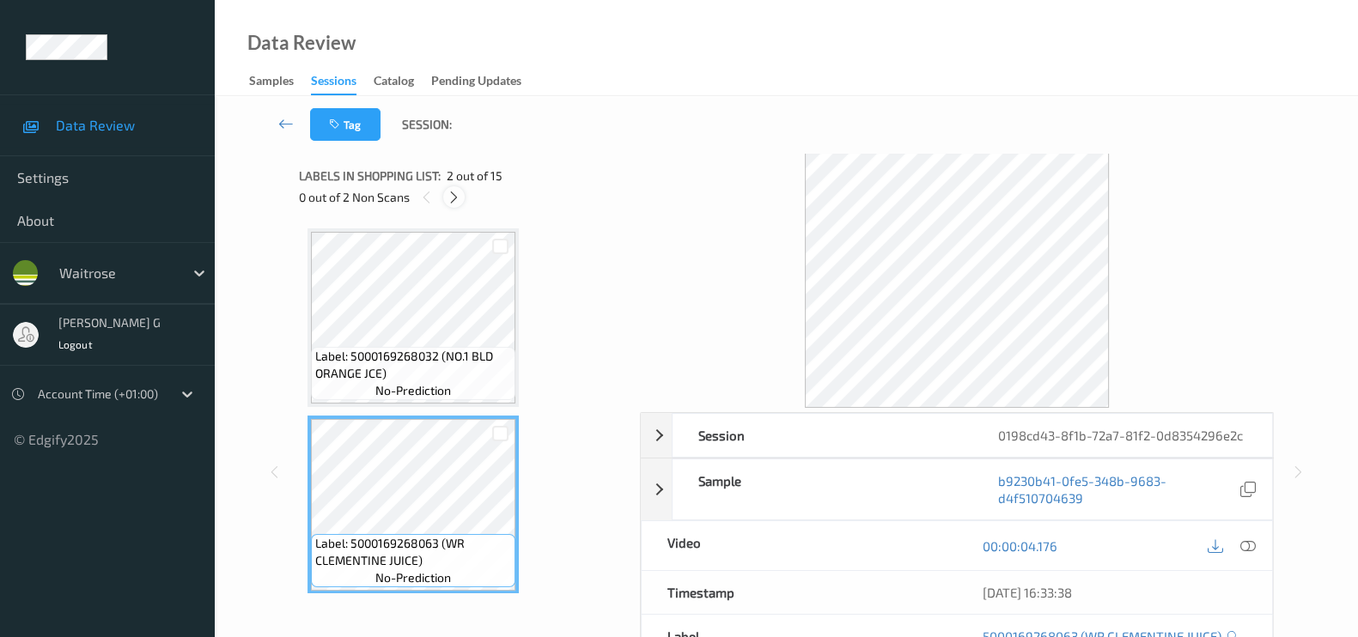
click at [453, 203] on icon at bounding box center [454, 197] width 15 height 15
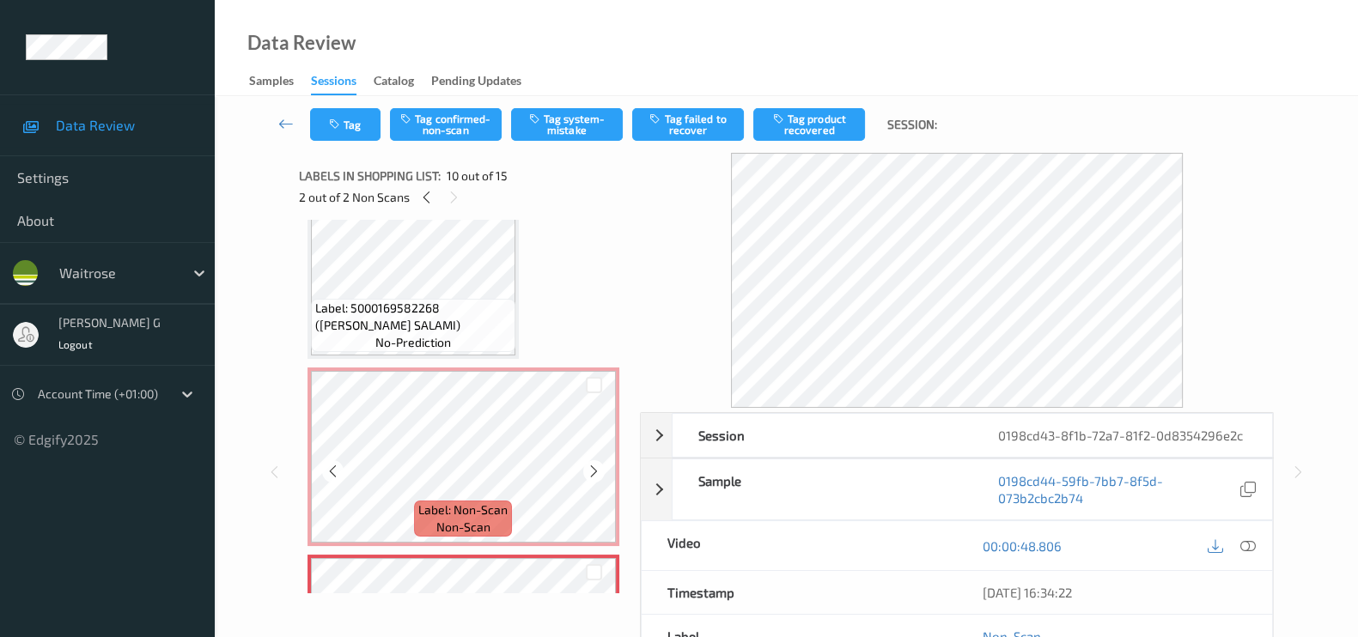
scroll to position [1311, 0]
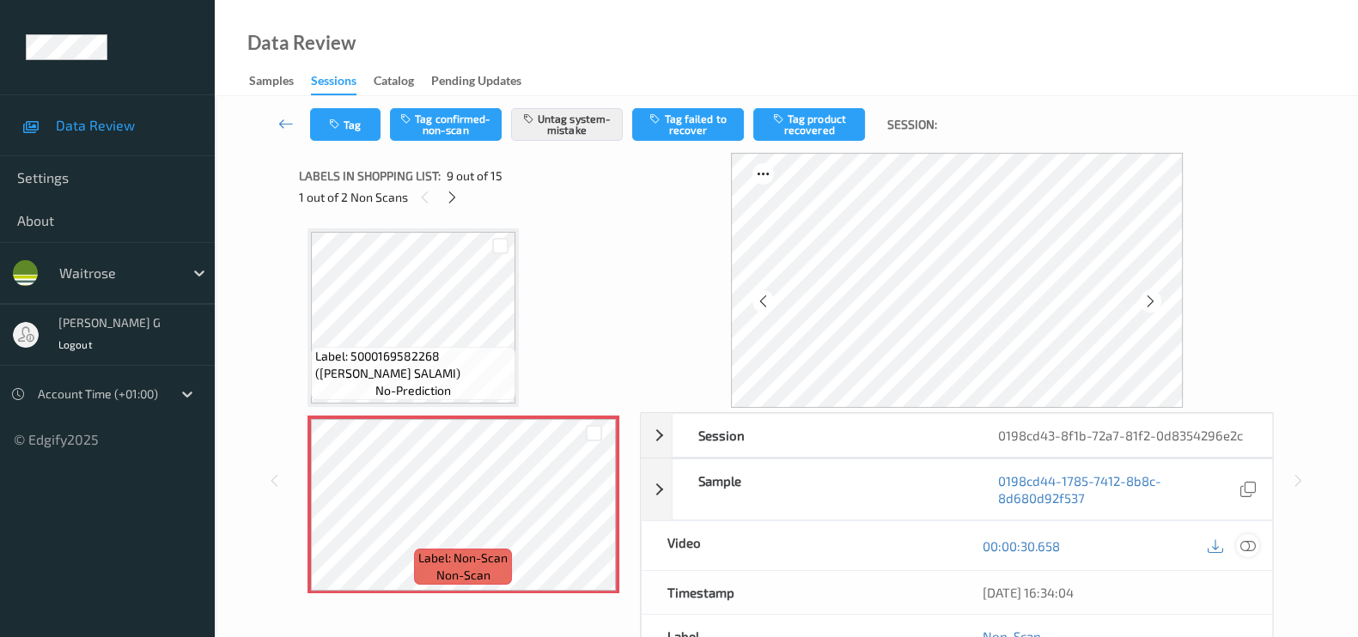
click at [1254, 547] on icon at bounding box center [1247, 545] width 15 height 15
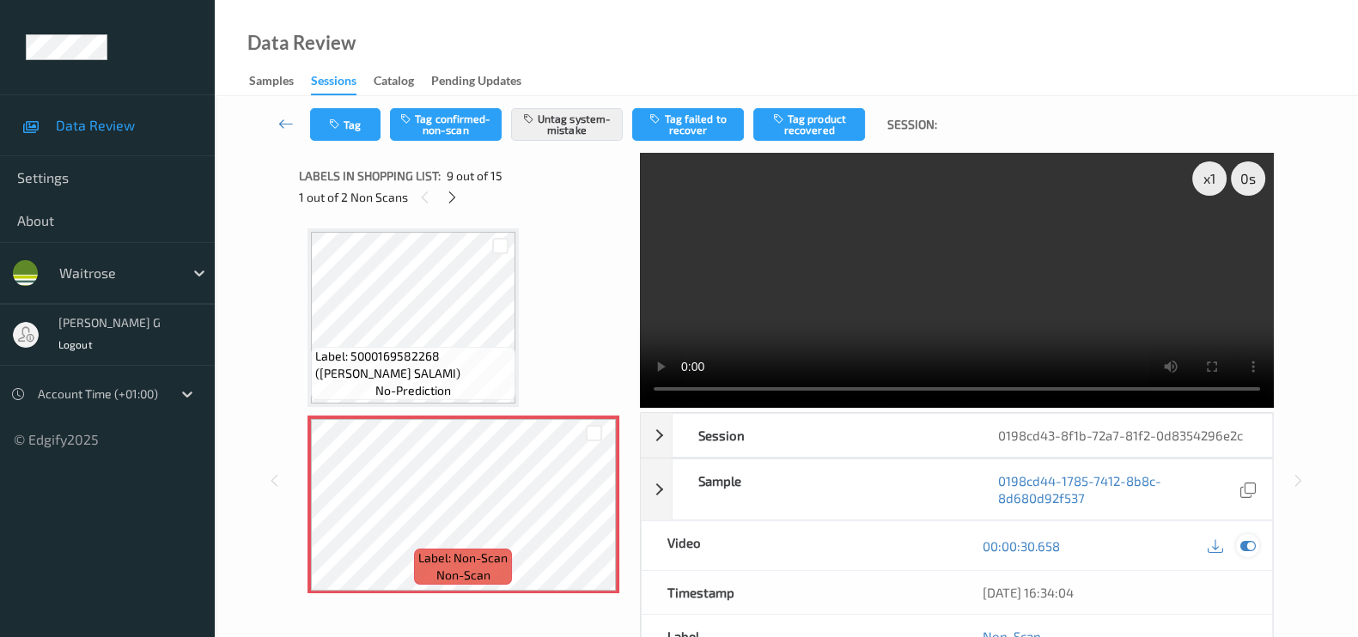
click at [1245, 545] on icon at bounding box center [1247, 545] width 15 height 15
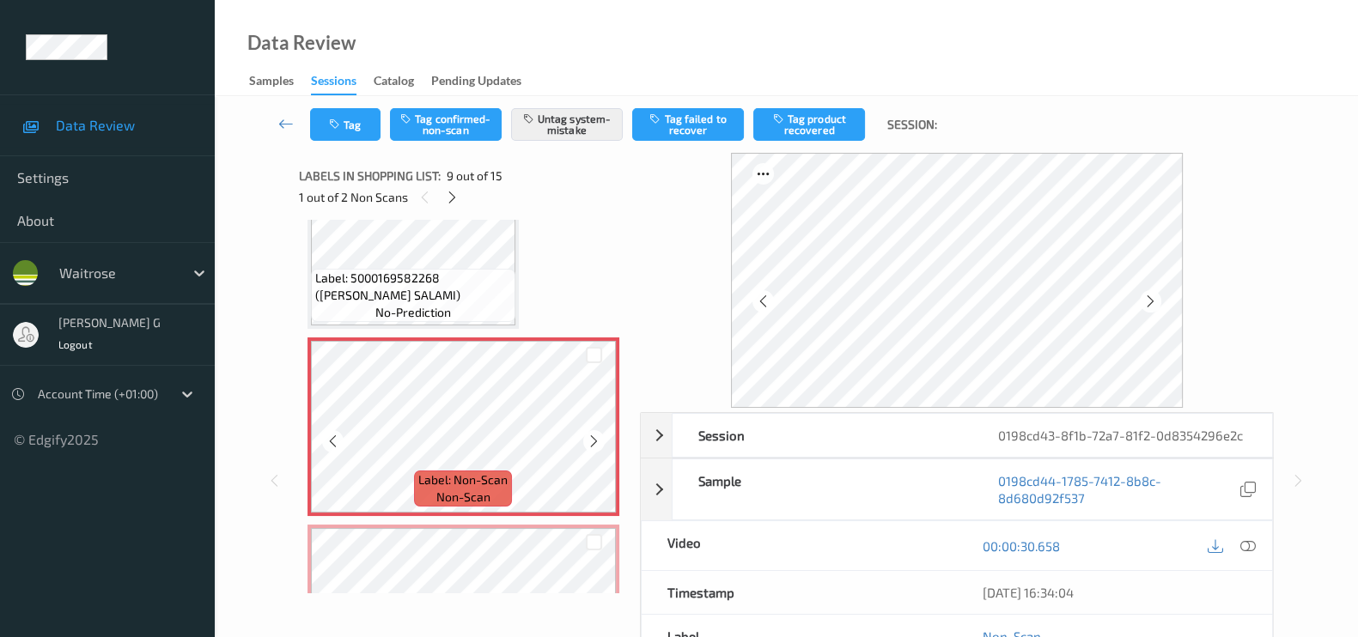
scroll to position [1418, 0]
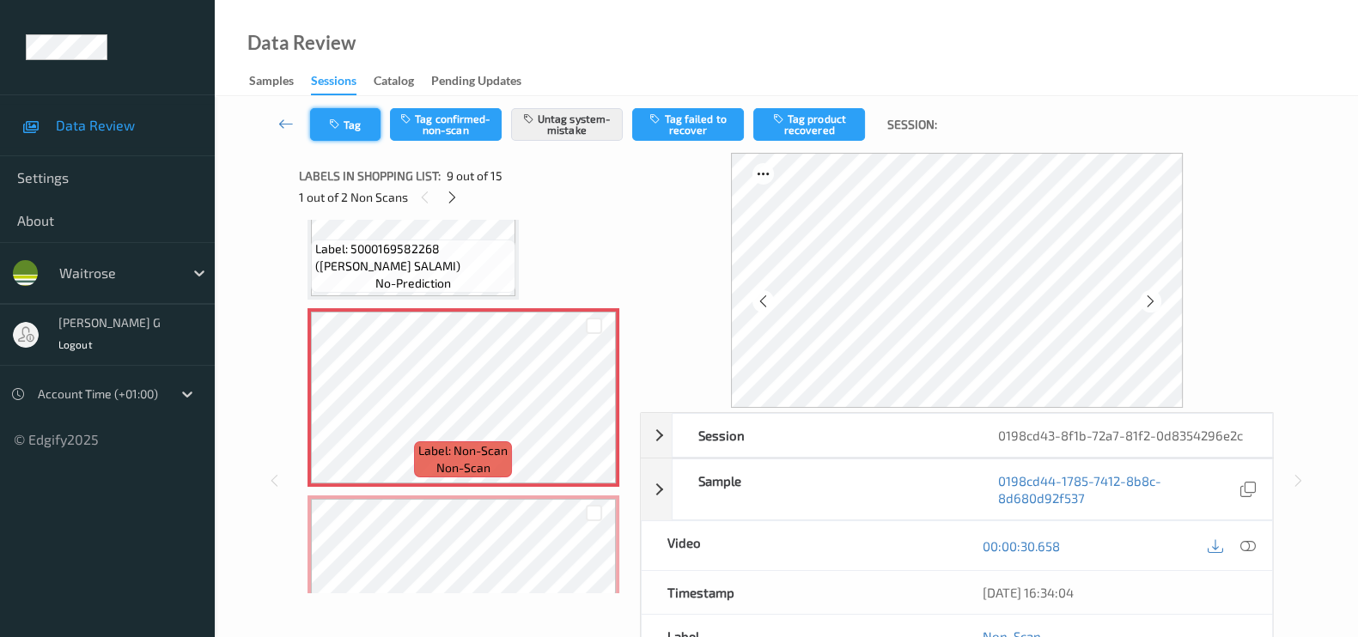
click at [364, 111] on button "Tag" at bounding box center [345, 124] width 70 height 33
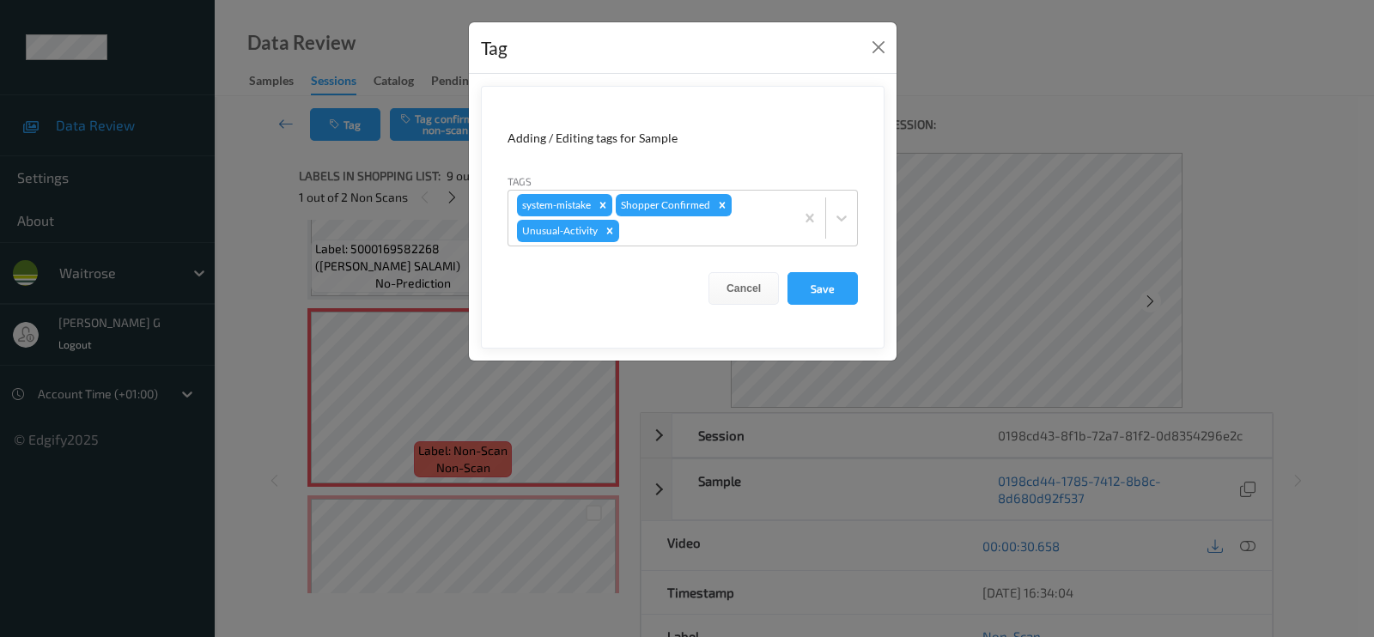
click at [242, 358] on div "Tag Adding / Editing tags for Sample Tags system-mistake Shopper Confirmed Unus…" at bounding box center [687, 318] width 1374 height 637
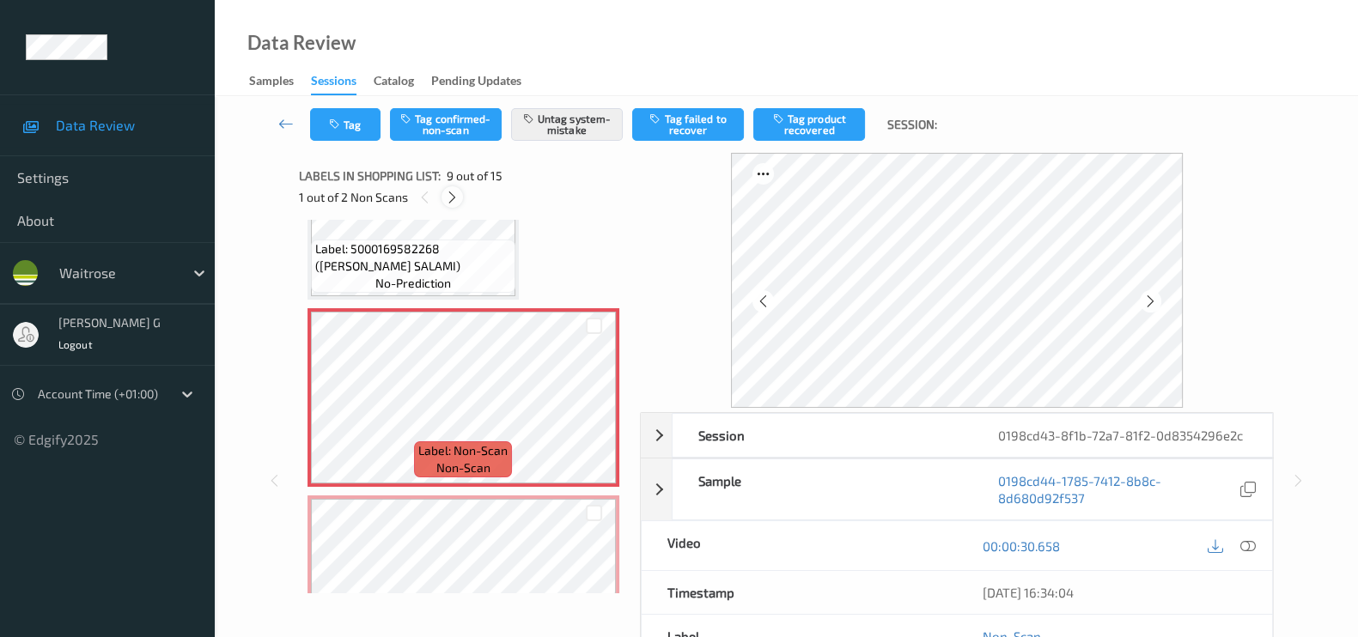
click at [447, 198] on icon at bounding box center [452, 197] width 15 height 15
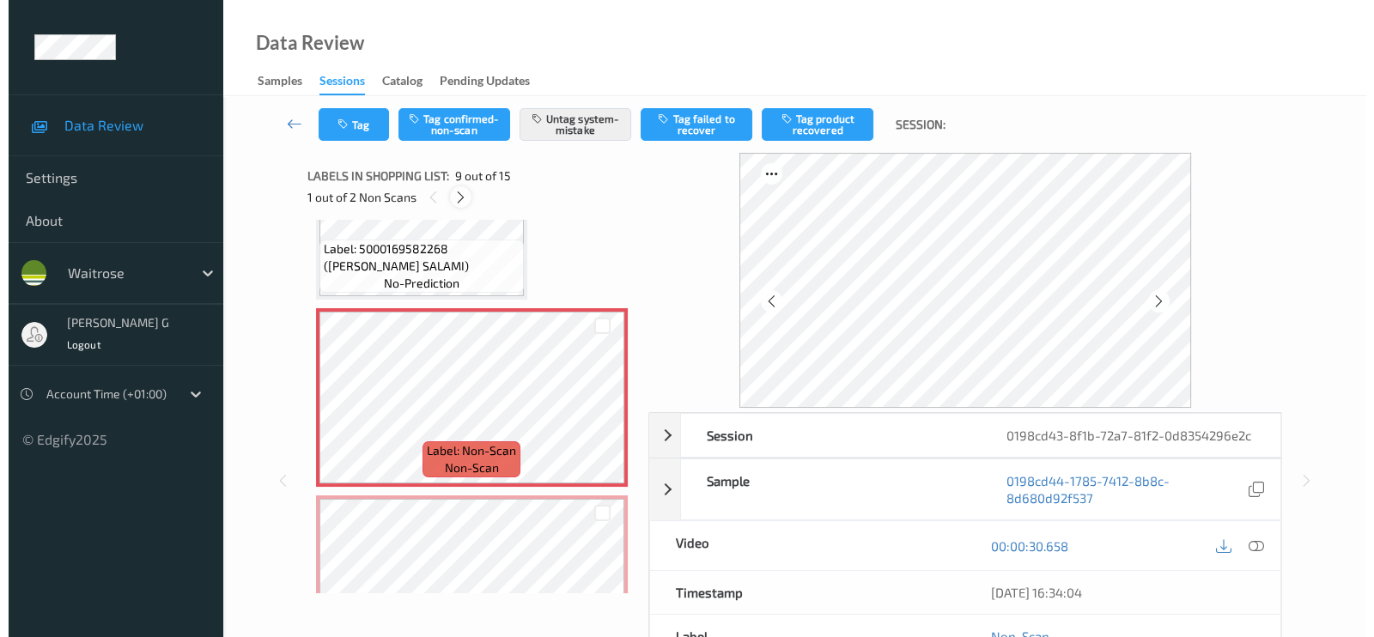
scroll to position [1497, 0]
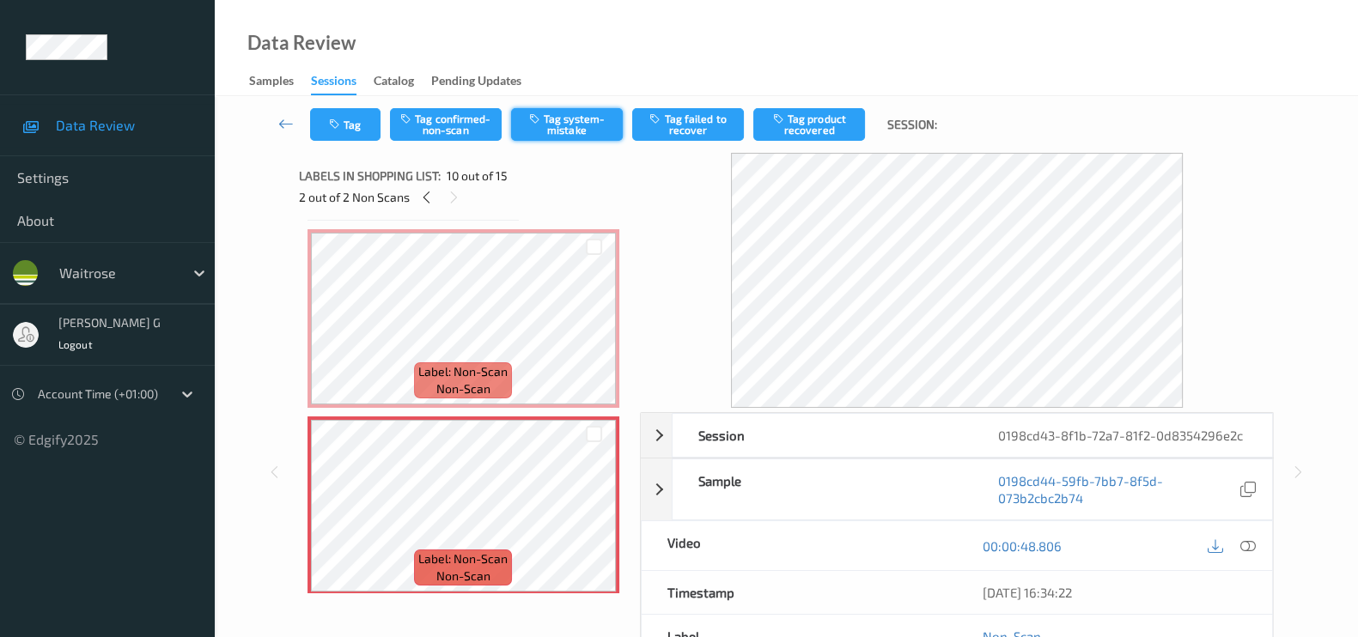
click at [584, 120] on button "Tag system-mistake" at bounding box center [567, 124] width 112 height 33
click at [344, 125] on button "Tag" at bounding box center [345, 124] width 70 height 33
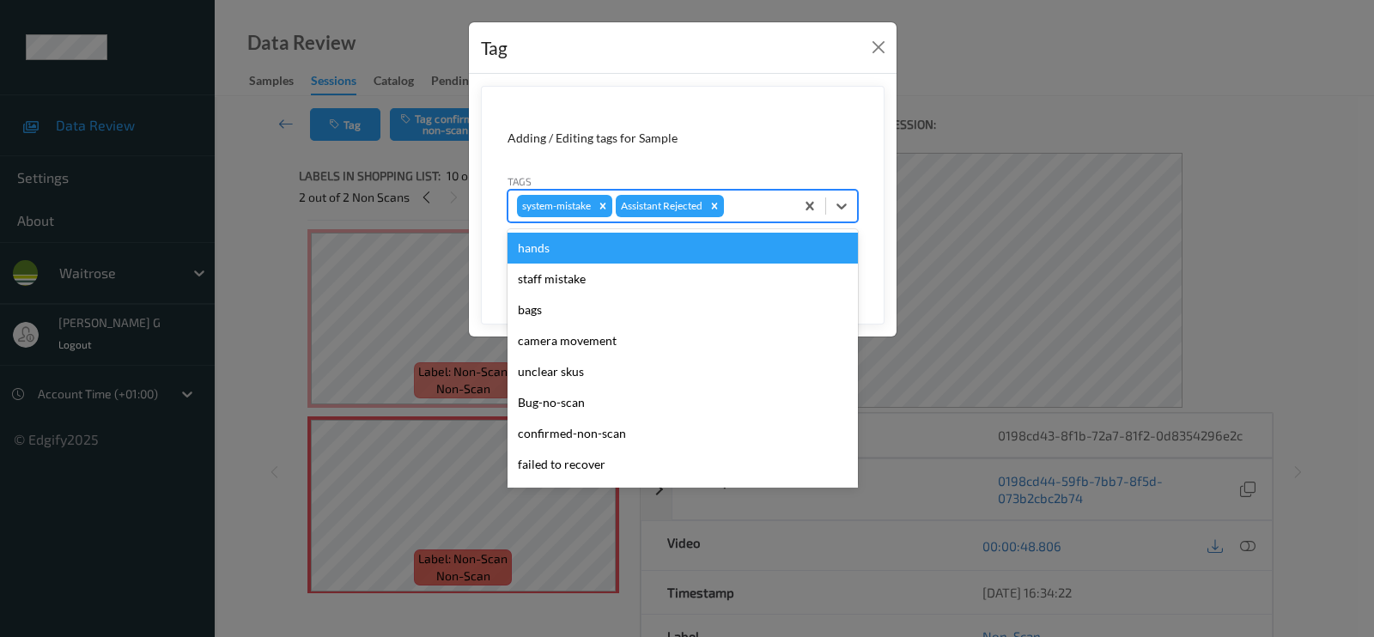
click at [739, 202] on div at bounding box center [756, 206] width 58 height 21
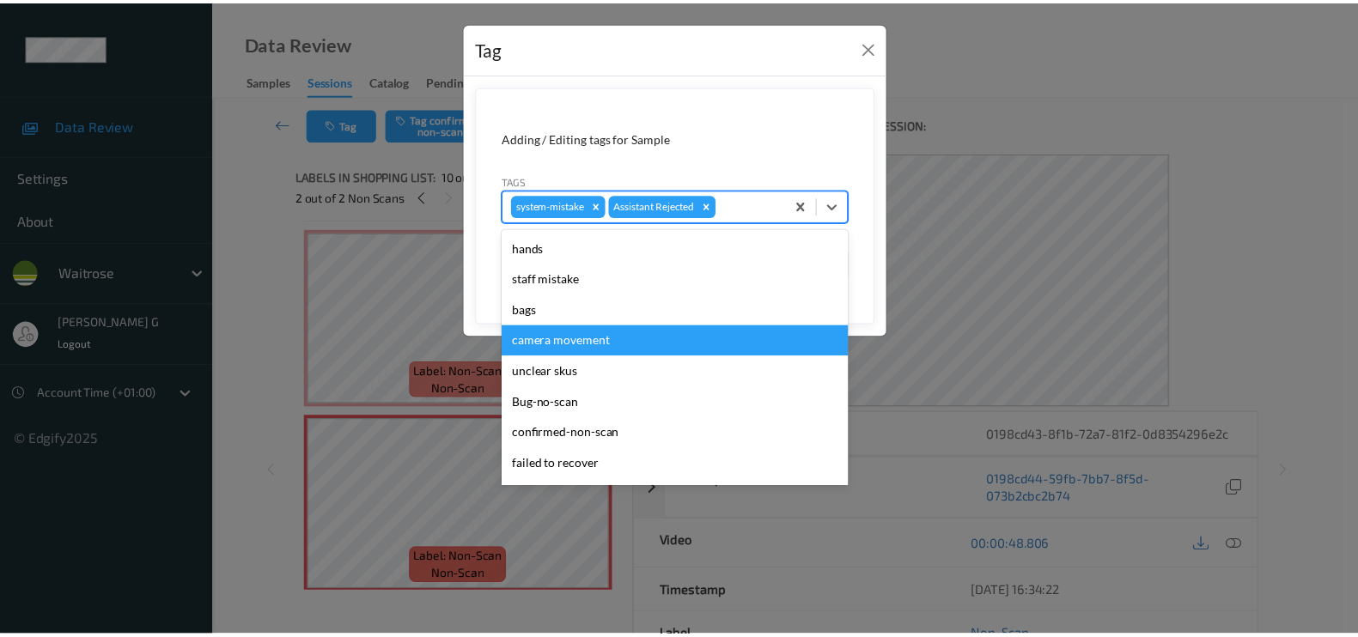
scroll to position [336, 0]
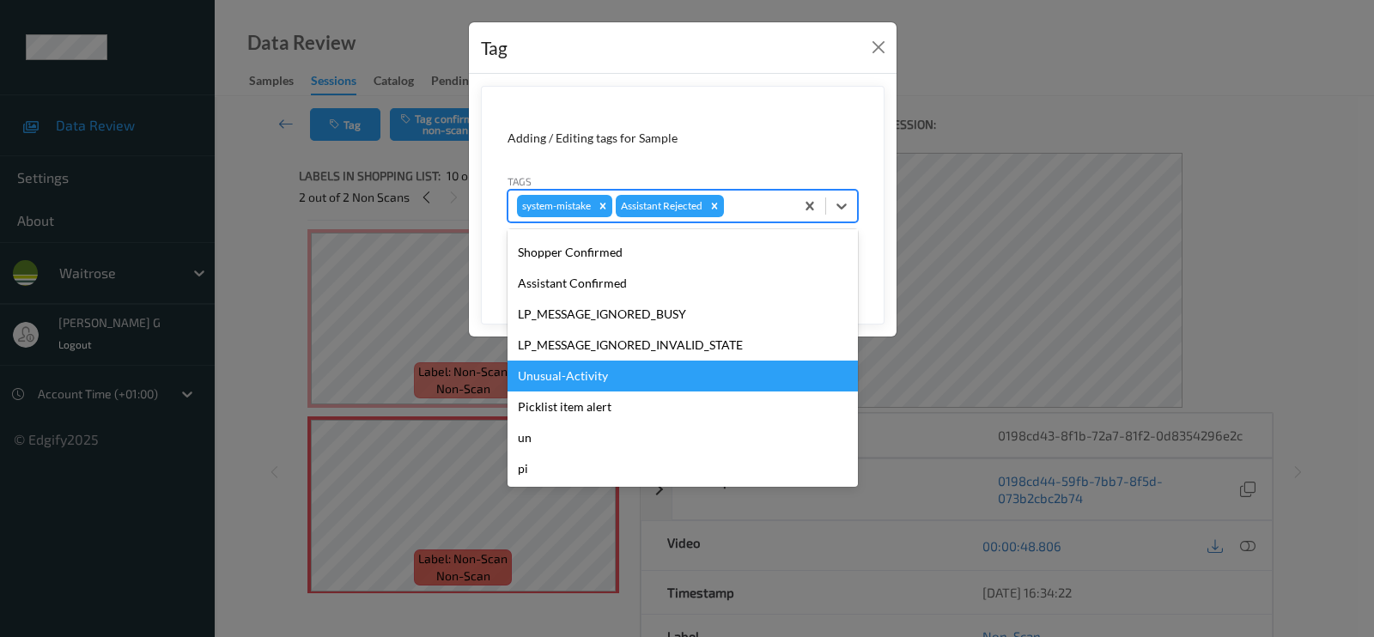
click at [572, 369] on div "Unusual-Activity" at bounding box center [683, 376] width 350 height 31
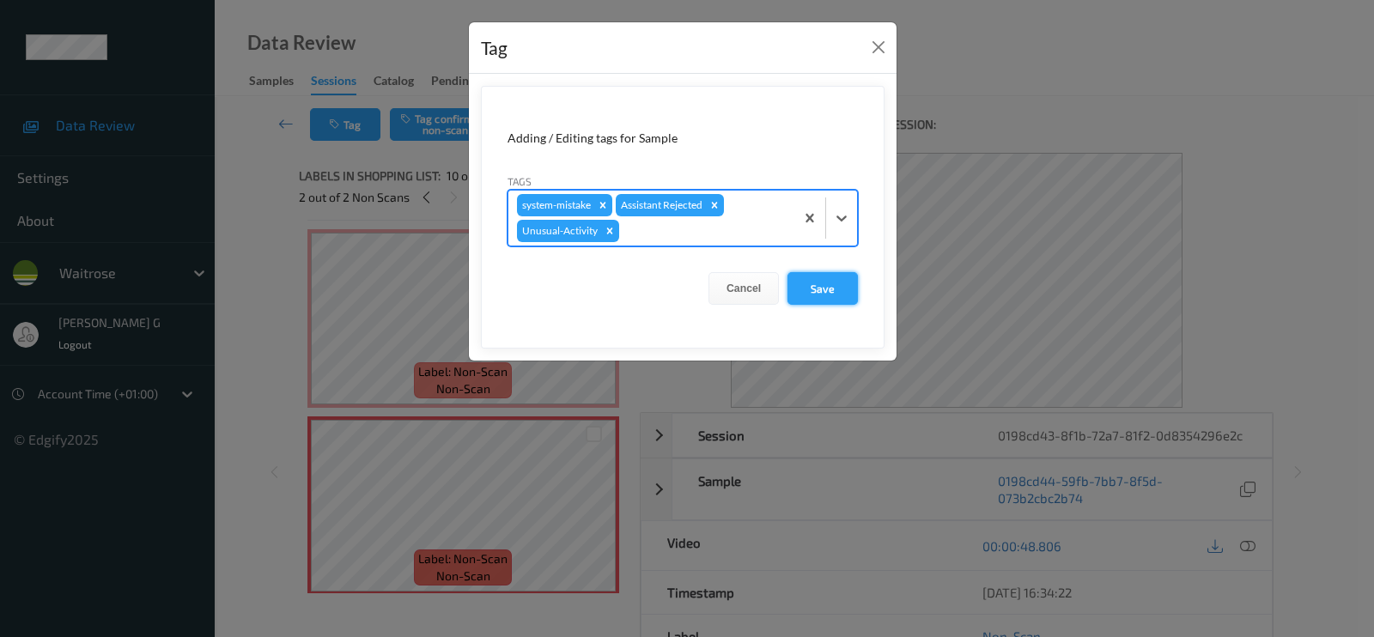
click at [820, 289] on button "Save" at bounding box center [823, 288] width 70 height 33
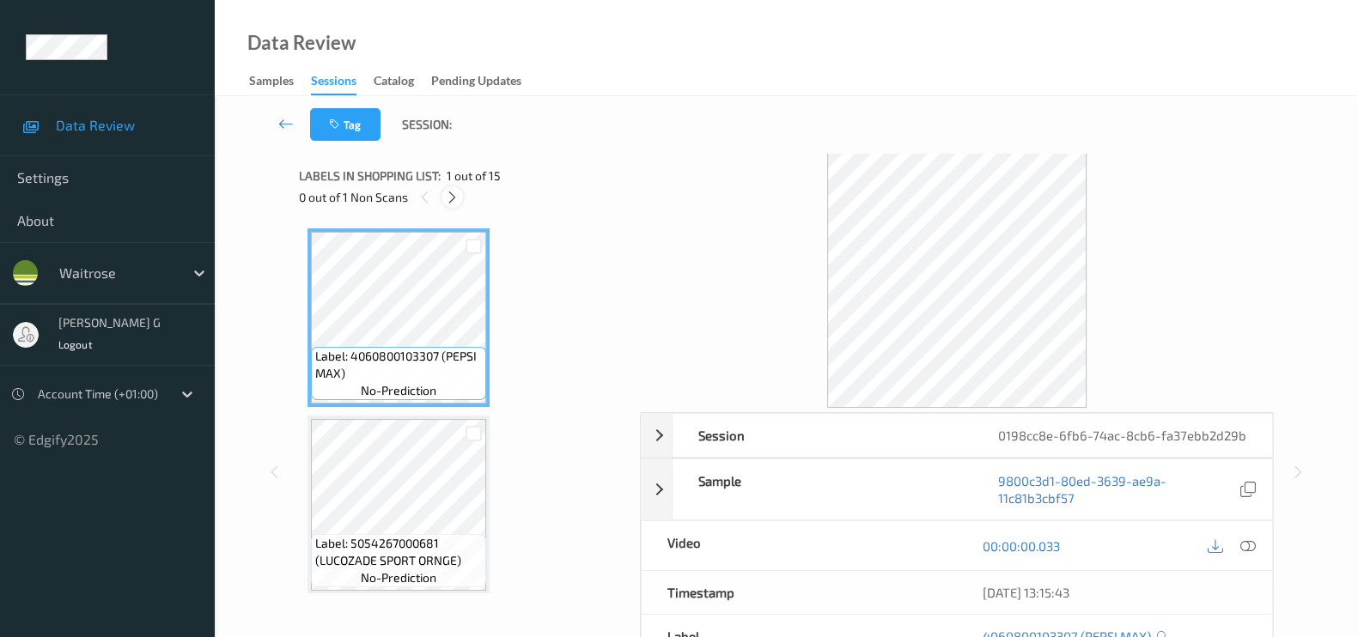
click at [450, 196] on icon at bounding box center [452, 197] width 15 height 15
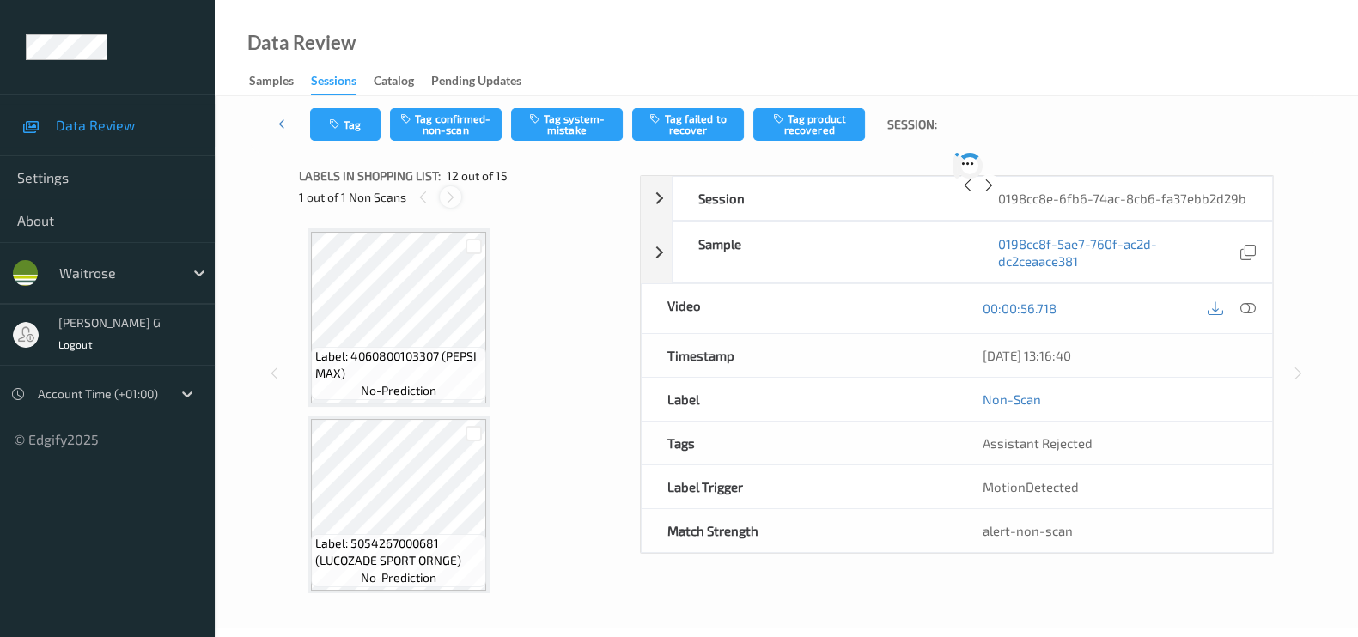
scroll to position [1869, 0]
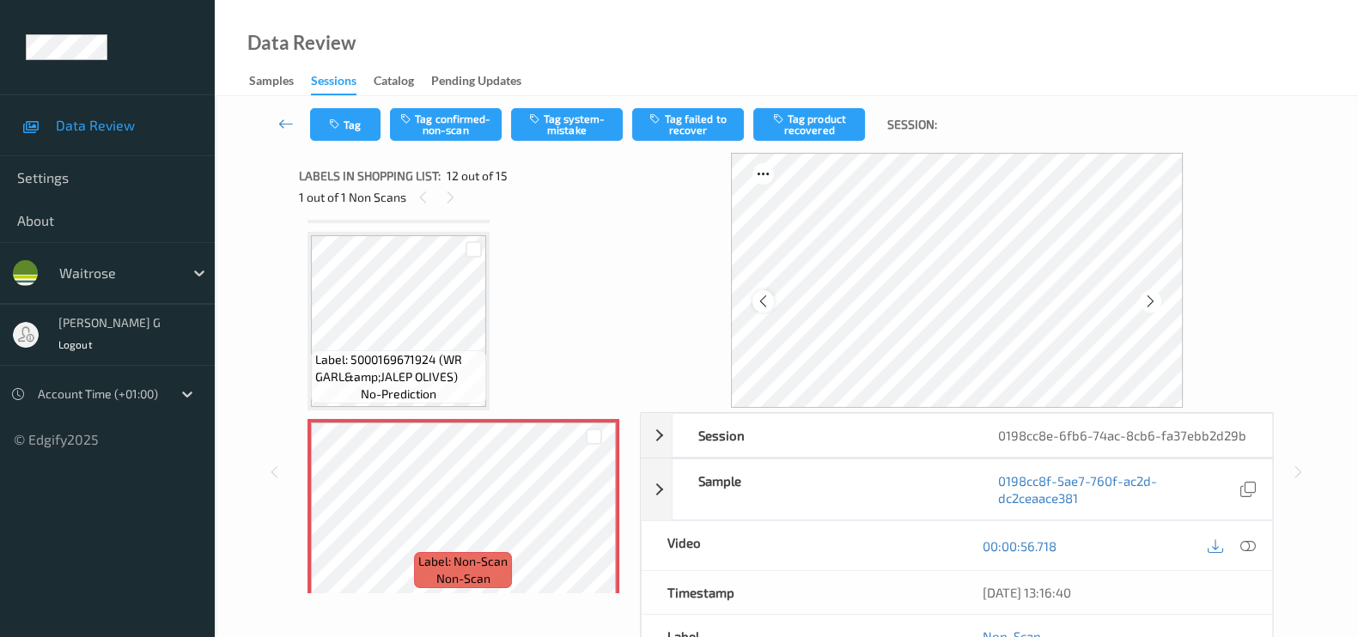
click at [764, 301] on icon at bounding box center [763, 301] width 15 height 15
click at [1241, 554] on icon at bounding box center [1247, 545] width 15 height 15
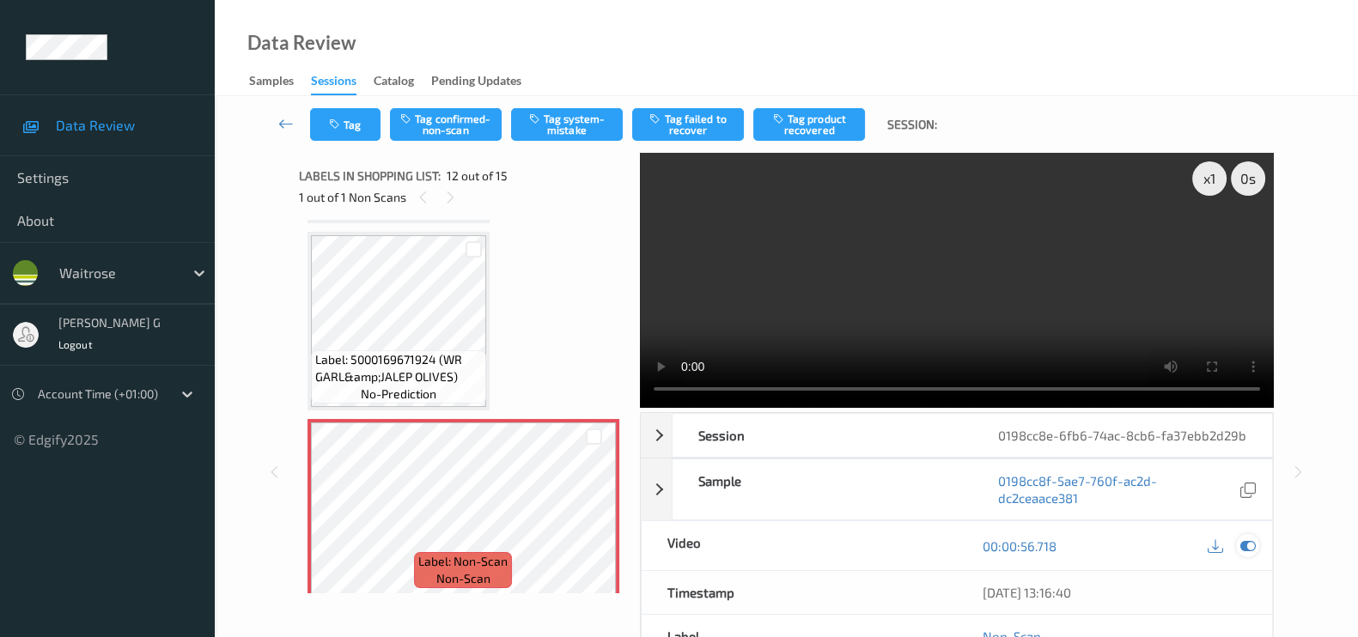
click at [1241, 554] on icon at bounding box center [1247, 545] width 15 height 15
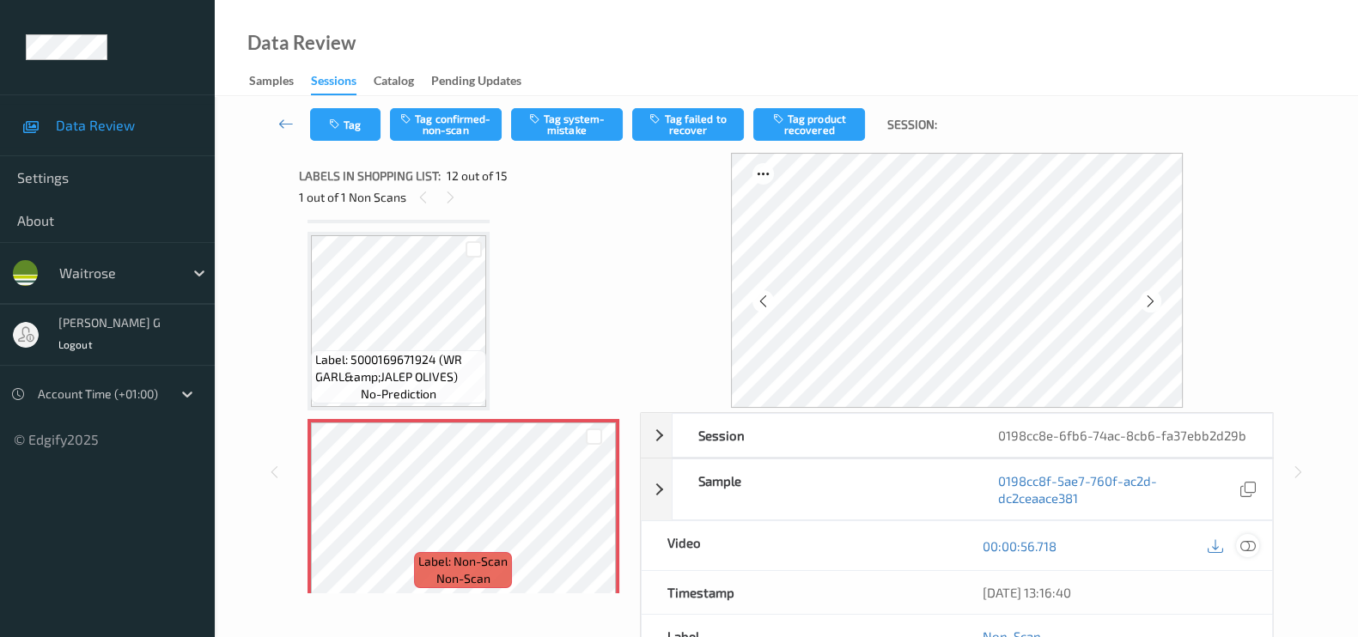
click at [1241, 554] on icon at bounding box center [1247, 545] width 15 height 15
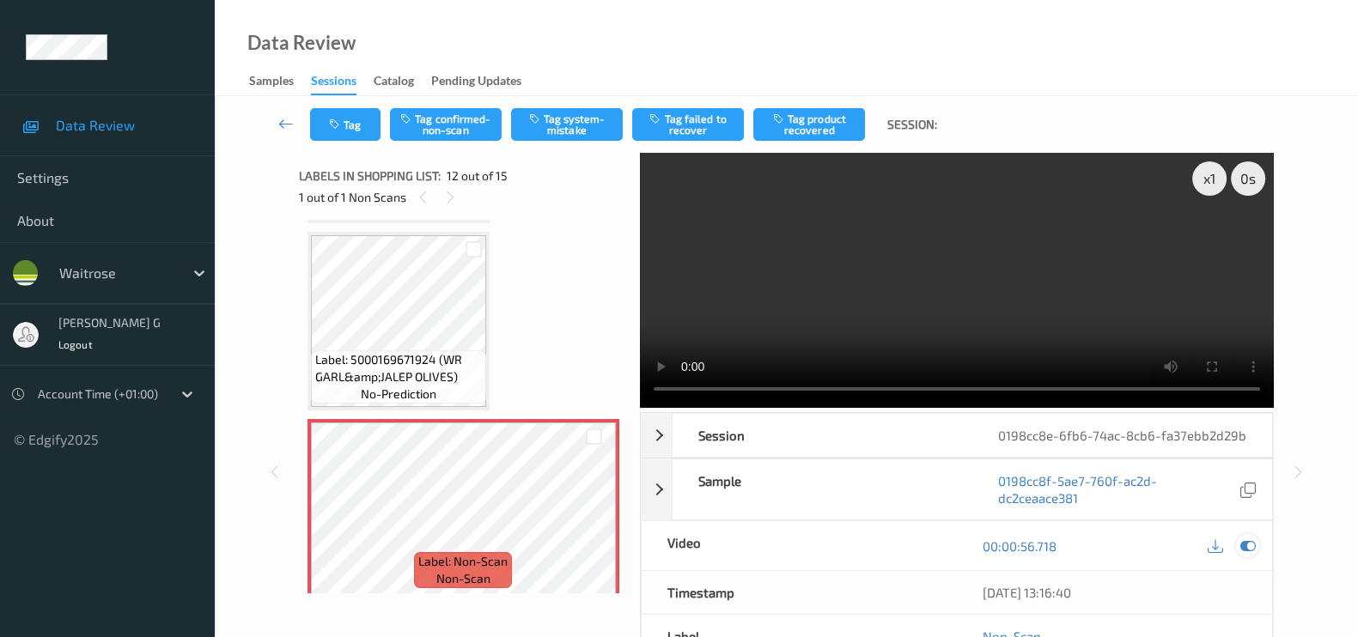
click at [1243, 554] on icon at bounding box center [1247, 545] width 15 height 15
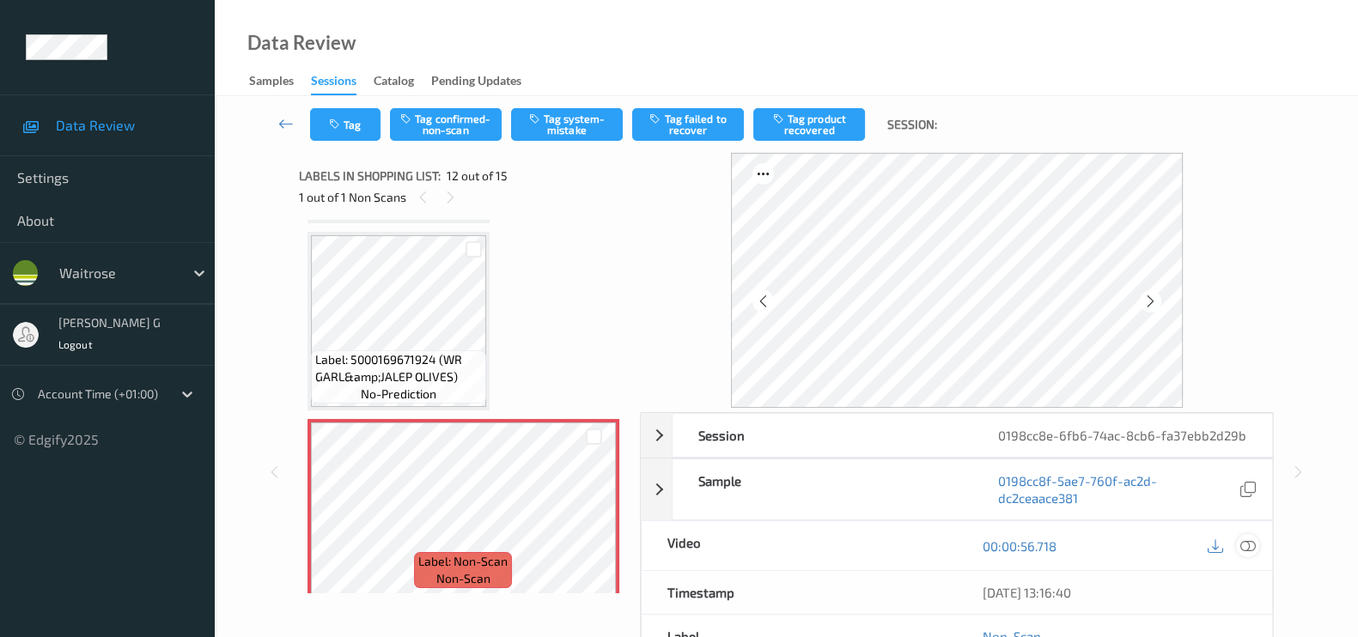
click at [1244, 554] on icon at bounding box center [1247, 545] width 15 height 15
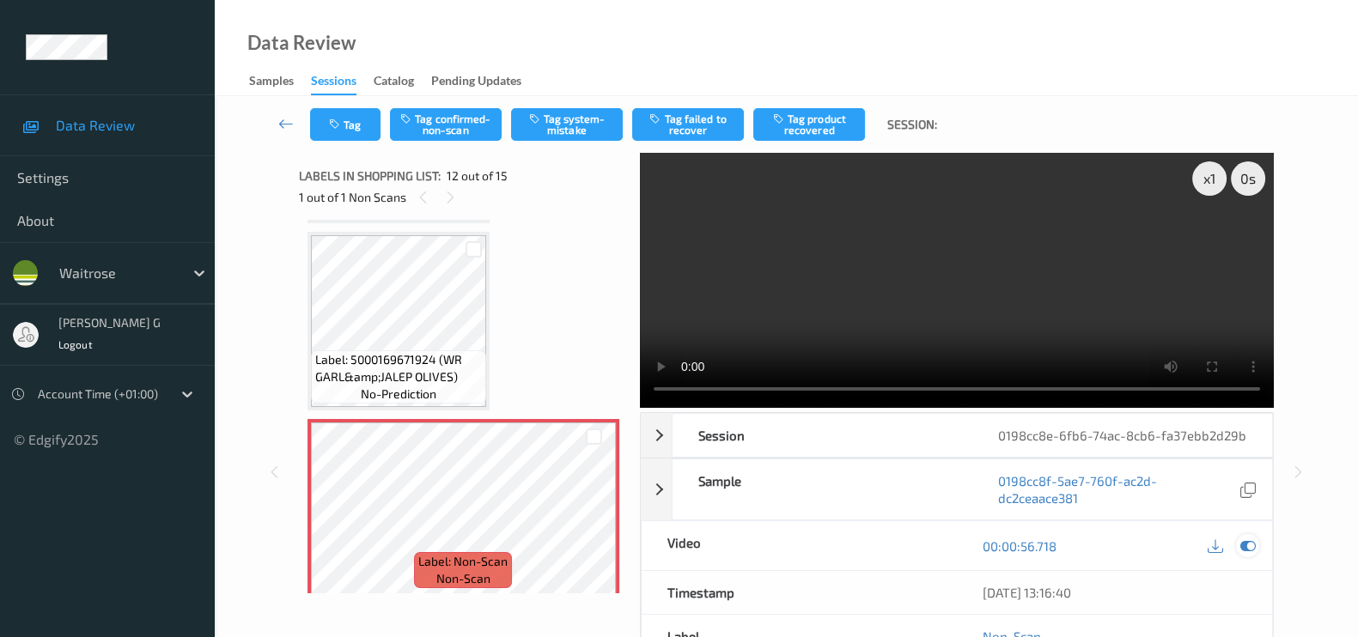
click at [1246, 554] on icon at bounding box center [1247, 545] width 15 height 15
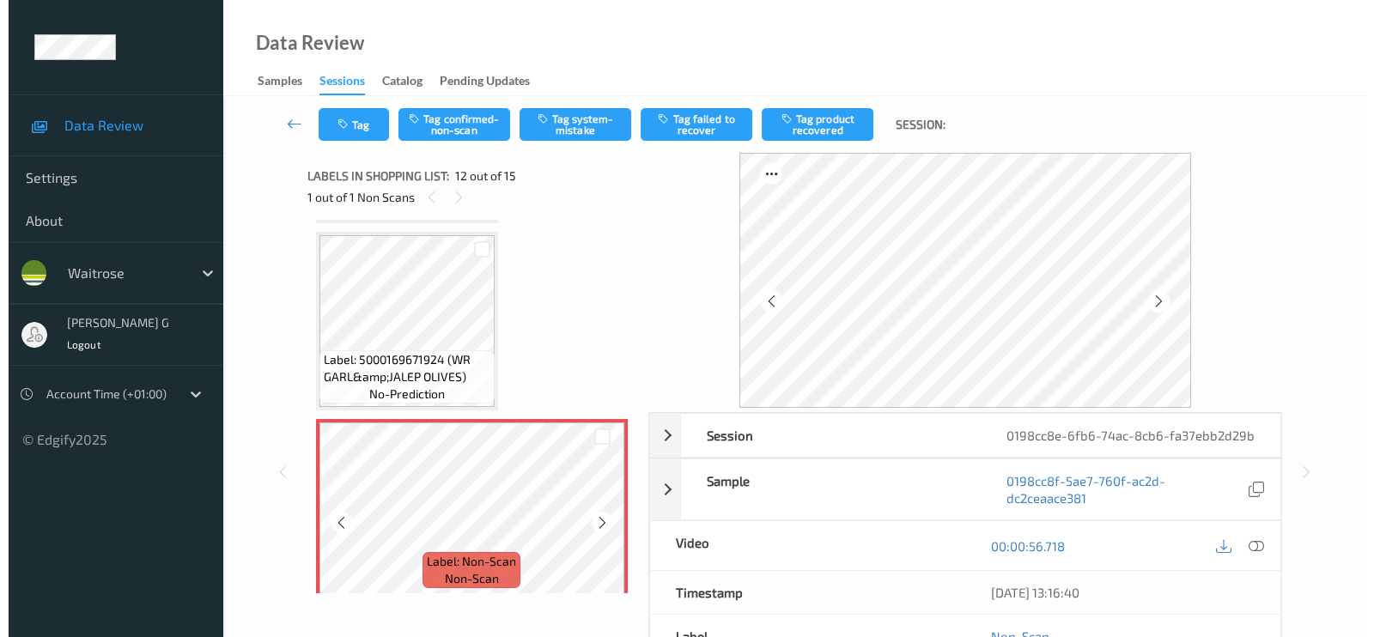
scroll to position [1976, 0]
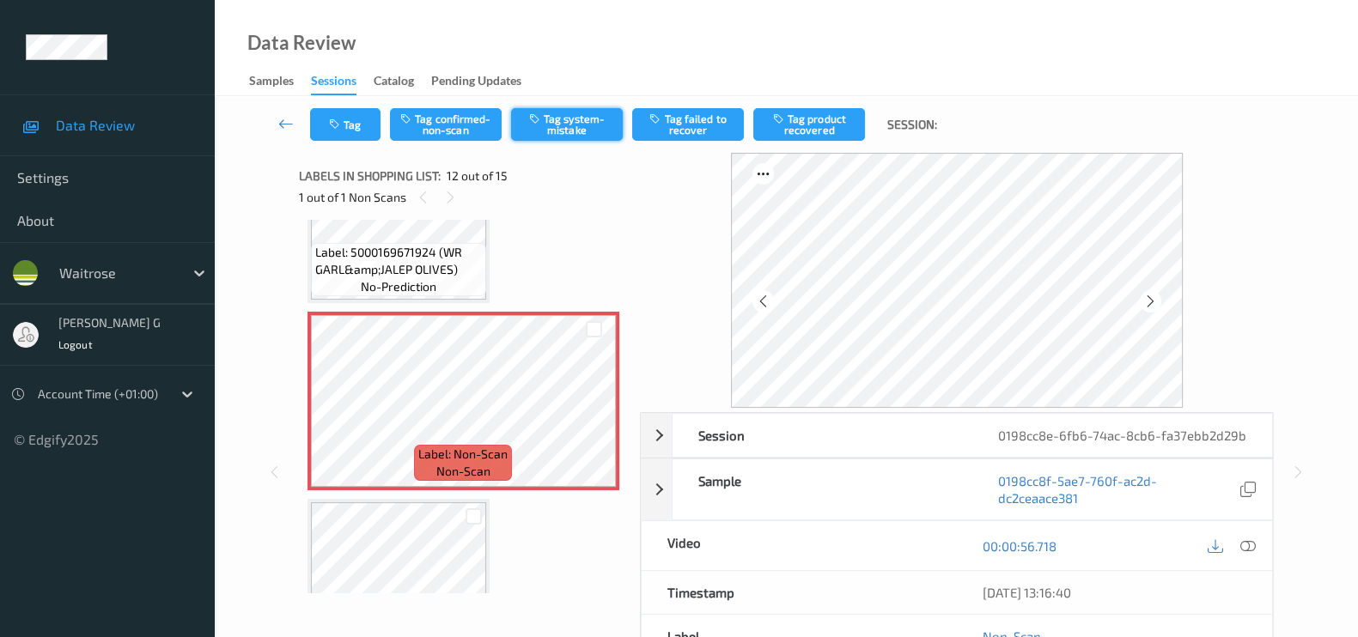
click at [575, 121] on button "Tag system-mistake" at bounding box center [567, 124] width 112 height 33
click at [345, 137] on button "Tag" at bounding box center [345, 124] width 70 height 33
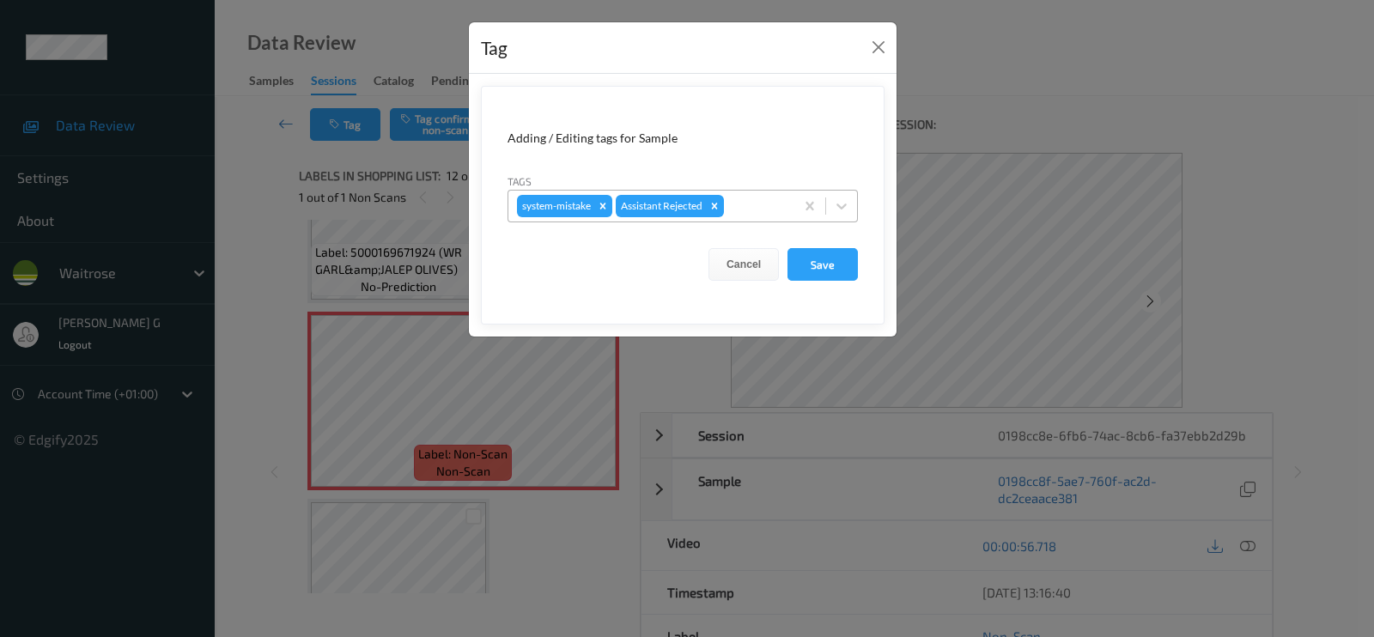
click at [756, 209] on div at bounding box center [756, 206] width 58 height 21
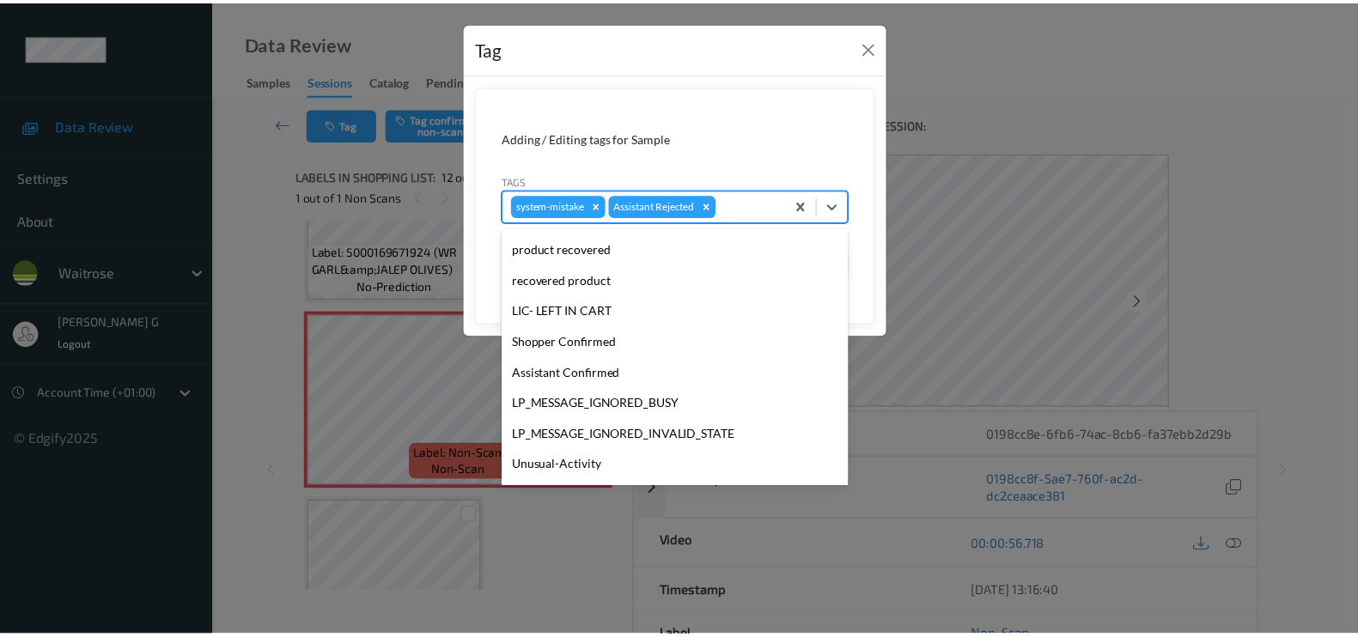
scroll to position [336, 0]
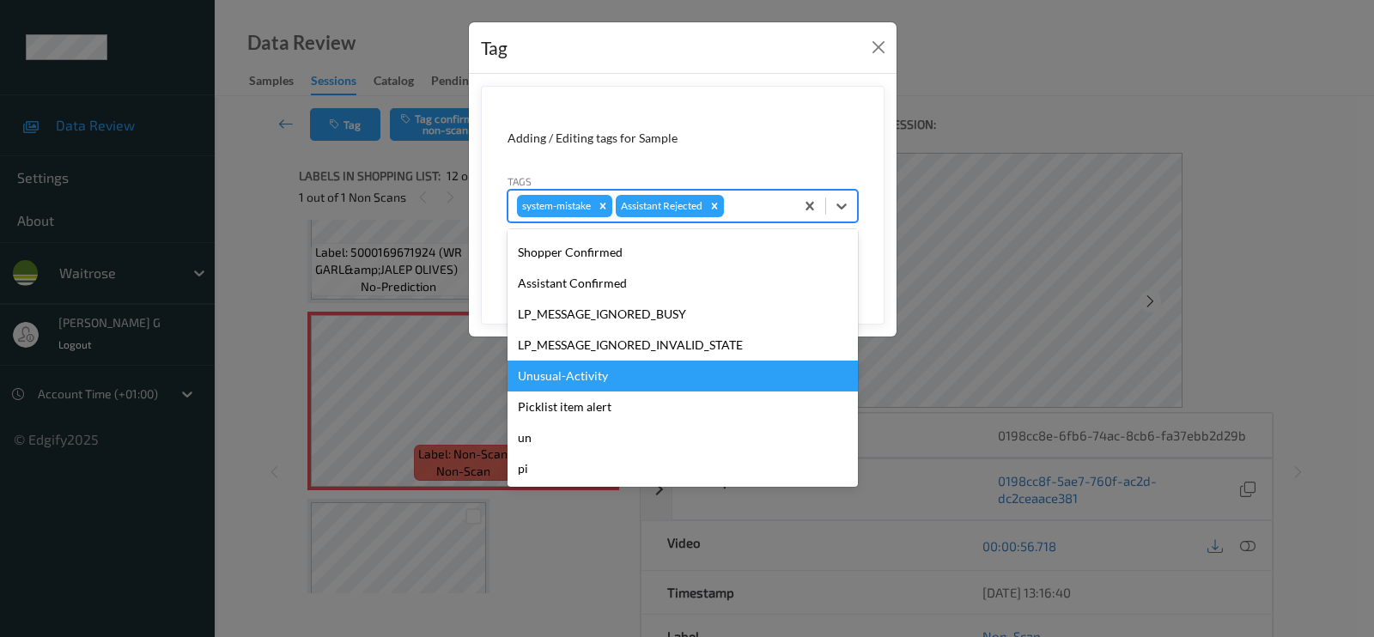
click at [554, 380] on div "Unusual-Activity" at bounding box center [683, 376] width 350 height 31
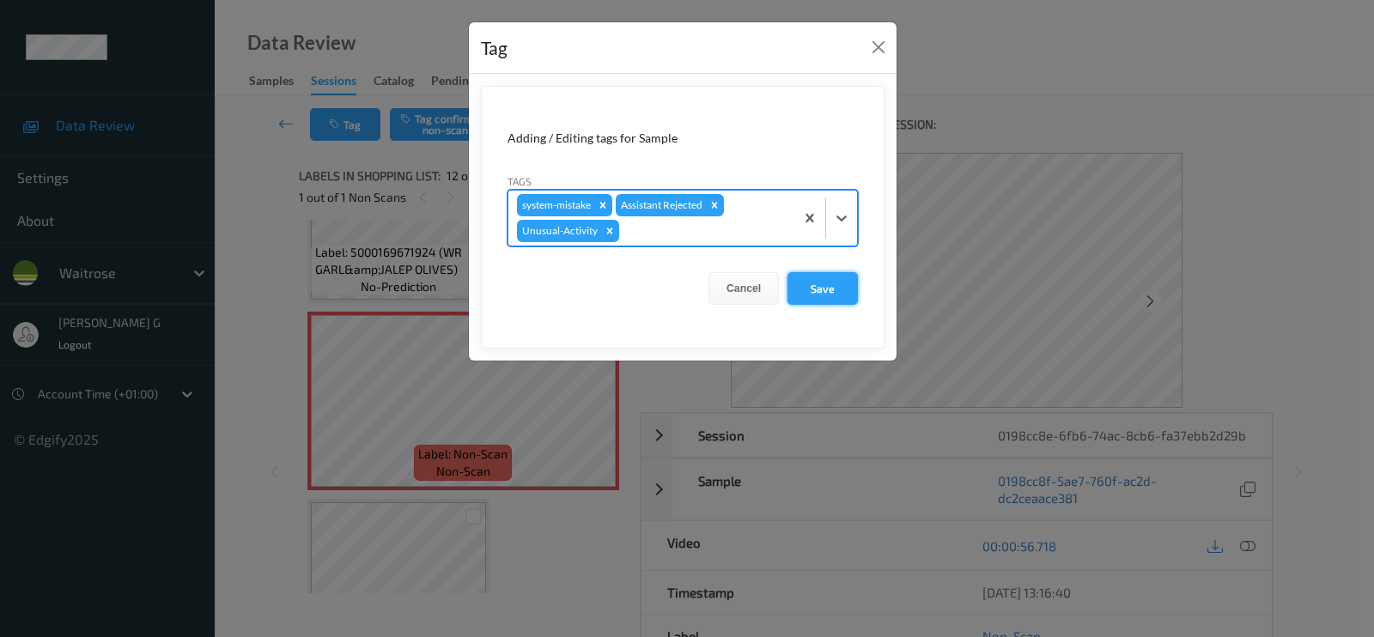
click at [812, 286] on button "Save" at bounding box center [823, 288] width 70 height 33
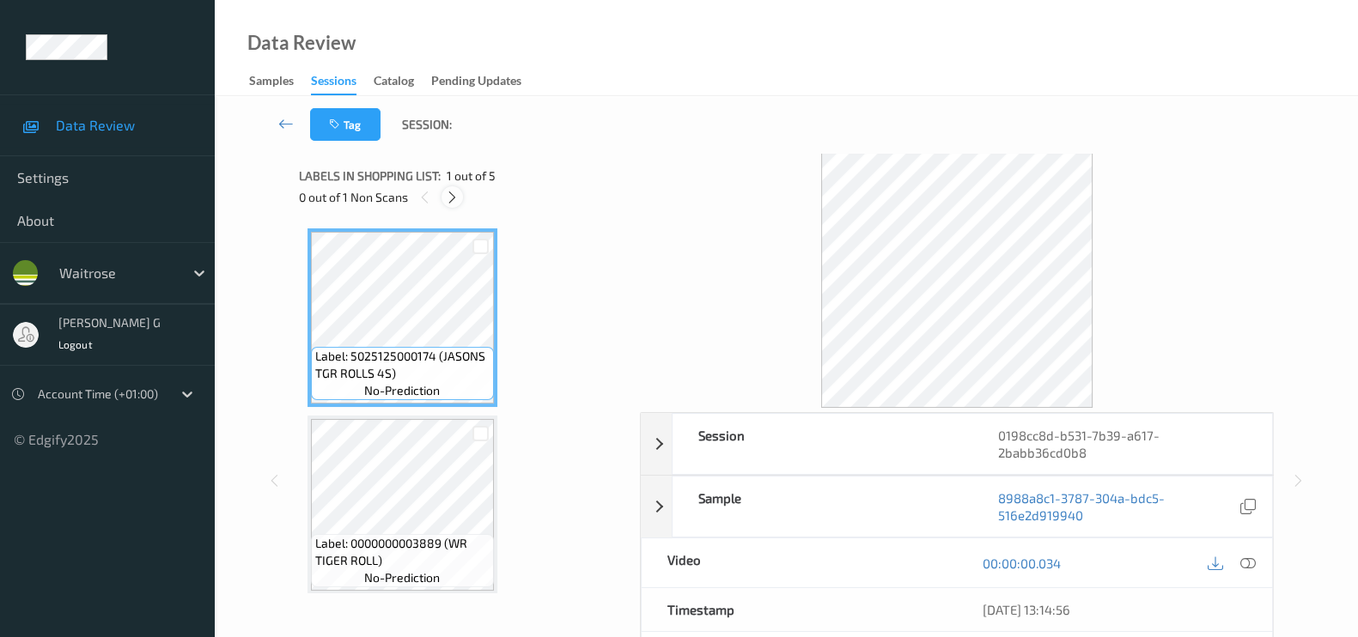
click at [450, 195] on icon at bounding box center [452, 197] width 15 height 15
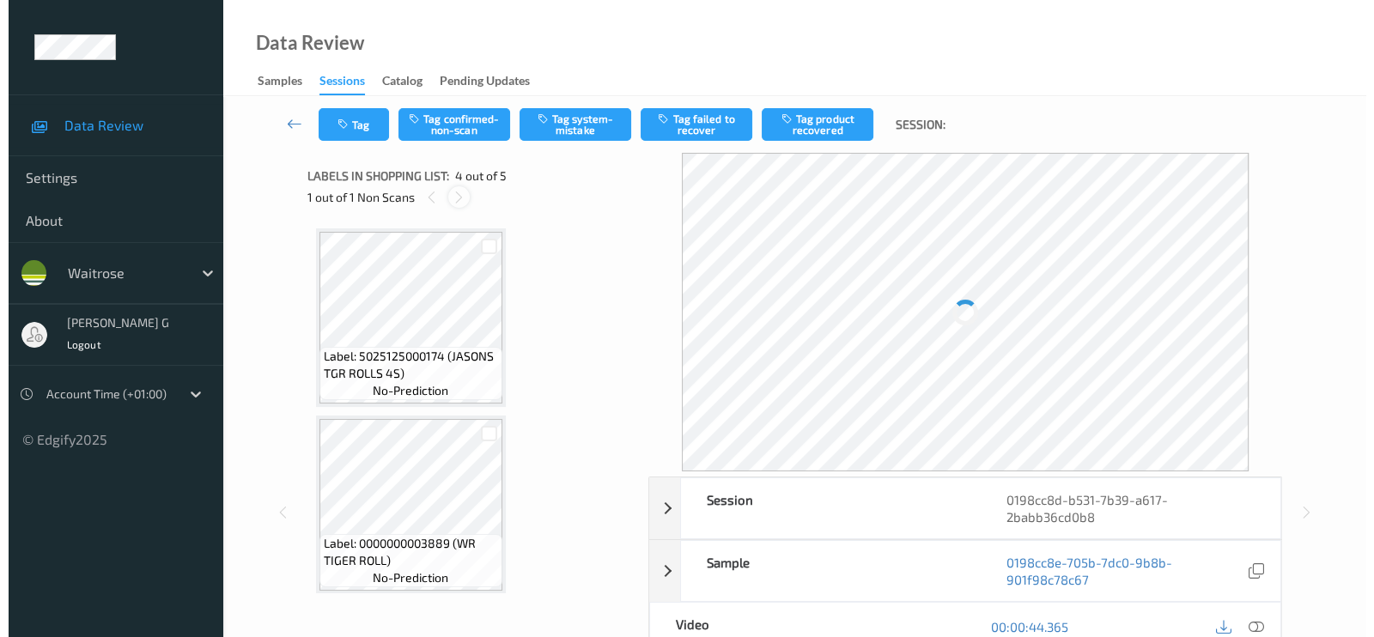
scroll to position [380, 0]
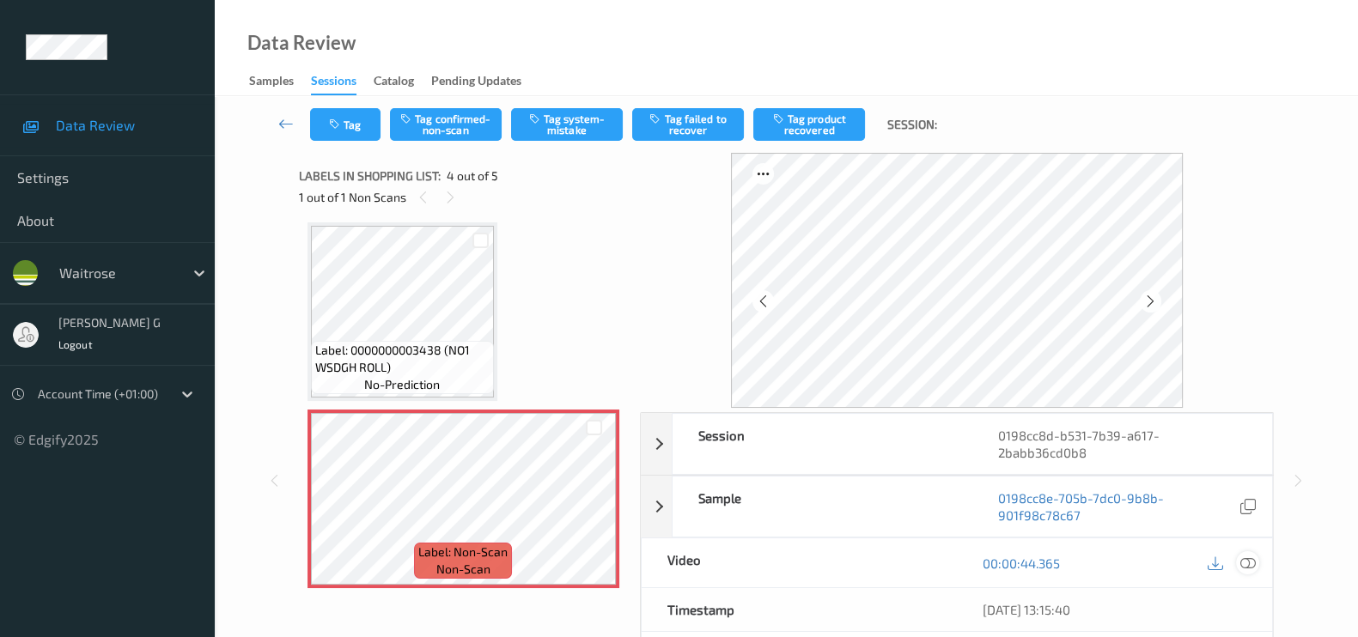
click at [1240, 563] on icon at bounding box center [1247, 563] width 15 height 15
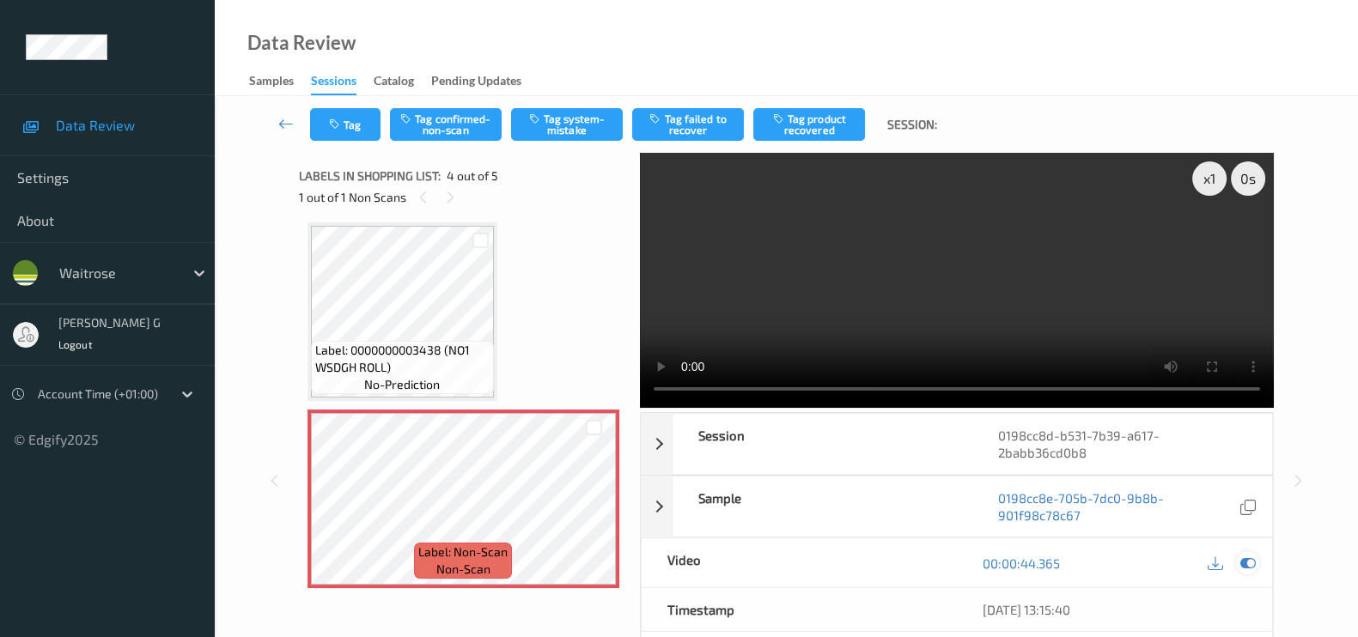
click at [1245, 562] on icon at bounding box center [1247, 563] width 15 height 15
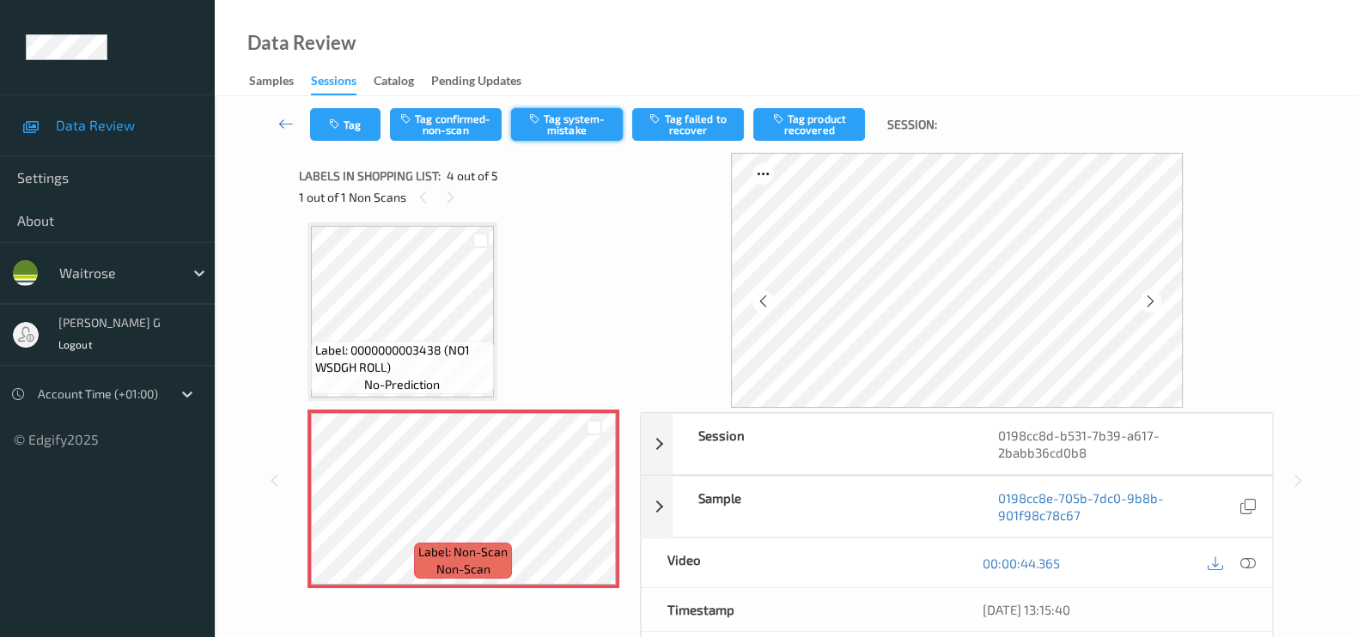
click at [558, 131] on button "Tag system-mistake" at bounding box center [567, 124] width 112 height 33
click at [352, 118] on button "Tag" at bounding box center [345, 124] width 70 height 33
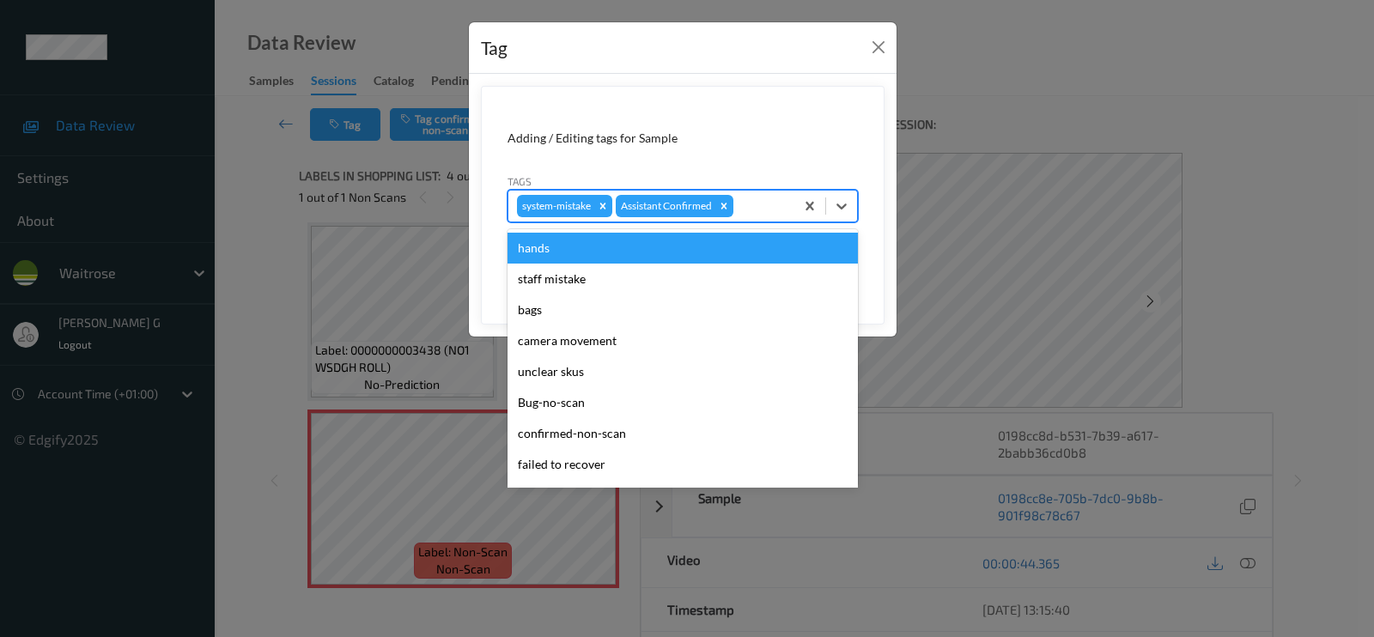
click at [753, 208] on div at bounding box center [761, 206] width 49 height 21
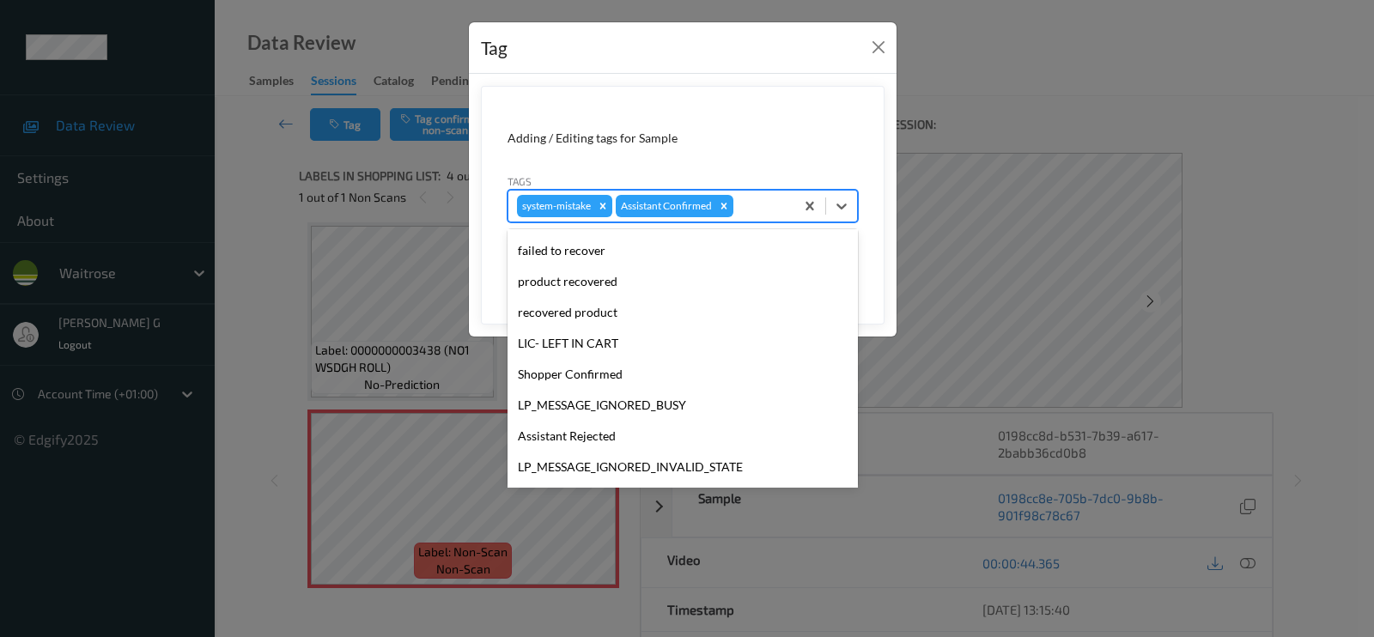
scroll to position [336, 0]
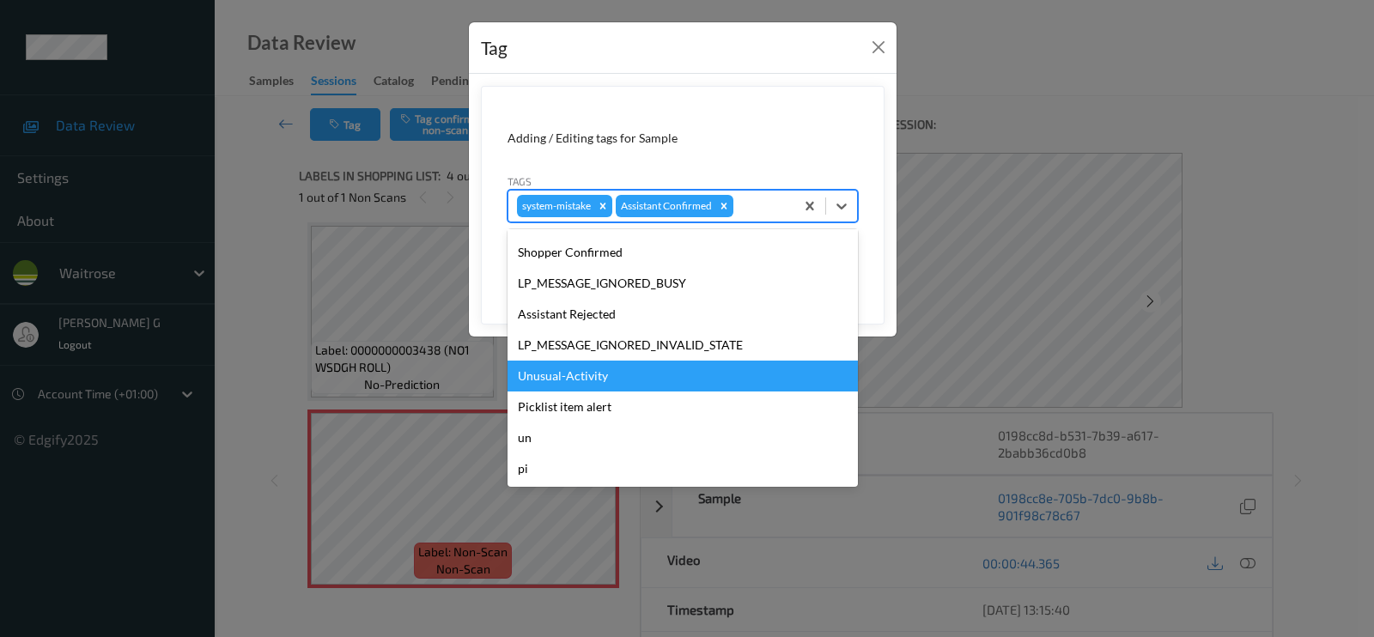
click at [558, 380] on div "Unusual-Activity" at bounding box center [683, 376] width 350 height 31
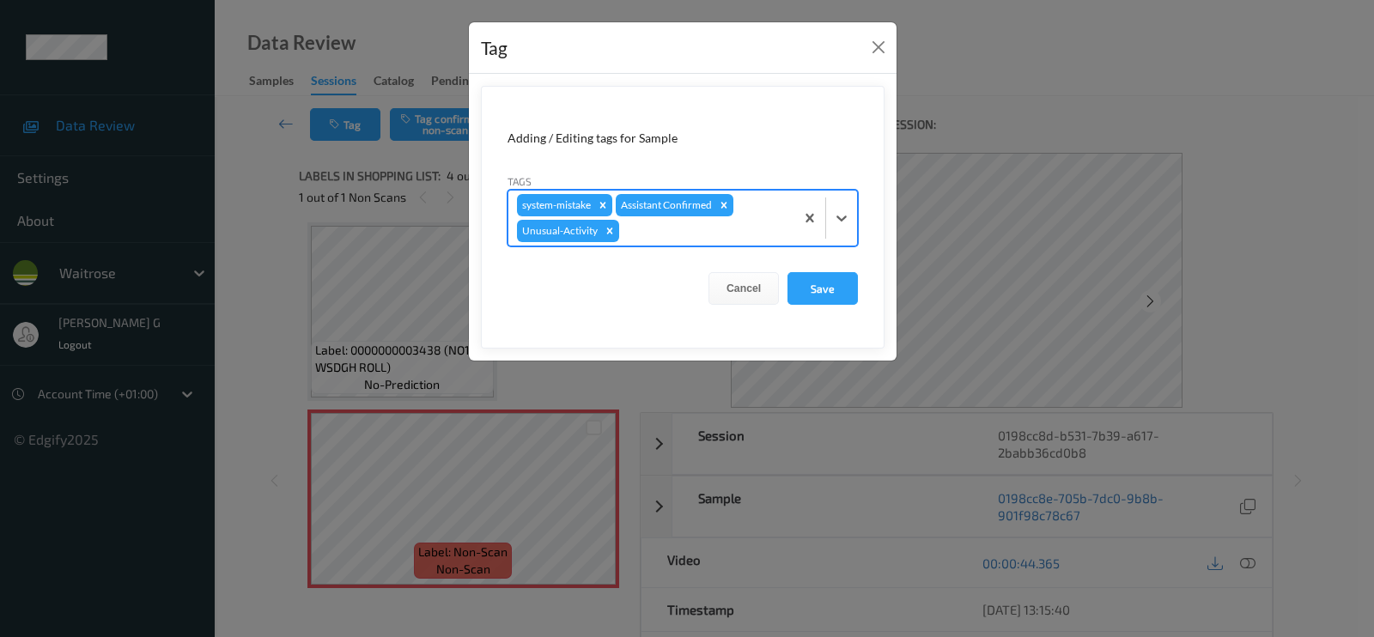
click at [719, 234] on div at bounding box center [704, 231] width 163 height 21
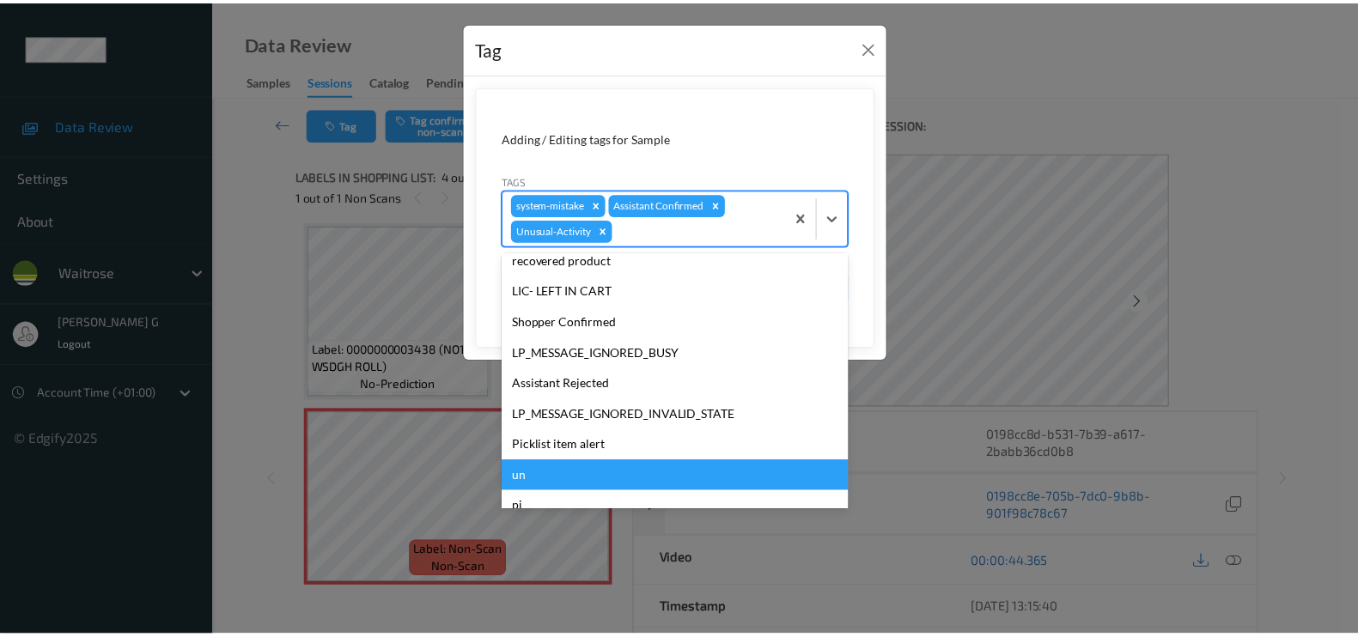
scroll to position [305, 0]
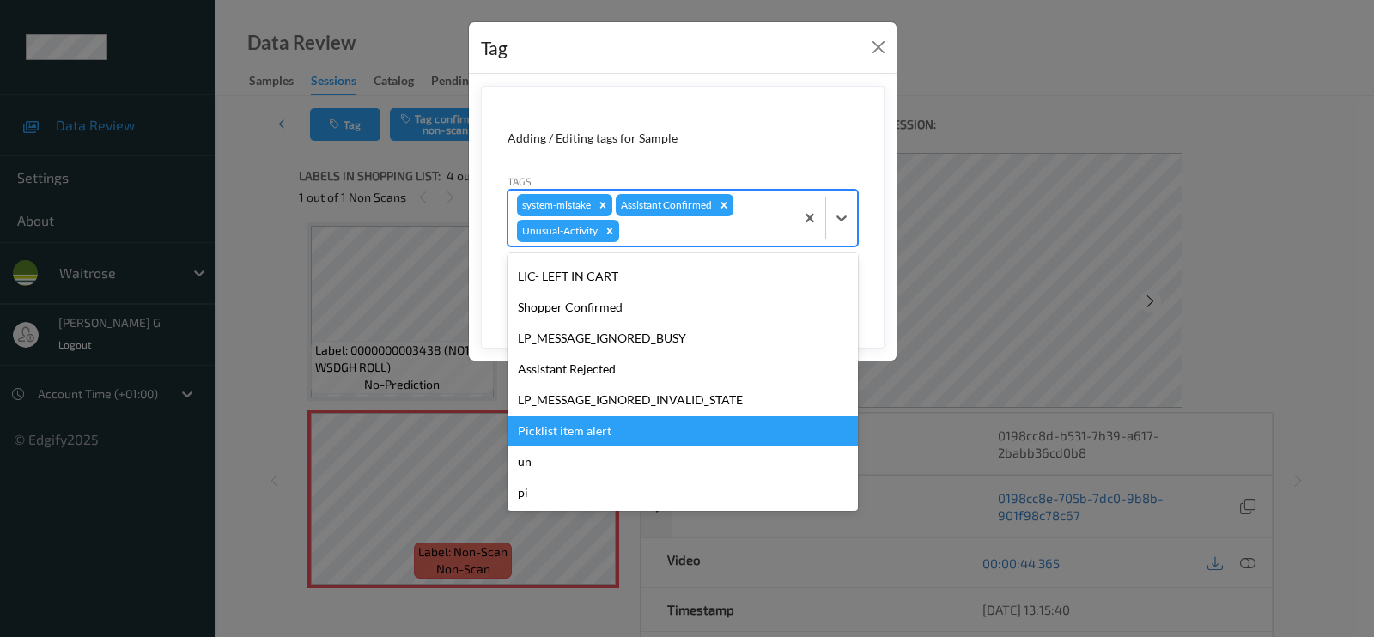
click at [556, 423] on div "Picklist item alert" at bounding box center [683, 431] width 350 height 31
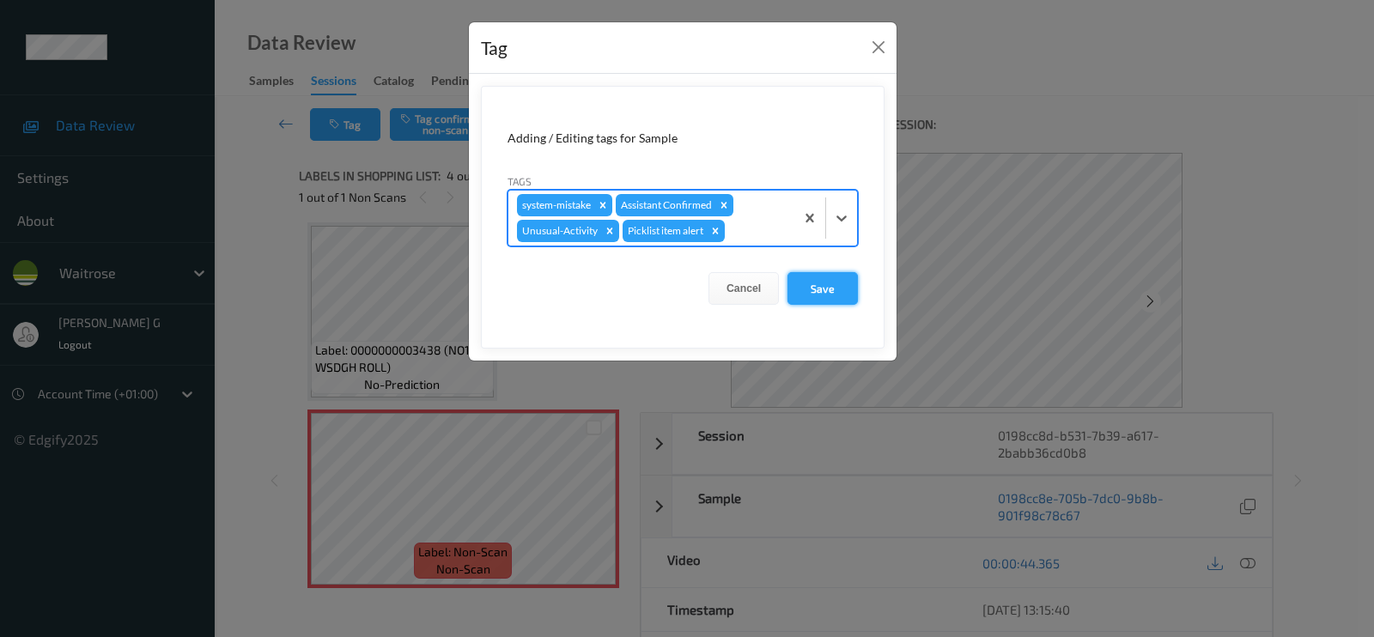
click at [820, 285] on button "Save" at bounding box center [823, 288] width 70 height 33
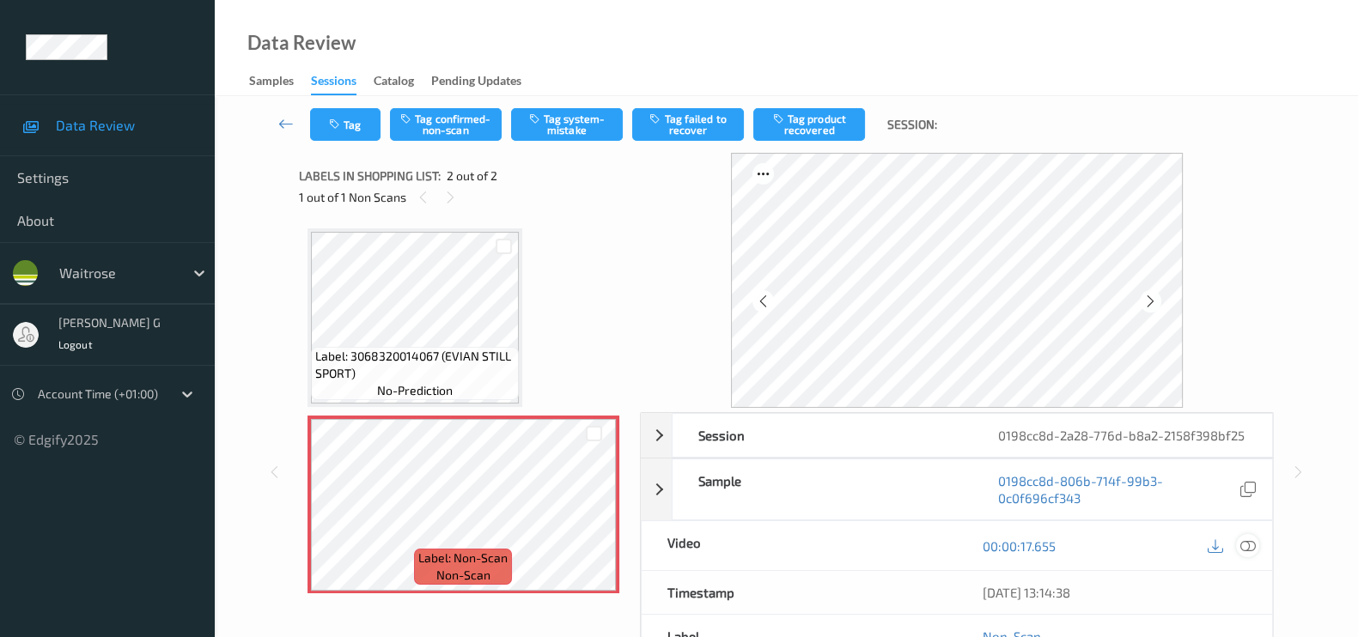
click at [1250, 554] on icon at bounding box center [1247, 545] width 15 height 15
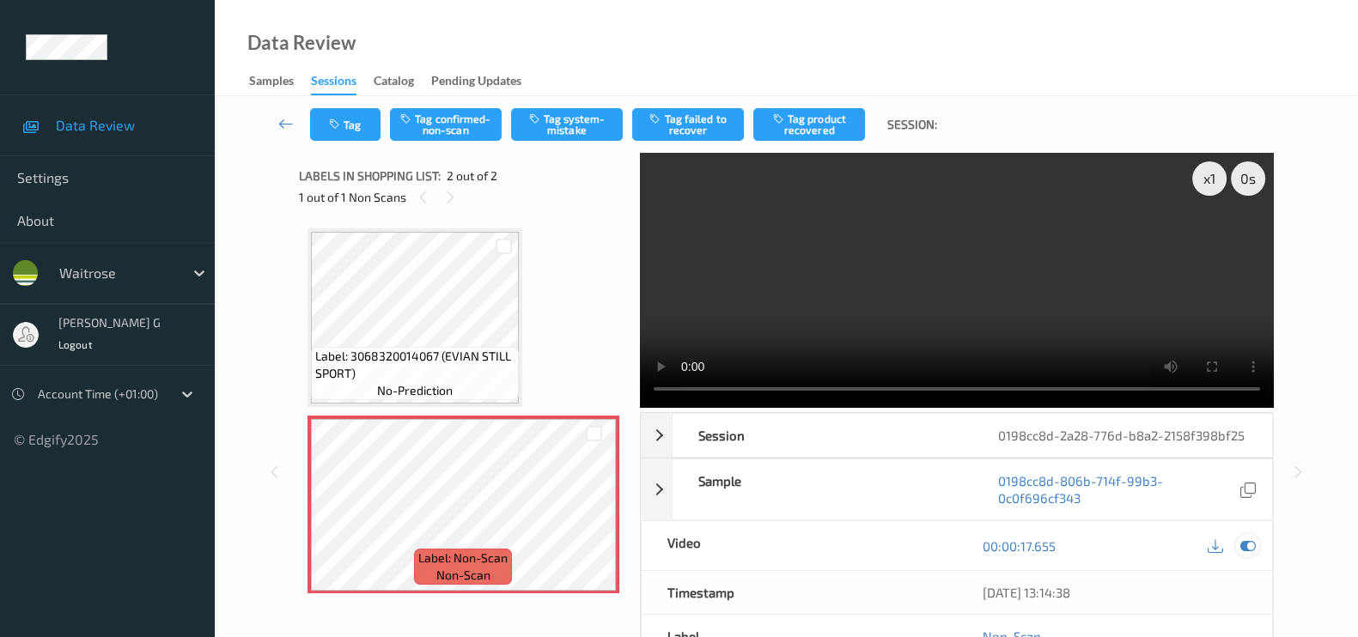
click at [1251, 554] on icon at bounding box center [1247, 545] width 15 height 15
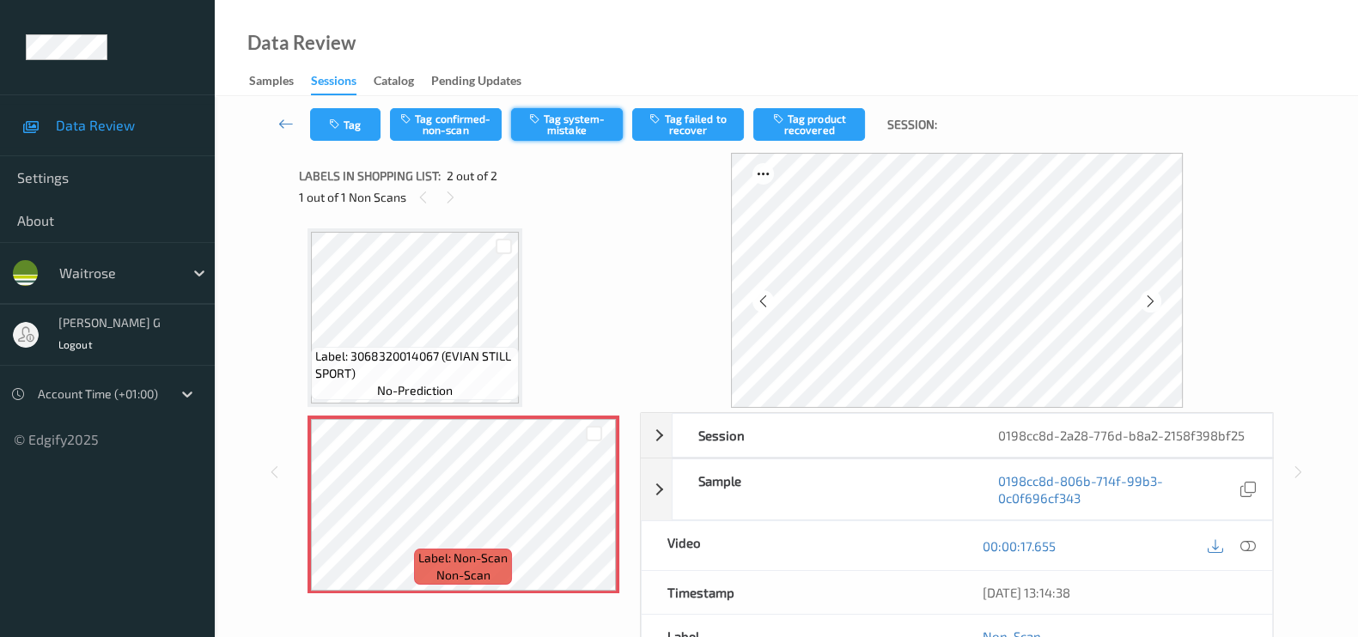
click at [548, 121] on button "Tag system-mistake" at bounding box center [567, 124] width 112 height 33
click at [342, 135] on button "Tag" at bounding box center [345, 124] width 70 height 33
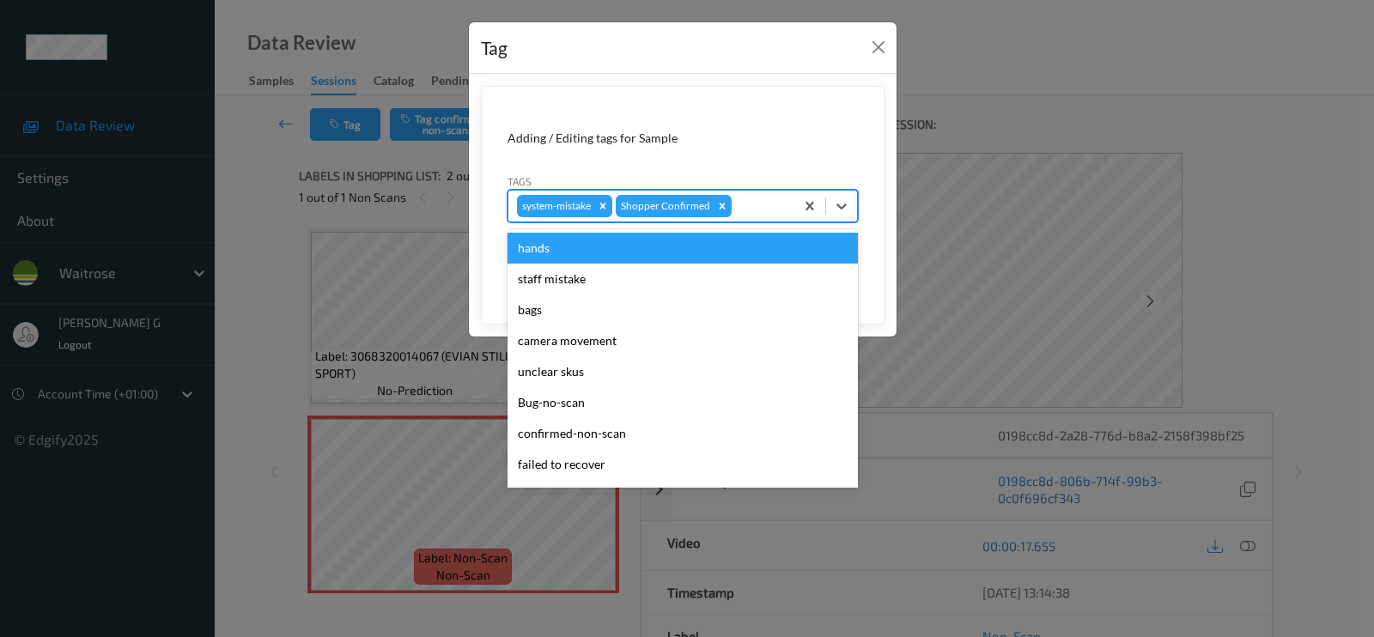
click at [774, 212] on div at bounding box center [760, 206] width 51 height 21
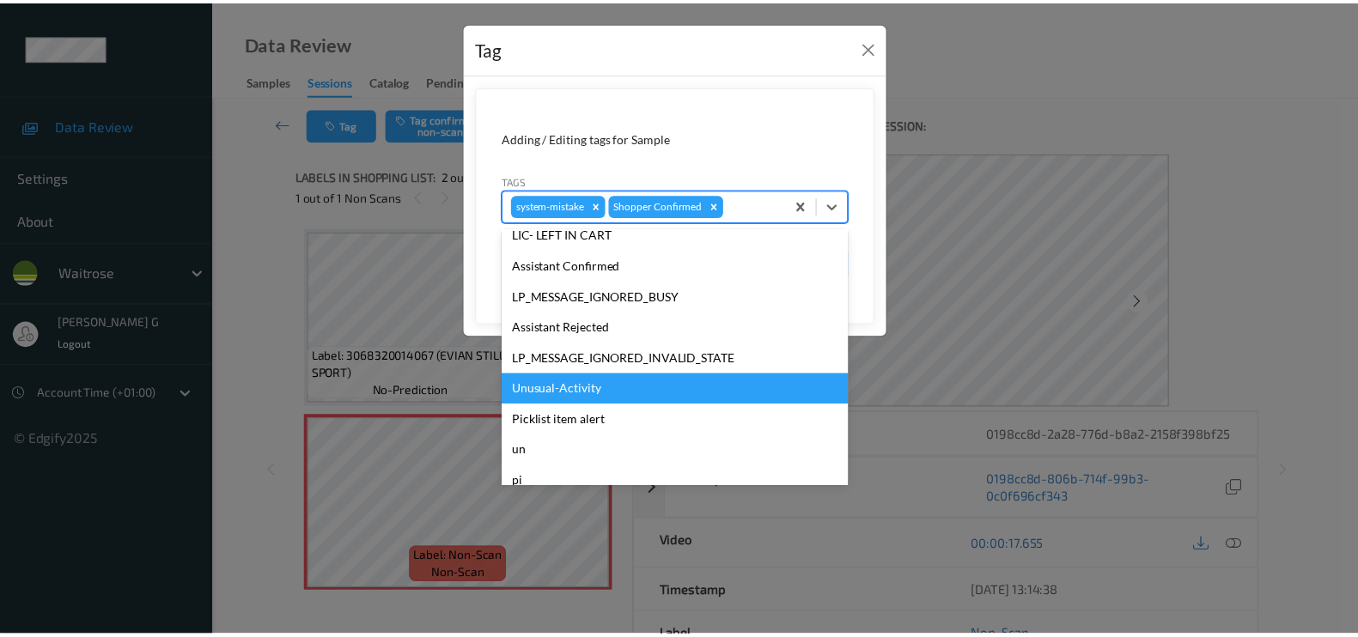
scroll to position [336, 0]
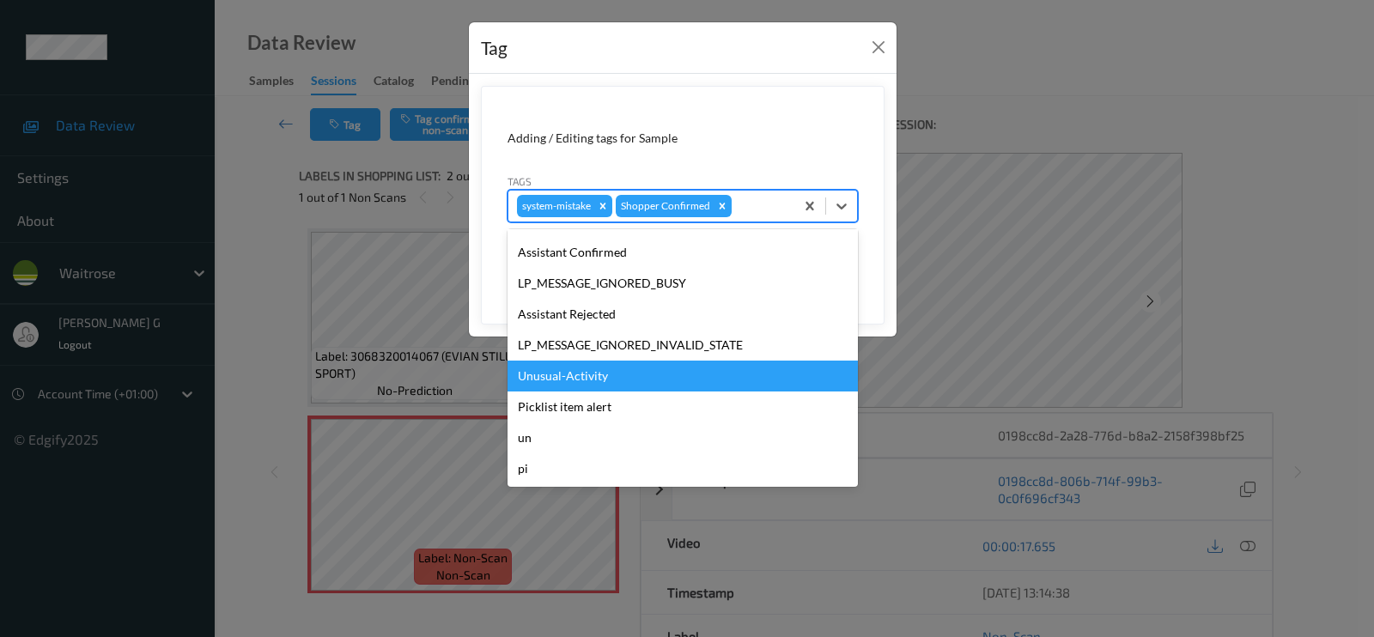
click at [536, 381] on div "Unusual-Activity" at bounding box center [683, 376] width 350 height 31
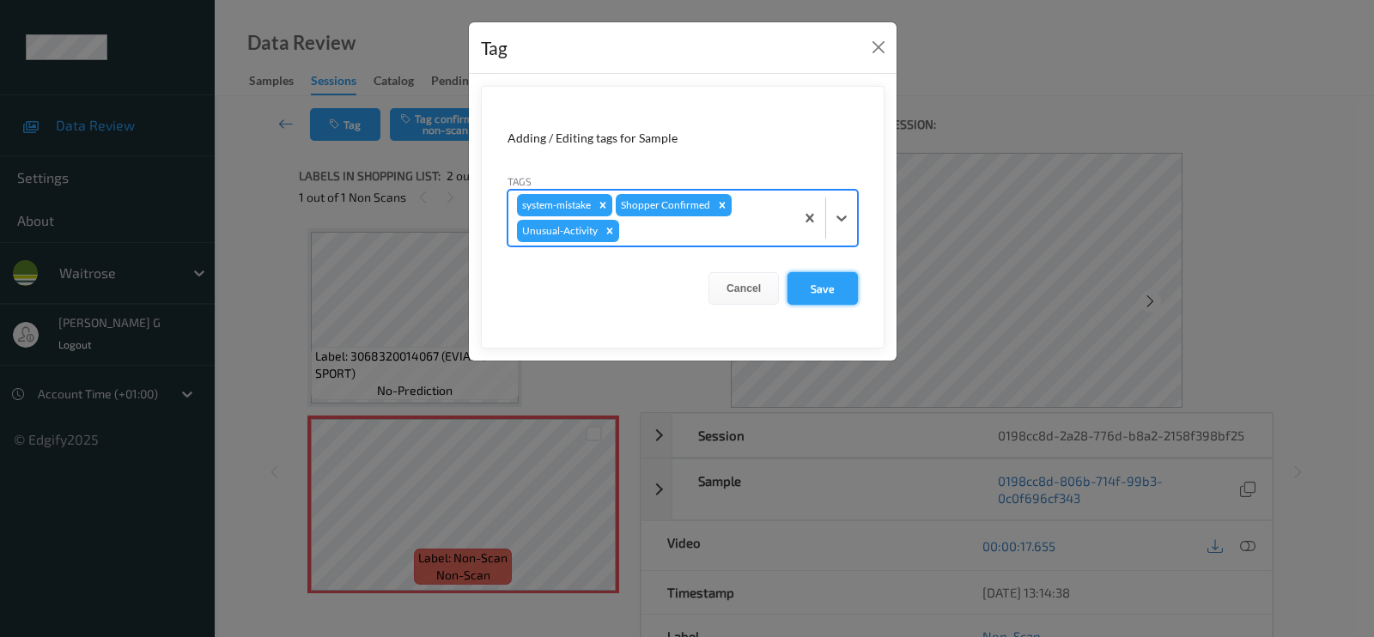
click at [824, 286] on button "Save" at bounding box center [823, 288] width 70 height 33
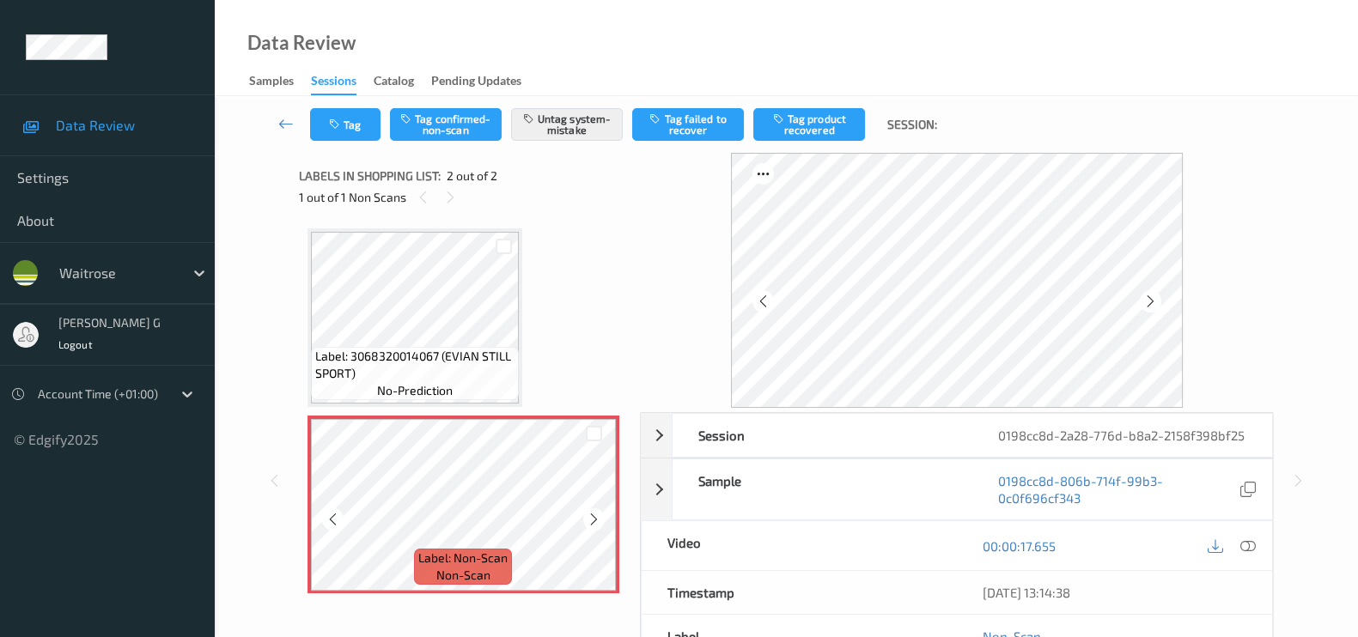
scroll to position [7, 0]
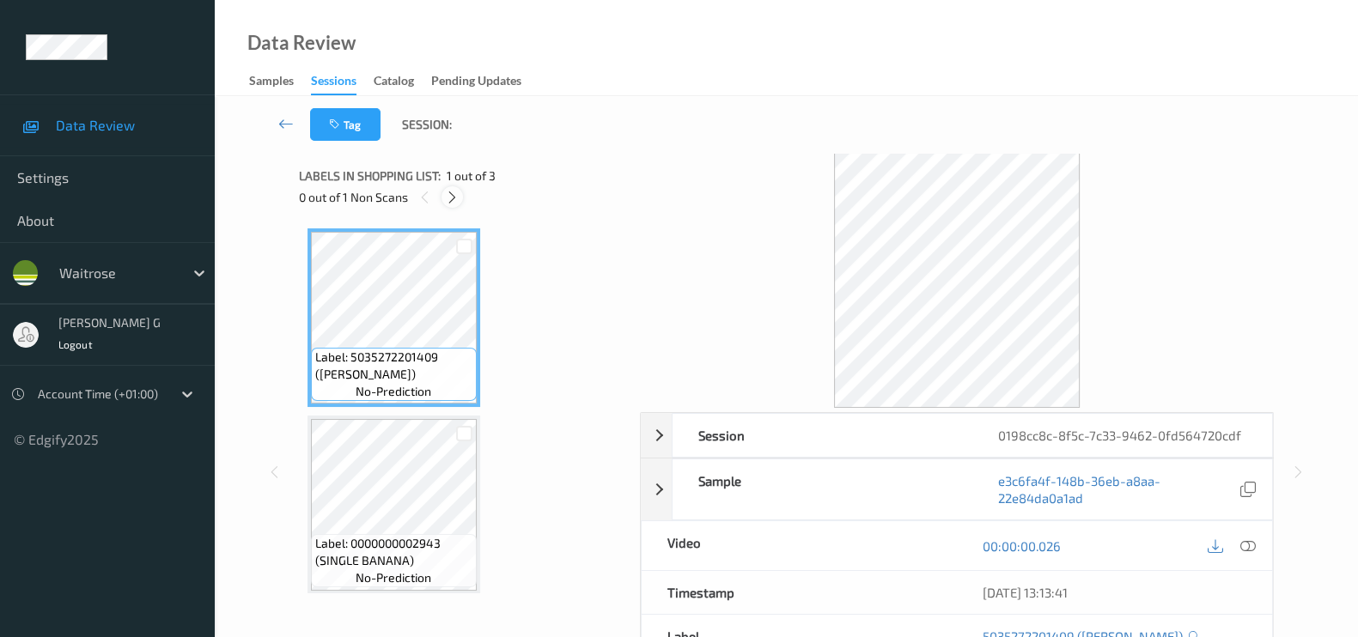
click at [452, 196] on icon at bounding box center [452, 197] width 15 height 15
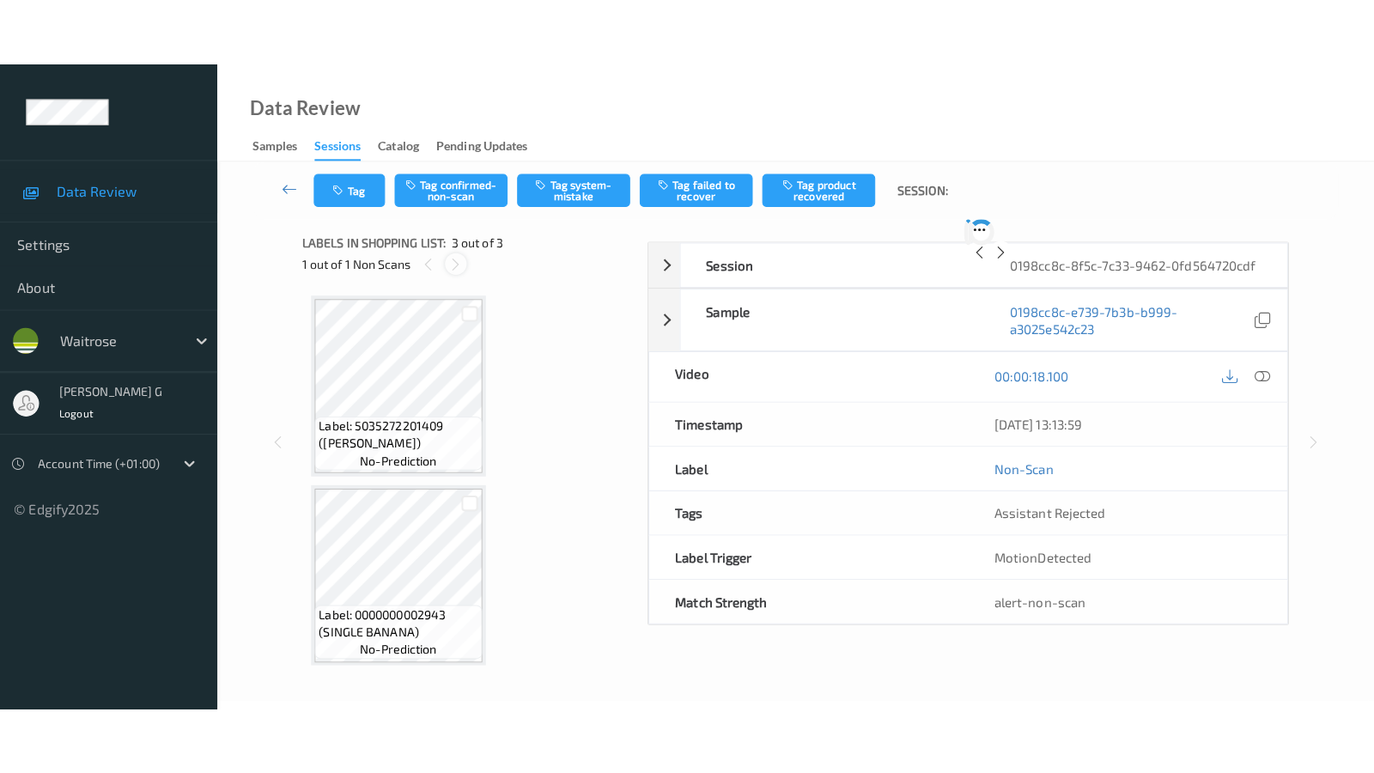
scroll to position [192, 0]
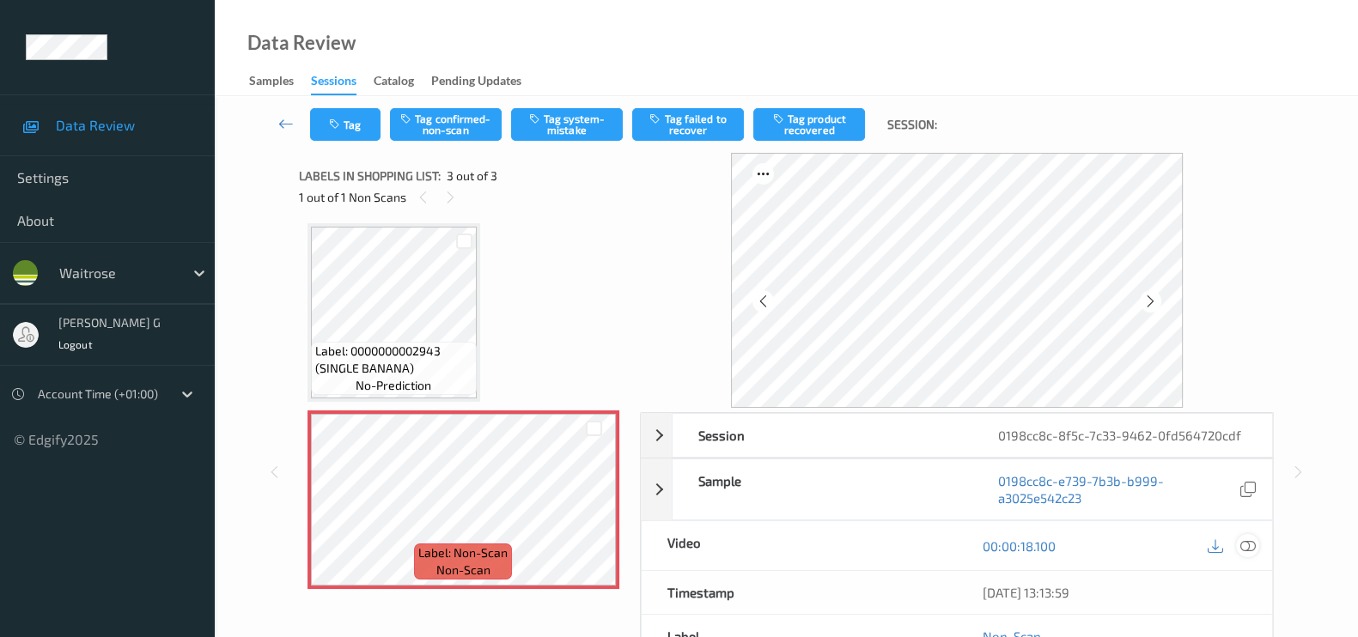
click at [1246, 549] on icon at bounding box center [1247, 545] width 15 height 15
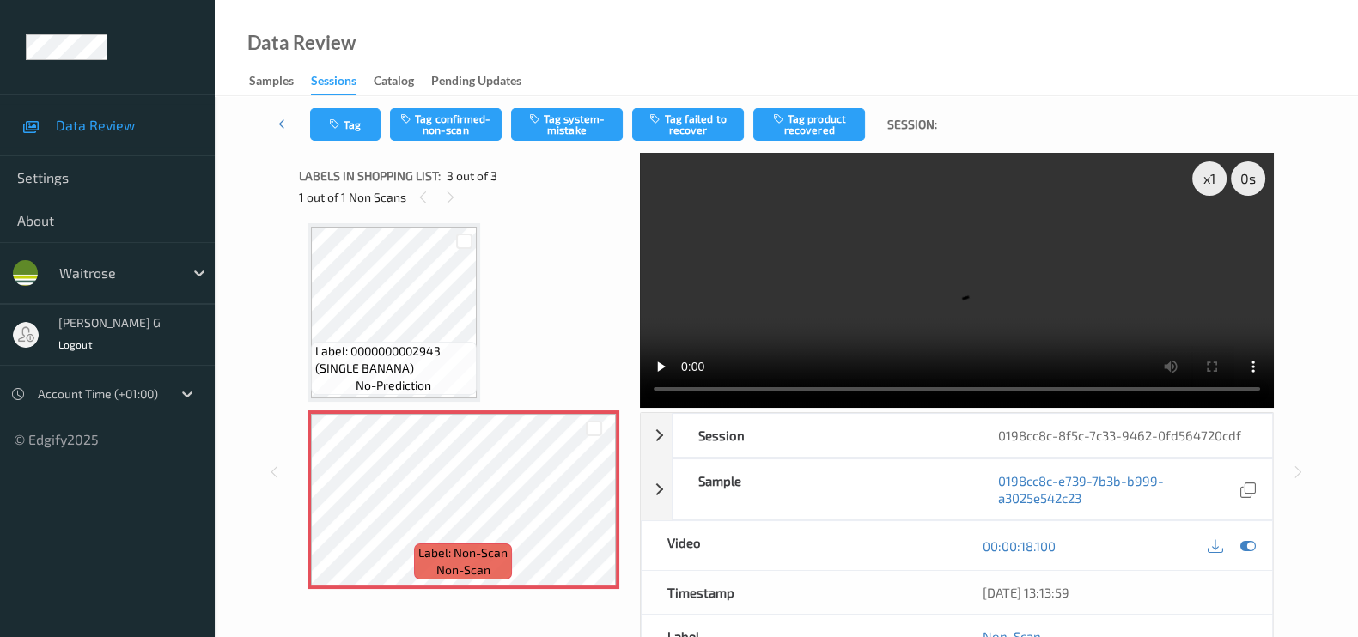
scroll to position [57, 0]
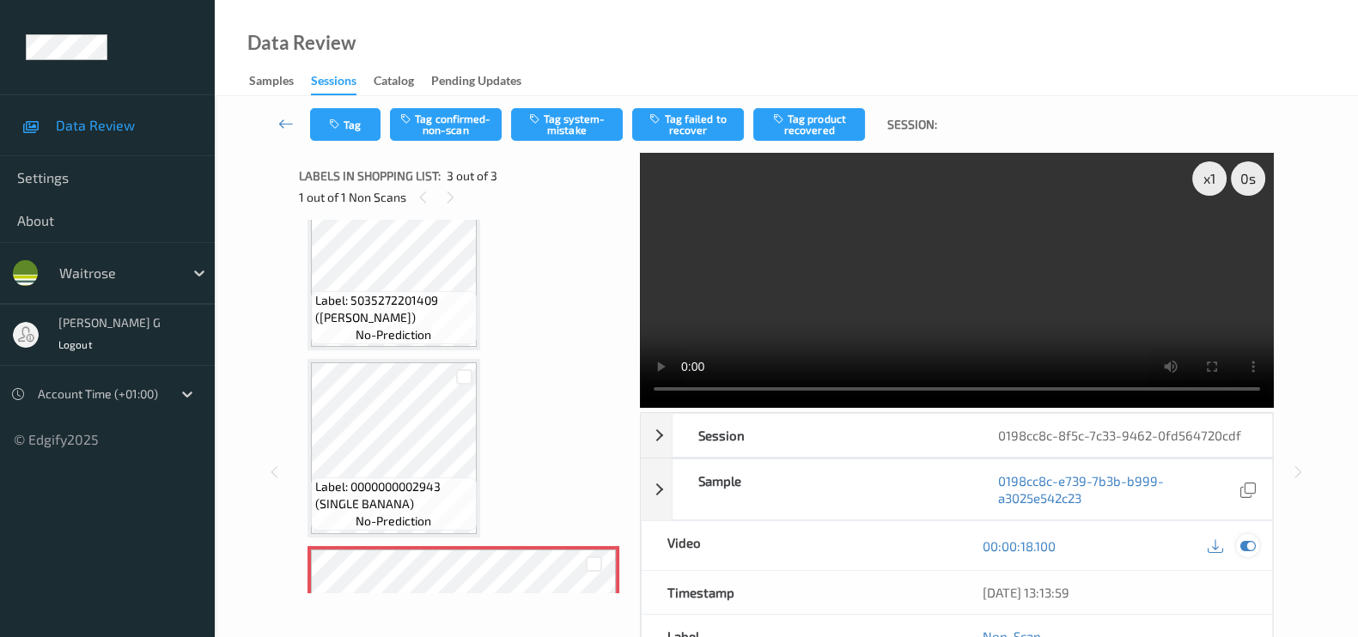
click at [1252, 544] on icon at bounding box center [1247, 545] width 15 height 15
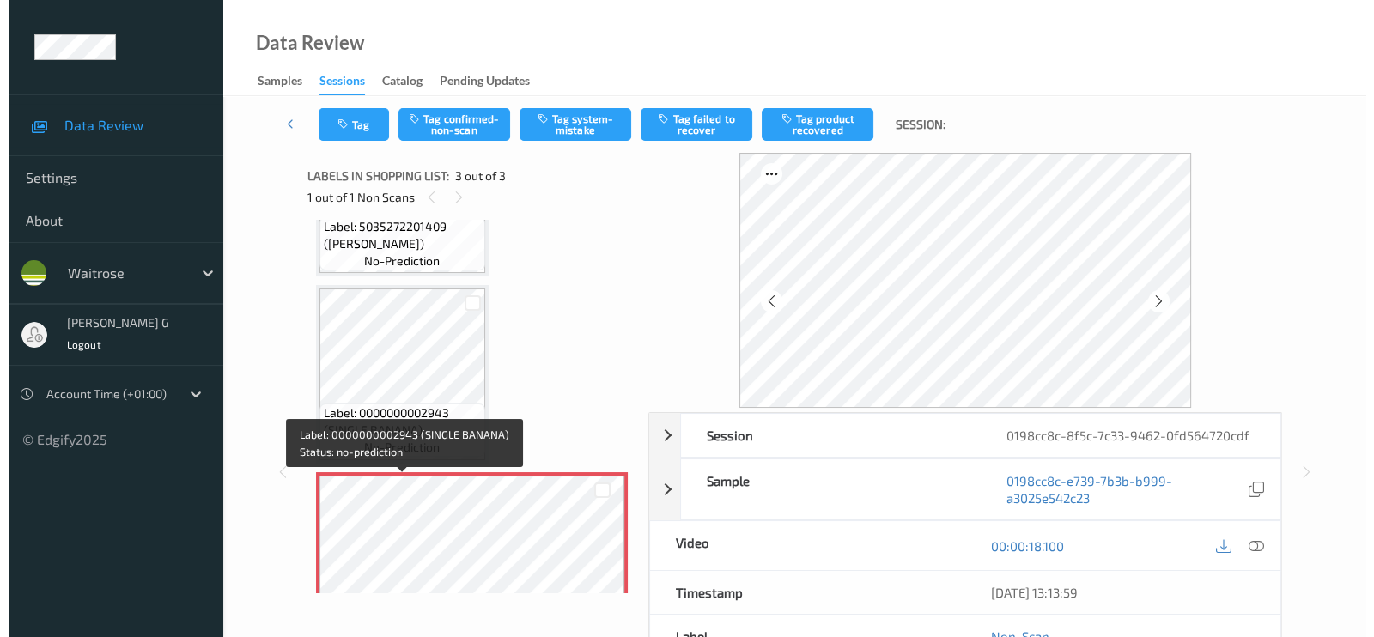
scroll to position [164, 0]
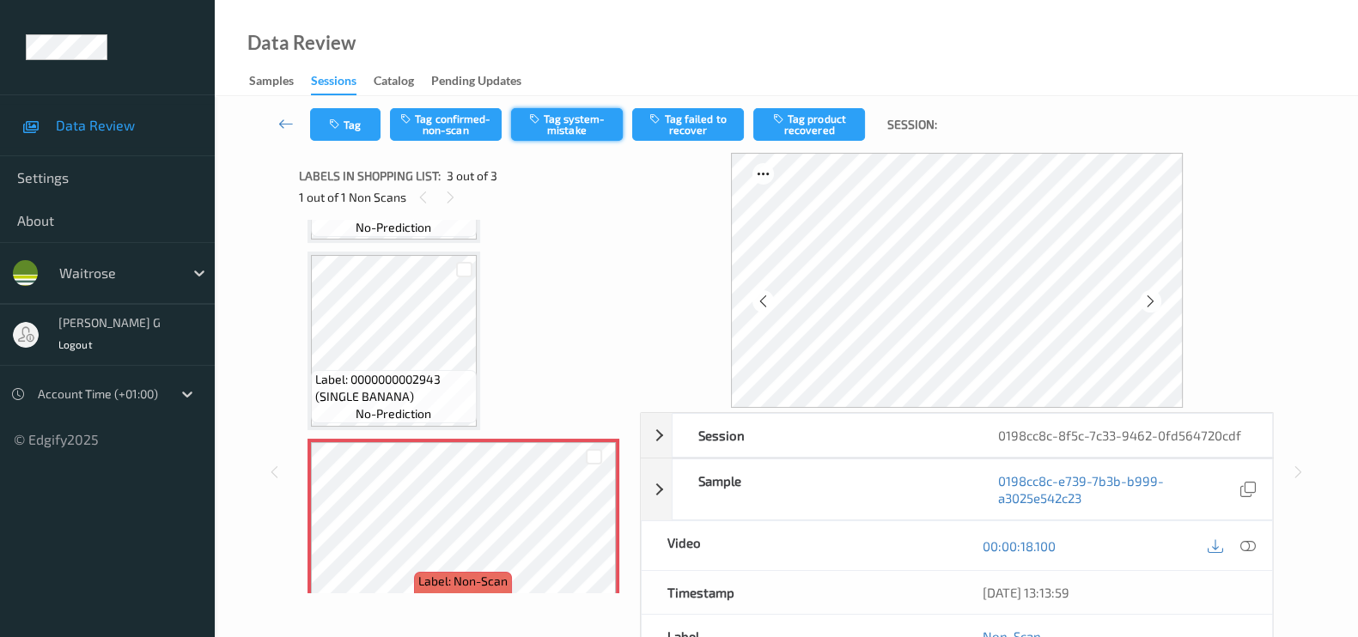
click at [584, 122] on button "Tag system-mistake" at bounding box center [567, 124] width 112 height 33
click at [350, 131] on button "Tag" at bounding box center [345, 124] width 70 height 33
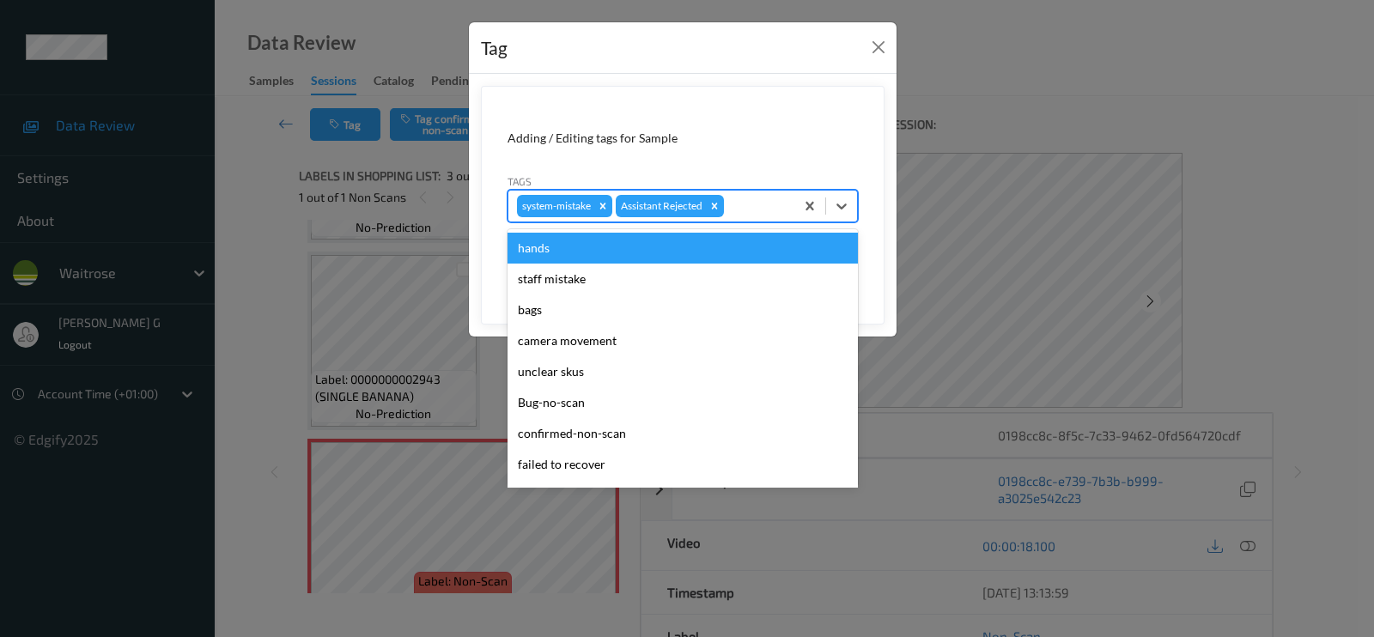
click at [751, 208] on div at bounding box center [756, 206] width 58 height 21
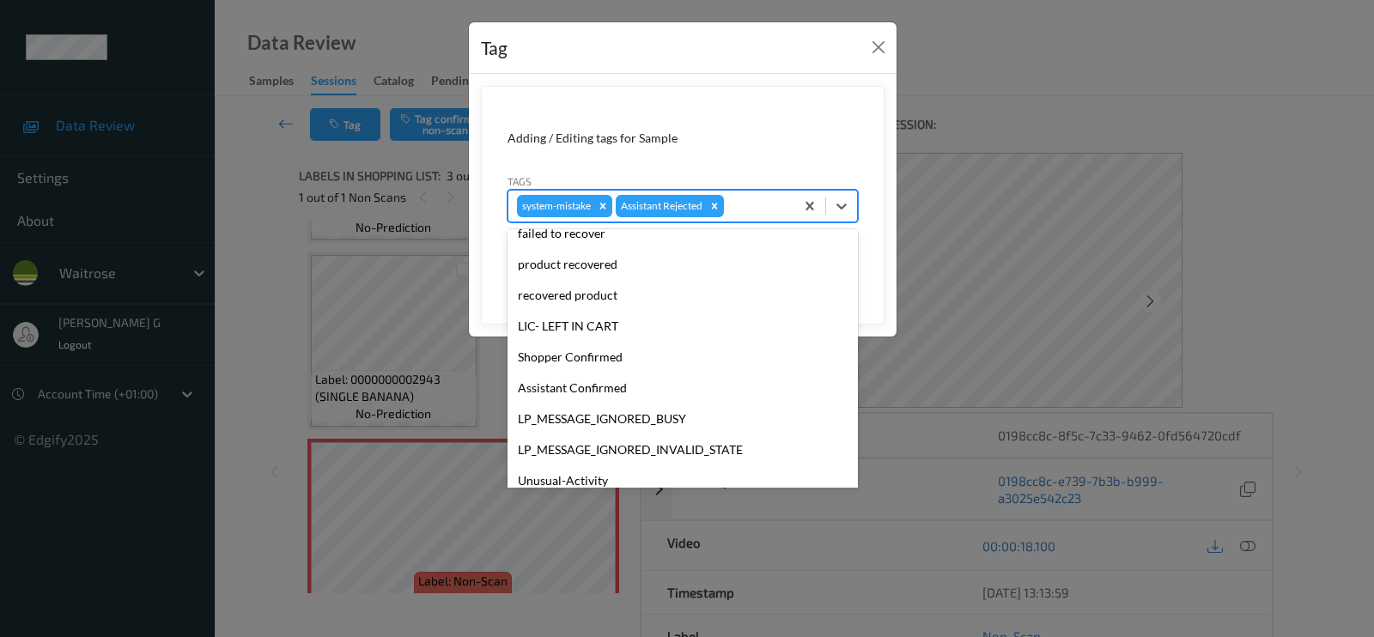
scroll to position [336, 0]
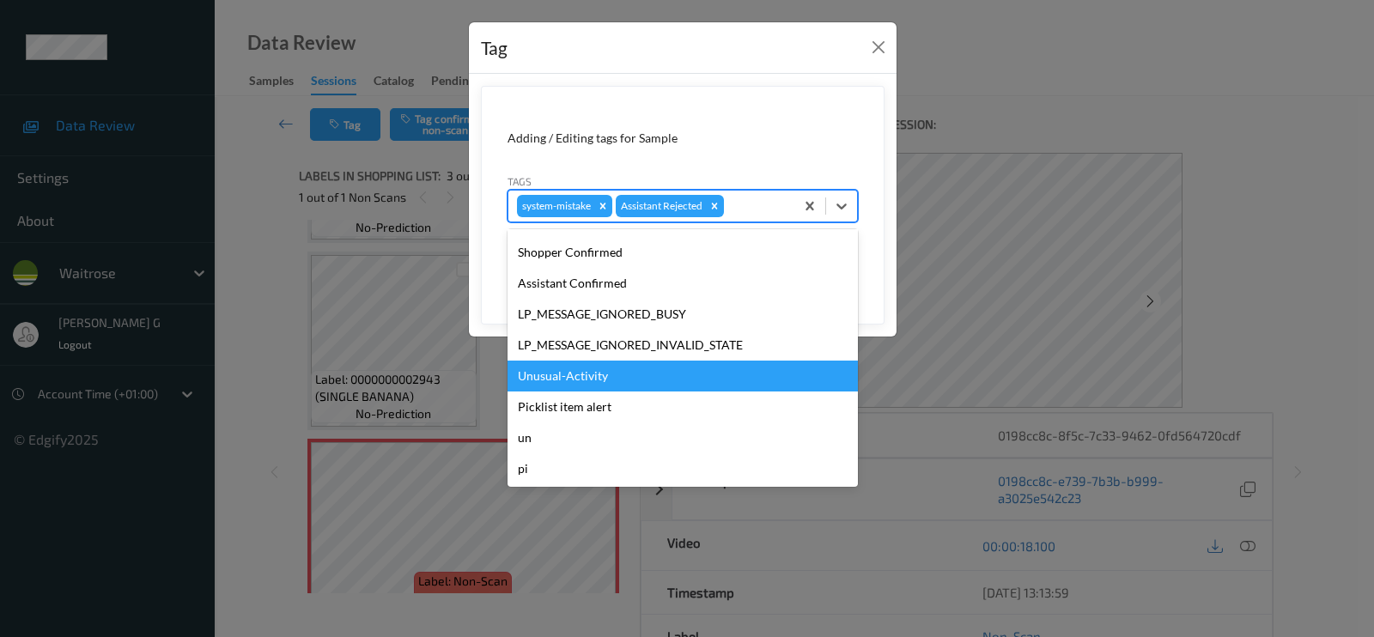
click at [562, 386] on div "Unusual-Activity" at bounding box center [683, 376] width 350 height 31
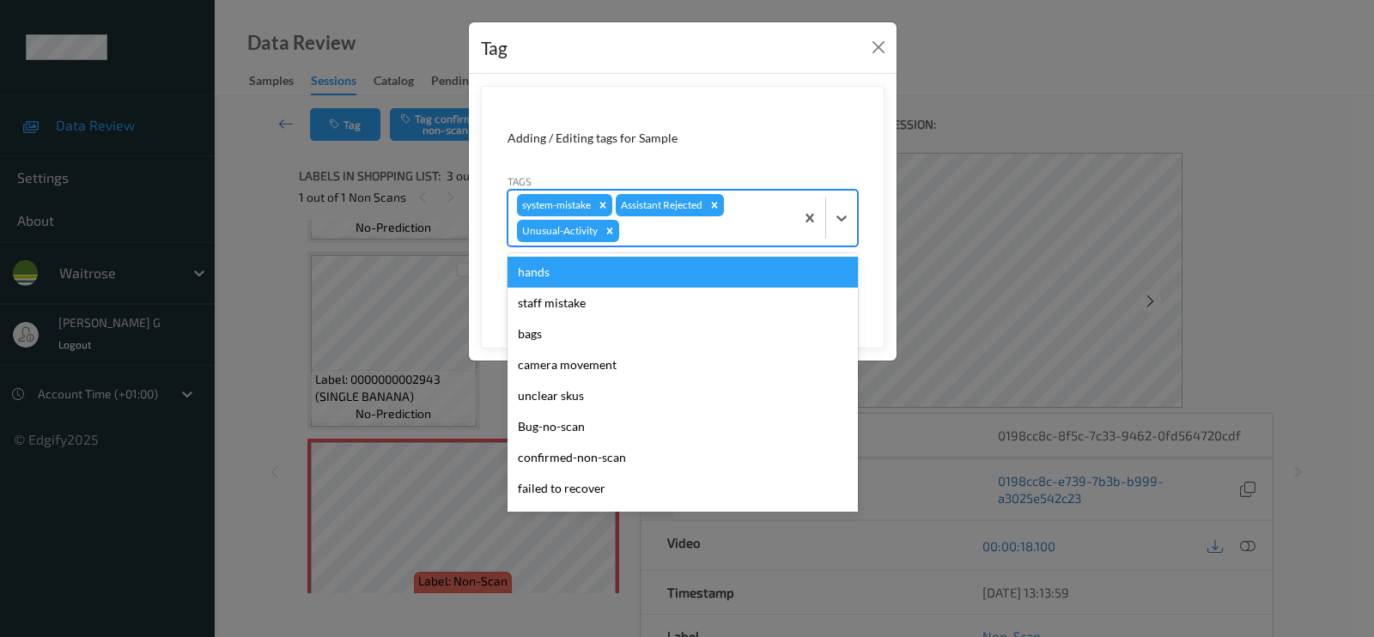
click at [713, 233] on div at bounding box center [704, 231] width 163 height 21
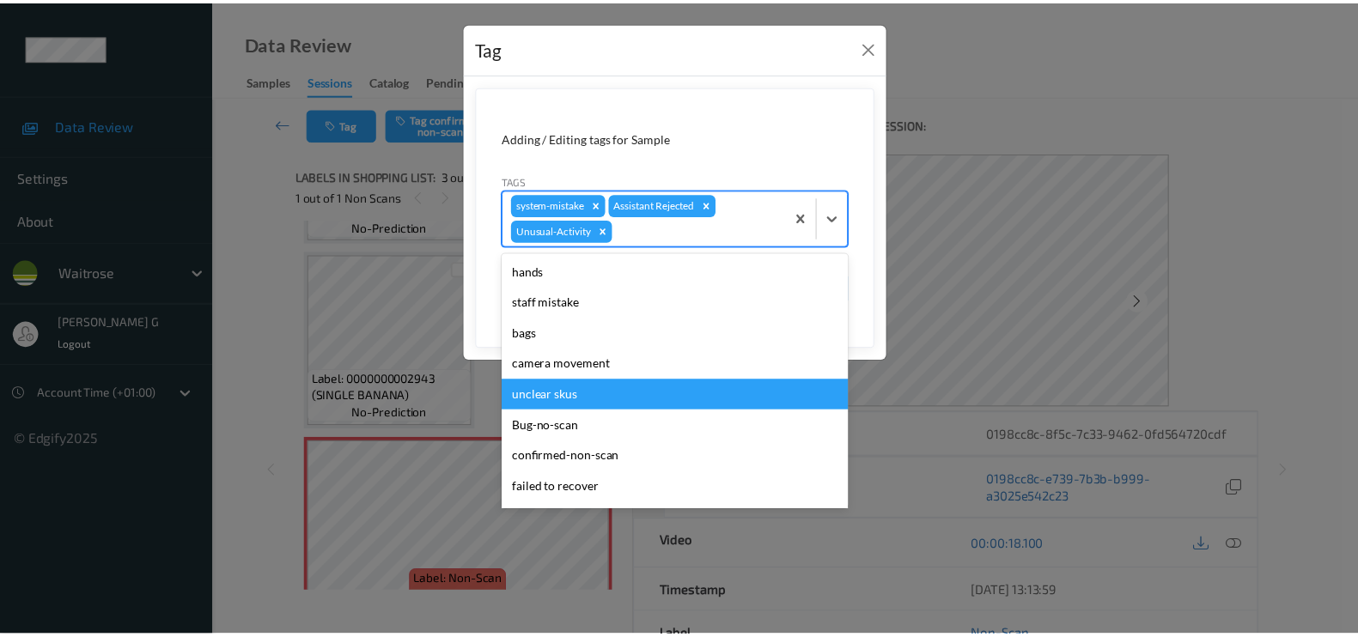
scroll to position [305, 0]
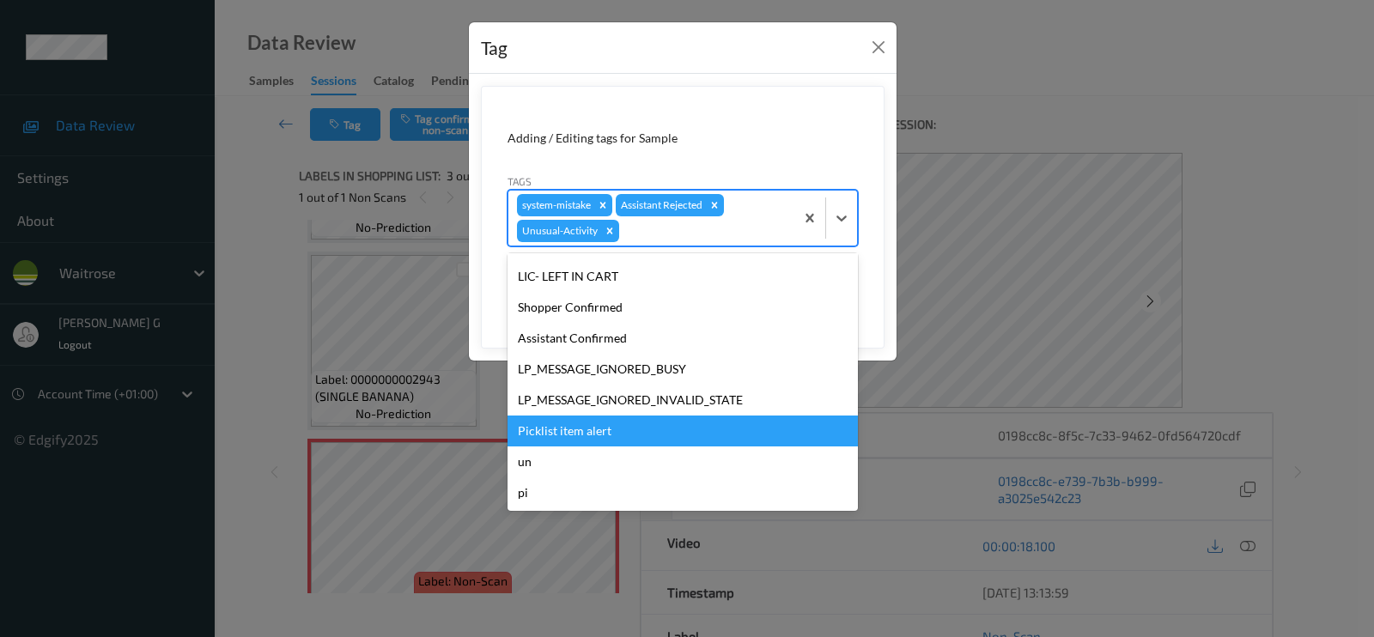
click at [557, 424] on div "Picklist item alert" at bounding box center [683, 431] width 350 height 31
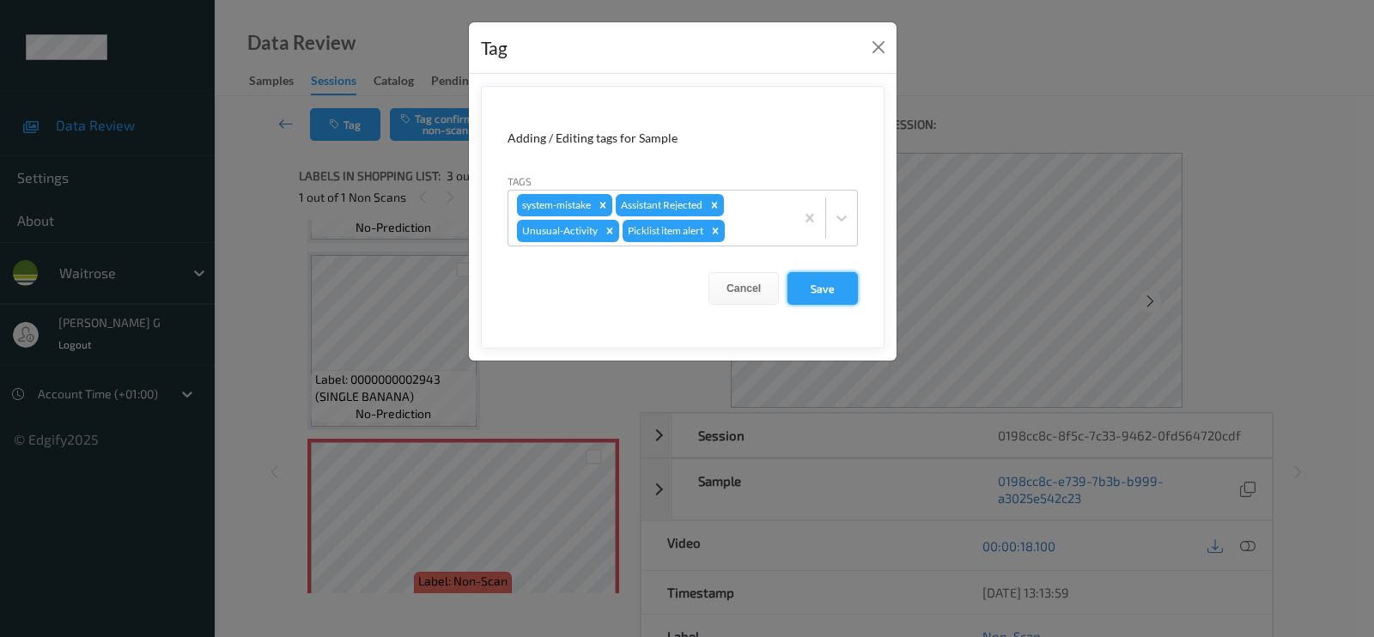
click at [799, 288] on button "Save" at bounding box center [823, 288] width 70 height 33
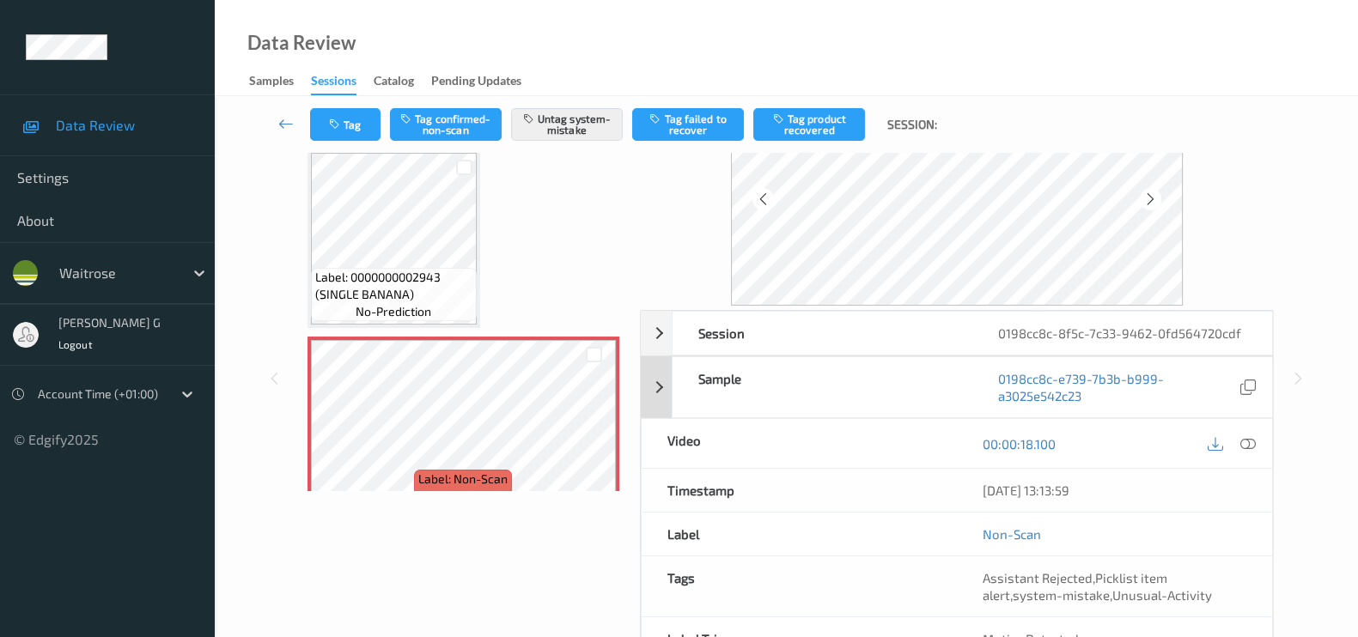
scroll to position [204, 0]
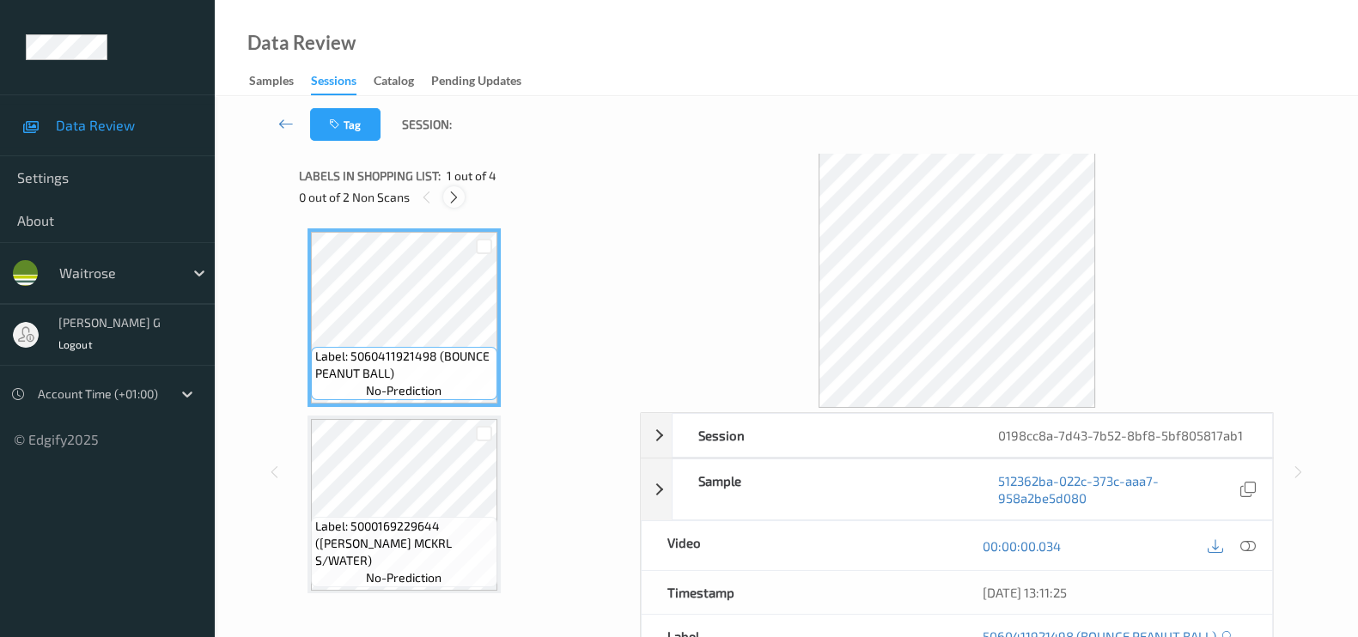
click at [456, 199] on icon at bounding box center [454, 197] width 15 height 15
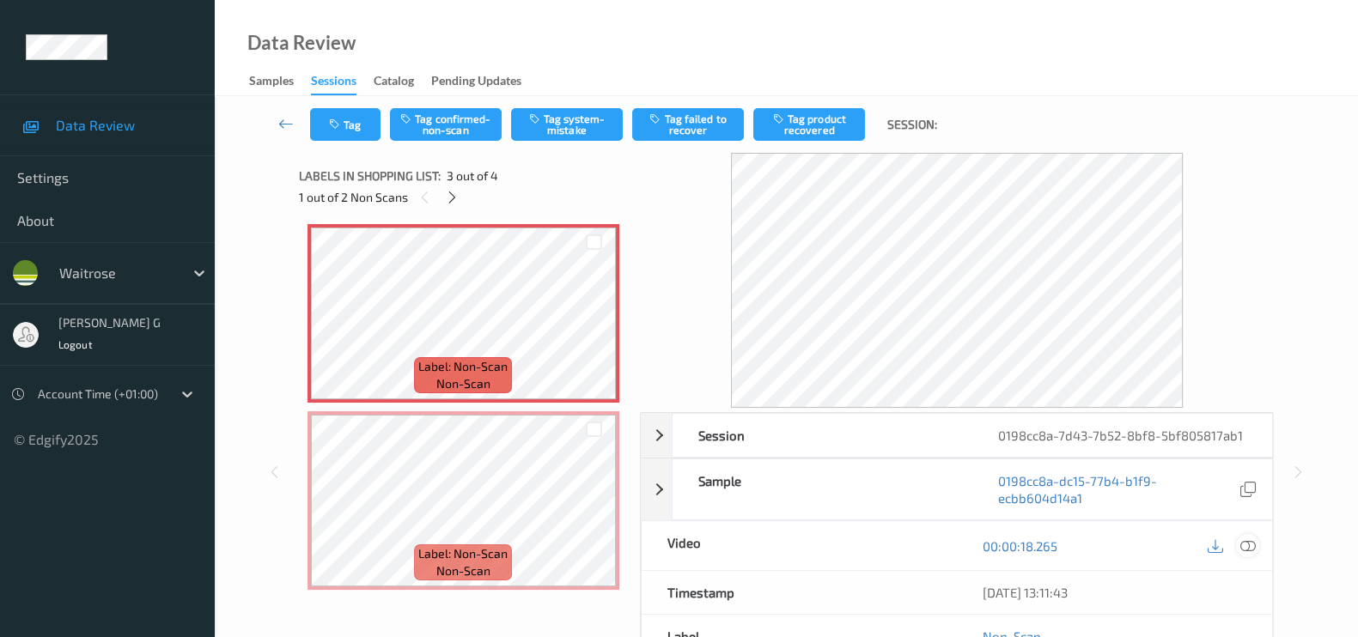
click at [1246, 545] on icon at bounding box center [1247, 545] width 15 height 15
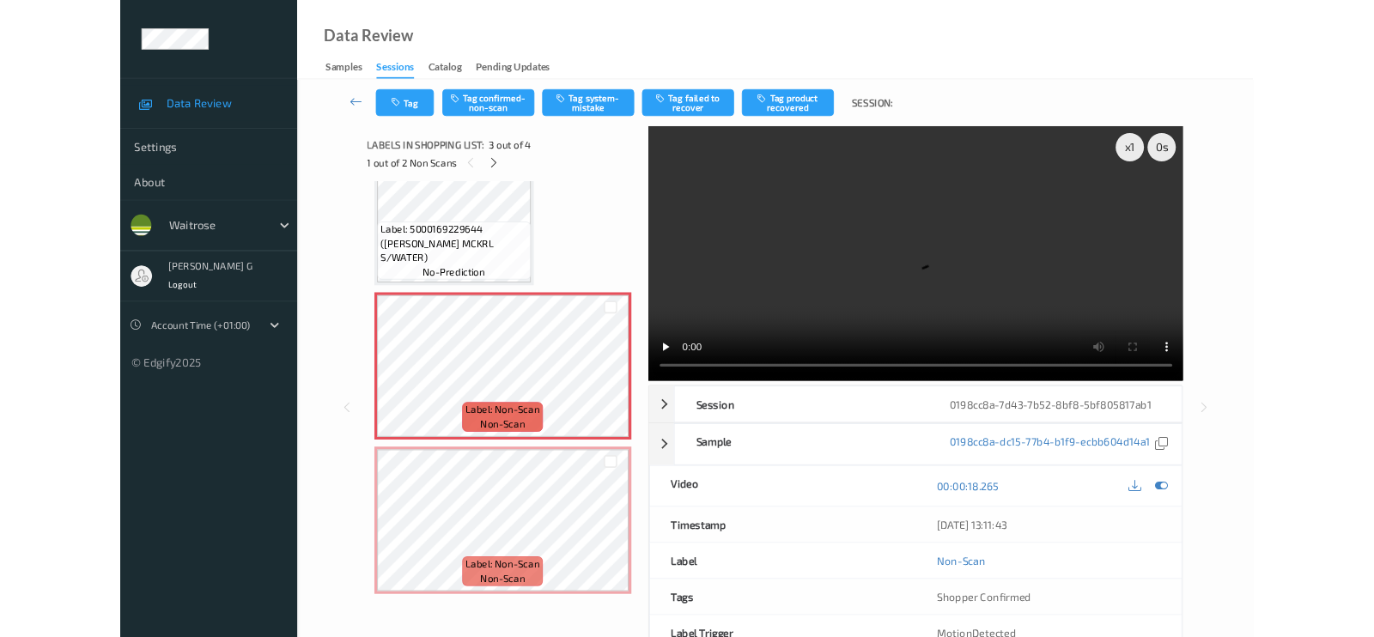
scroll to position [243, 0]
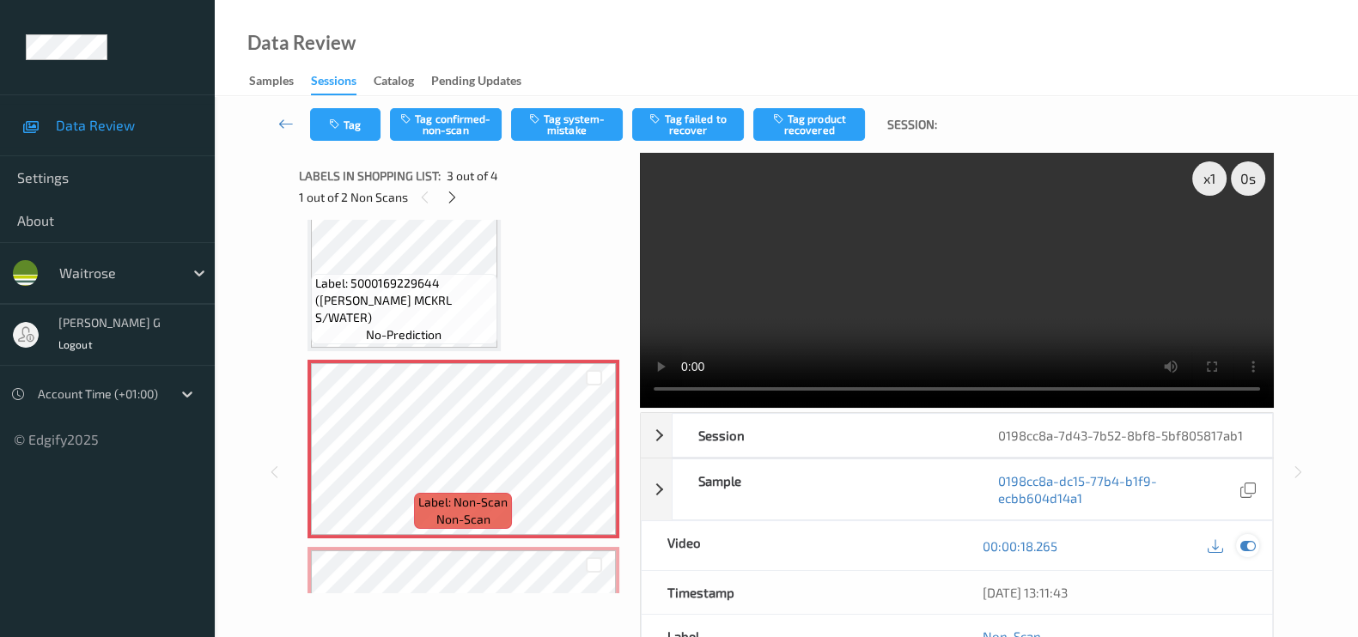
click at [1245, 551] on icon at bounding box center [1247, 545] width 15 height 15
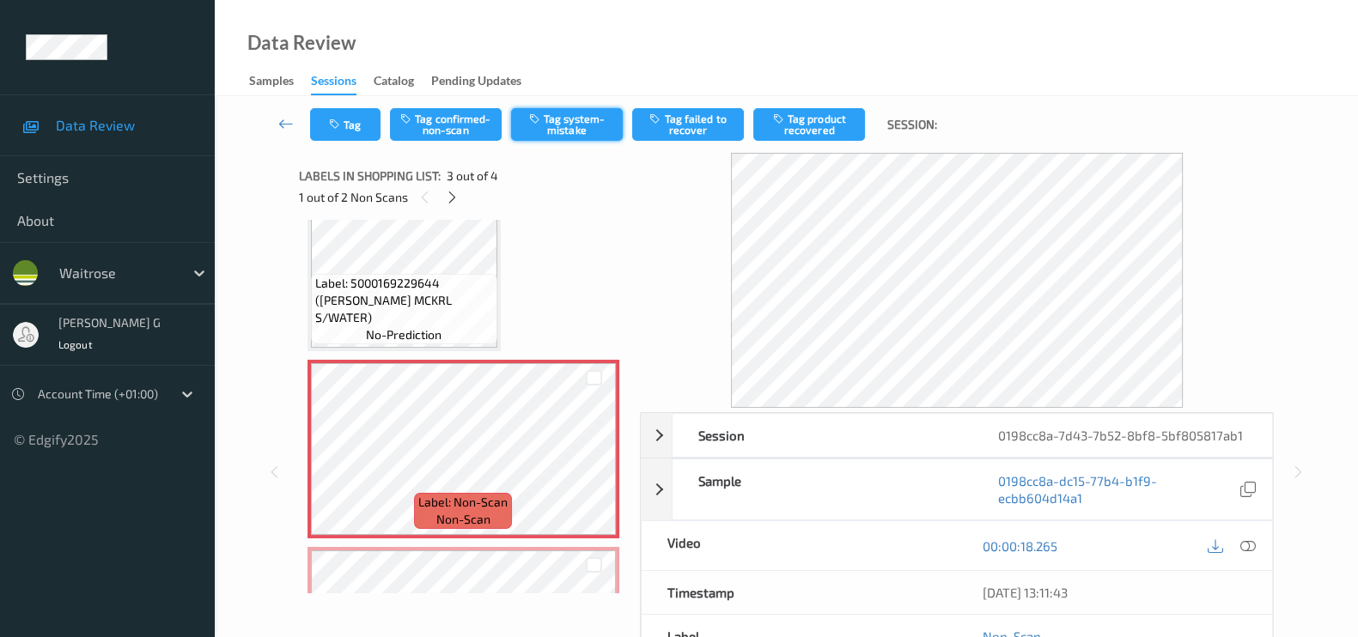
click at [569, 127] on button "Tag system-mistake" at bounding box center [567, 124] width 112 height 33
click at [340, 126] on icon "button" at bounding box center [336, 125] width 15 height 12
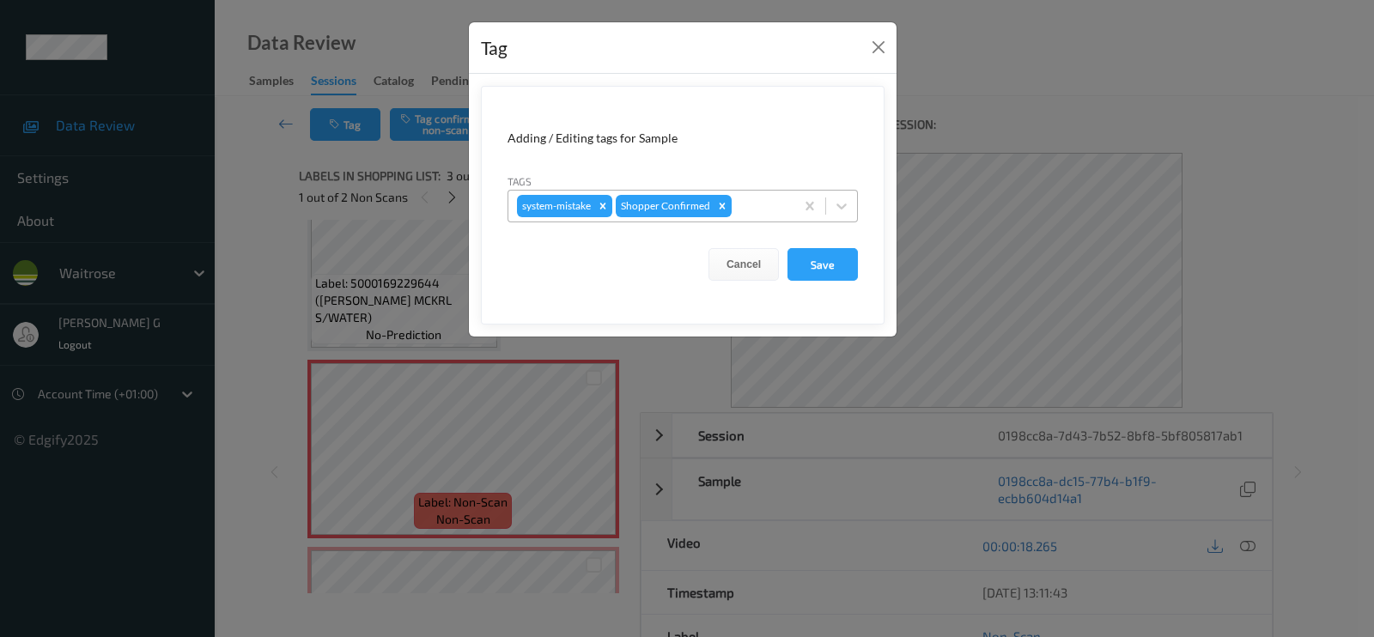
click at [757, 199] on div at bounding box center [760, 206] width 51 height 21
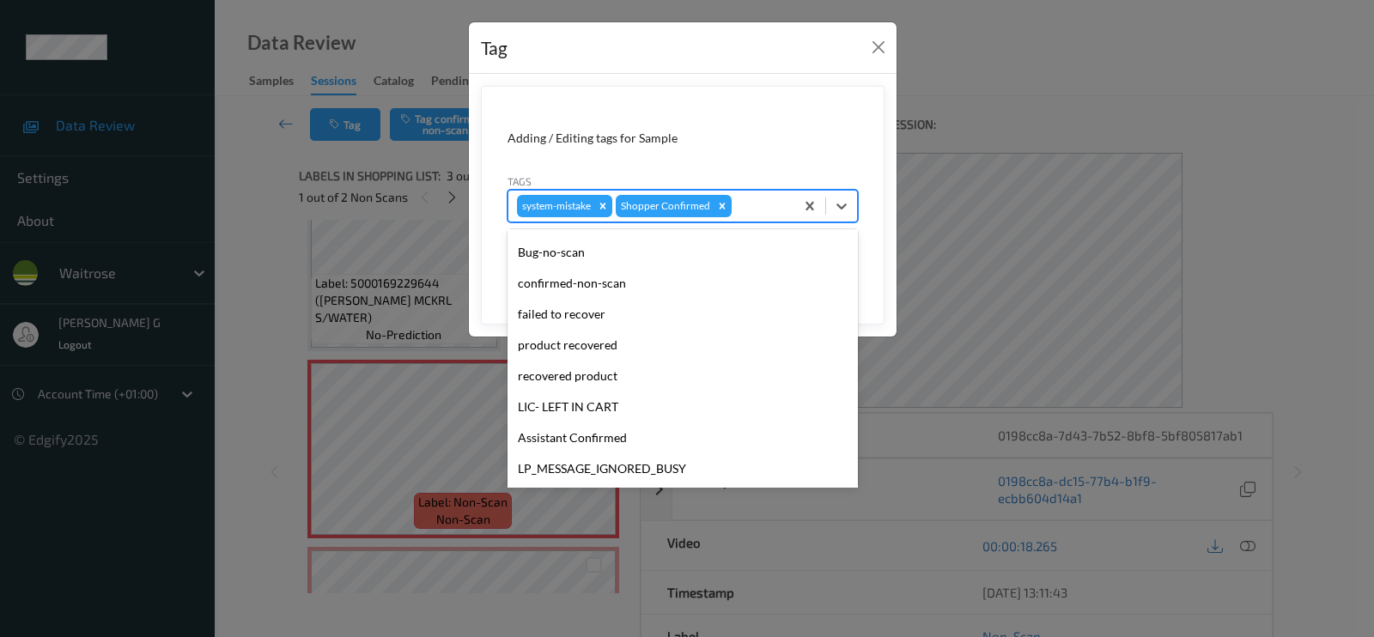
scroll to position [336, 0]
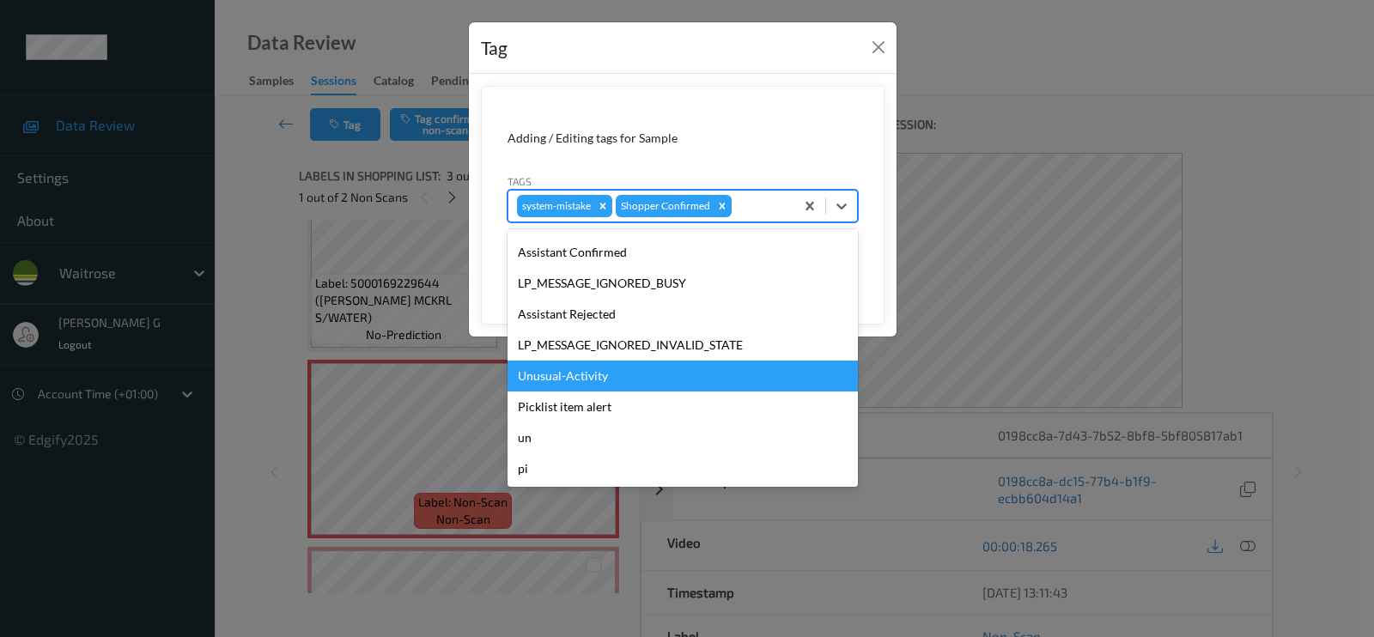
click at [568, 388] on div "Unusual-Activity" at bounding box center [683, 376] width 350 height 31
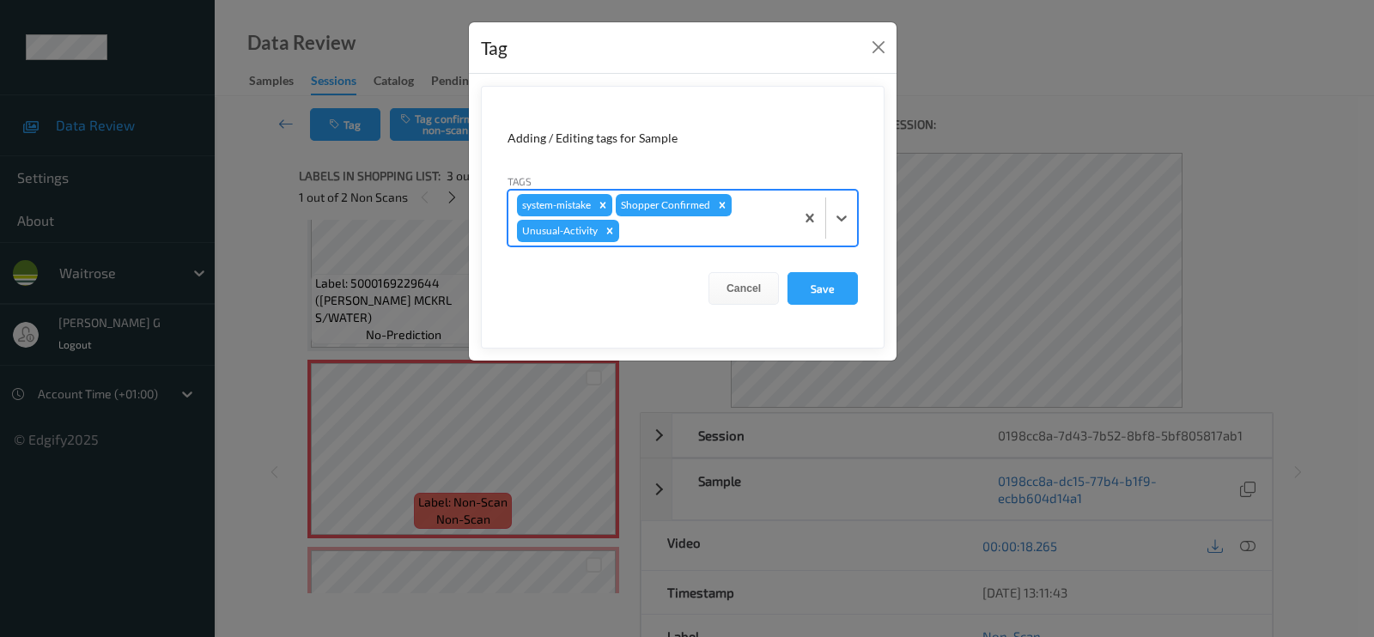
click at [678, 234] on div at bounding box center [704, 231] width 163 height 21
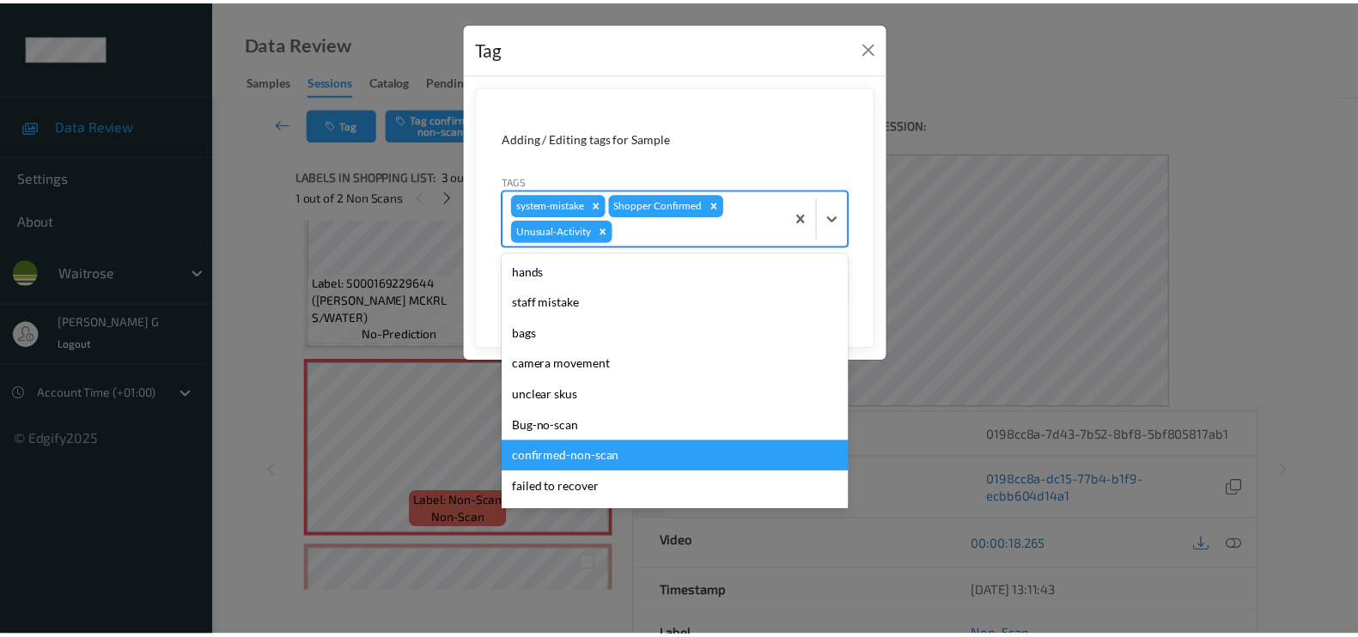
scroll to position [305, 0]
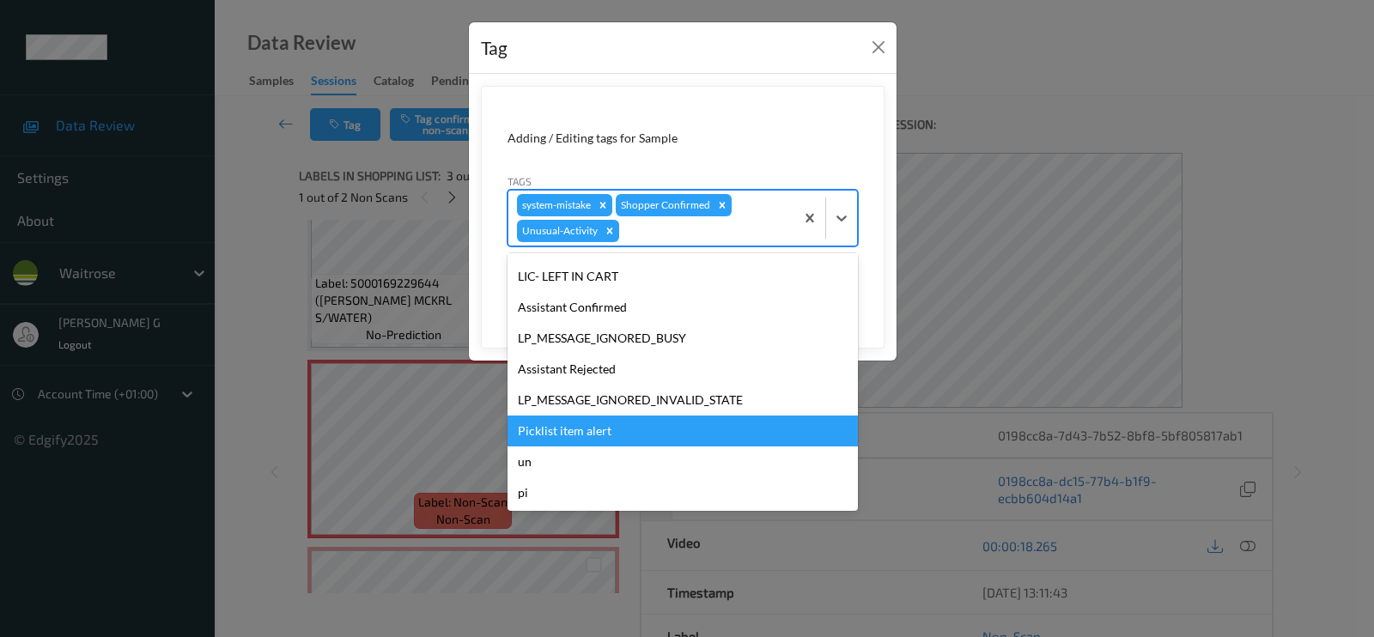
click at [582, 440] on div "Picklist item alert" at bounding box center [683, 431] width 350 height 31
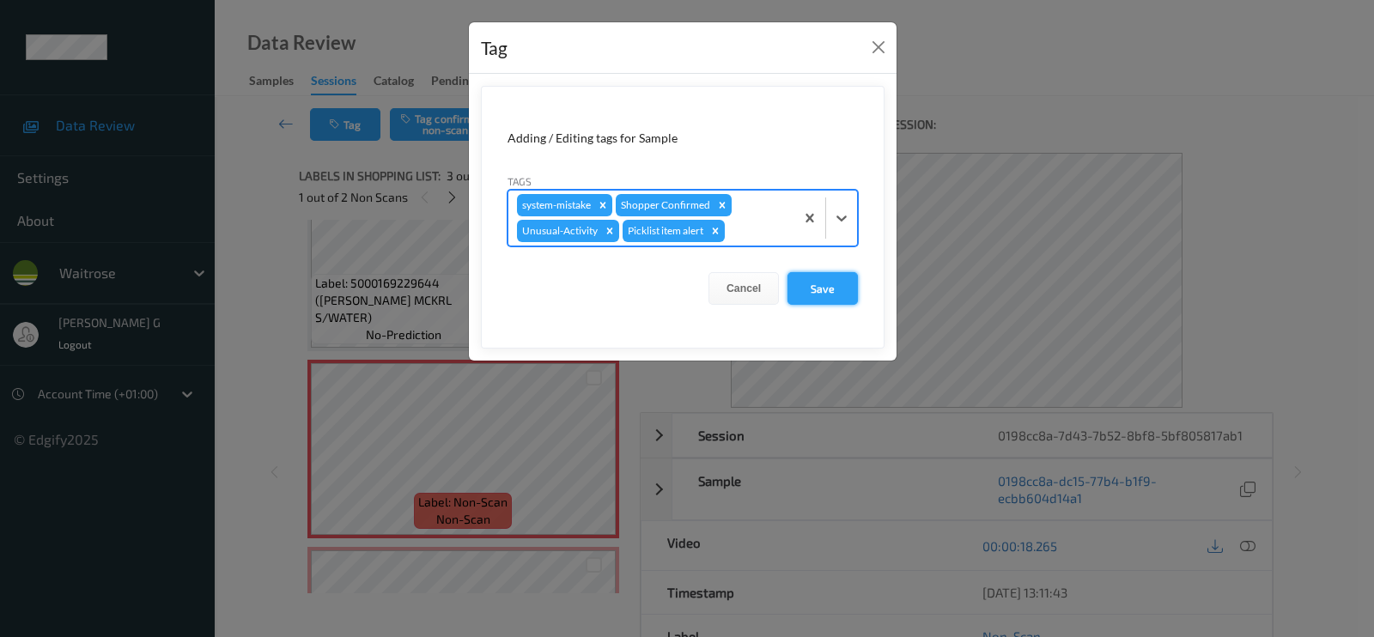
click at [831, 285] on button "Save" at bounding box center [823, 288] width 70 height 33
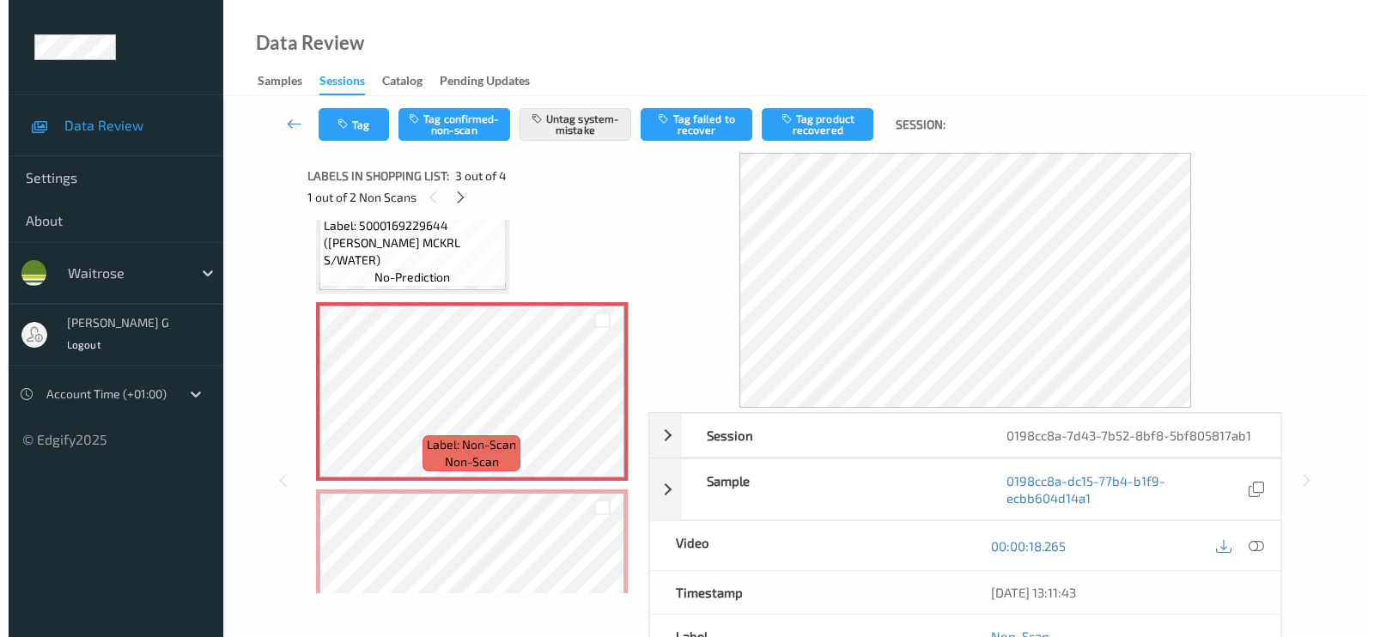
scroll to position [350, 0]
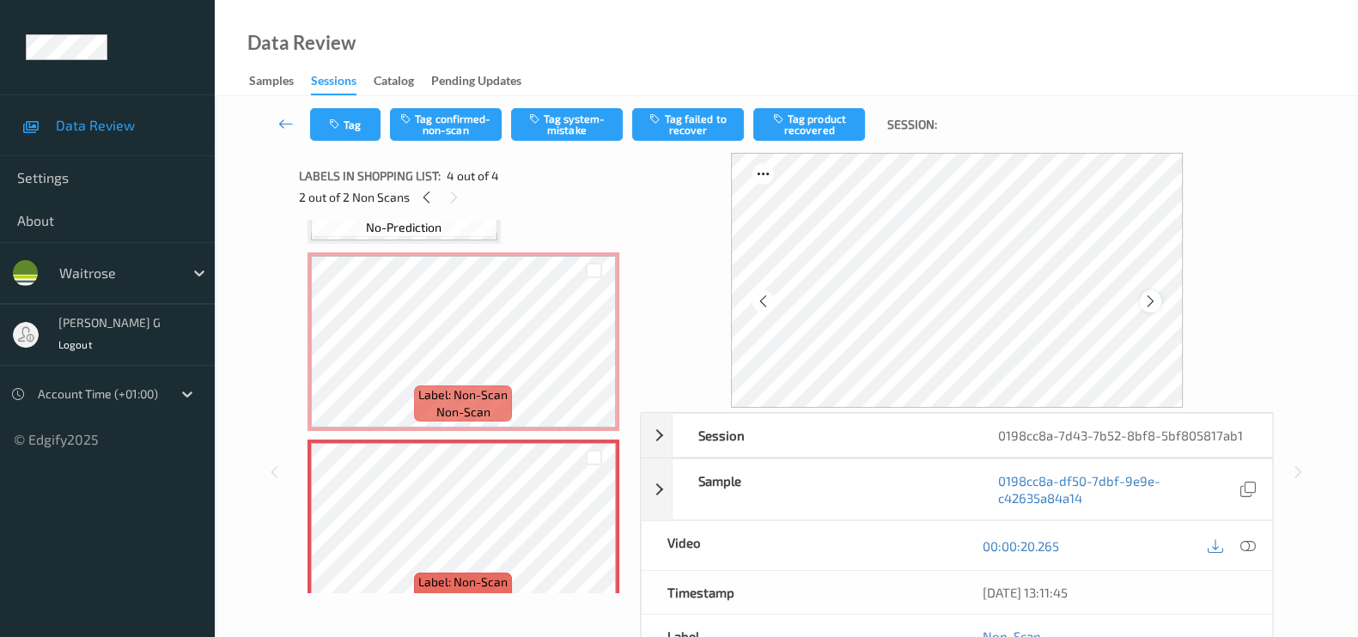
click at [1156, 302] on icon at bounding box center [1150, 301] width 15 height 15
click at [561, 115] on button "Tag system-mistake" at bounding box center [567, 124] width 112 height 33
click at [360, 116] on button "Tag" at bounding box center [345, 124] width 70 height 33
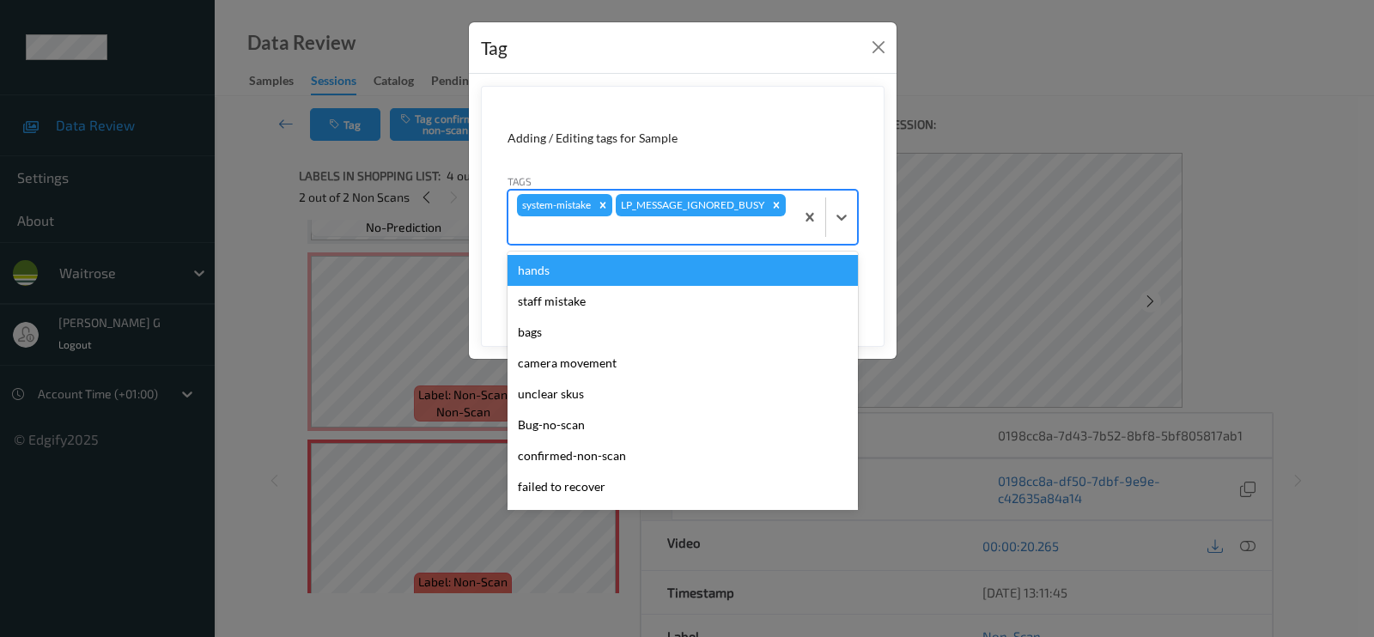
click at [618, 234] on div at bounding box center [651, 230] width 269 height 21
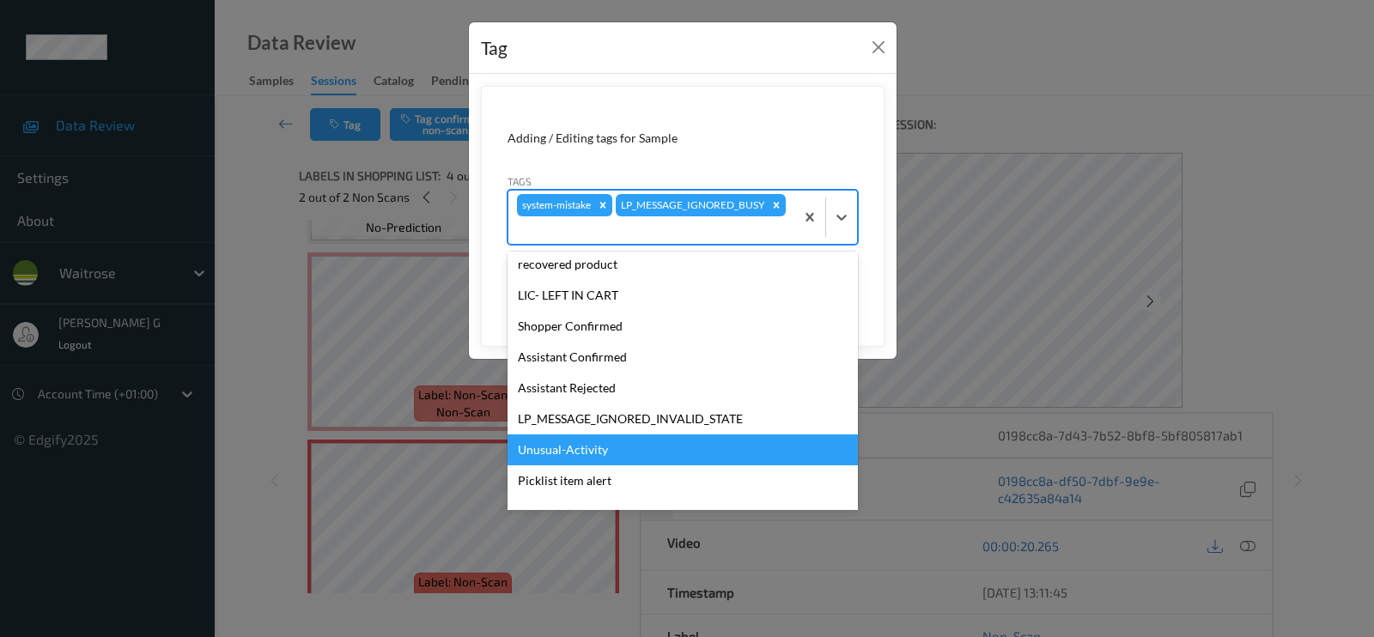
scroll to position [336, 0]
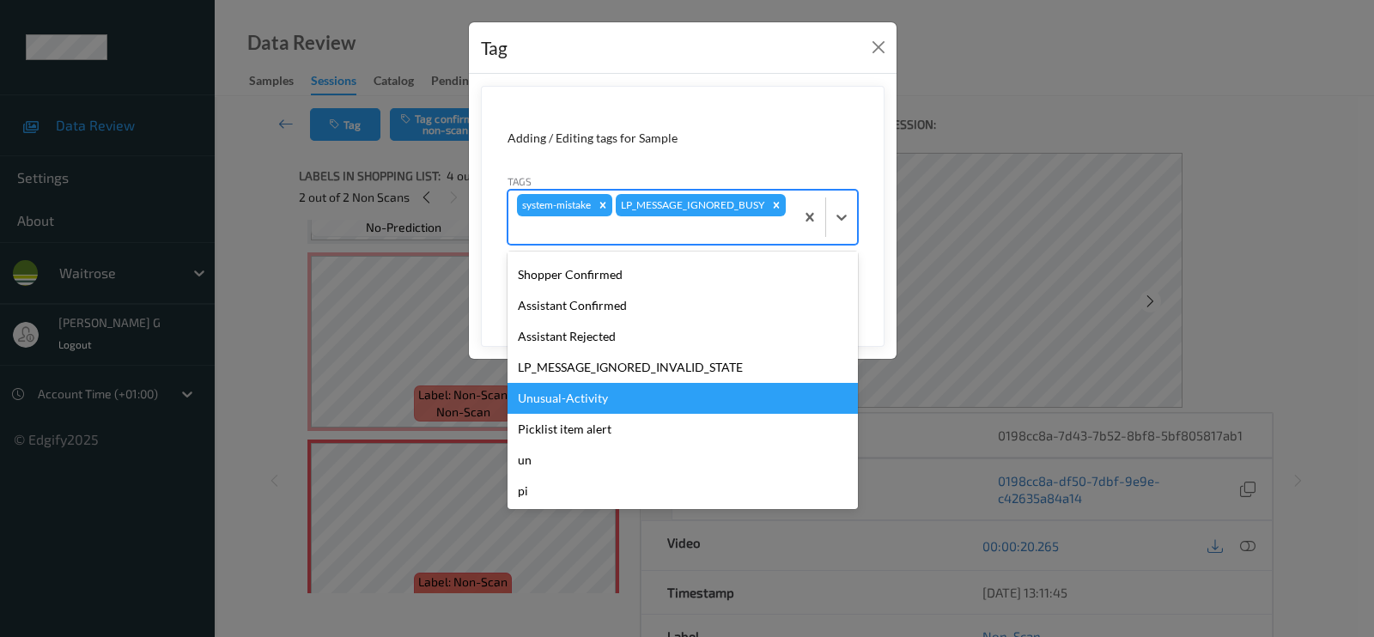
click at [550, 405] on div "Unusual-Activity" at bounding box center [683, 398] width 350 height 31
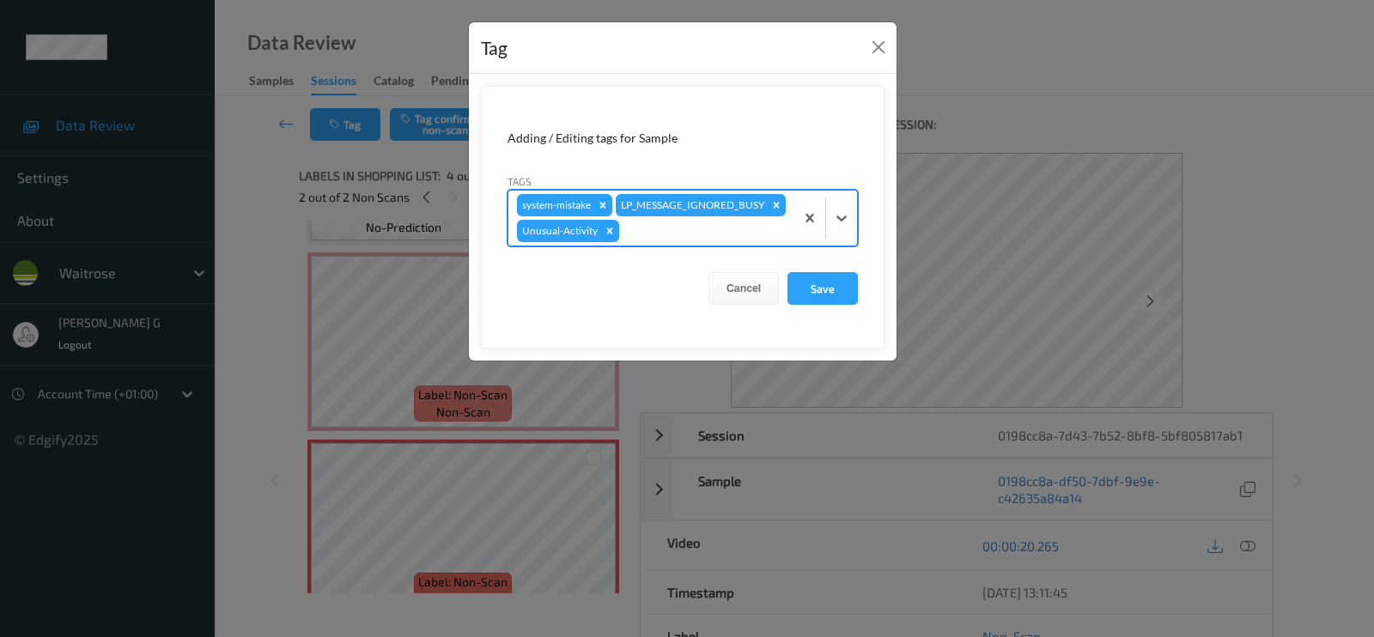
click at [643, 236] on div at bounding box center [704, 231] width 163 height 21
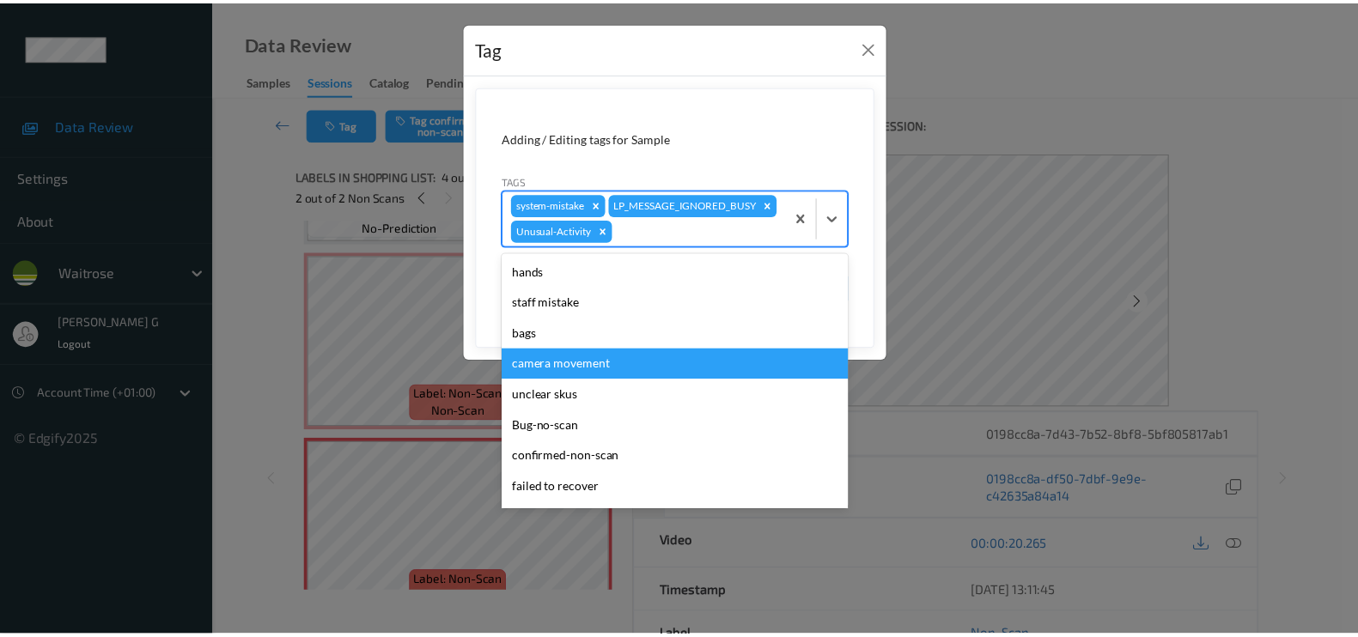
scroll to position [305, 0]
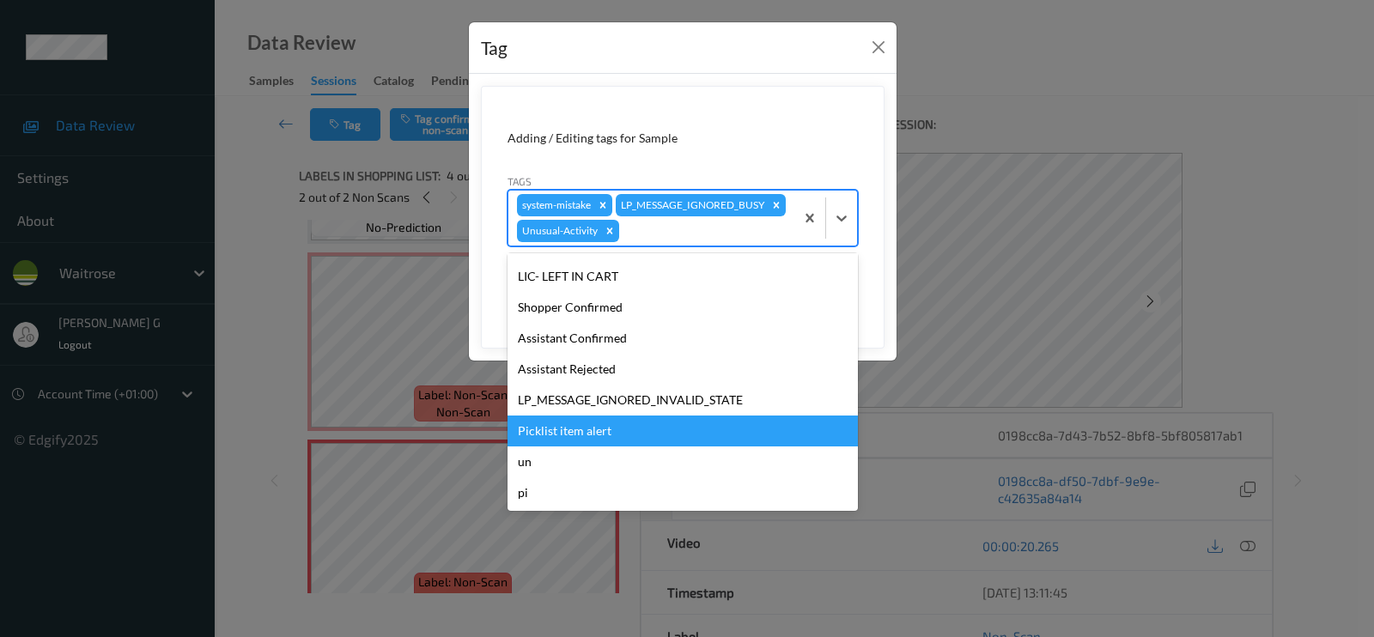
click at [572, 429] on div "Picklist item alert" at bounding box center [683, 431] width 350 height 31
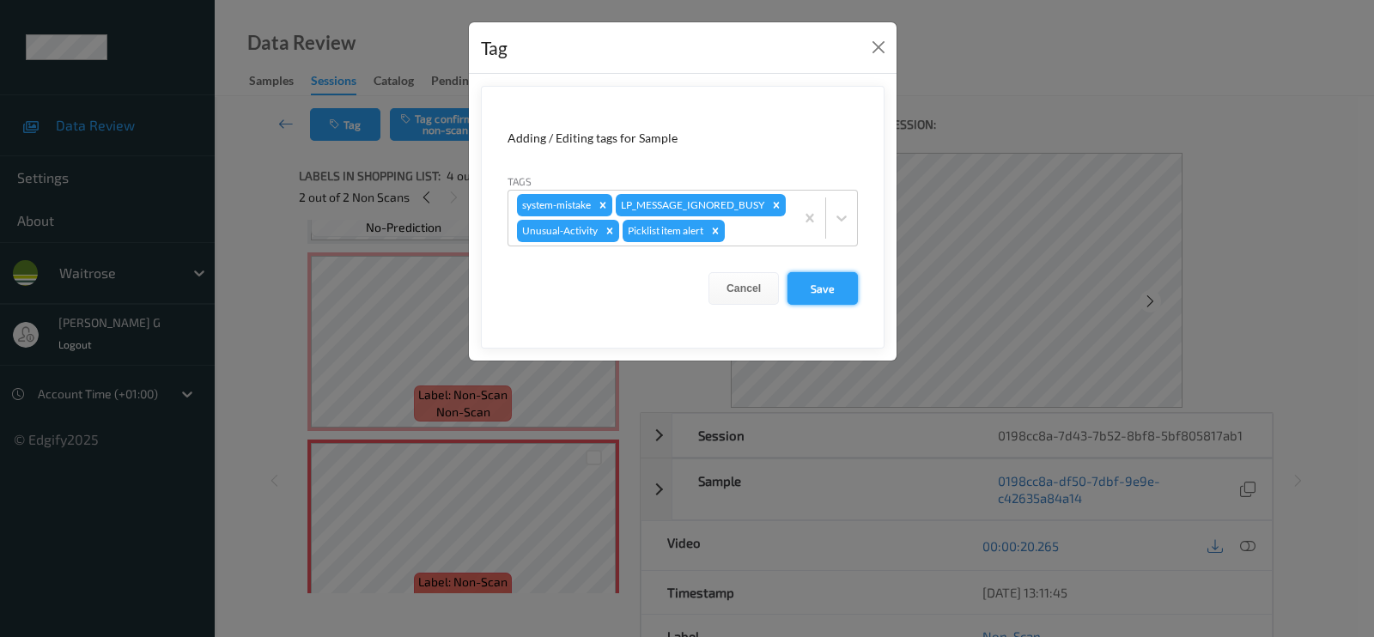
click at [828, 283] on button "Save" at bounding box center [823, 288] width 70 height 33
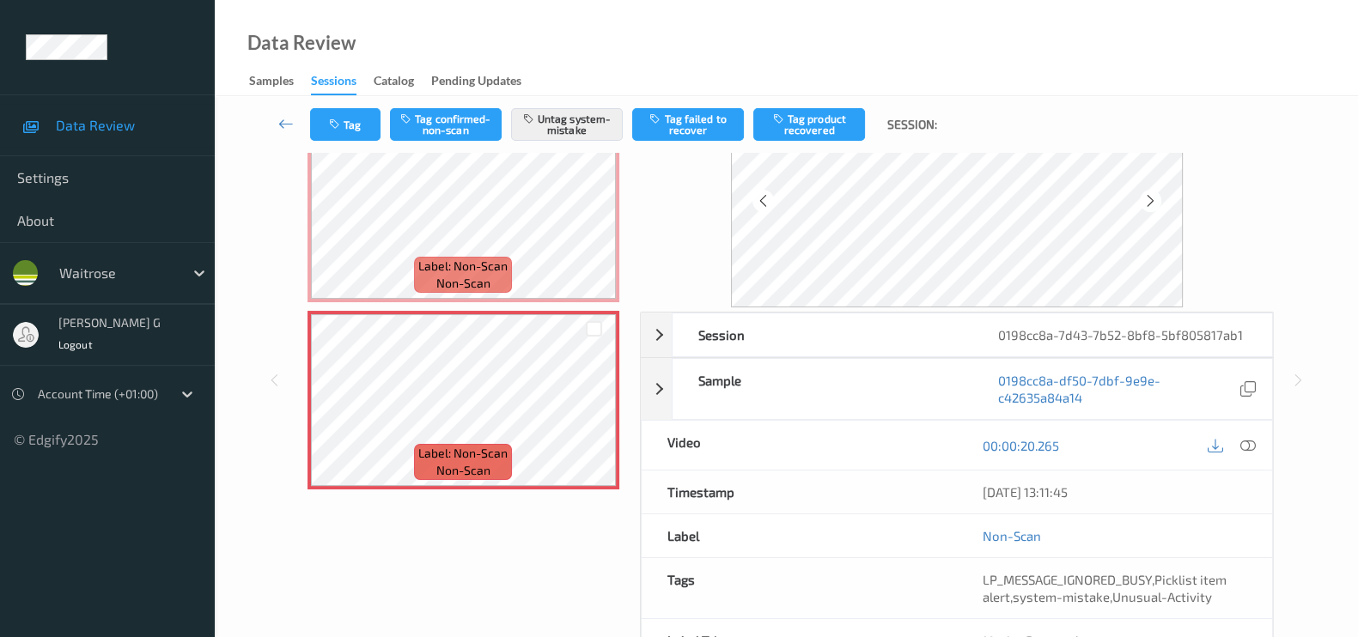
scroll to position [0, 0]
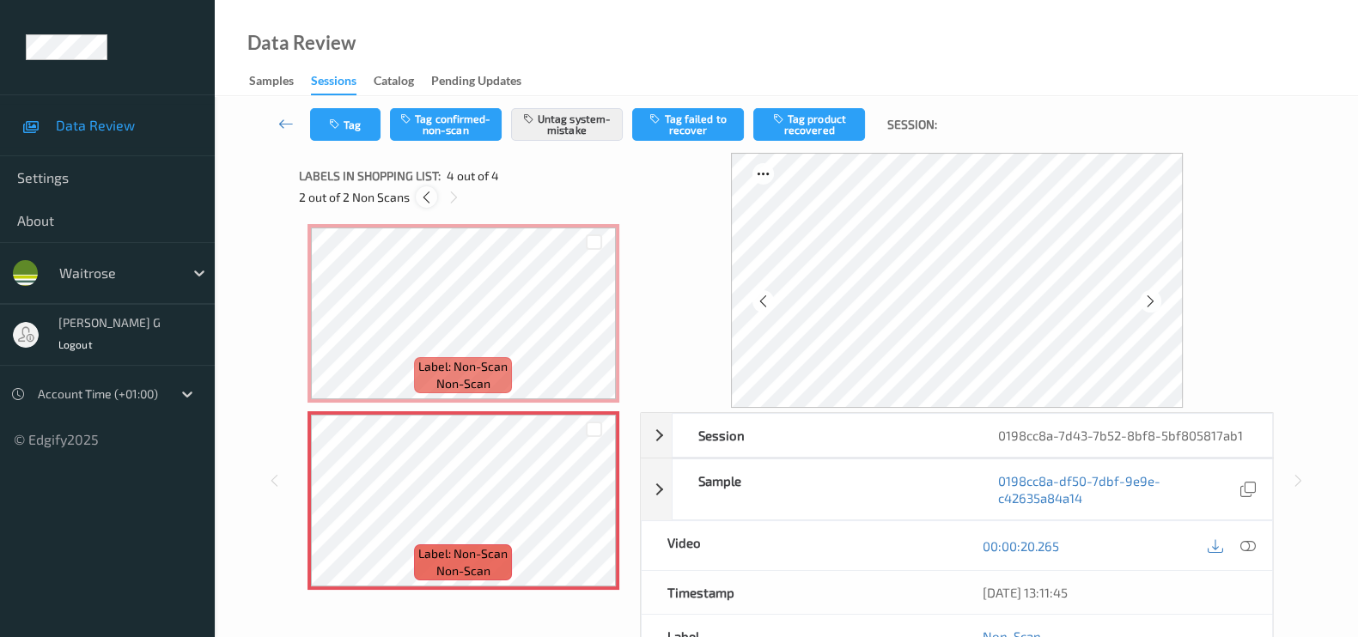
click at [423, 205] on div at bounding box center [426, 196] width 21 height 21
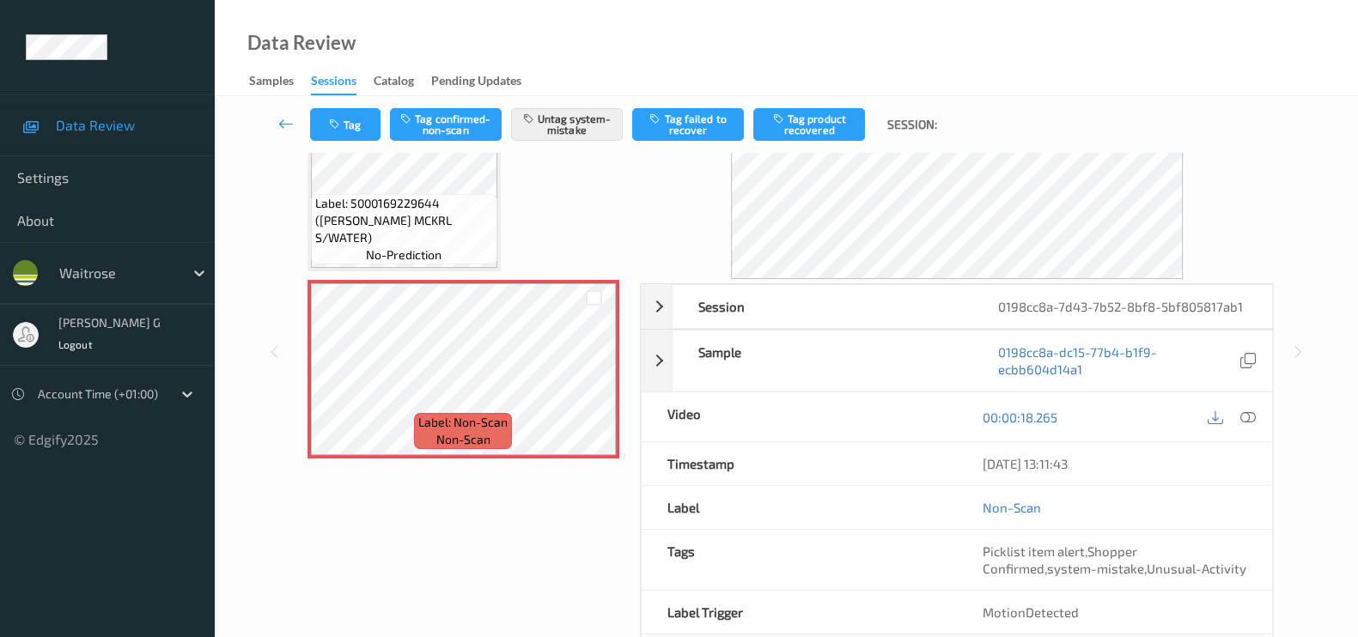
scroll to position [204, 0]
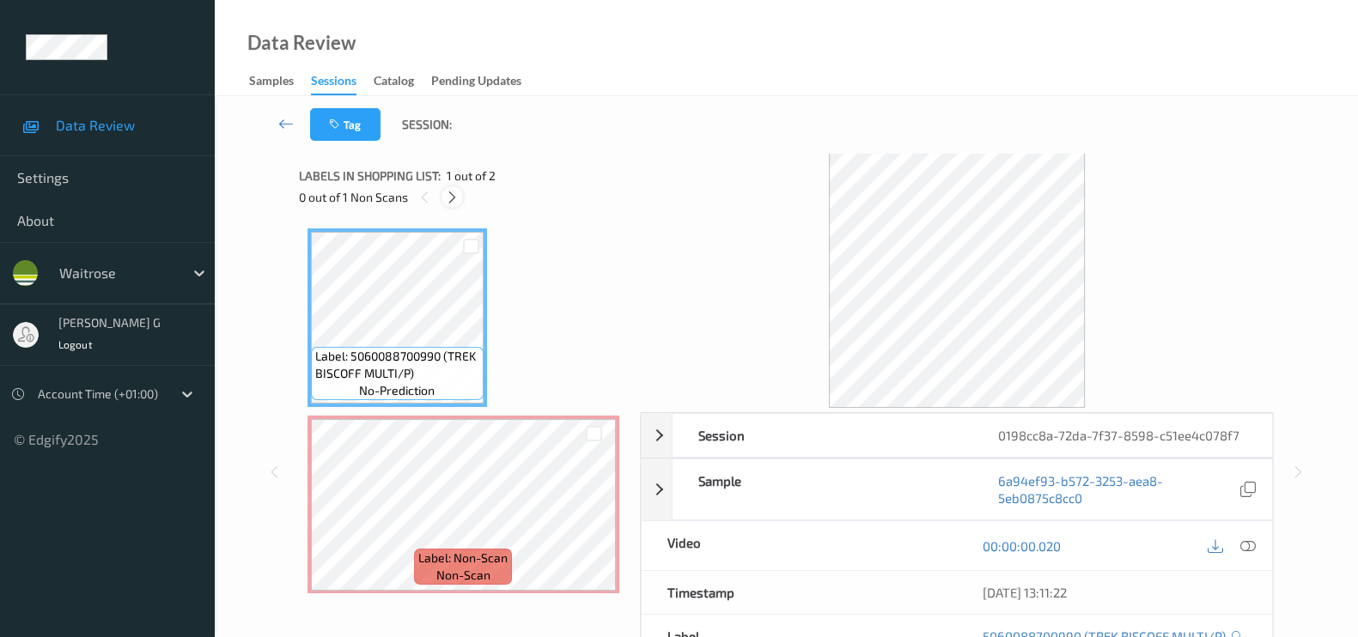
click at [451, 199] on icon at bounding box center [452, 197] width 15 height 15
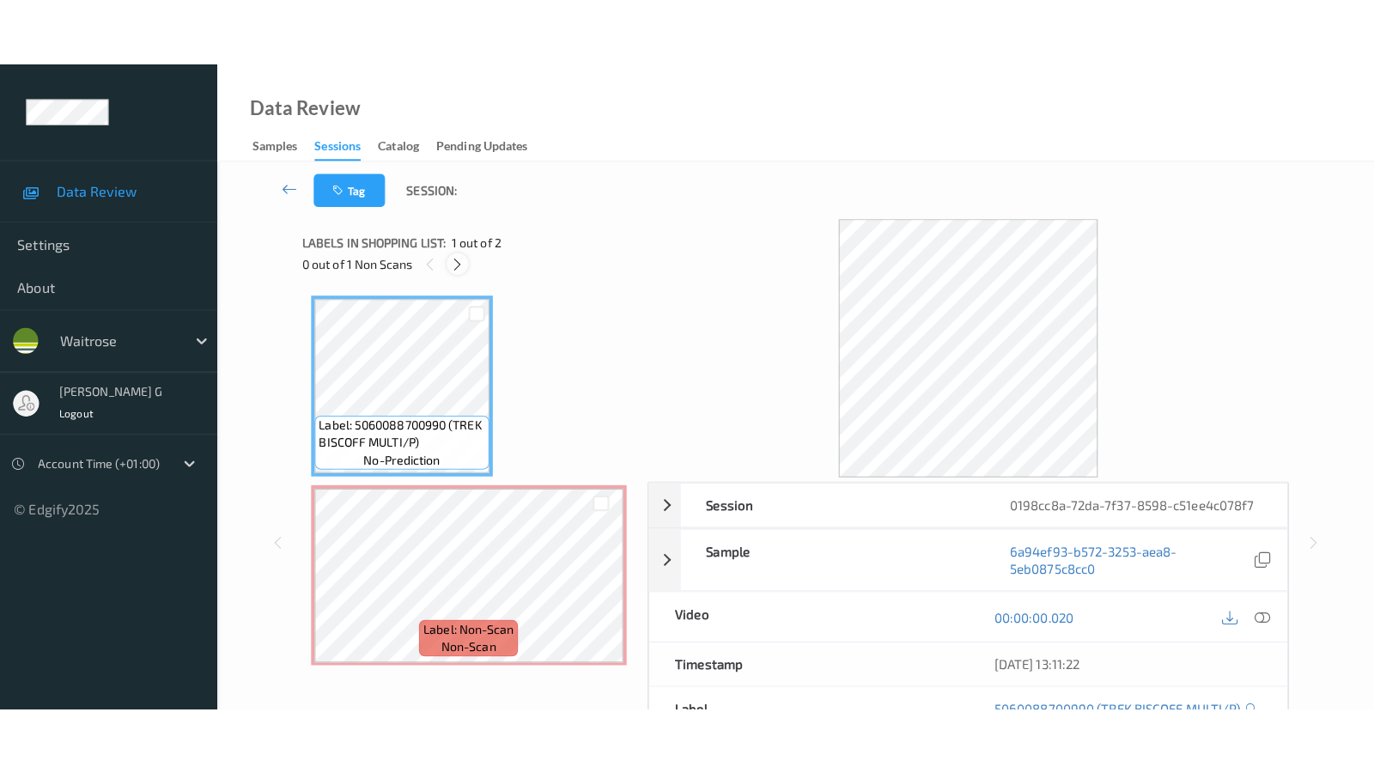
scroll to position [7, 0]
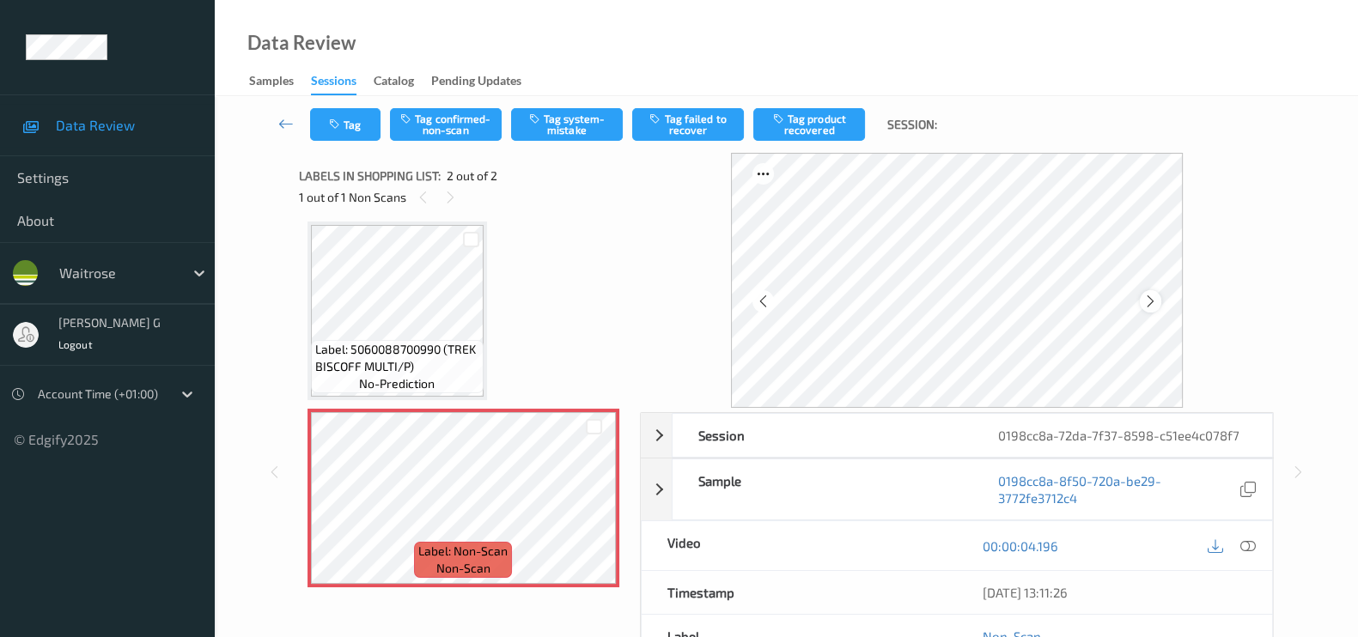
click at [1152, 295] on icon at bounding box center [1150, 301] width 15 height 15
click at [1158, 301] on icon at bounding box center [1150, 301] width 15 height 15
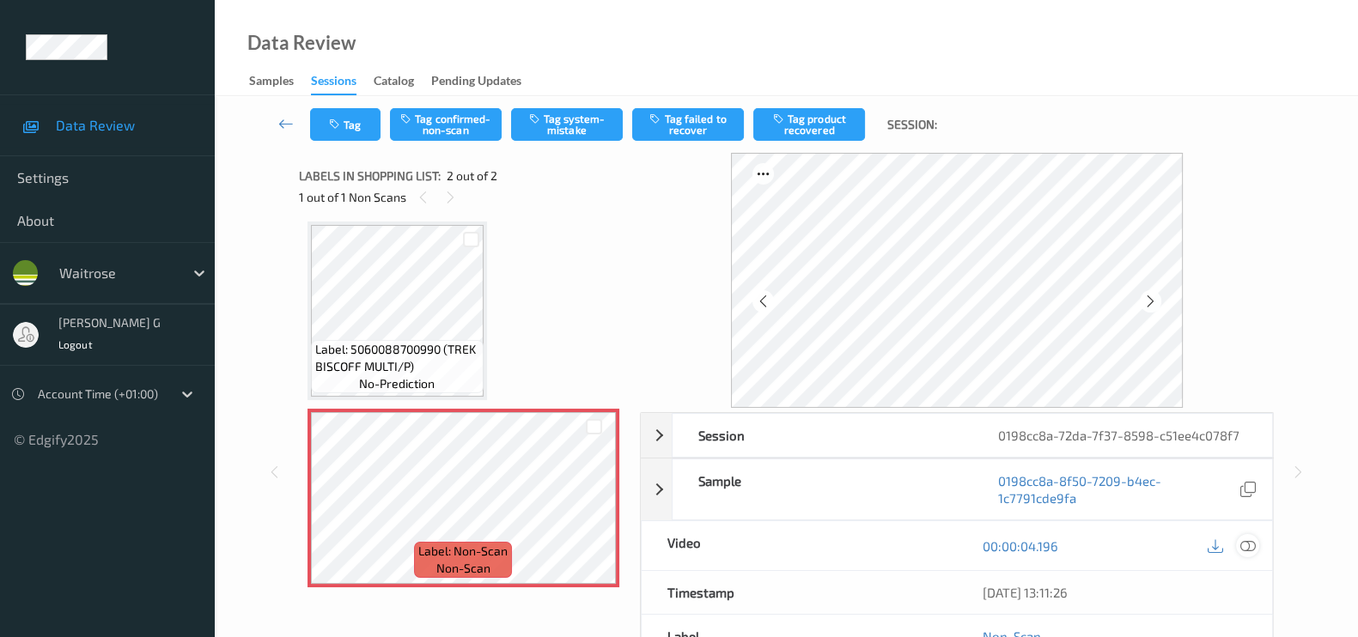
click at [1244, 541] on icon at bounding box center [1247, 545] width 15 height 15
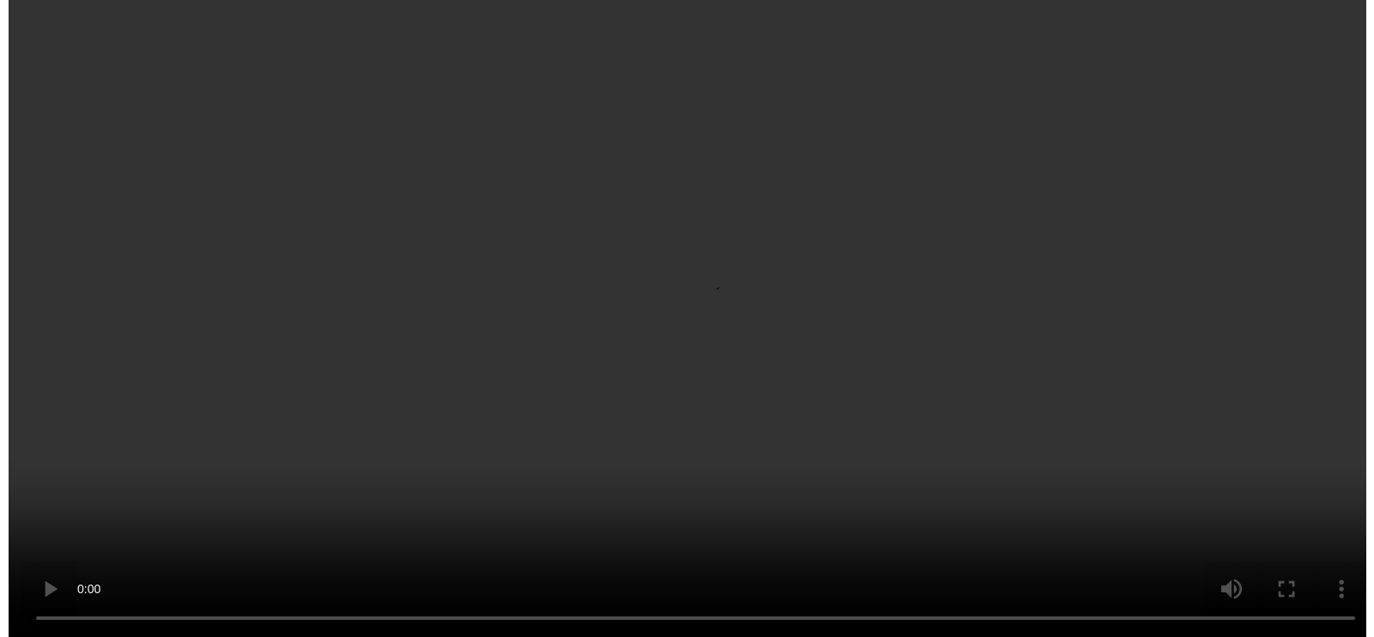
scroll to position [0, 0]
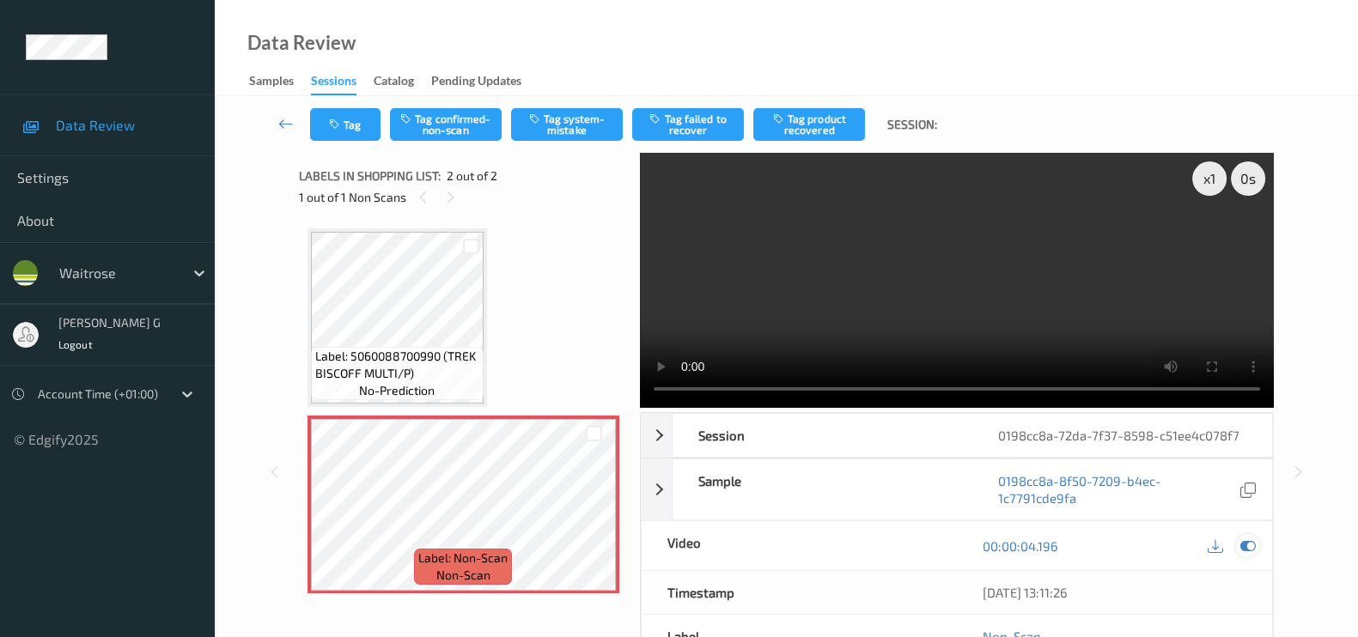
click at [1246, 545] on icon at bounding box center [1247, 545] width 15 height 15
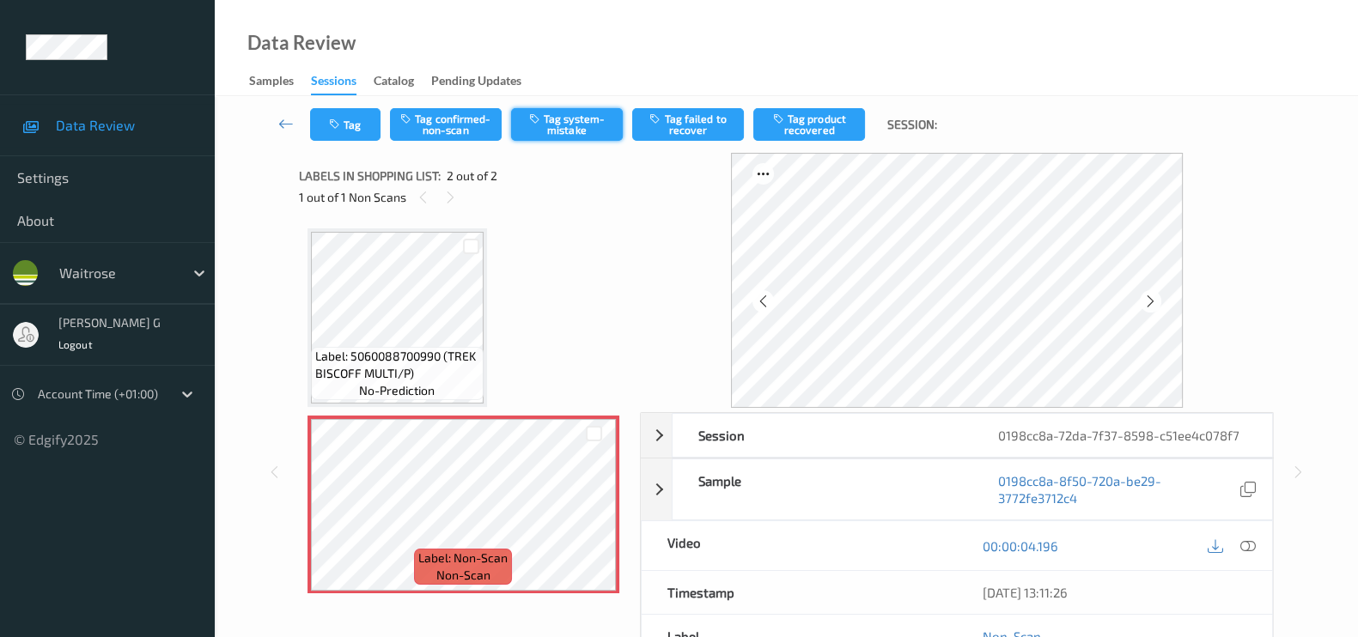
click at [576, 121] on button "Tag system-mistake" at bounding box center [567, 124] width 112 height 33
click at [356, 132] on button "Tag" at bounding box center [345, 124] width 70 height 33
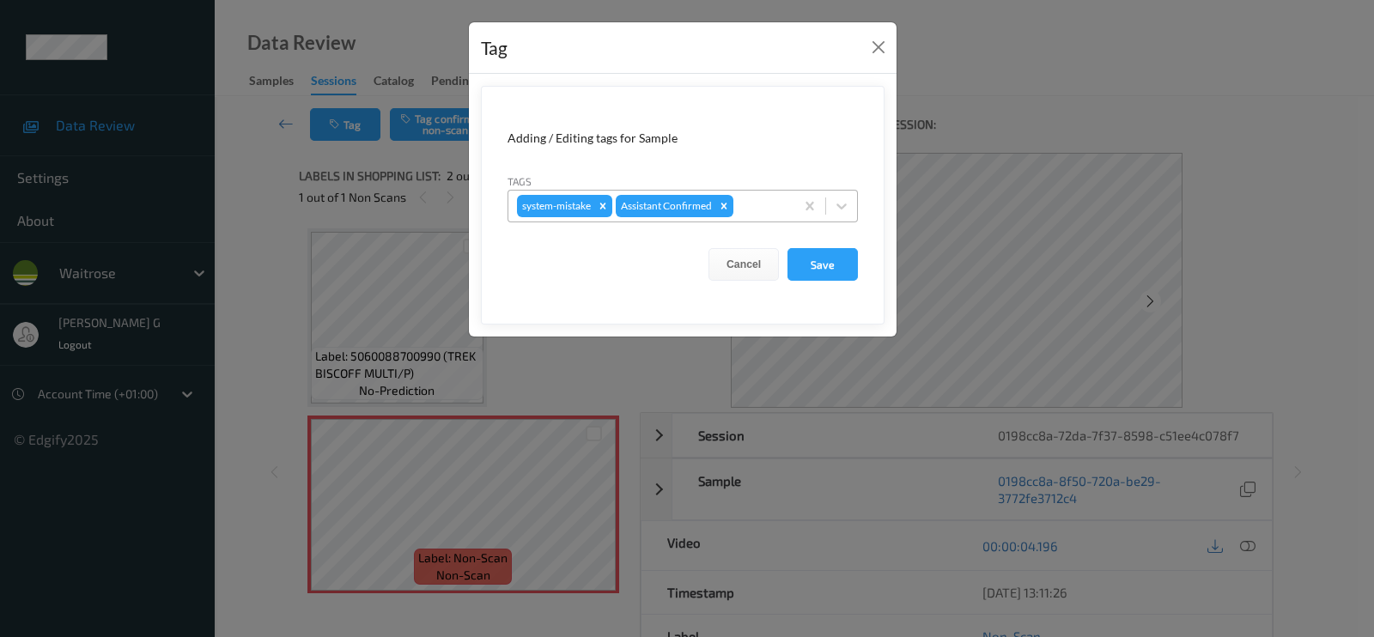
click at [751, 205] on div at bounding box center [761, 206] width 49 height 21
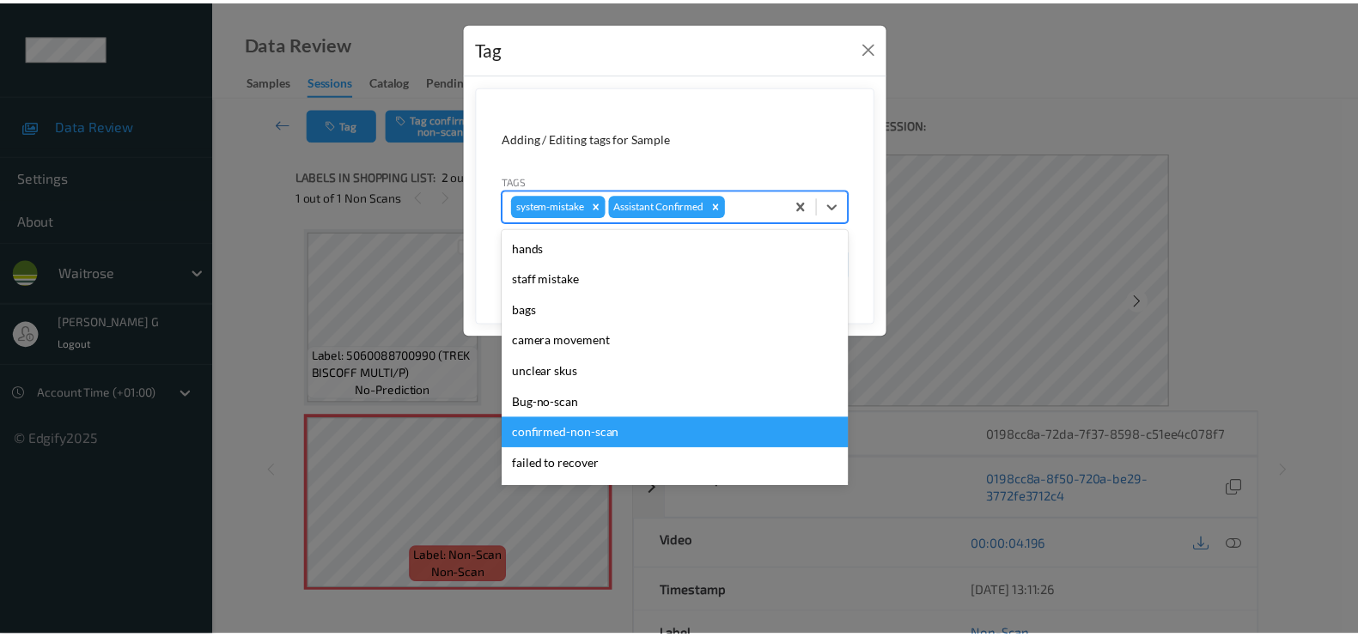
scroll to position [336, 0]
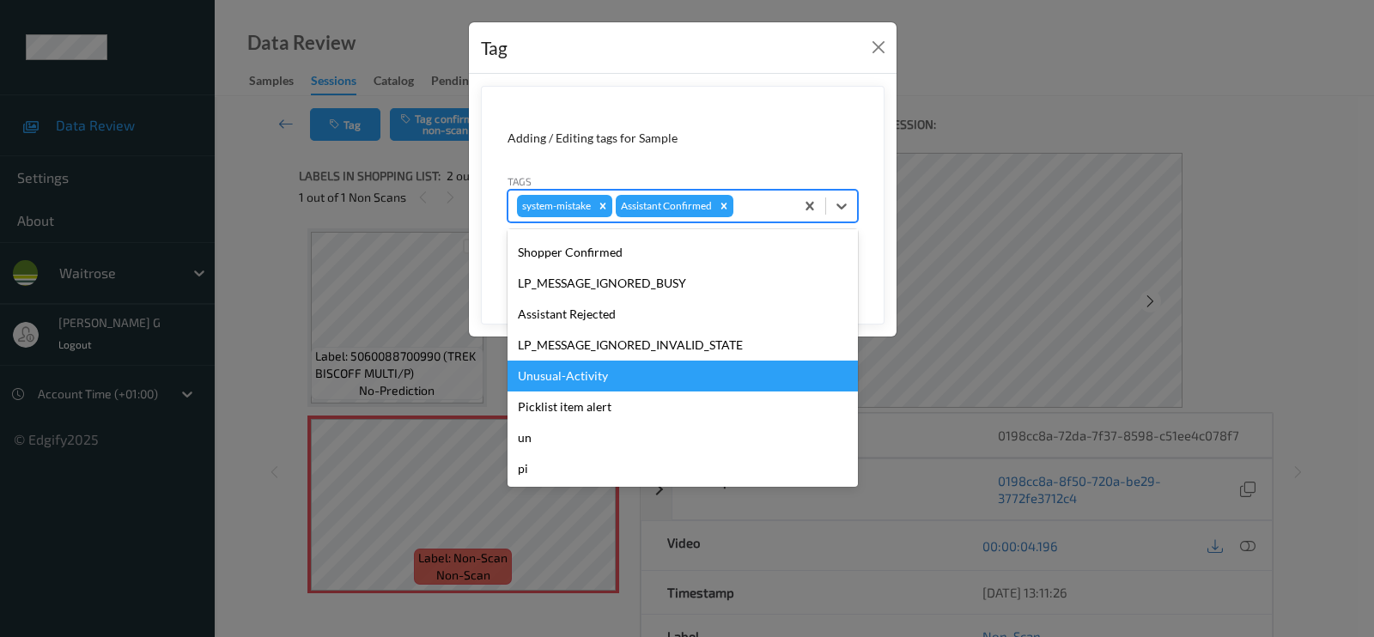
click at [551, 385] on div "Unusual-Activity" at bounding box center [683, 376] width 350 height 31
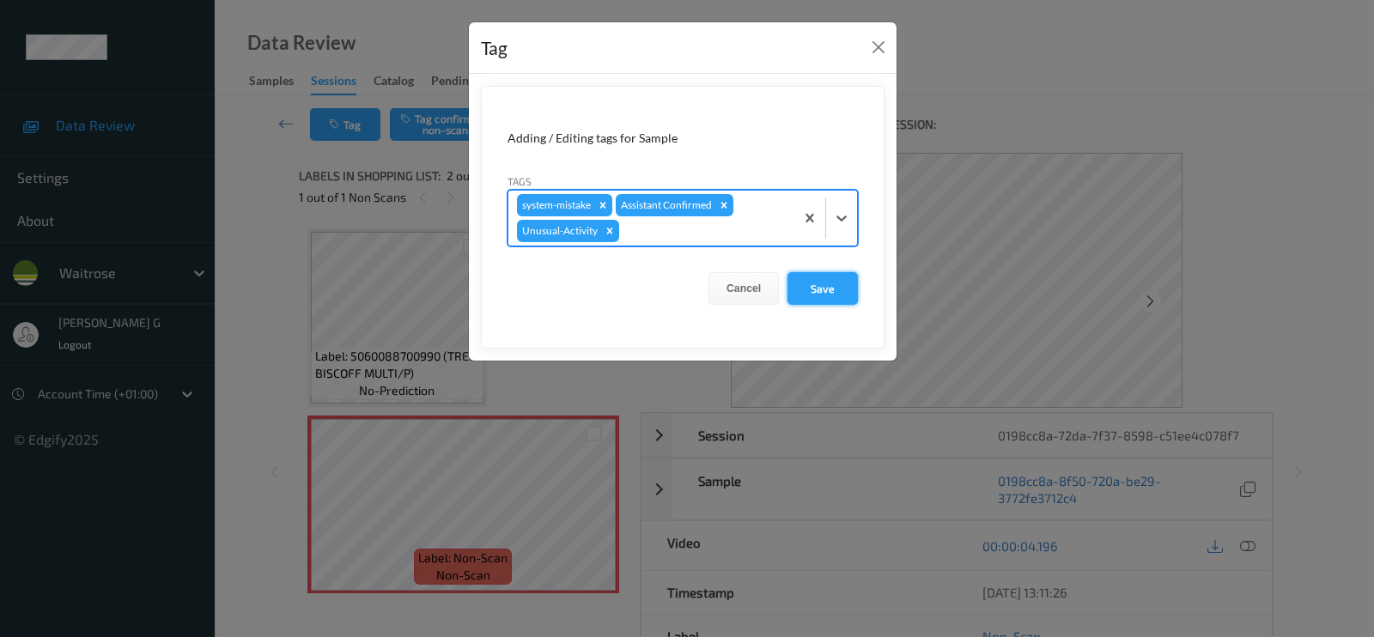
click at [832, 286] on button "Save" at bounding box center [823, 288] width 70 height 33
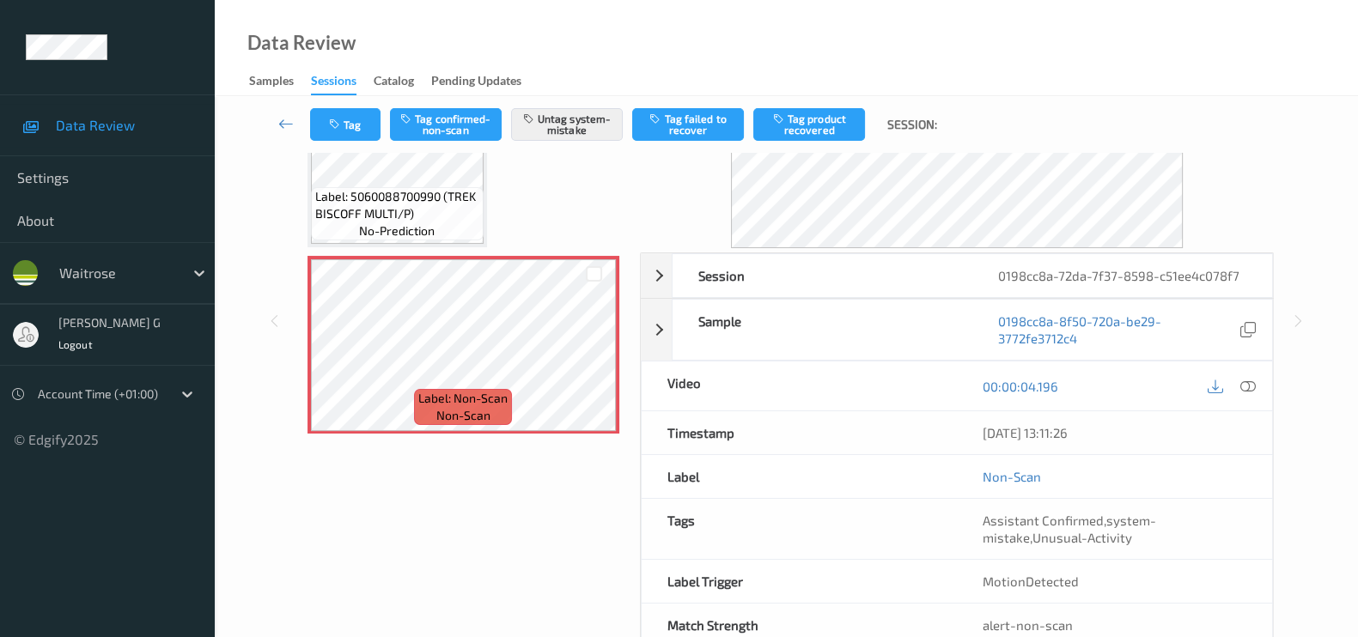
scroll to position [204, 0]
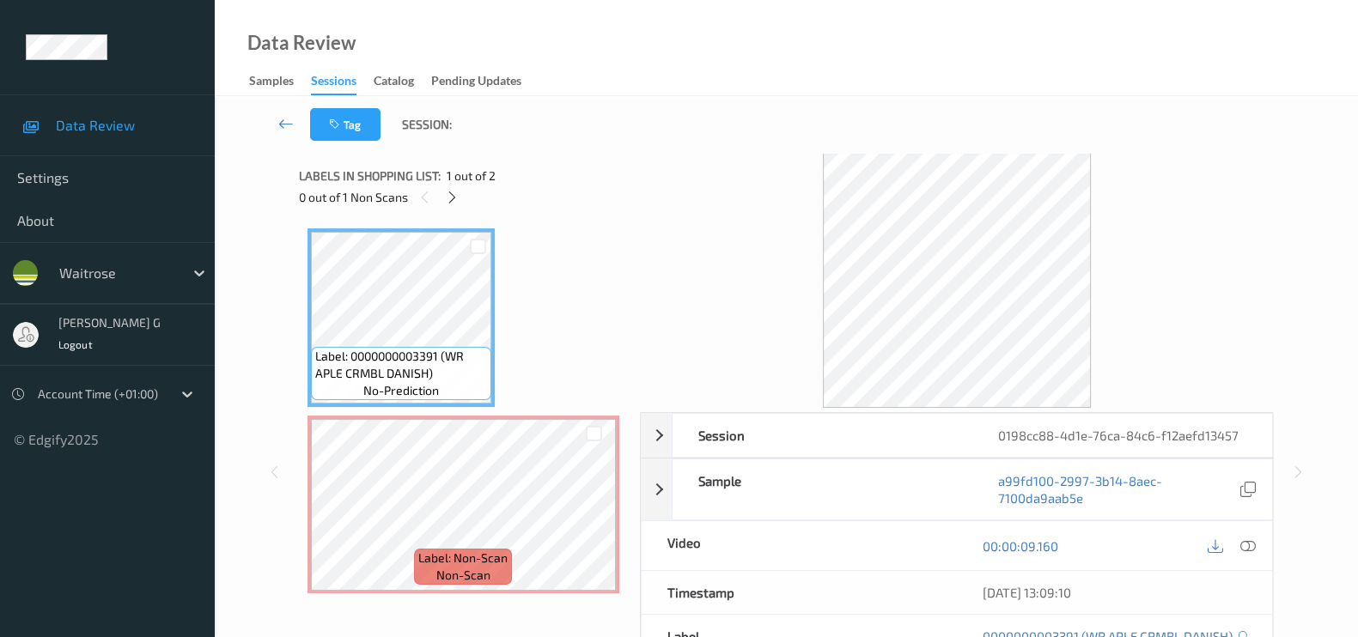
click at [697, 160] on div at bounding box center [957, 280] width 634 height 255
click at [451, 197] on icon at bounding box center [452, 197] width 15 height 15
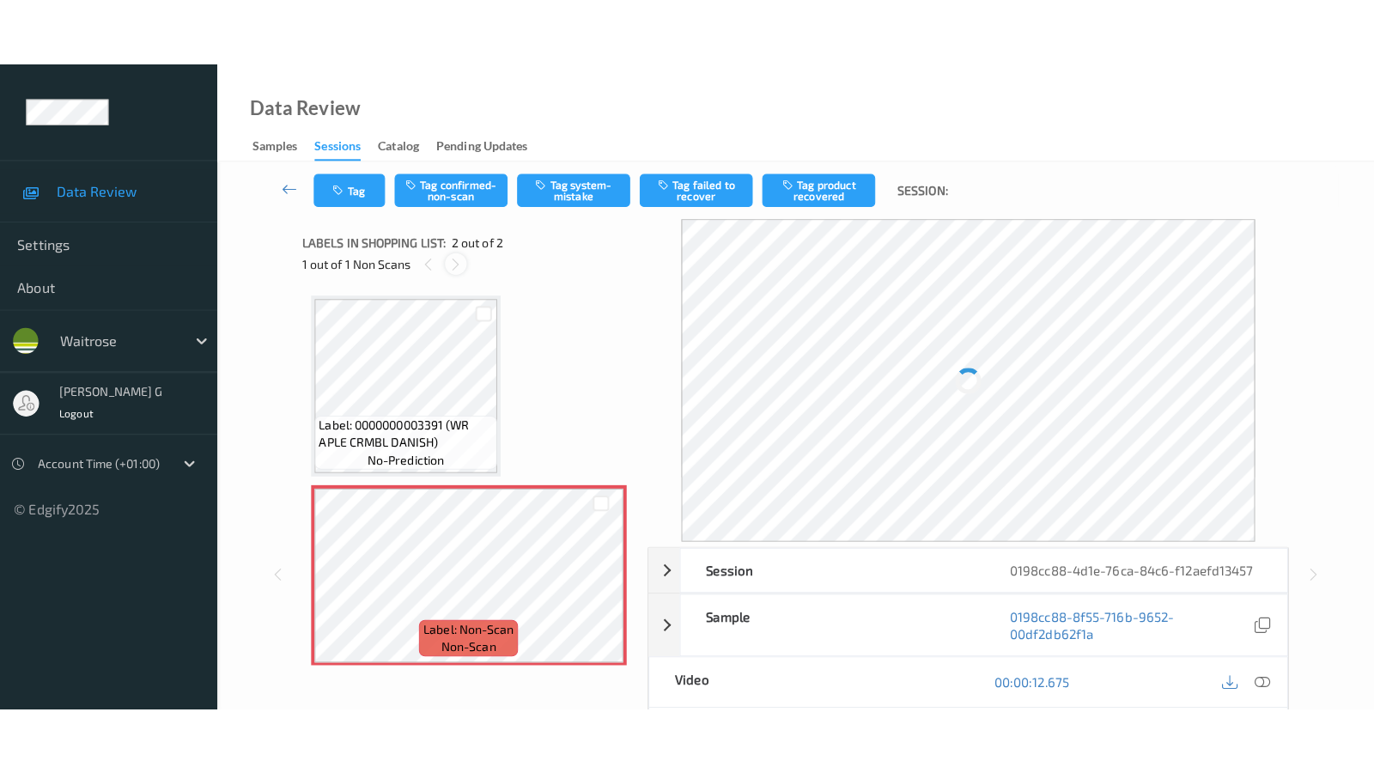
scroll to position [7, 0]
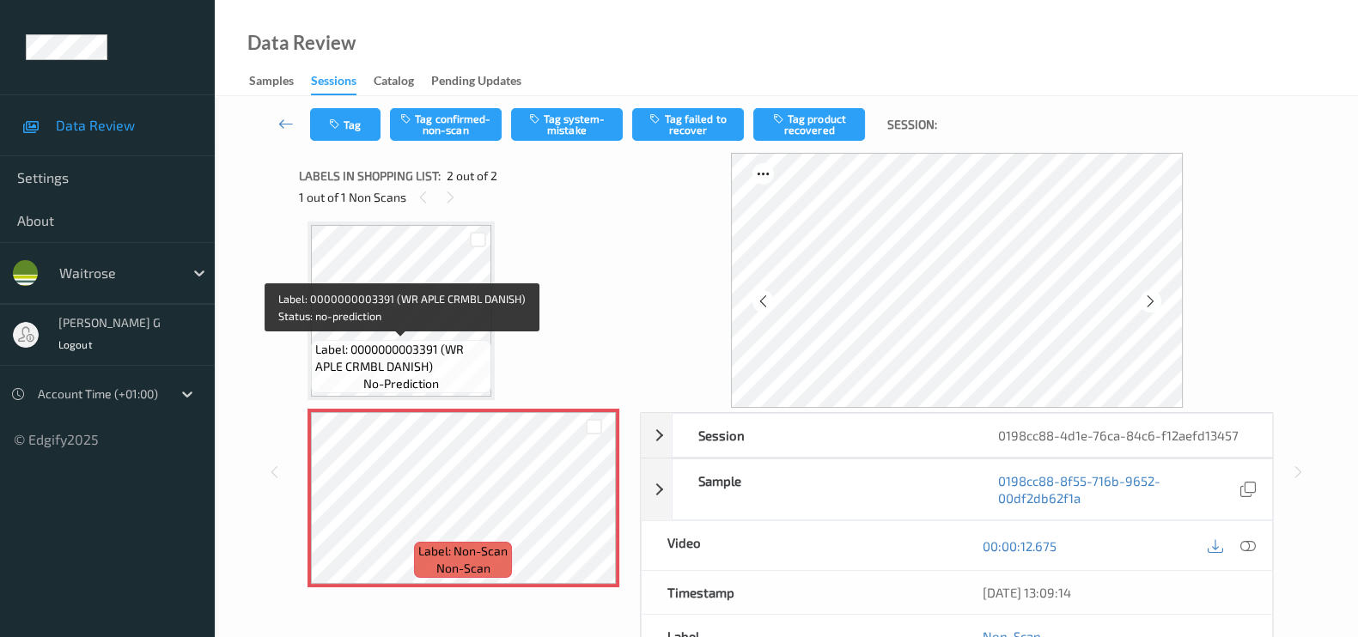
click at [368, 341] on span "Label: 0000000003391 (WR APLE CRMBL DANISH)" at bounding box center [401, 358] width 172 height 34
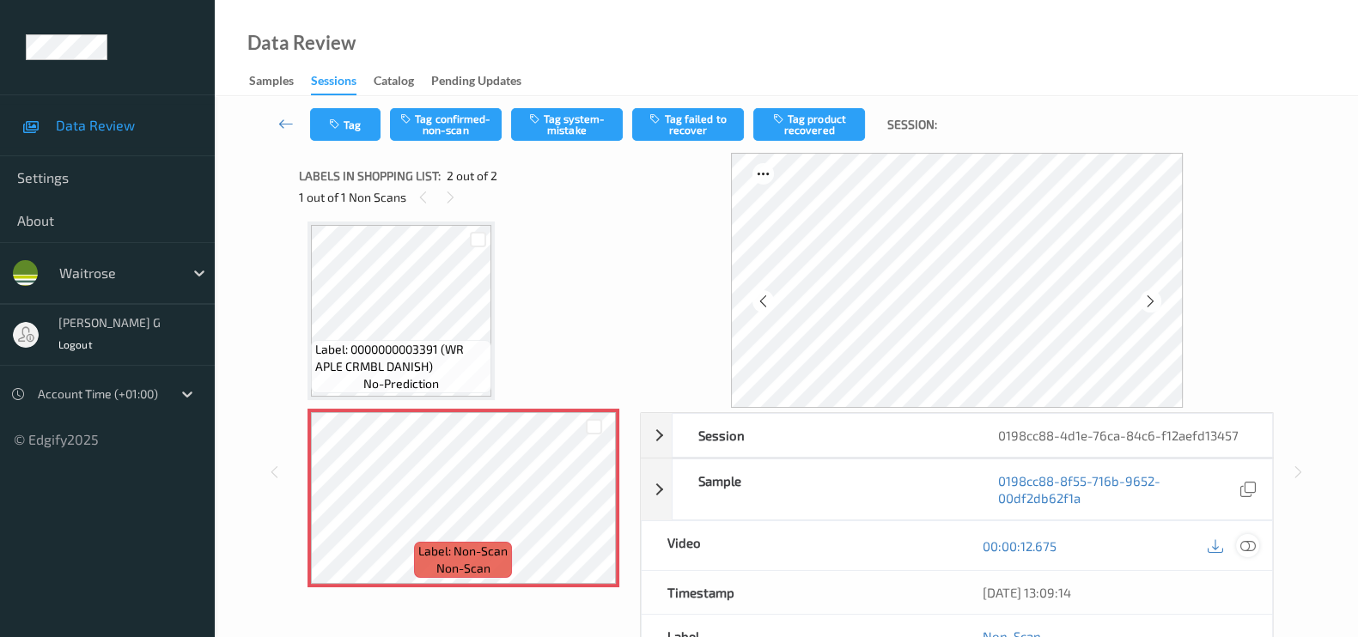
click at [1246, 546] on icon at bounding box center [1247, 545] width 15 height 15
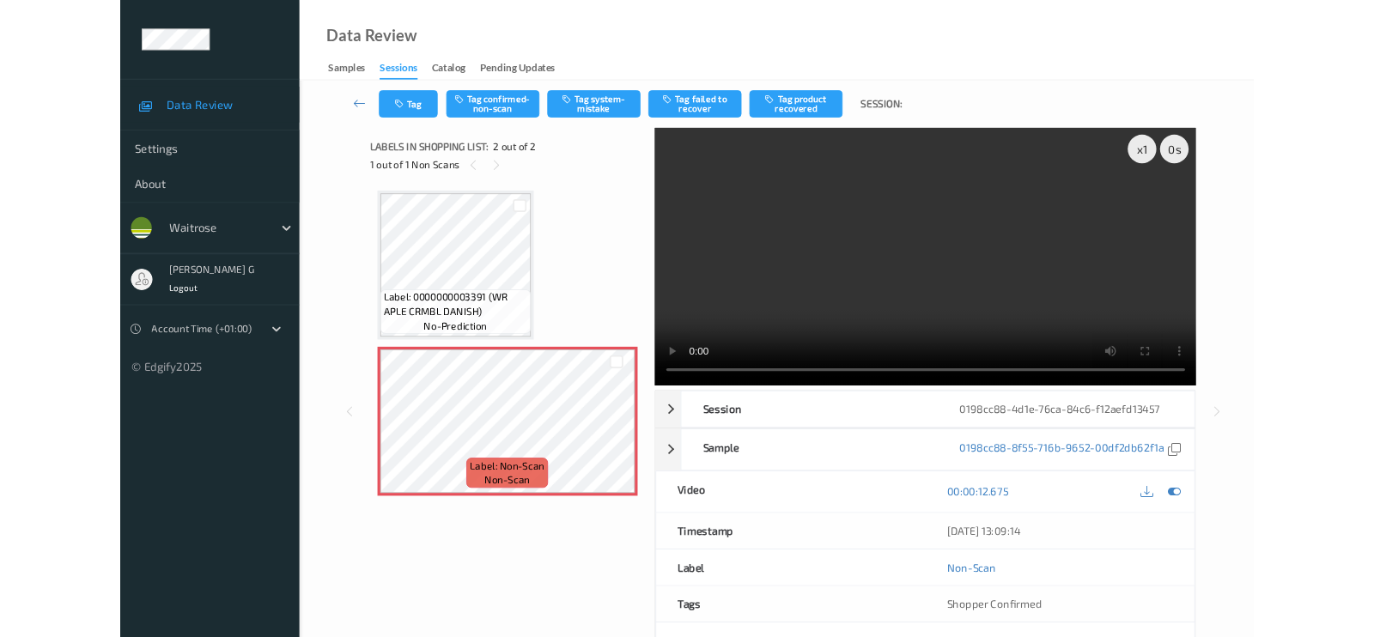
scroll to position [0, 0]
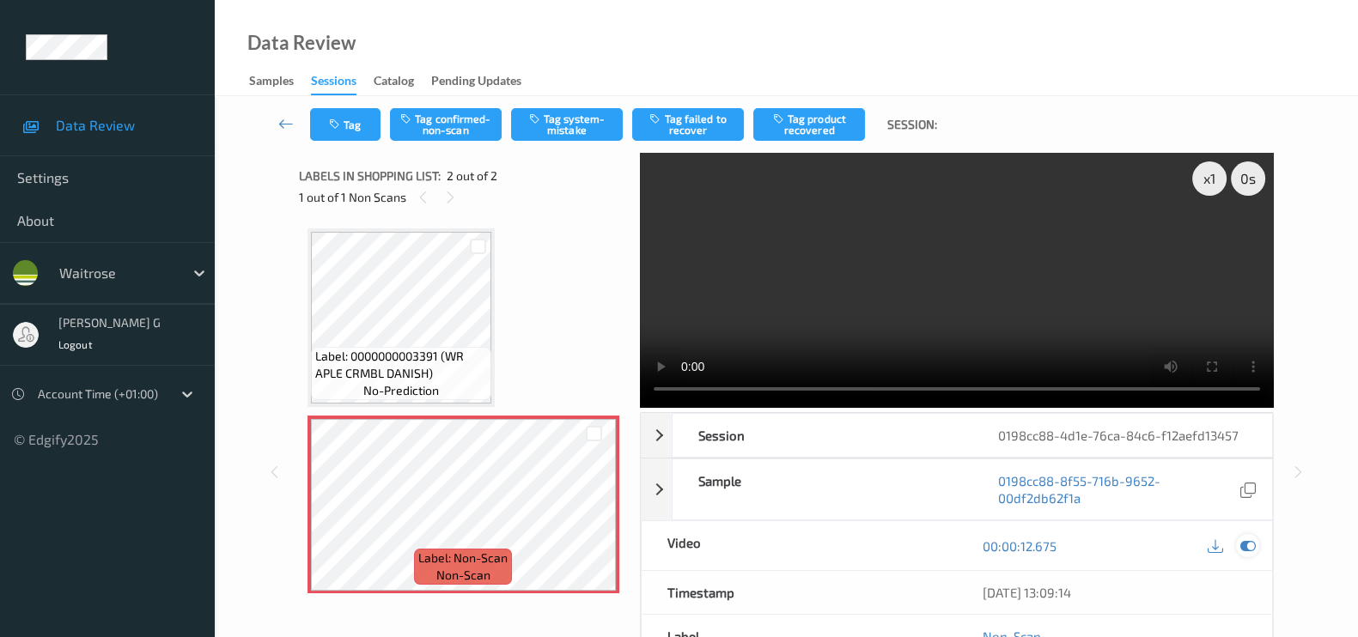
click at [1252, 545] on icon at bounding box center [1247, 545] width 15 height 15
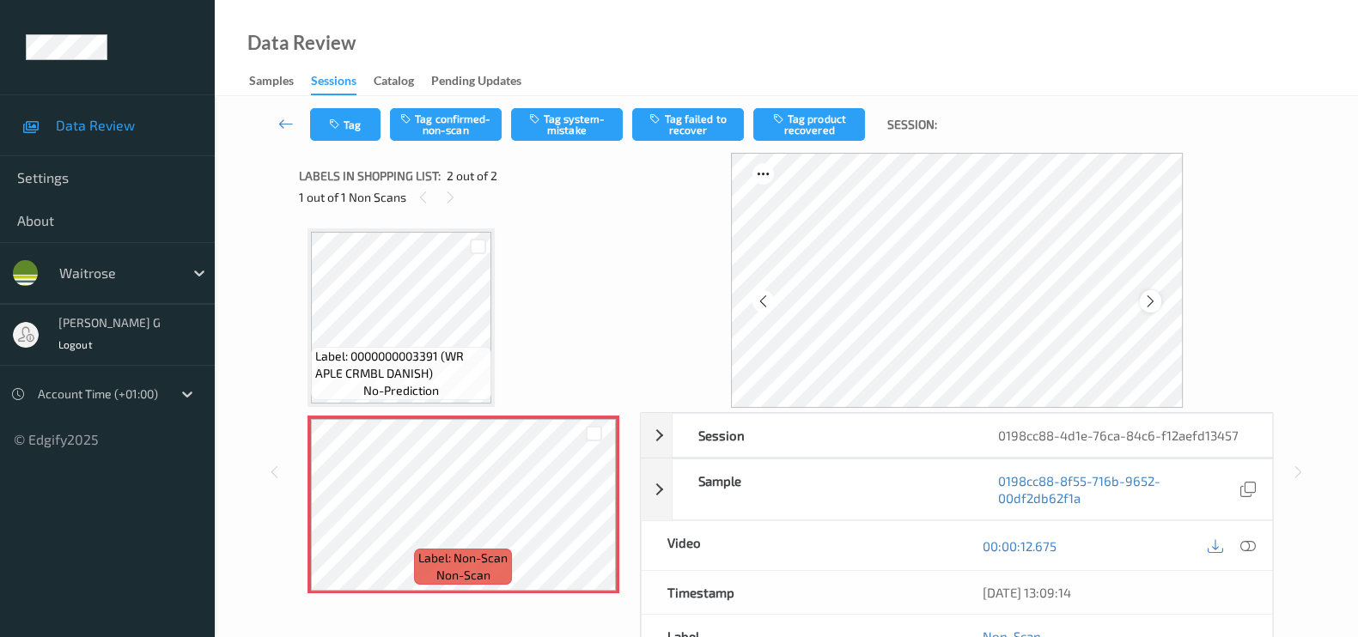
click at [1158, 297] on icon at bounding box center [1150, 301] width 15 height 15
click at [574, 123] on button "Tag system-mistake" at bounding box center [567, 124] width 112 height 33
click at [577, 116] on button "Tag system-mistake" at bounding box center [567, 124] width 112 height 33
click at [356, 128] on button "Tag" at bounding box center [345, 124] width 70 height 33
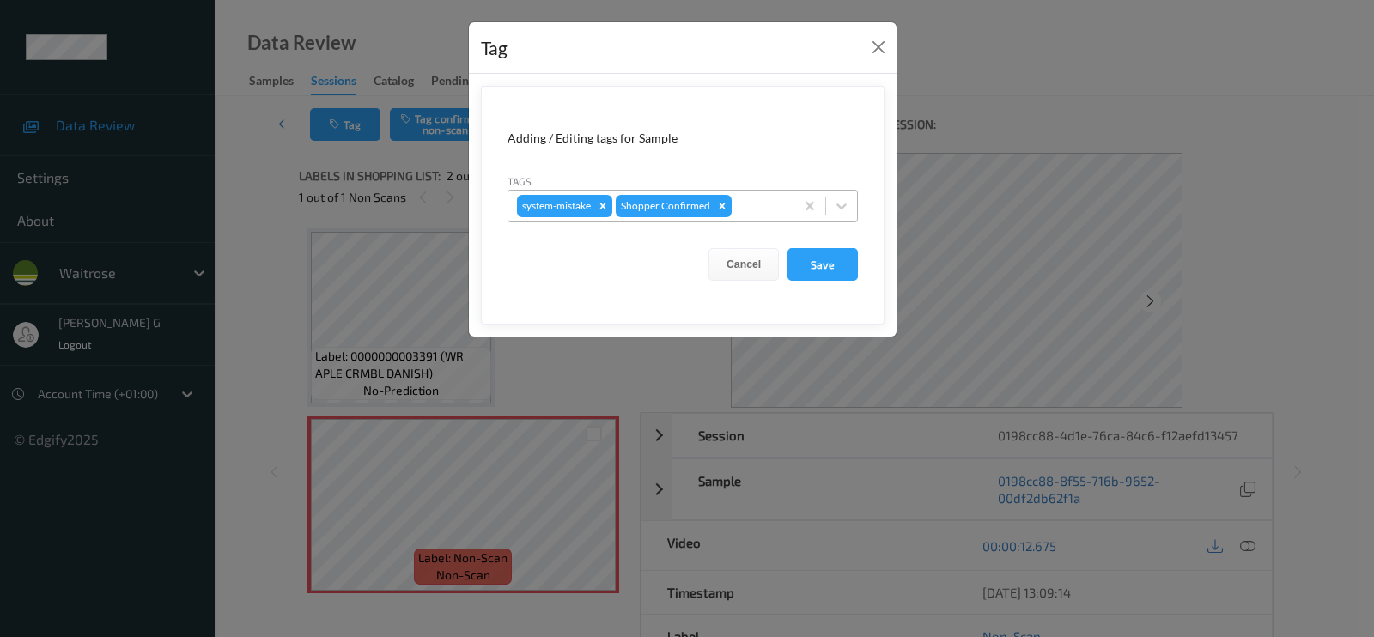
click at [761, 211] on div at bounding box center [760, 206] width 51 height 21
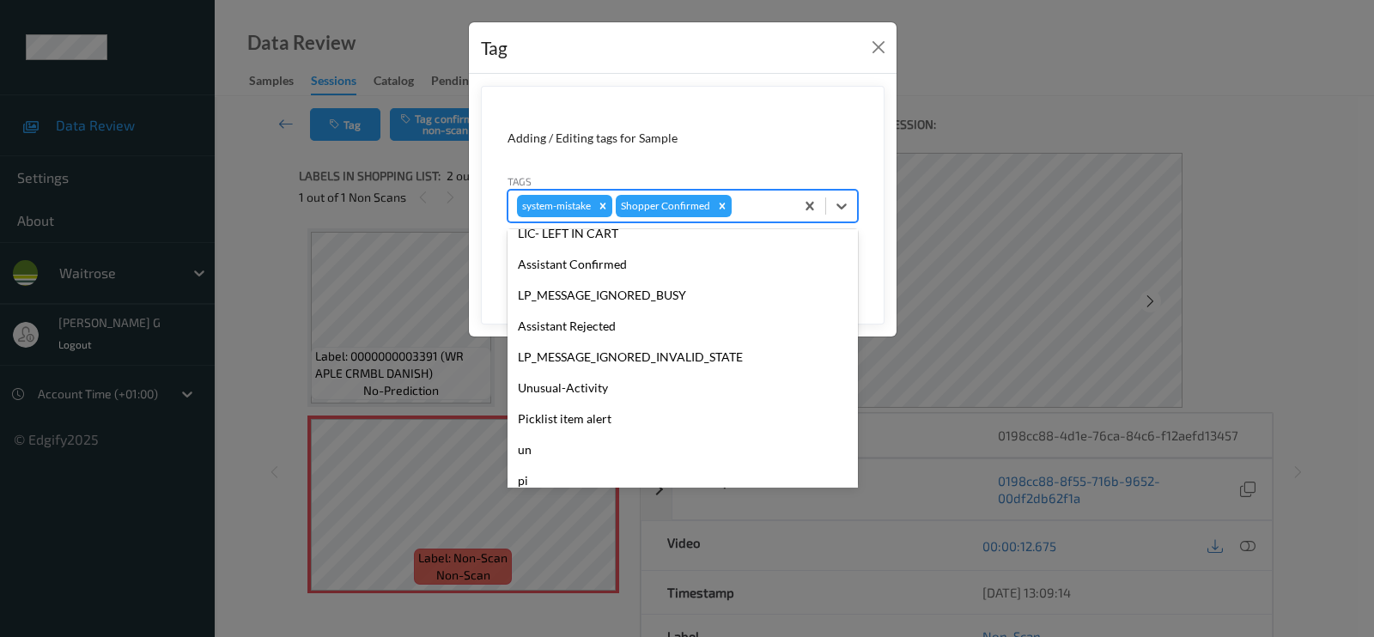
scroll to position [336, 0]
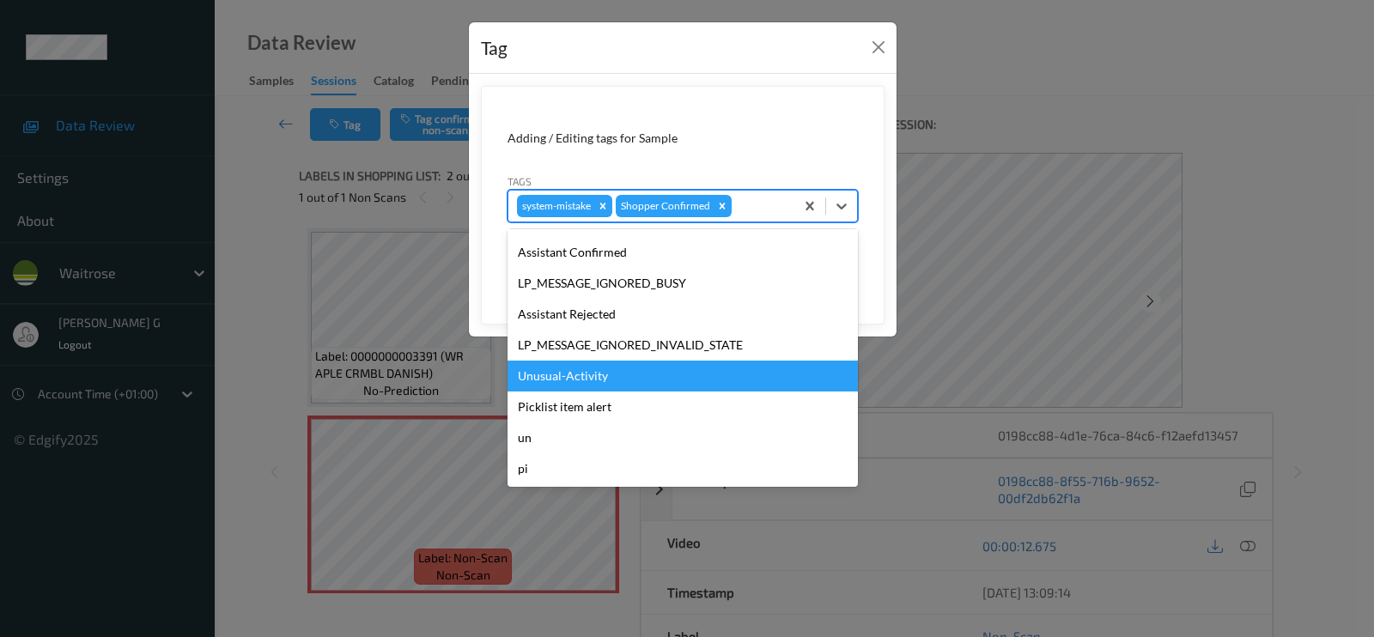
click at [565, 380] on div "Unusual-Activity" at bounding box center [683, 376] width 350 height 31
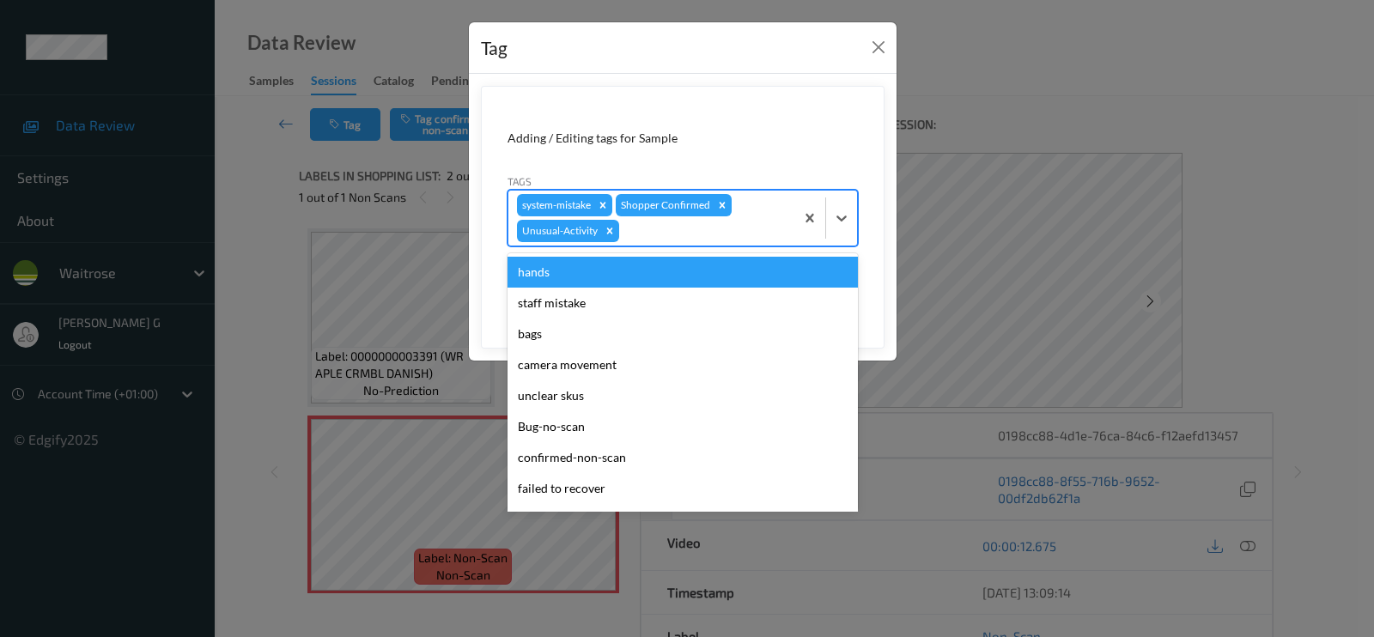
click at [690, 230] on div at bounding box center [704, 231] width 163 height 21
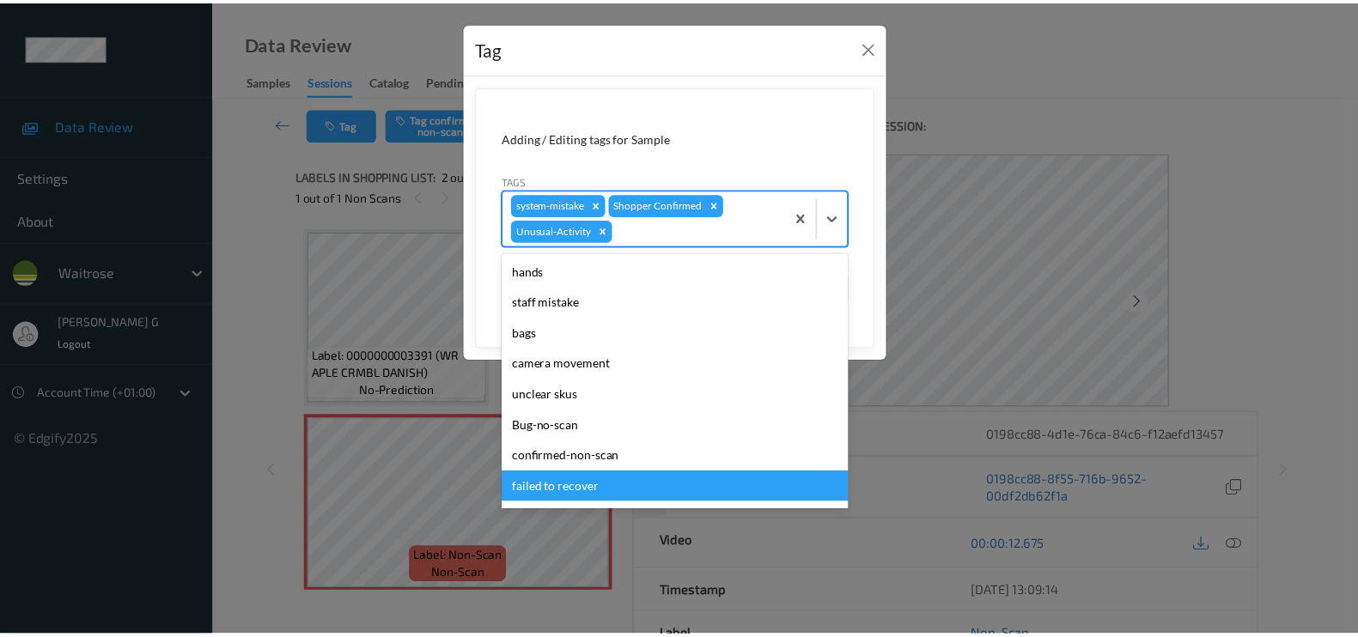
scroll to position [305, 0]
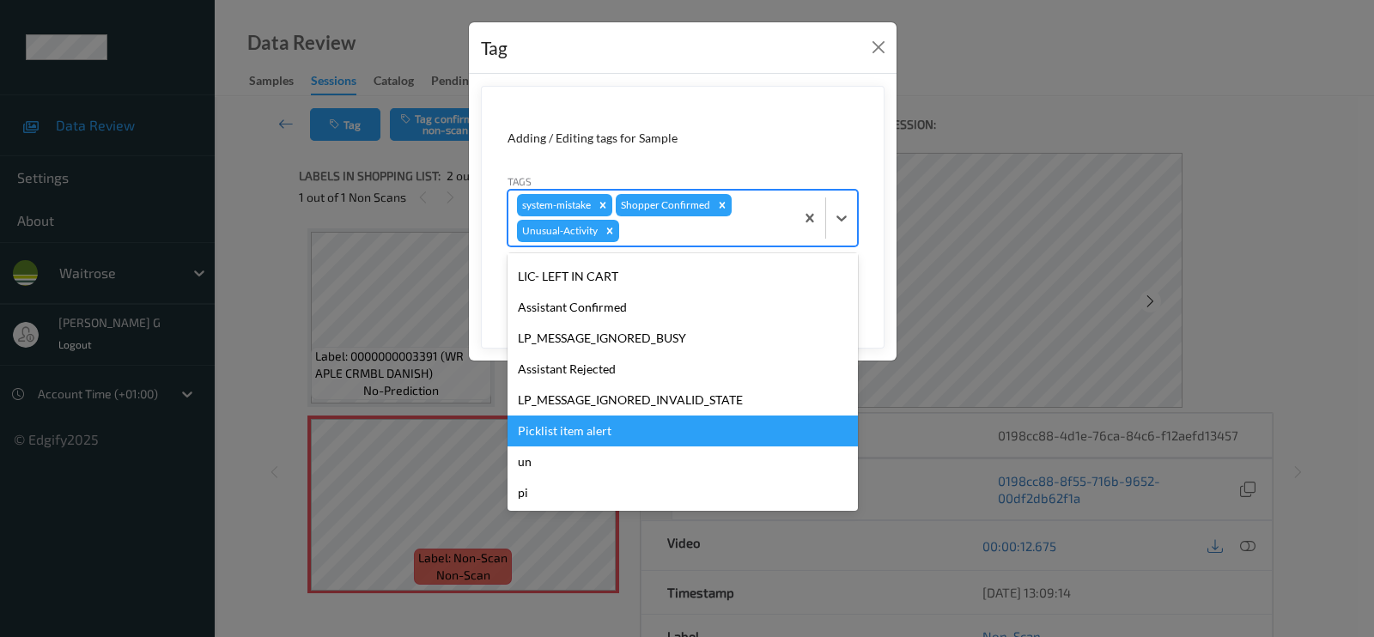
click at [565, 435] on div "Picklist item alert" at bounding box center [683, 431] width 350 height 31
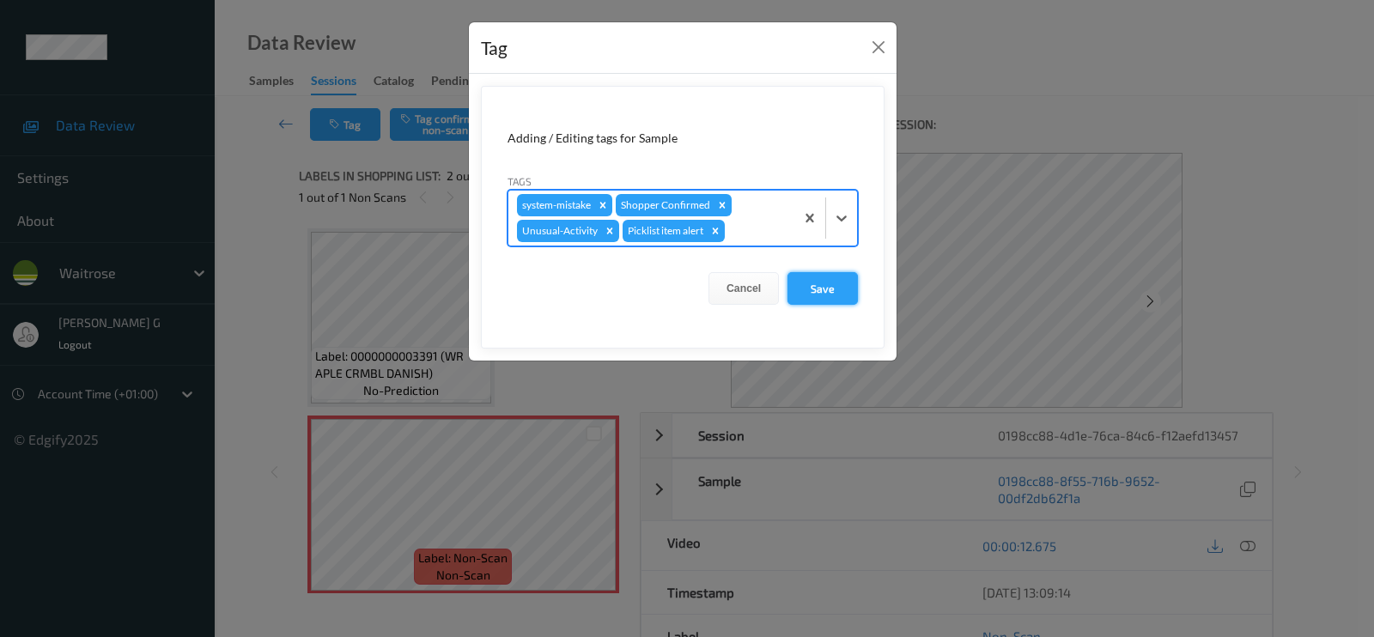
click at [829, 289] on button "Save" at bounding box center [823, 288] width 70 height 33
click at [829, 288] on button "Save" at bounding box center [823, 288] width 70 height 33
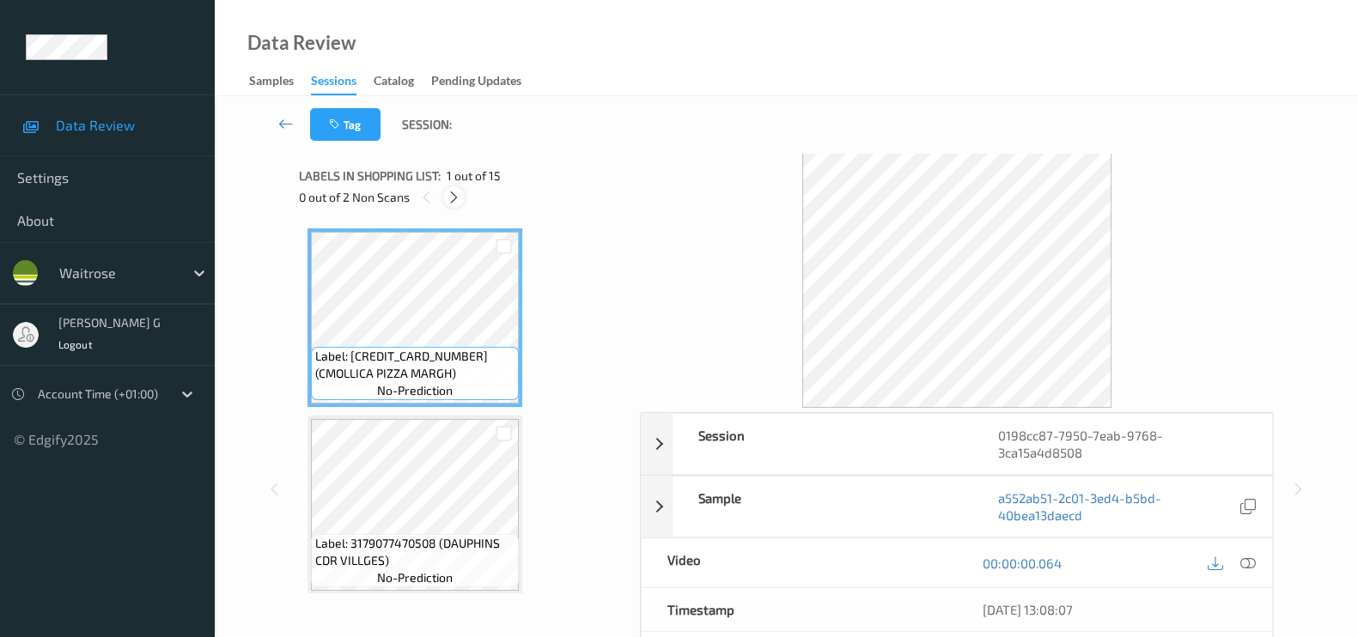
click at [447, 195] on icon at bounding box center [454, 197] width 15 height 15
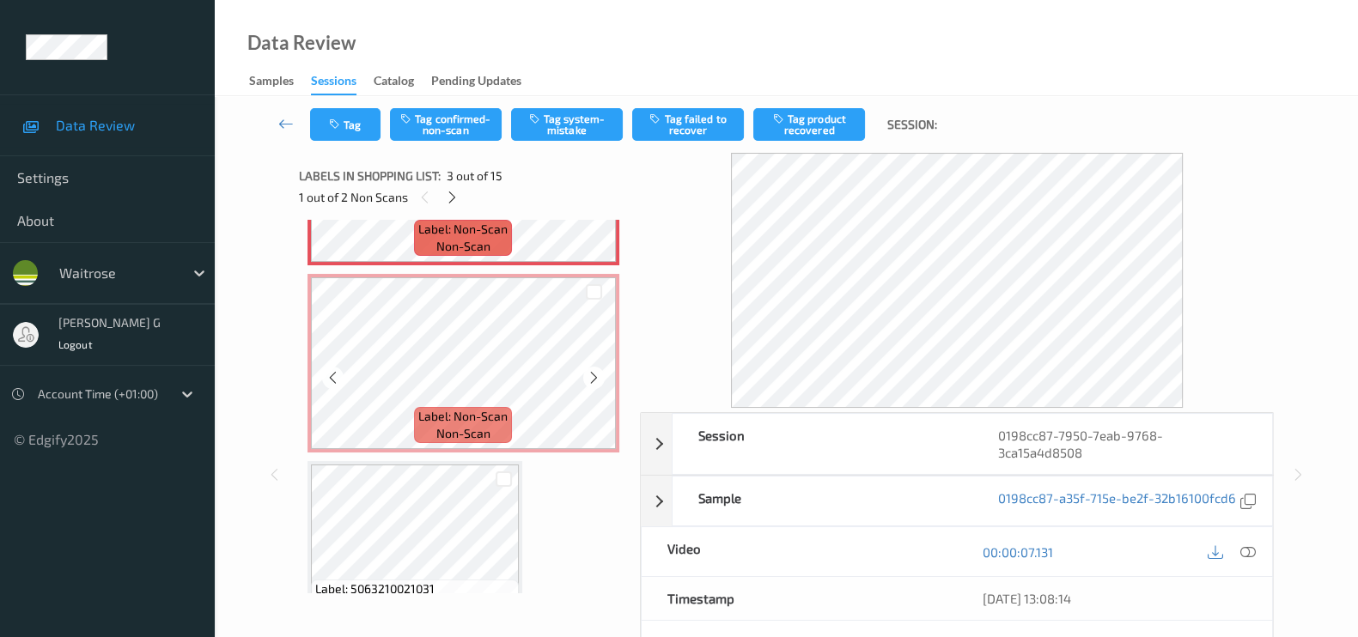
scroll to position [409, 0]
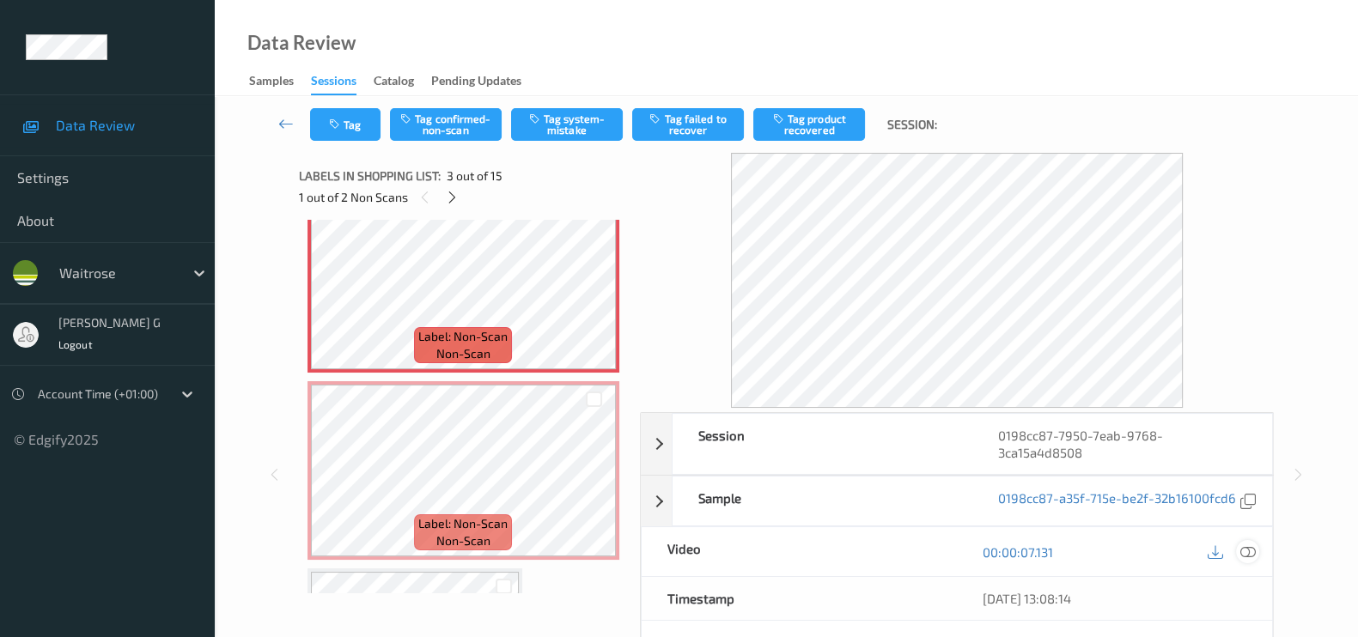
click at [1256, 563] on div at bounding box center [1247, 551] width 23 height 23
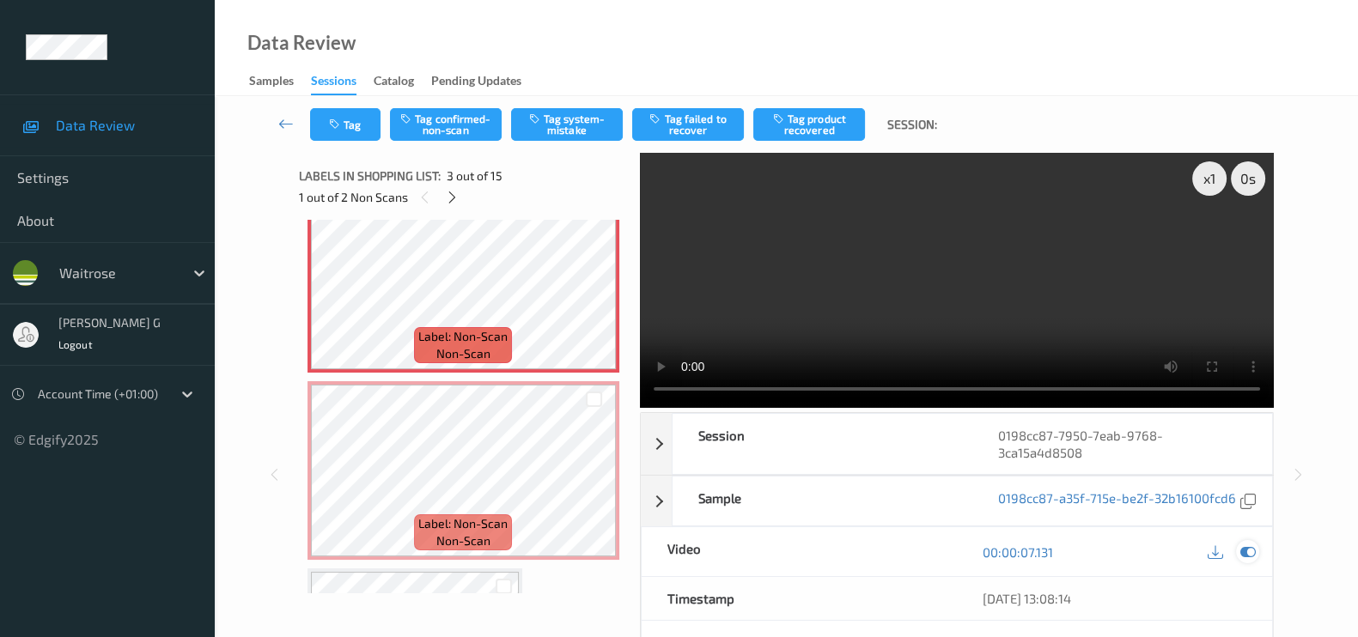
click at [1242, 560] on icon at bounding box center [1247, 552] width 15 height 15
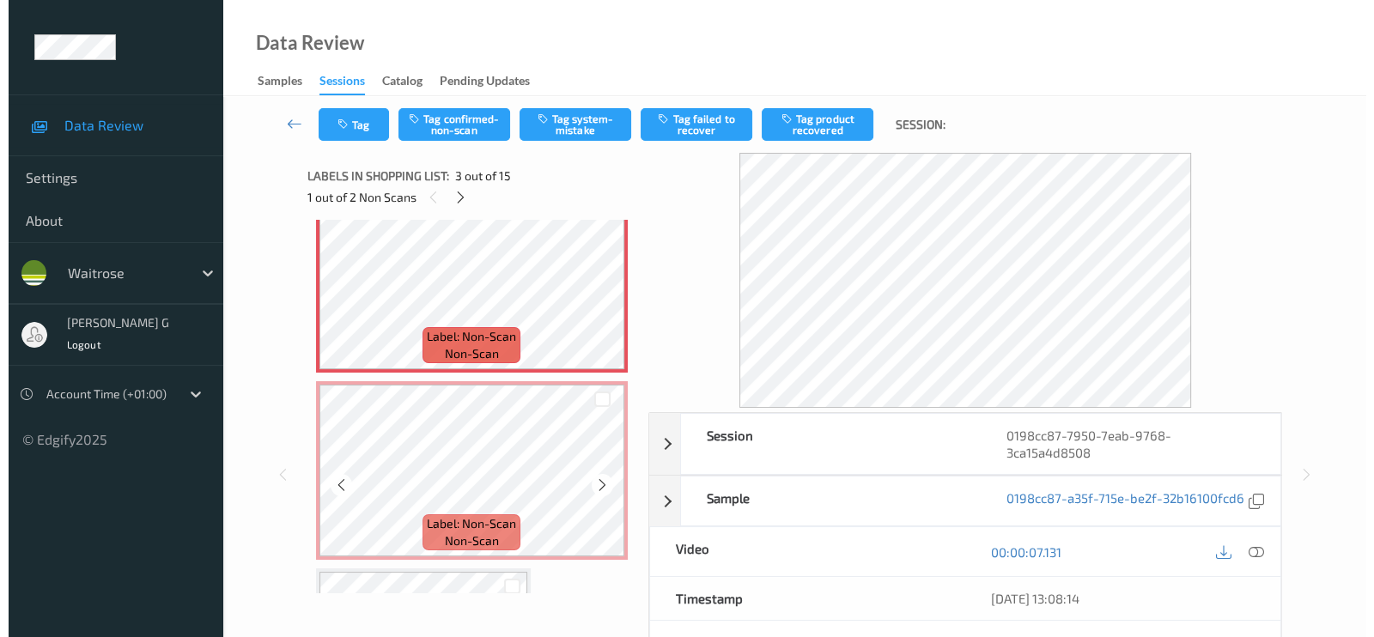
scroll to position [301, 0]
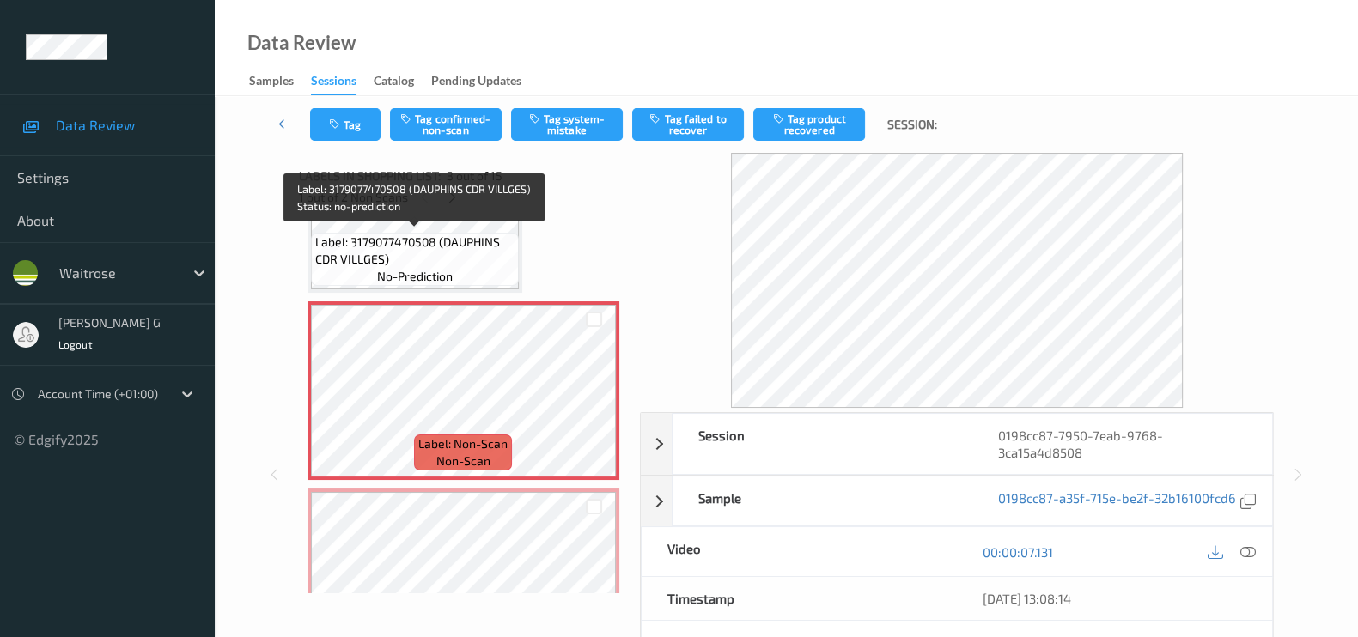
click at [446, 246] on span "Label: 3179077470508 (DAUPHINS CDR VILLGES)" at bounding box center [414, 251] width 199 height 34
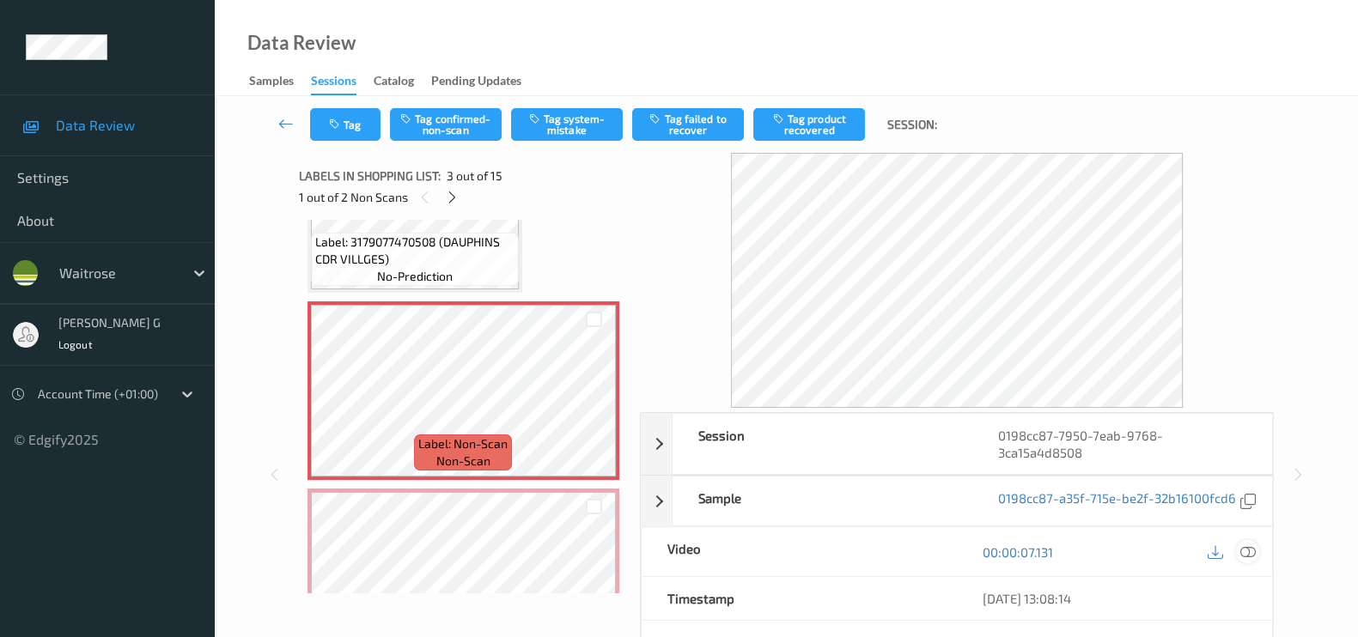
click at [1252, 560] on icon at bounding box center [1247, 552] width 15 height 15
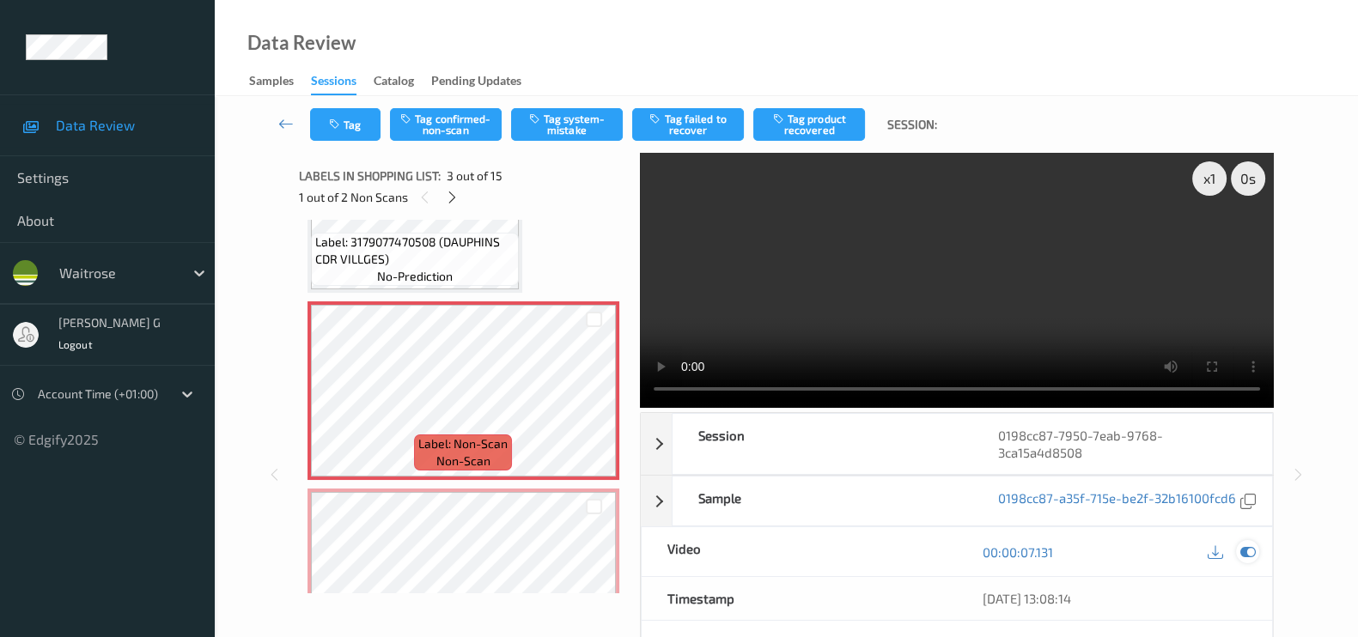
click at [1241, 560] on icon at bounding box center [1247, 552] width 15 height 15
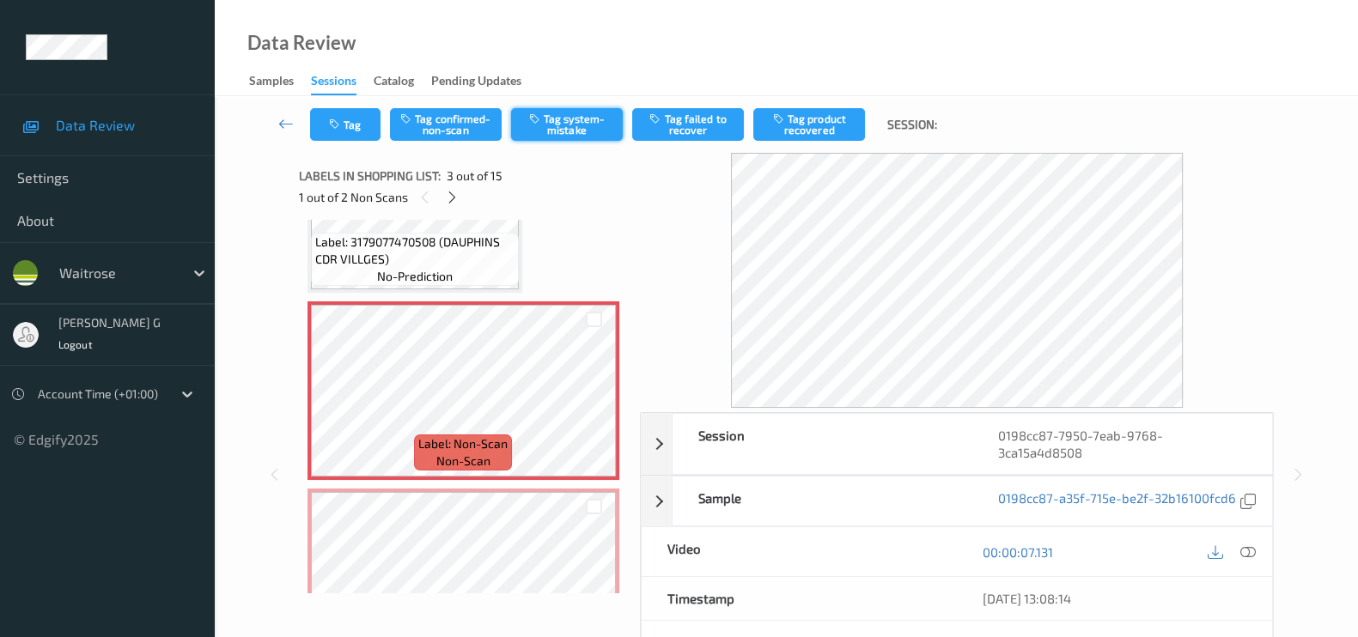
click at [575, 117] on button "Tag system-mistake" at bounding box center [567, 124] width 112 height 33
click at [338, 127] on icon "button" at bounding box center [336, 125] width 15 height 12
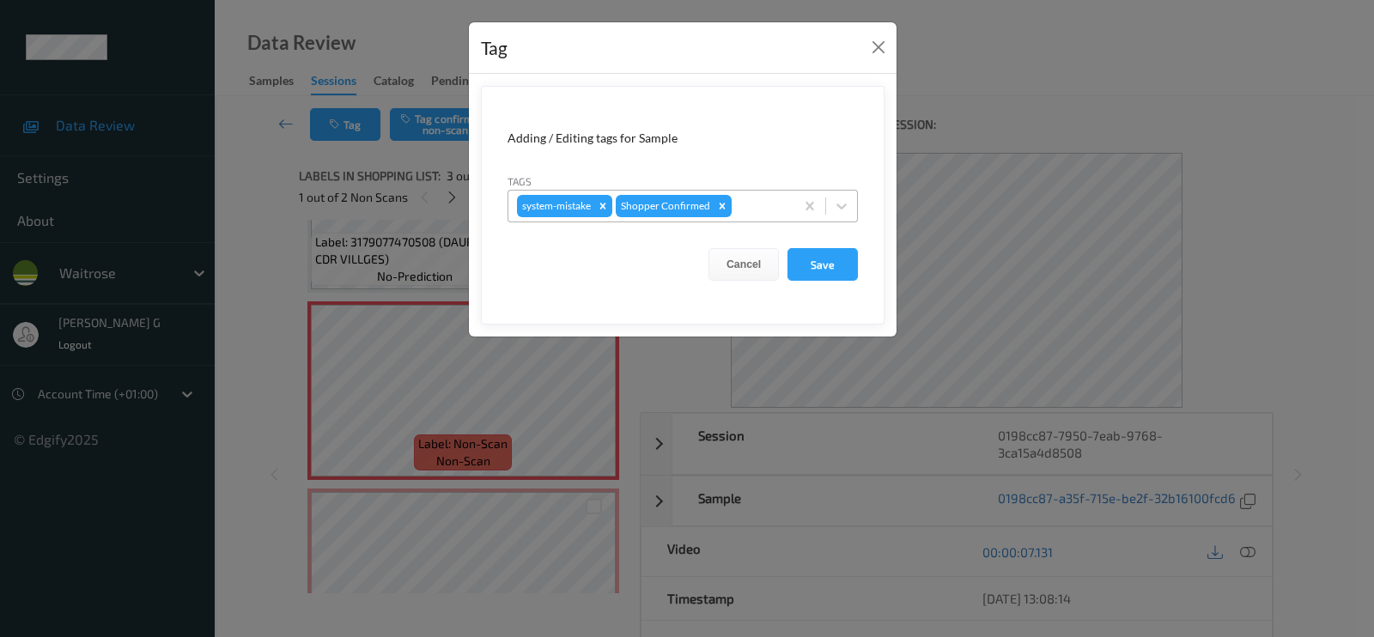
click at [746, 210] on div at bounding box center [760, 206] width 51 height 21
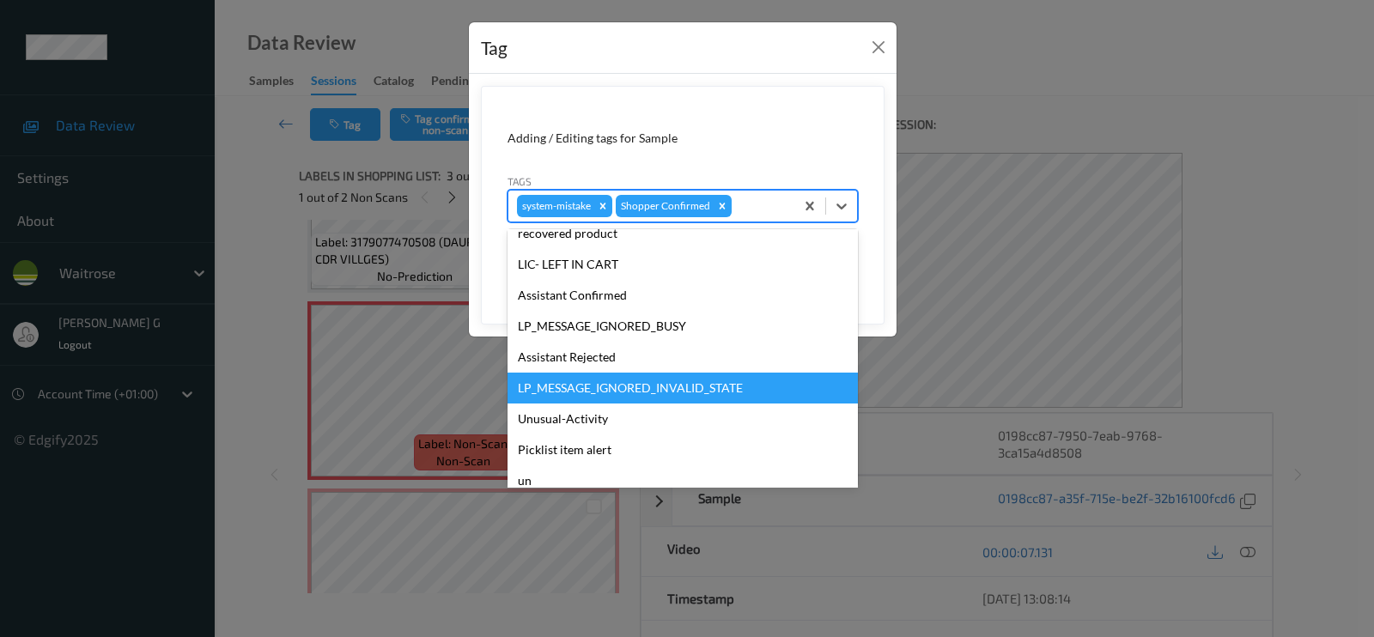
scroll to position [336, 0]
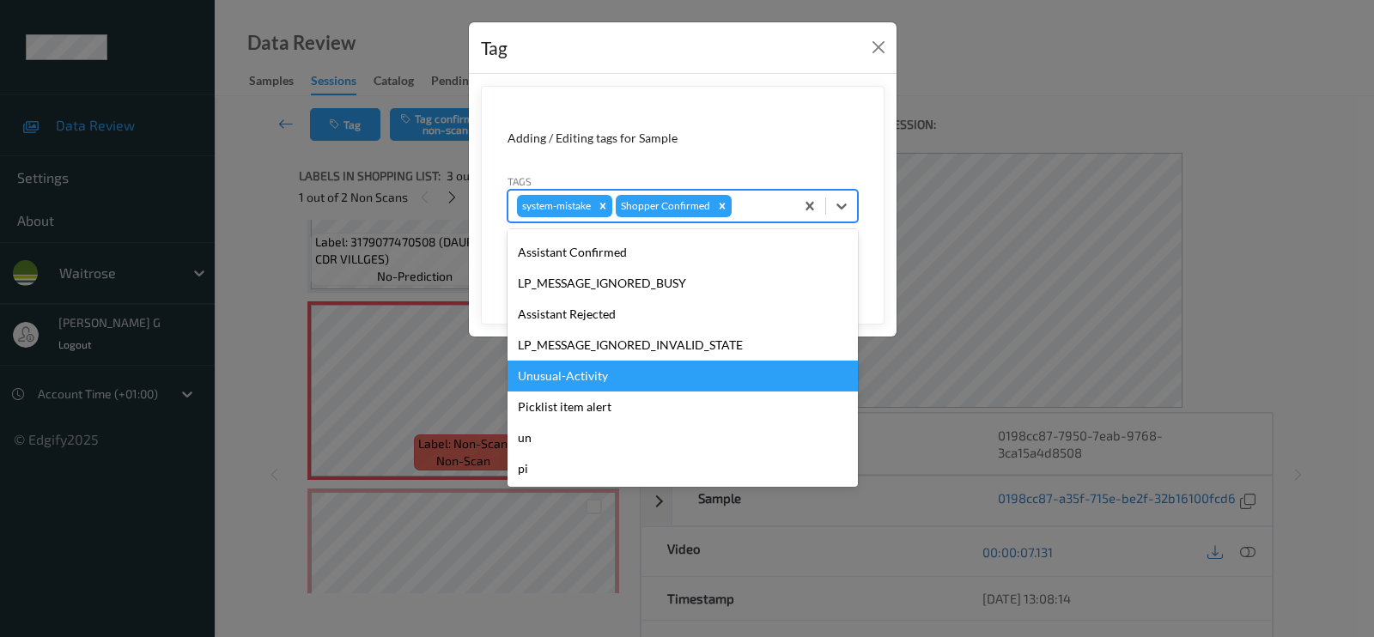
click at [581, 385] on div "Unusual-Activity" at bounding box center [683, 376] width 350 height 31
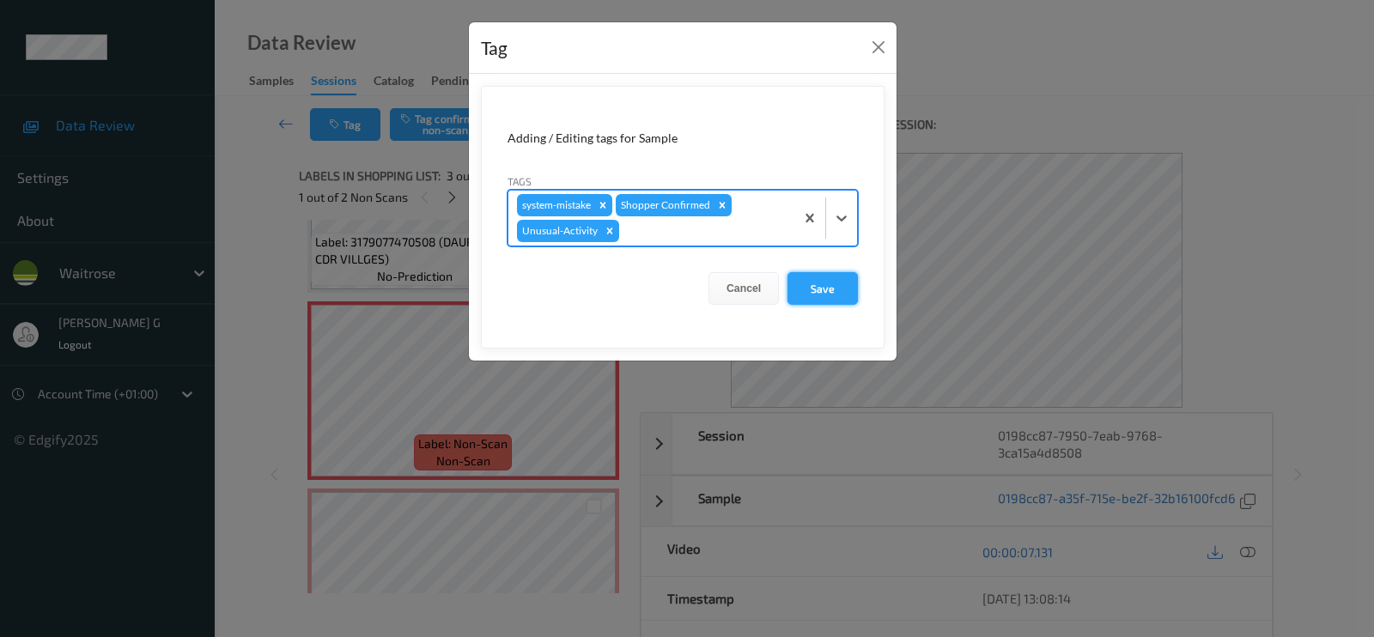
click at [831, 272] on button "Save" at bounding box center [823, 288] width 70 height 33
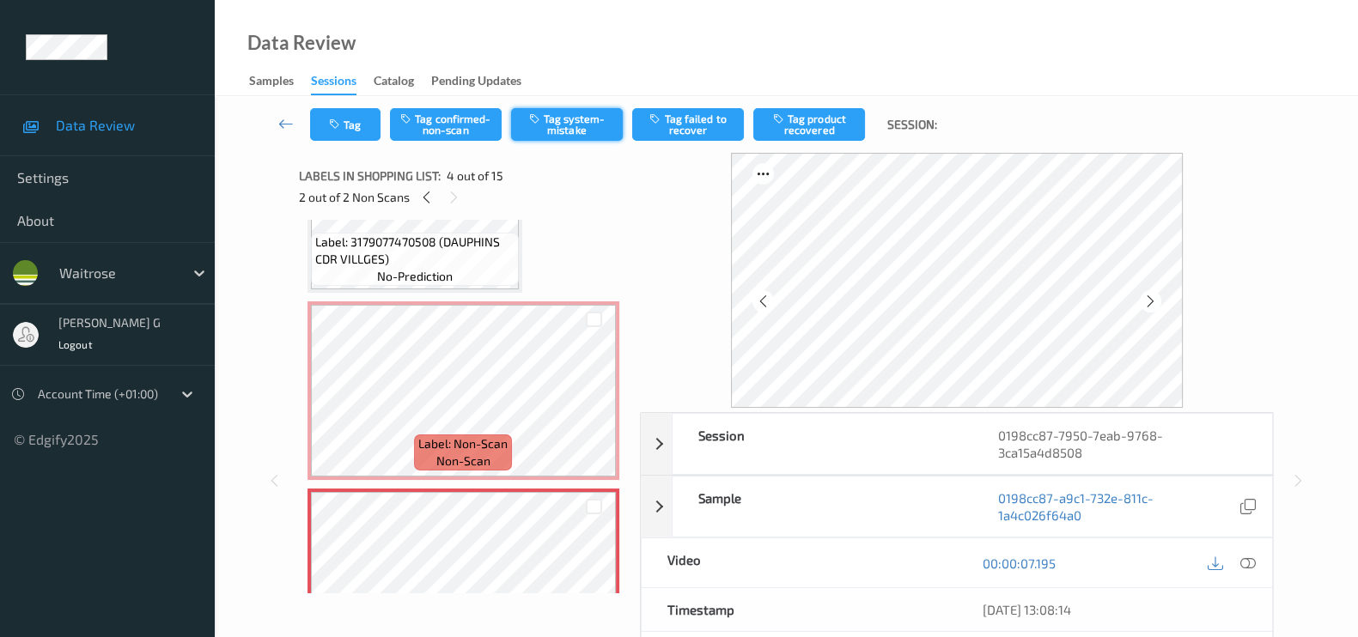
click at [571, 120] on button "Tag system-mistake" at bounding box center [567, 124] width 112 height 33
click at [339, 119] on icon "button" at bounding box center [336, 125] width 15 height 12
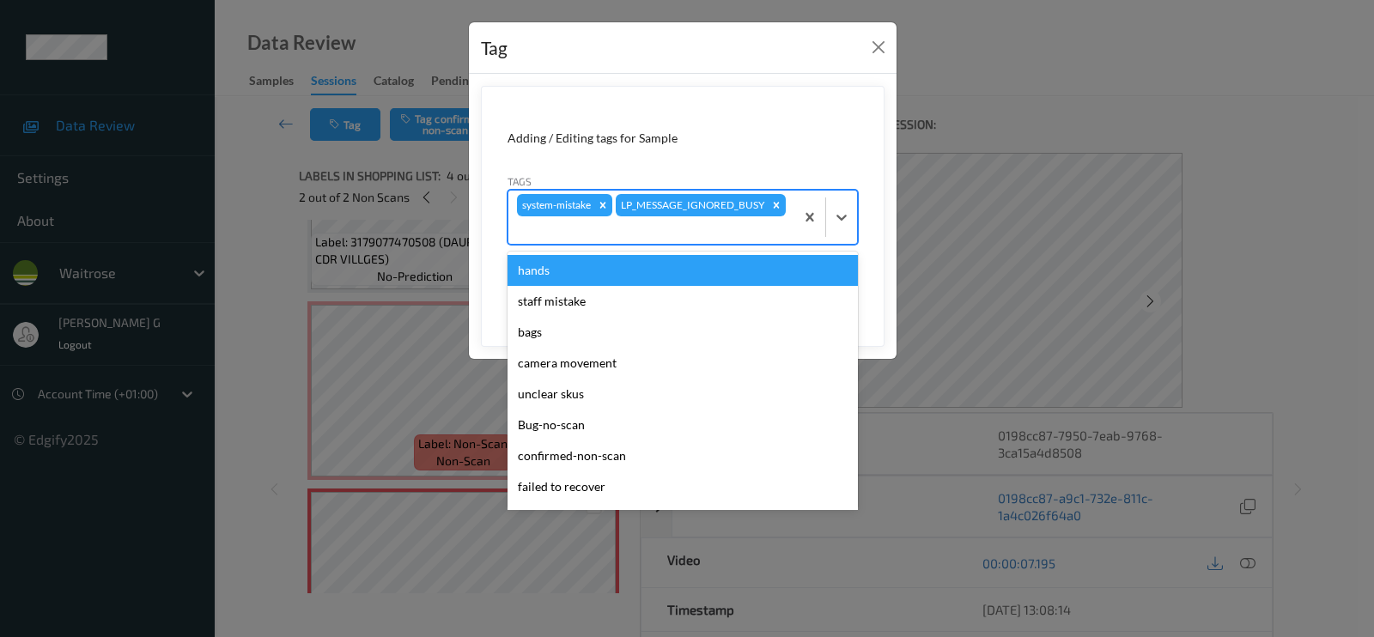
click at [747, 243] on div "system-mistake LP_MESSAGE_IGNORED_BUSY" at bounding box center [683, 217] width 350 height 55
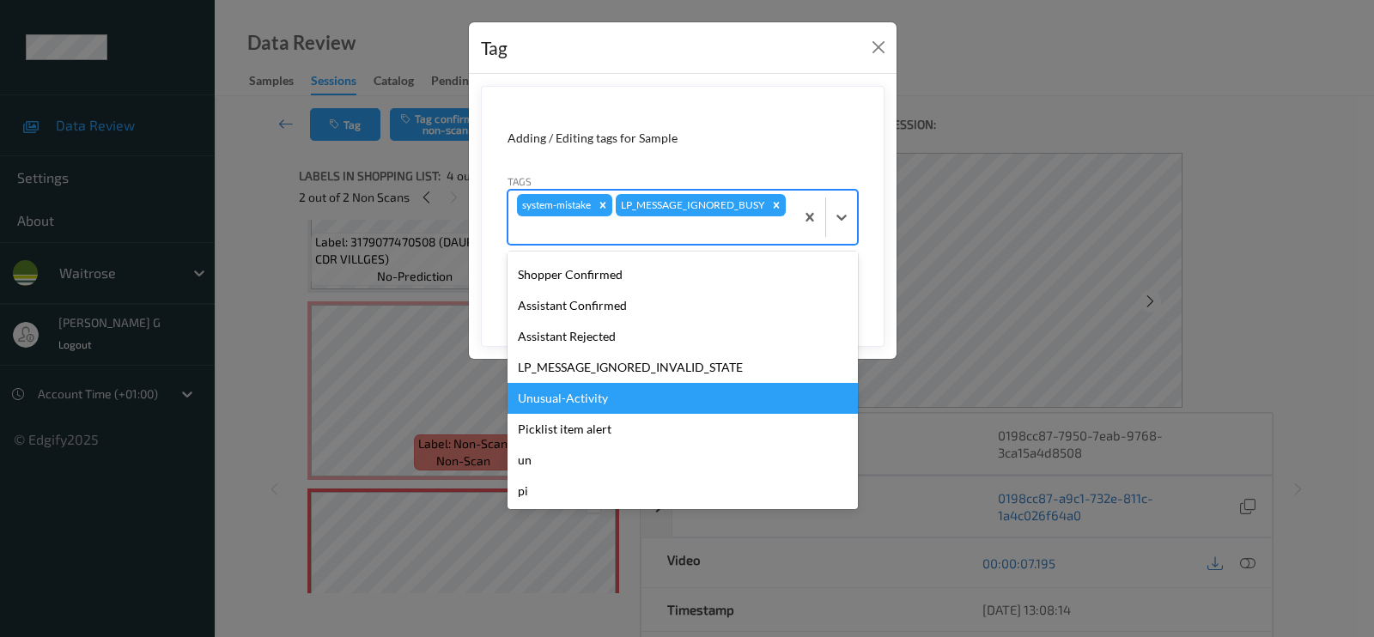
click at [605, 400] on div "Unusual-Activity" at bounding box center [683, 398] width 350 height 31
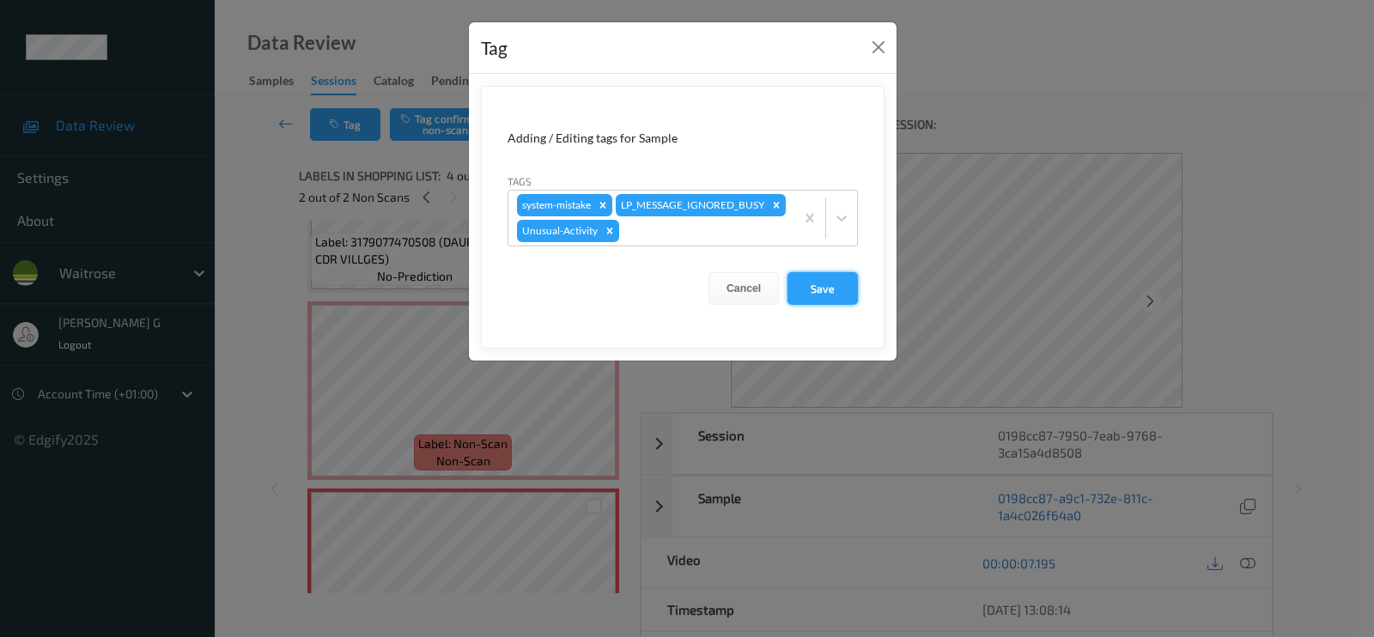
click at [822, 281] on button "Save" at bounding box center [823, 288] width 70 height 33
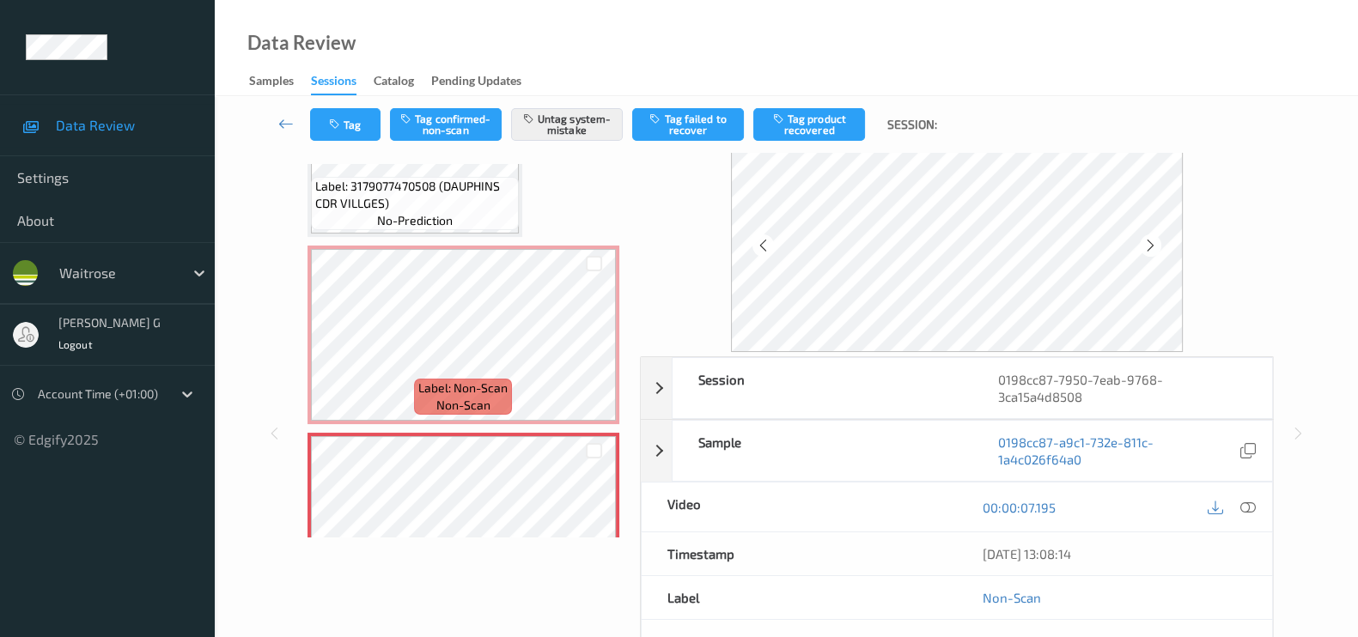
scroll to position [0, 0]
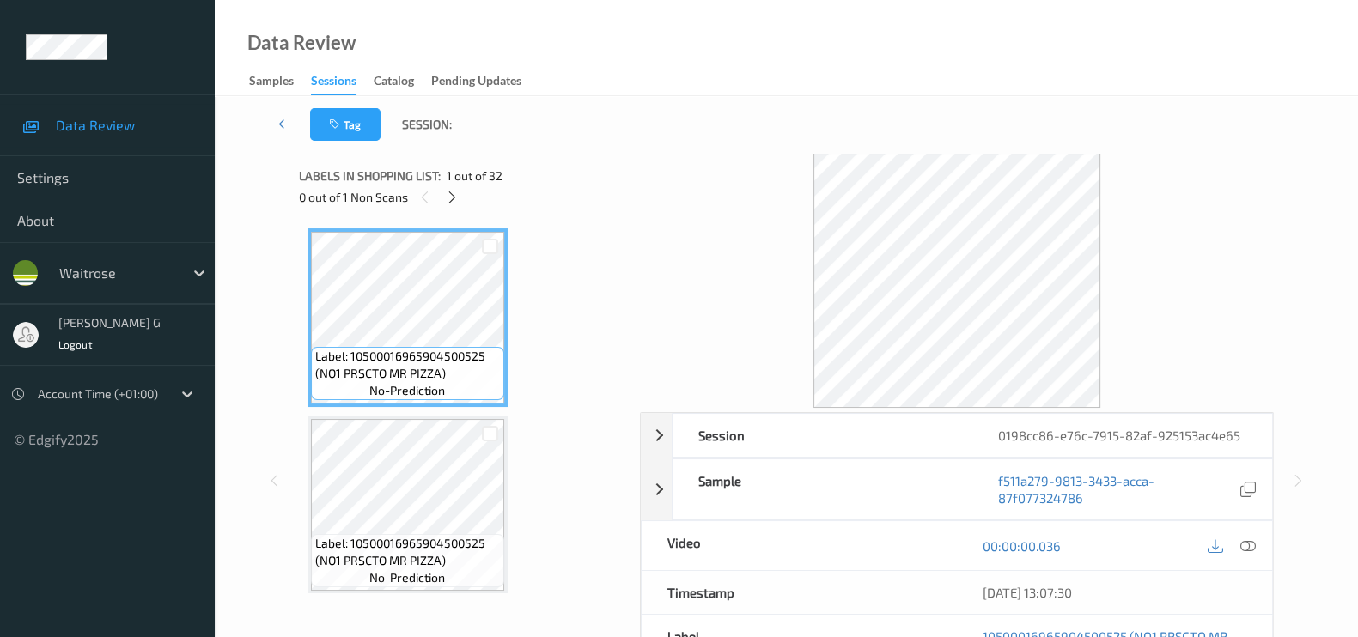
click at [671, 232] on div at bounding box center [957, 280] width 634 height 255
click at [453, 194] on icon at bounding box center [452, 197] width 15 height 15
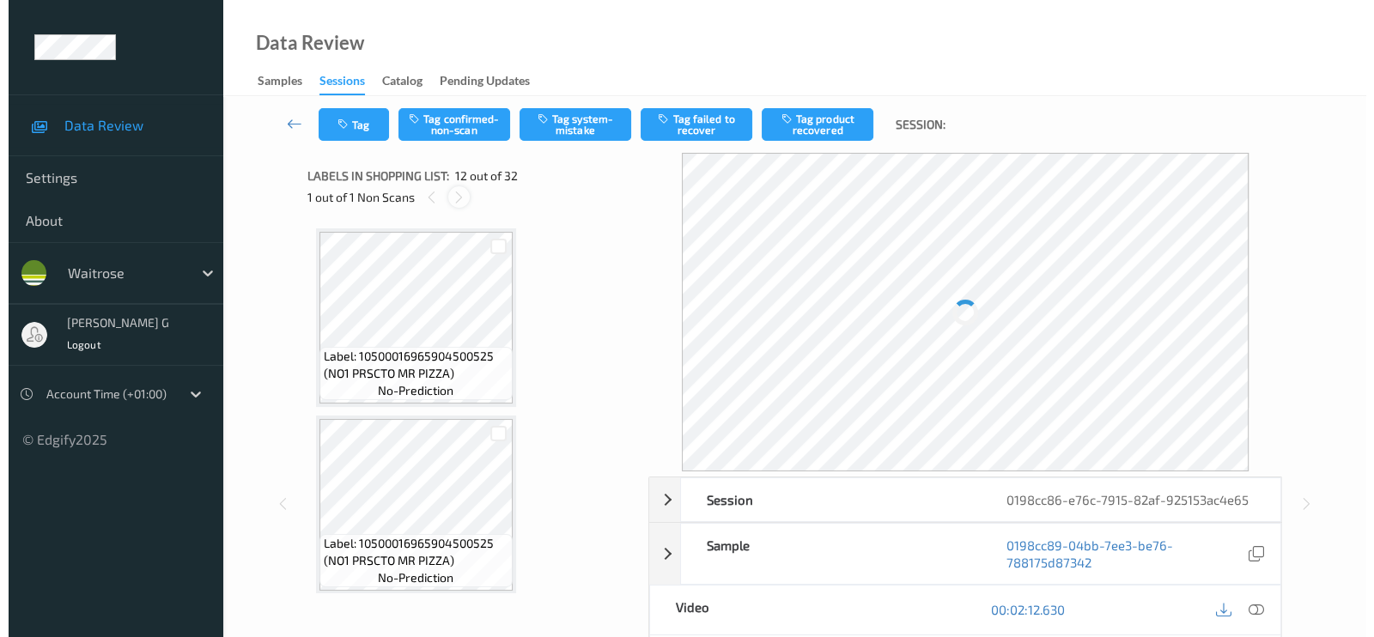
scroll to position [1869, 0]
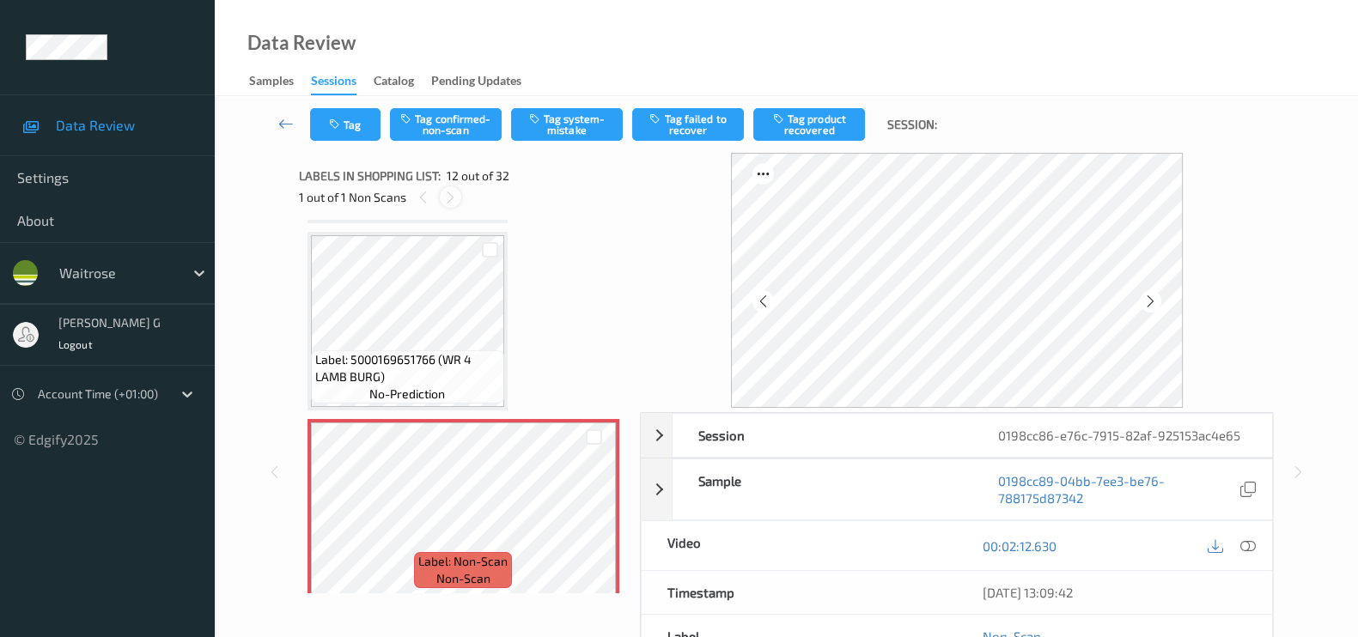
click at [445, 200] on icon at bounding box center [450, 197] width 15 height 15
click at [1254, 545] on icon at bounding box center [1247, 545] width 15 height 15
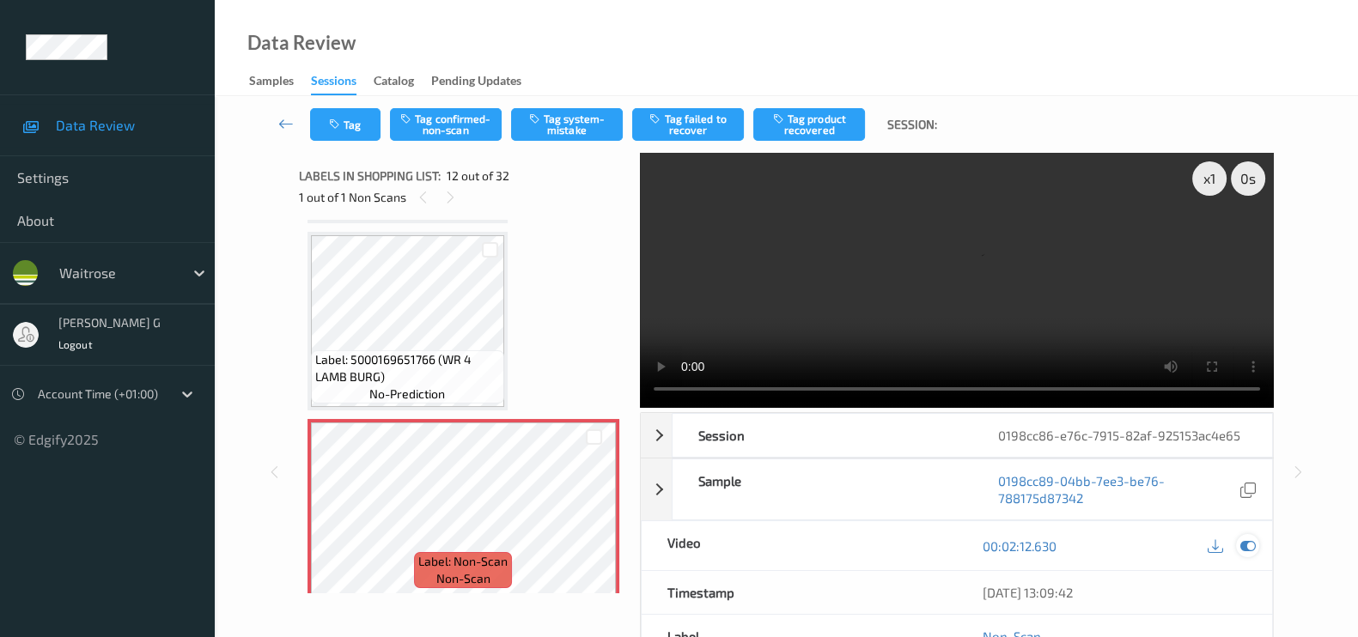
click at [1247, 546] on icon at bounding box center [1247, 545] width 15 height 15
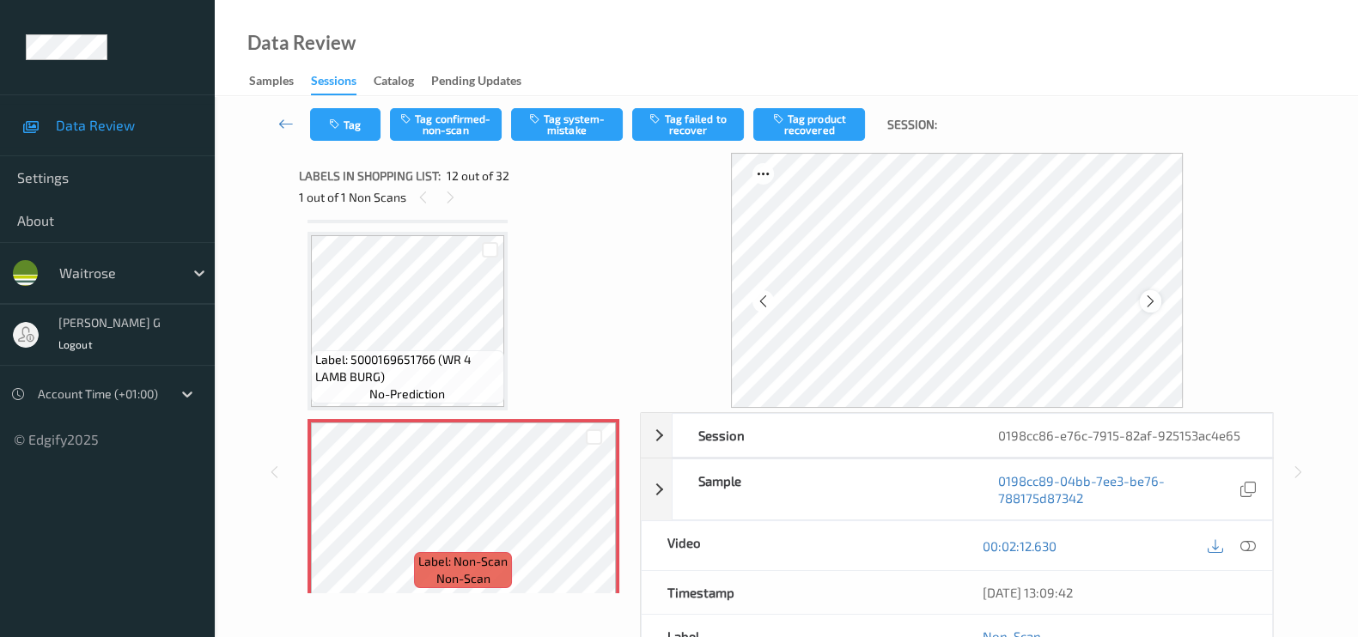
click at [1152, 301] on icon at bounding box center [1150, 301] width 15 height 15
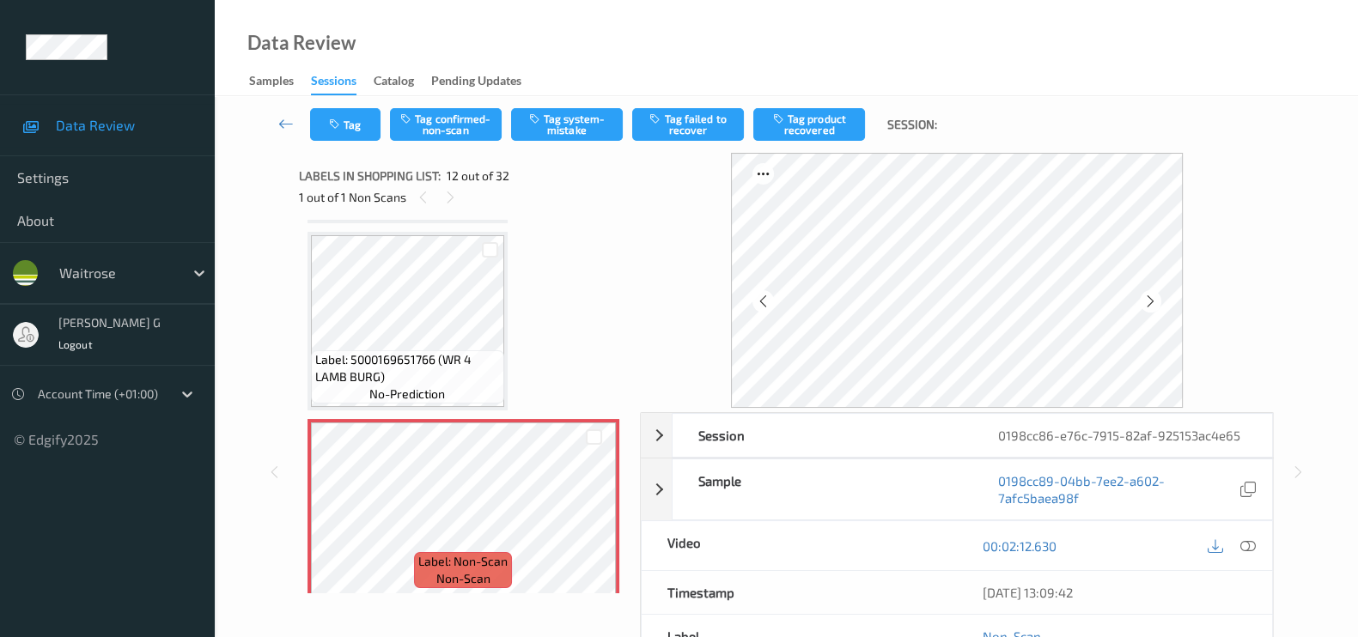
click at [1152, 301] on icon at bounding box center [1150, 301] width 15 height 15
click at [577, 113] on button "Tag system-mistake" at bounding box center [567, 124] width 112 height 33
click at [351, 122] on button "Tag" at bounding box center [345, 124] width 70 height 33
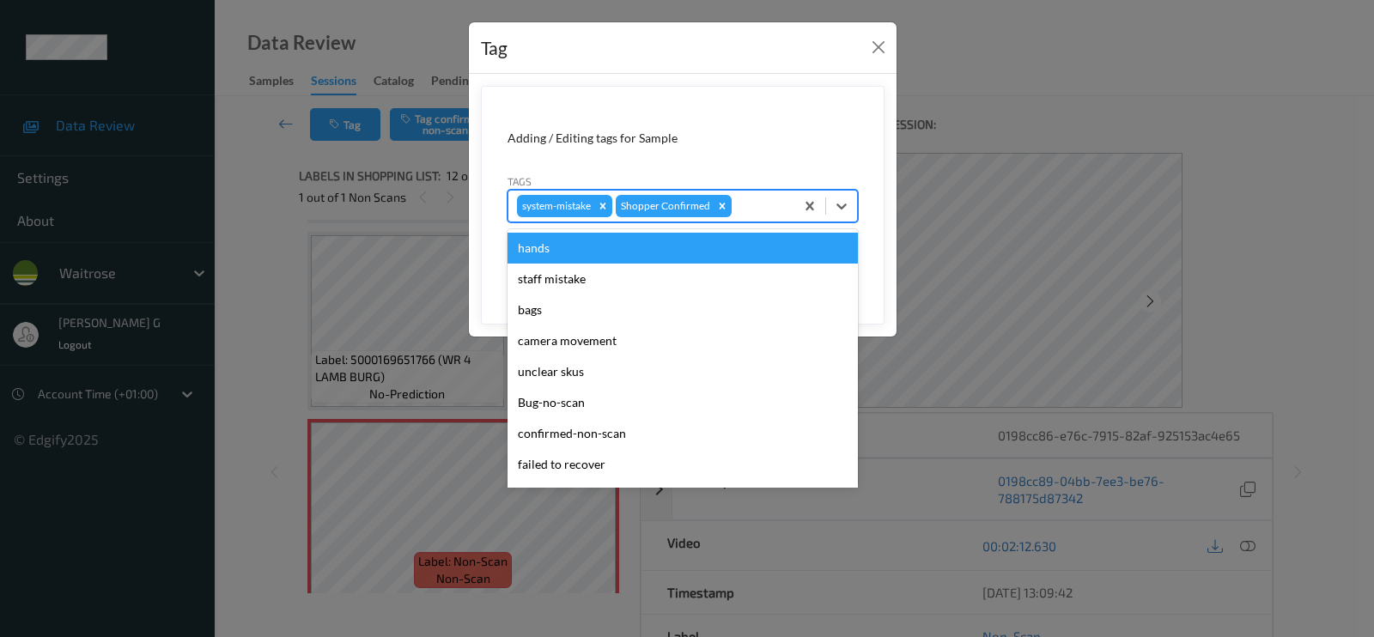
click at [776, 201] on div at bounding box center [760, 206] width 51 height 21
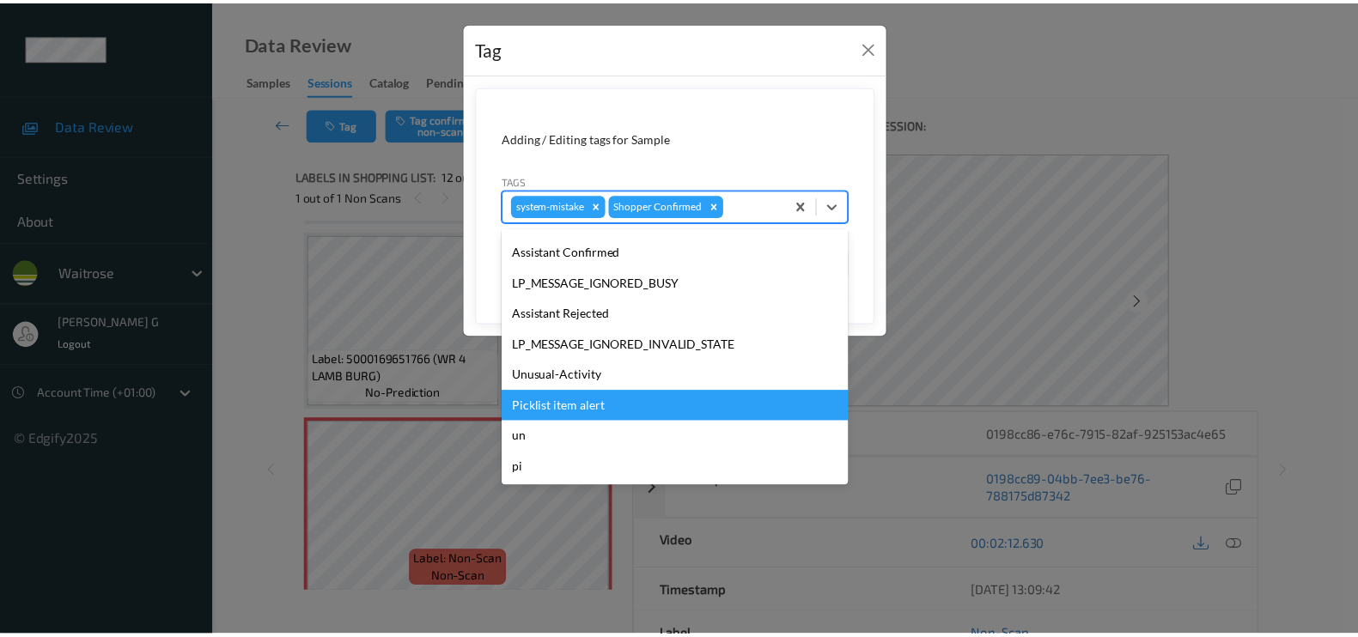
scroll to position [0, 0]
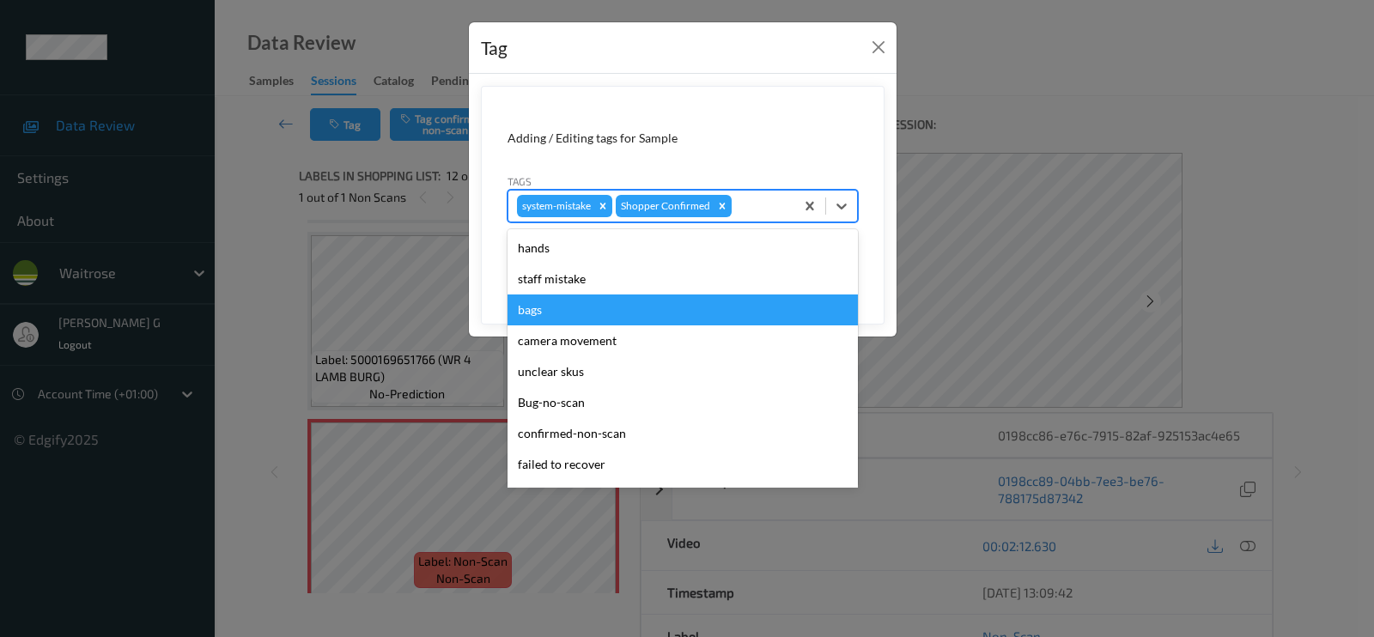
click at [541, 311] on div "bags" at bounding box center [683, 310] width 350 height 31
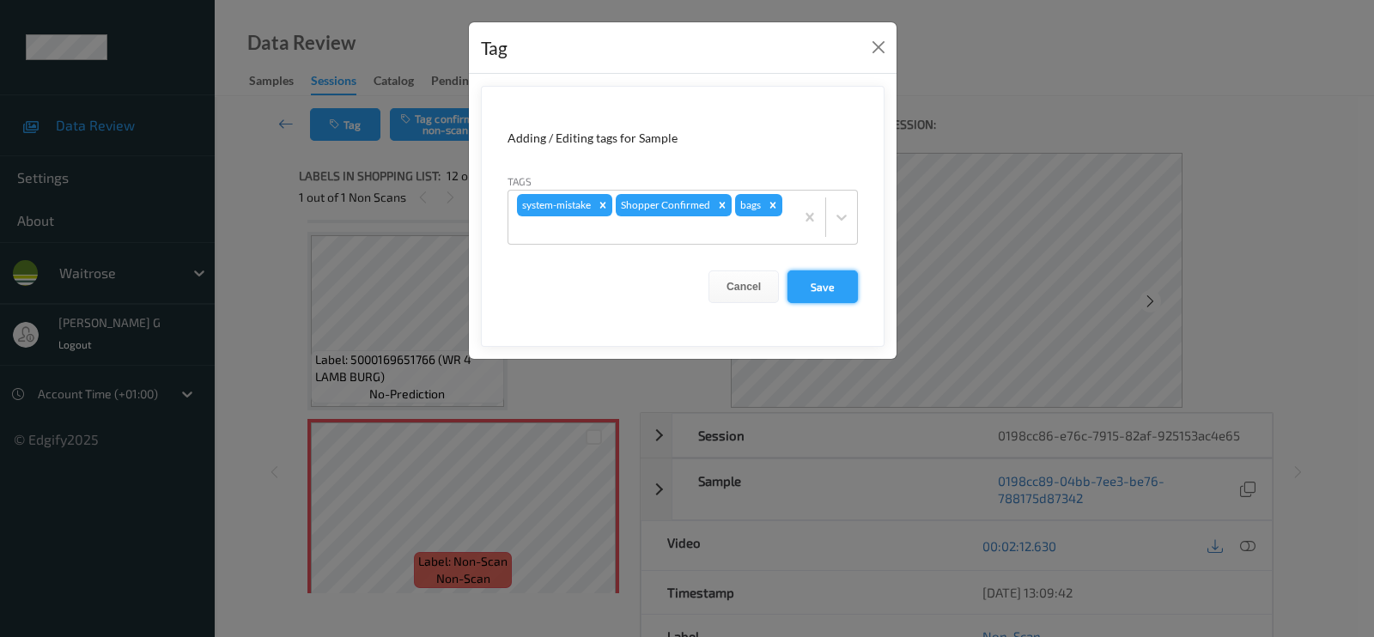
click at [819, 287] on button "Save" at bounding box center [823, 287] width 70 height 33
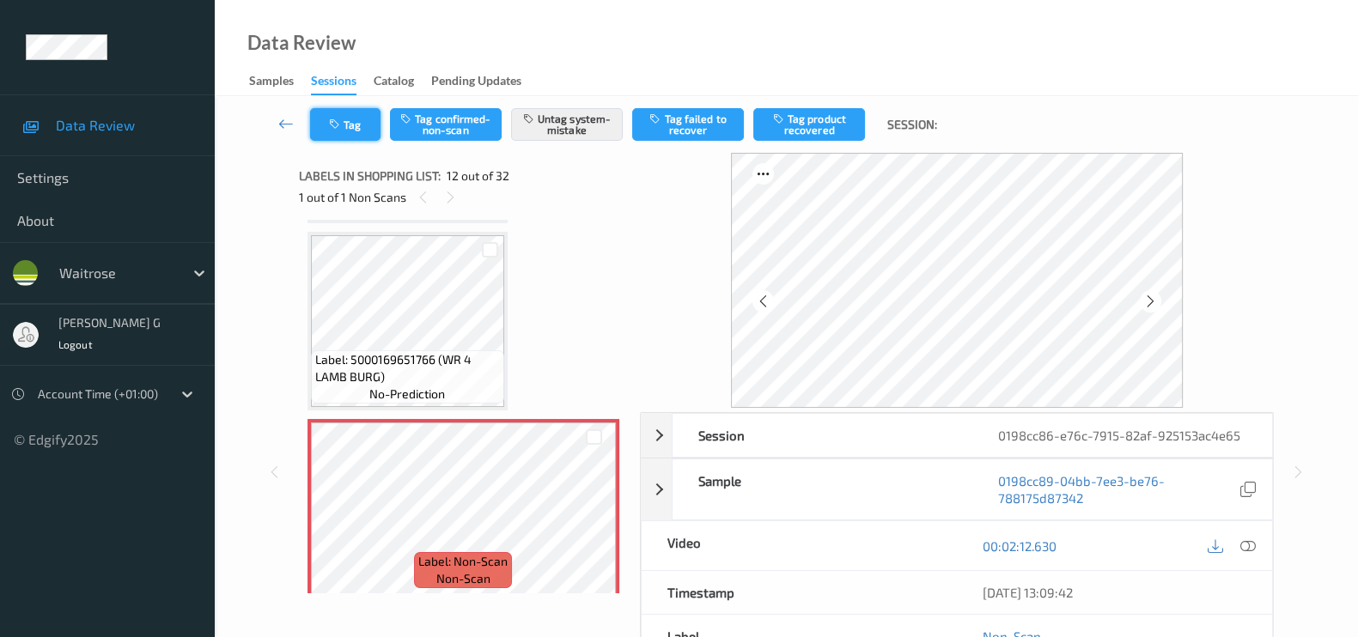
click at [345, 124] on button "Tag" at bounding box center [345, 124] width 70 height 33
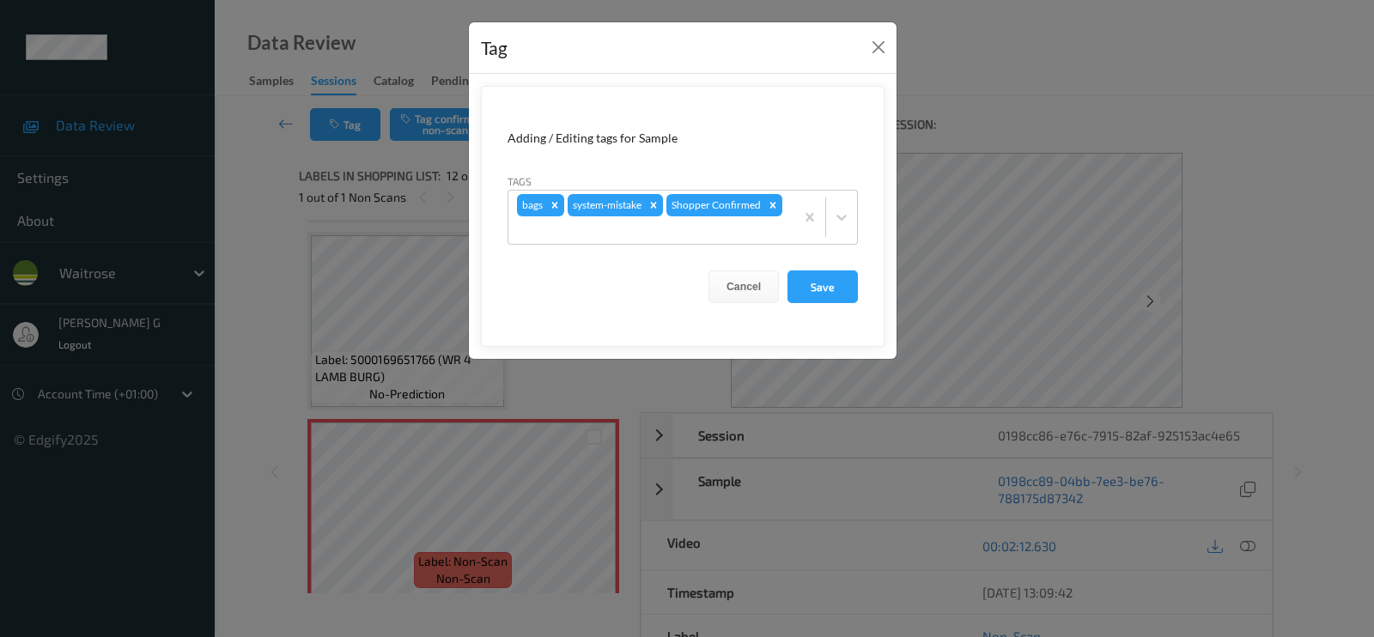
click at [975, 65] on div "Tag Adding / Editing tags for Sample Tags bags system-mistake Shopper Confirmed…" at bounding box center [687, 318] width 1374 height 637
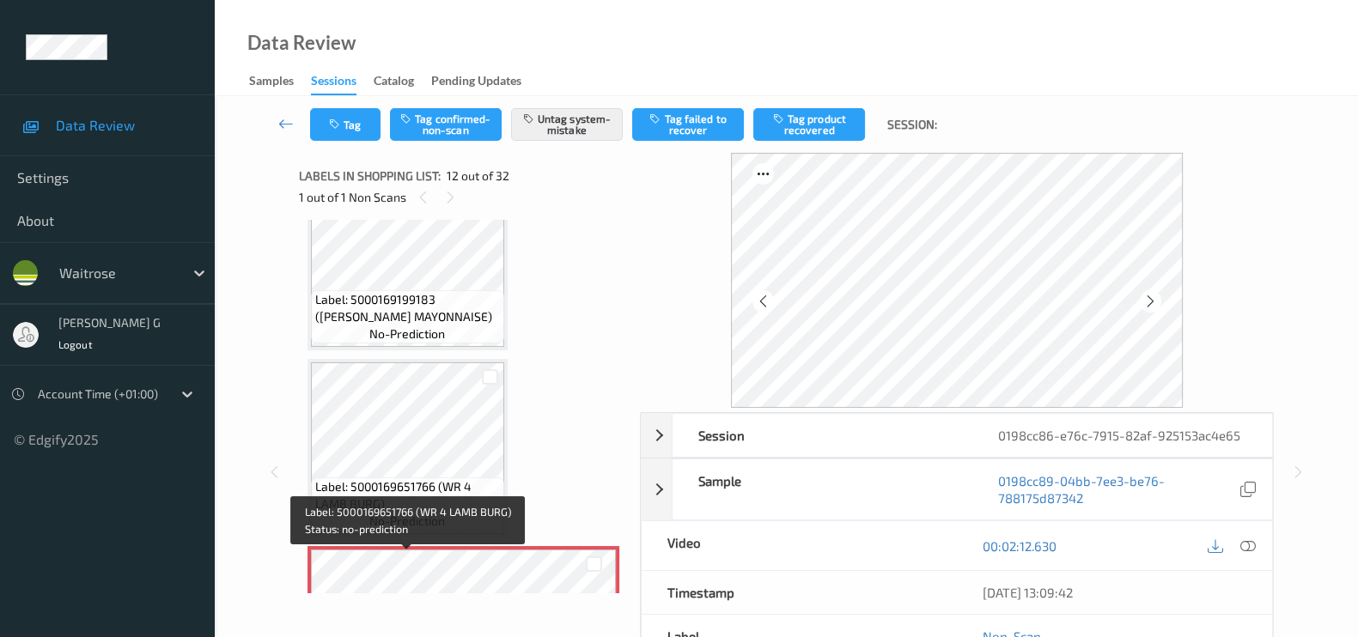
scroll to position [1654, 0]
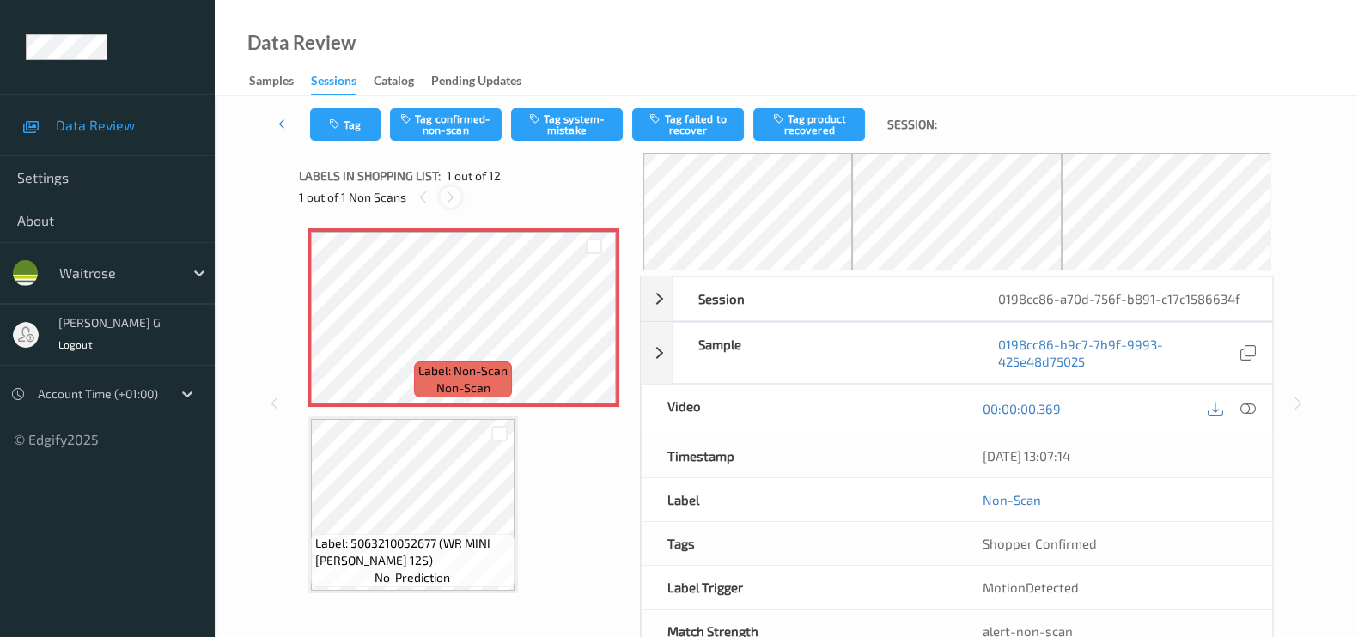
click at [452, 201] on icon at bounding box center [450, 197] width 15 height 15
click at [1245, 408] on icon at bounding box center [1247, 408] width 15 height 15
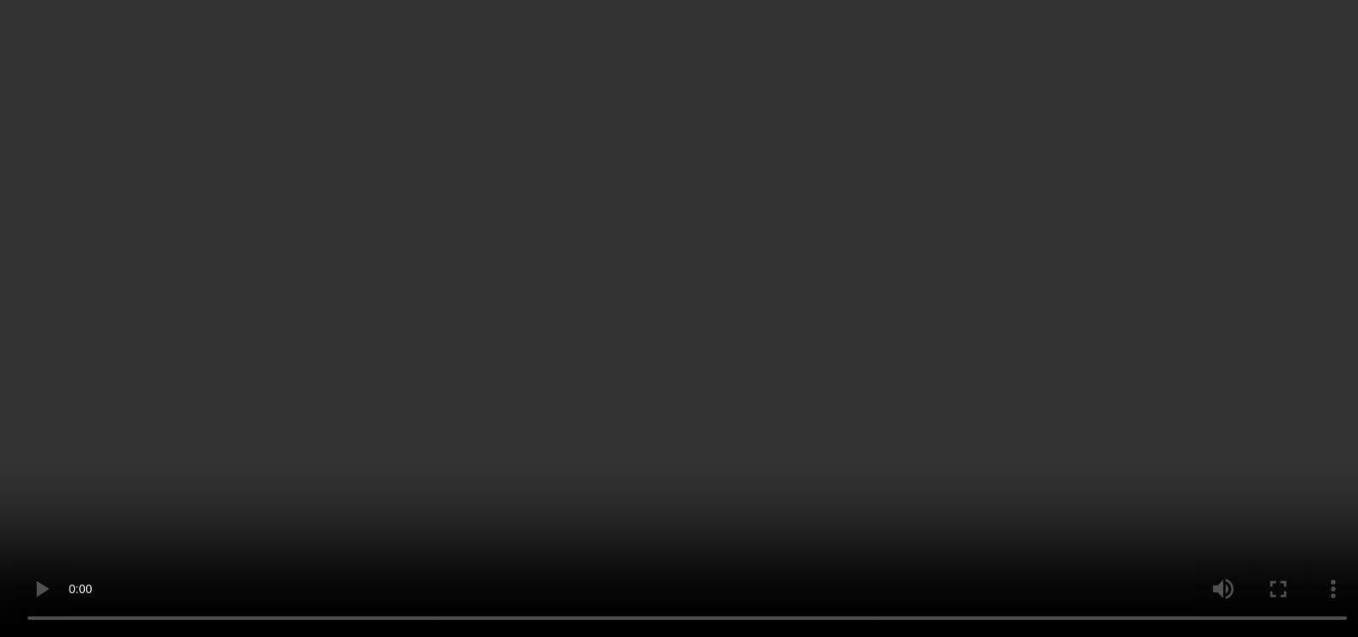
scroll to position [322, 0]
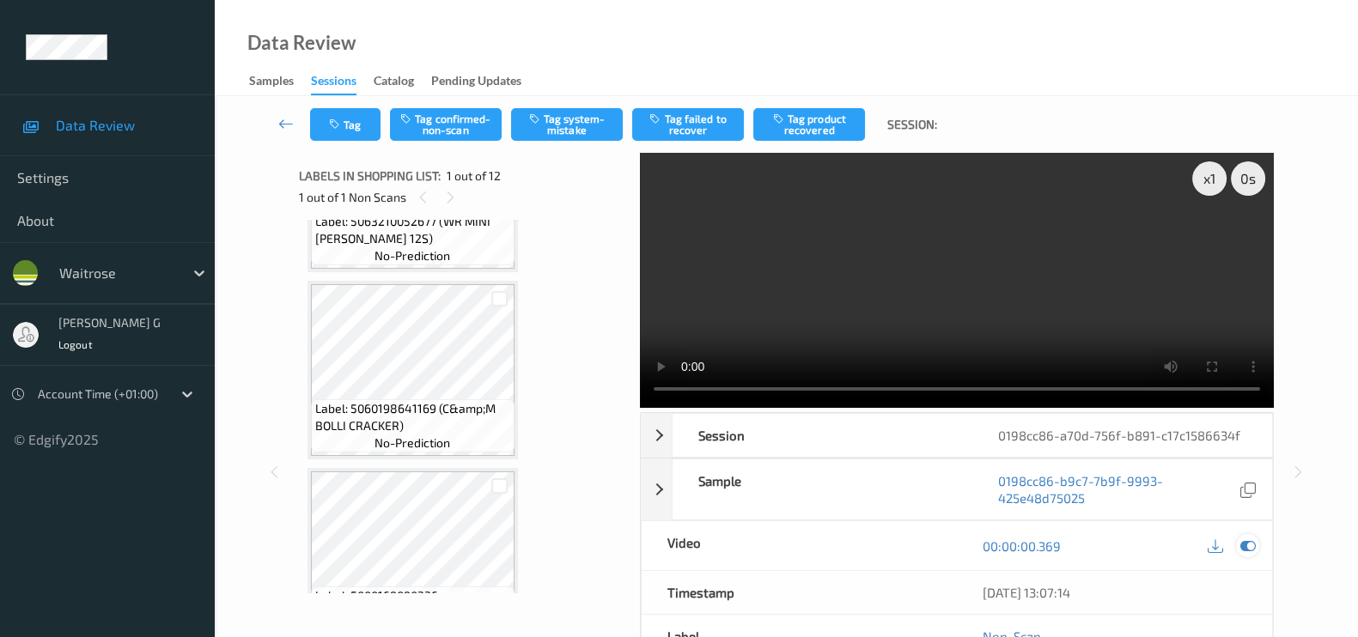
click at [1241, 545] on icon at bounding box center [1247, 545] width 15 height 15
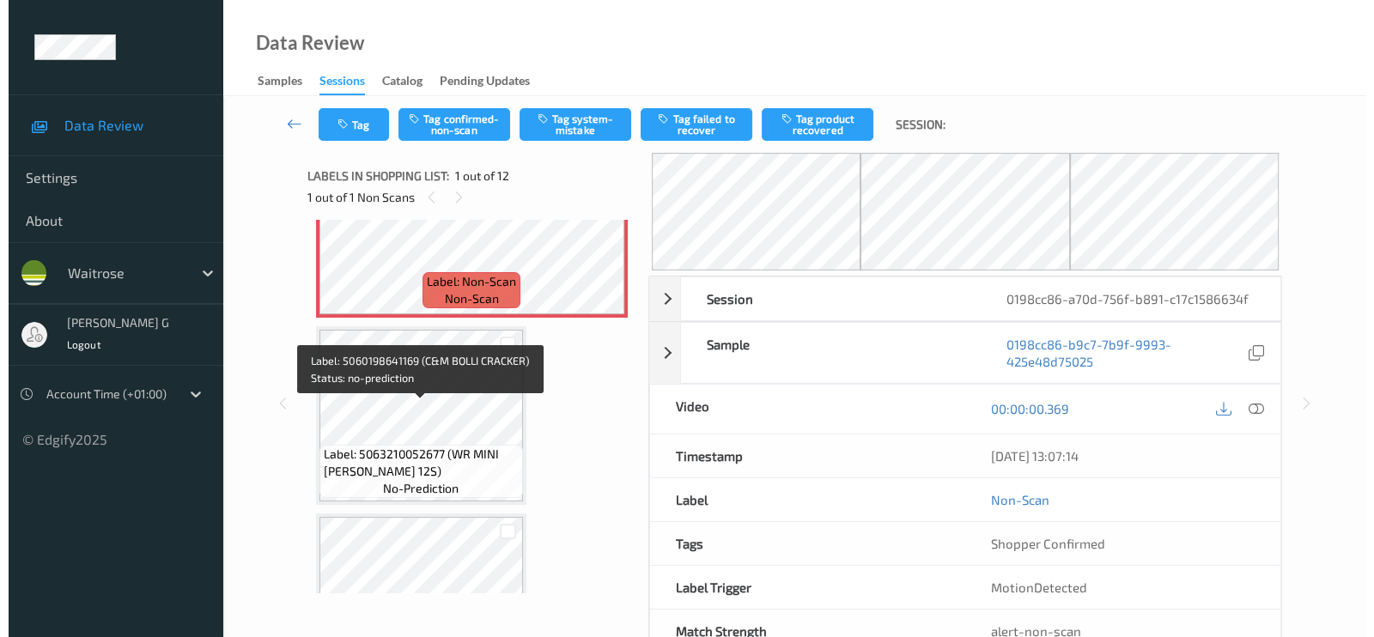
scroll to position [0, 0]
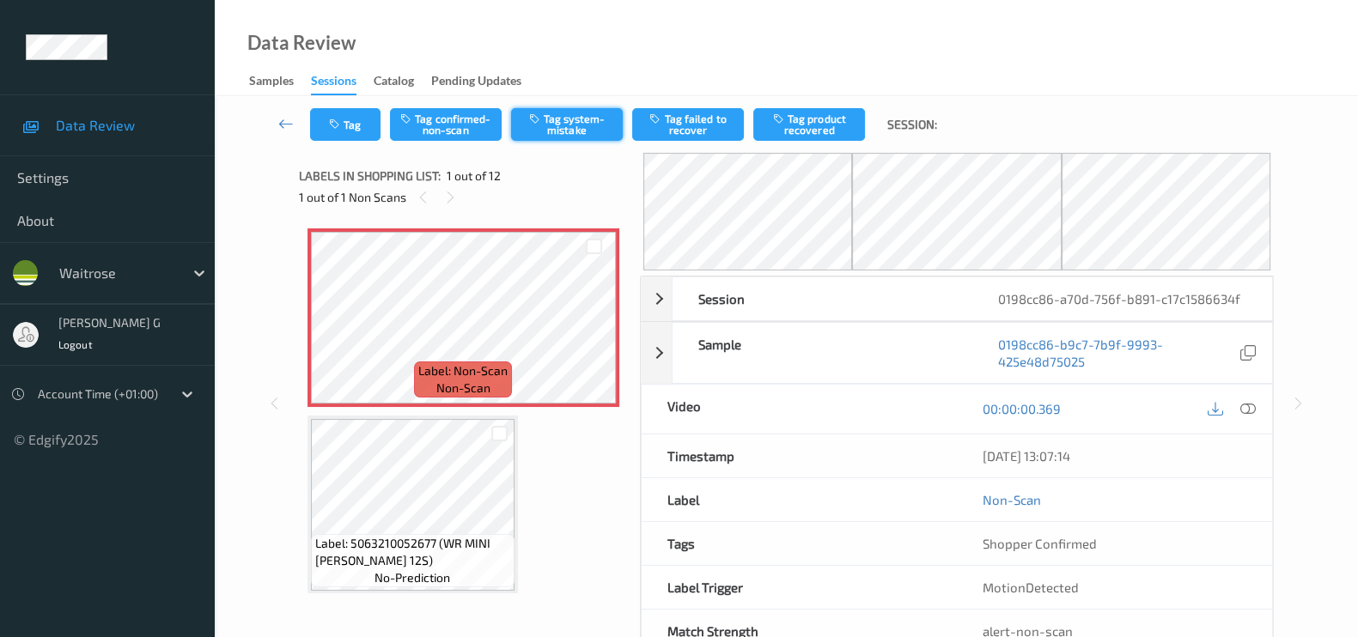
click at [557, 128] on button "Tag system-mistake" at bounding box center [567, 124] width 112 height 33
click at [348, 125] on button "Tag" at bounding box center [345, 124] width 70 height 33
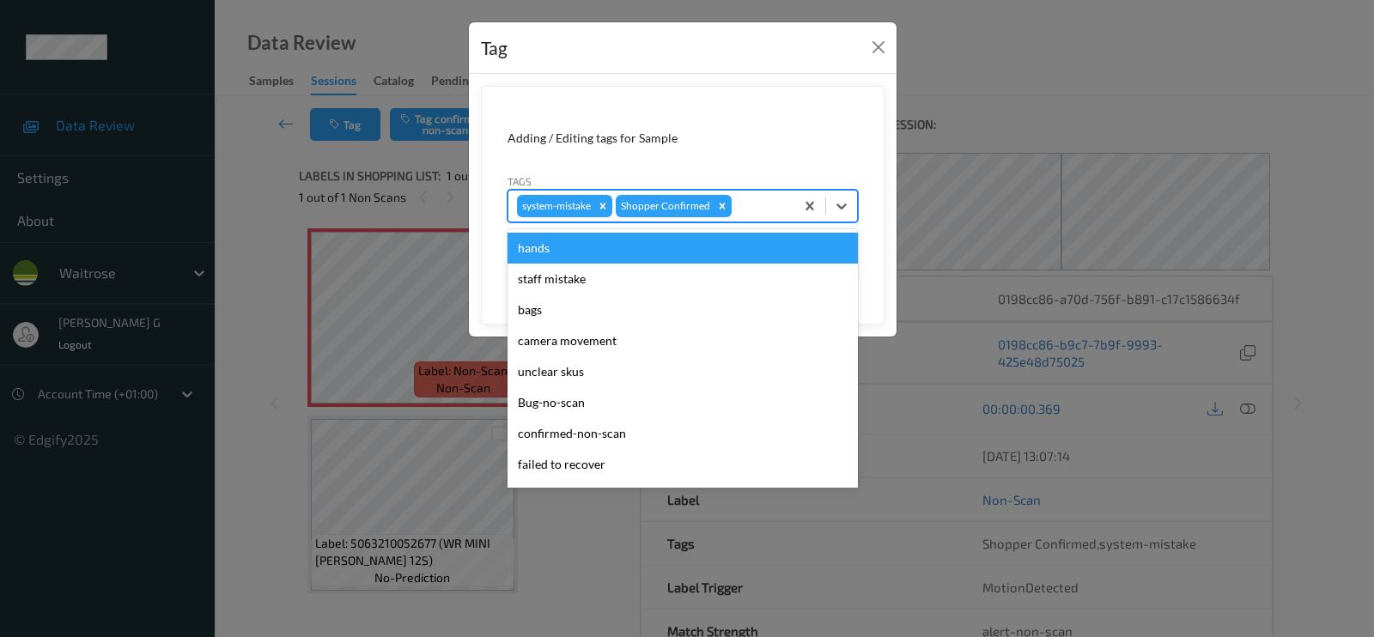
click at [747, 209] on div at bounding box center [760, 206] width 51 height 21
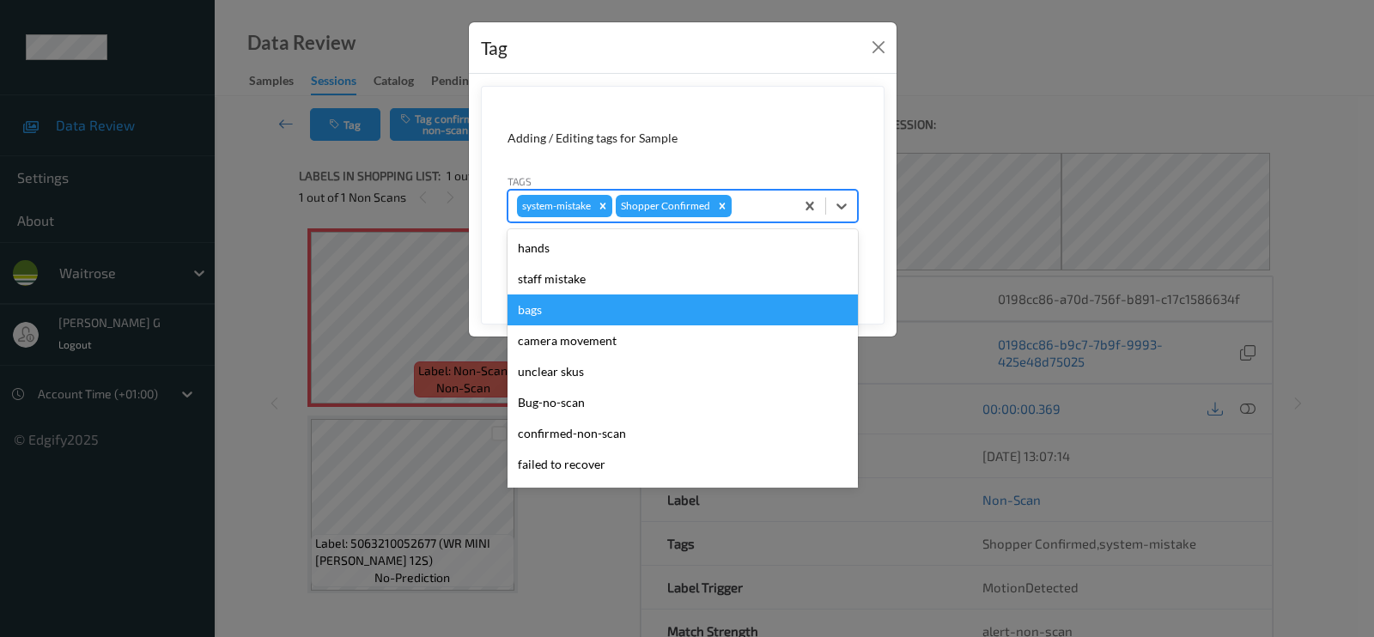
click at [554, 302] on div "bags" at bounding box center [683, 310] width 350 height 31
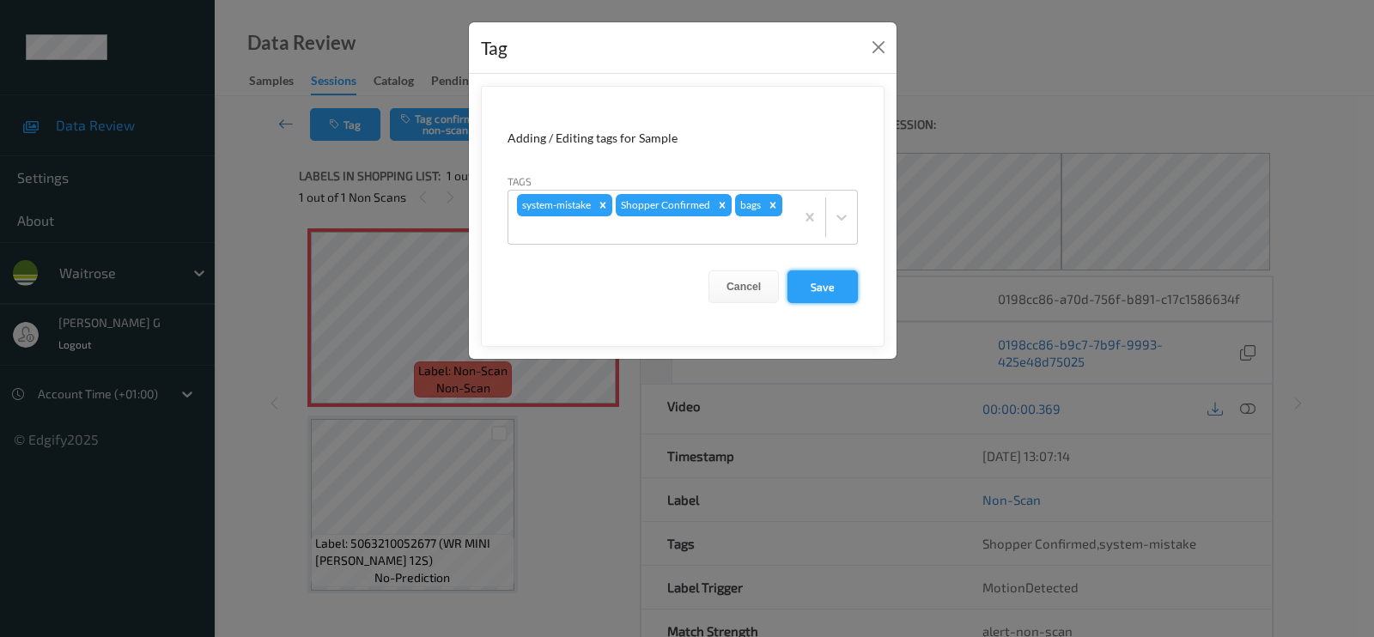
click at [831, 274] on button "Save" at bounding box center [823, 287] width 70 height 33
